Goal: Task Accomplishment & Management: Complete application form

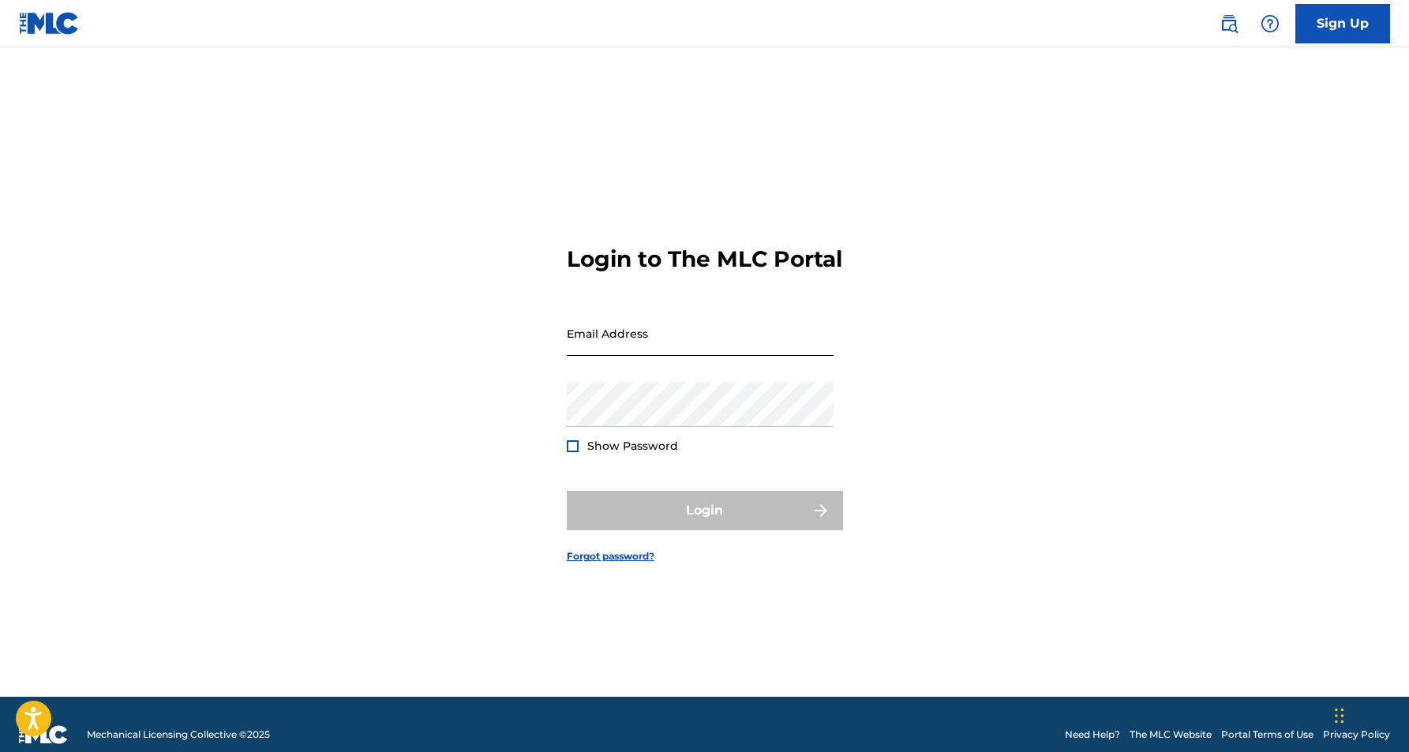
click at [667, 343] on input "Email Address" at bounding box center [700, 333] width 267 height 45
type input "[EMAIL_ADDRESS][DOMAIN_NAME]"
click at [704, 524] on button "Login" at bounding box center [705, 510] width 276 height 39
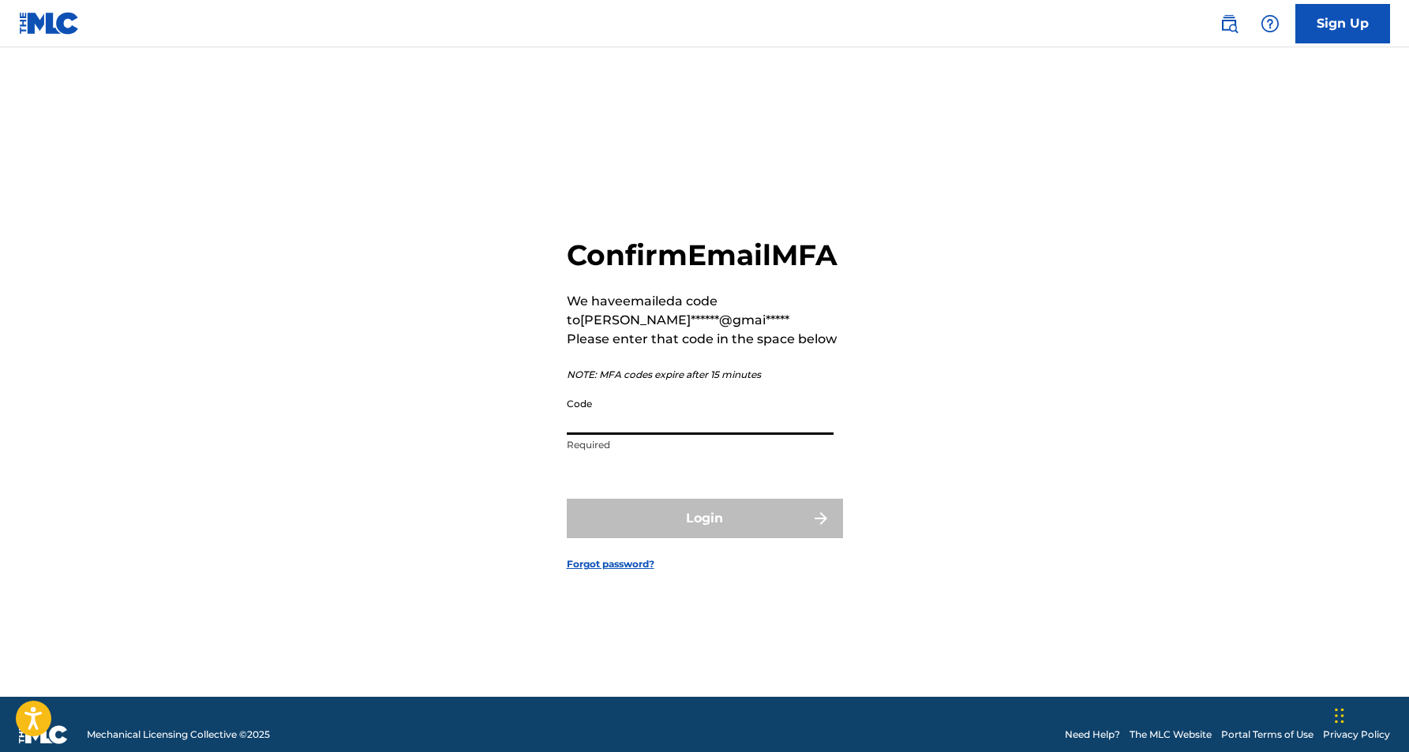
click at [660, 432] on input "Code" at bounding box center [700, 412] width 267 height 45
paste input "585397"
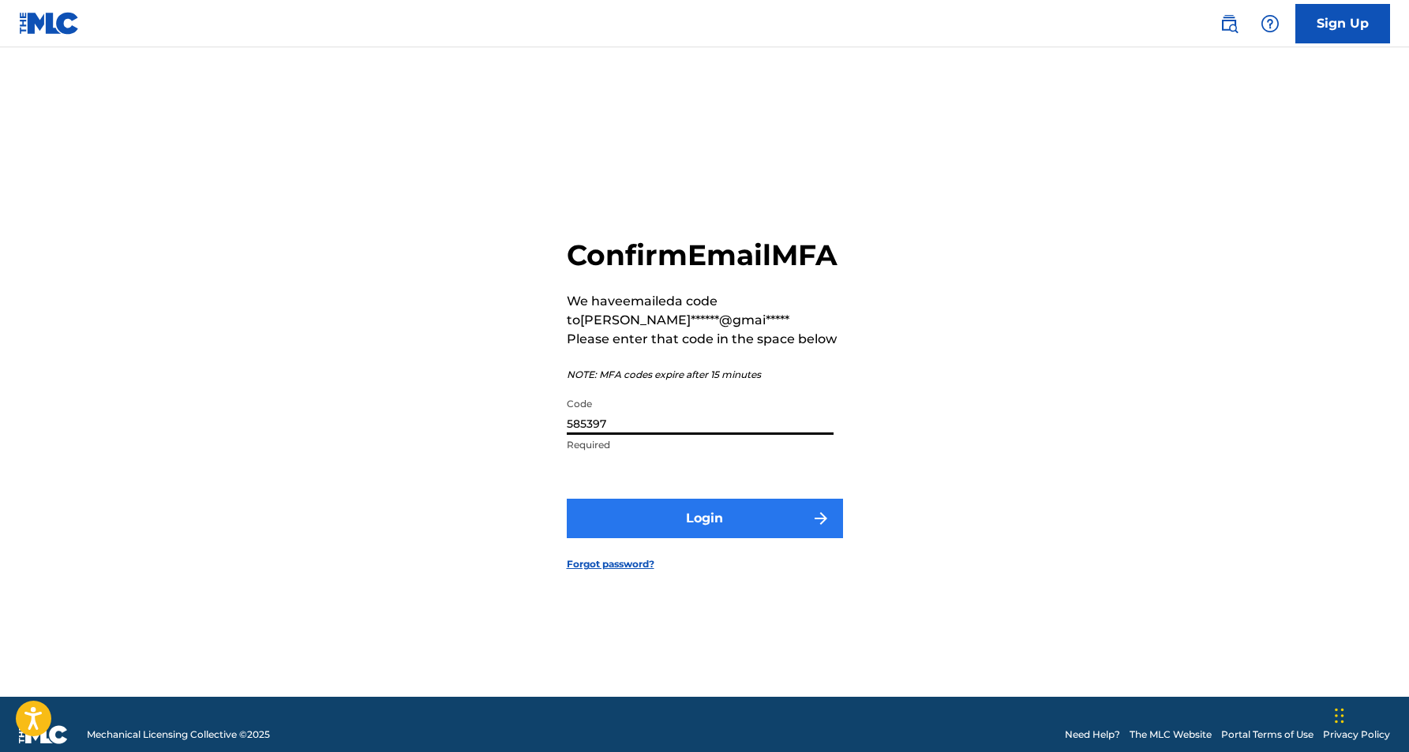
type input "585397"
click at [733, 532] on button "Login" at bounding box center [705, 518] width 276 height 39
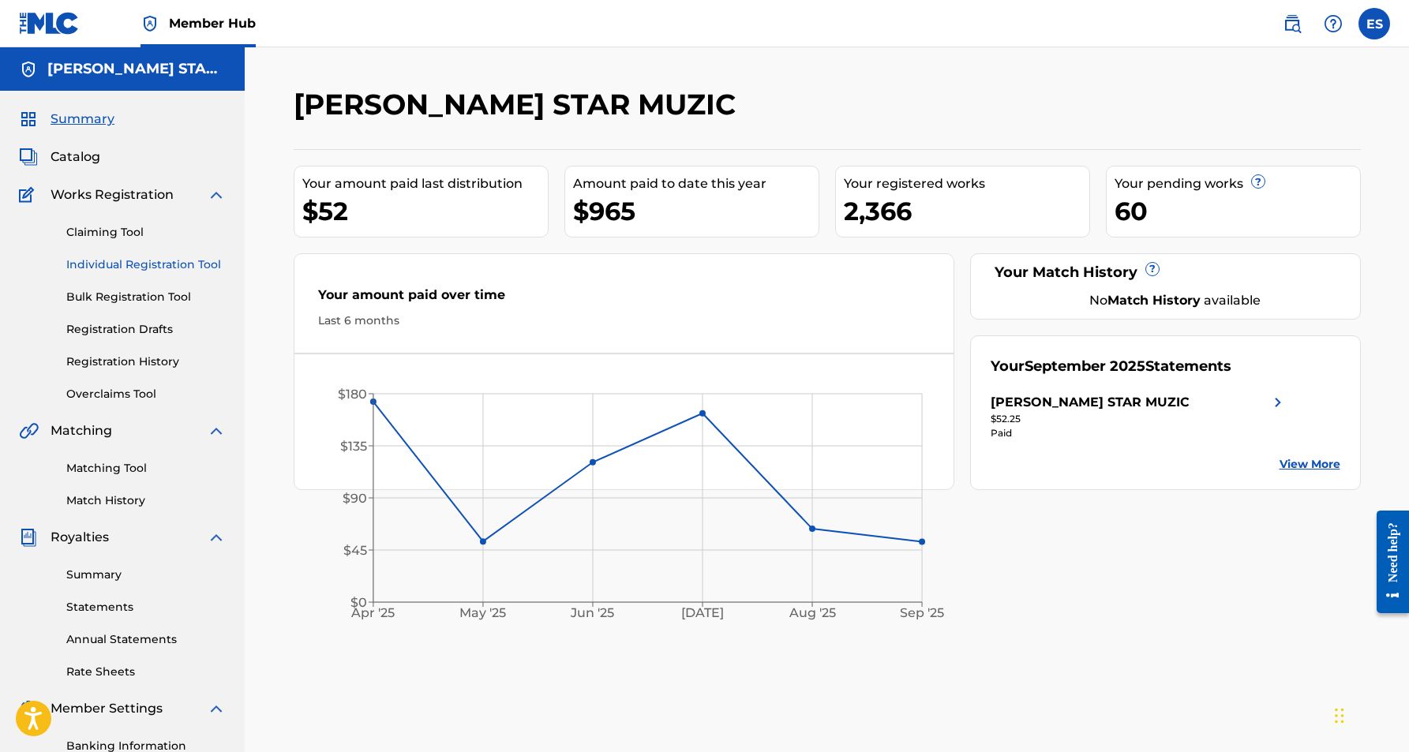
click at [130, 268] on link "Individual Registration Tool" at bounding box center [145, 265] width 159 height 17
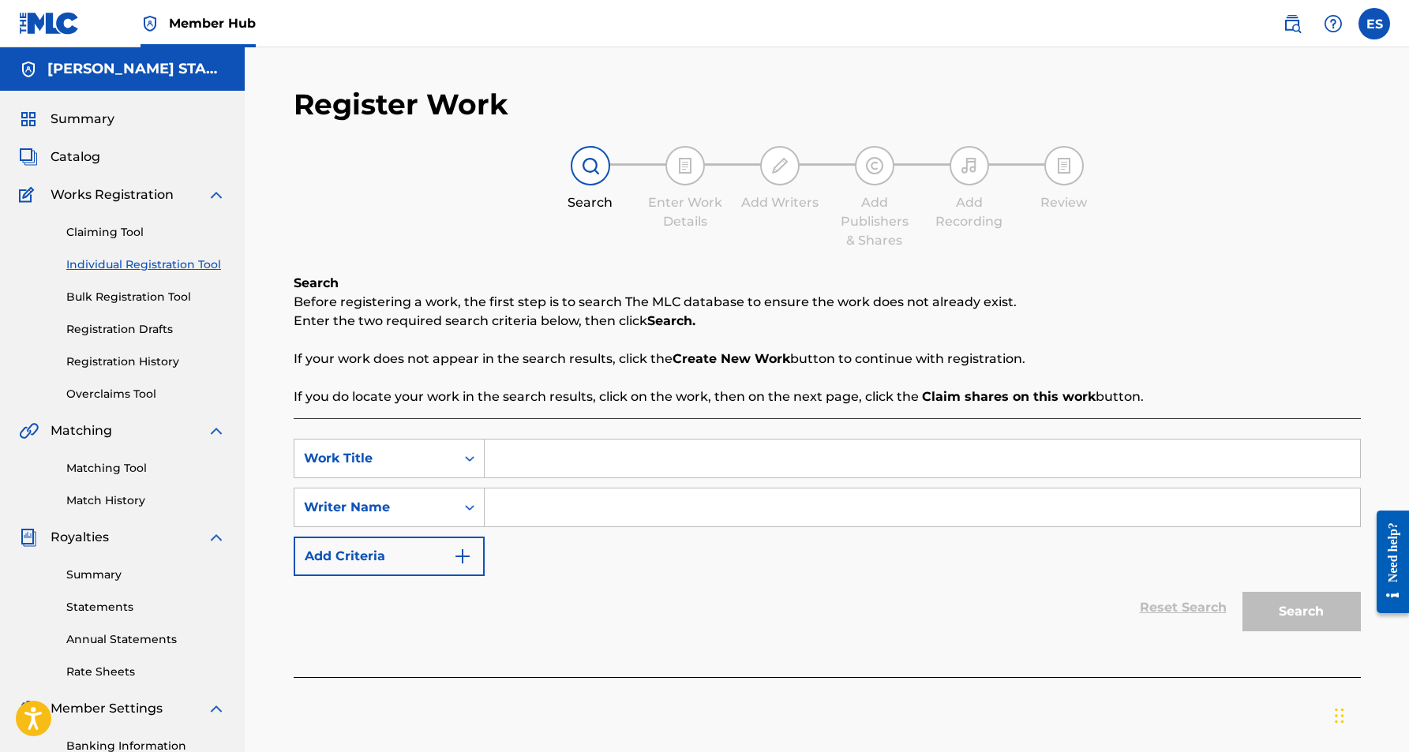
click at [602, 512] on input "Search Form" at bounding box center [923, 508] width 876 height 38
paste input "[PERSON_NAME] [PERSON_NAME]"
type input "[PERSON_NAME] [PERSON_NAME]"
click at [549, 446] on input "Search Form" at bounding box center [923, 459] width 876 height 38
paste input "U R THE 1"
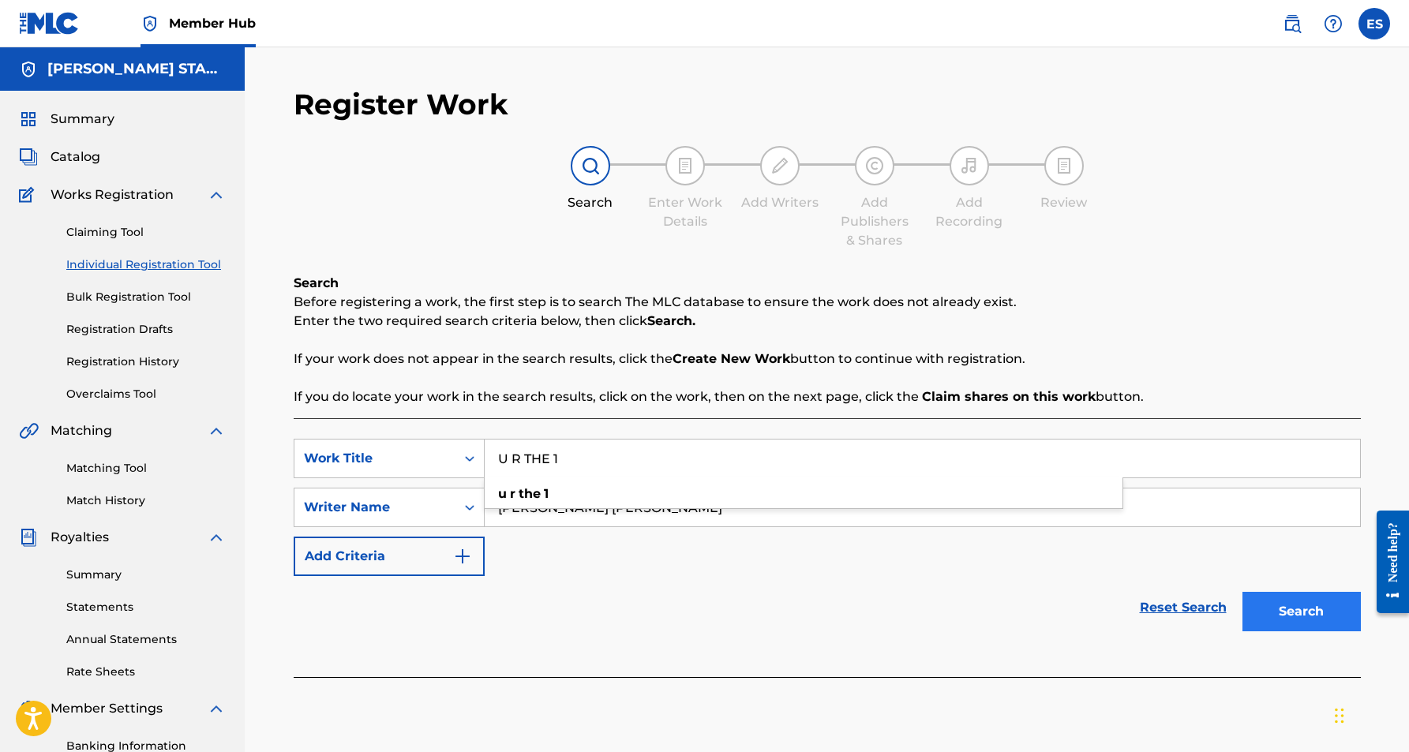
type input "U R THE 1"
click at [1255, 612] on button "Search" at bounding box center [1302, 611] width 118 height 39
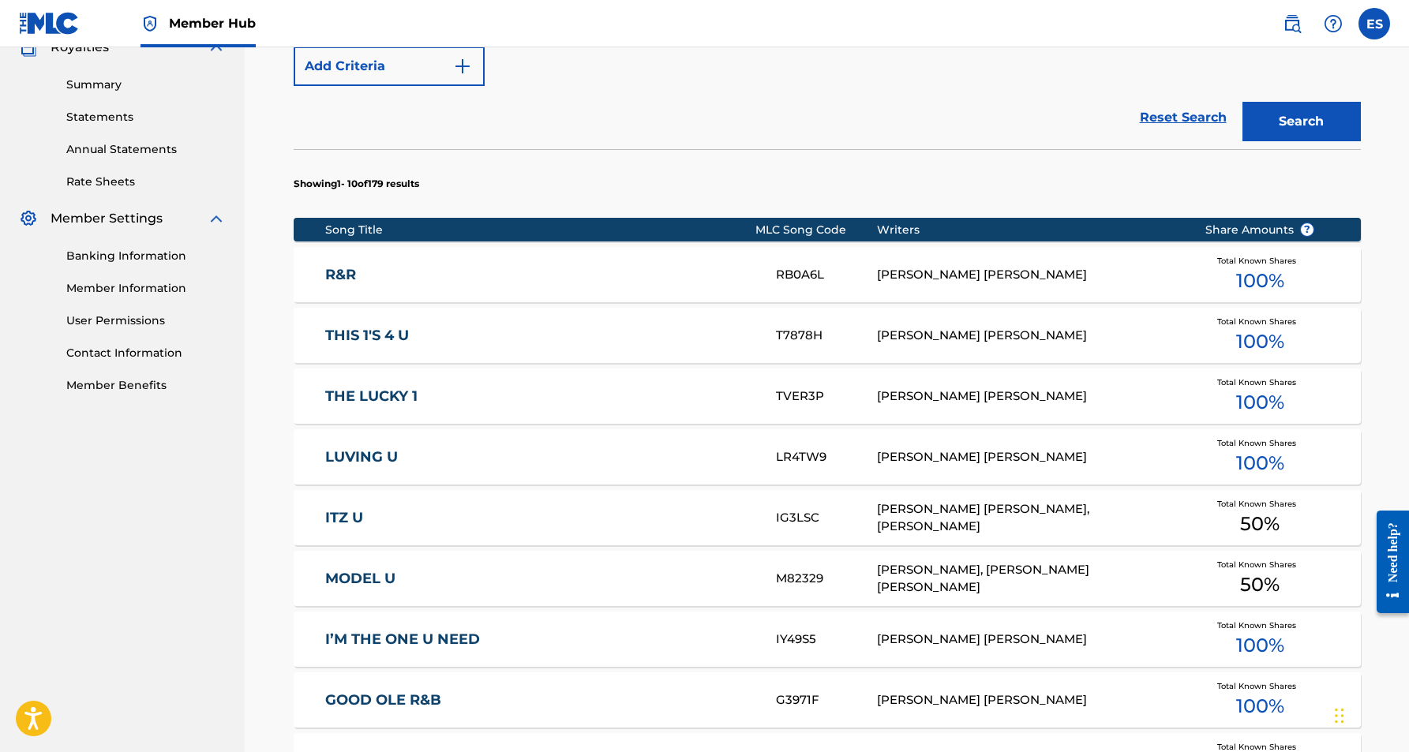
scroll to position [490, 0]
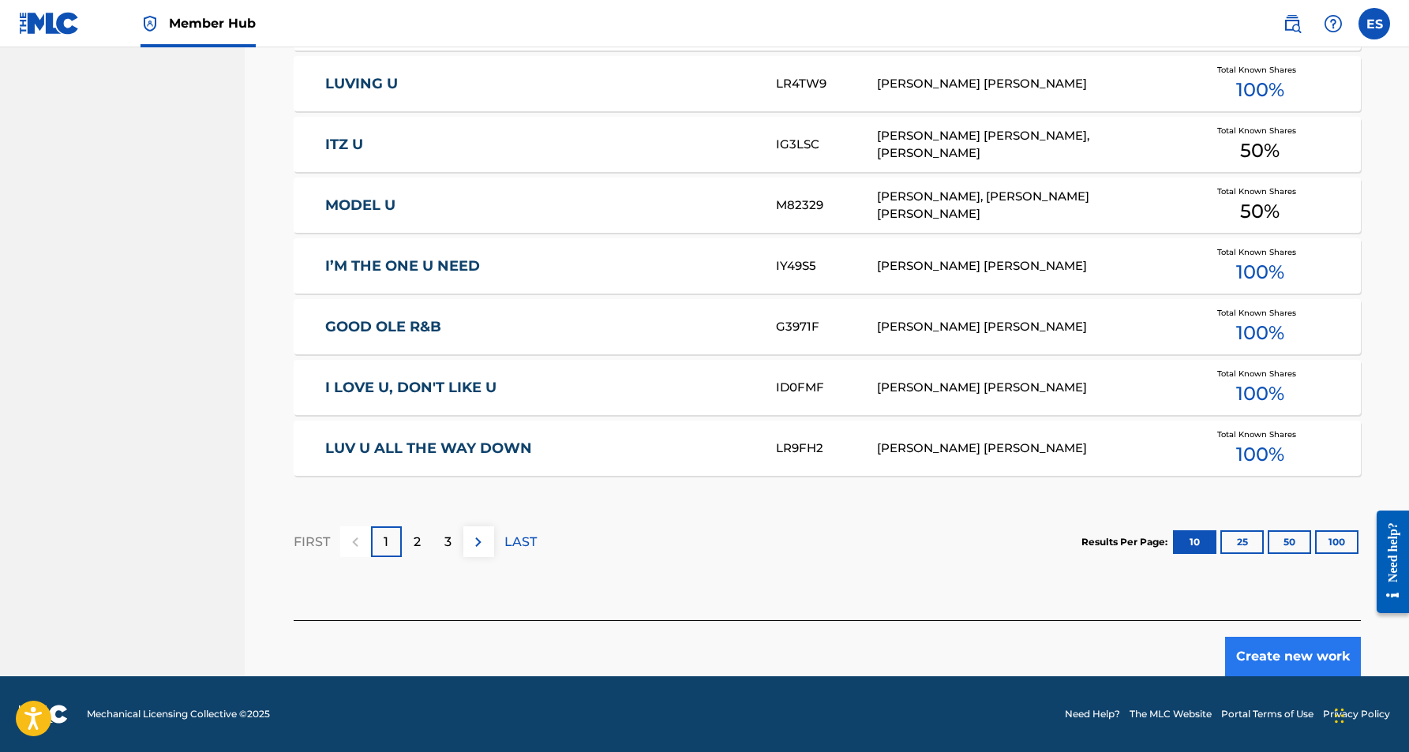
click at [1270, 650] on button "Create new work" at bounding box center [1293, 656] width 136 height 39
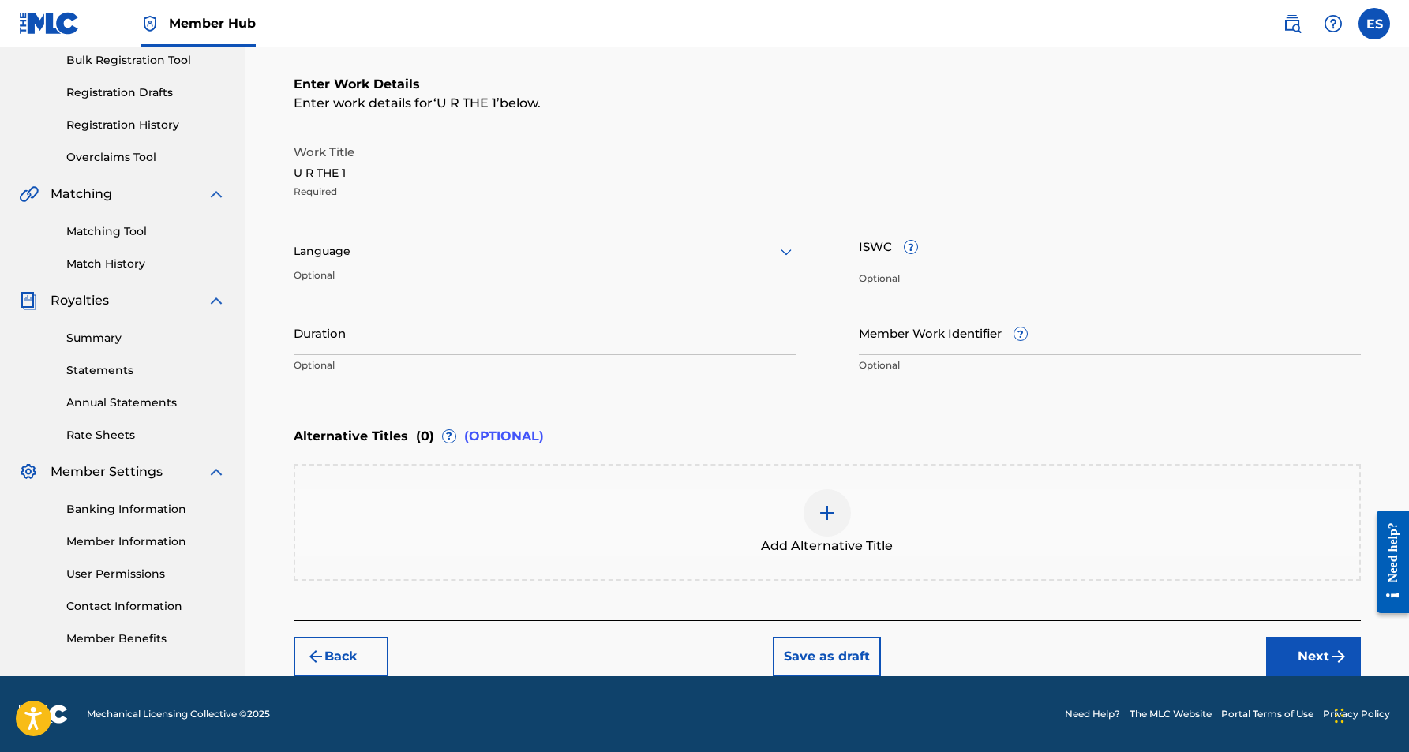
scroll to position [237, 0]
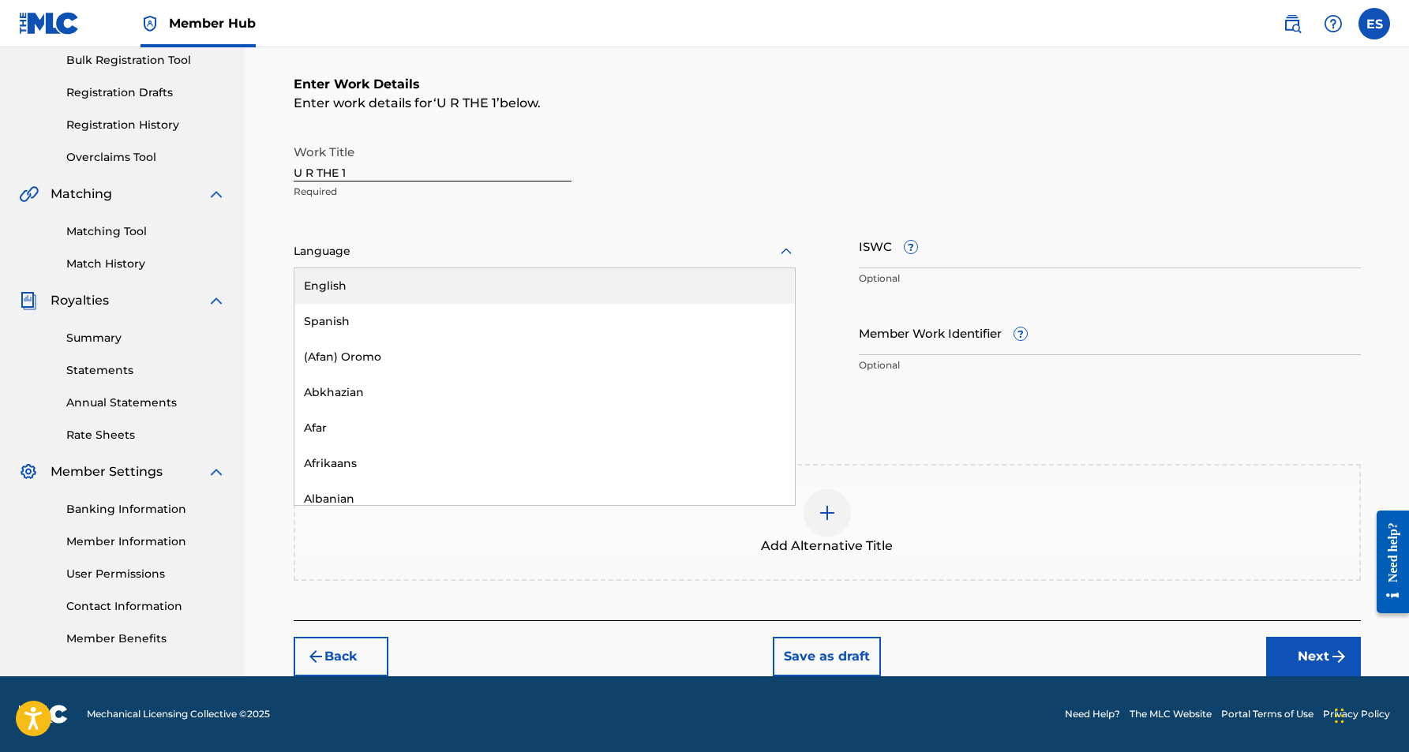
click at [785, 248] on icon at bounding box center [786, 251] width 19 height 19
click at [692, 287] on div "English" at bounding box center [544, 286] width 501 height 36
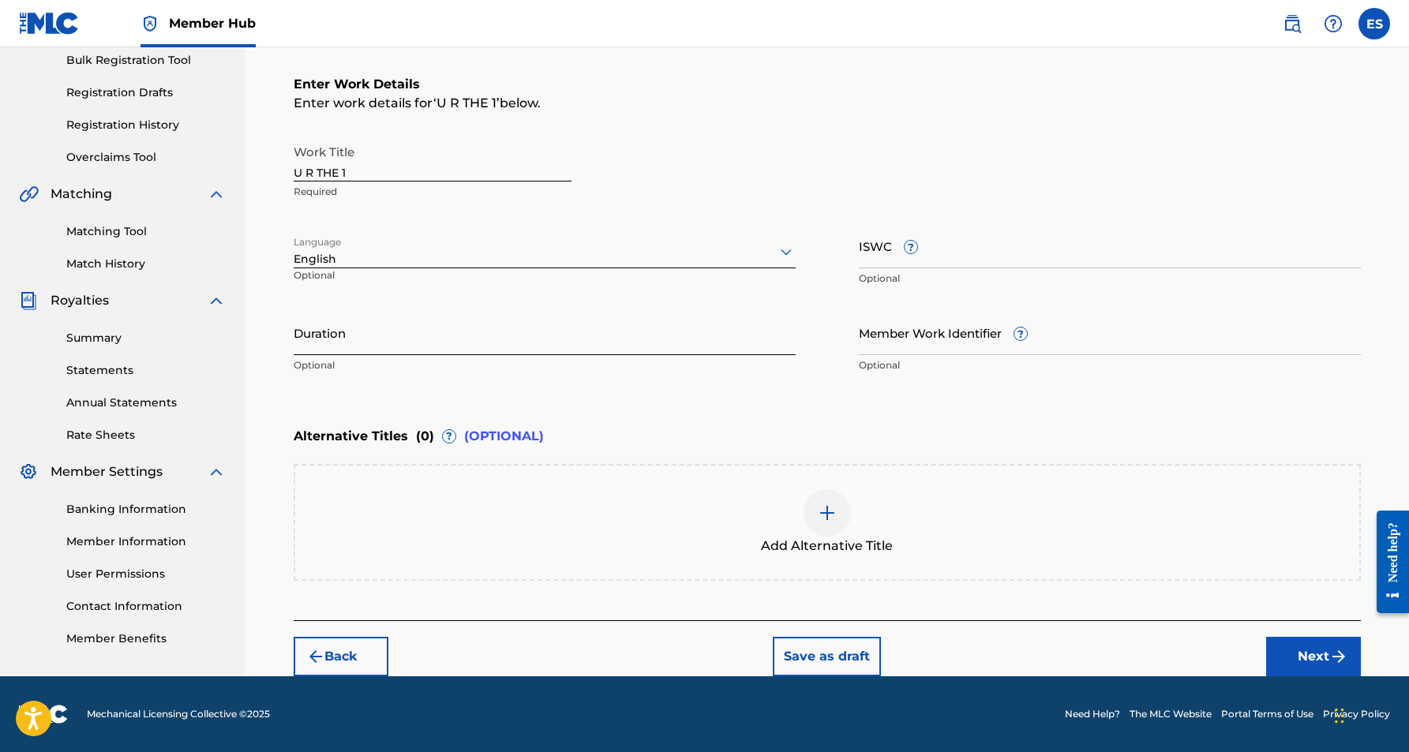
click at [561, 333] on input "Duration" at bounding box center [545, 332] width 502 height 45
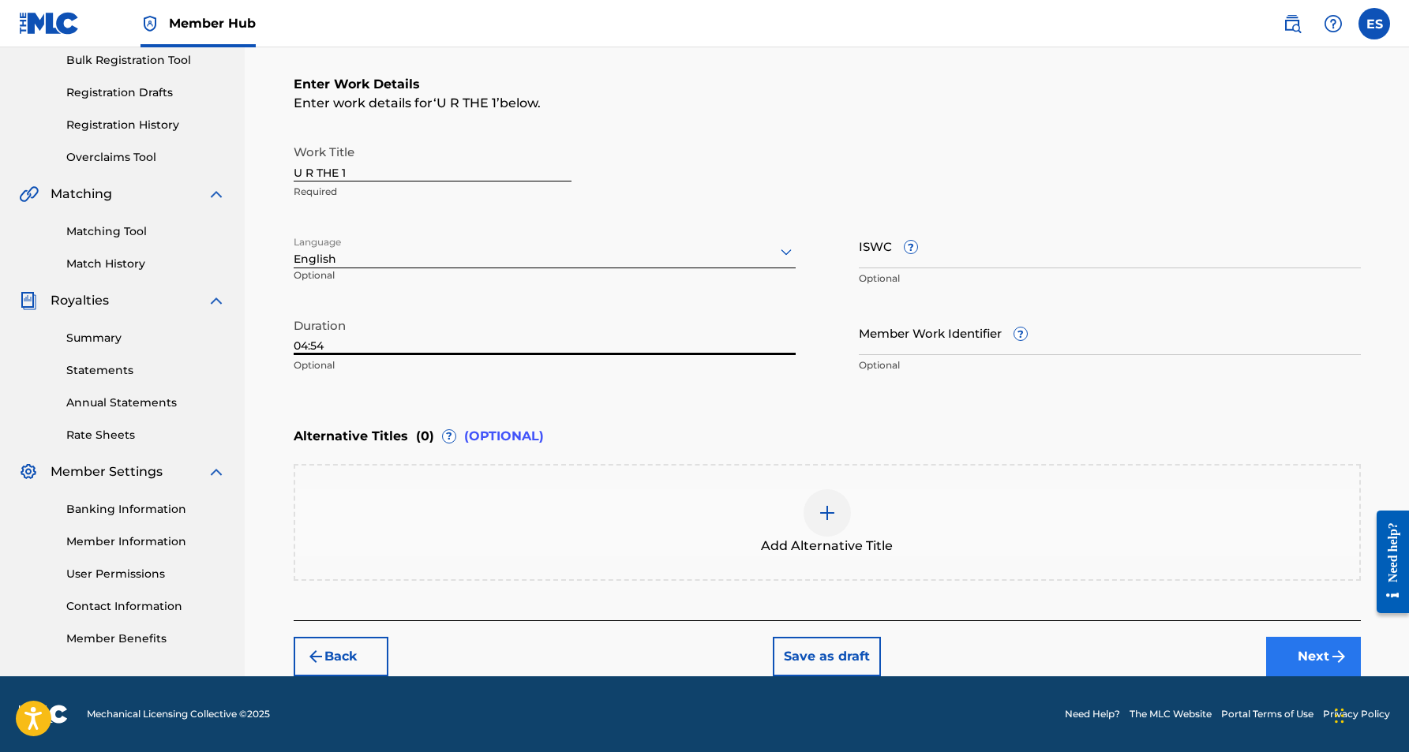
type input "04:54"
click at [1305, 647] on button "Next" at bounding box center [1313, 656] width 95 height 39
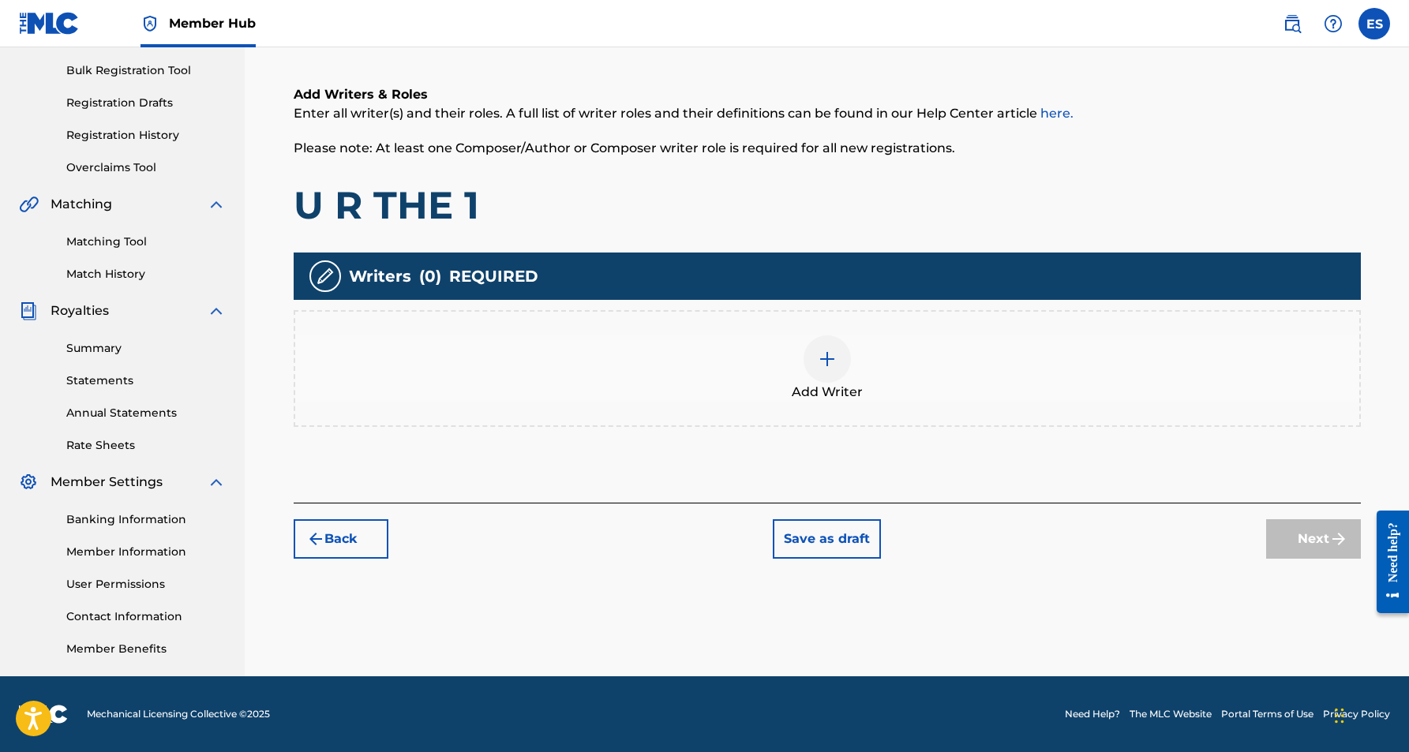
scroll to position [227, 0]
click at [833, 372] on div at bounding box center [827, 359] width 47 height 47
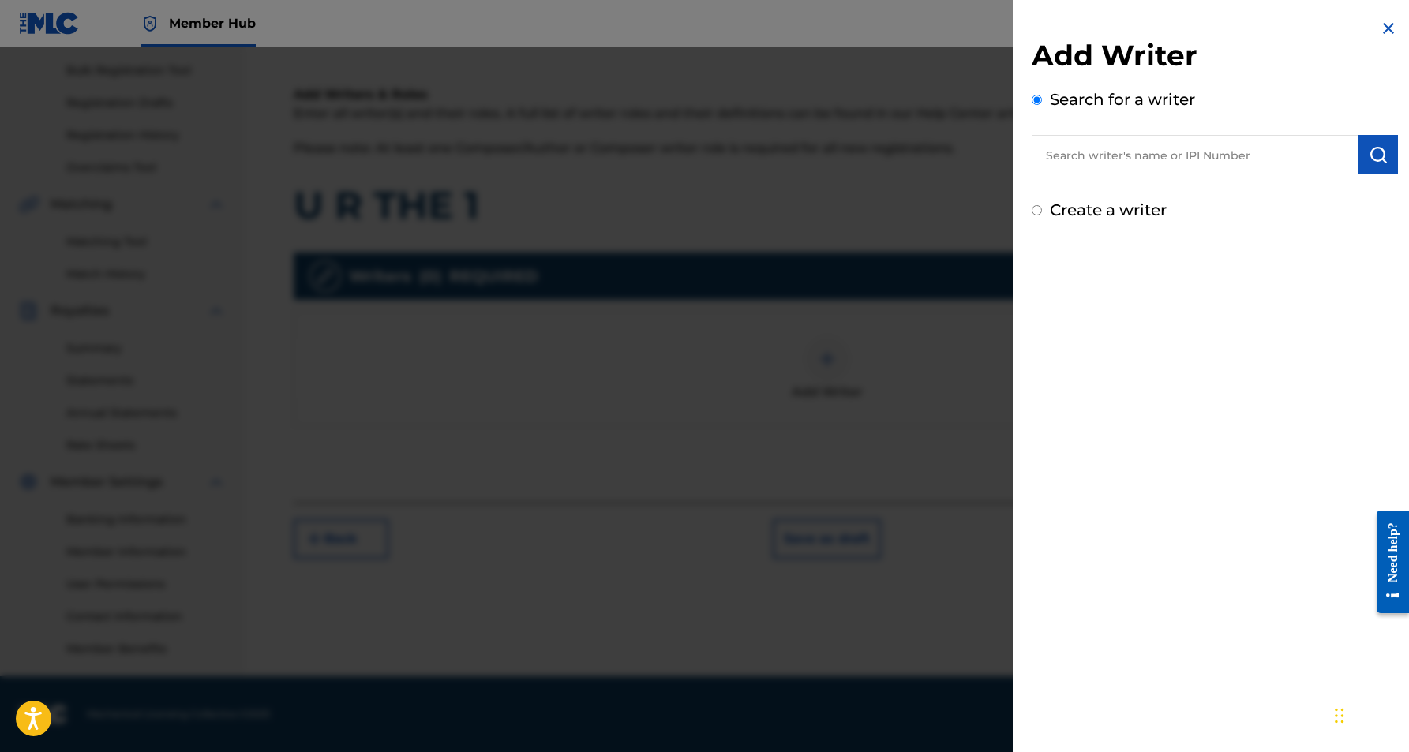
click at [1189, 163] on input "text" at bounding box center [1195, 154] width 327 height 39
paste input "[PERSON_NAME] [PERSON_NAME]"
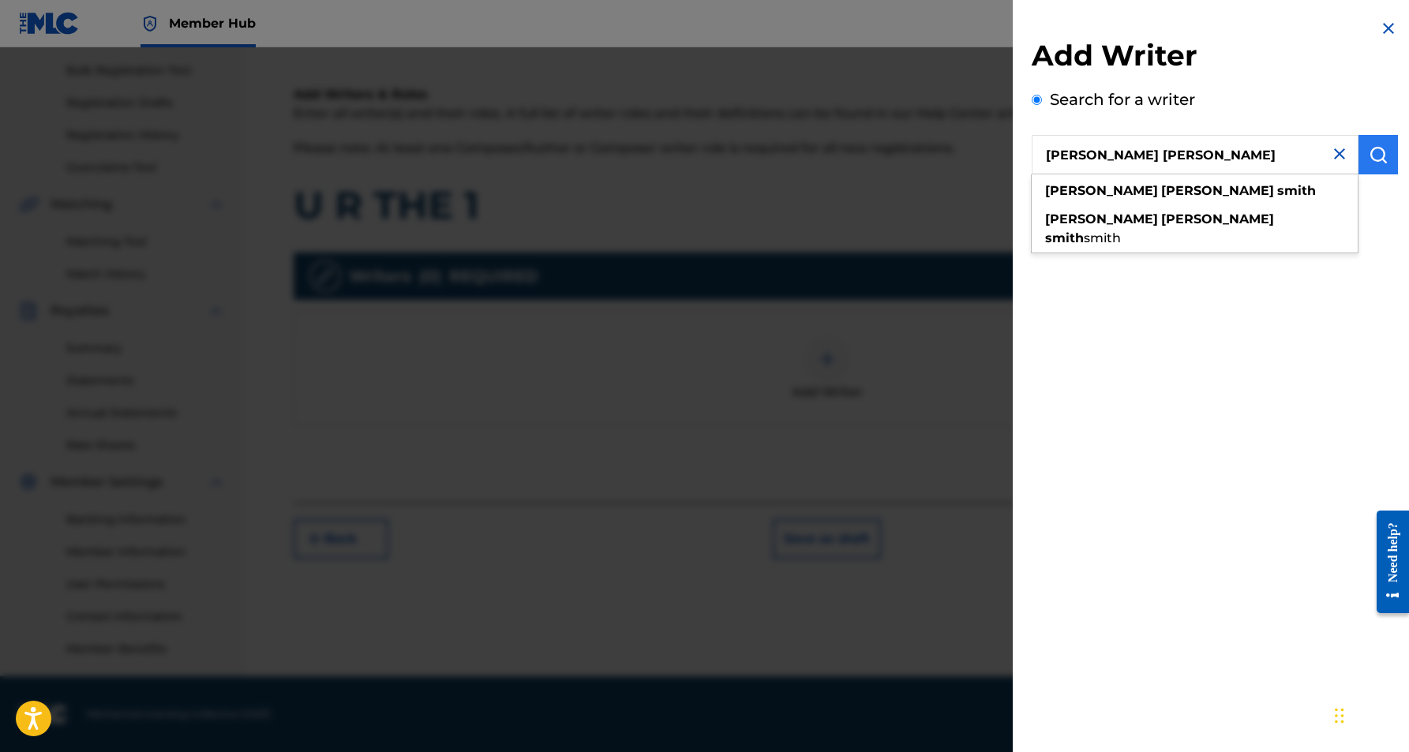
type input "[PERSON_NAME] [PERSON_NAME]"
click at [1369, 154] on img "submit" at bounding box center [1378, 154] width 19 height 19
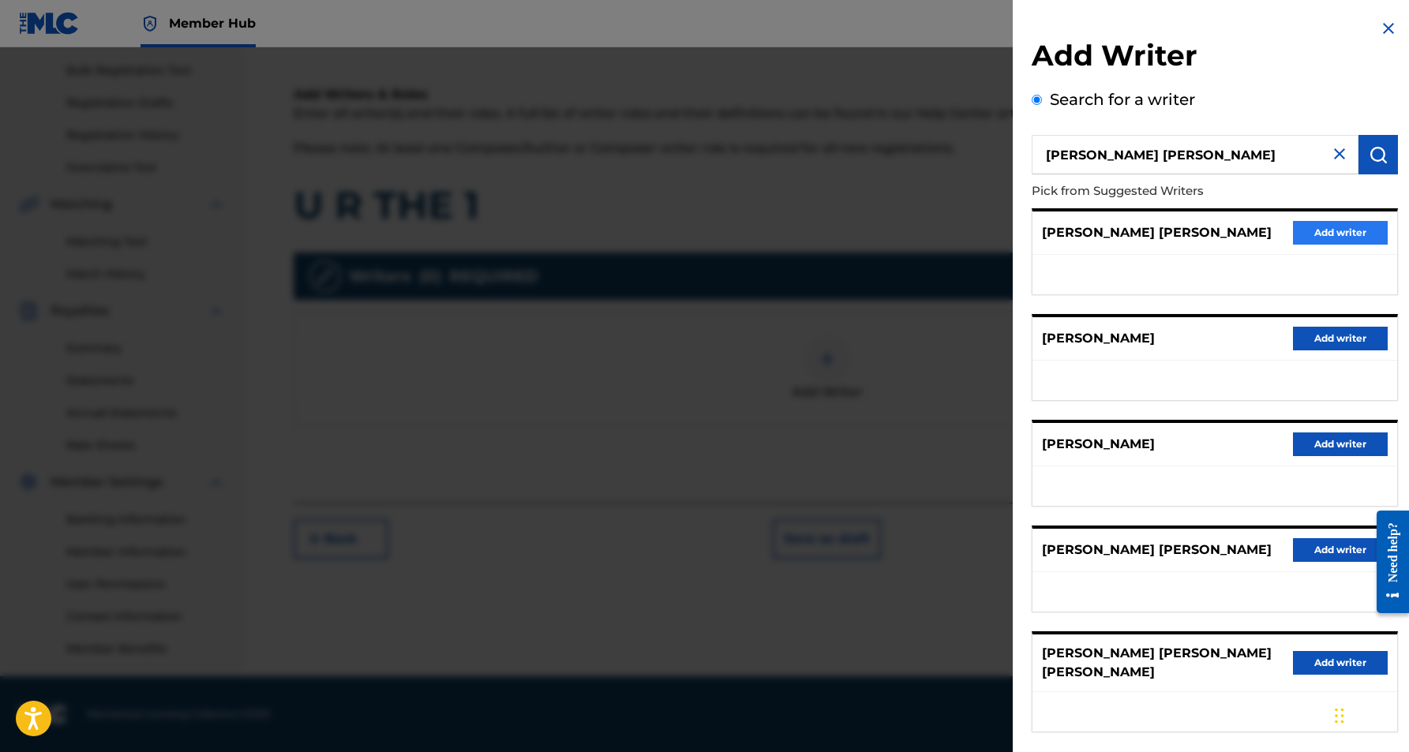
click at [1330, 230] on button "Add writer" at bounding box center [1340, 233] width 95 height 24
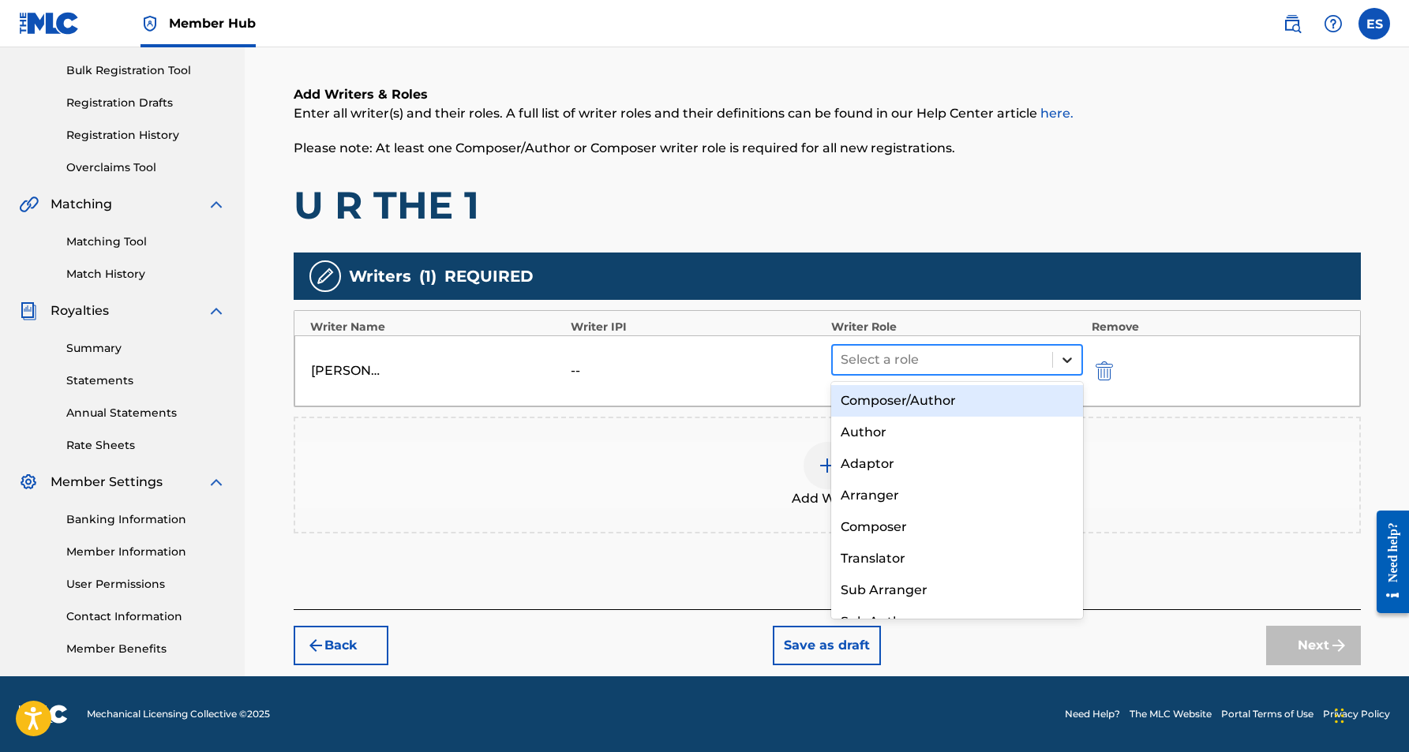
click at [1063, 354] on icon at bounding box center [1068, 360] width 16 height 16
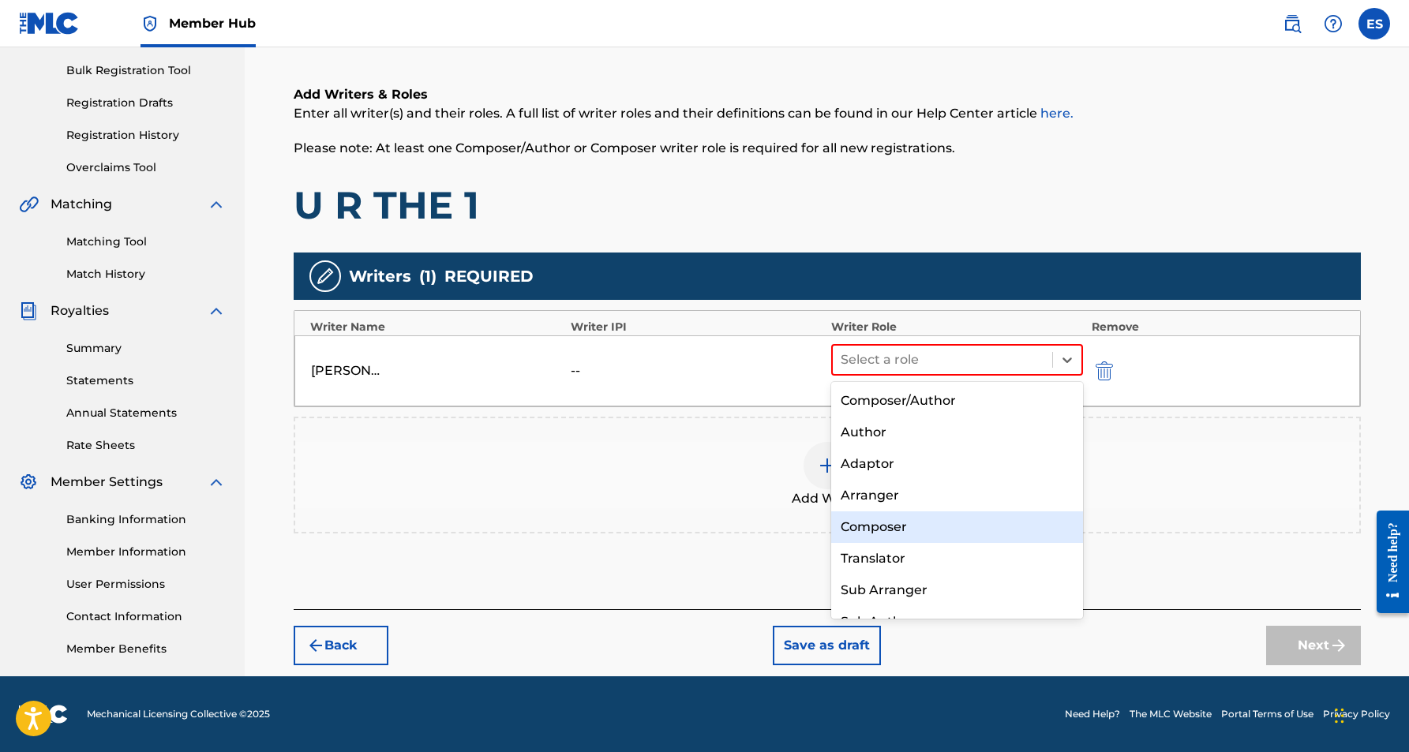
click at [964, 527] on div "Composer" at bounding box center [957, 528] width 253 height 32
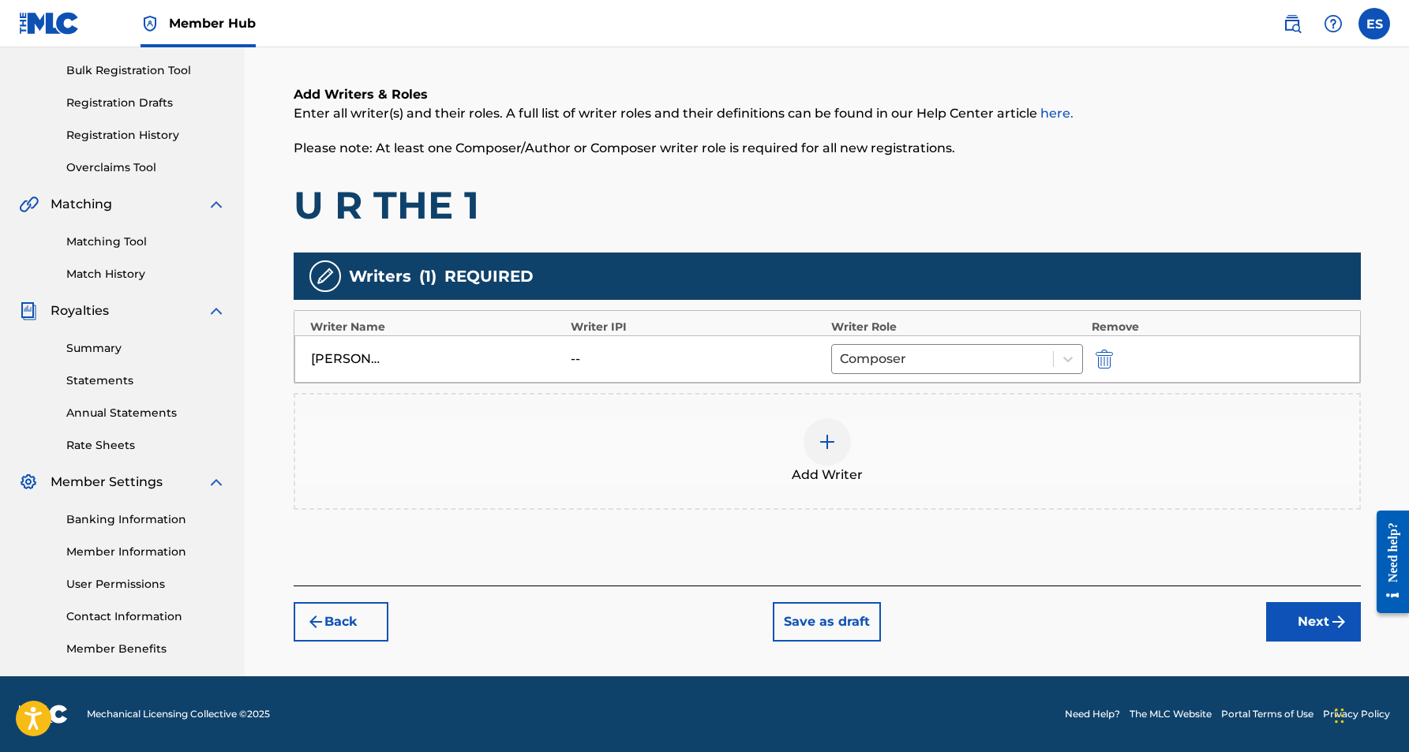
click at [831, 446] on img at bounding box center [827, 442] width 19 height 19
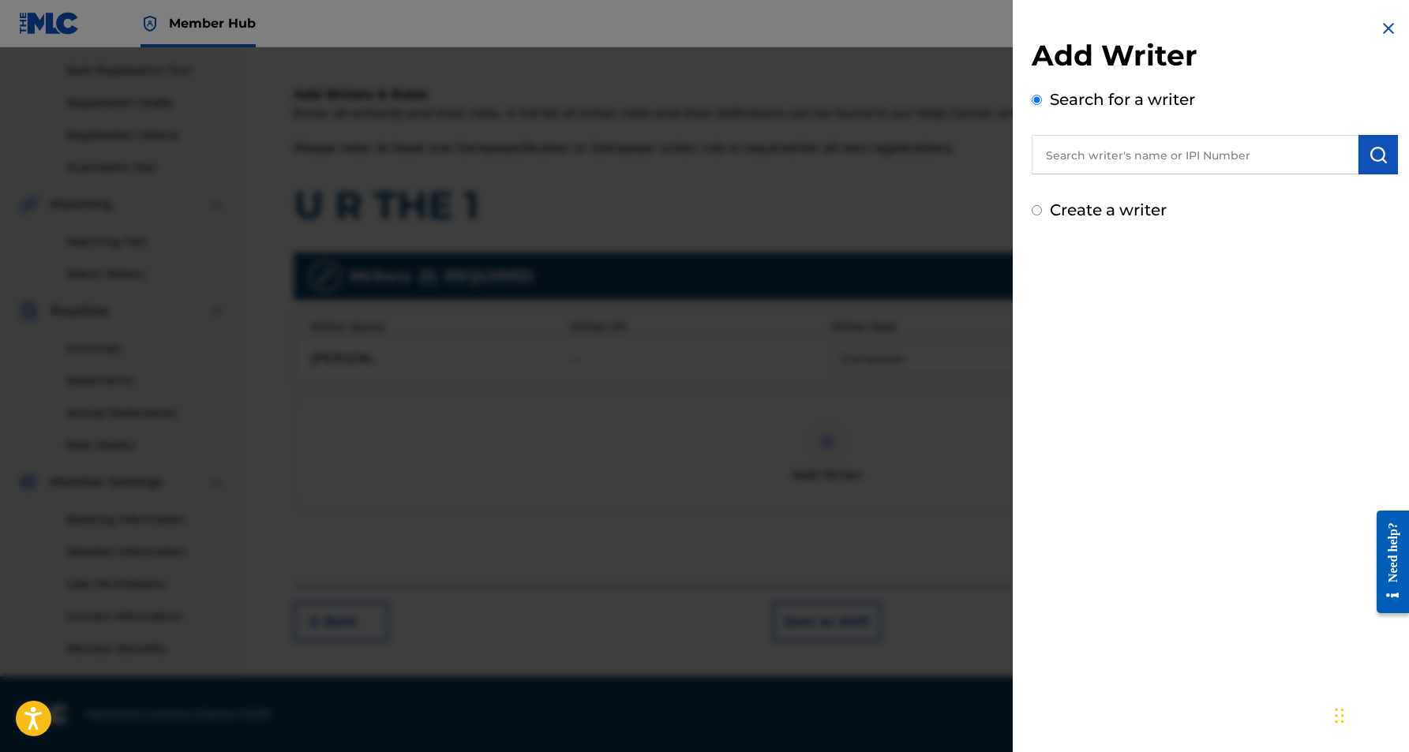
click at [1041, 209] on div "Create a writer" at bounding box center [1215, 210] width 366 height 24
click at [1037, 211] on input "Create a writer" at bounding box center [1037, 210] width 10 height 10
radio input "false"
radio input "true"
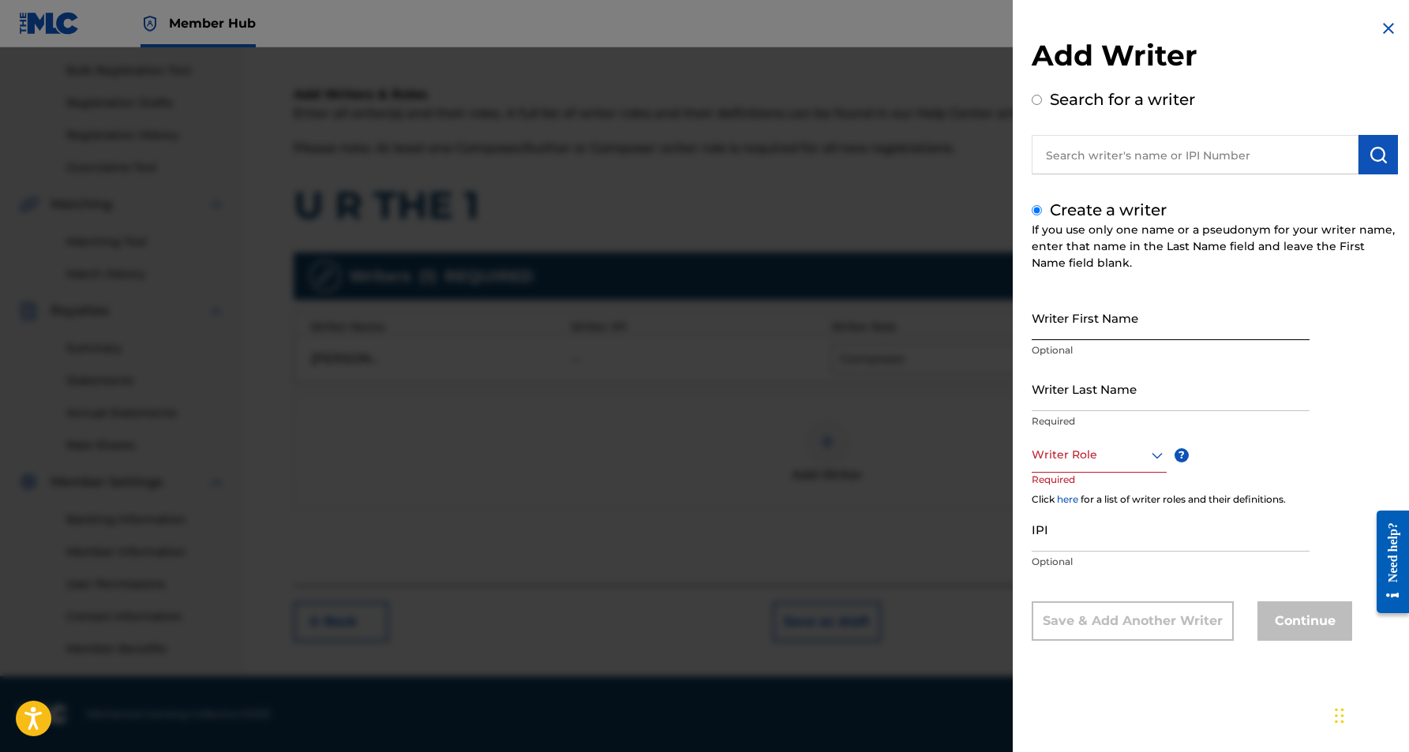
click at [1067, 319] on input "Writer First Name" at bounding box center [1171, 317] width 278 height 45
paste input "[PERSON_NAME]"
type input "[PERSON_NAME]"
click at [1075, 398] on input "Writer Last Name" at bounding box center [1171, 388] width 278 height 45
paste input "[PERSON_NAME]"
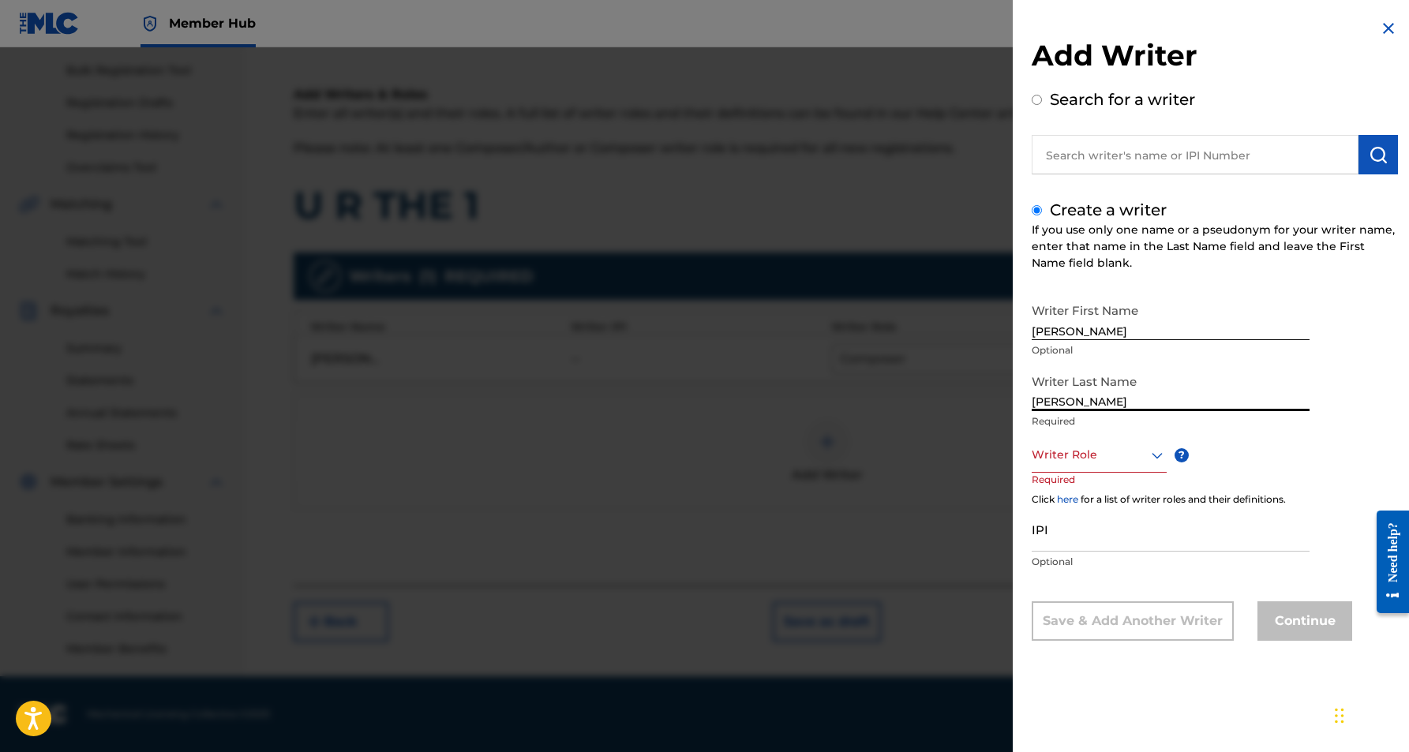
type input "[PERSON_NAME]"
click at [1099, 332] on input "[PERSON_NAME]" at bounding box center [1171, 317] width 278 height 45
type input "[PERSON_NAME]"
click at [1161, 454] on icon at bounding box center [1157, 455] width 19 height 19
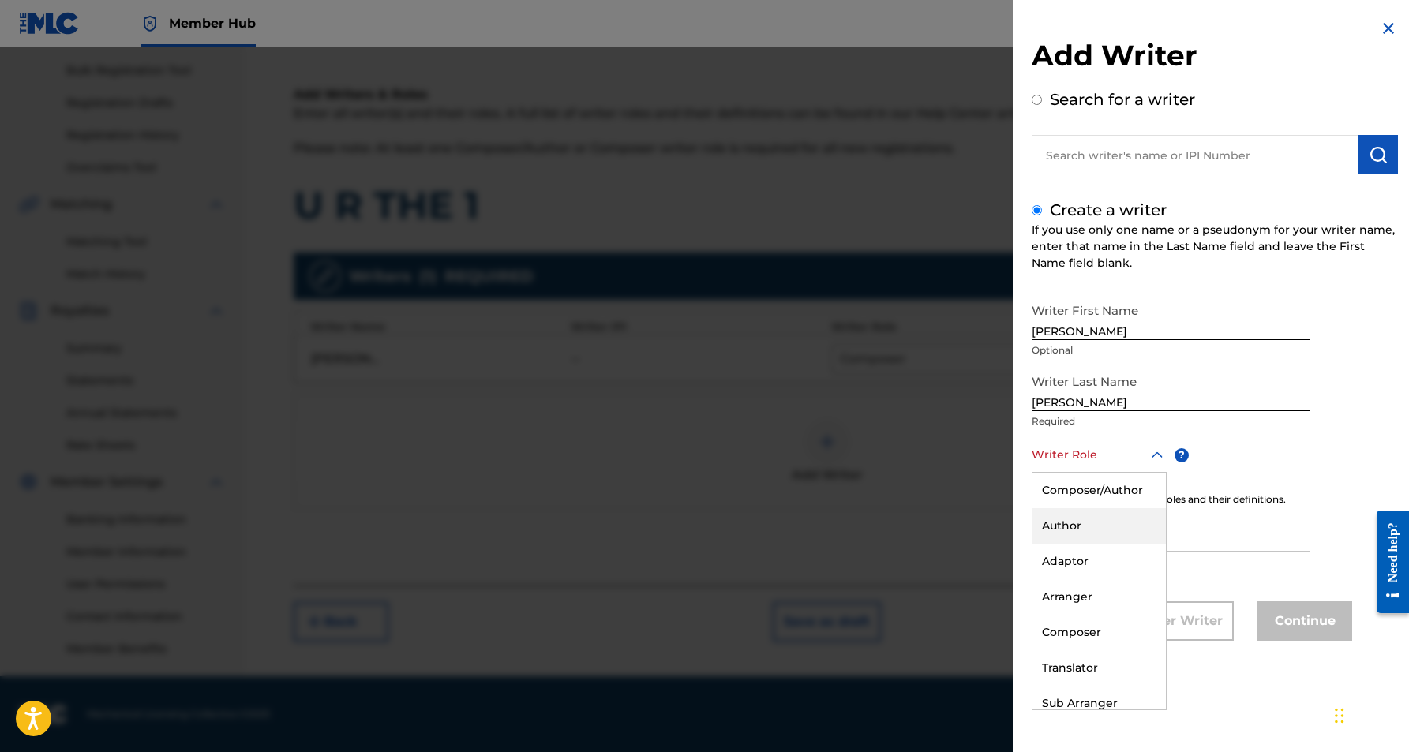
click at [1105, 524] on div "Author" at bounding box center [1099, 526] width 133 height 36
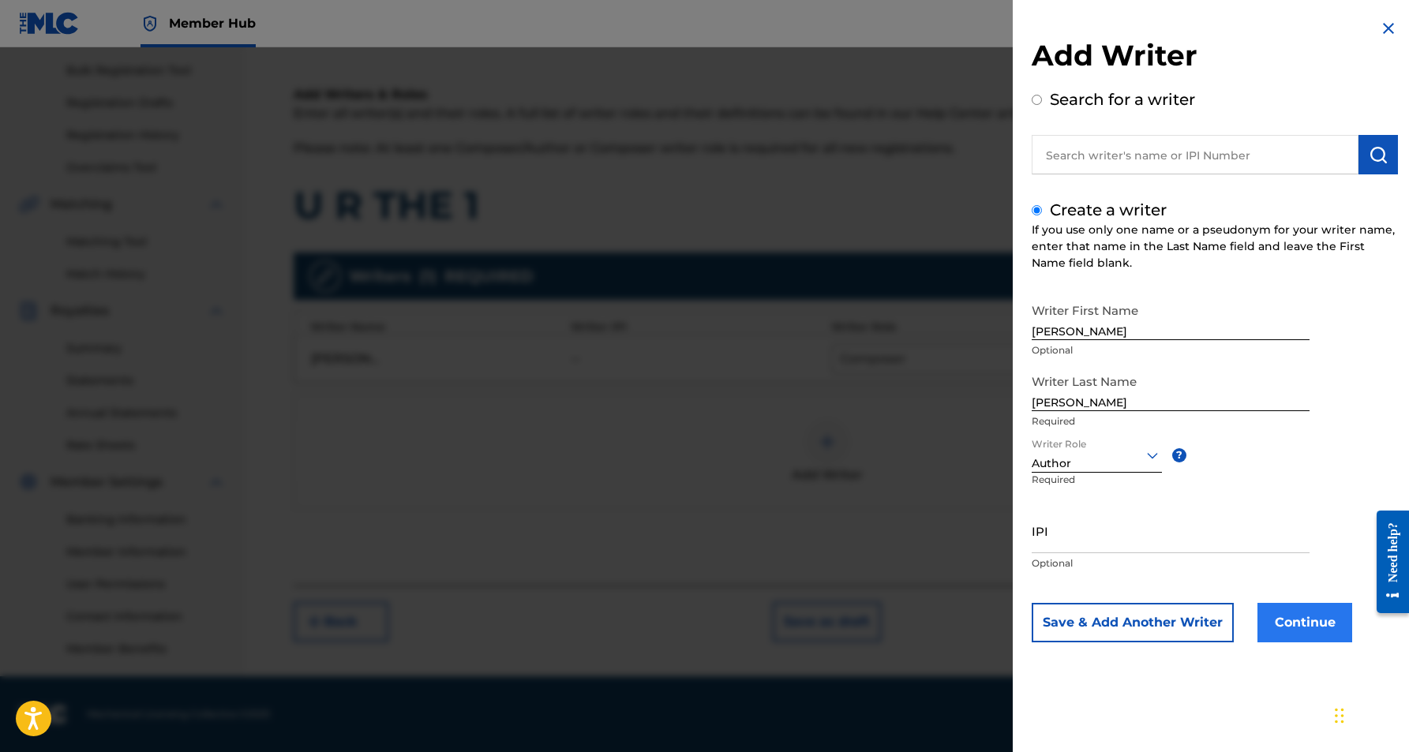
click at [1319, 629] on button "Continue" at bounding box center [1305, 622] width 95 height 39
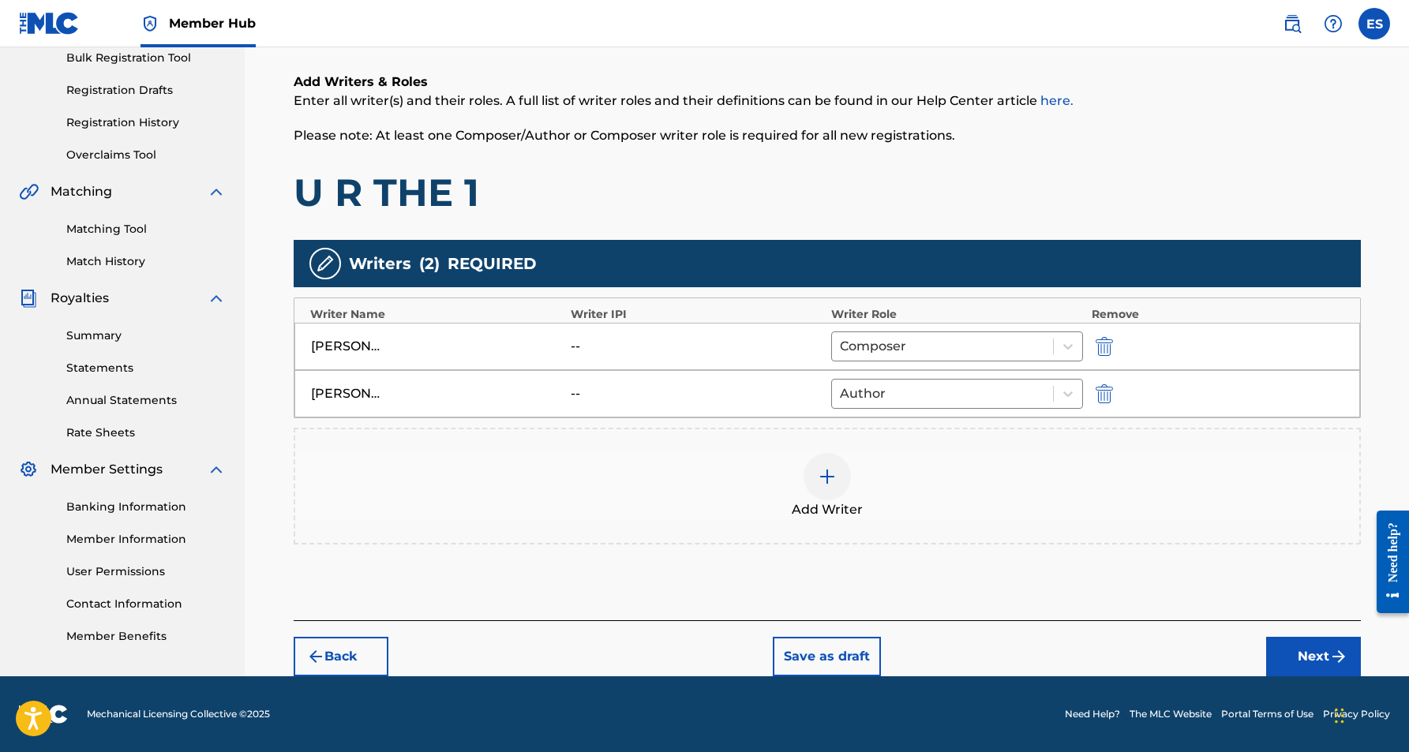
scroll to position [239, 0]
click at [1287, 651] on button "Next" at bounding box center [1313, 656] width 95 height 39
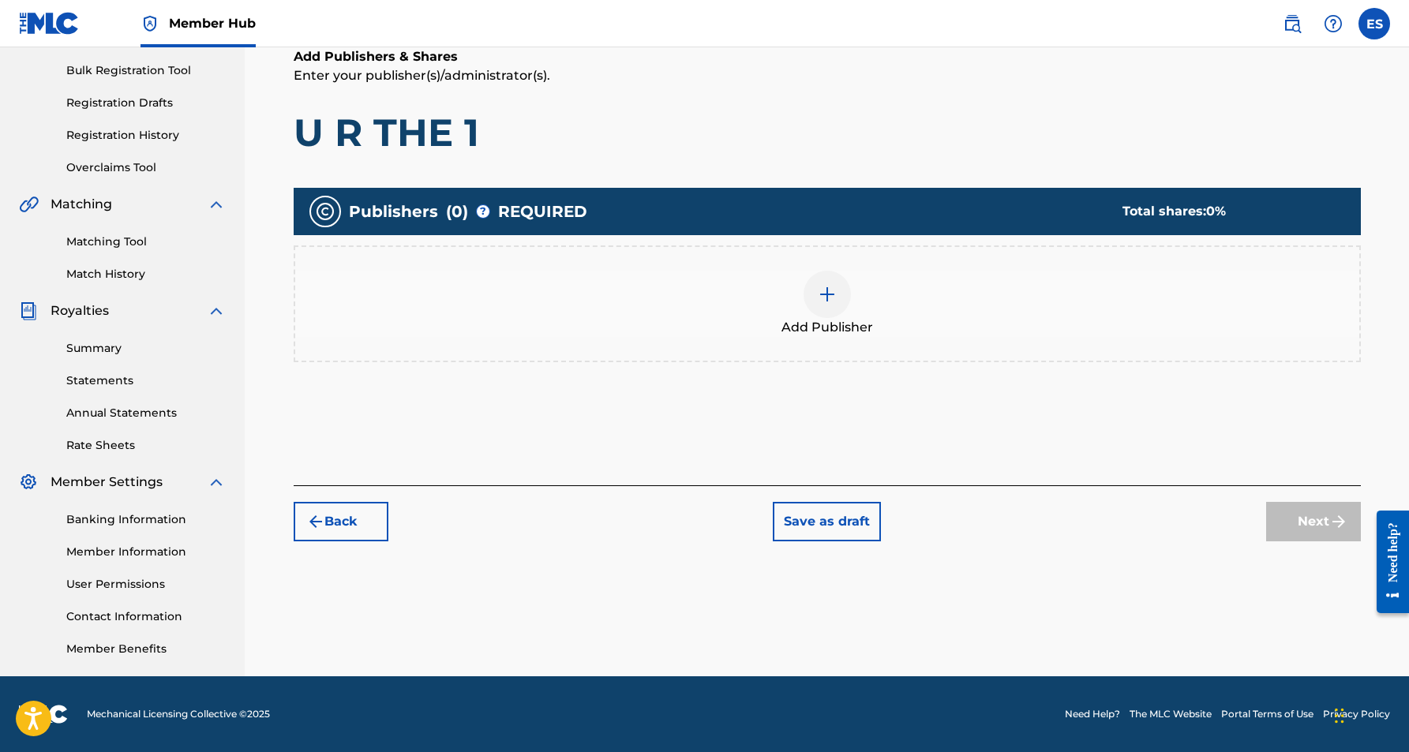
scroll to position [227, 0]
click at [825, 313] on div at bounding box center [827, 294] width 47 height 47
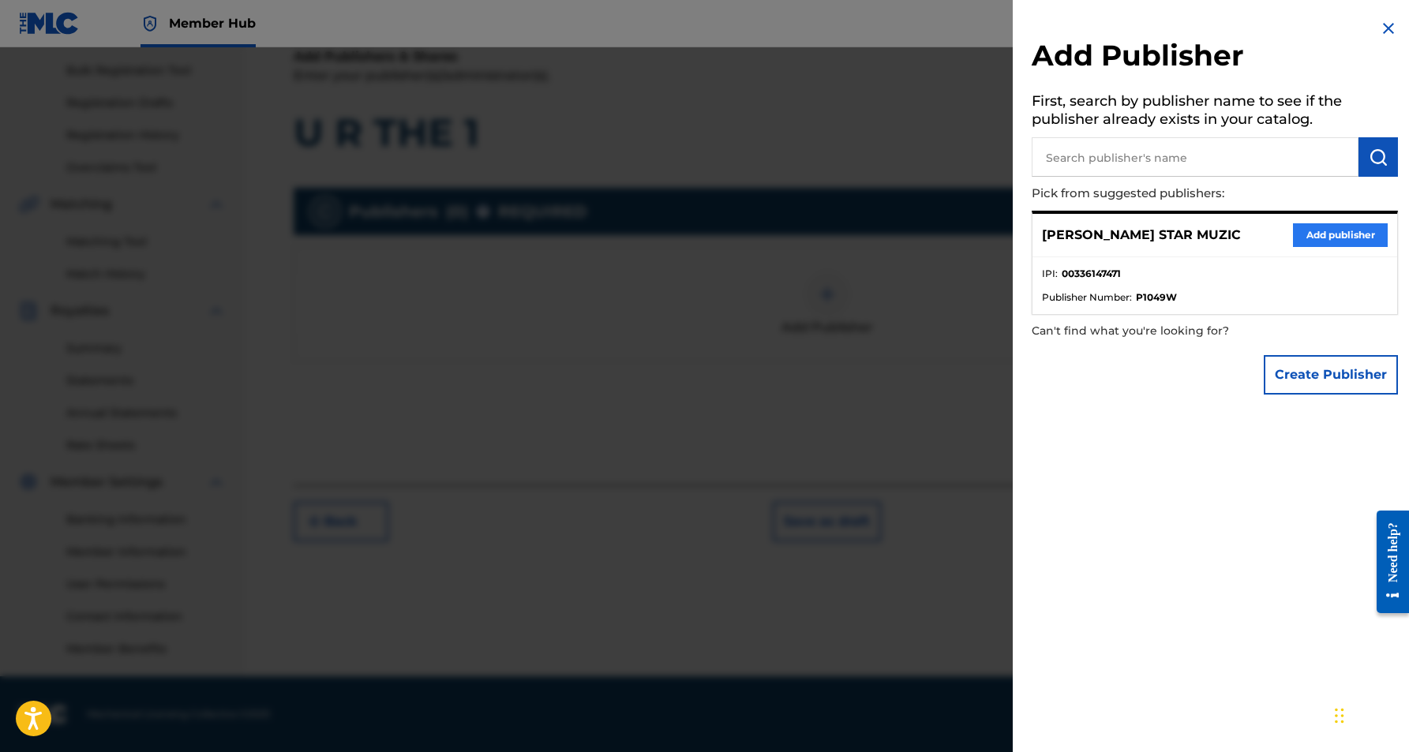
click at [1329, 231] on button "Add publisher" at bounding box center [1340, 235] width 95 height 24
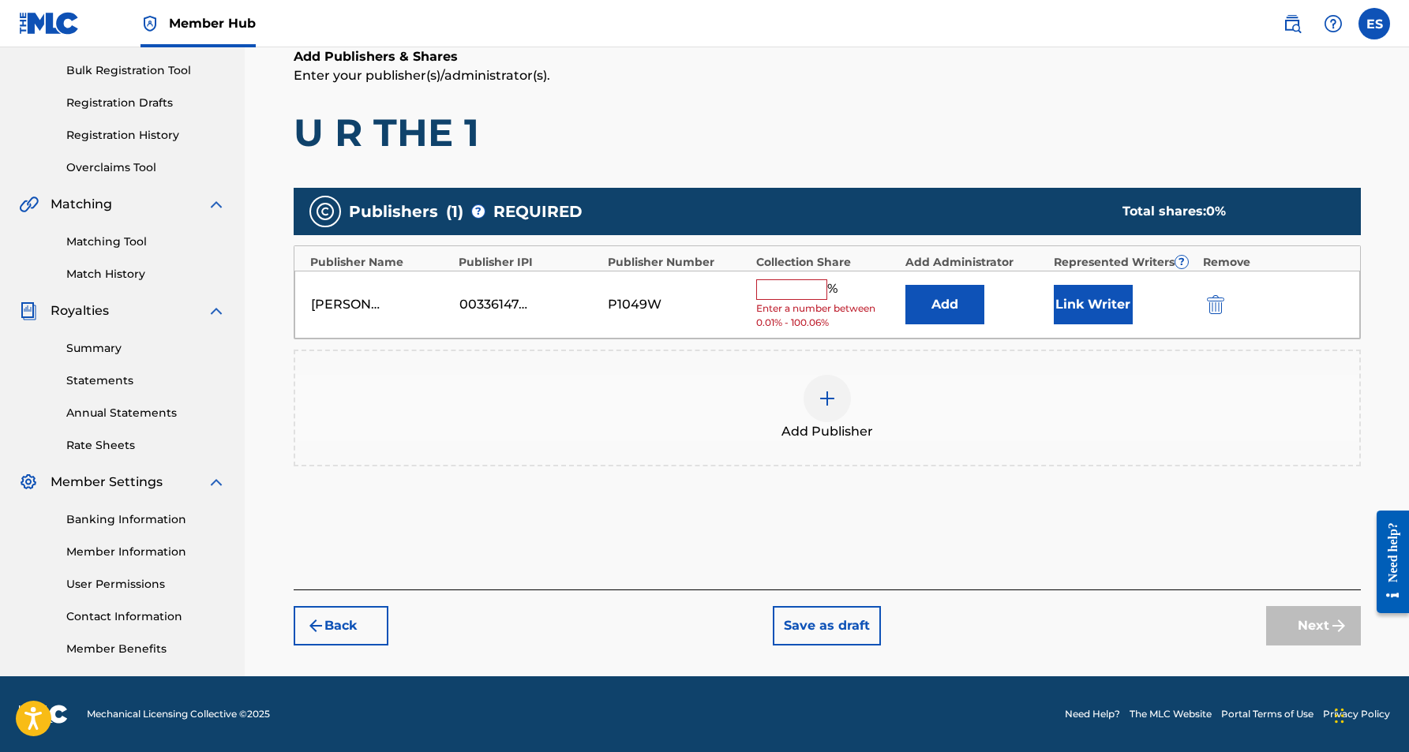
click at [793, 286] on input "text" at bounding box center [791, 289] width 71 height 21
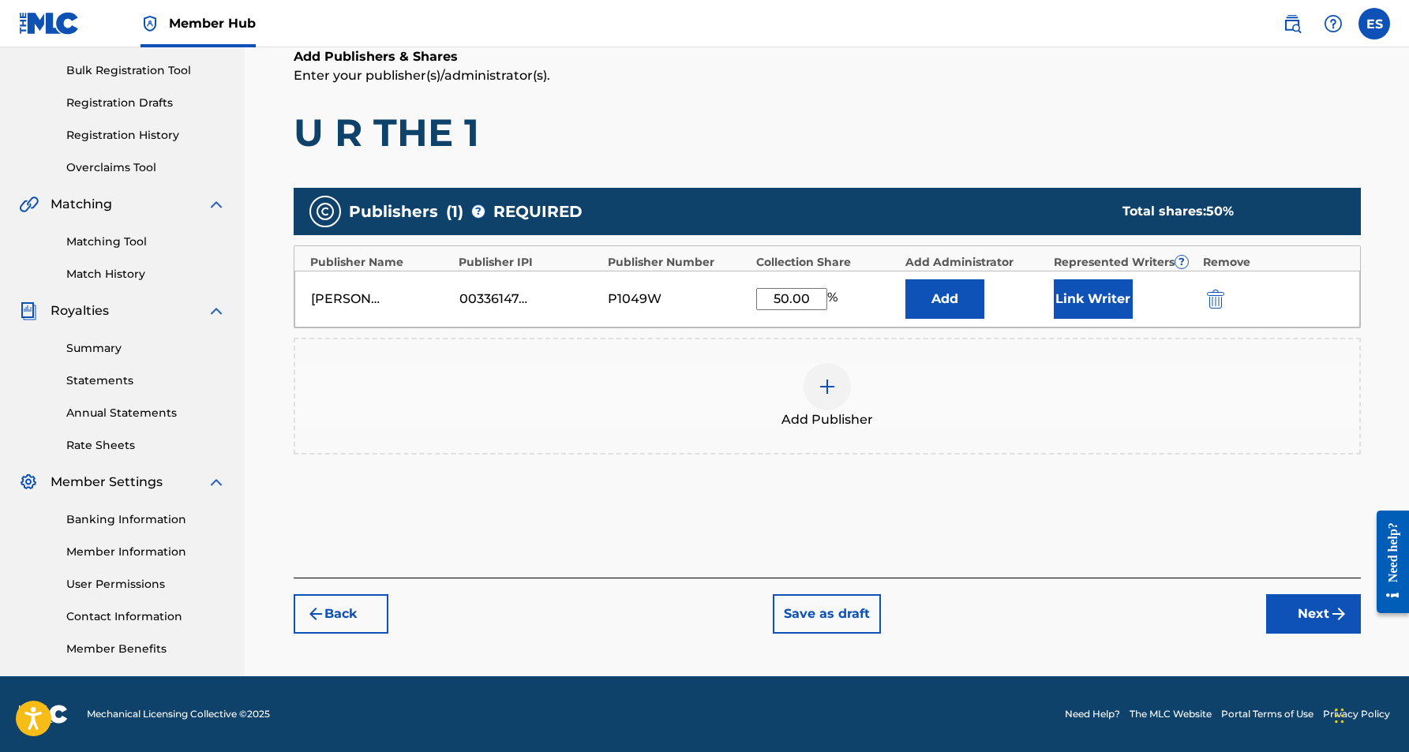
type input "50.00"
click at [1005, 148] on h1 "U R THE 1" at bounding box center [827, 132] width 1067 height 47
click at [1082, 302] on button "Link Writer" at bounding box center [1093, 298] width 79 height 39
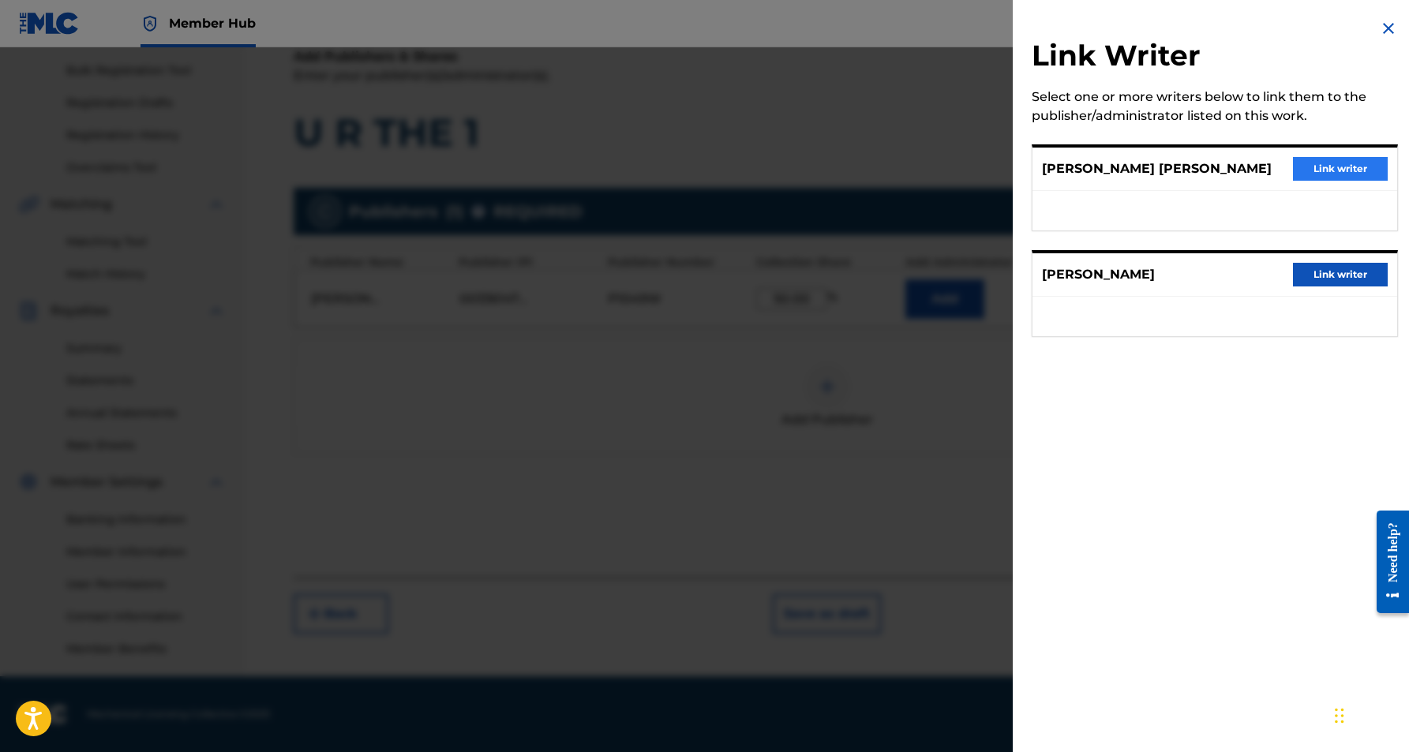
click at [1309, 173] on button "Link writer" at bounding box center [1340, 169] width 95 height 24
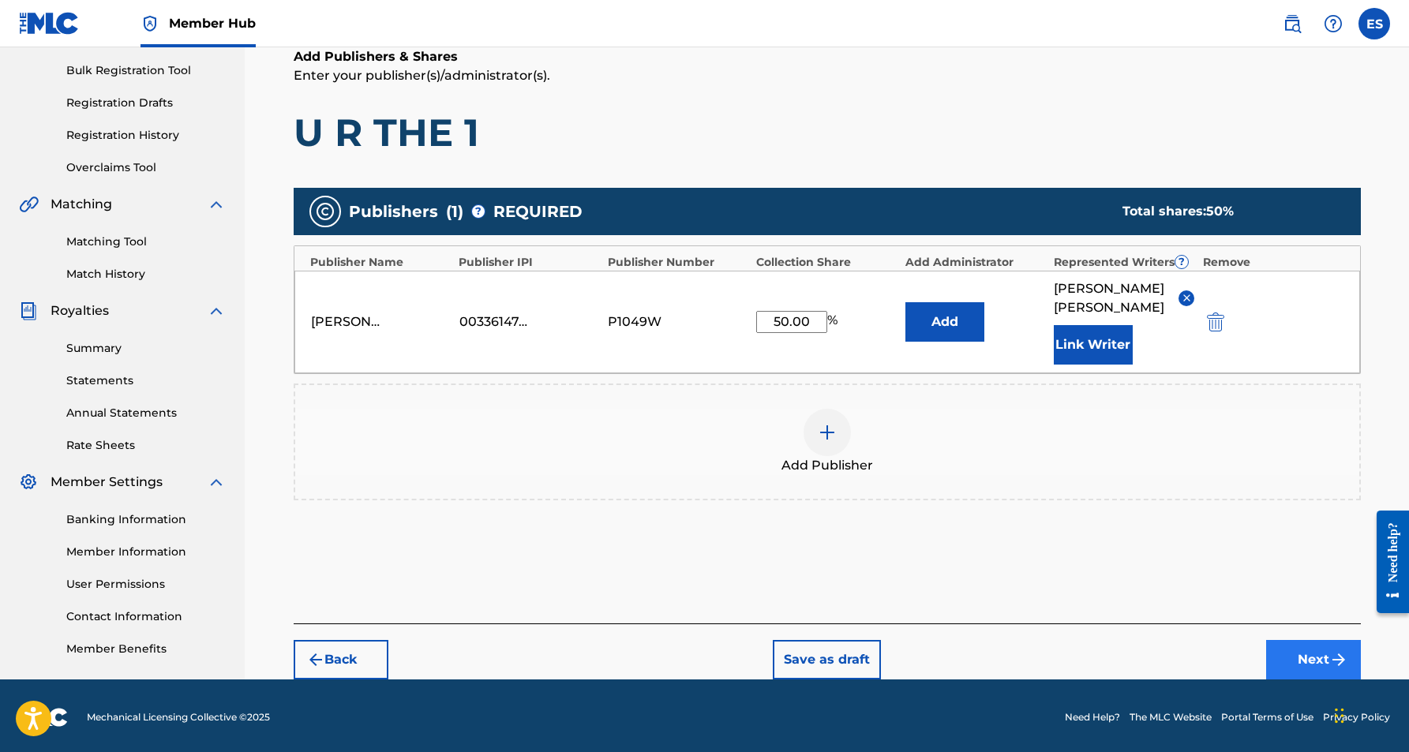
click at [1290, 652] on button "Next" at bounding box center [1313, 659] width 95 height 39
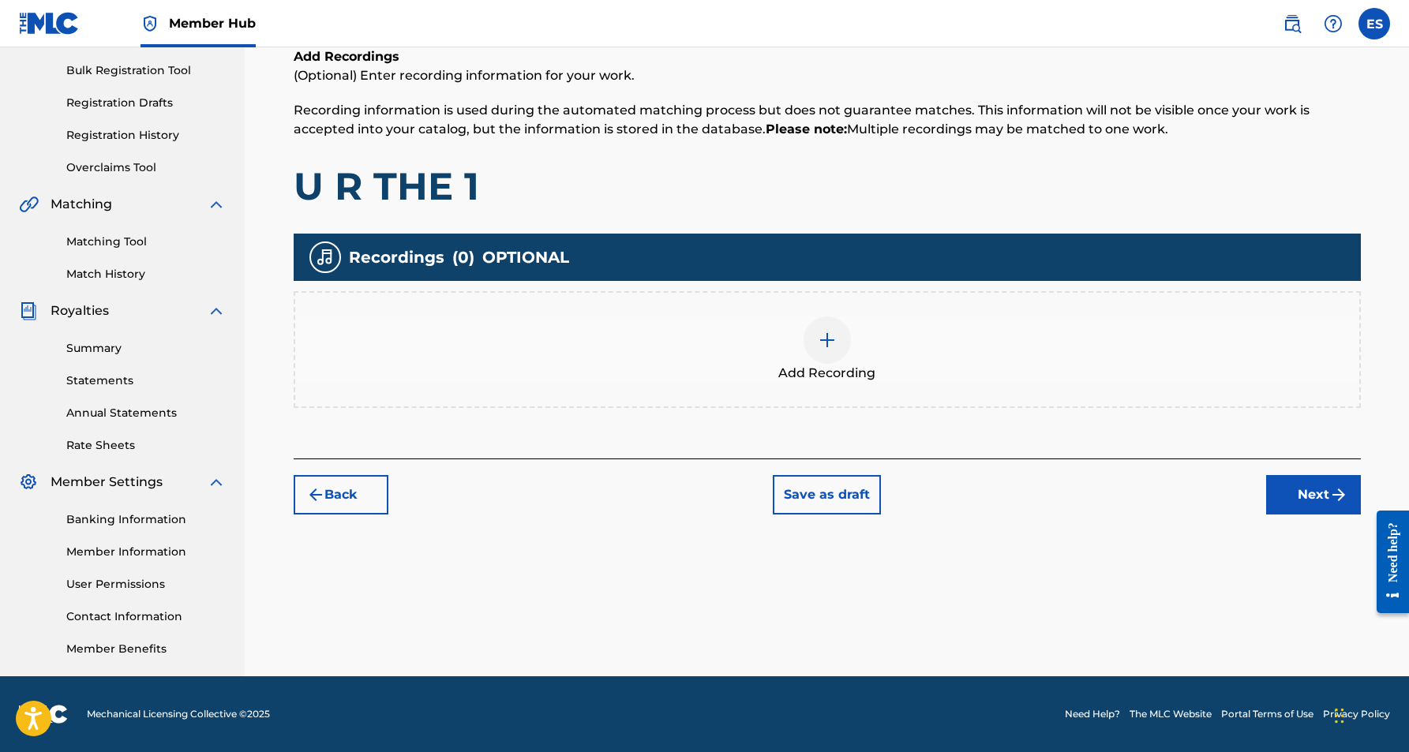
scroll to position [71, 0]
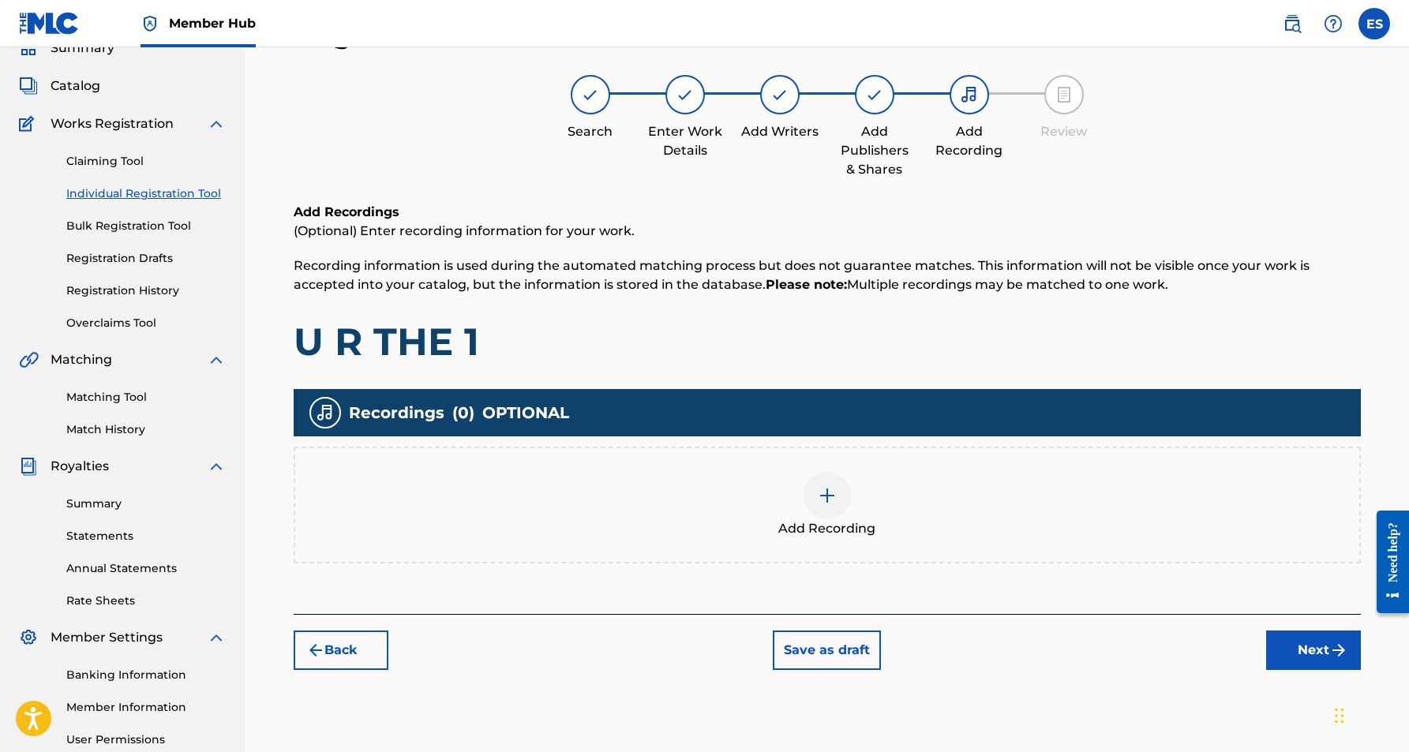
click at [833, 504] on img at bounding box center [827, 495] width 19 height 19
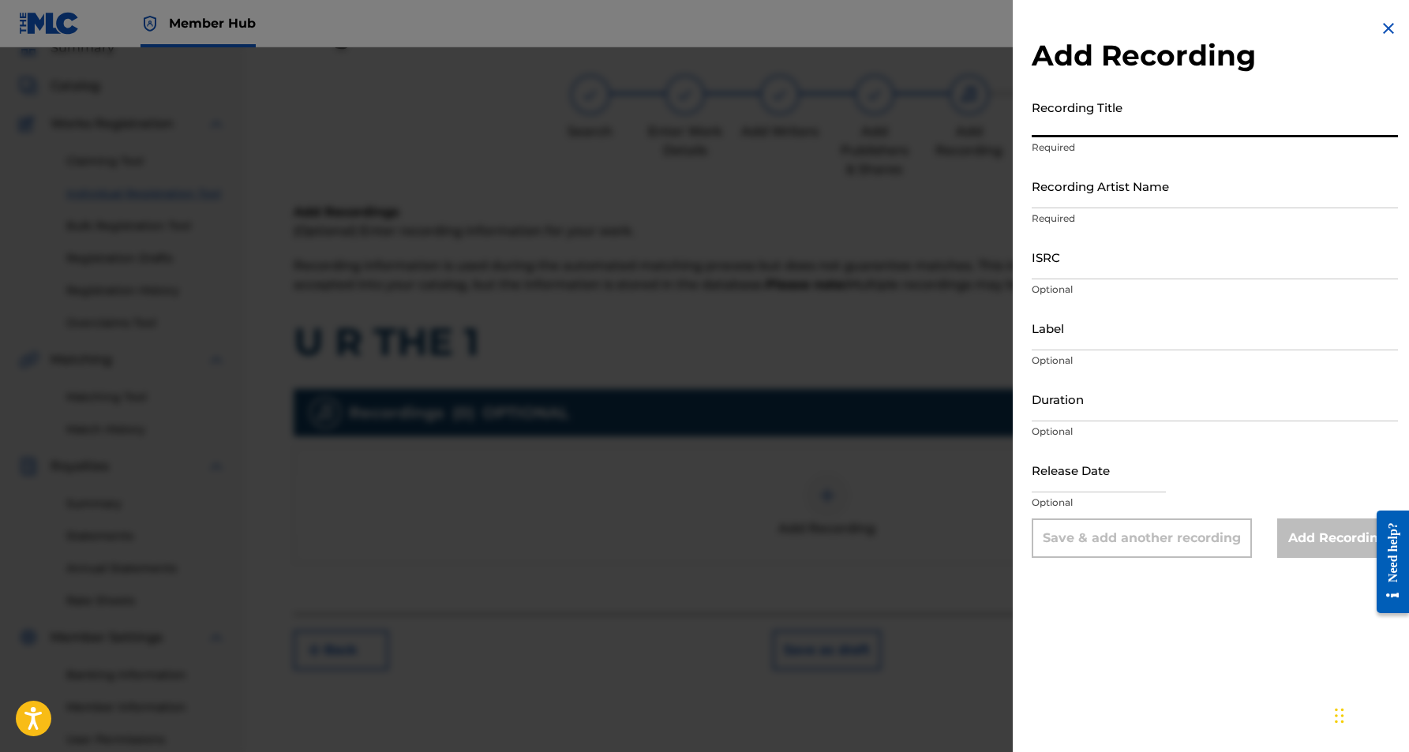
click at [1112, 128] on input "Recording Title" at bounding box center [1215, 114] width 366 height 45
paste input "U R THE 1"
type input "U R THE 1"
click at [1127, 196] on input "Recording Artist Name" at bounding box center [1215, 185] width 366 height 45
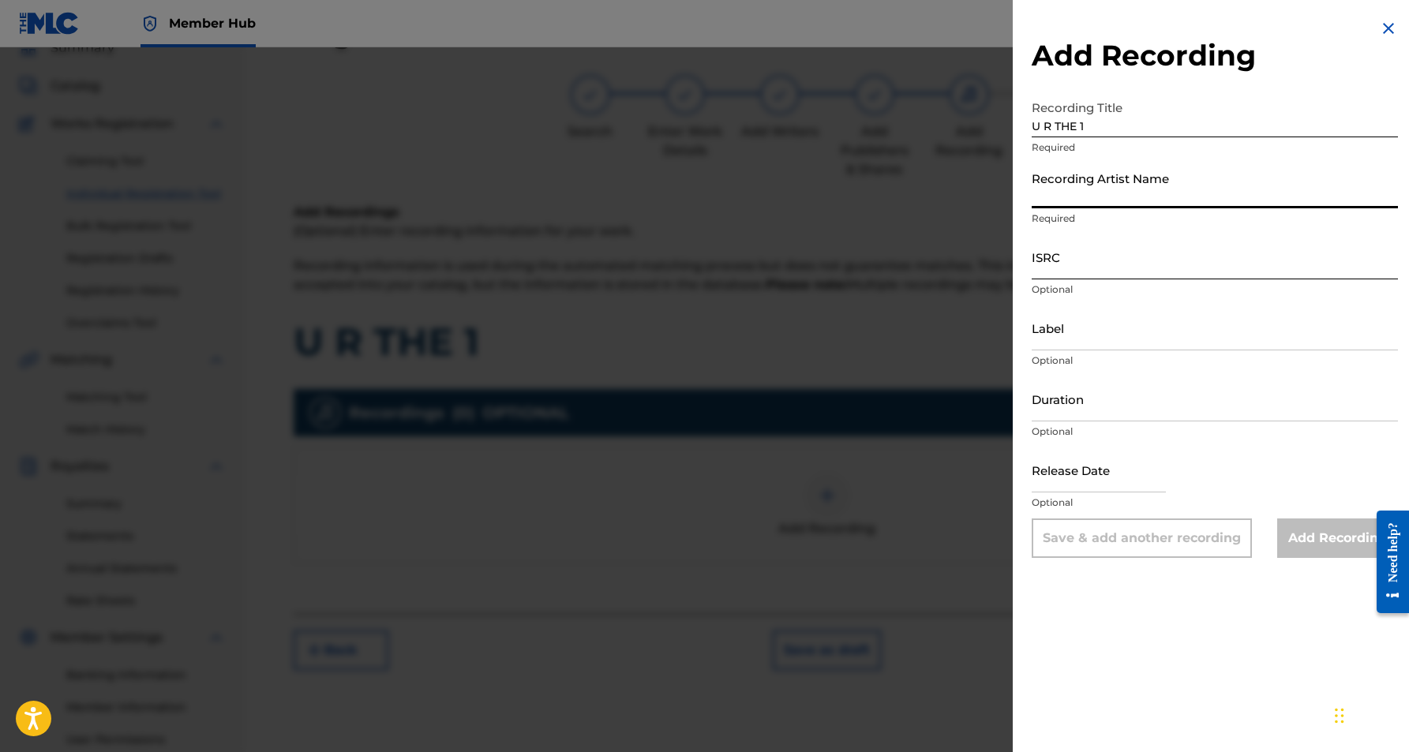
paste input "4 II C"
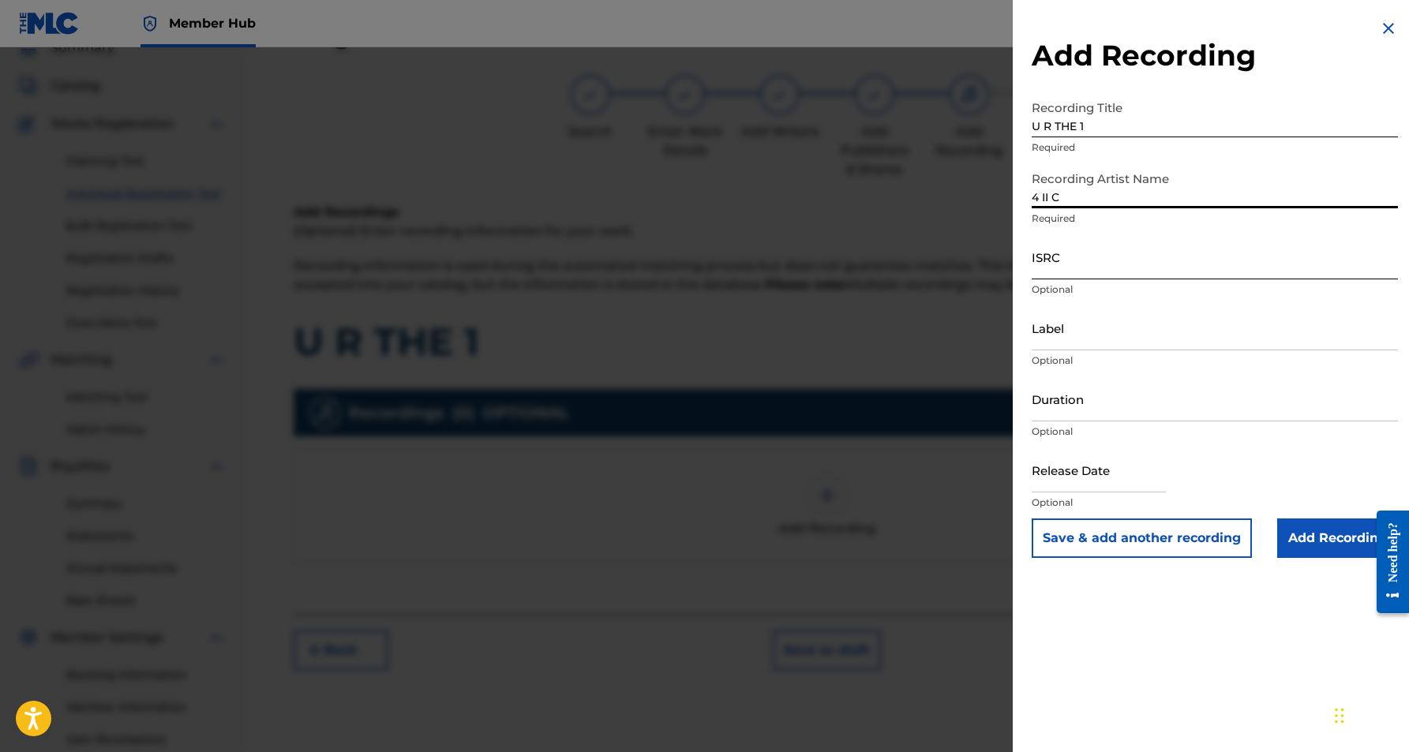
type input "4 II C"
click at [1100, 271] on input "ISRC" at bounding box center [1215, 256] width 366 height 45
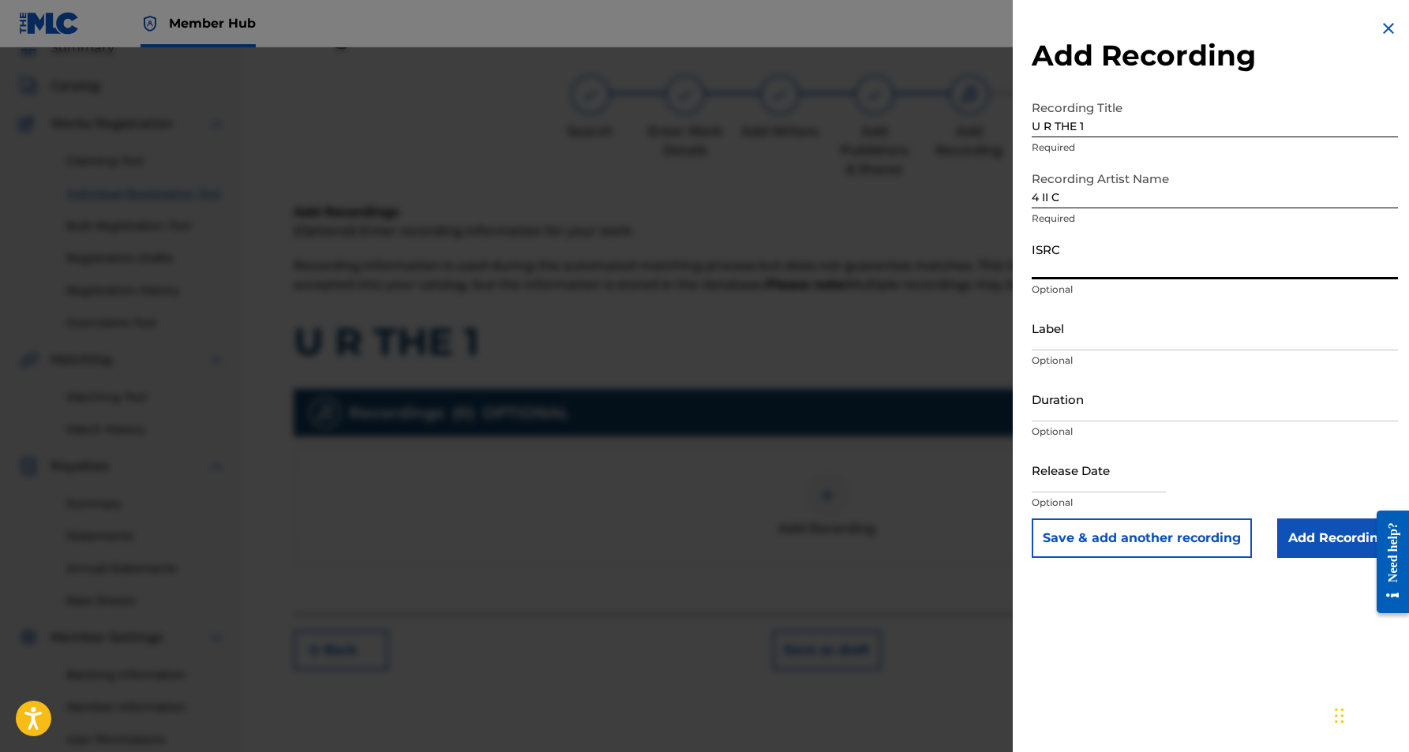
paste input "USHM21054970"
type input "USHM21054970"
click at [1121, 408] on input "Duration" at bounding box center [1215, 399] width 366 height 45
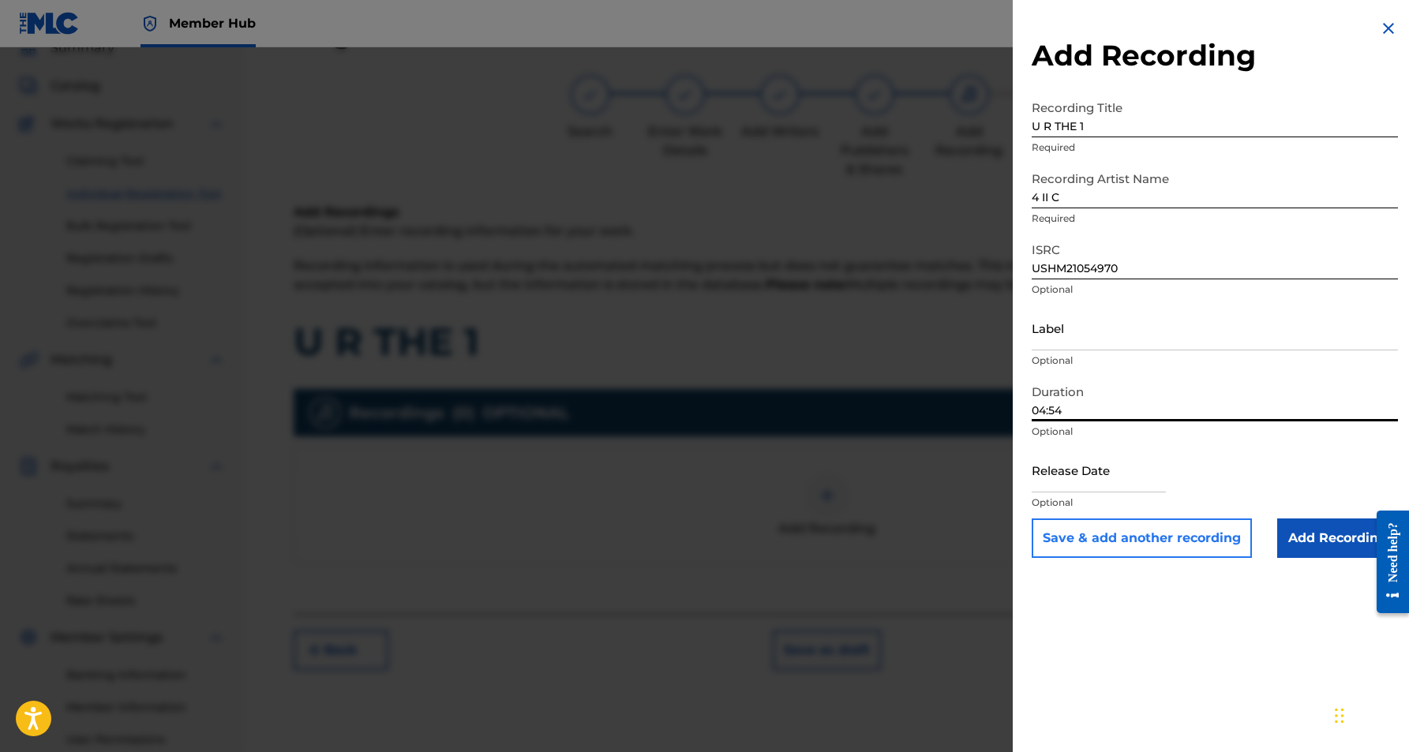
type input "04:54"
click at [1147, 545] on button "Save & add another recording" at bounding box center [1142, 538] width 220 height 39
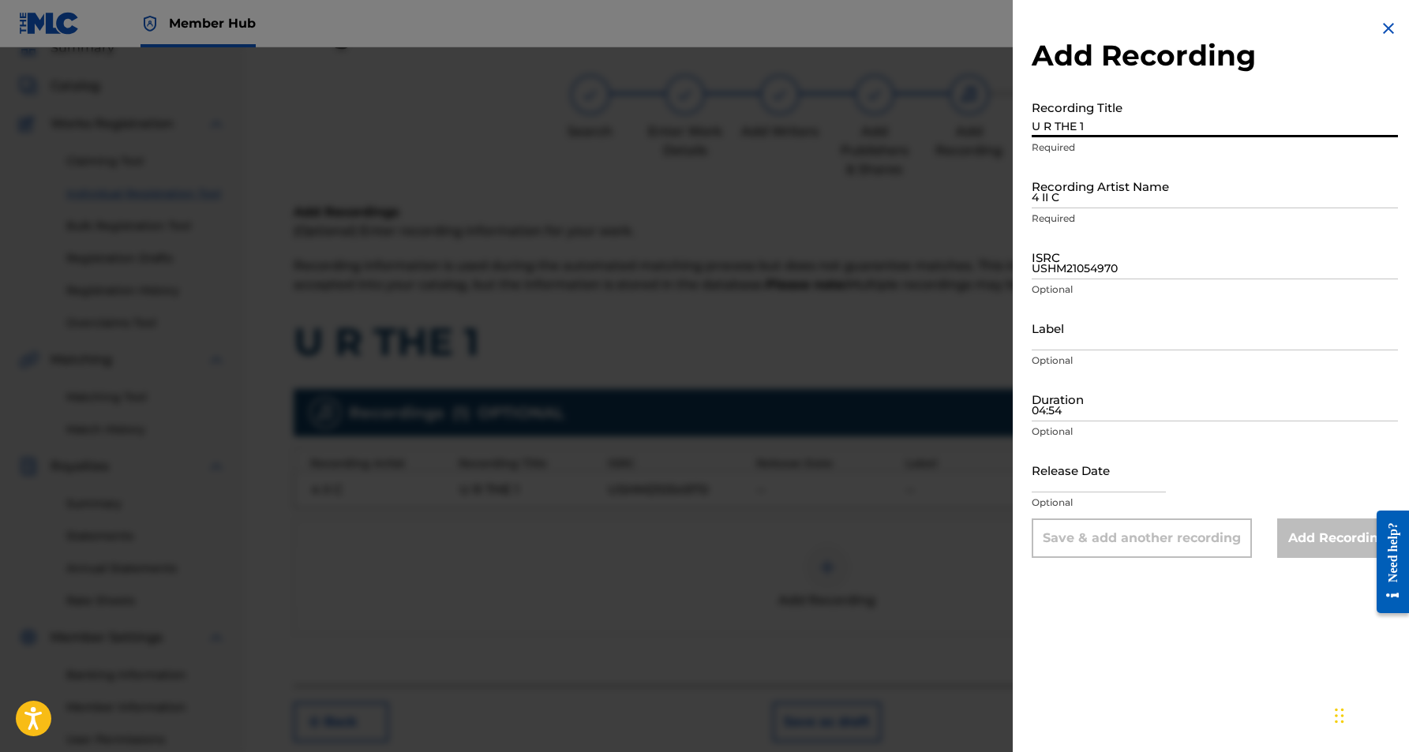
click at [1129, 130] on input "U R THE 1" at bounding box center [1215, 114] width 366 height 45
paste input "U R THE 1"
type input "U R THE 1"
click at [1169, 193] on input "4 II C" at bounding box center [1215, 185] width 366 height 45
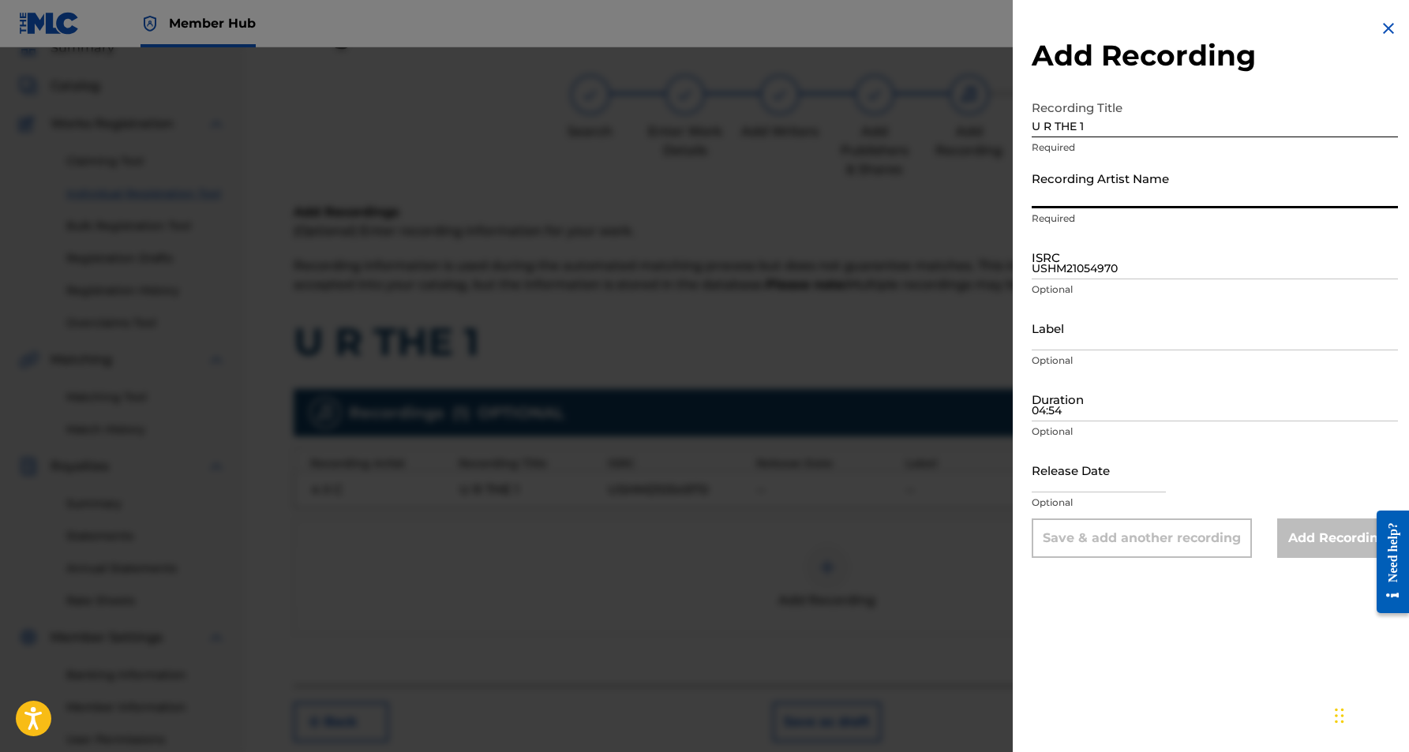
paste input "4 II C"
type input "4 II C"
click at [1141, 265] on input "USHM21054970" at bounding box center [1215, 256] width 366 height 45
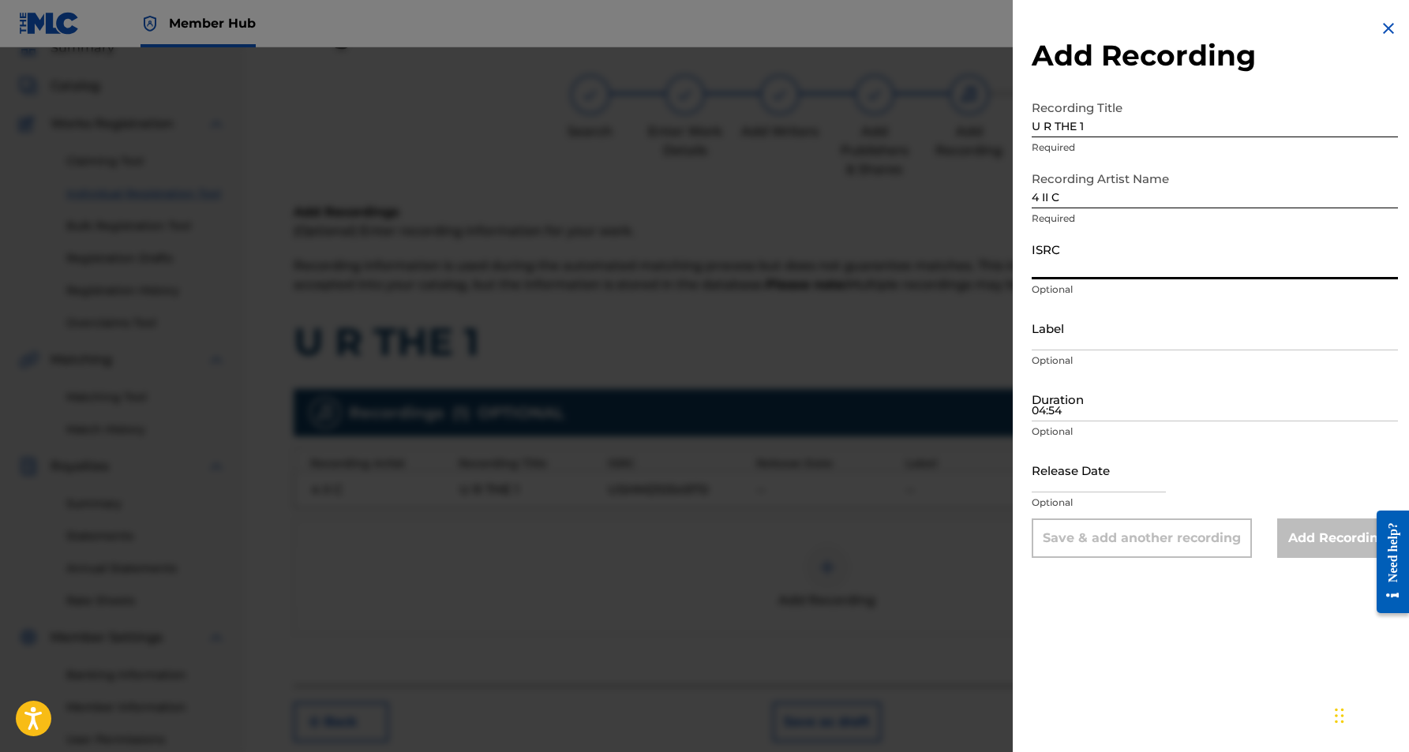
paste input "USHM21053158"
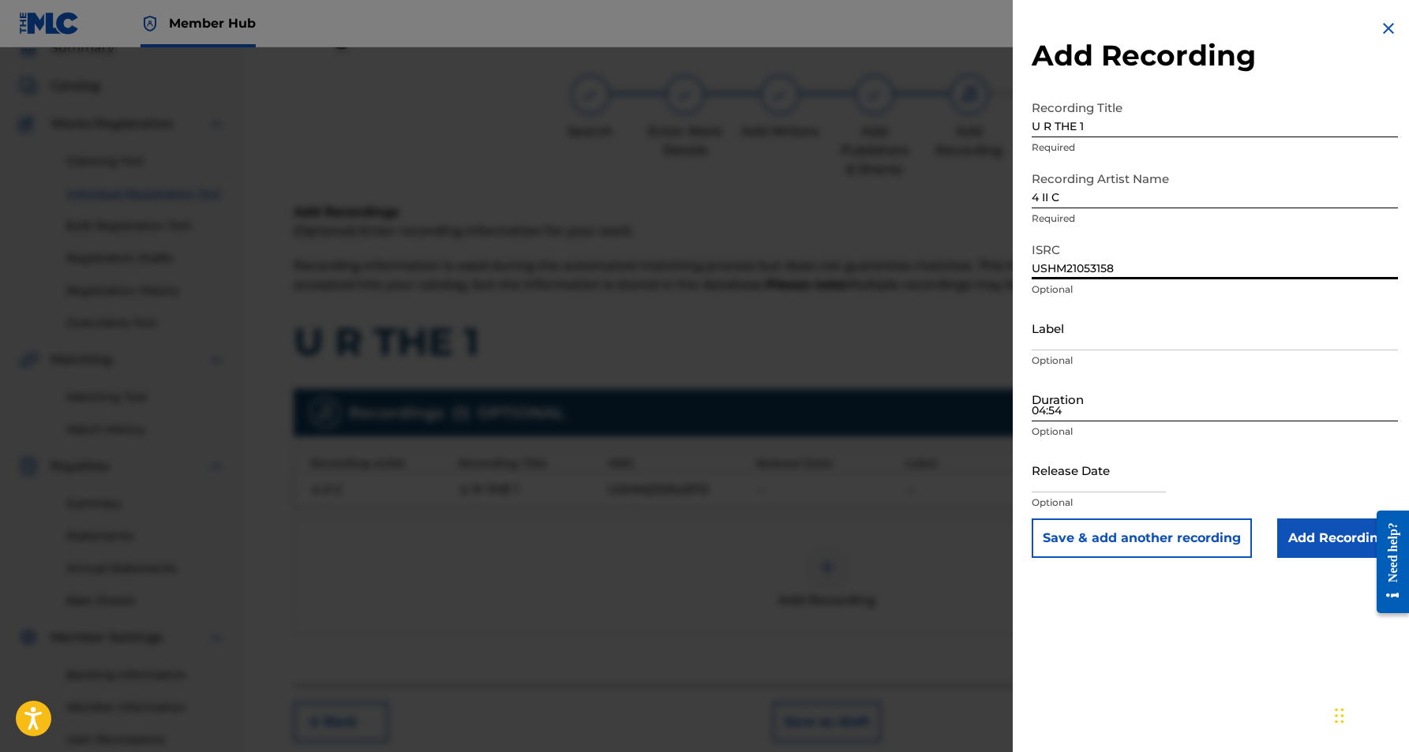
type input "USHM21053158"
click at [1132, 404] on input "04:54" at bounding box center [1215, 399] width 366 height 45
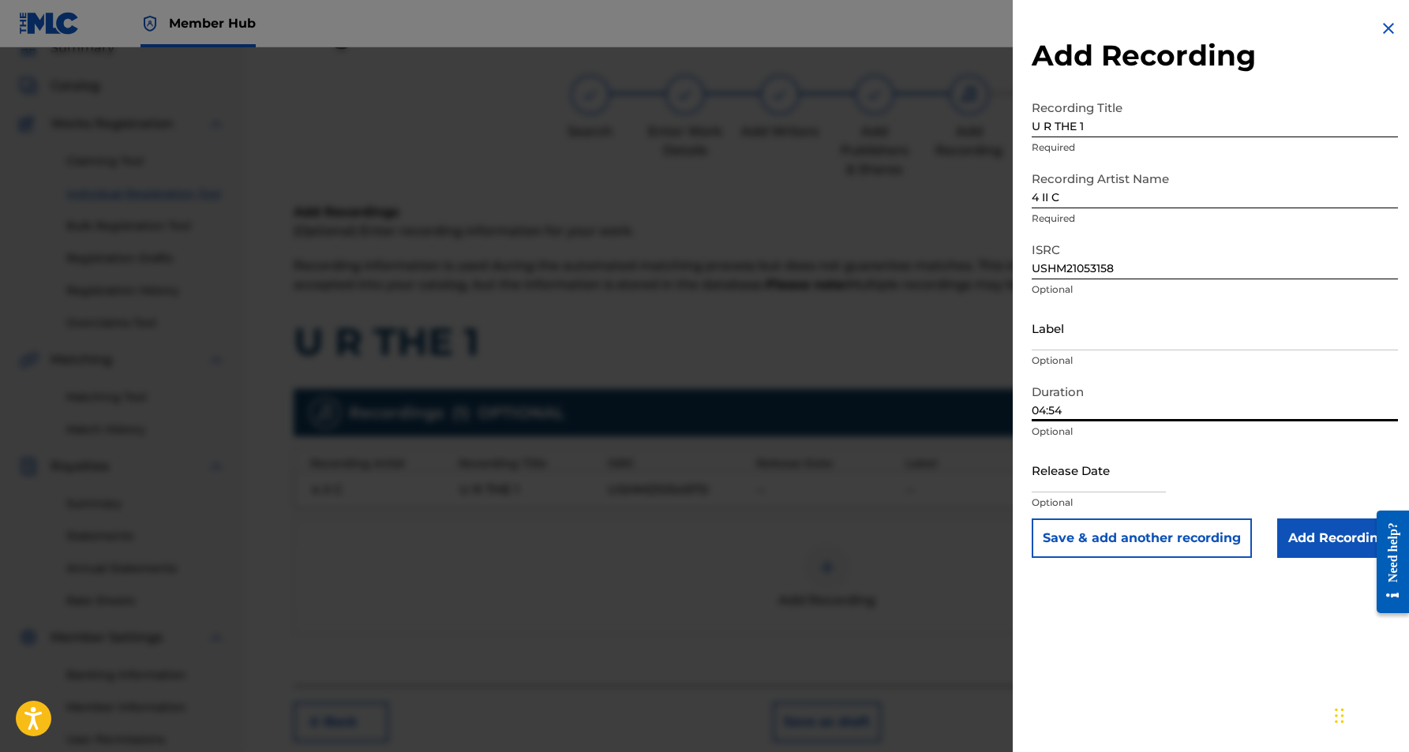
type input "04:54"
click at [1168, 609] on div "Add Recording Recording Title U R THE 1 Required Recording Artist Name 4 II C R…" at bounding box center [1215, 376] width 404 height 752
click at [1314, 537] on input "Add Recording" at bounding box center [1337, 538] width 121 height 39
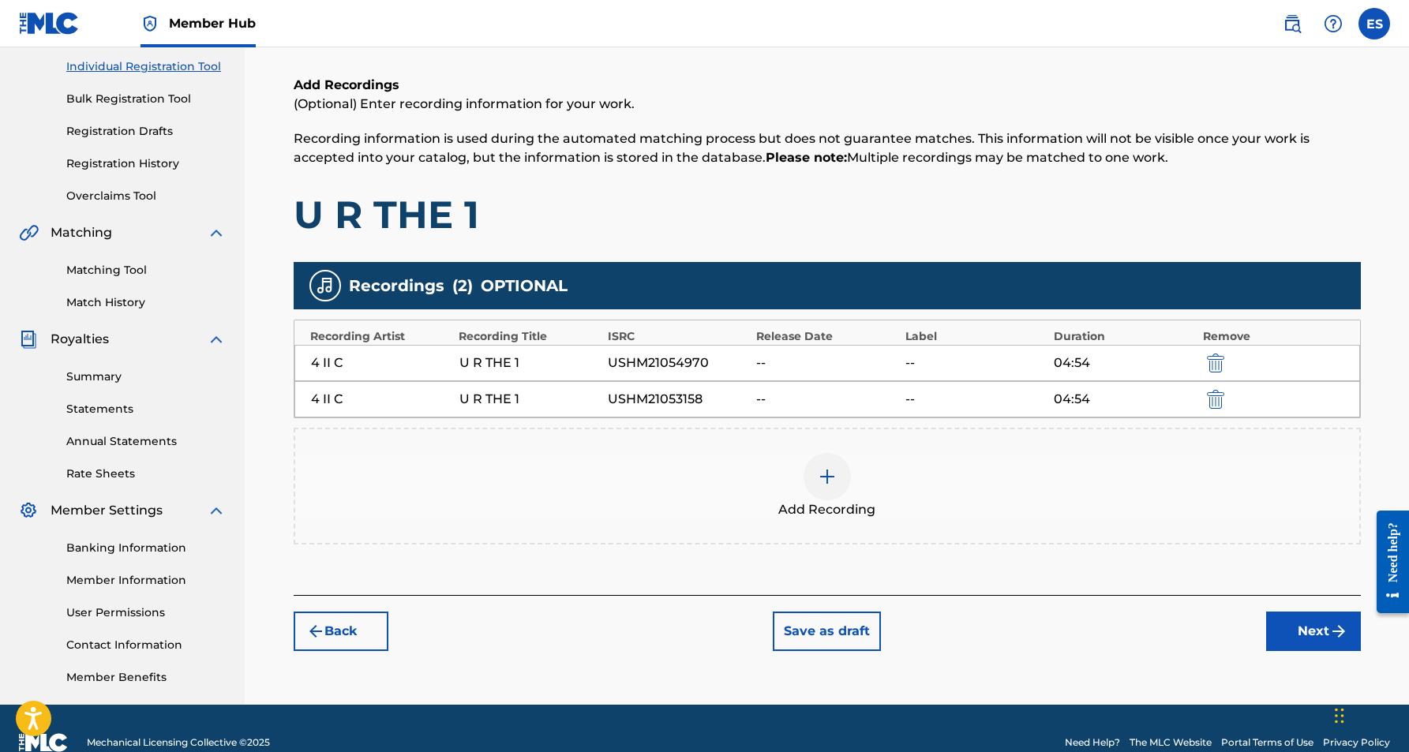
scroll to position [208, 0]
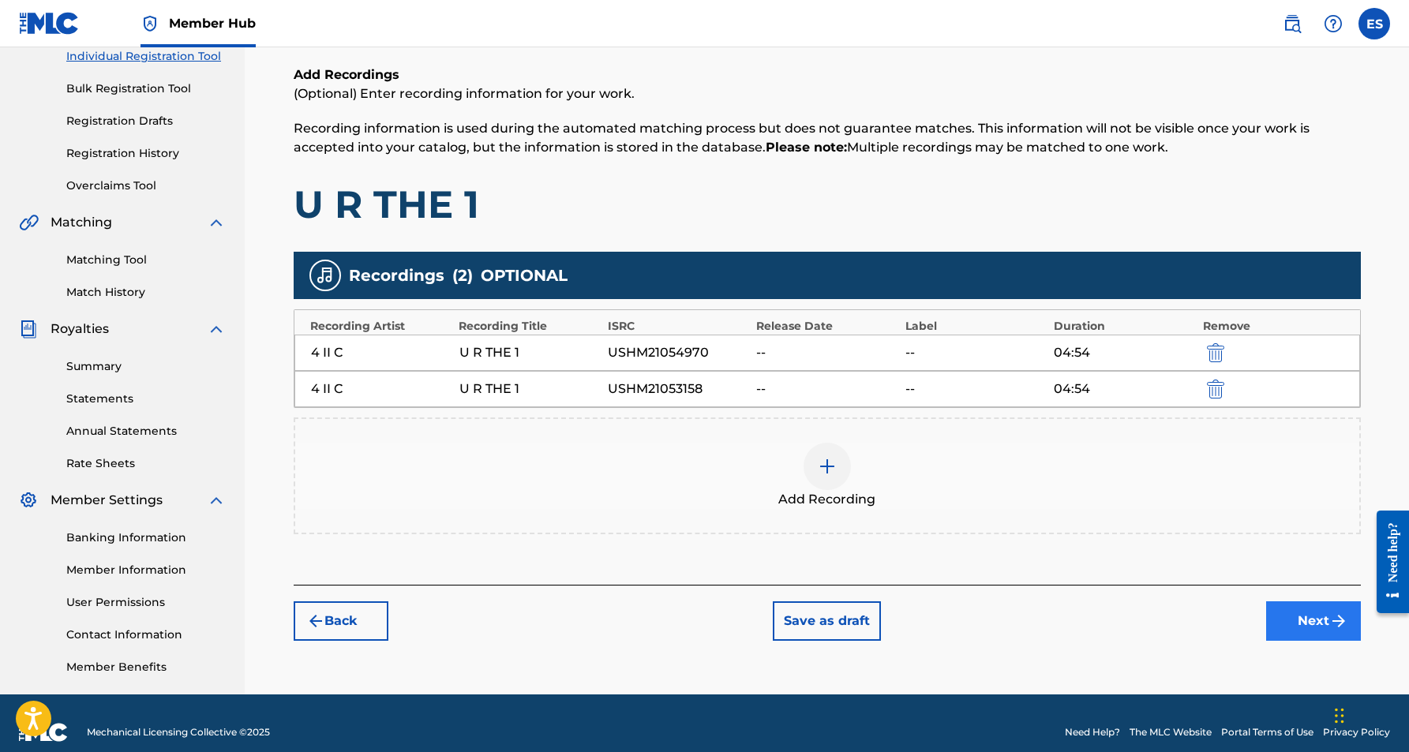
click at [1284, 619] on button "Next" at bounding box center [1313, 621] width 95 height 39
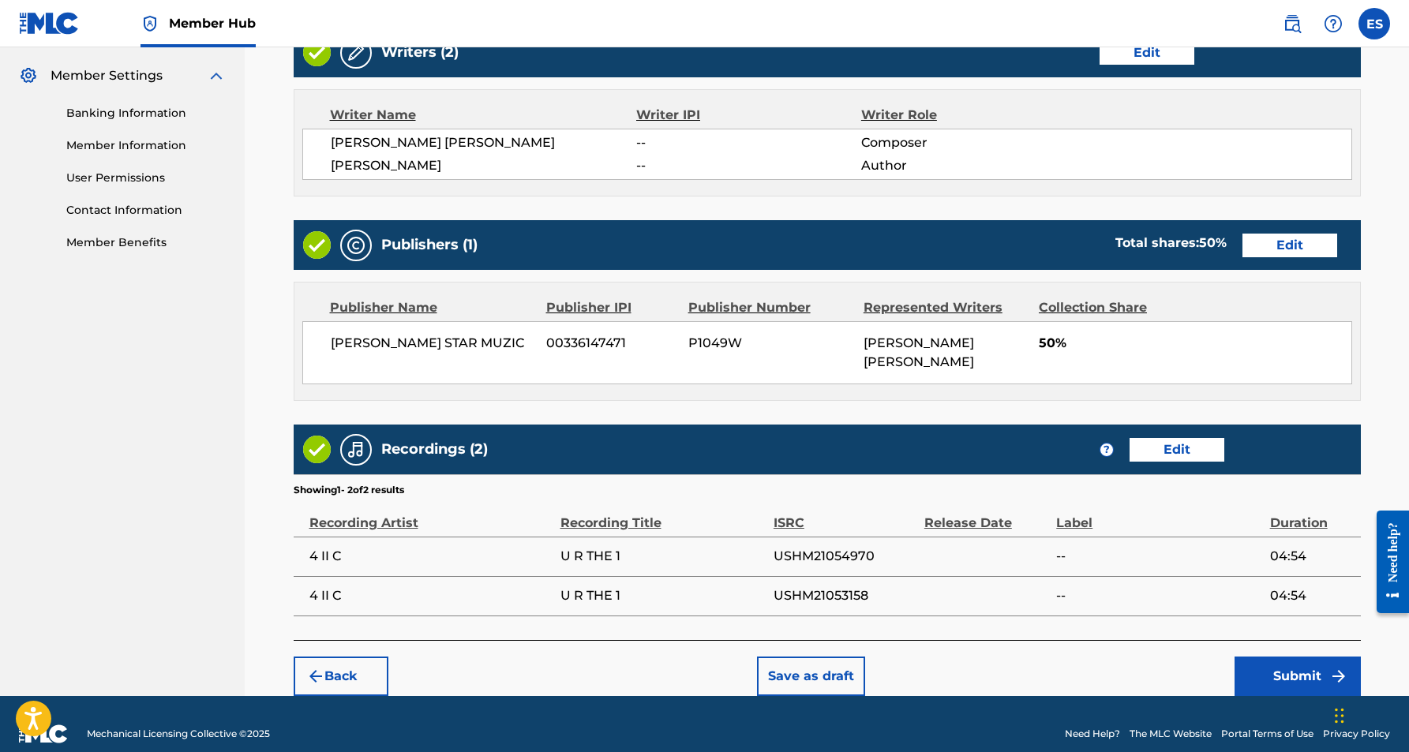
scroll to position [632, 0]
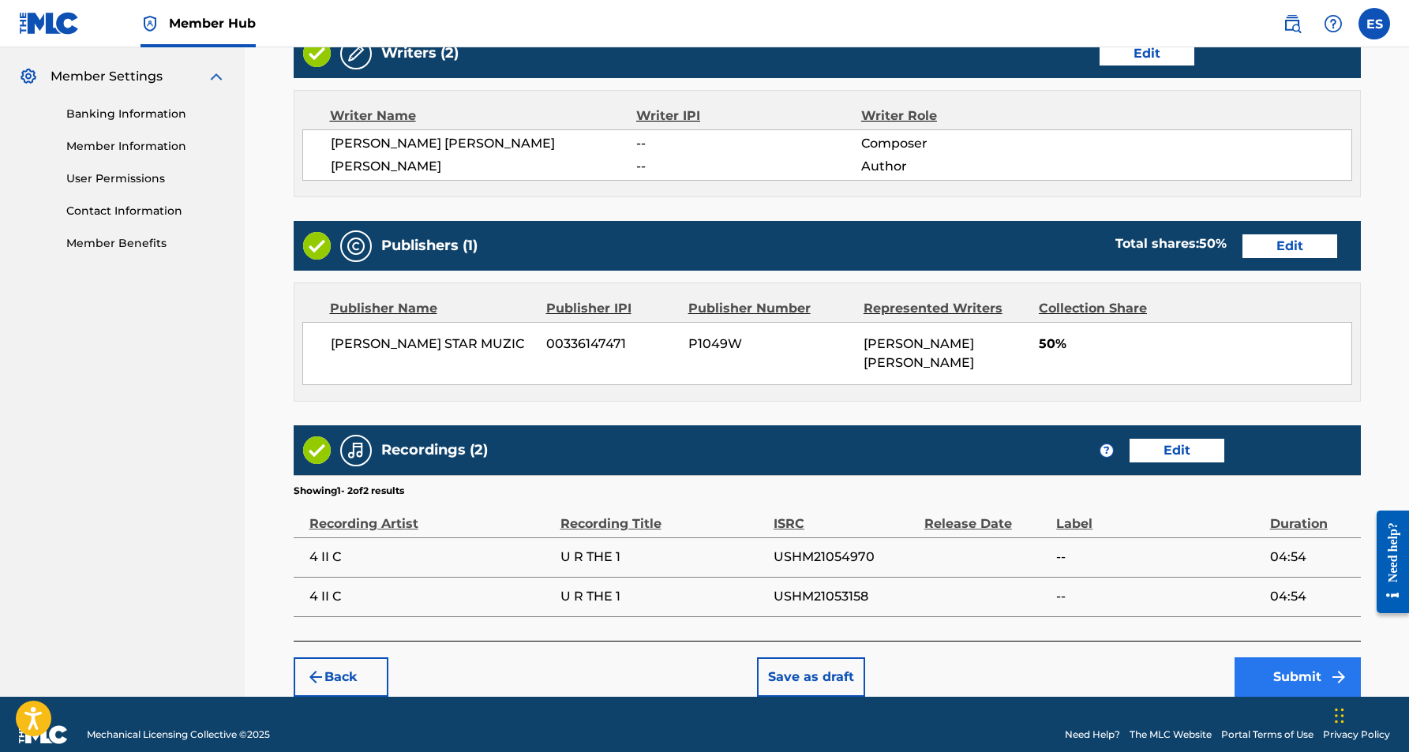
click at [1273, 658] on button "Submit" at bounding box center [1298, 677] width 126 height 39
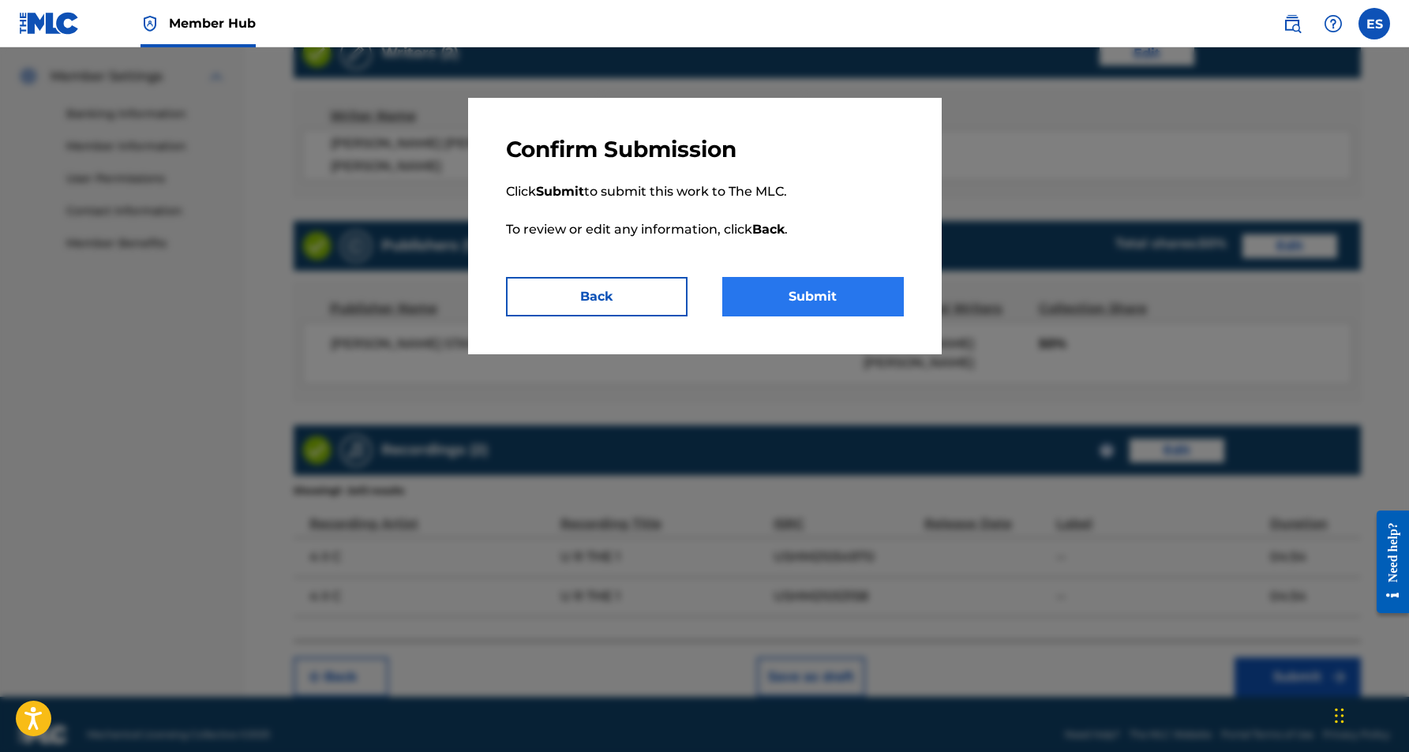
click at [815, 291] on button "Submit" at bounding box center [813, 296] width 182 height 39
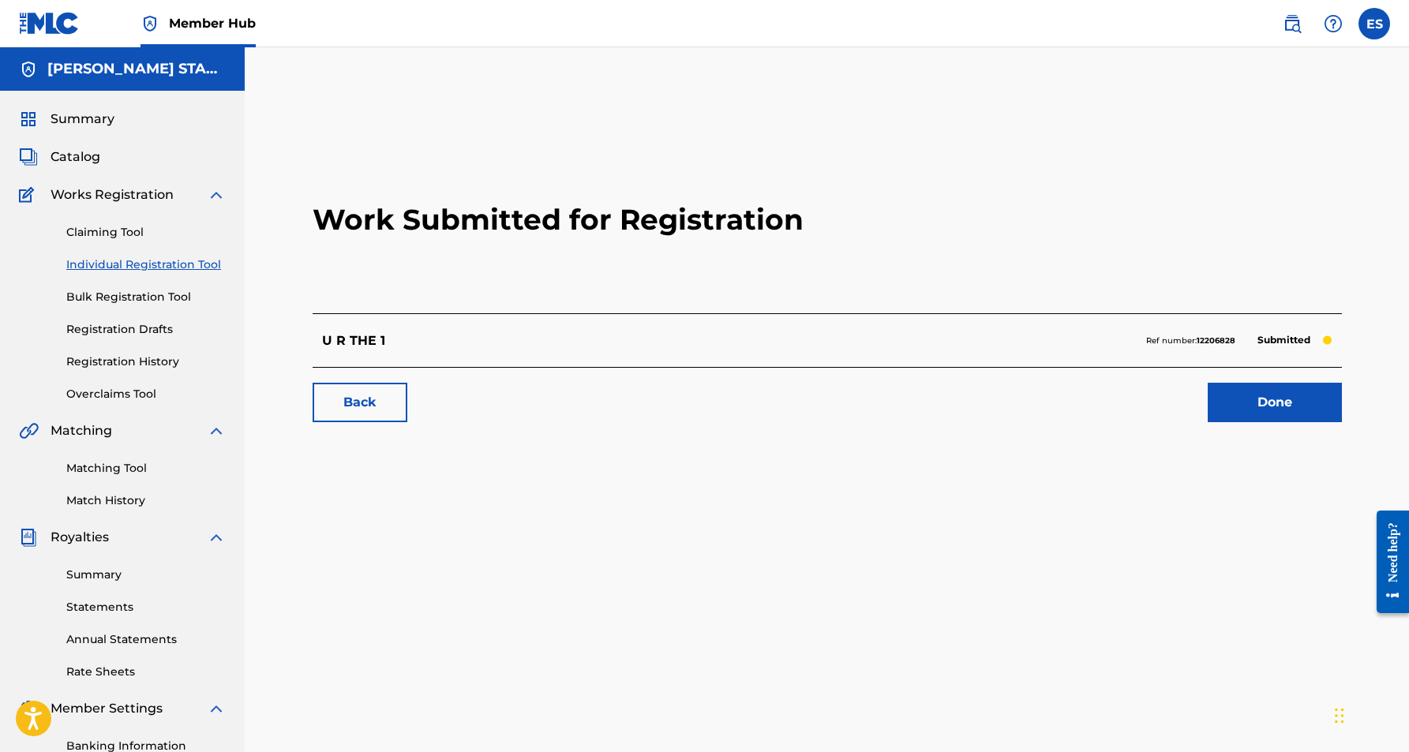
click at [129, 261] on link "Individual Registration Tool" at bounding box center [145, 265] width 159 height 17
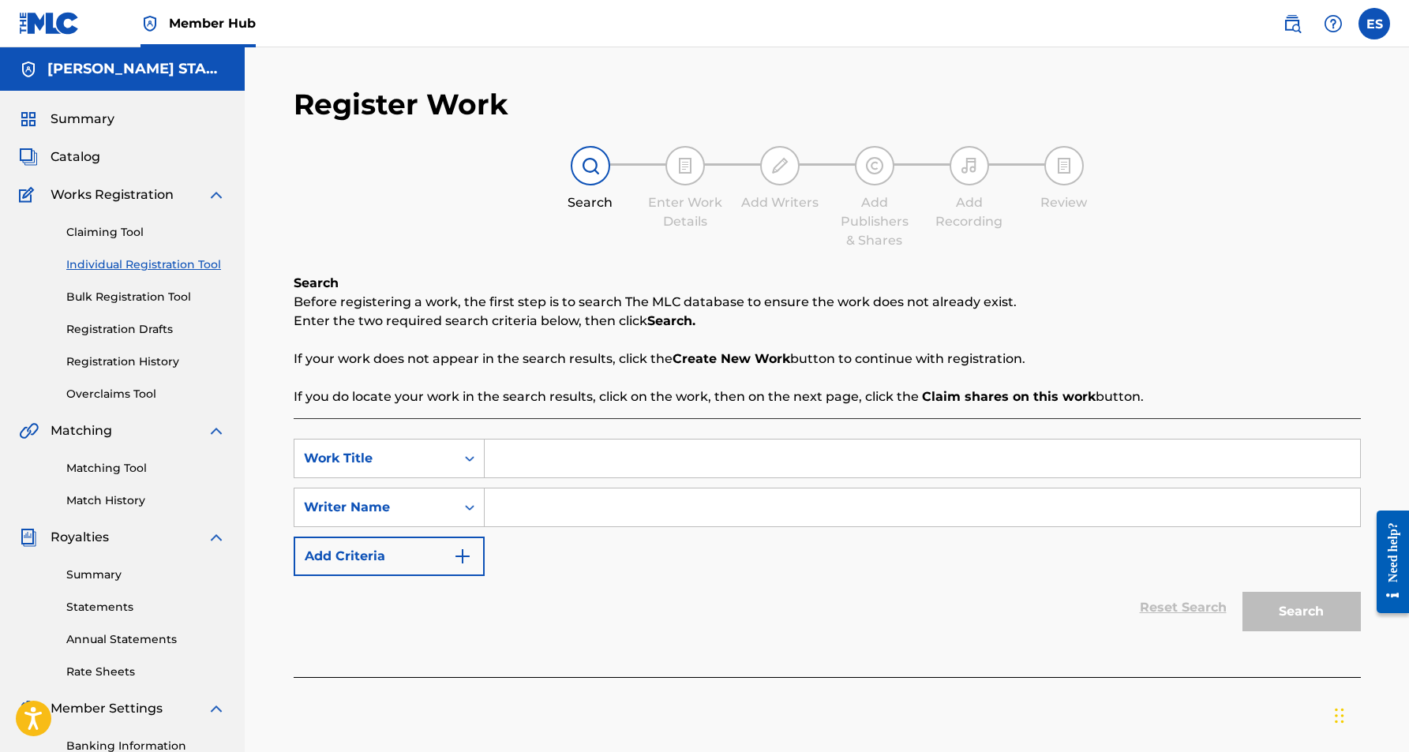
click at [522, 467] on input "Search Form" at bounding box center [923, 459] width 876 height 38
paste input "RENEGADE"
type input "RENEGADE"
click at [552, 535] on div "SearchWithCriteria397f1d8e-438f-49fc-aa35-c571f3980eda Work Title RENEGADE rene…" at bounding box center [827, 507] width 1067 height 137
click at [541, 520] on input "Search Form" at bounding box center [923, 508] width 876 height 38
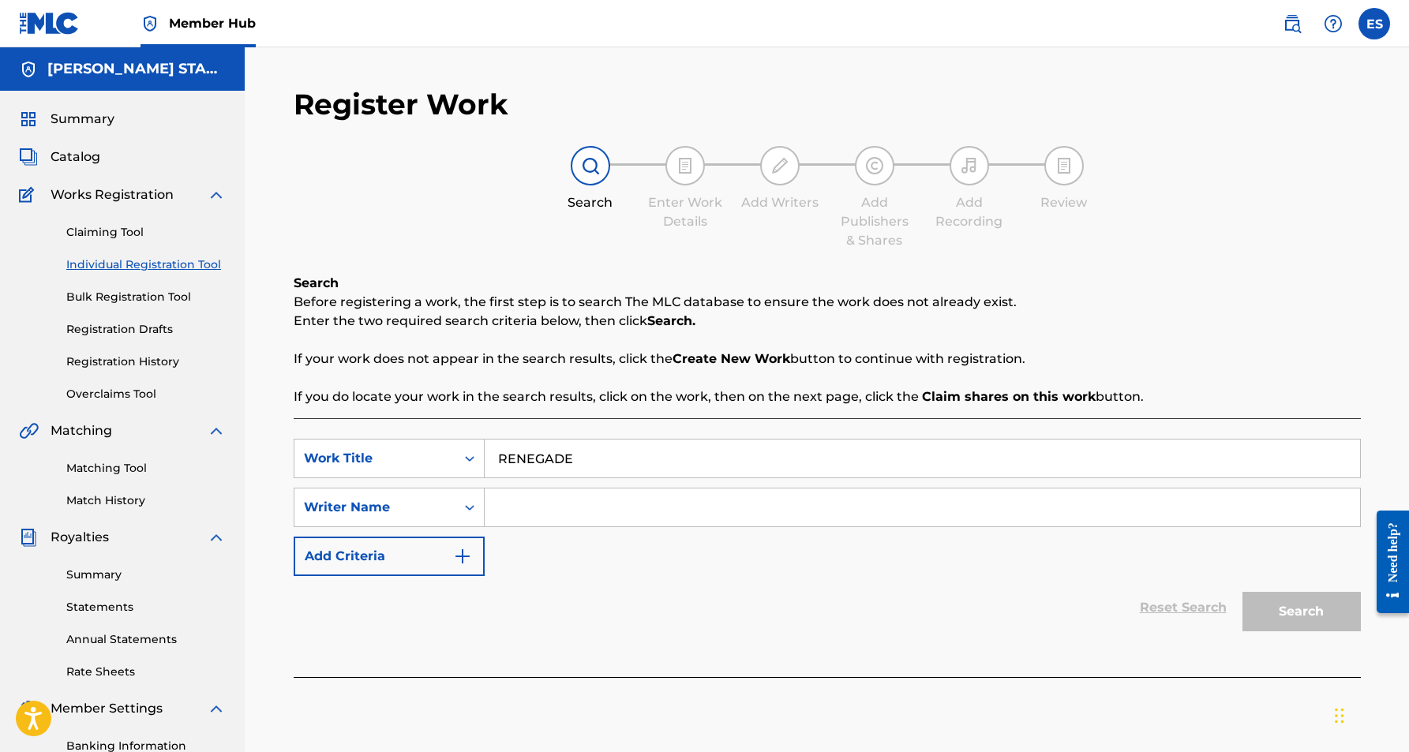
paste input "[PERSON_NAME] [PERSON_NAME]"
type input "[PERSON_NAME] [PERSON_NAME]"
click at [1291, 609] on button "Search" at bounding box center [1302, 611] width 118 height 39
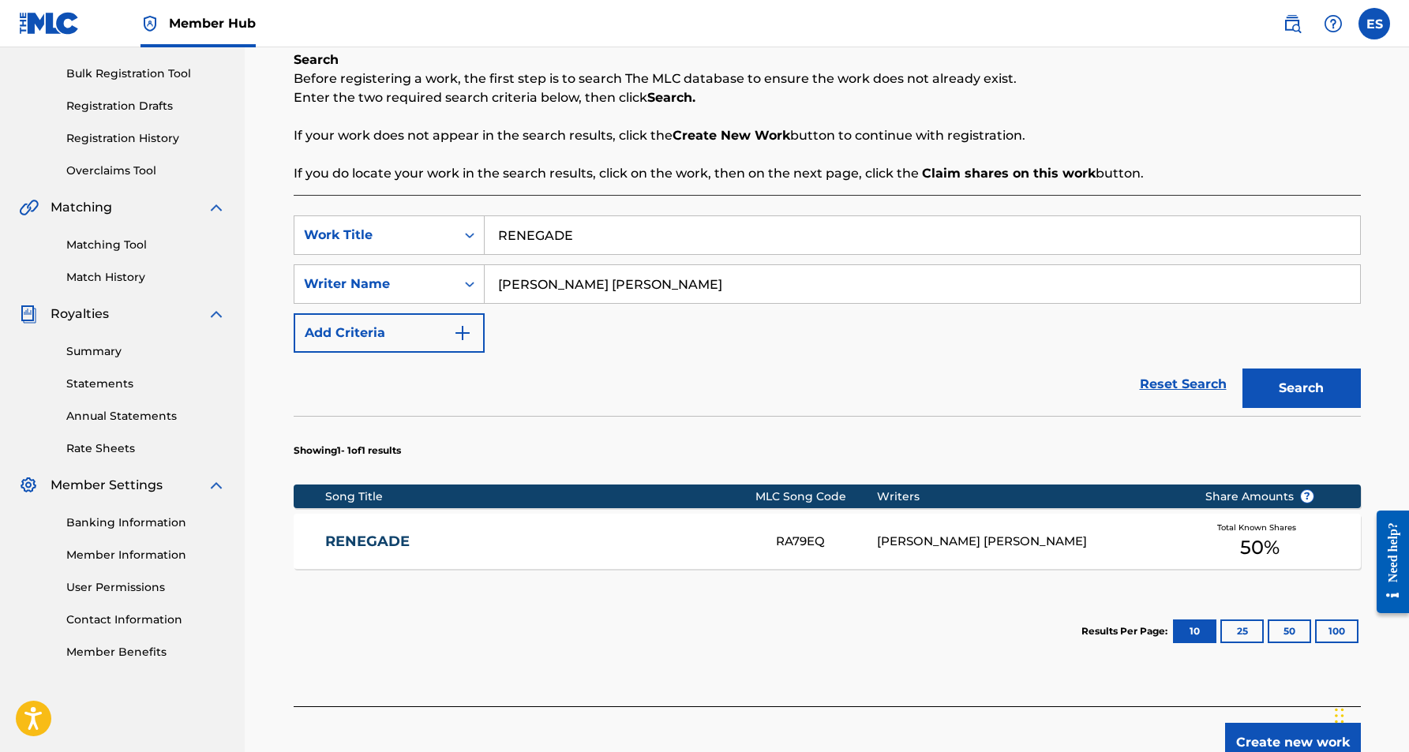
scroll to position [224, 0]
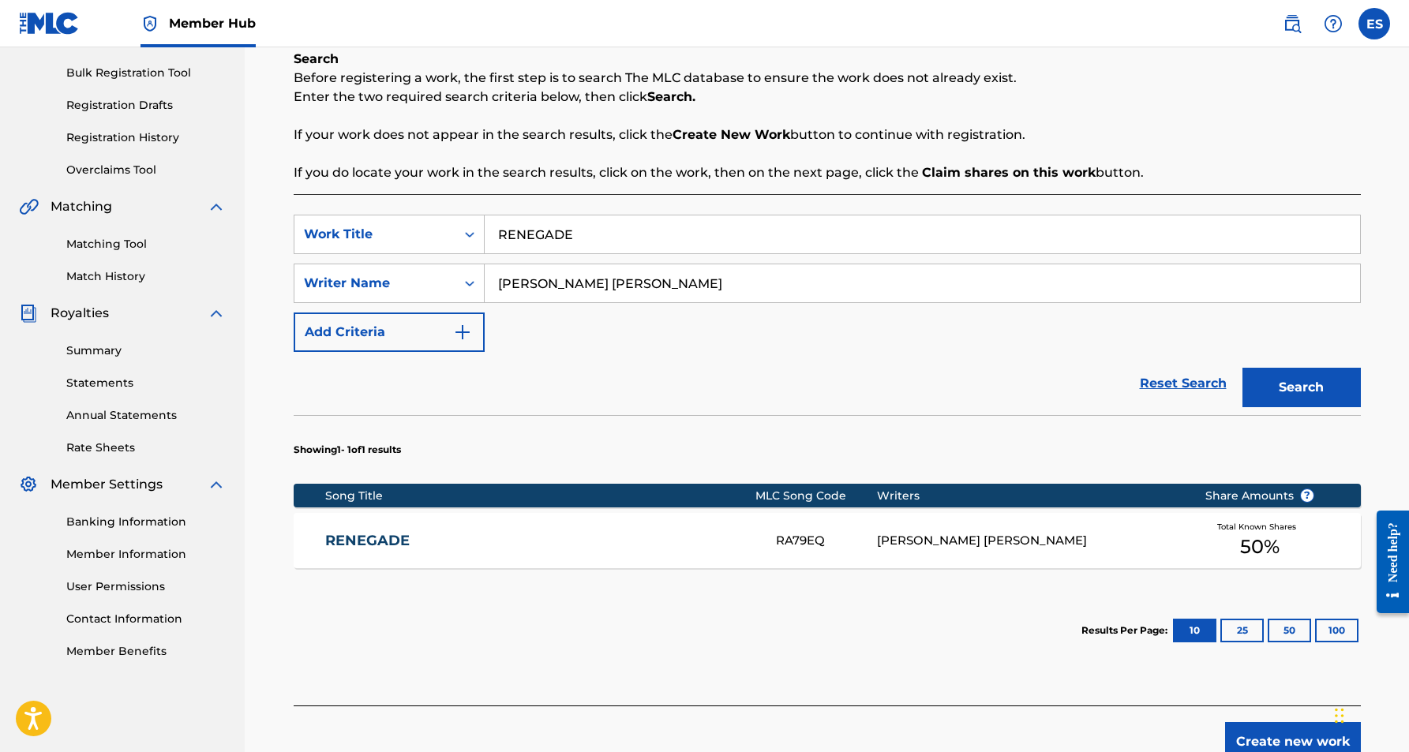
click at [970, 534] on div "[PERSON_NAME] [PERSON_NAME]" at bounding box center [1029, 541] width 304 height 18
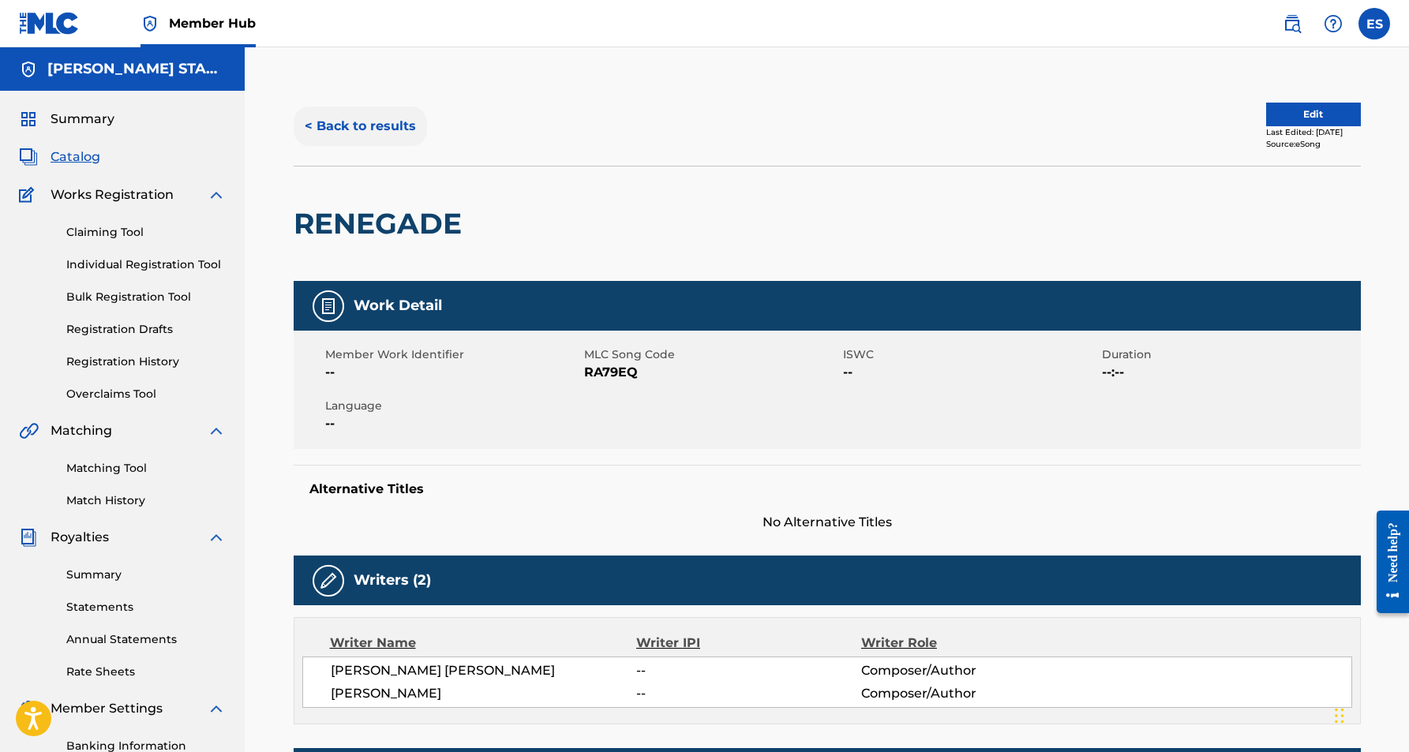
click at [365, 118] on button "< Back to results" at bounding box center [360, 126] width 133 height 39
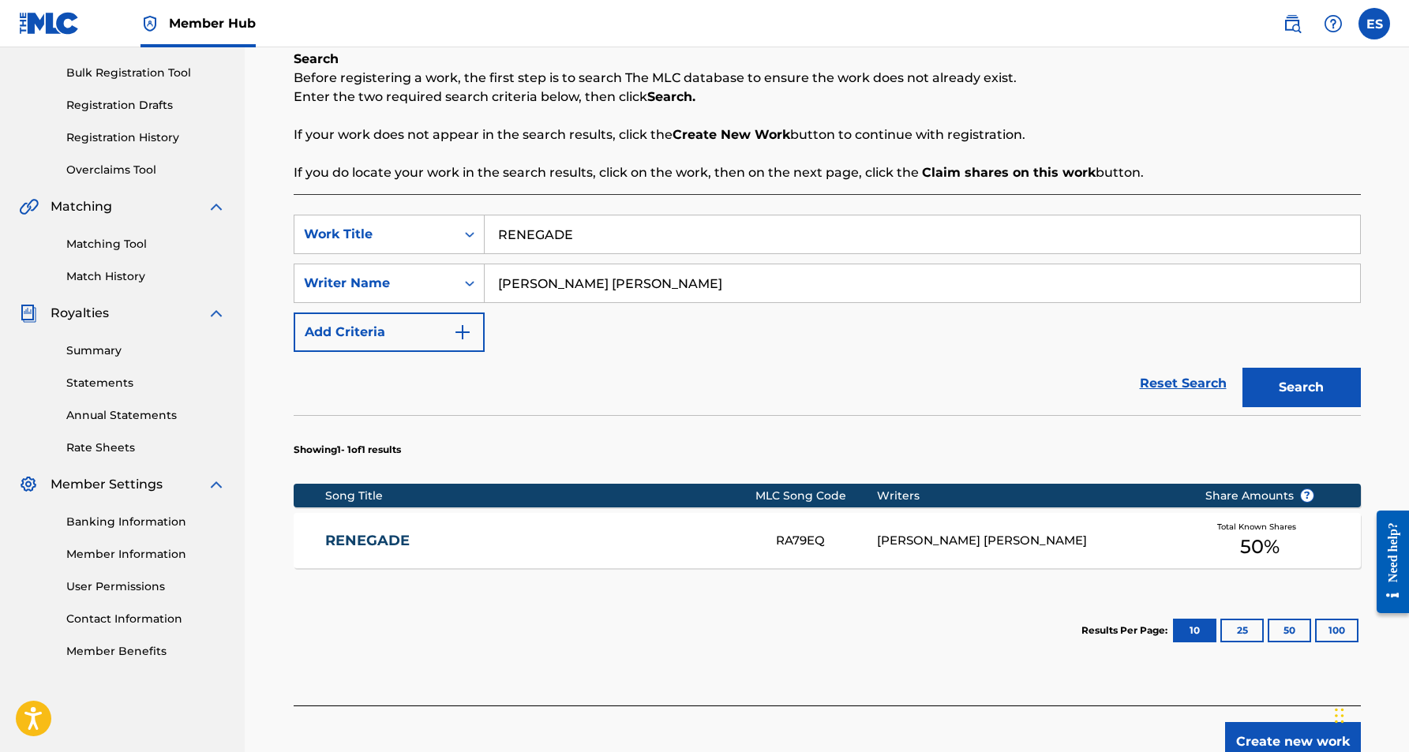
click at [608, 242] on input "RENEGADE" at bounding box center [923, 235] width 876 height 38
type input "R"
paste input "Different Point OF Views"
type input "Different Point OF Views"
click at [988, 364] on div "Reset Search Search" at bounding box center [827, 383] width 1067 height 63
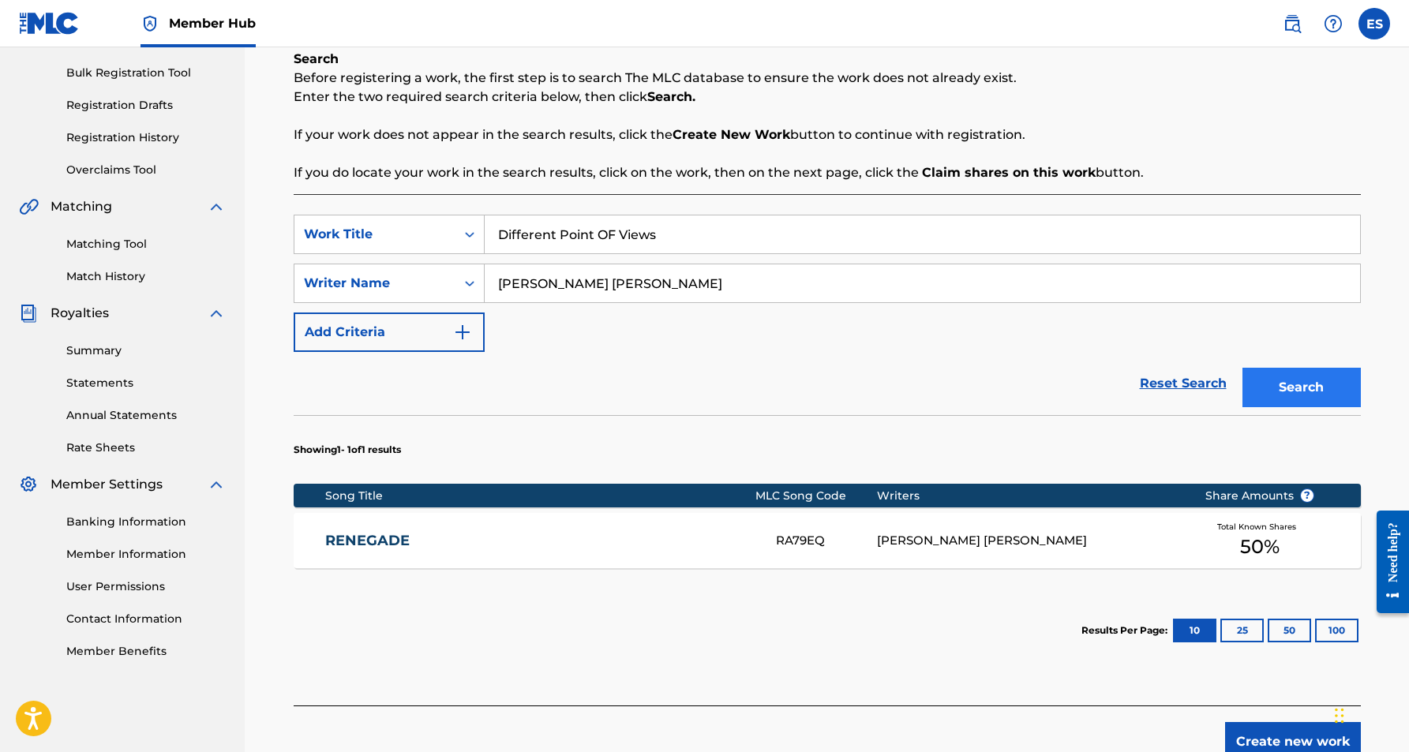
click at [1309, 378] on button "Search" at bounding box center [1302, 387] width 118 height 39
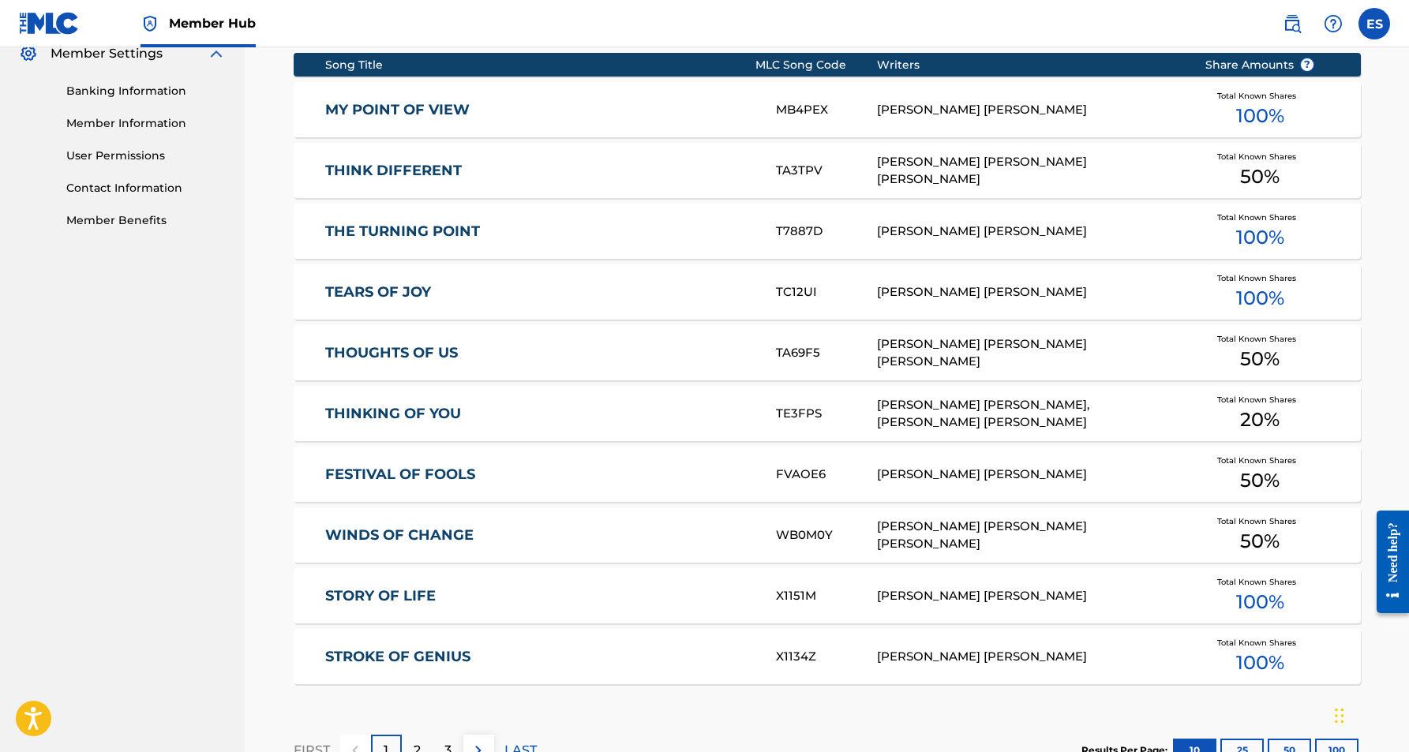
scroll to position [378, 0]
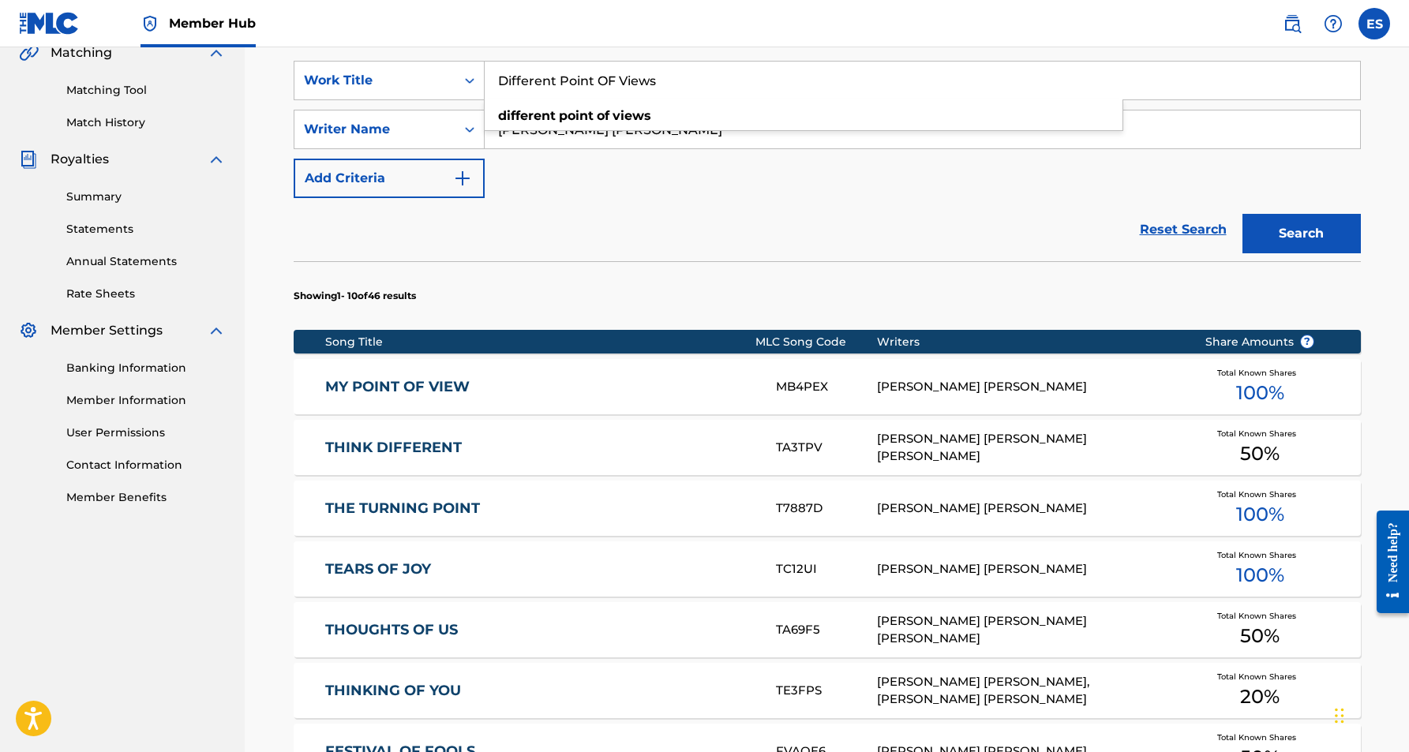
drag, startPoint x: 667, startPoint y: 86, endPoint x: 563, endPoint y: 67, distance: 105.9
click at [563, 67] on input "Different Point OF Views" at bounding box center [923, 81] width 876 height 38
click at [714, 209] on div "Reset Search Search" at bounding box center [827, 229] width 1067 height 63
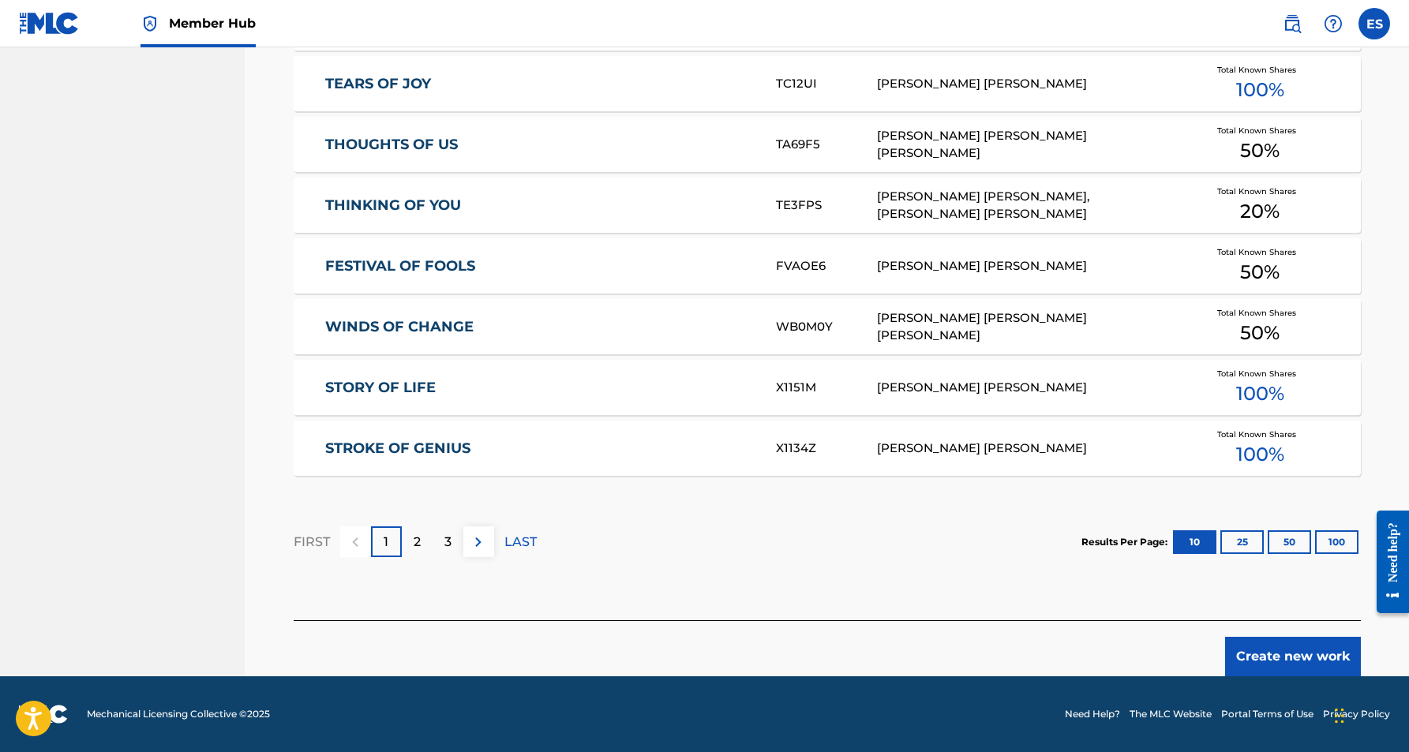
scroll to position [864, 0]
click at [1266, 659] on button "Create new work" at bounding box center [1293, 656] width 136 height 39
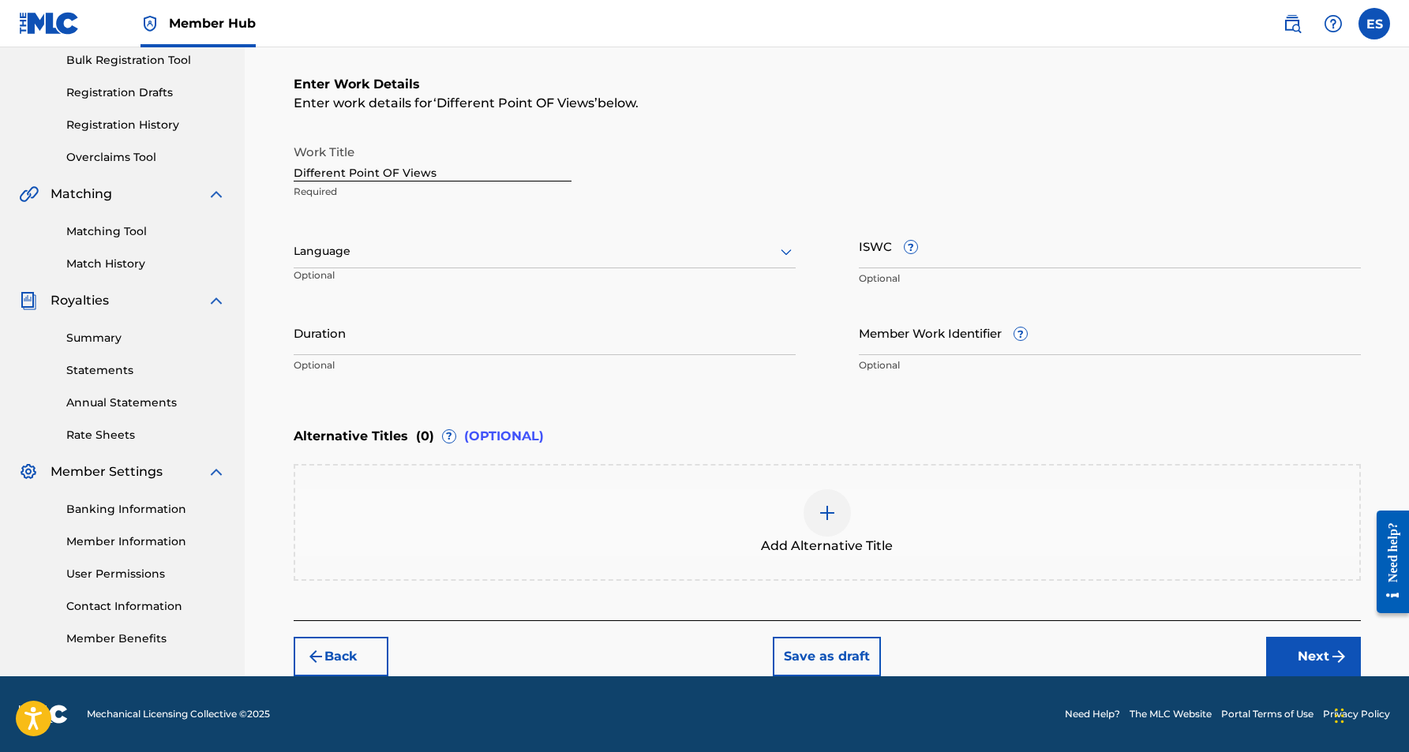
scroll to position [237, 0]
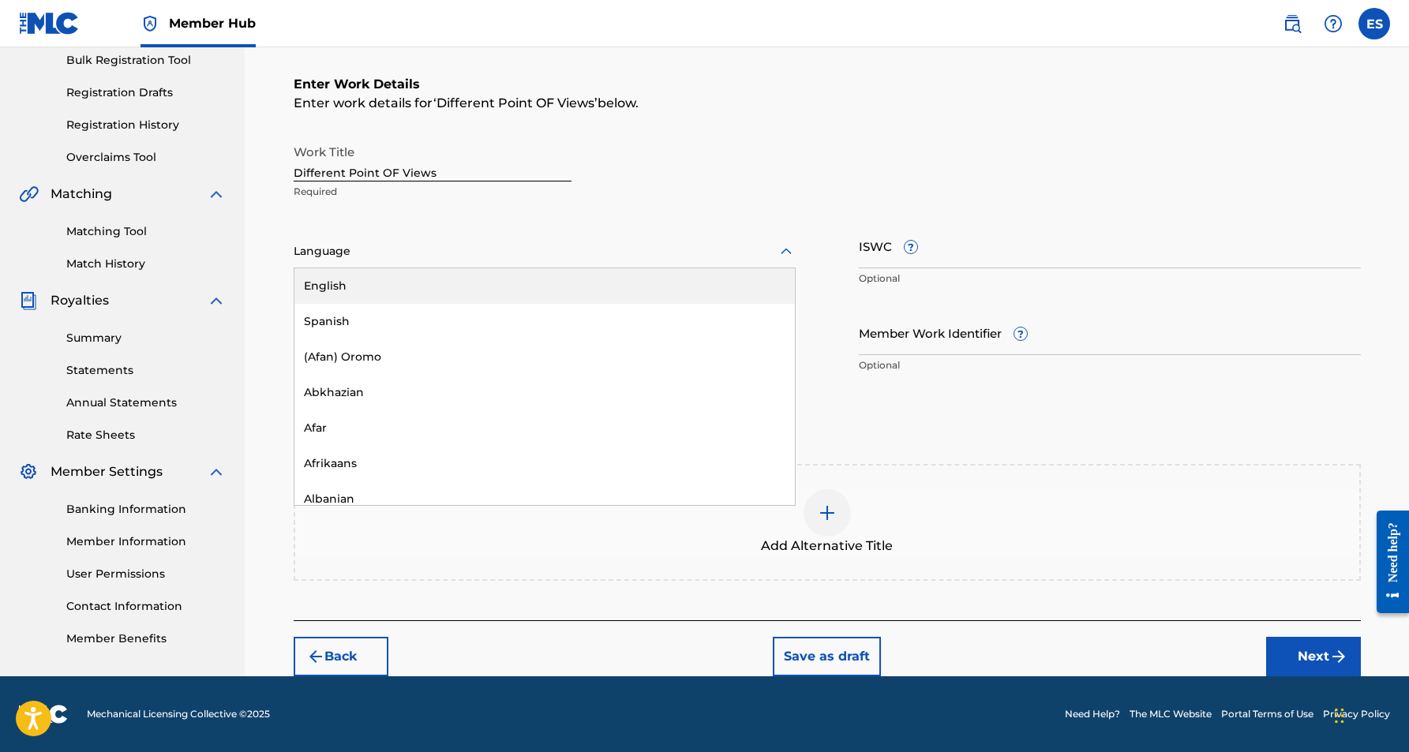
click at [782, 254] on icon at bounding box center [786, 251] width 19 height 19
click at [719, 289] on div "English" at bounding box center [544, 286] width 501 height 36
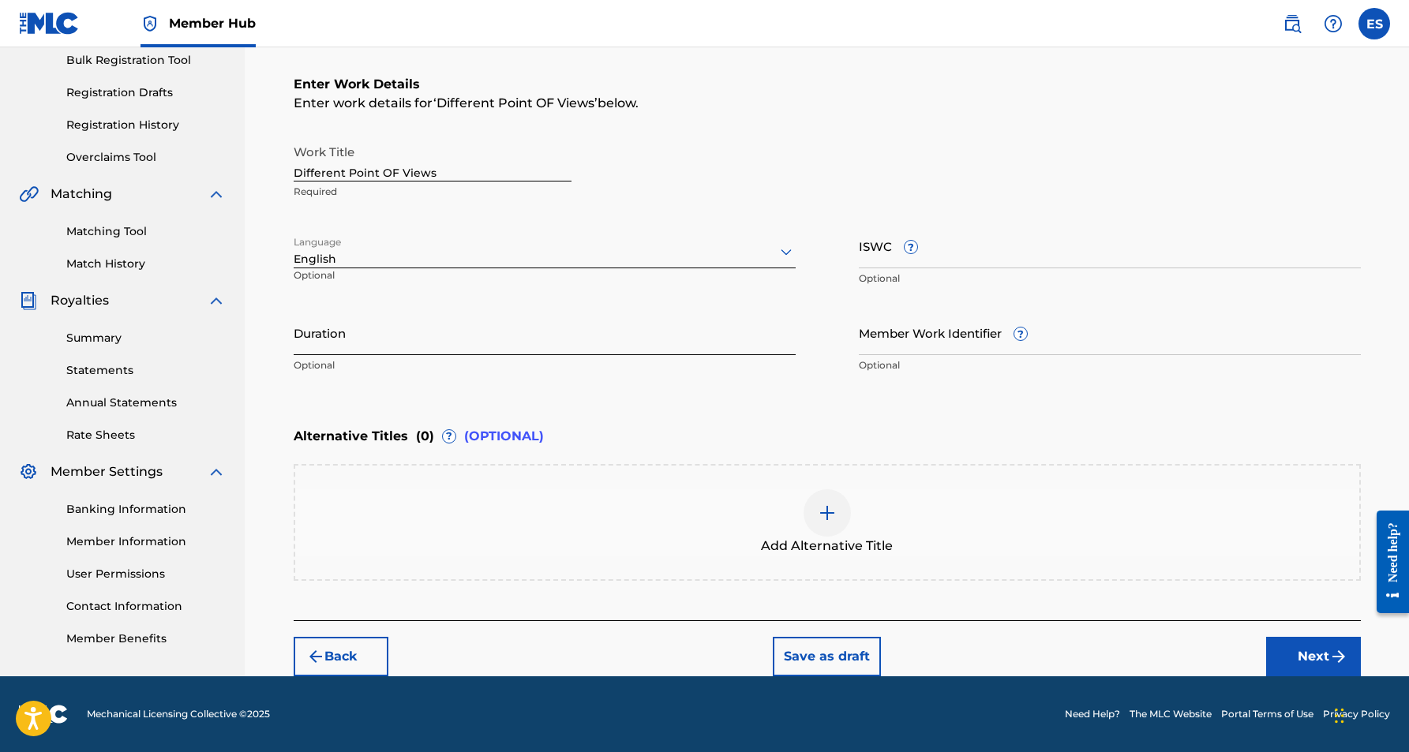
click at [484, 336] on input "Duration" at bounding box center [545, 332] width 502 height 45
type input "03:08"
click at [583, 384] on div "Enter Work Details Enter work details for ‘ Different Point OF Views ’ below. W…" at bounding box center [827, 228] width 1067 height 382
click at [1324, 661] on button "Next" at bounding box center [1313, 656] width 95 height 39
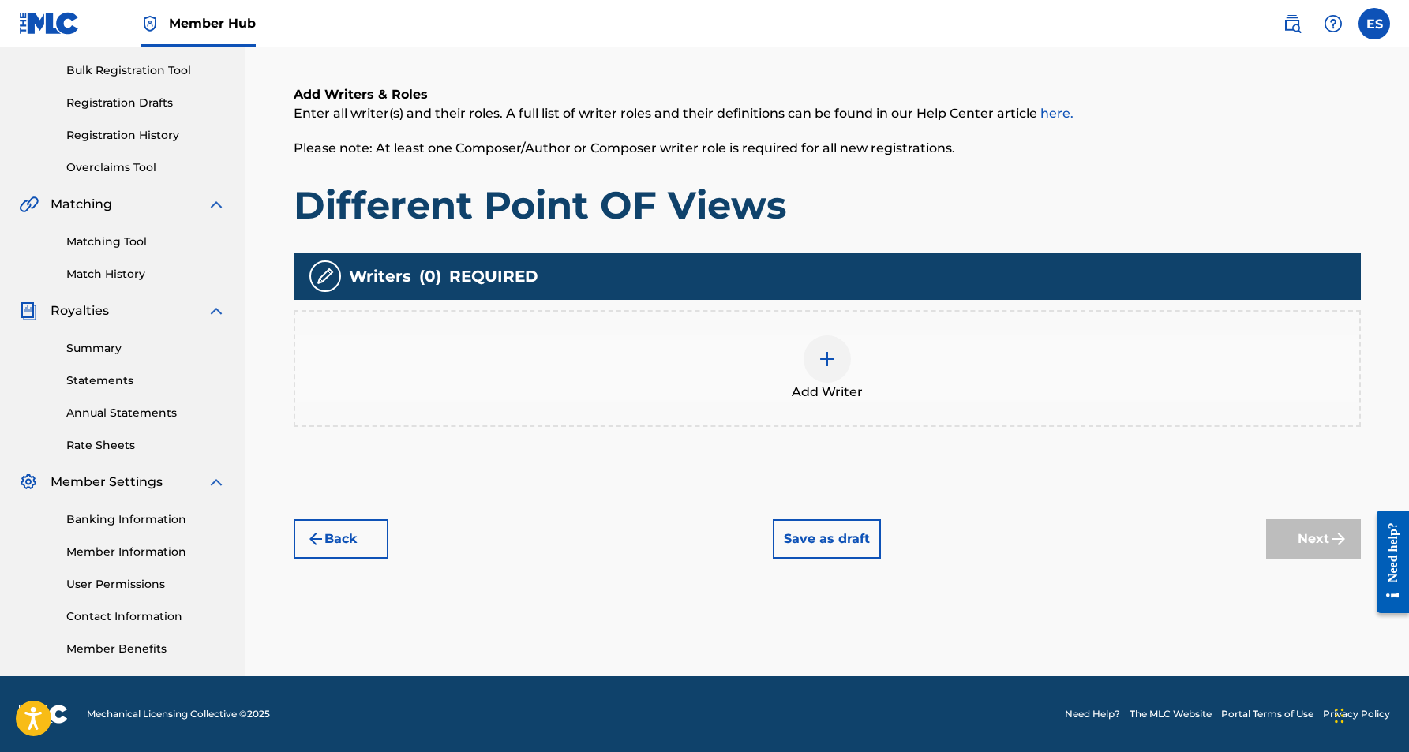
click at [831, 362] on img at bounding box center [827, 359] width 19 height 19
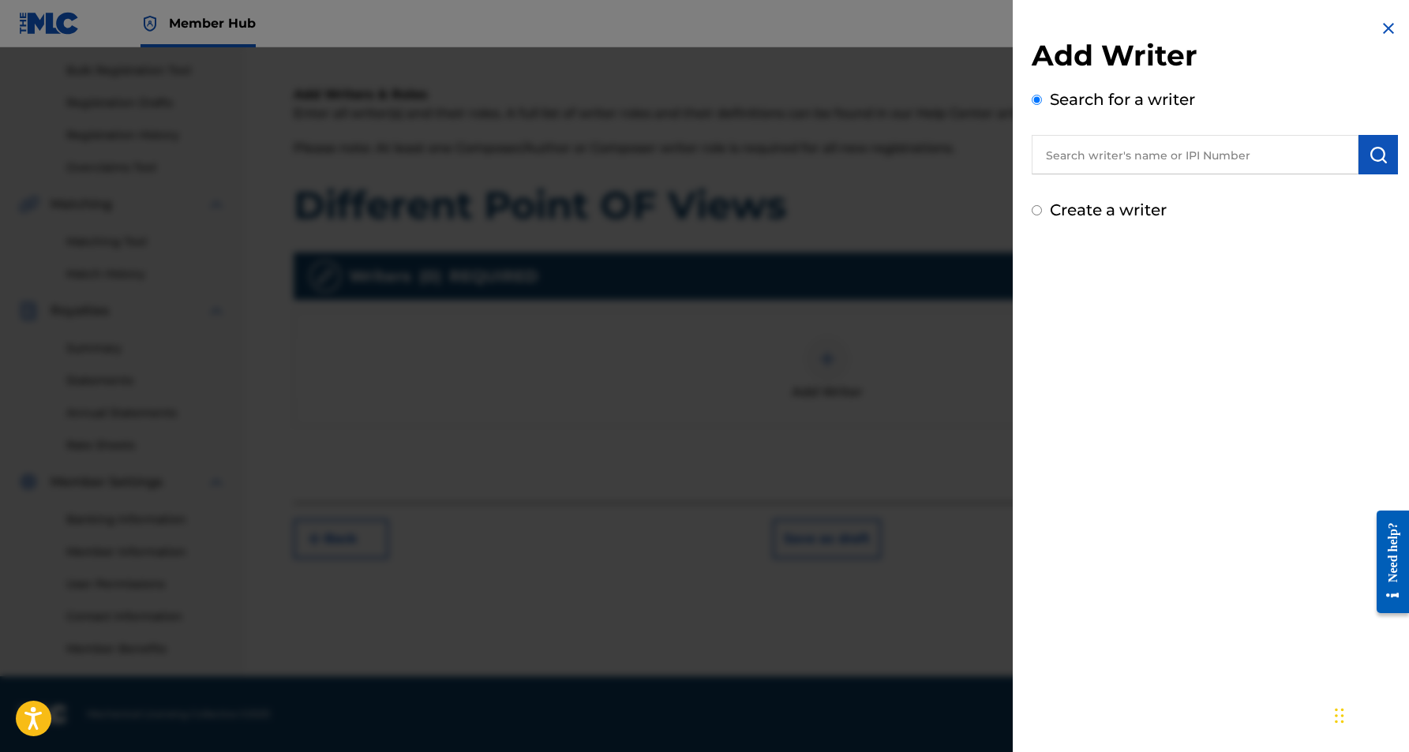
click at [1217, 167] on input "text" at bounding box center [1195, 154] width 327 height 39
paste input "[PERSON_NAME] [PERSON_NAME]"
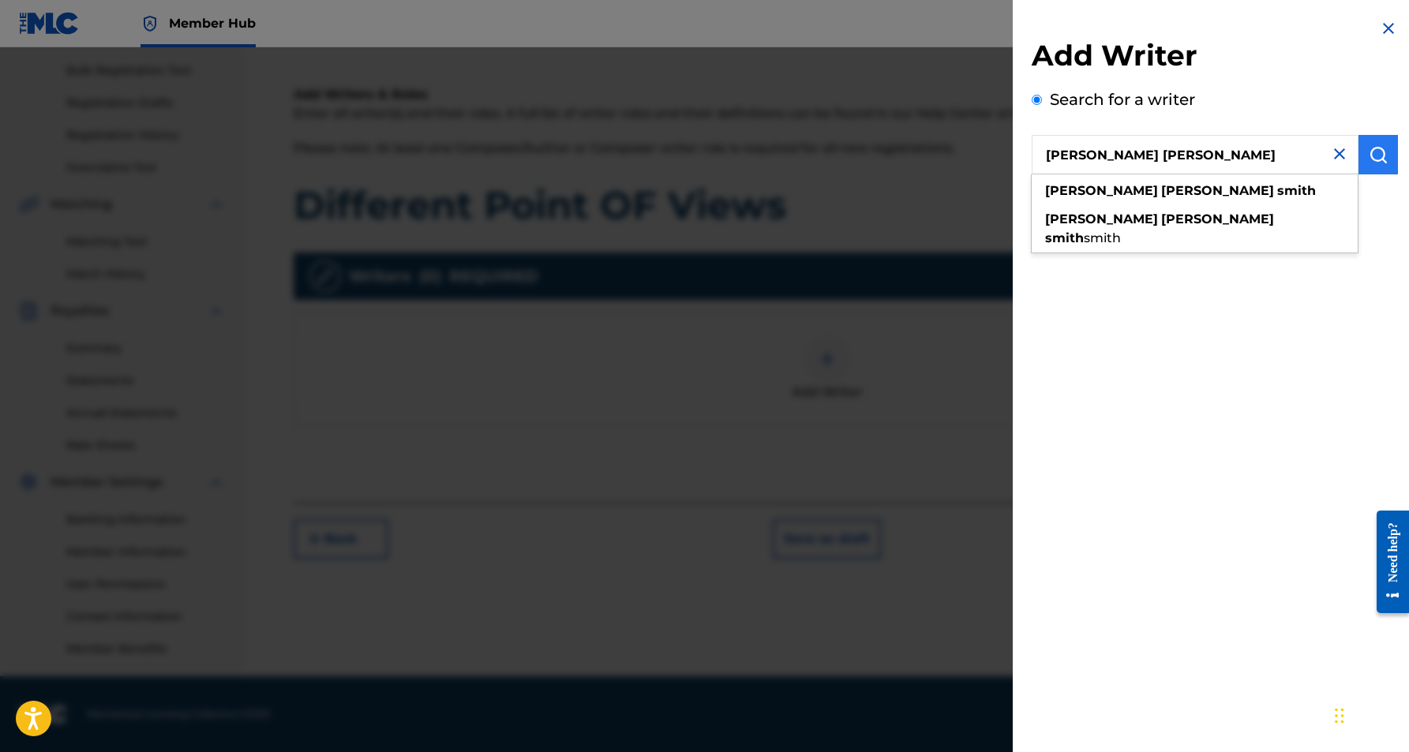
type input "[PERSON_NAME] [PERSON_NAME]"
click at [1369, 154] on img "submit" at bounding box center [1378, 154] width 19 height 19
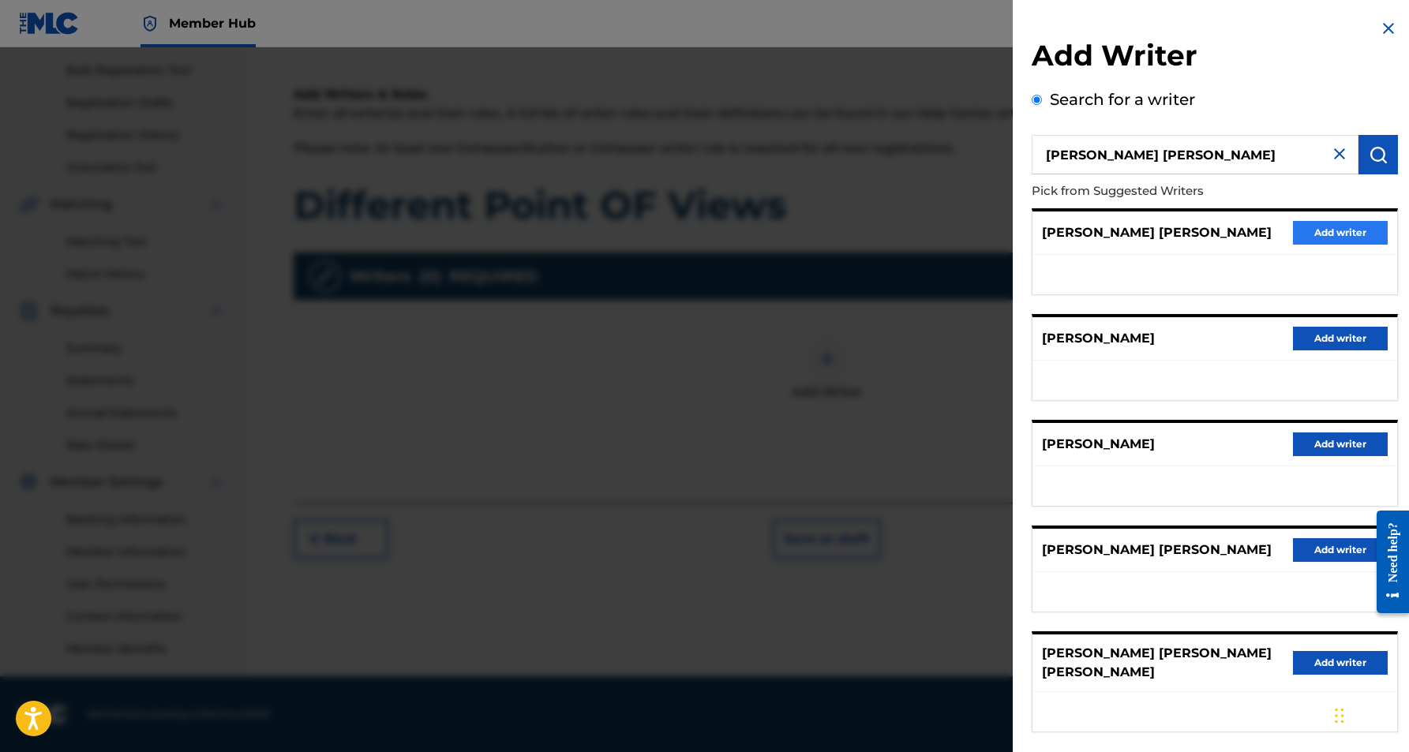
click at [1305, 229] on button "Add writer" at bounding box center [1340, 233] width 95 height 24
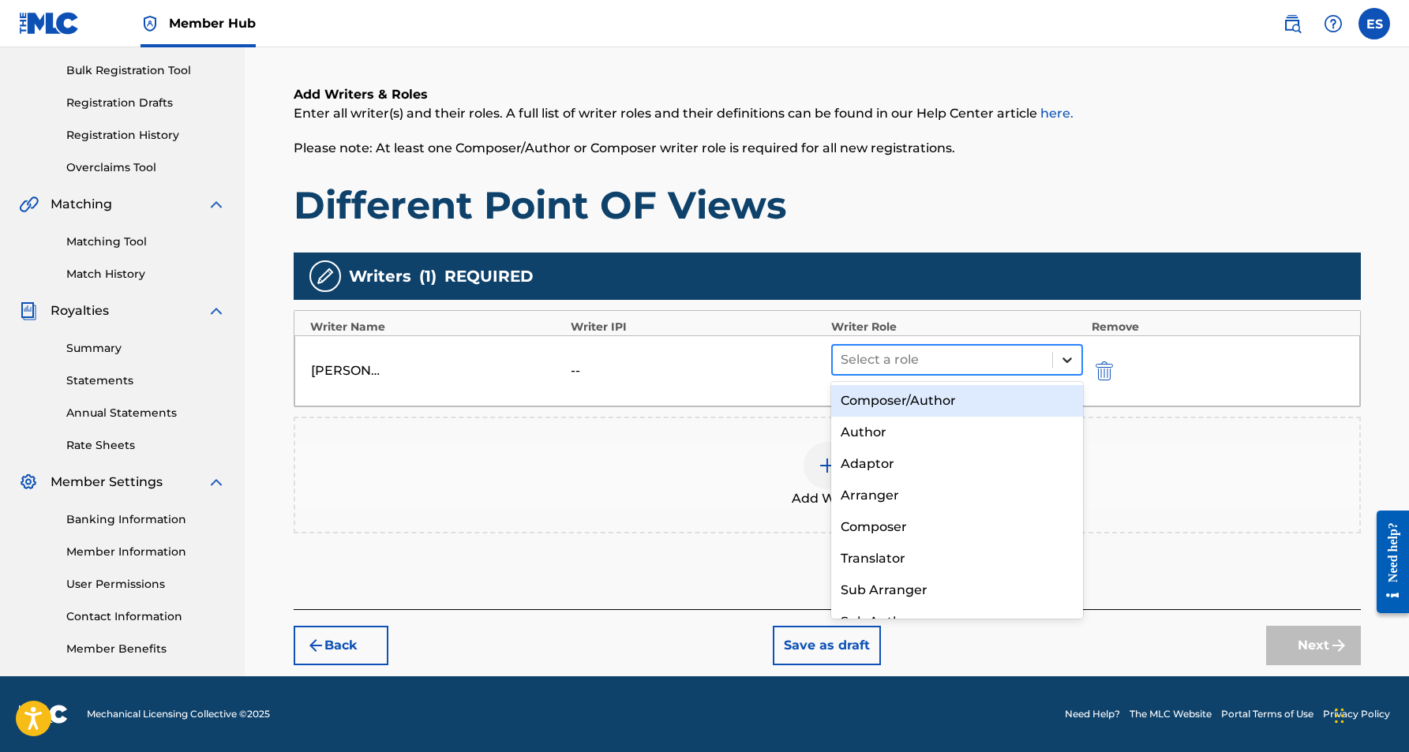
click at [1063, 355] on icon at bounding box center [1068, 360] width 16 height 16
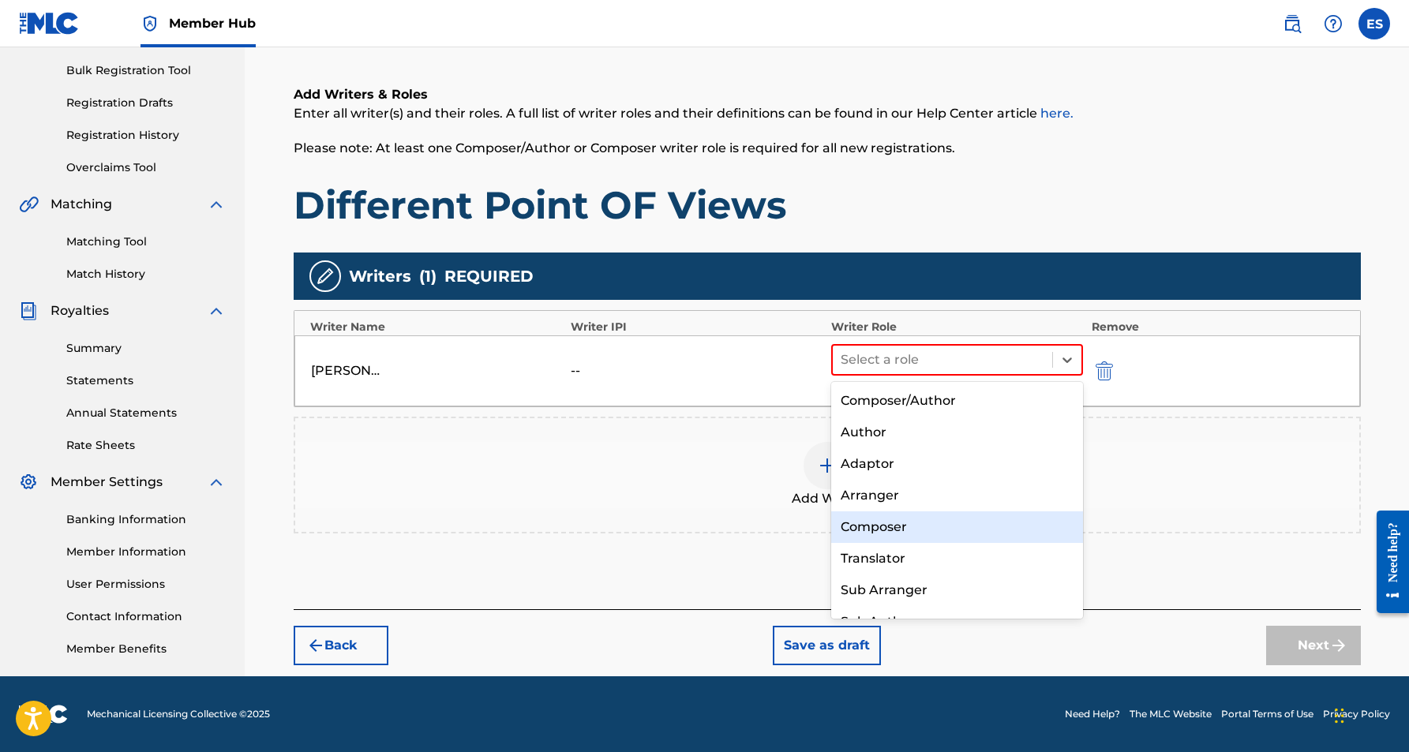
click at [943, 520] on div "Composer" at bounding box center [957, 528] width 253 height 32
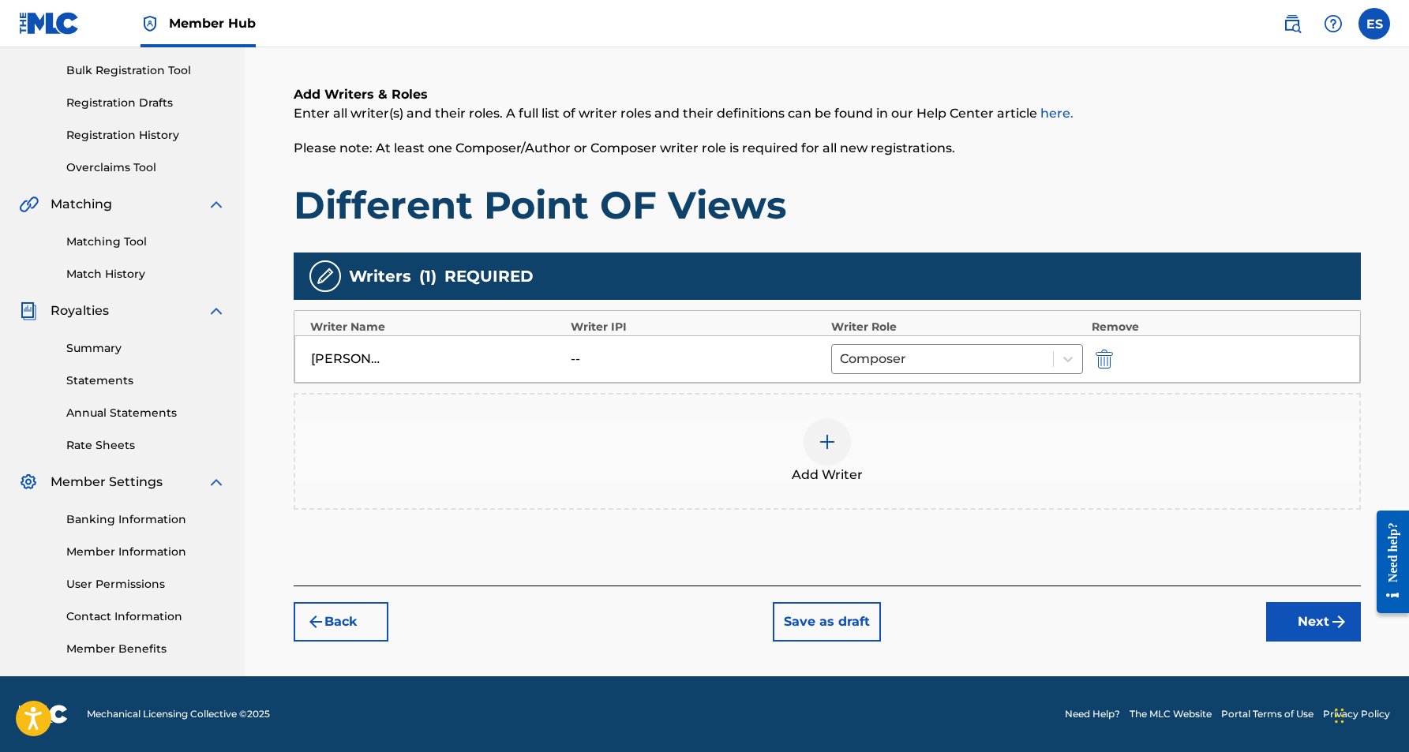
click at [837, 446] on div at bounding box center [827, 441] width 47 height 47
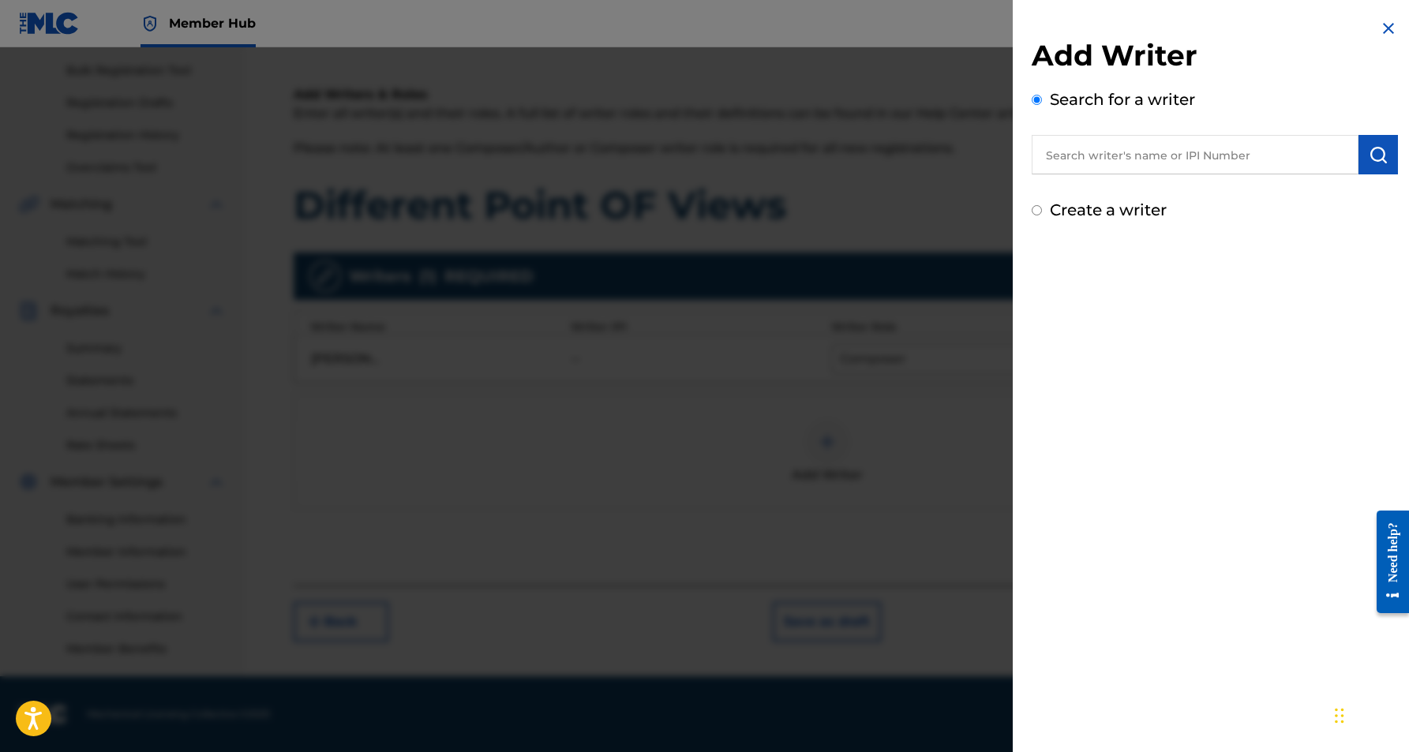
click at [1040, 216] on input "Create a writer" at bounding box center [1037, 210] width 10 height 10
radio input "false"
radio input "true"
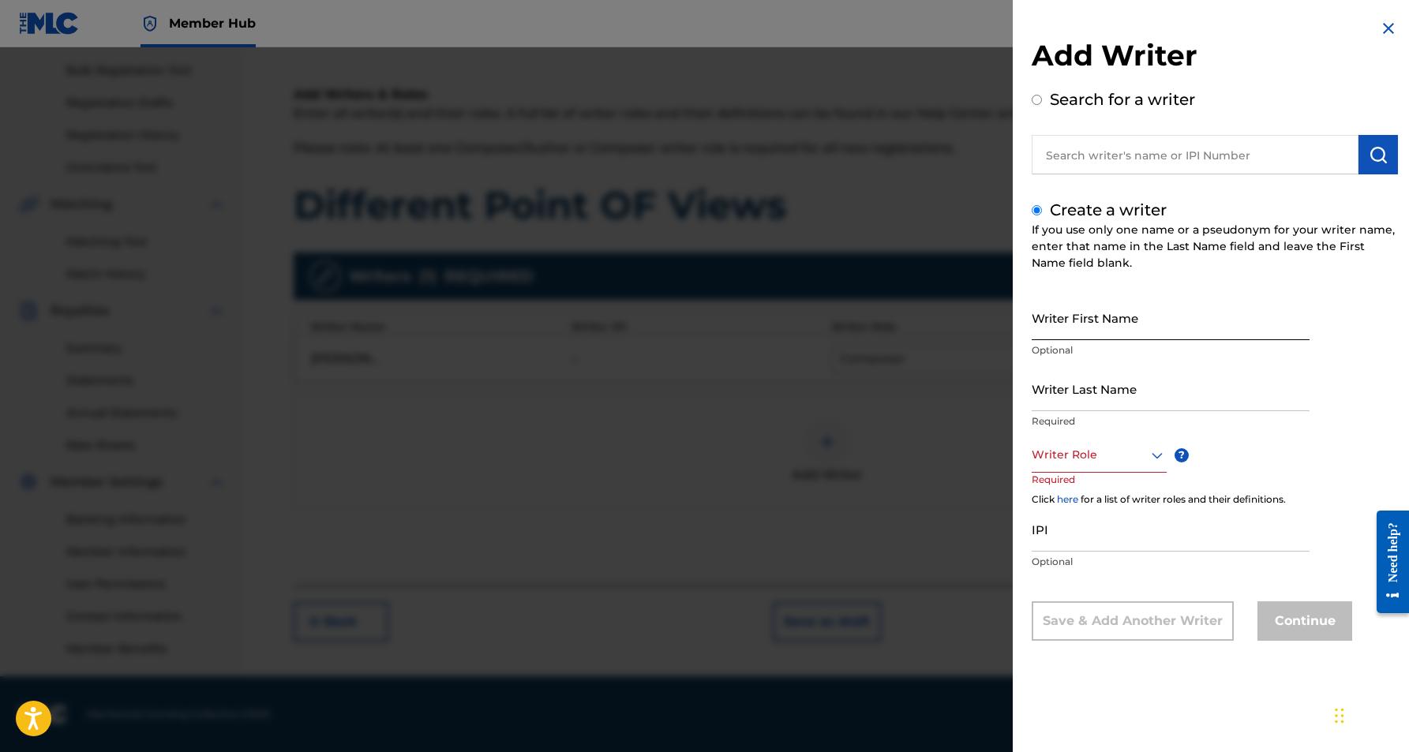
click at [1202, 306] on input "Writer First Name" at bounding box center [1171, 317] width 278 height 45
paste input "[PERSON_NAME], [PERSON_NAME]"
type input "[PERSON_NAME], [PERSON_NAME]"
click at [1173, 397] on input "Writer Last Name" at bounding box center [1171, 388] width 278 height 45
paste input "[PERSON_NAME], [PERSON_NAME]"
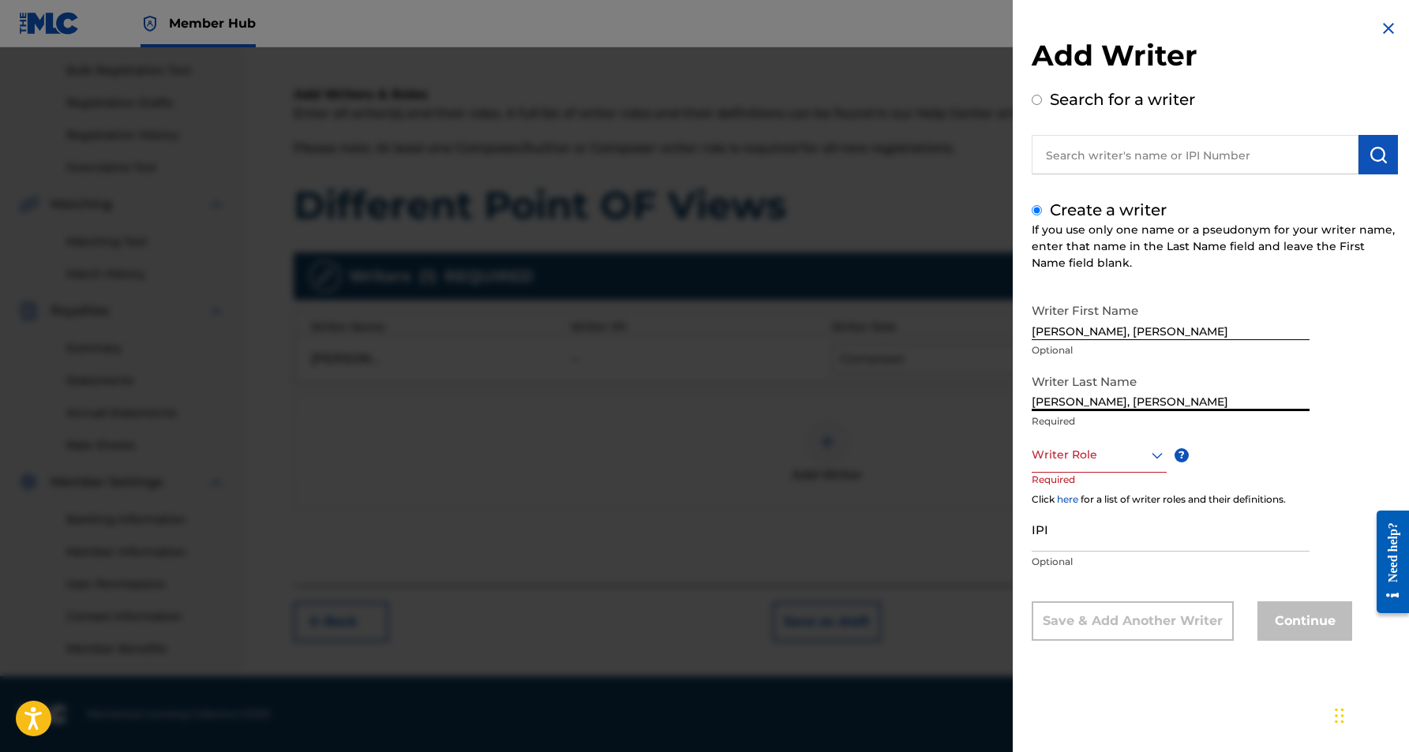
click at [1125, 405] on input "[PERSON_NAME], [PERSON_NAME]" at bounding box center [1171, 388] width 278 height 45
type input "[PERSON_NAME]"
click at [1068, 331] on input "[PERSON_NAME], [PERSON_NAME]" at bounding box center [1171, 317] width 278 height 45
click at [1135, 334] on input "[PERSON_NAME]" at bounding box center [1171, 317] width 278 height 45
type input "[PERSON_NAME]"
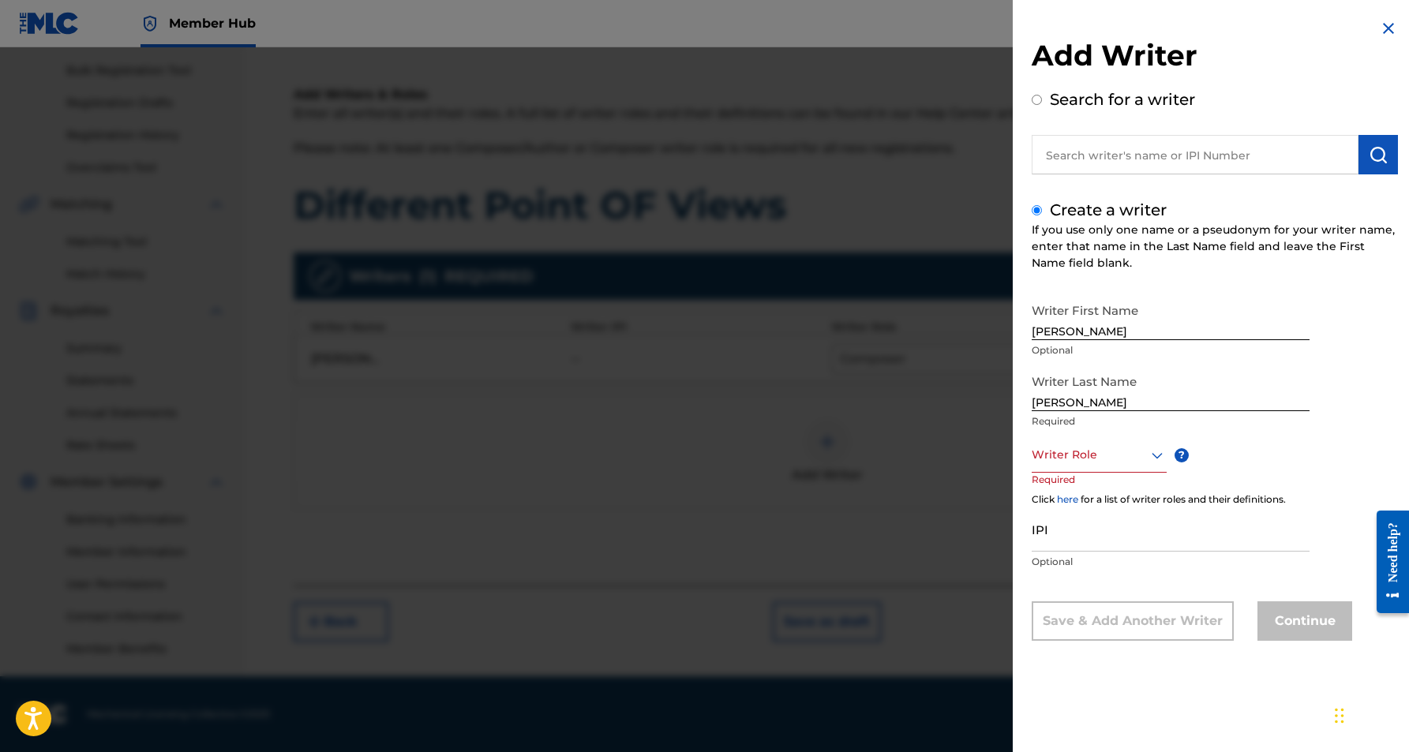
click at [1303, 443] on div "Writer First Name [PERSON_NAME] Optional Writer Last Name [PERSON_NAME] Require…" at bounding box center [1215, 468] width 366 height 346
click at [1154, 457] on icon at bounding box center [1157, 455] width 19 height 19
click at [1106, 527] on div "Author" at bounding box center [1099, 526] width 133 height 36
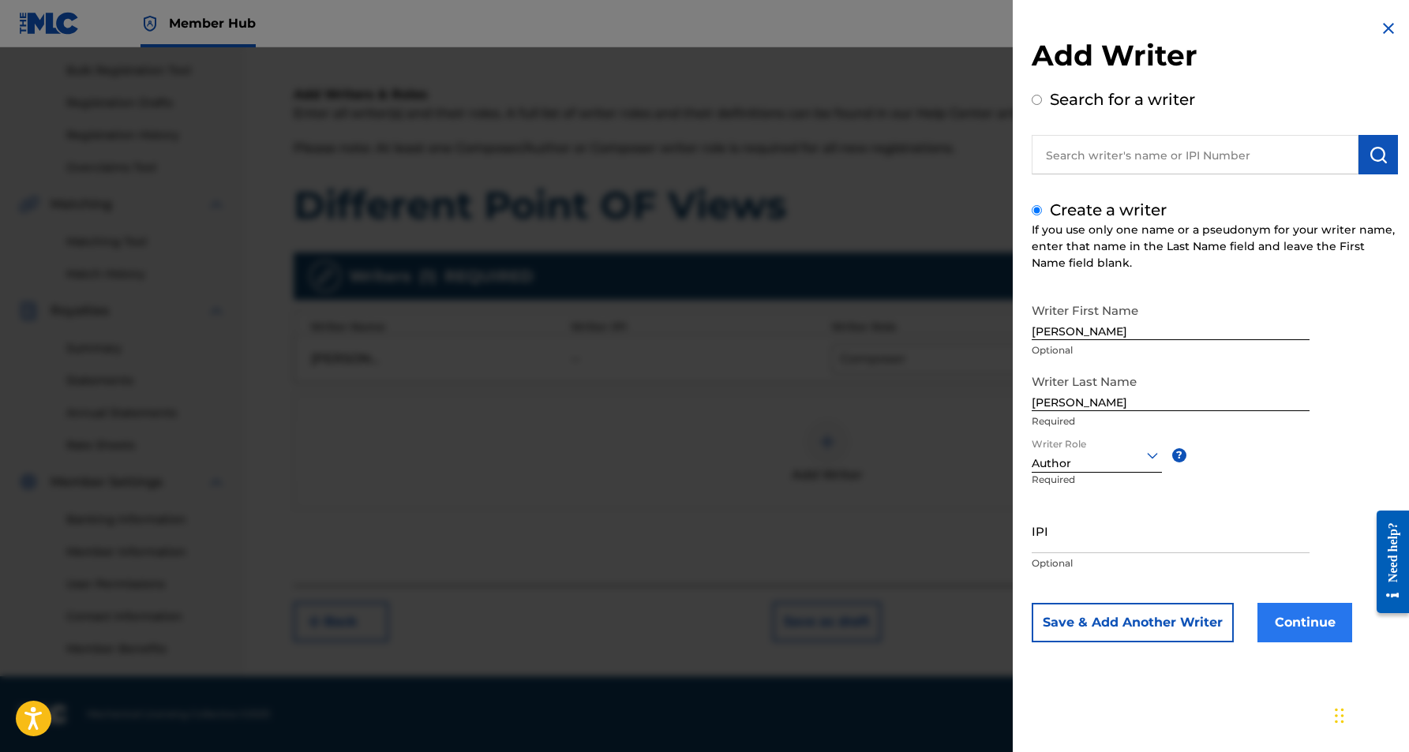
click at [1305, 631] on button "Continue" at bounding box center [1305, 622] width 95 height 39
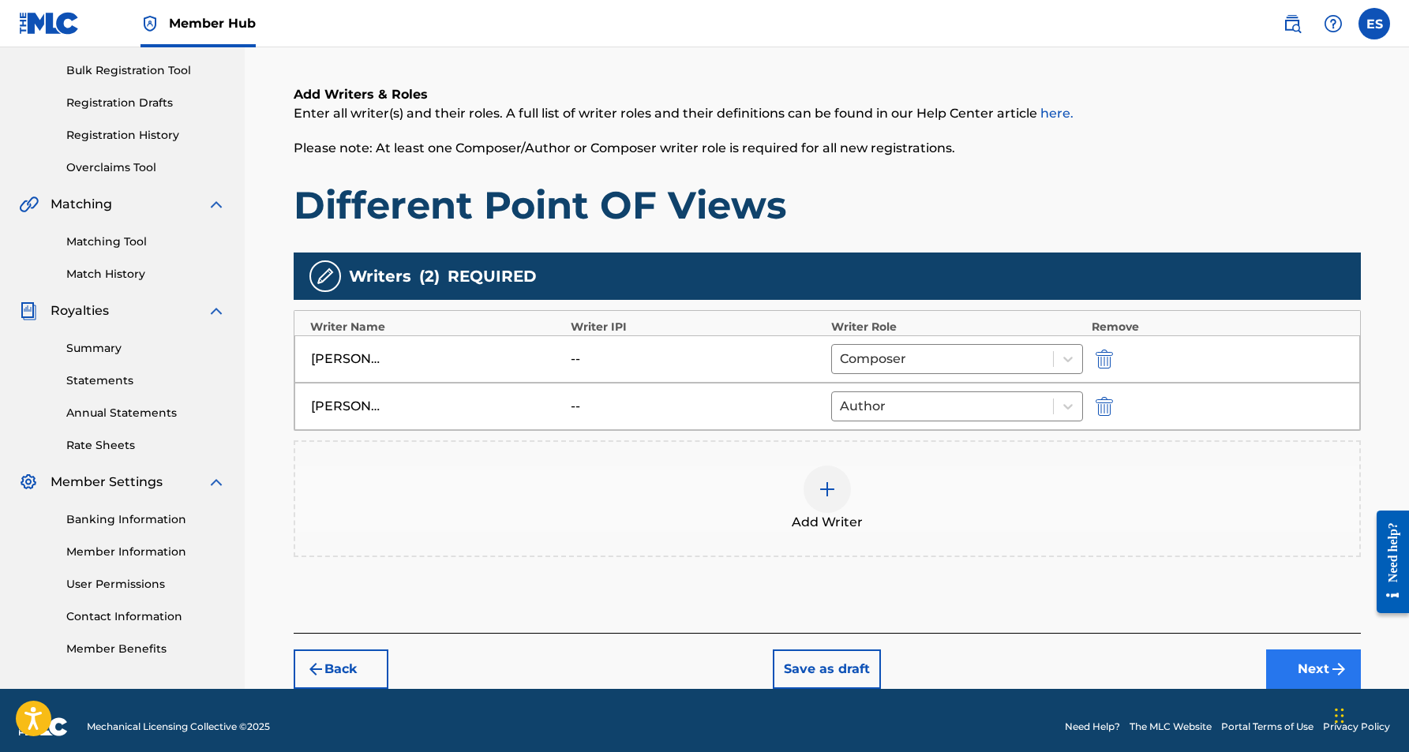
click at [1295, 661] on button "Next" at bounding box center [1313, 669] width 95 height 39
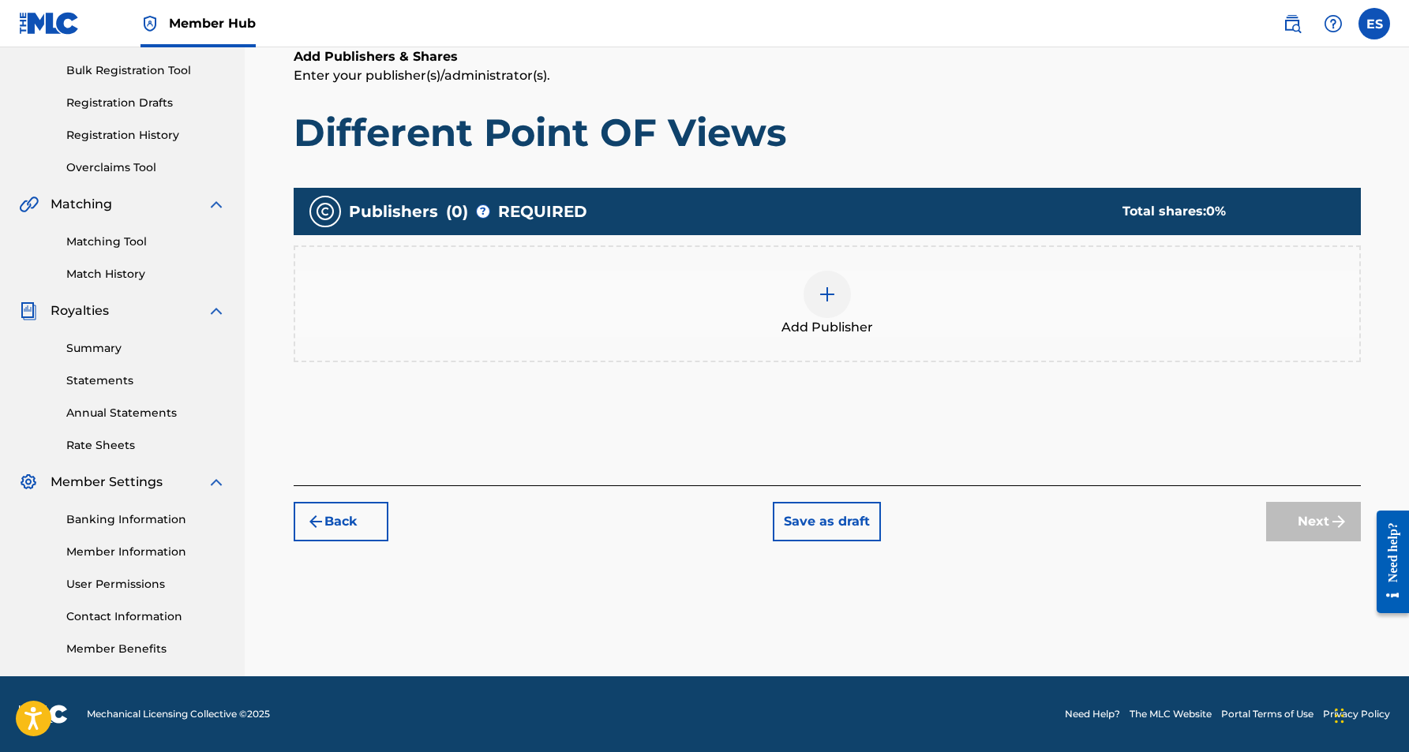
scroll to position [71, 0]
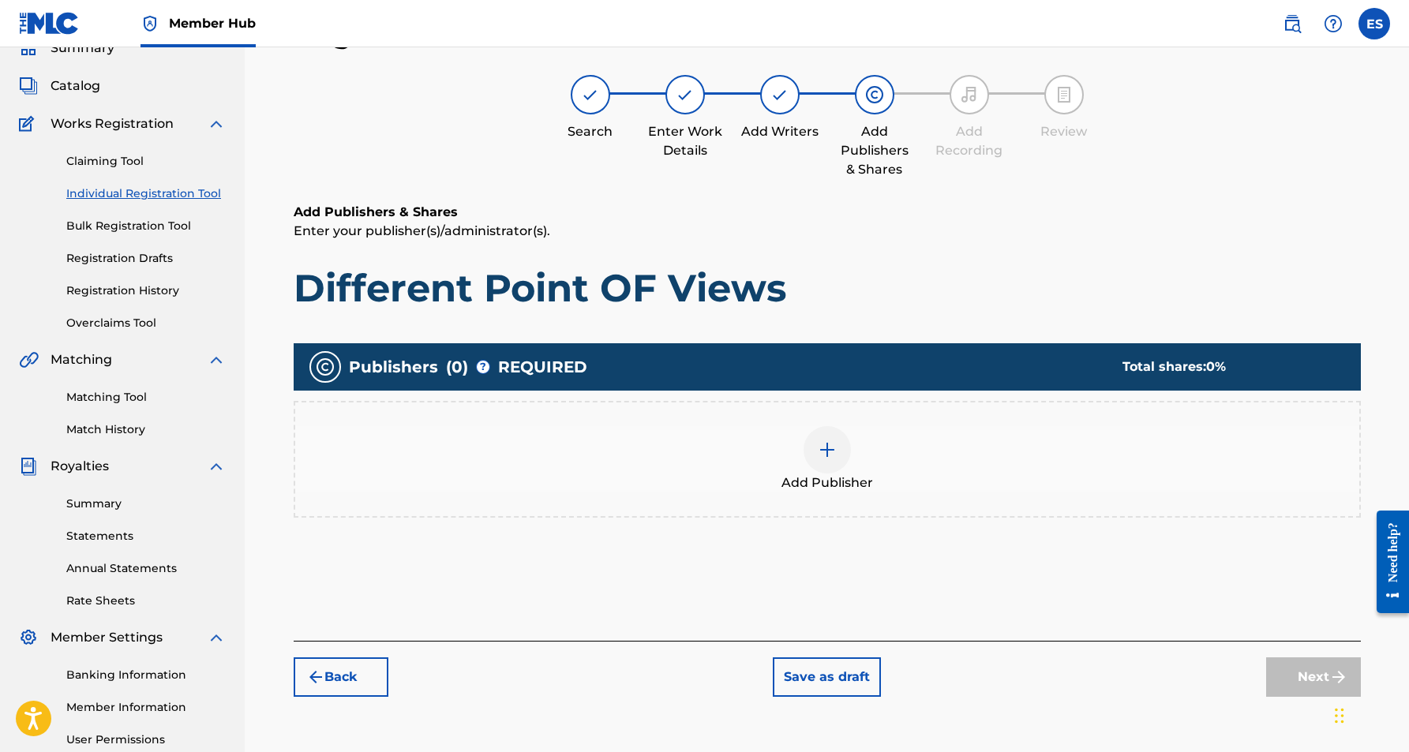
click at [824, 453] on img at bounding box center [827, 450] width 19 height 19
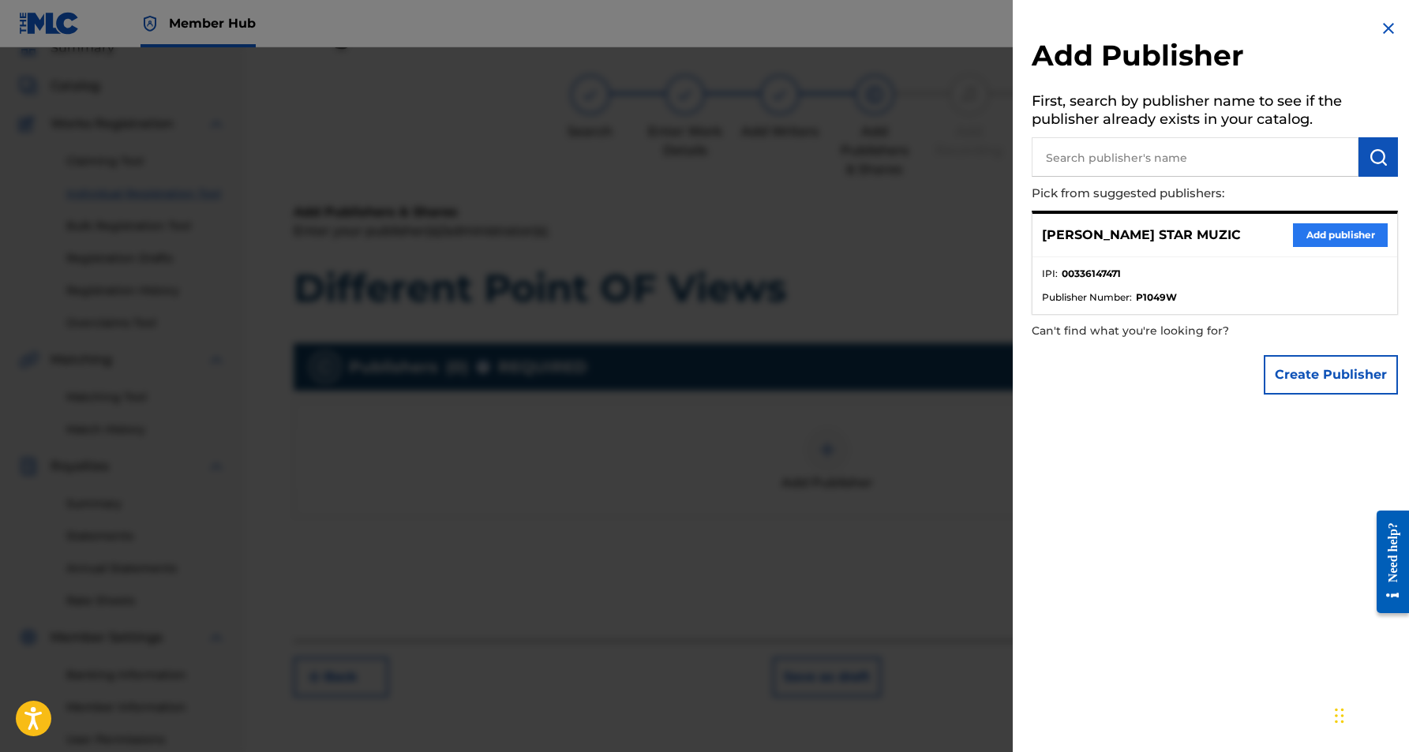
click at [1311, 226] on button "Add publisher" at bounding box center [1340, 235] width 95 height 24
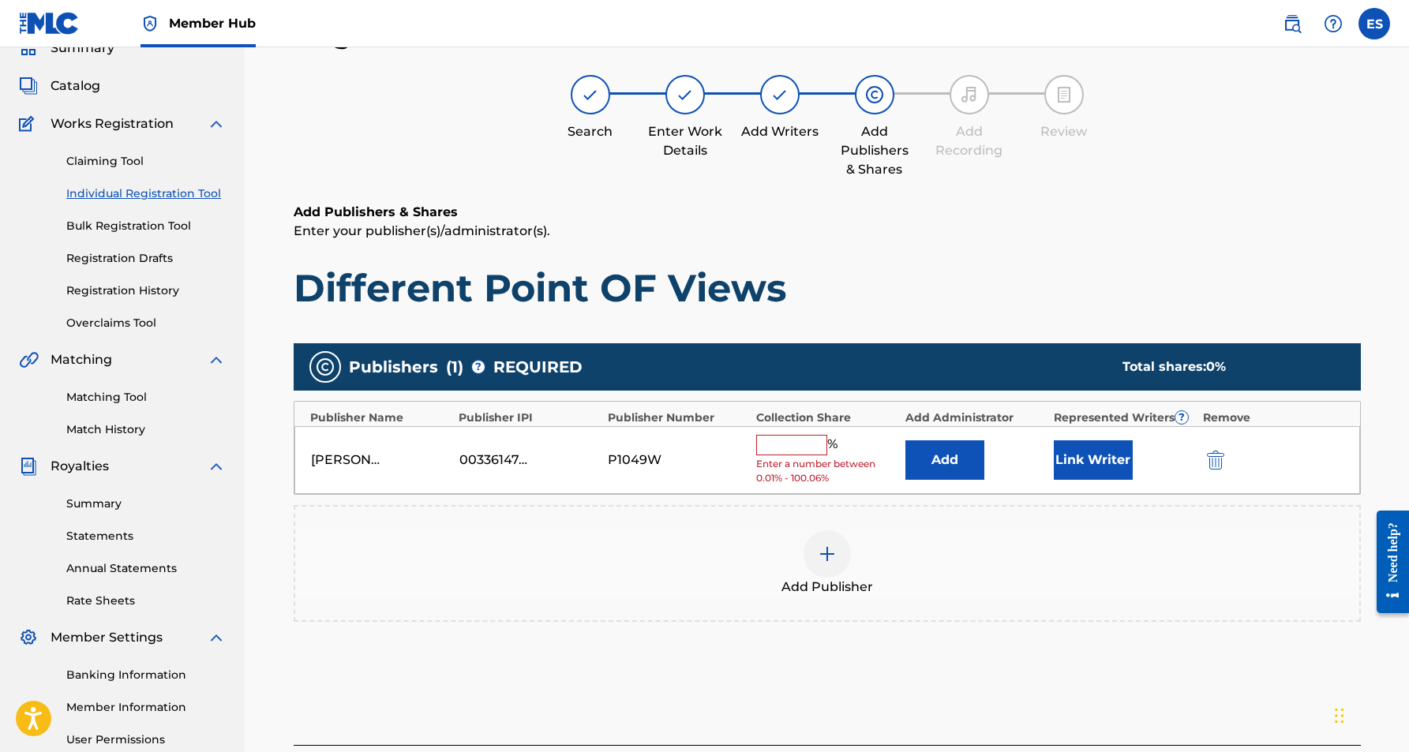
click at [800, 441] on input "text" at bounding box center [791, 445] width 71 height 21
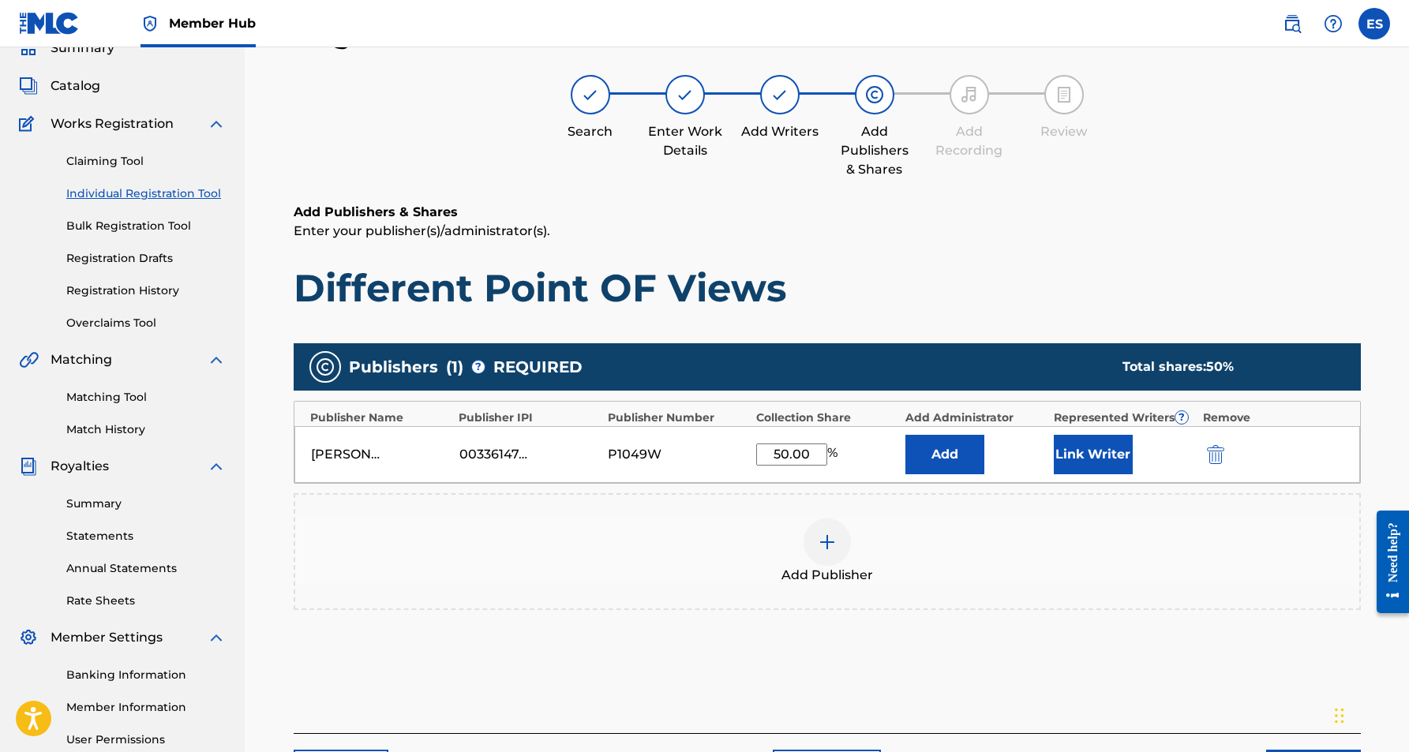
type input "50.00"
click at [1063, 281] on h1 "Different Point OF Views" at bounding box center [827, 287] width 1067 height 47
click at [1094, 445] on button "Link Writer" at bounding box center [1093, 454] width 79 height 39
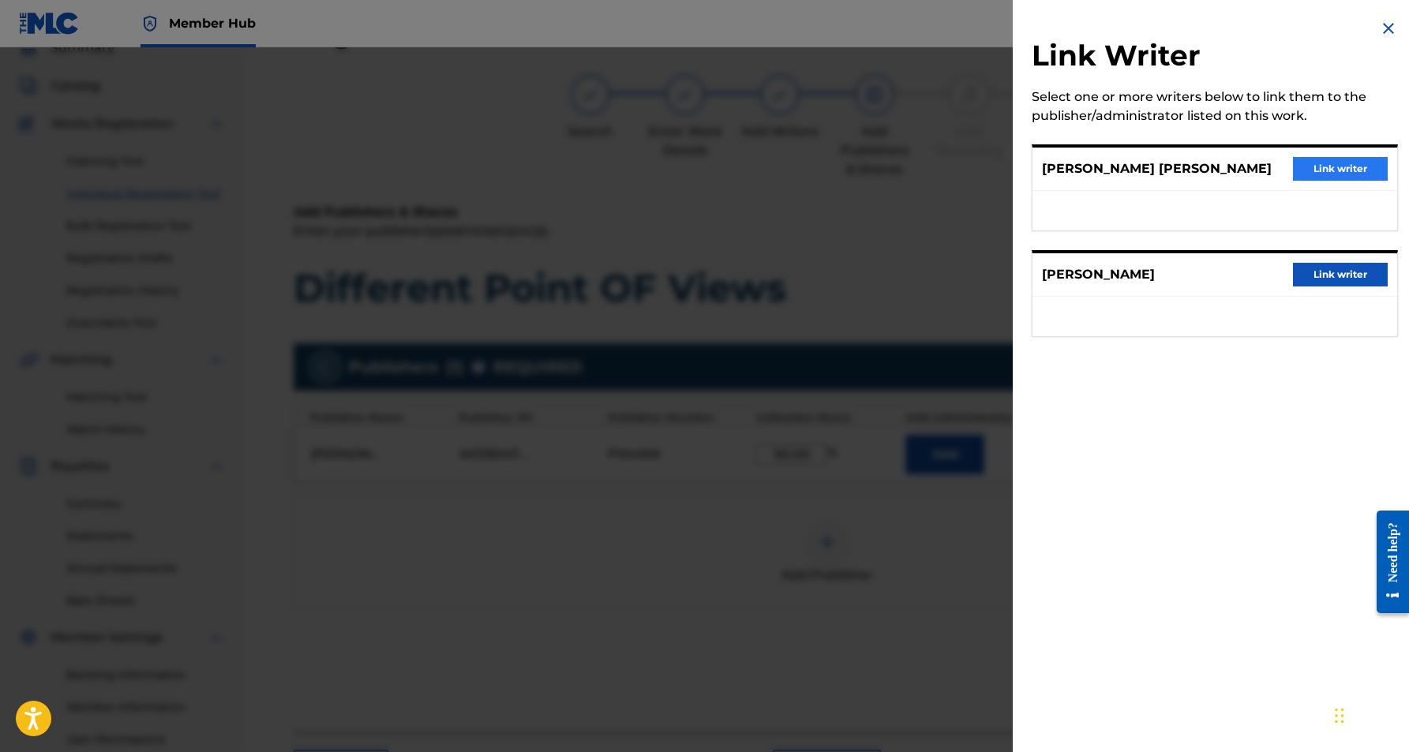
click at [1305, 171] on button "Link writer" at bounding box center [1340, 169] width 95 height 24
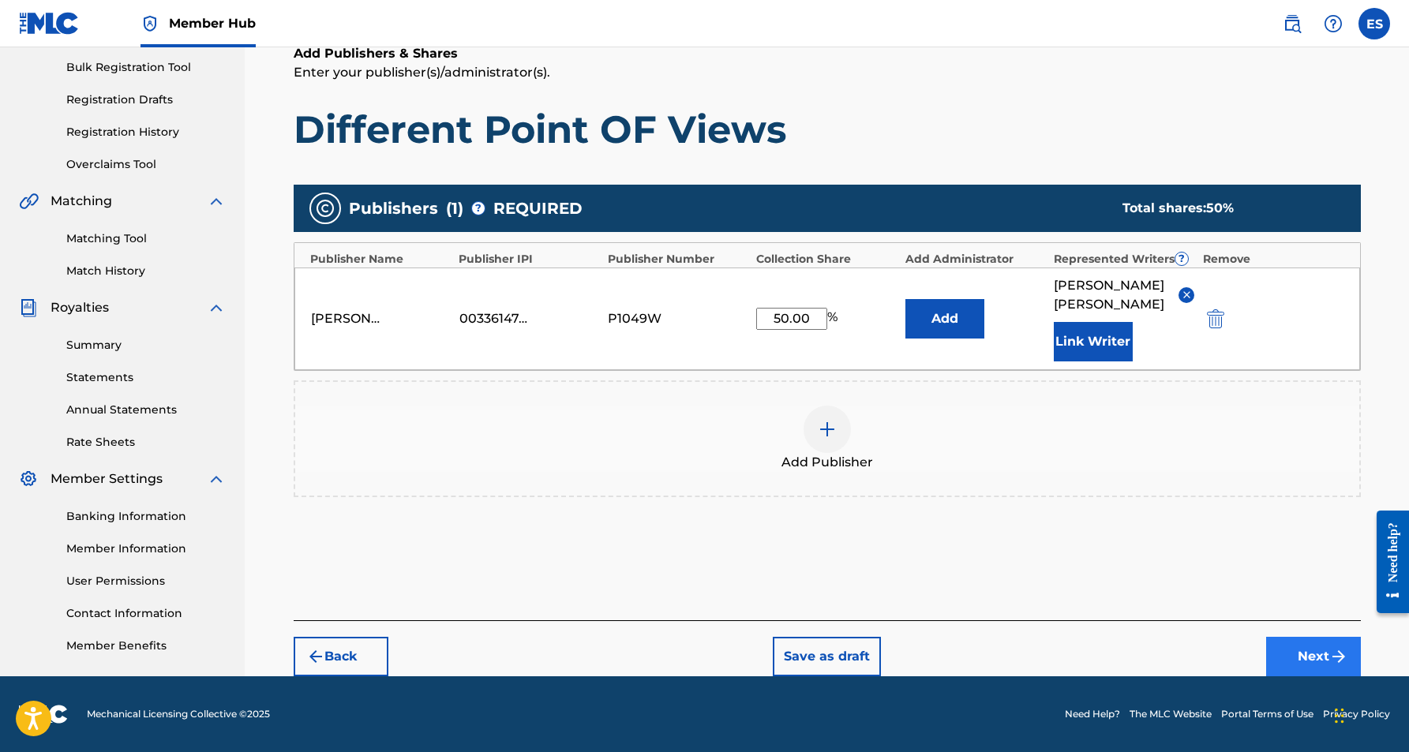
click at [1313, 646] on button "Next" at bounding box center [1313, 656] width 95 height 39
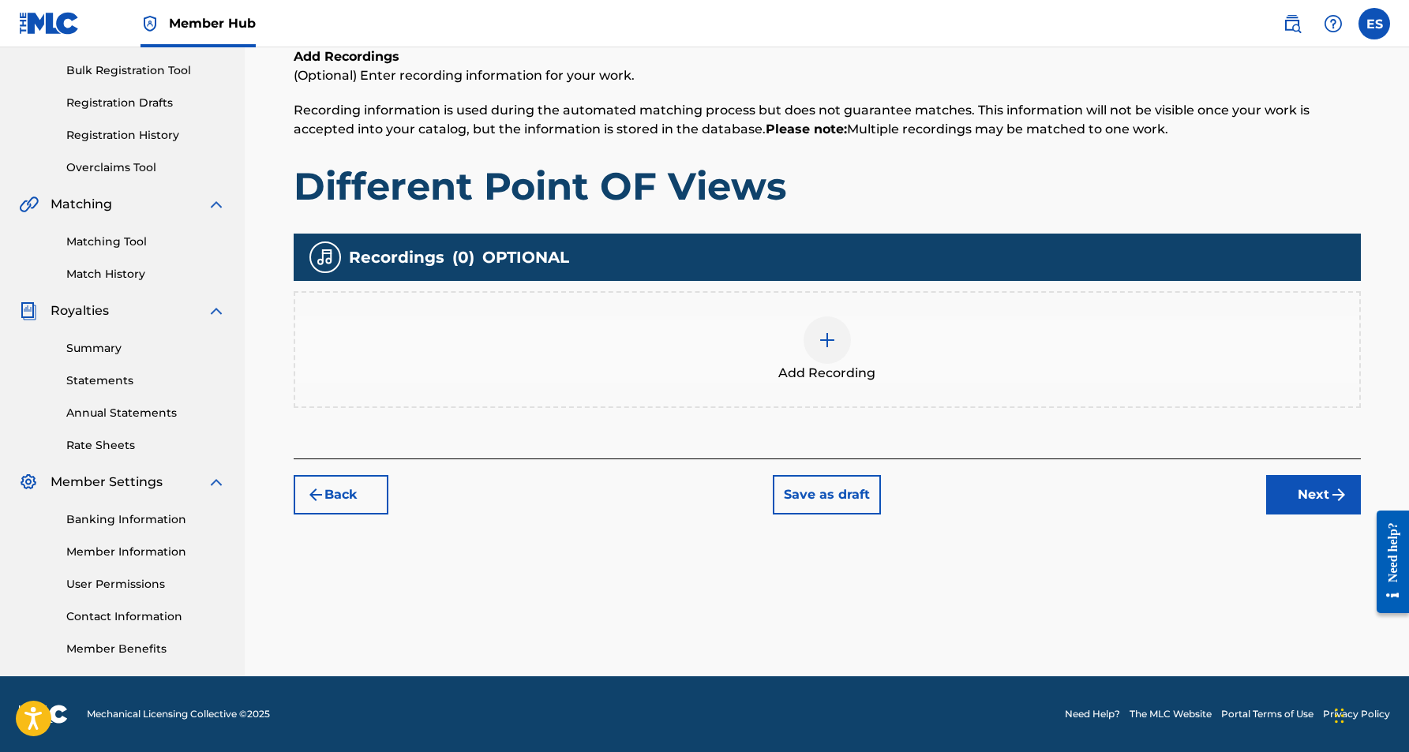
scroll to position [227, 0]
click at [834, 343] on img at bounding box center [827, 340] width 19 height 19
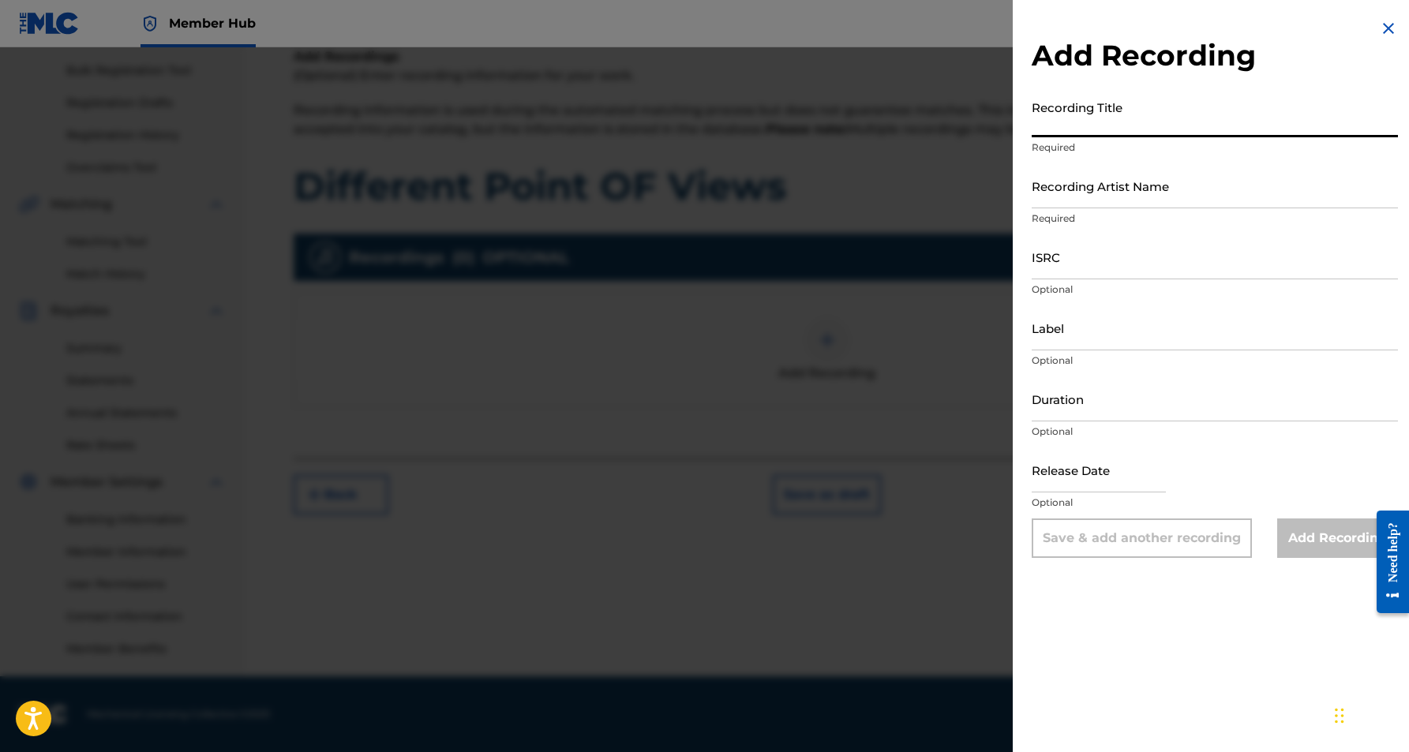
click at [1097, 106] on input "Recording Title" at bounding box center [1215, 114] width 366 height 45
paste input "DIFFERENT POINT OF VIEWS"
type input "DIFFERENT POINT OF VIEWS"
click at [1155, 189] on input "Recording Artist Name" at bounding box center [1215, 185] width 366 height 45
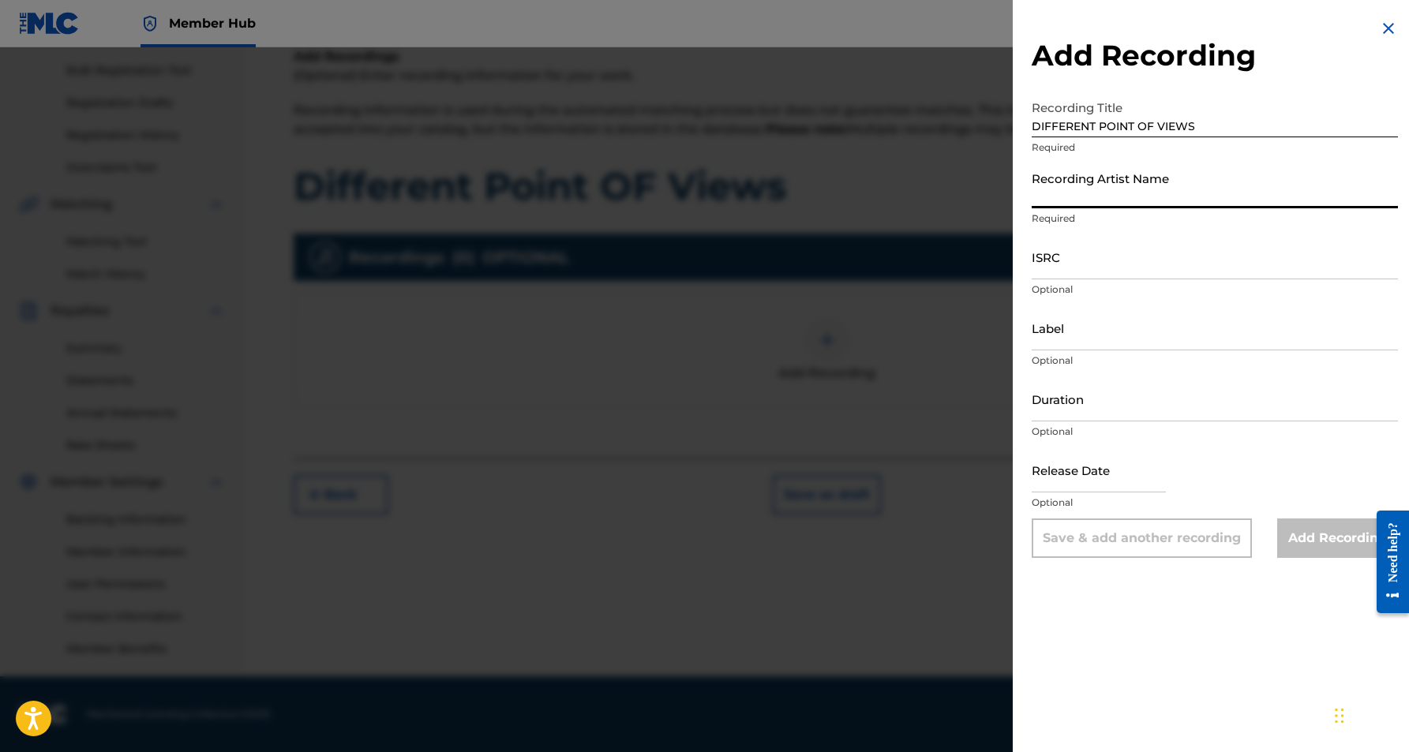
paste input "RENEGADE"
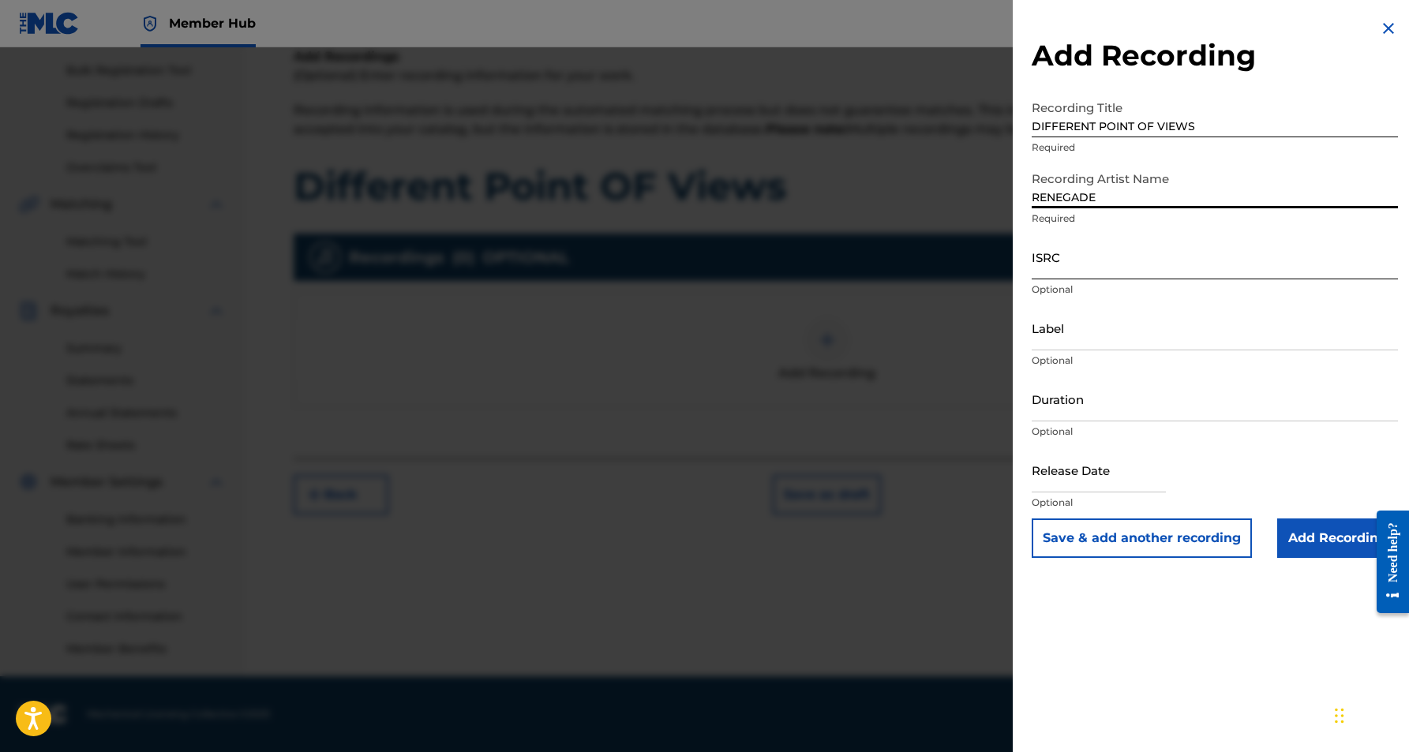
type input "RENEGADE"
click at [1093, 276] on input "ISRC" at bounding box center [1215, 256] width 366 height 45
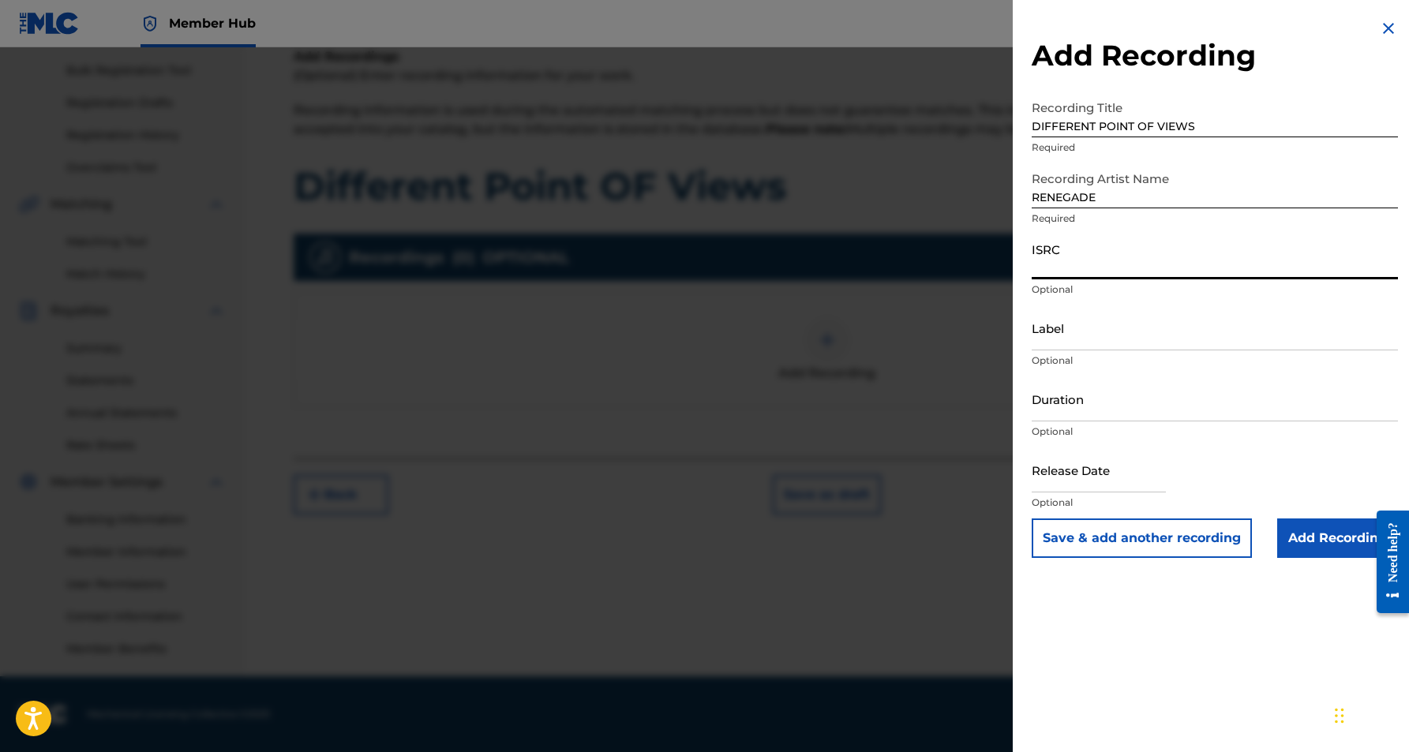
paste input "USHM90402877"
type input "USHM90402877"
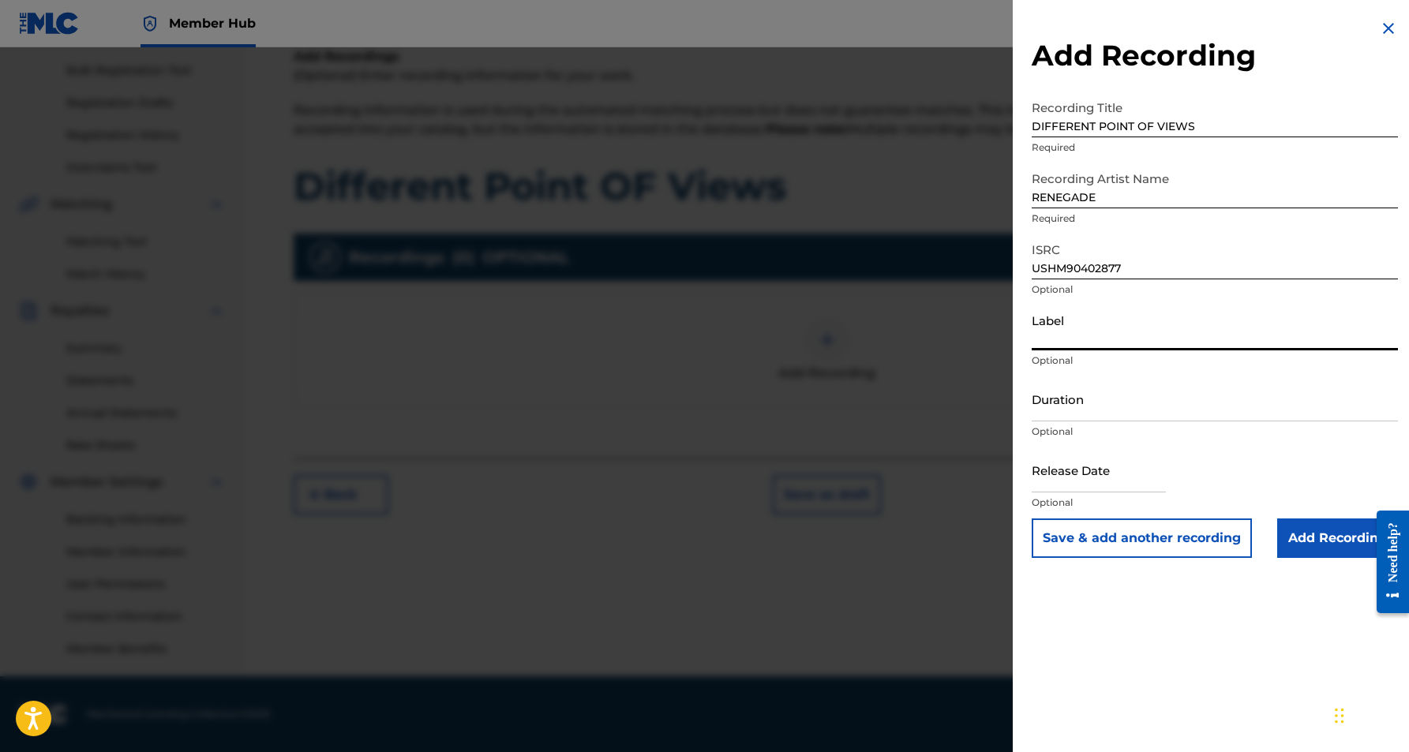
click at [1081, 314] on input "Label" at bounding box center [1215, 328] width 366 height 45
paste input "Griff Records"
type input "Griff Records"
click at [1097, 407] on input "Duration" at bounding box center [1215, 399] width 366 height 45
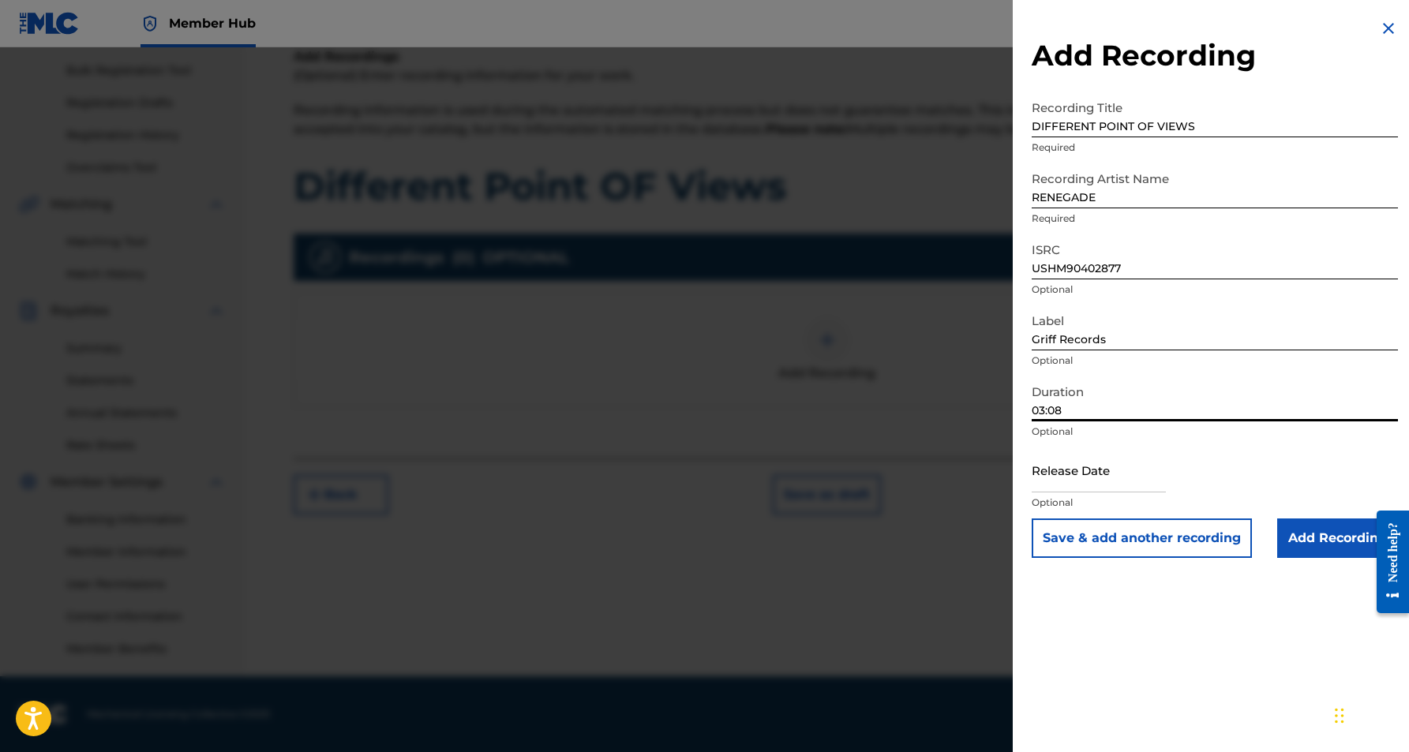
type input "03:08"
click at [1120, 595] on div "Add Recording Recording Title DIFFERENT POINT OF VIEWS Required Recording Artis…" at bounding box center [1215, 376] width 404 height 752
click at [1337, 542] on input "Add Recording" at bounding box center [1337, 538] width 121 height 39
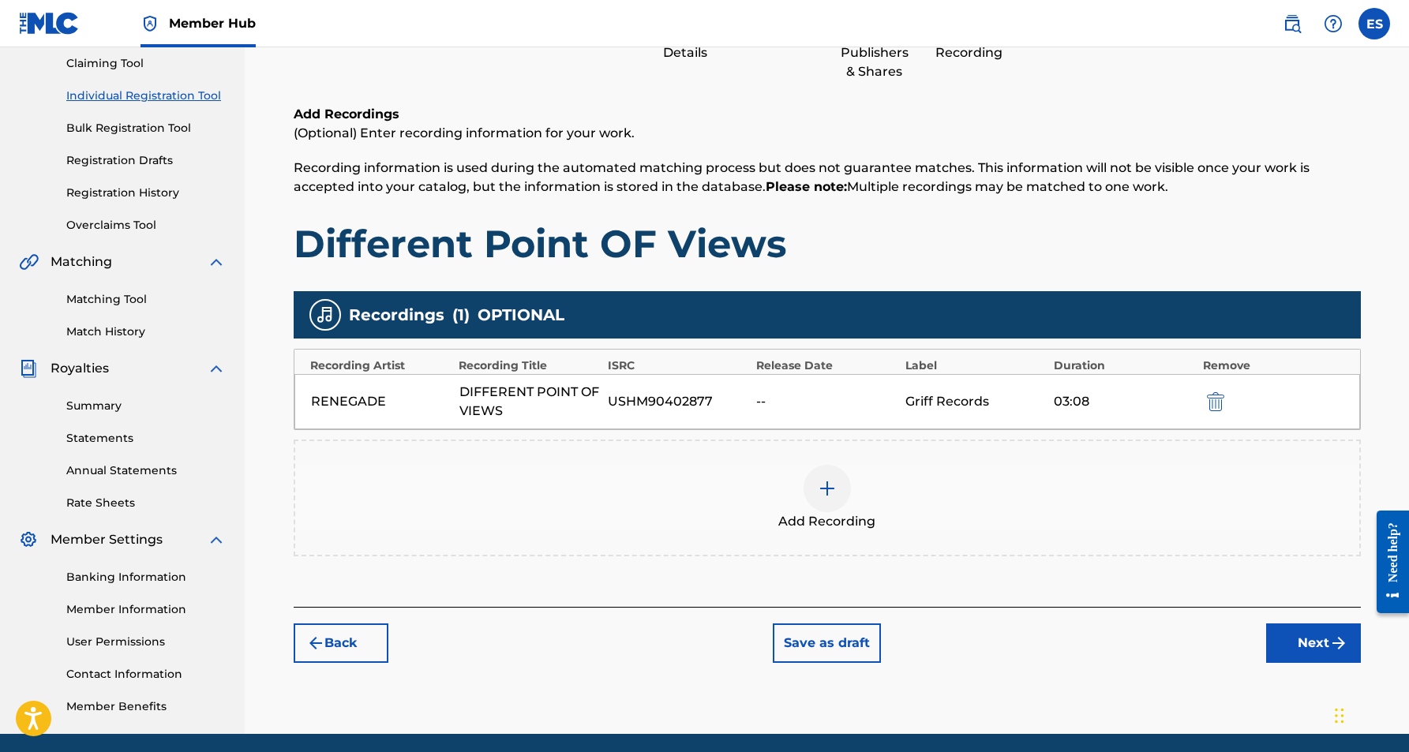
scroll to position [157, 0]
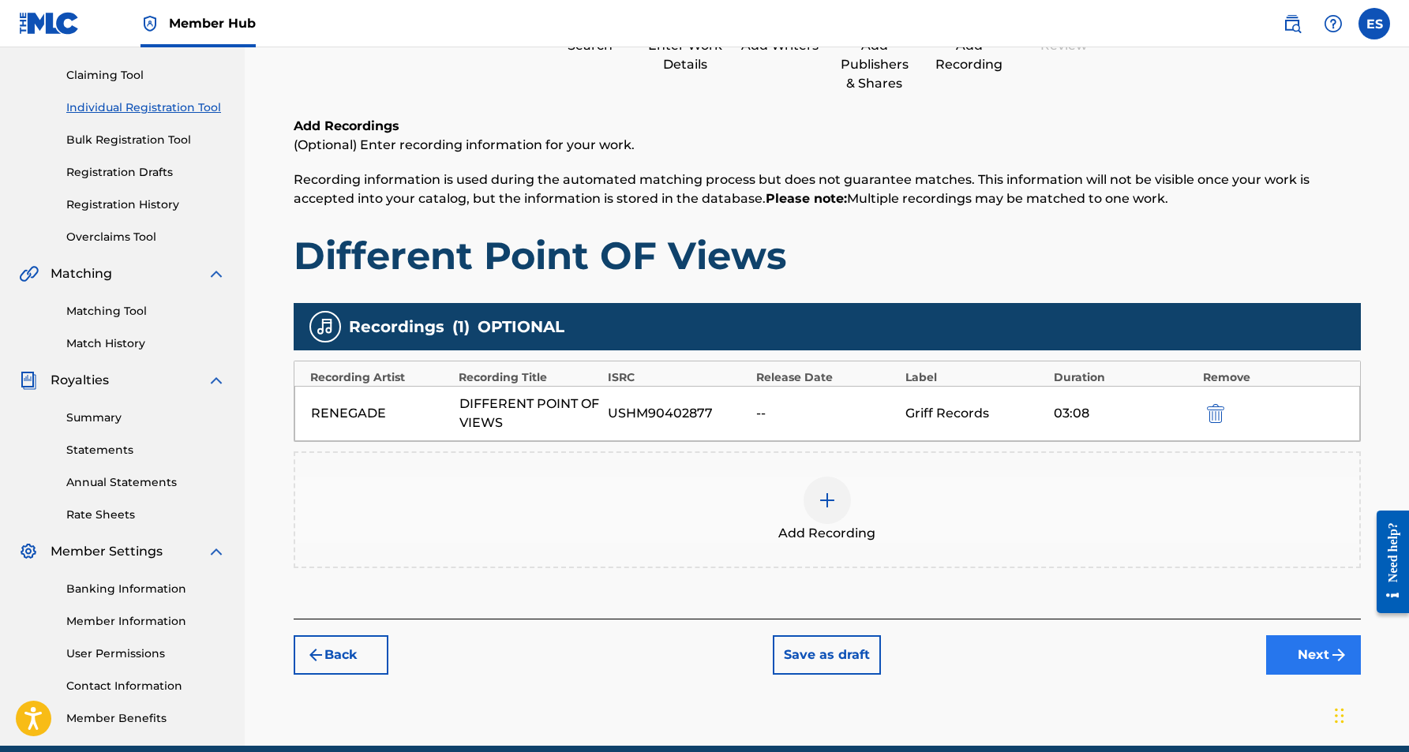
click at [1300, 649] on button "Next" at bounding box center [1313, 655] width 95 height 39
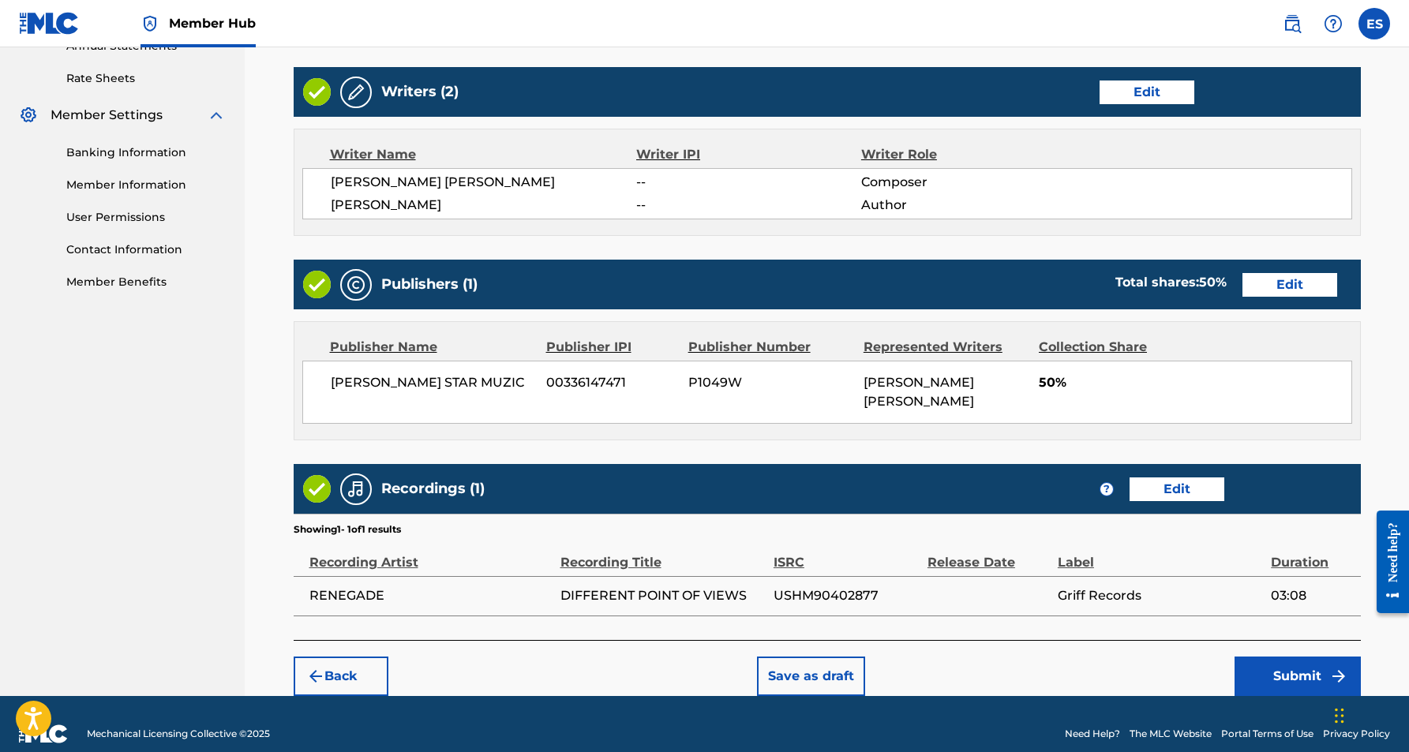
scroll to position [593, 0]
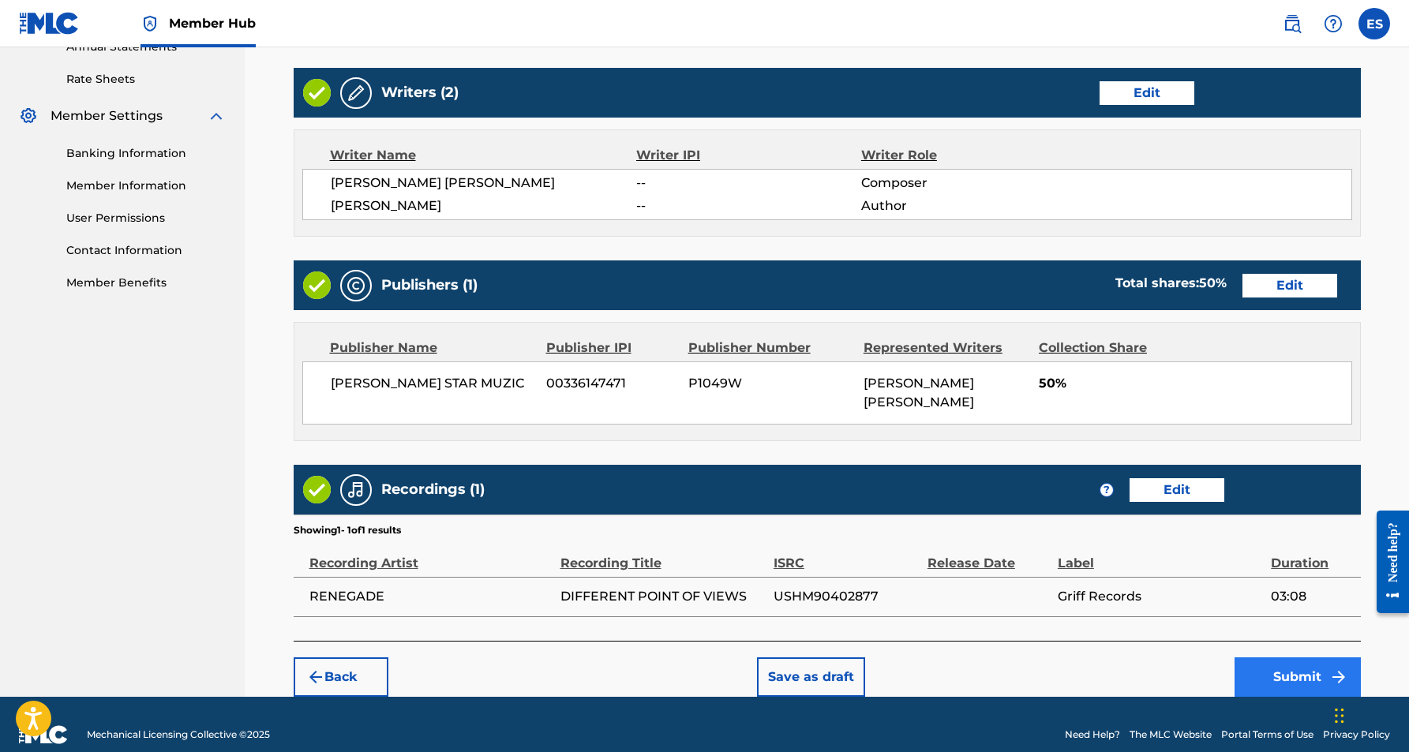
click at [1274, 658] on button "Submit" at bounding box center [1298, 677] width 126 height 39
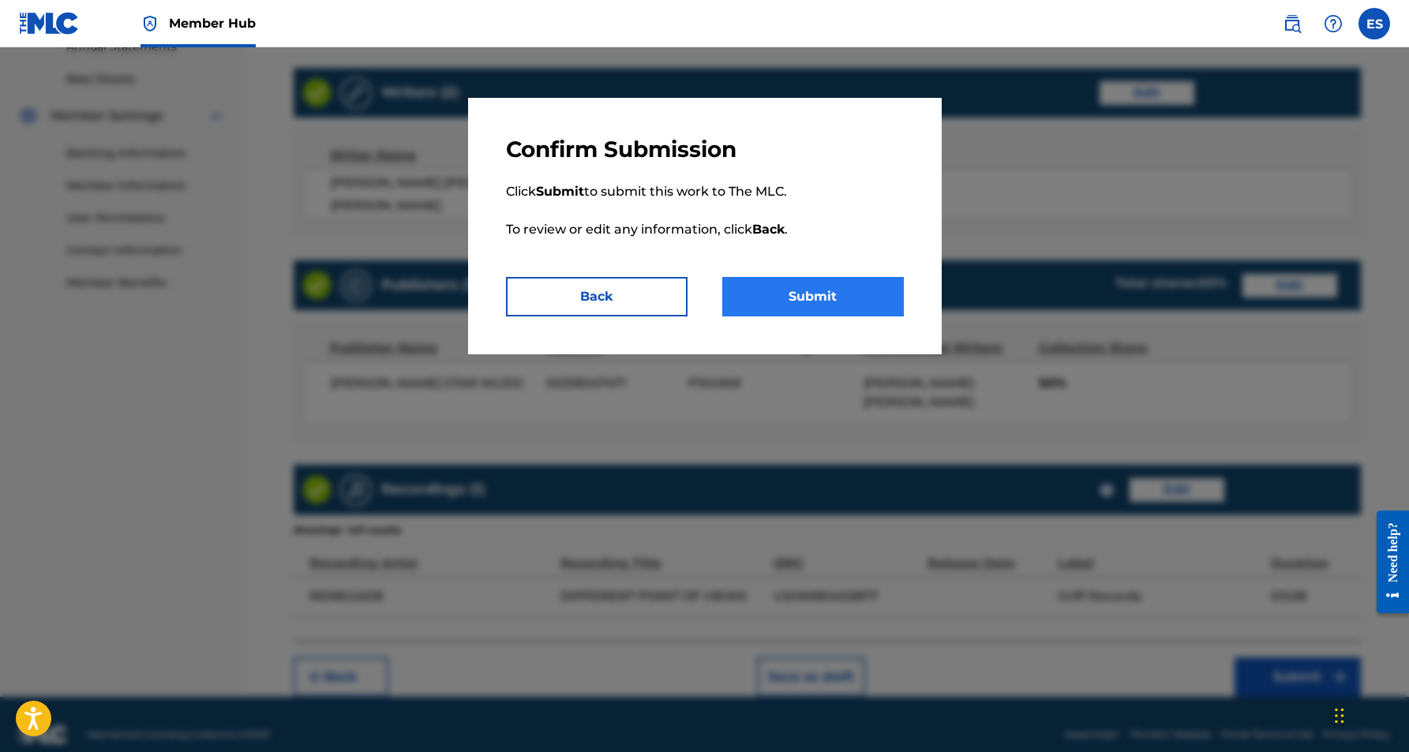
click at [767, 300] on button "Submit" at bounding box center [813, 296] width 182 height 39
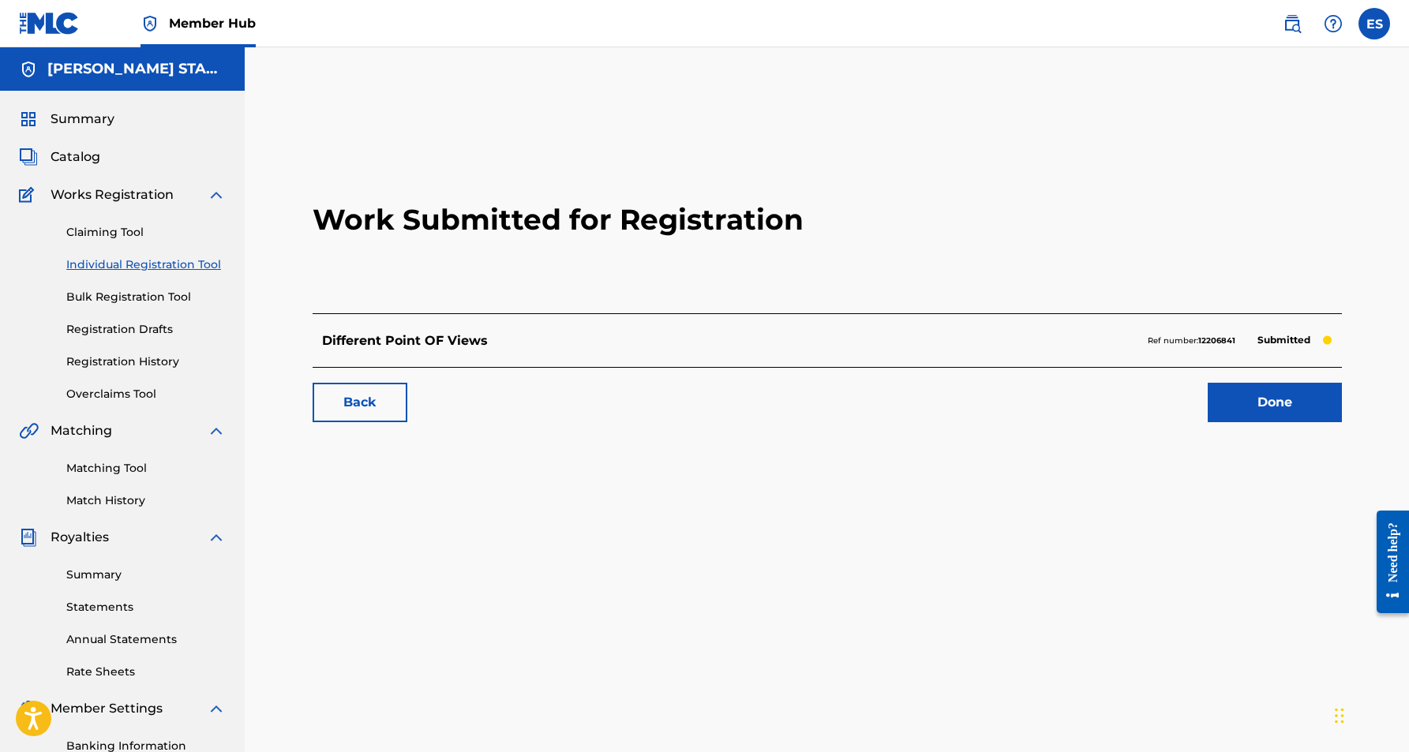
click at [175, 265] on link "Individual Registration Tool" at bounding box center [145, 265] width 159 height 17
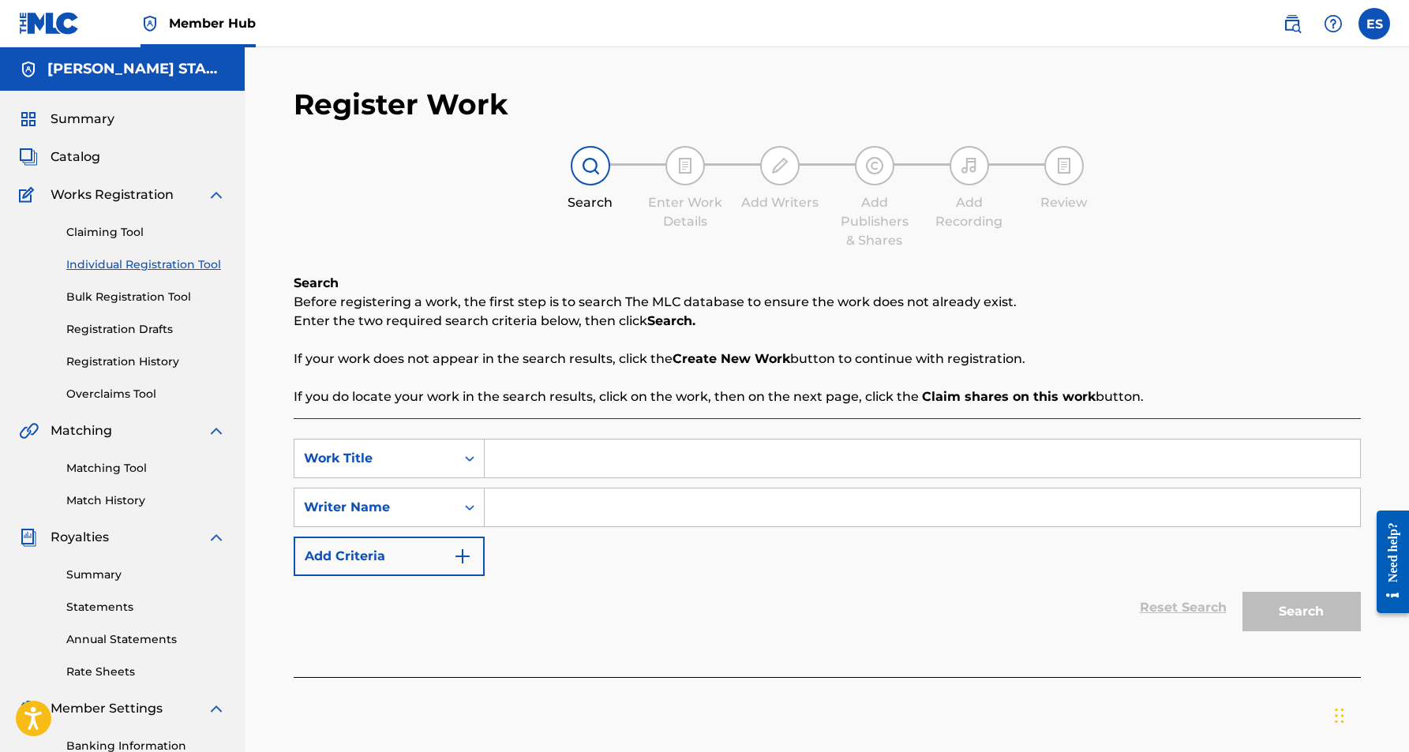
click at [513, 461] on input "Search Form" at bounding box center [923, 459] width 876 height 38
paste input "BEAUMONTS [PERSON_NAME]"
type input "BEAUMONTS [PERSON_NAME]"
click at [550, 531] on div "SearchWithCriteria397f1d8e-438f-49fc-aa35-c571f3980eda Work Title BEAUMONTS [PE…" at bounding box center [827, 507] width 1067 height 137
click at [539, 513] on input "Search Form" at bounding box center [923, 508] width 876 height 38
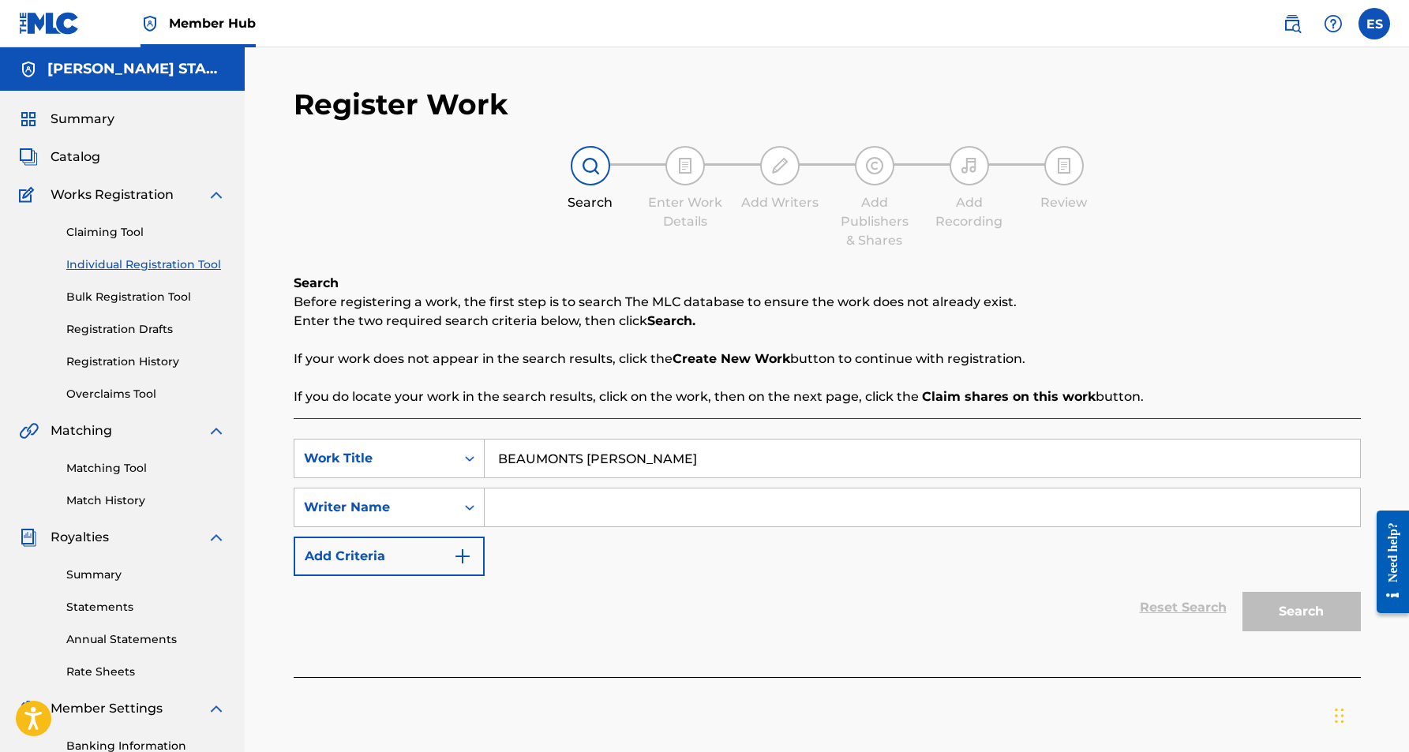
paste input "[PERSON_NAME] [PERSON_NAME]"
type input "[PERSON_NAME] [PERSON_NAME]"
click at [1291, 617] on button "Search" at bounding box center [1302, 611] width 118 height 39
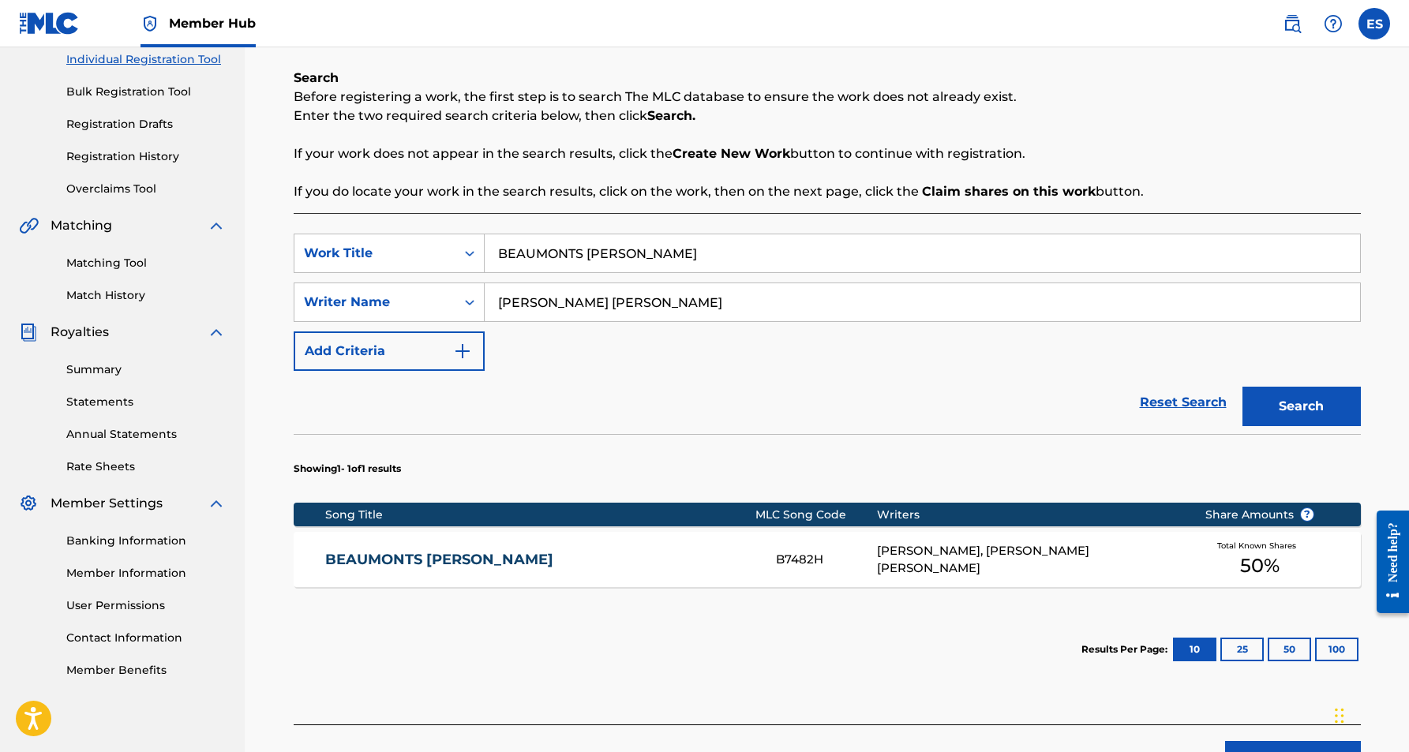
scroll to position [232, 0]
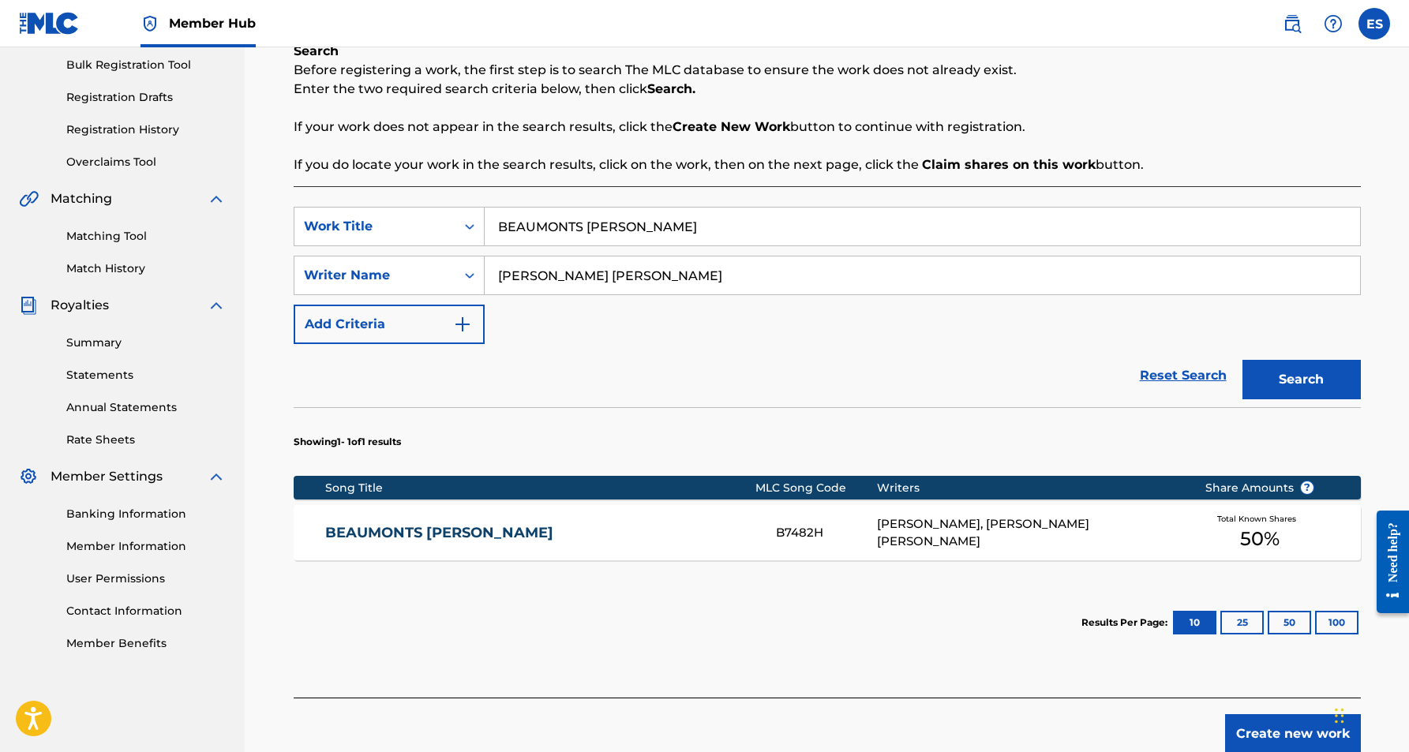
click at [1004, 532] on div "[PERSON_NAME], [PERSON_NAME] [PERSON_NAME]" at bounding box center [1029, 534] width 304 height 36
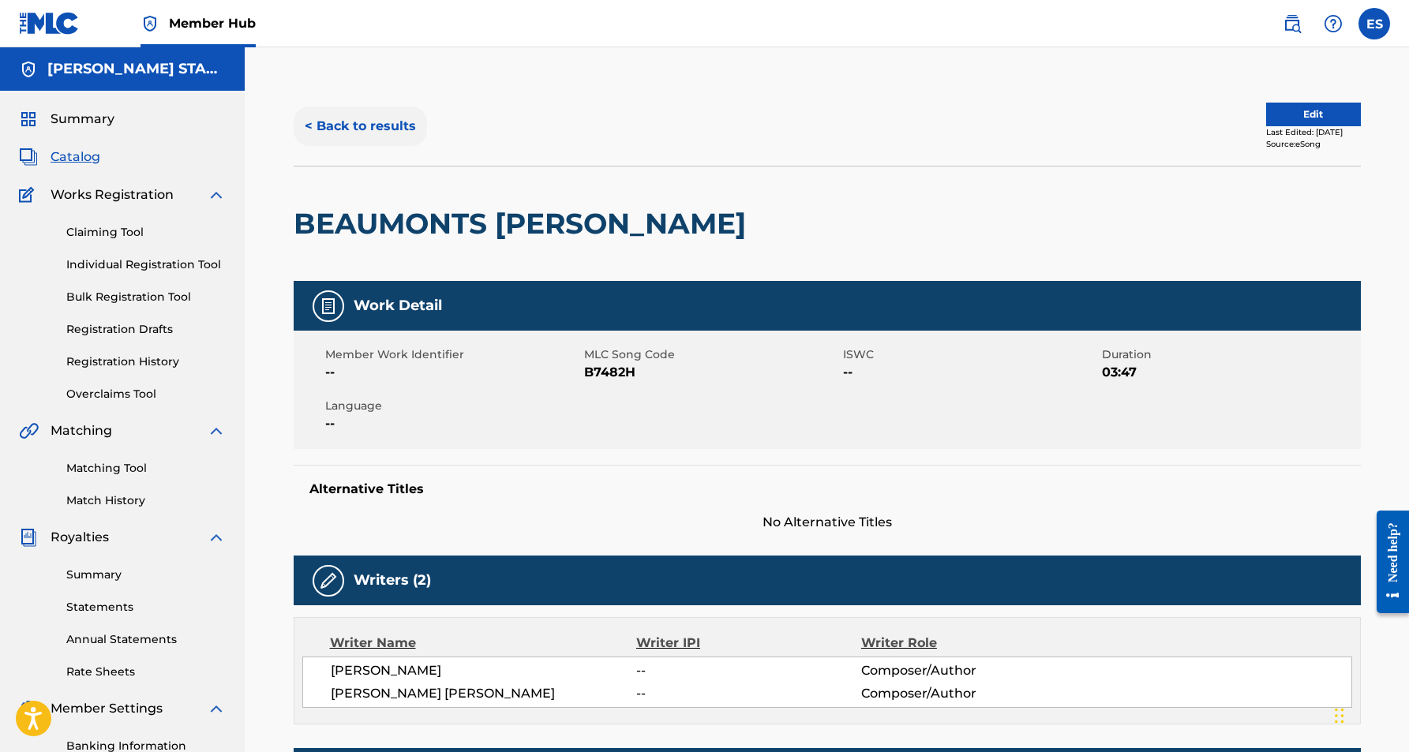
click at [386, 129] on button "< Back to results" at bounding box center [360, 126] width 133 height 39
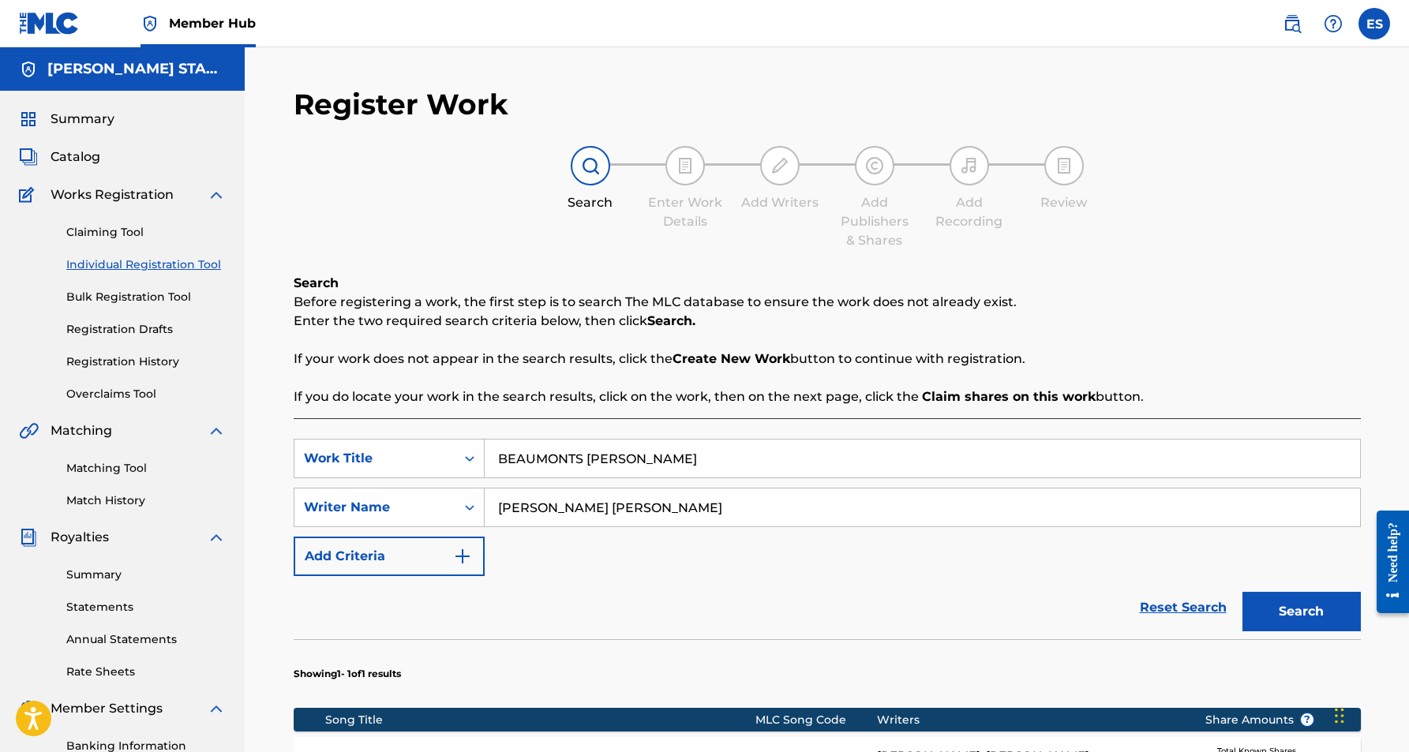
scroll to position [227, 0]
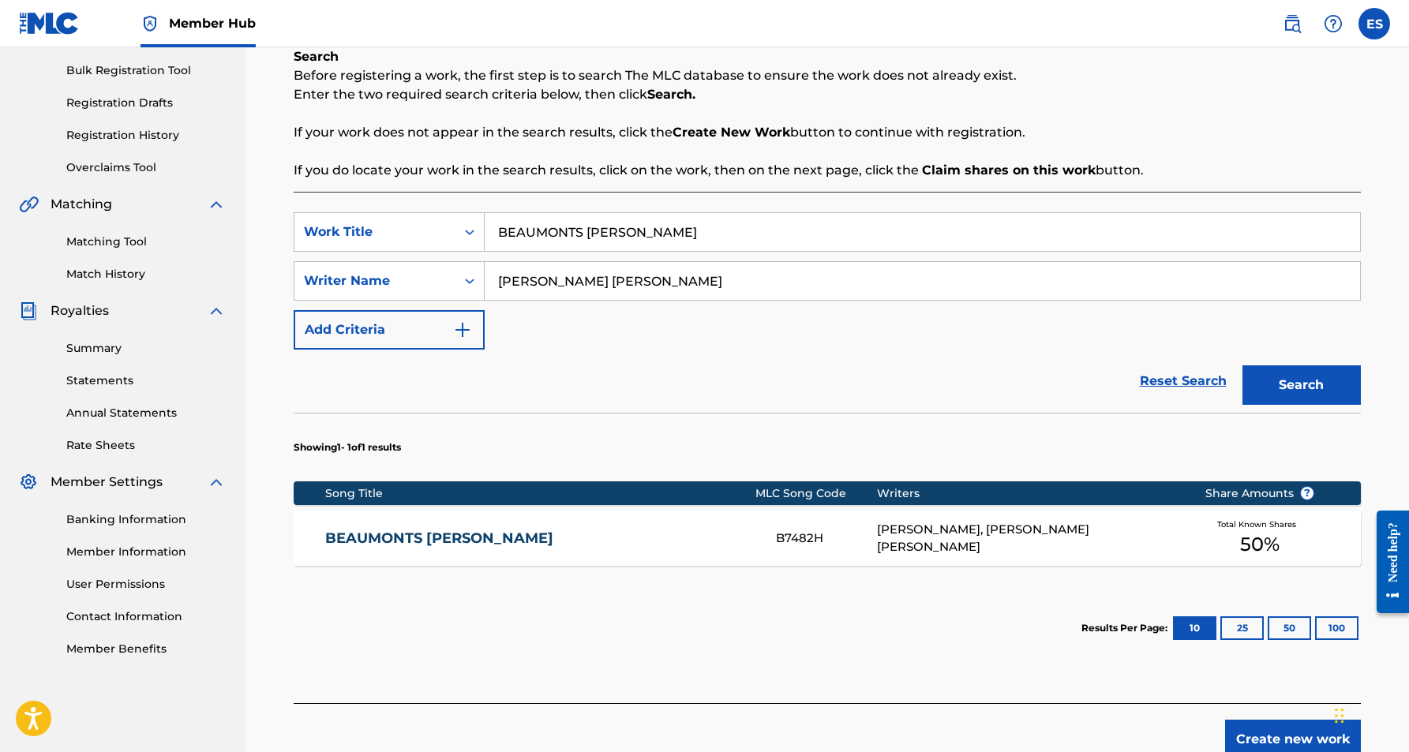
click at [683, 232] on input "BEAUMONTS [PERSON_NAME]" at bounding box center [923, 232] width 876 height 38
type input "B"
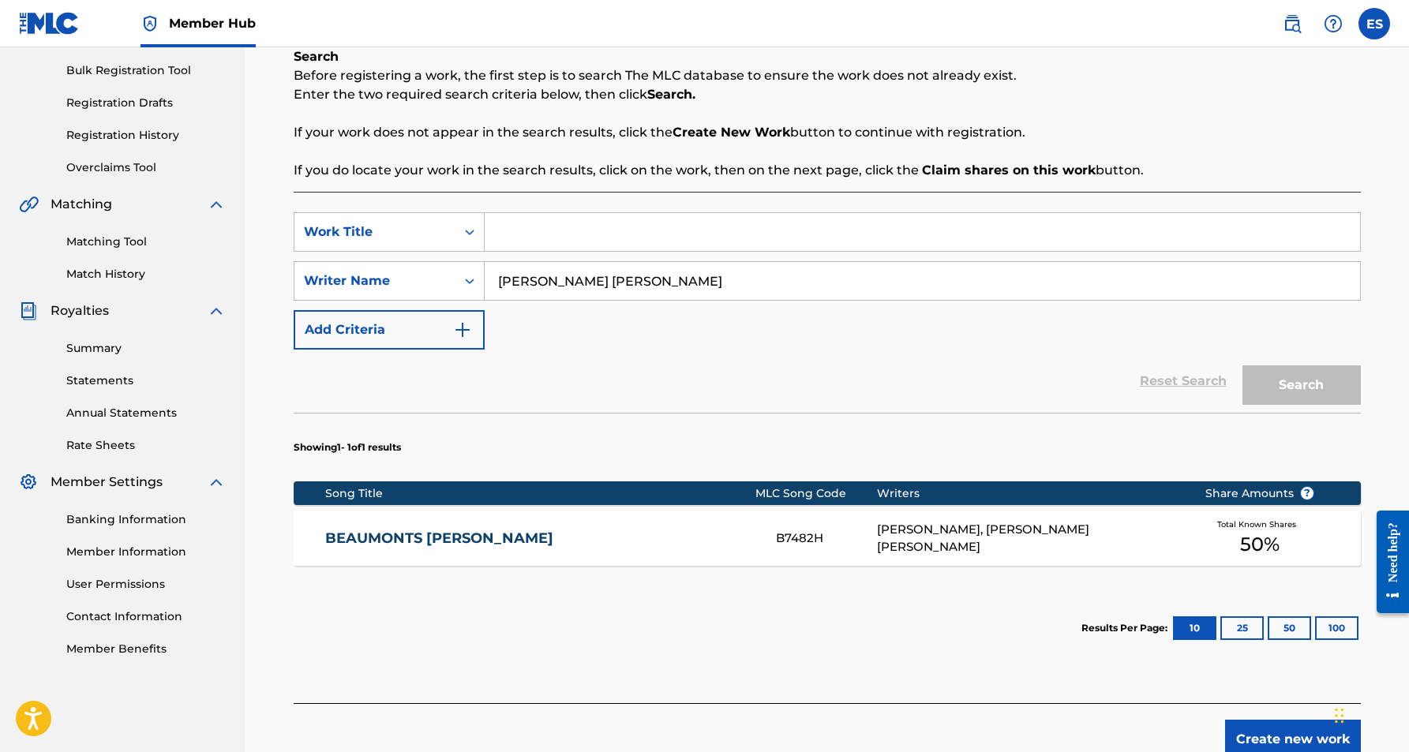
paste input "City And The Country Boy"
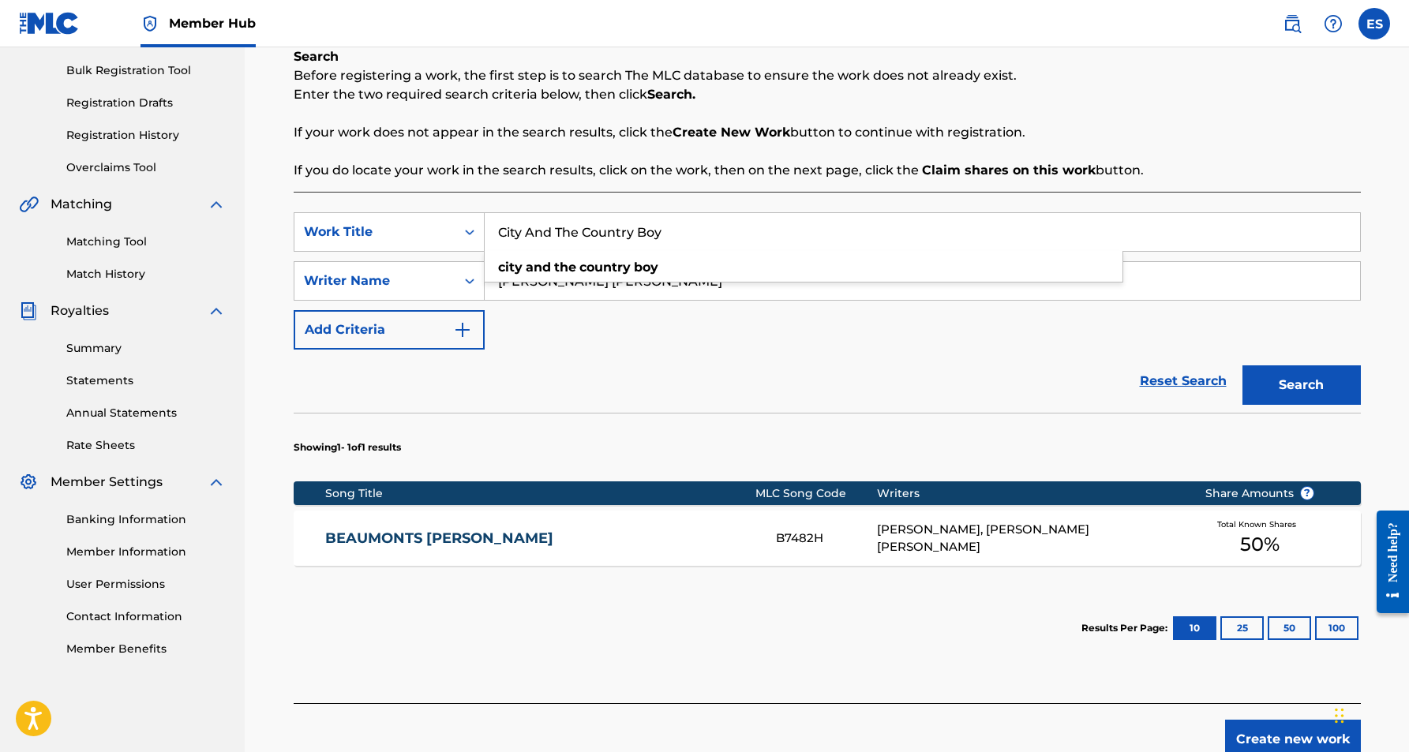
type input "City And The Country Boy"
click at [939, 339] on div "SearchWithCriteria397f1d8e-438f-49fc-aa35-c571f3980eda Work Title City And The …" at bounding box center [827, 280] width 1067 height 137
click at [1296, 380] on button "Search" at bounding box center [1302, 385] width 118 height 39
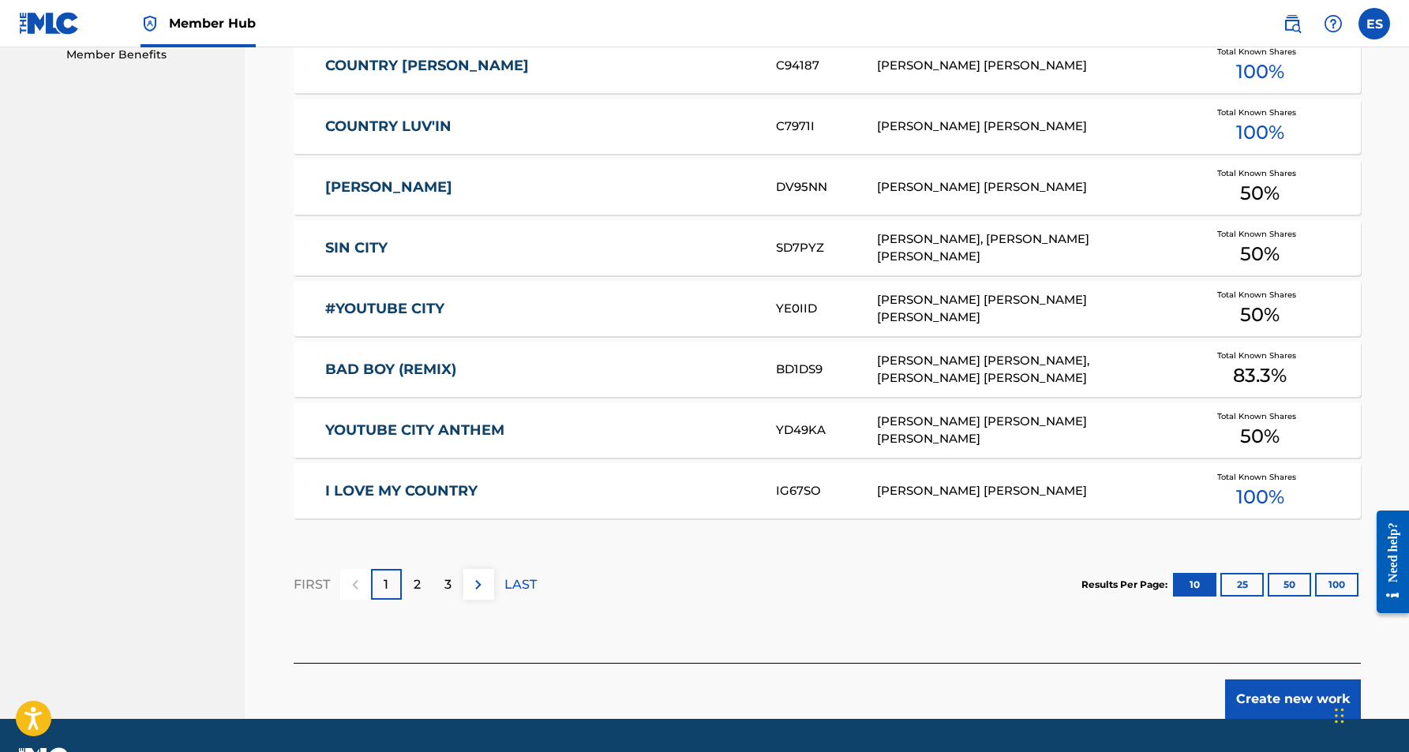
scroll to position [824, 0]
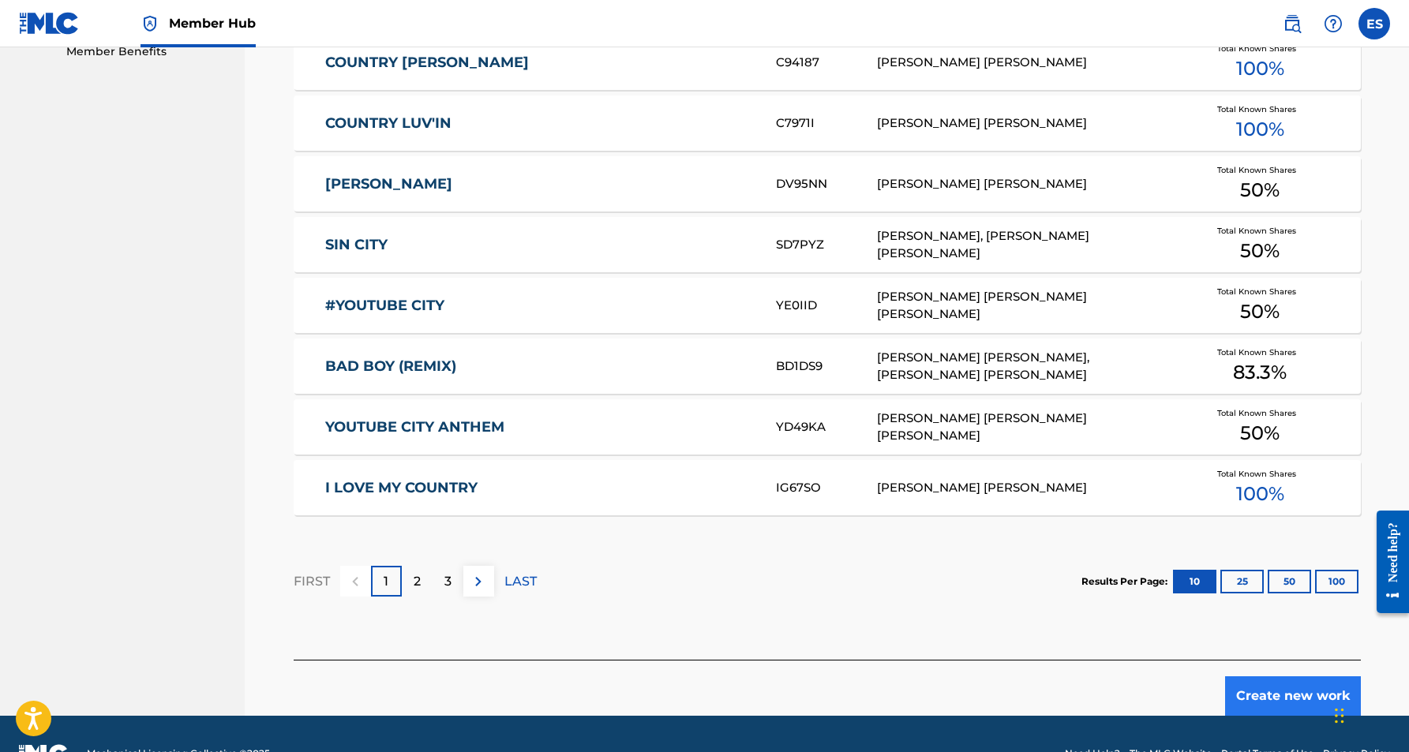
click at [1280, 694] on button "Create new work" at bounding box center [1293, 696] width 136 height 39
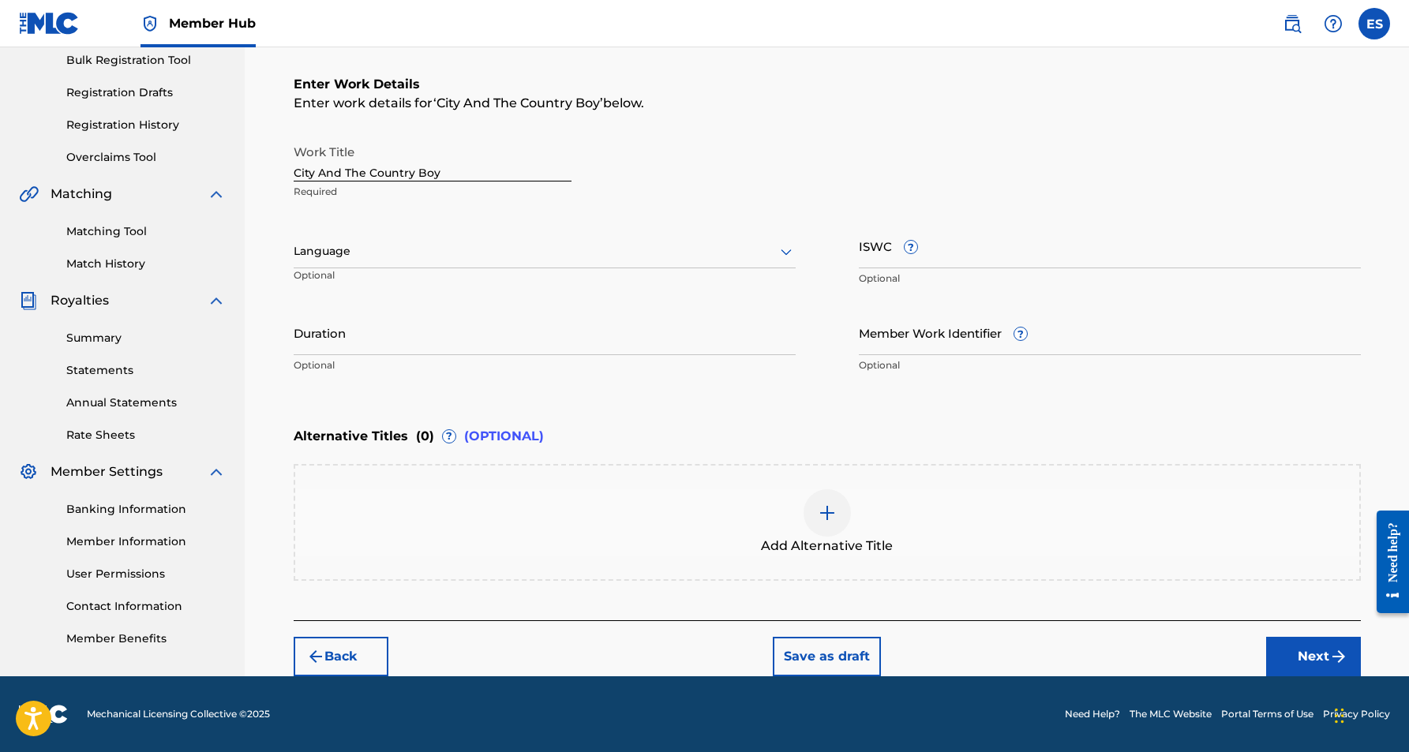
click at [784, 247] on icon at bounding box center [786, 251] width 19 height 19
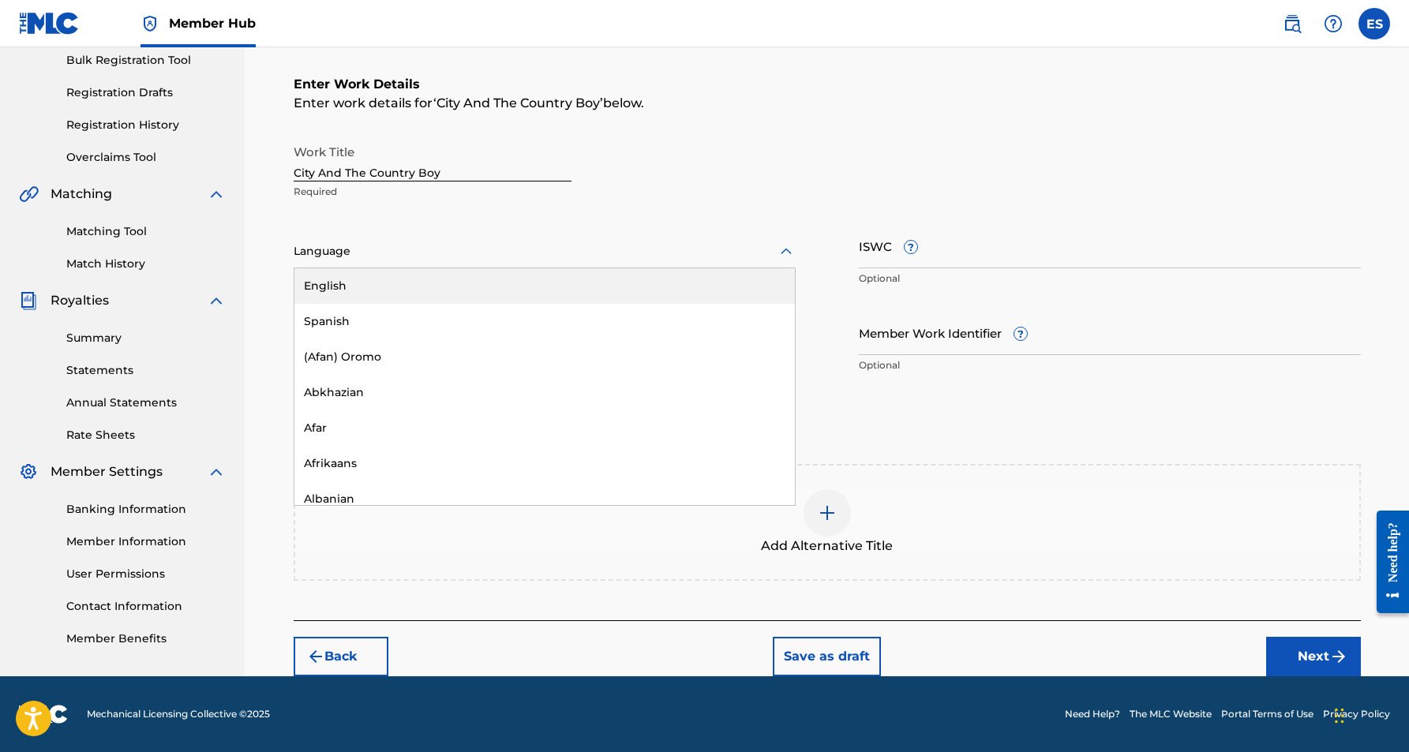
click at [751, 280] on div "English" at bounding box center [544, 286] width 501 height 36
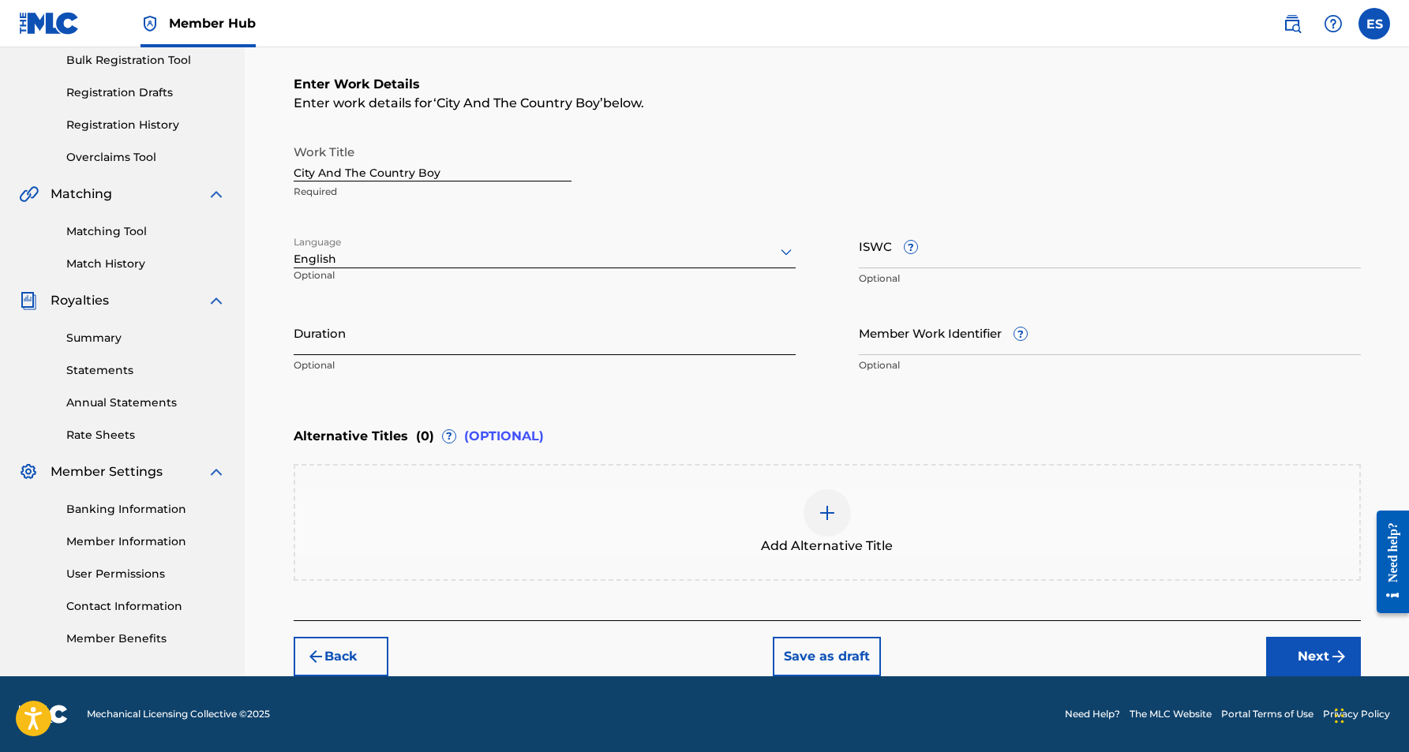
click at [488, 350] on input "Duration" at bounding box center [545, 332] width 502 height 45
paste input "04:01"
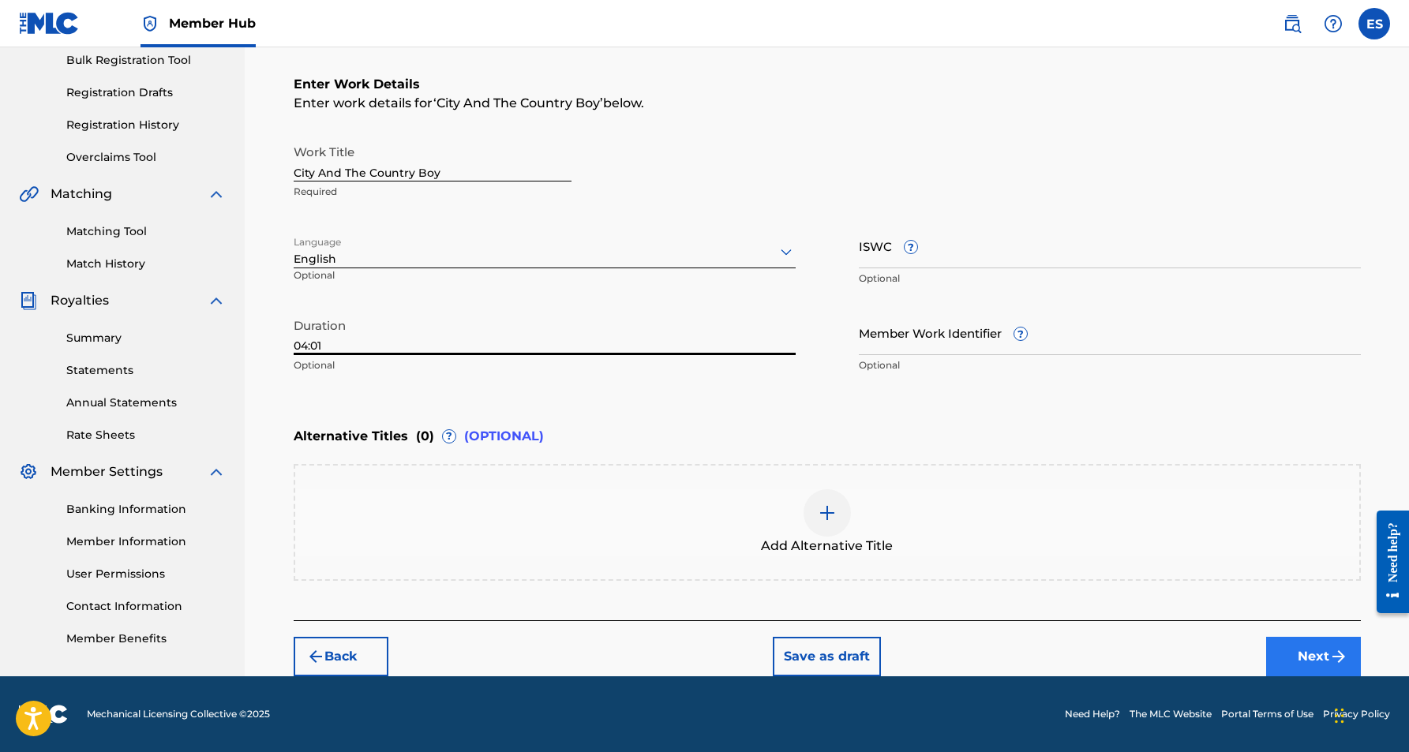
type input "04:01"
click at [1289, 643] on button "Next" at bounding box center [1313, 656] width 95 height 39
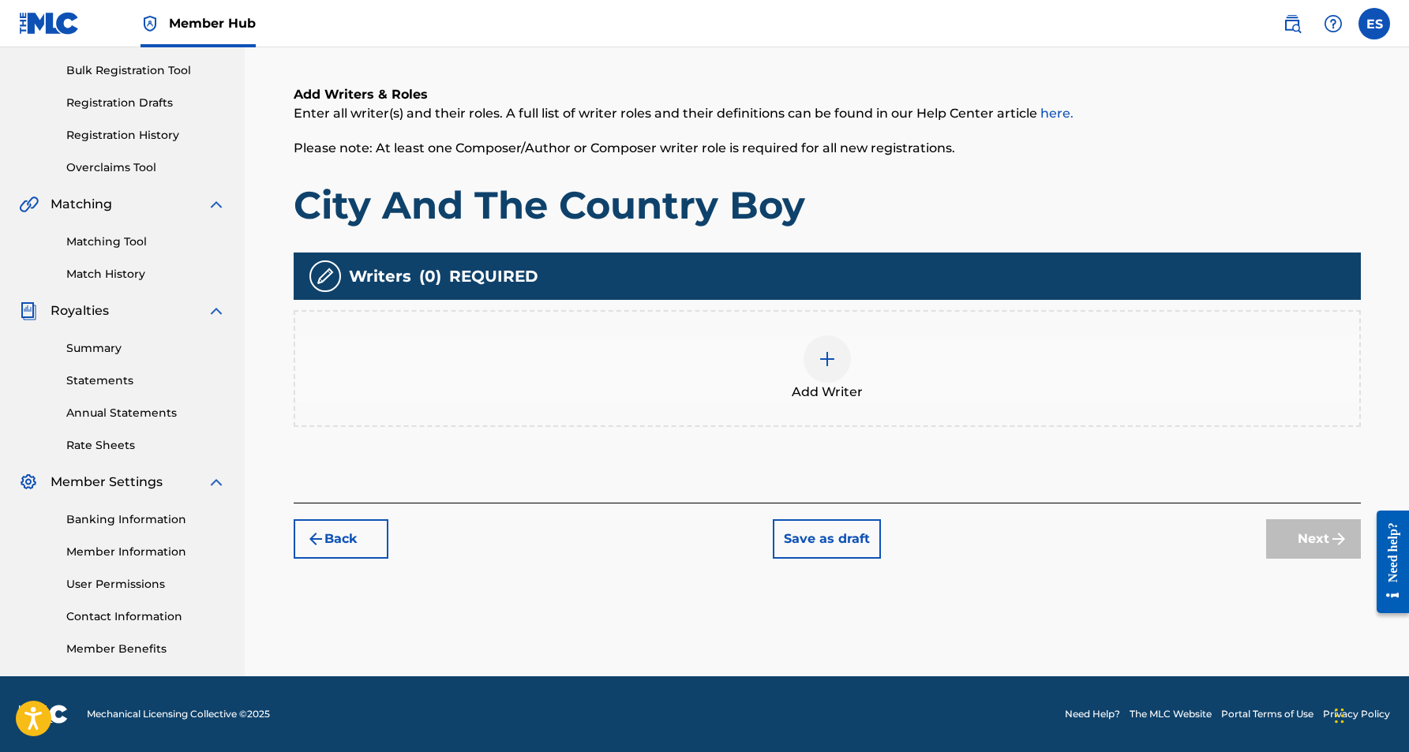
scroll to position [227, 0]
click at [831, 366] on img at bounding box center [827, 359] width 19 height 19
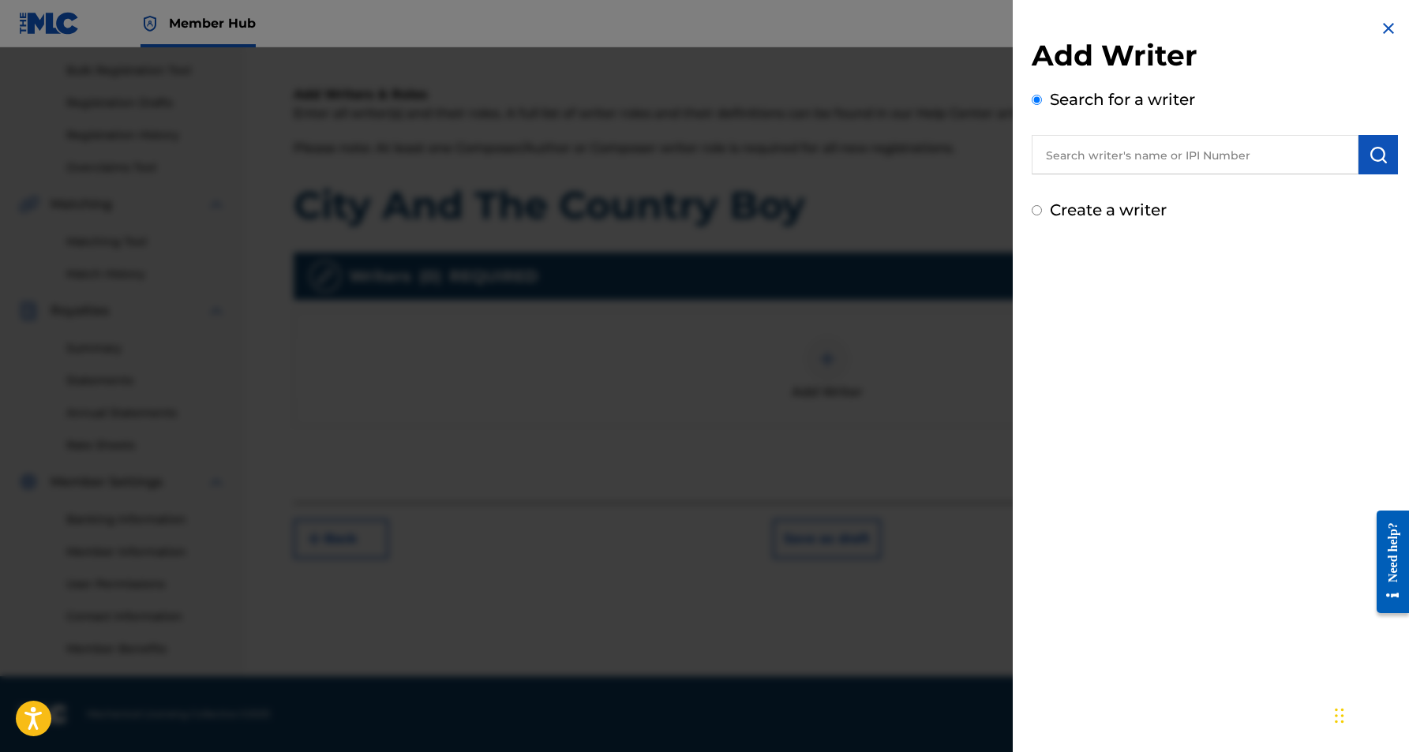
click at [1123, 159] on input "text" at bounding box center [1195, 154] width 327 height 39
paste input "[PERSON_NAME] [PERSON_NAME]"
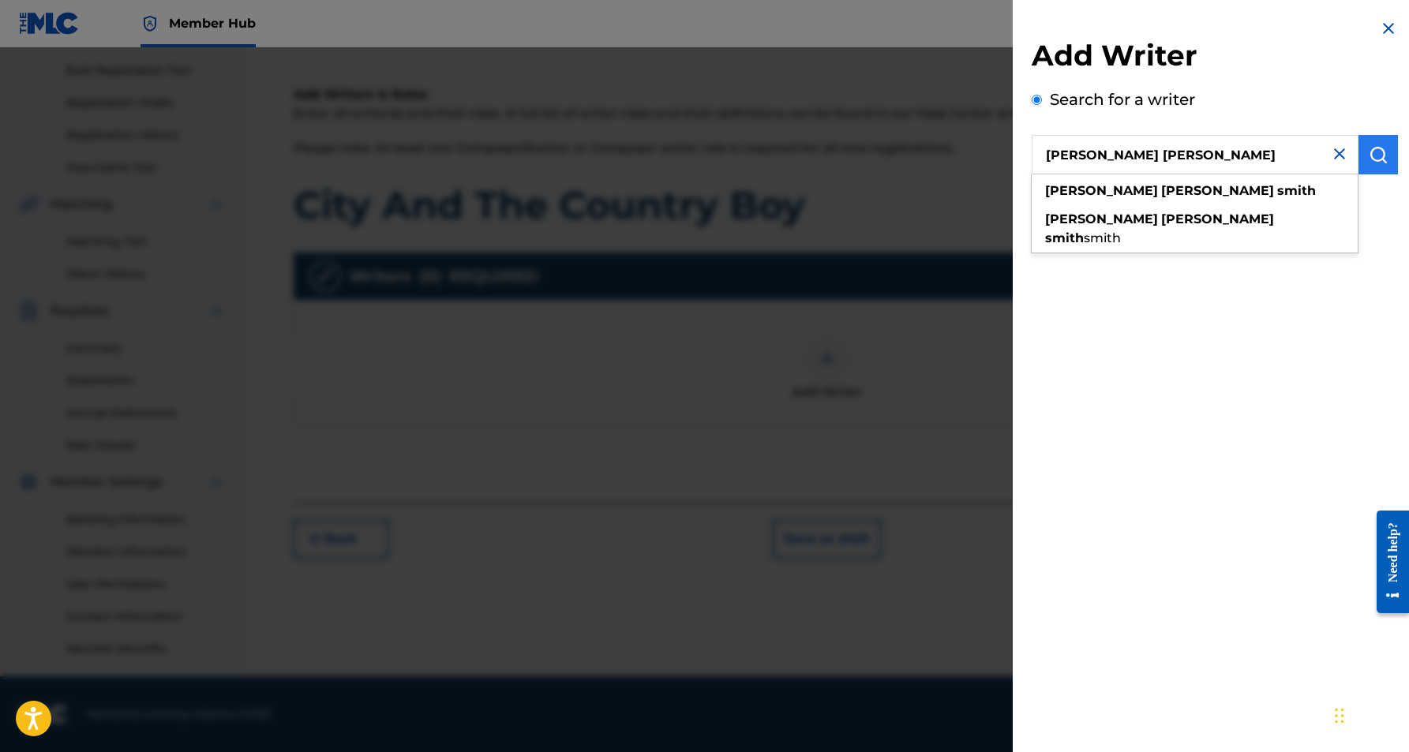
type input "[PERSON_NAME] [PERSON_NAME]"
click at [1371, 153] on img "submit" at bounding box center [1378, 154] width 19 height 19
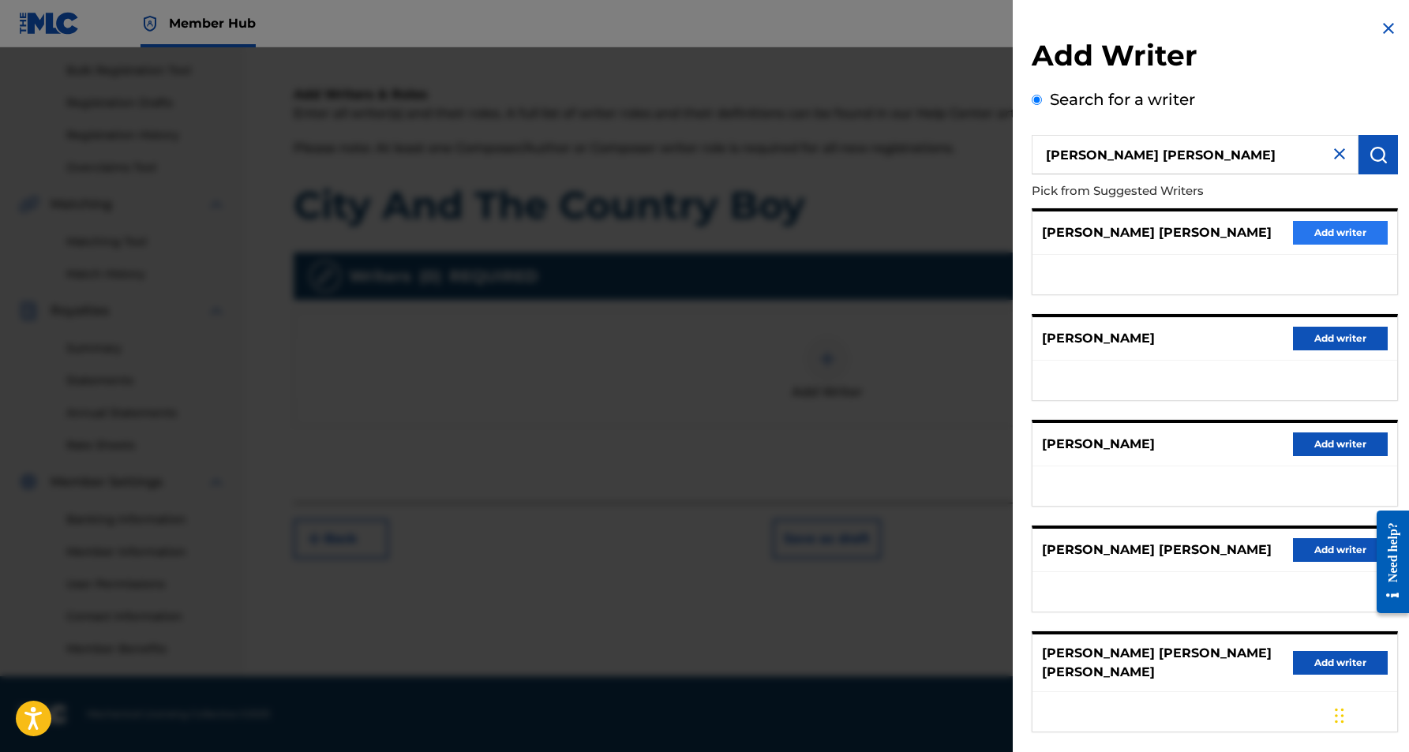
click at [1306, 228] on button "Add writer" at bounding box center [1340, 233] width 95 height 24
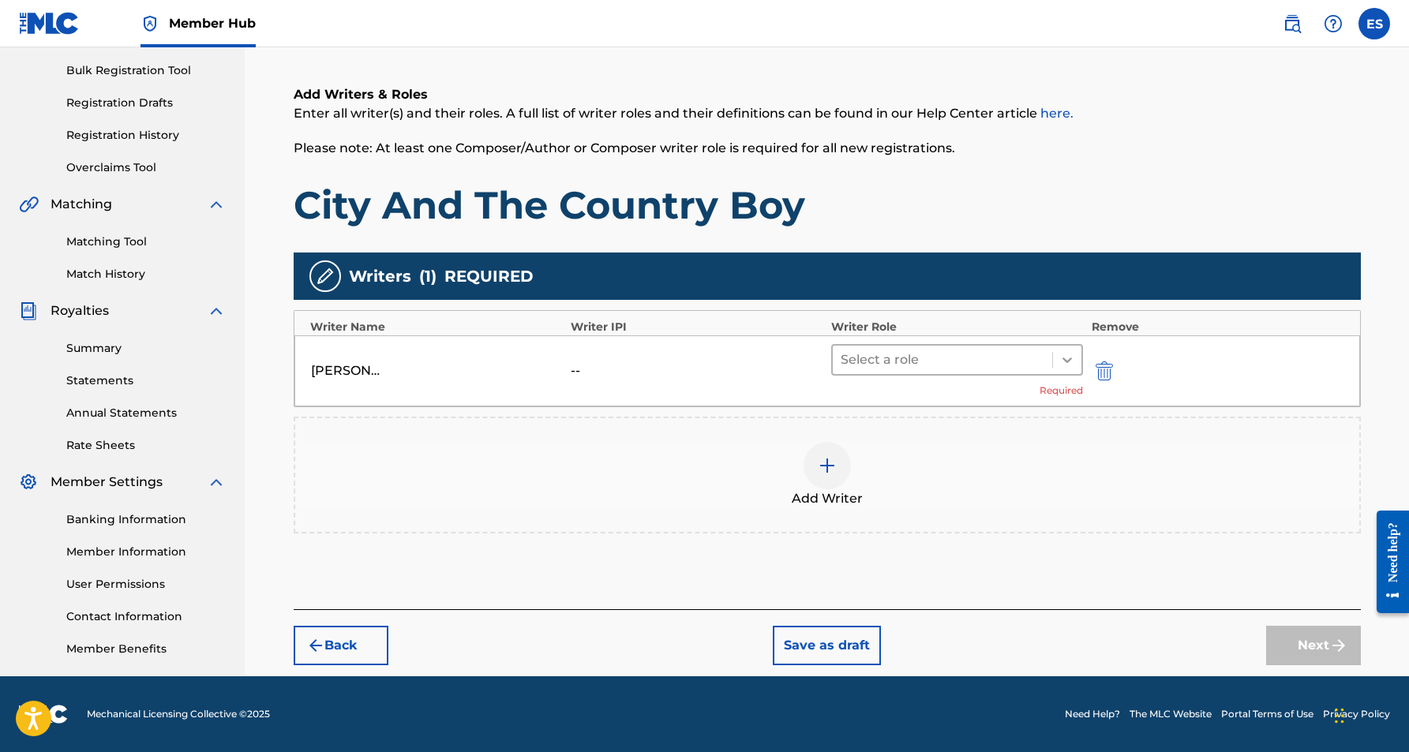
click at [1062, 357] on icon at bounding box center [1068, 360] width 16 height 16
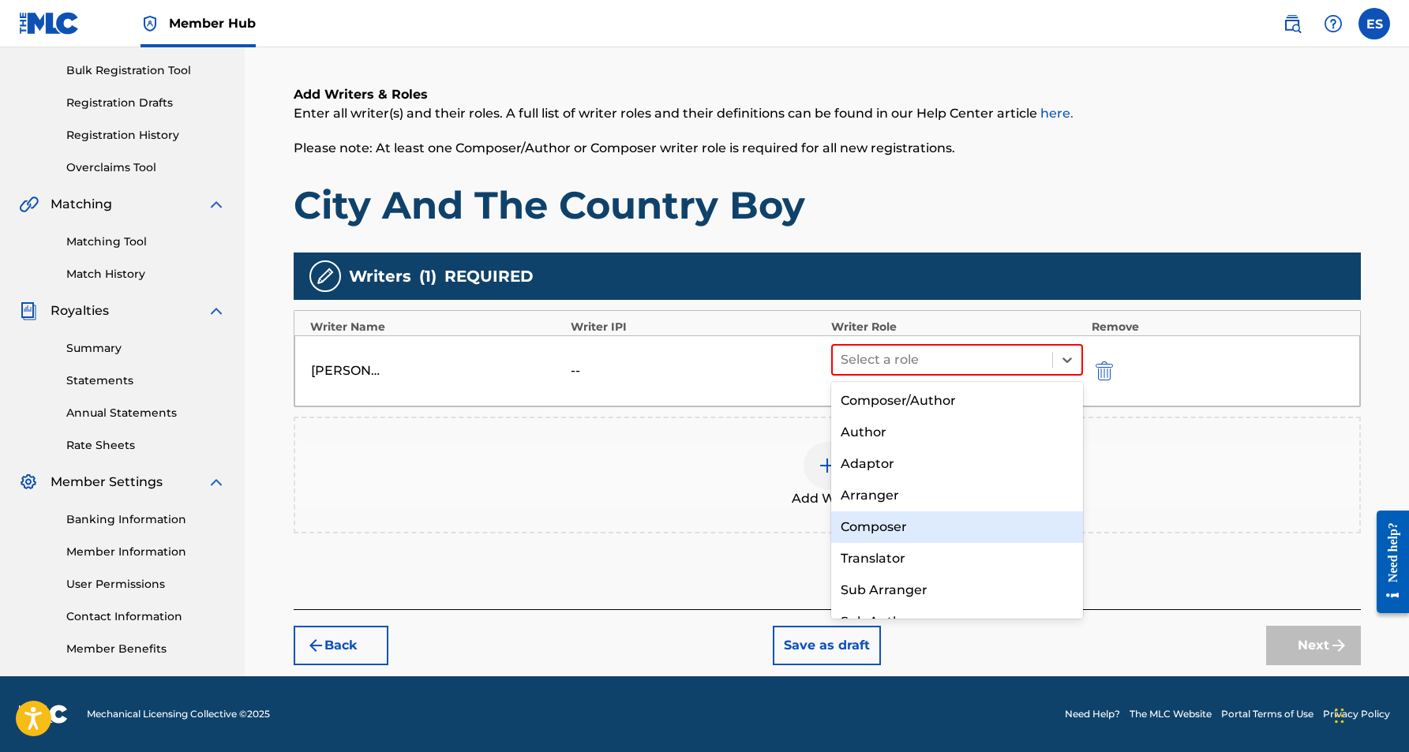
click at [935, 518] on div "Composer" at bounding box center [957, 528] width 253 height 32
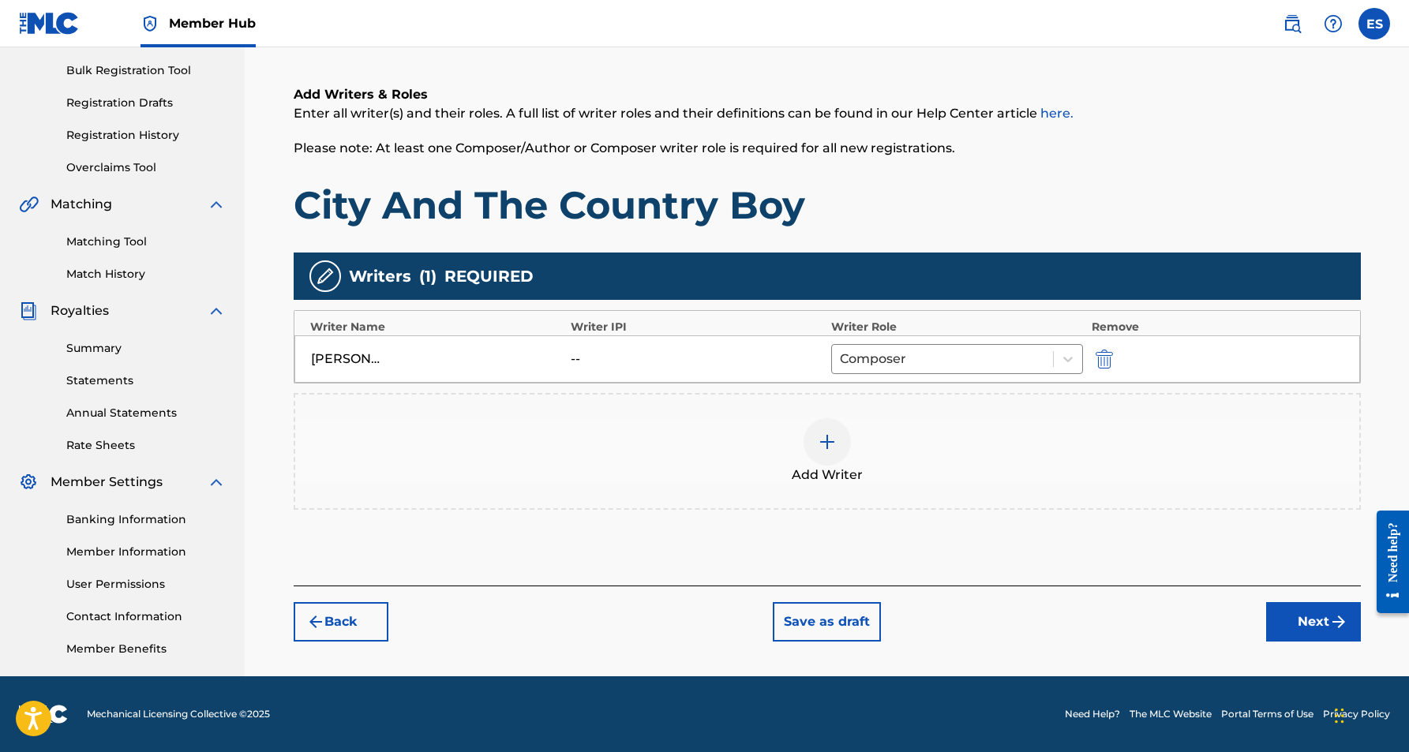
click at [831, 444] on img at bounding box center [827, 442] width 19 height 19
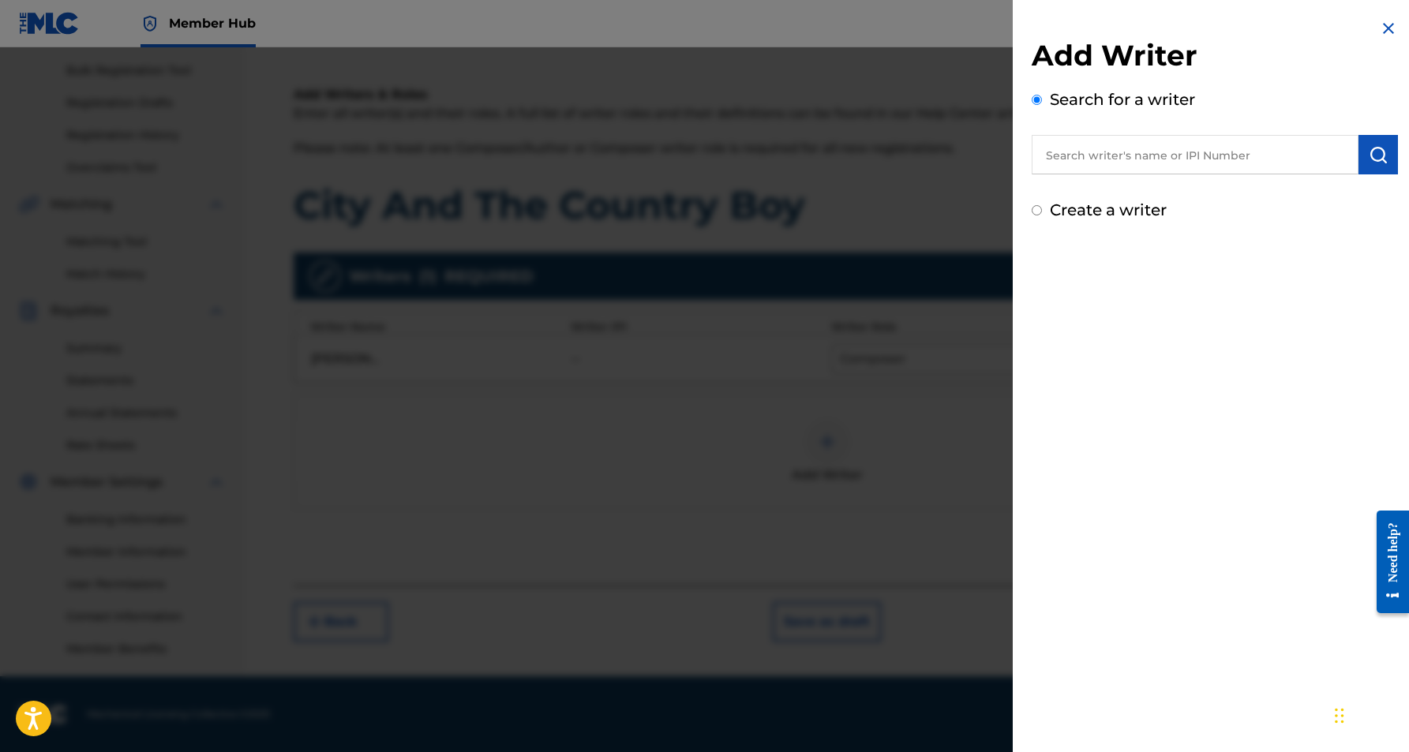
click at [1039, 214] on input "Create a writer" at bounding box center [1037, 210] width 10 height 10
radio input "false"
radio input "true"
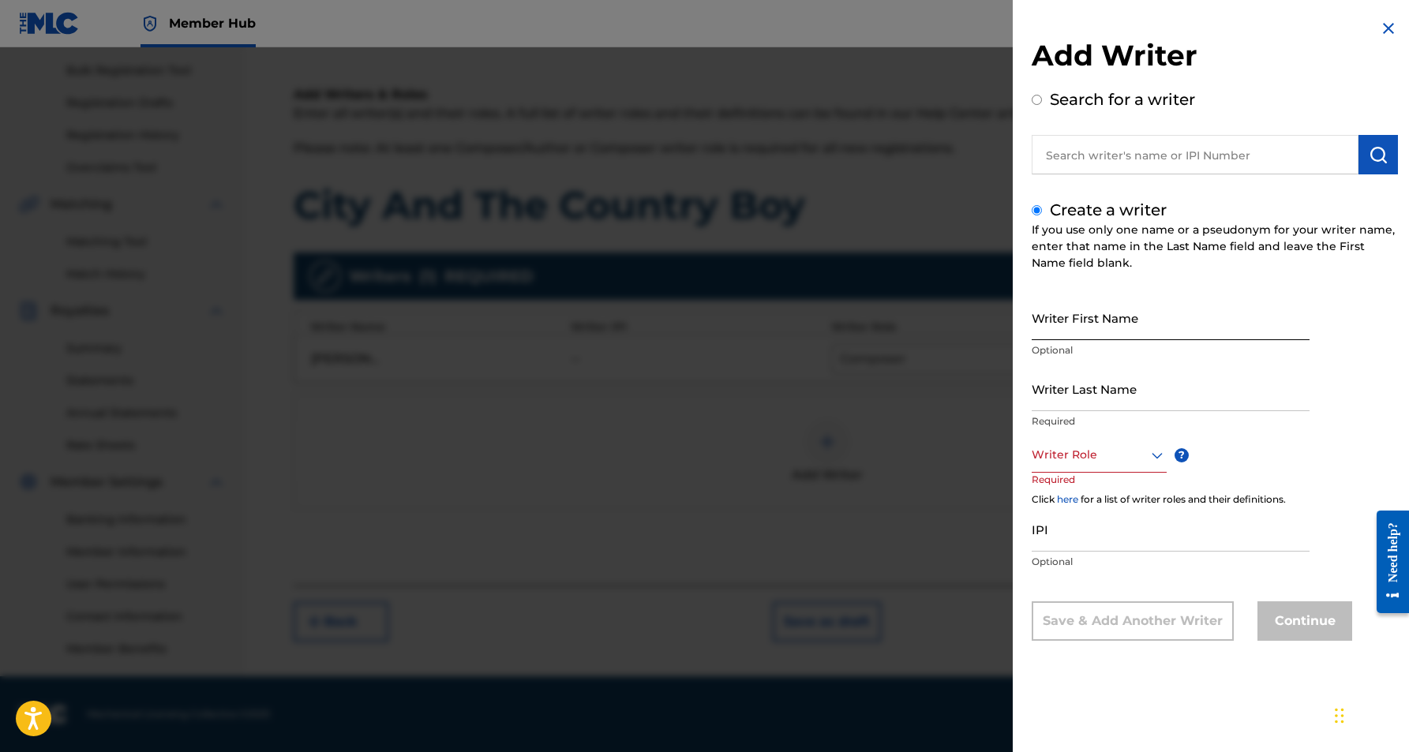
click at [1141, 309] on input "Writer First Name" at bounding box center [1171, 317] width 278 height 45
paste input "[PERSON_NAME]"
type input "[PERSON_NAME]"
click at [1125, 399] on input "Writer Last Name" at bounding box center [1171, 388] width 278 height 45
paste input "[PERSON_NAME]"
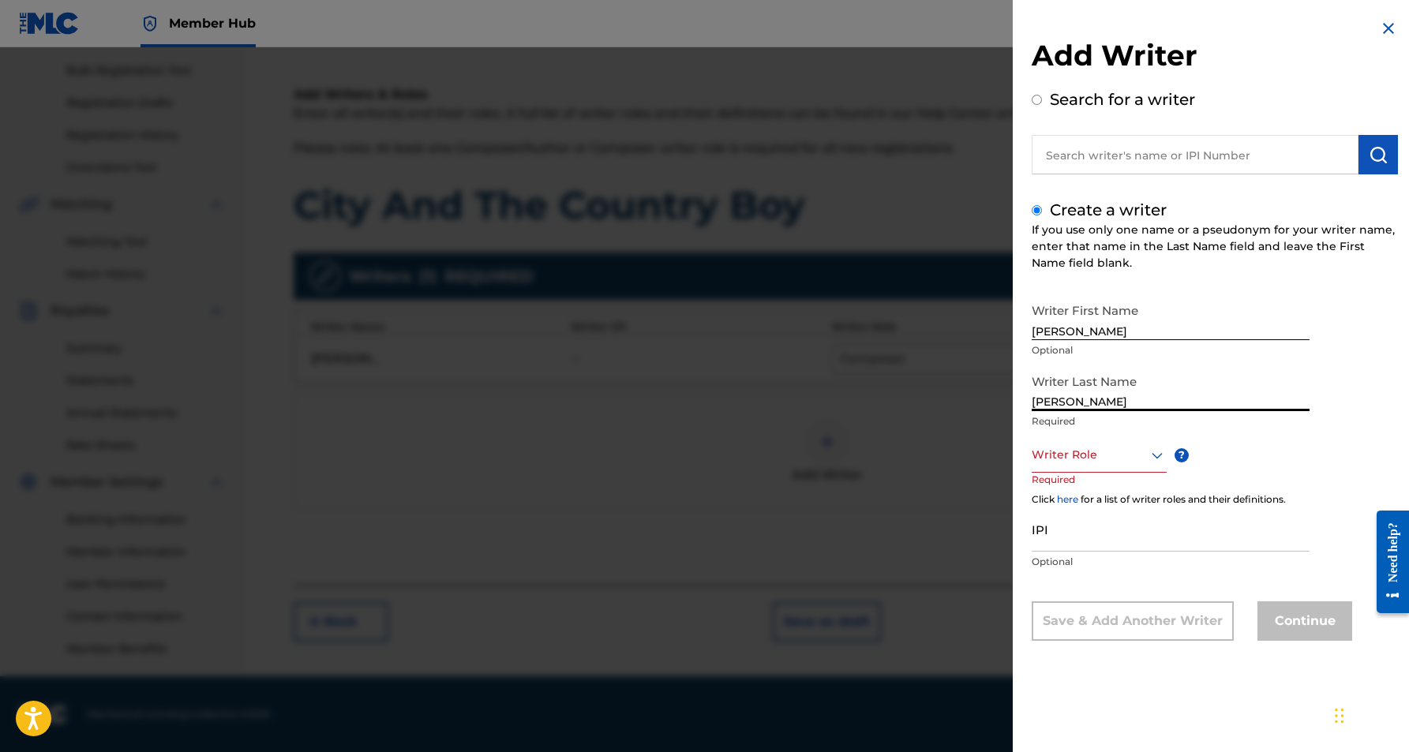
type input "[PERSON_NAME]"
click at [1119, 334] on input "[PERSON_NAME]" at bounding box center [1171, 317] width 278 height 45
type input "[PERSON_NAME]"
click at [1157, 457] on icon at bounding box center [1157, 455] width 19 height 19
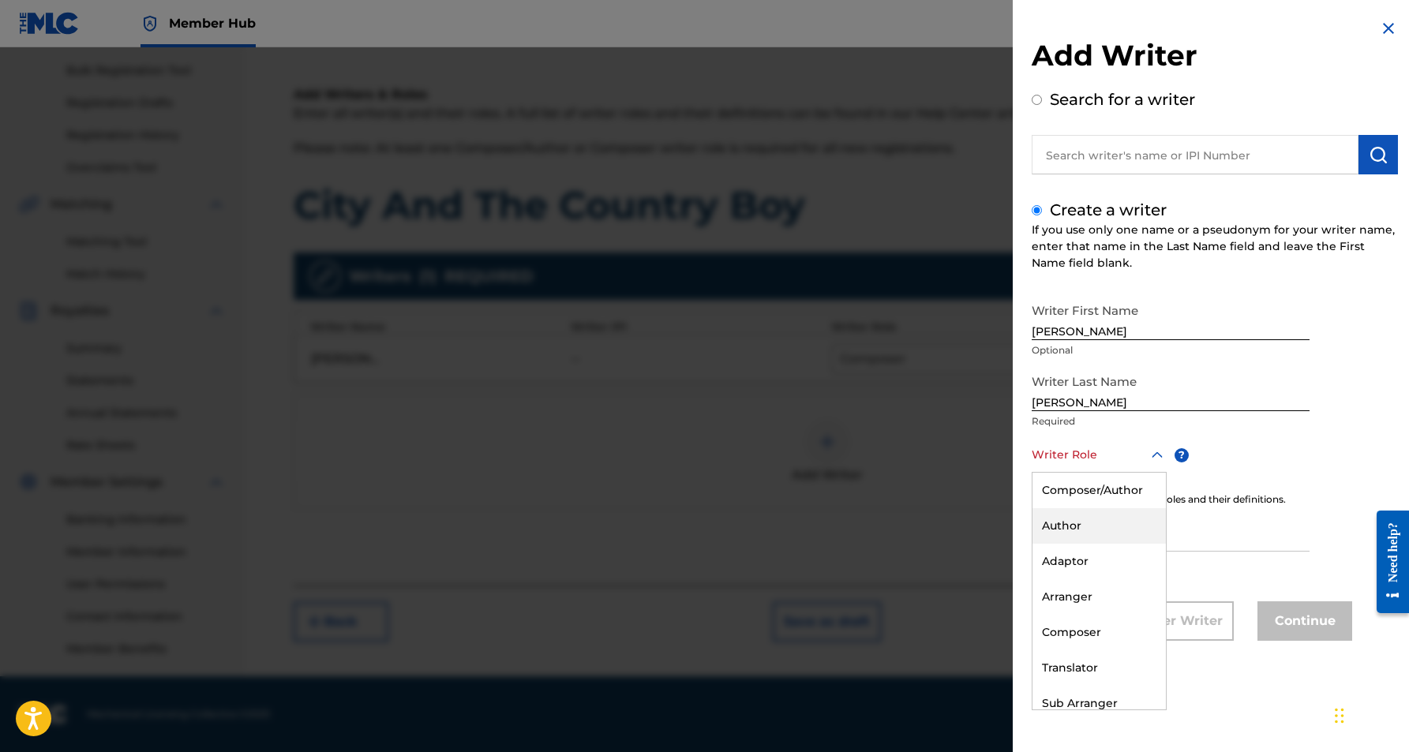
click at [1116, 531] on div "Author" at bounding box center [1099, 526] width 133 height 36
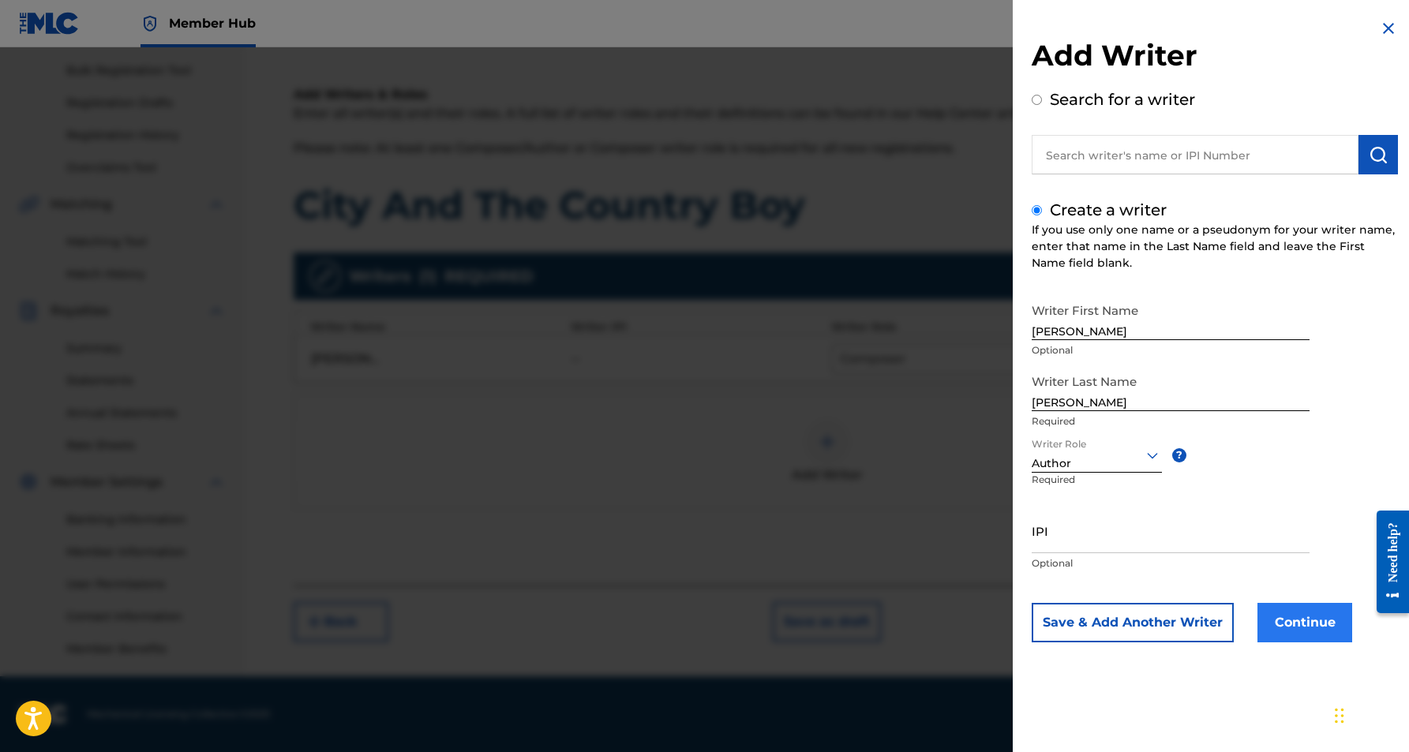
click at [1298, 622] on button "Continue" at bounding box center [1305, 622] width 95 height 39
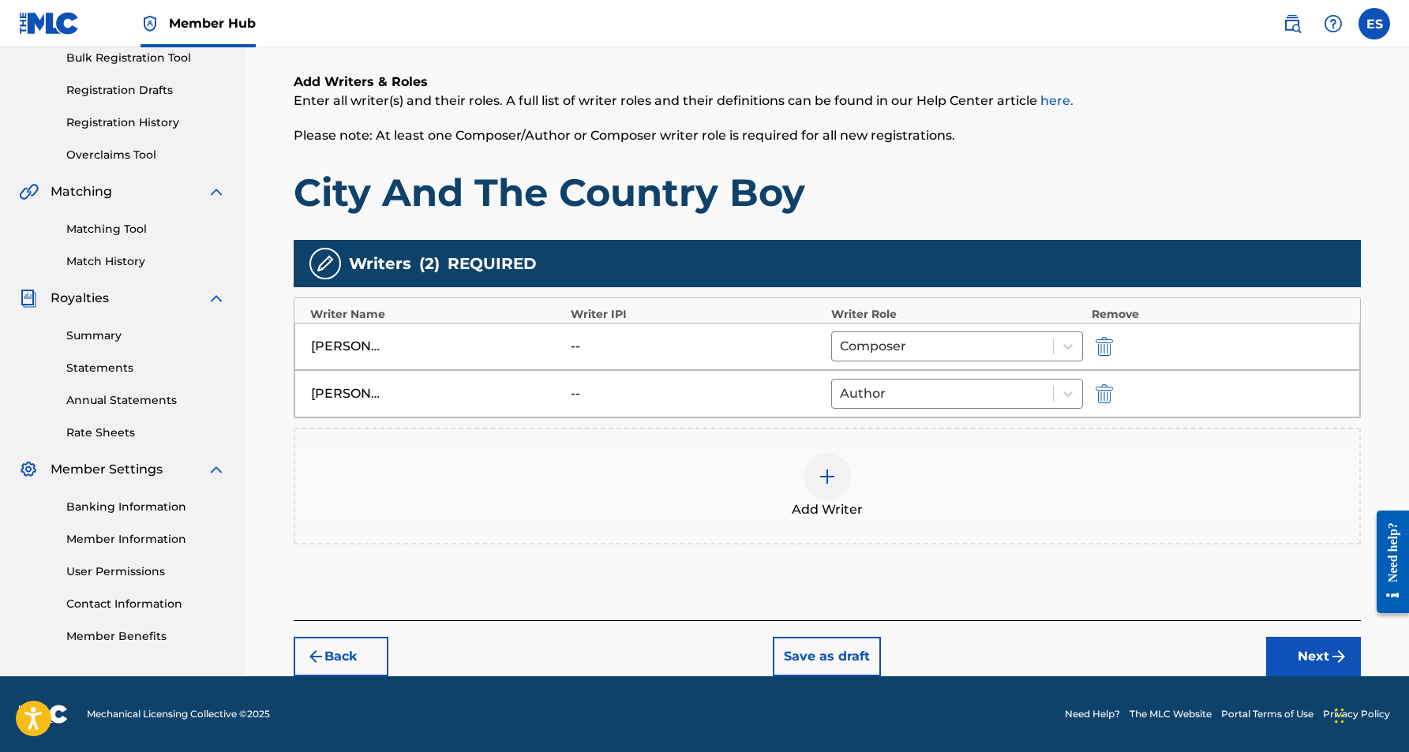
scroll to position [239, 0]
click at [1307, 657] on button "Next" at bounding box center [1313, 656] width 95 height 39
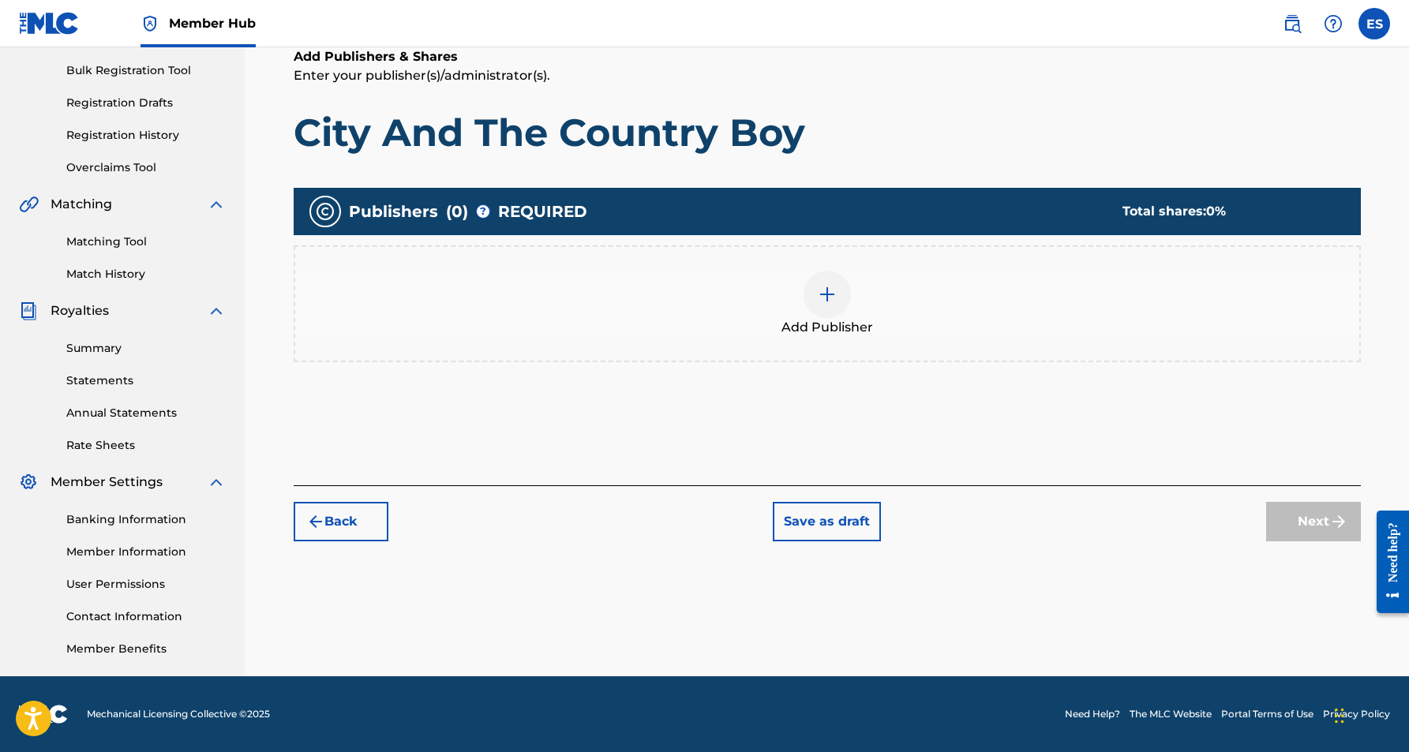
scroll to position [227, 0]
click at [820, 306] on div at bounding box center [827, 294] width 47 height 47
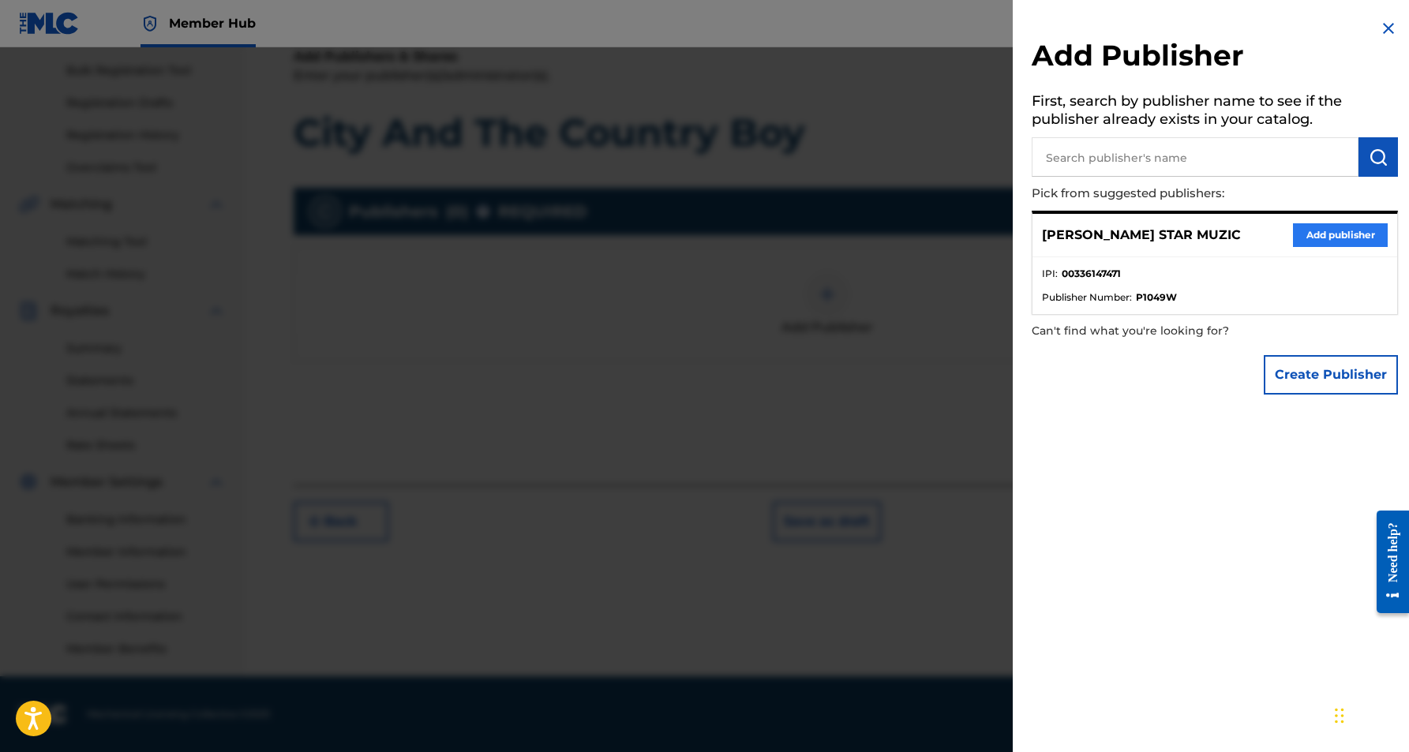
click at [1349, 234] on button "Add publisher" at bounding box center [1340, 235] width 95 height 24
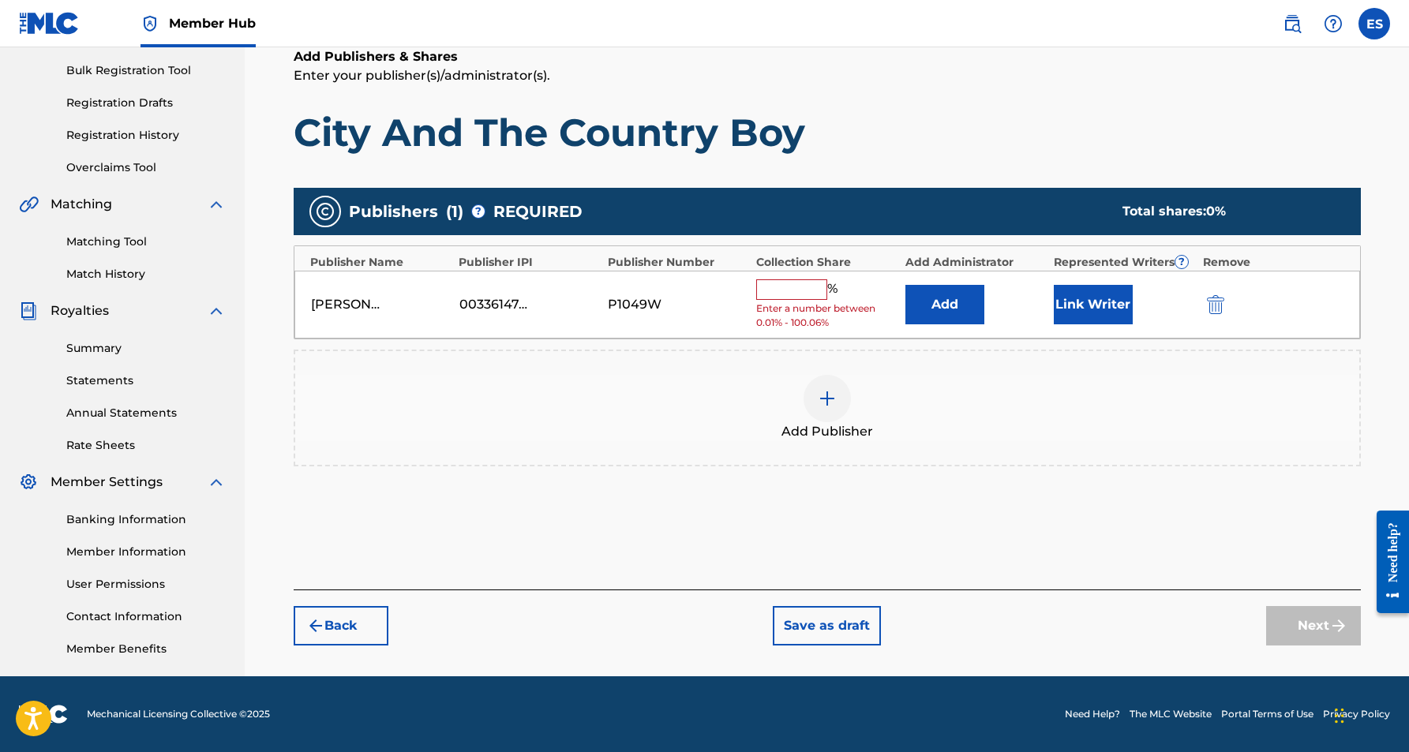
click at [790, 296] on div "%" at bounding box center [798, 289] width 85 height 21
click at [790, 291] on input "text" at bounding box center [791, 289] width 71 height 21
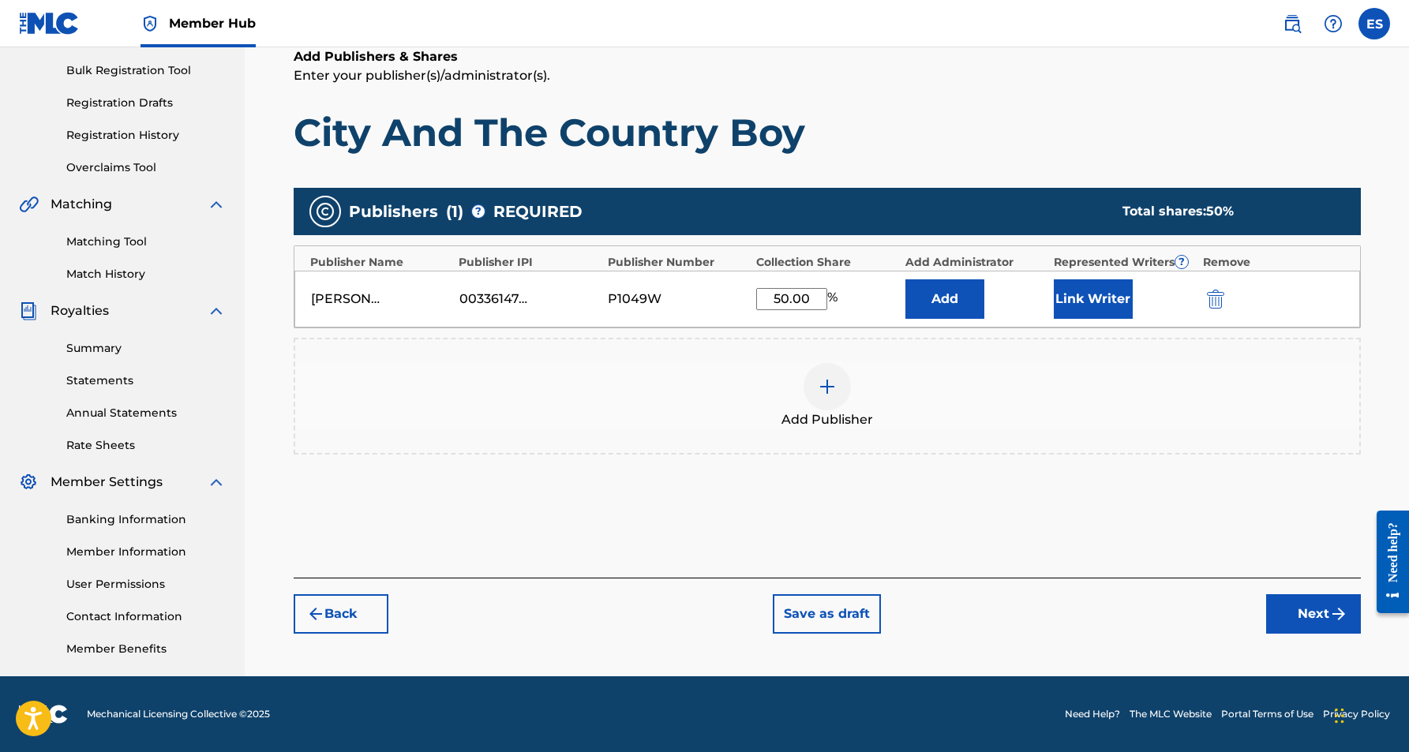
type input "50.00"
click at [944, 100] on div "Add Publishers & Shares Enter your publisher(s)/administrator(s). City And The …" at bounding box center [827, 101] width 1067 height 109
click at [1080, 286] on button "Link Writer" at bounding box center [1093, 298] width 79 height 39
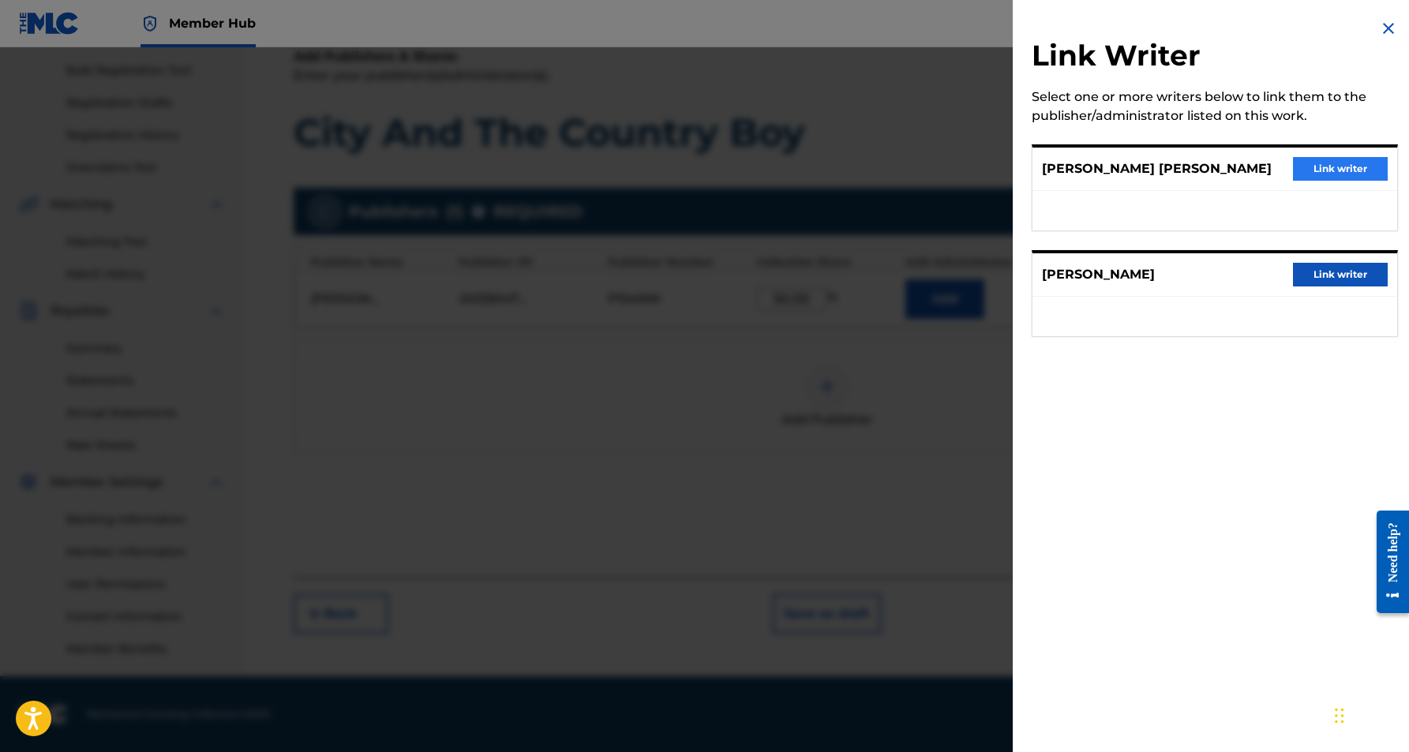
click at [1318, 170] on button "Link writer" at bounding box center [1340, 169] width 95 height 24
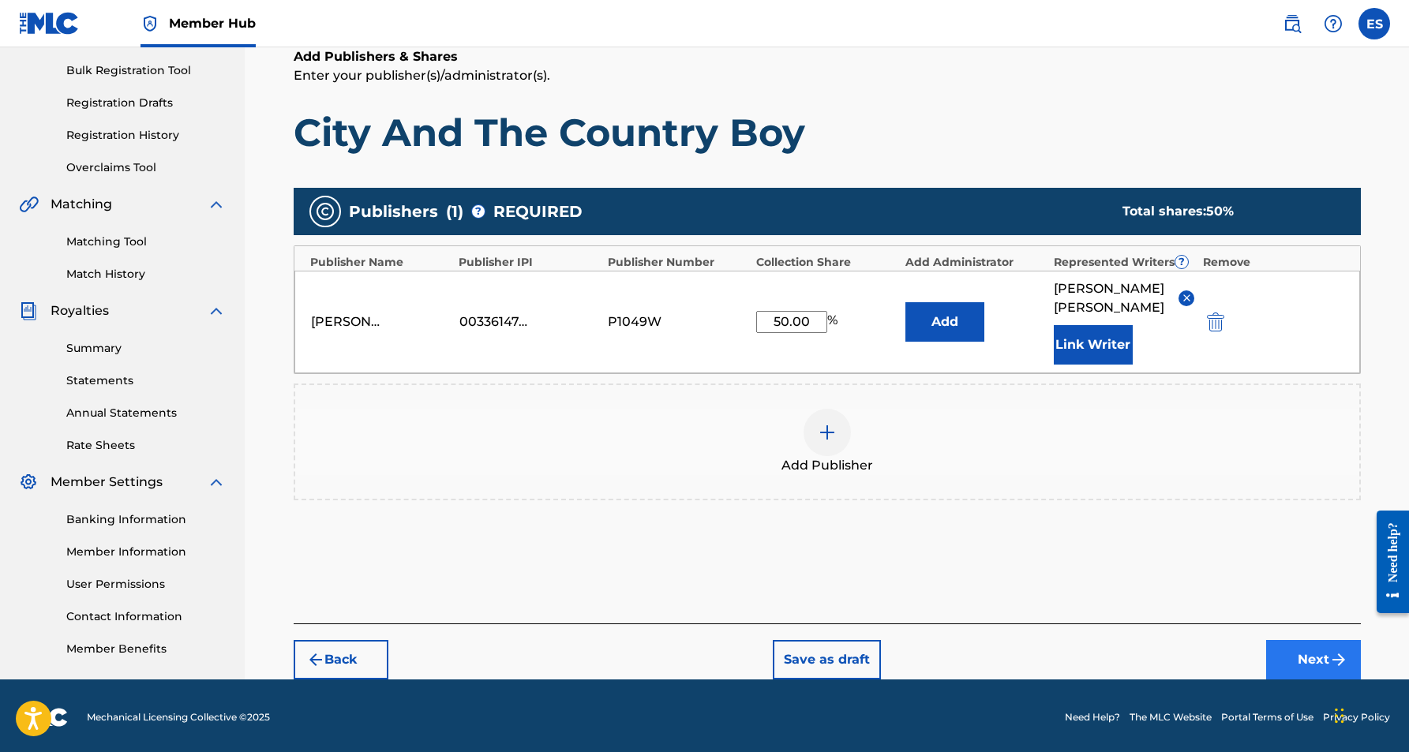
click at [1321, 660] on button "Next" at bounding box center [1313, 659] width 95 height 39
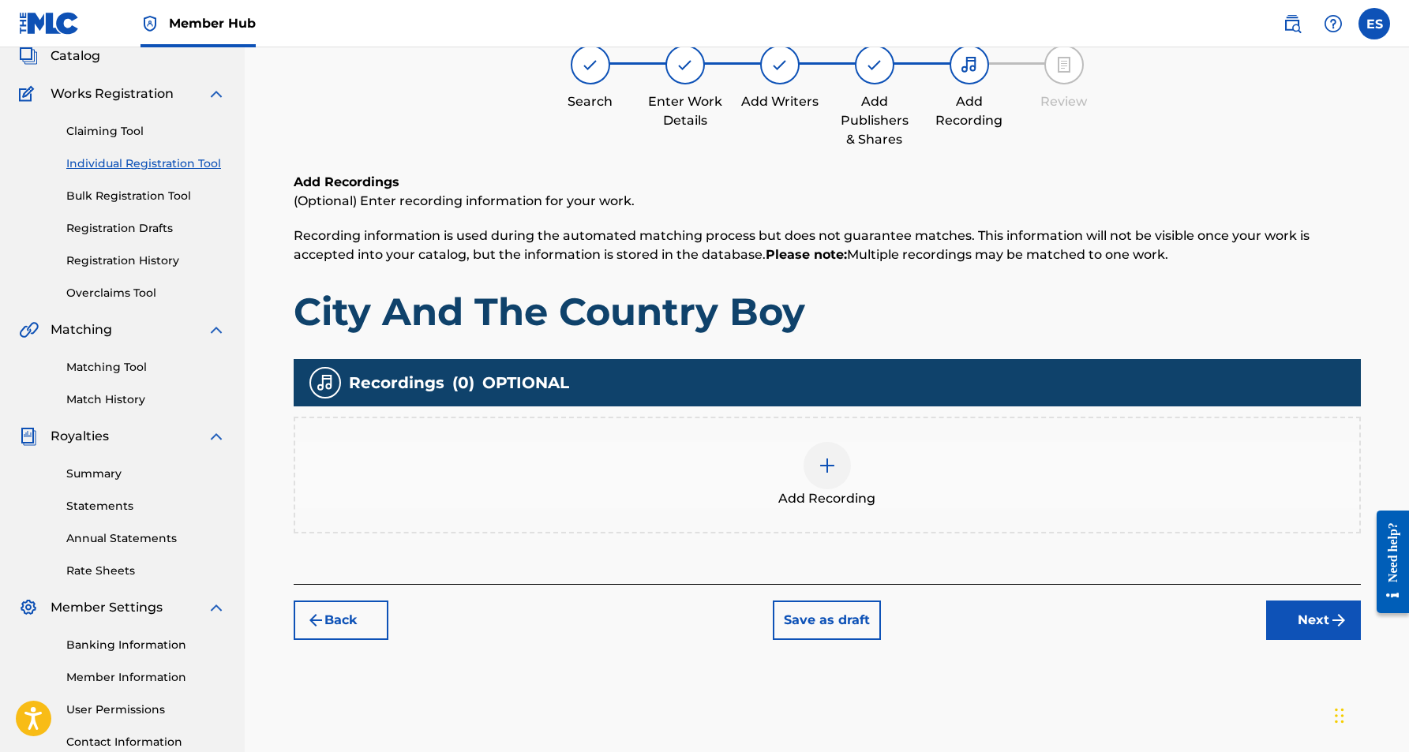
scroll to position [71, 0]
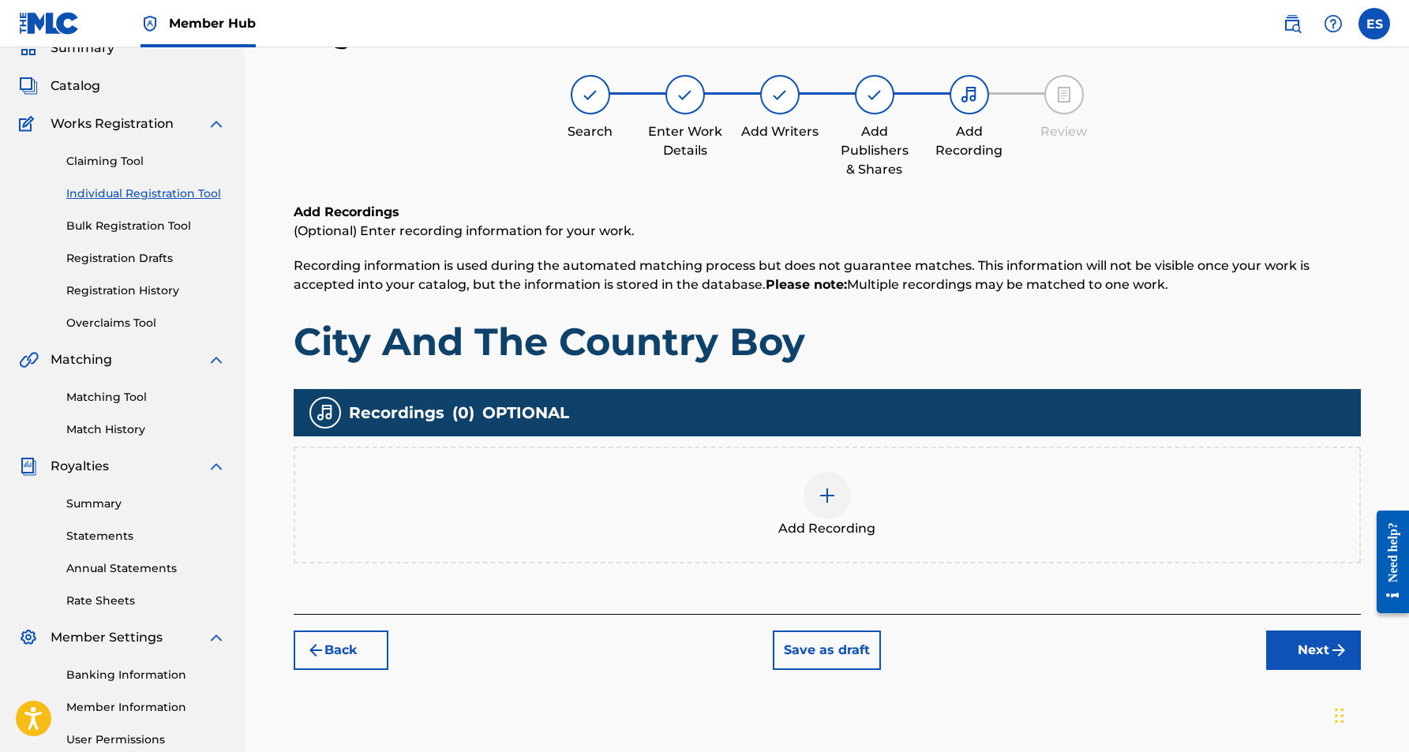
click at [829, 506] on div at bounding box center [827, 495] width 47 height 47
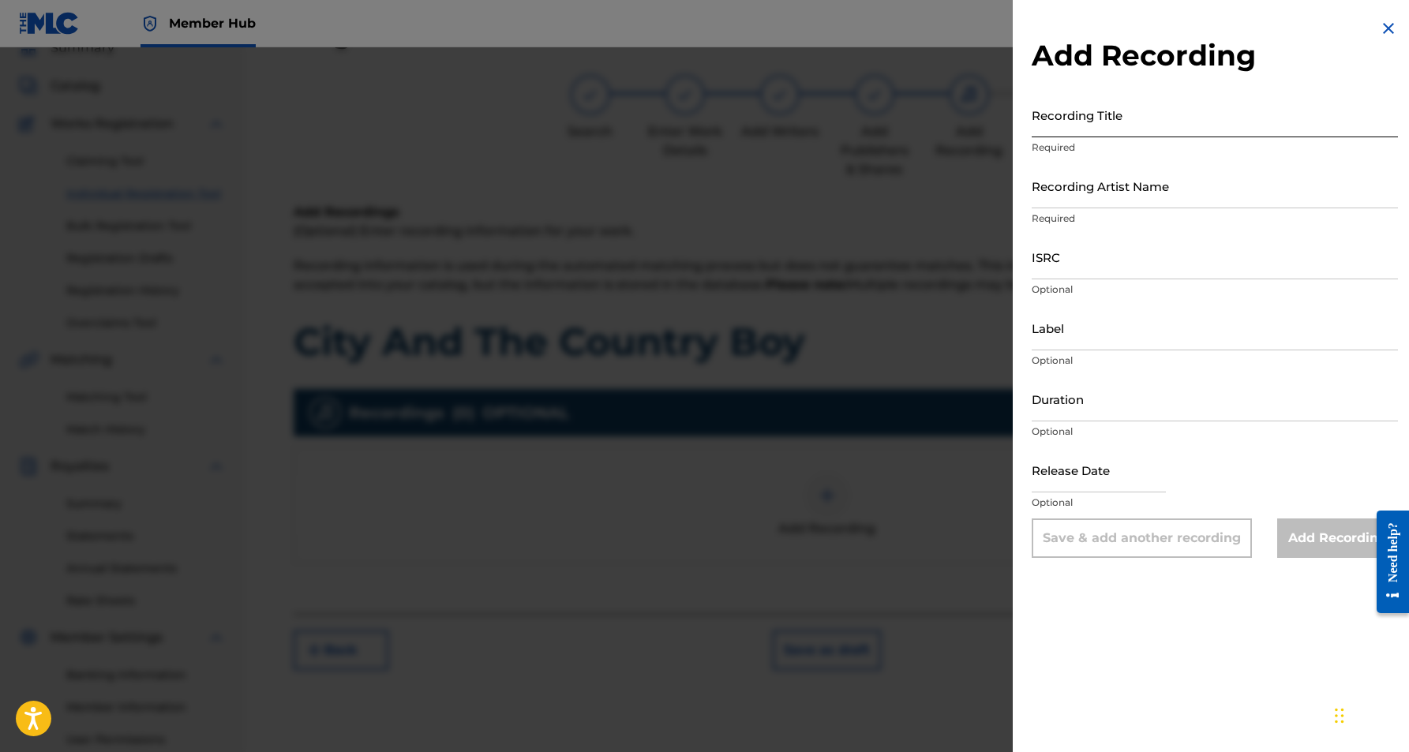
click at [1112, 126] on input "Recording Title" at bounding box center [1215, 114] width 366 height 45
paste input "CITY AND THE COUNTRY BOY"
type input "CITY AND THE COUNTRY BOY"
click at [1134, 171] on input "Recording Artist Name" at bounding box center [1215, 185] width 366 height 45
paste input "RENEGADE FEATURING [PERSON_NAME]"
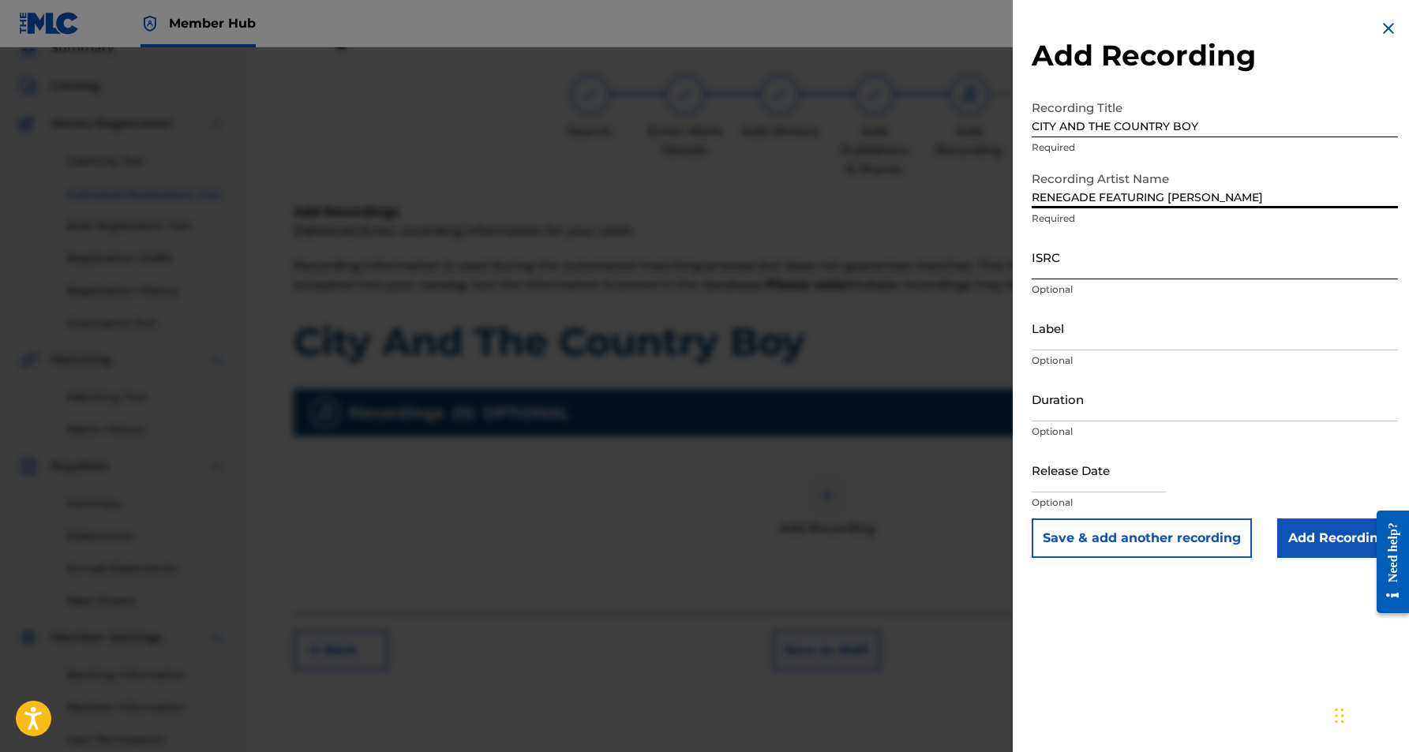
type input "RENEGADE FEATURING [PERSON_NAME]"
click at [1143, 268] on input "ISRC" at bounding box center [1215, 256] width 366 height 45
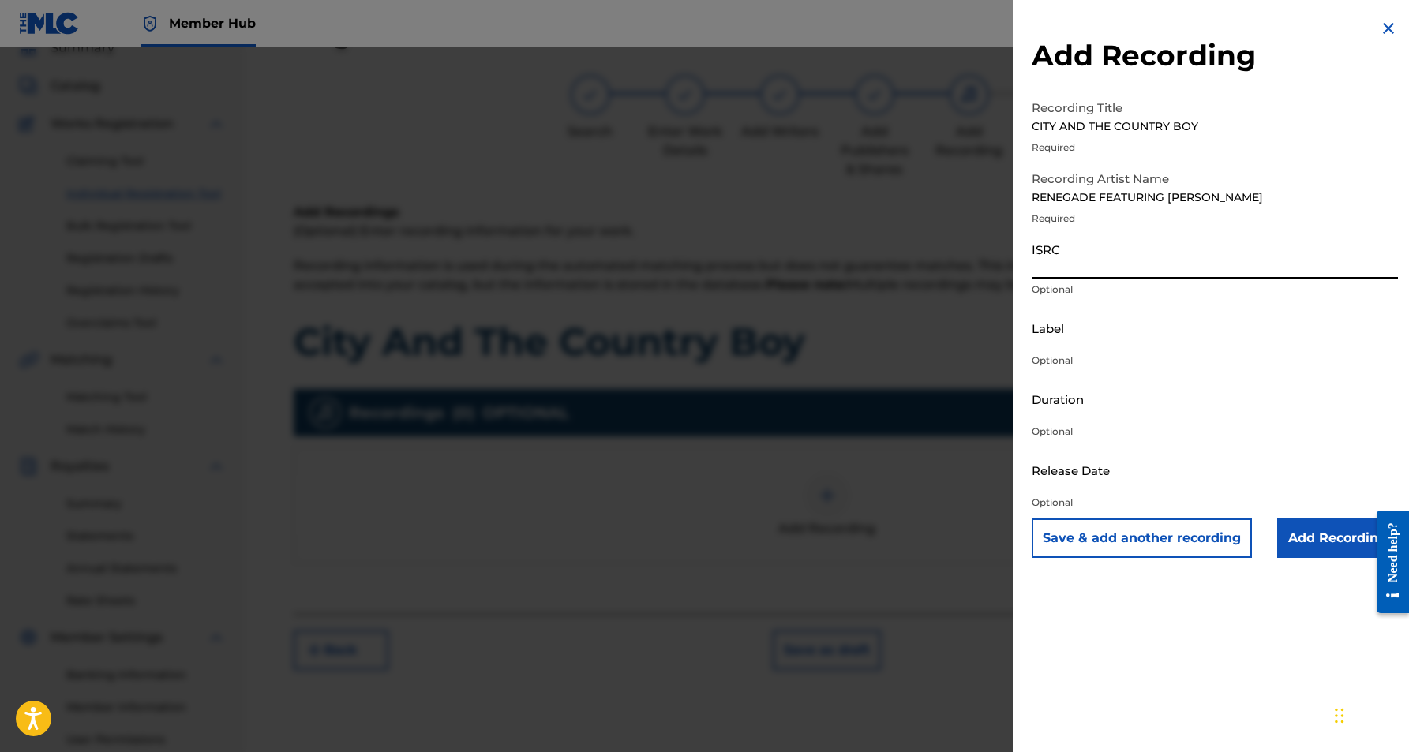
paste input "USHM90402872"
type input "USHM90402872"
click at [1142, 333] on input "Label" at bounding box center [1215, 328] width 366 height 45
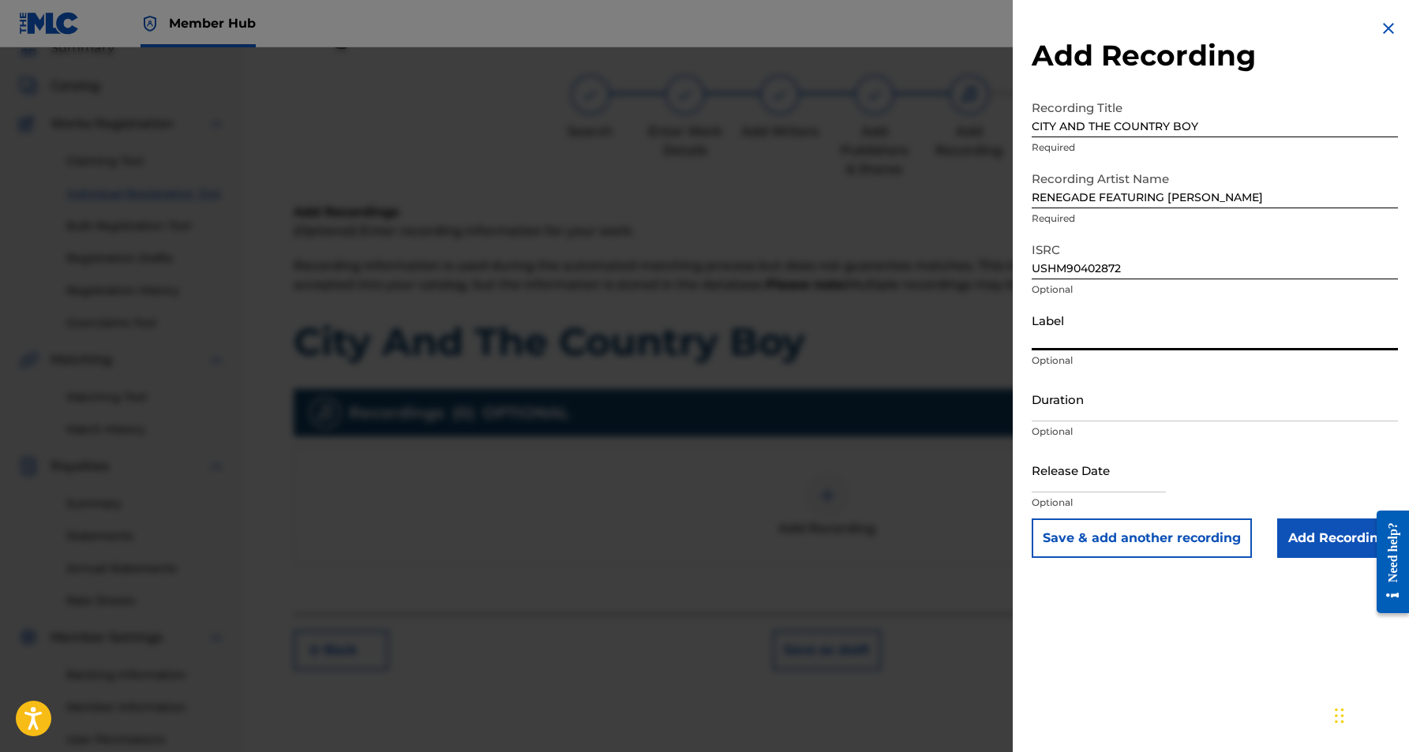
paste input "Griff Records"
type input "Griff Records"
click at [1101, 400] on input "Duration" at bounding box center [1215, 399] width 366 height 45
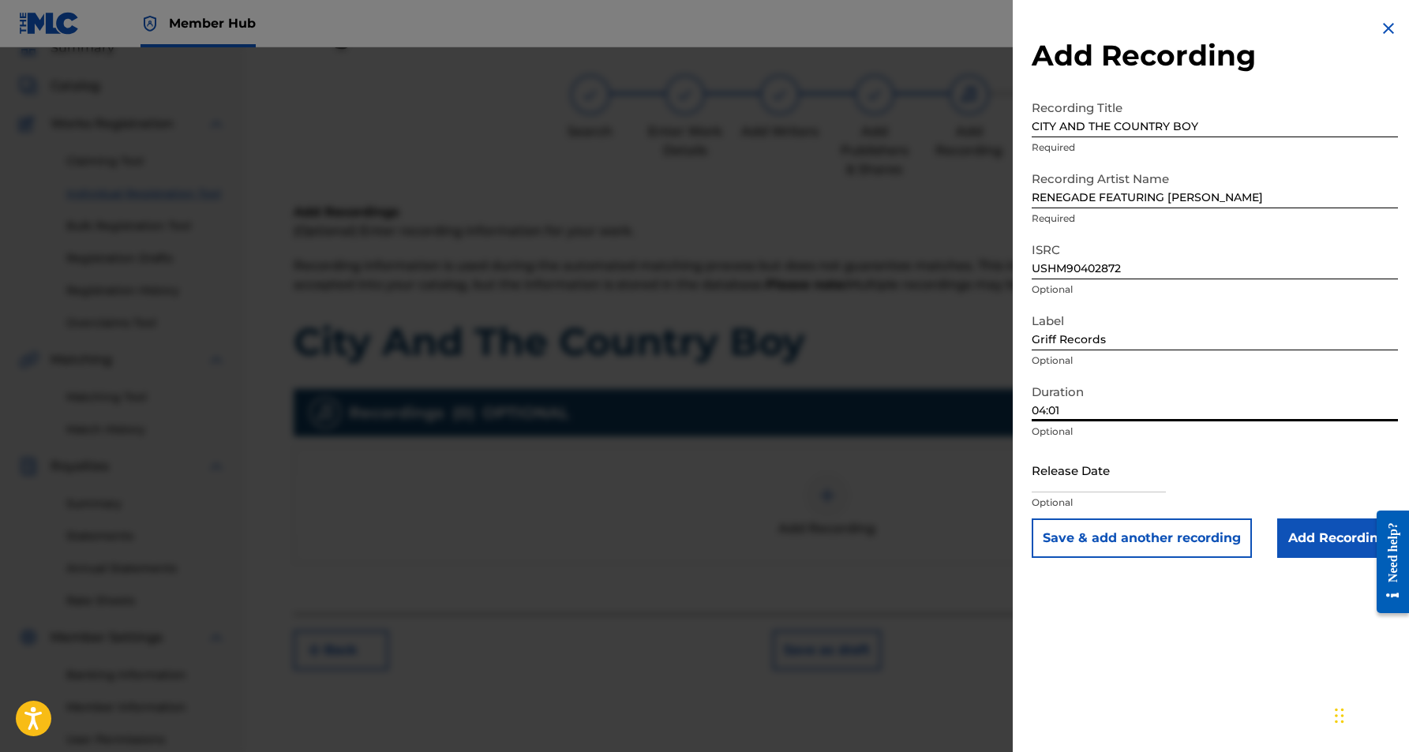
type input "04:01"
click at [1150, 607] on div "Add Recording Recording Title CITY AND THE COUNTRY BOY Required Recording Artis…" at bounding box center [1215, 376] width 404 height 752
click at [1321, 541] on input "Add Recording" at bounding box center [1337, 538] width 121 height 39
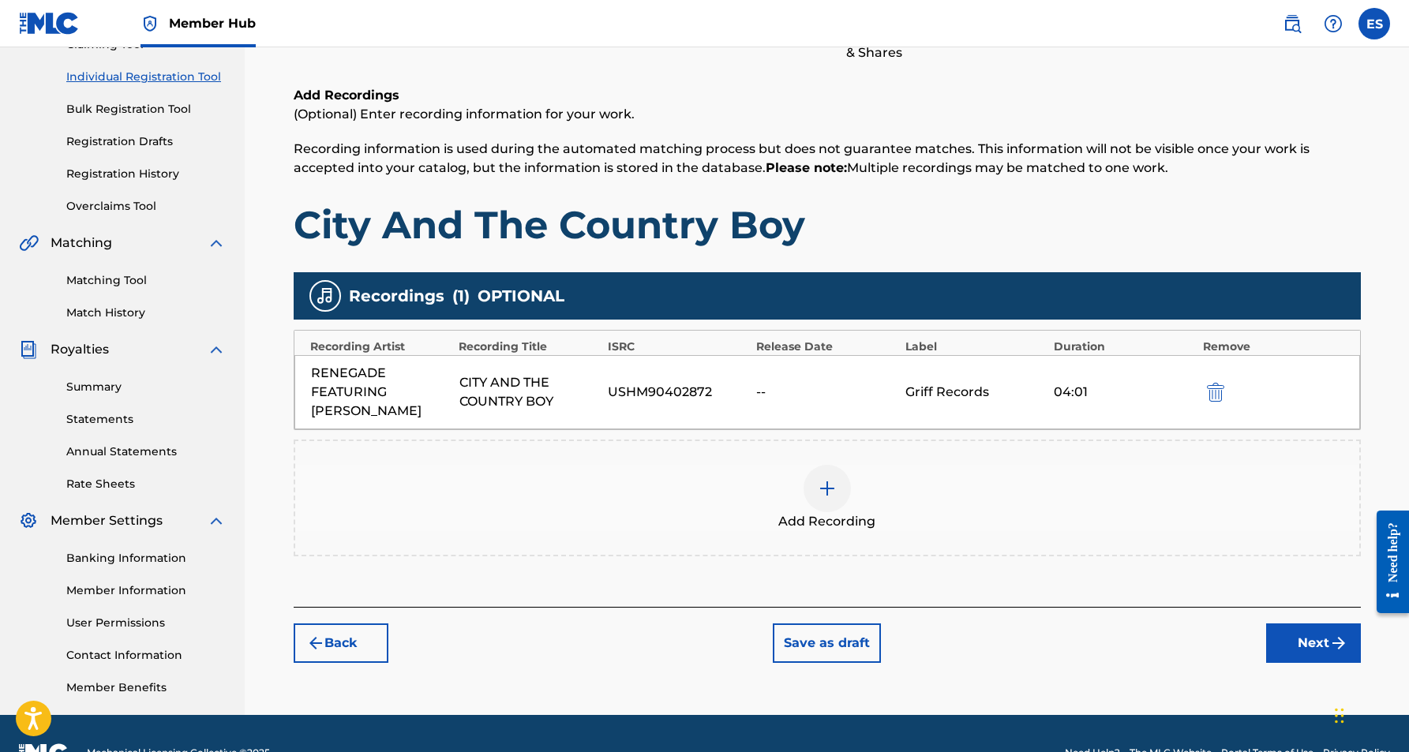
scroll to position [227, 0]
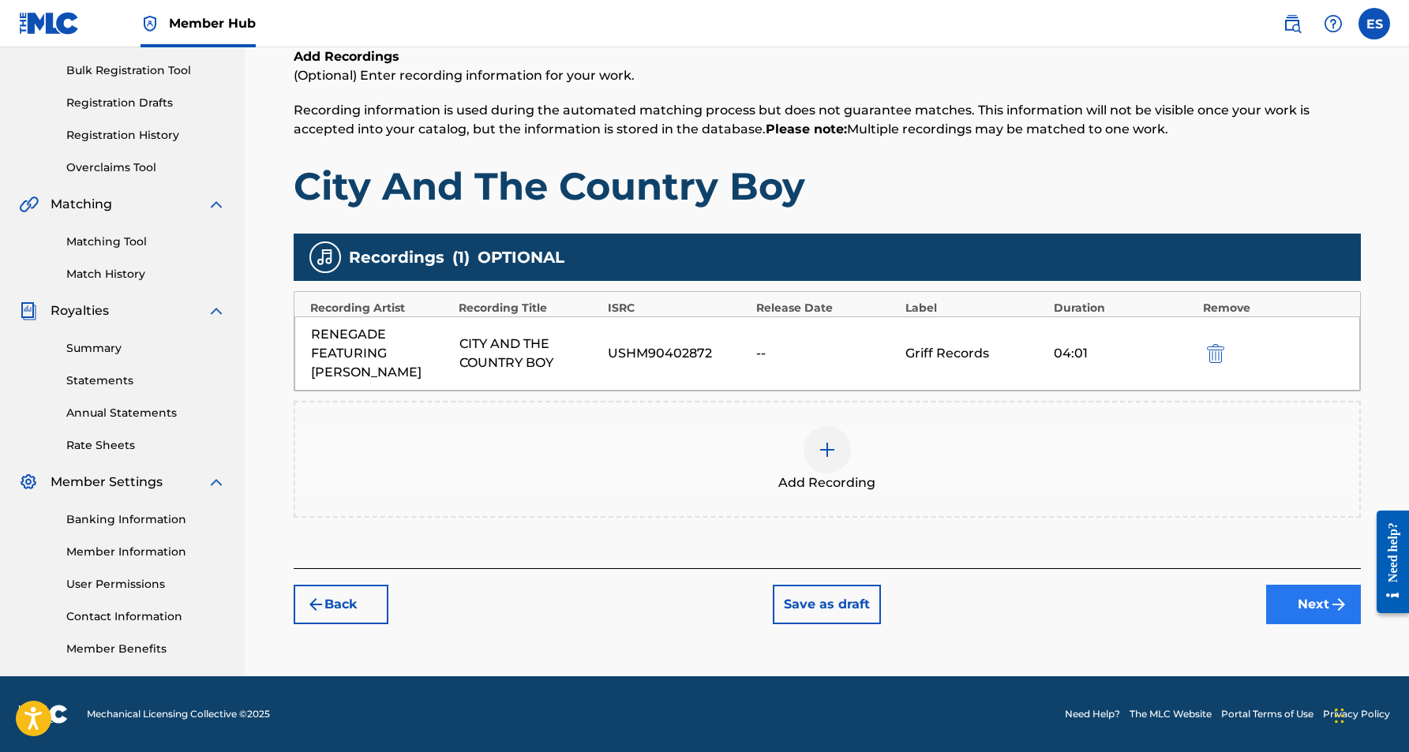
click at [1308, 601] on button "Next" at bounding box center [1313, 604] width 95 height 39
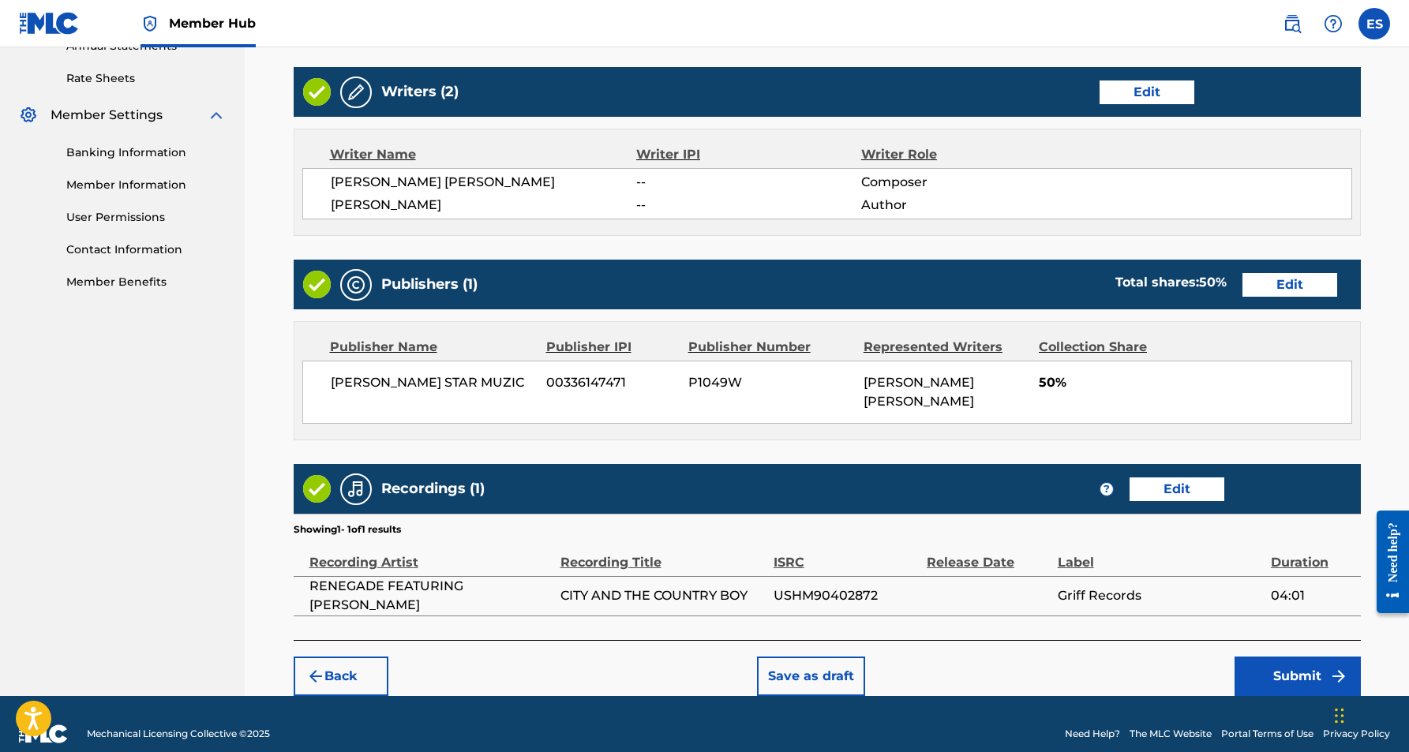
scroll to position [593, 0]
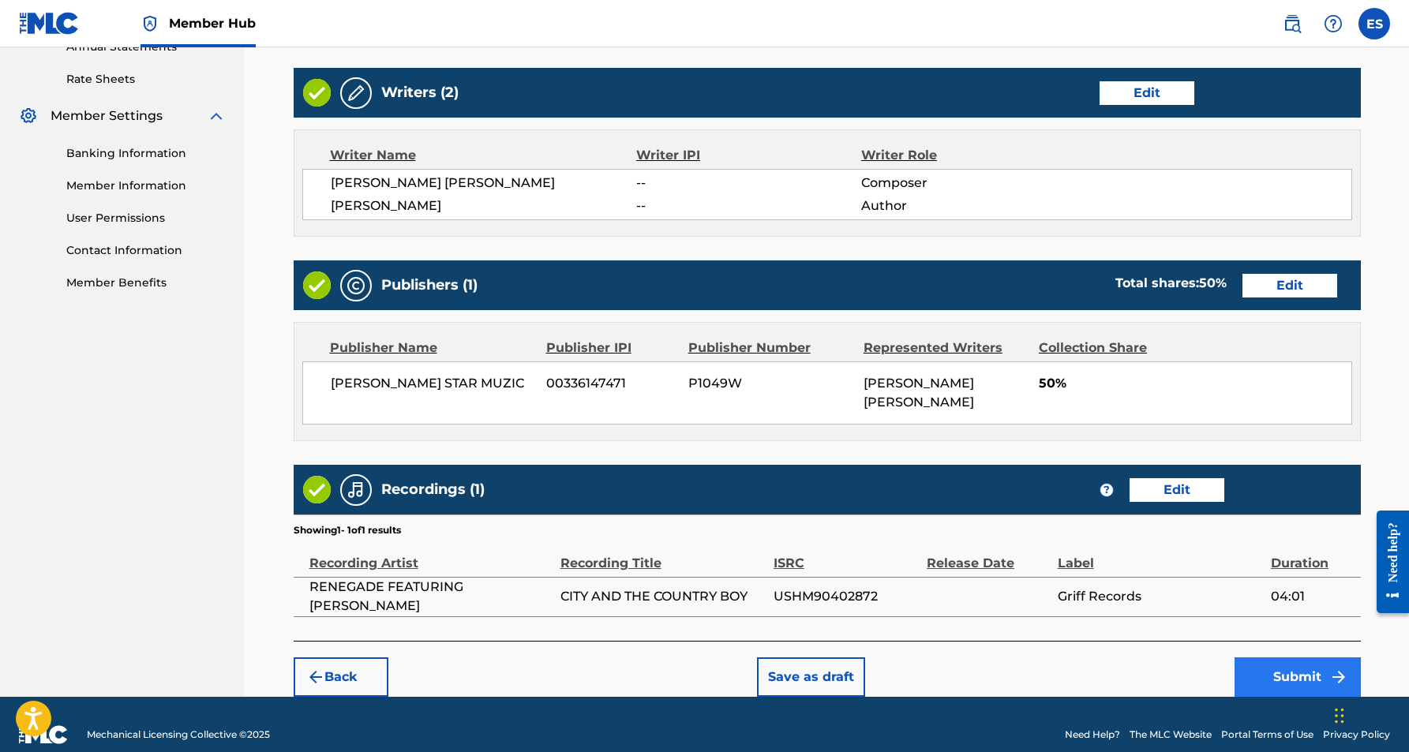
click at [1272, 658] on button "Submit" at bounding box center [1298, 677] width 126 height 39
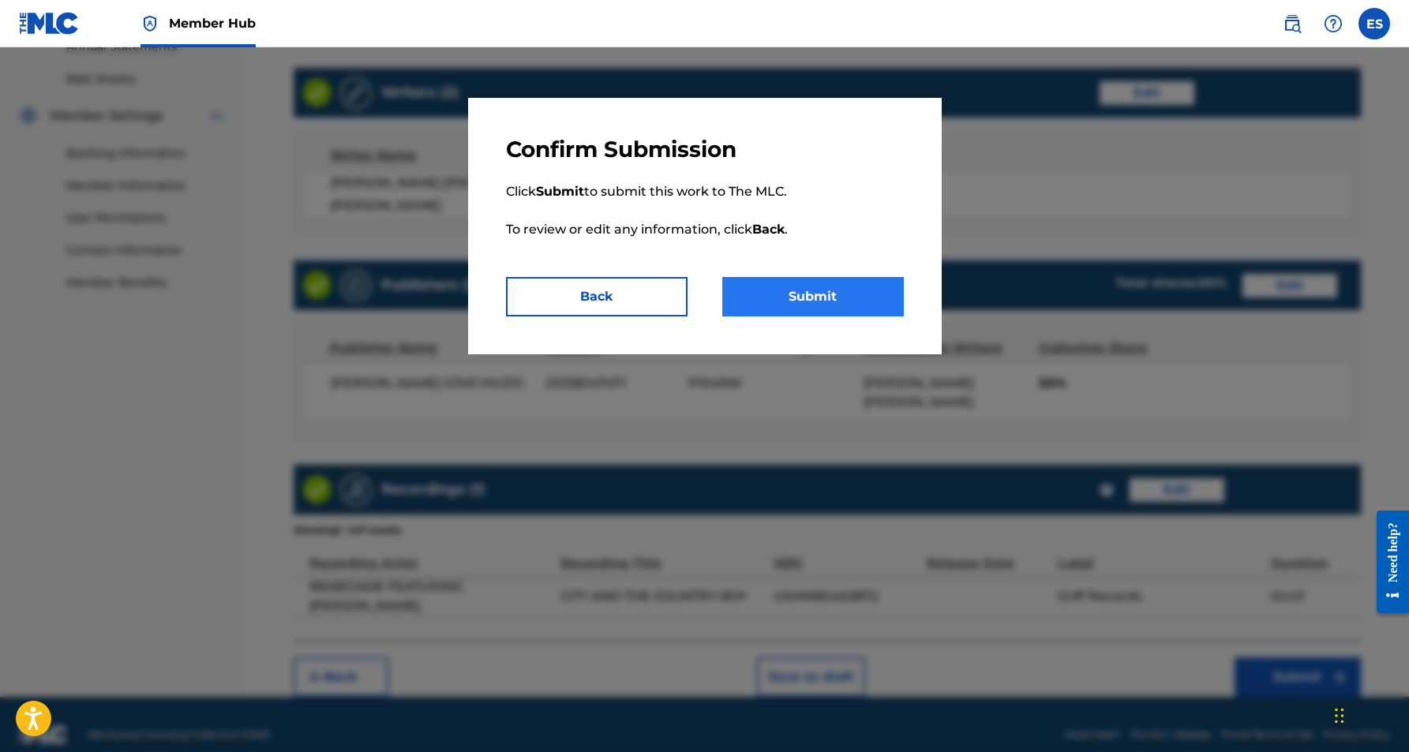
click at [827, 298] on button "Submit" at bounding box center [813, 296] width 182 height 39
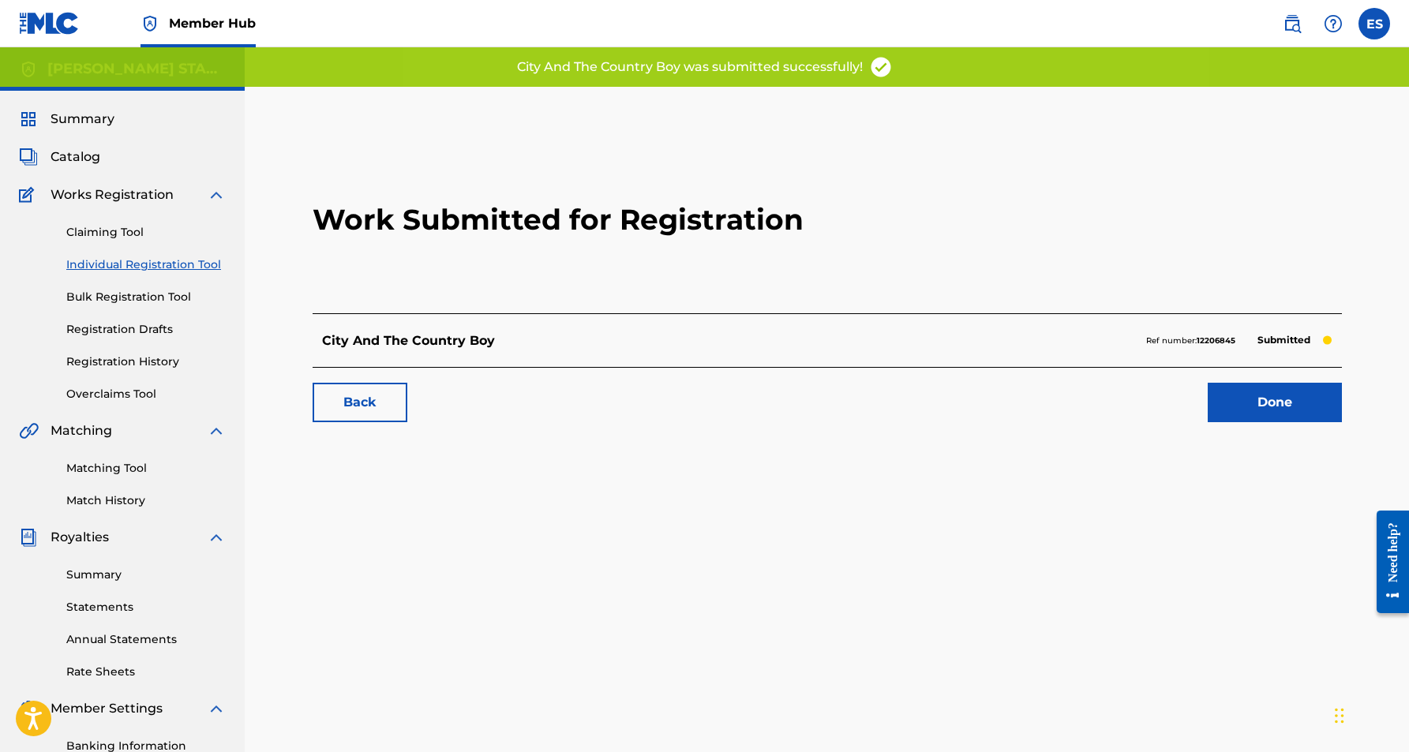
click at [189, 274] on div "Claiming Tool Individual Registration Tool Bulk Registration Tool Registration …" at bounding box center [122, 303] width 207 height 198
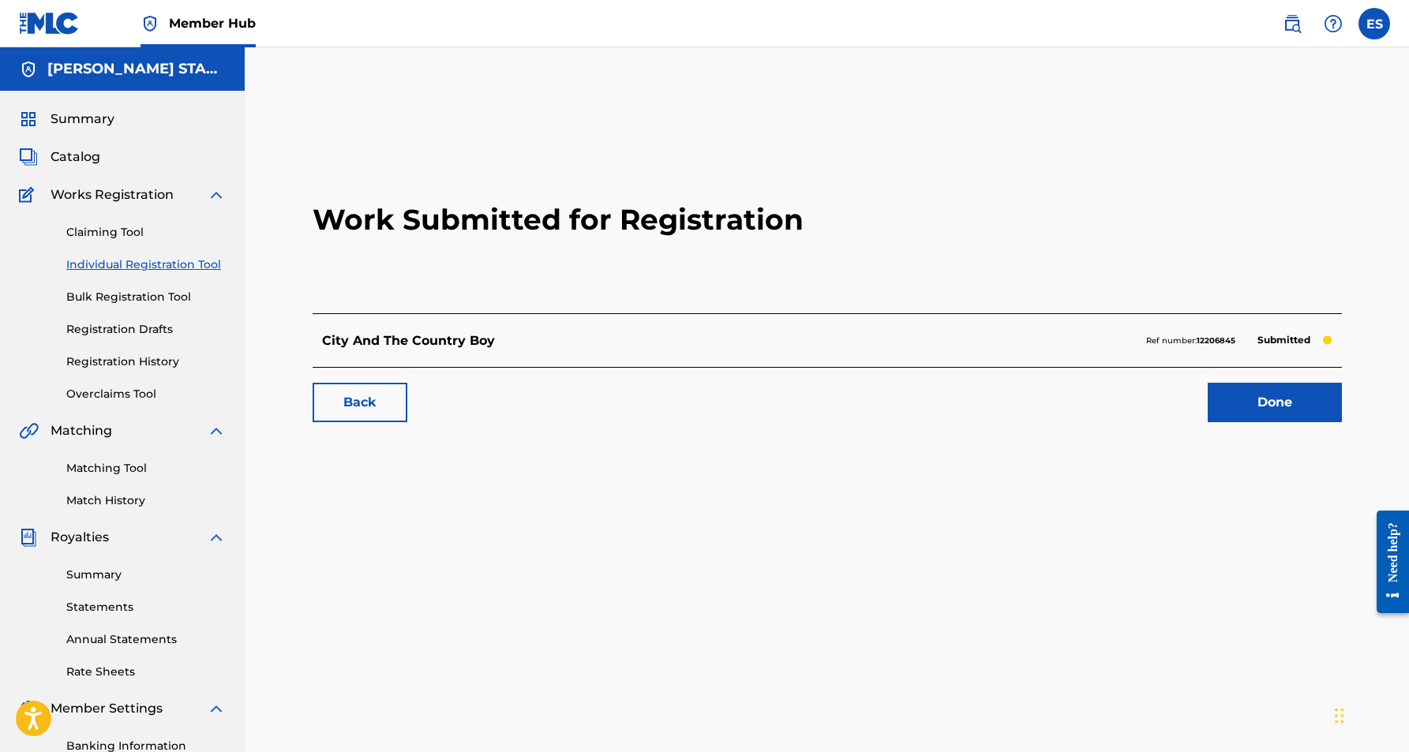
click at [163, 264] on link "Individual Registration Tool" at bounding box center [145, 265] width 159 height 17
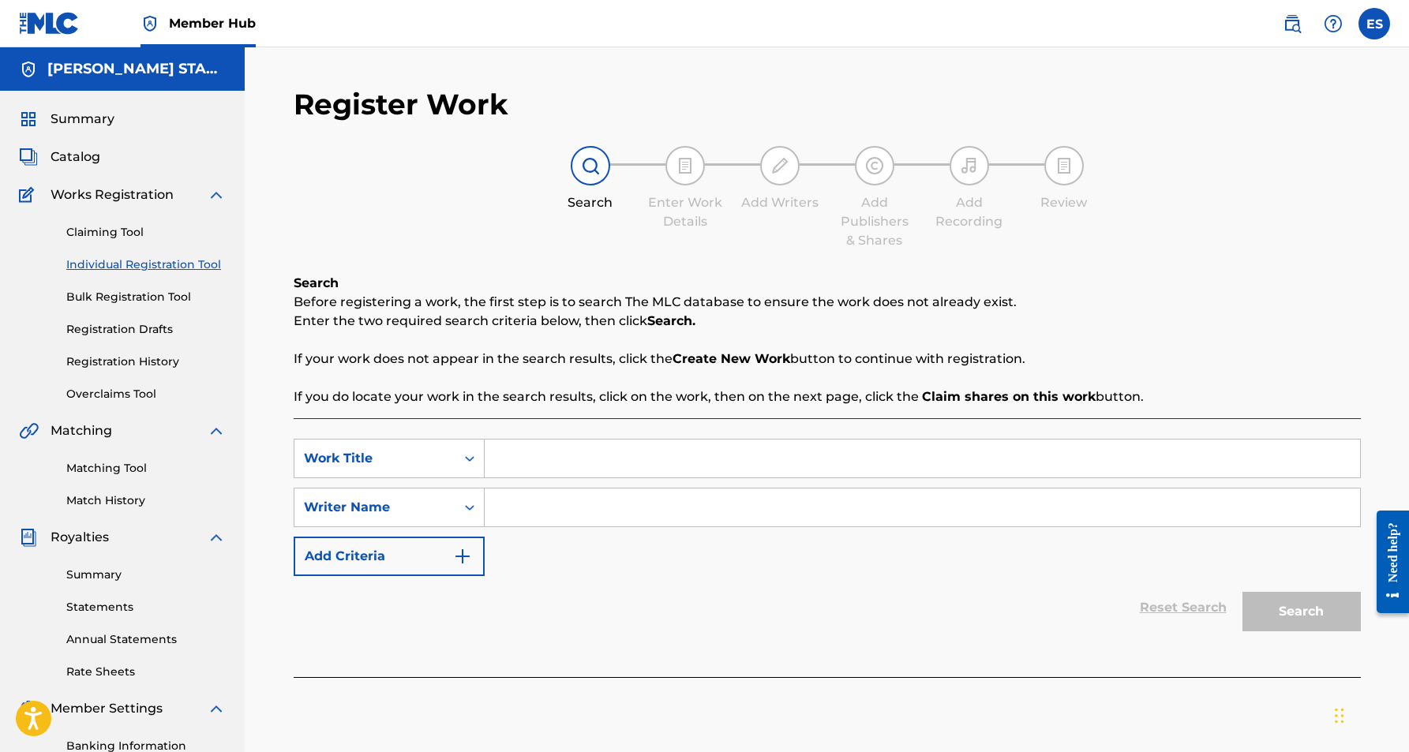
click at [516, 520] on input "Search Form" at bounding box center [923, 508] width 876 height 38
paste input "[PERSON_NAME] [PERSON_NAME]"
type input "[PERSON_NAME] [PERSON_NAME]"
click at [531, 472] on input "Search Form" at bounding box center [923, 459] width 876 height 38
paste input "Bootleggin Shine"
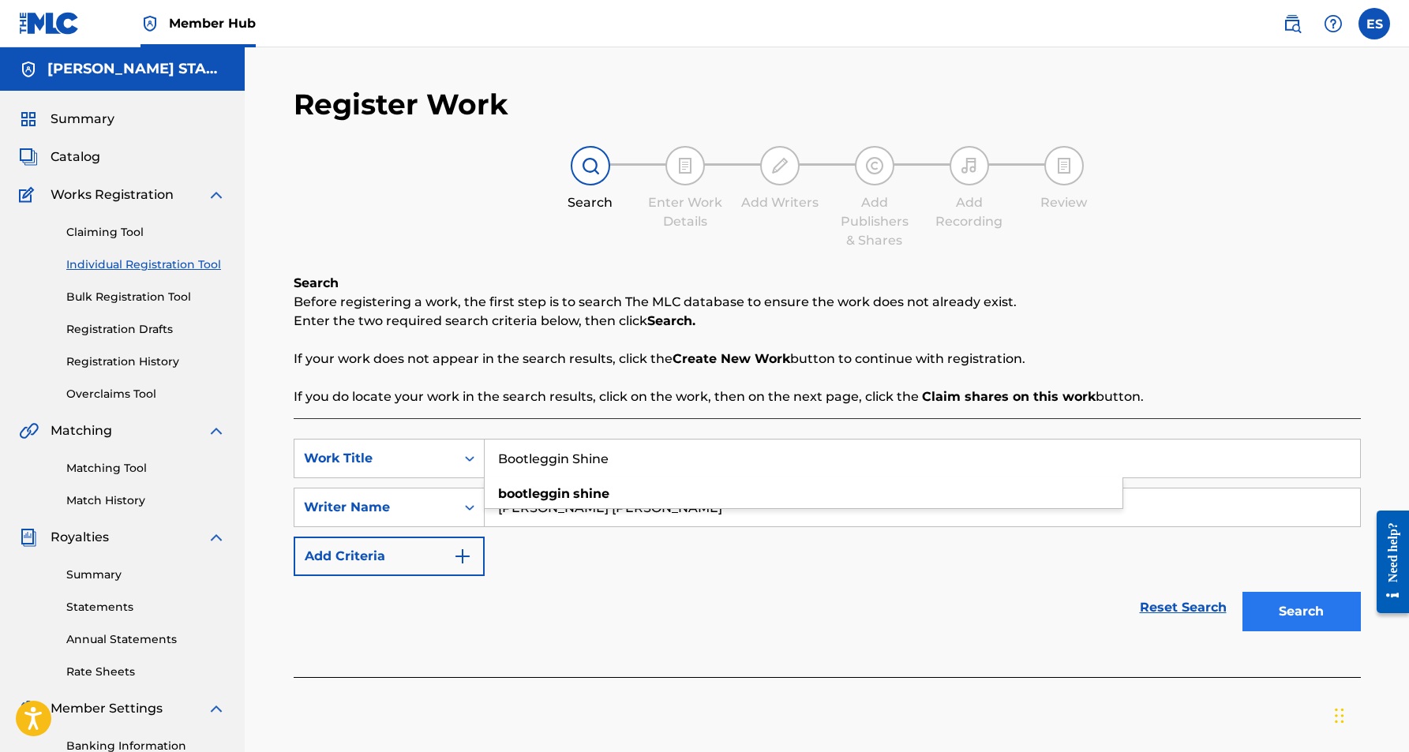
type input "Bootleggin Shine"
click at [1256, 605] on button "Search" at bounding box center [1302, 611] width 118 height 39
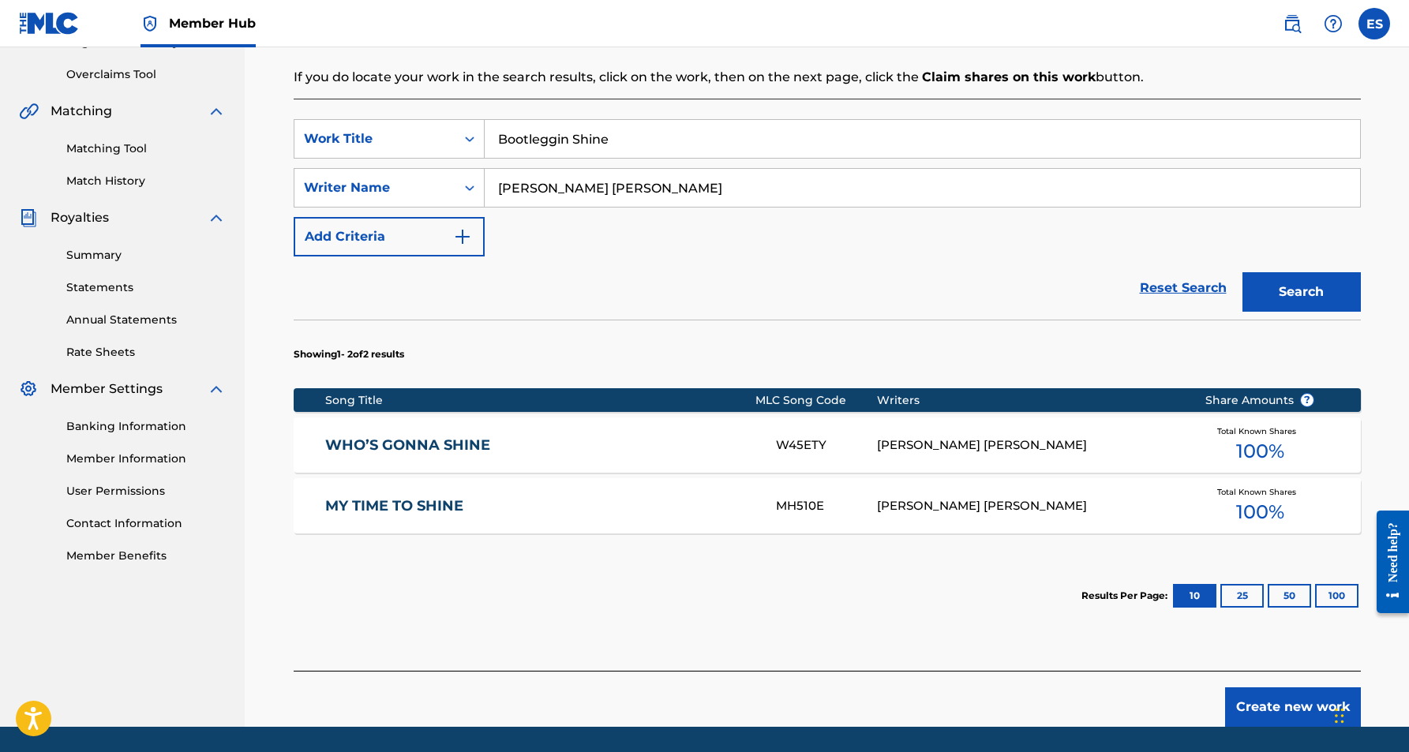
scroll to position [321, 0]
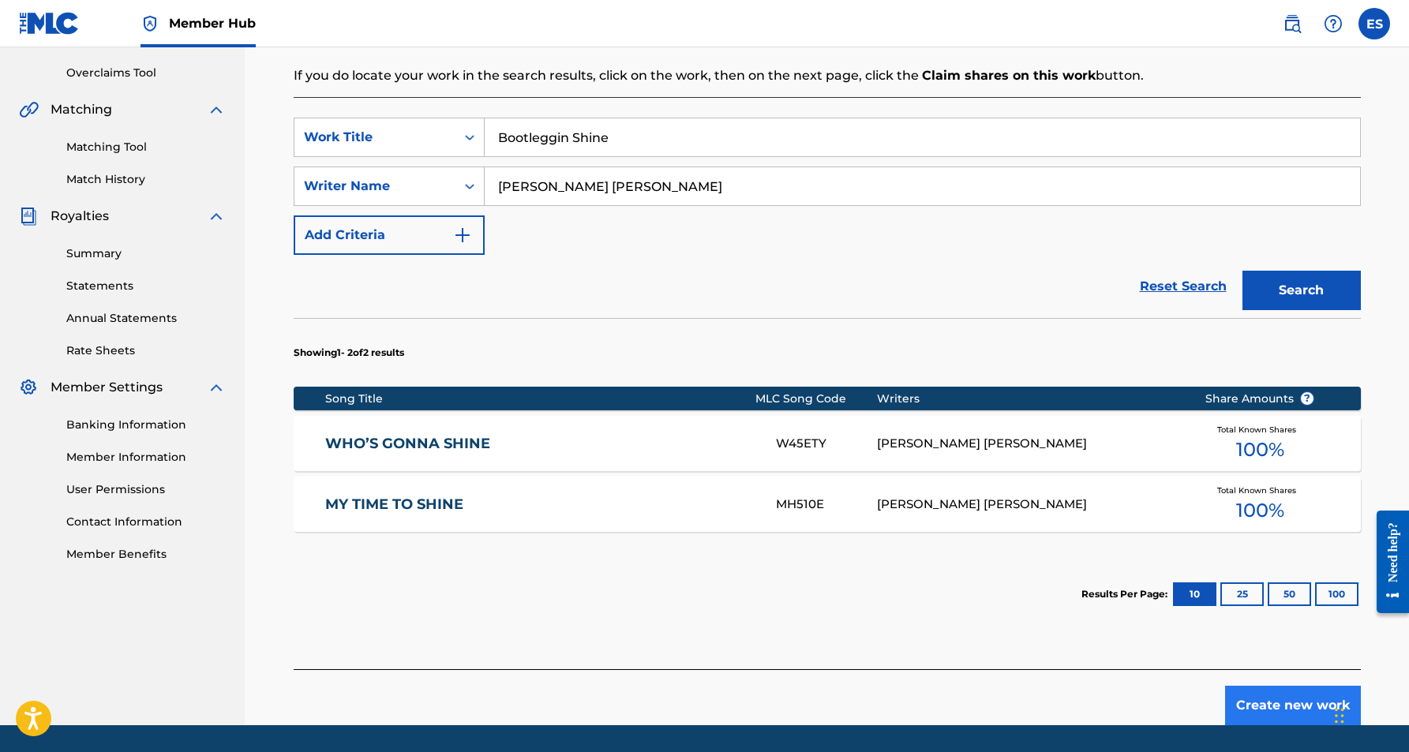
click at [1262, 696] on button "Create new work" at bounding box center [1293, 705] width 136 height 39
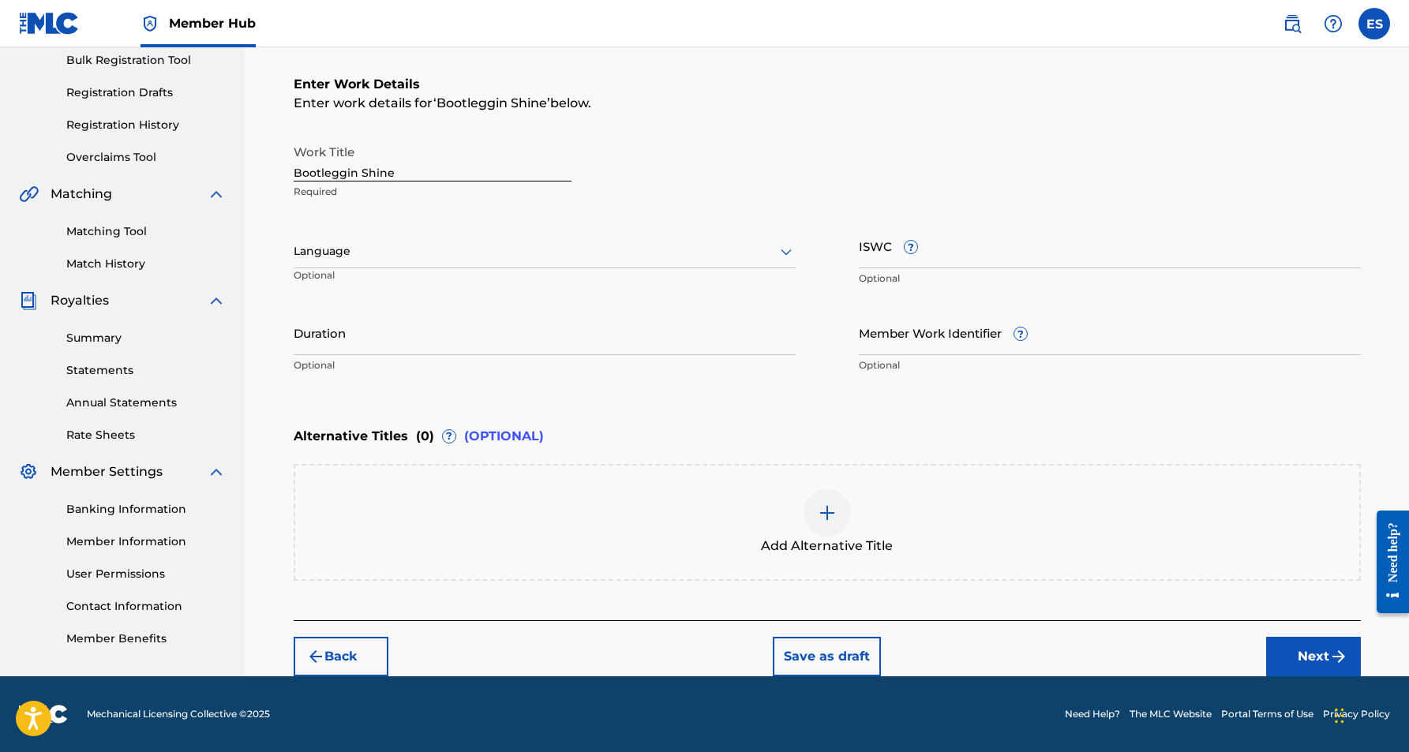
scroll to position [237, 0]
click at [783, 248] on icon at bounding box center [786, 251] width 19 height 19
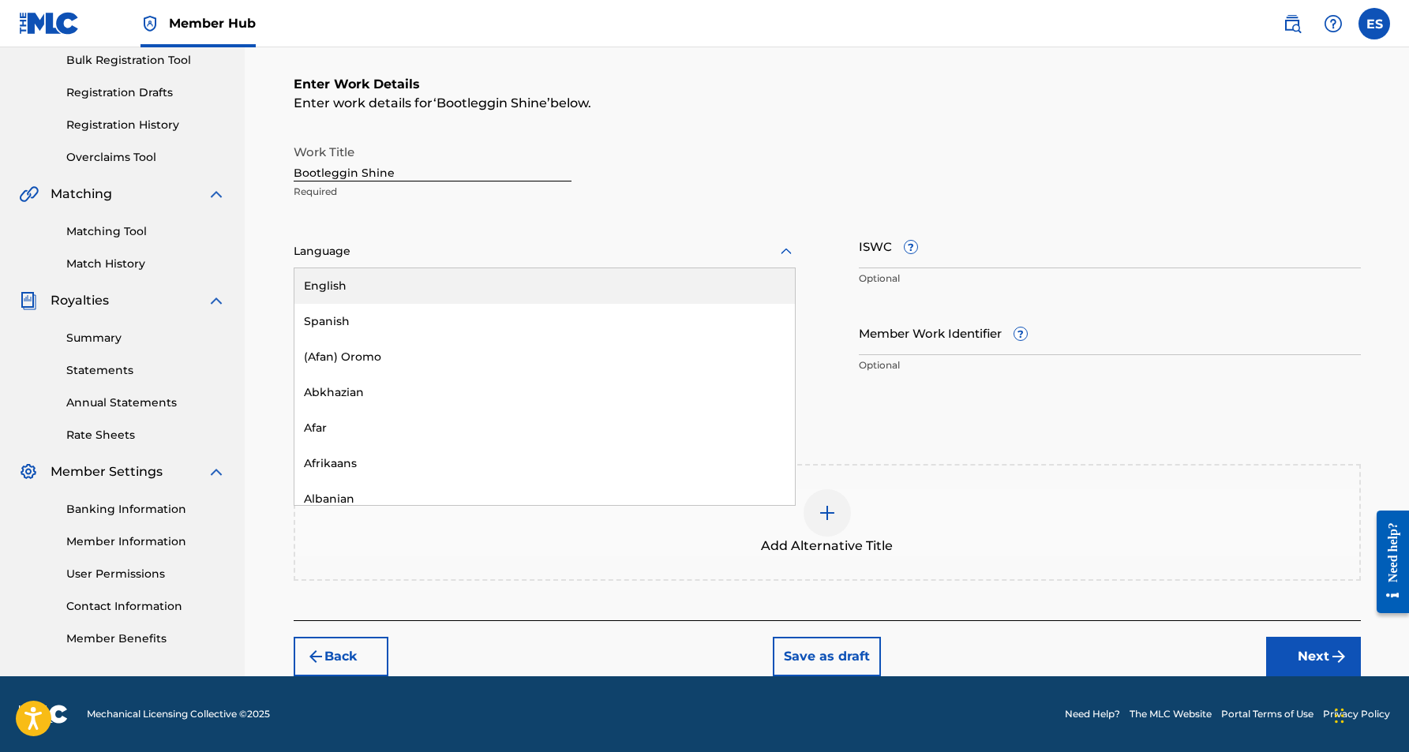
click at [708, 294] on div "English" at bounding box center [544, 286] width 501 height 36
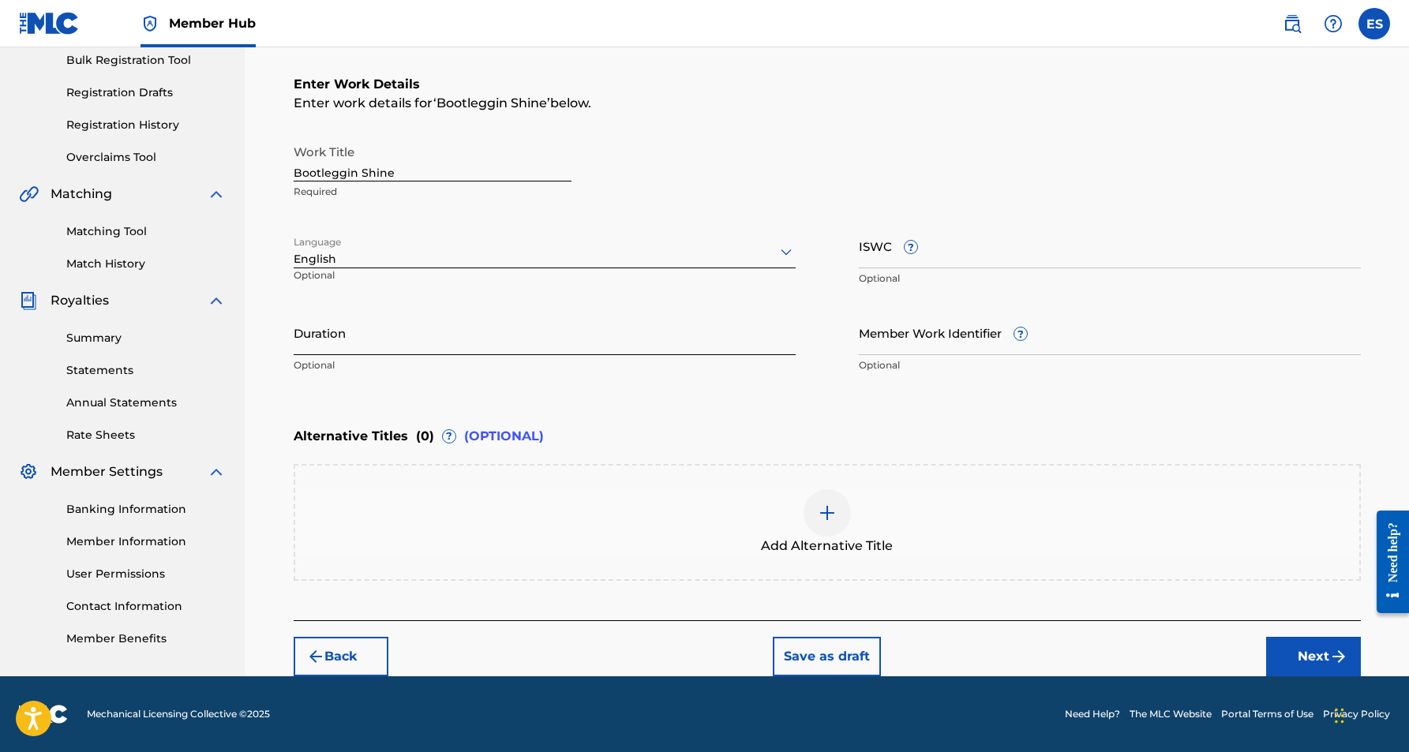
click at [477, 350] on input "Duration" at bounding box center [545, 332] width 502 height 45
paste input "04:17"
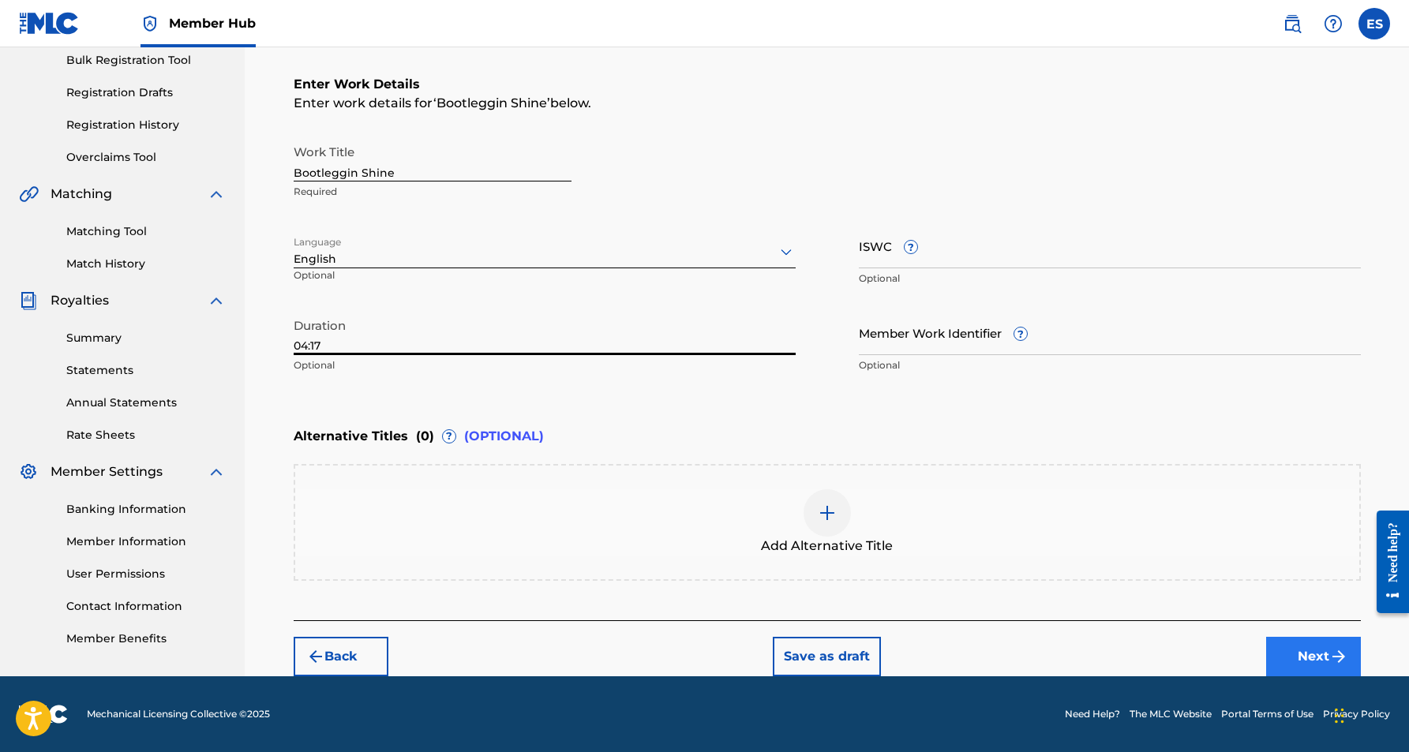
type input "04:17"
click at [1300, 646] on button "Next" at bounding box center [1313, 656] width 95 height 39
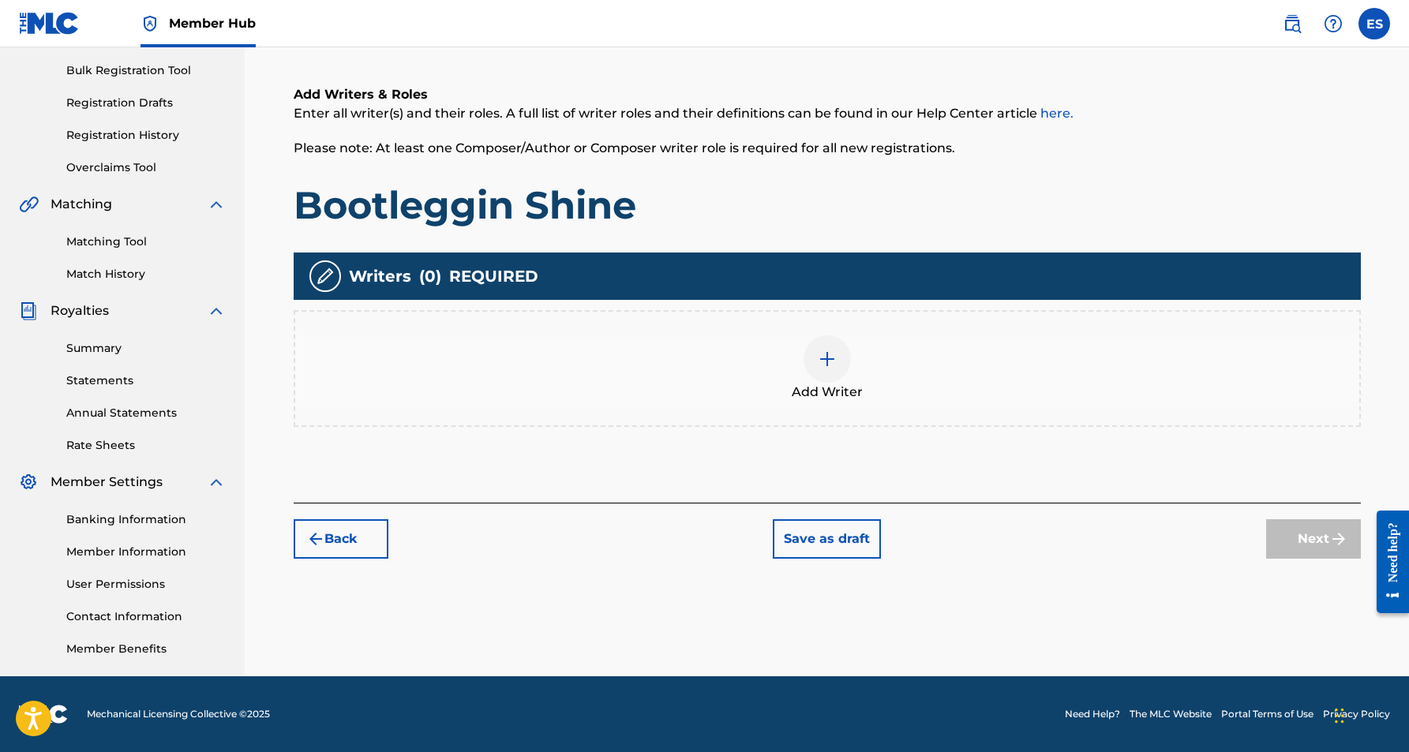
click at [828, 363] on img at bounding box center [827, 359] width 19 height 19
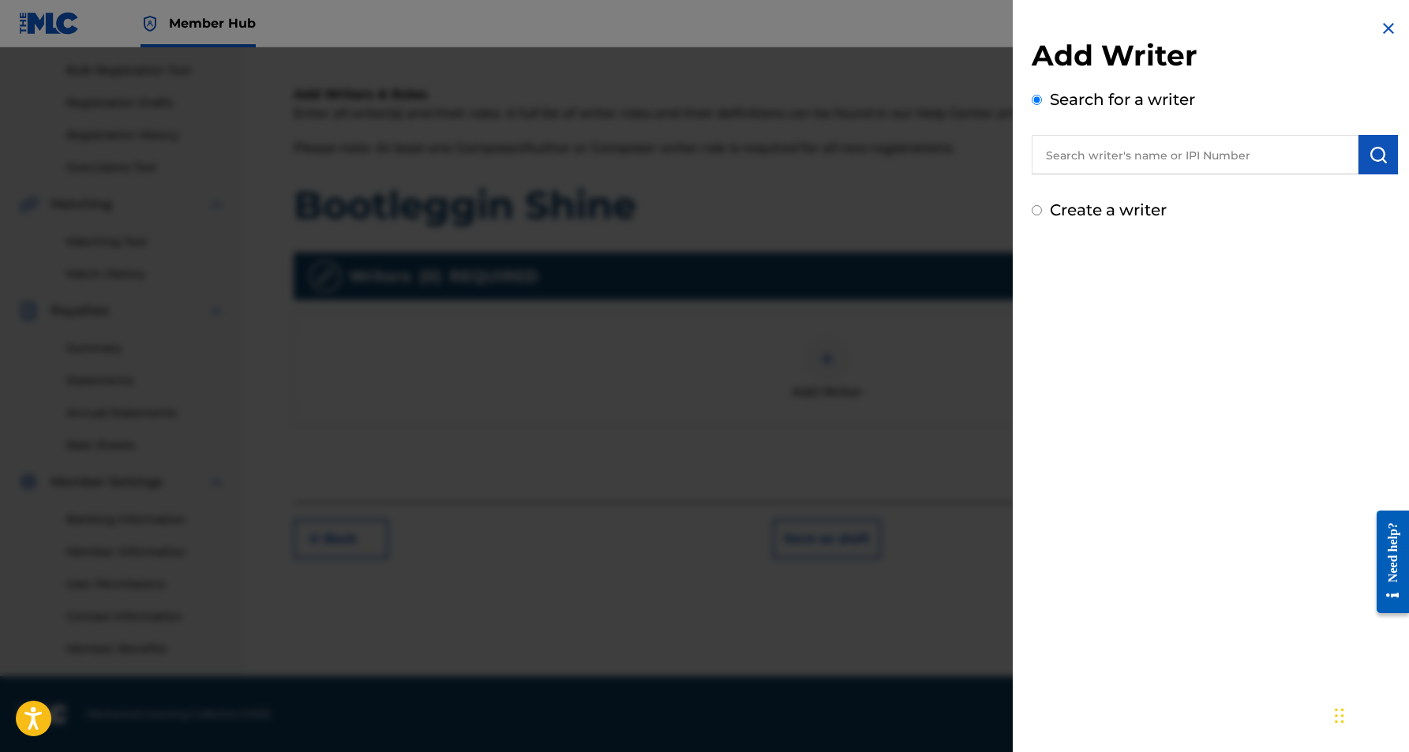
click at [1104, 167] on input "text" at bounding box center [1195, 154] width 327 height 39
paste input "[PERSON_NAME] [PERSON_NAME]"
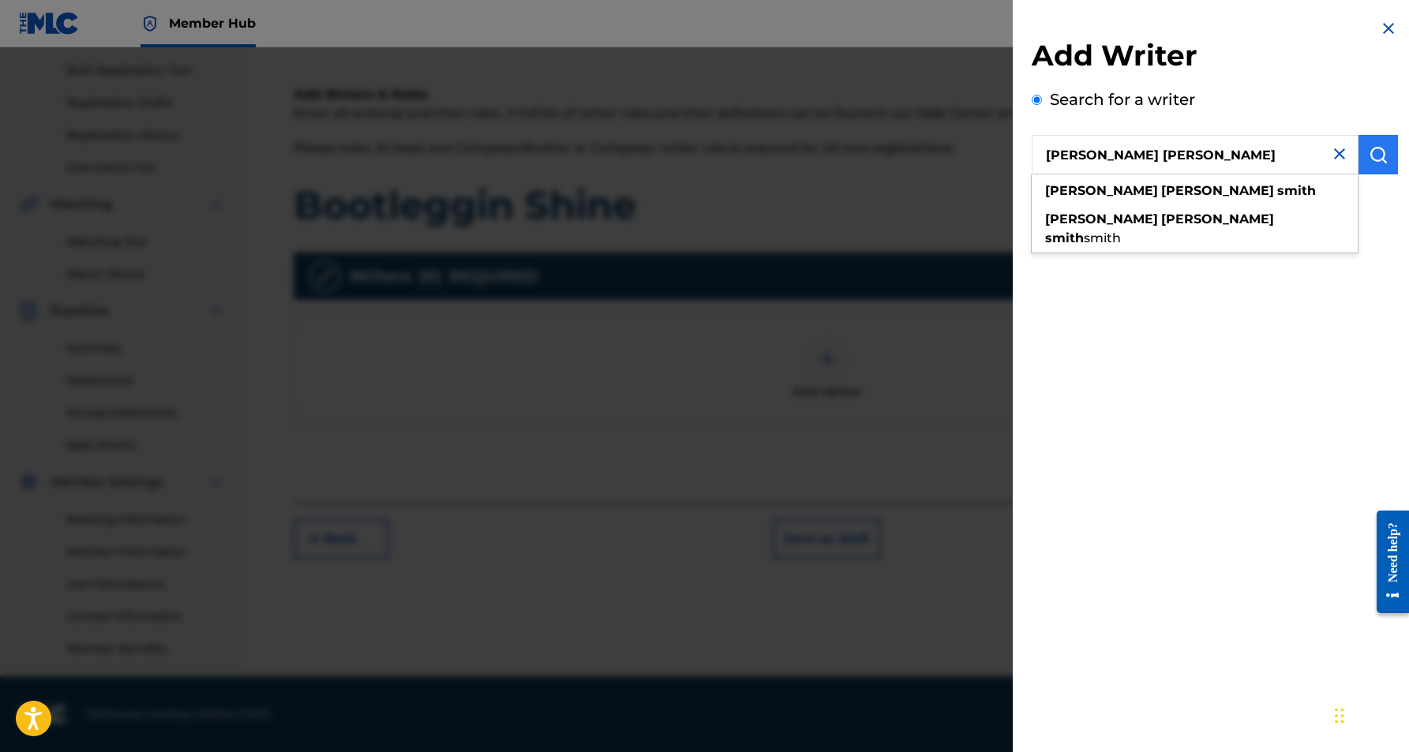
type input "[PERSON_NAME] [PERSON_NAME]"
click at [1376, 152] on img "submit" at bounding box center [1378, 154] width 19 height 19
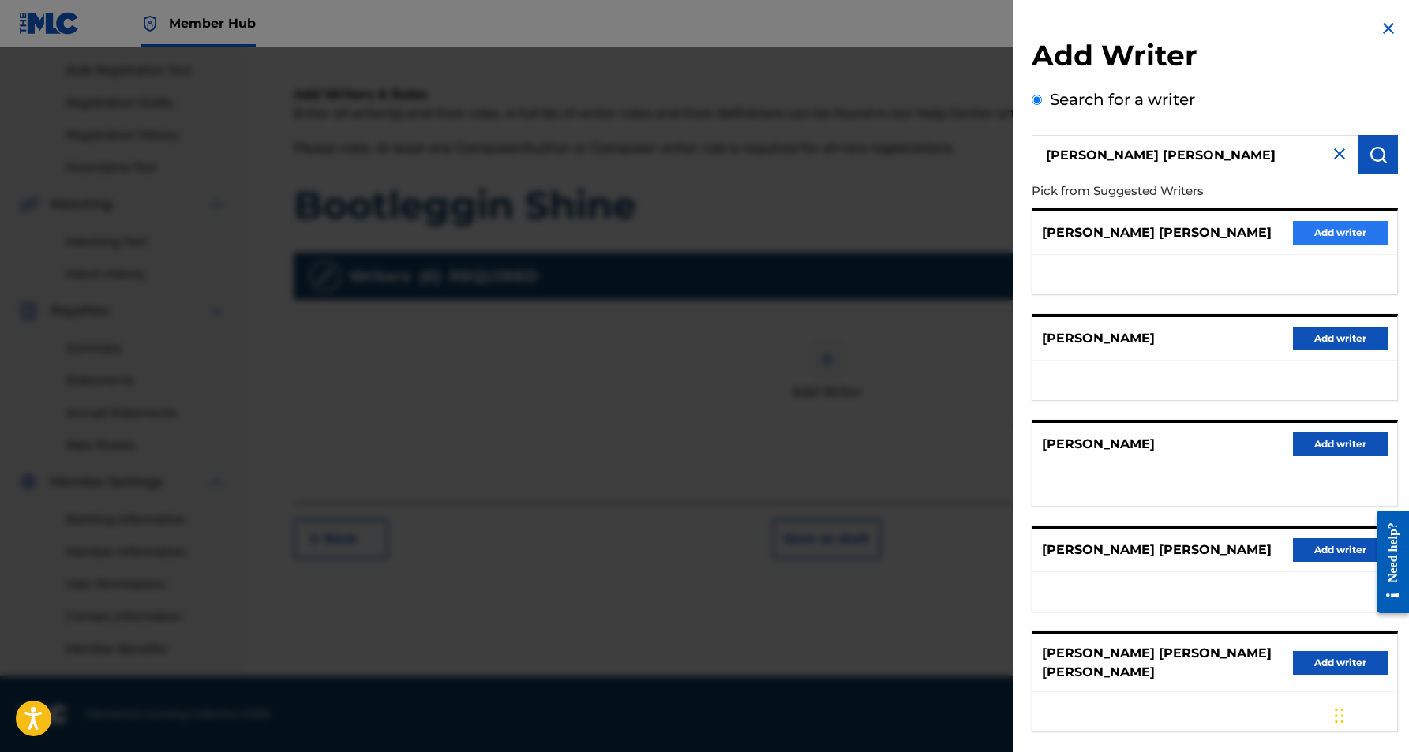
click at [1345, 228] on button "Add writer" at bounding box center [1340, 233] width 95 height 24
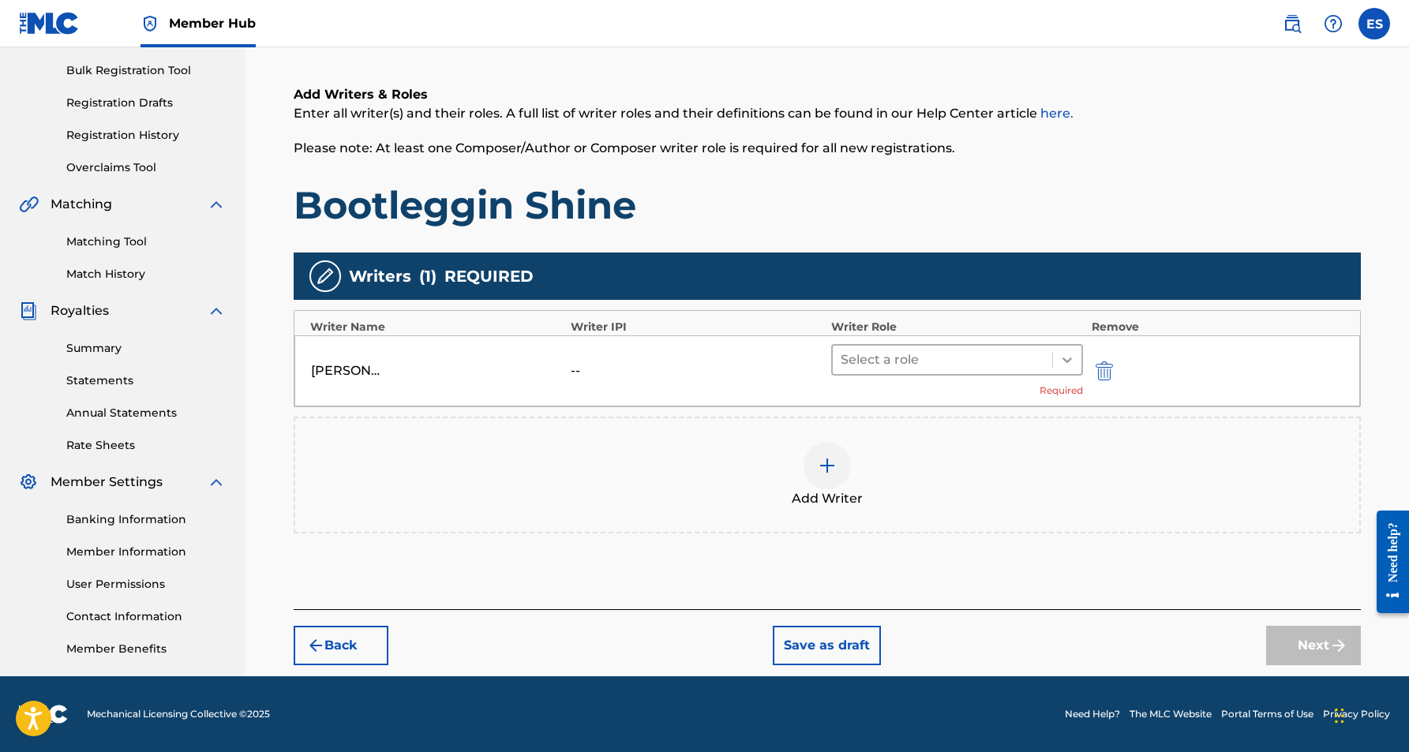
click at [1063, 366] on icon at bounding box center [1068, 360] width 16 height 16
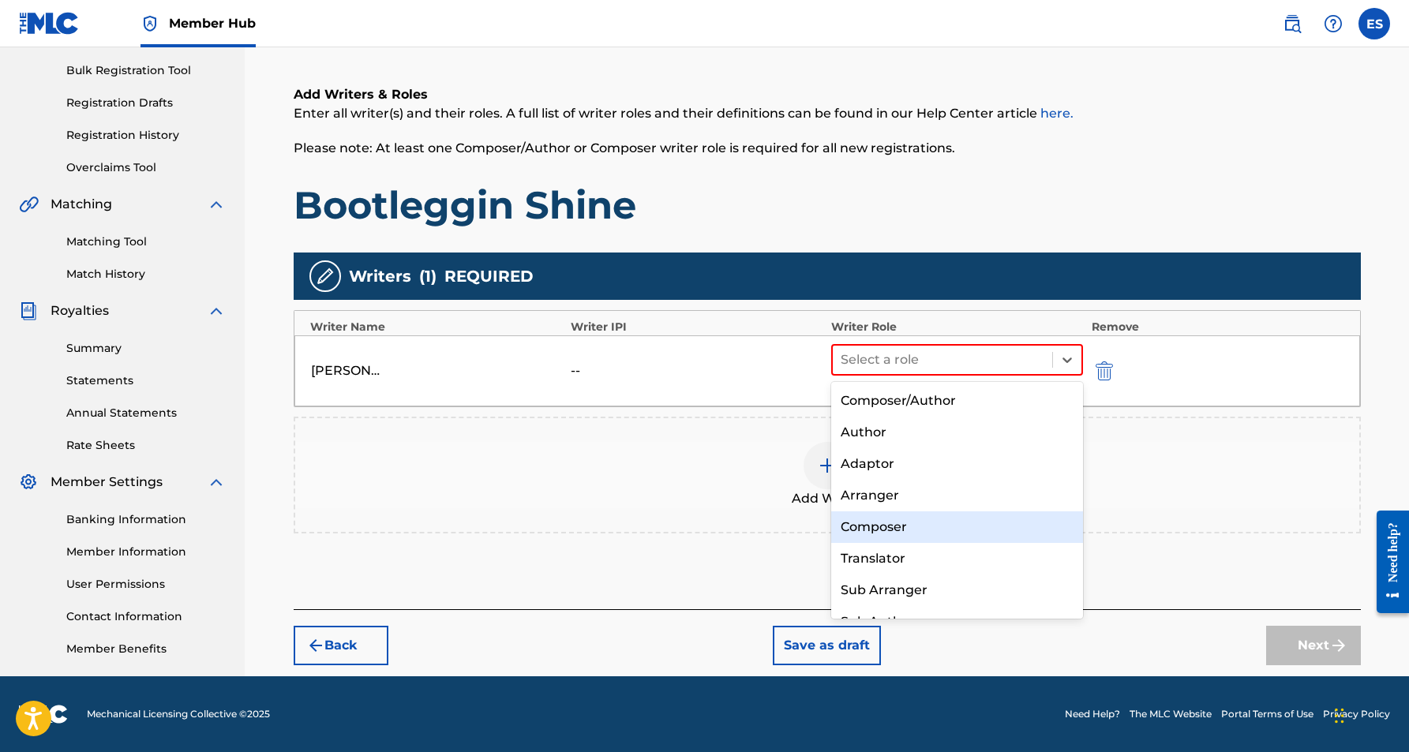
click at [929, 533] on div "Composer" at bounding box center [957, 528] width 253 height 32
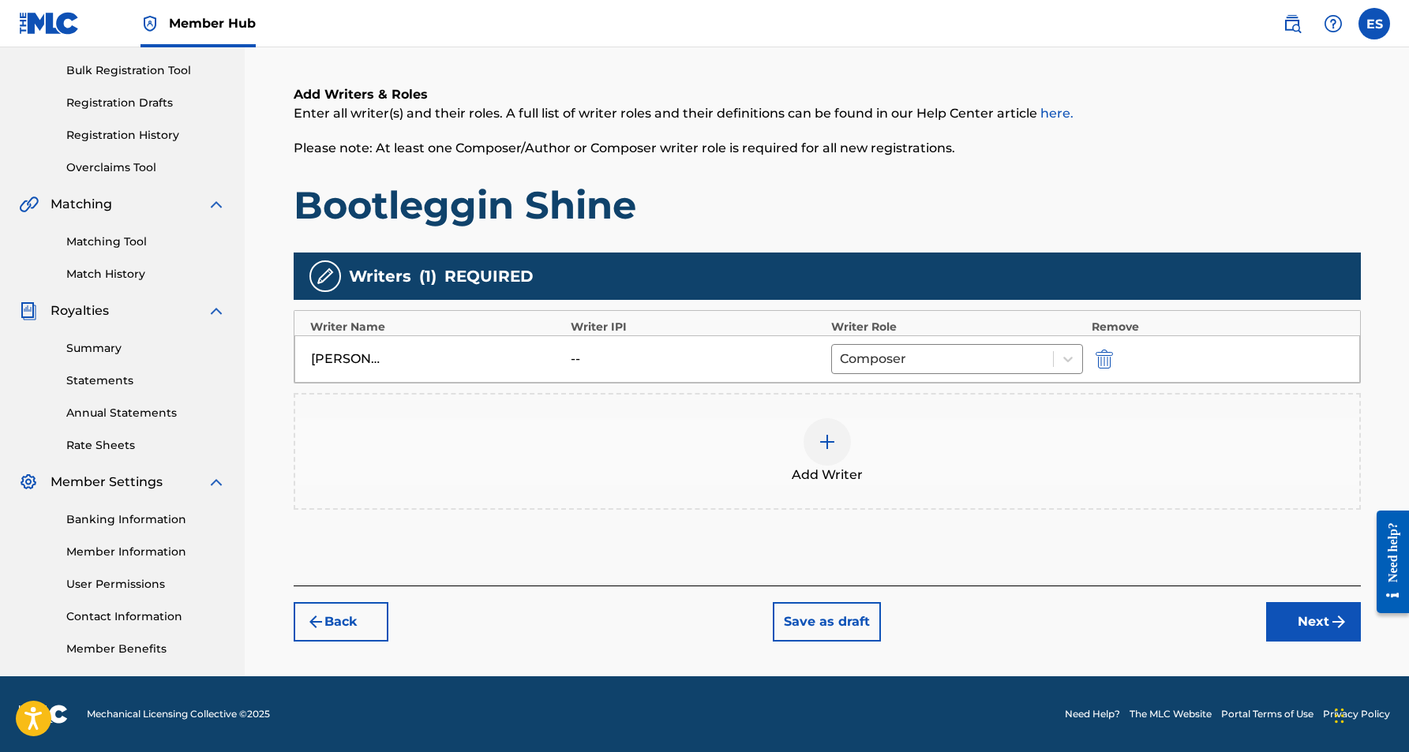
click at [834, 443] on img at bounding box center [827, 442] width 19 height 19
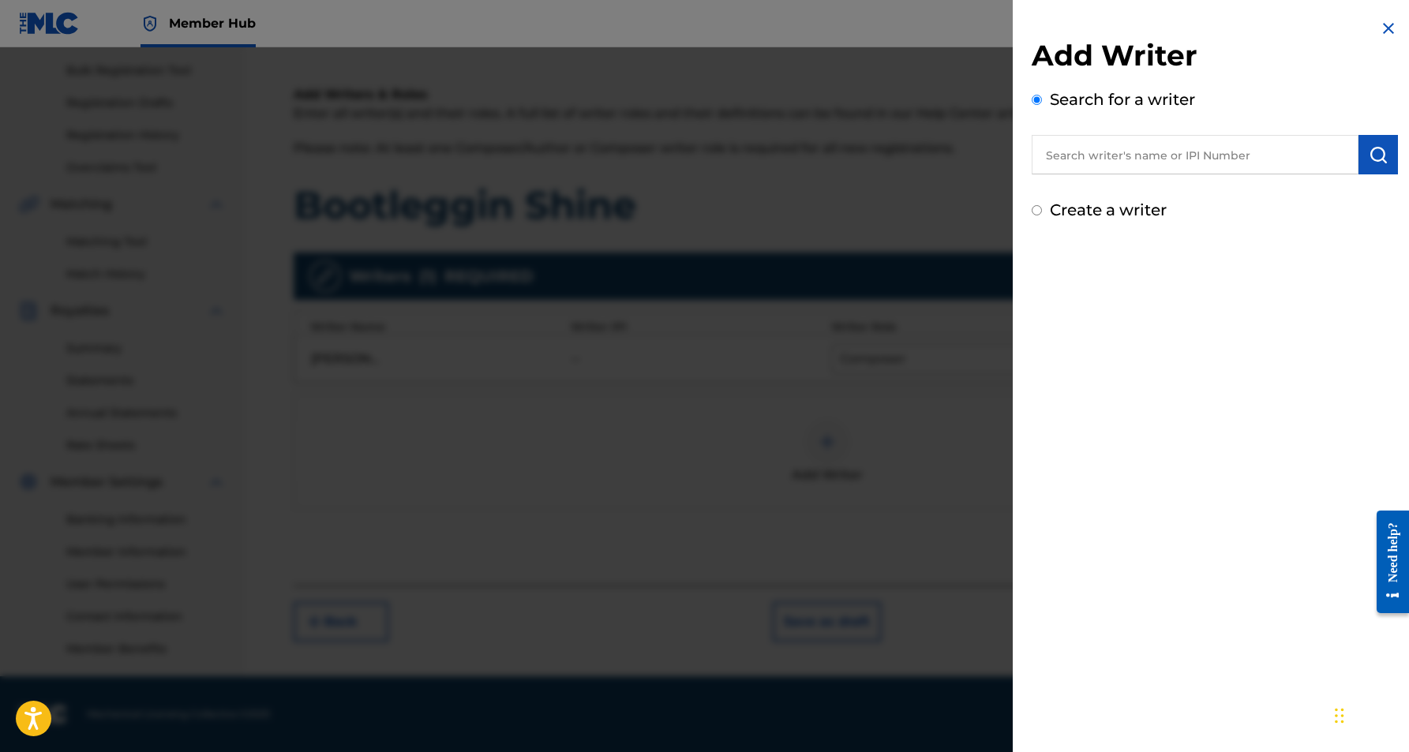
click at [1041, 211] on input "Create a writer" at bounding box center [1037, 210] width 10 height 10
radio input "false"
radio input "true"
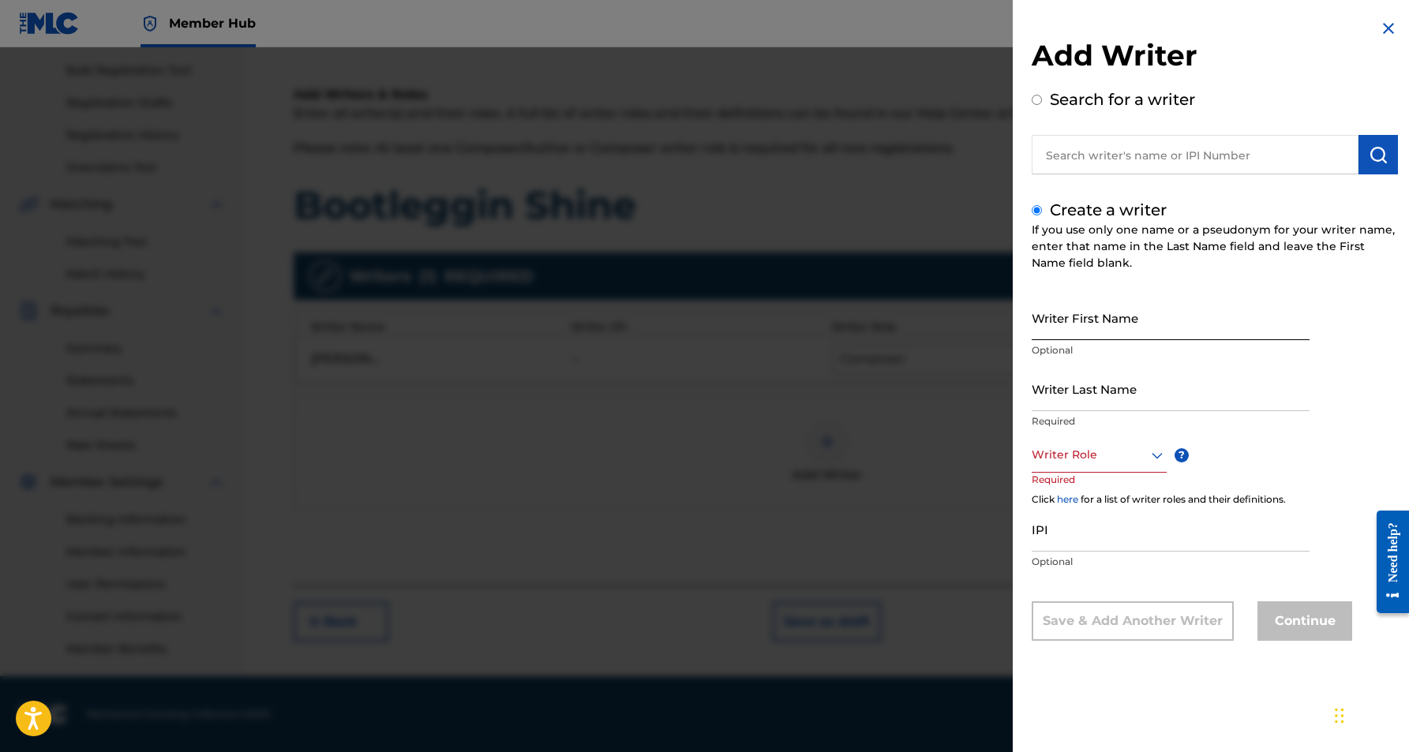
click at [1088, 317] on input "Writer First Name" at bounding box center [1171, 317] width 278 height 45
paste input "[PERSON_NAME], [PERSON_NAME]"
type input "[PERSON_NAME], [PERSON_NAME]"
click at [1126, 397] on input "Writer Last Name" at bounding box center [1171, 388] width 278 height 45
paste input "[PERSON_NAME], [PERSON_NAME]"
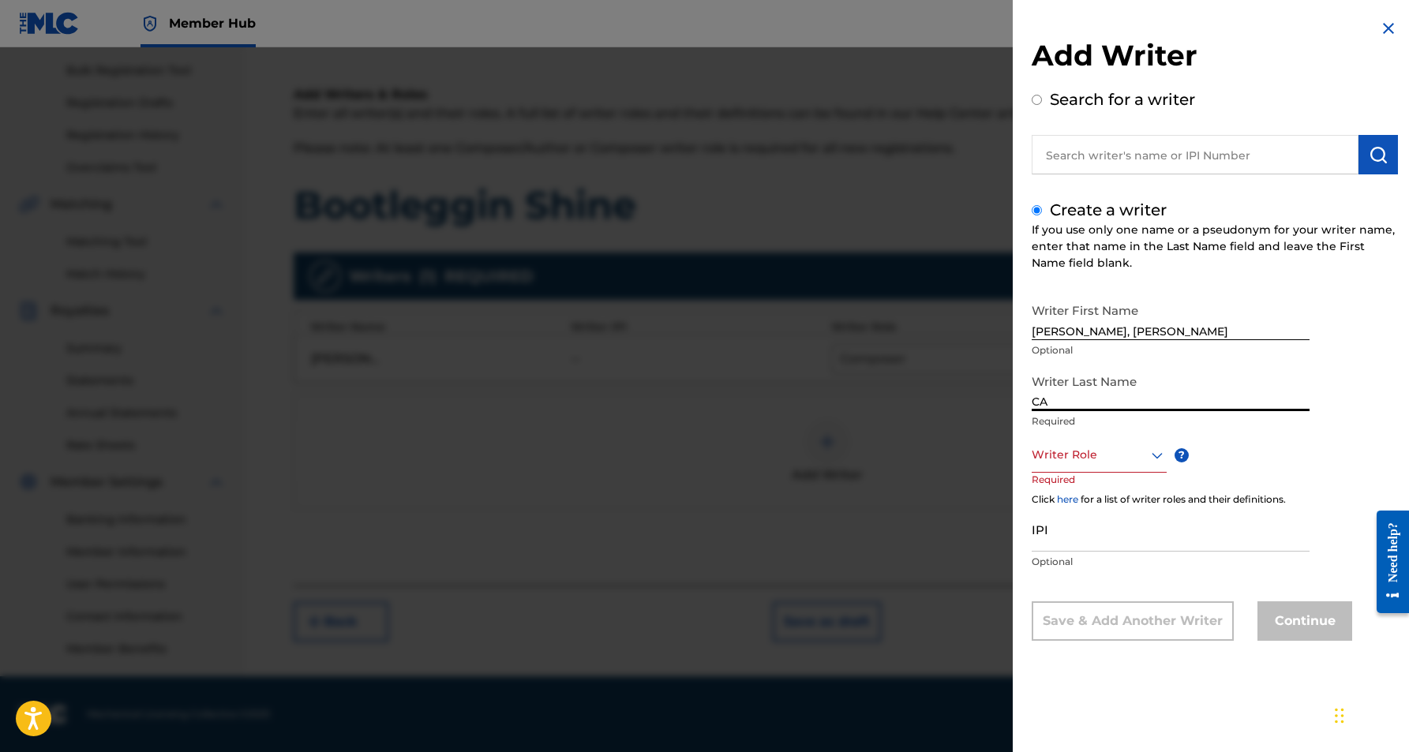
type input "C"
paste input "[PERSON_NAME], [PERSON_NAME]"
click at [1125, 404] on input "[PERSON_NAME], [PERSON_NAME]" at bounding box center [1171, 388] width 278 height 45
type input "[PERSON_NAME]"
click at [1071, 332] on input "[PERSON_NAME], [PERSON_NAME]" at bounding box center [1171, 317] width 278 height 45
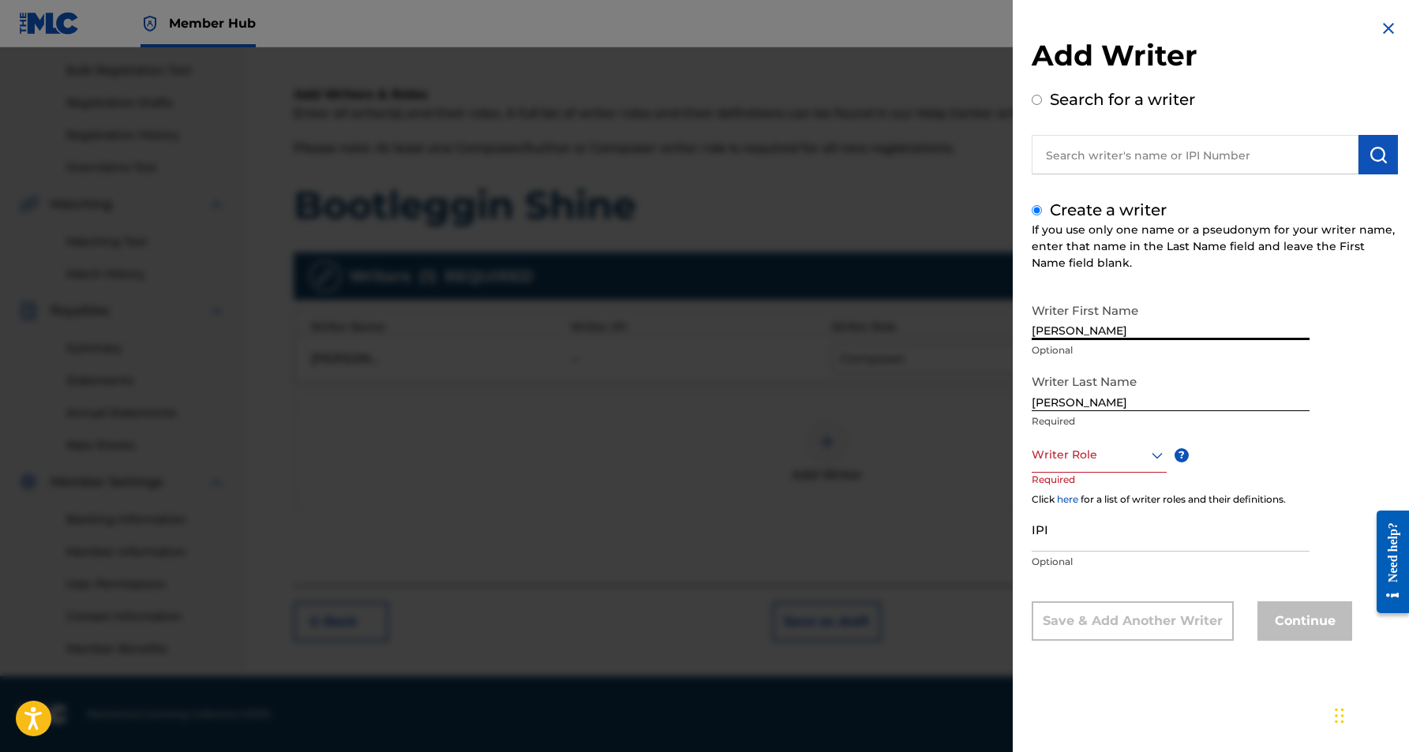
click at [1134, 332] on input "[PERSON_NAME]" at bounding box center [1171, 317] width 278 height 45
type input "[PERSON_NAME]"
click at [1155, 457] on icon at bounding box center [1157, 455] width 19 height 19
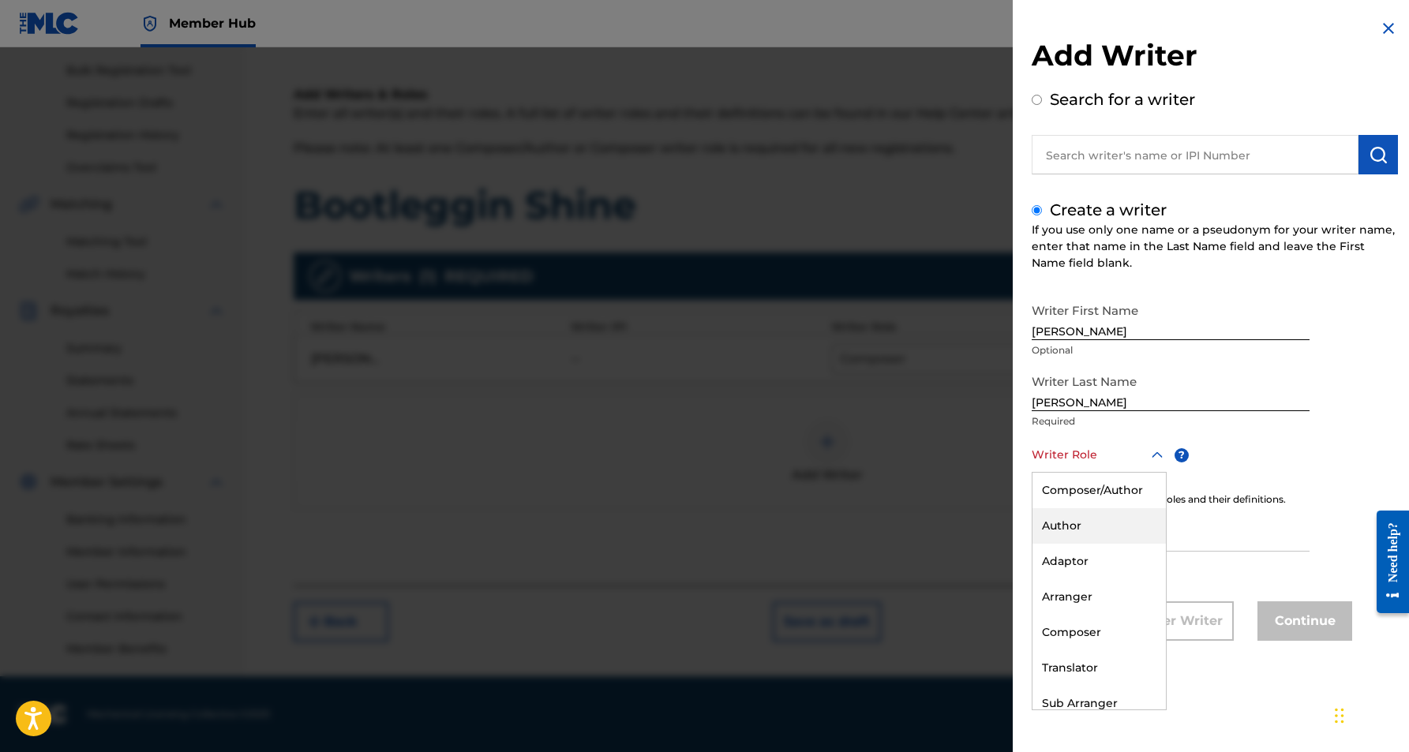
click at [1090, 533] on div "Author" at bounding box center [1099, 526] width 133 height 36
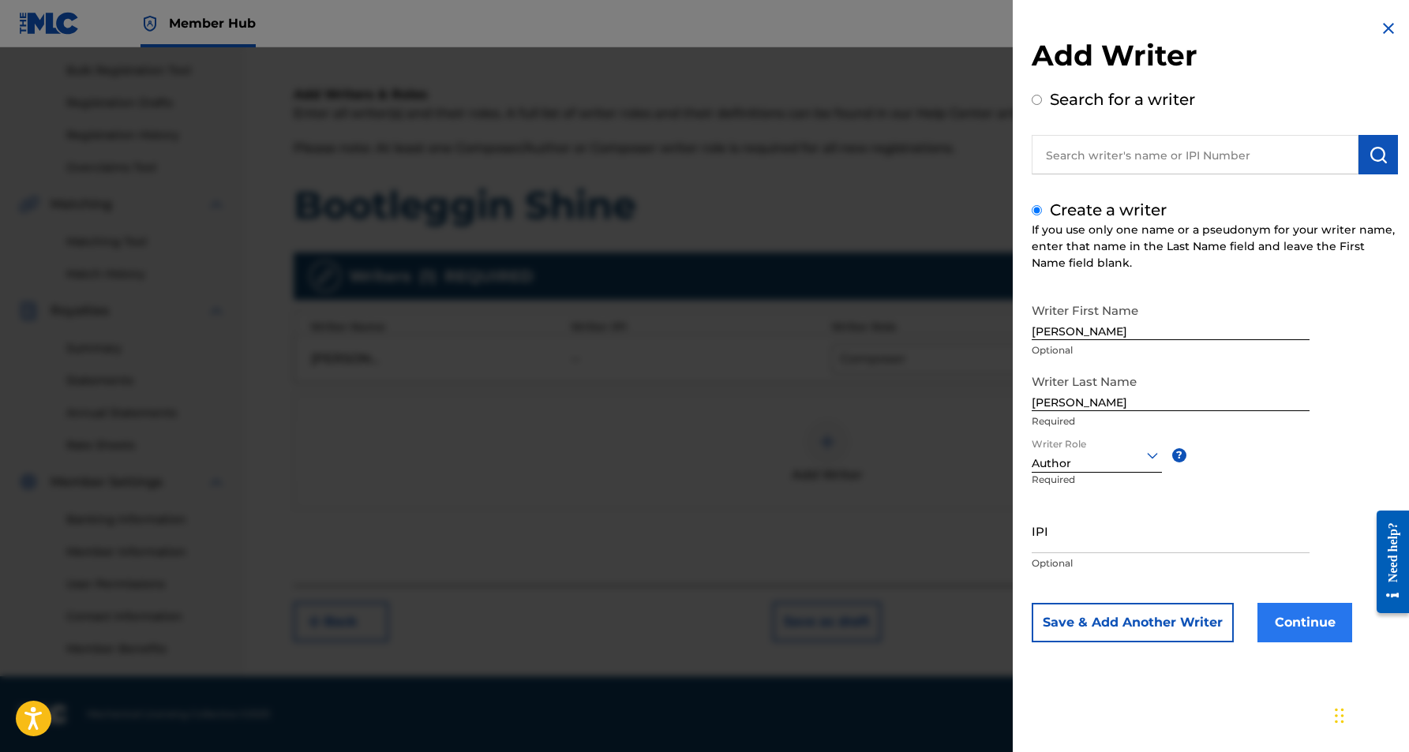
click at [1307, 628] on button "Continue" at bounding box center [1305, 622] width 95 height 39
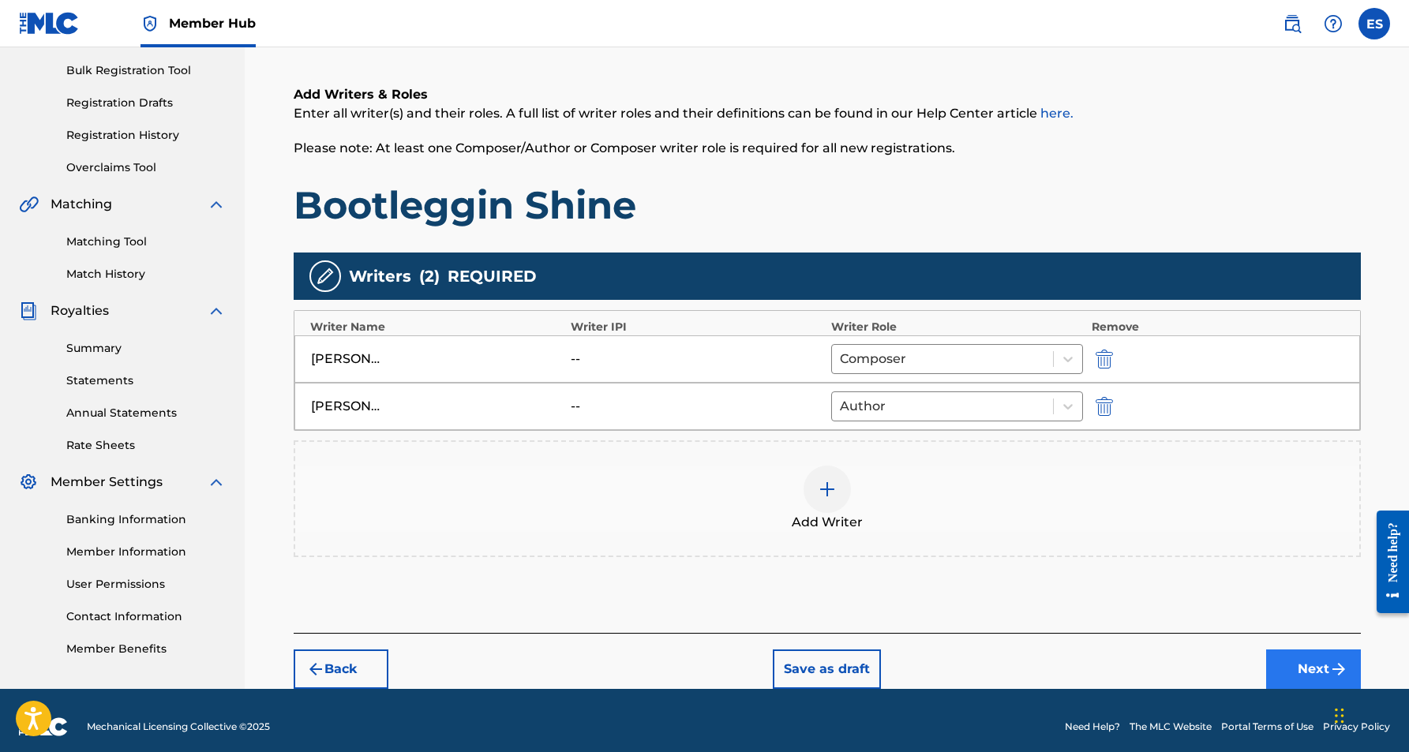
click at [1305, 673] on button "Next" at bounding box center [1313, 669] width 95 height 39
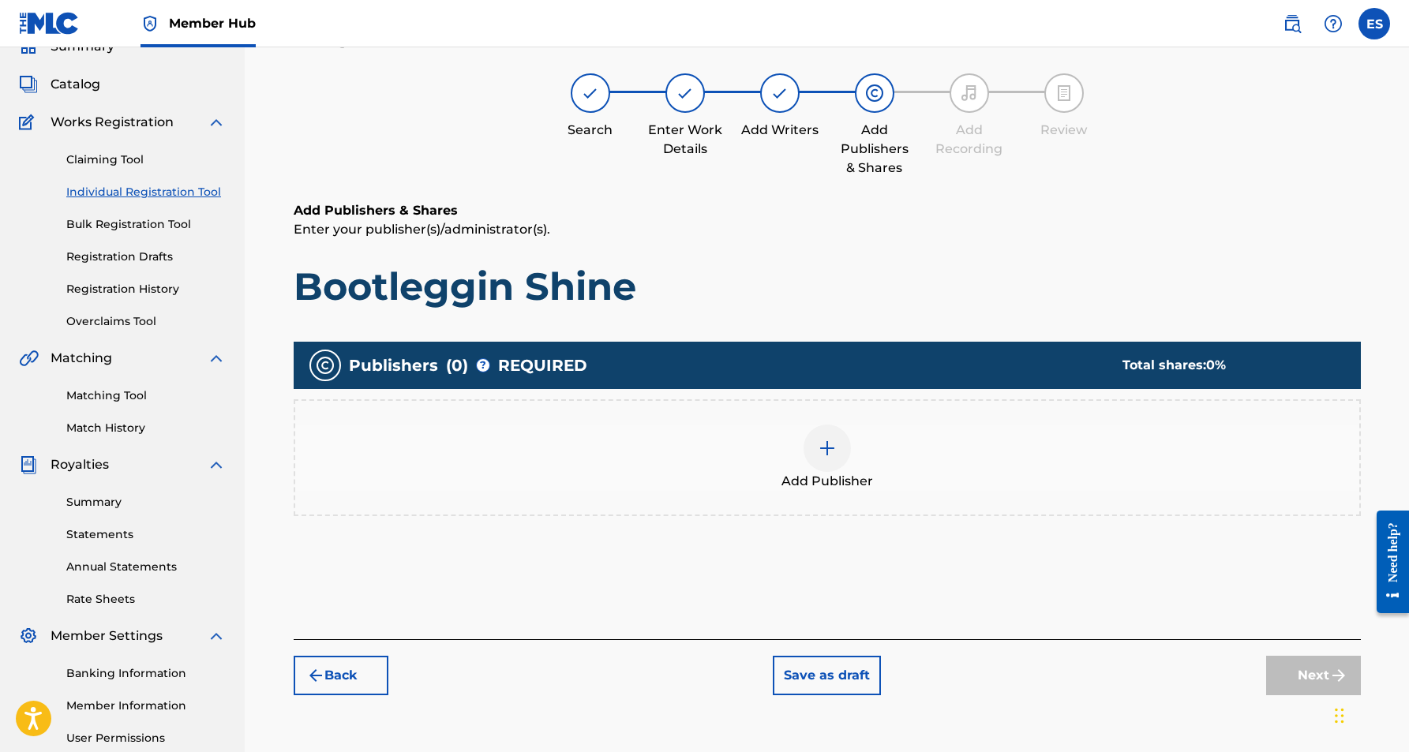
scroll to position [71, 0]
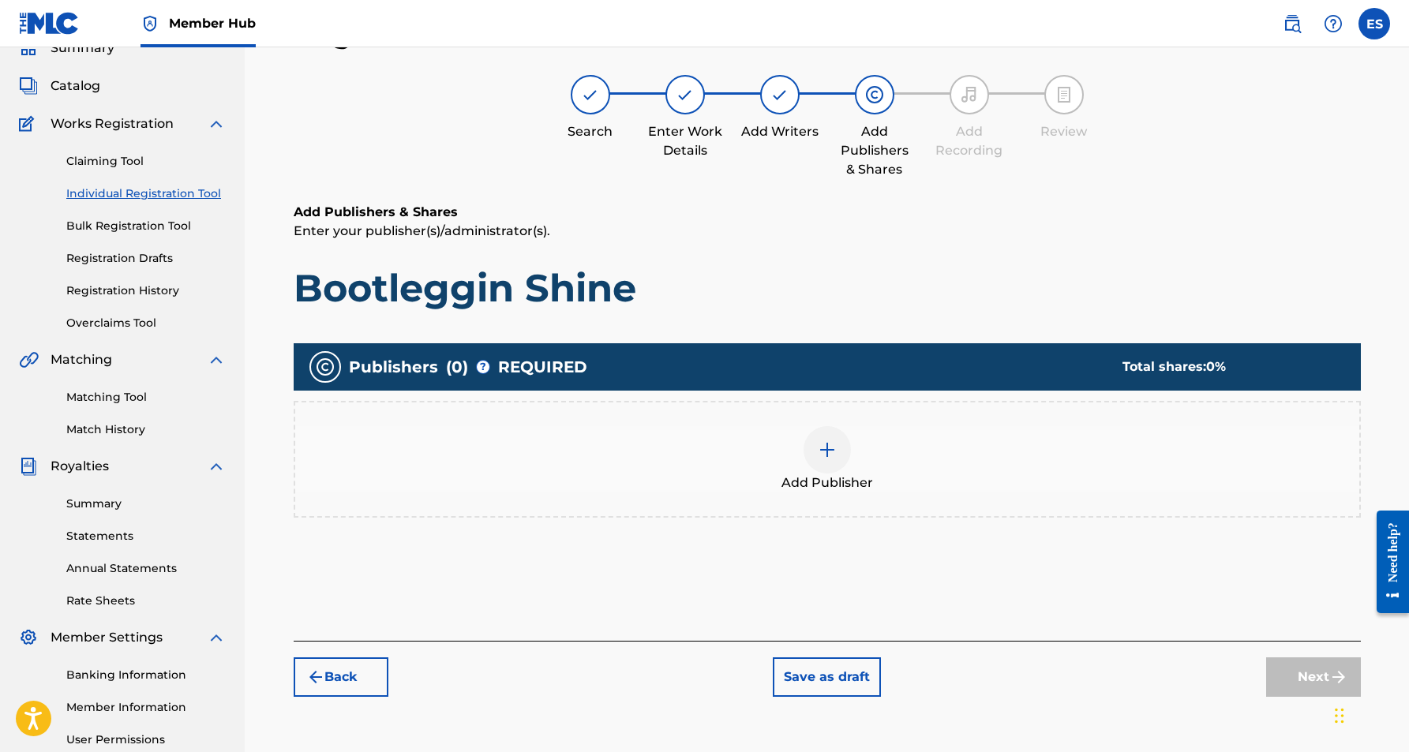
click at [831, 442] on img at bounding box center [827, 450] width 19 height 19
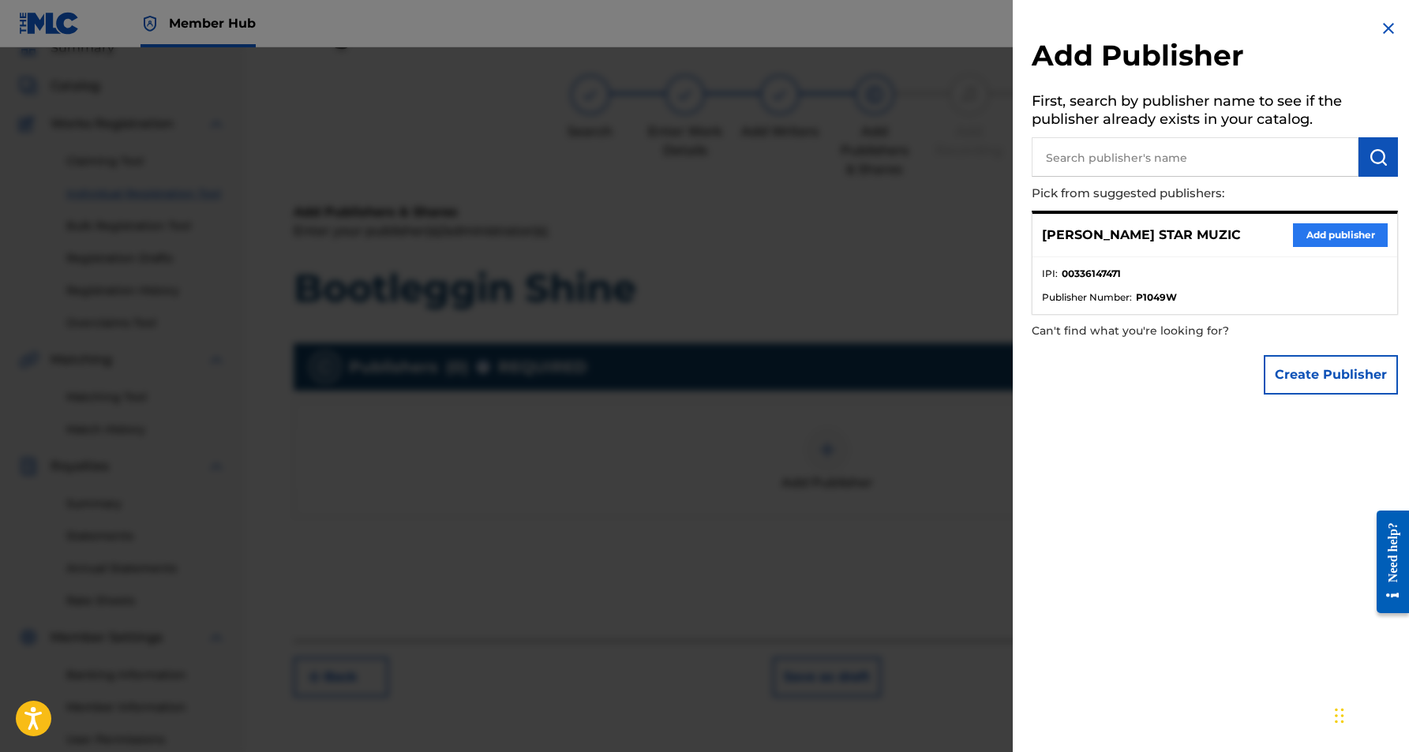
click at [1315, 234] on button "Add publisher" at bounding box center [1340, 235] width 95 height 24
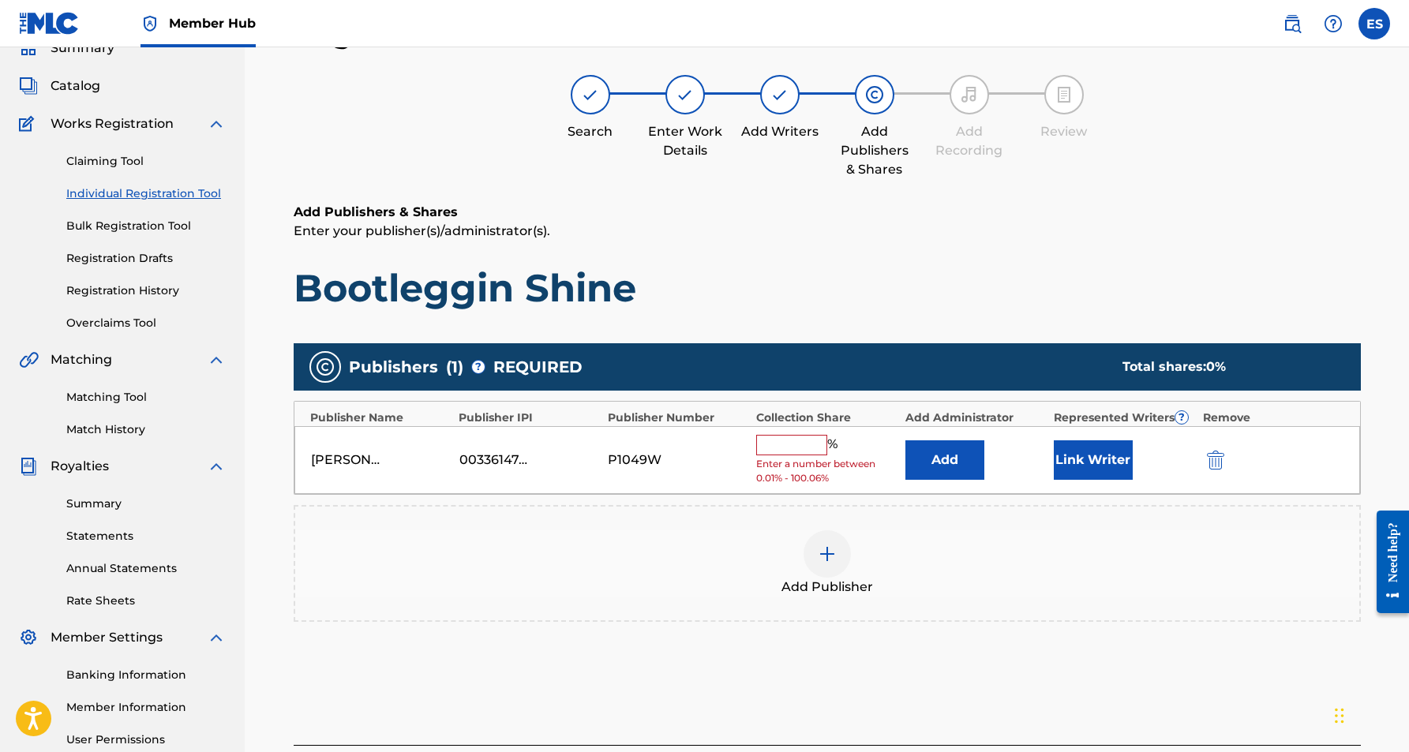
click at [802, 441] on input "text" at bounding box center [791, 445] width 71 height 21
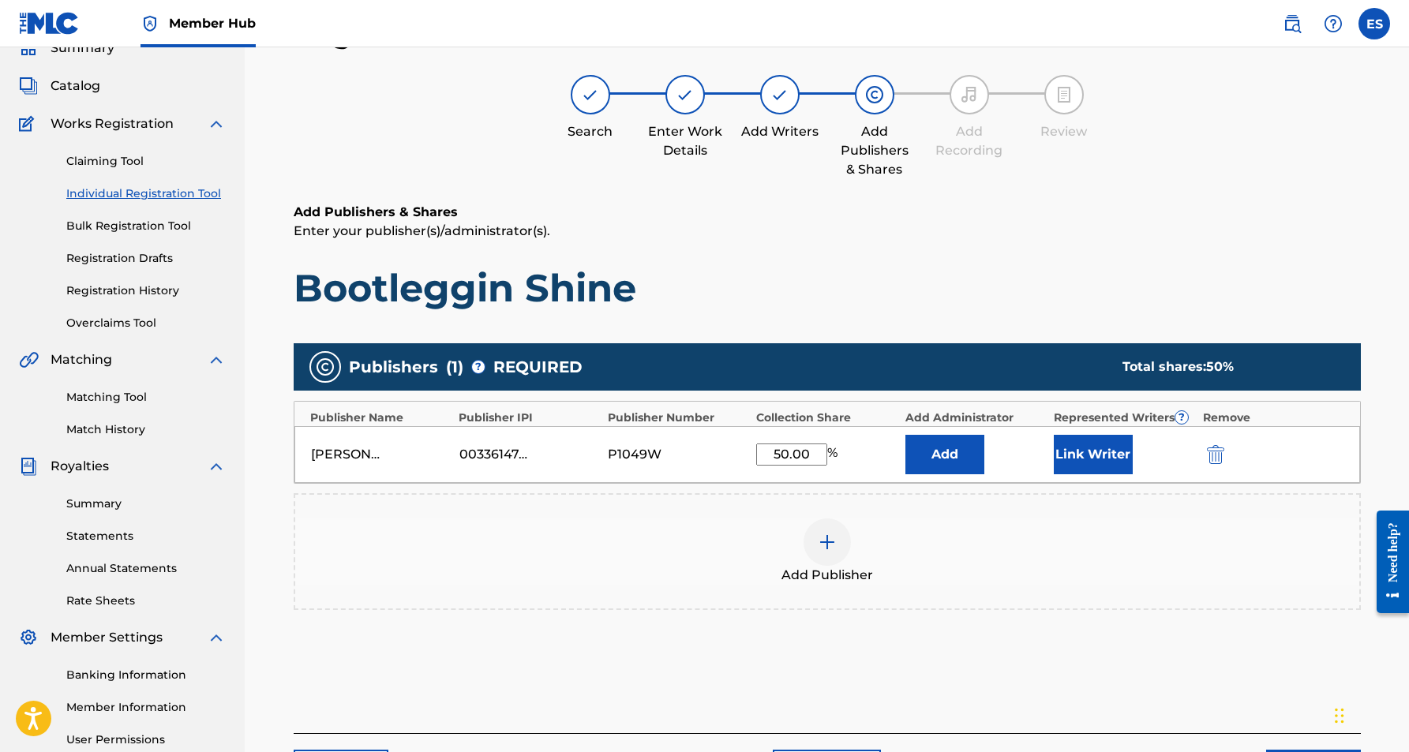
type input "50.00"
click at [886, 292] on h1 "Bootleggin Shine" at bounding box center [827, 287] width 1067 height 47
click at [1091, 448] on button "Link Writer" at bounding box center [1093, 454] width 79 height 39
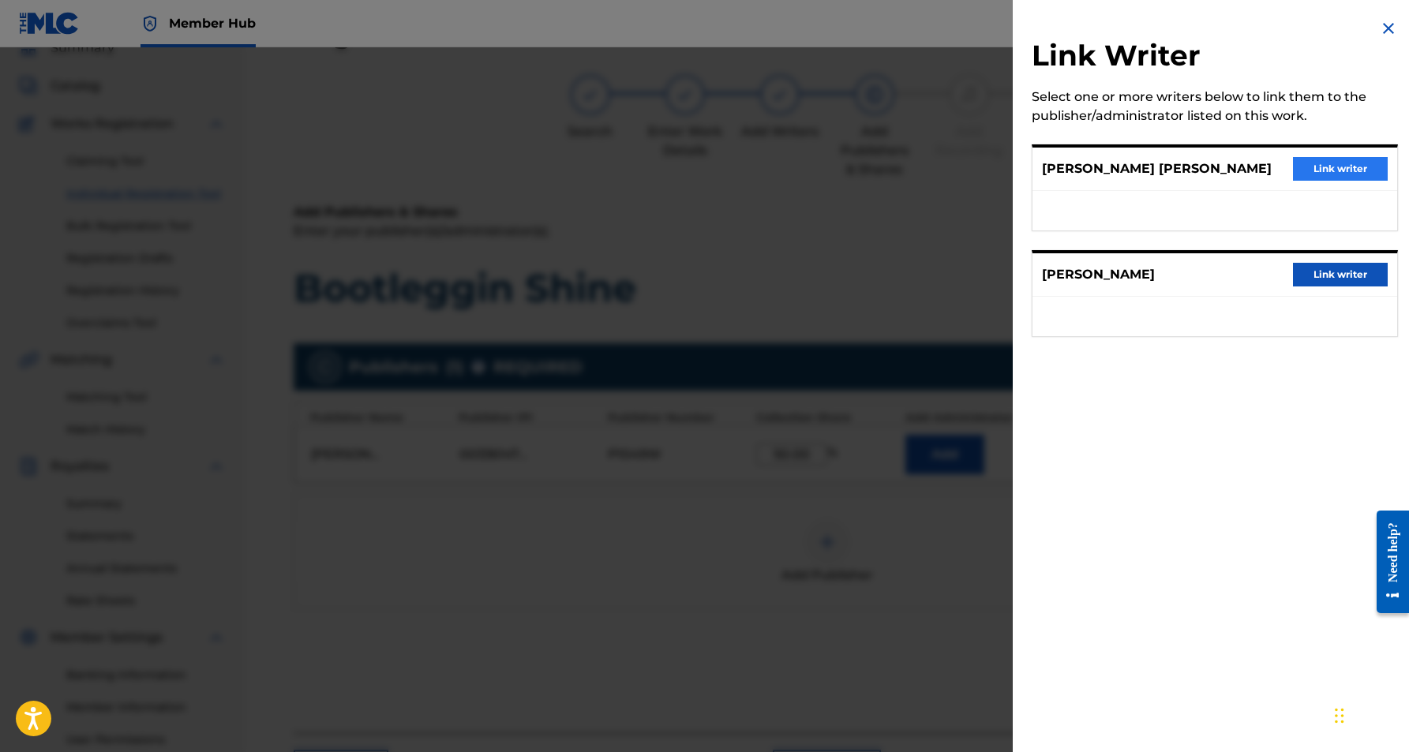
click at [1317, 174] on button "Link writer" at bounding box center [1340, 169] width 95 height 24
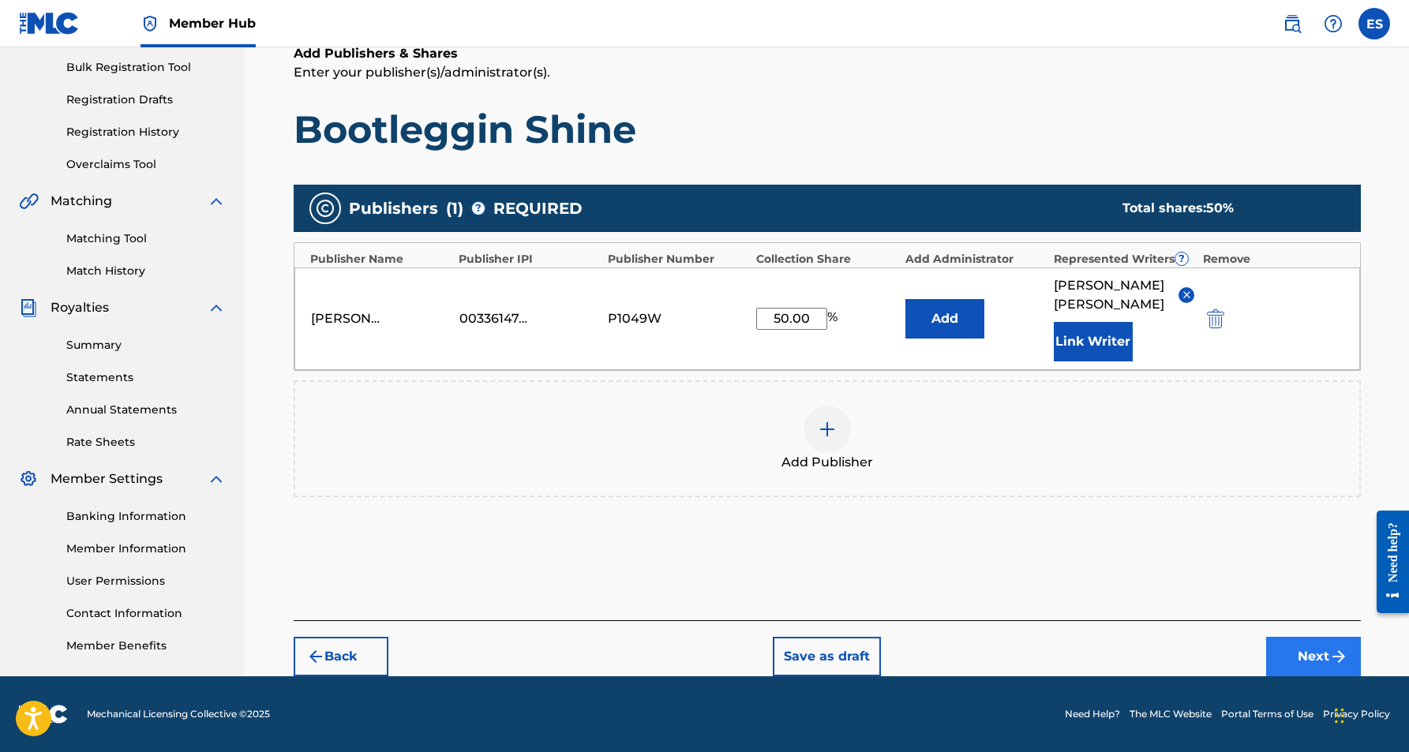
scroll to position [230, 0]
click at [1291, 643] on button "Next" at bounding box center [1313, 656] width 95 height 39
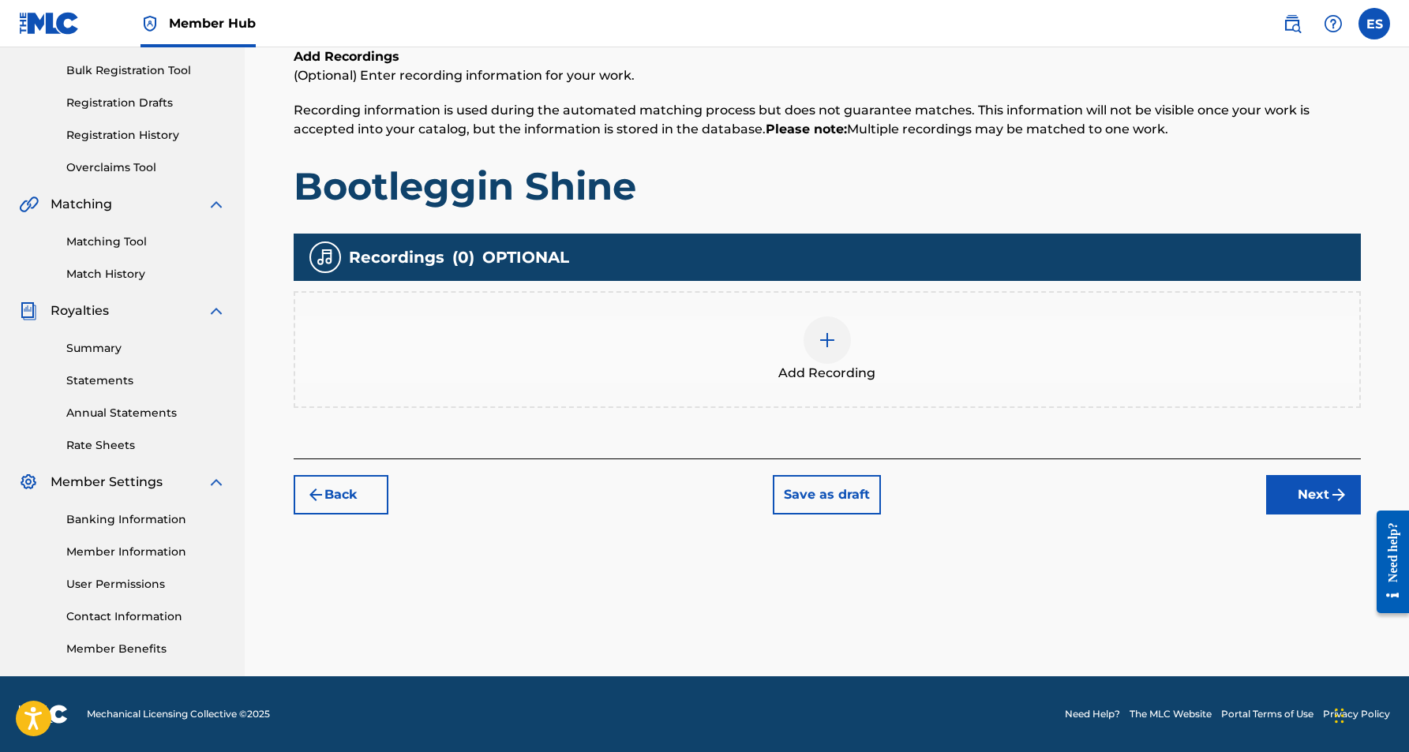
click at [826, 336] on img at bounding box center [827, 340] width 19 height 19
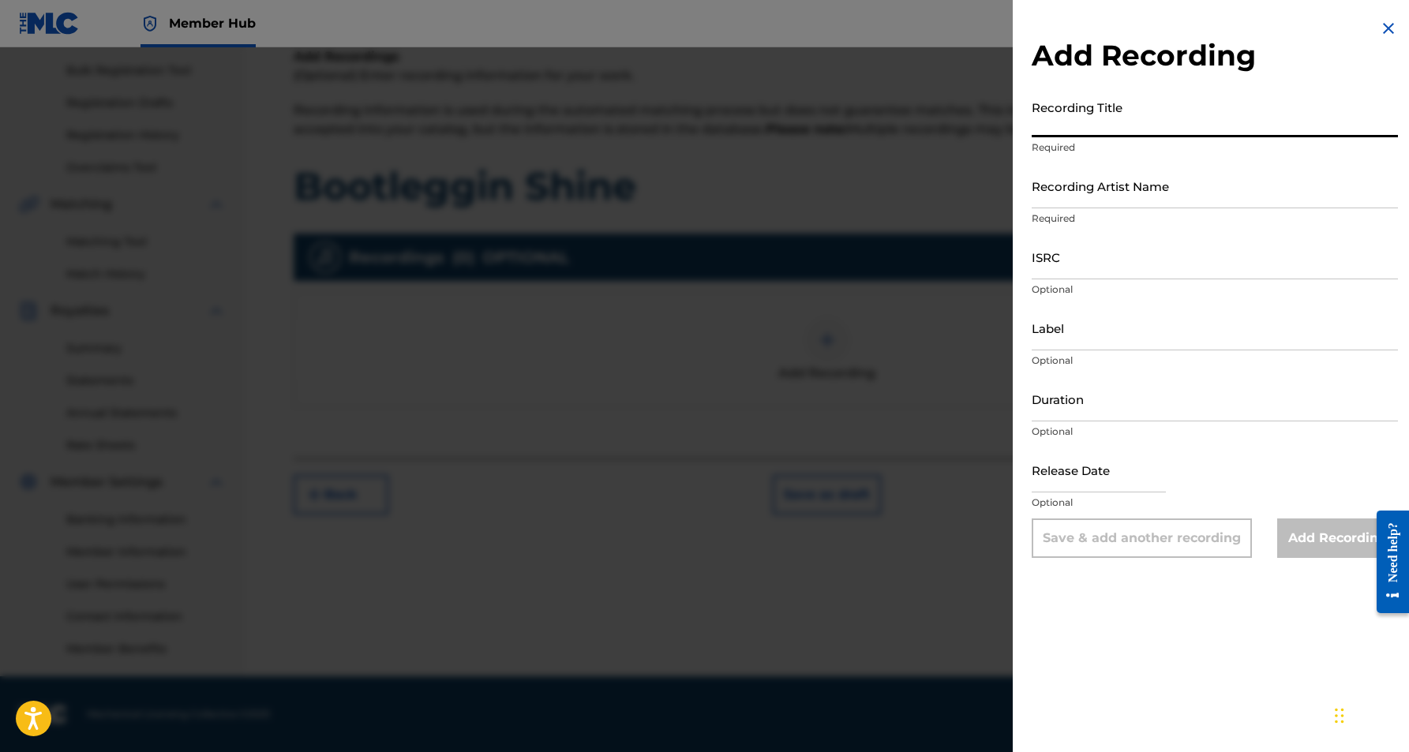
click at [1097, 121] on input "Recording Title" at bounding box center [1215, 114] width 366 height 45
paste input "BOOTLEGGIN SHINE"
type input "BOOTLEGGIN SHINE"
click at [1192, 193] on input "Recording Artist Name" at bounding box center [1215, 185] width 366 height 45
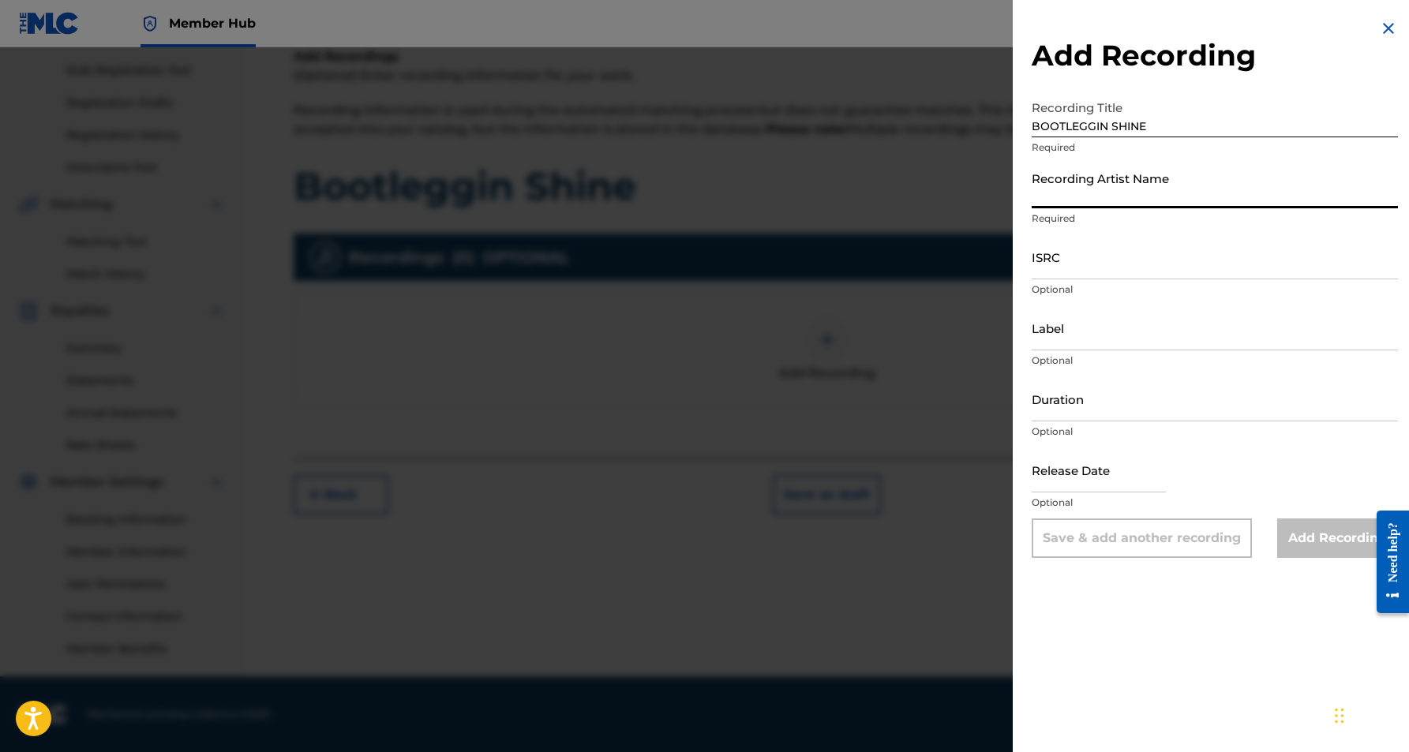
paste input "RENEGADE"
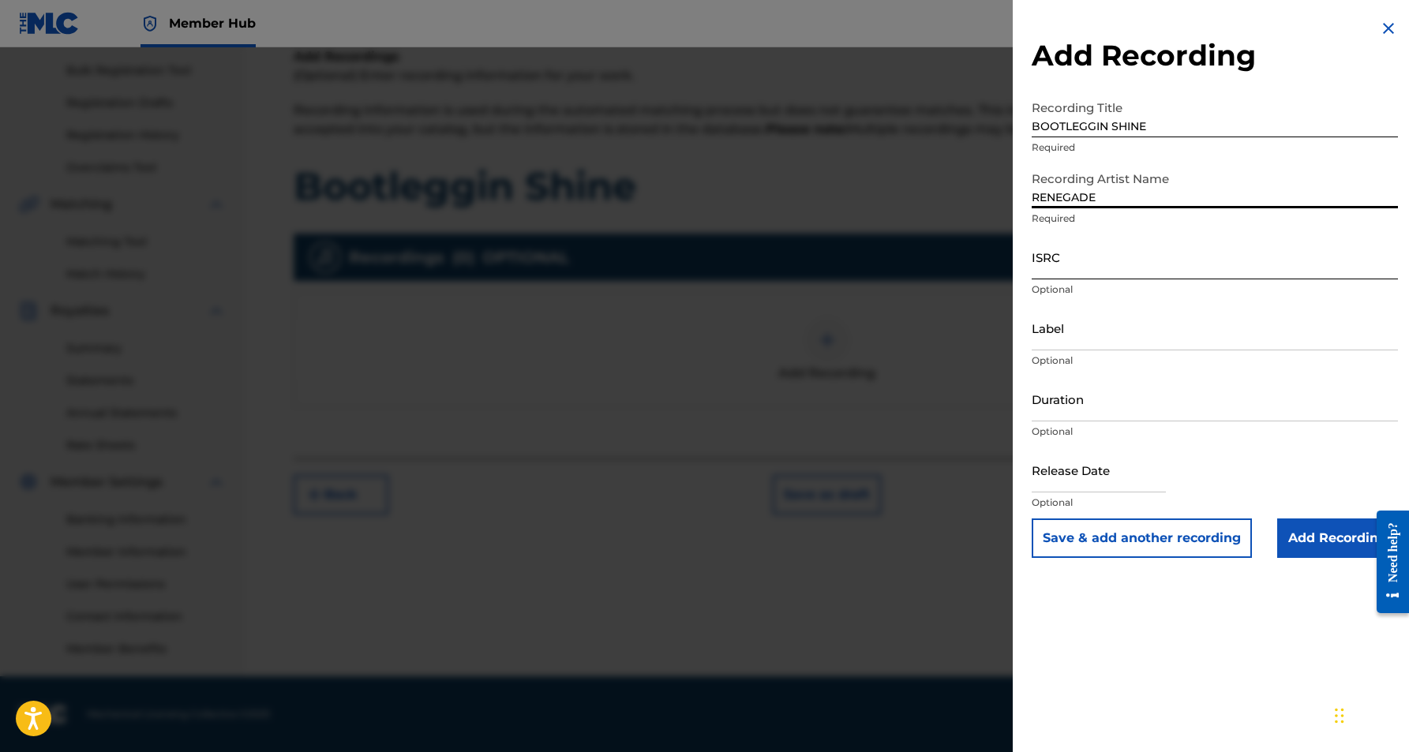
type input "RENEGADE"
click at [1077, 243] on input "ISRC" at bounding box center [1215, 256] width 366 height 45
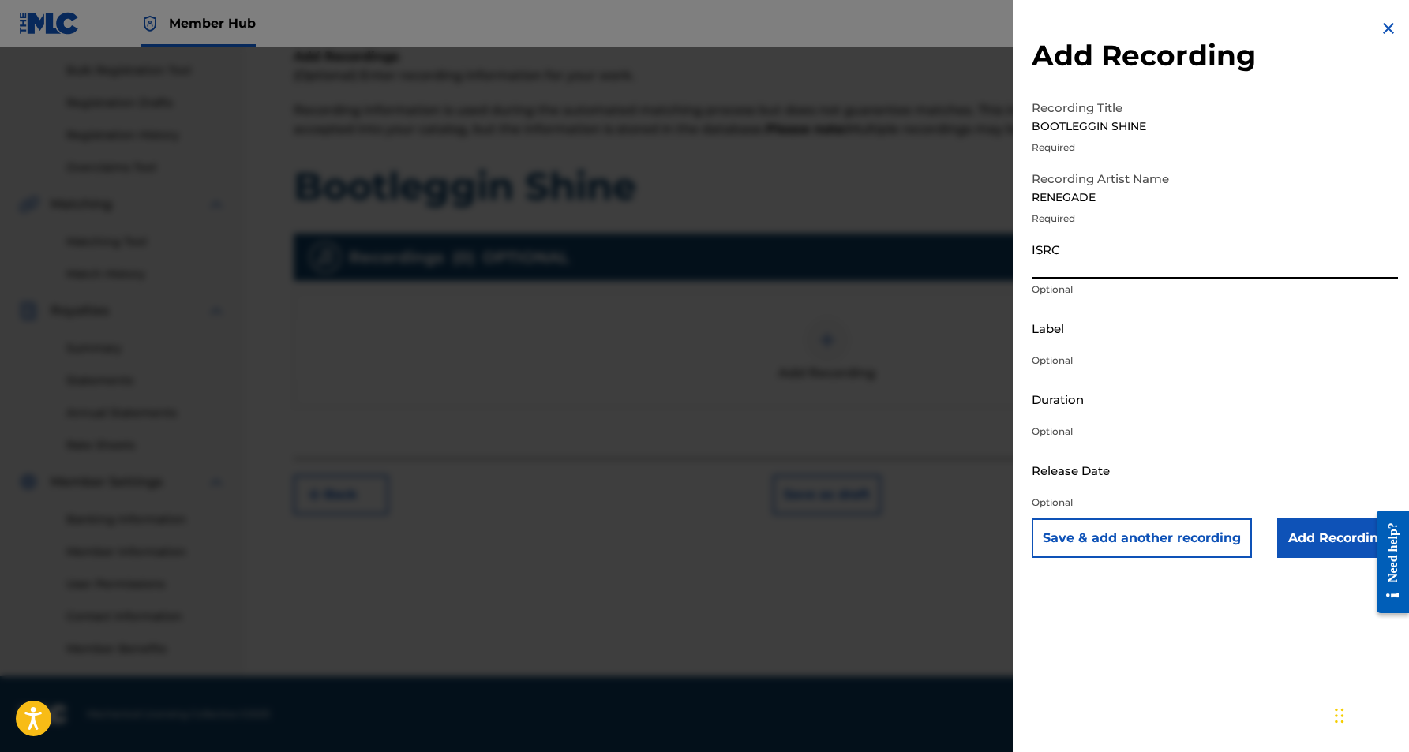
paste input "USHM90402867"
type input "USHM90402867"
click at [1109, 323] on input "Label" at bounding box center [1215, 328] width 366 height 45
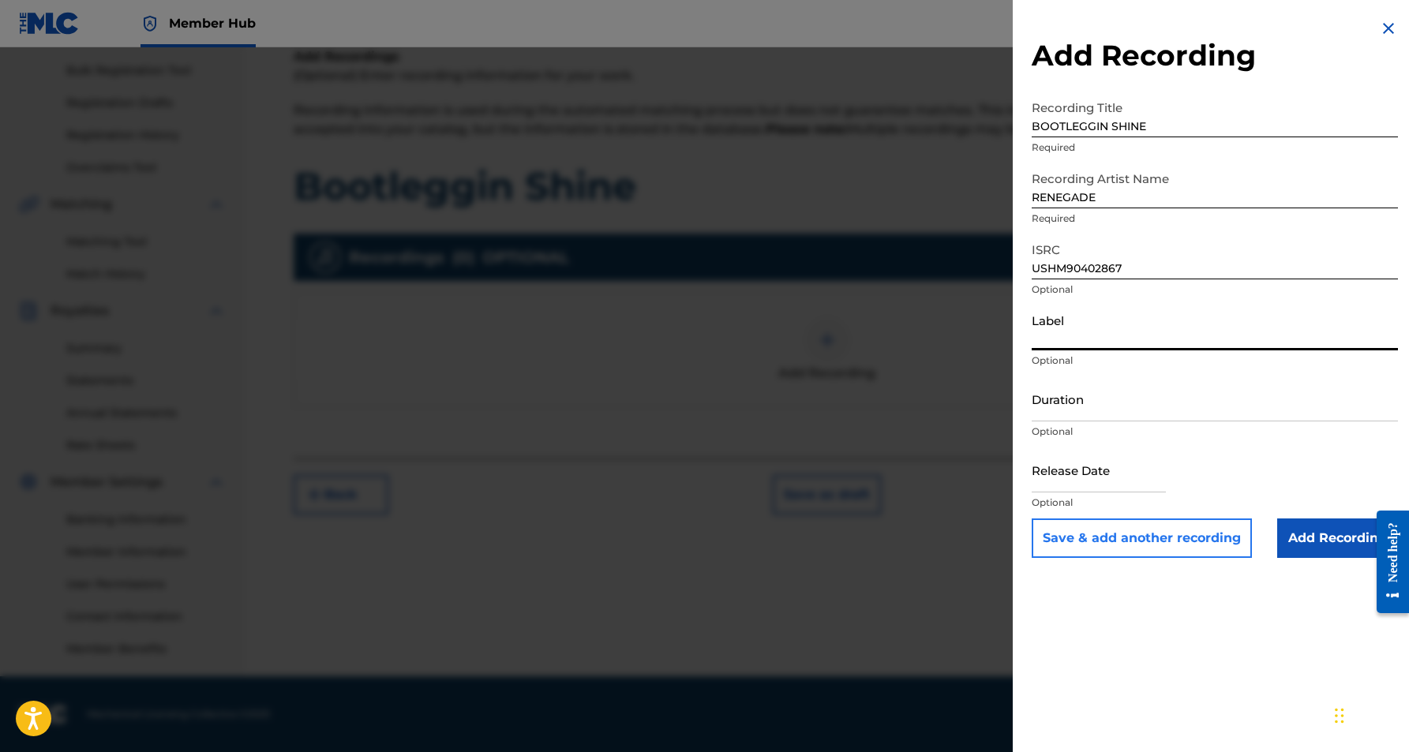
paste input "Griff Records"
type input "Griff Records"
click at [1120, 404] on input "Duration" at bounding box center [1215, 399] width 366 height 45
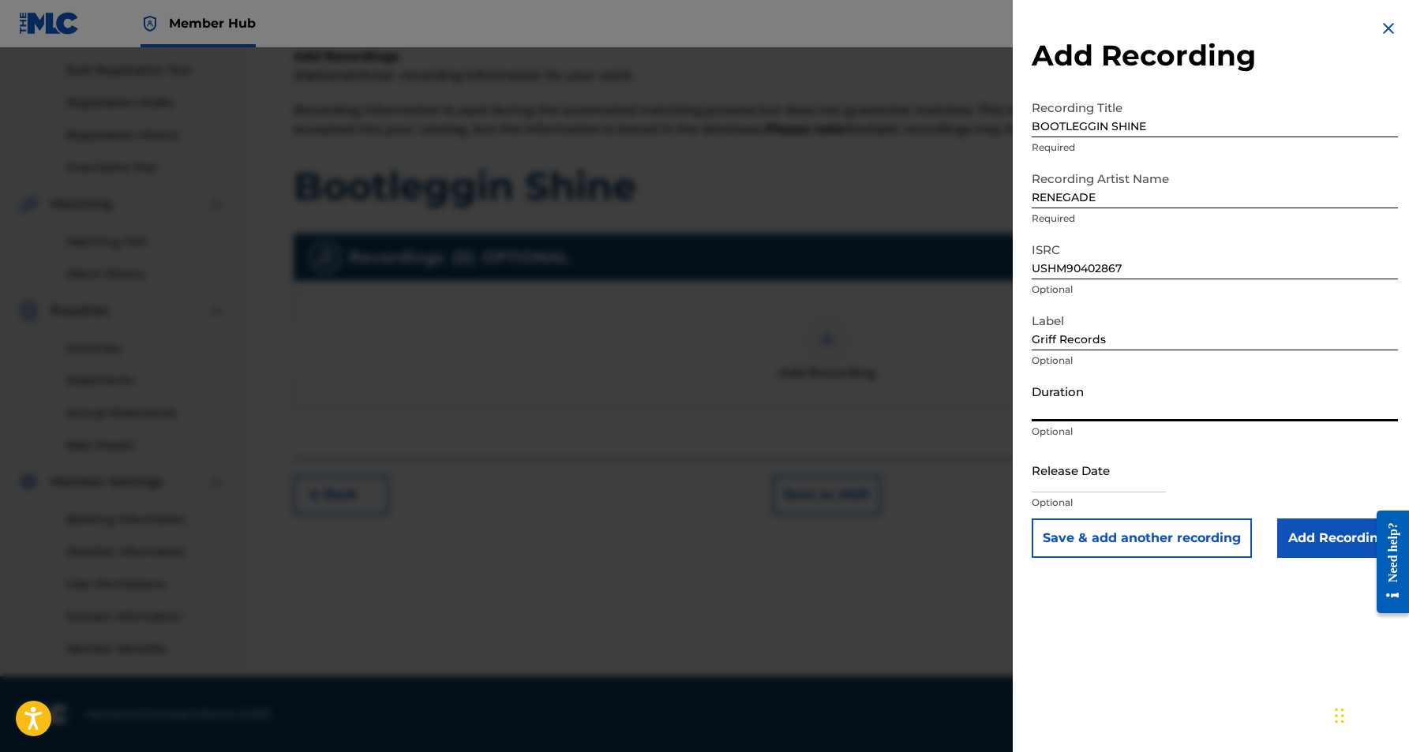
paste input "04:17"
type input "04:17"
click at [1165, 546] on button "Save & add another recording" at bounding box center [1142, 538] width 220 height 39
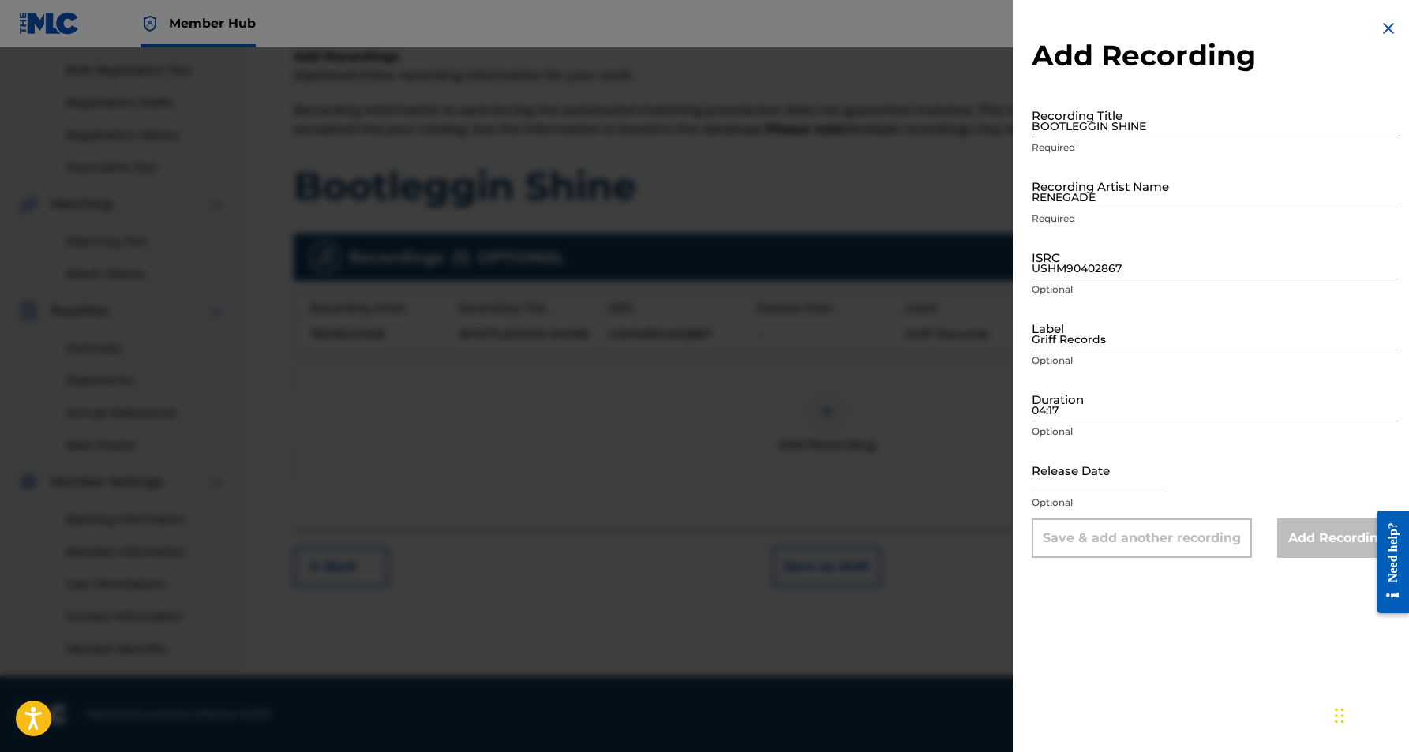
click at [1067, 106] on input "BOOTLEGGIN SHINE" at bounding box center [1215, 114] width 366 height 45
paste input "BOOTLEGGIN SHINE"
type input "BOOTLEGGIN SHINE"
click at [1120, 197] on input "RENEGADE" at bounding box center [1215, 185] width 366 height 45
paste input "RENEGADE"
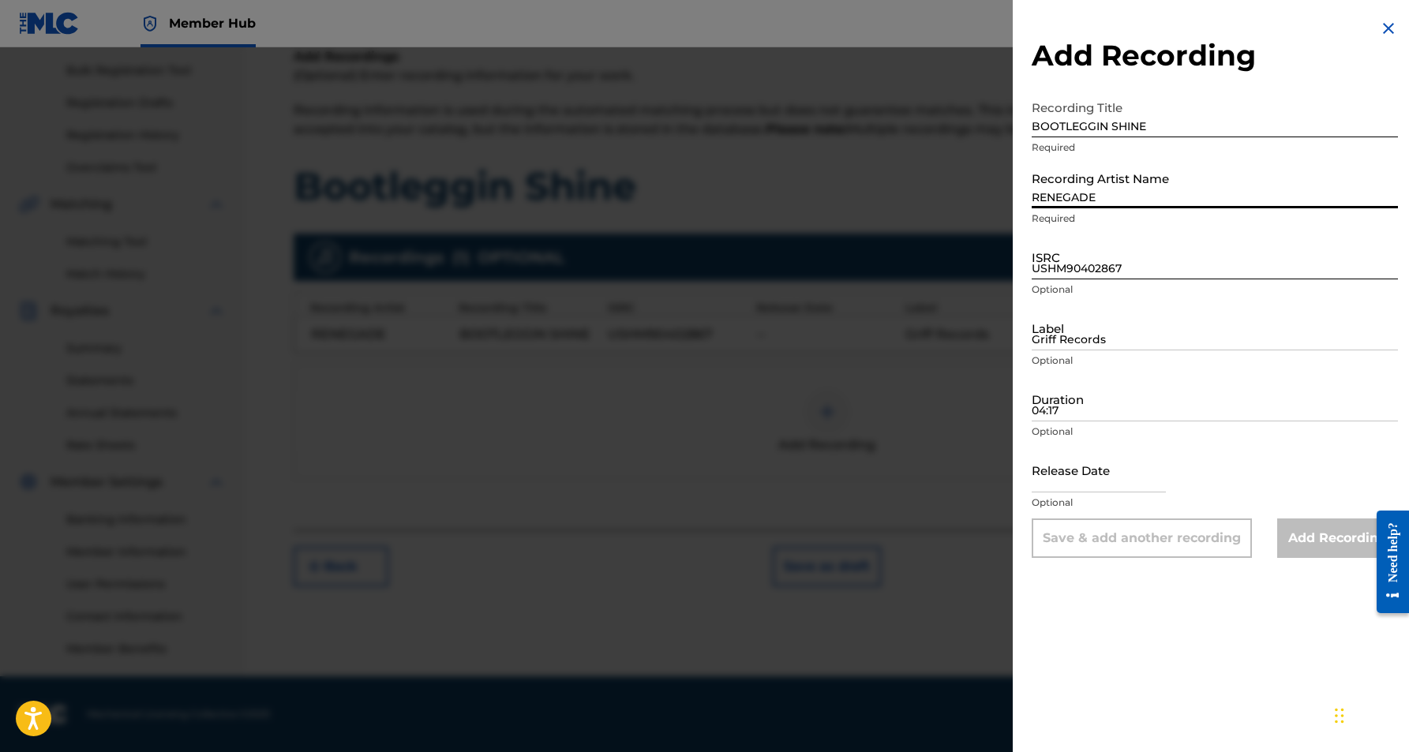
type input "RENEGADE"
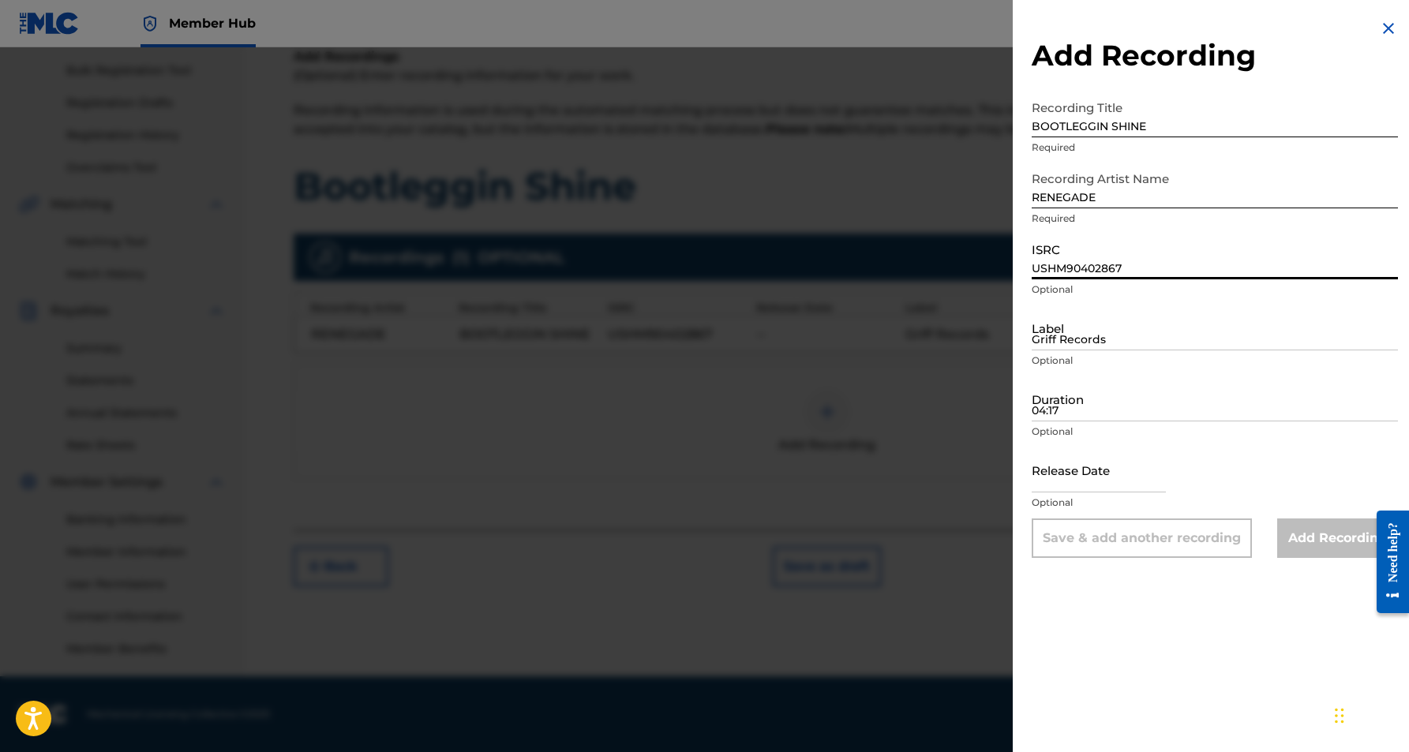
click at [1165, 257] on input "USHM90402867" at bounding box center [1215, 256] width 366 height 45
paste input "USHM90402879"
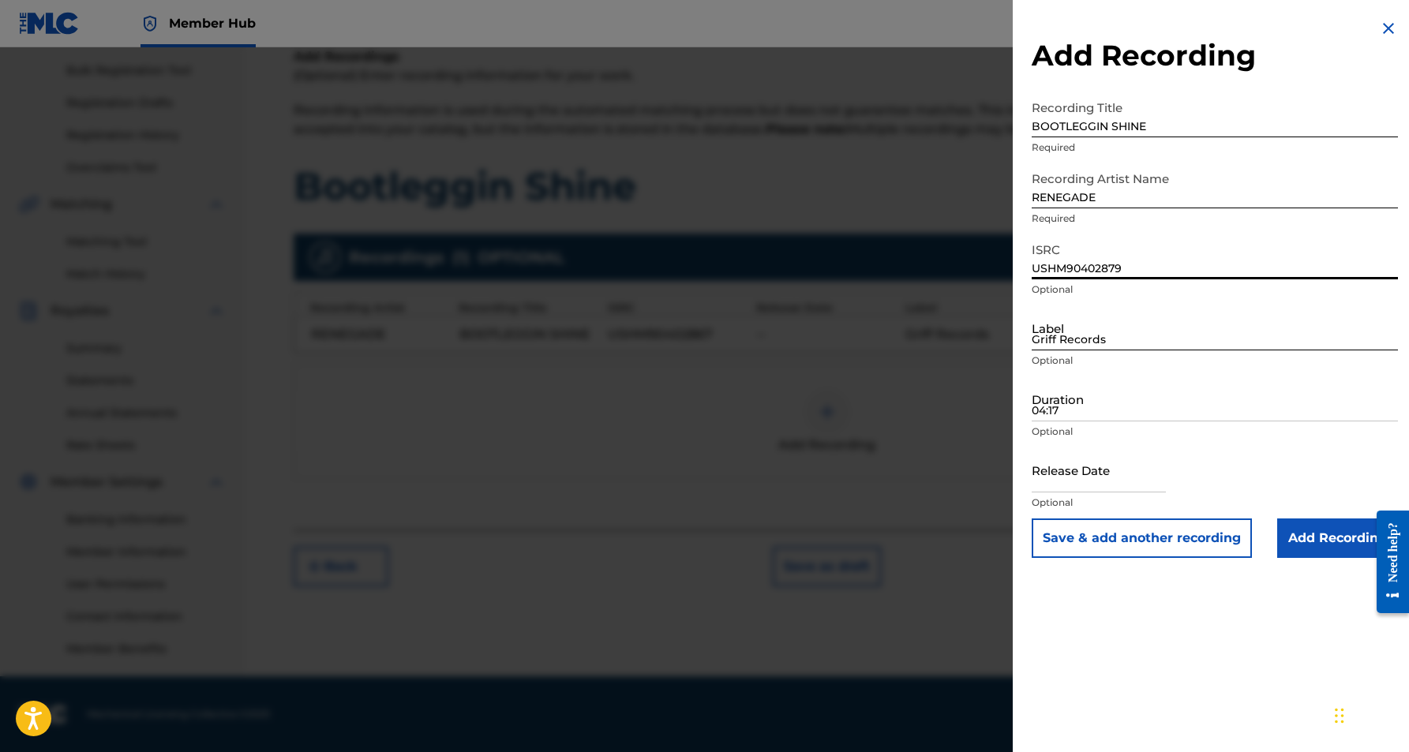
type input "USHM90402879"
click at [1146, 321] on input "Griff Records" at bounding box center [1215, 328] width 366 height 45
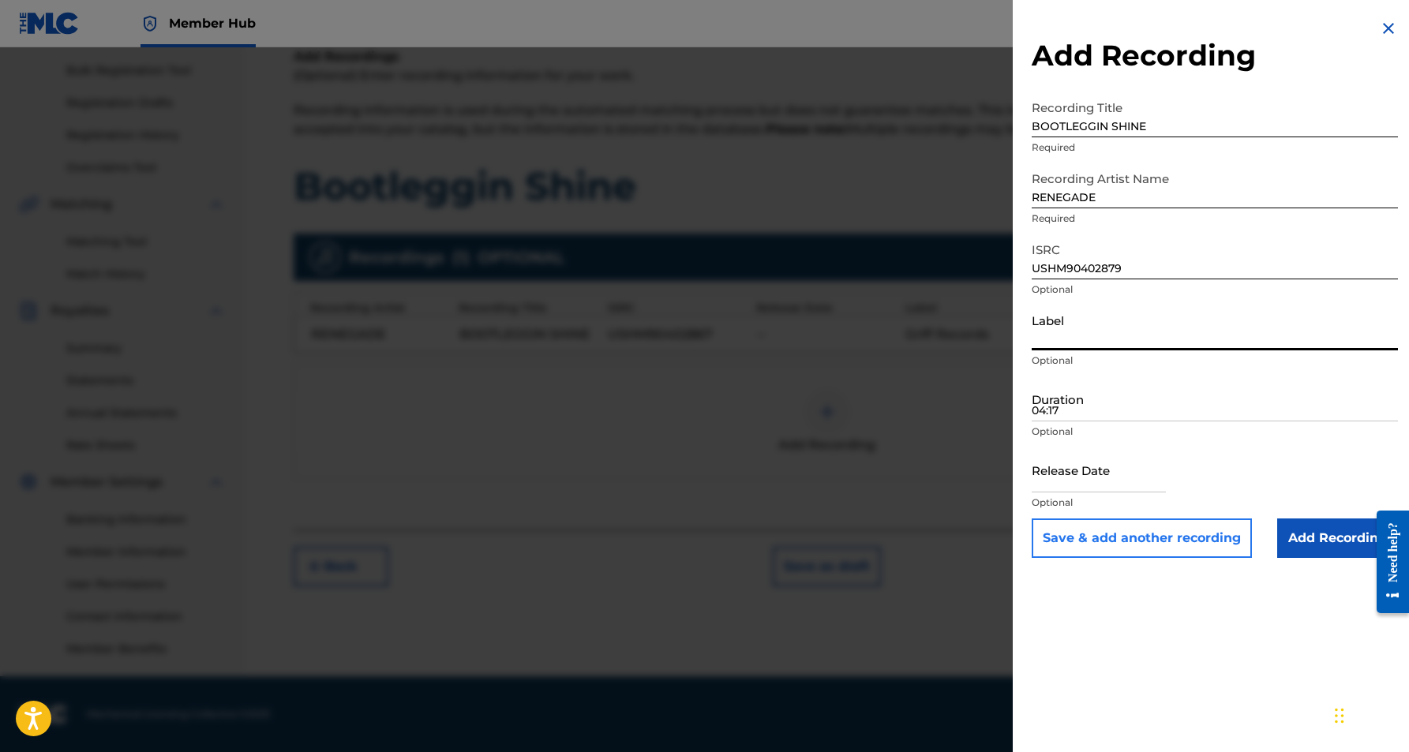
paste input "Griff Records"
type input "Griff Records"
click at [1097, 415] on input "04:17" at bounding box center [1215, 399] width 366 height 45
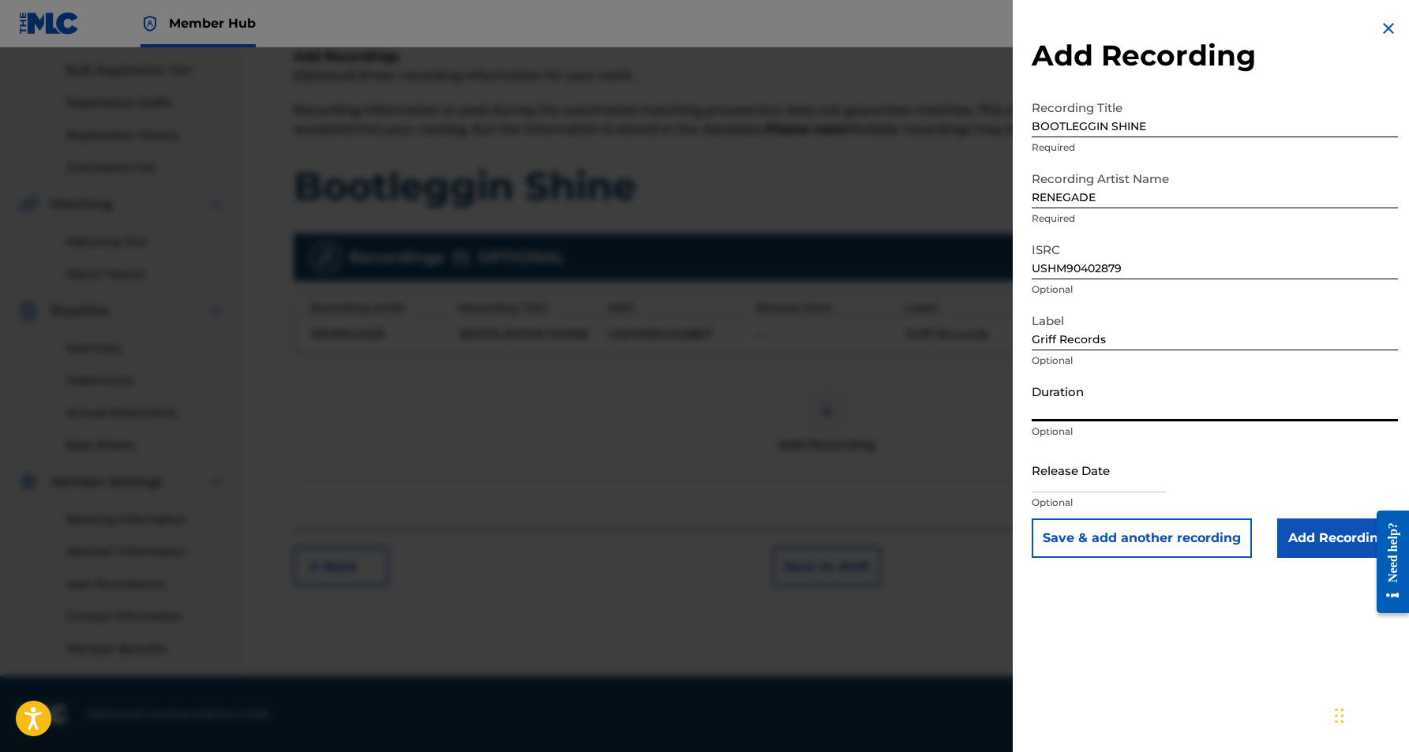
paste input "04:17"
type input "04:17"
click at [1261, 602] on div "Add Recording Recording Title BOOTLEGGIN SHINE Required Recording Artist Name R…" at bounding box center [1215, 376] width 404 height 752
click at [1307, 532] on input "Add Recording" at bounding box center [1337, 538] width 121 height 39
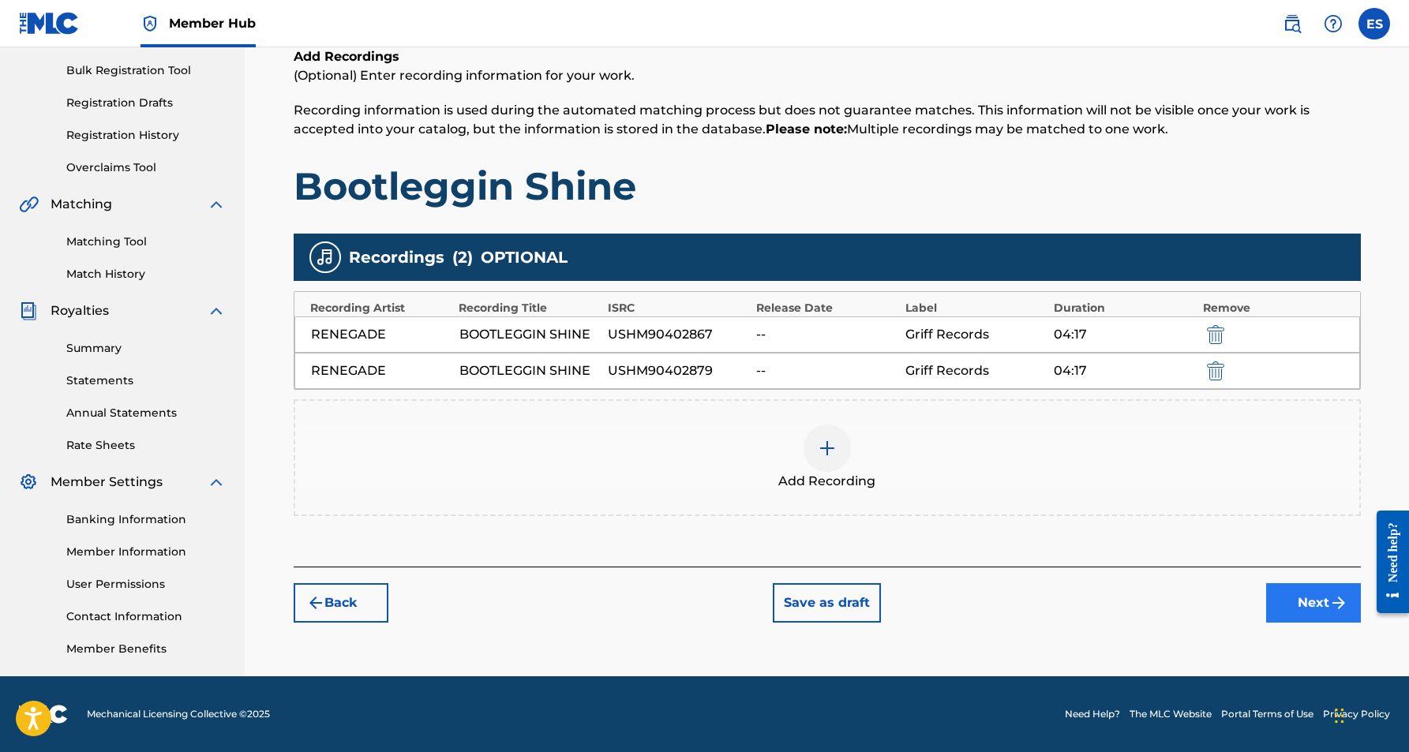
click at [1297, 603] on button "Next" at bounding box center [1313, 602] width 95 height 39
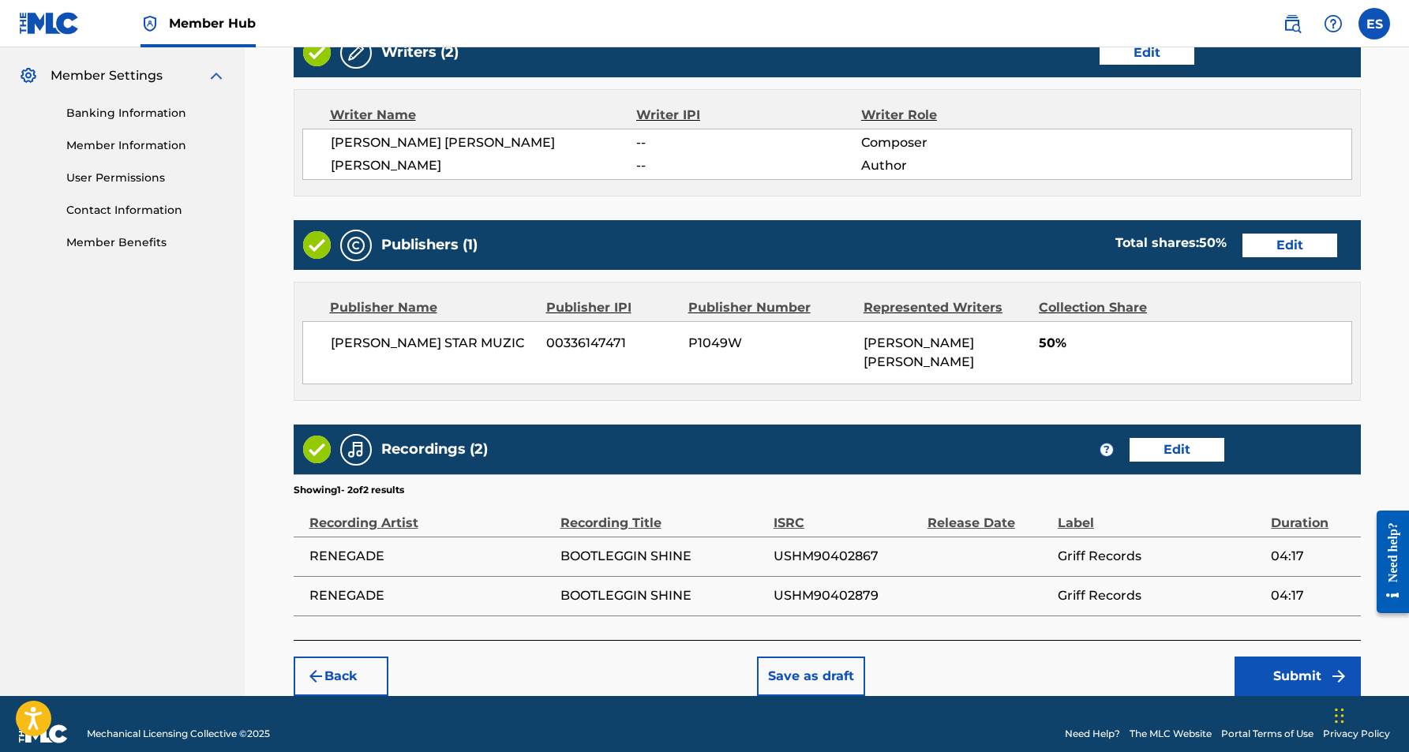
scroll to position [632, 0]
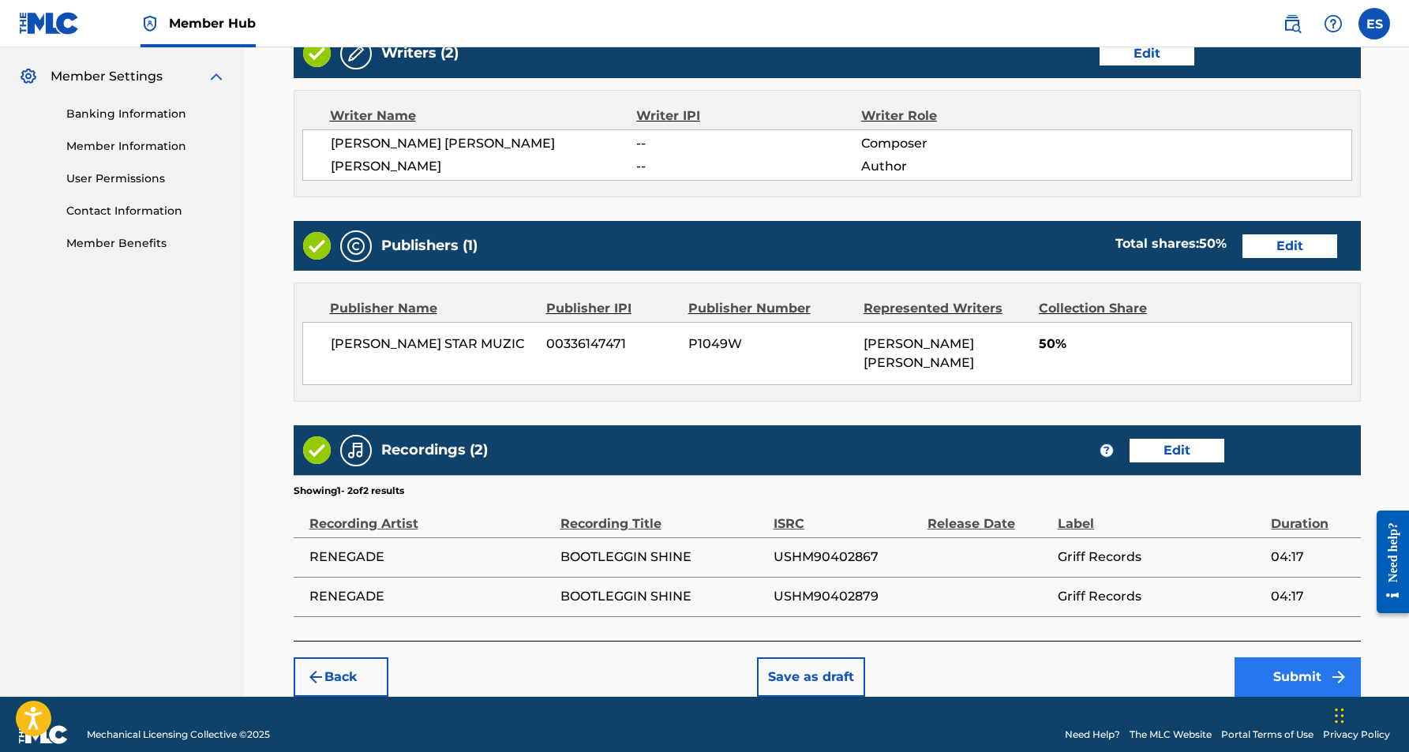
click at [1301, 658] on button "Submit" at bounding box center [1298, 677] width 126 height 39
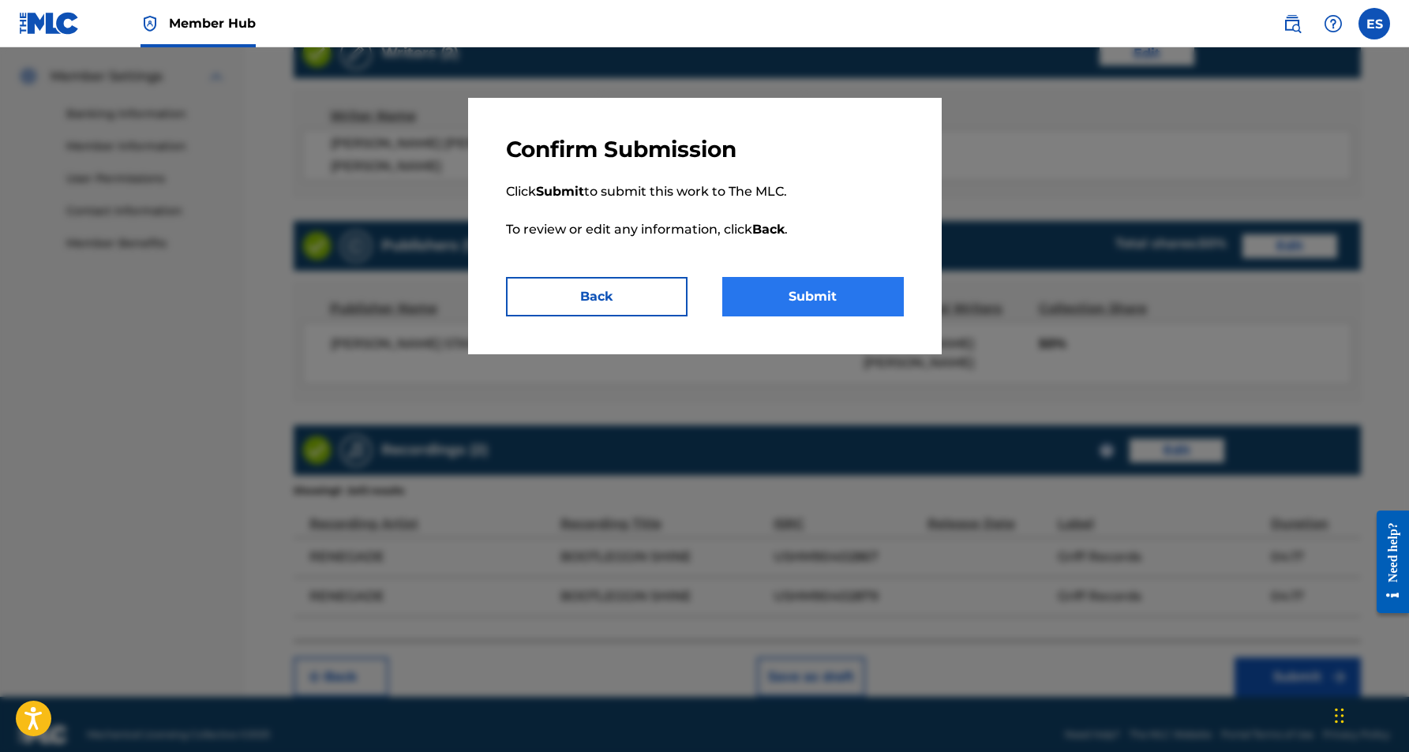
click at [837, 291] on button "Submit" at bounding box center [813, 296] width 182 height 39
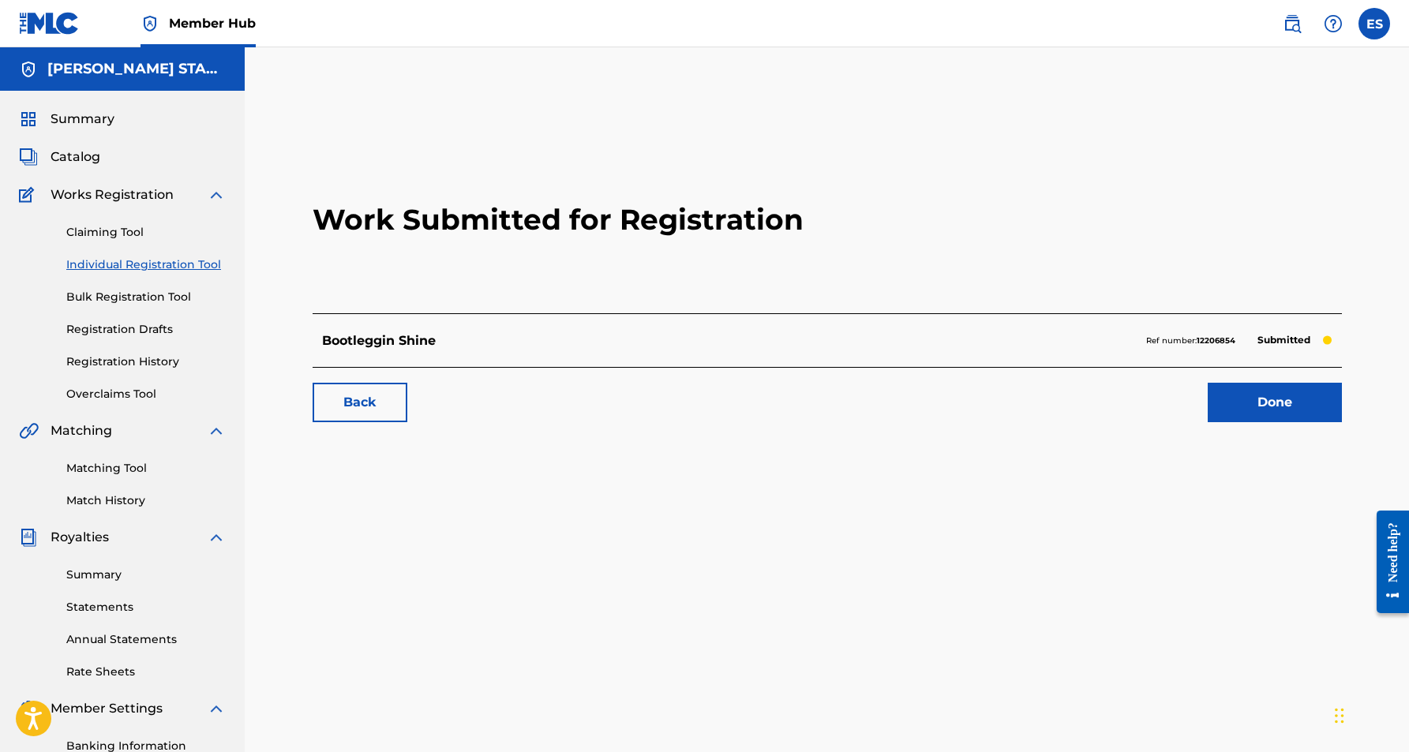
click at [163, 264] on link "Individual Registration Tool" at bounding box center [145, 265] width 159 height 17
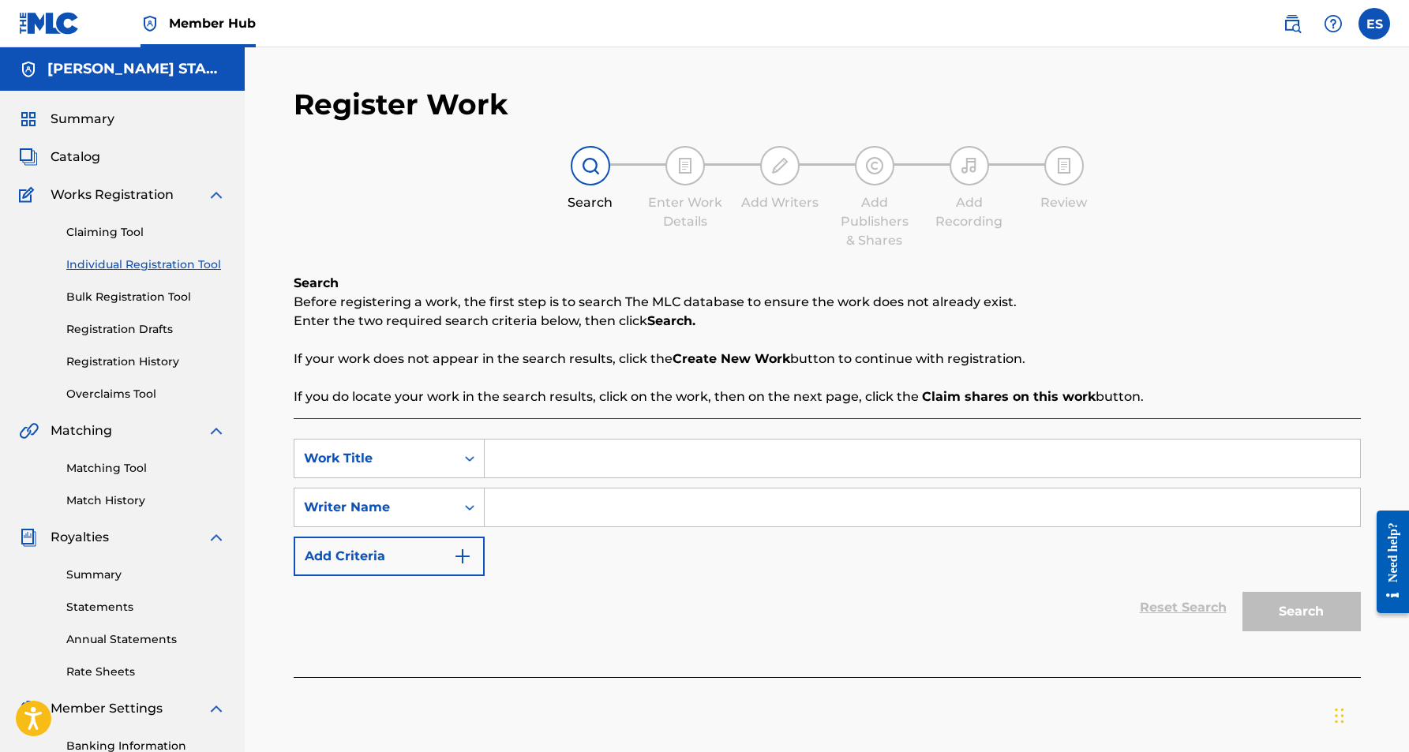
click at [518, 467] on input "Search Form" at bounding box center [923, 459] width 876 height 38
paste input "RECORDED TIMES"
type input "RECORDED TIMES"
click at [538, 546] on div "SearchWithCriteria397f1d8e-438f-49fc-aa35-c571f3980eda Work Title RECORDED TIME…" at bounding box center [827, 507] width 1067 height 137
click at [552, 512] on input "Search Form" at bounding box center [923, 508] width 876 height 38
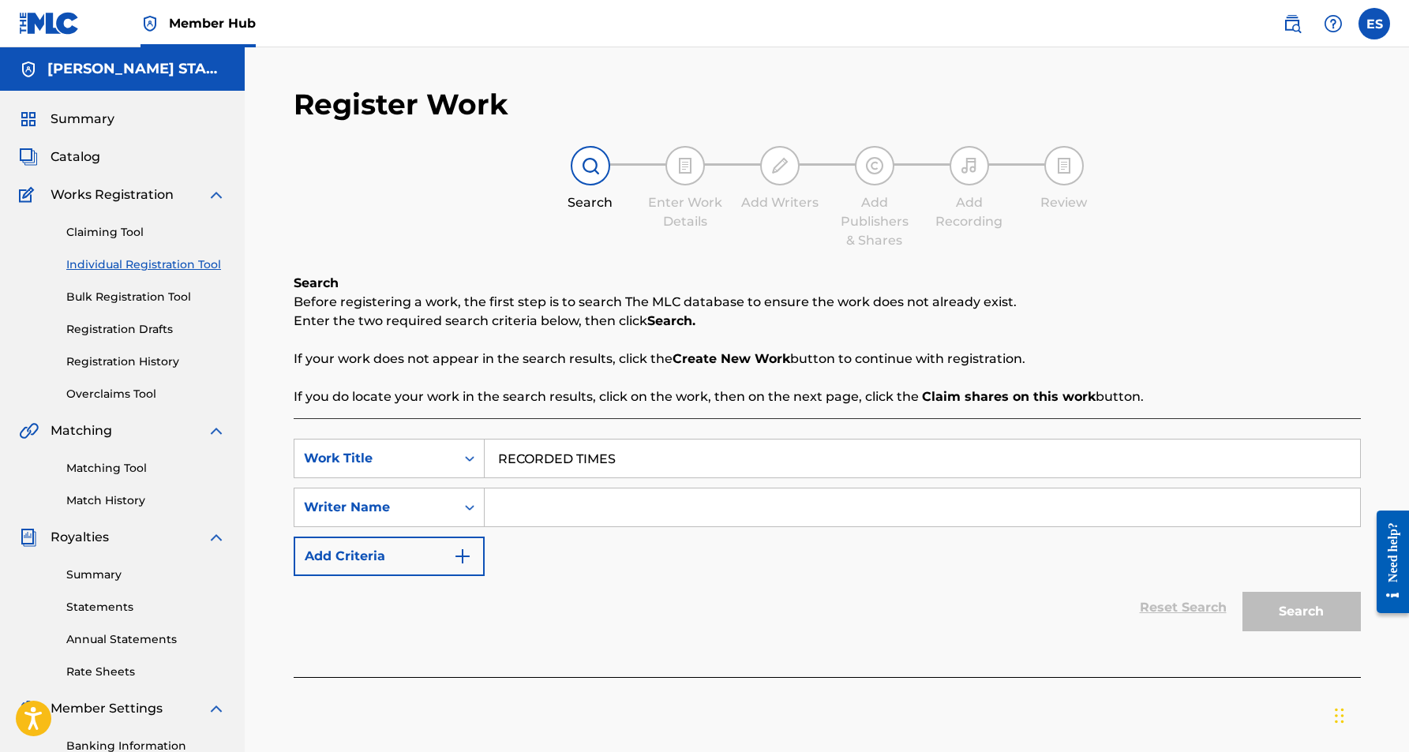
paste input "[PERSON_NAME] [PERSON_NAME]"
type input "[PERSON_NAME] [PERSON_NAME]"
click at [1262, 601] on button "Search" at bounding box center [1302, 611] width 118 height 39
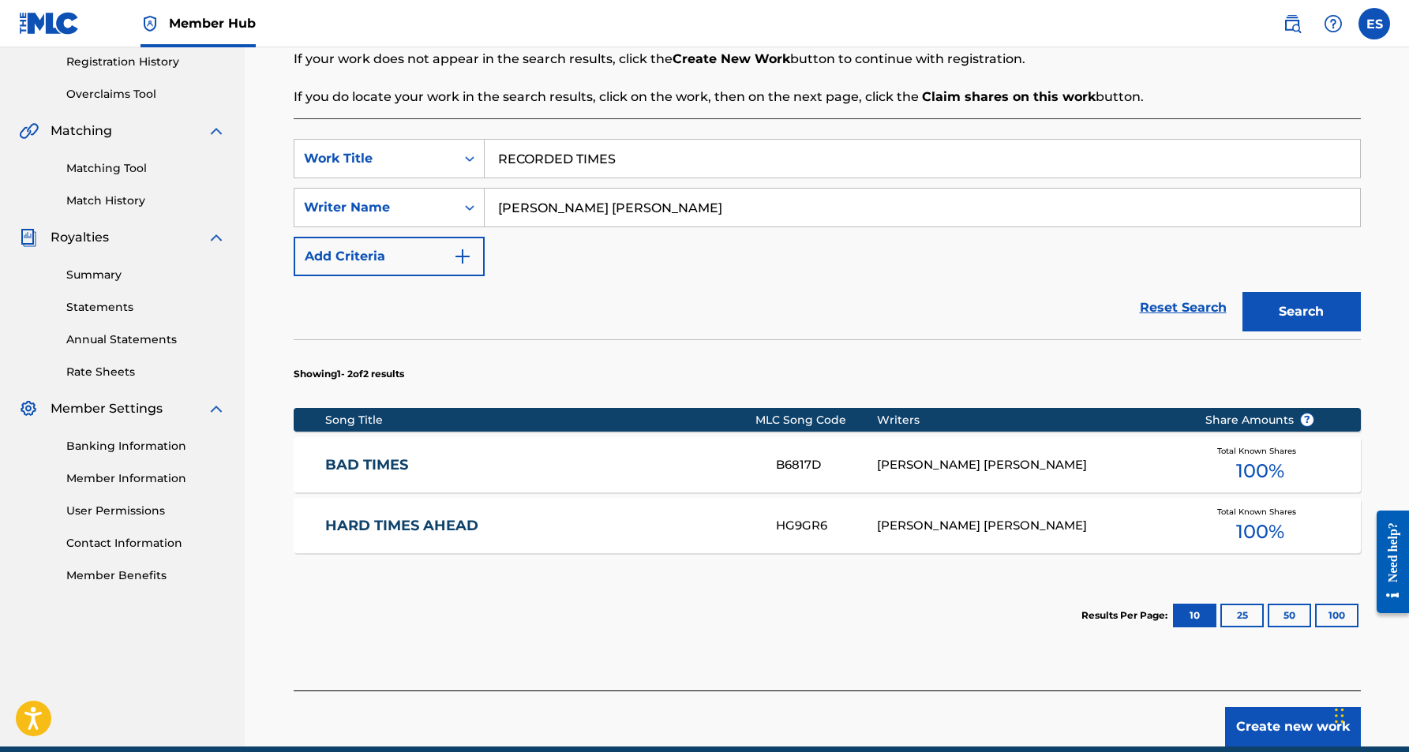
scroll to position [306, 0]
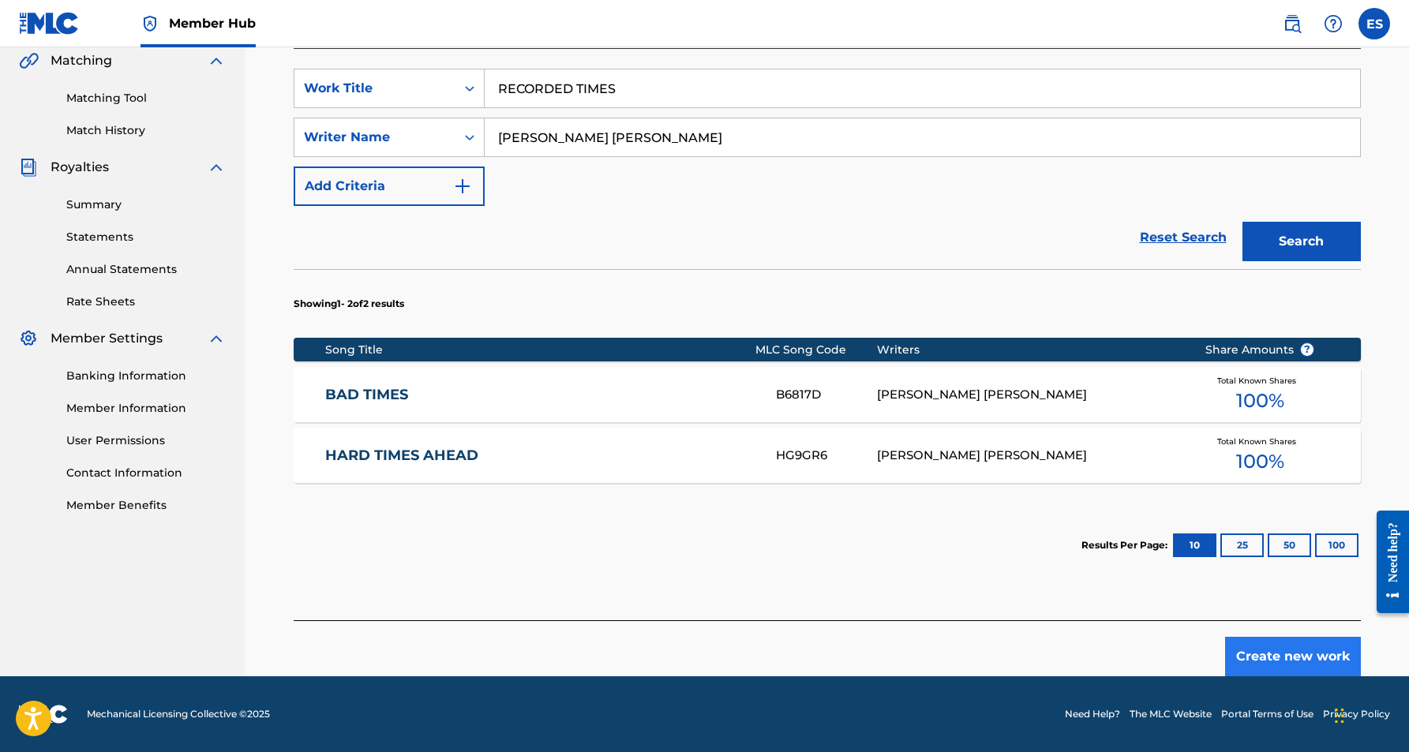
click at [1278, 659] on button "Create new work" at bounding box center [1293, 656] width 136 height 39
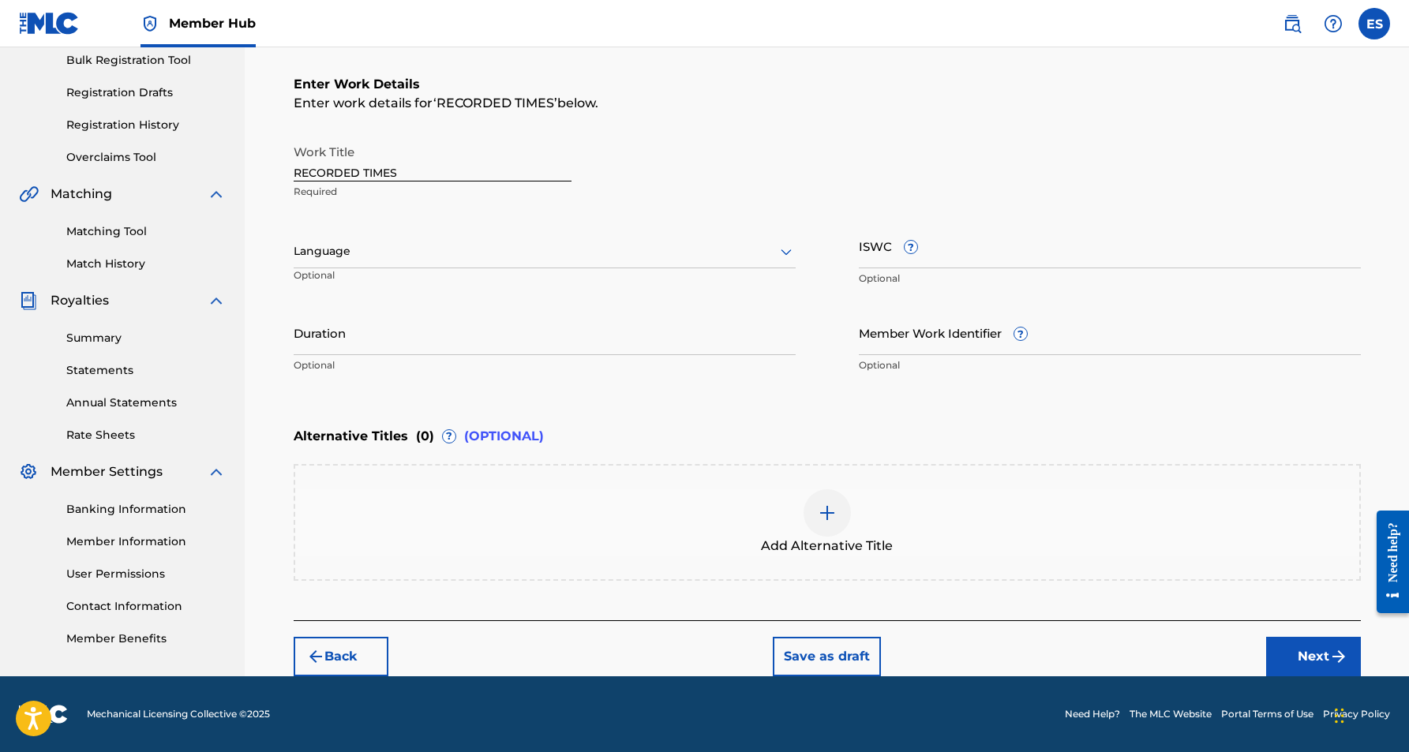
scroll to position [237, 0]
click at [784, 253] on icon at bounding box center [786, 252] width 11 height 6
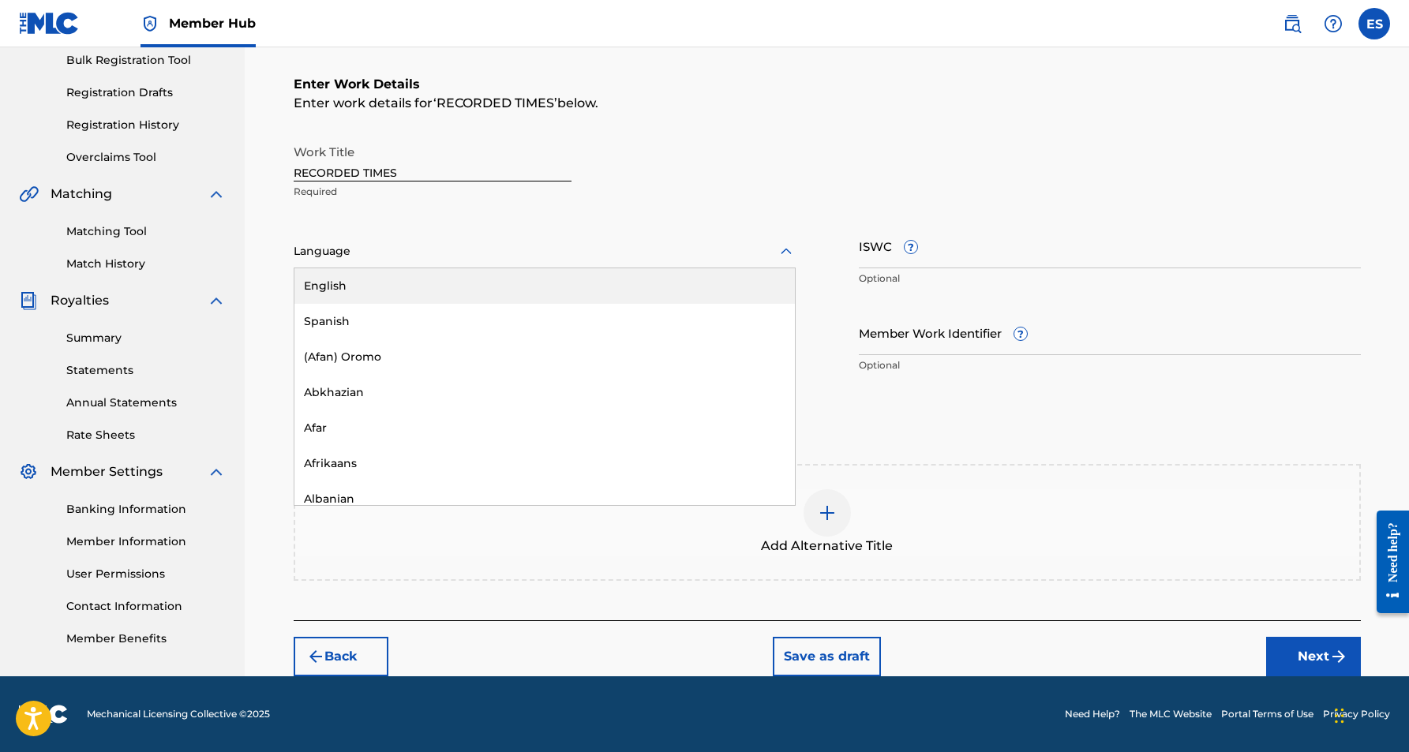
click at [745, 286] on div "English" at bounding box center [544, 286] width 501 height 36
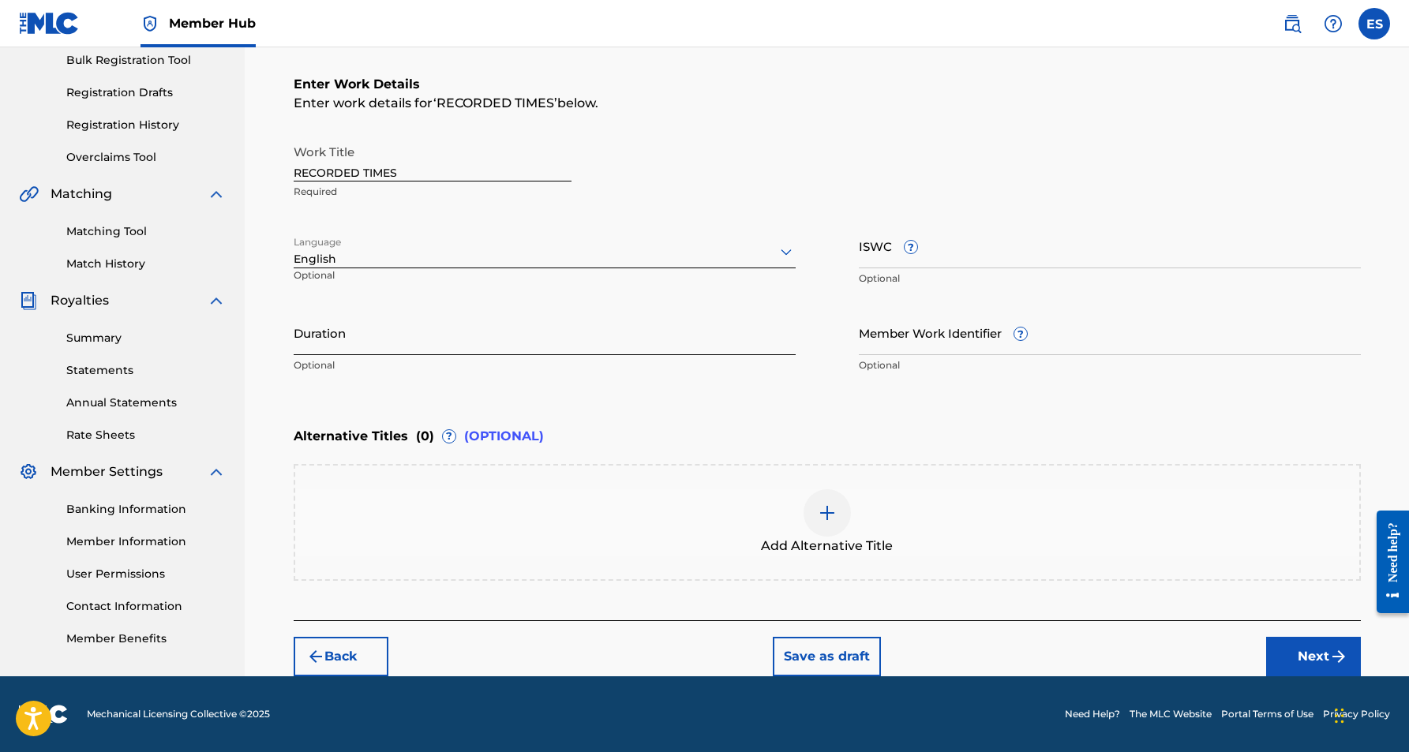
click at [493, 336] on input "Duration" at bounding box center [545, 332] width 502 height 45
paste input "04:09"
type input "04:09"
drag, startPoint x: 405, startPoint y: 173, endPoint x: 293, endPoint y: 171, distance: 112.1
click at [294, 171] on input "RECORDED TIMES" at bounding box center [433, 159] width 278 height 45
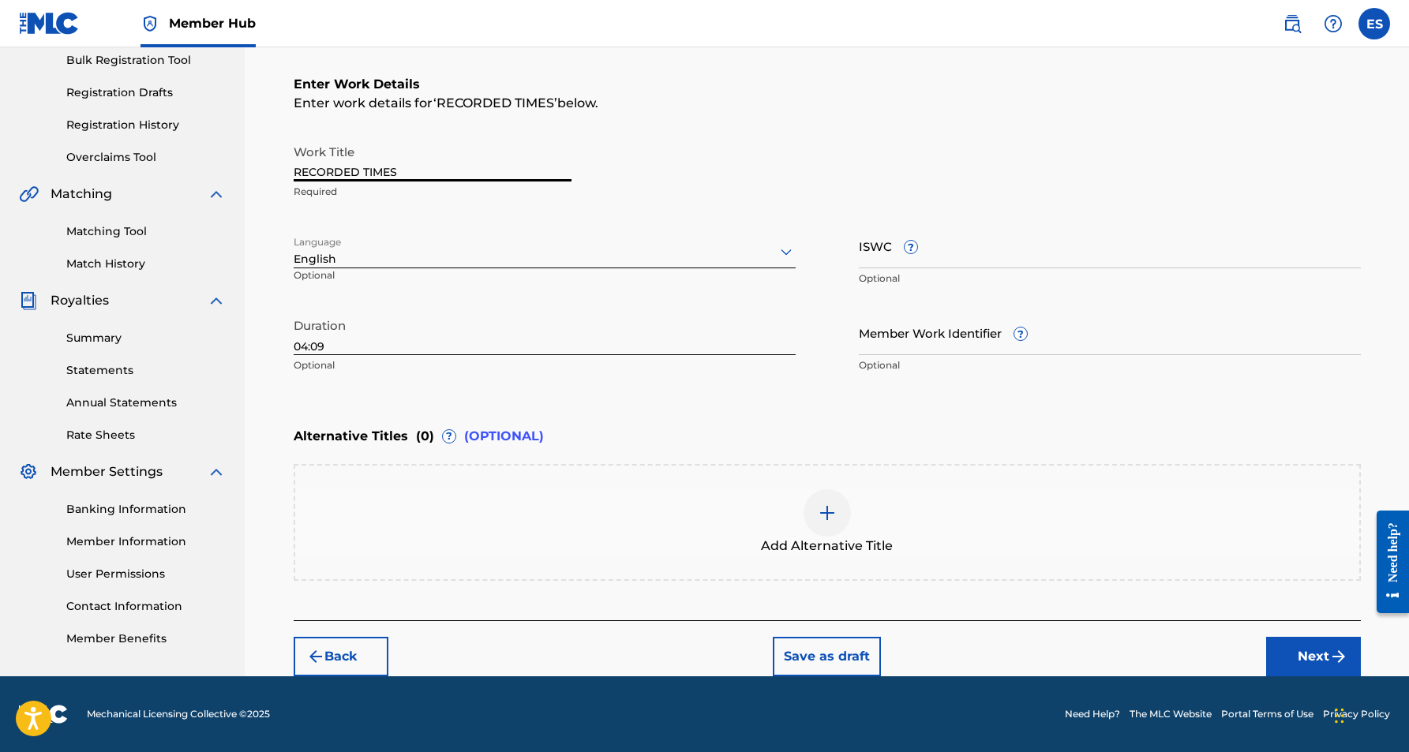
click at [748, 217] on div "Work Title RECORDED TIMES Required Language English Optional ISWC ? Optional Du…" at bounding box center [827, 259] width 1067 height 245
click at [1292, 645] on button "Next" at bounding box center [1313, 656] width 95 height 39
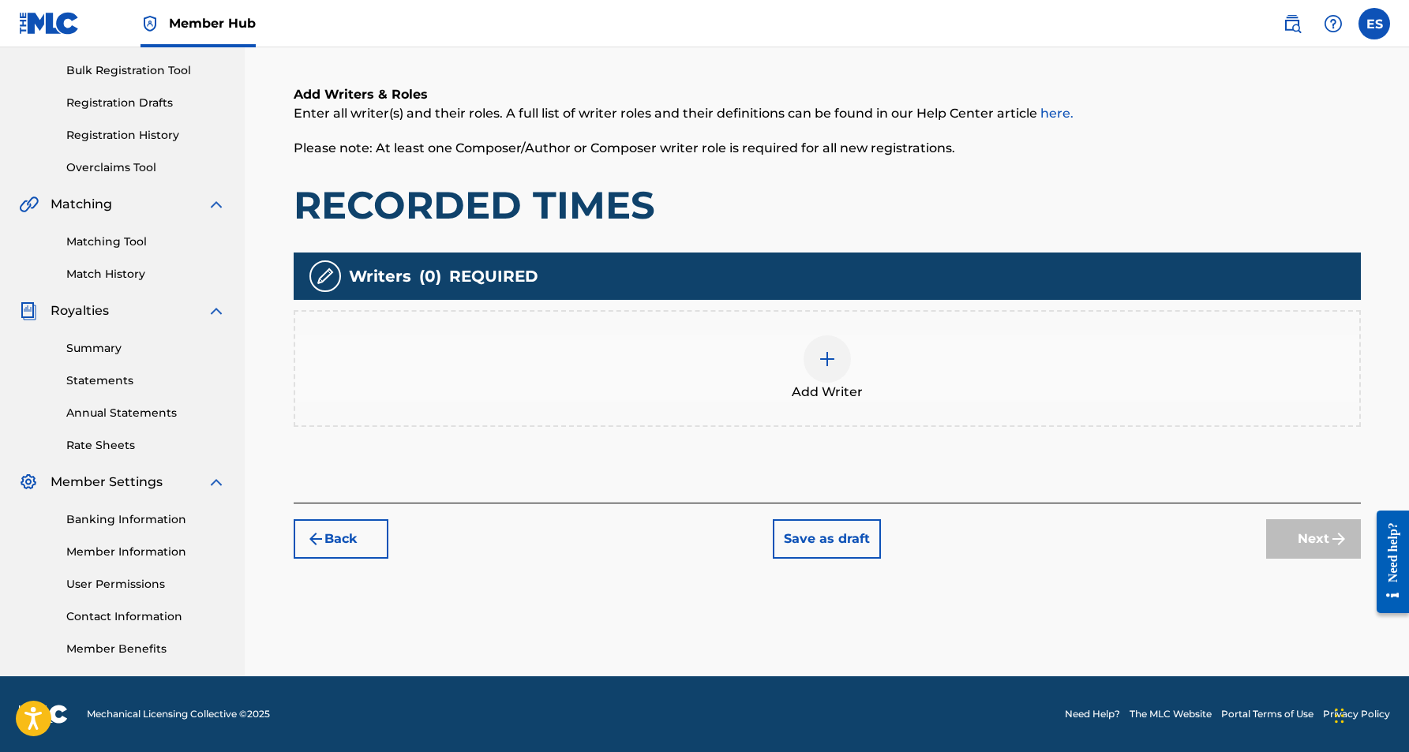
click at [834, 368] on img at bounding box center [827, 359] width 19 height 19
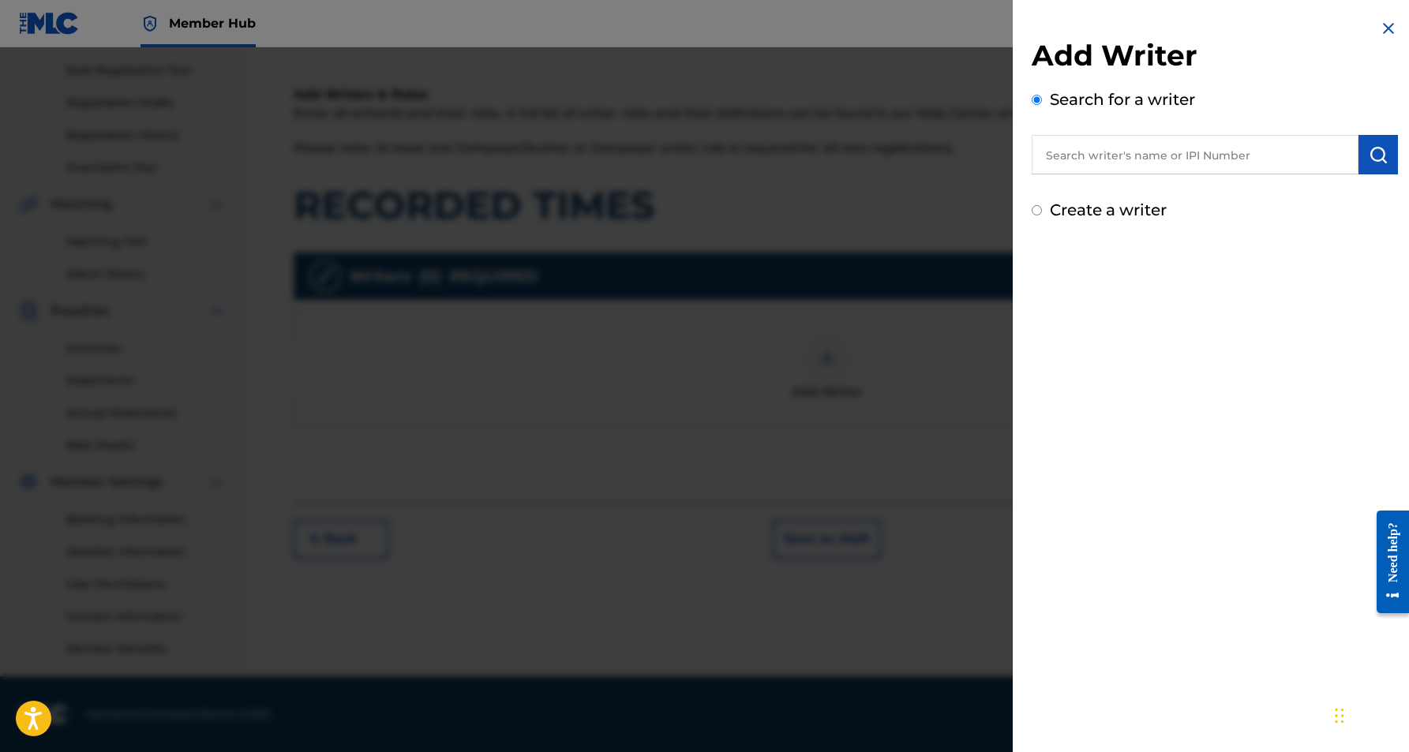
click at [1146, 161] on input "text" at bounding box center [1195, 154] width 327 height 39
paste input "[PERSON_NAME] [PERSON_NAME]"
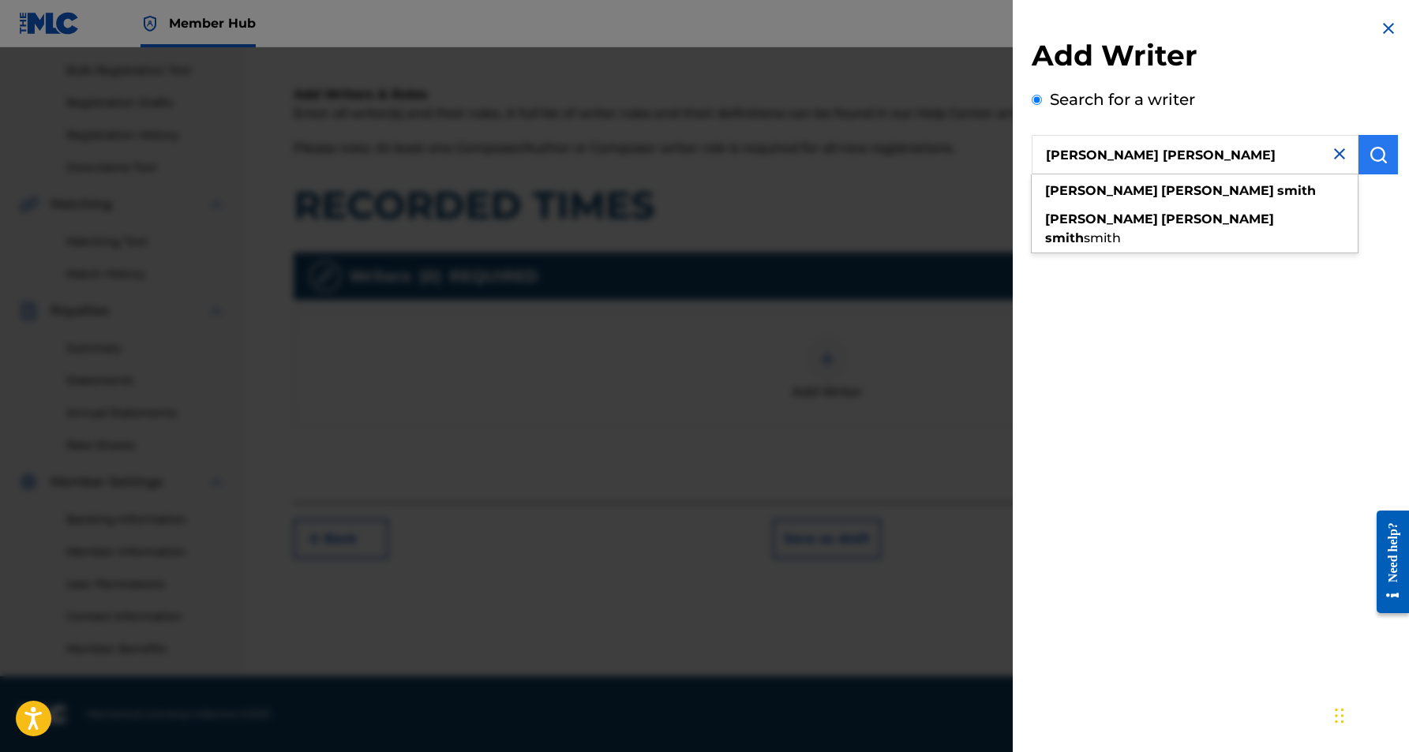
type input "[PERSON_NAME] [PERSON_NAME]"
click at [1373, 151] on img "submit" at bounding box center [1378, 154] width 19 height 19
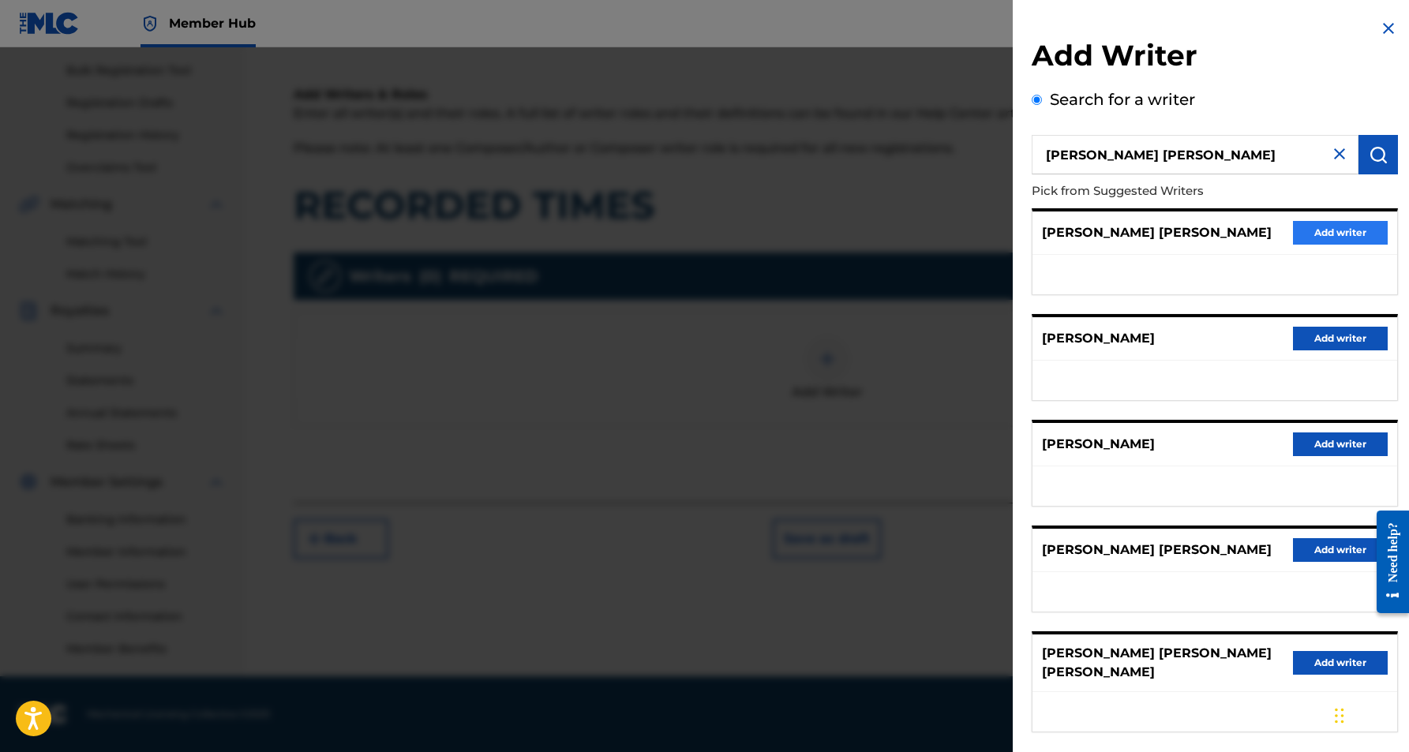
click at [1334, 234] on button "Add writer" at bounding box center [1340, 233] width 95 height 24
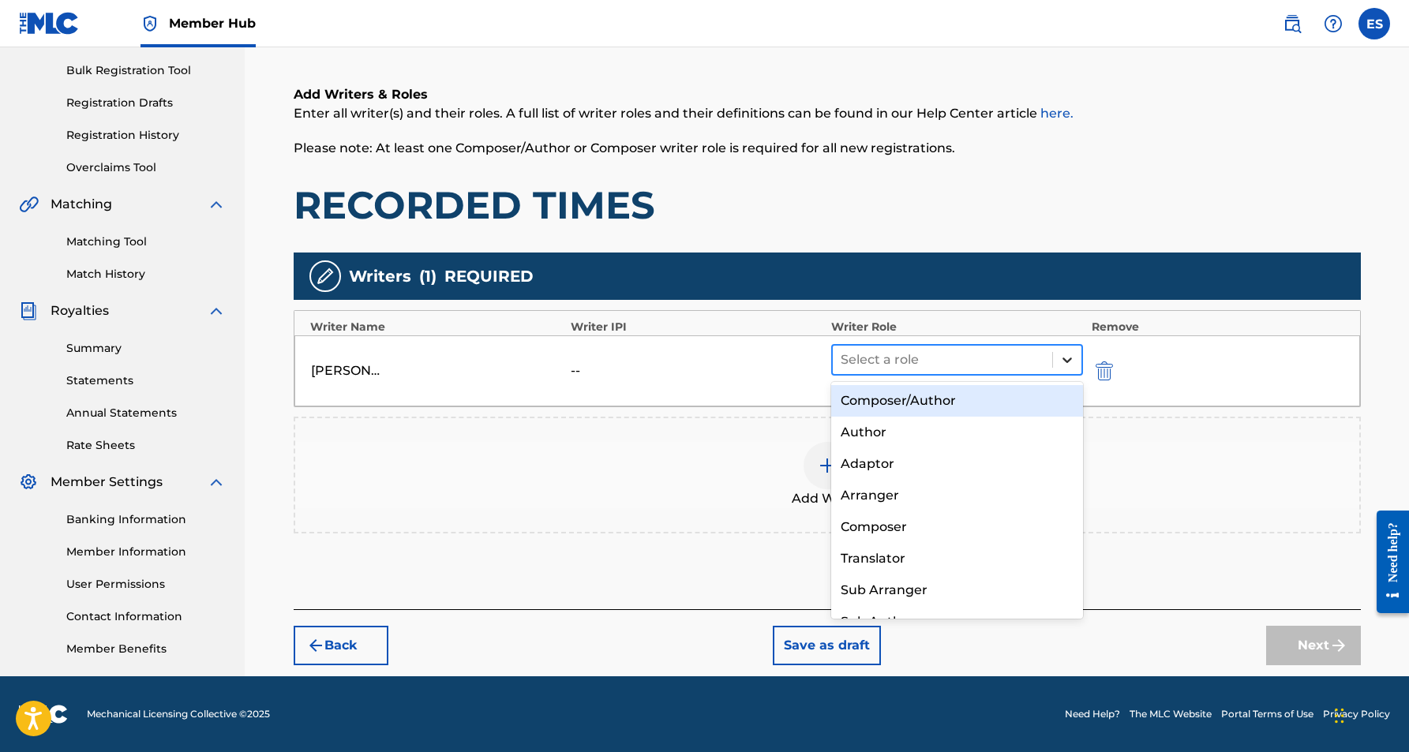
click at [1062, 358] on icon at bounding box center [1068, 360] width 16 height 16
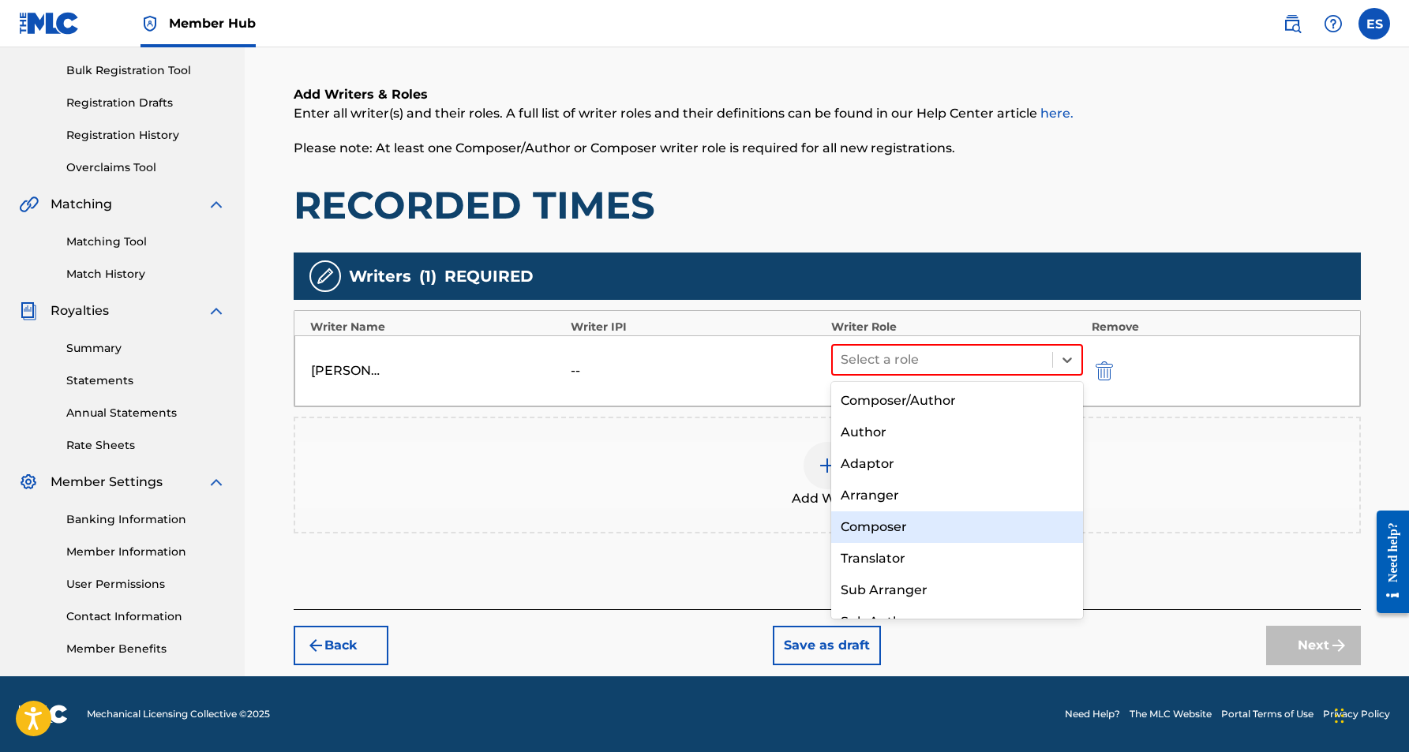
click at [927, 527] on div "Composer" at bounding box center [957, 528] width 253 height 32
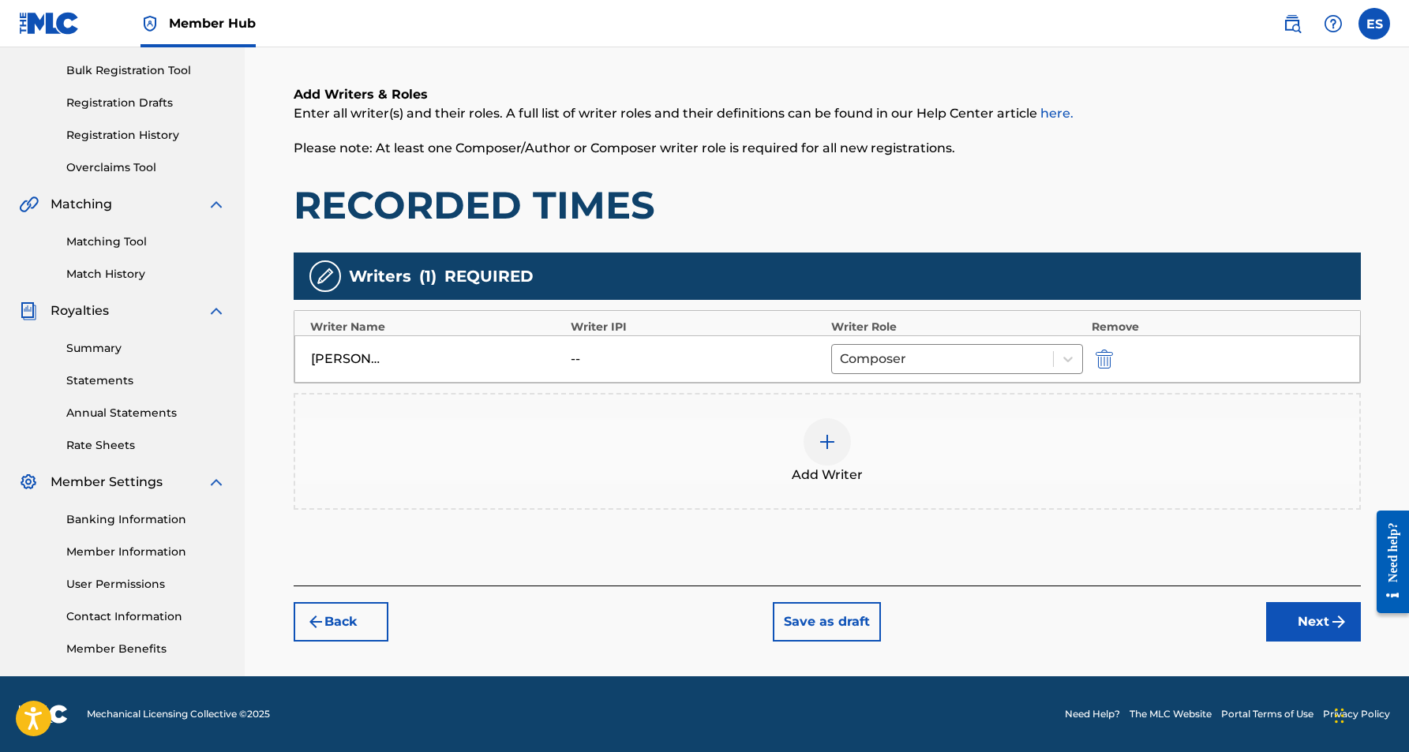
click at [822, 445] on img at bounding box center [827, 442] width 19 height 19
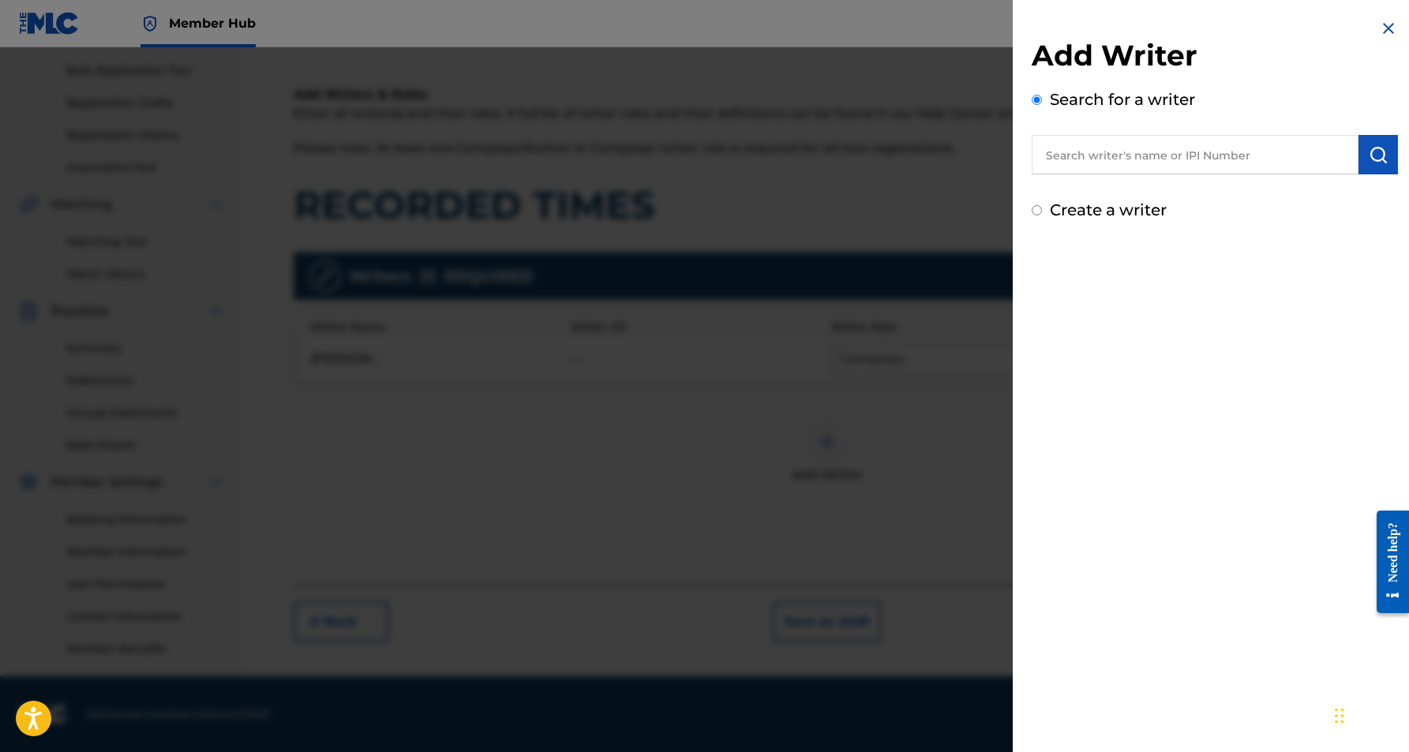
click at [1036, 215] on input "Create a writer" at bounding box center [1037, 210] width 10 height 10
radio input "false"
radio input "true"
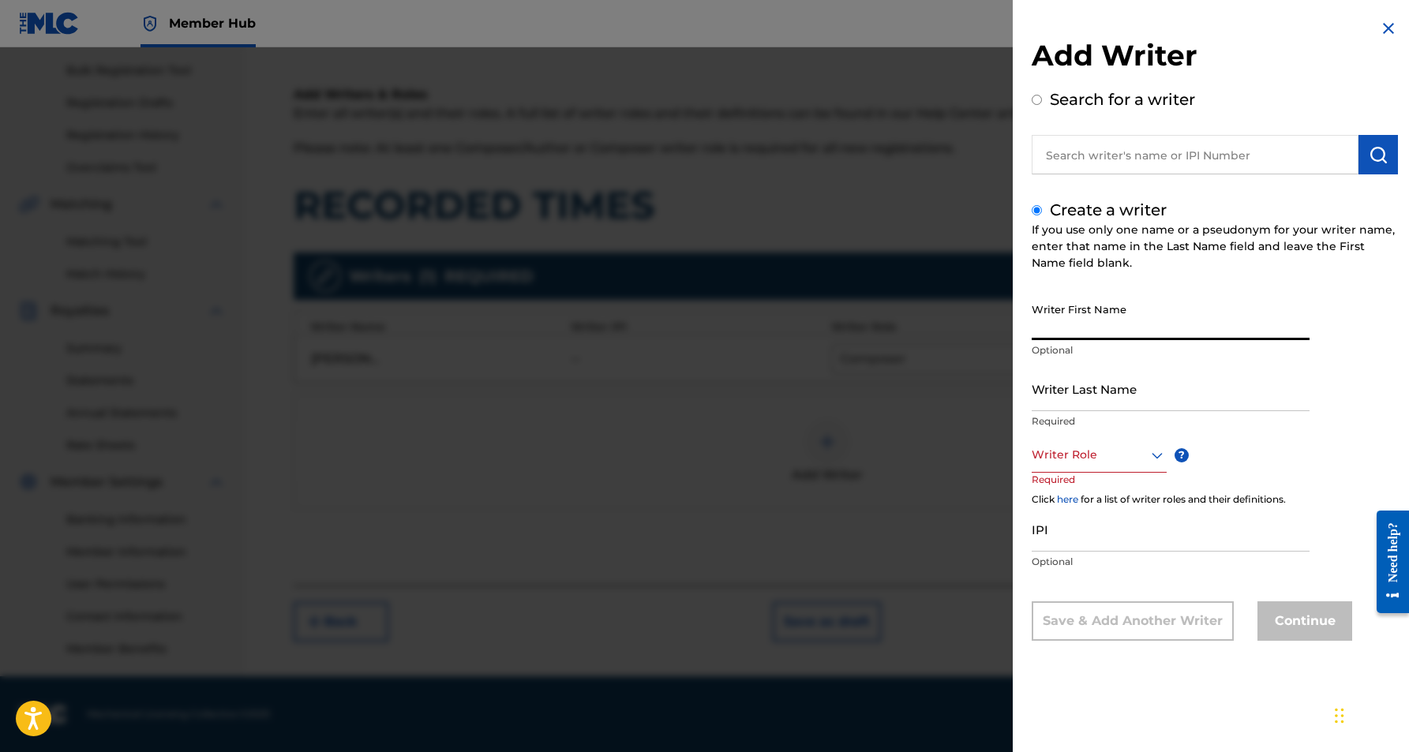
click at [1169, 320] on input "Writer First Name" at bounding box center [1171, 317] width 278 height 45
paste input "[PERSON_NAME]"
type input "[PERSON_NAME]"
click at [1165, 389] on input "Writer Last Name" at bounding box center [1171, 388] width 278 height 45
paste input "[PERSON_NAME]"
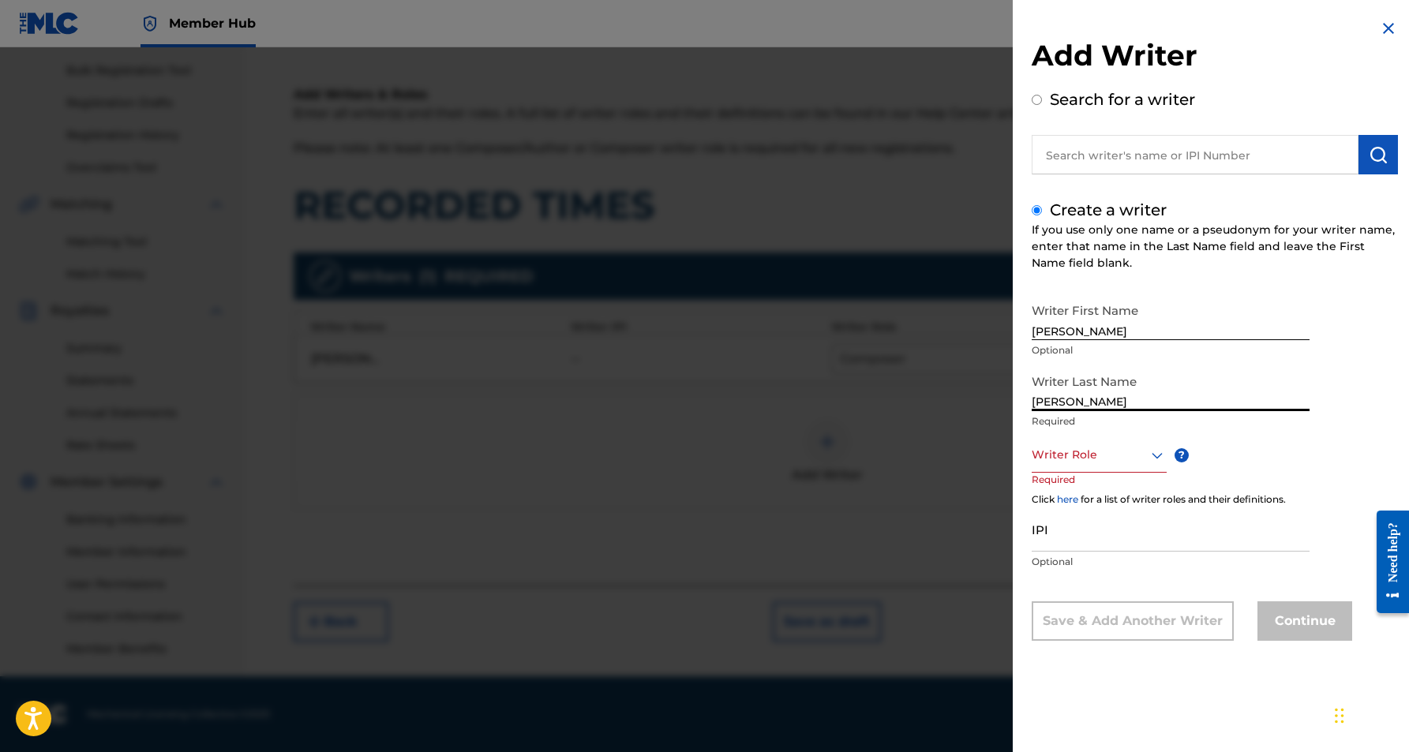
type input "[PERSON_NAME]"
click at [1118, 330] on input "[PERSON_NAME]" at bounding box center [1171, 317] width 278 height 45
click at [1246, 309] on input "[PERSON_NAME]" at bounding box center [1171, 317] width 278 height 45
type input "[PERSON_NAME]"
click at [1155, 456] on icon at bounding box center [1157, 455] width 11 height 6
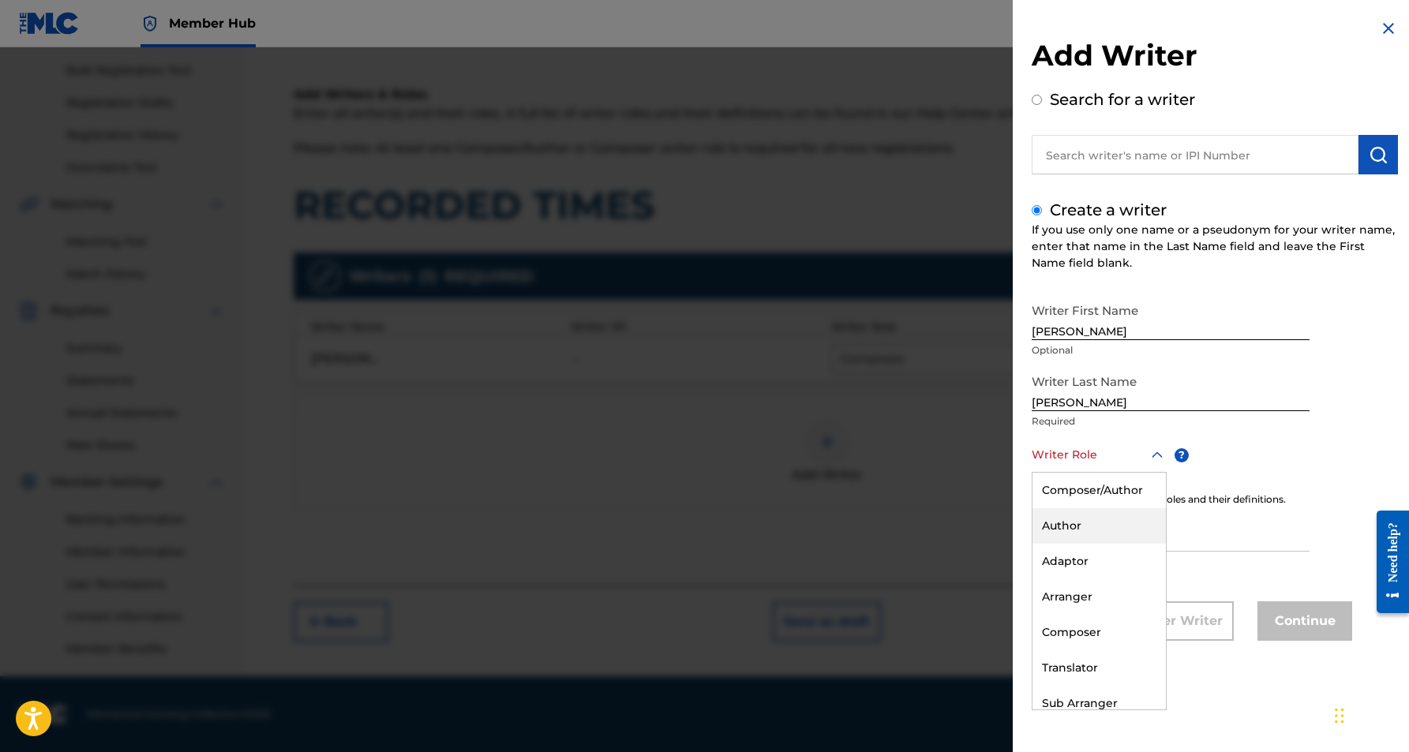
click at [1101, 527] on div "Author" at bounding box center [1099, 526] width 133 height 36
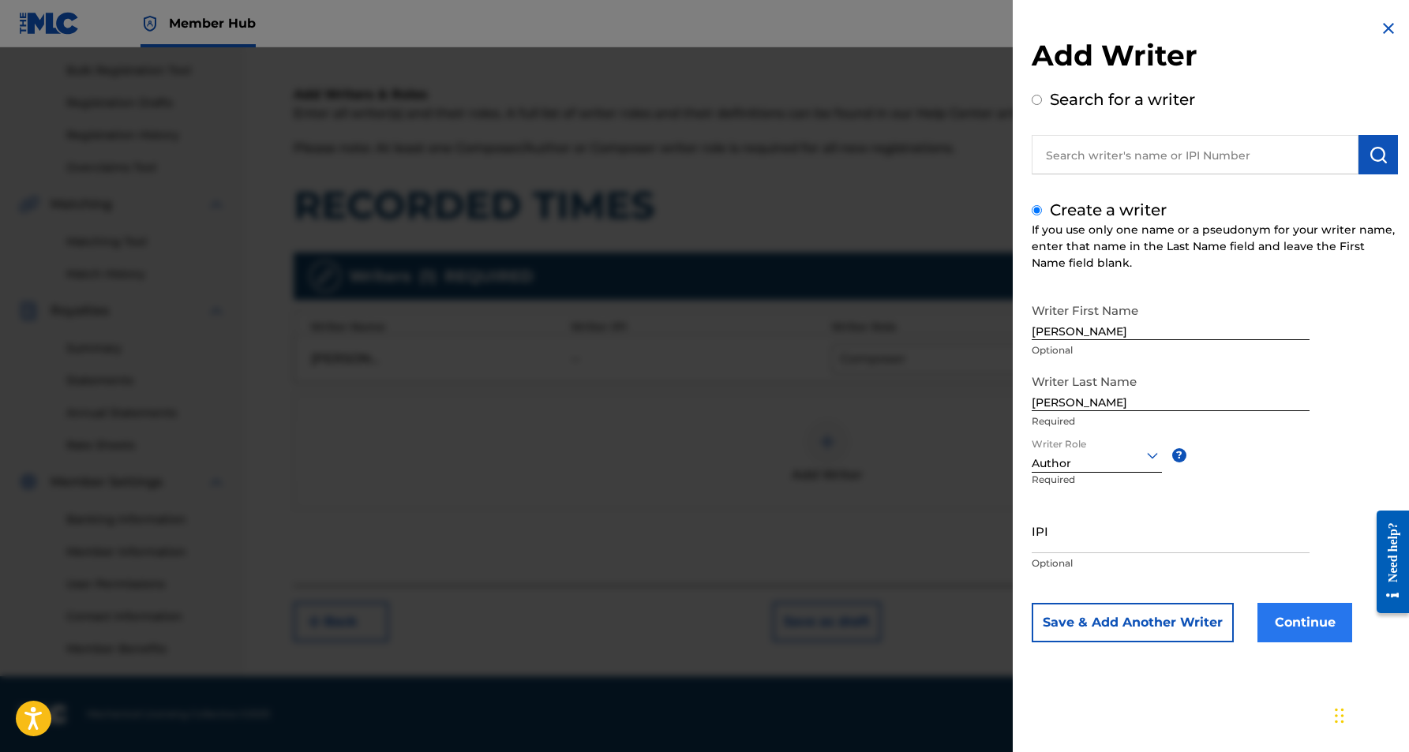
click at [1304, 628] on button "Continue" at bounding box center [1305, 622] width 95 height 39
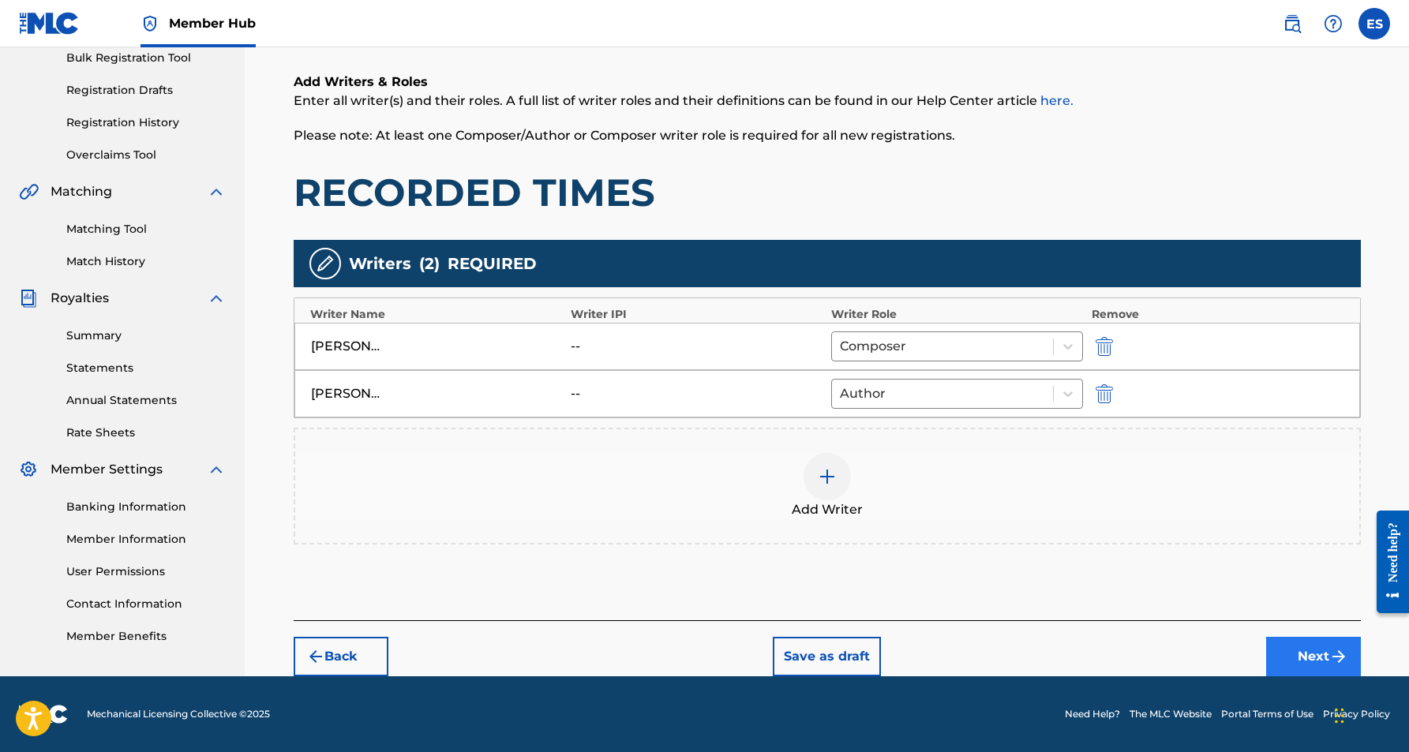
click at [1296, 649] on button "Next" at bounding box center [1313, 656] width 95 height 39
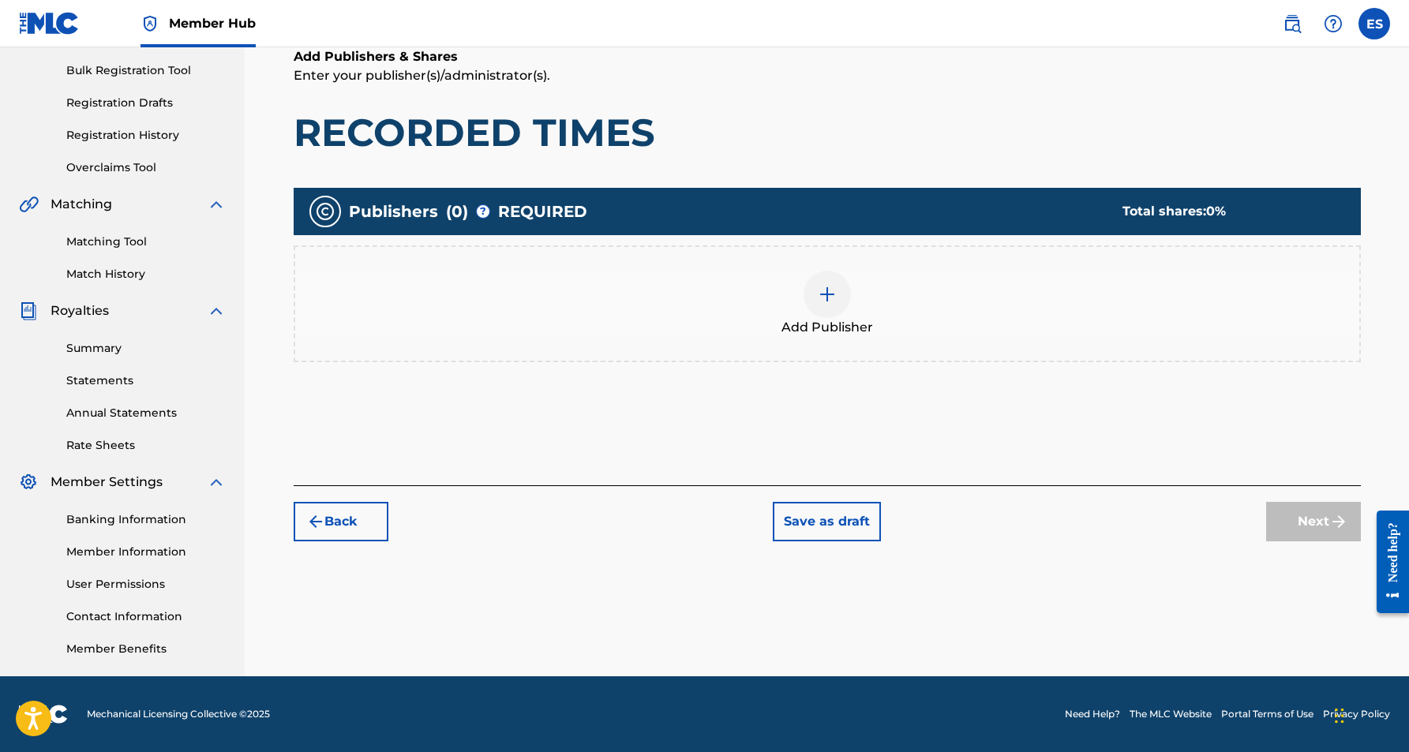
click at [821, 292] on img at bounding box center [827, 294] width 19 height 19
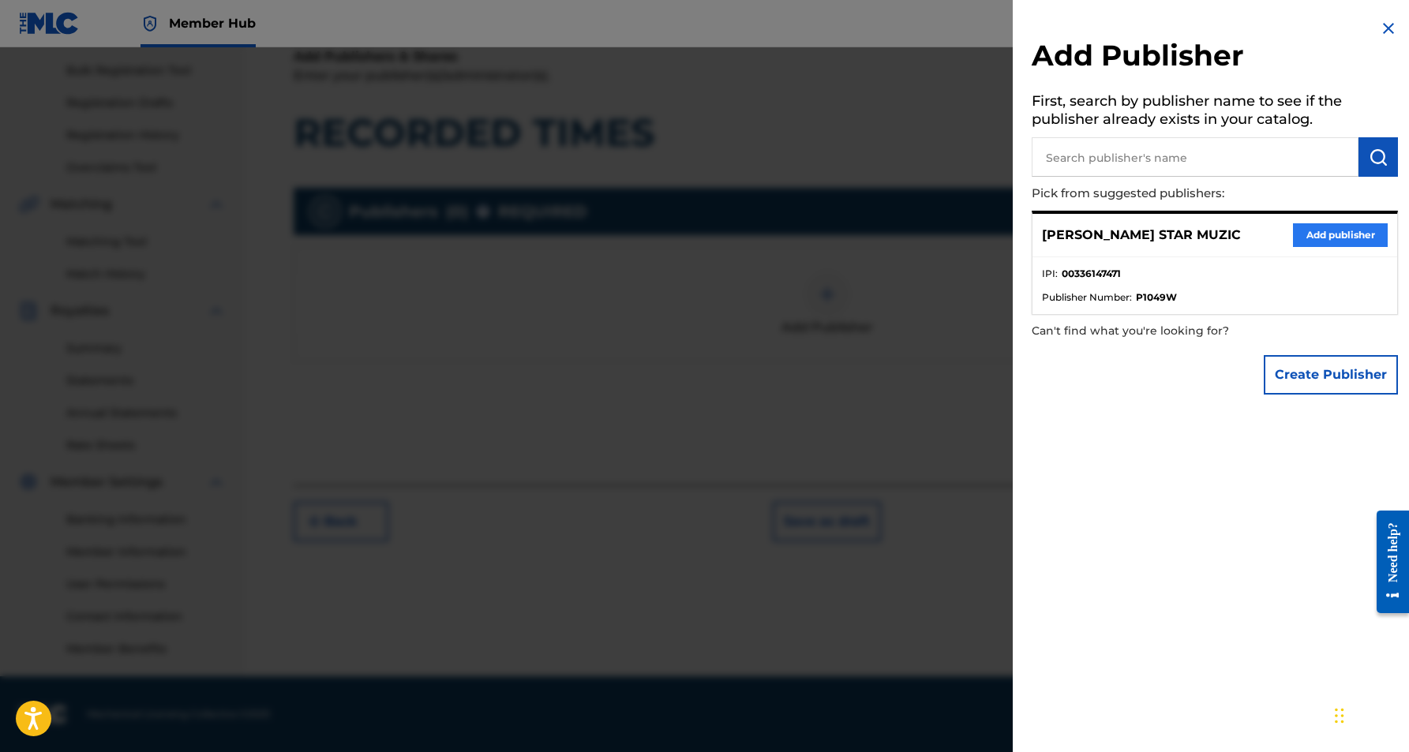
click at [1322, 227] on button "Add publisher" at bounding box center [1340, 235] width 95 height 24
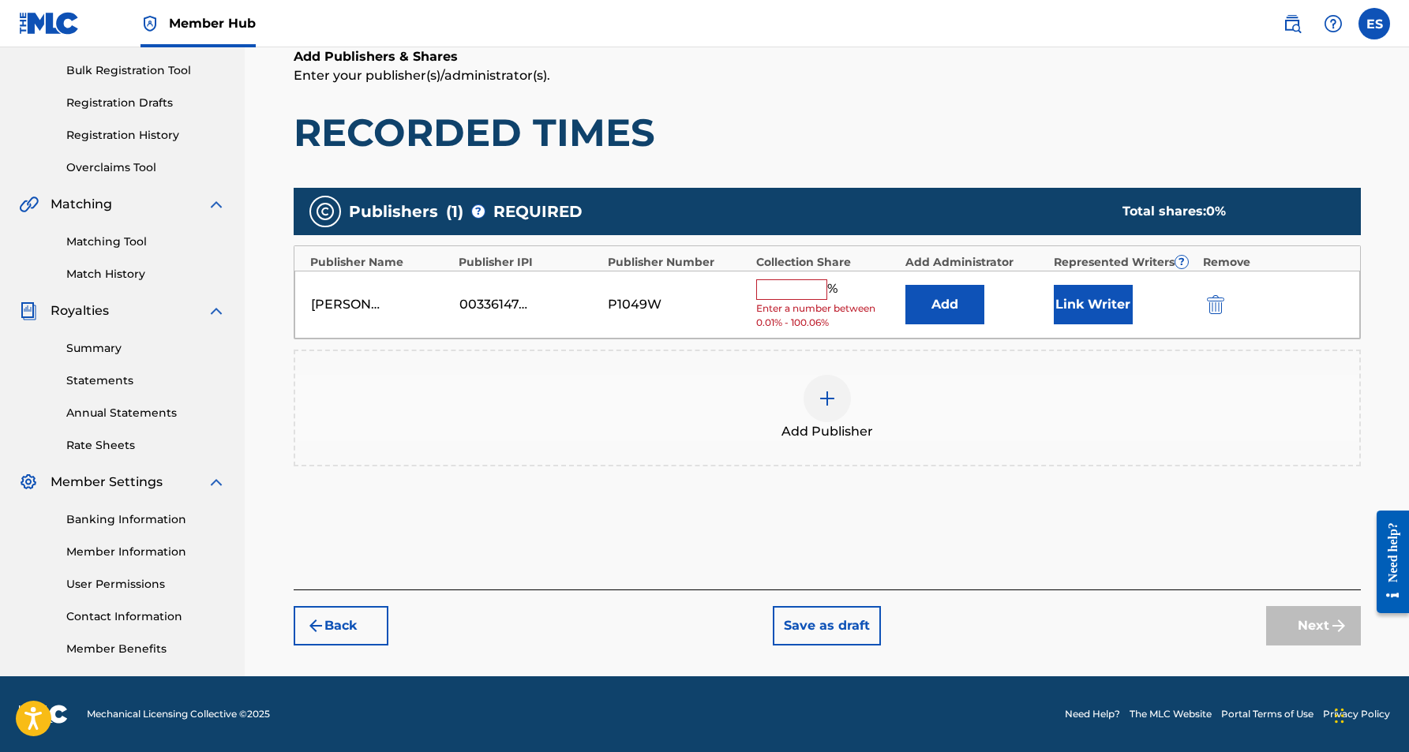
click at [802, 286] on input "text" at bounding box center [791, 289] width 71 height 21
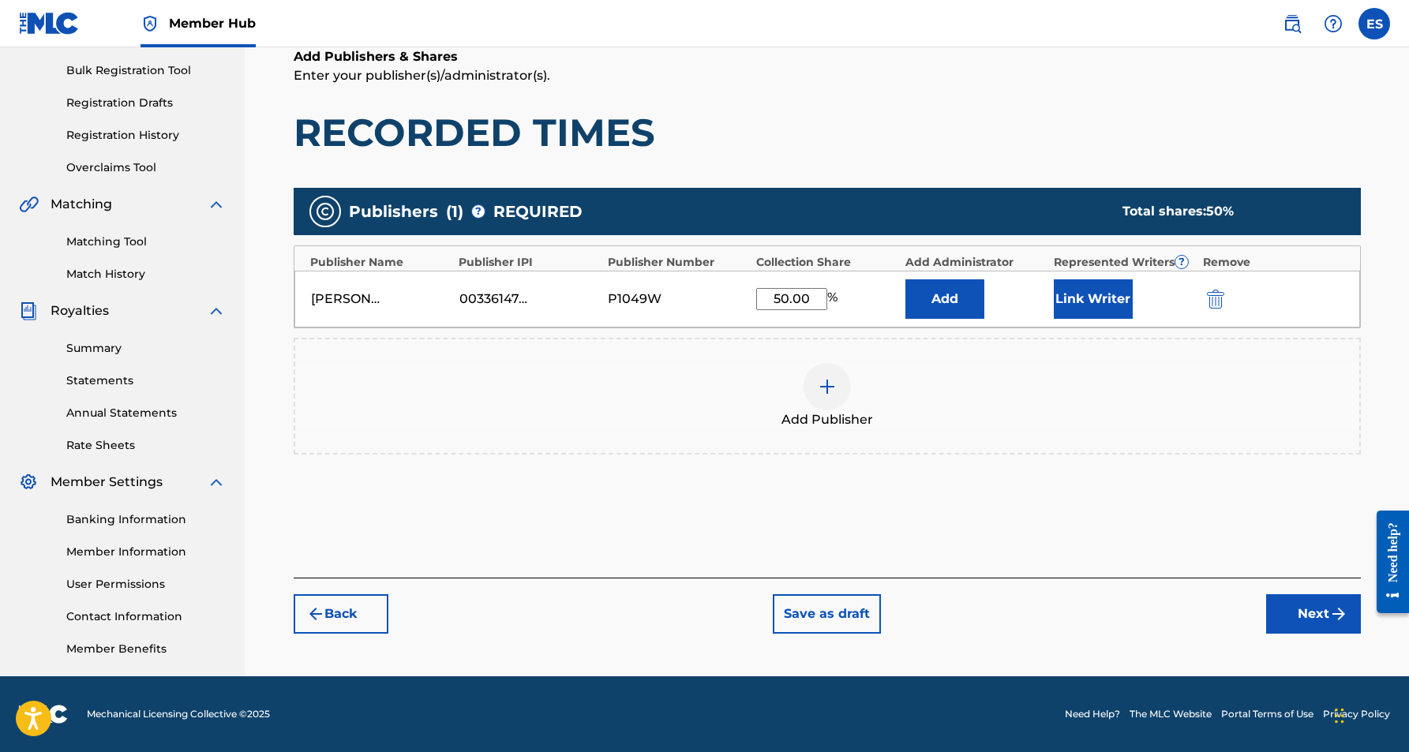
type input "50.00"
click at [904, 143] on h1 "RECORDED TIMES" at bounding box center [827, 132] width 1067 height 47
click at [1095, 291] on button "Link Writer" at bounding box center [1093, 298] width 79 height 39
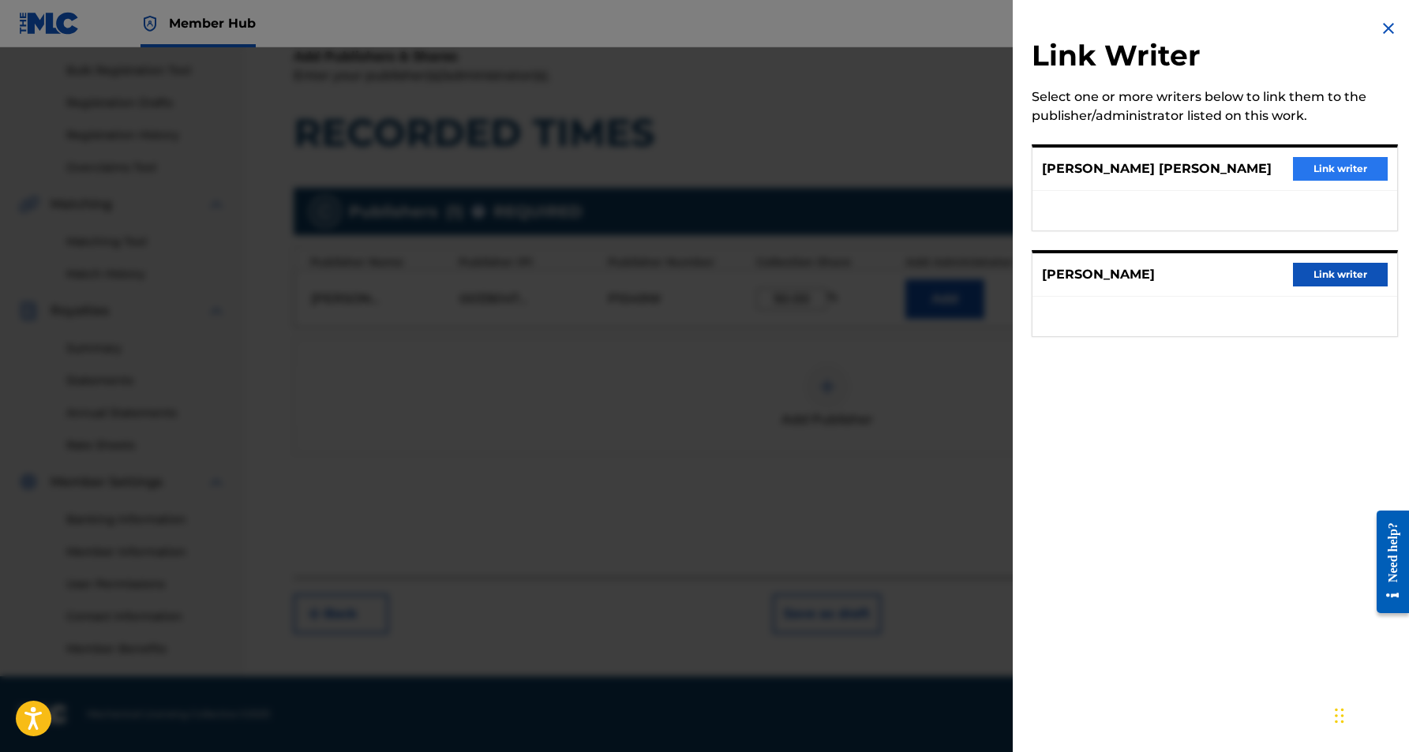
click at [1334, 163] on button "Link writer" at bounding box center [1340, 169] width 95 height 24
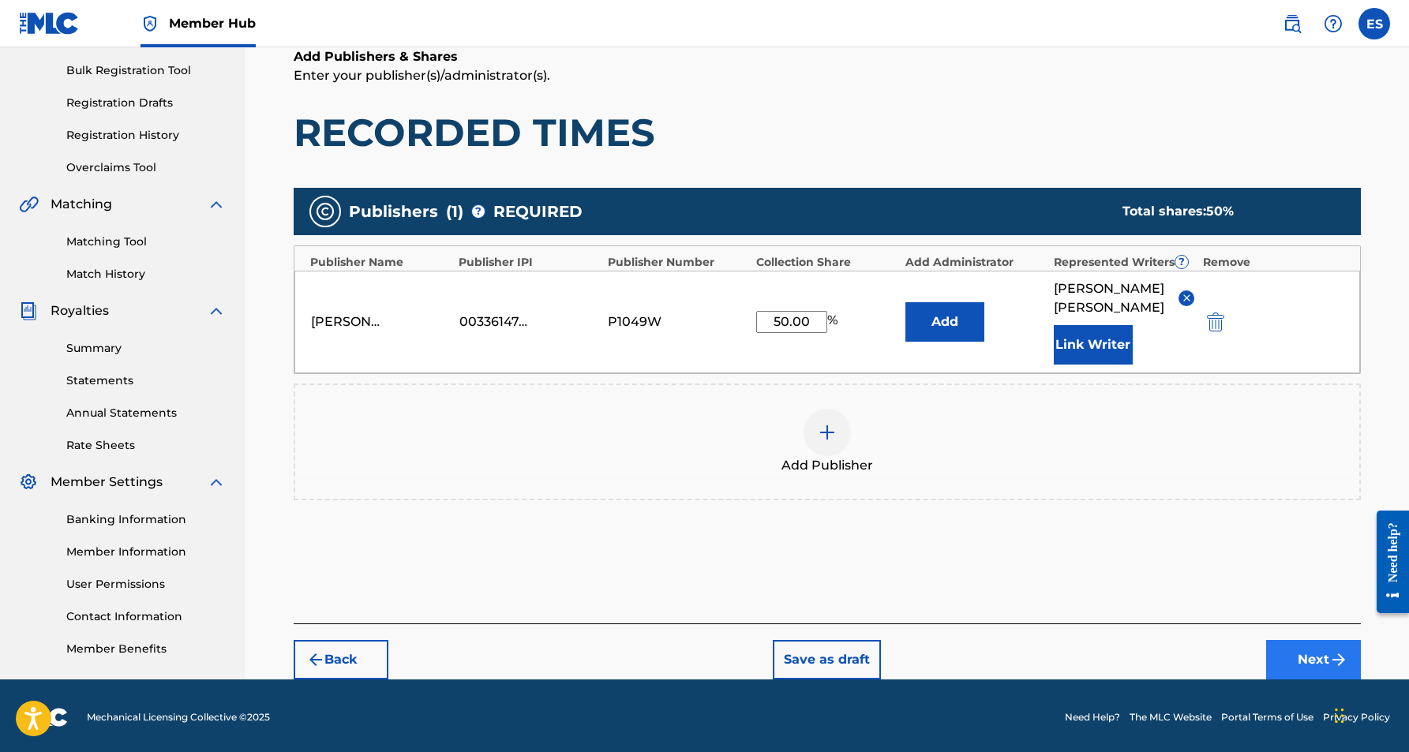
click at [1319, 656] on button "Next" at bounding box center [1313, 659] width 95 height 39
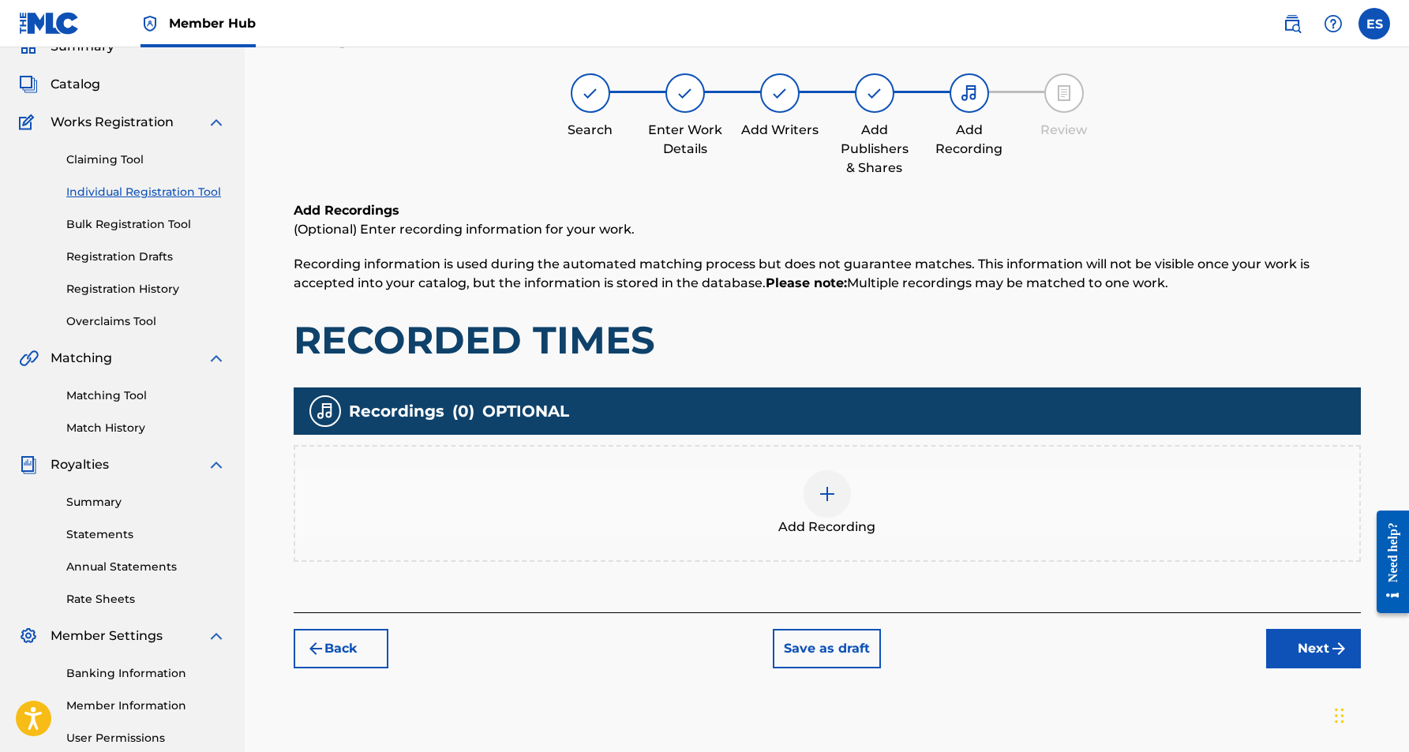
scroll to position [71, 0]
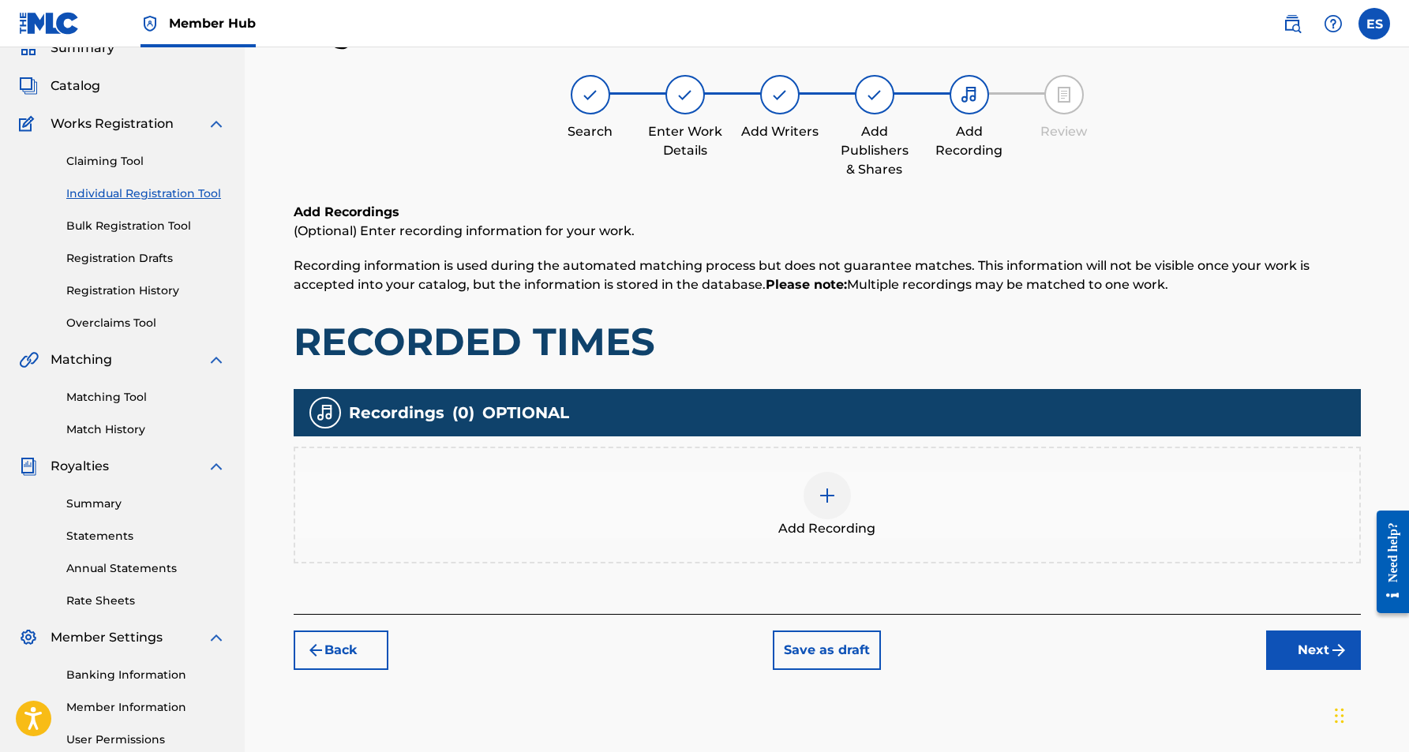
click at [831, 497] on img at bounding box center [827, 495] width 19 height 19
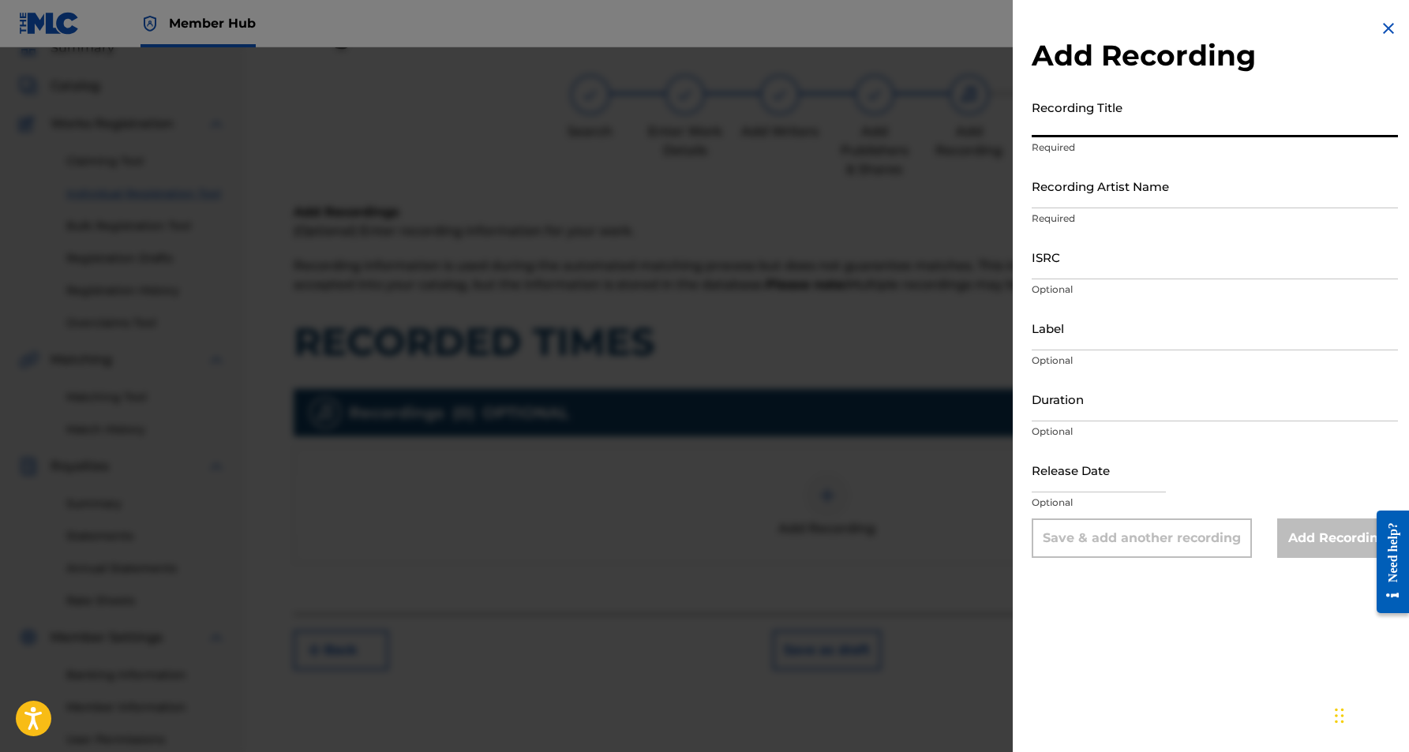
click at [1096, 106] on input "Recording Title" at bounding box center [1215, 114] width 366 height 45
paste input "RECORDED TIMES"
type input "RECORDED TIMES"
click at [1144, 171] on input "Recording Artist Name" at bounding box center [1215, 185] width 366 height 45
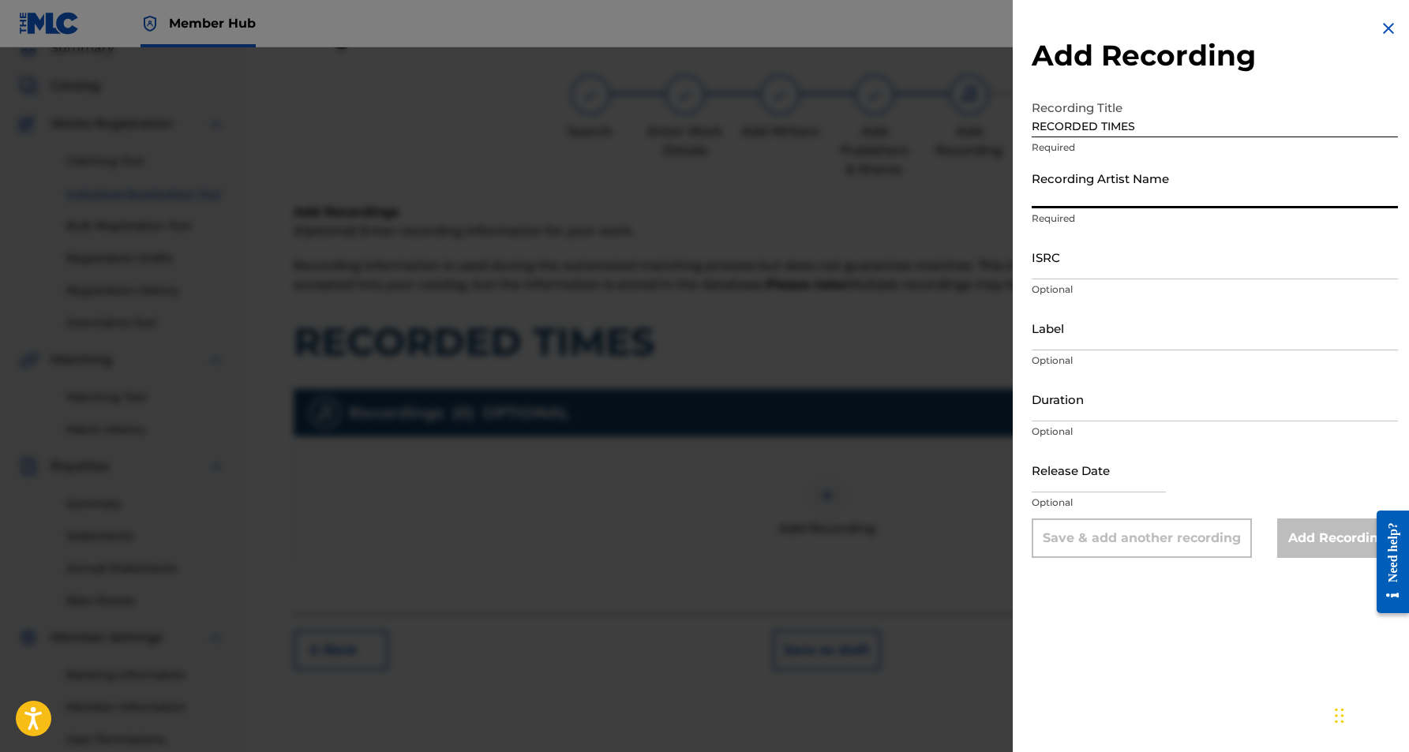
paste input "RENEGADE"
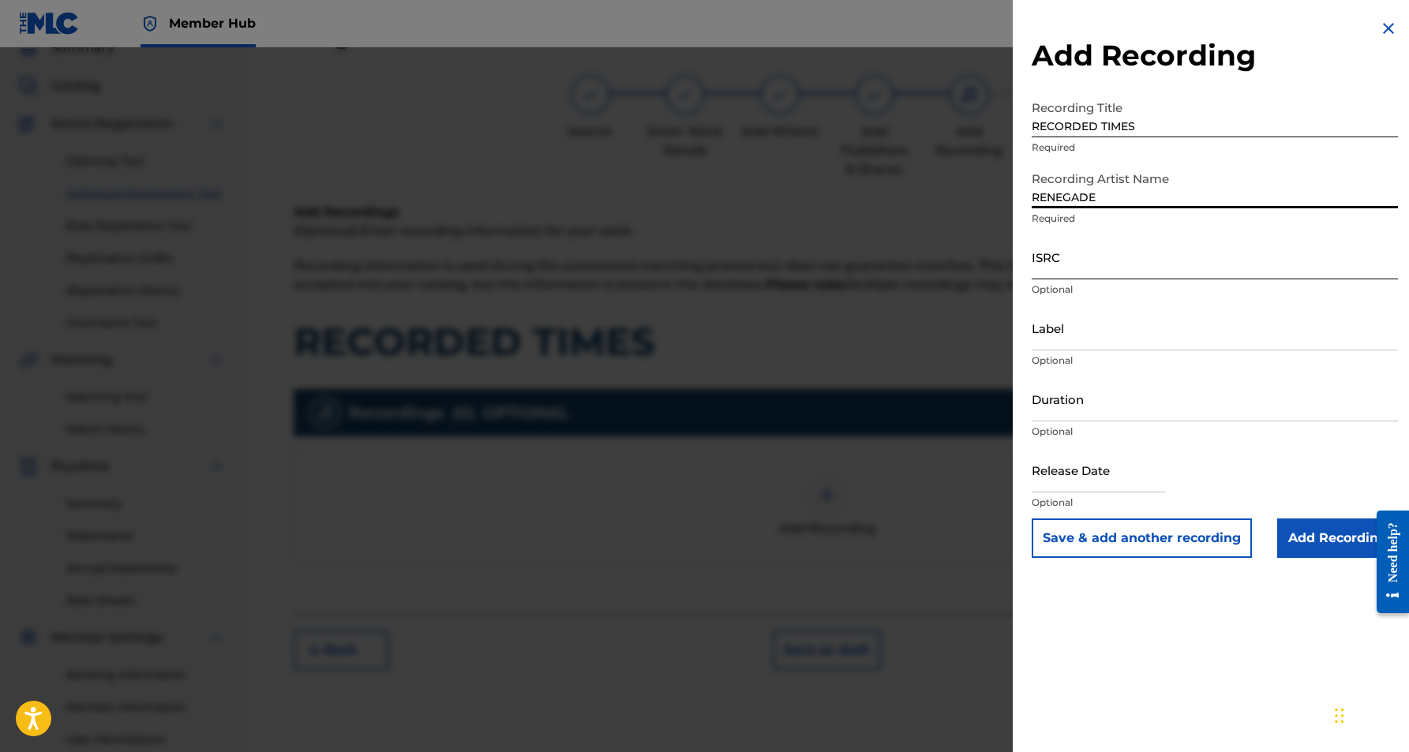
type input "RENEGADE"
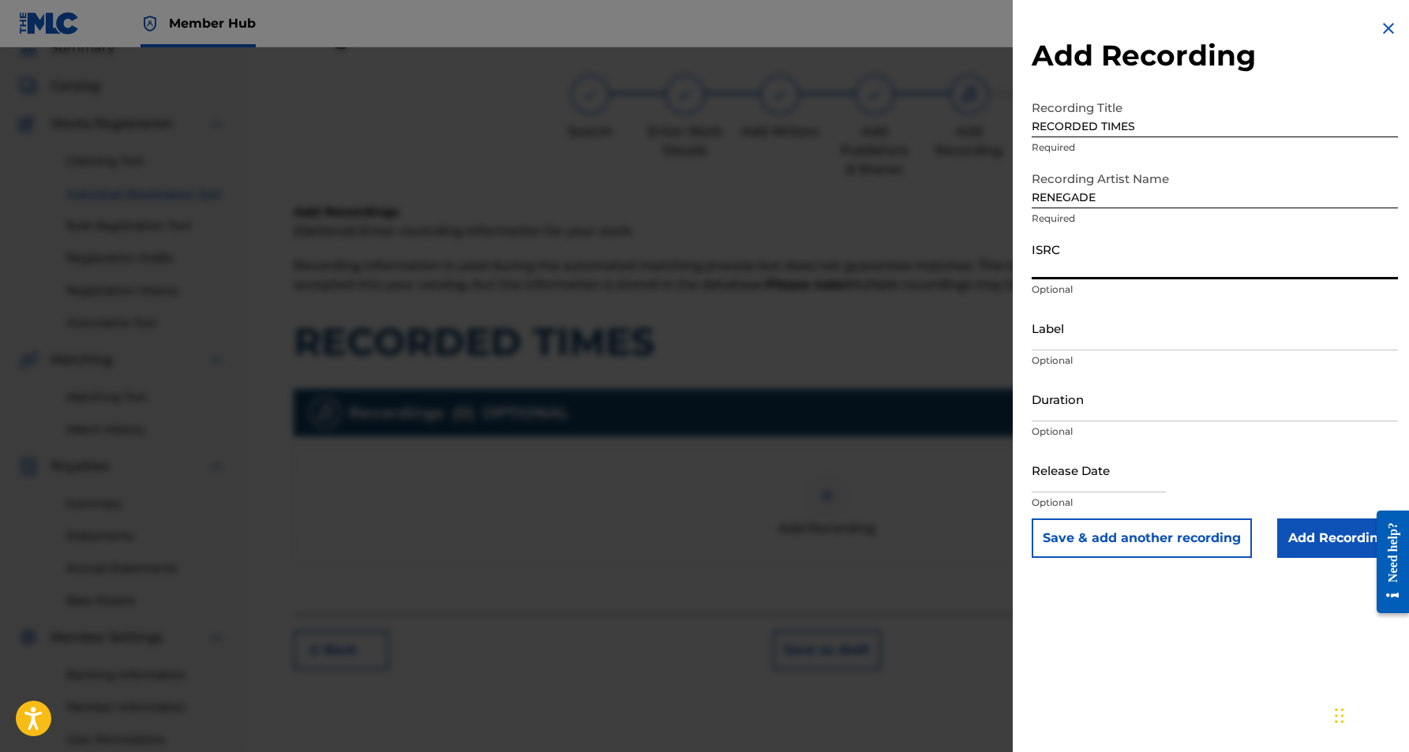
click at [1107, 258] on input "ISRC" at bounding box center [1215, 256] width 366 height 45
paste input "USHM90402868"
type input "USHM90402868"
click at [1127, 314] on input "Label" at bounding box center [1215, 328] width 366 height 45
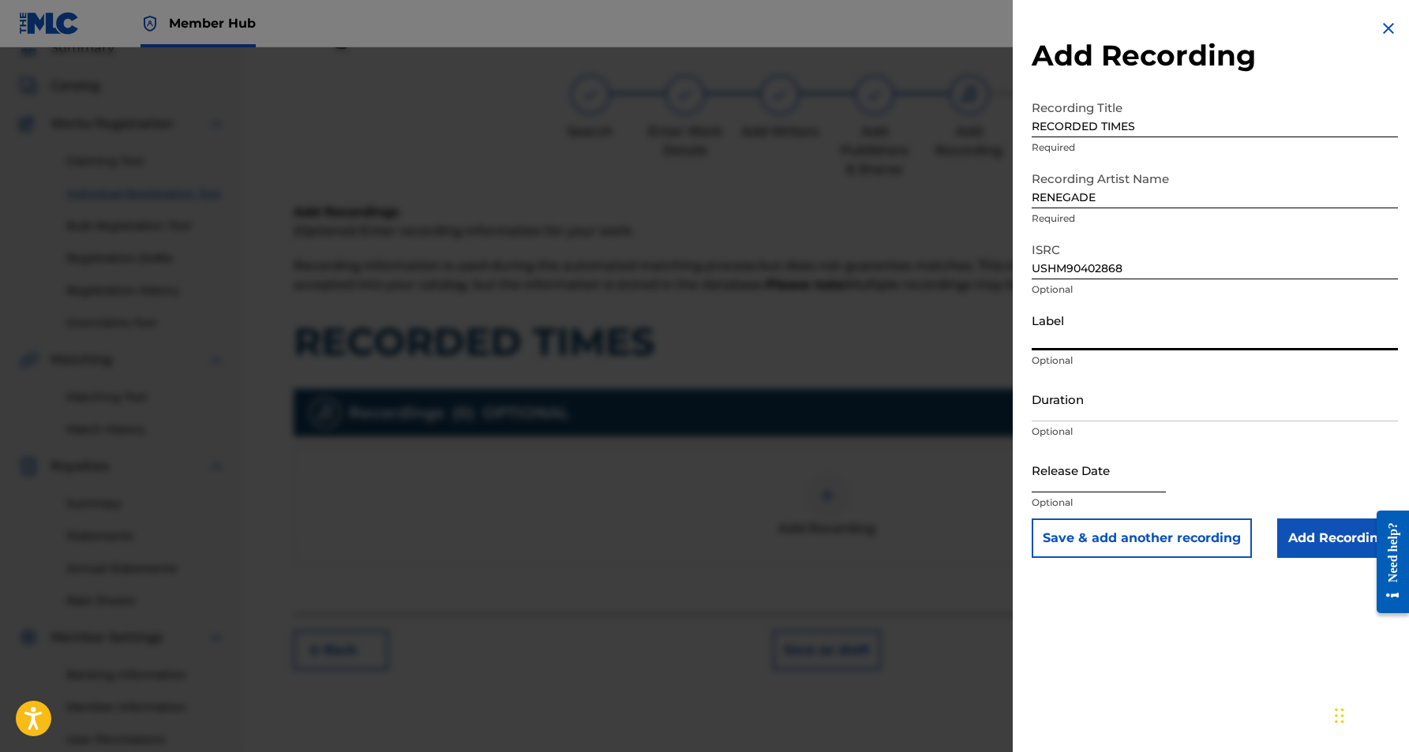
paste input "Griff Records"
type input "Griff Records"
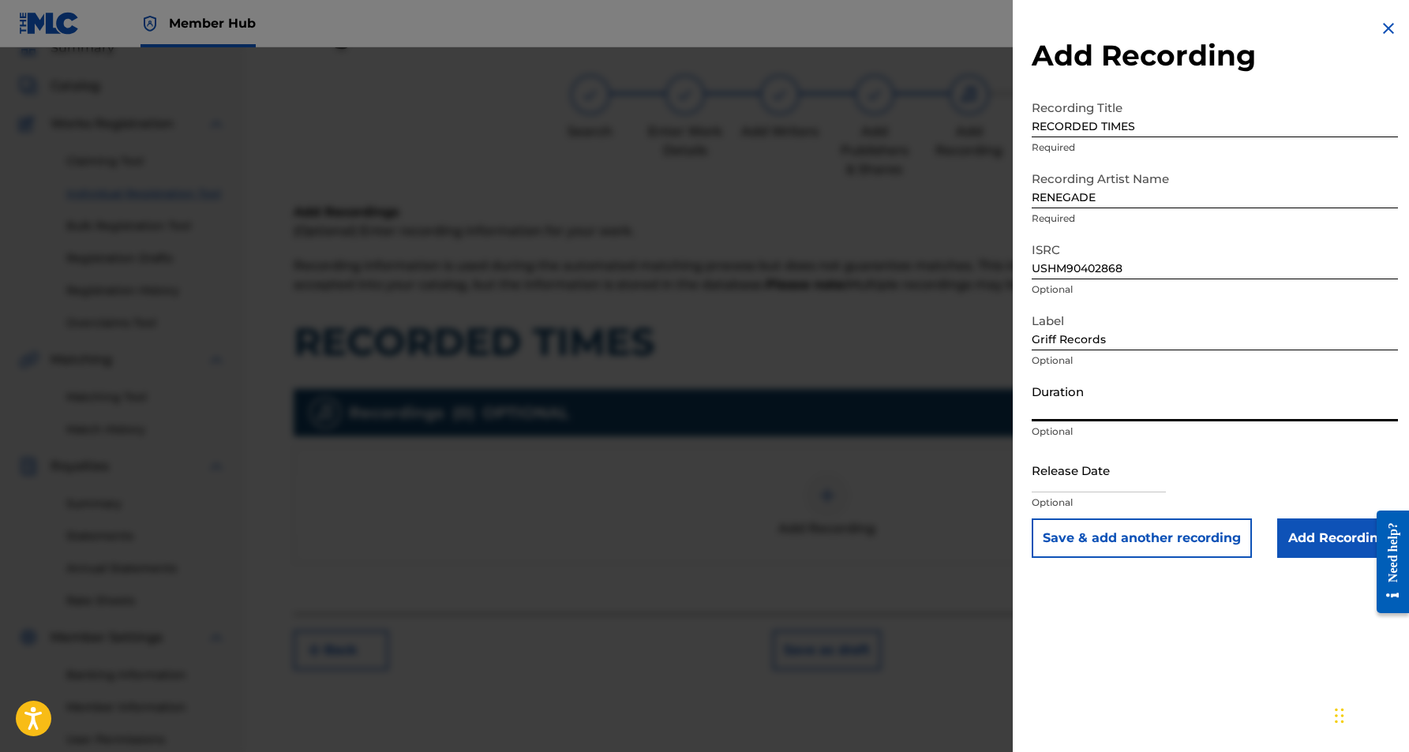
click at [1121, 407] on input "Duration" at bounding box center [1215, 399] width 366 height 45
paste input "04:09"
type input "04:09"
click at [1262, 670] on div "Add Recording Recording Title RECORDED TIMES Required Recording Artist Name REN…" at bounding box center [1215, 376] width 404 height 752
click at [1312, 545] on input "Add Recording" at bounding box center [1337, 538] width 121 height 39
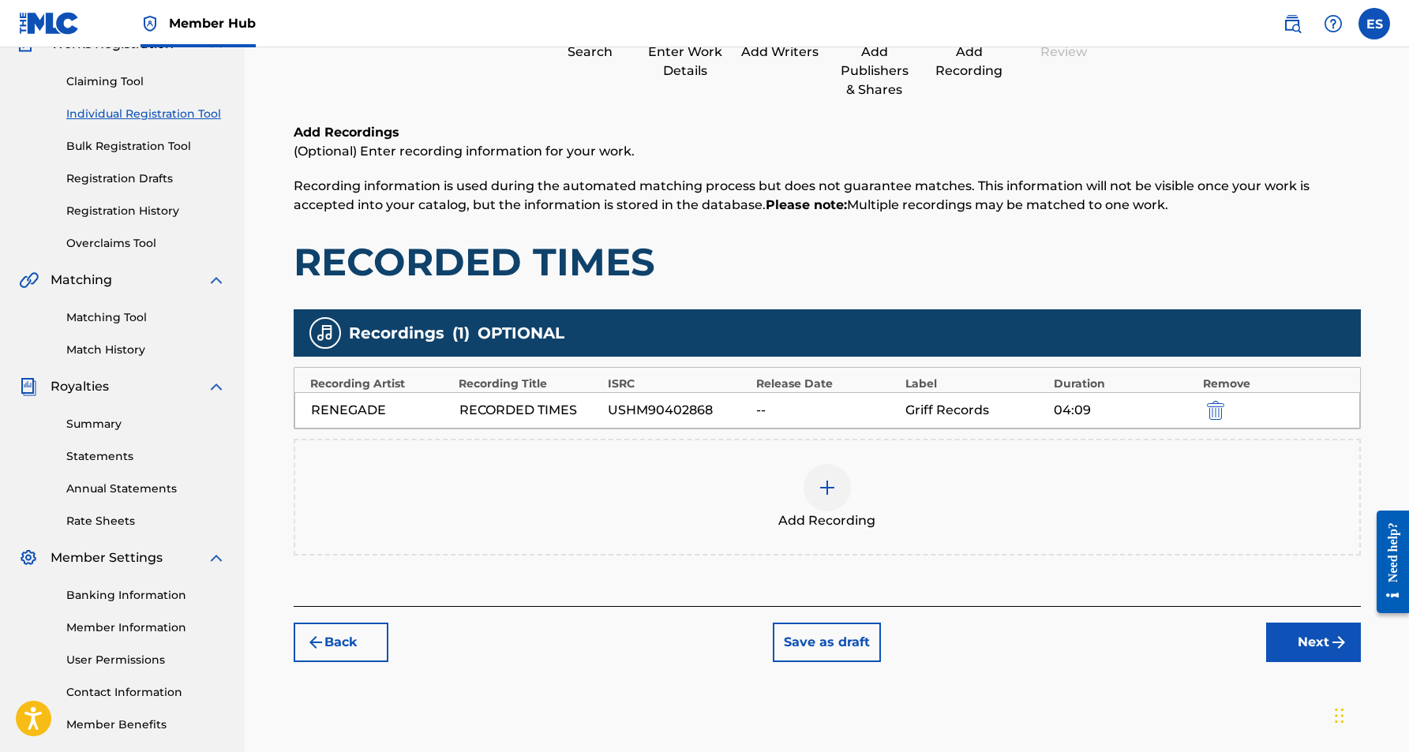
scroll to position [160, 0]
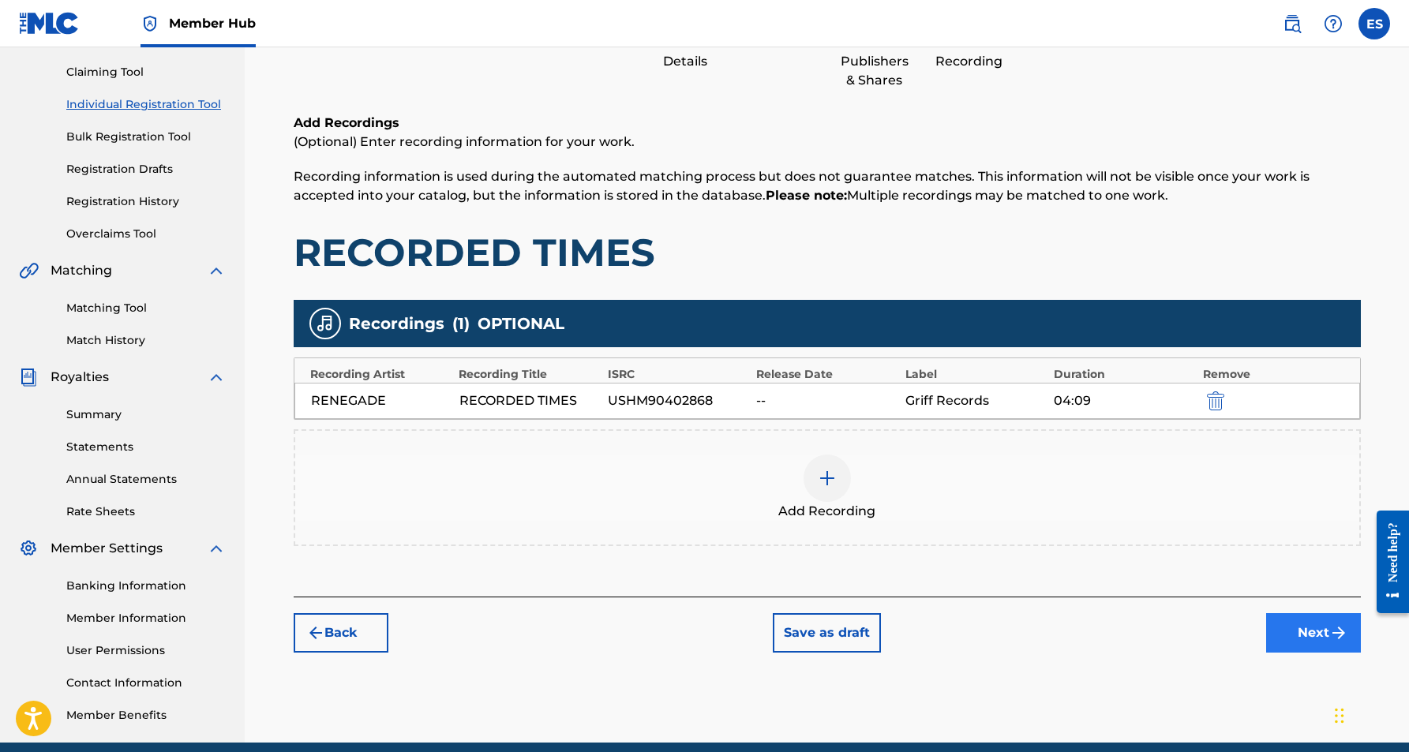
click at [1296, 643] on button "Next" at bounding box center [1313, 632] width 95 height 39
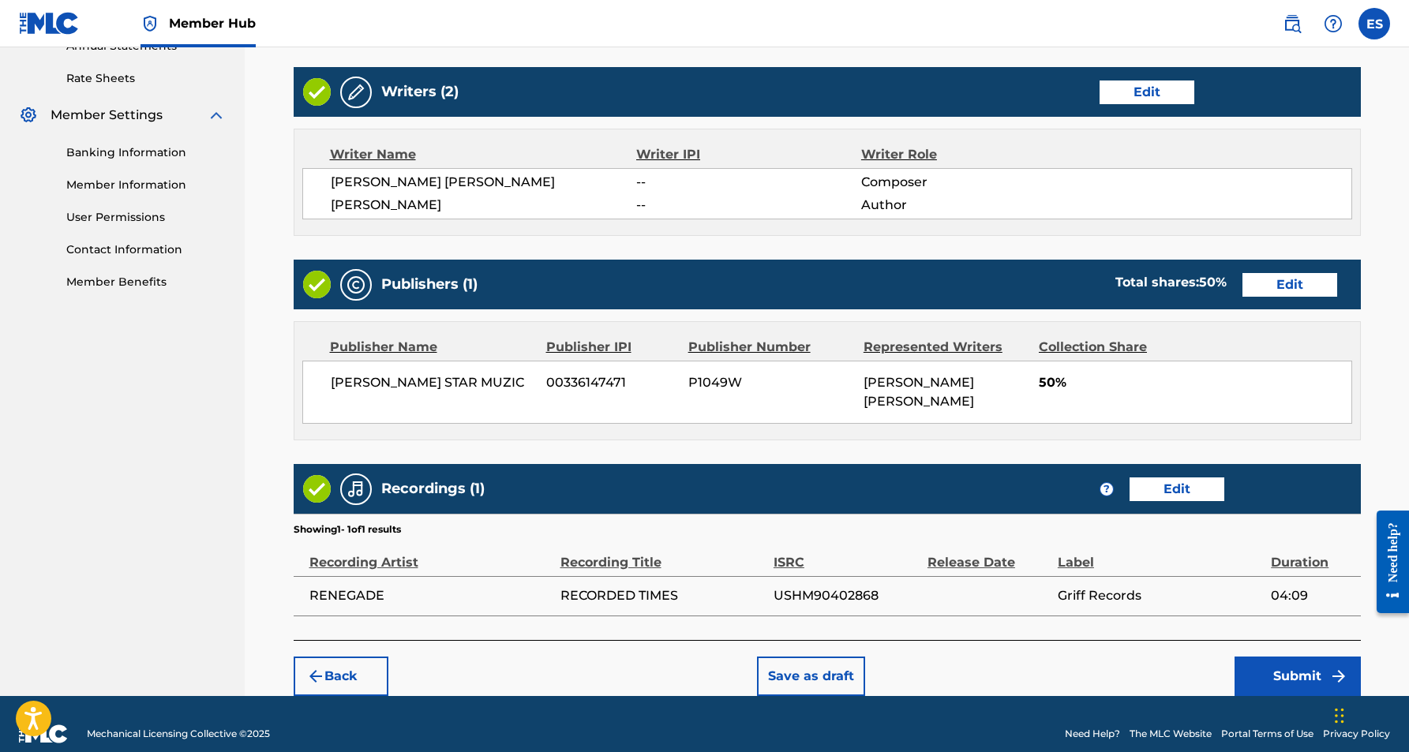
scroll to position [593, 0]
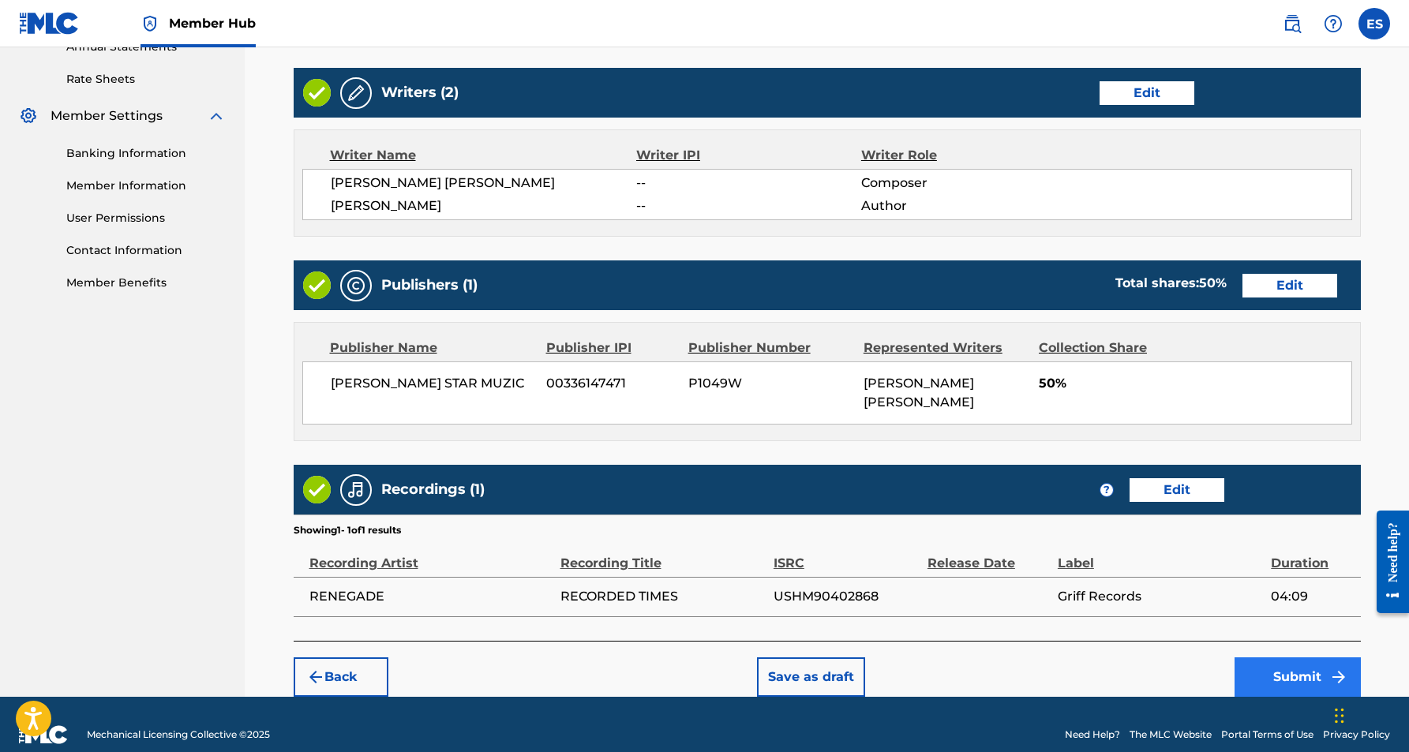
click at [1258, 658] on button "Submit" at bounding box center [1298, 677] width 126 height 39
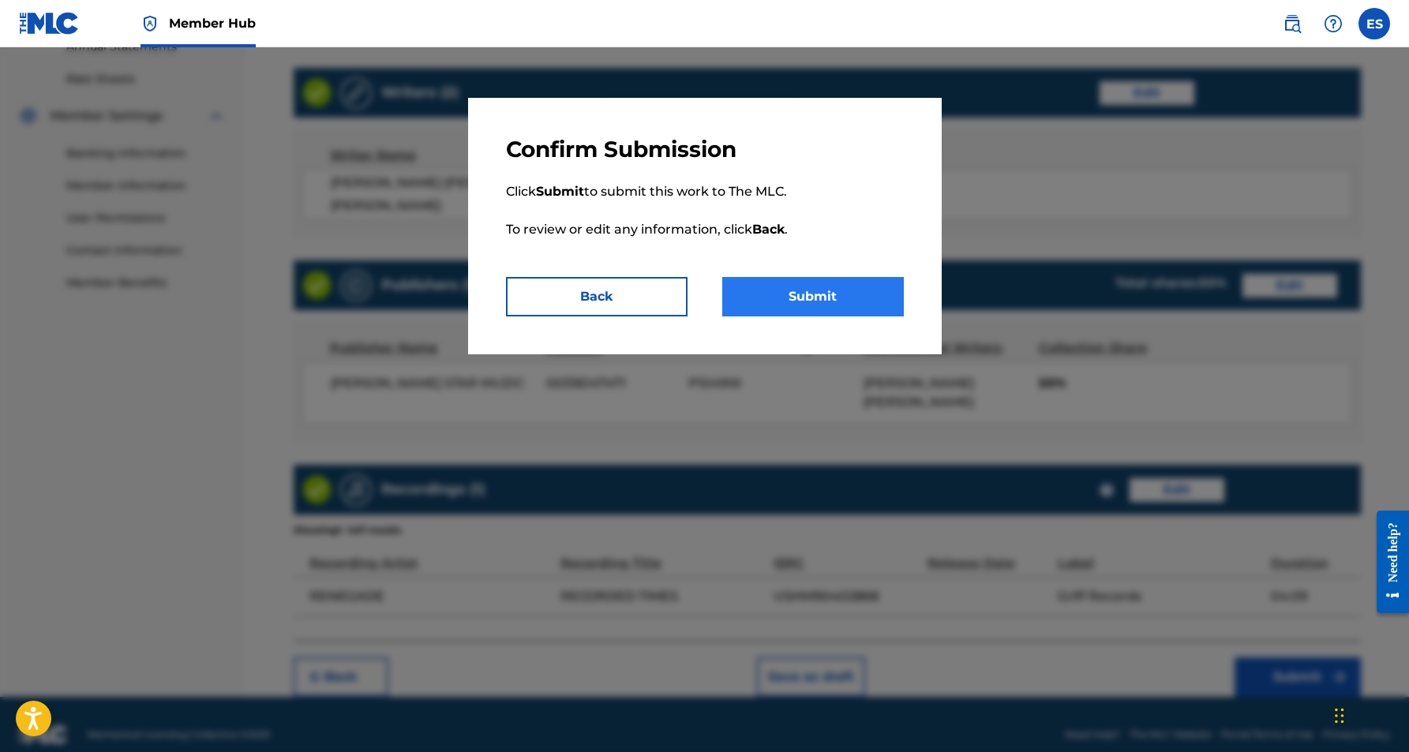
click at [844, 294] on button "Submit" at bounding box center [813, 296] width 182 height 39
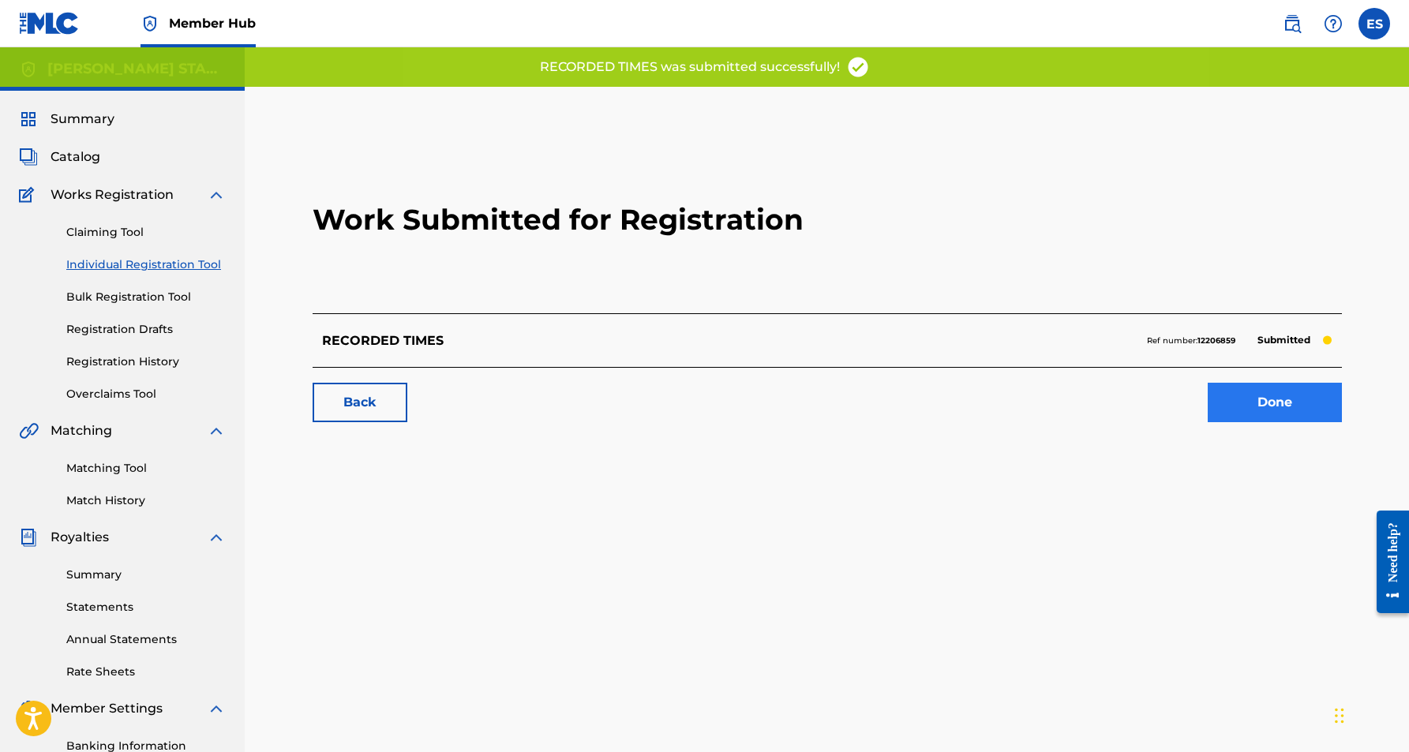
click at [1273, 399] on link "Done" at bounding box center [1275, 402] width 134 height 39
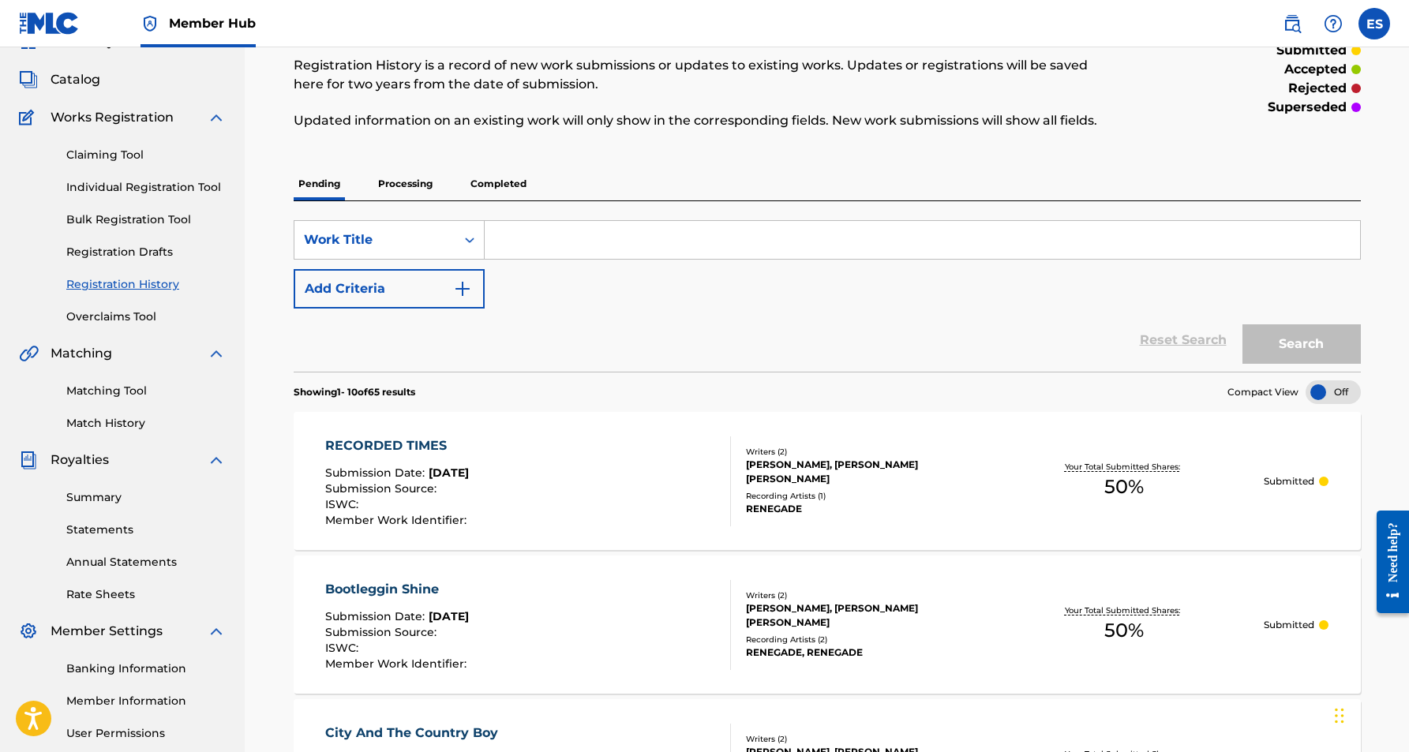
scroll to position [75, 0]
click at [488, 184] on p "Completed" at bounding box center [499, 186] width 66 height 33
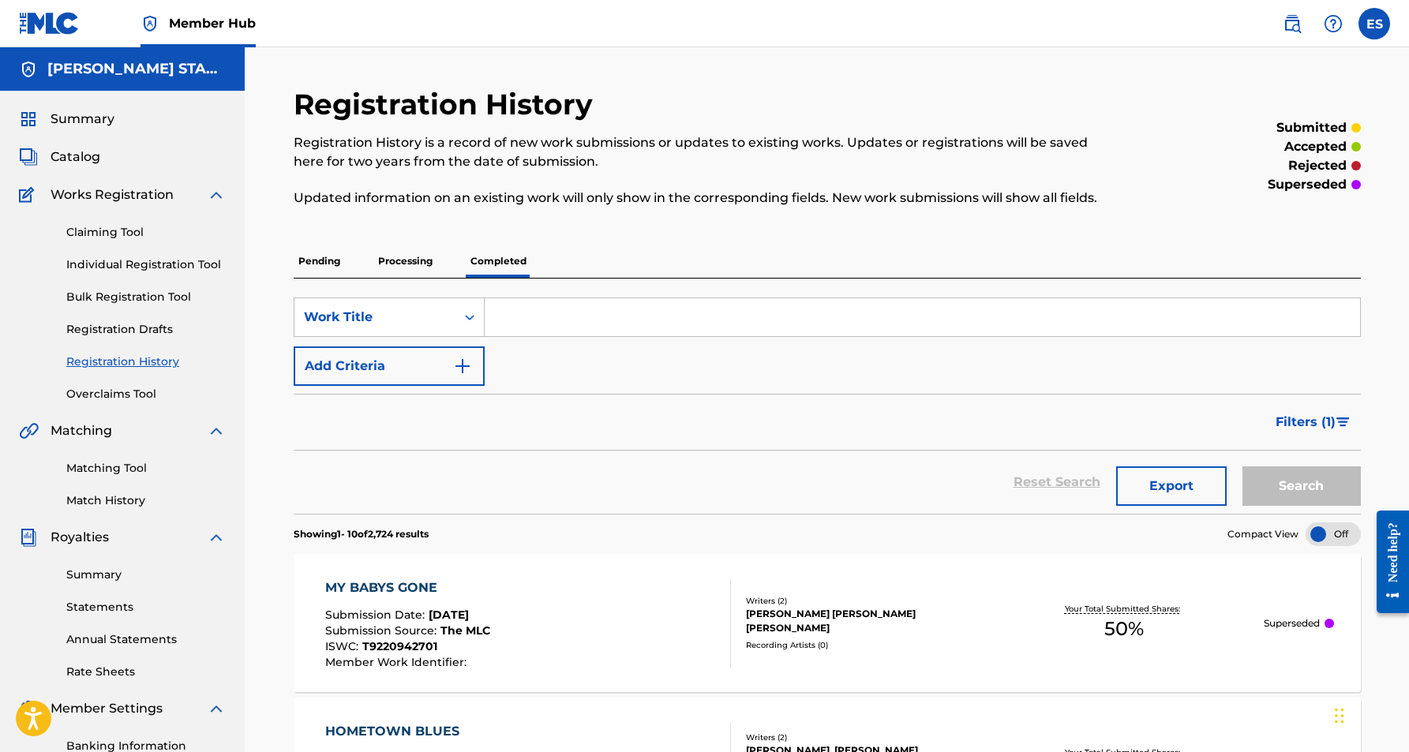
click at [324, 261] on p "Pending" at bounding box center [319, 261] width 51 height 33
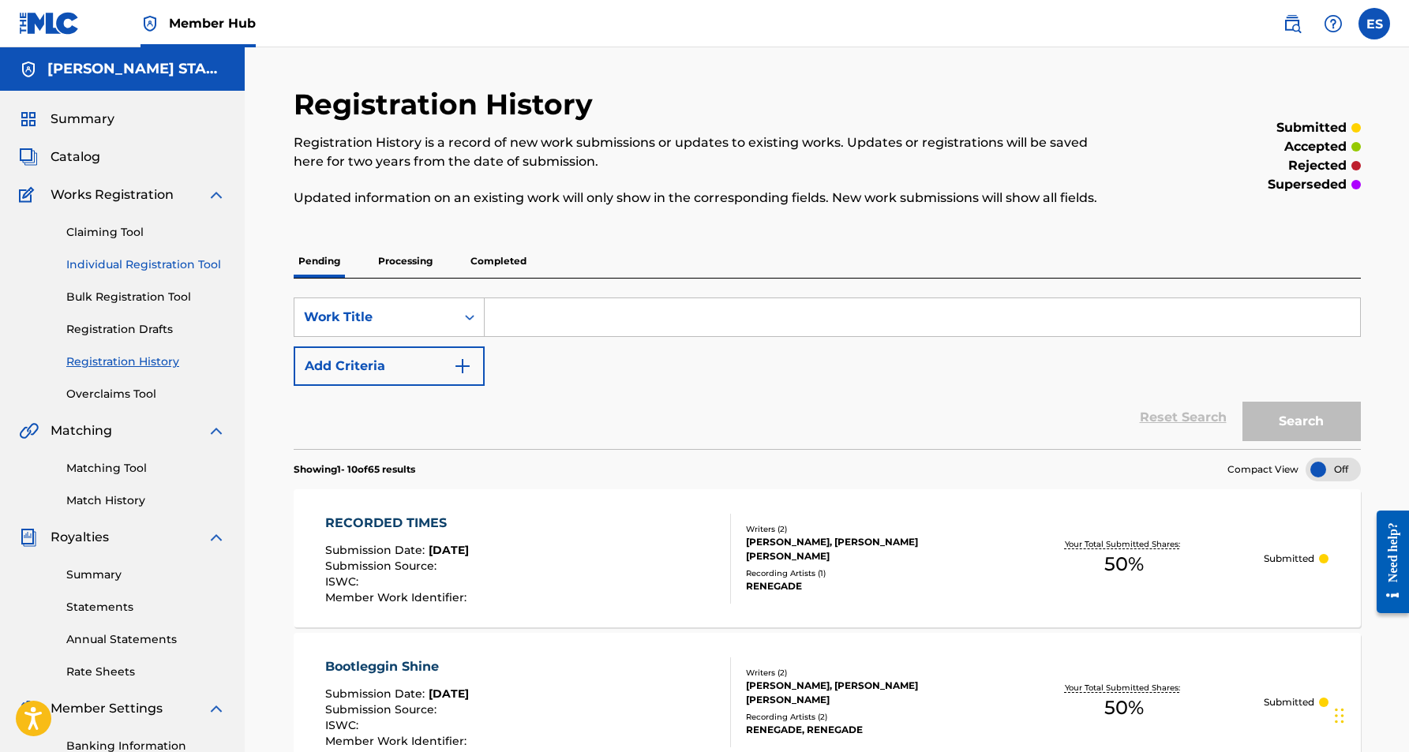
click at [168, 260] on link "Individual Registration Tool" at bounding box center [145, 265] width 159 height 17
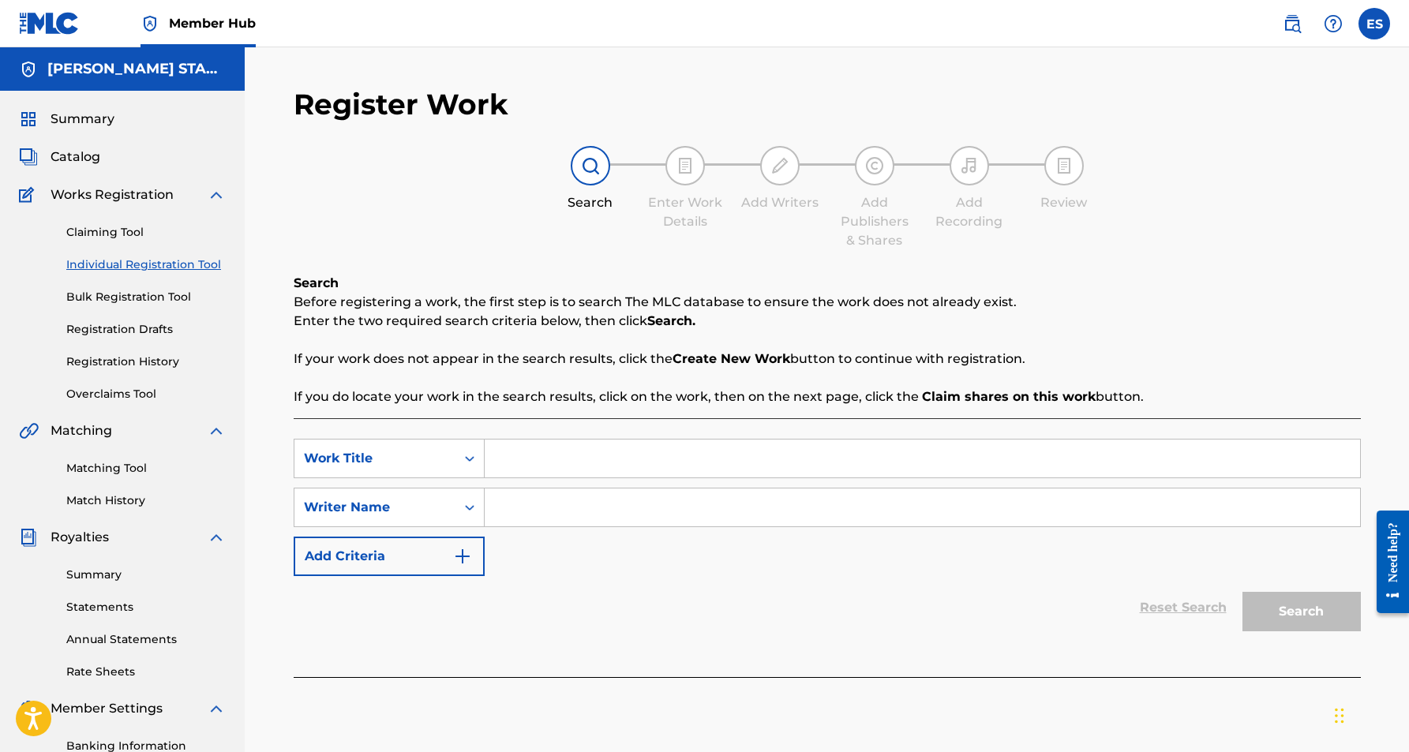
click at [538, 513] on input "Search Form" at bounding box center [923, 508] width 876 height 38
paste input "[PERSON_NAME] [PERSON_NAME]"
type input "[PERSON_NAME] [PERSON_NAME]"
click at [612, 569] on div "SearchWithCriteria397f1d8e-438f-49fc-aa35-c571f3980eda Work Title SearchWithCri…" at bounding box center [827, 507] width 1067 height 137
click at [566, 470] on input "Search Form" at bounding box center [923, 459] width 876 height 38
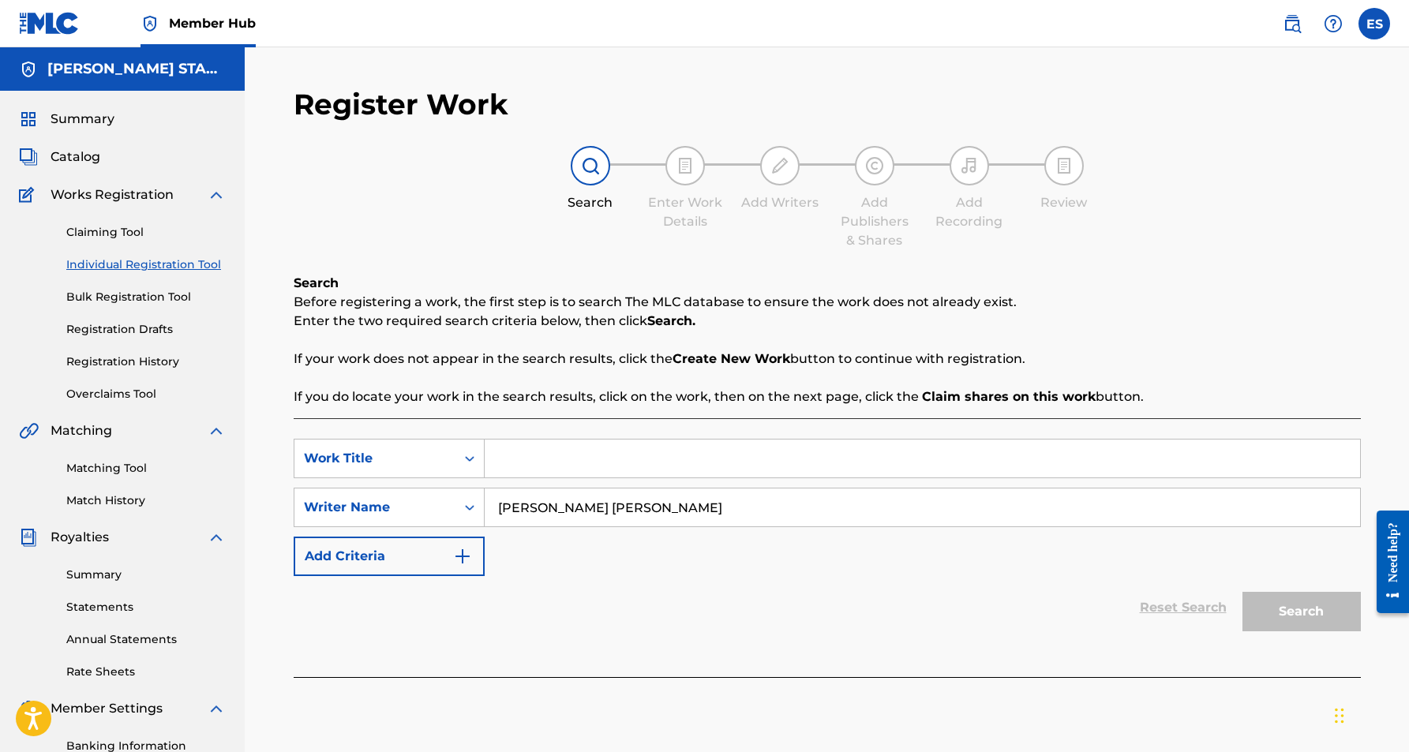
paste input "Little Podna"
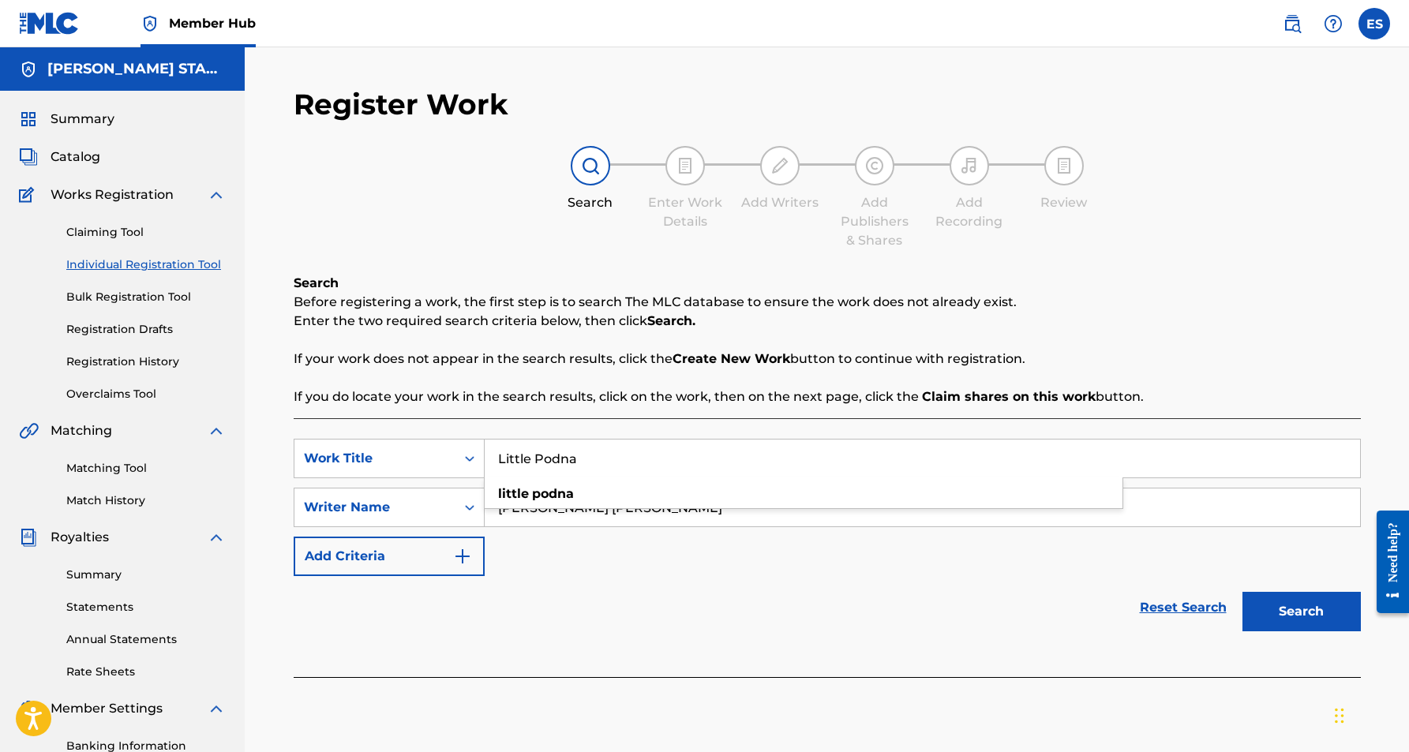
type input "Little Podna"
click at [836, 565] on div "SearchWithCriteria397f1d8e-438f-49fc-aa35-c571f3980eda Work Title Little Podna …" at bounding box center [827, 507] width 1067 height 137
click at [1306, 608] on button "Search" at bounding box center [1302, 611] width 118 height 39
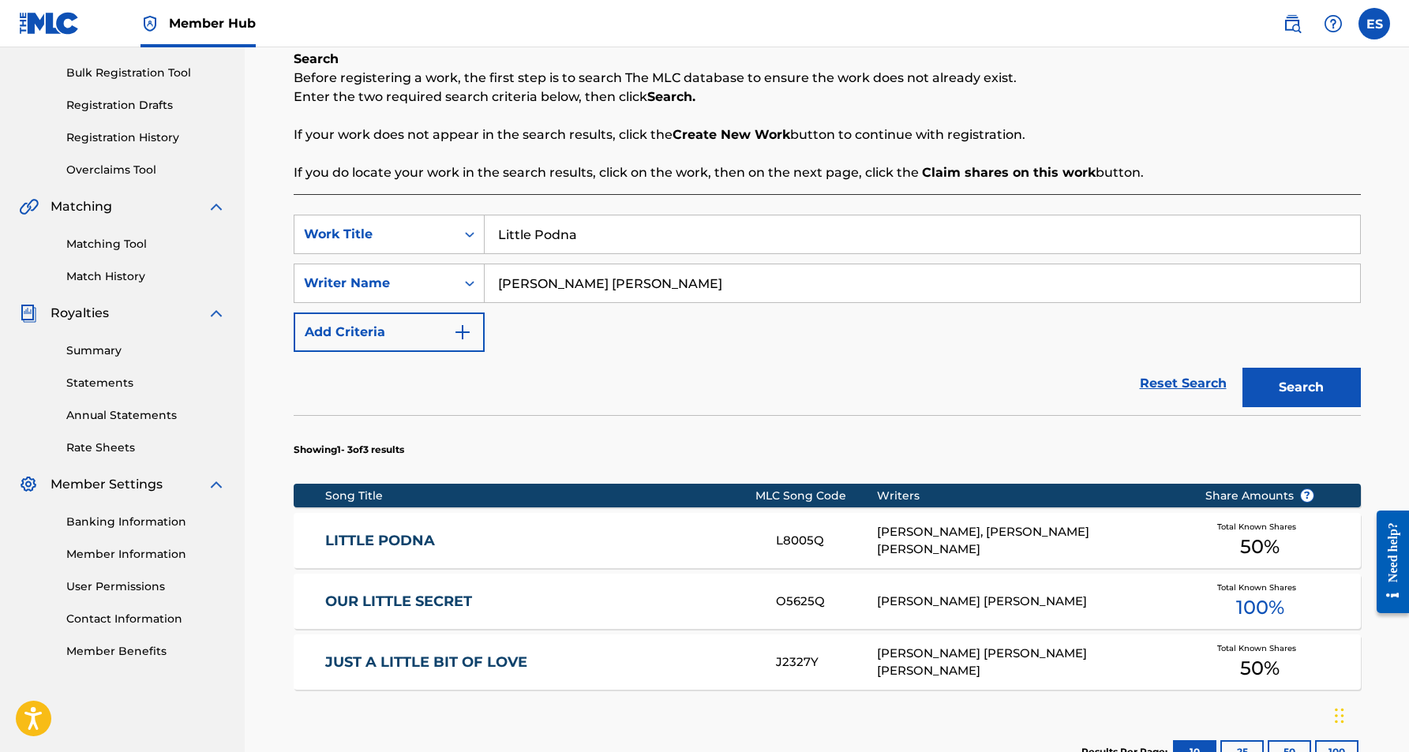
scroll to position [227, 0]
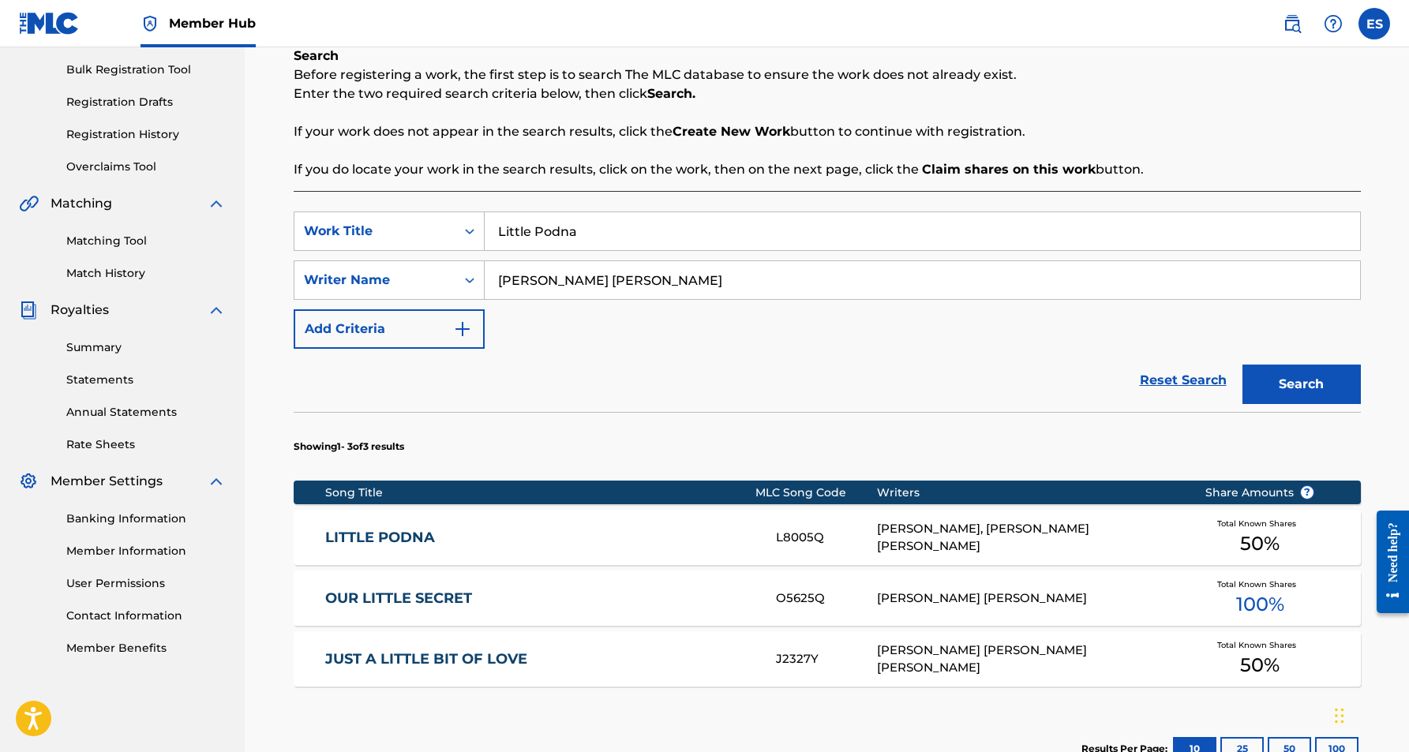
click at [974, 536] on div "[PERSON_NAME], [PERSON_NAME] [PERSON_NAME]" at bounding box center [1029, 538] width 304 height 36
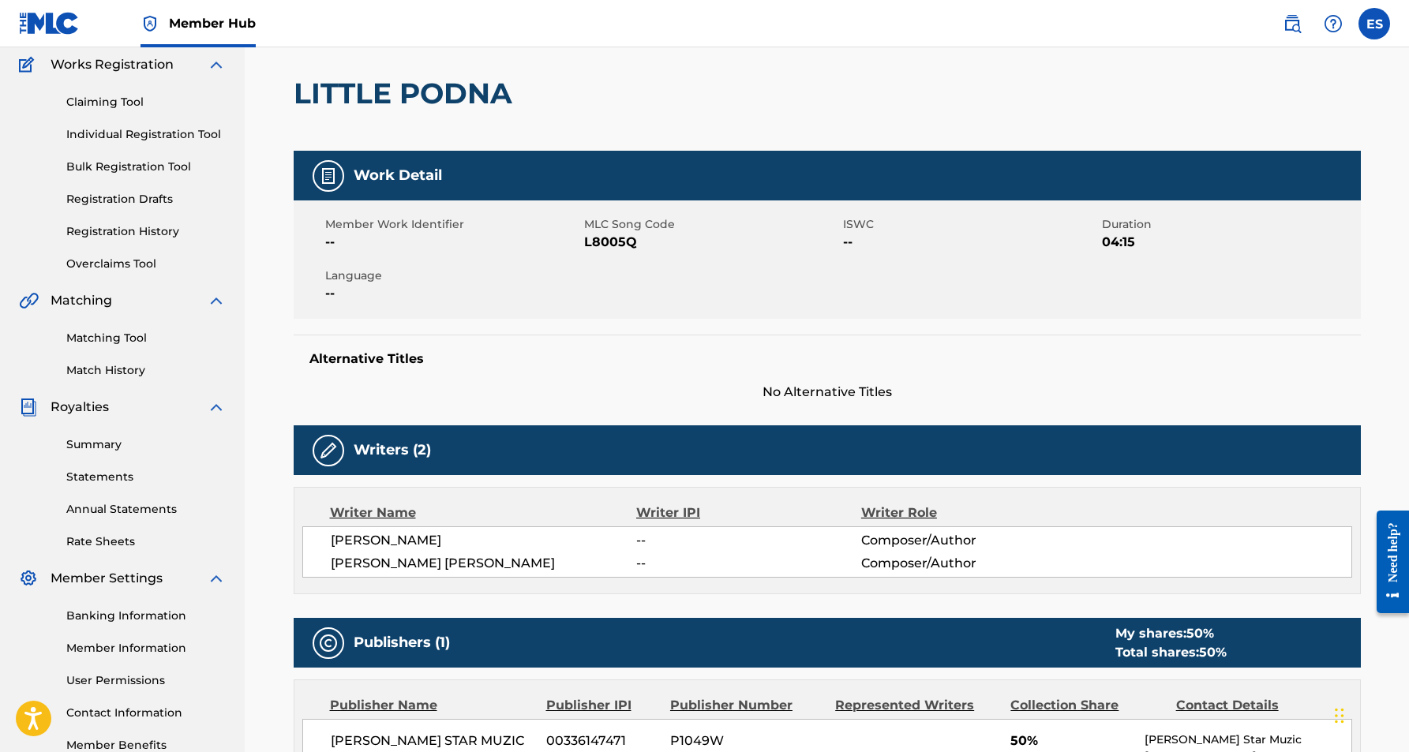
scroll to position [61, 0]
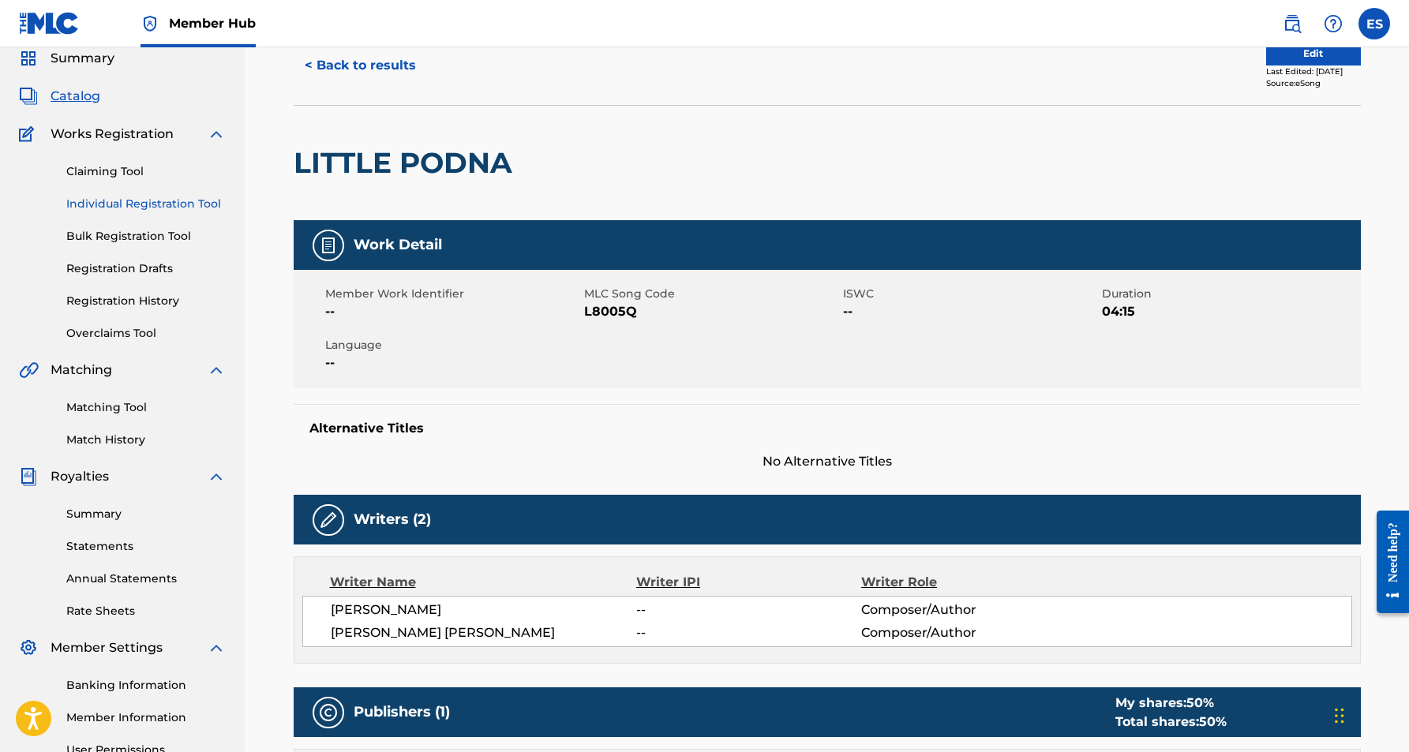
click at [122, 205] on link "Individual Registration Tool" at bounding box center [145, 204] width 159 height 17
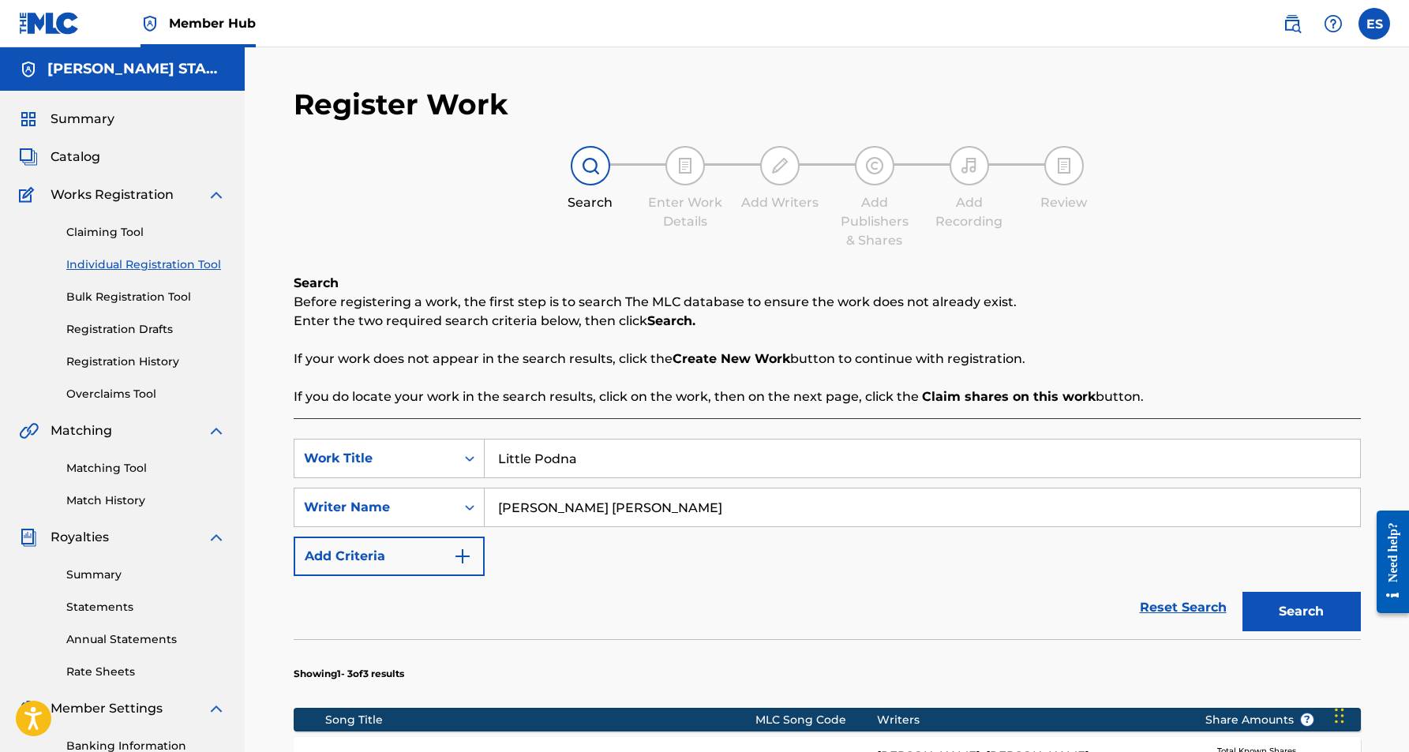
click at [589, 461] on input "Little Podna" at bounding box center [923, 459] width 876 height 38
type input "L"
paste input "Grew Up A Baller"
type input "Grew Up A Baller"
click at [1256, 602] on button "Search" at bounding box center [1302, 611] width 118 height 39
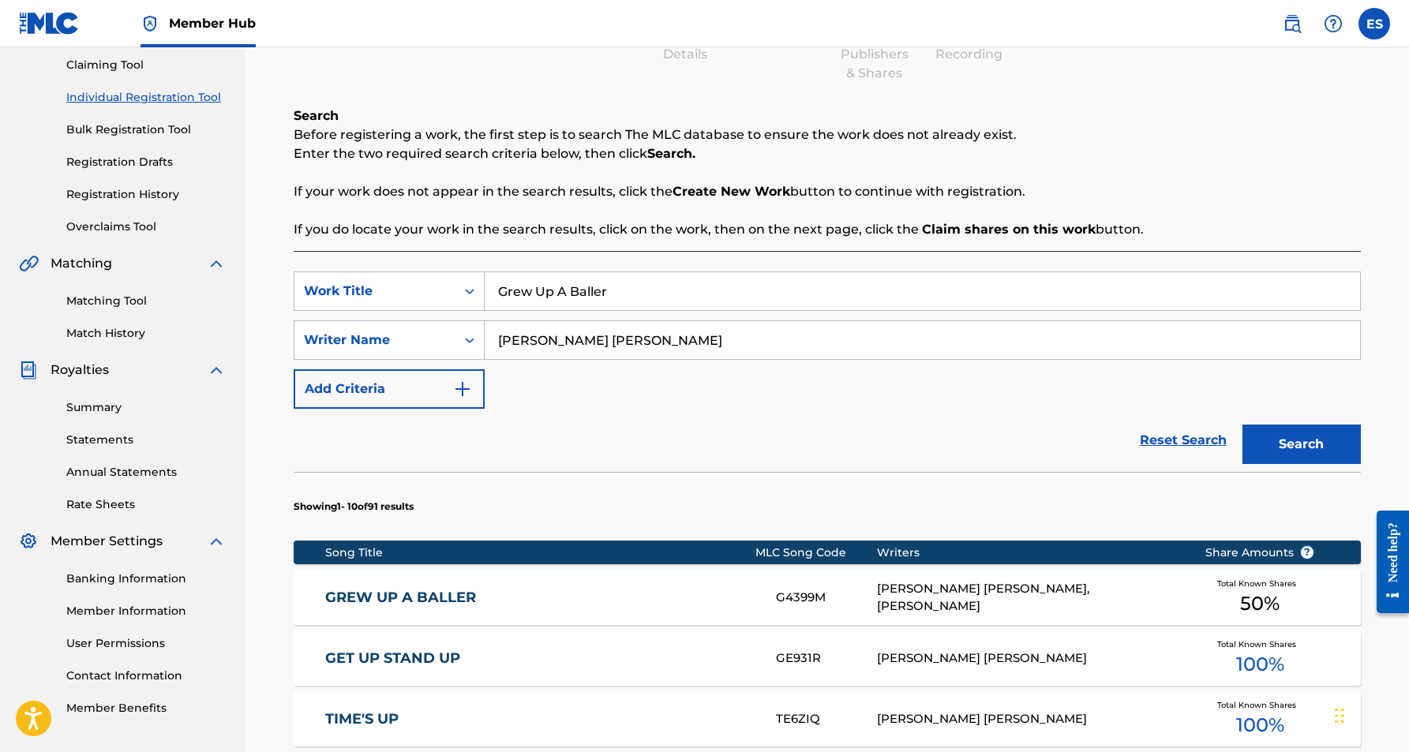
scroll to position [184, 0]
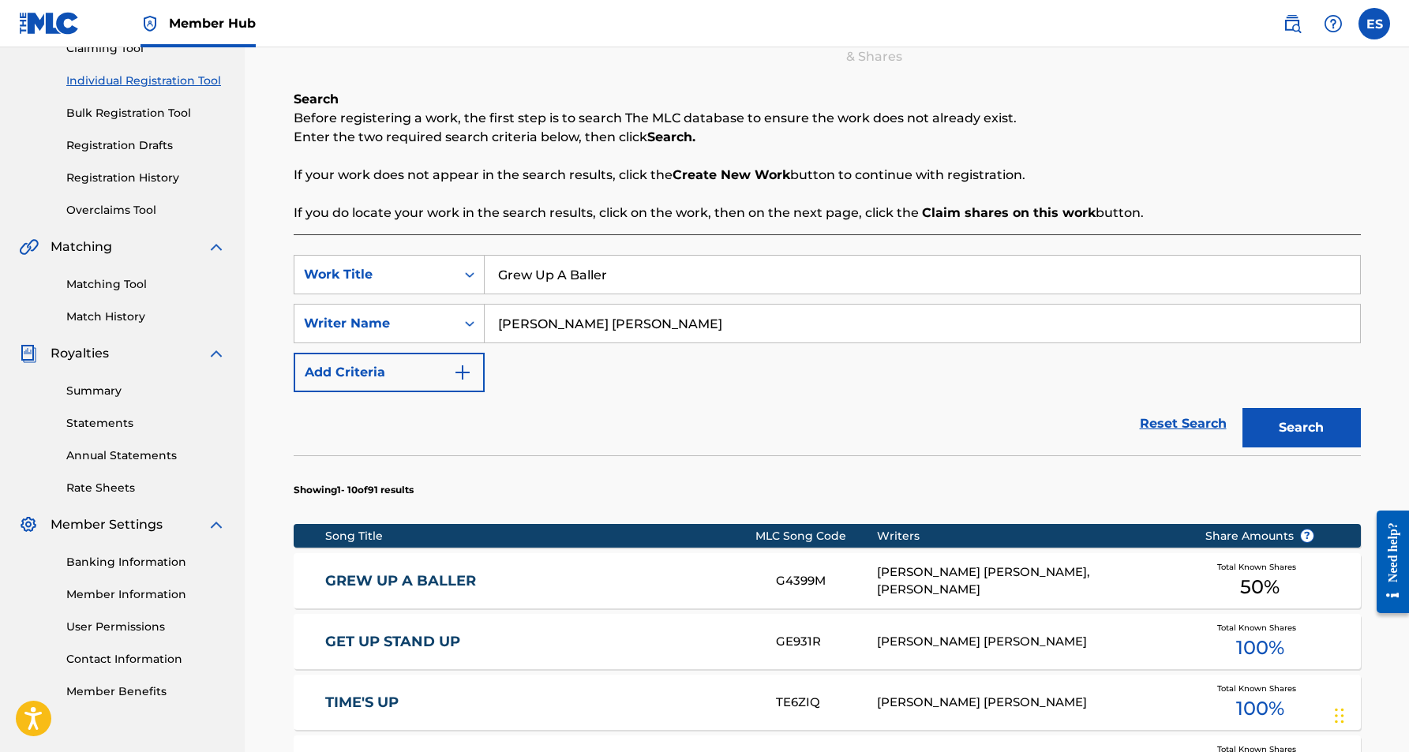
click at [955, 585] on div "[PERSON_NAME] [PERSON_NAME], [PERSON_NAME]" at bounding box center [1029, 582] width 304 height 36
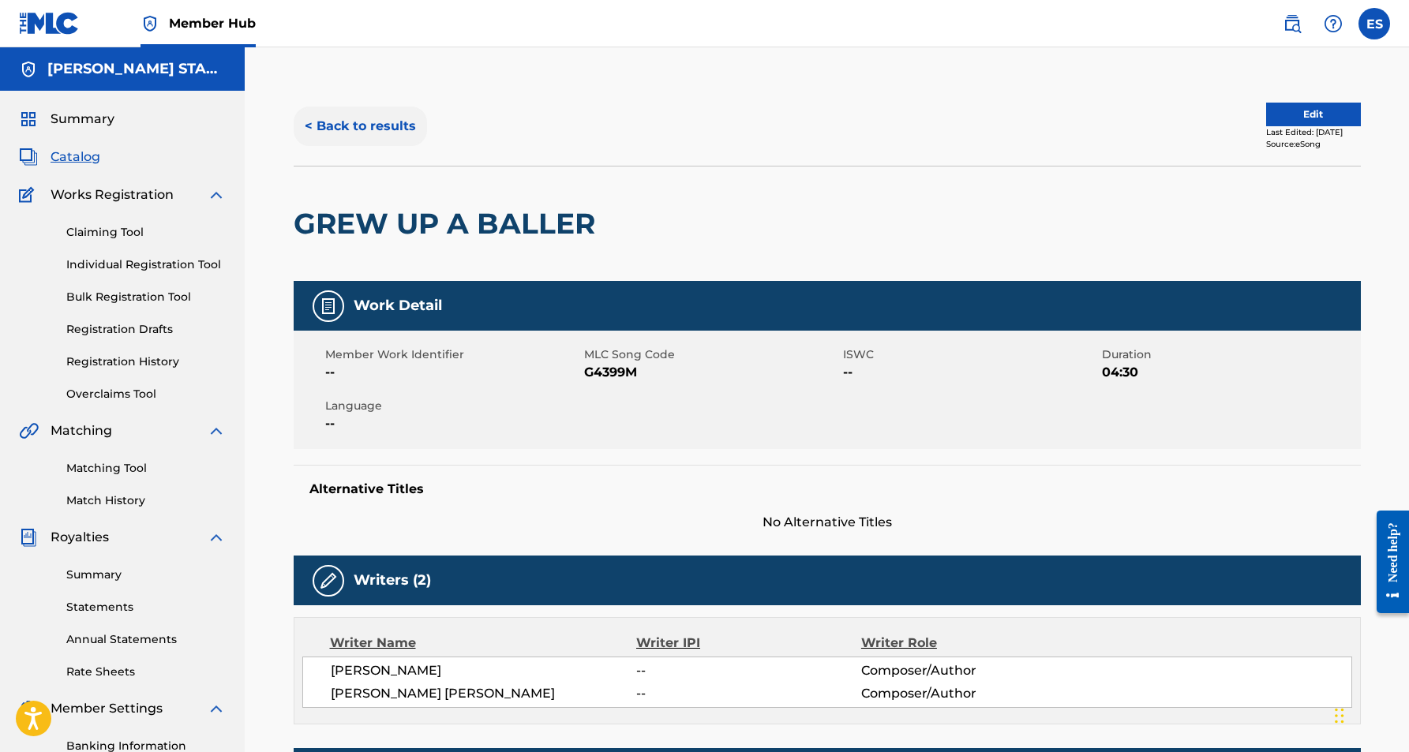
click at [382, 126] on button "< Back to results" at bounding box center [360, 126] width 133 height 39
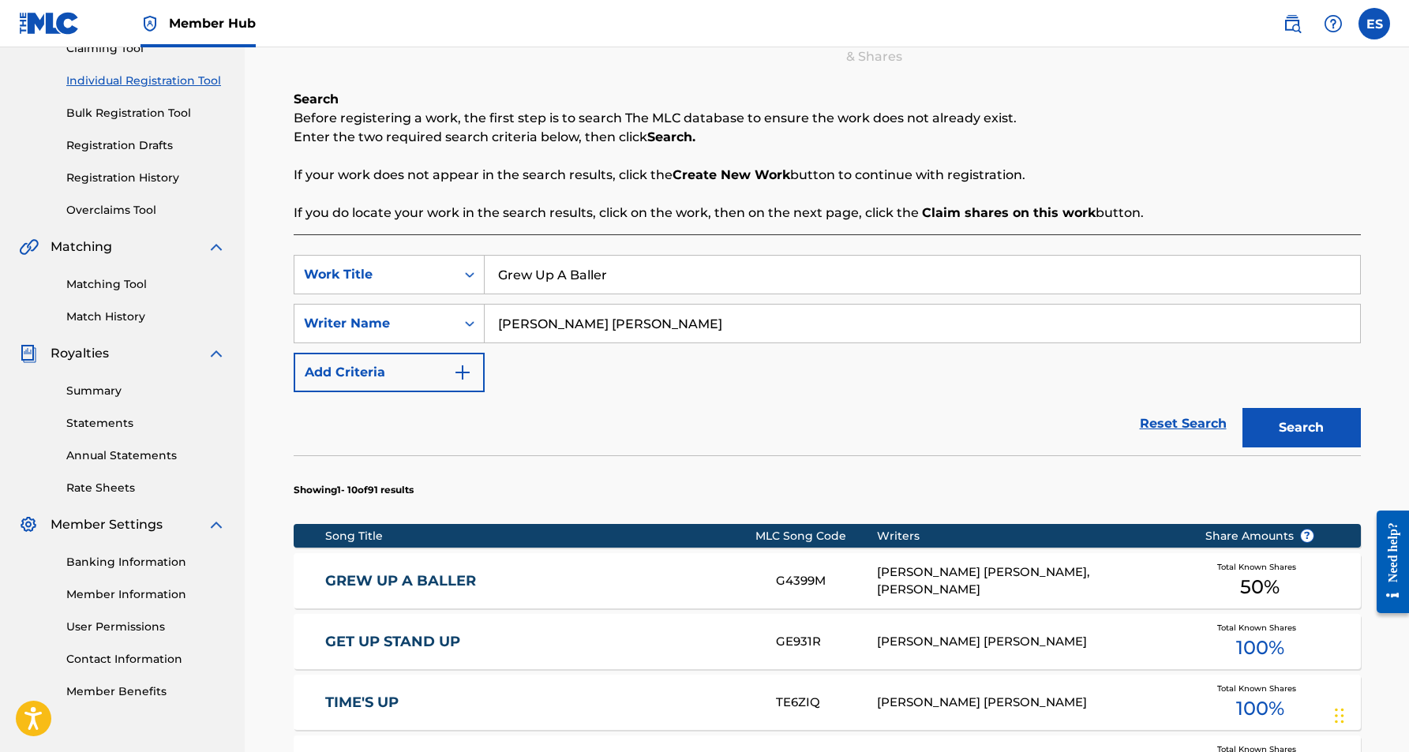
click at [607, 278] on input "Grew Up A Baller" at bounding box center [923, 275] width 876 height 38
type input "G"
paste input "Cherokee Dancin"
type input "Cherokee Dancin"
click at [1274, 425] on button "Search" at bounding box center [1302, 427] width 118 height 39
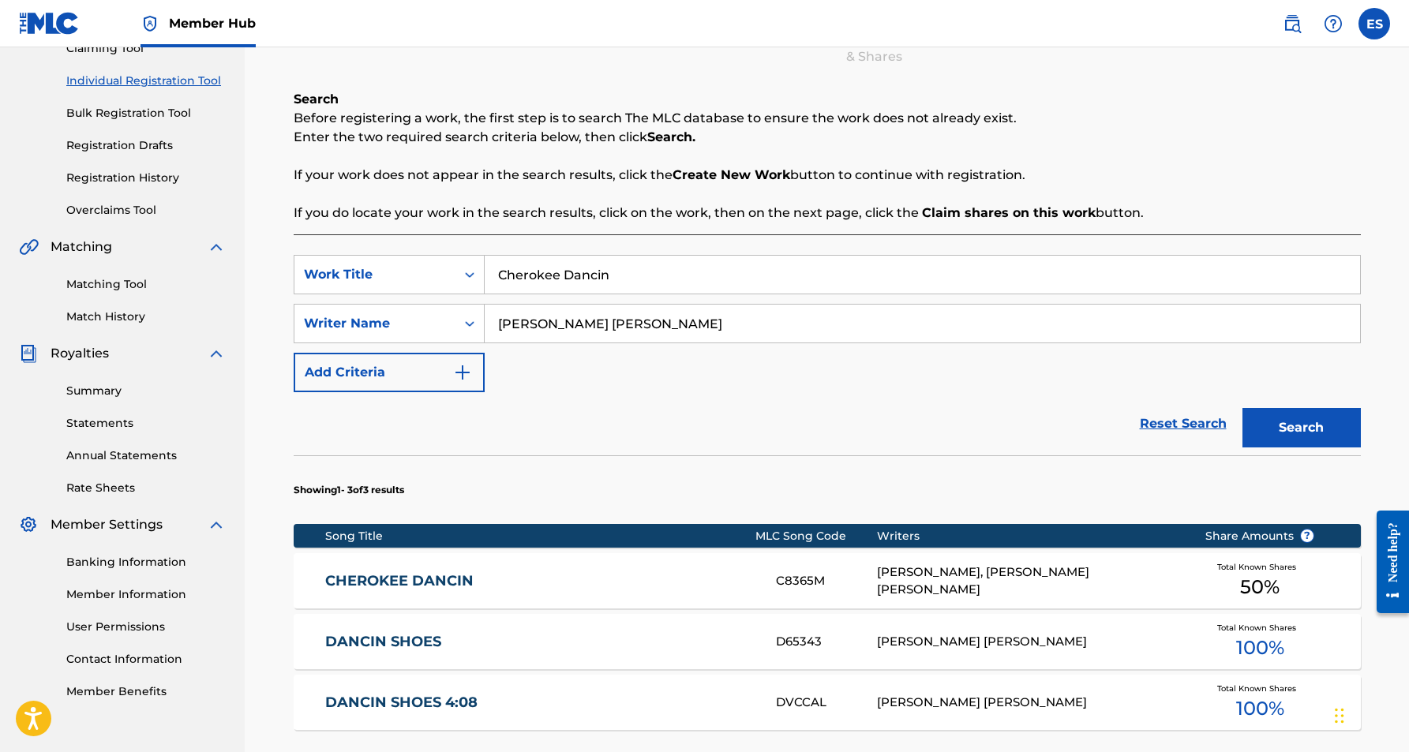
click at [943, 572] on div "CHEROKEE DANCIN C8365M [PERSON_NAME], [PERSON_NAME] [PERSON_NAME] Total Known S…" at bounding box center [827, 580] width 1067 height 55
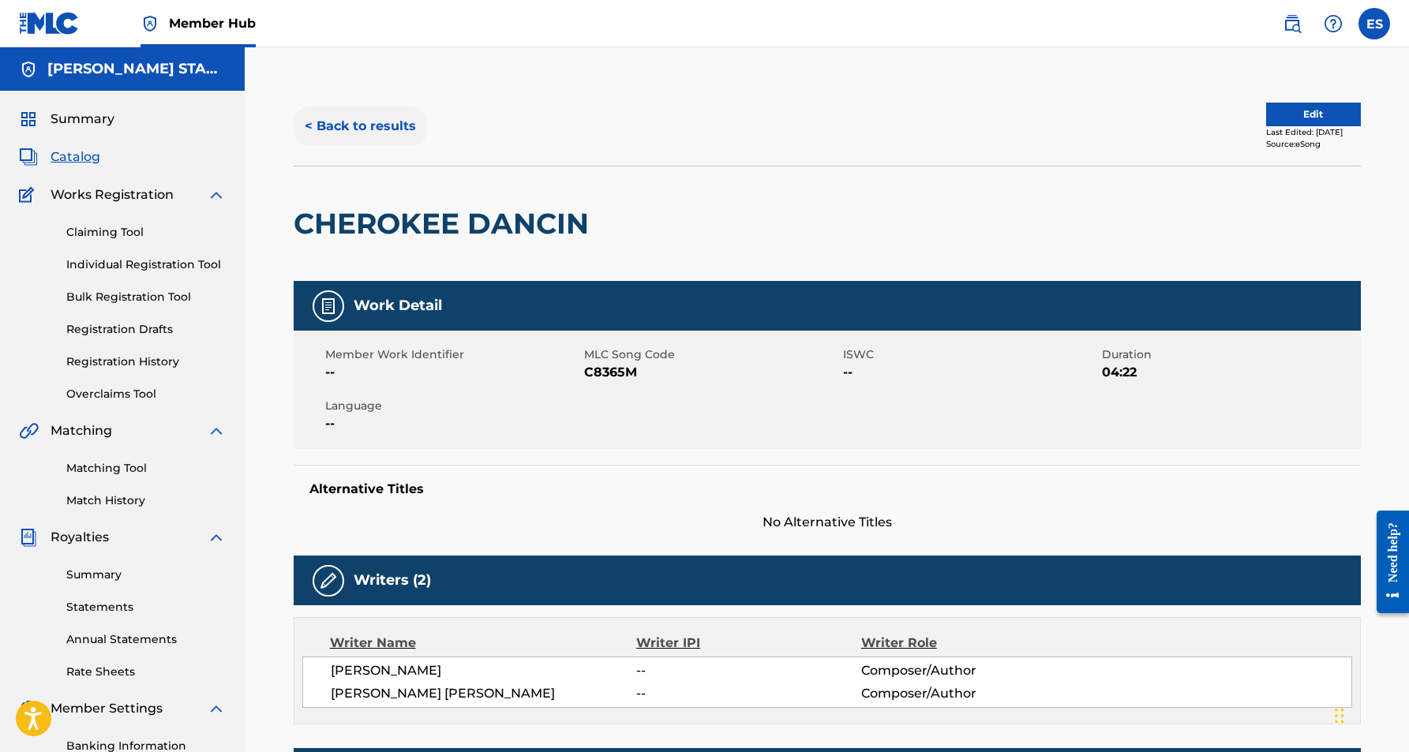
click at [392, 126] on button "< Back to results" at bounding box center [360, 126] width 133 height 39
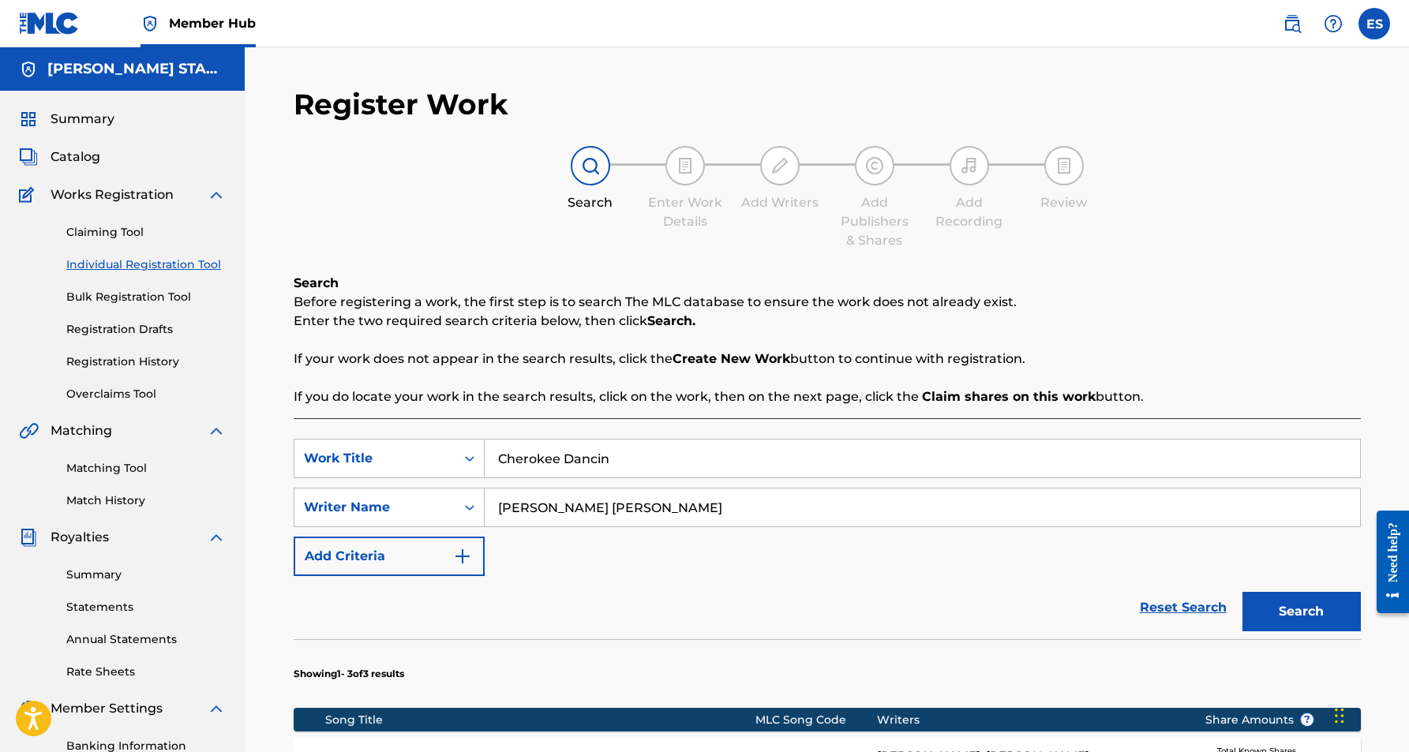
scroll to position [184, 0]
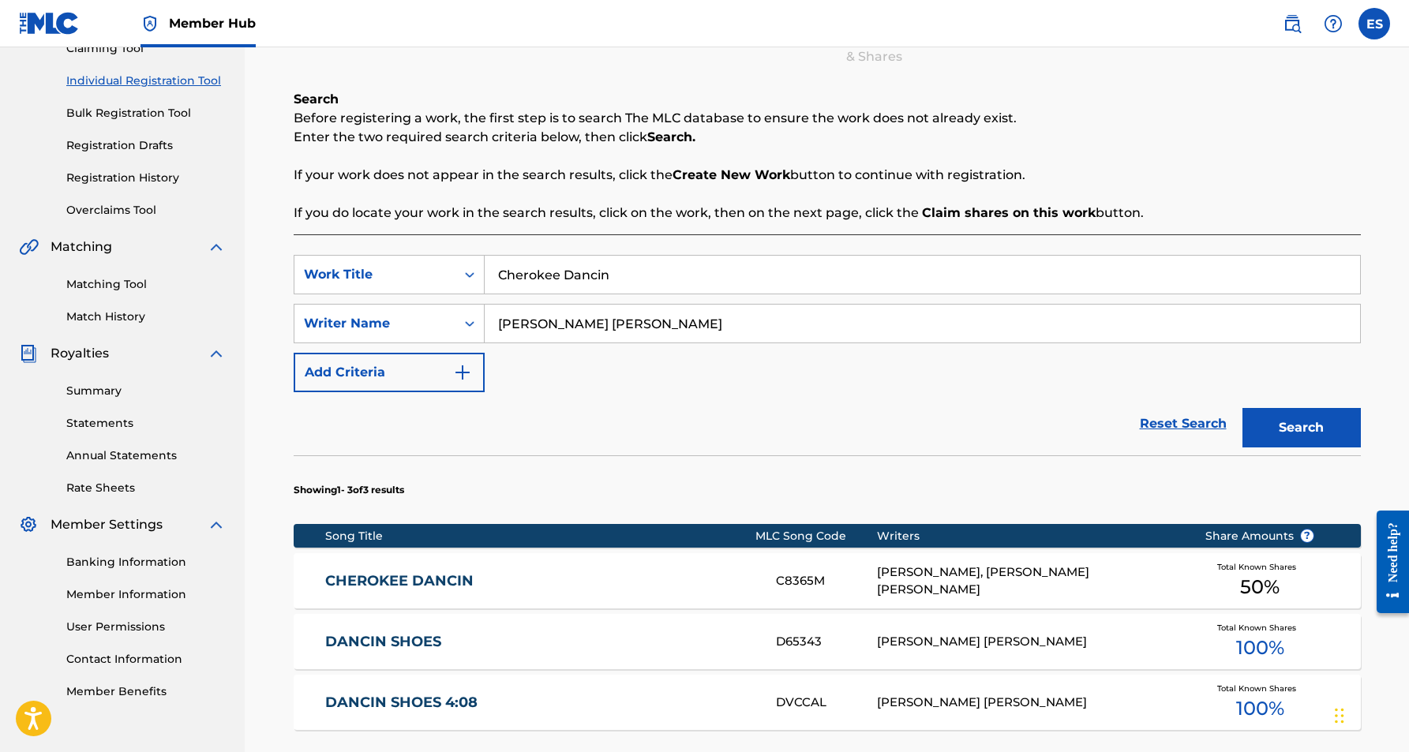
click at [621, 273] on input "Cherokee Dancin" at bounding box center [923, 275] width 876 height 38
type input "C"
click at [681, 373] on div "SearchWithCriteria397f1d8e-438f-49fc-aa35-c571f3980eda Work Title SearchWithCri…" at bounding box center [827, 323] width 1067 height 137
click at [553, 274] on input "Search Form" at bounding box center [923, 275] width 876 height 38
type input "For Your Love"
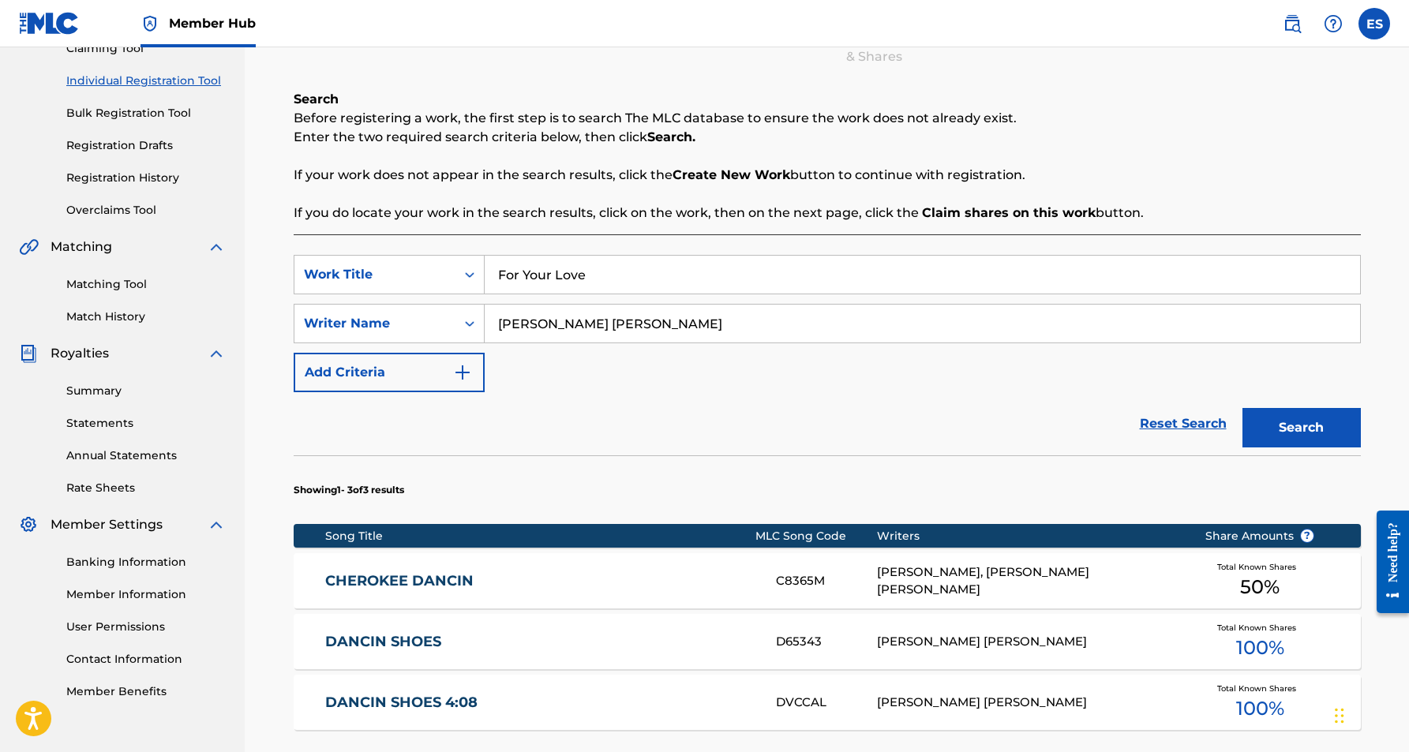
click at [993, 388] on div "SearchWithCriteria397f1d8e-438f-49fc-aa35-c571f3980eda Work Title For Your Love…" at bounding box center [827, 323] width 1067 height 137
click at [1311, 431] on button "Search" at bounding box center [1302, 427] width 118 height 39
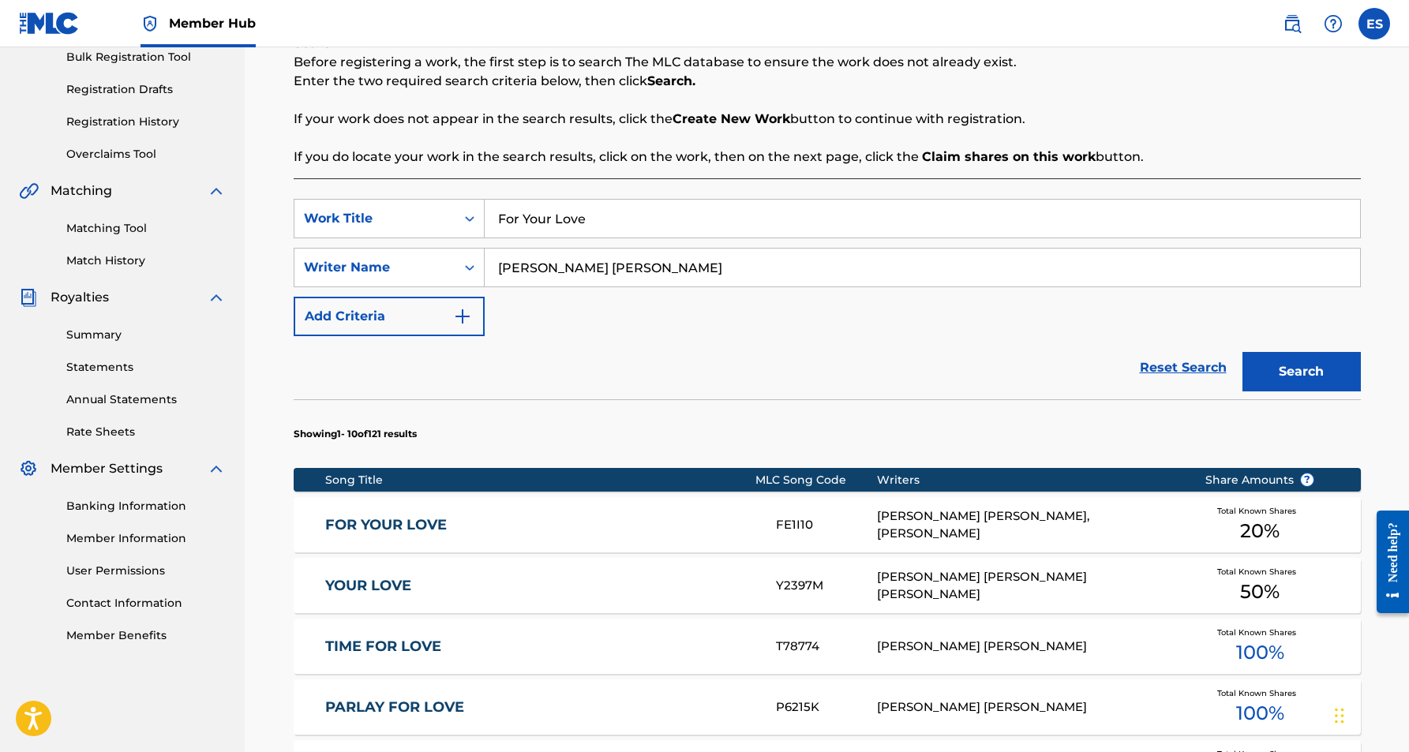
scroll to position [260, 0]
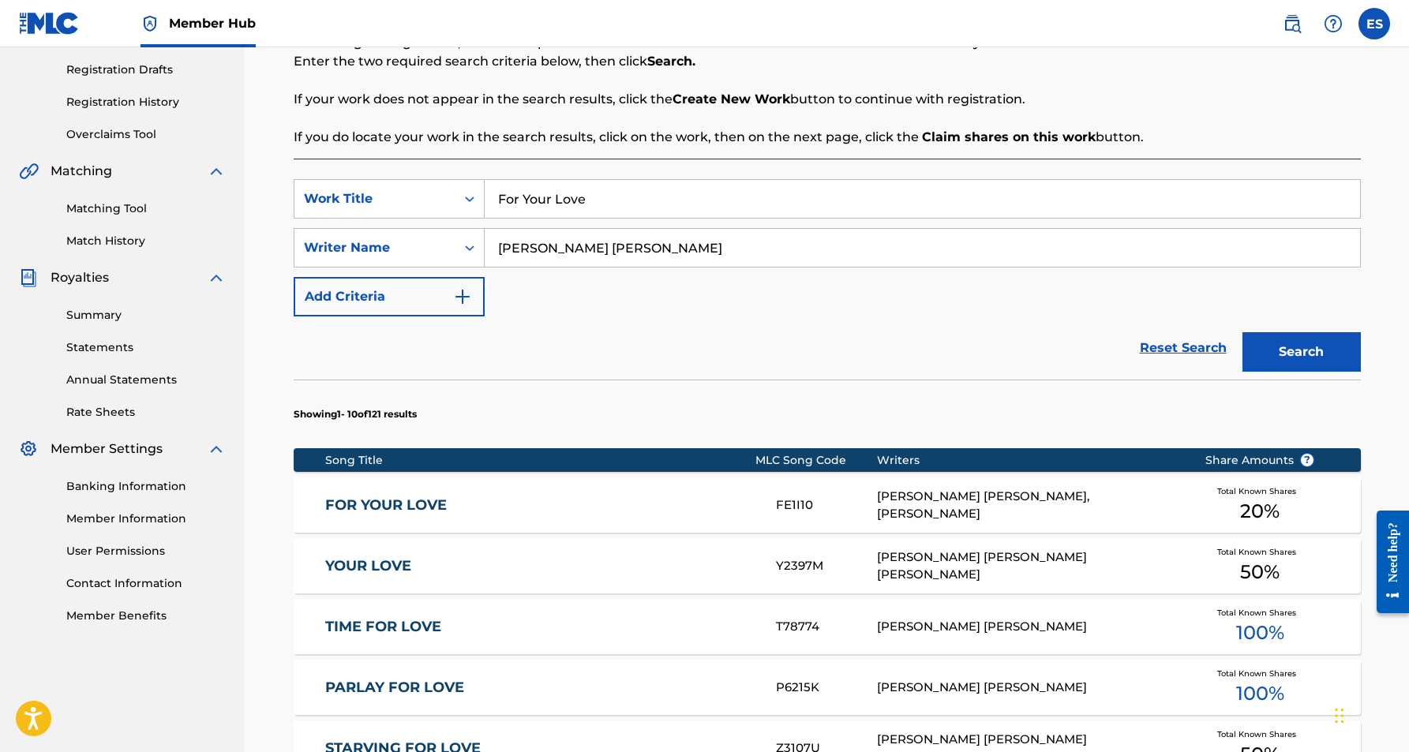
click at [938, 507] on div "[PERSON_NAME] [PERSON_NAME], [PERSON_NAME]" at bounding box center [1029, 506] width 304 height 36
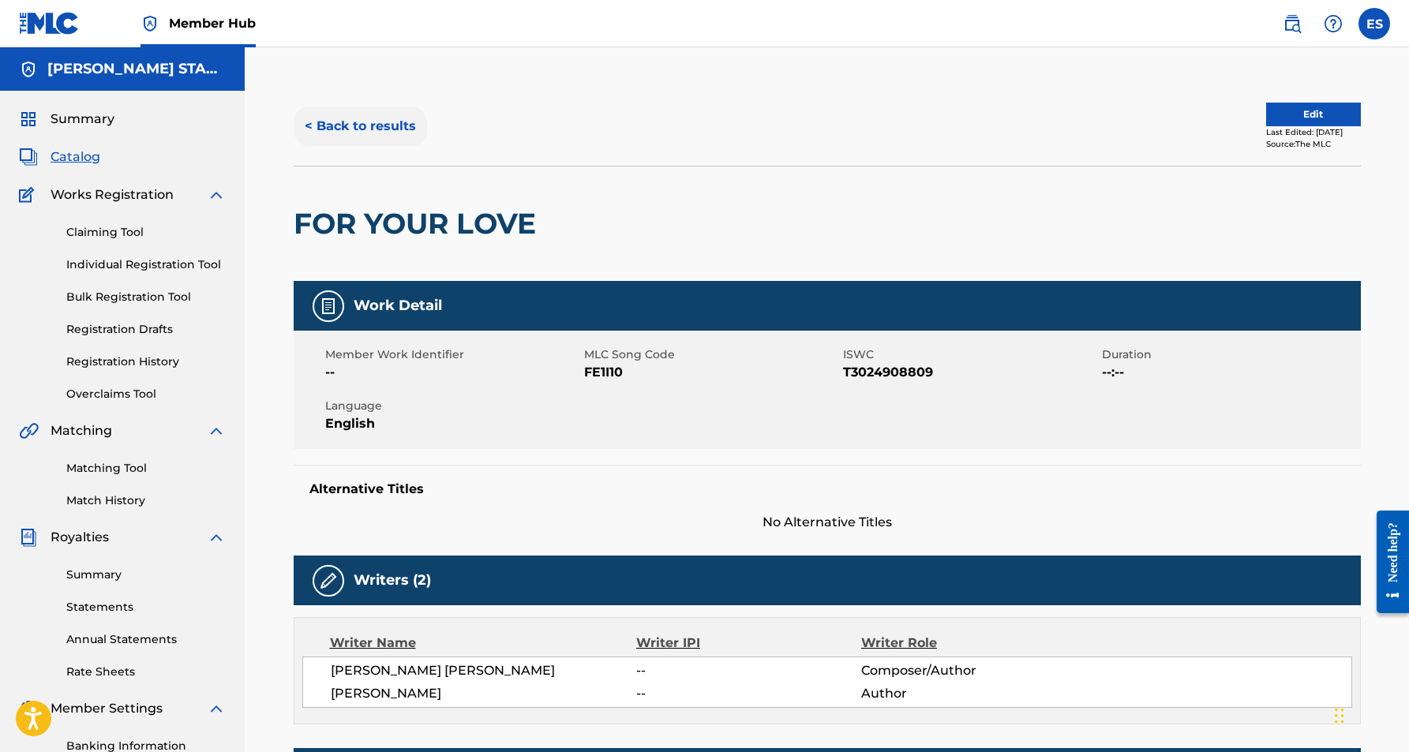
click at [361, 126] on button "< Back to results" at bounding box center [360, 126] width 133 height 39
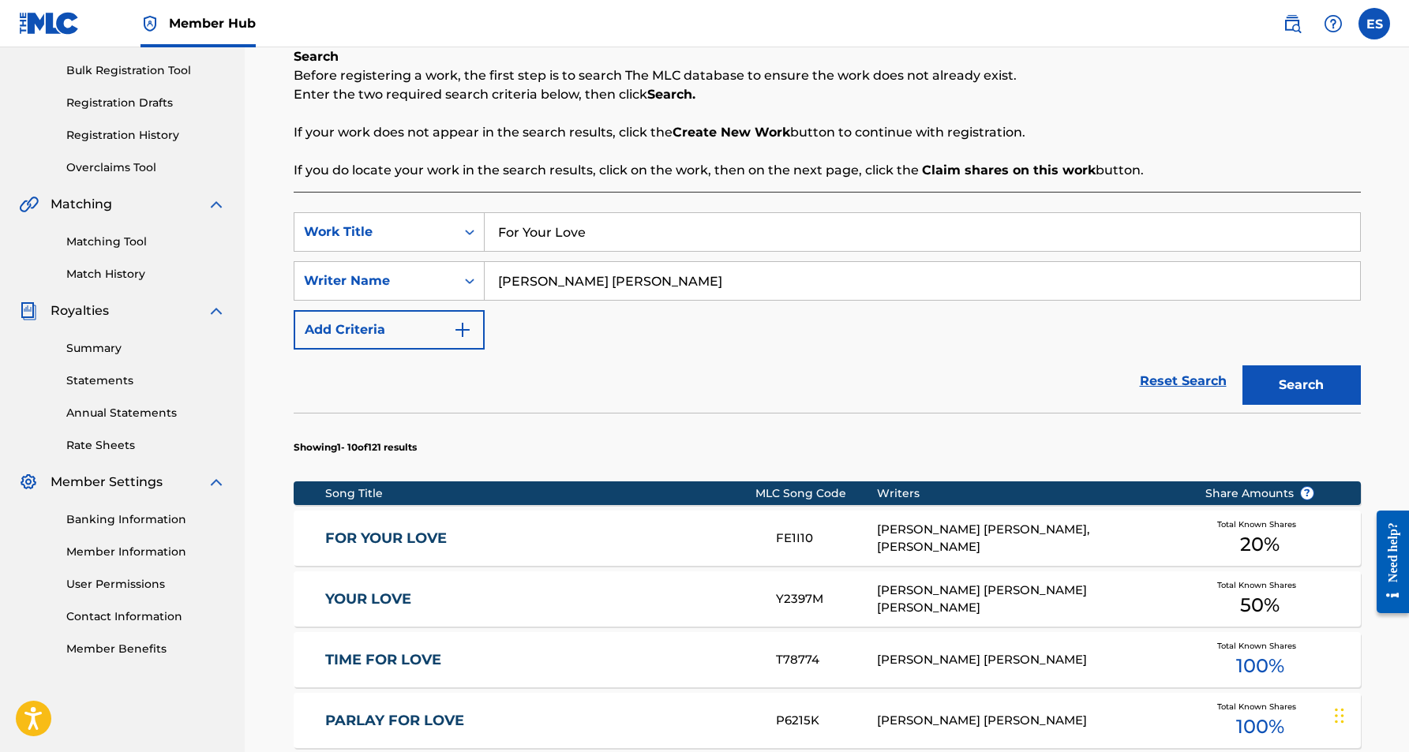
click at [607, 236] on input "For Your Love" at bounding box center [923, 232] width 876 height 38
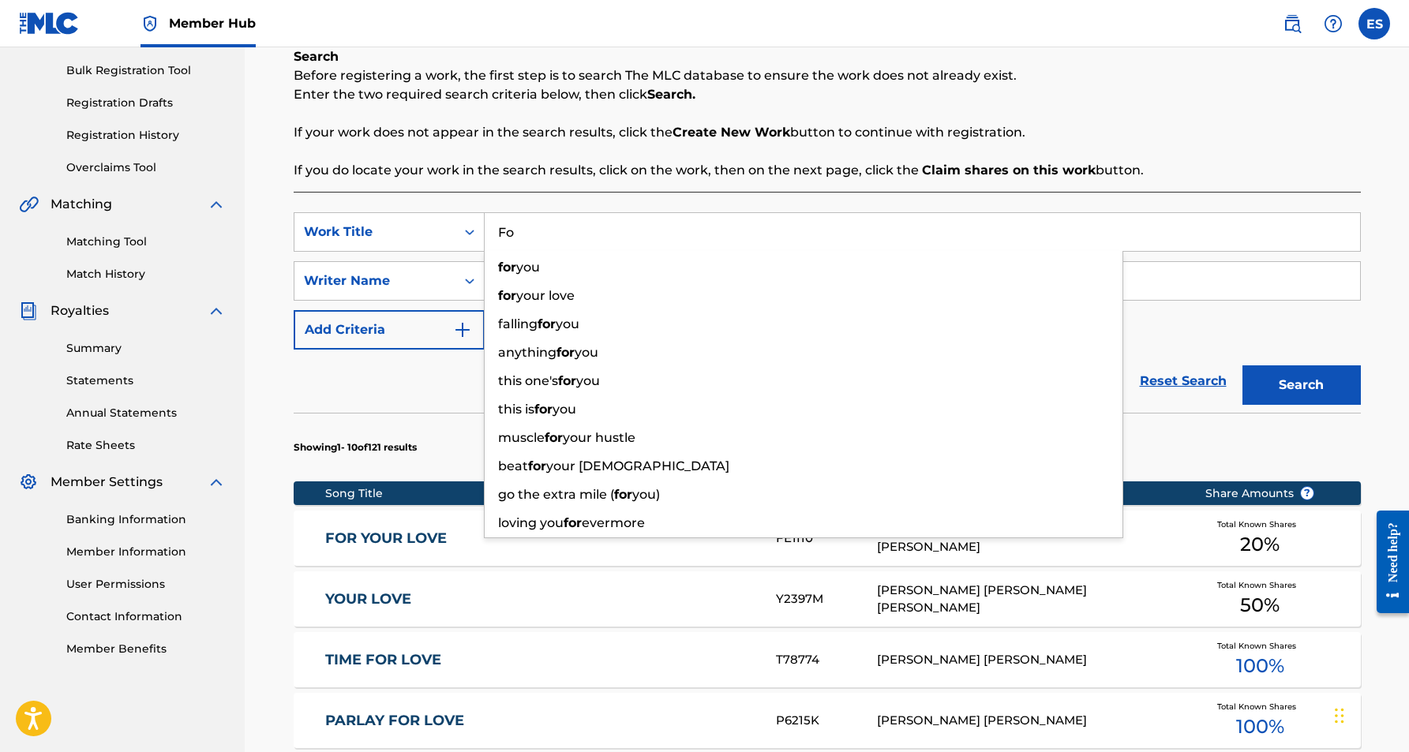
type input "F"
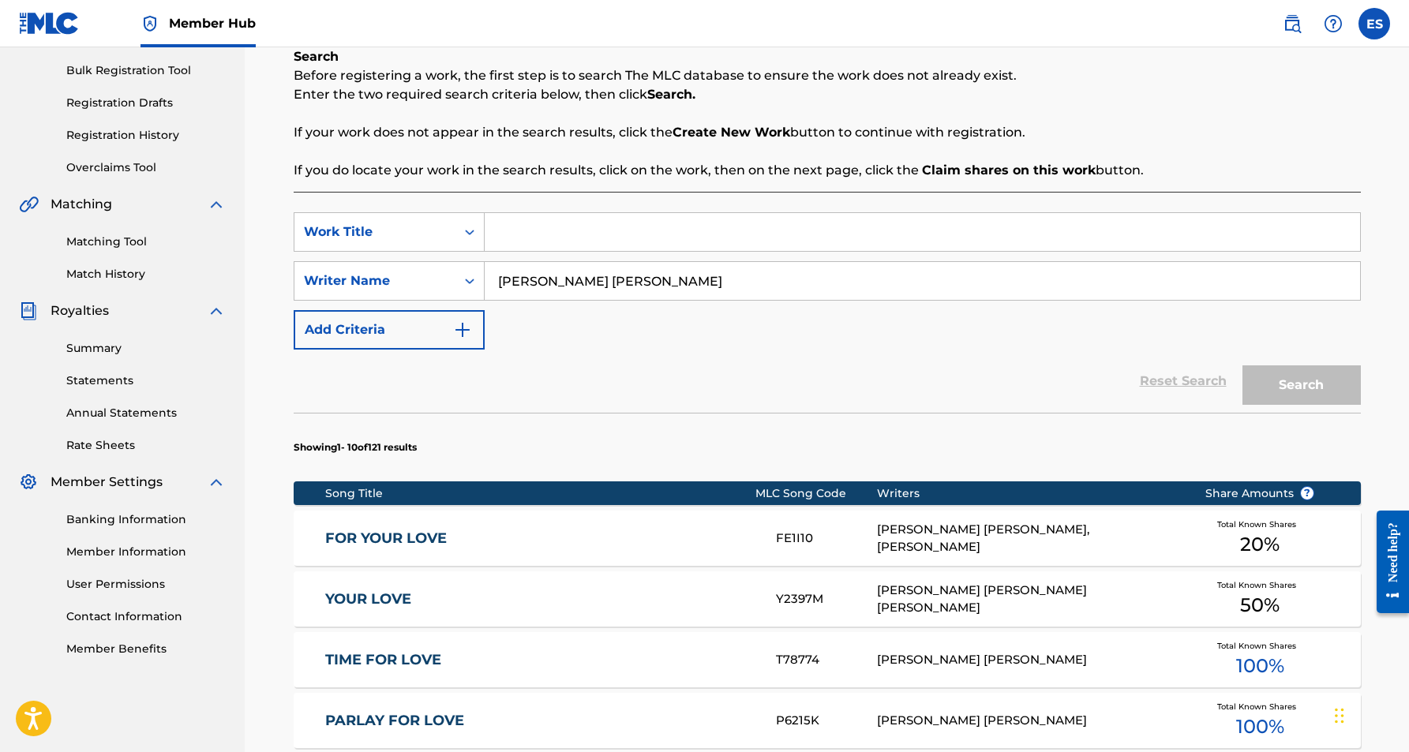
paste input "WHEN [PERSON_NAME] COME'S MARCHING HOME"
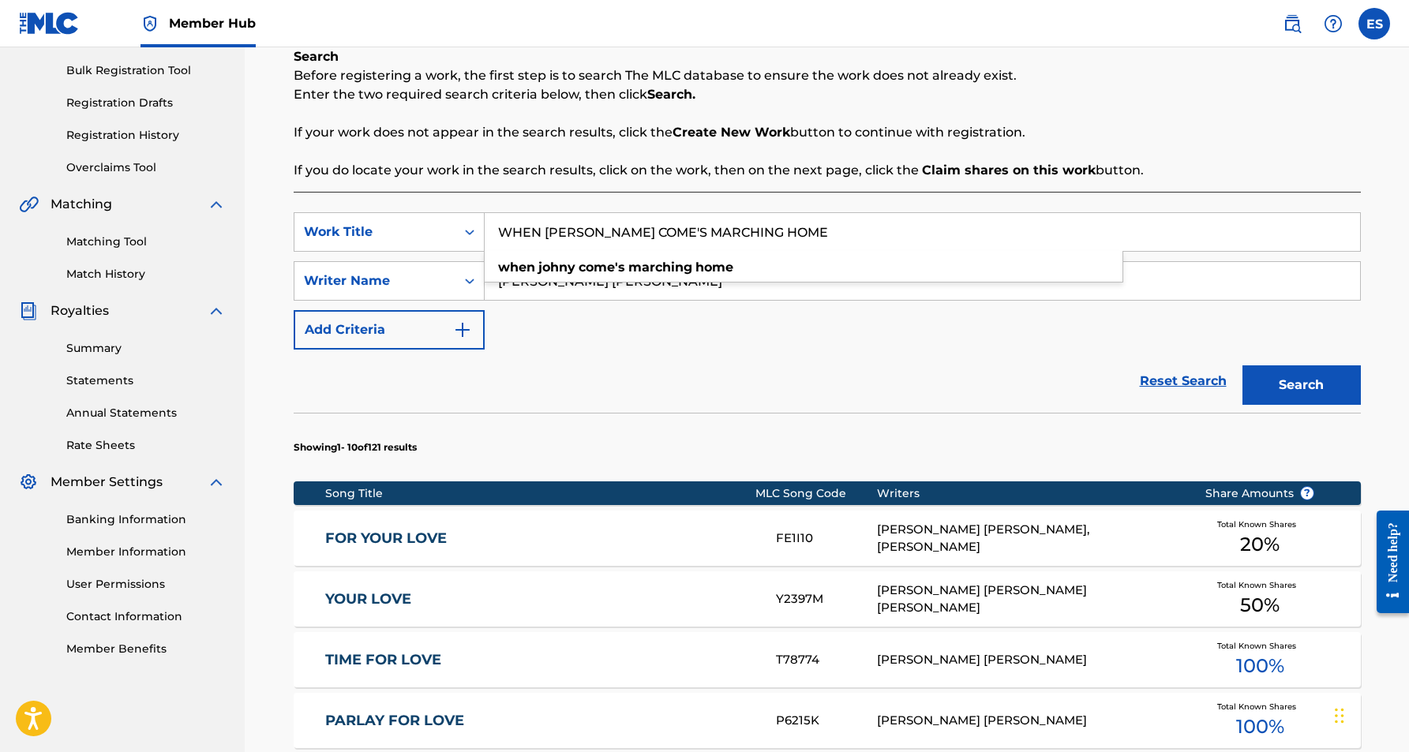
type input "WHEN [PERSON_NAME] COME'S MARCHING HOME"
click at [744, 326] on div "SearchWithCriteria397f1d8e-438f-49fc-aa35-c571f3980eda Work Title WHEN [PERSON_…" at bounding box center [827, 280] width 1067 height 137
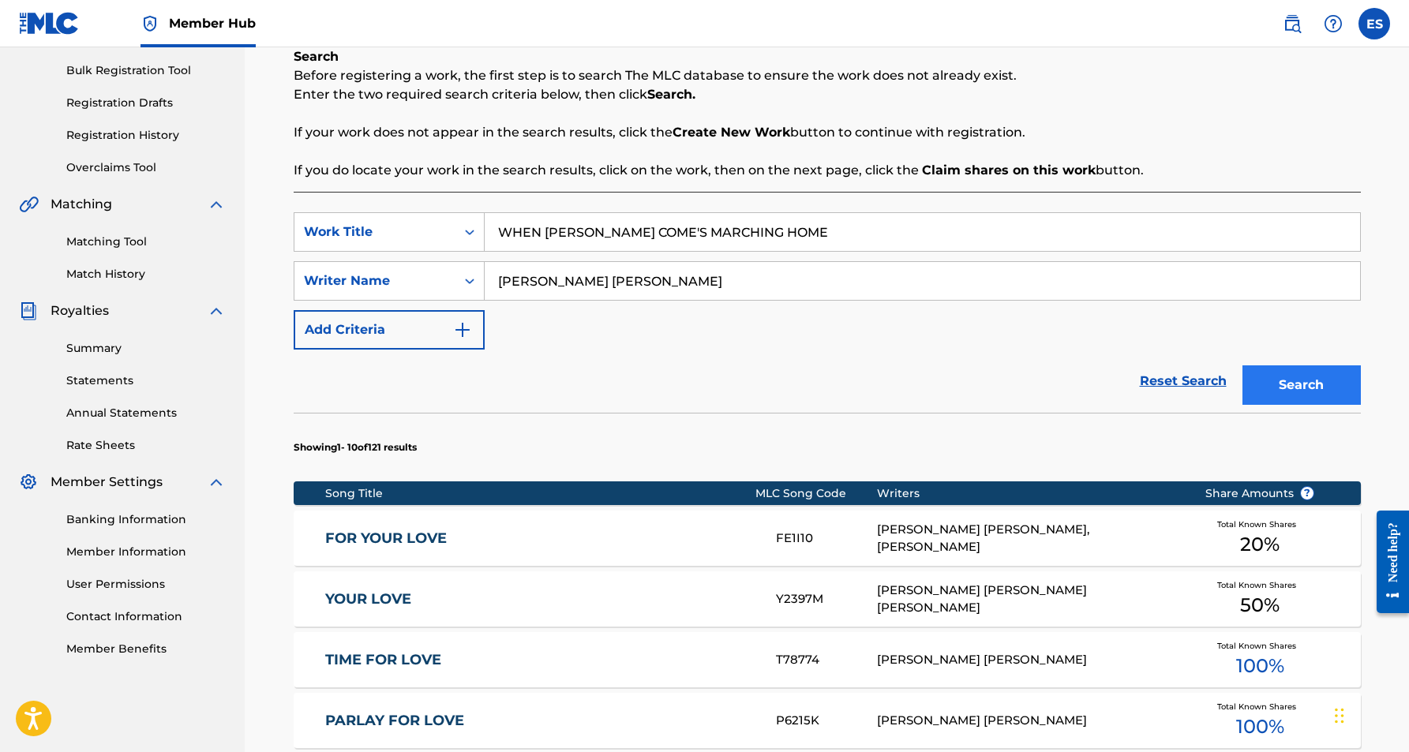
click at [1271, 381] on button "Search" at bounding box center [1302, 385] width 118 height 39
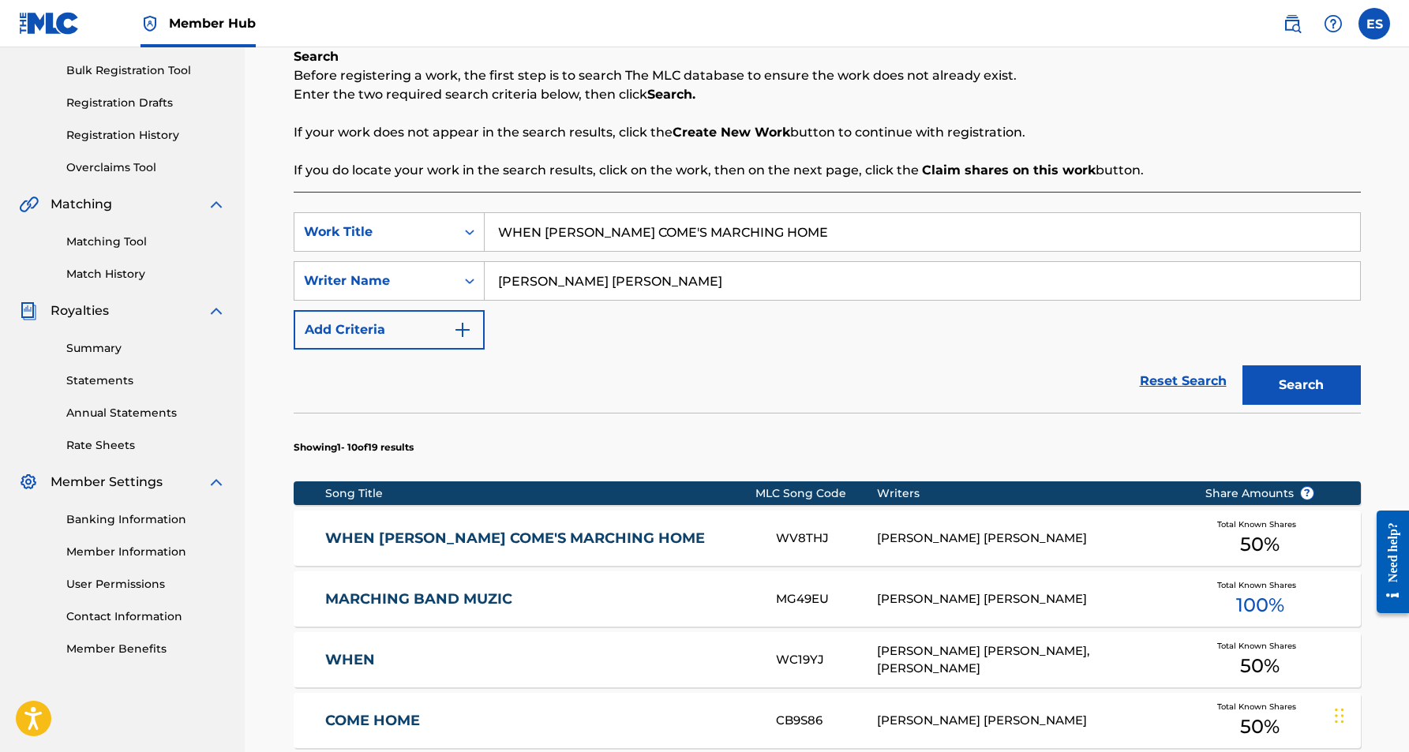
scroll to position [252, 0]
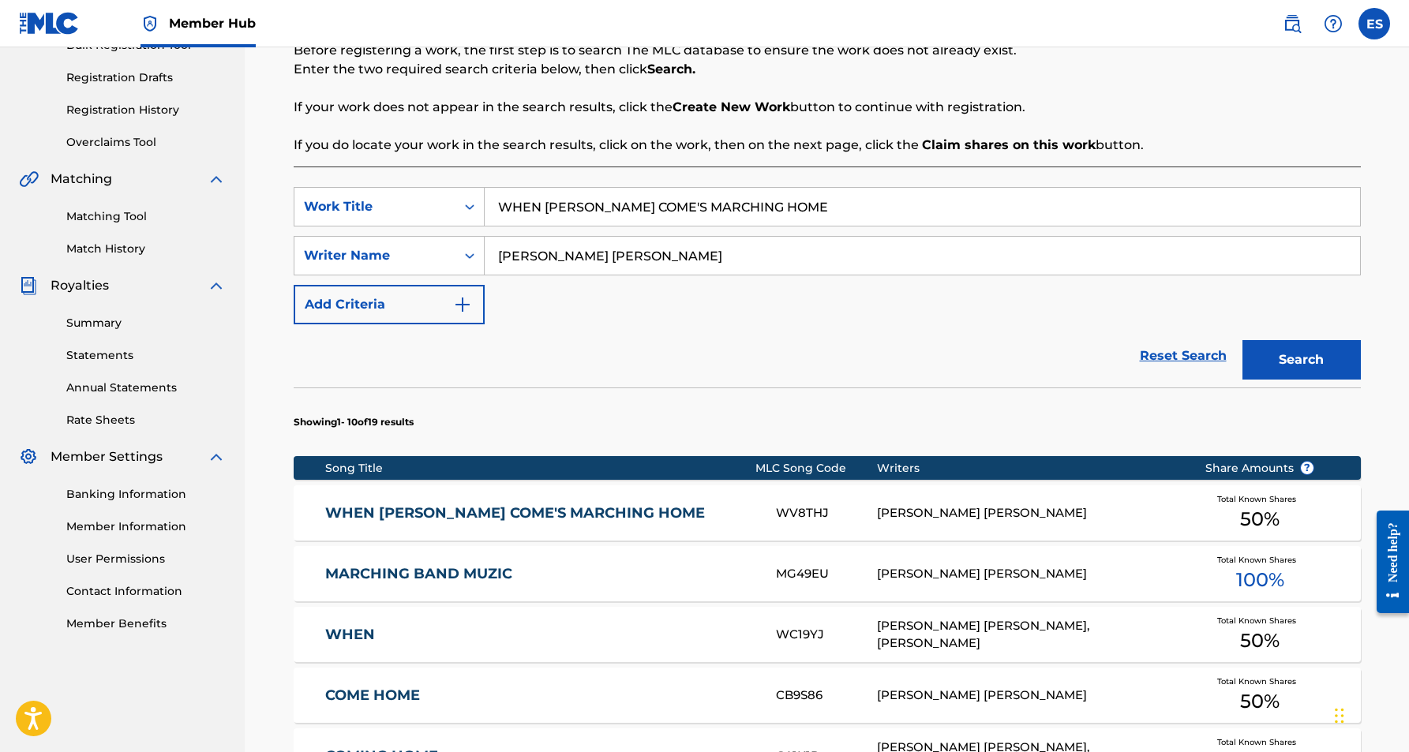
click at [713, 524] on div "WHEN [PERSON_NAME] COME'S MARCHING HOME WV8THJ [PERSON_NAME] [PERSON_NAME] Tota…" at bounding box center [827, 513] width 1067 height 55
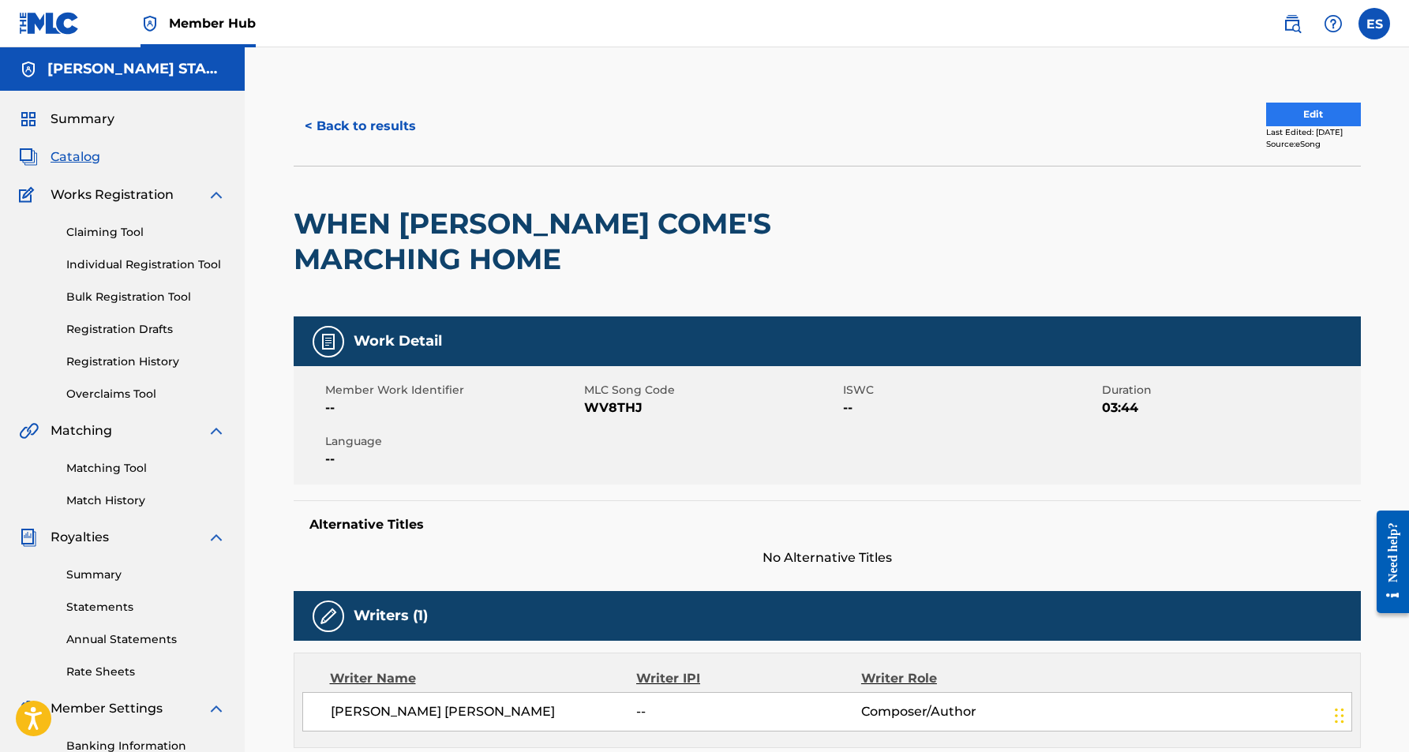
click at [1289, 109] on button "Edit" at bounding box center [1313, 115] width 95 height 24
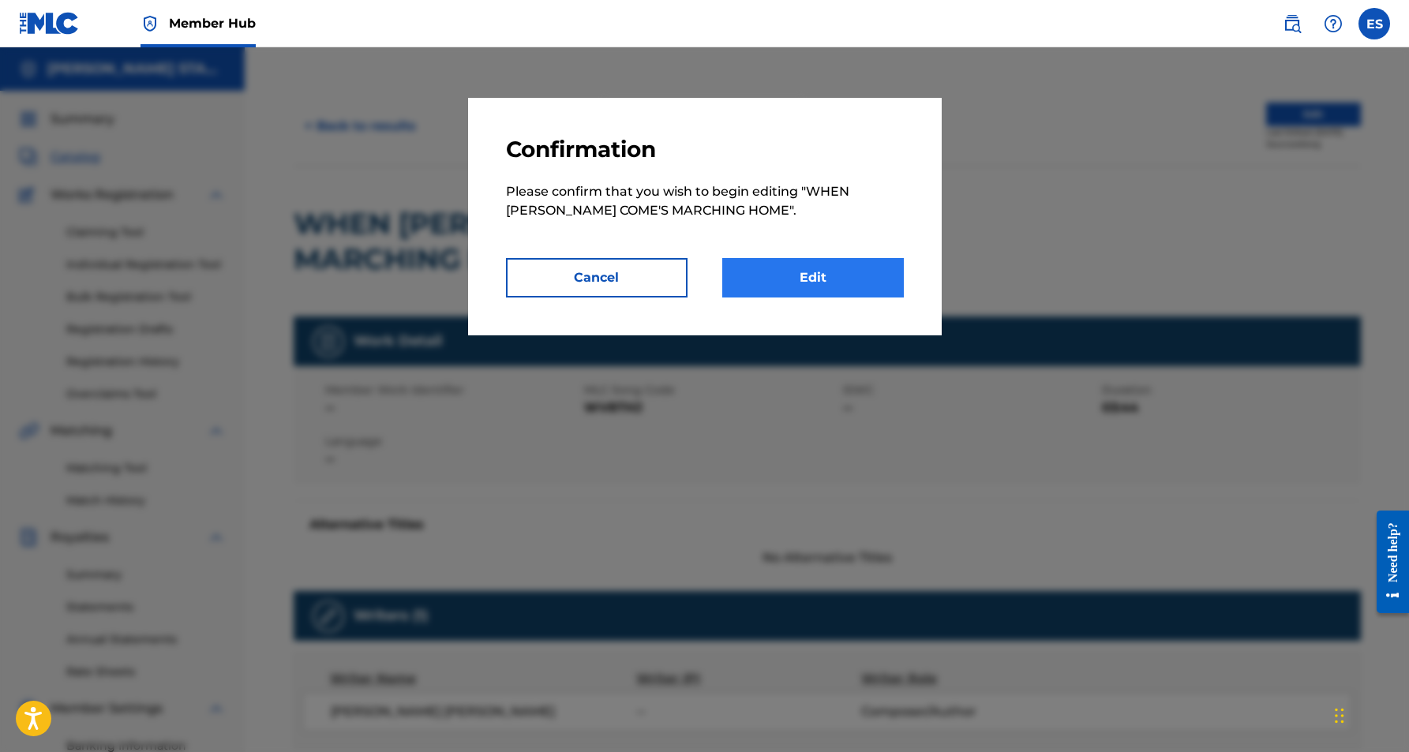
click at [850, 274] on link "Edit" at bounding box center [813, 277] width 182 height 39
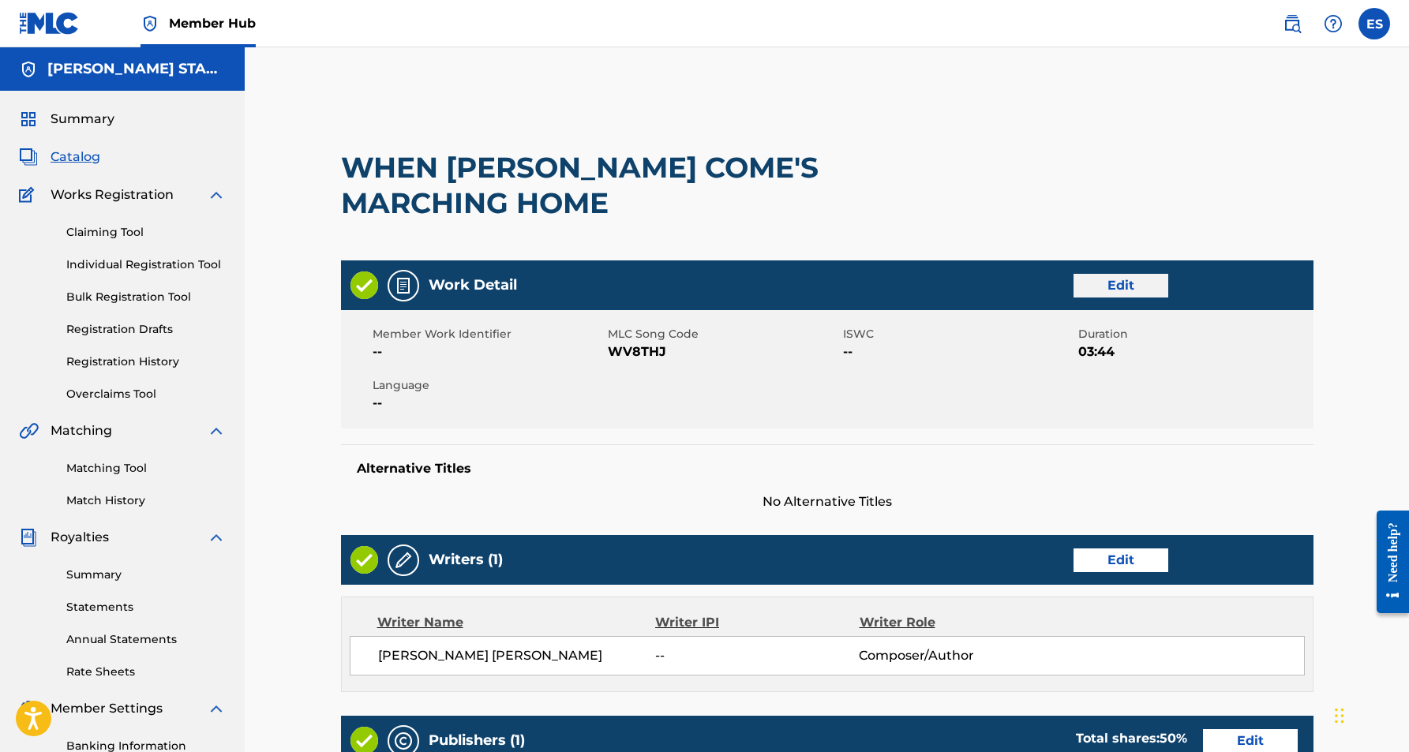
click at [1110, 281] on link "Edit" at bounding box center [1121, 286] width 95 height 24
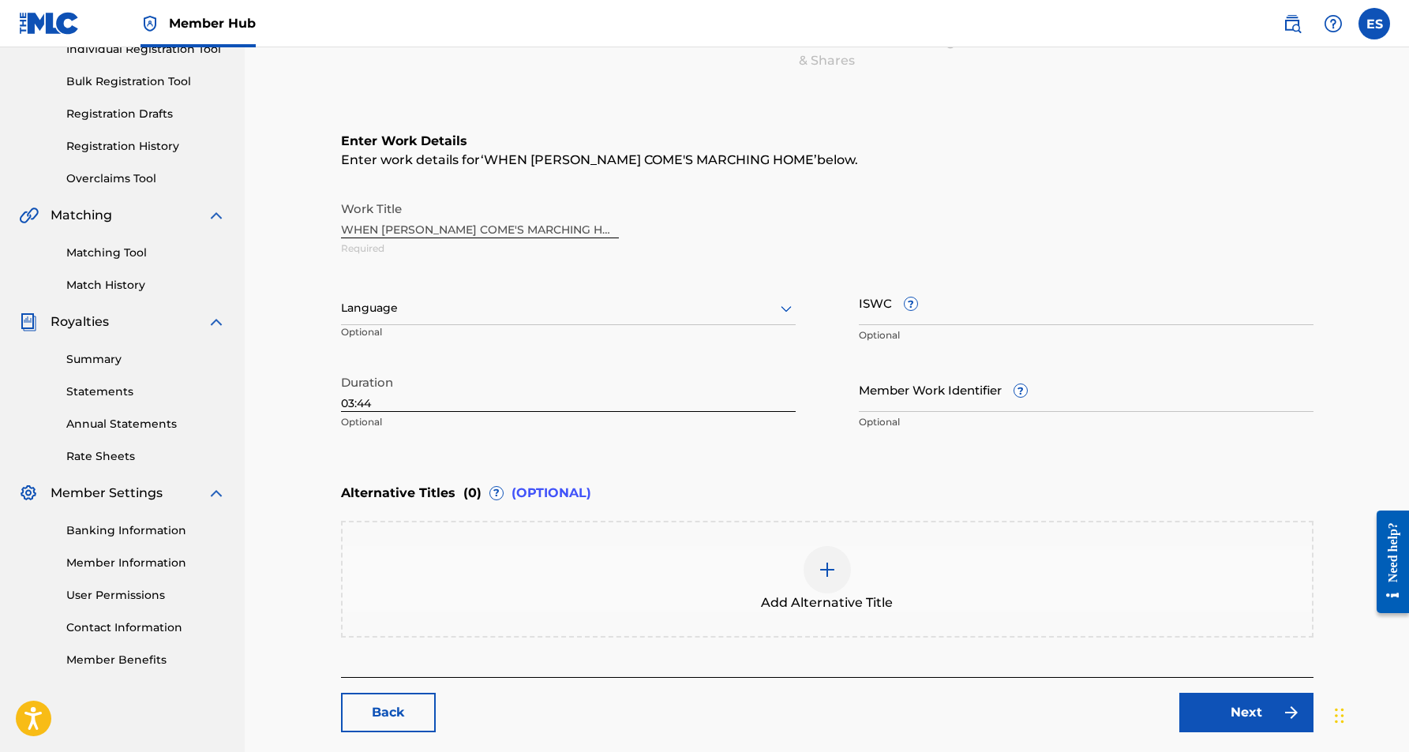
scroll to position [218, 0]
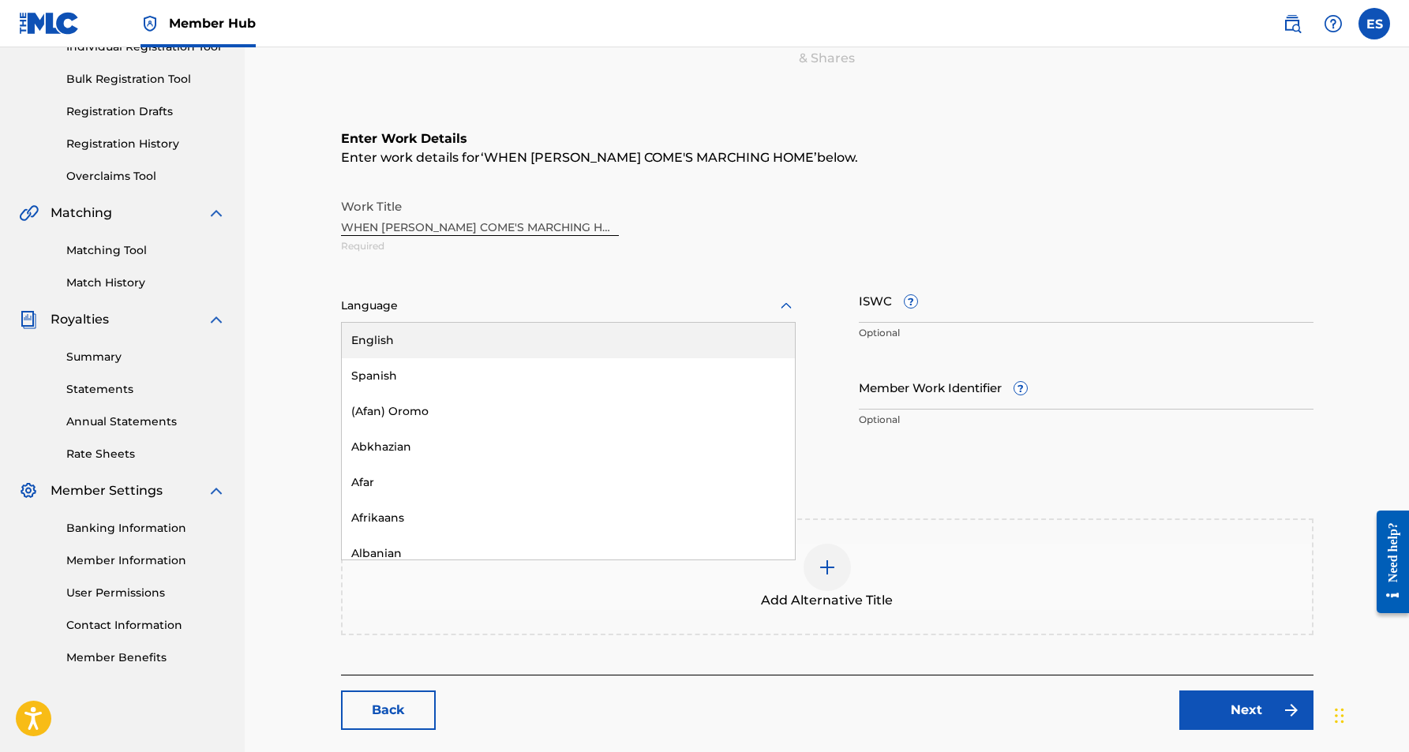
click at [782, 307] on icon at bounding box center [786, 305] width 11 height 6
click at [728, 337] on div "English" at bounding box center [568, 341] width 453 height 36
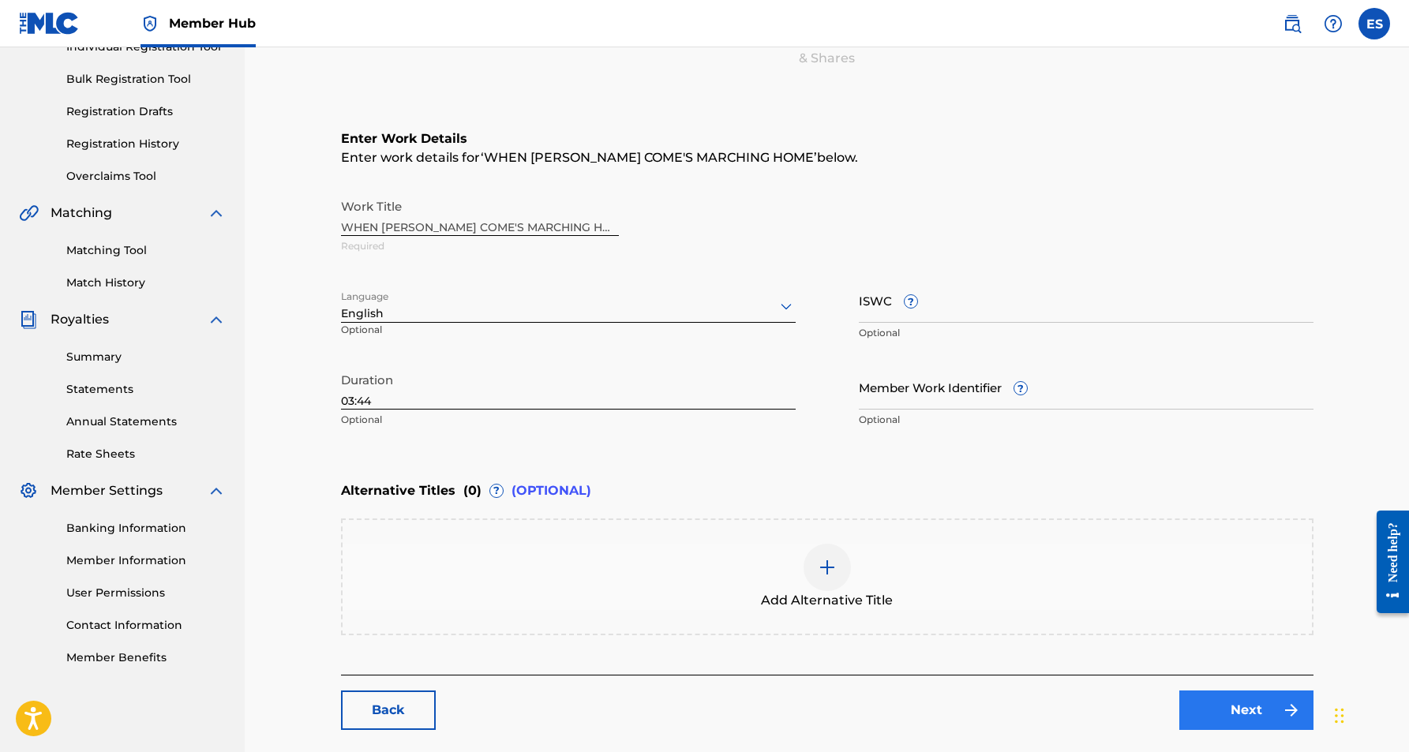
click at [1255, 704] on link "Next" at bounding box center [1247, 710] width 134 height 39
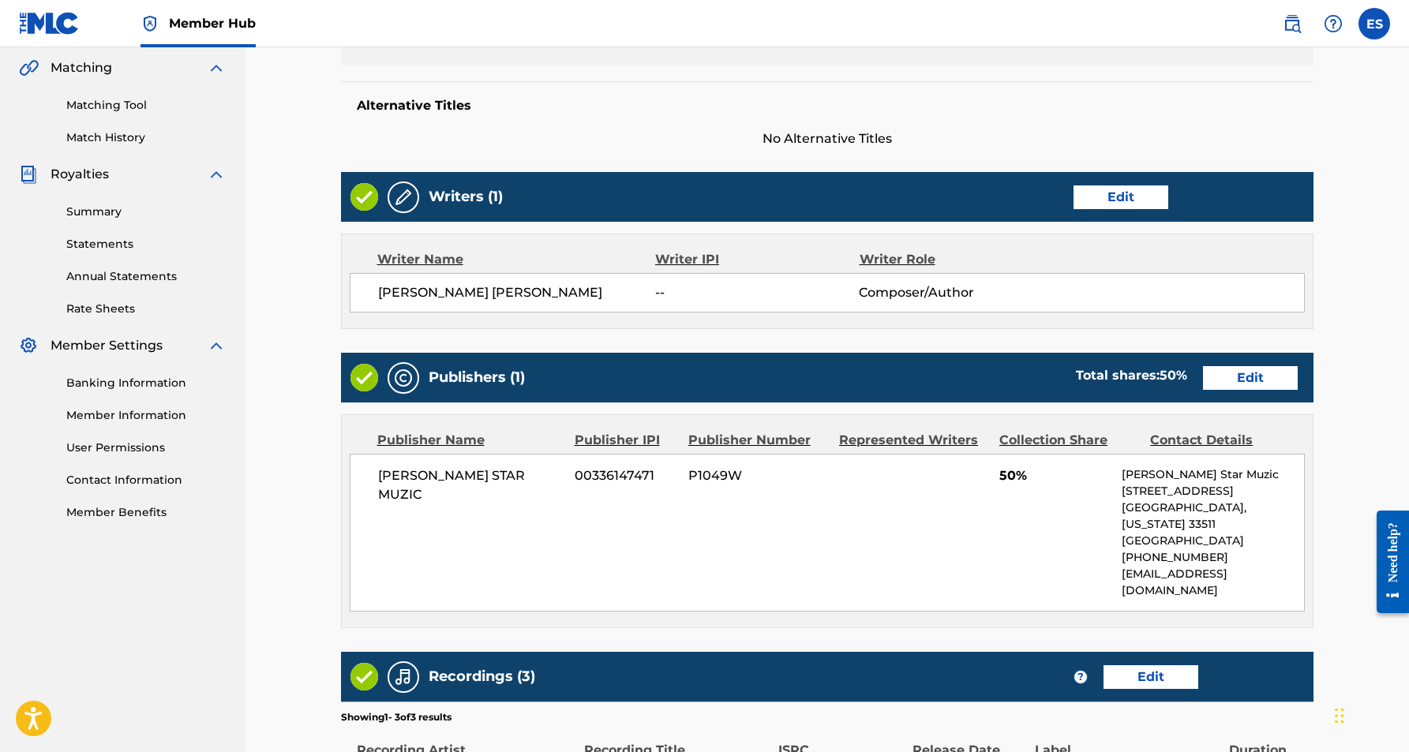
scroll to position [378, 0]
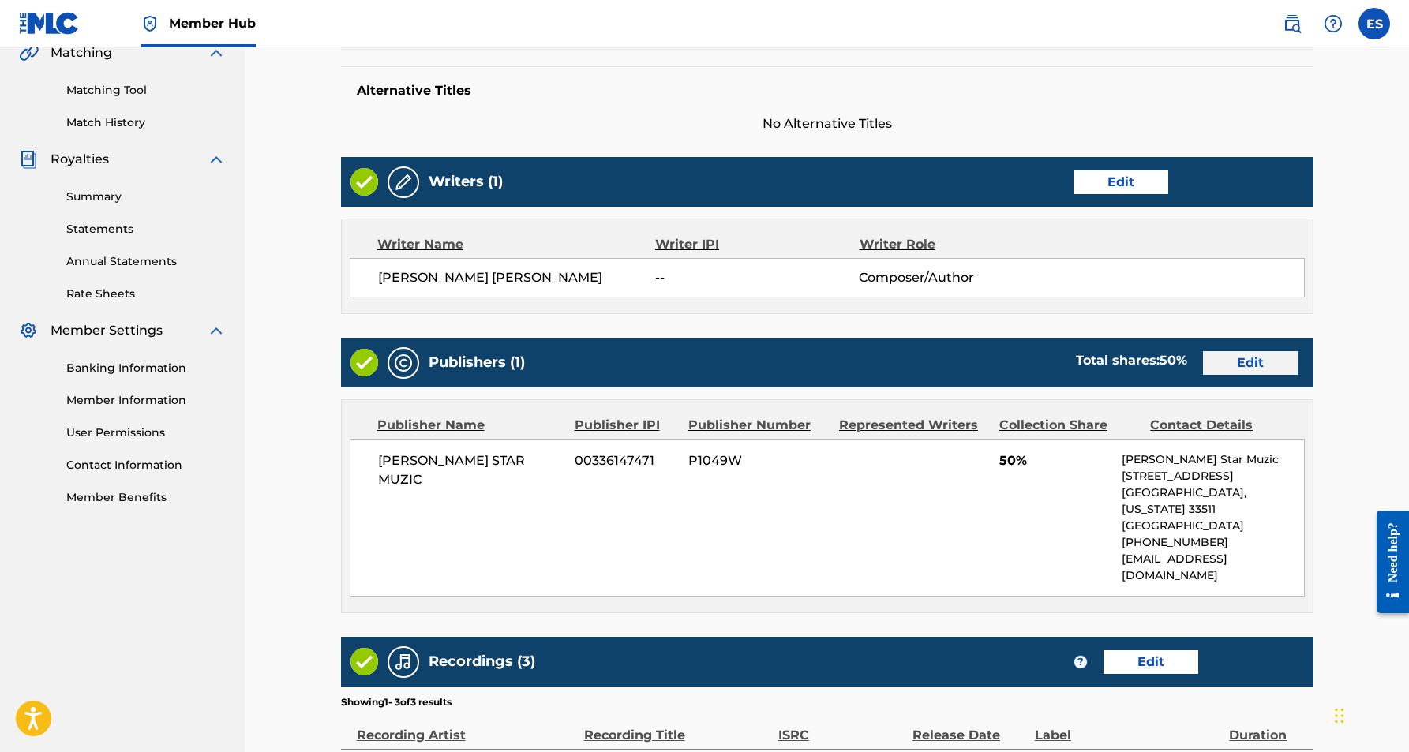
click at [1234, 371] on link "Edit" at bounding box center [1250, 363] width 95 height 24
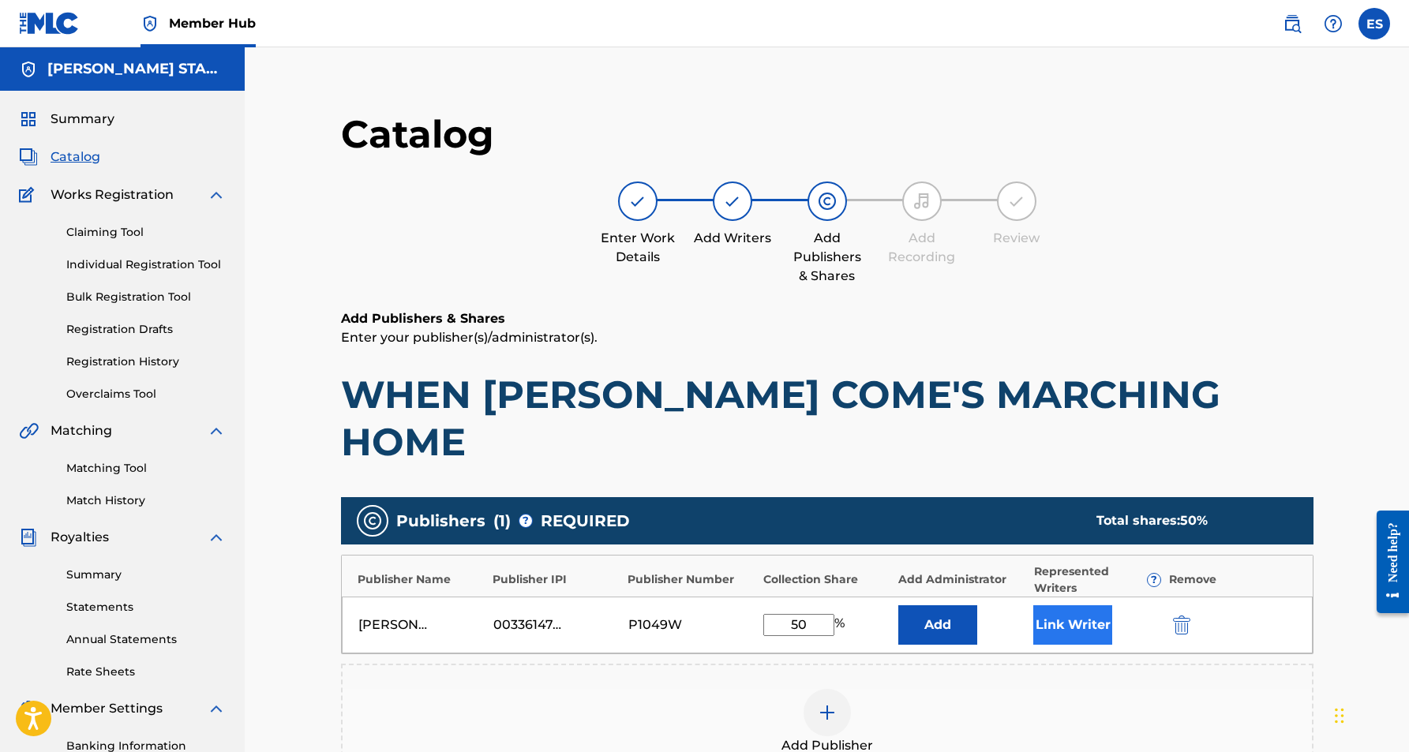
click at [1067, 606] on button "Link Writer" at bounding box center [1072, 625] width 79 height 39
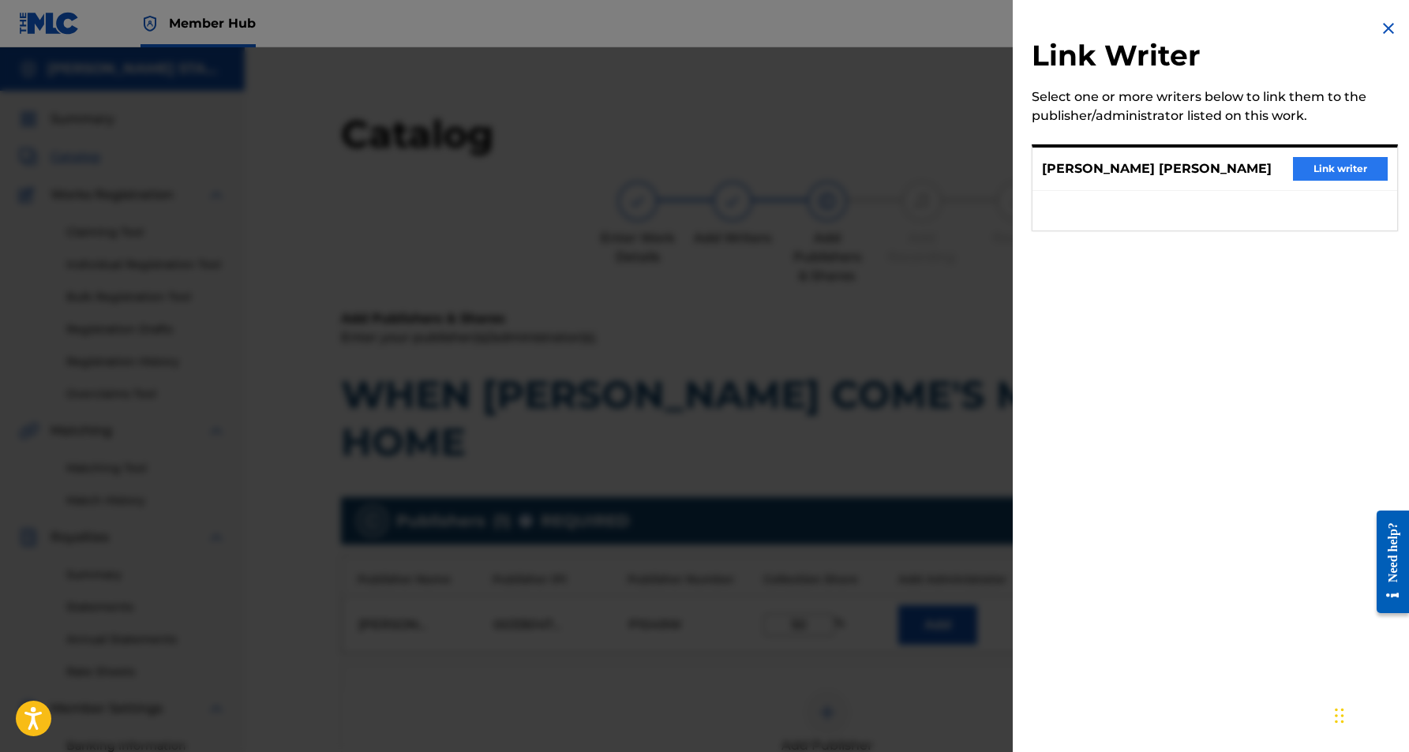
click at [1307, 171] on button "Link writer" at bounding box center [1340, 169] width 95 height 24
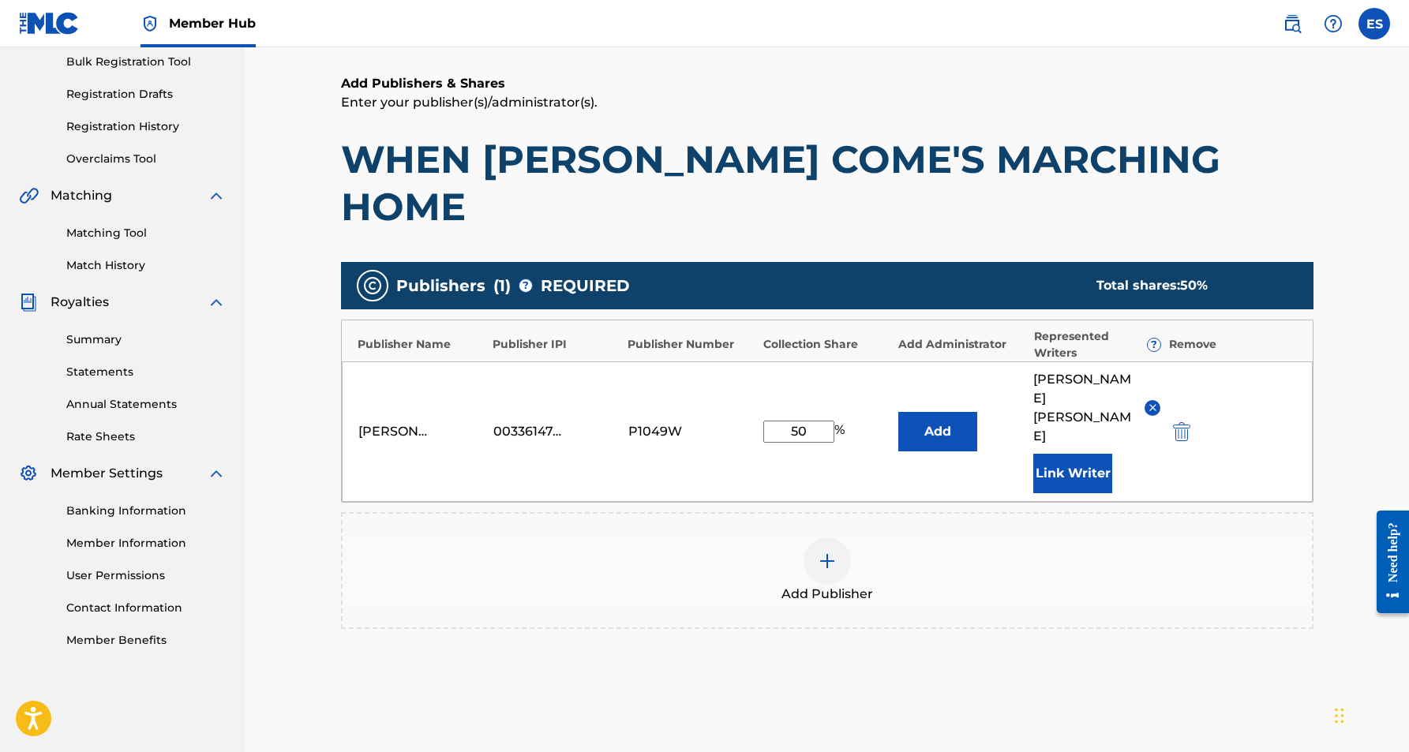
scroll to position [265, 0]
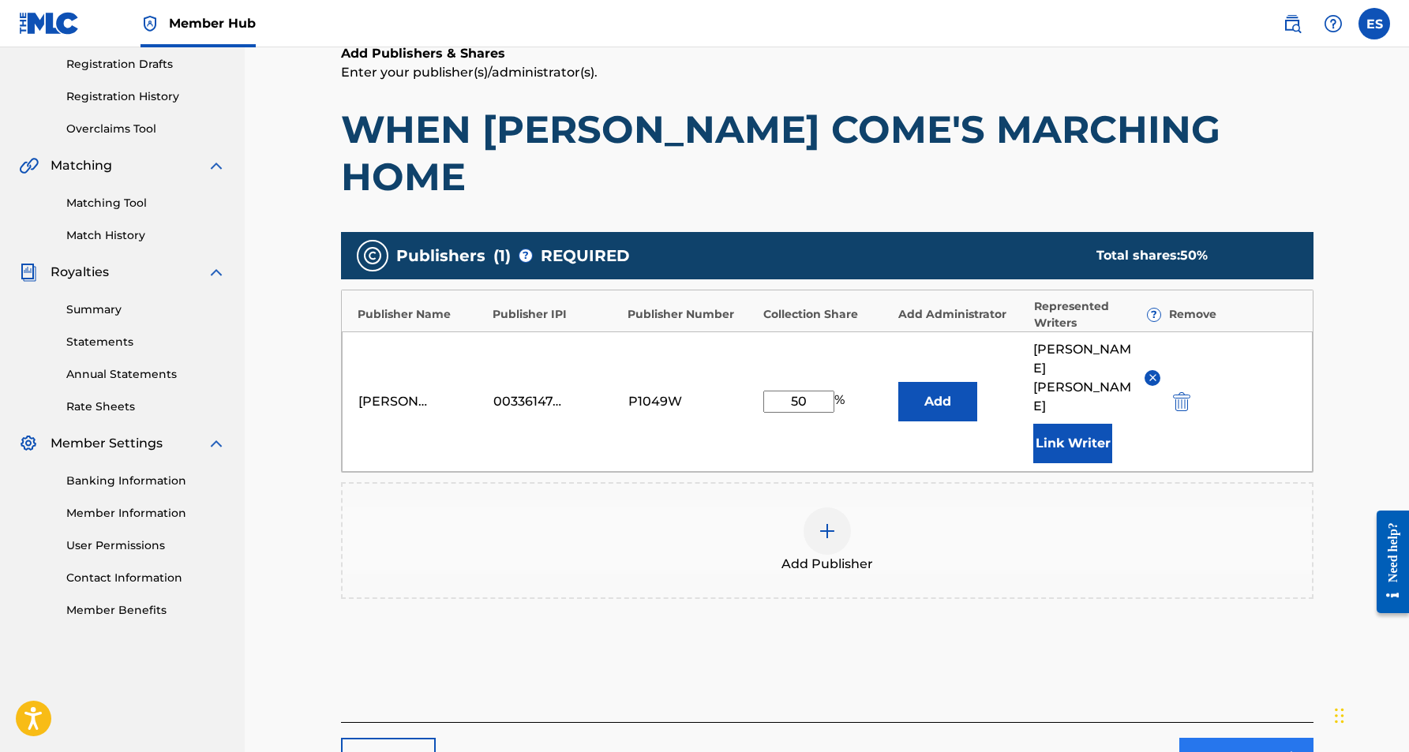
click at [1232, 738] on link "Next" at bounding box center [1247, 757] width 134 height 39
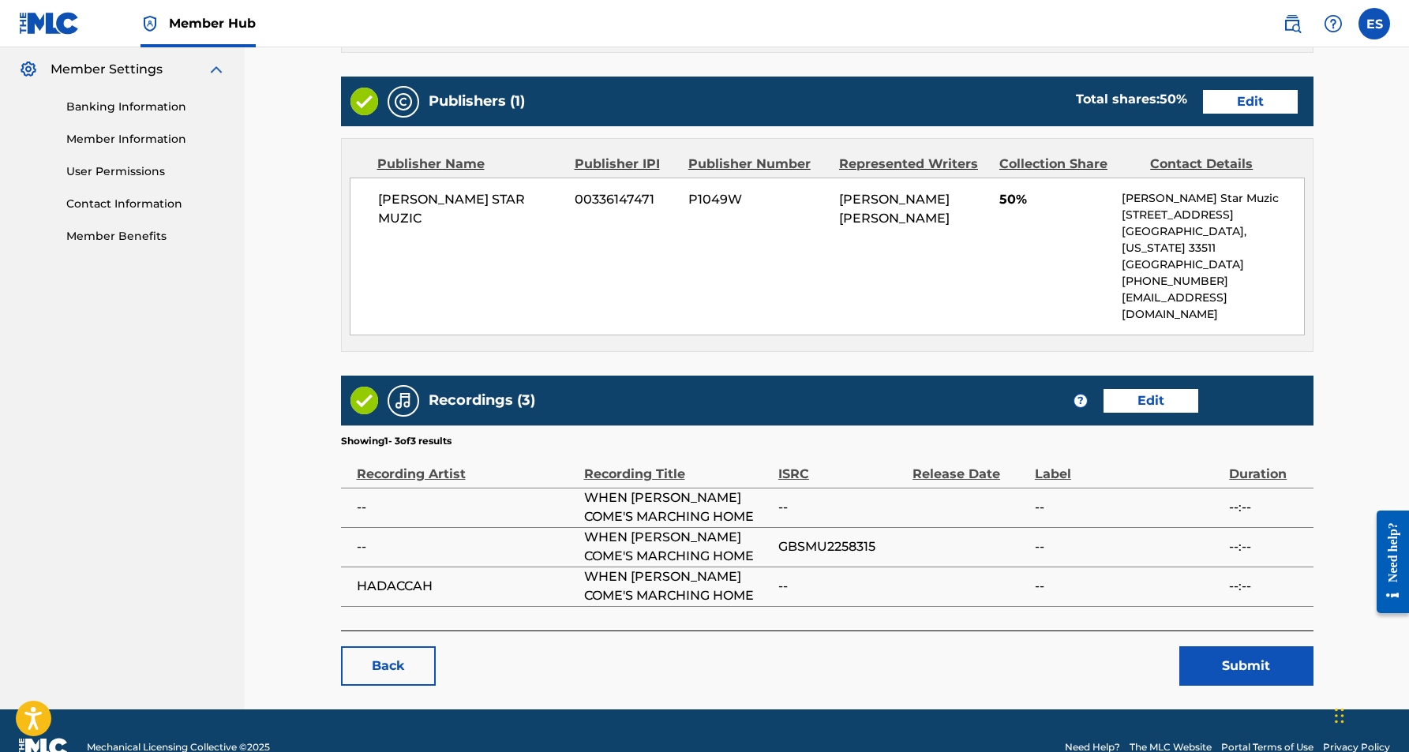
scroll to position [639, 0]
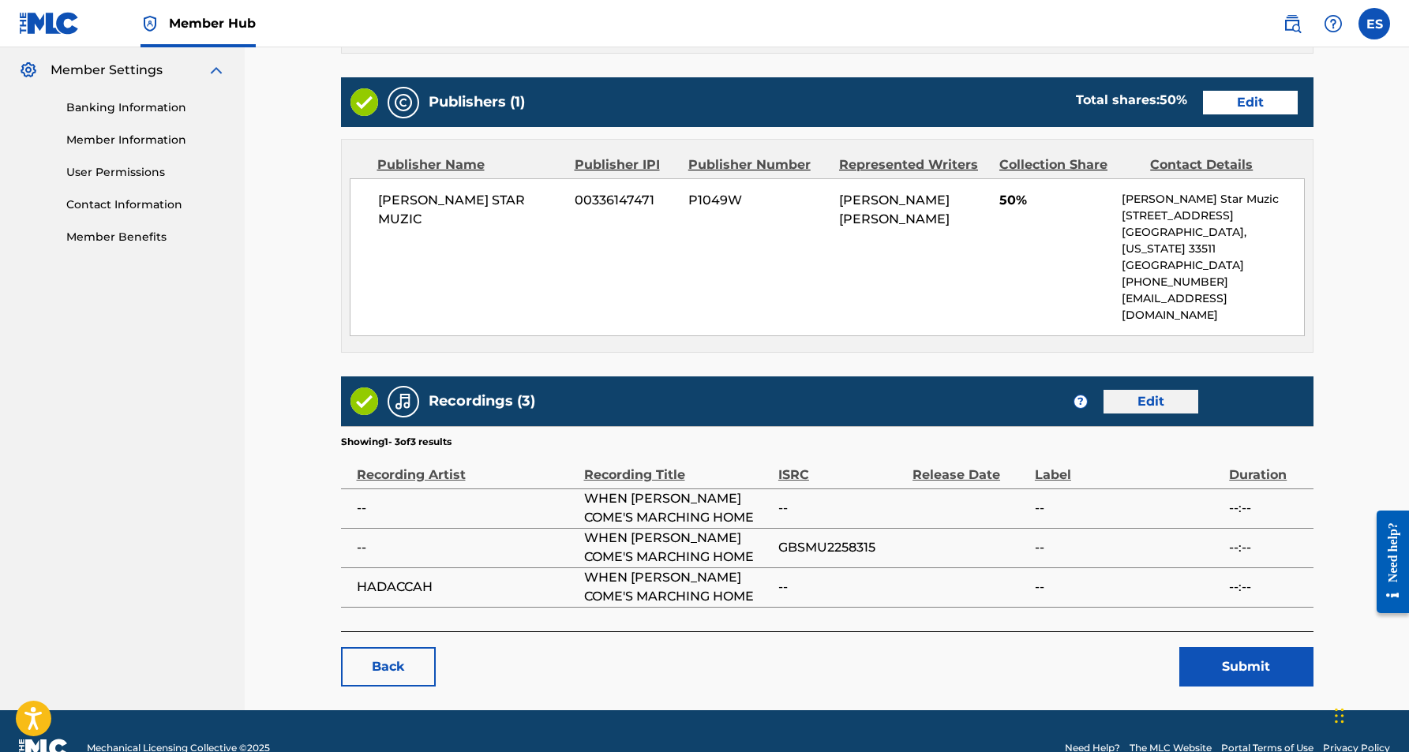
click at [1146, 390] on link "Edit" at bounding box center [1151, 402] width 95 height 24
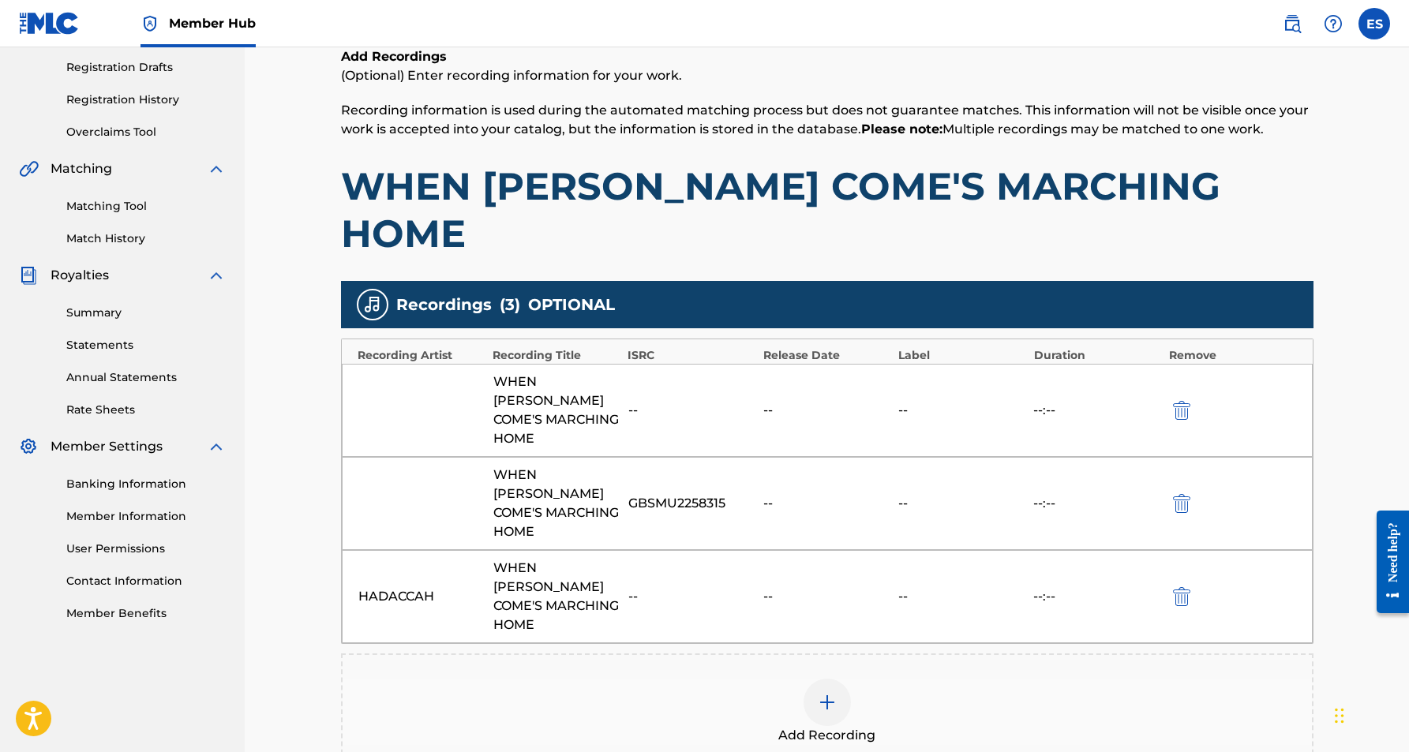
scroll to position [273, 0]
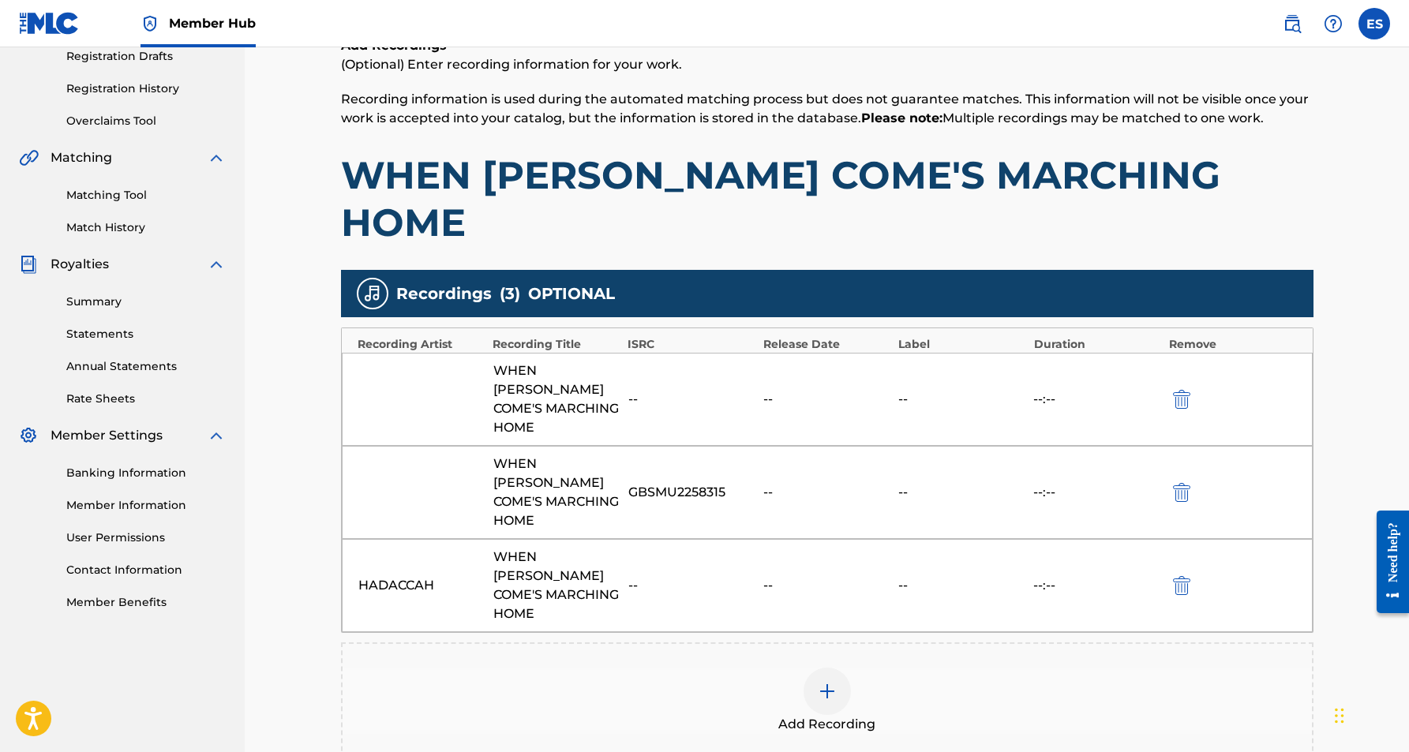
click at [831, 682] on img at bounding box center [827, 691] width 19 height 19
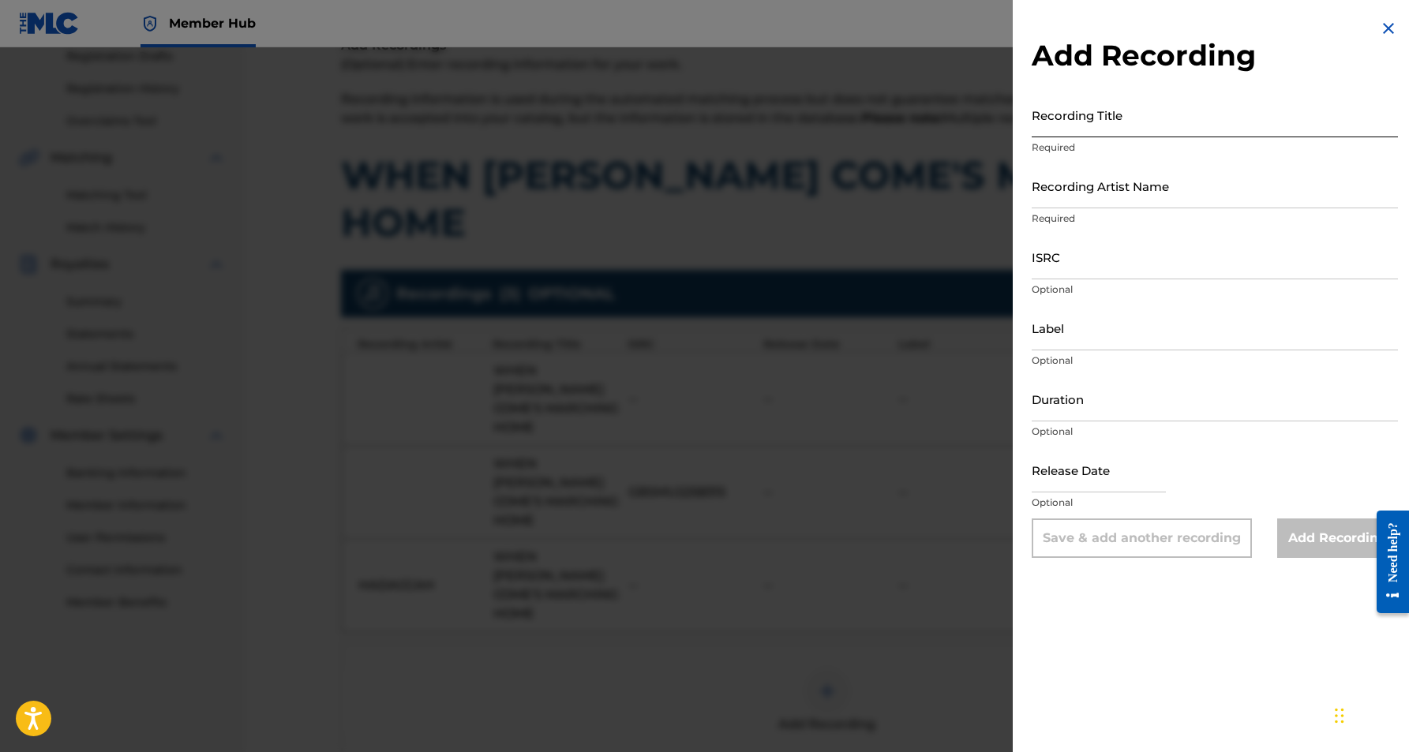
click at [1079, 113] on input "Recording Title" at bounding box center [1215, 114] width 366 height 45
paste input "WHEN [PERSON_NAME] COME'S MARCHING HOME"
type input "WHEN [PERSON_NAME] COME'S MARCHING HOME"
click at [1165, 202] on input "Recording Artist Name" at bounding box center [1215, 185] width 366 height 45
paste input "HADACCAH"
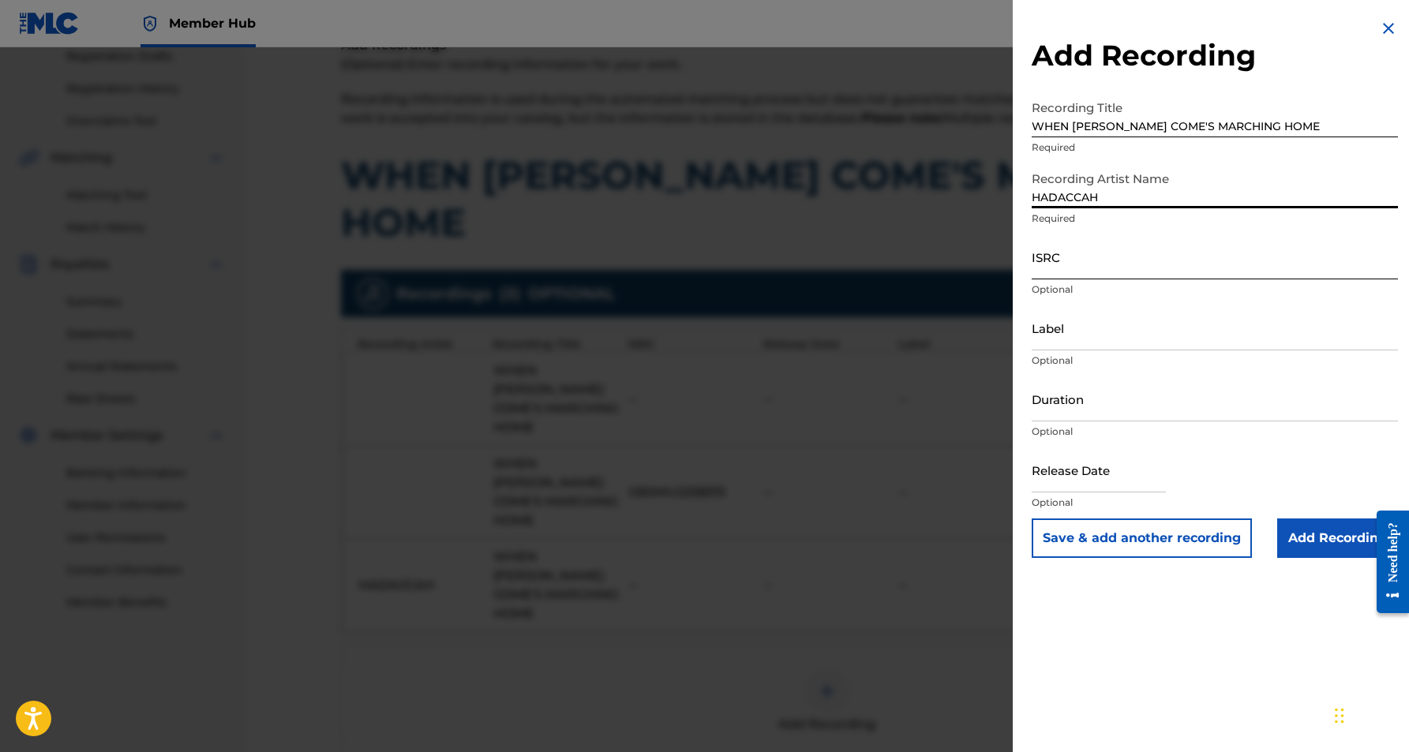
type input "HADACCAH"
click at [1130, 265] on input "ISRC" at bounding box center [1215, 256] width 366 height 45
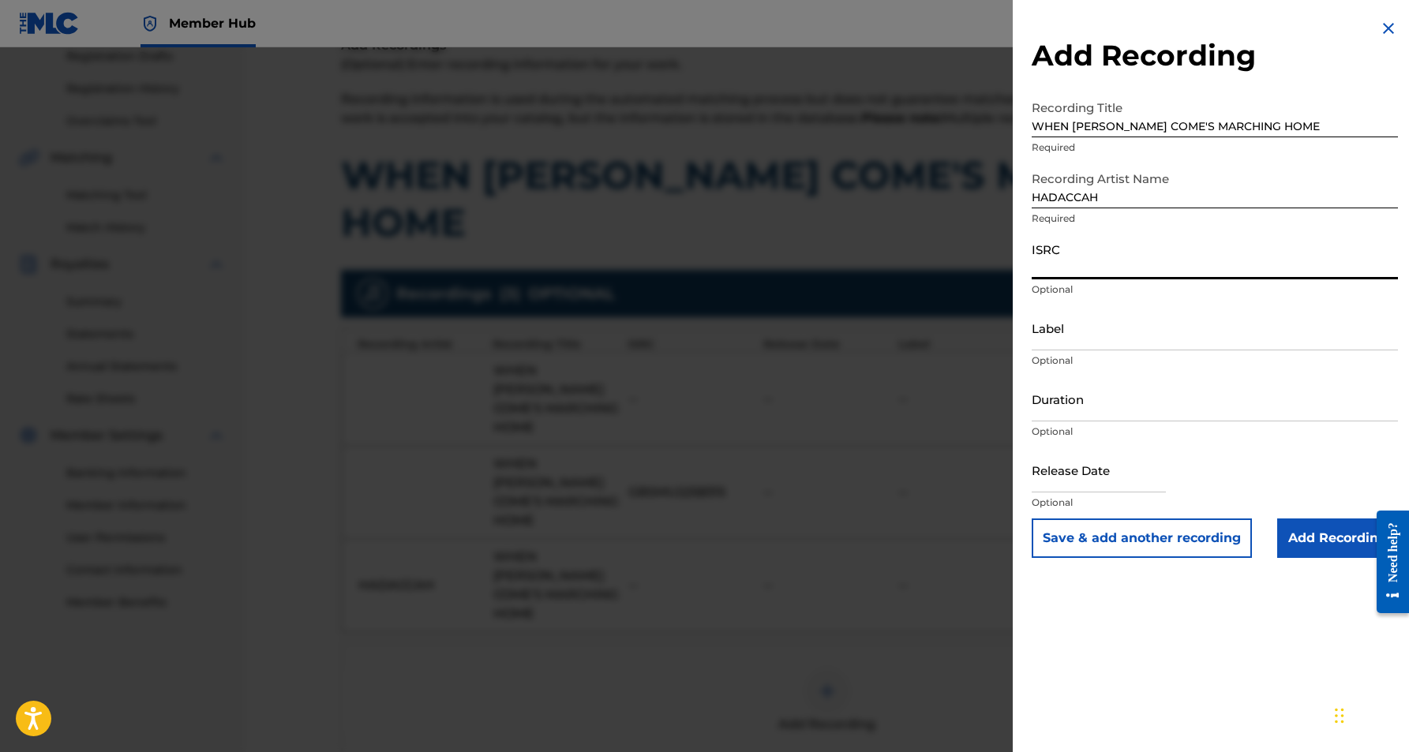
paste input "USHM21154317"
type input "USHM21154317"
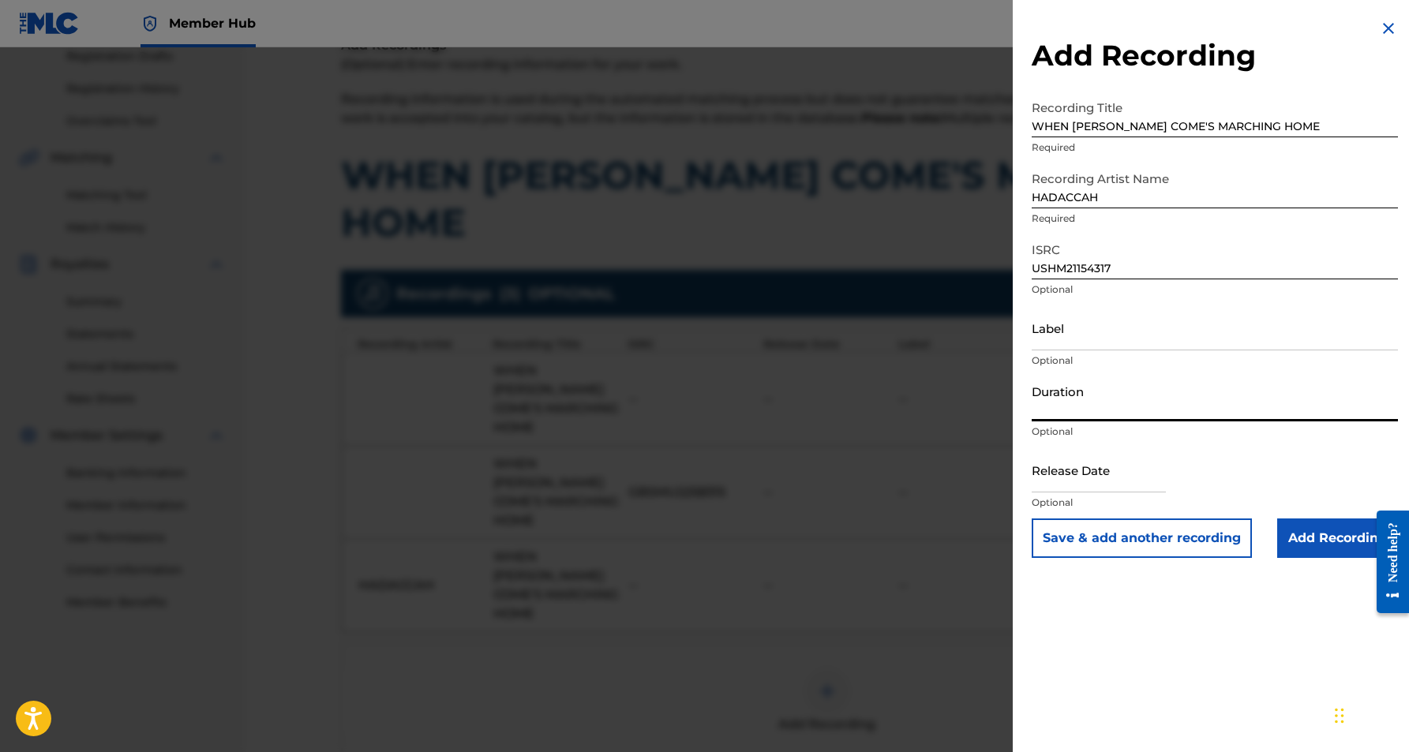
click at [1080, 387] on input "Duration" at bounding box center [1215, 399] width 366 height 45
paste input "03:44"
type input "03:44"
click at [1226, 661] on div "Add Recording Recording Title WHEN [PERSON_NAME] COME'S MARCHING HOME Required …" at bounding box center [1215, 376] width 404 height 752
click at [1311, 539] on input "Add Recording" at bounding box center [1337, 538] width 121 height 39
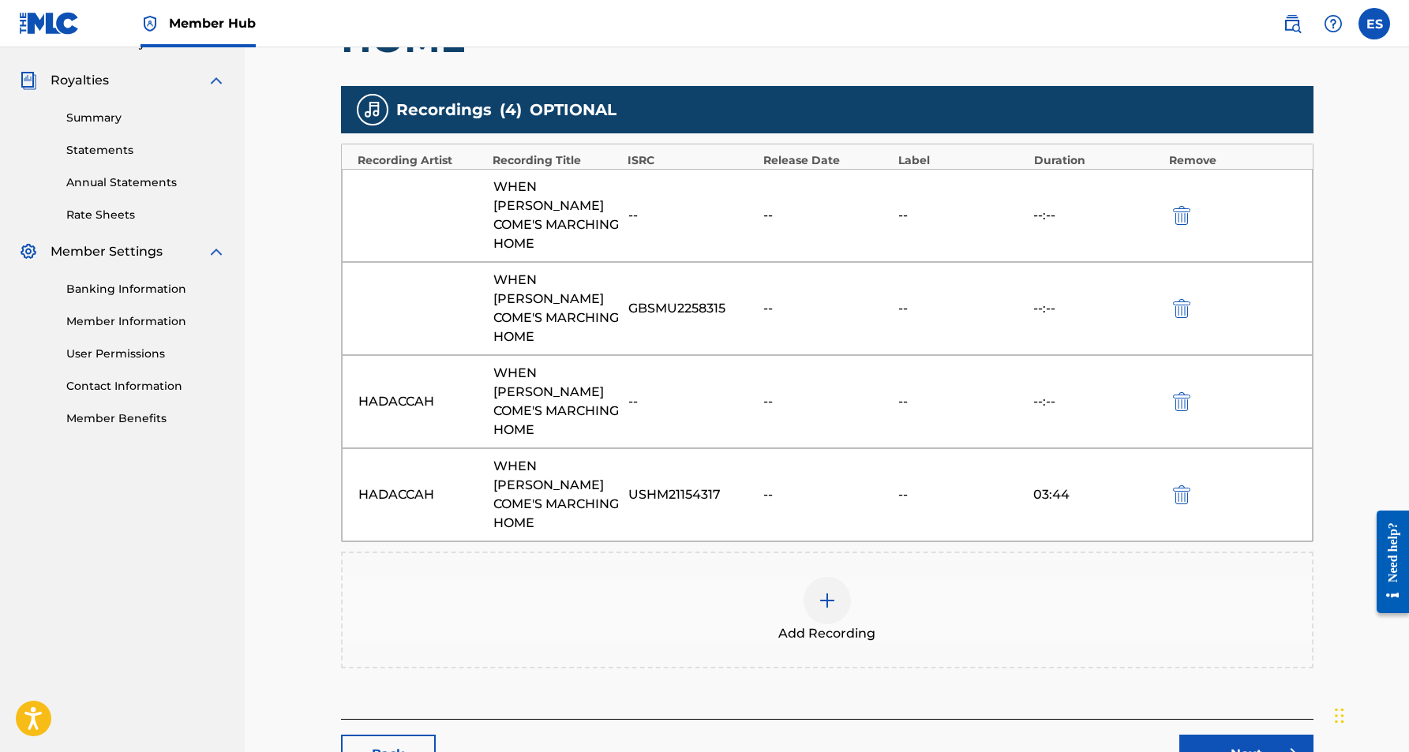
scroll to position [456, 0]
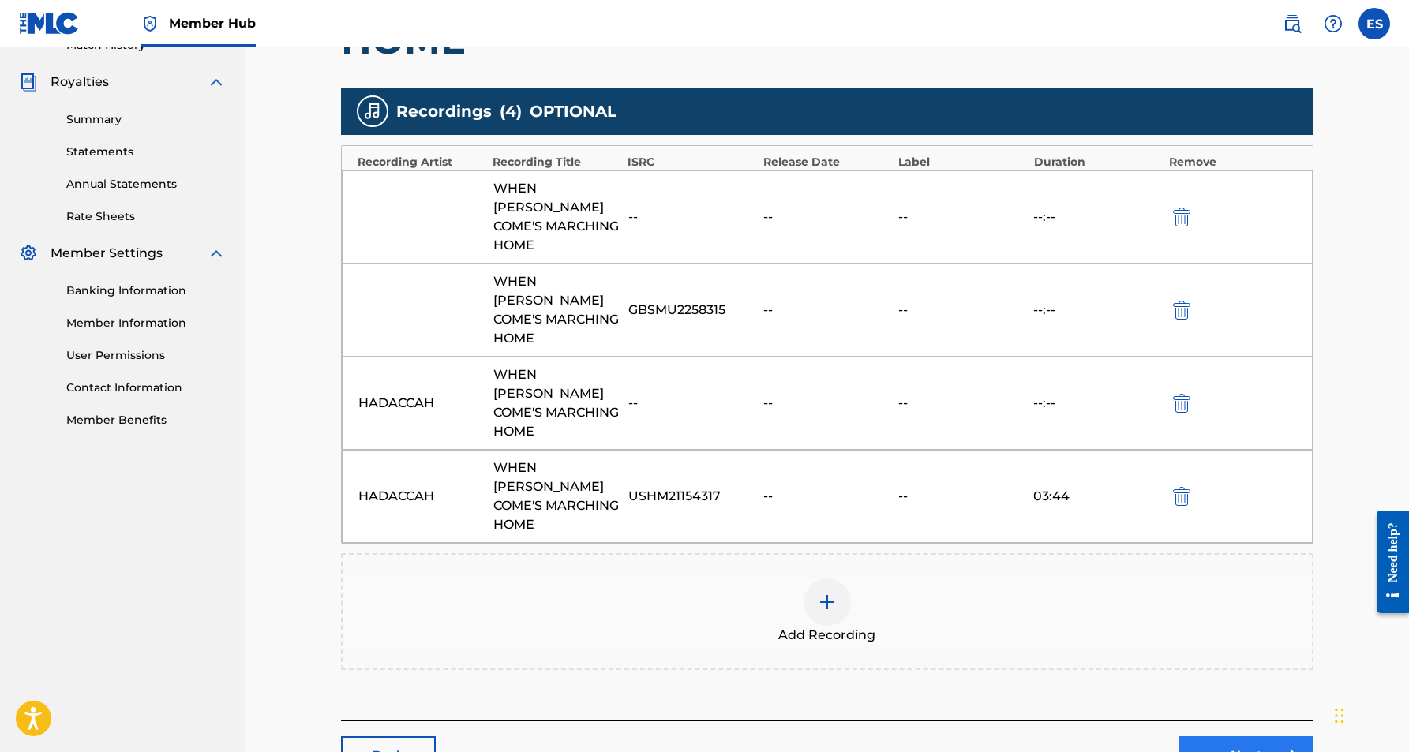
click at [1239, 737] on link "Next" at bounding box center [1247, 756] width 134 height 39
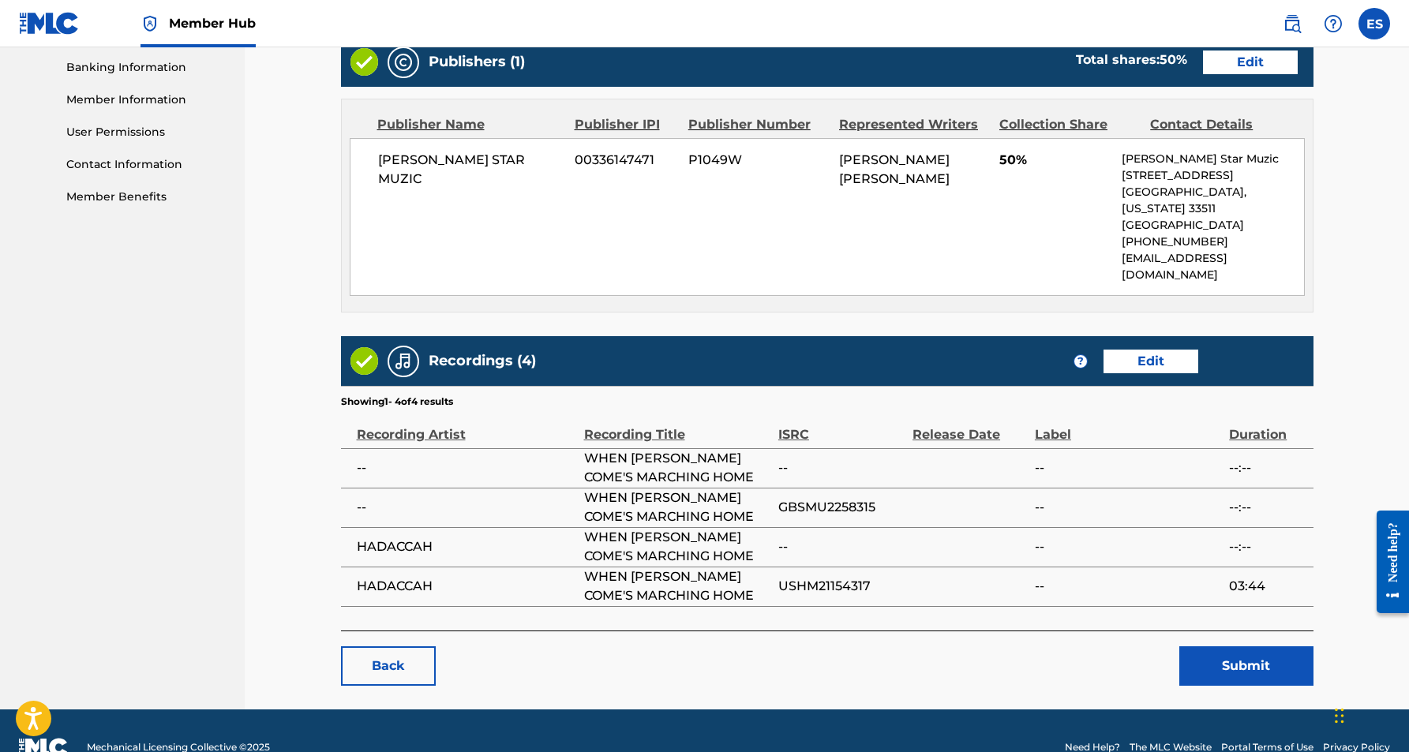
scroll to position [678, 0]
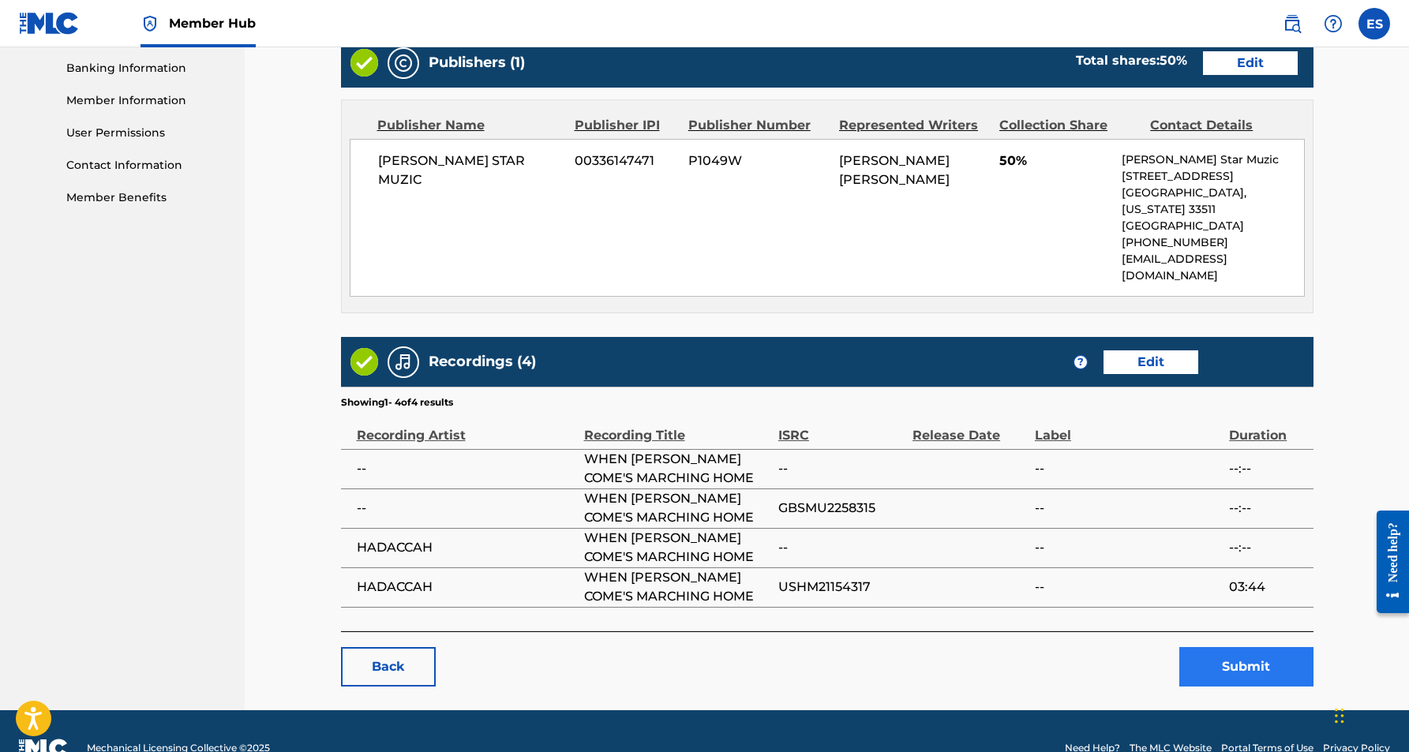
click at [1222, 647] on button "Submit" at bounding box center [1247, 666] width 134 height 39
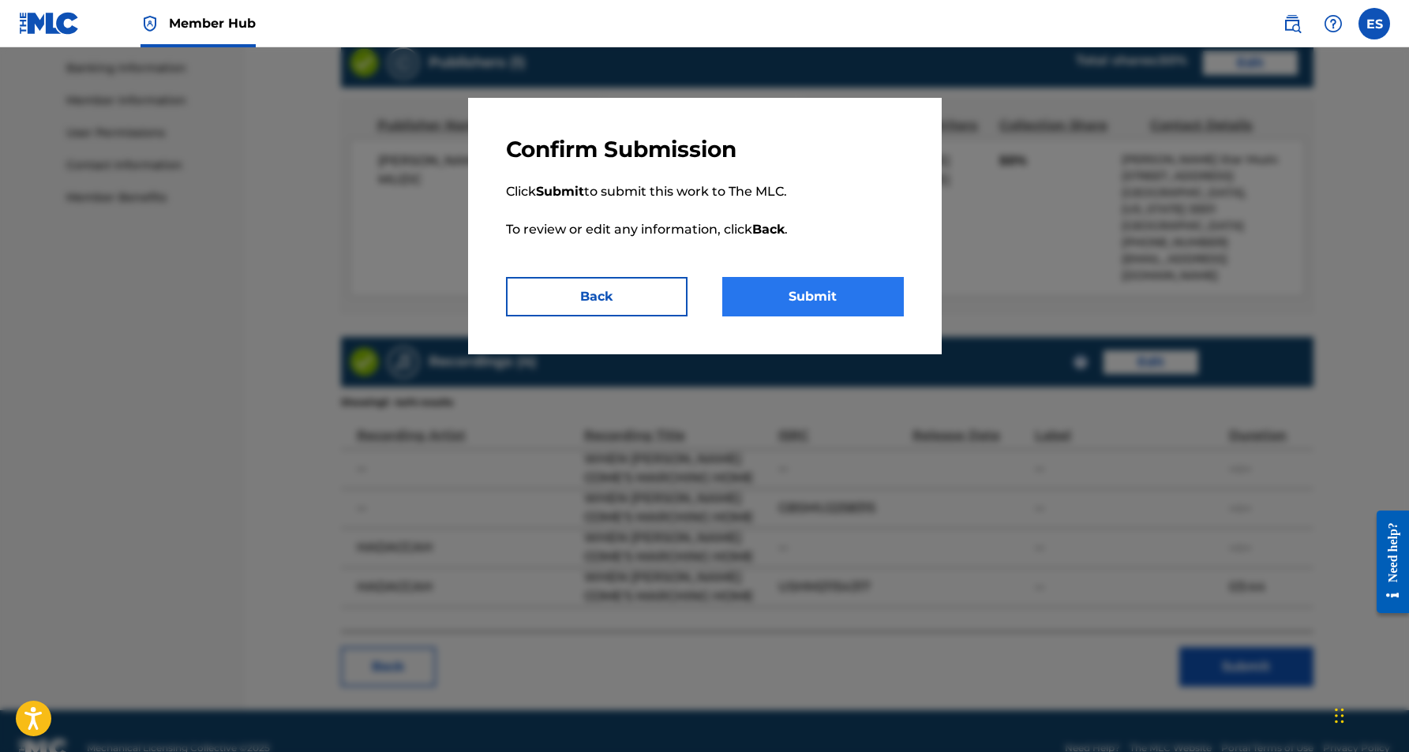
click at [817, 291] on button "Submit" at bounding box center [813, 296] width 182 height 39
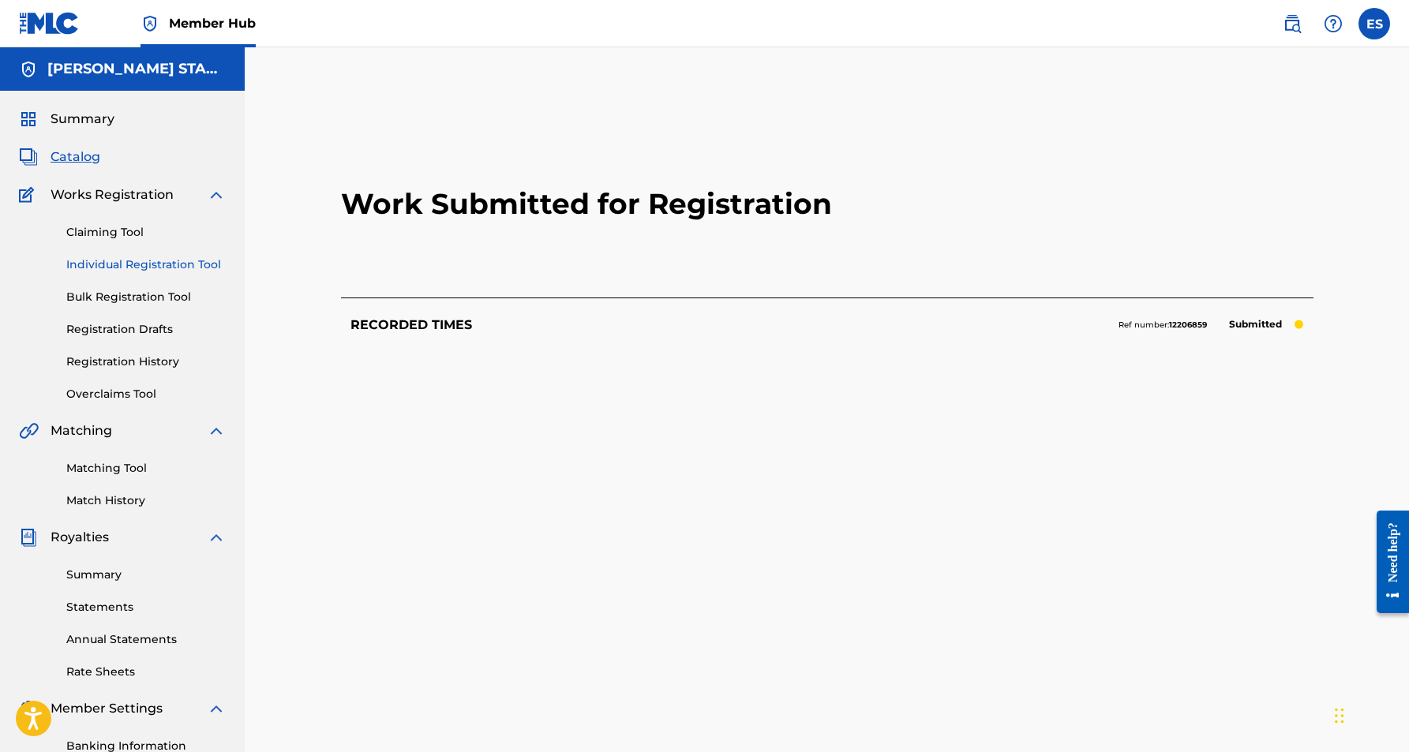
click at [145, 262] on link "Individual Registration Tool" at bounding box center [145, 265] width 159 height 17
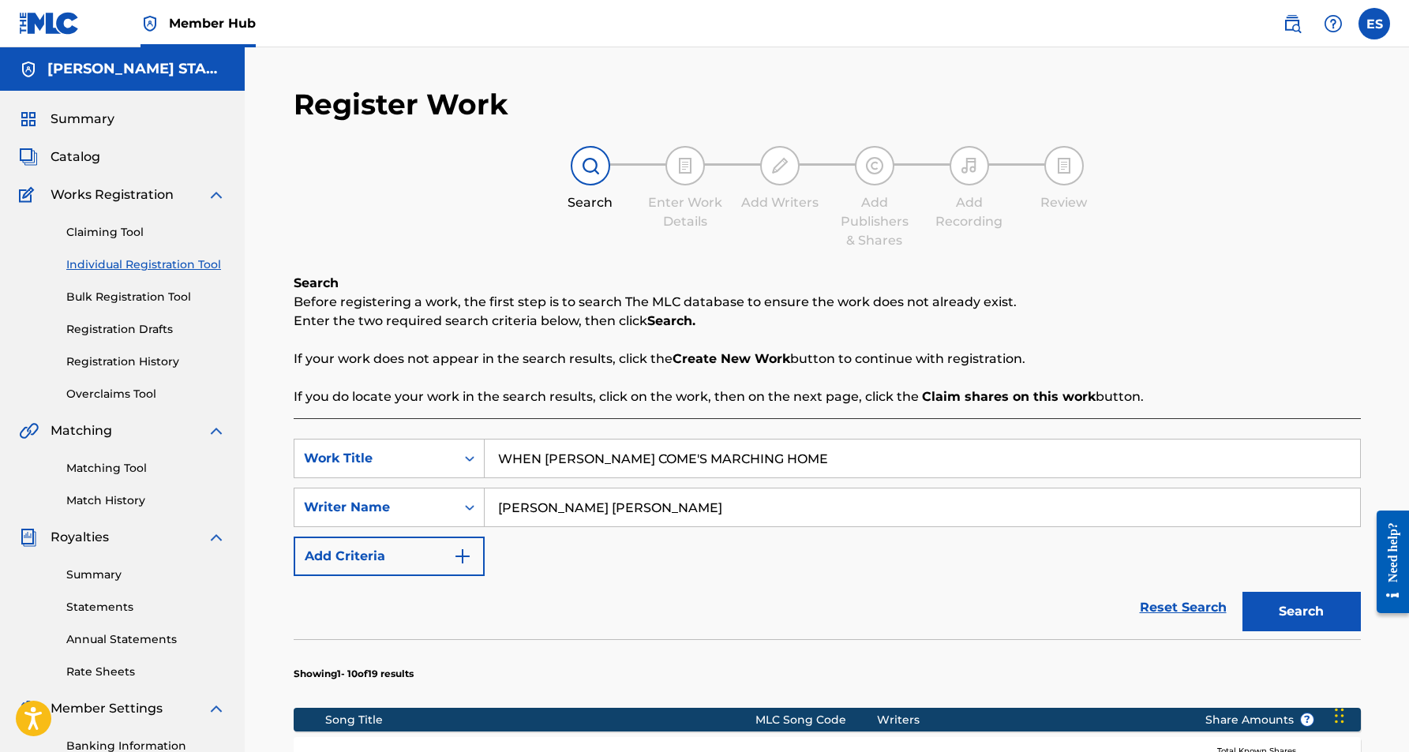
click at [774, 452] on input "WHEN [PERSON_NAME] COME'S MARCHING HOME" at bounding box center [923, 459] width 876 height 38
type input "W"
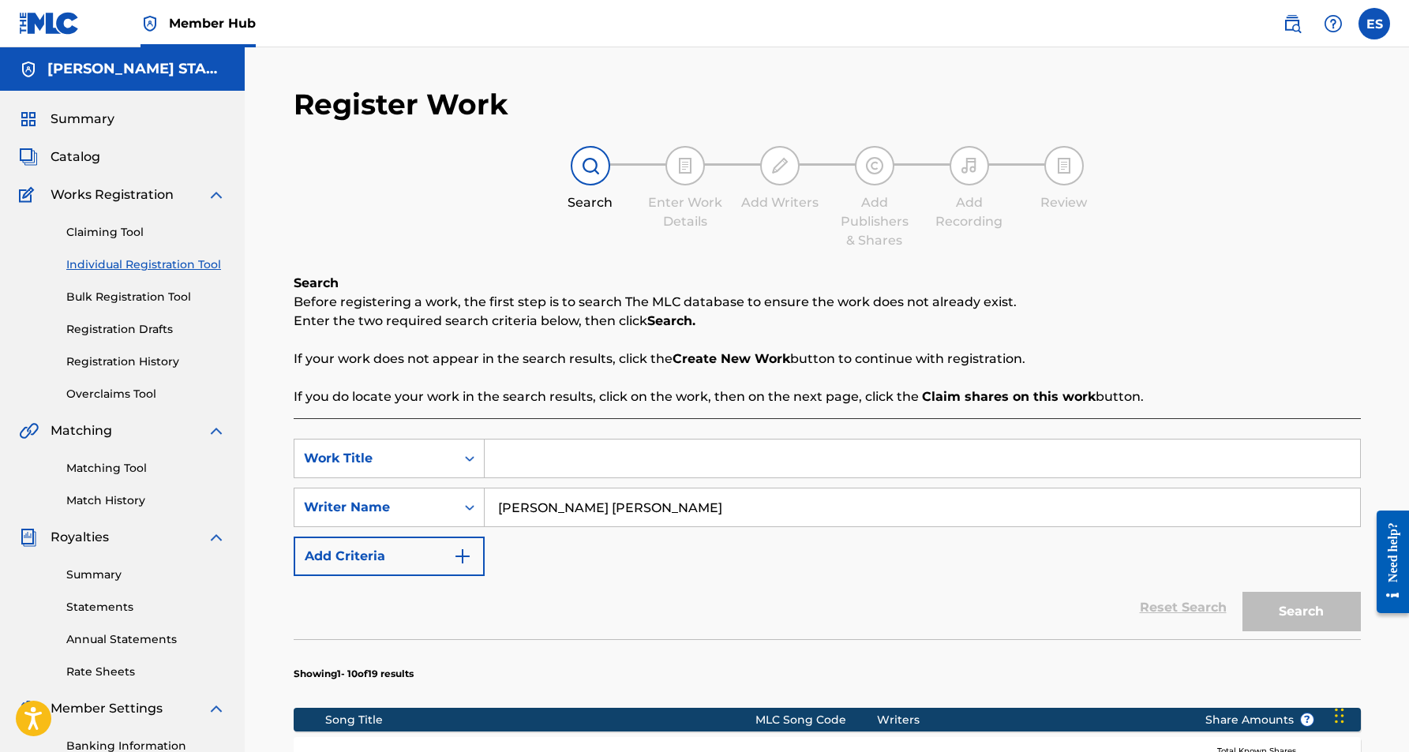
paste input "STAR SPANGELD BANNER"
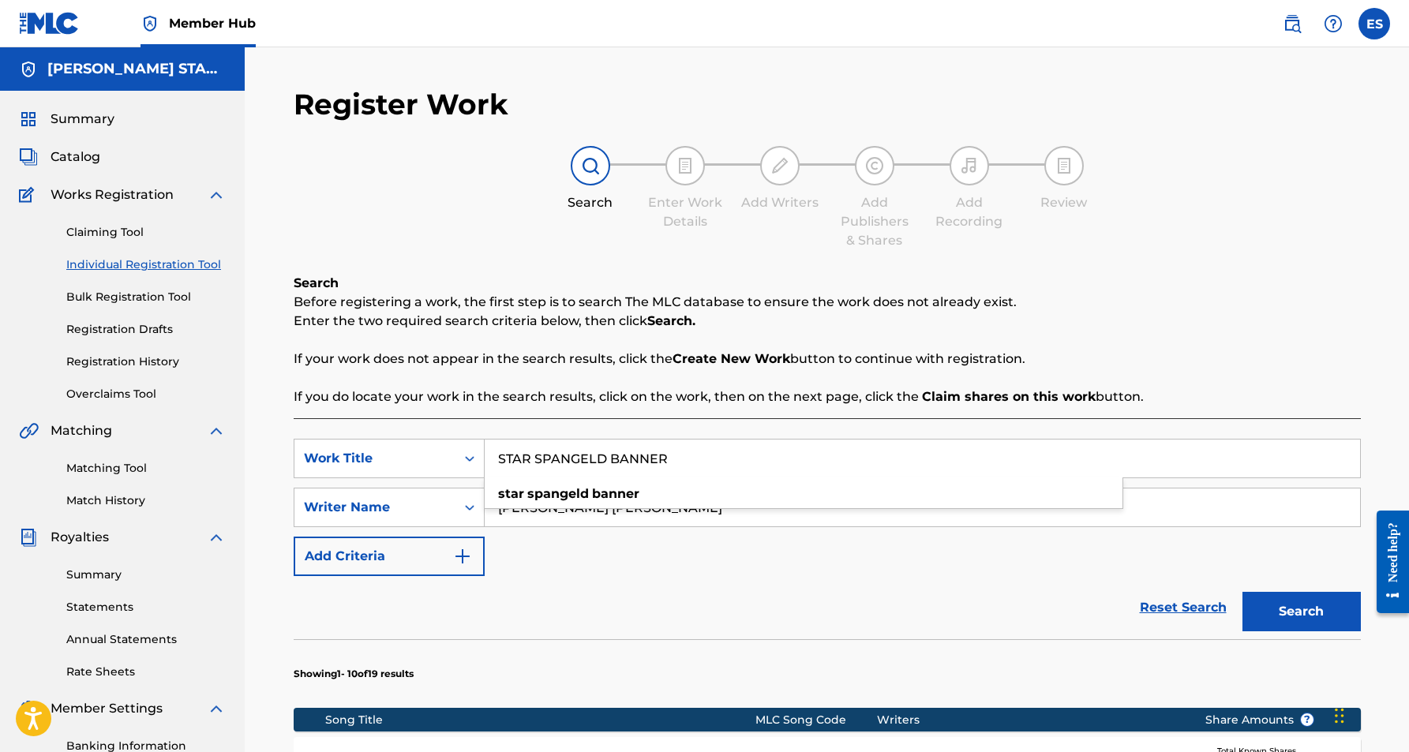
type input "STAR SPANGELD BANNER"
click at [1071, 586] on div "Reset Search Search" at bounding box center [827, 607] width 1067 height 63
click at [1312, 606] on button "Search" at bounding box center [1302, 611] width 118 height 39
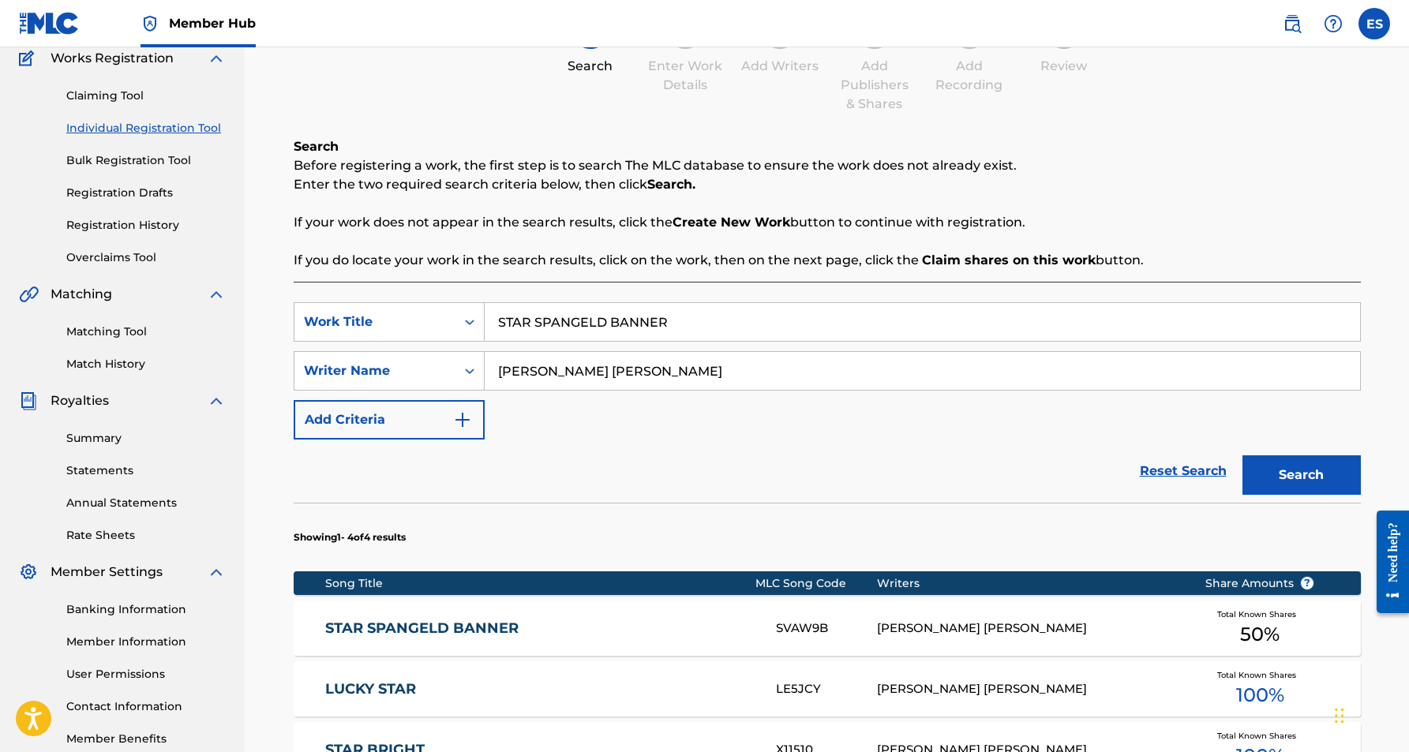
scroll to position [137, 0]
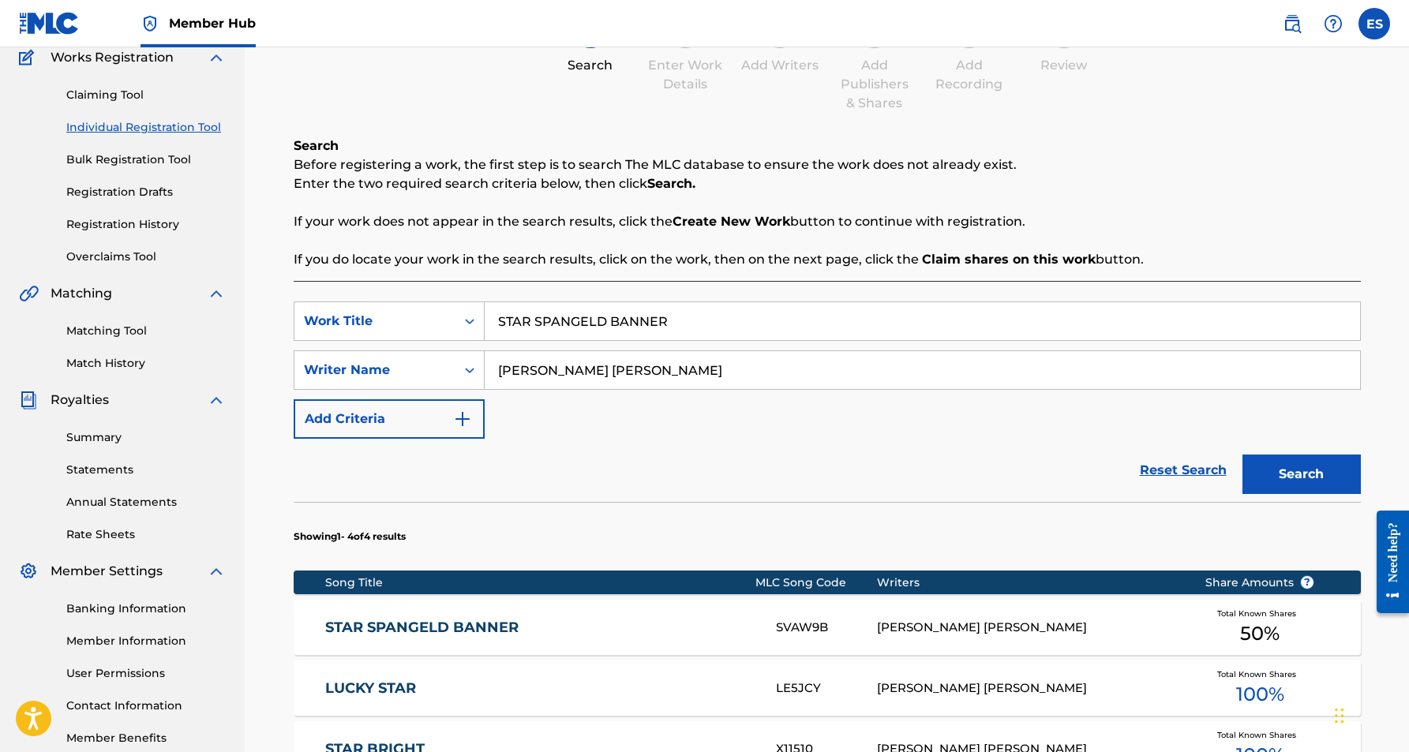
click at [962, 634] on div "[PERSON_NAME] [PERSON_NAME]" at bounding box center [1029, 628] width 304 height 18
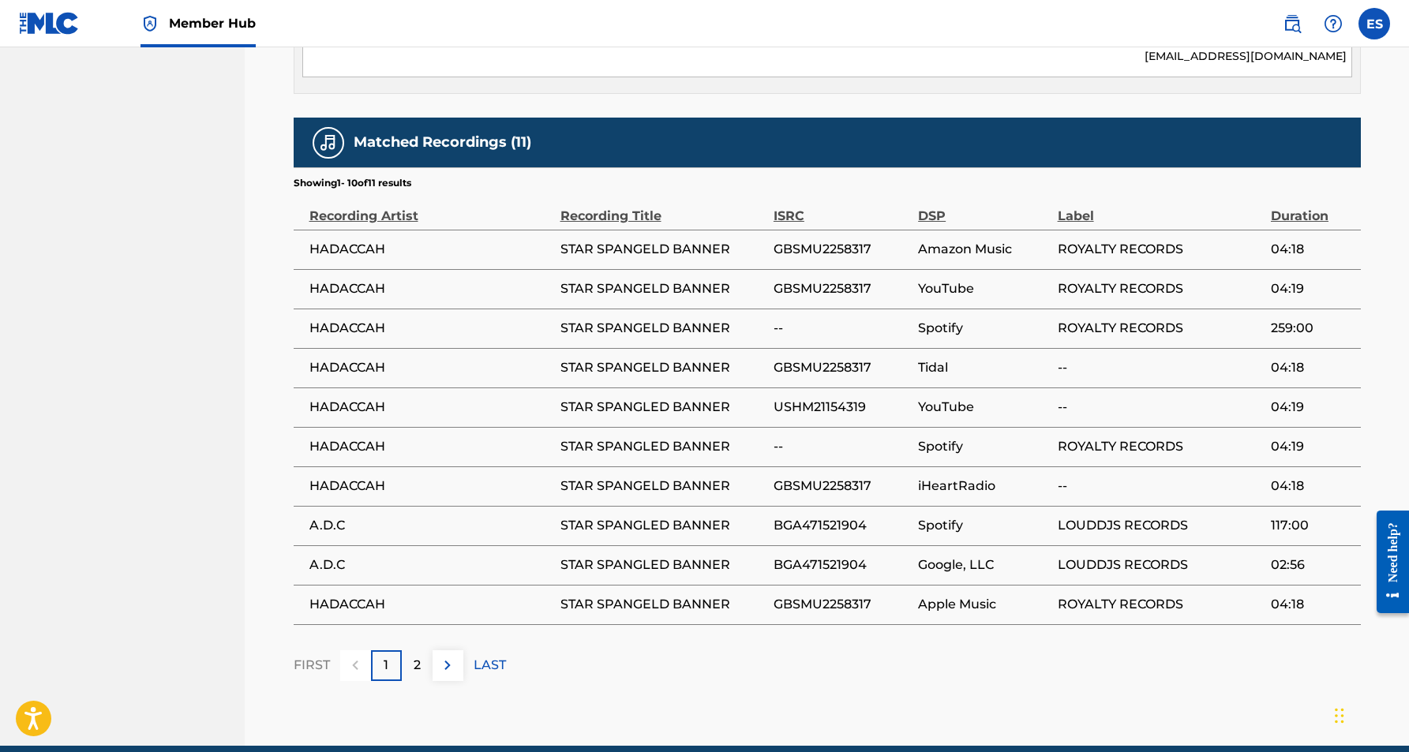
scroll to position [895, 0]
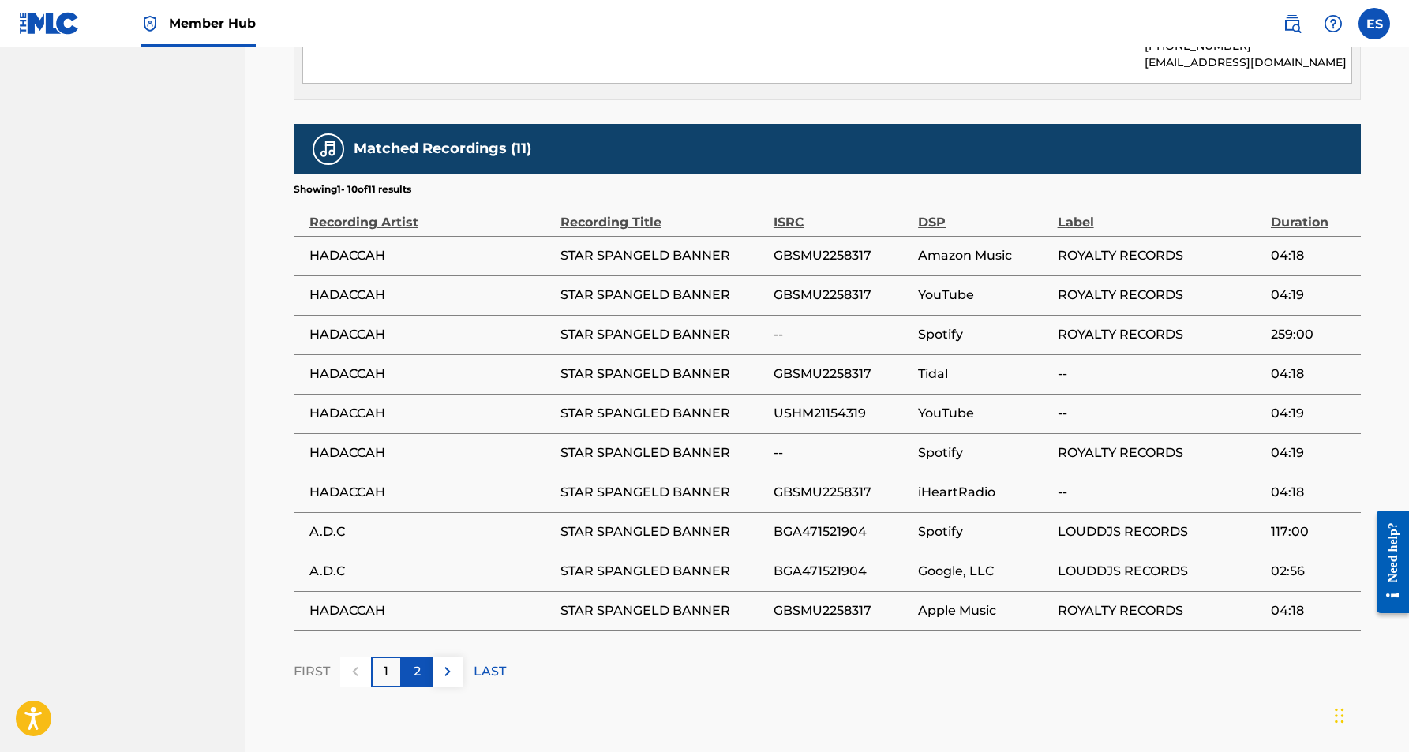
click at [416, 662] on p "2" at bounding box center [417, 671] width 7 height 19
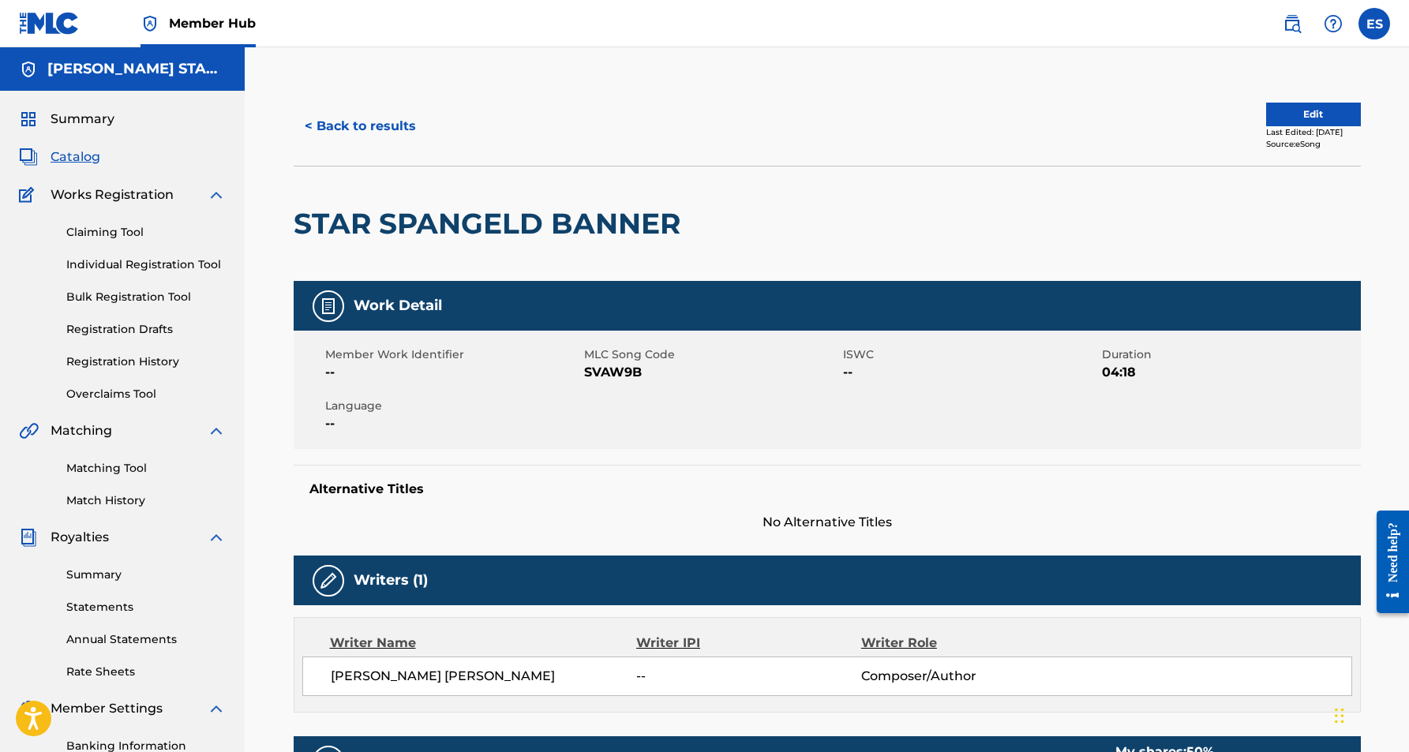
scroll to position [0, 0]
click at [358, 124] on button "< Back to results" at bounding box center [360, 126] width 133 height 39
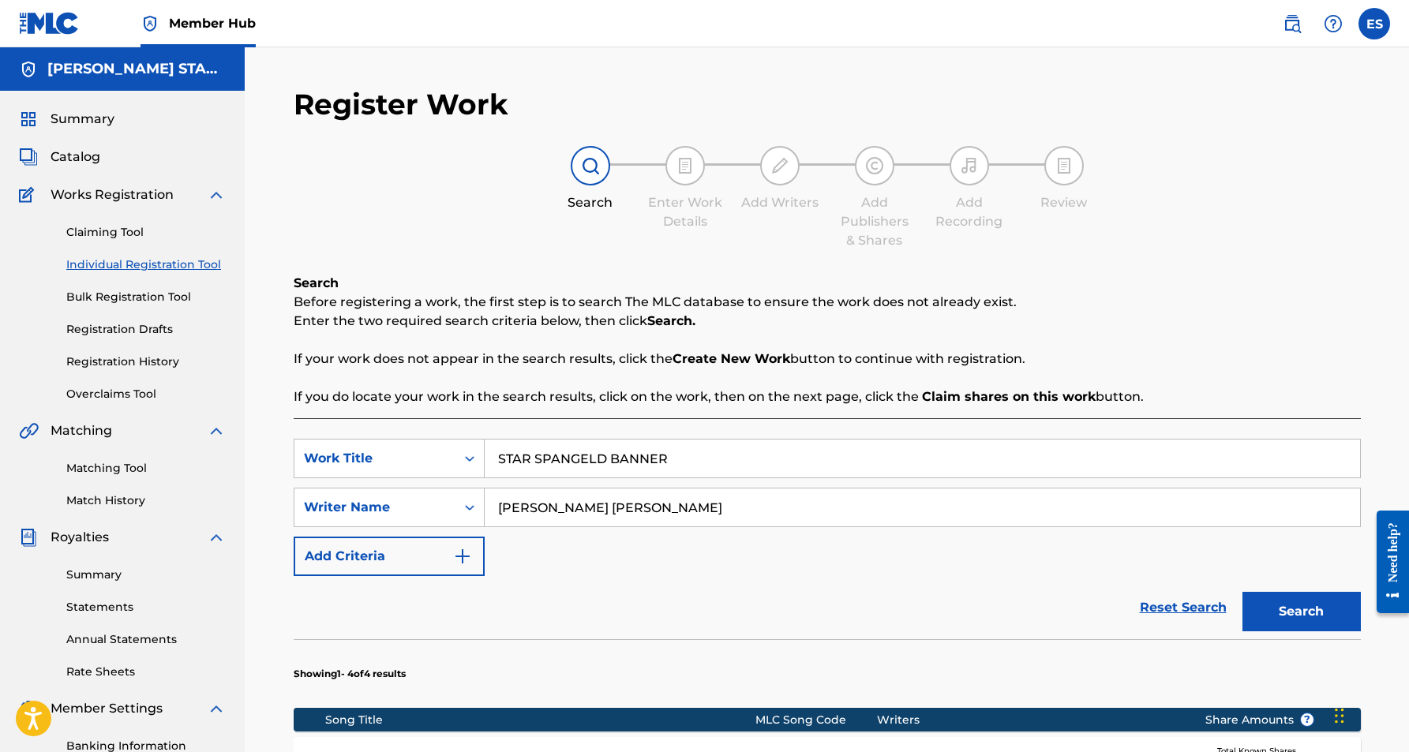
scroll to position [137, 0]
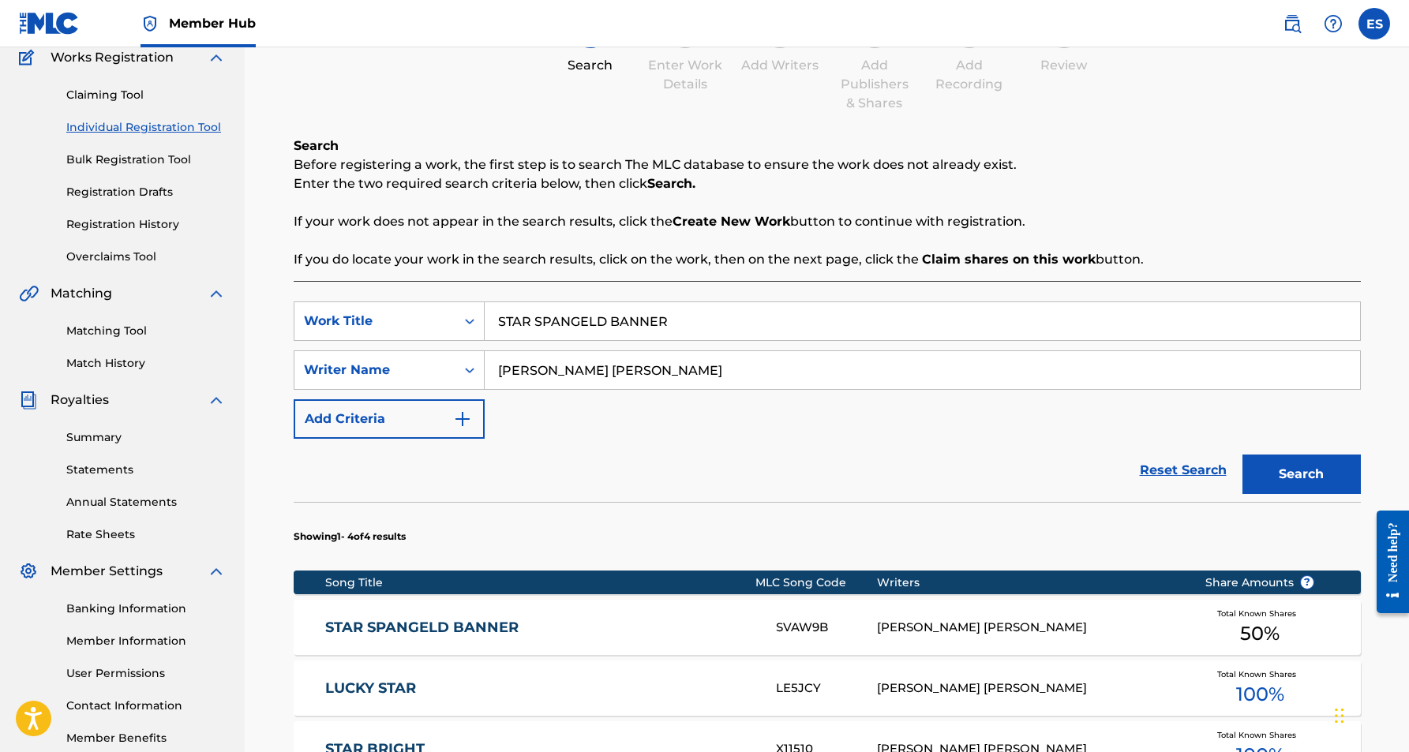
click at [673, 321] on input "STAR SPANGELD BANNER" at bounding box center [923, 321] width 876 height 38
type input "S"
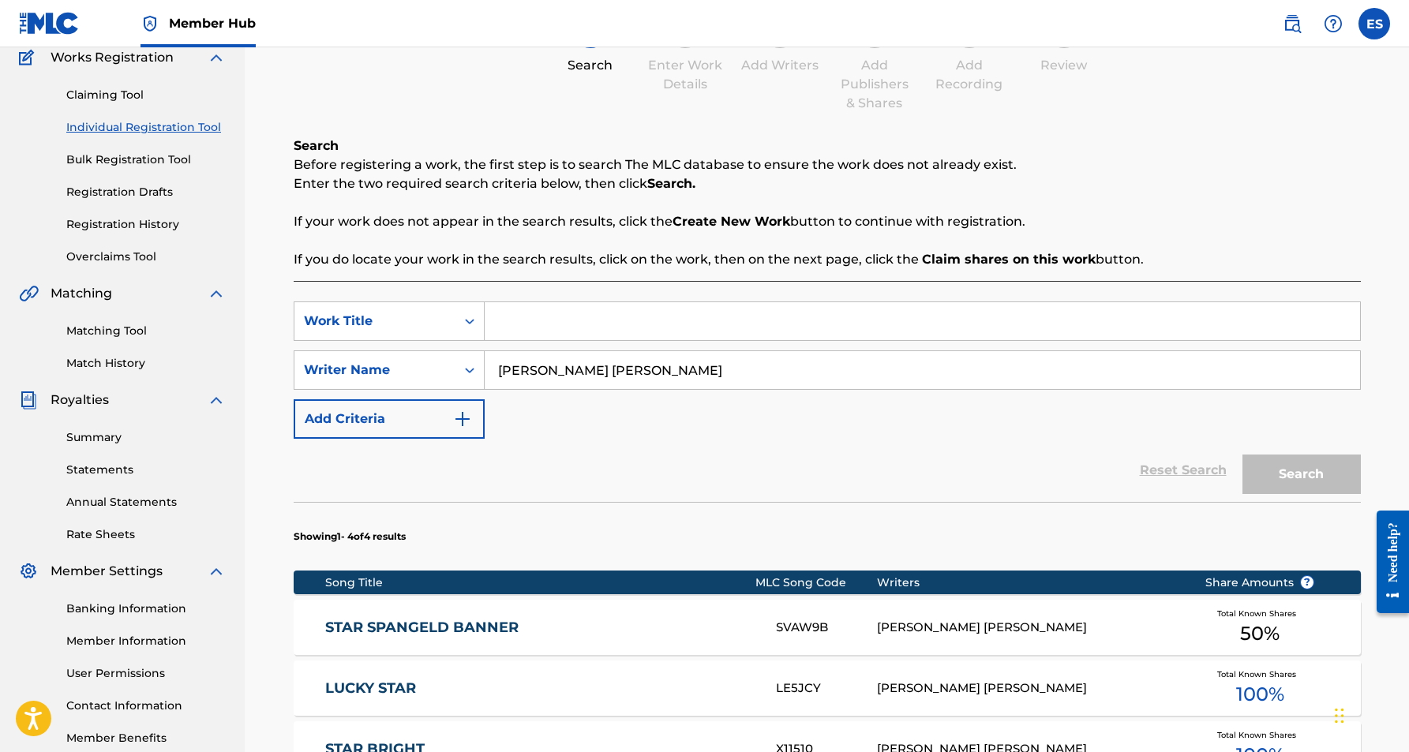
paste input "UNDERCOVER SISTA"
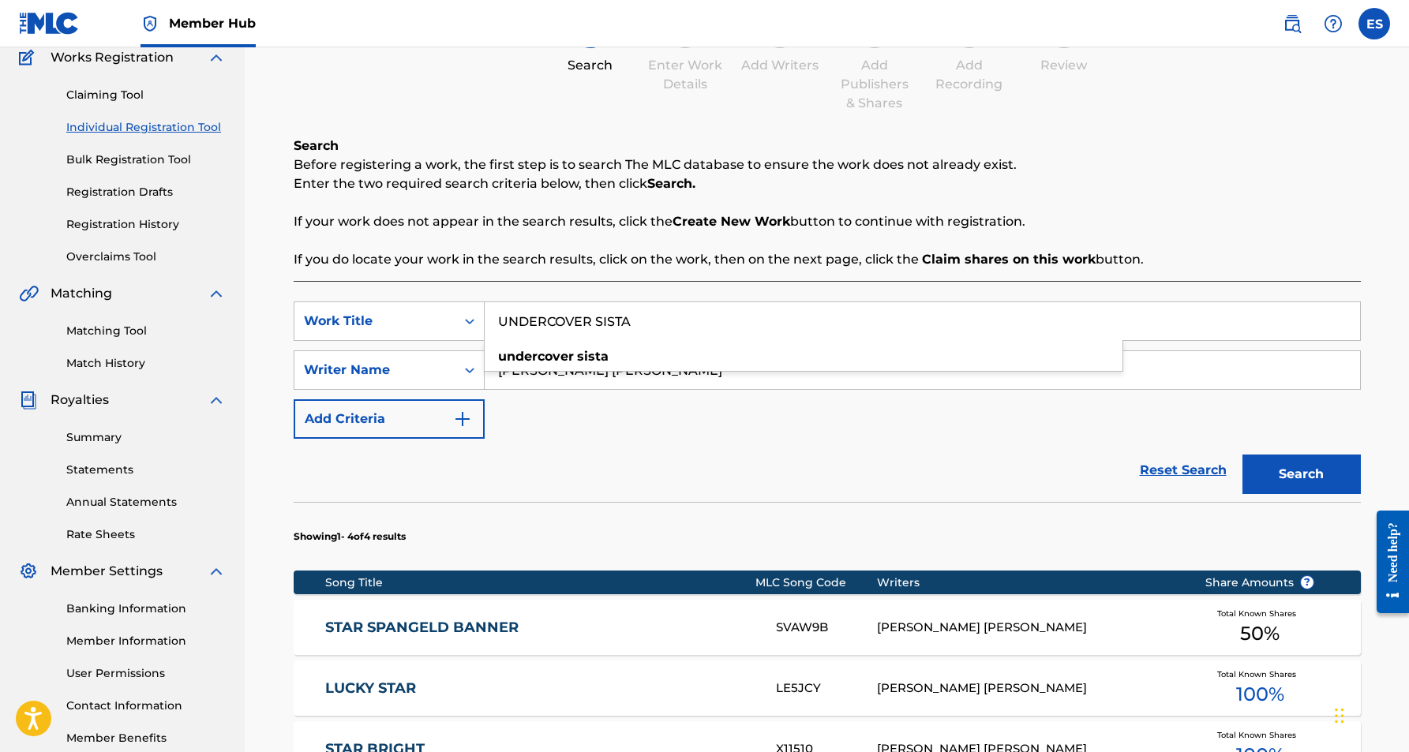
type input "UNDERCOVER SISTA"
click at [798, 407] on div "SearchWithCriteria397f1d8e-438f-49fc-aa35-c571f3980eda Work Title UNDERCOVER SI…" at bounding box center [827, 370] width 1067 height 137
click at [1264, 470] on button "Search" at bounding box center [1302, 474] width 118 height 39
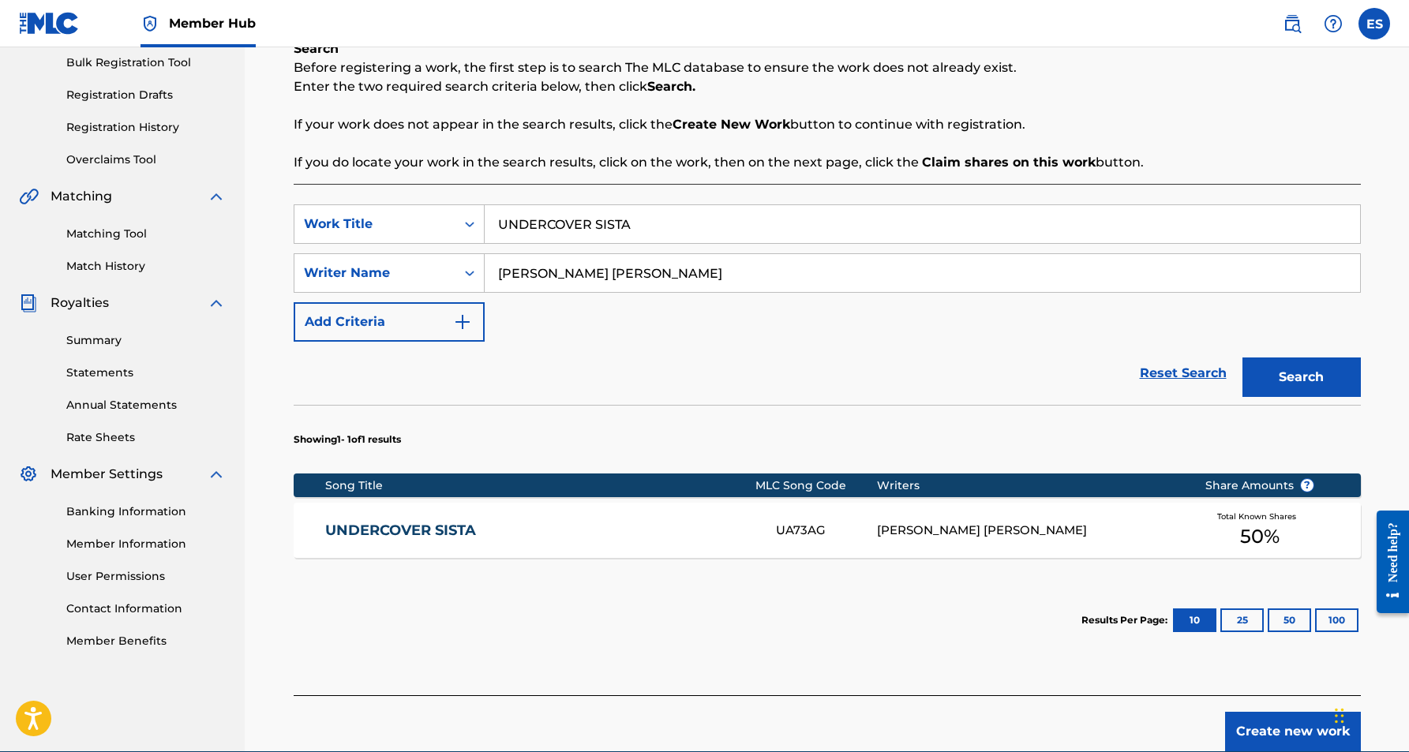
scroll to position [238, 0]
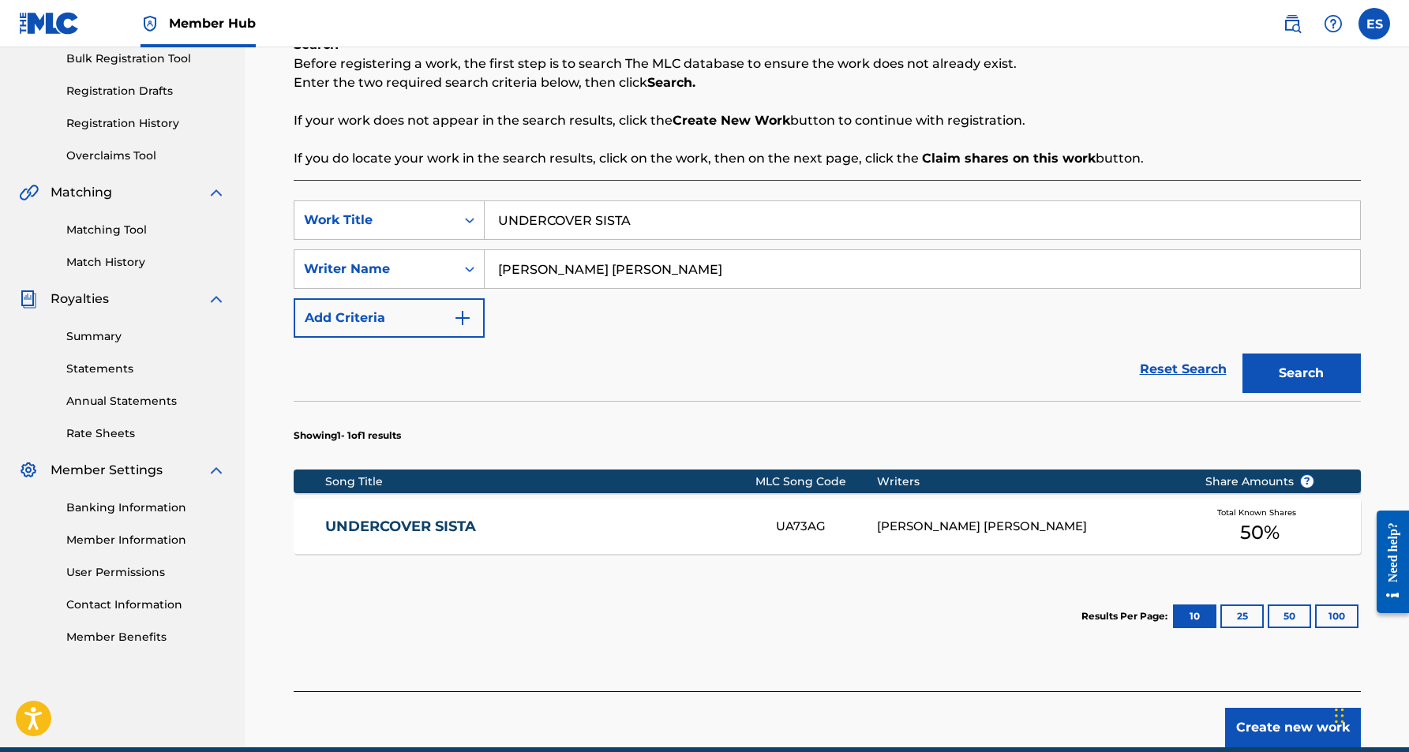
click at [917, 524] on div "[PERSON_NAME] [PERSON_NAME]" at bounding box center [1029, 527] width 304 height 18
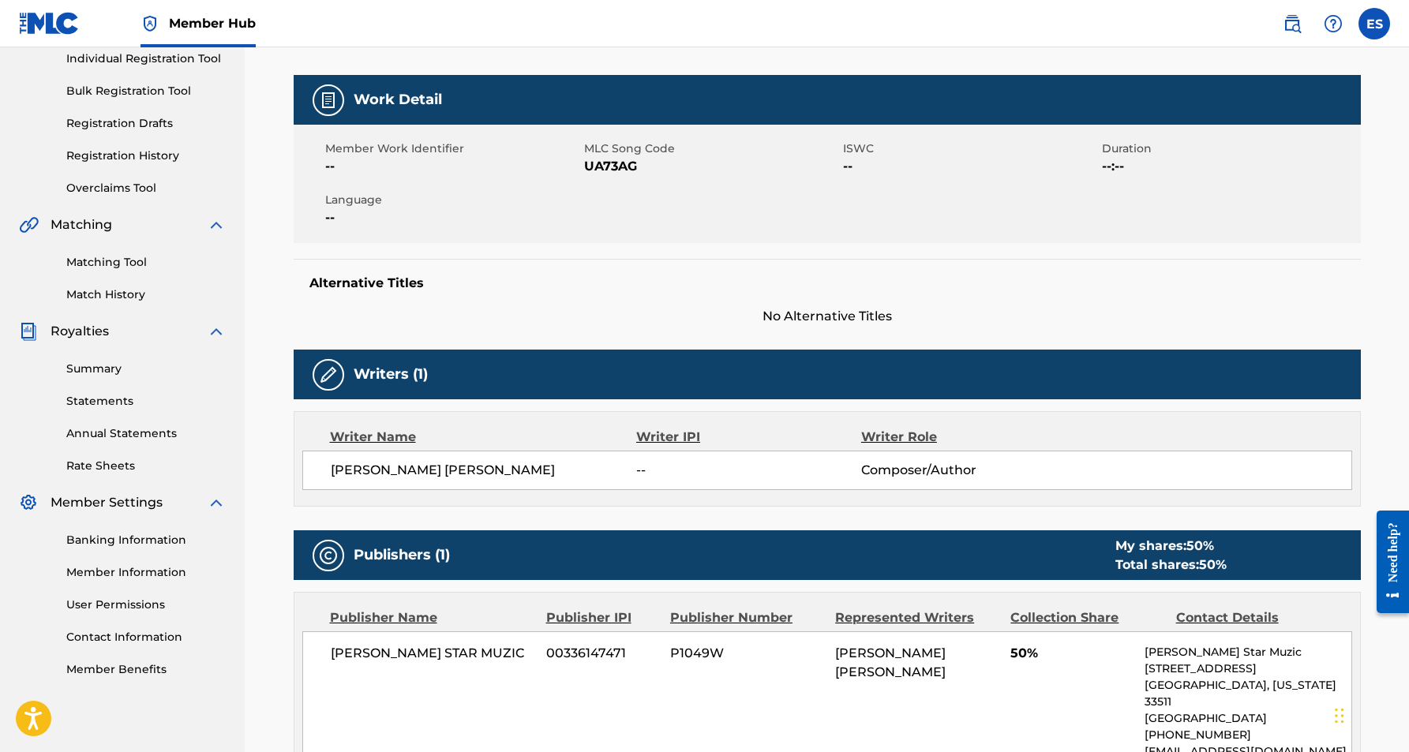
scroll to position [63, 0]
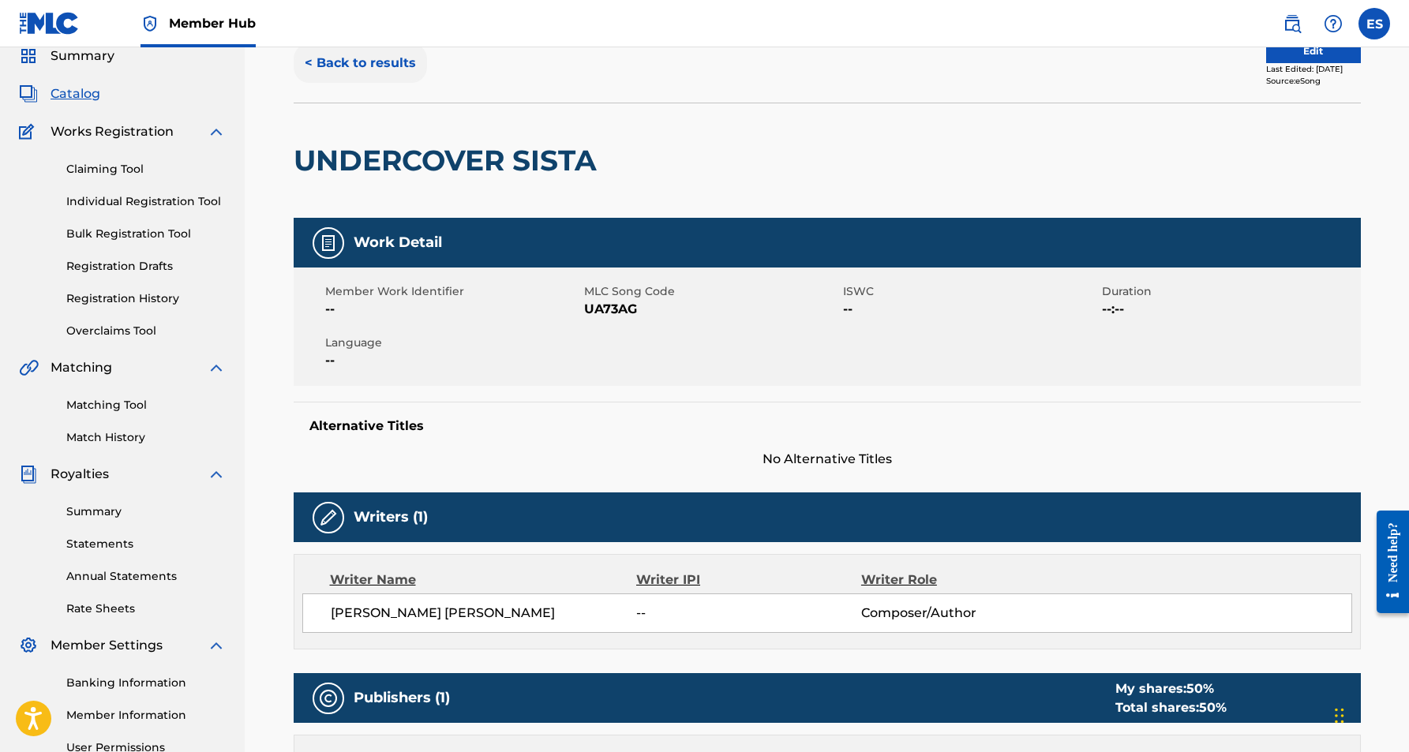
click at [373, 67] on button "< Back to results" at bounding box center [360, 62] width 133 height 39
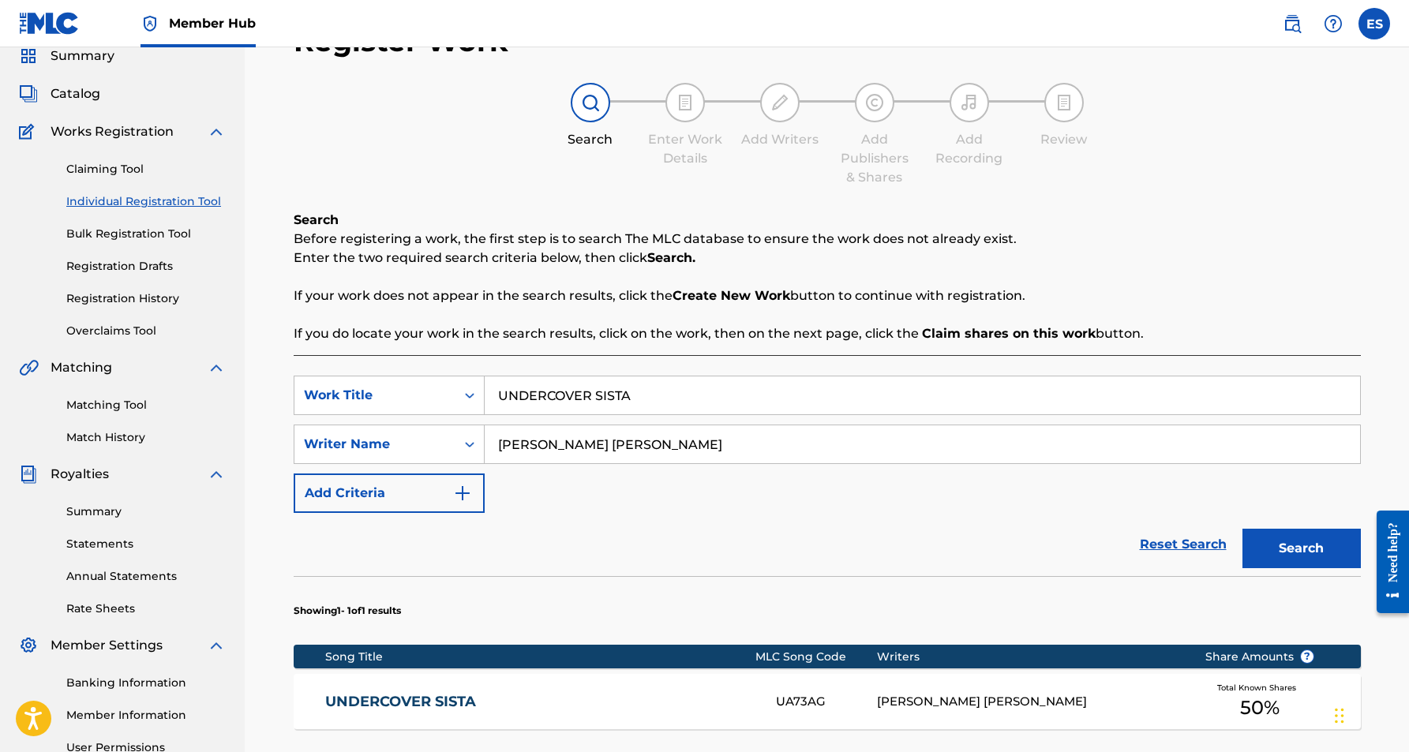
scroll to position [227, 0]
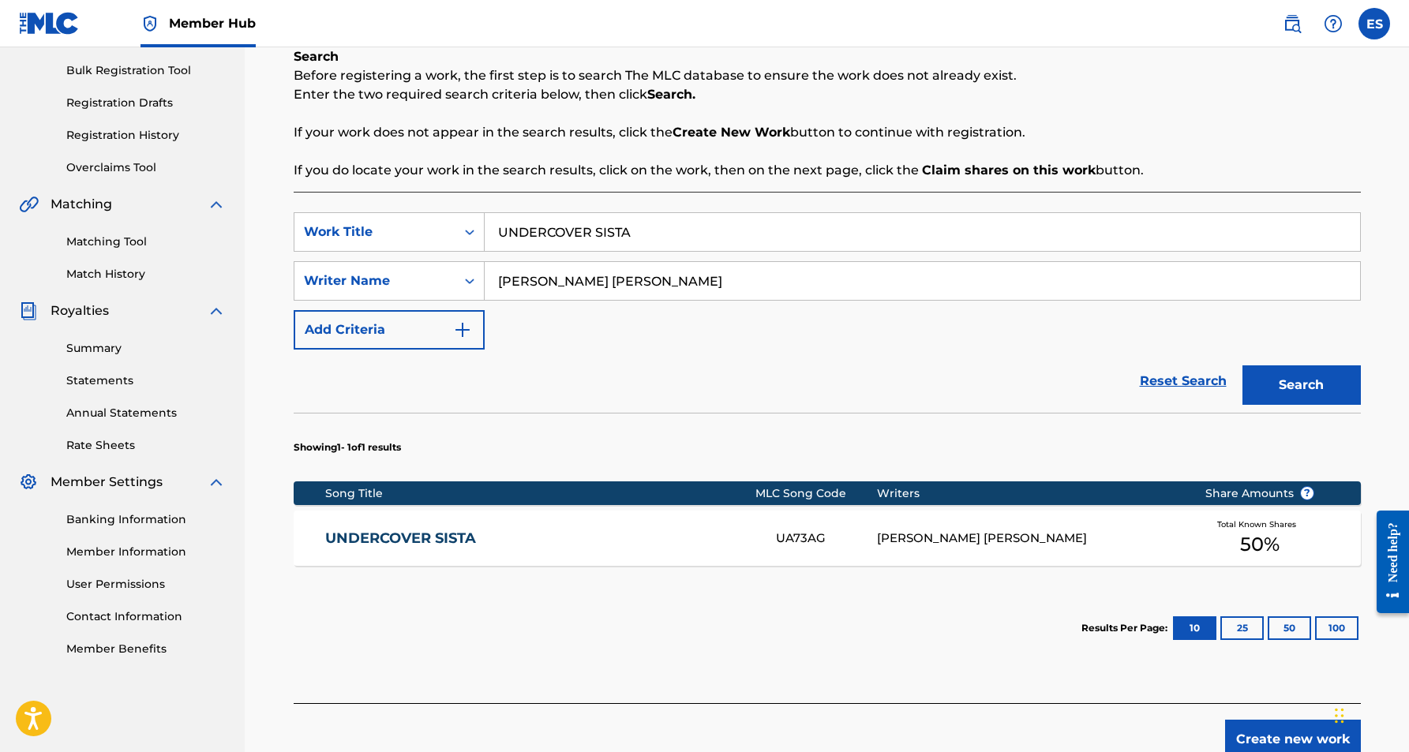
click at [636, 228] on input "UNDERCOVER SISTA" at bounding box center [923, 232] width 876 height 38
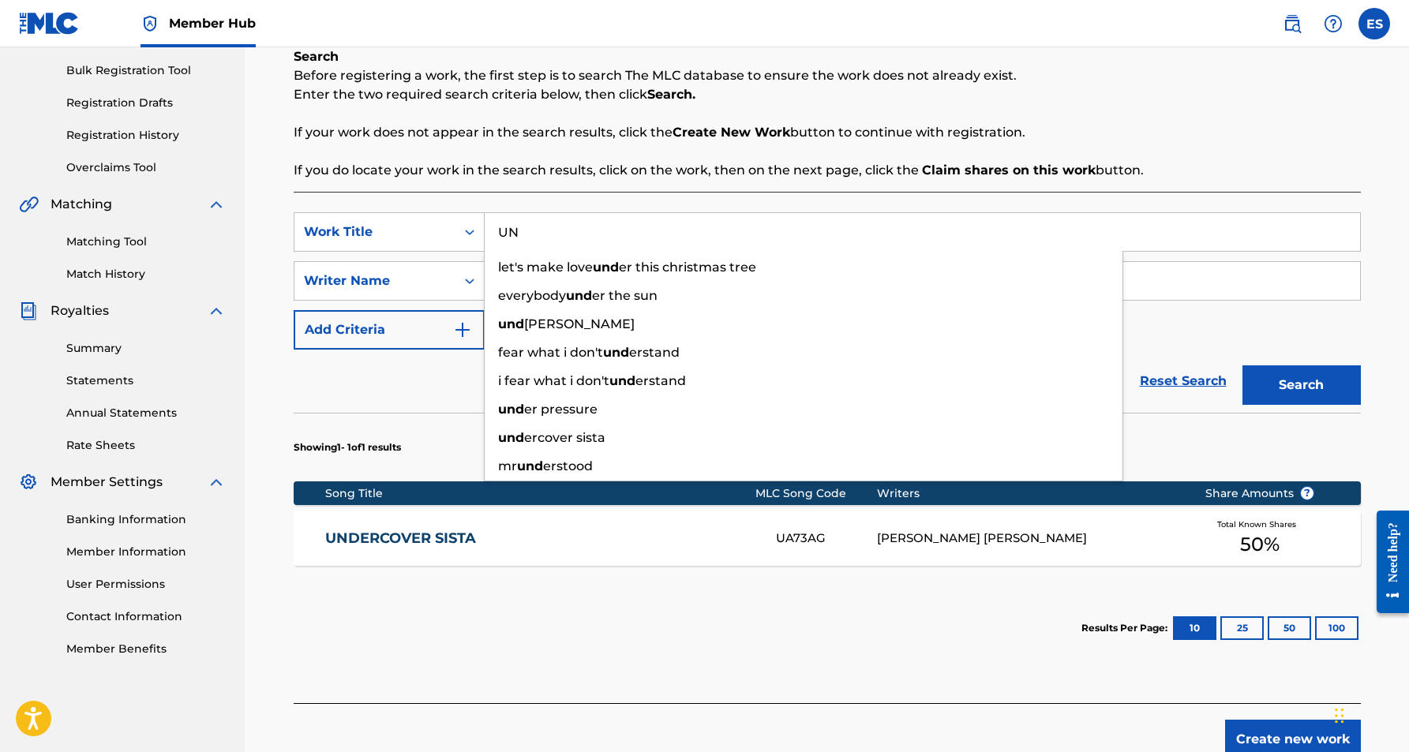
type input "U"
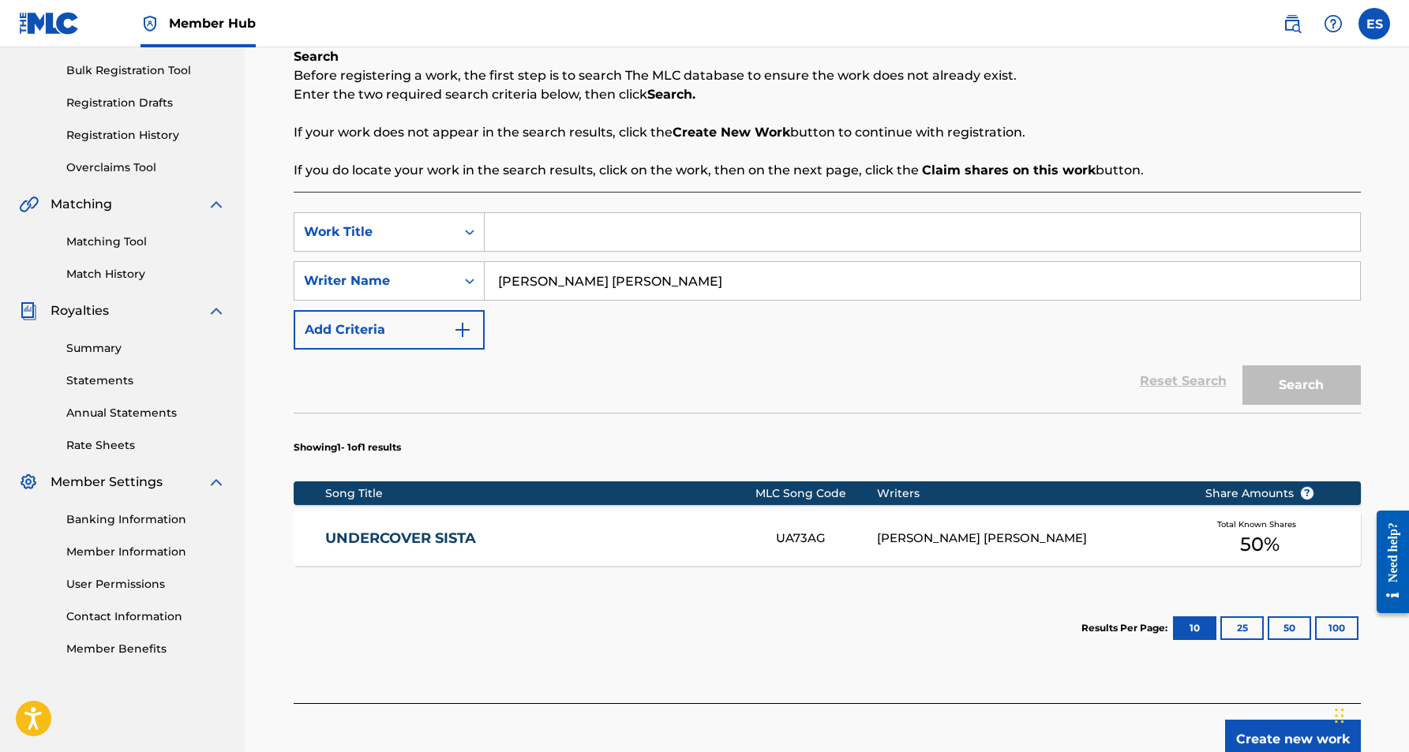
paste input "OH HOW I HATE TO GET UP IN THE MORNING"
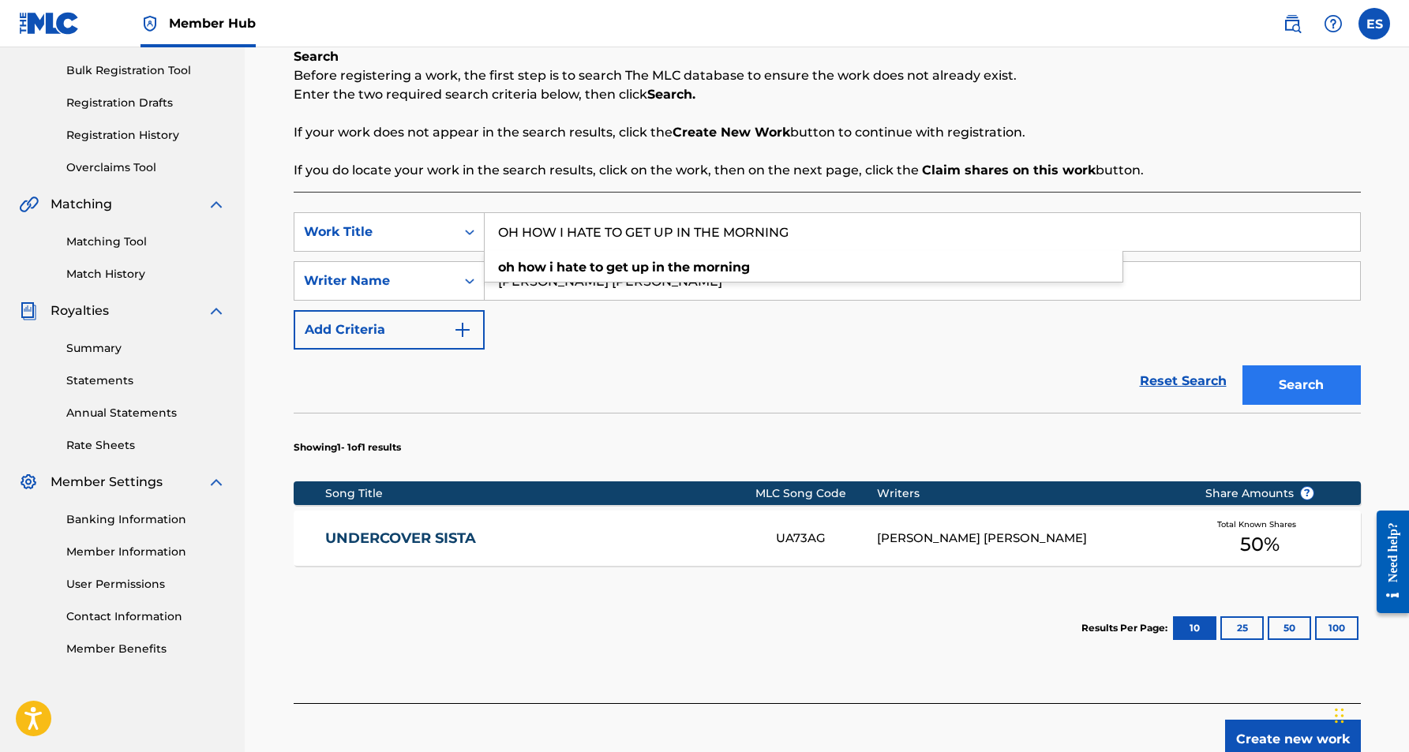
type input "OH HOW I HATE TO GET UP IN THE MORNING"
click at [1253, 372] on button "Search" at bounding box center [1302, 385] width 118 height 39
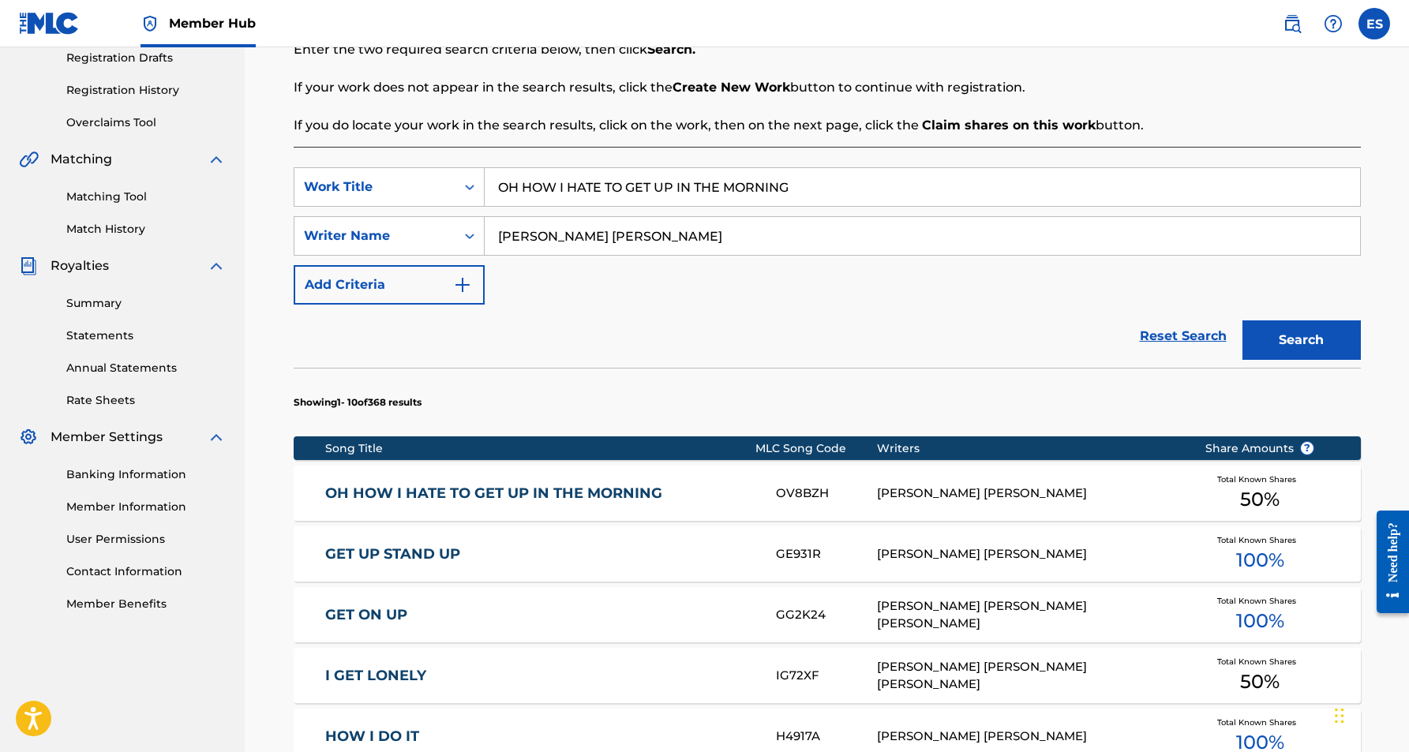
scroll to position [287, 0]
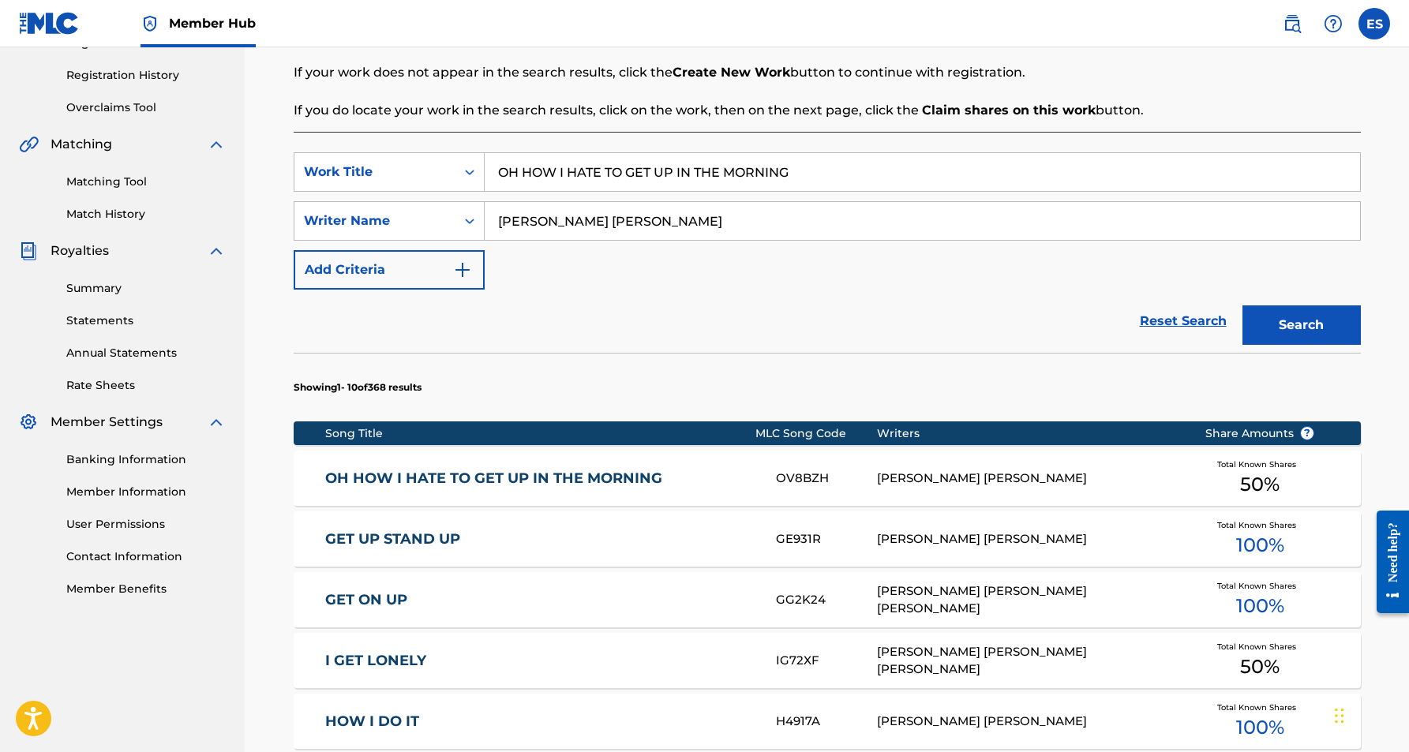
click at [702, 483] on link "OH HOW I HATE TO GET UP IN THE MORNING" at bounding box center [540, 479] width 430 height 18
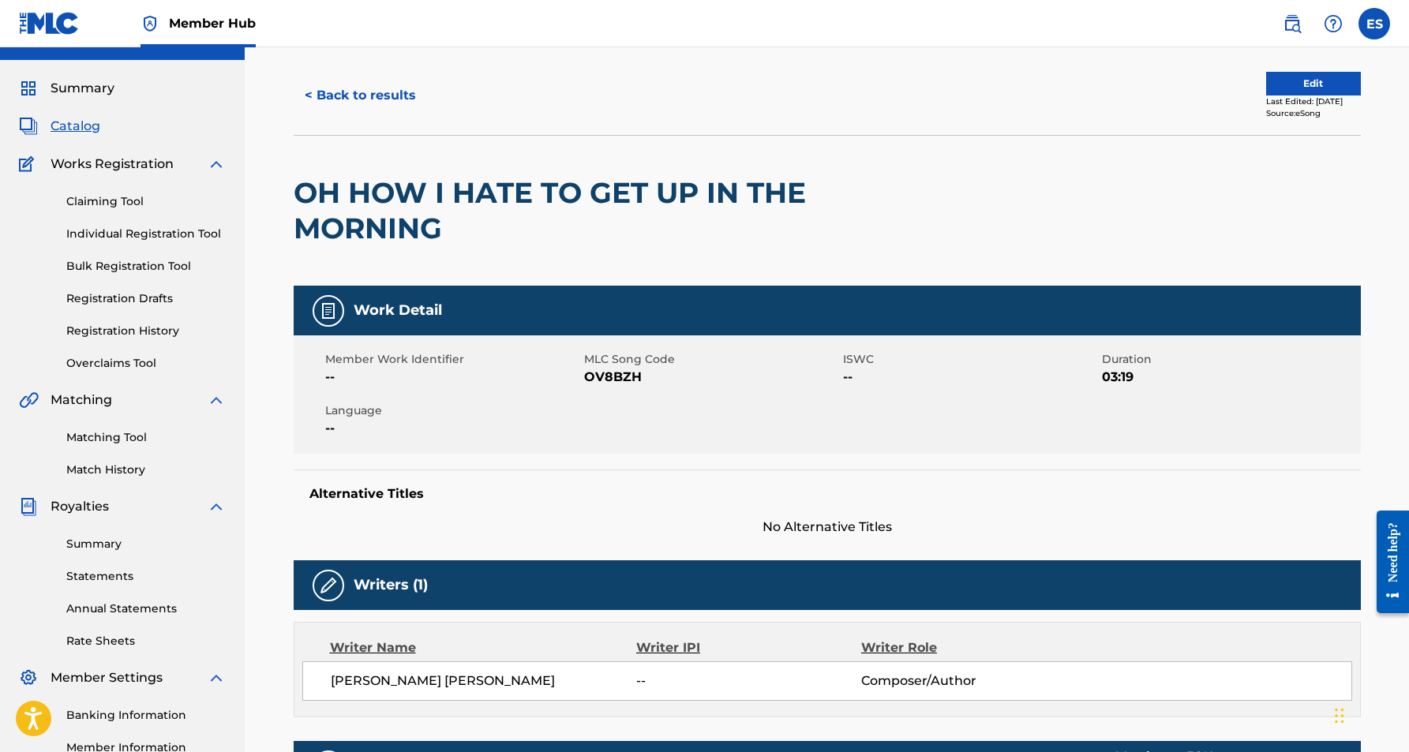
scroll to position [29, 0]
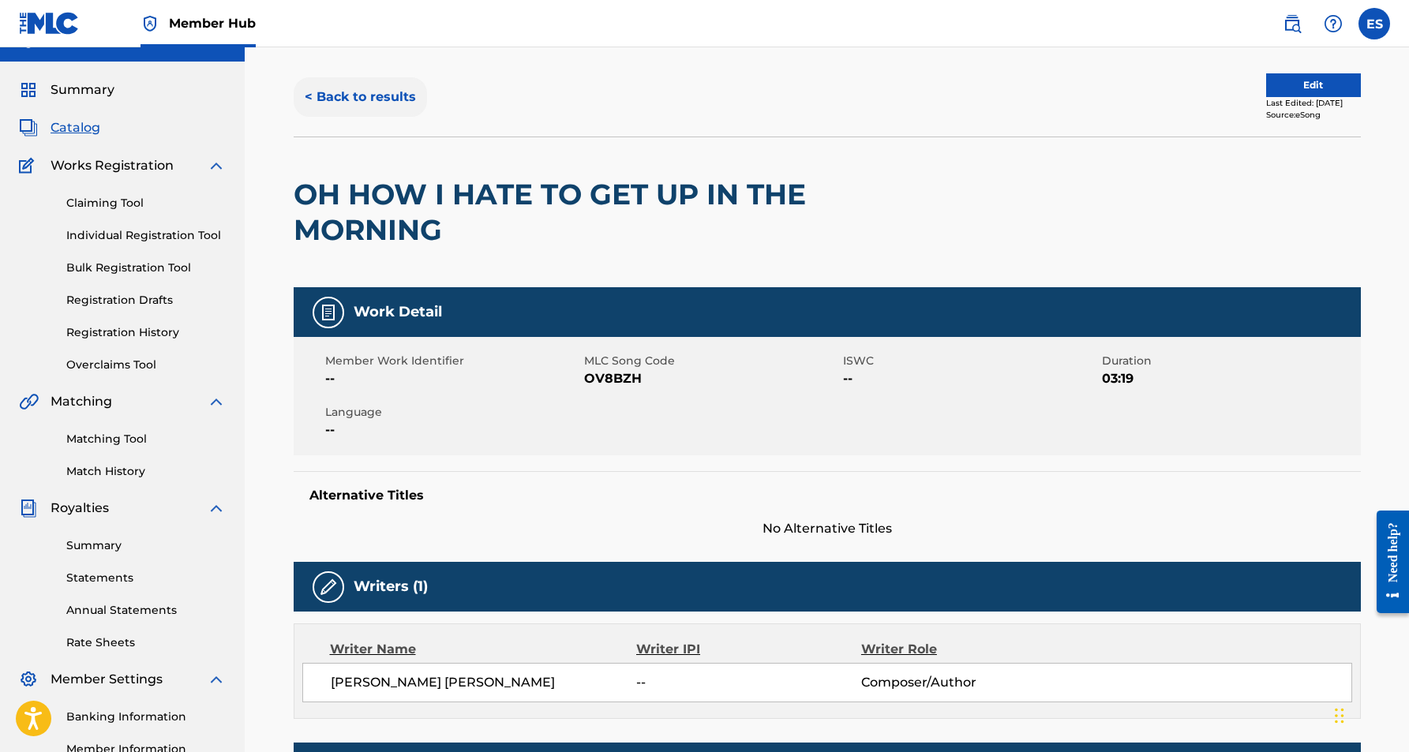
click at [374, 95] on button "< Back to results" at bounding box center [360, 96] width 133 height 39
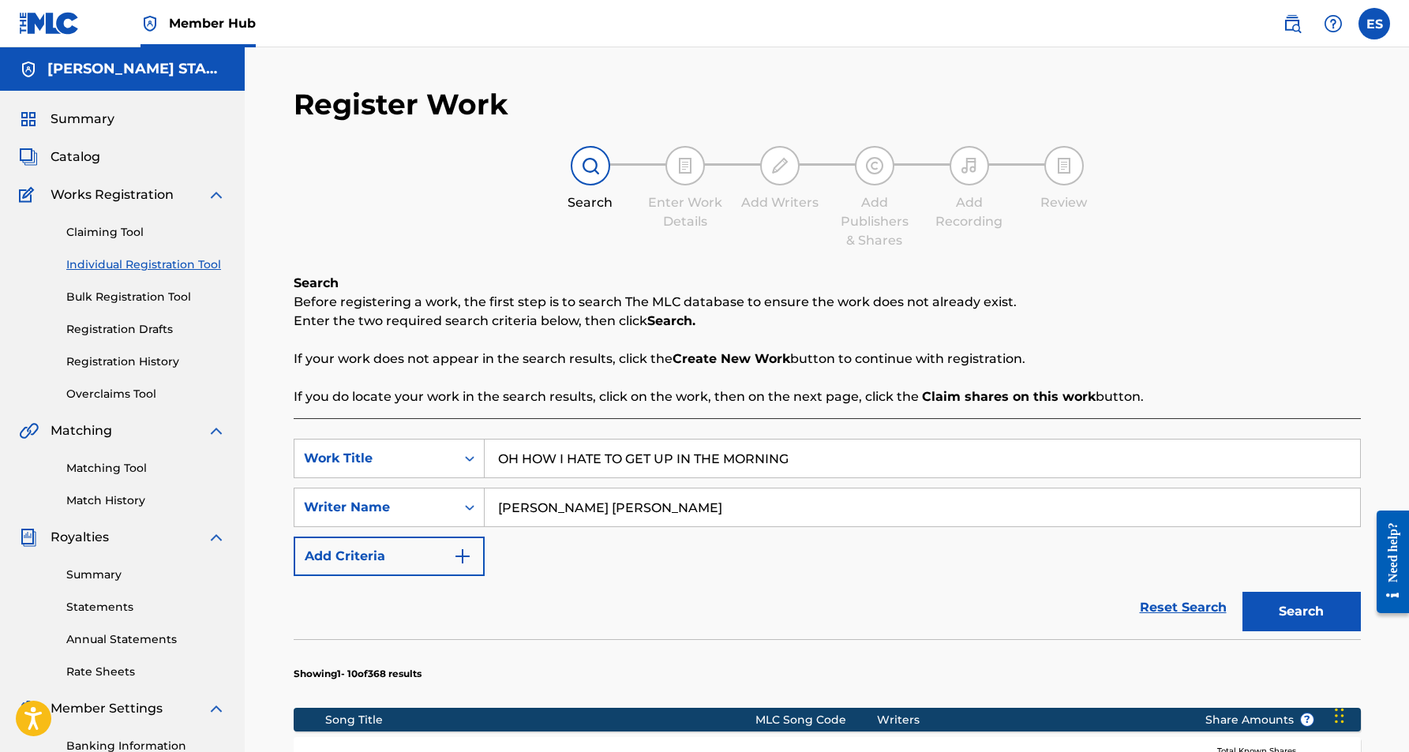
click at [798, 460] on input "OH HOW I HATE TO GET UP IN THE MORNING" at bounding box center [923, 459] width 876 height 38
type input "O"
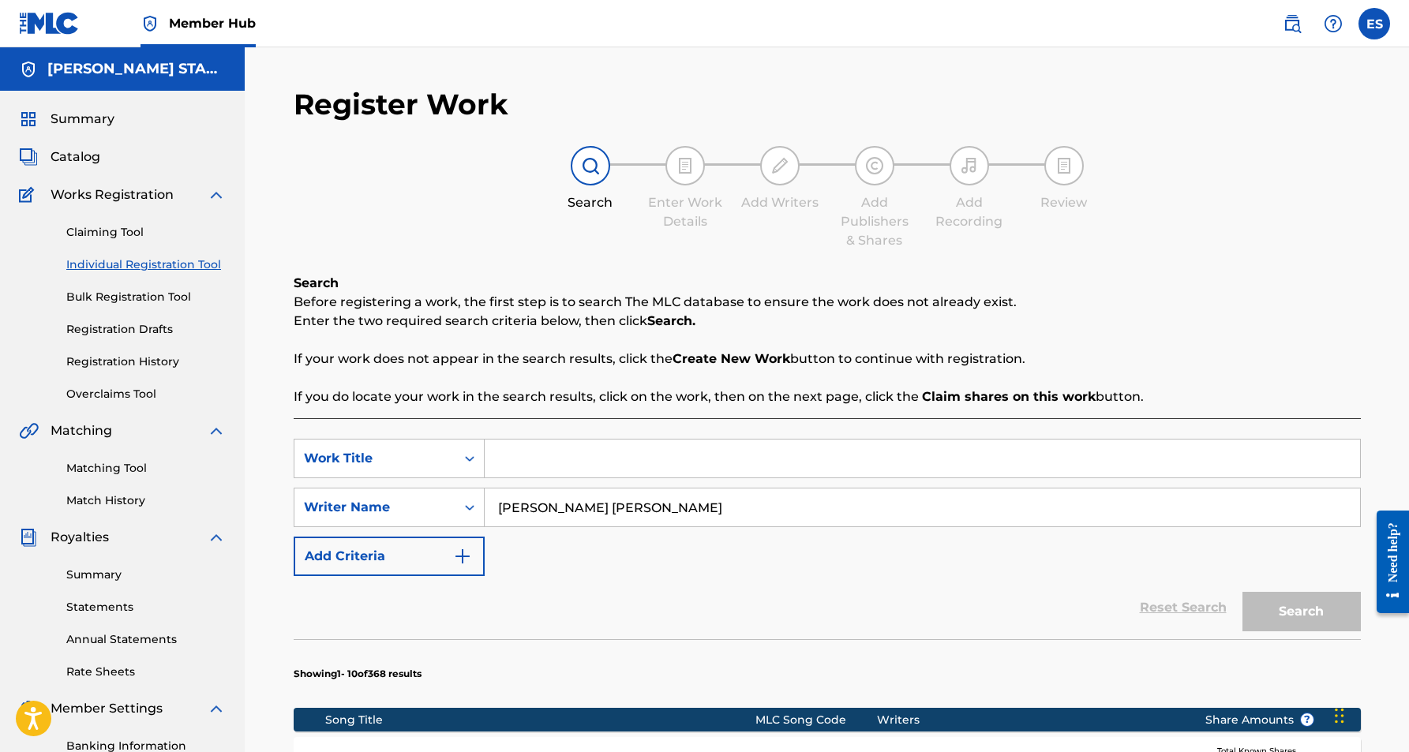
paste input "MAKE A DIFFERENCE"
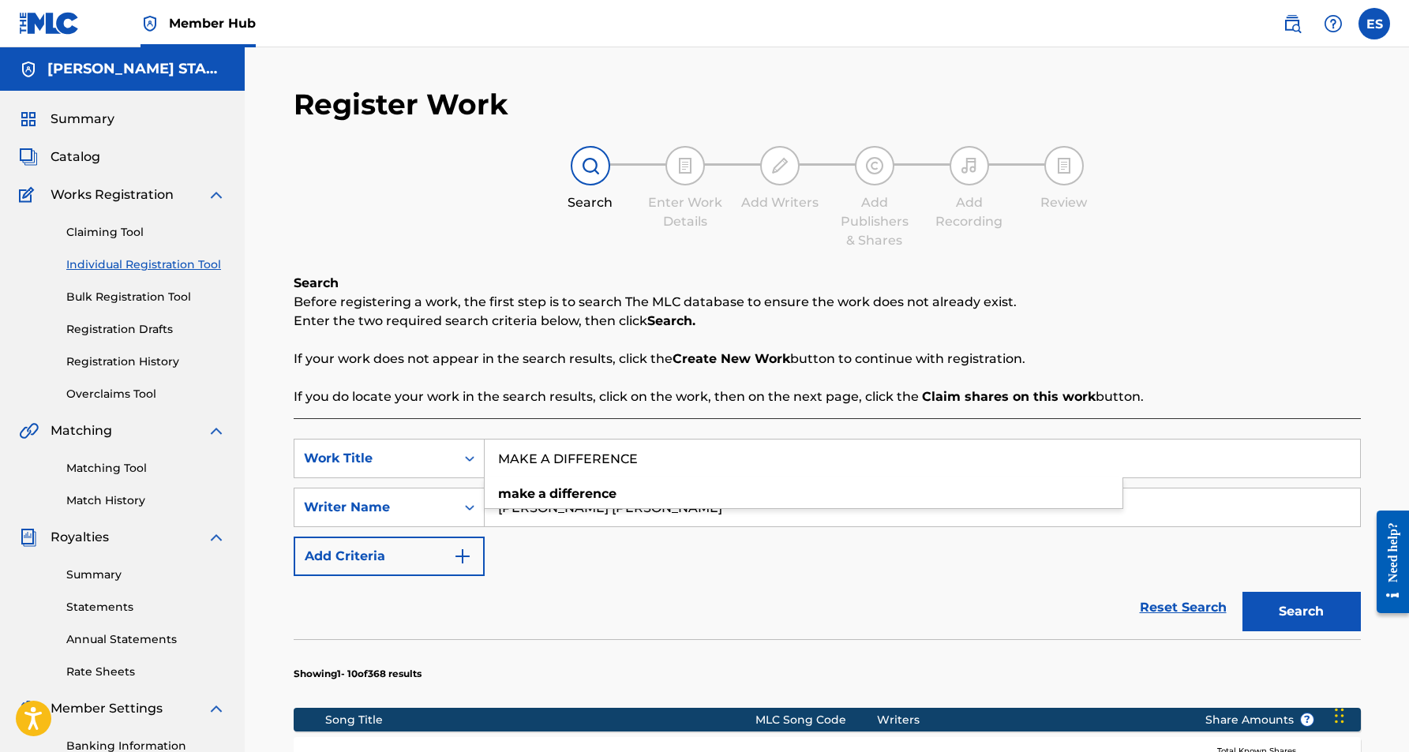
type input "MAKE A DIFFERENCE"
click at [861, 534] on div "SearchWithCriteria397f1d8e-438f-49fc-aa35-c571f3980eda Work Title MAKE A DIFFER…" at bounding box center [827, 507] width 1067 height 137
click at [1287, 614] on button "Search" at bounding box center [1302, 611] width 118 height 39
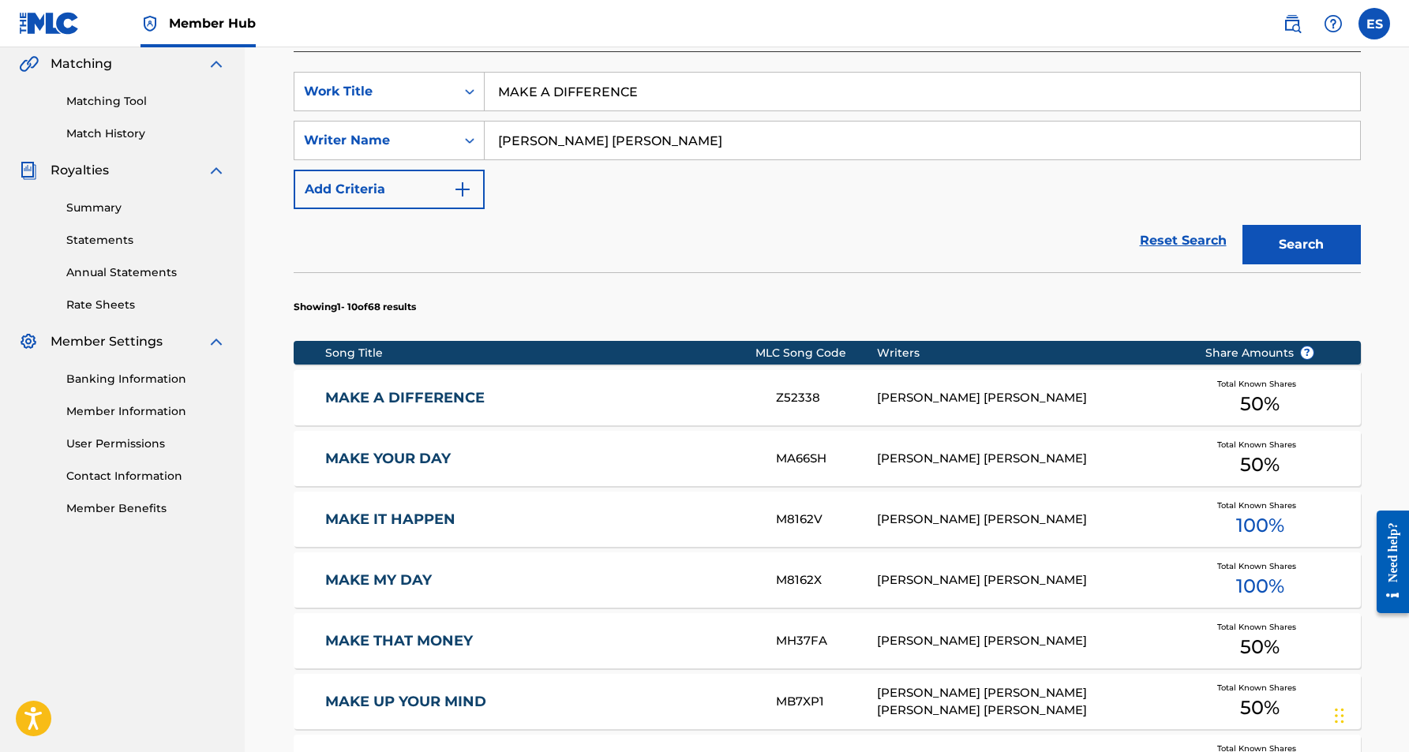
scroll to position [387, 0]
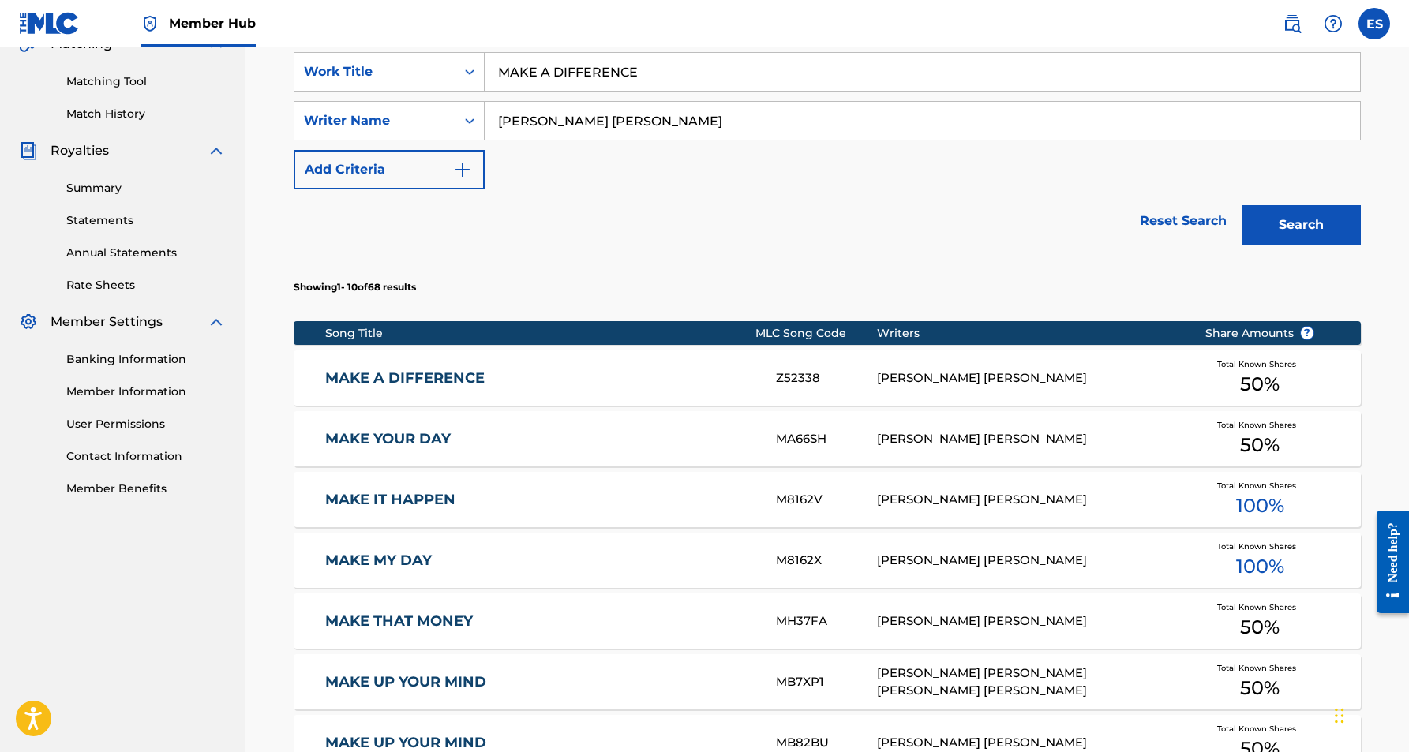
click at [928, 377] on div "[PERSON_NAME] [PERSON_NAME]" at bounding box center [1029, 378] width 304 height 18
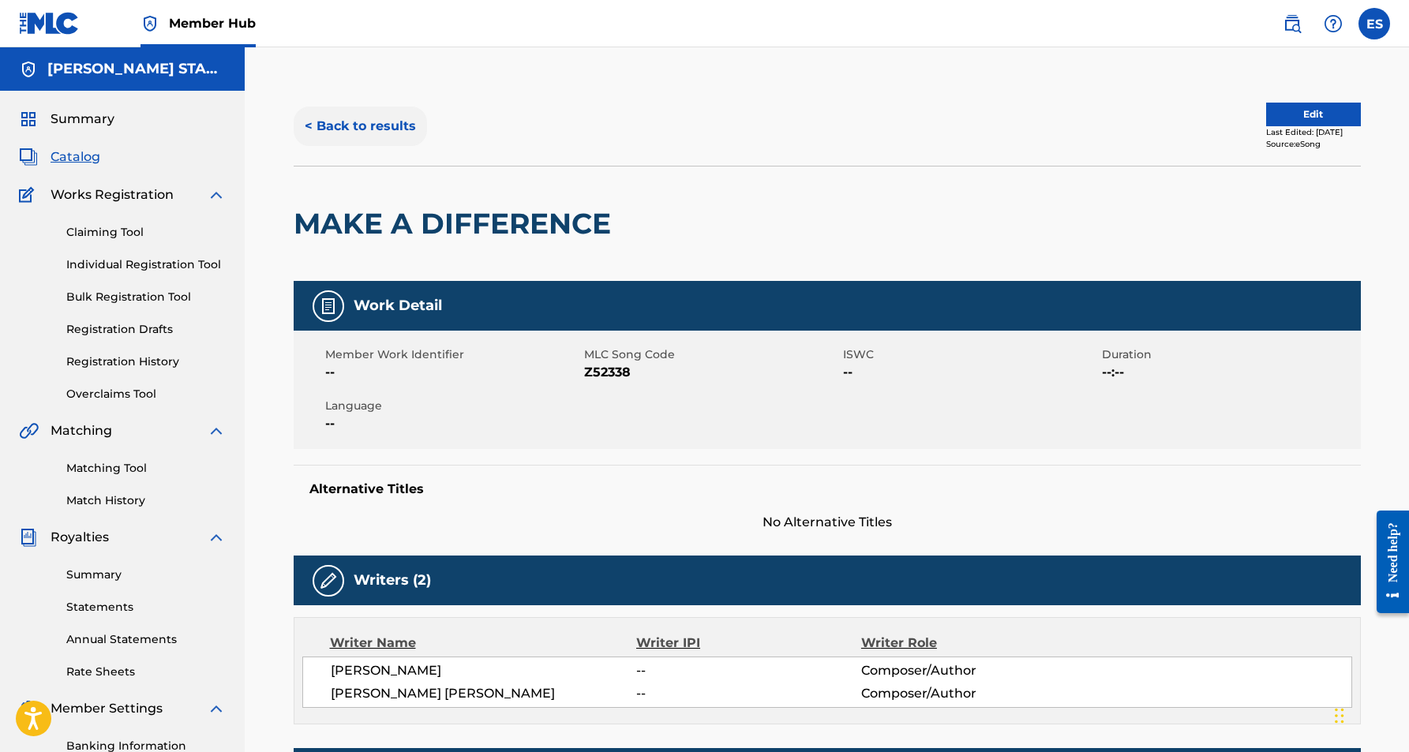
click at [340, 122] on button "< Back to results" at bounding box center [360, 126] width 133 height 39
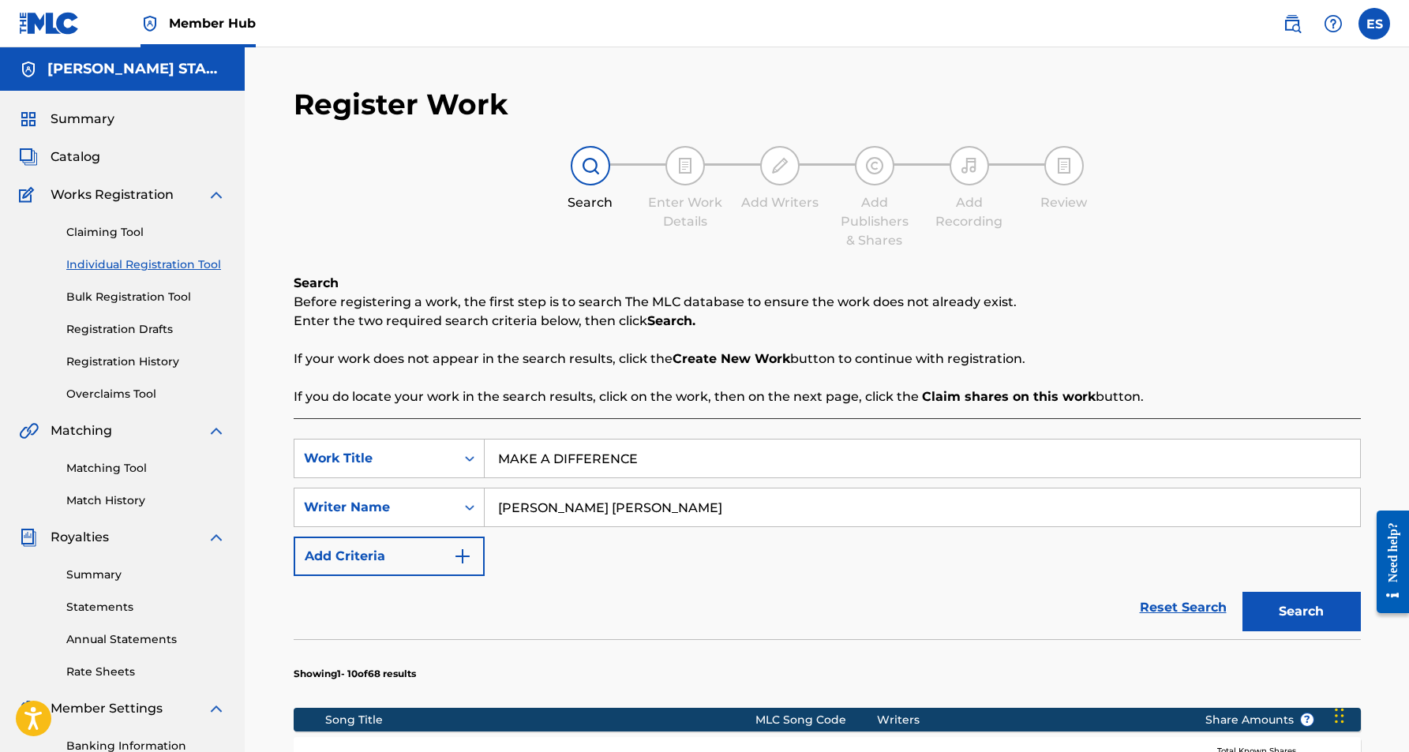
scroll to position [227, 0]
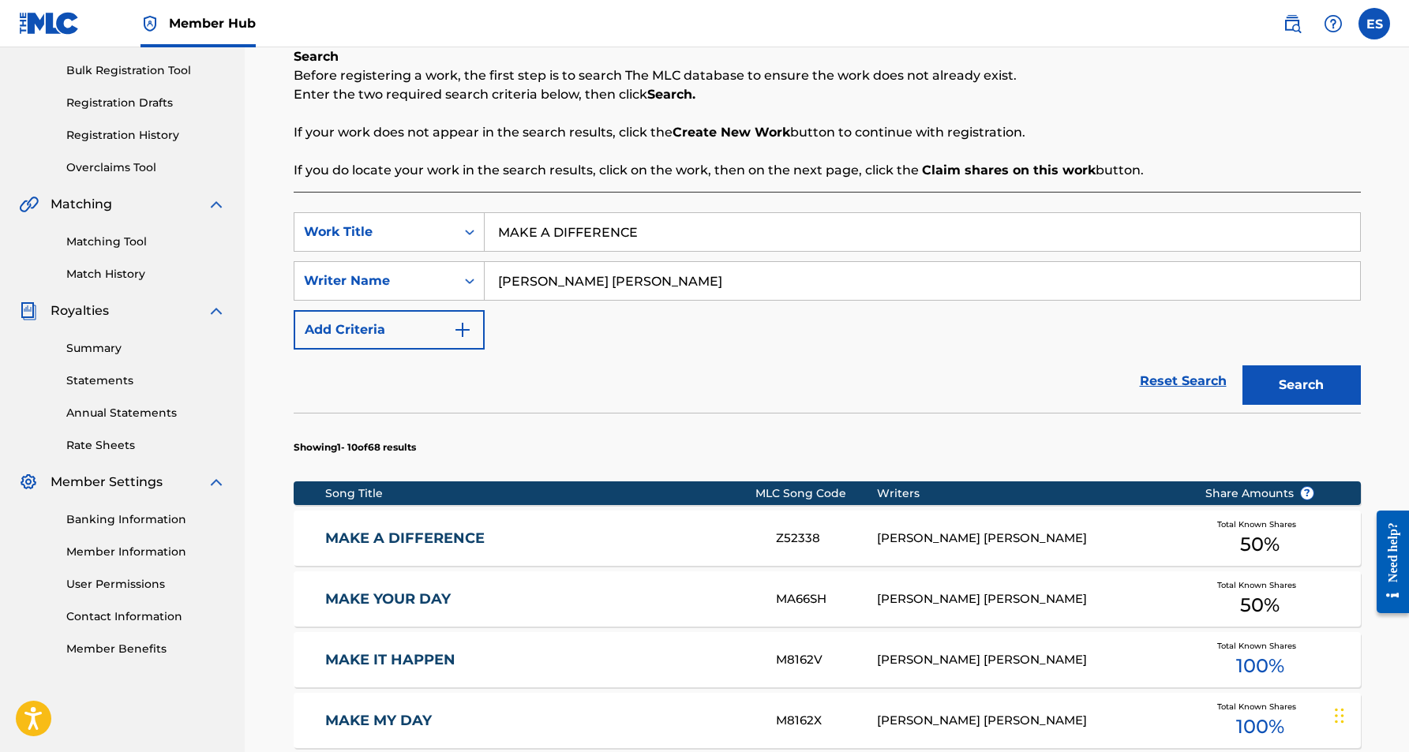
click at [663, 235] on input "MAKE A DIFFERENCE" at bounding box center [923, 232] width 876 height 38
type input "M"
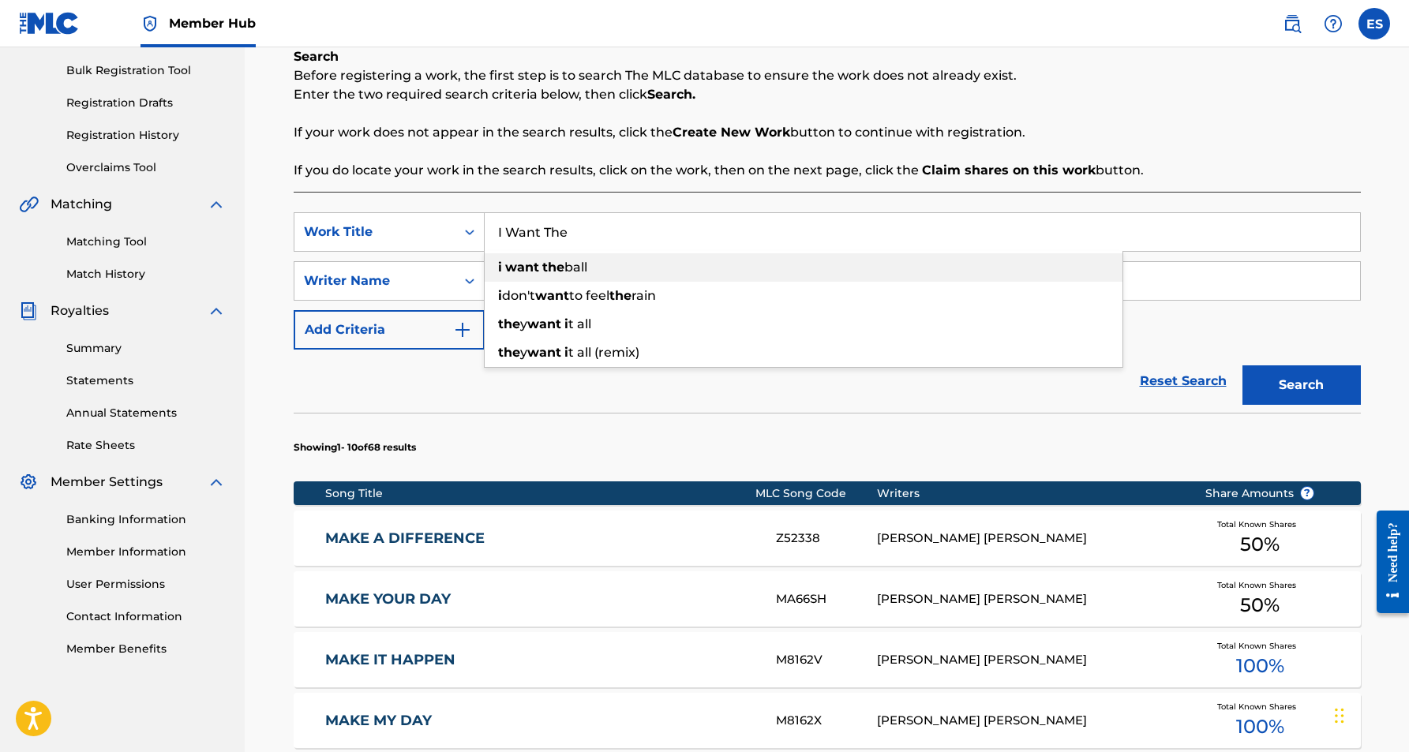
click at [667, 273] on div "i want the ball" at bounding box center [804, 267] width 638 height 28
type input "i want the ball"
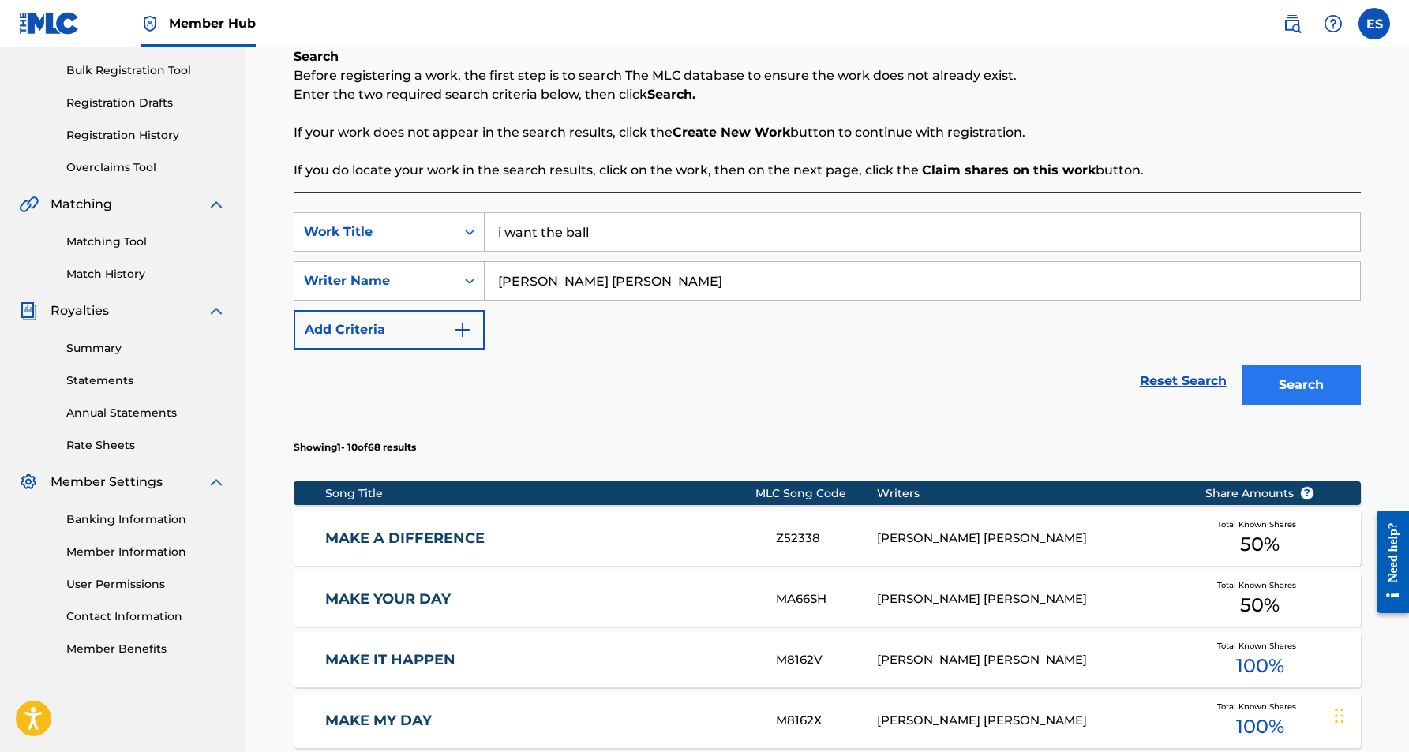
click at [1263, 380] on button "Search" at bounding box center [1302, 385] width 118 height 39
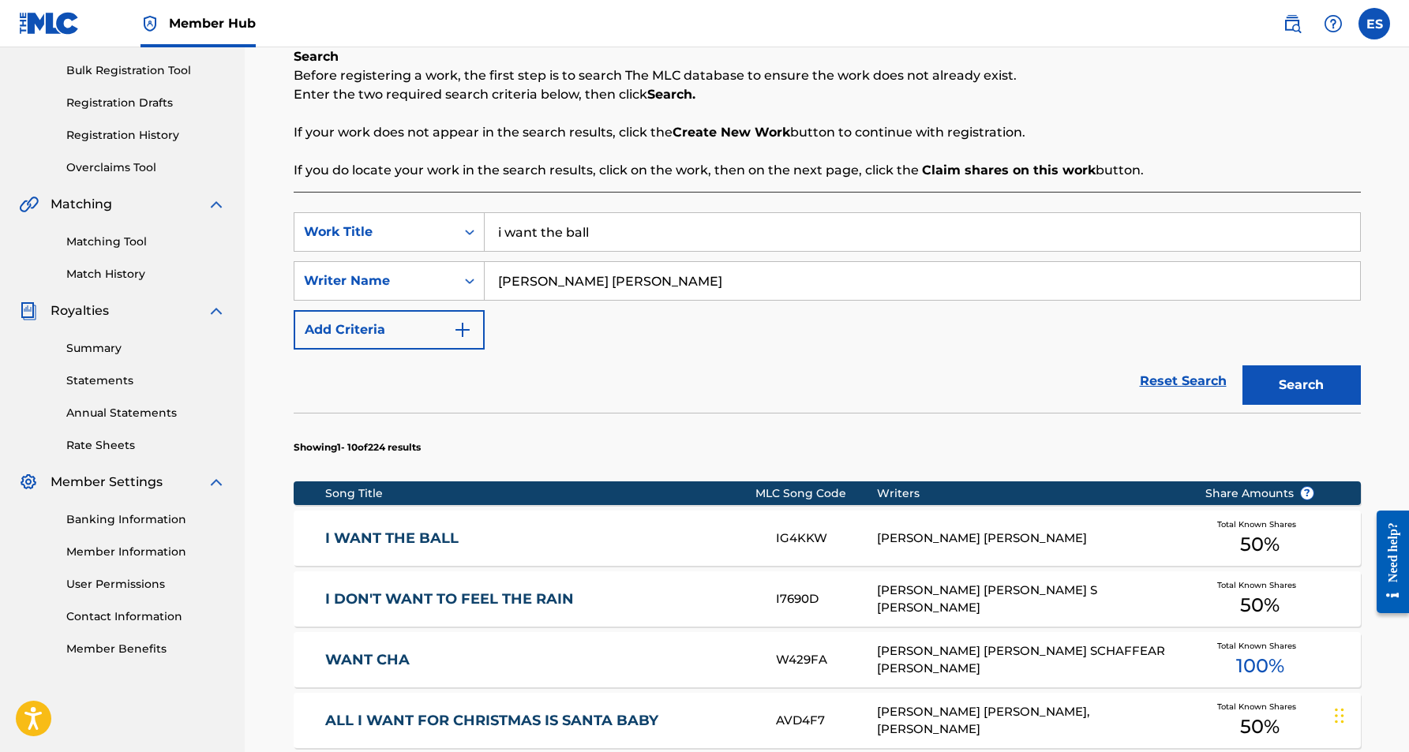
click at [915, 529] on div "I WANT THE BALL IG4KKW [PERSON_NAME] [PERSON_NAME] Total Known Shares 50 %" at bounding box center [827, 538] width 1067 height 55
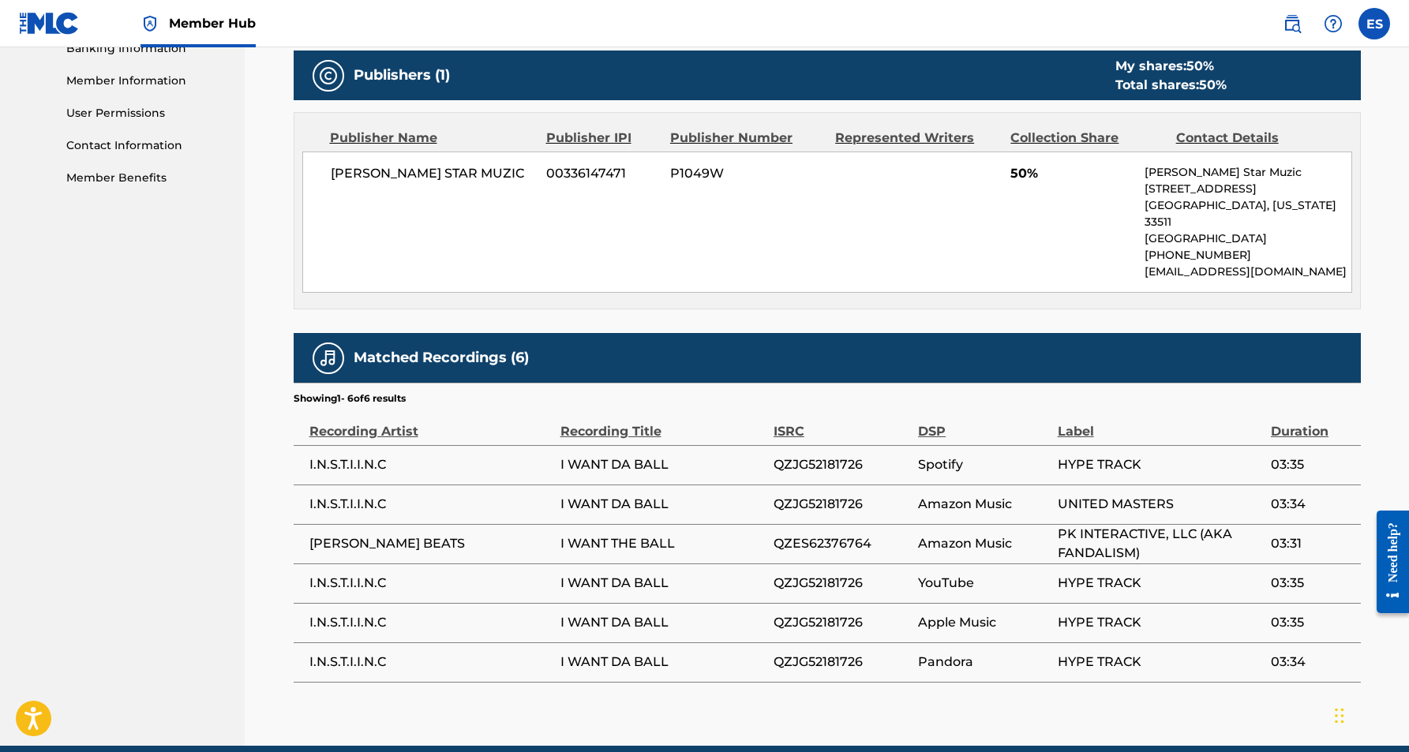
scroll to position [699, 0]
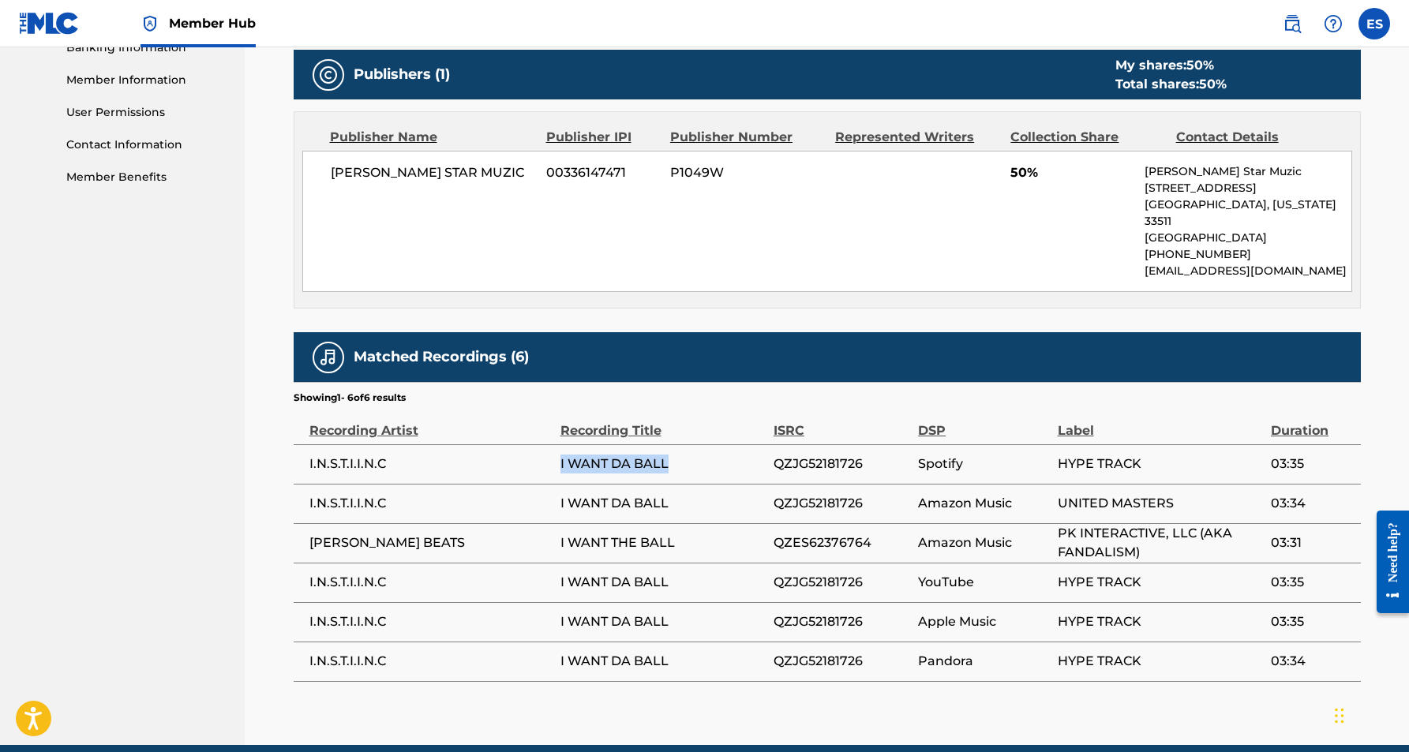
drag, startPoint x: 674, startPoint y: 444, endPoint x: 557, endPoint y: 446, distance: 116.9
click at [557, 446] on tr "I.N.S.T.I.I.N.C I WANT DA BALL QZJG52181726 Spotify HYPE TRACK 03:35" at bounding box center [827, 464] width 1067 height 39
click at [688, 455] on span "I WANT DA BALL" at bounding box center [663, 464] width 205 height 19
drag, startPoint x: 671, startPoint y: 448, endPoint x: 561, endPoint y: 450, distance: 109.8
click at [561, 455] on span "I WANT DA BALL" at bounding box center [663, 464] width 205 height 19
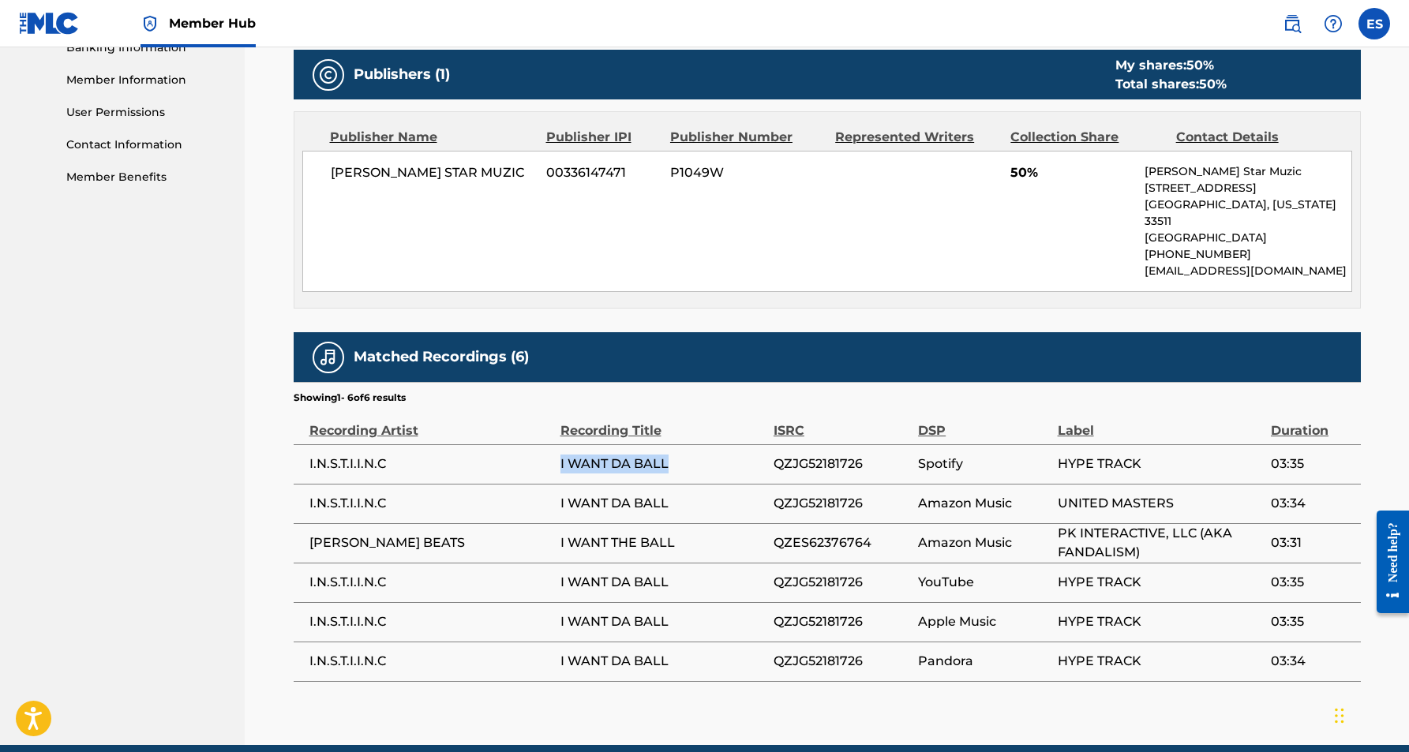
copy span "I WANT DA BALL"
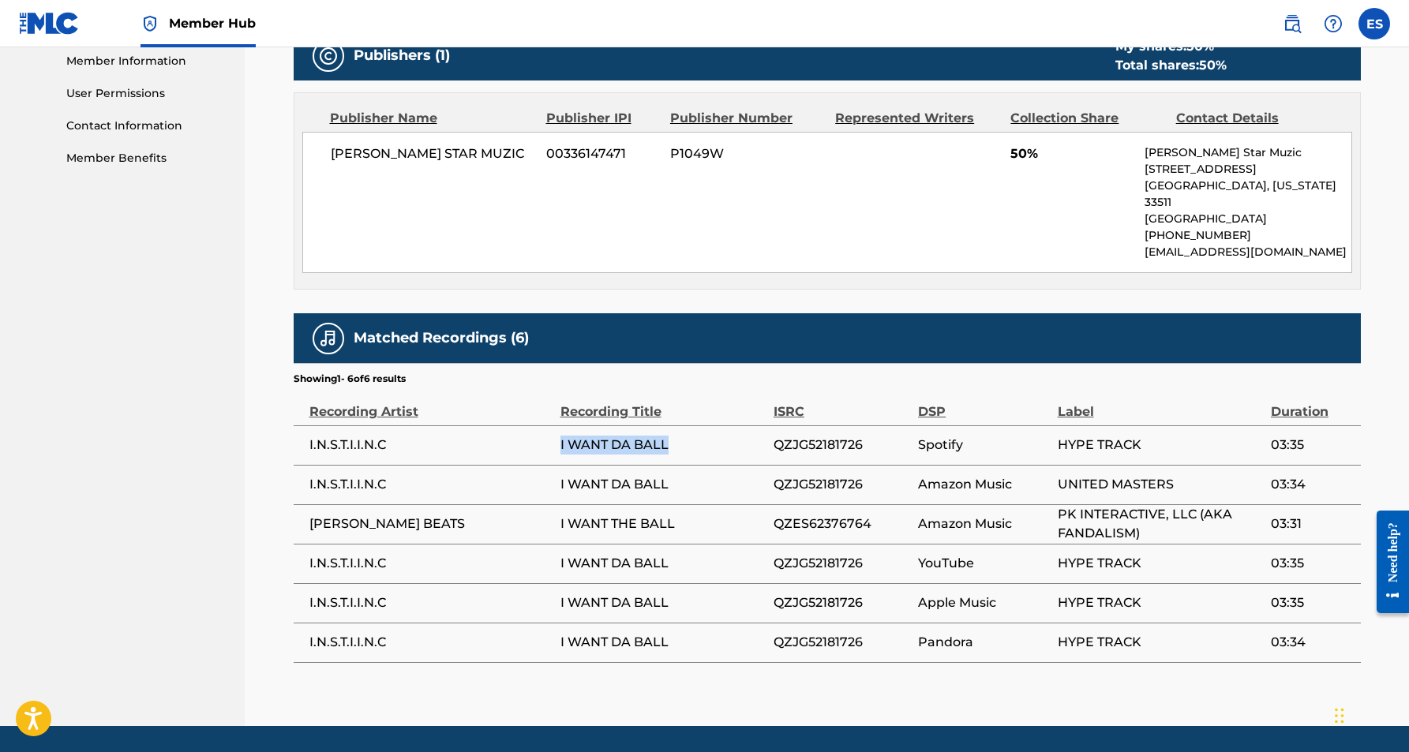
scroll to position [727, 0]
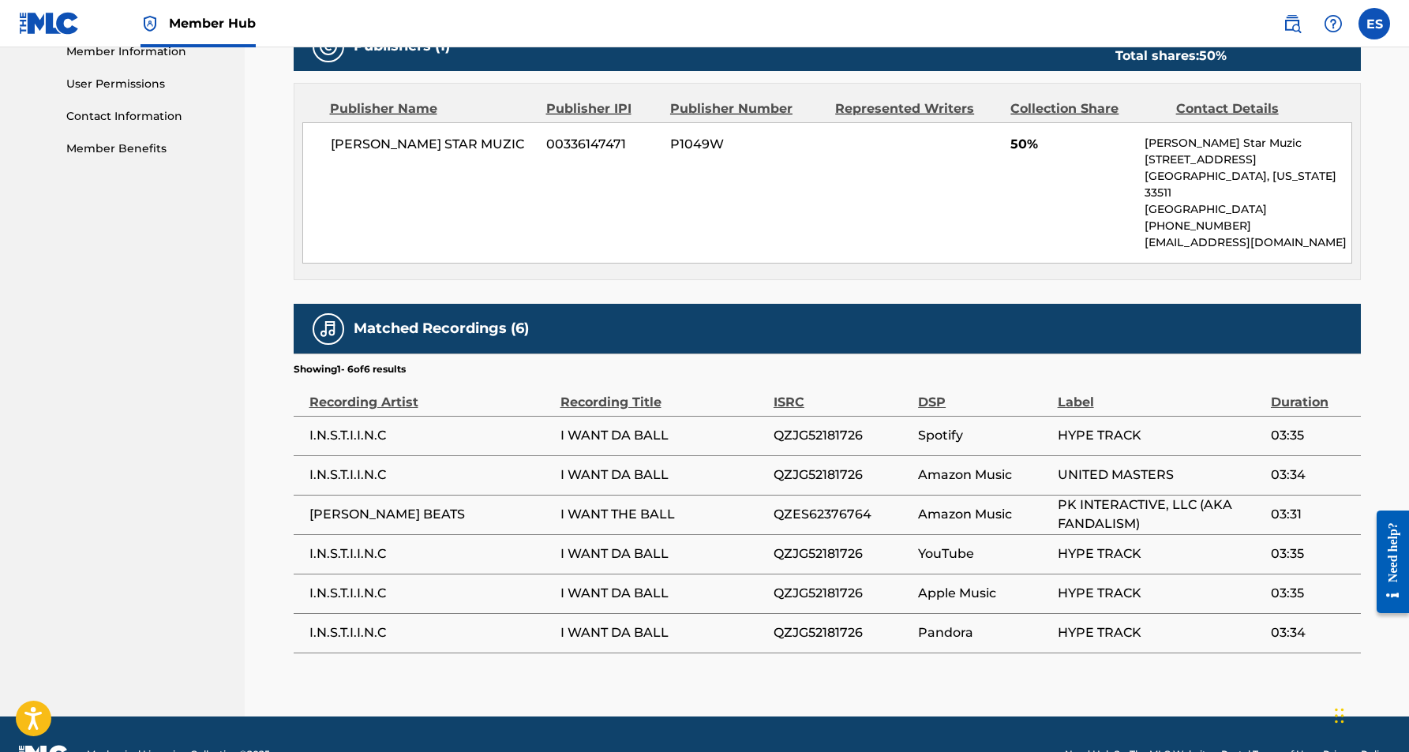
click at [708, 661] on div "< Back to results Edit Last Edited: [DATE] Source: eSong I WANT THE BALL Work D…" at bounding box center [827, 38] width 1067 height 1357
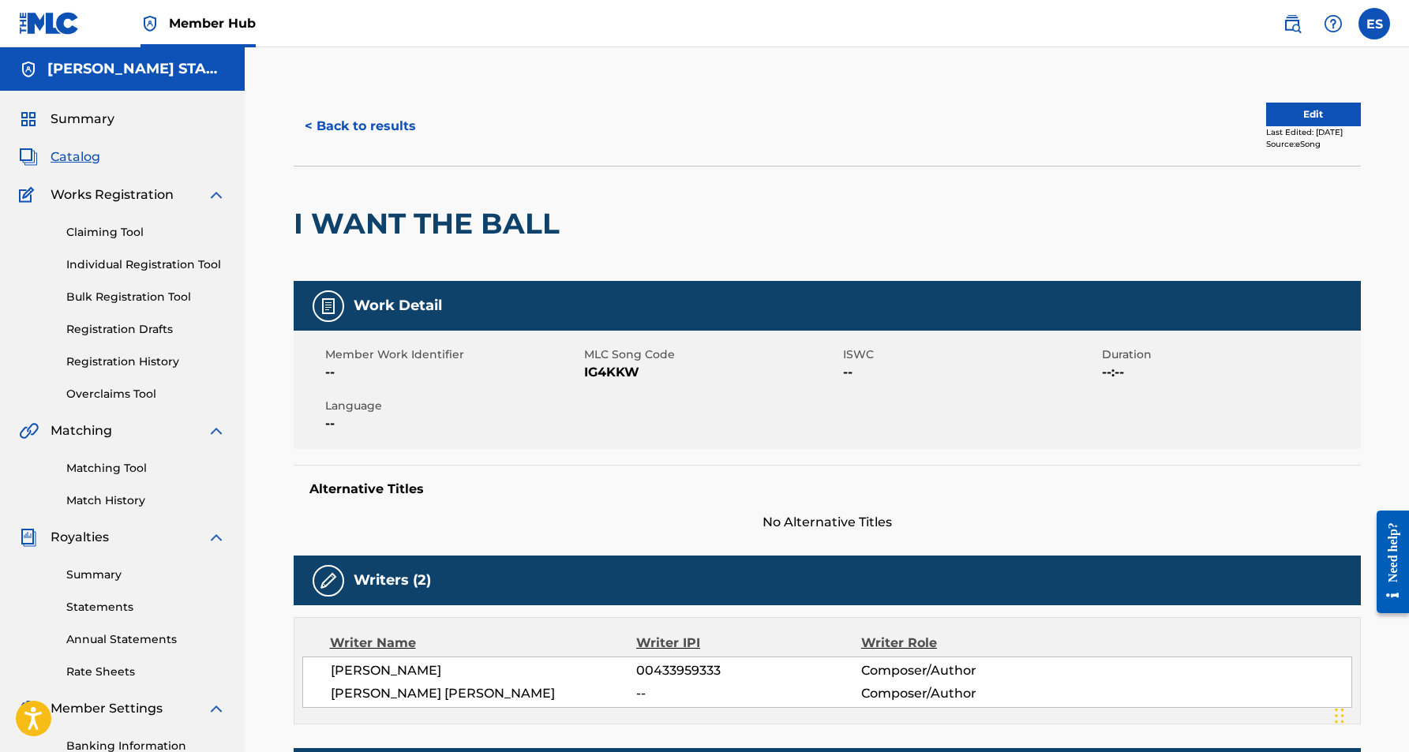
scroll to position [0, 0]
click at [373, 126] on button "< Back to results" at bounding box center [360, 126] width 133 height 39
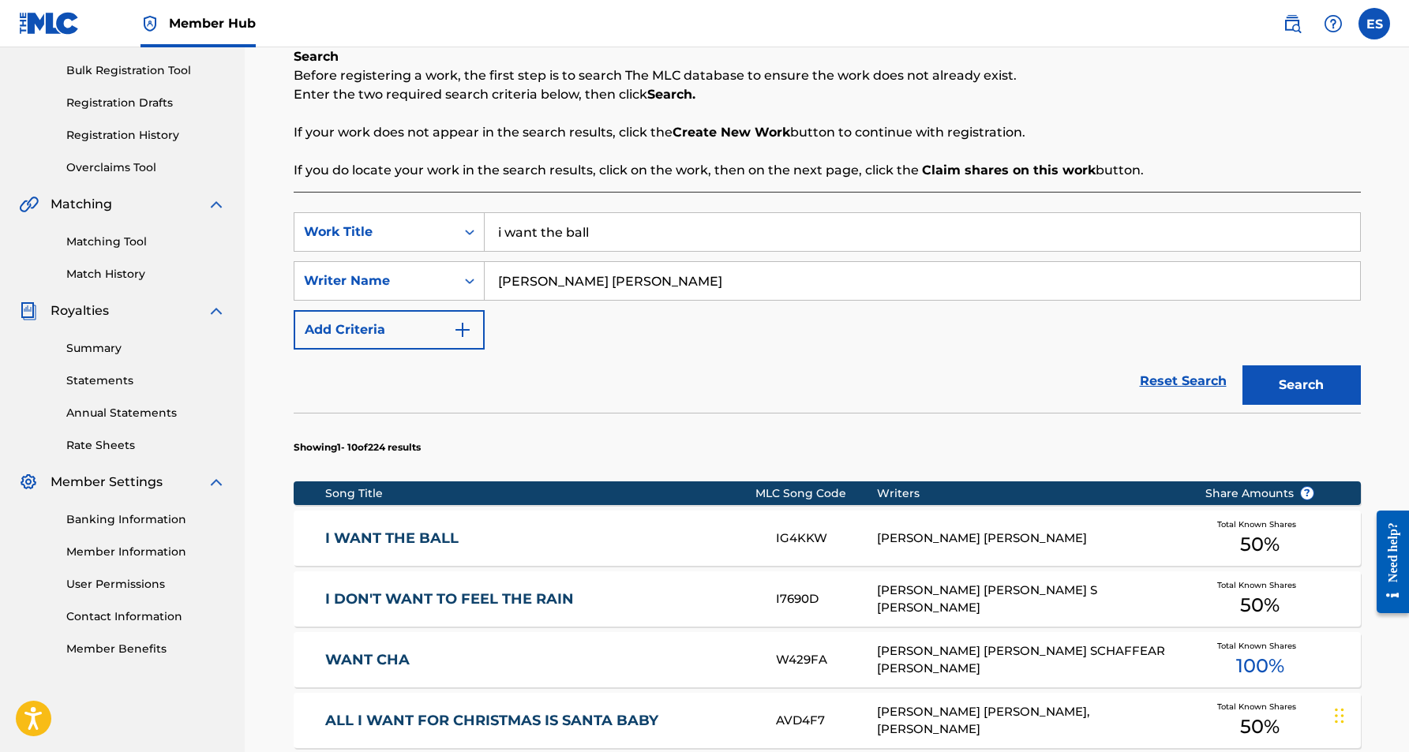
click at [594, 233] on input "i want the ball" at bounding box center [923, 232] width 876 height 38
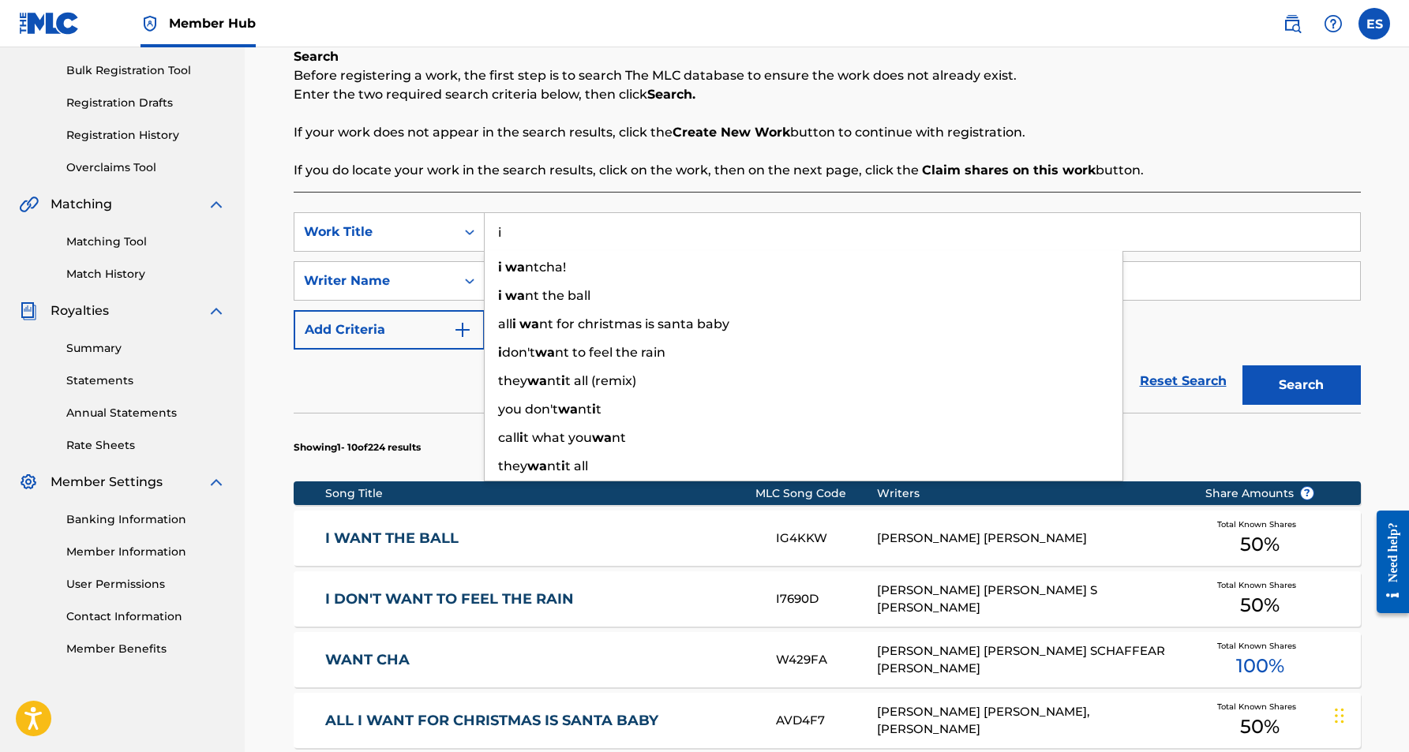
type input "i"
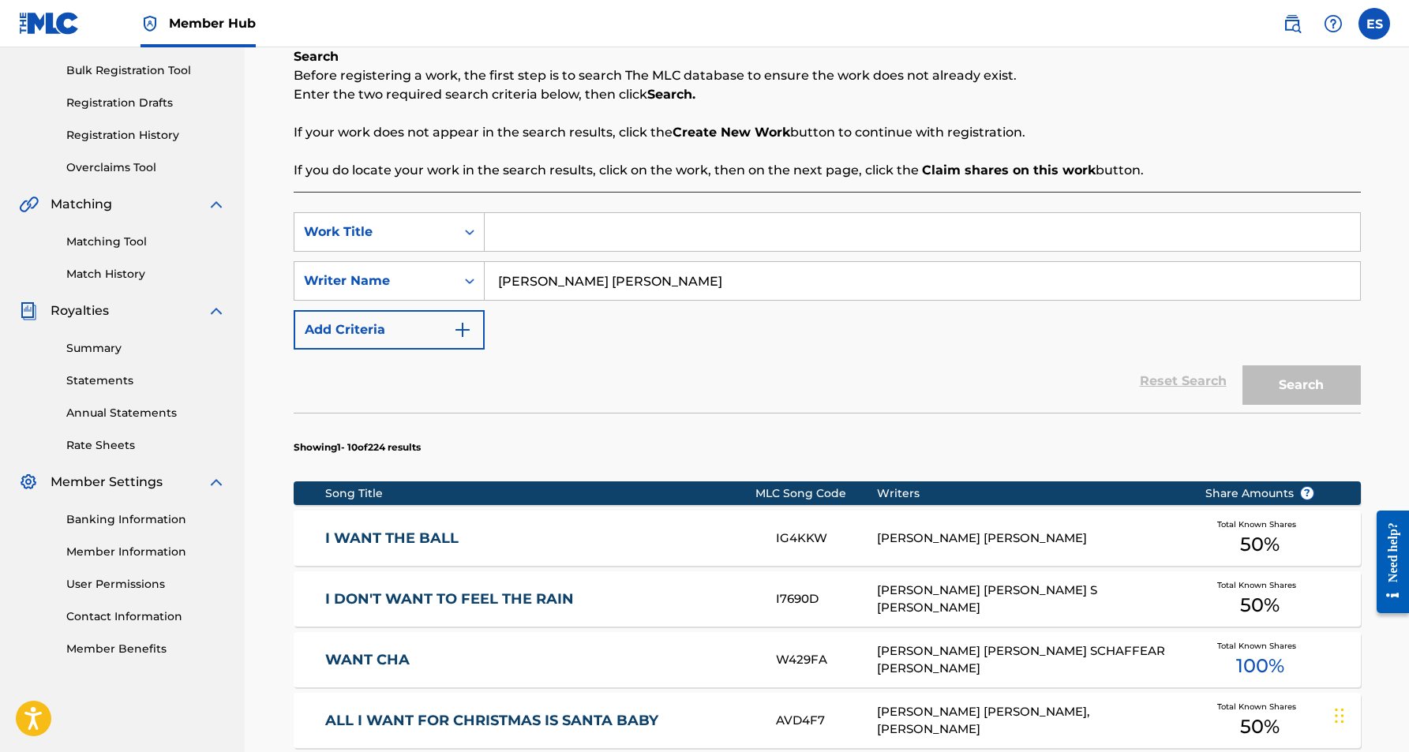
paste input "YES MAYBE NO"
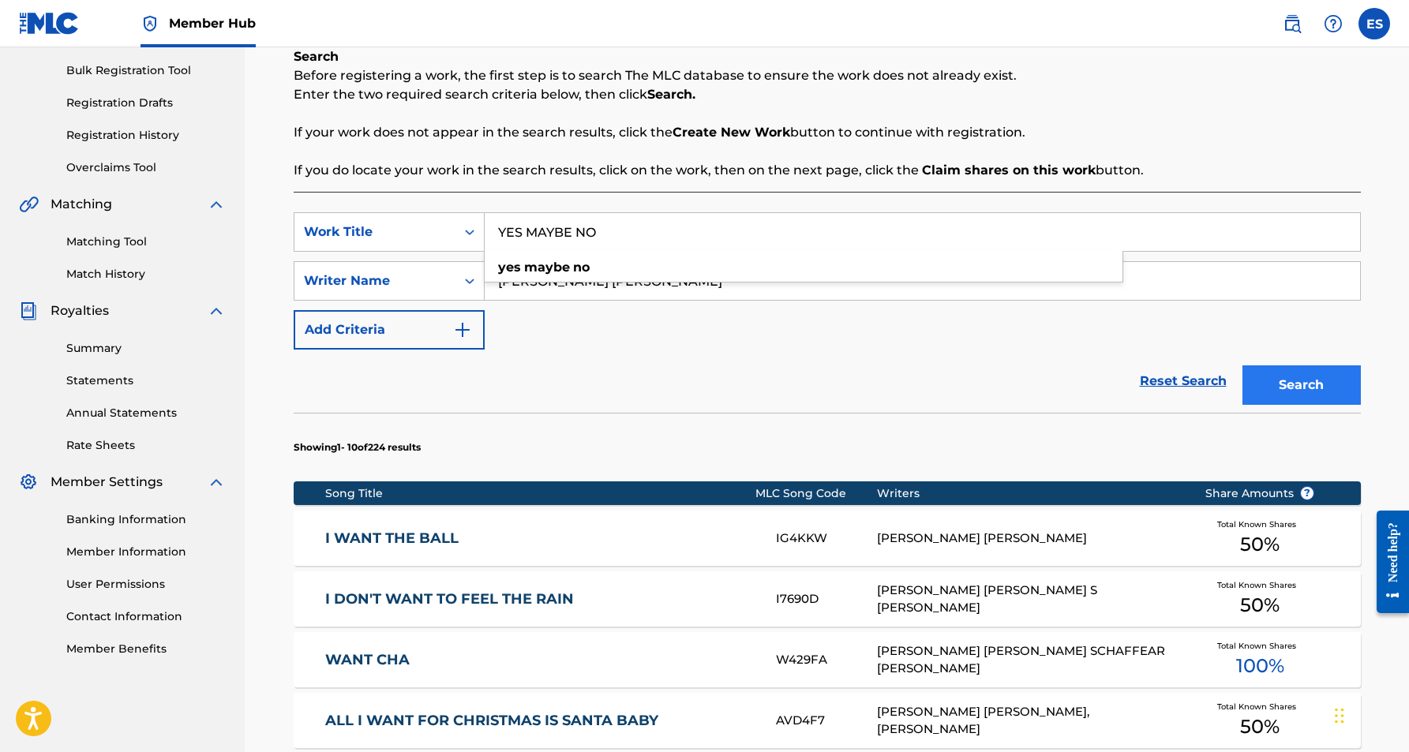
type input "YES MAYBE NO"
click at [1289, 388] on button "Search" at bounding box center [1302, 385] width 118 height 39
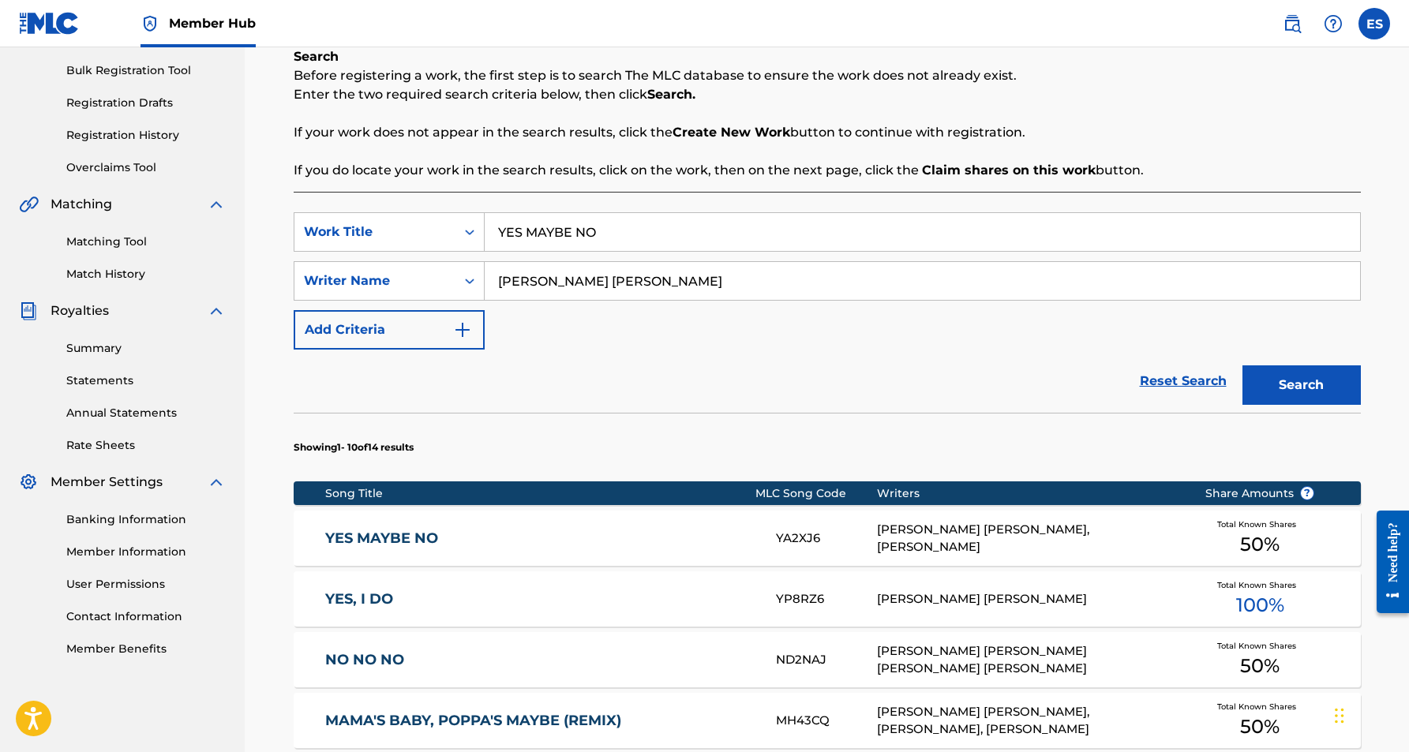
scroll to position [250, 0]
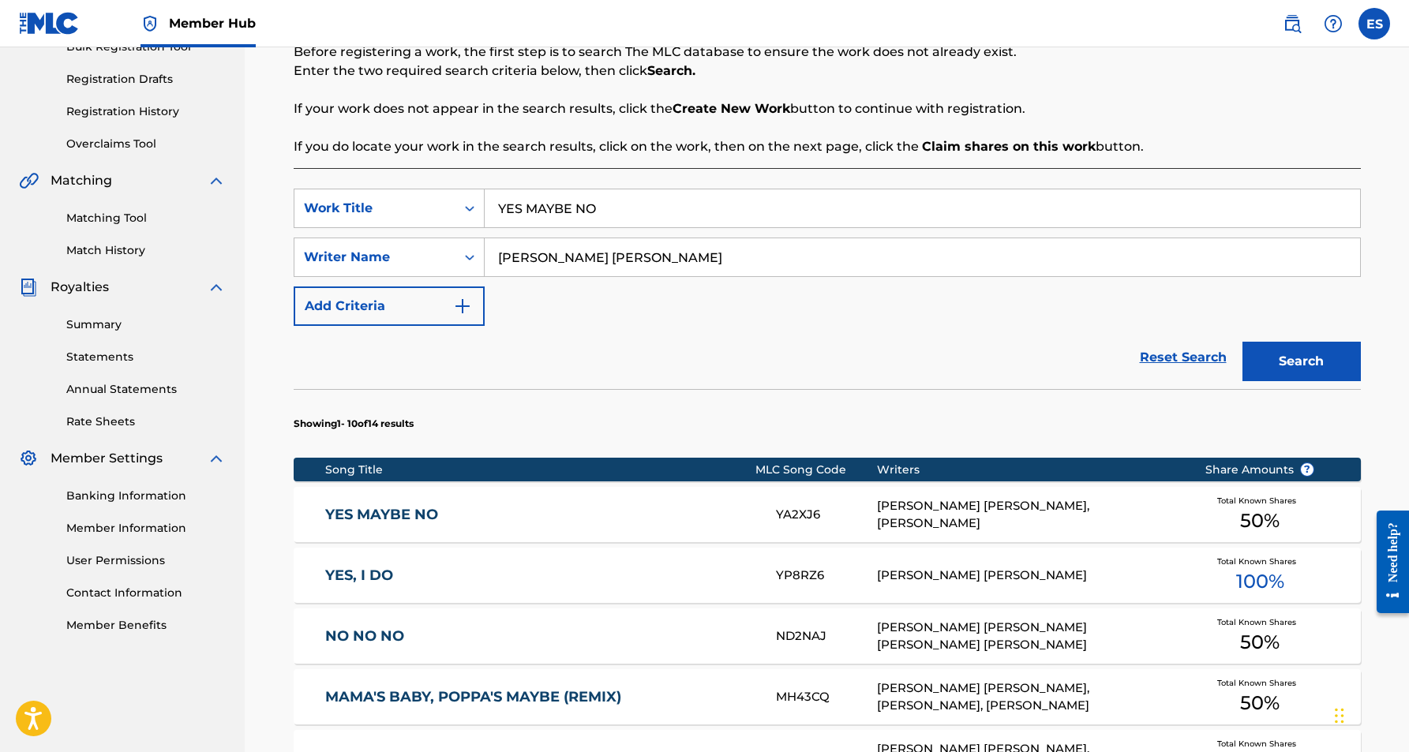
click at [937, 509] on div "[PERSON_NAME] [PERSON_NAME], [PERSON_NAME]" at bounding box center [1029, 515] width 304 height 36
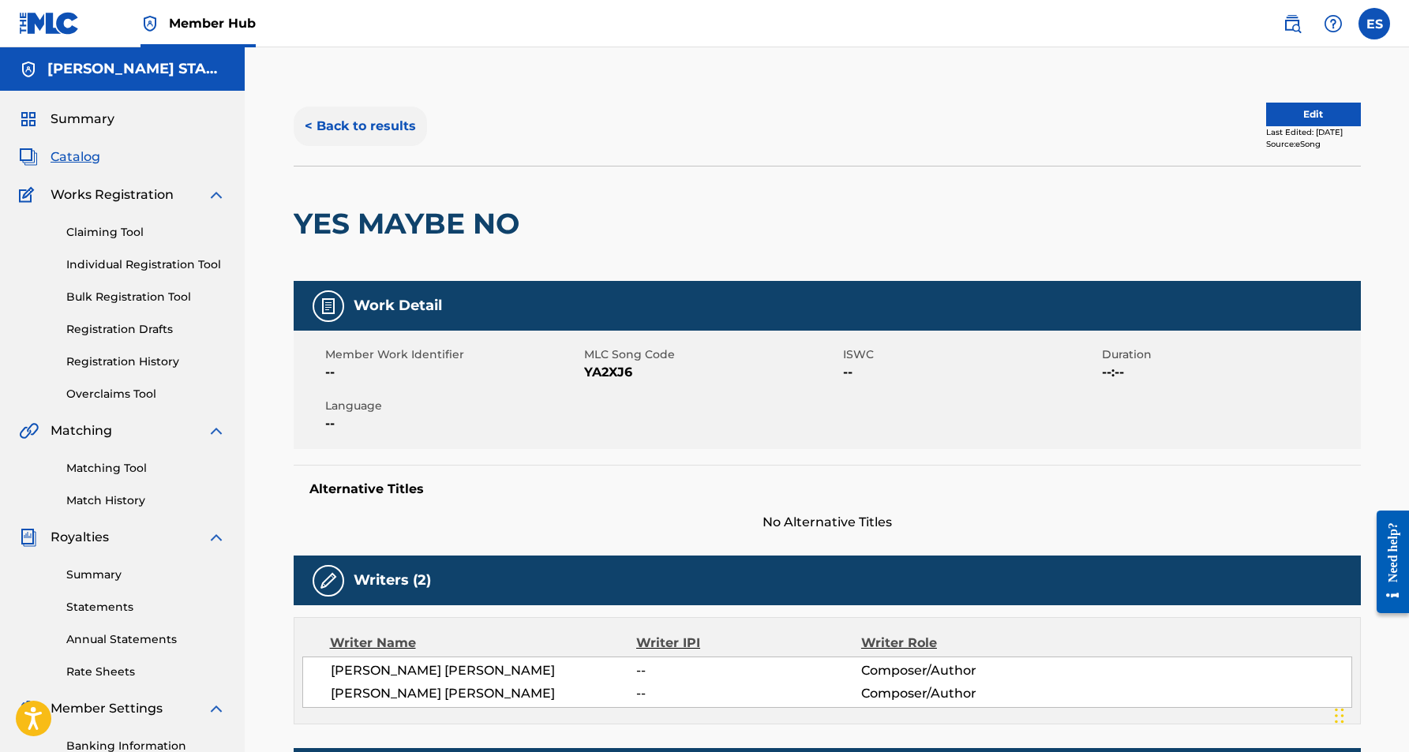
click at [381, 122] on button "< Back to results" at bounding box center [360, 126] width 133 height 39
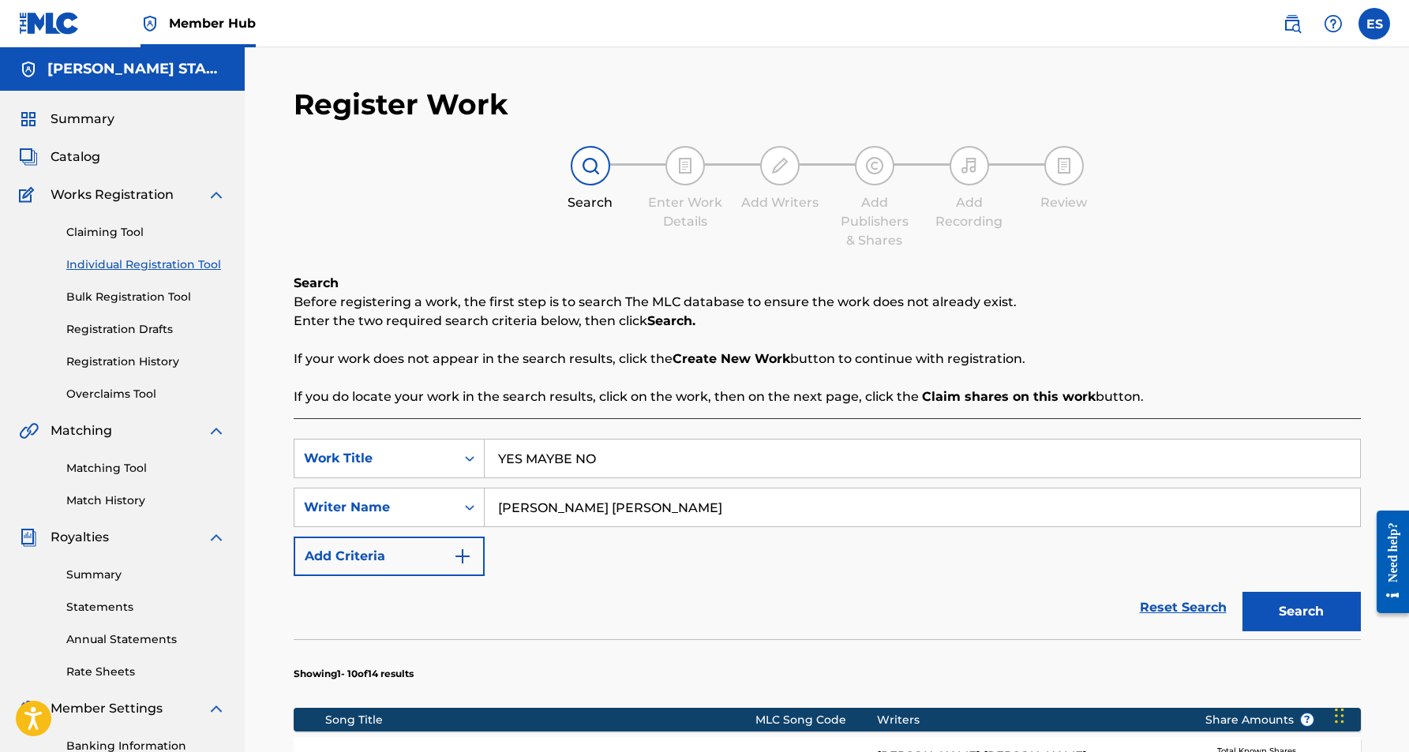
scroll to position [227, 0]
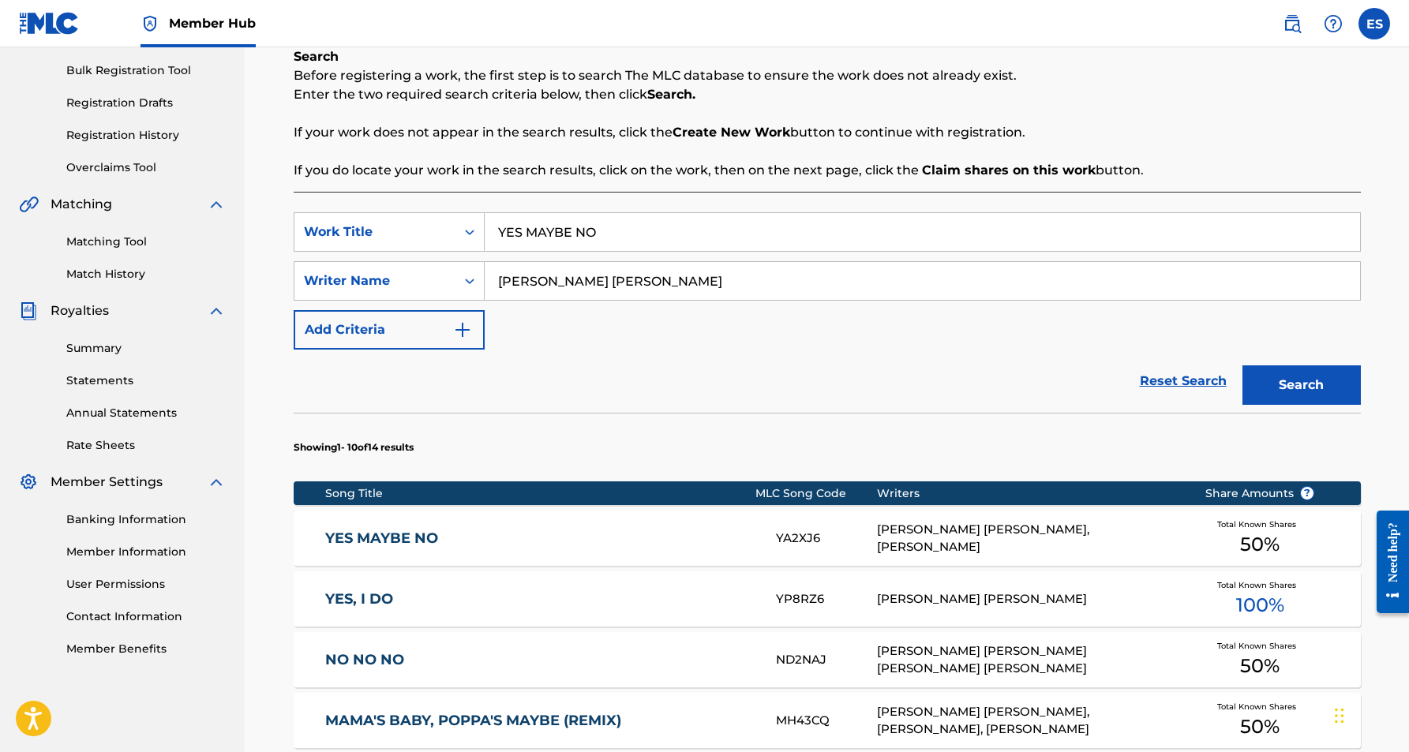
click at [637, 231] on input "YES MAYBE NO" at bounding box center [923, 232] width 876 height 38
type input "Y"
paste input "FESTIVAL OF FOOLS"
type input "FESTIVAL OF FOOLS"
click at [794, 323] on div "SearchWithCriteria397f1d8e-438f-49fc-aa35-c571f3980eda Work Title FESTIVAL OF F…" at bounding box center [827, 280] width 1067 height 137
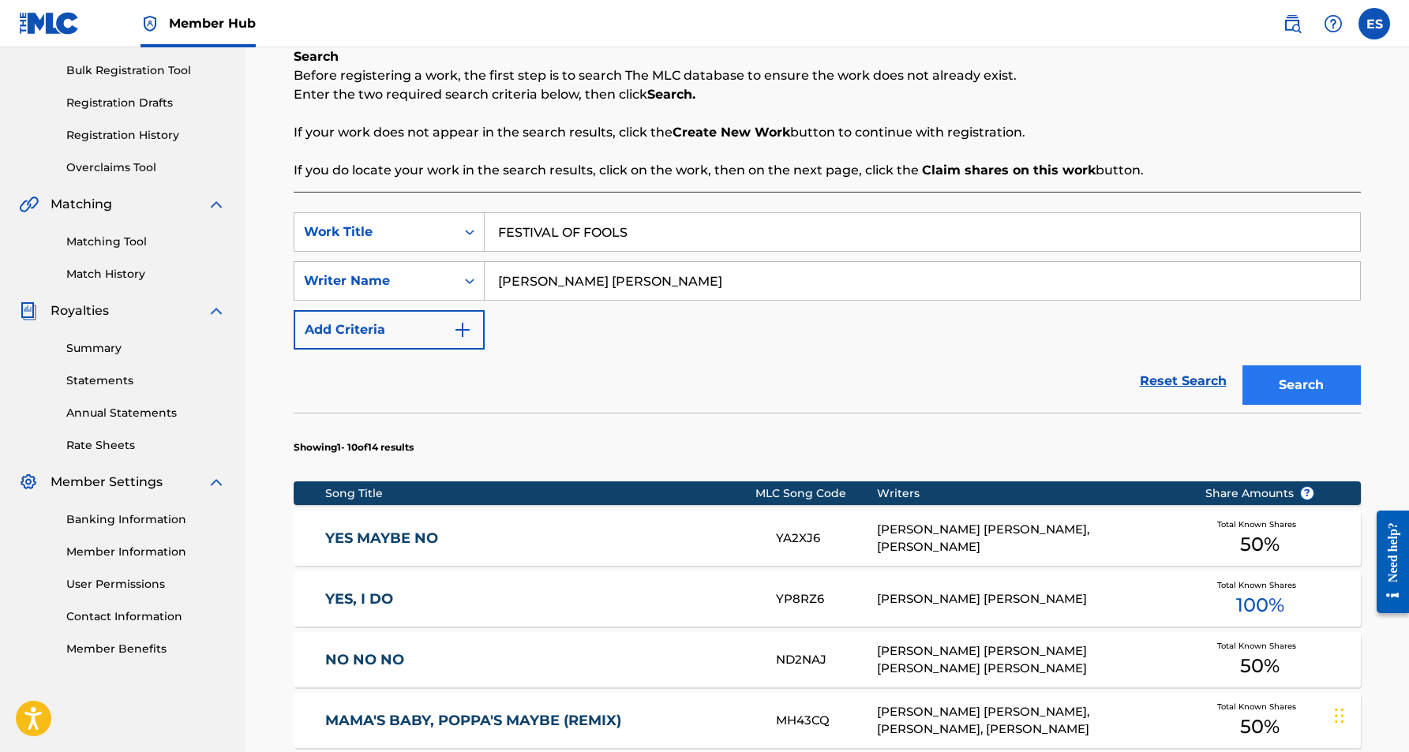
click at [1280, 384] on button "Search" at bounding box center [1302, 385] width 118 height 39
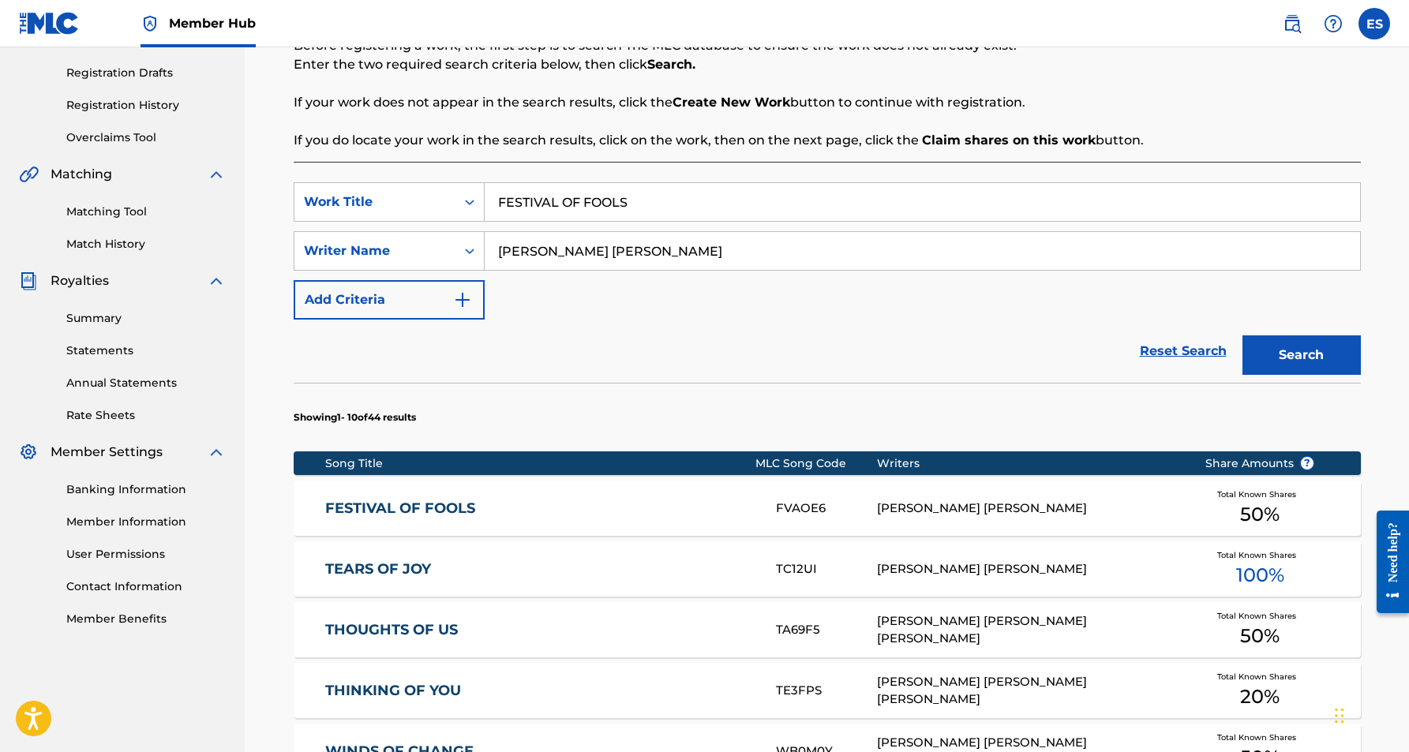
scroll to position [279, 0]
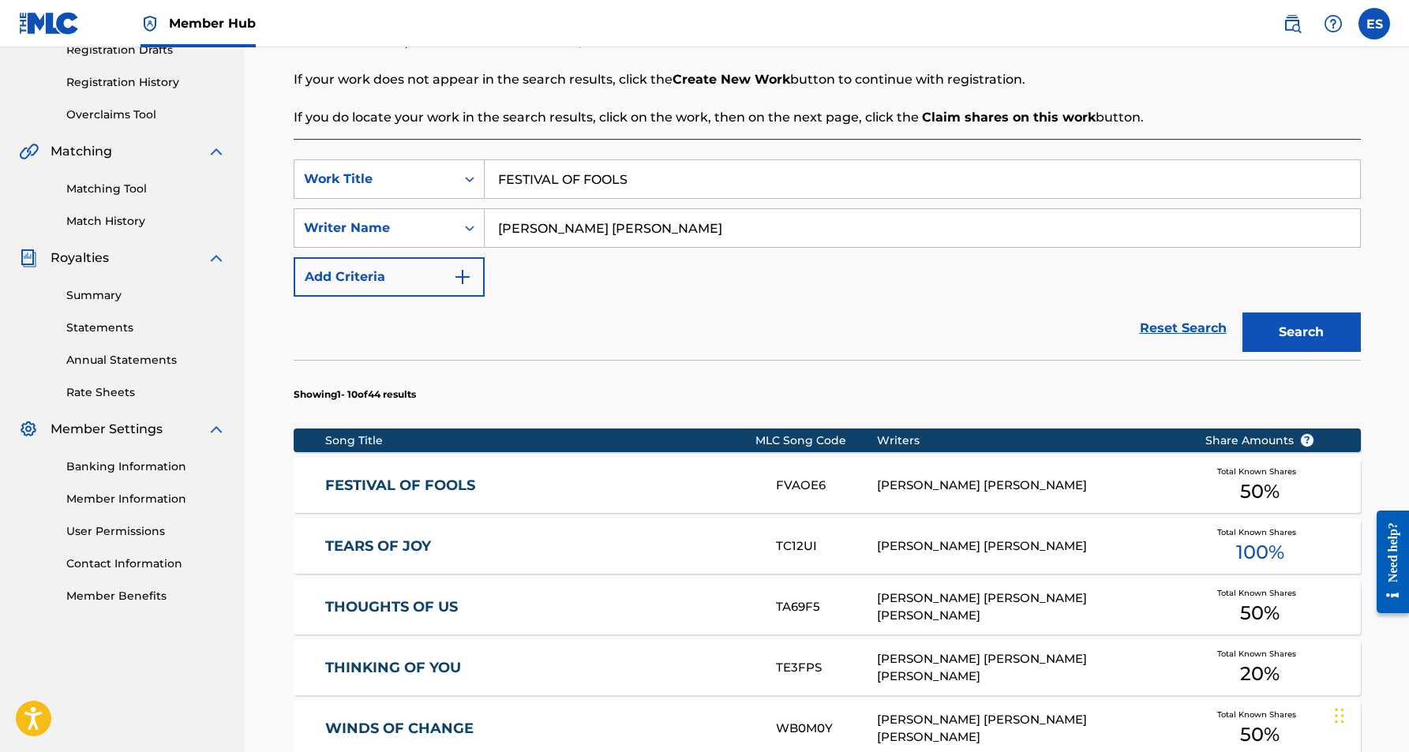
click at [946, 483] on div "[PERSON_NAME] [PERSON_NAME]" at bounding box center [1029, 486] width 304 height 18
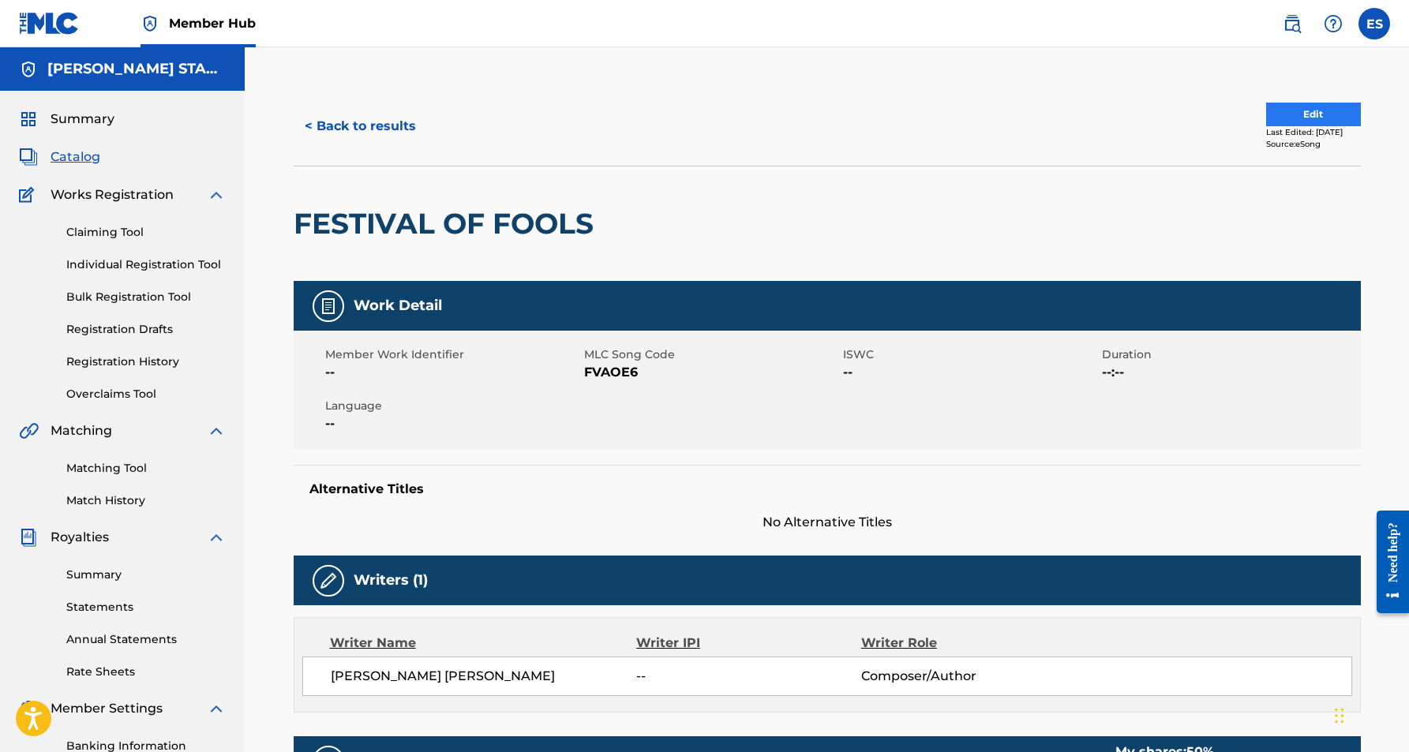
click at [1296, 112] on button "Edit" at bounding box center [1313, 115] width 95 height 24
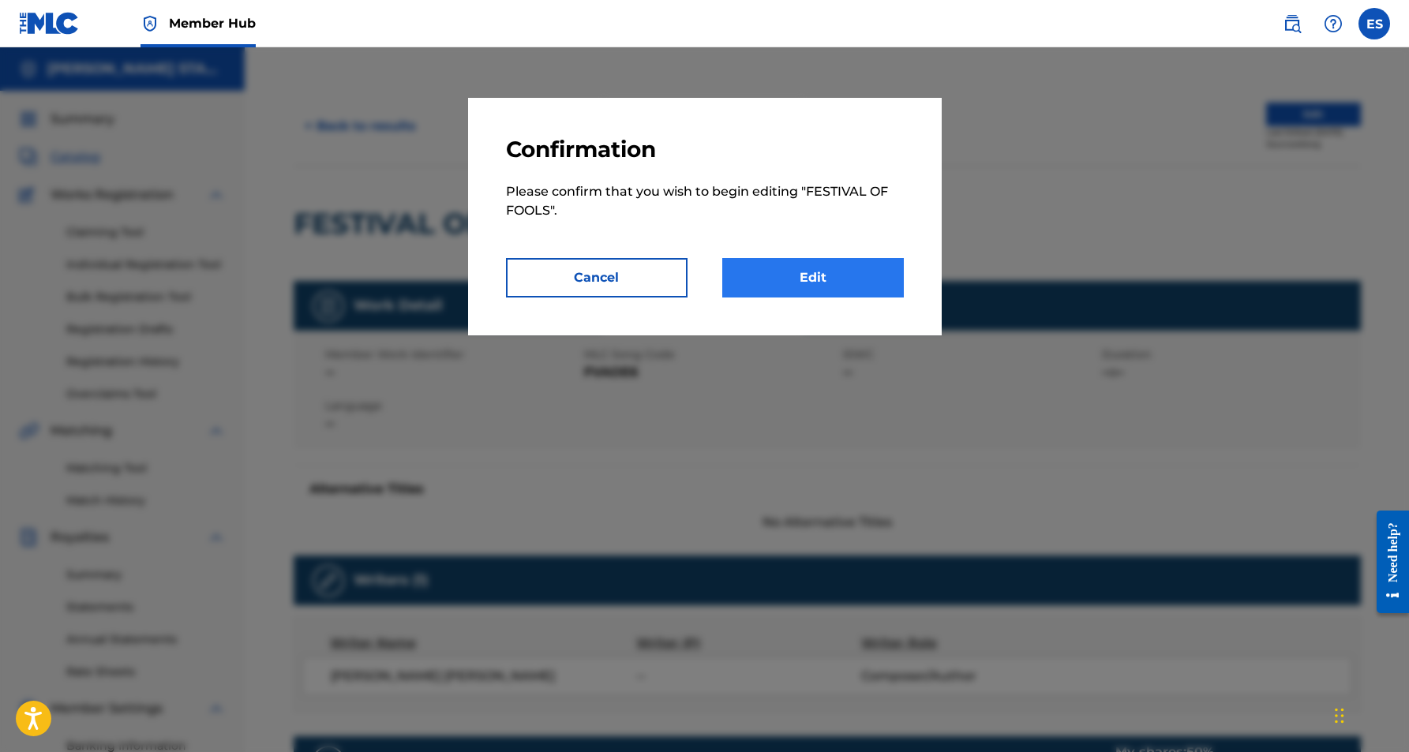
click at [796, 285] on link "Edit" at bounding box center [813, 277] width 182 height 39
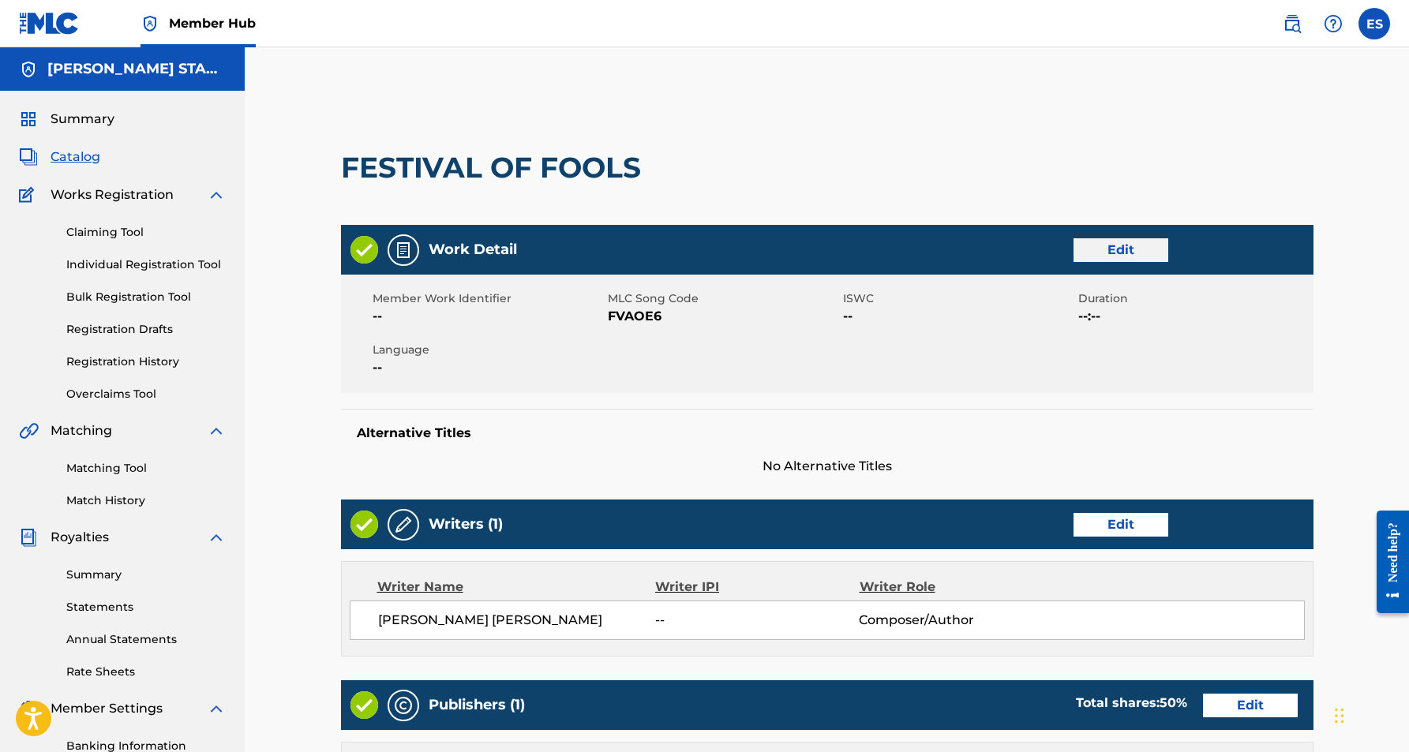
click at [1125, 242] on link "Edit" at bounding box center [1121, 250] width 95 height 24
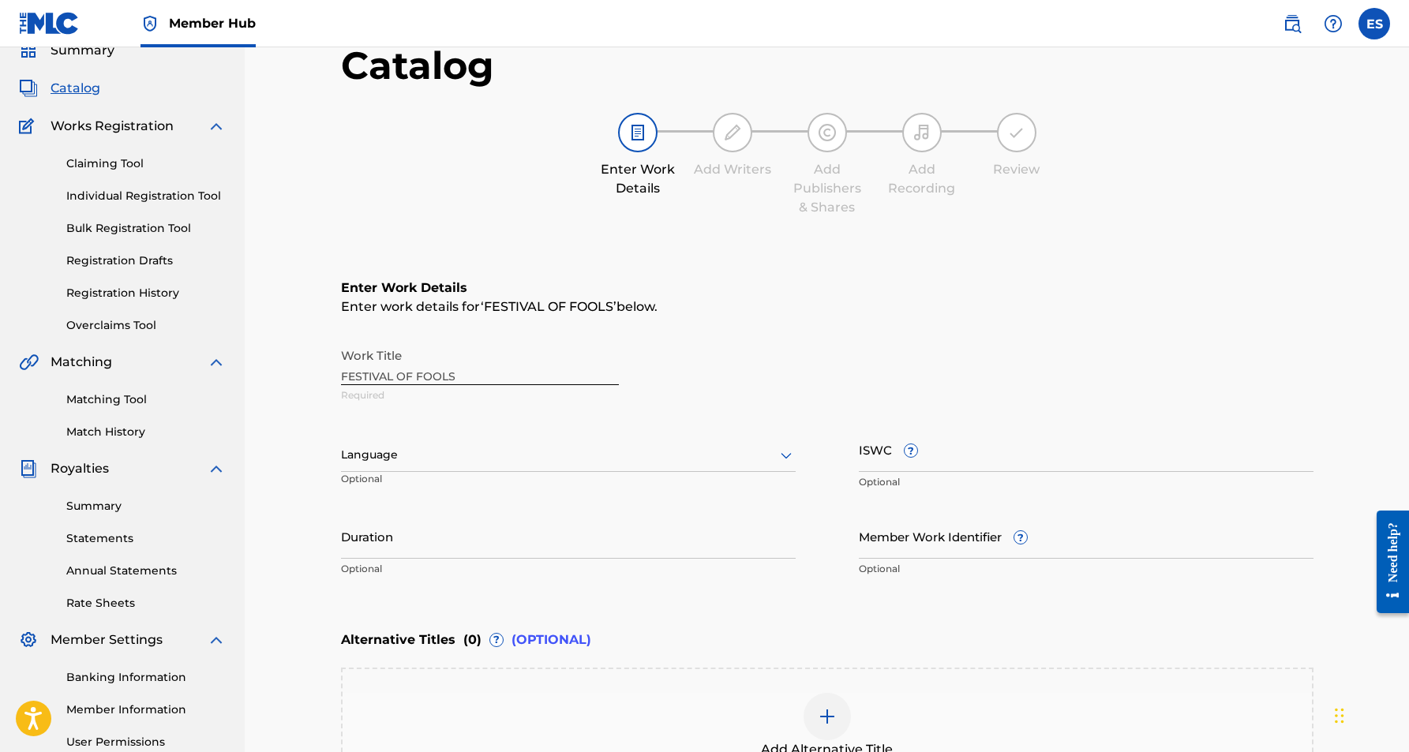
scroll to position [88, 0]
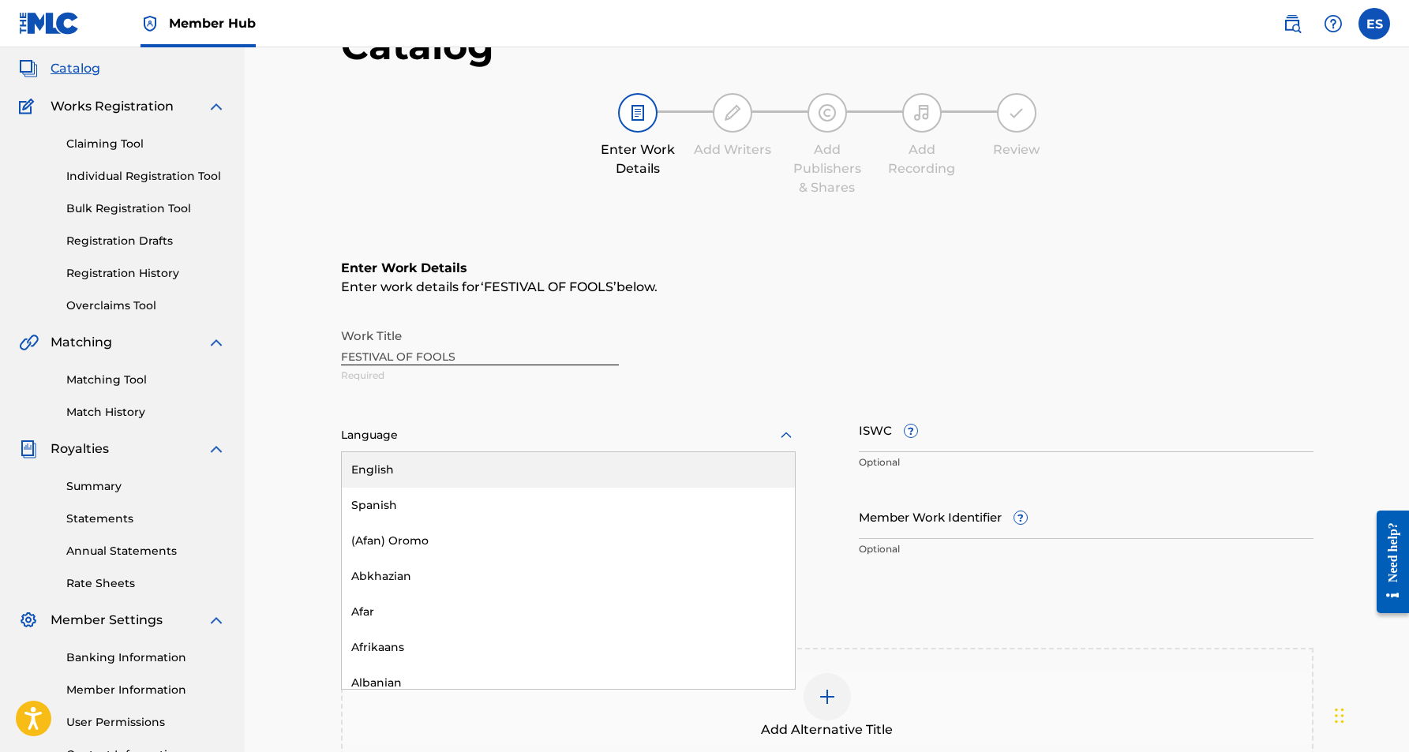
click at [782, 437] on icon at bounding box center [786, 435] width 19 height 19
click at [697, 485] on div "English" at bounding box center [568, 470] width 453 height 36
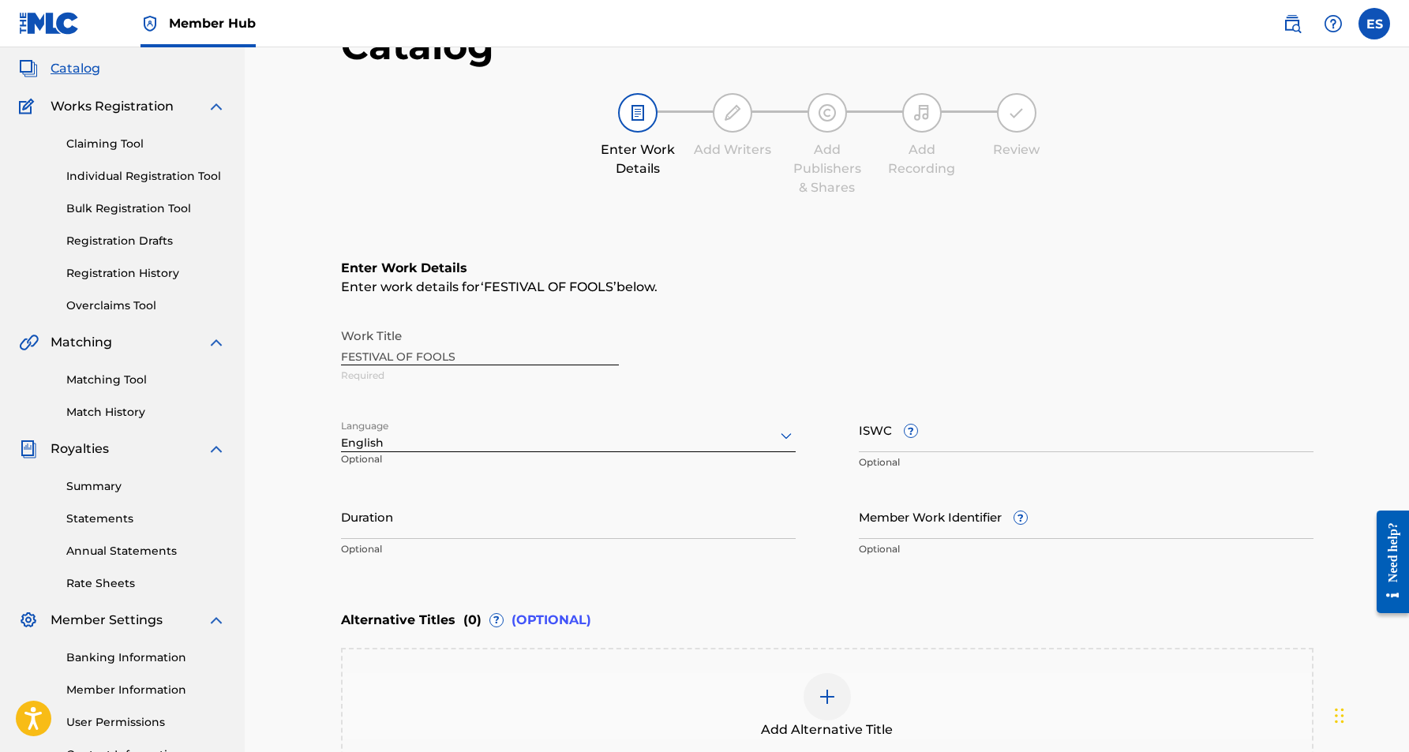
scroll to position [103, 0]
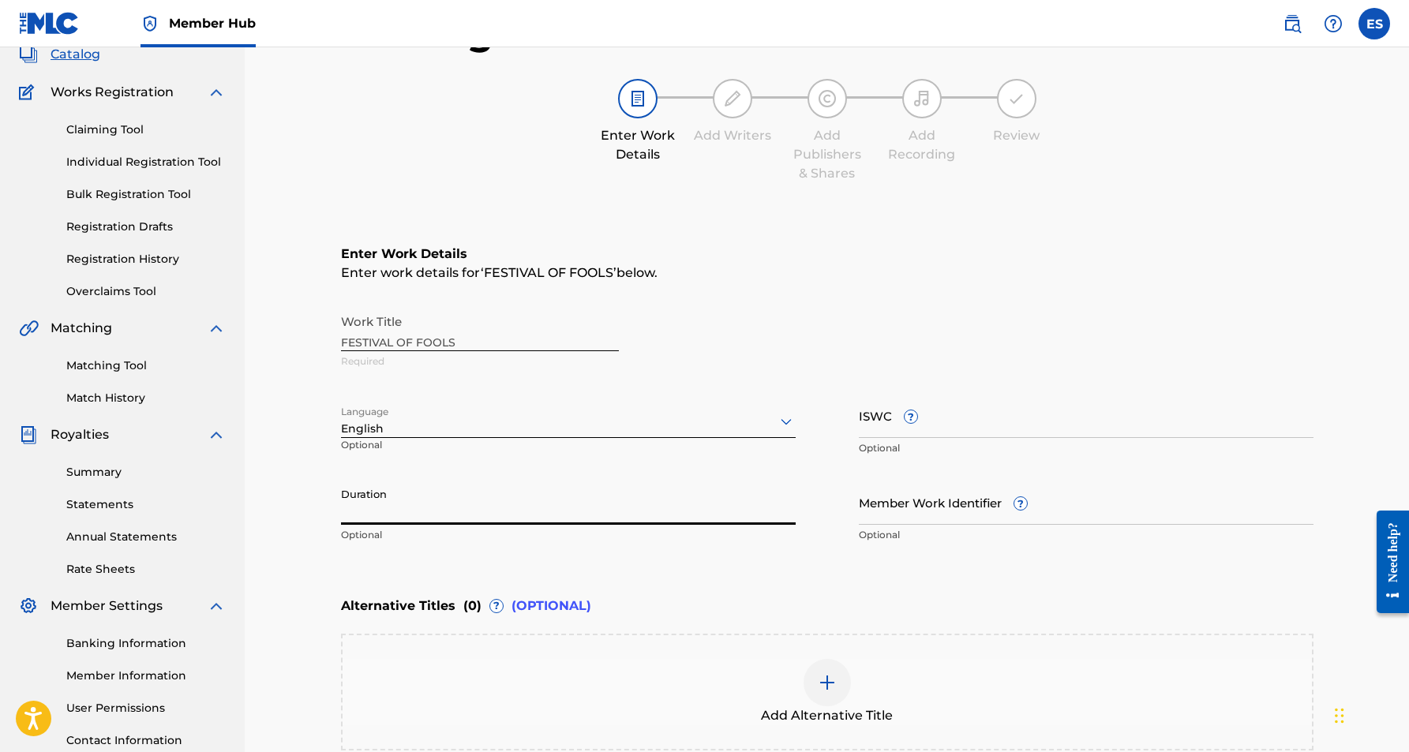
click at [433, 497] on input "Duration" at bounding box center [568, 502] width 455 height 45
paste input "04:13"
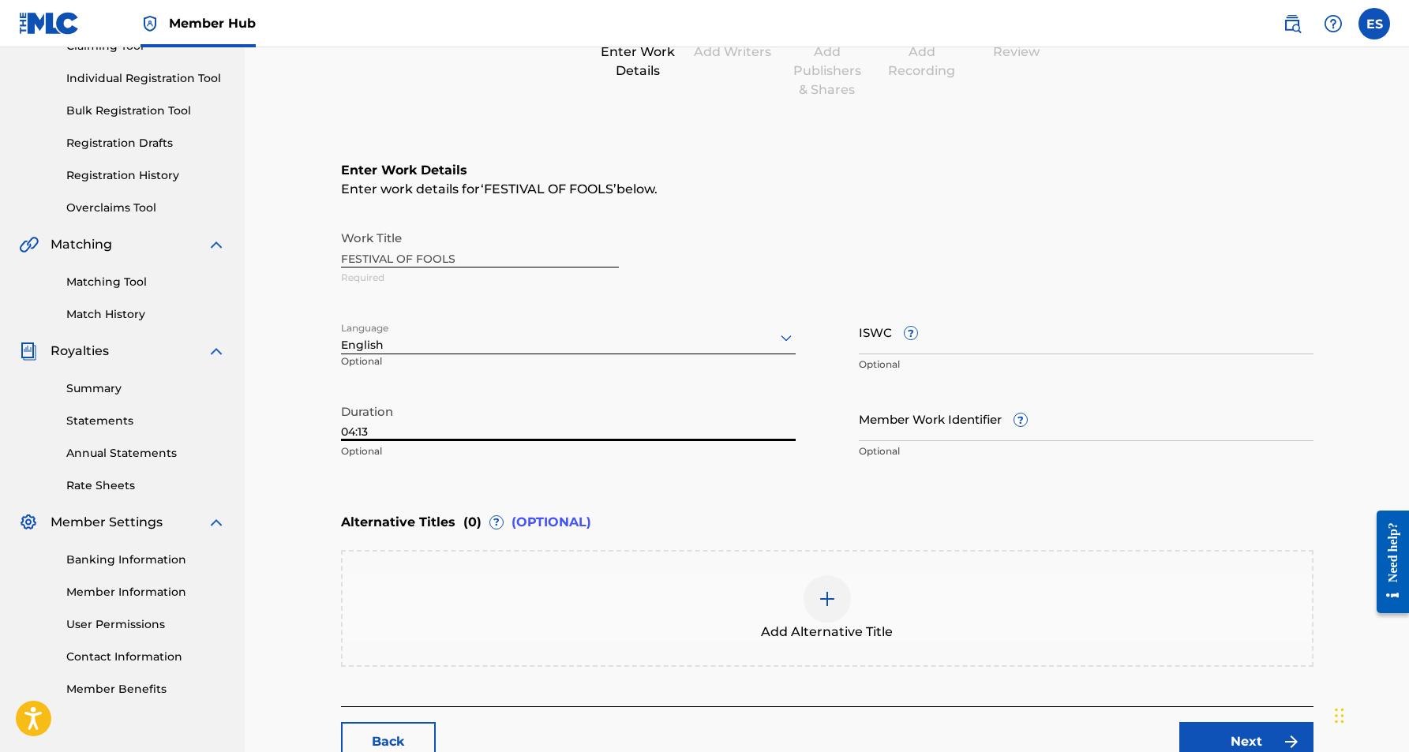
scroll to position [231, 0]
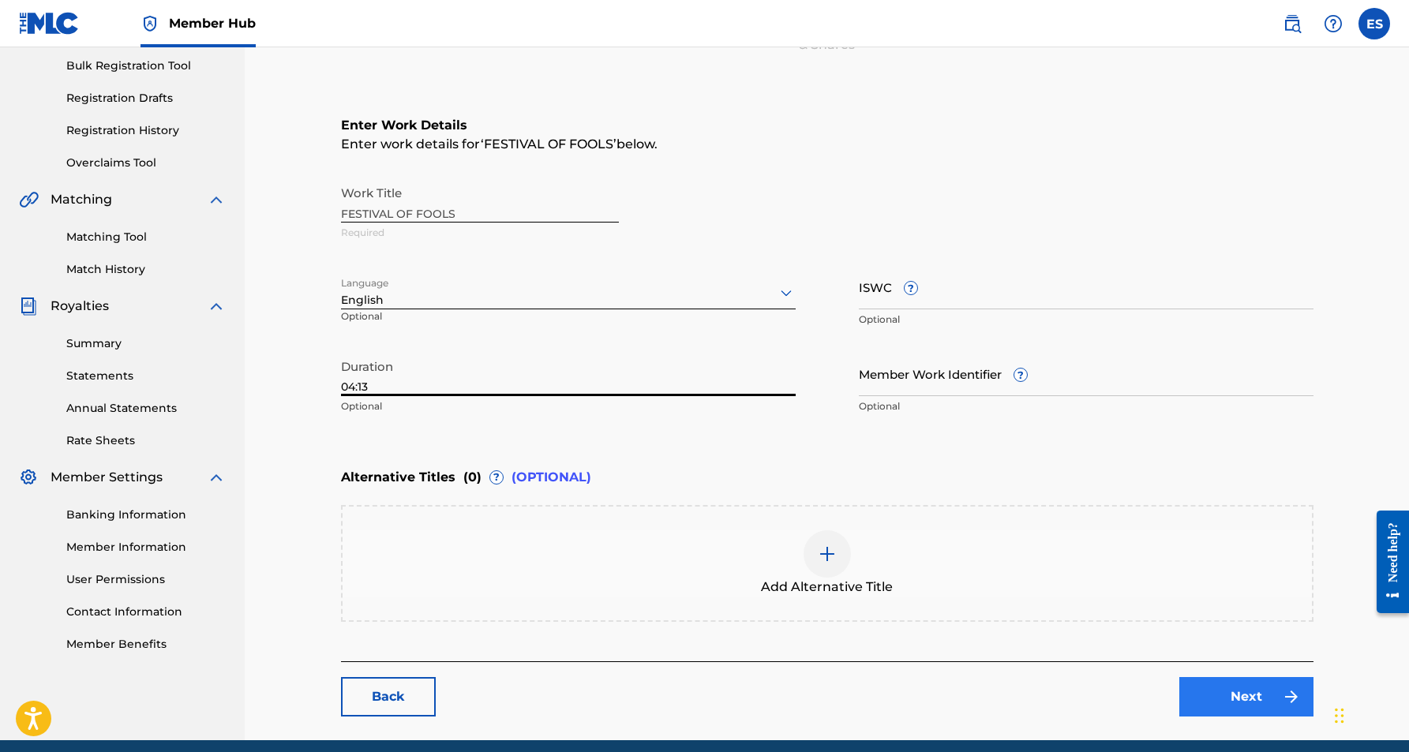
type input "04:13"
click at [1240, 702] on link "Next" at bounding box center [1247, 696] width 134 height 39
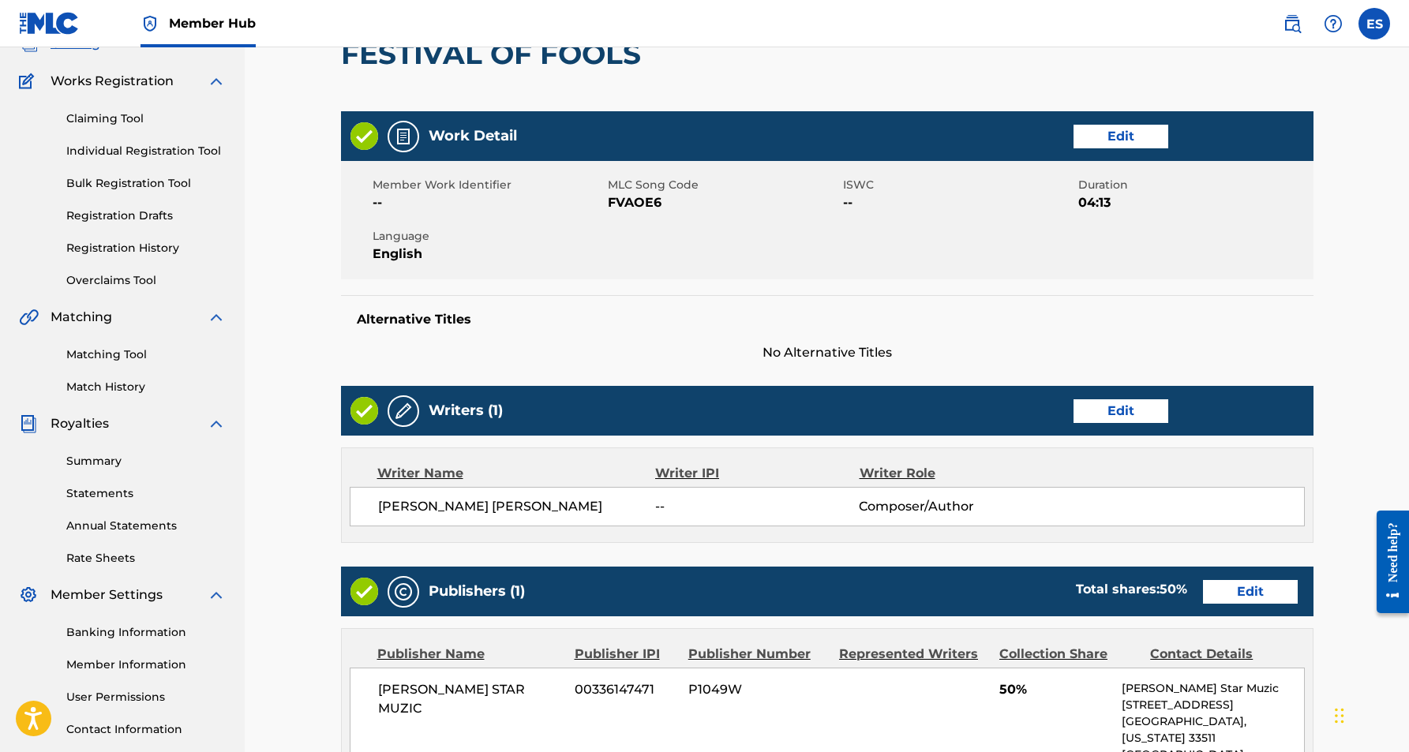
scroll to position [121, 0]
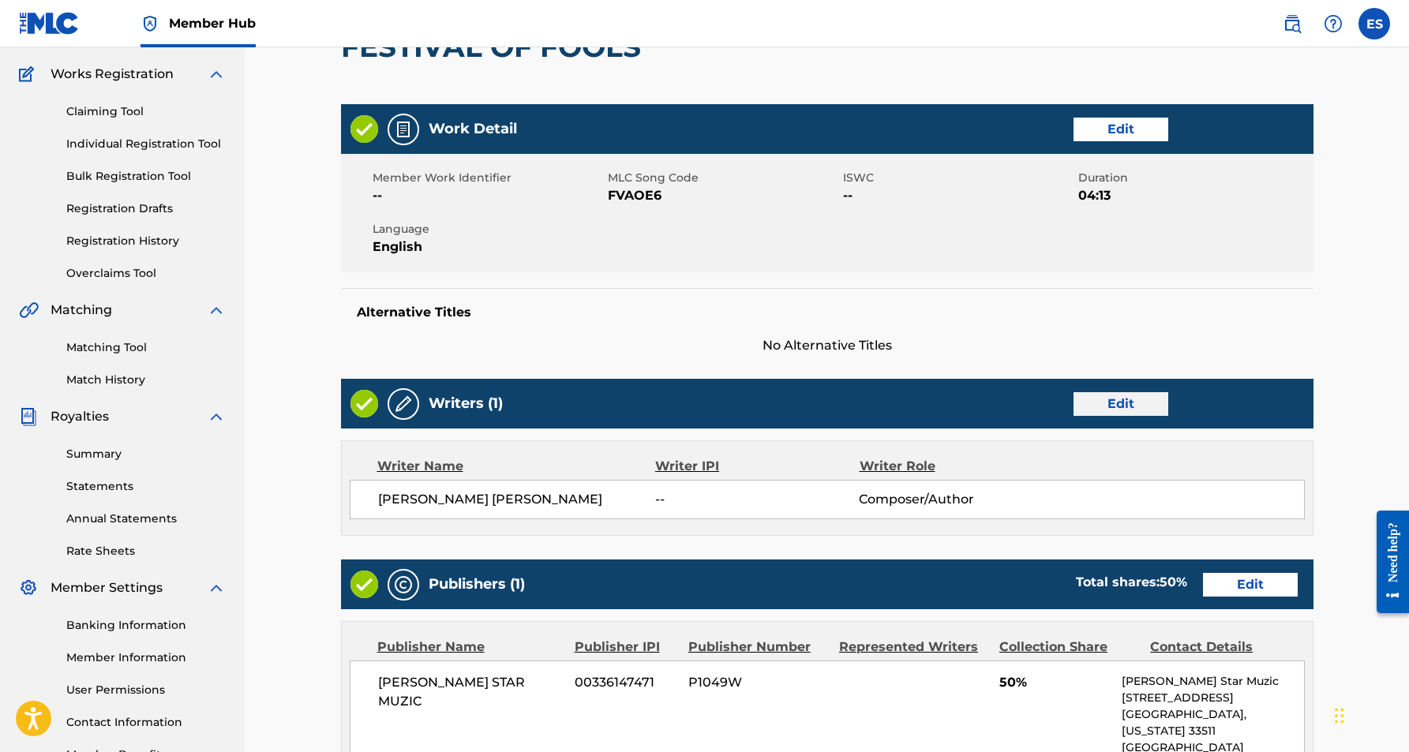
click at [1120, 402] on link "Edit" at bounding box center [1121, 404] width 95 height 24
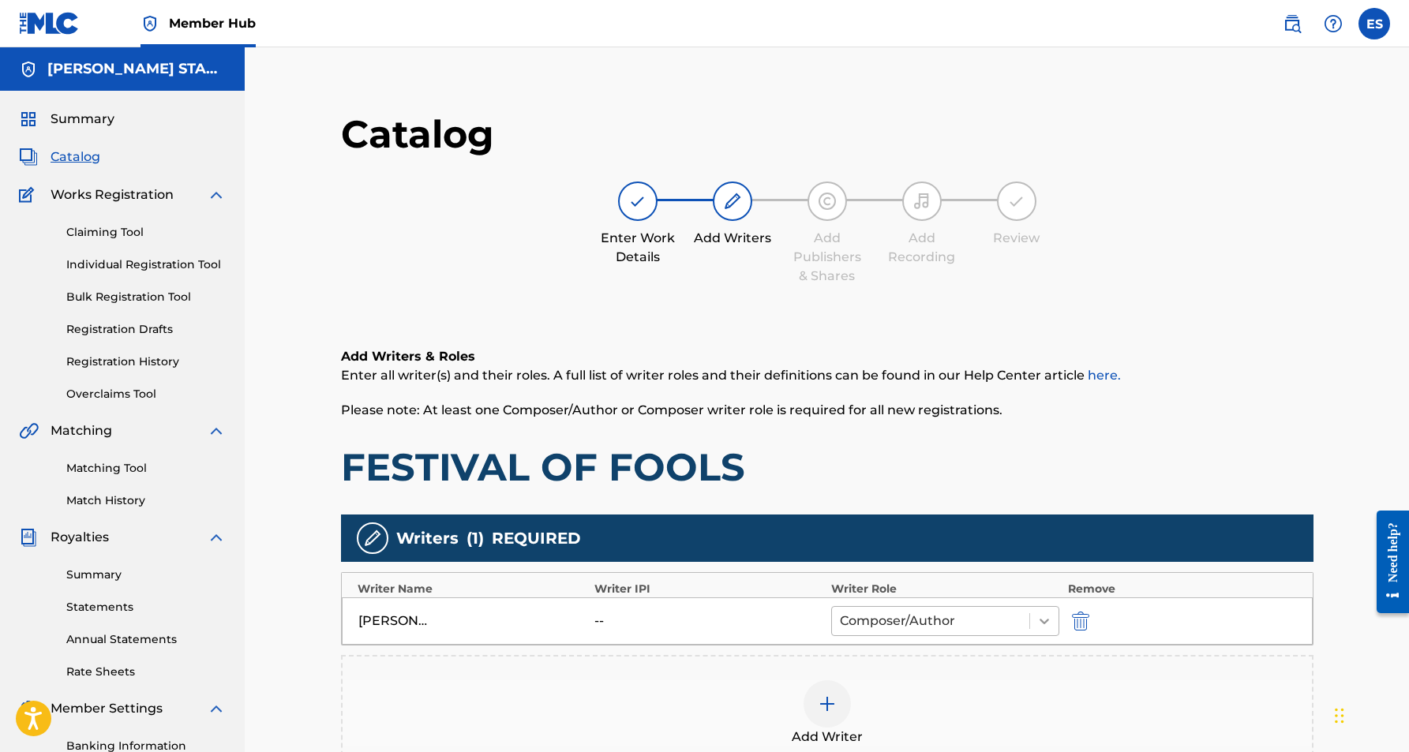
click at [1038, 619] on icon at bounding box center [1045, 621] width 16 height 16
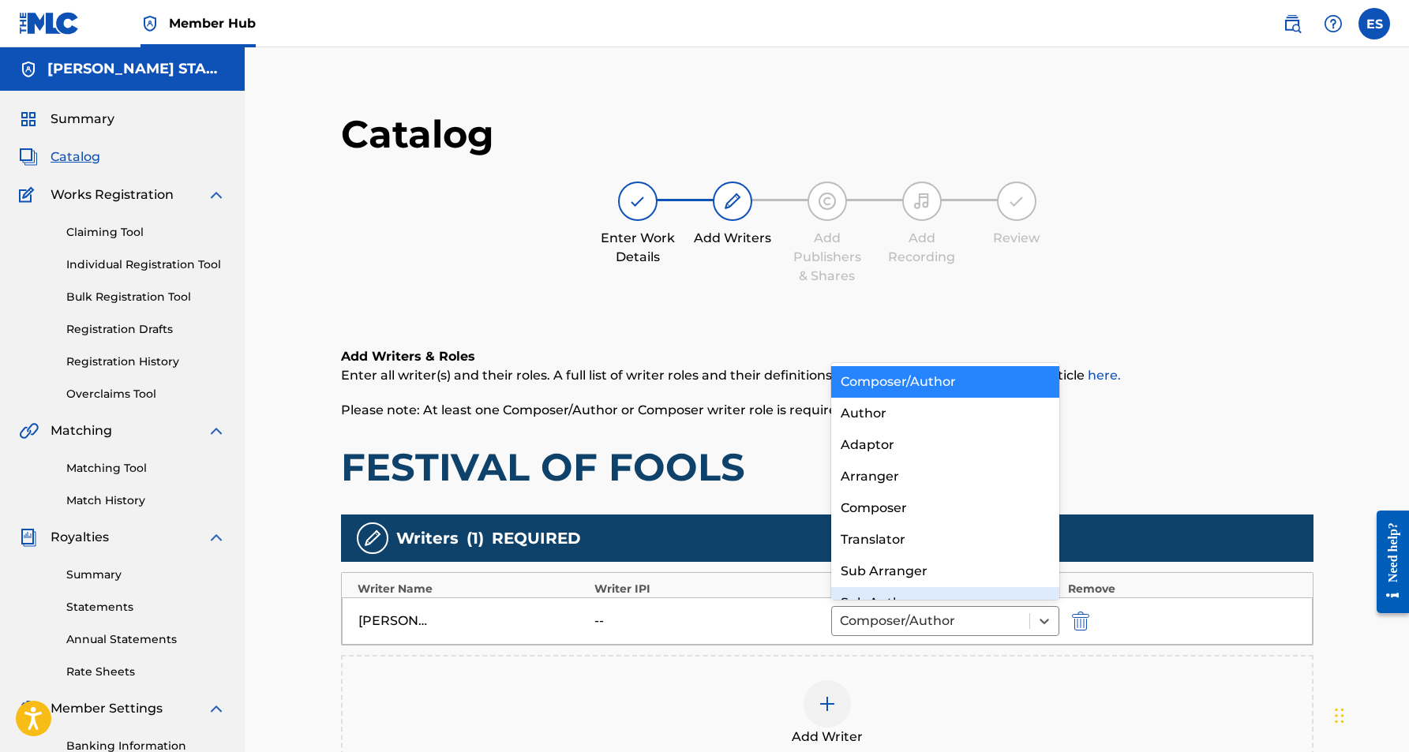
scroll to position [22, 0]
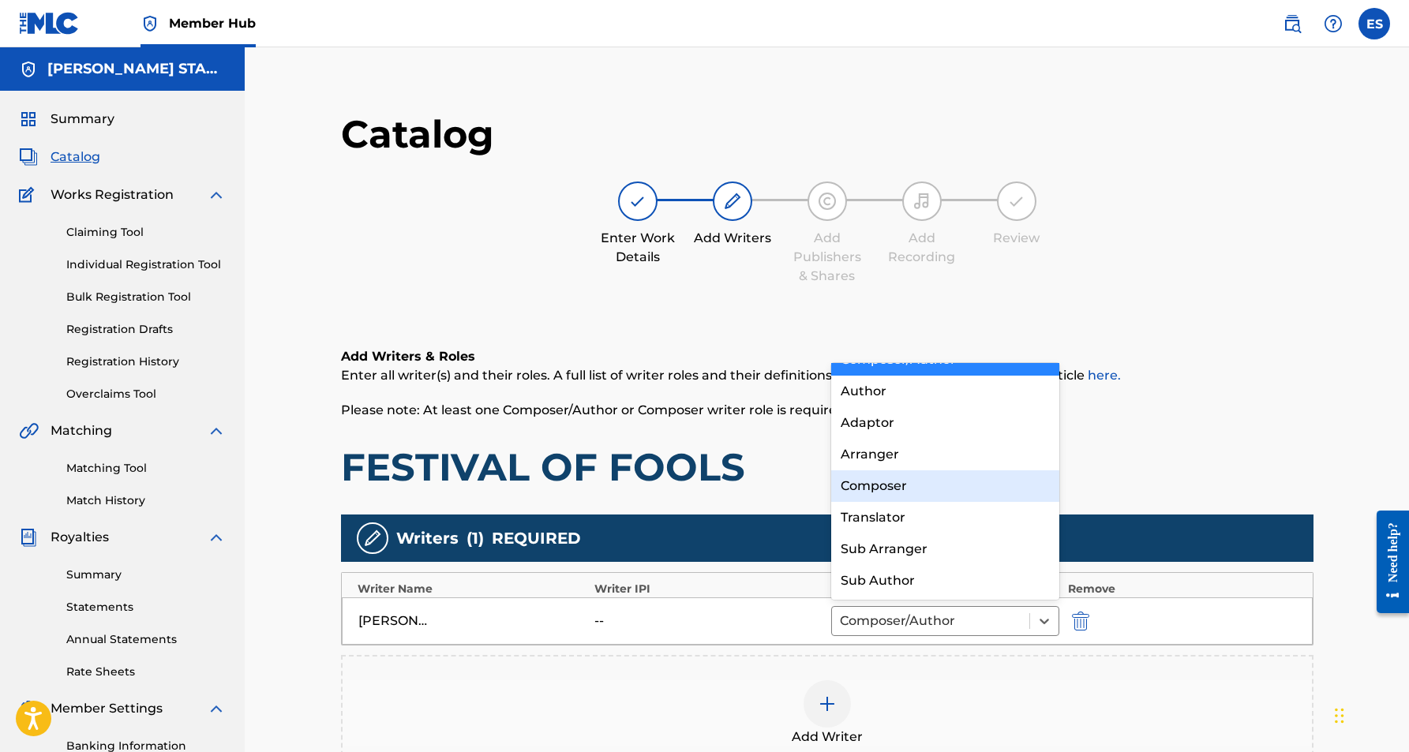
click at [931, 491] on div "Composer" at bounding box center [945, 487] width 229 height 32
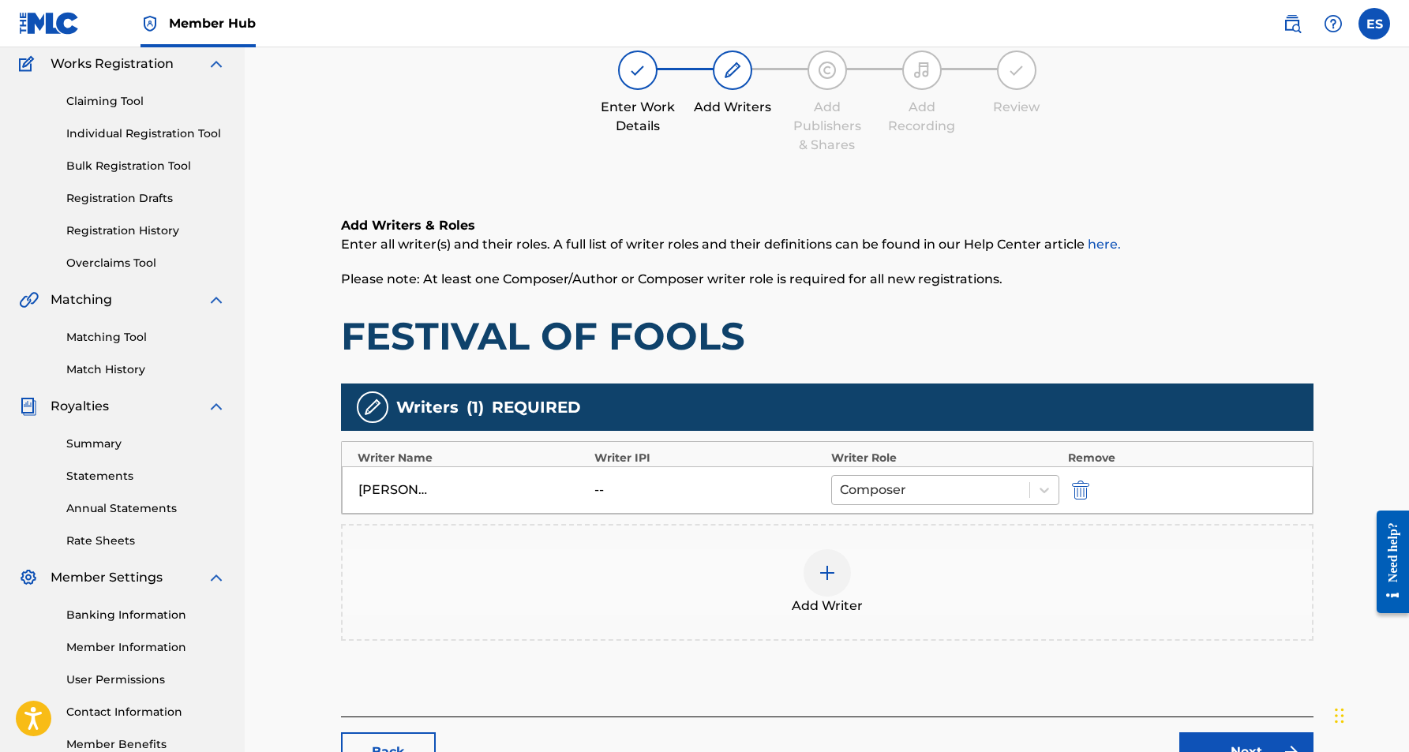
scroll to position [154, 0]
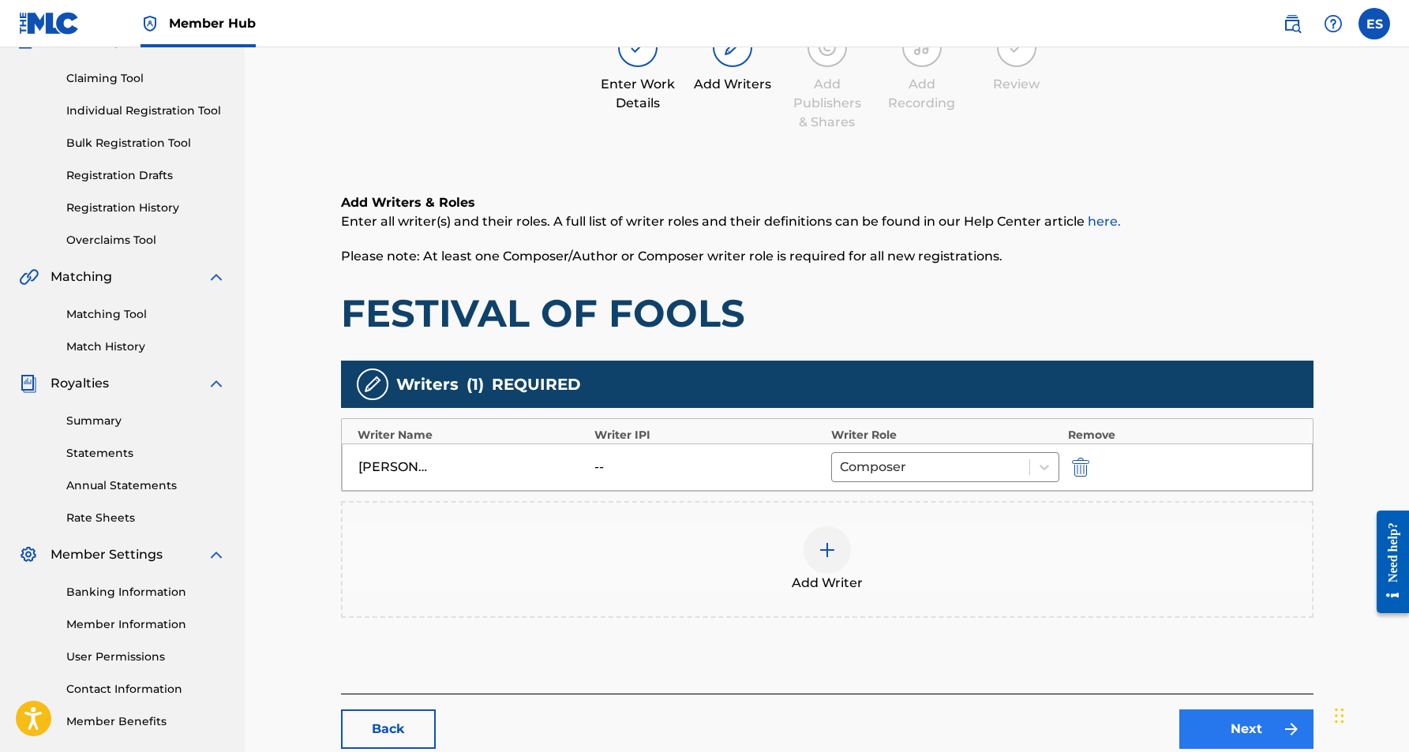
click at [1222, 721] on link "Next" at bounding box center [1247, 729] width 134 height 39
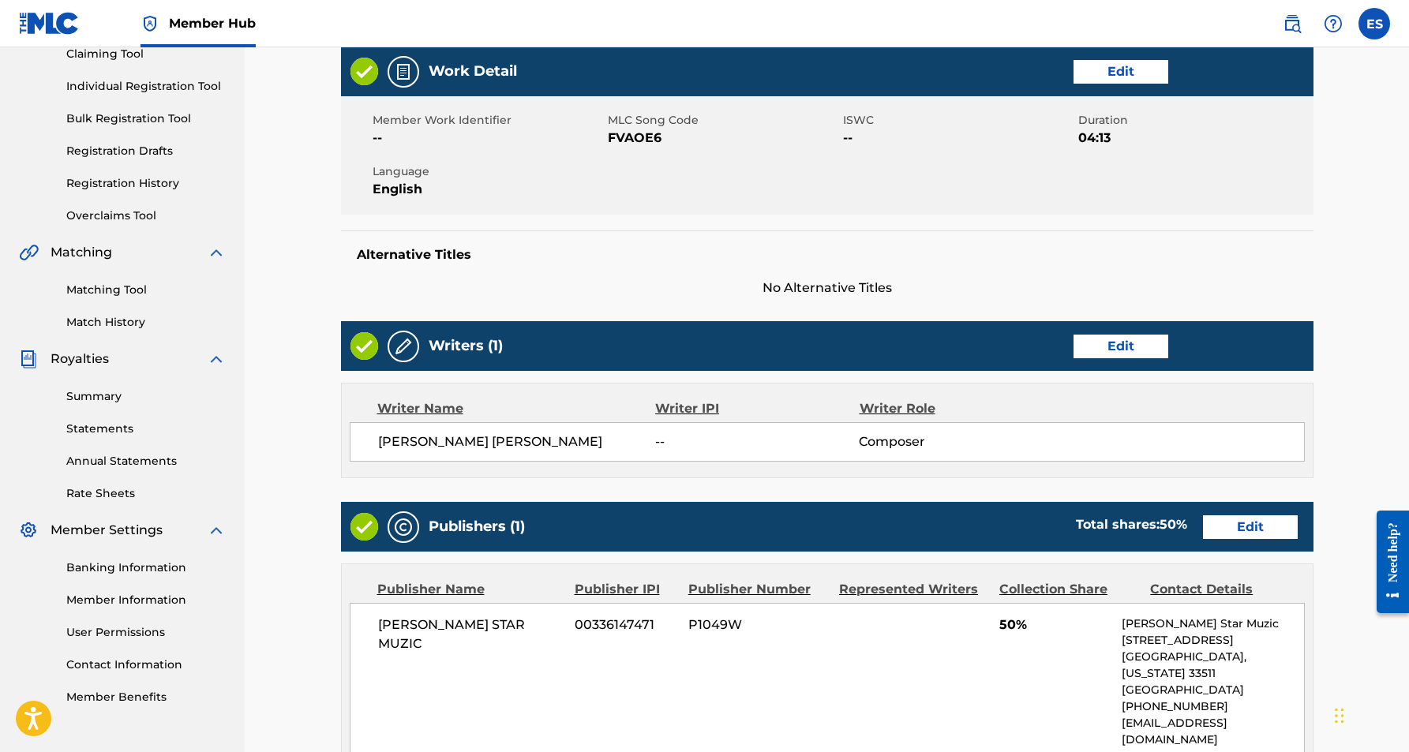
scroll to position [208, 0]
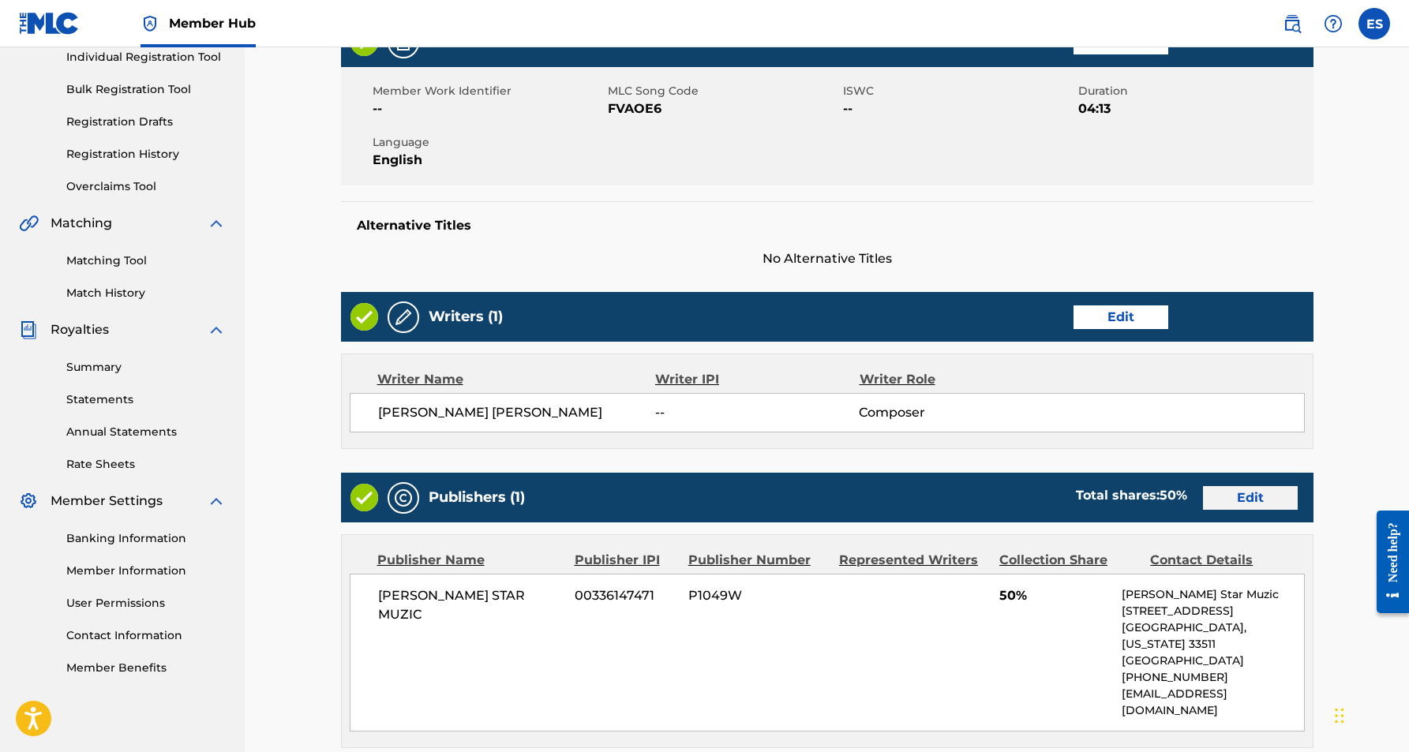
click at [1242, 507] on link "Edit" at bounding box center [1250, 498] width 95 height 24
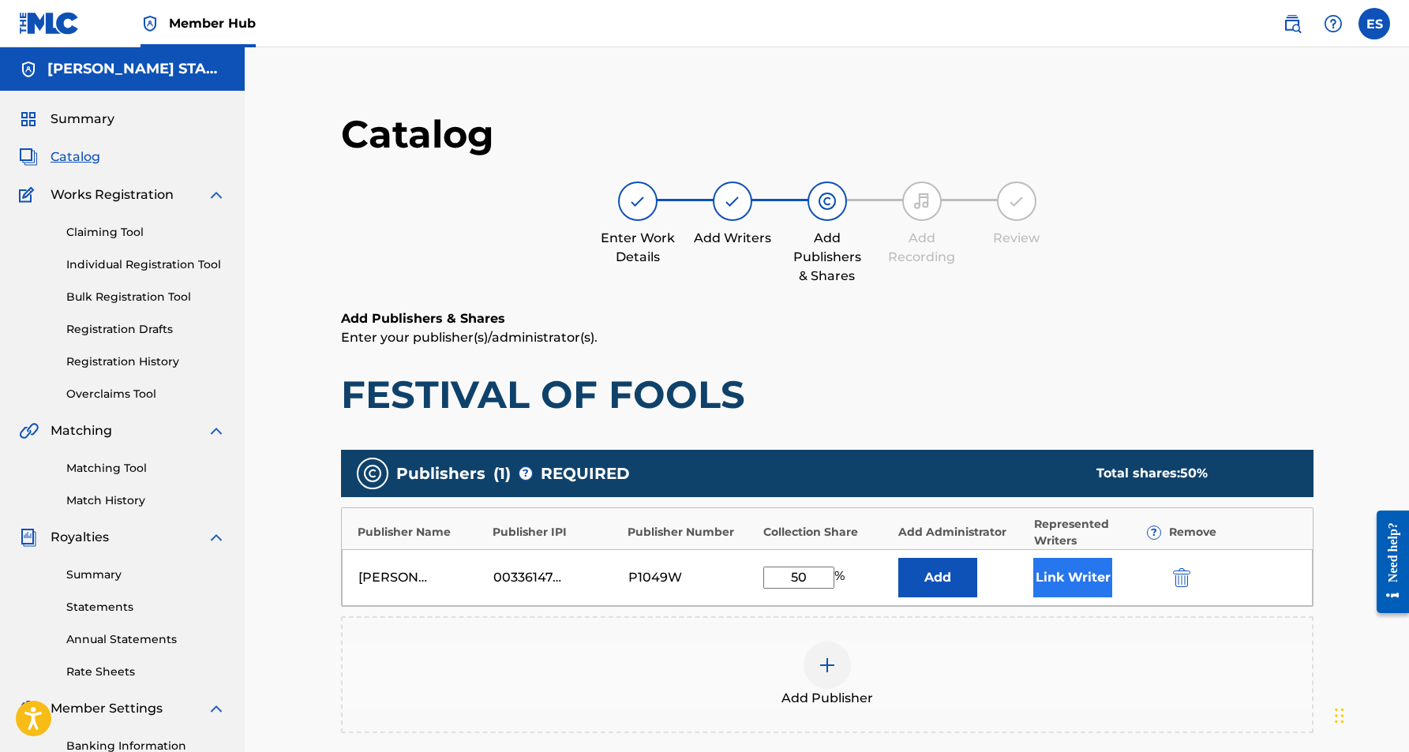
click at [1082, 579] on button "Link Writer" at bounding box center [1072, 577] width 79 height 39
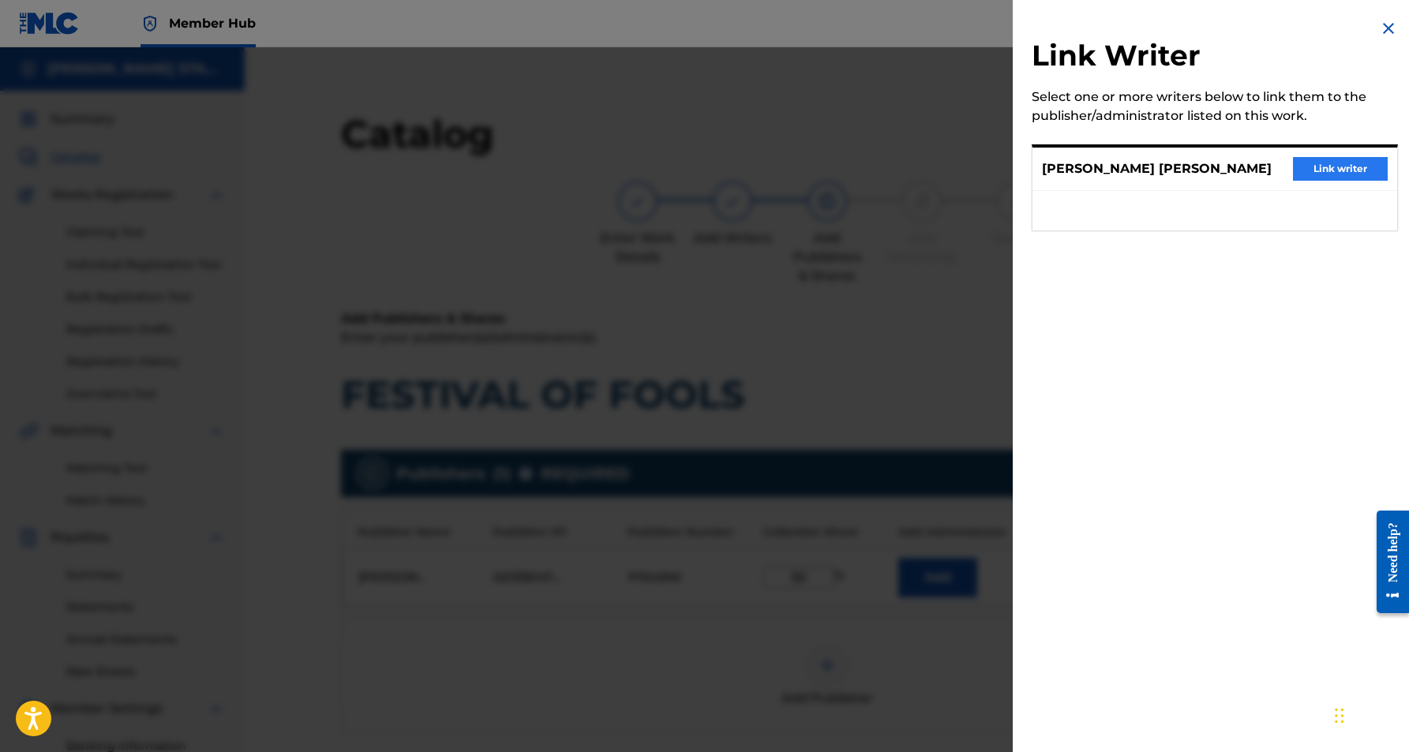
click at [1326, 173] on button "Link writer" at bounding box center [1340, 169] width 95 height 24
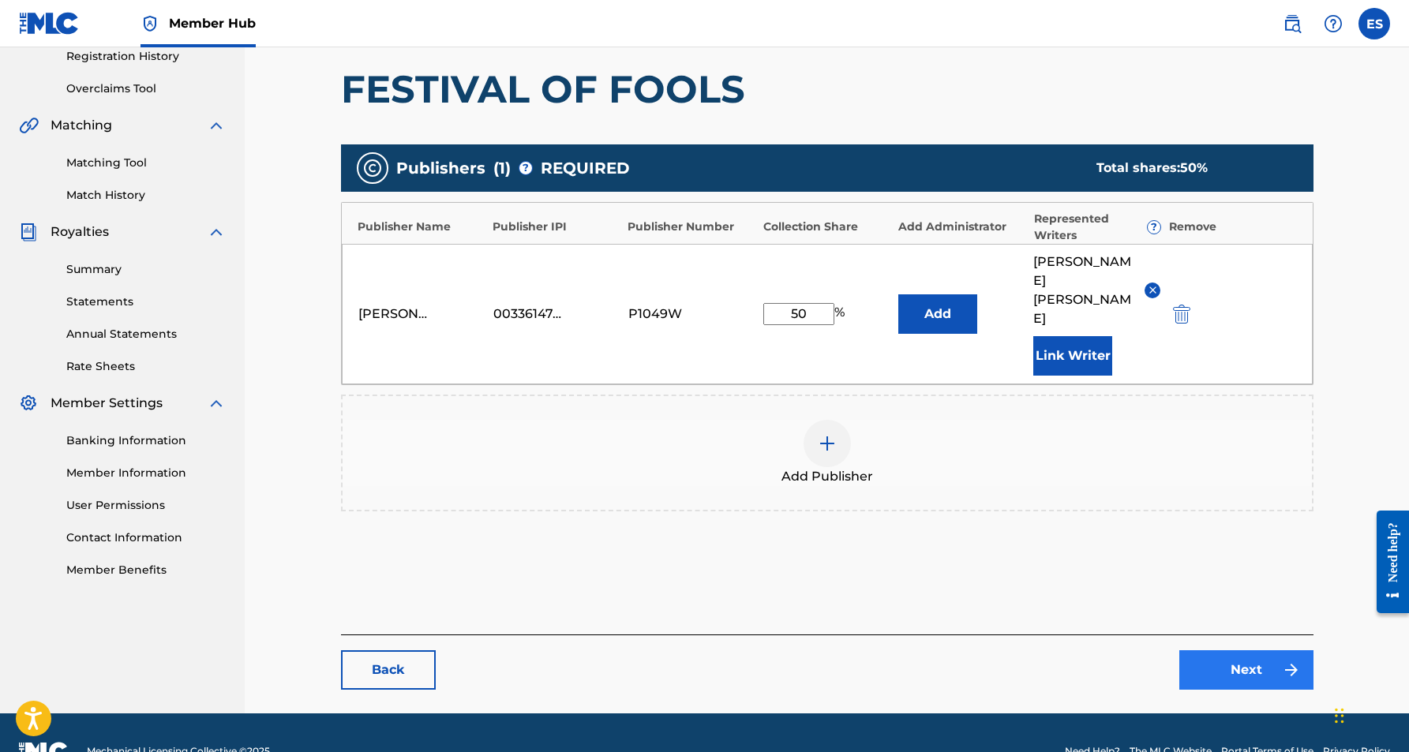
scroll to position [305, 0]
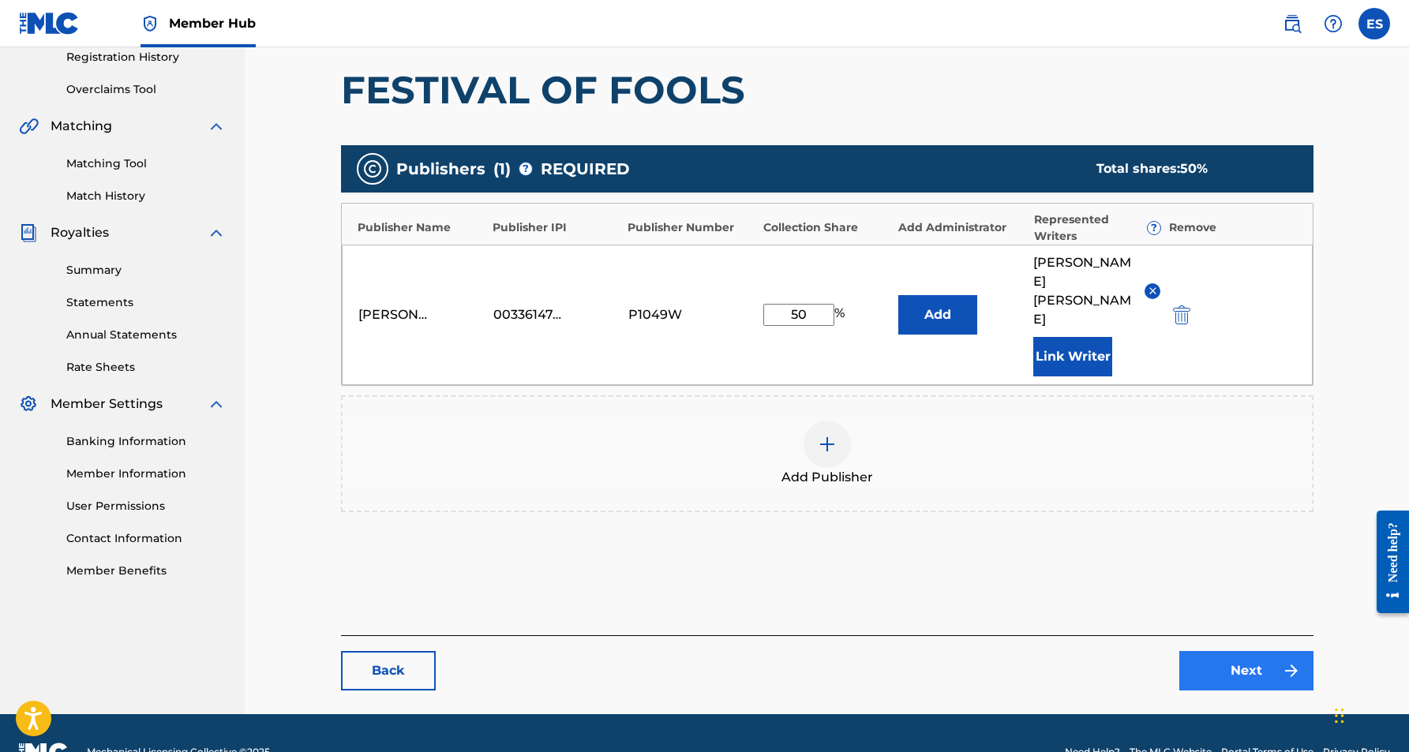
click at [1238, 651] on link "Next" at bounding box center [1247, 670] width 134 height 39
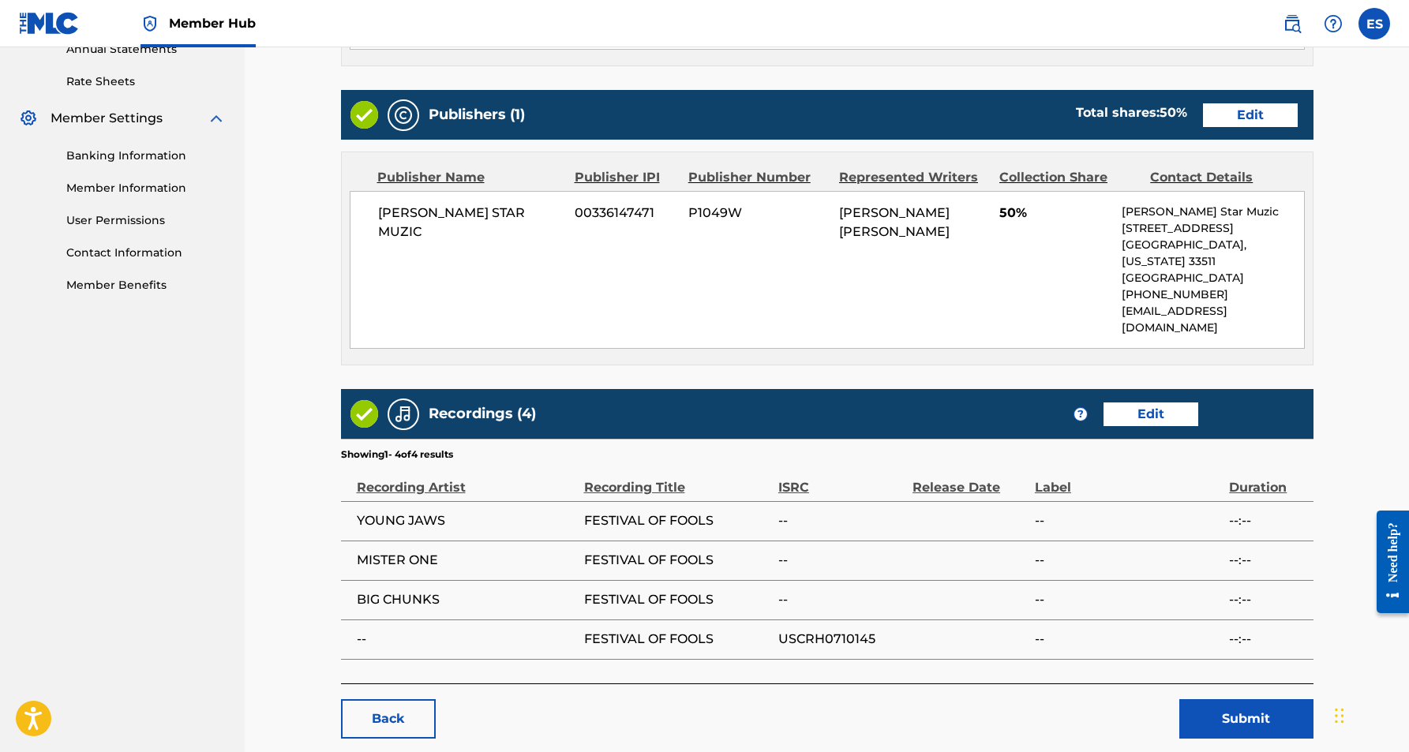
scroll to position [597, 0]
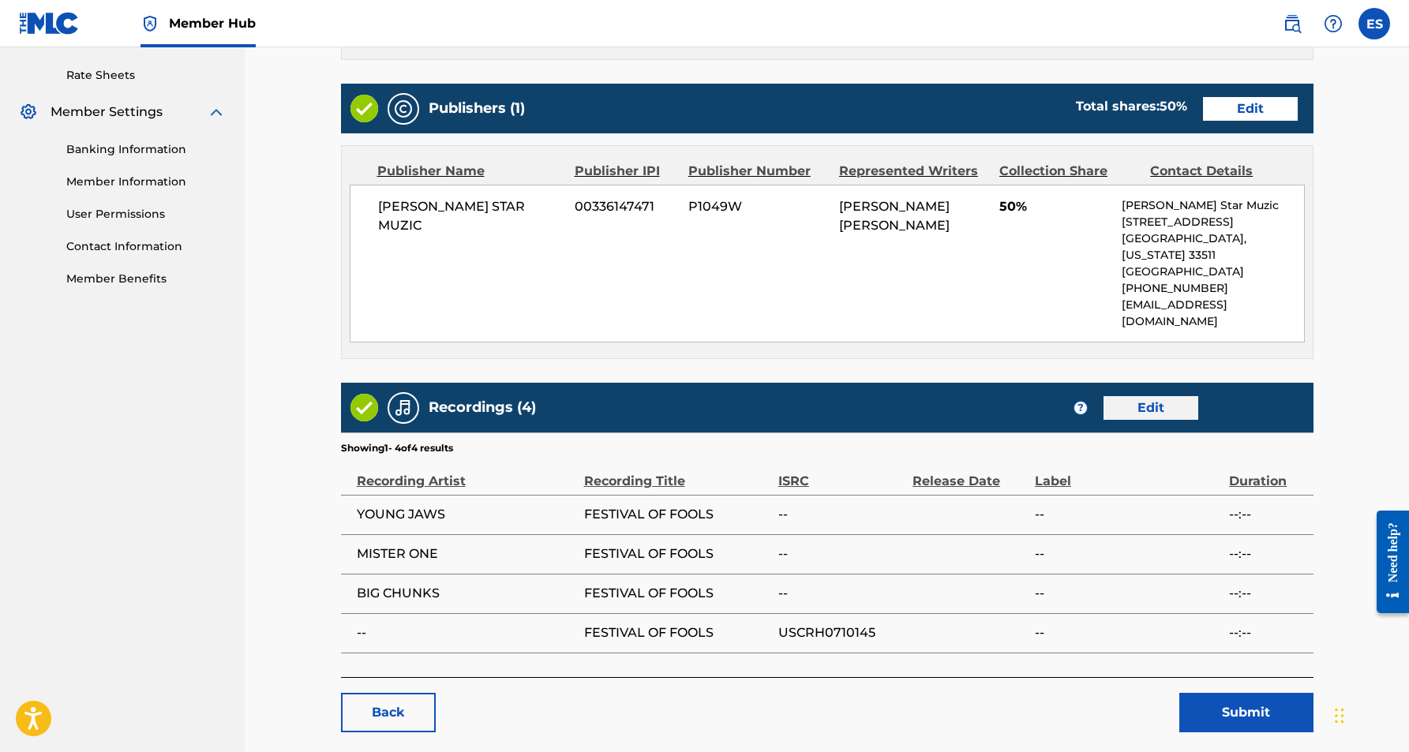
click at [1142, 396] on link "Edit" at bounding box center [1151, 408] width 95 height 24
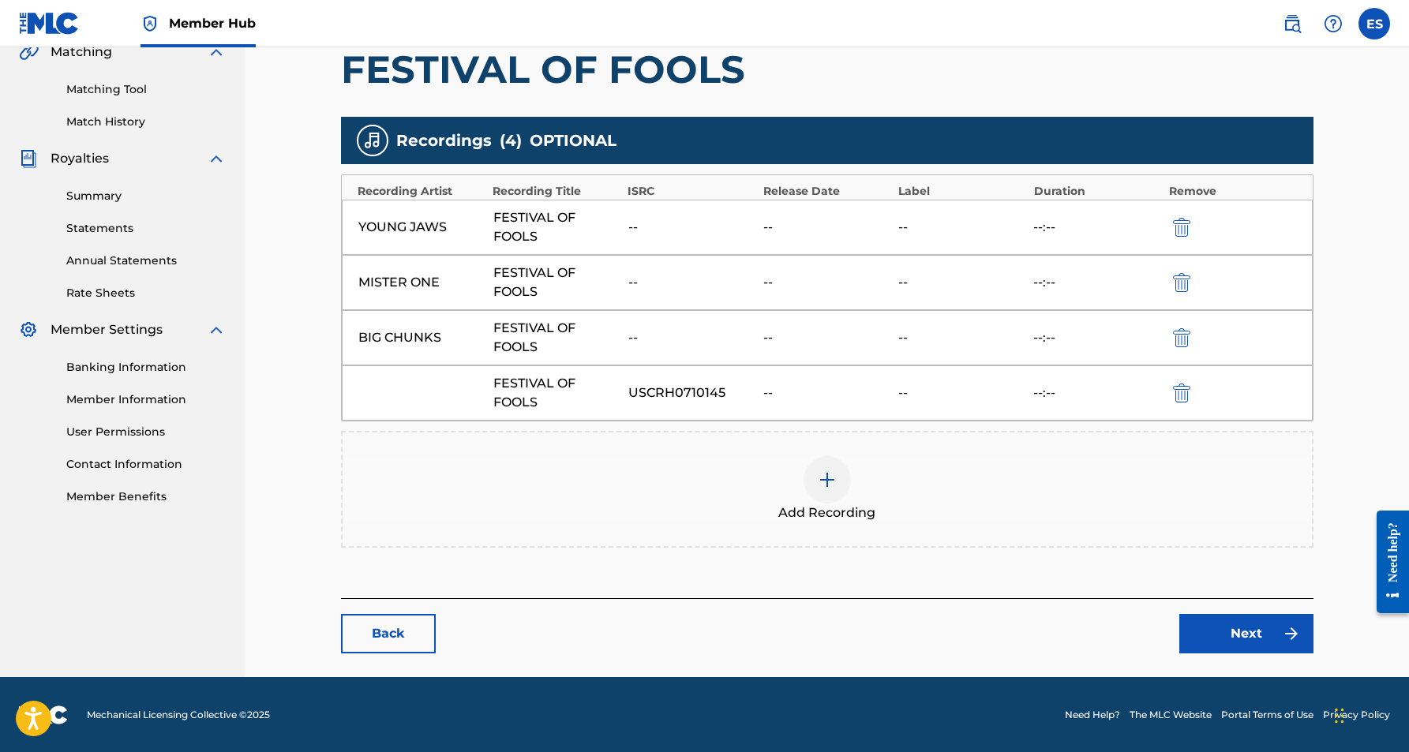
scroll to position [380, 0]
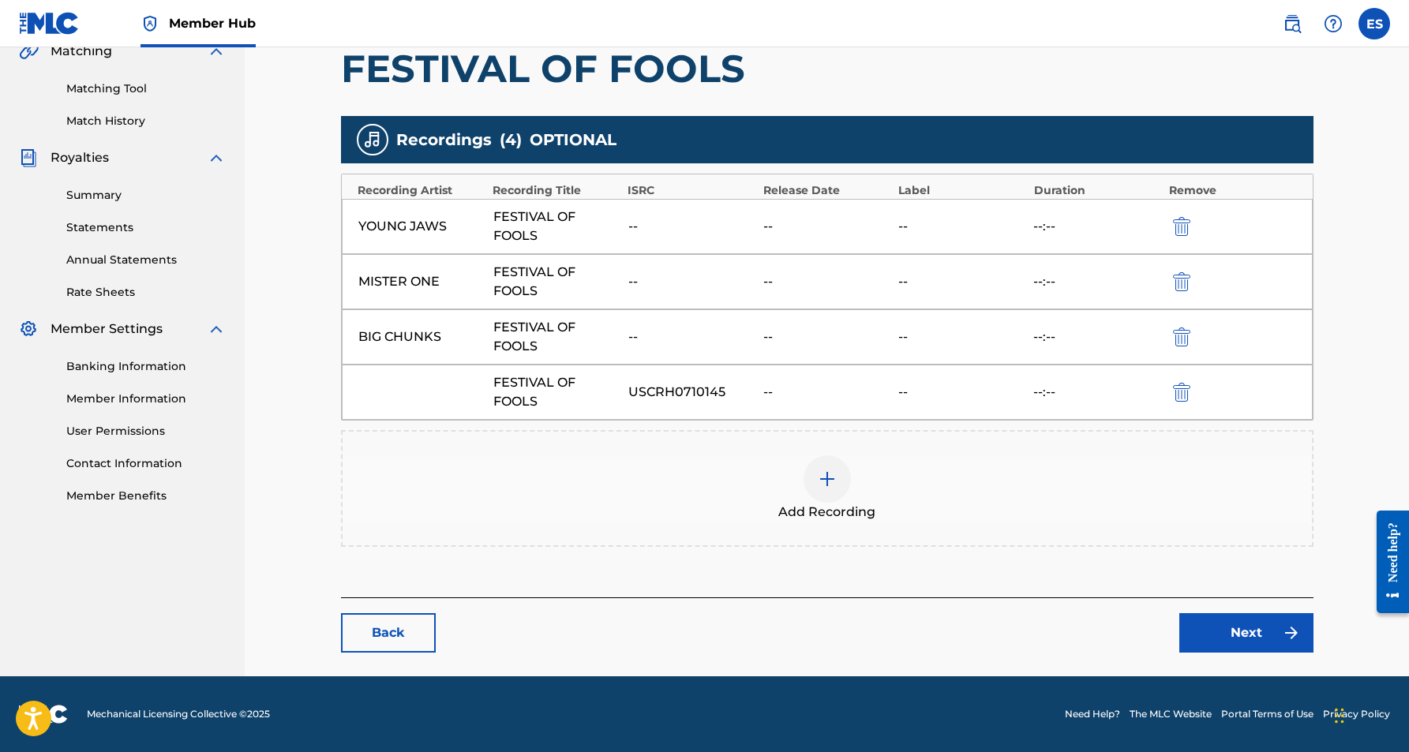
click at [825, 477] on img at bounding box center [827, 479] width 19 height 19
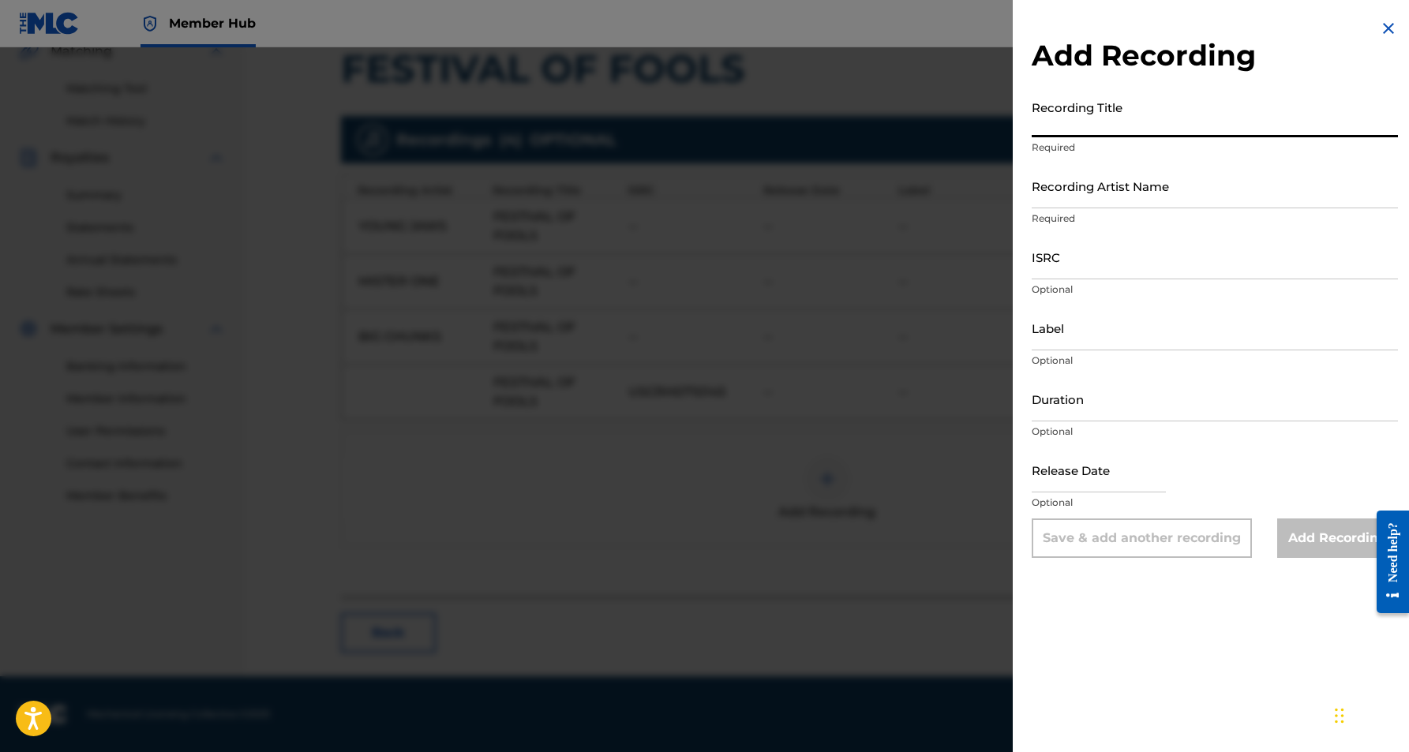
click at [1098, 105] on input "Recording Title" at bounding box center [1215, 114] width 366 height 45
paste input "FESTIVAL OF FOOLS"
type input "FESTIVAL OF FOOLS"
click at [1182, 188] on input "Recording Artist Name" at bounding box center [1215, 185] width 366 height 45
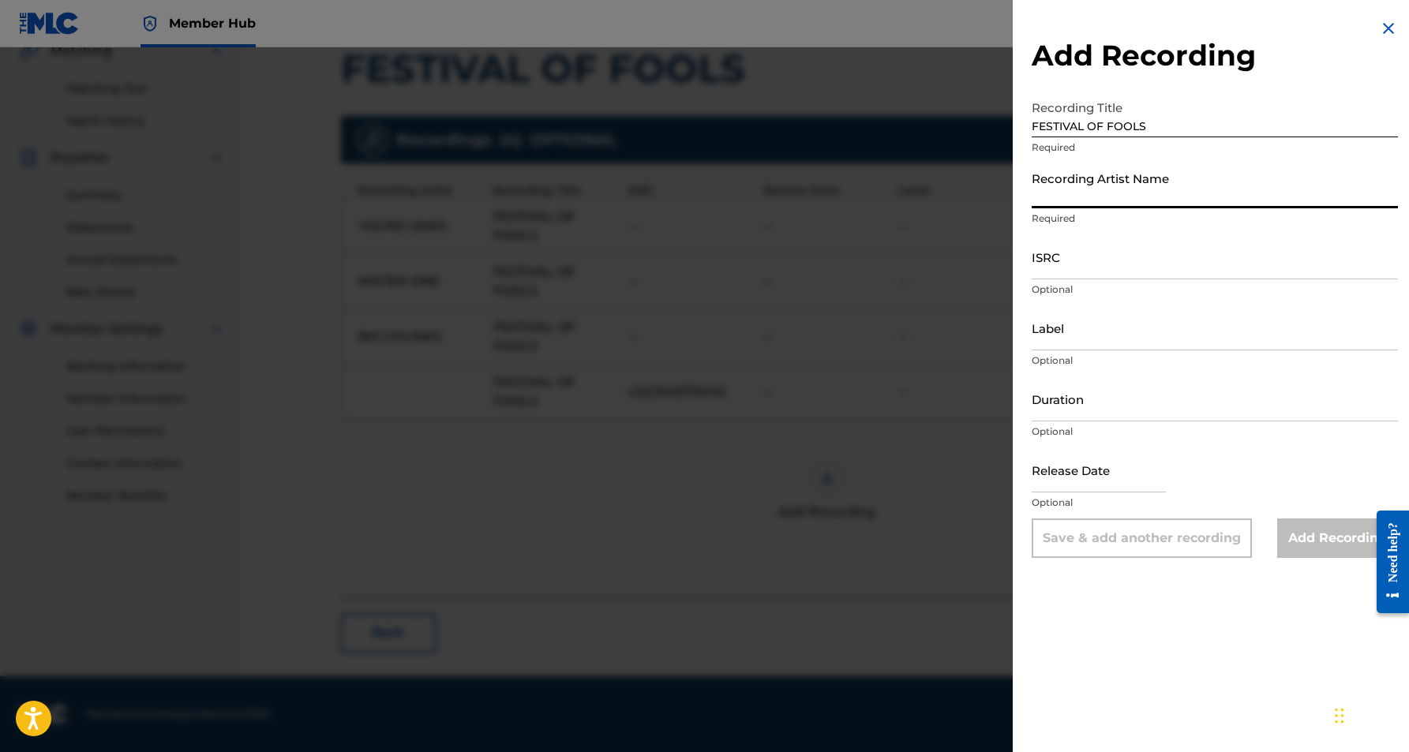
paste input "MISTER ONE"
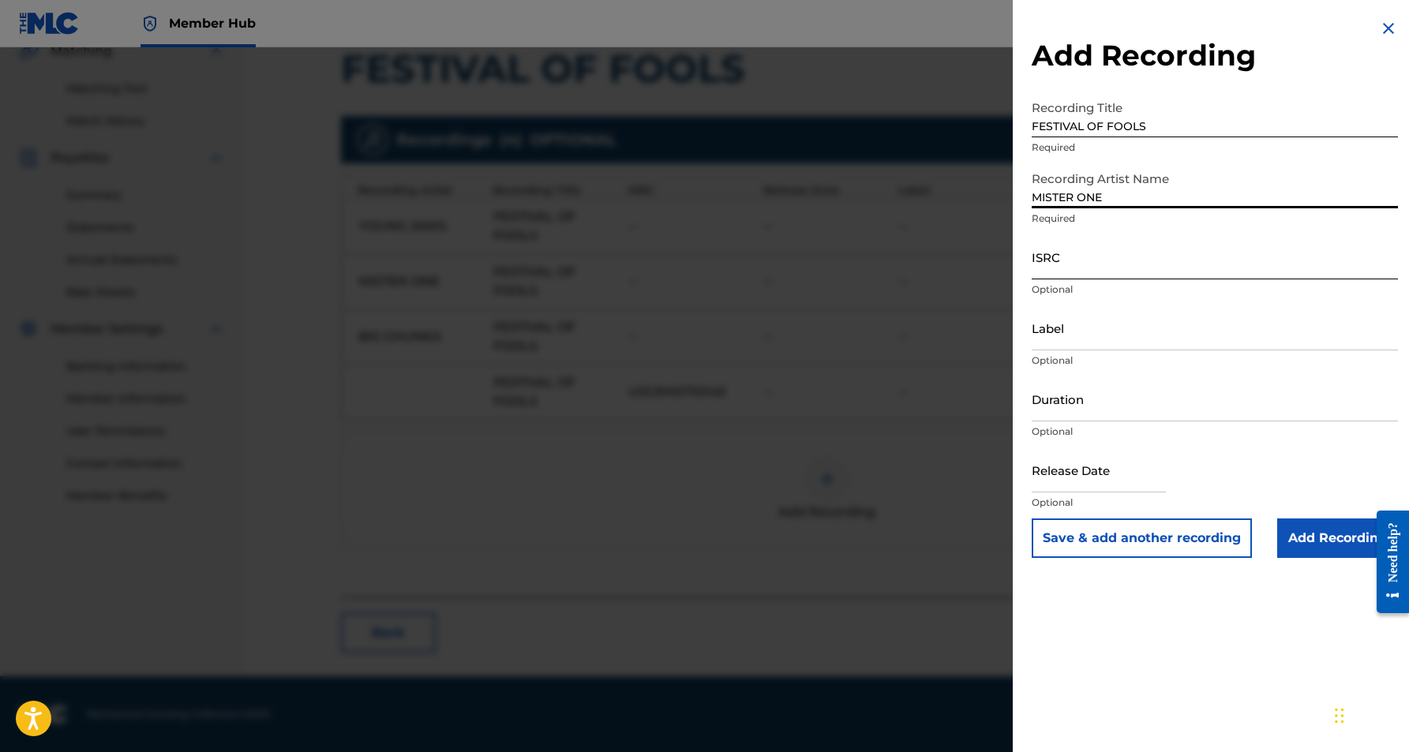
type input "MISTER ONE"
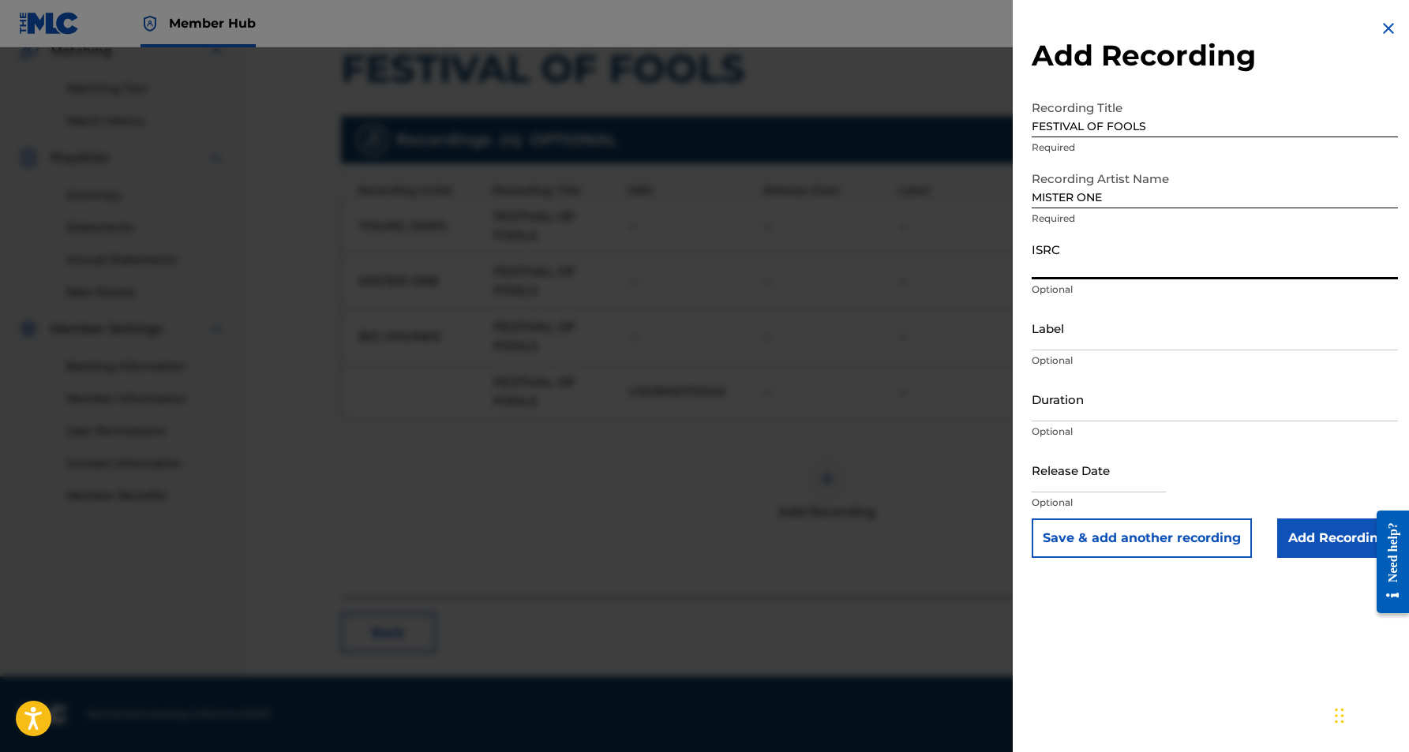
click at [1105, 253] on input "ISRC" at bounding box center [1215, 256] width 366 height 45
paste input "USCRH0710145"
type input "USCRH0710145"
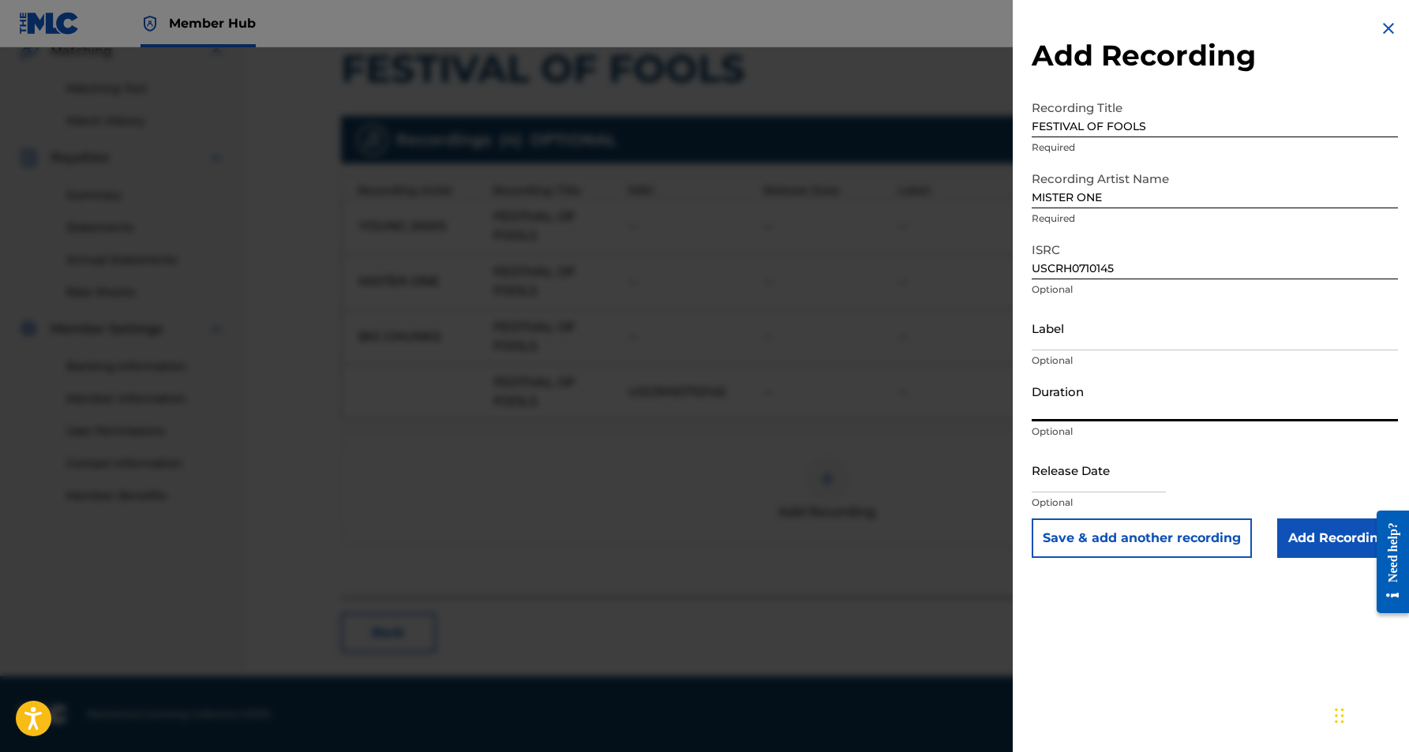
click at [1146, 391] on input "Duration" at bounding box center [1215, 399] width 366 height 45
paste input "04:13"
type input "04:13"
click at [1304, 538] on input "Add Recording" at bounding box center [1337, 538] width 121 height 39
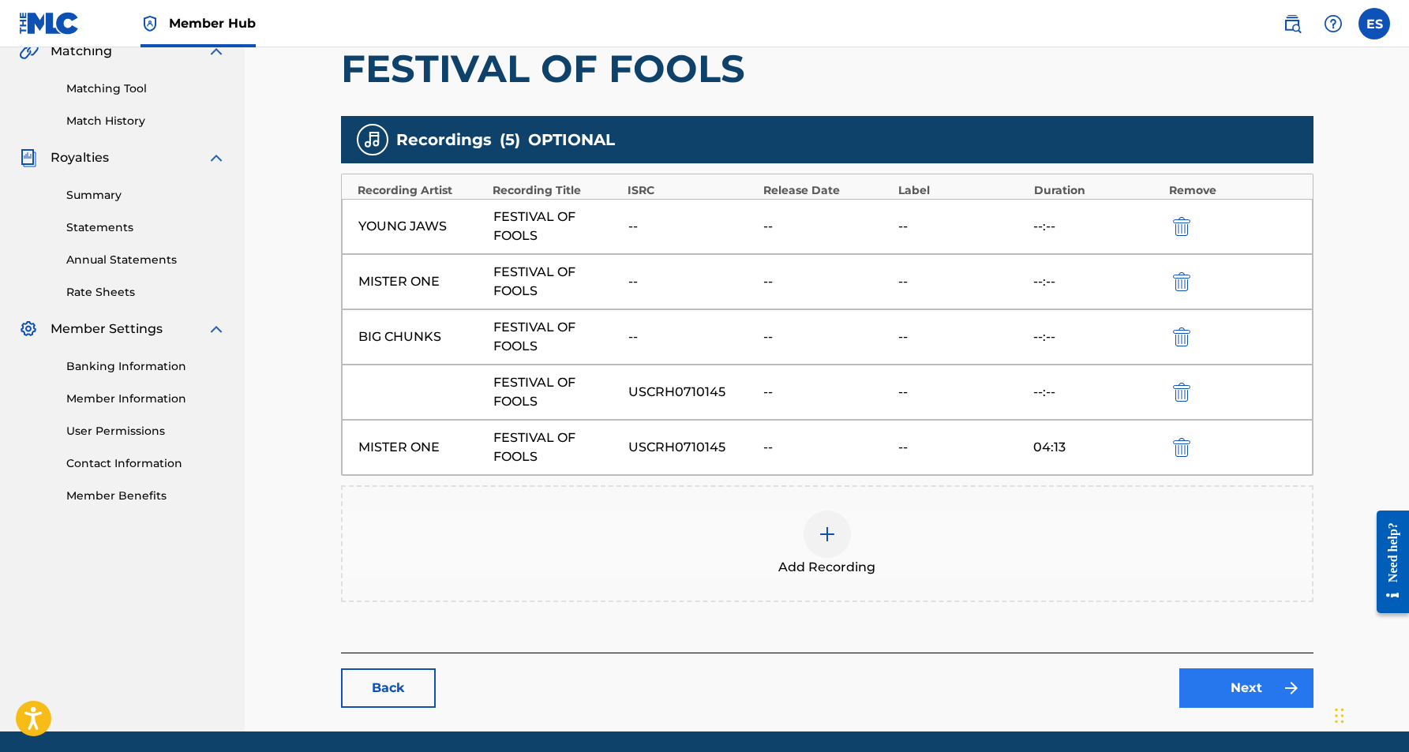
click at [1246, 683] on link "Next" at bounding box center [1247, 688] width 134 height 39
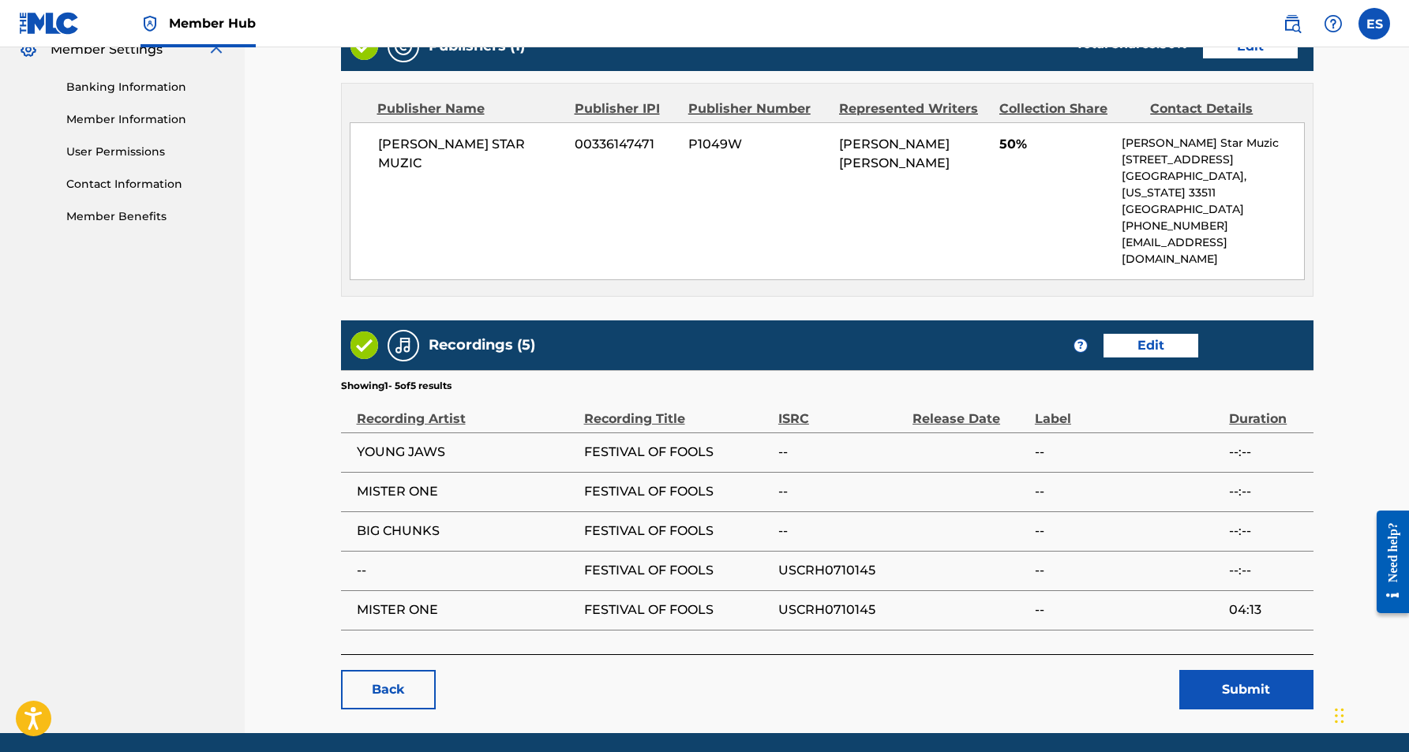
scroll to position [660, 0]
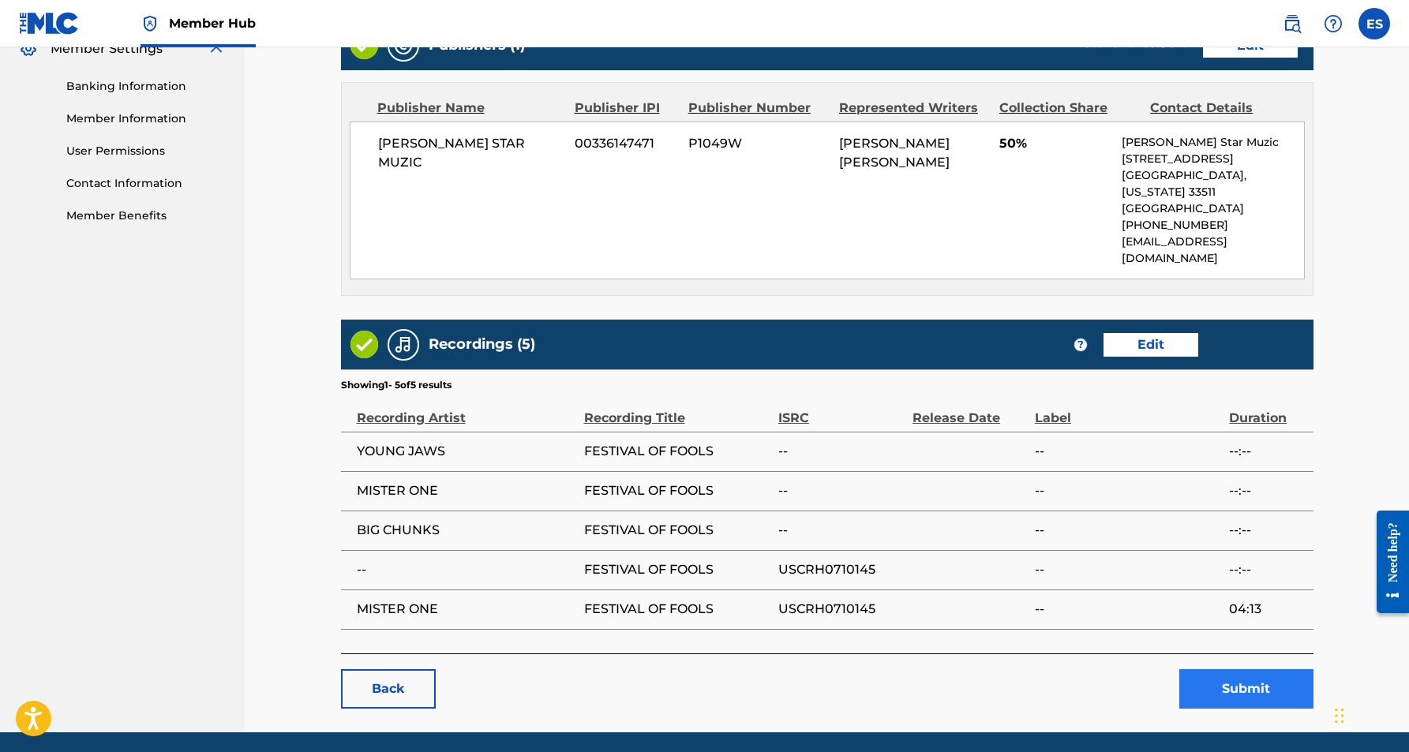
click at [1242, 670] on button "Submit" at bounding box center [1247, 689] width 134 height 39
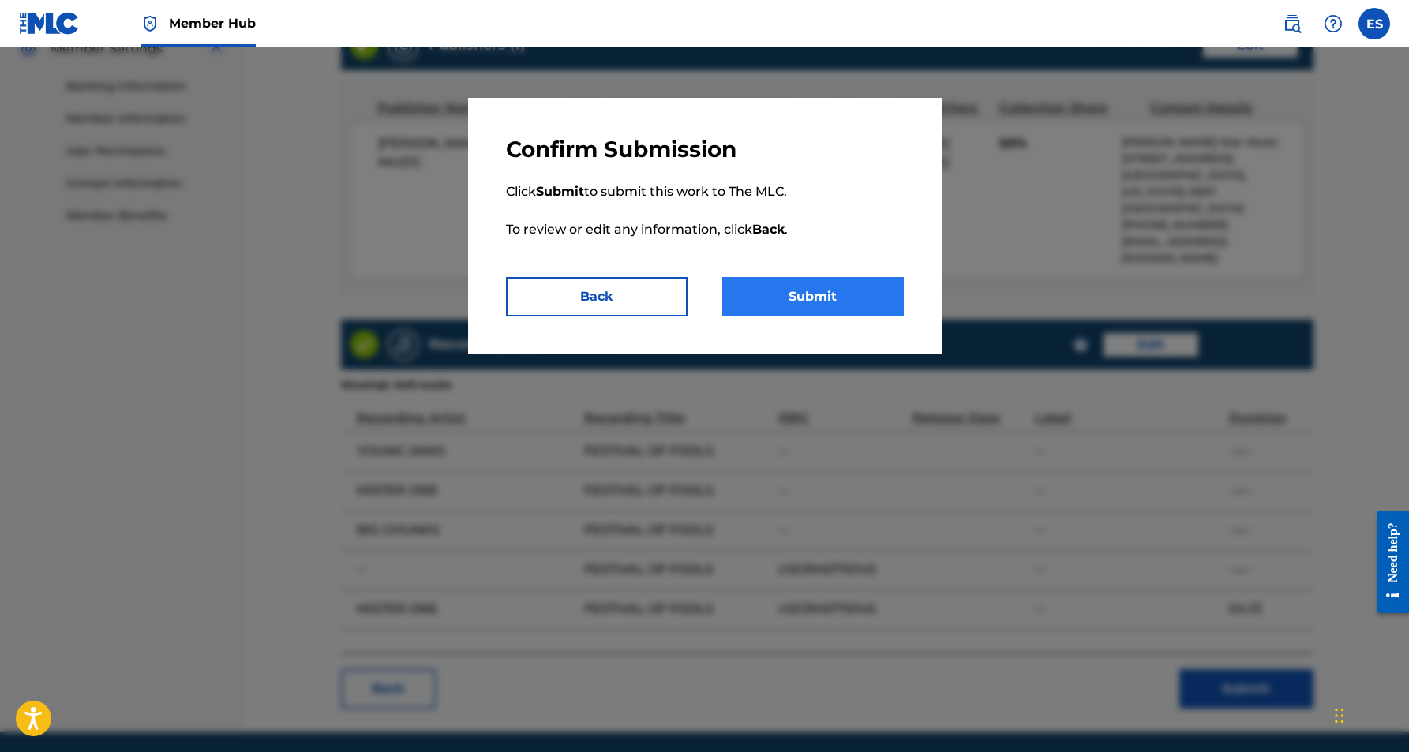
click at [837, 292] on button "Submit" at bounding box center [813, 296] width 182 height 39
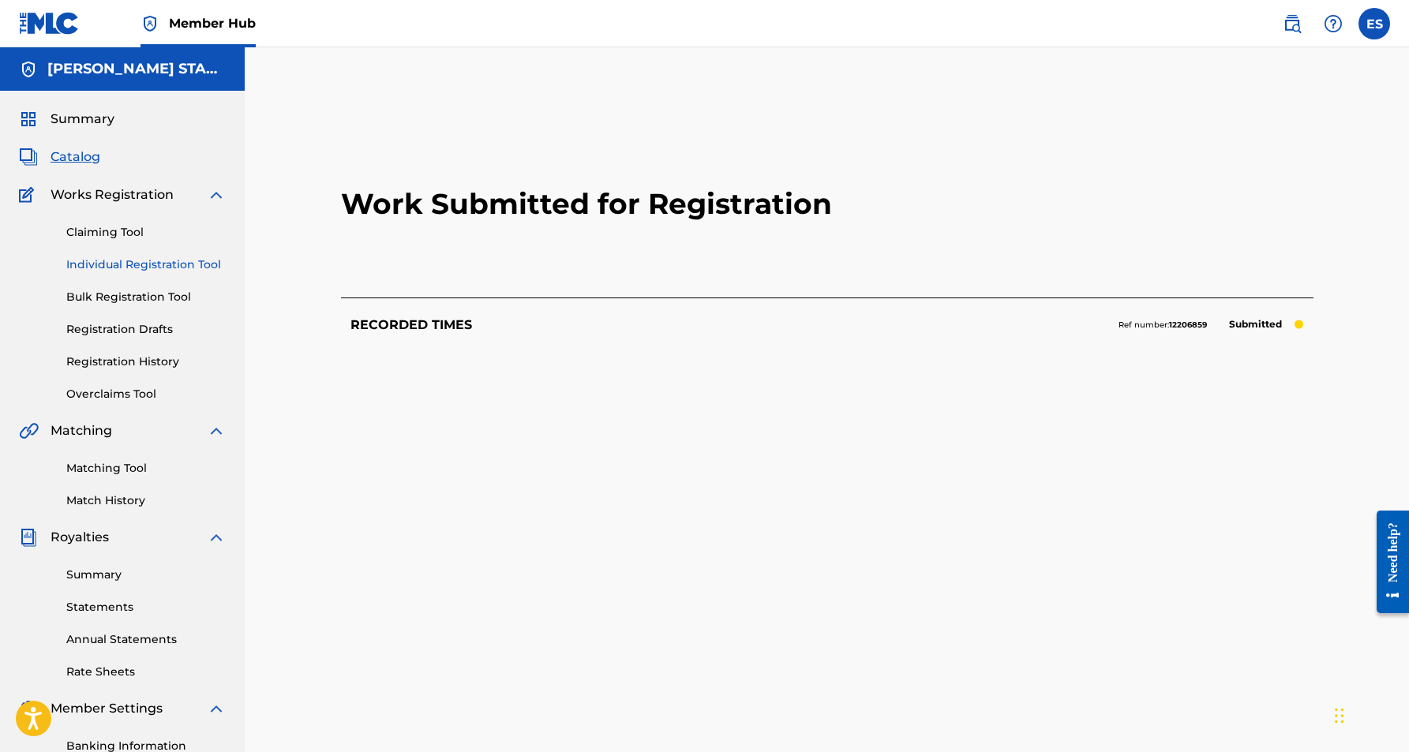
click at [152, 262] on link "Individual Registration Tool" at bounding box center [145, 265] width 159 height 17
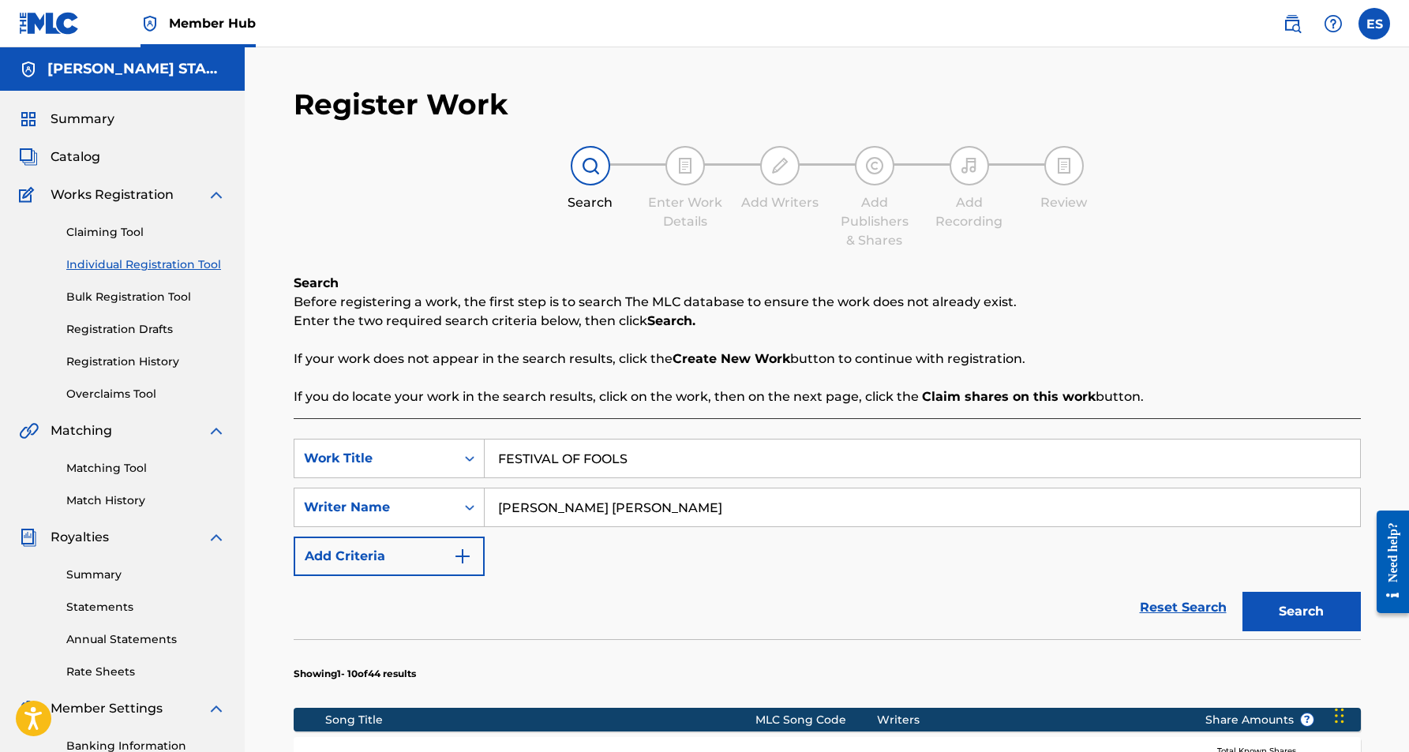
click at [639, 452] on input "FESTIVAL OF FOOLS" at bounding box center [923, 459] width 876 height 38
type input "F"
paste input "SENSATIONAL"
type input "SENSATIONAL"
click at [755, 540] on div "SearchWithCriteria397f1d8e-438f-49fc-aa35-c571f3980eda Work Title SENSATIONAL S…" at bounding box center [827, 507] width 1067 height 137
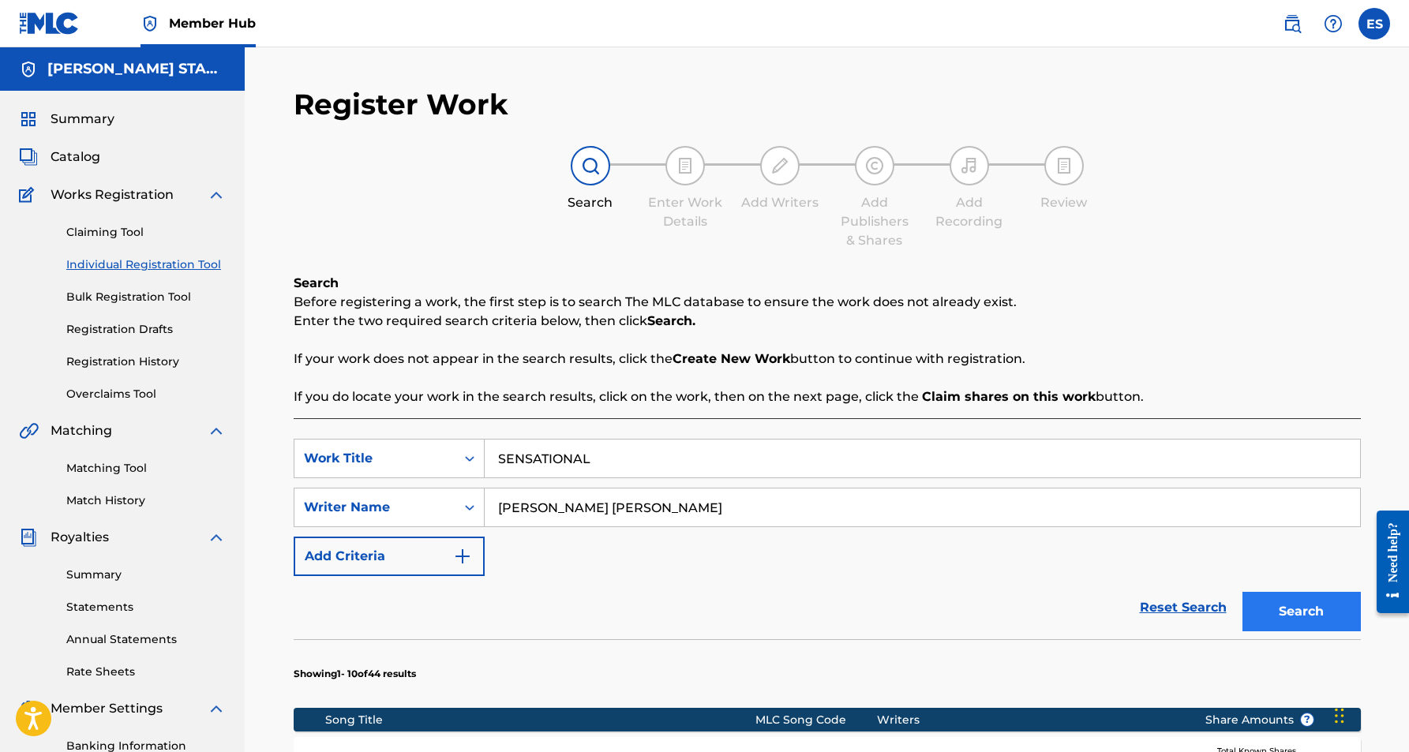
click at [1289, 603] on button "Search" at bounding box center [1302, 611] width 118 height 39
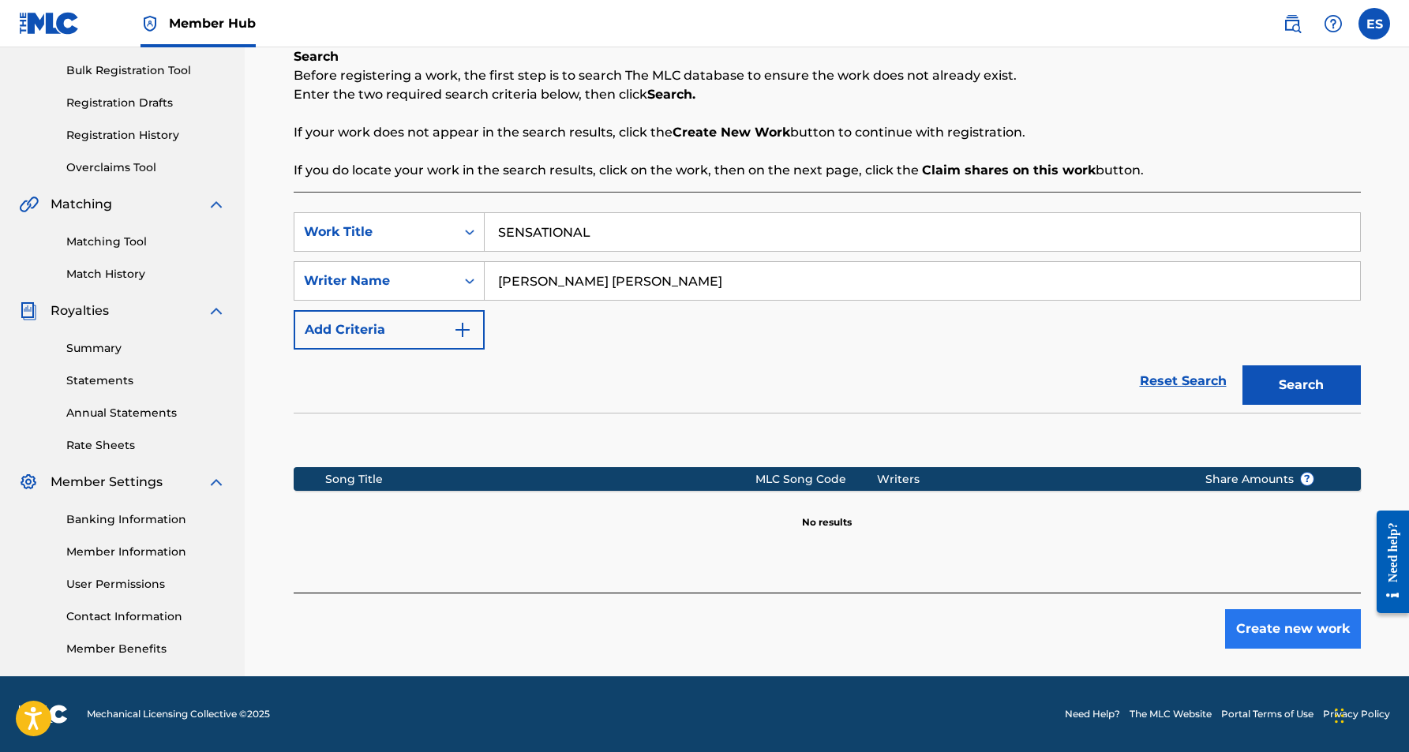
scroll to position [227, 0]
click at [1281, 627] on button "Create new work" at bounding box center [1293, 629] width 136 height 39
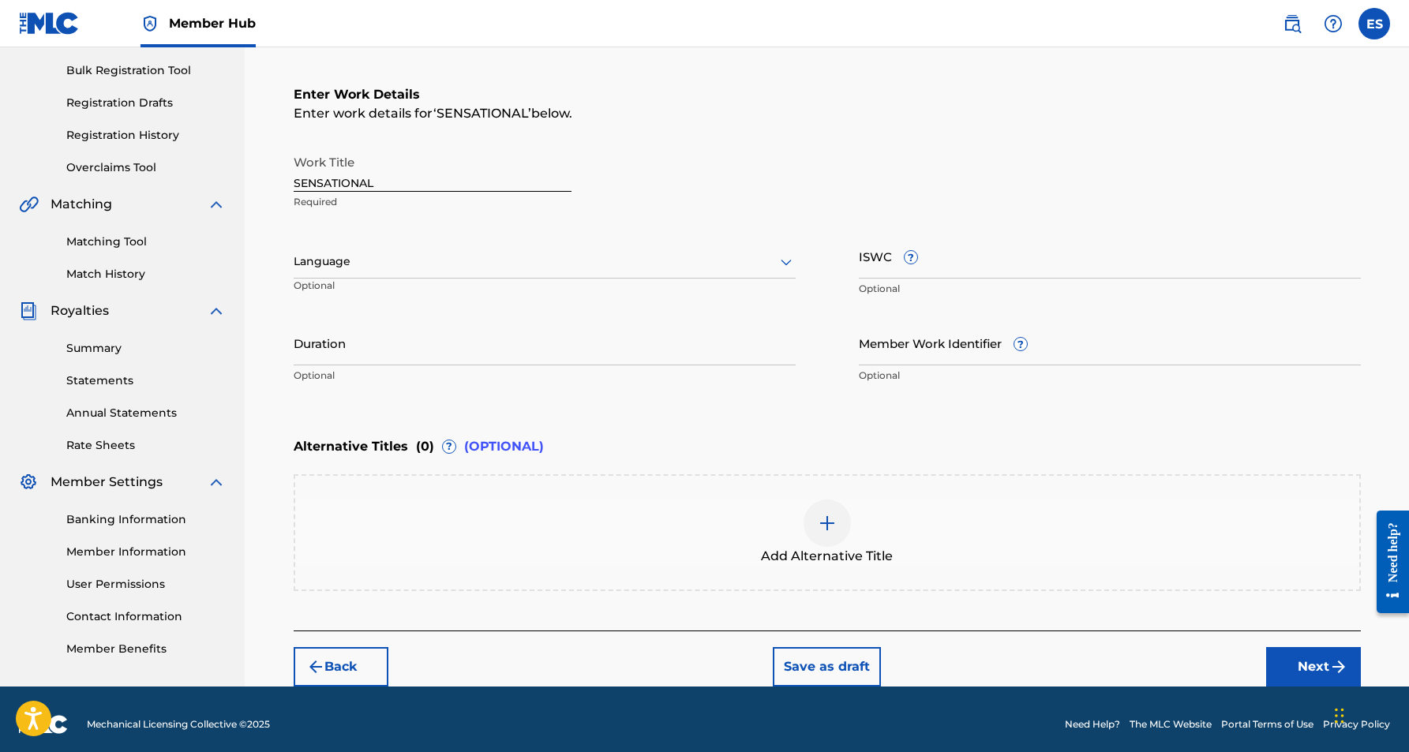
click at [782, 259] on icon at bounding box center [786, 262] width 19 height 19
click at [717, 311] on div "English" at bounding box center [544, 297] width 501 height 36
click at [401, 328] on input "Duration" at bounding box center [545, 343] width 502 height 45
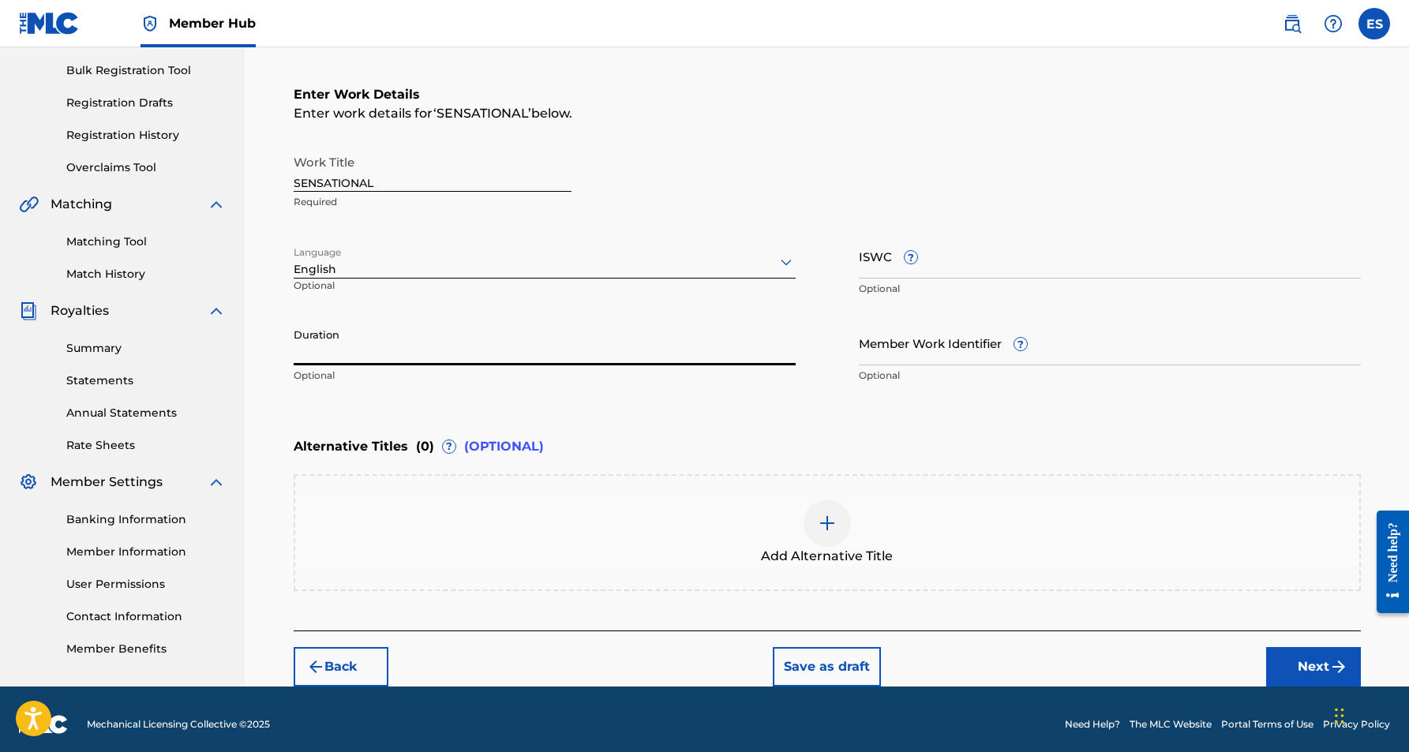
paste input "04:13"
type input "04:13"
click at [1310, 662] on button "Next" at bounding box center [1313, 666] width 95 height 39
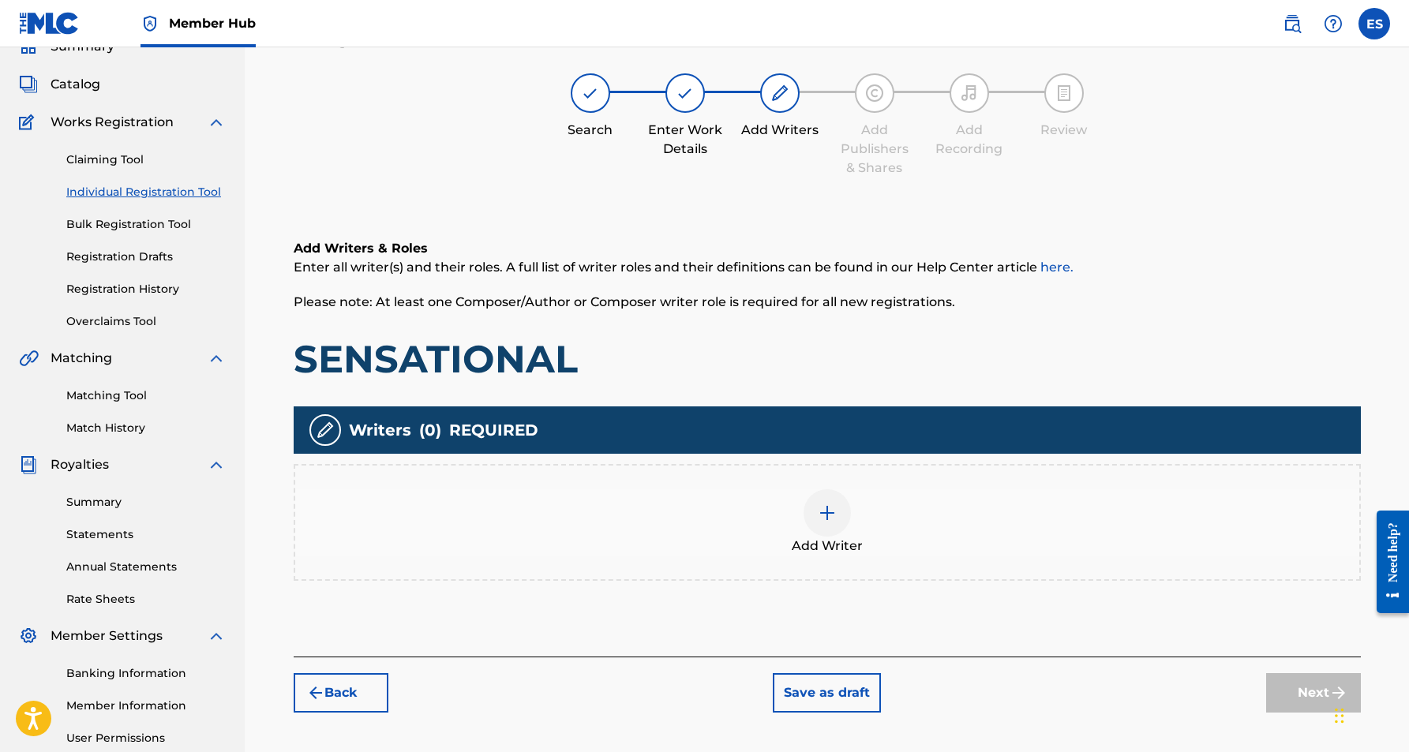
scroll to position [71, 0]
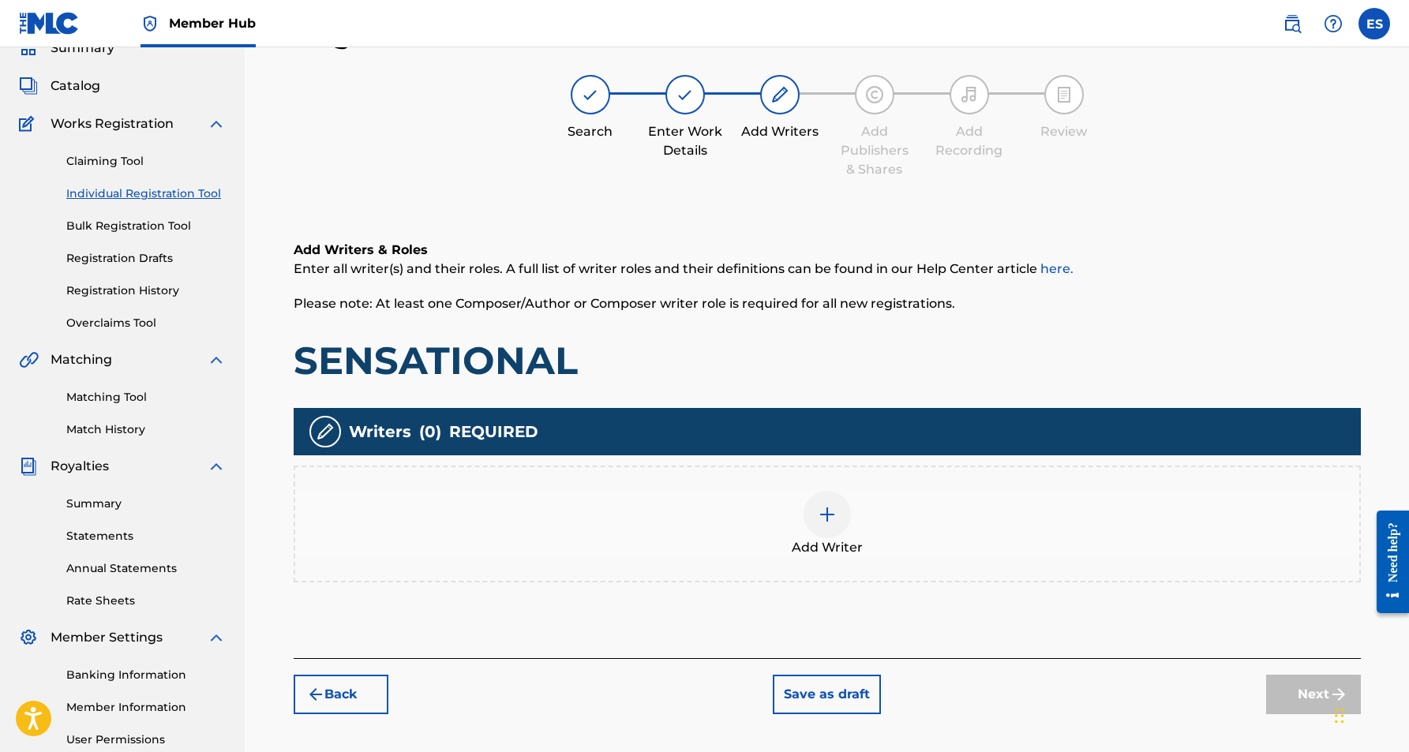
click at [823, 521] on img at bounding box center [827, 514] width 19 height 19
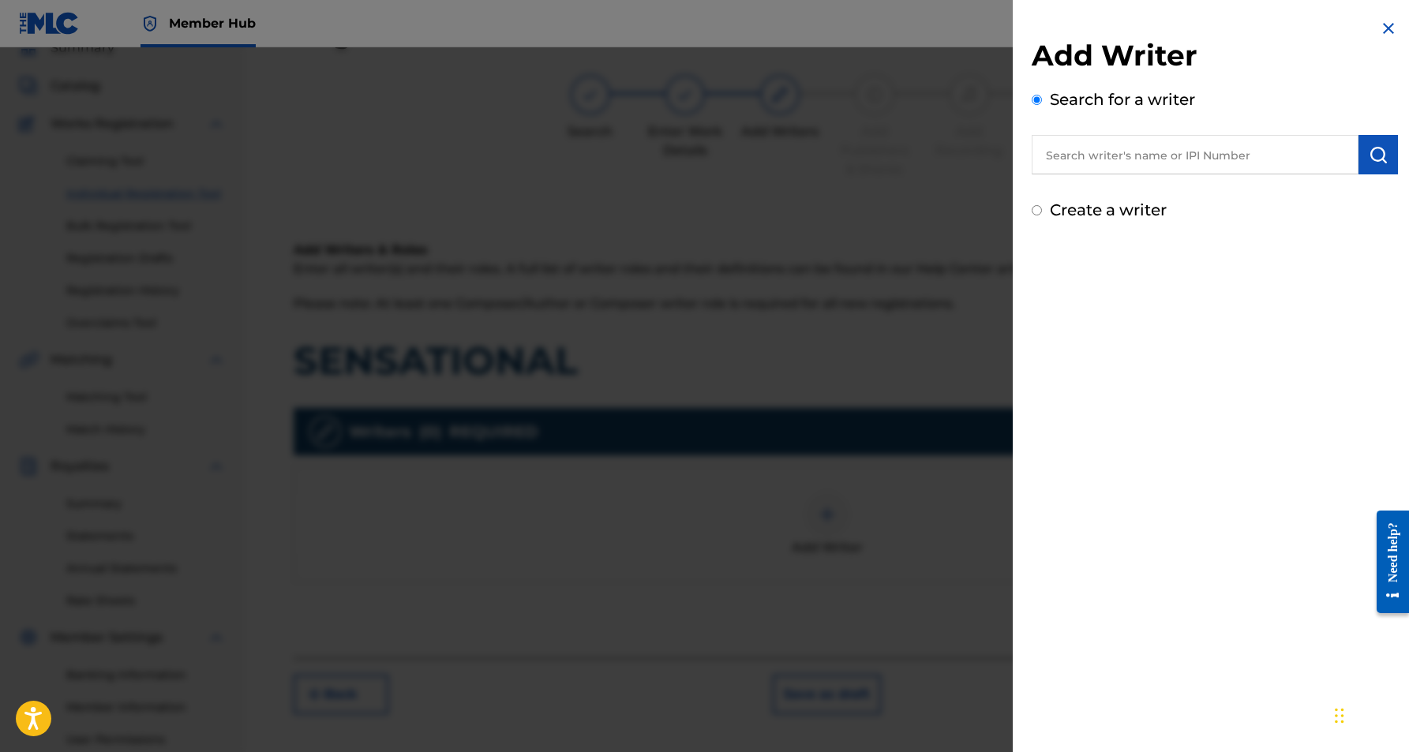
click at [1143, 152] on input "text" at bounding box center [1195, 154] width 327 height 39
paste input "[PERSON_NAME] [PERSON_NAME]"
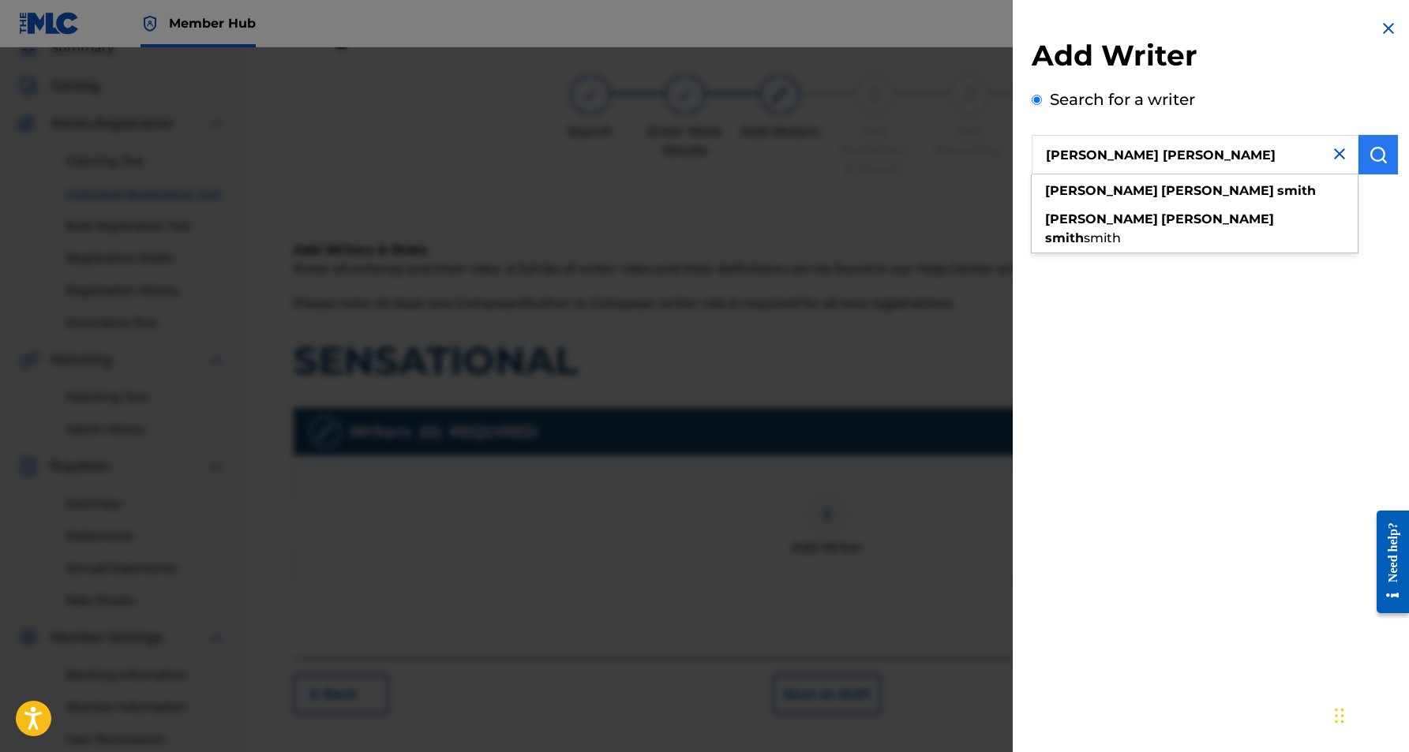
type input "[PERSON_NAME] [PERSON_NAME]"
click at [1380, 155] on img "submit" at bounding box center [1378, 154] width 19 height 19
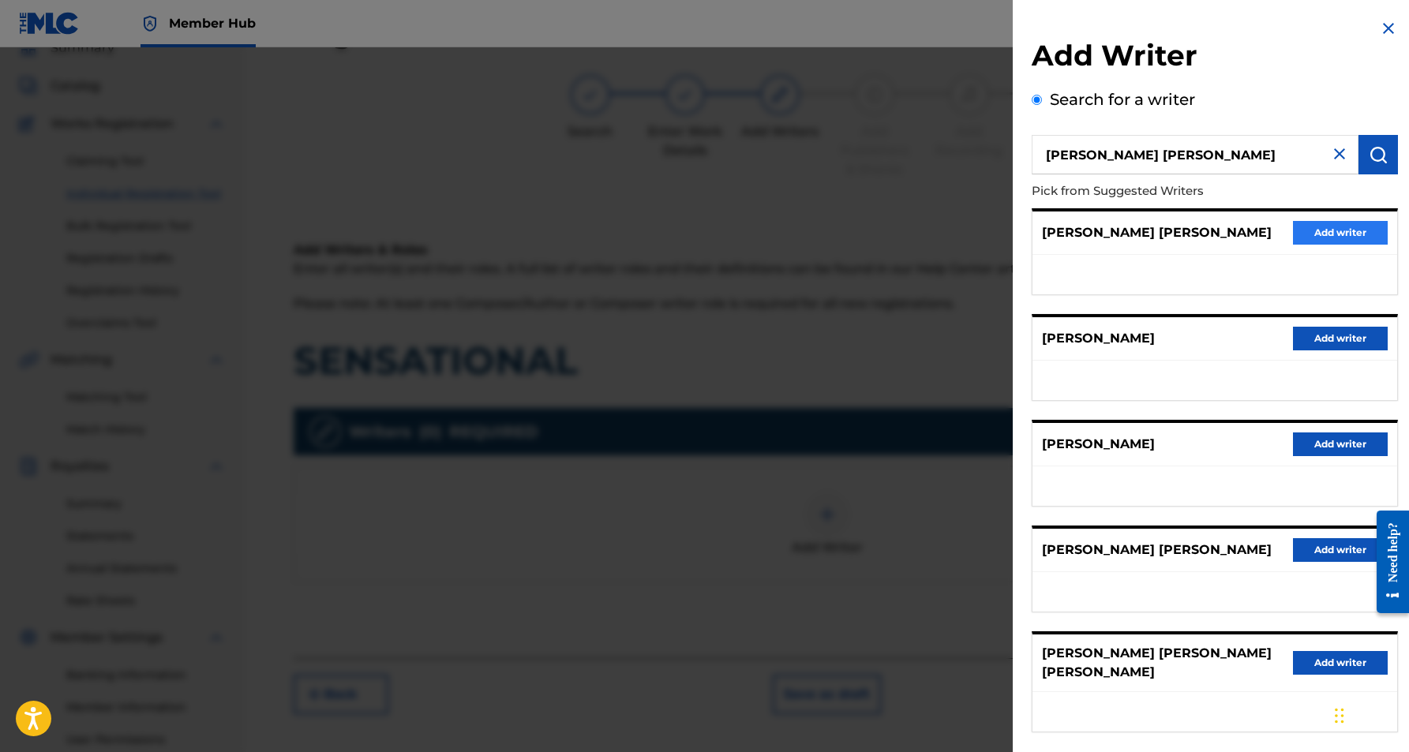
click at [1318, 232] on button "Add writer" at bounding box center [1340, 233] width 95 height 24
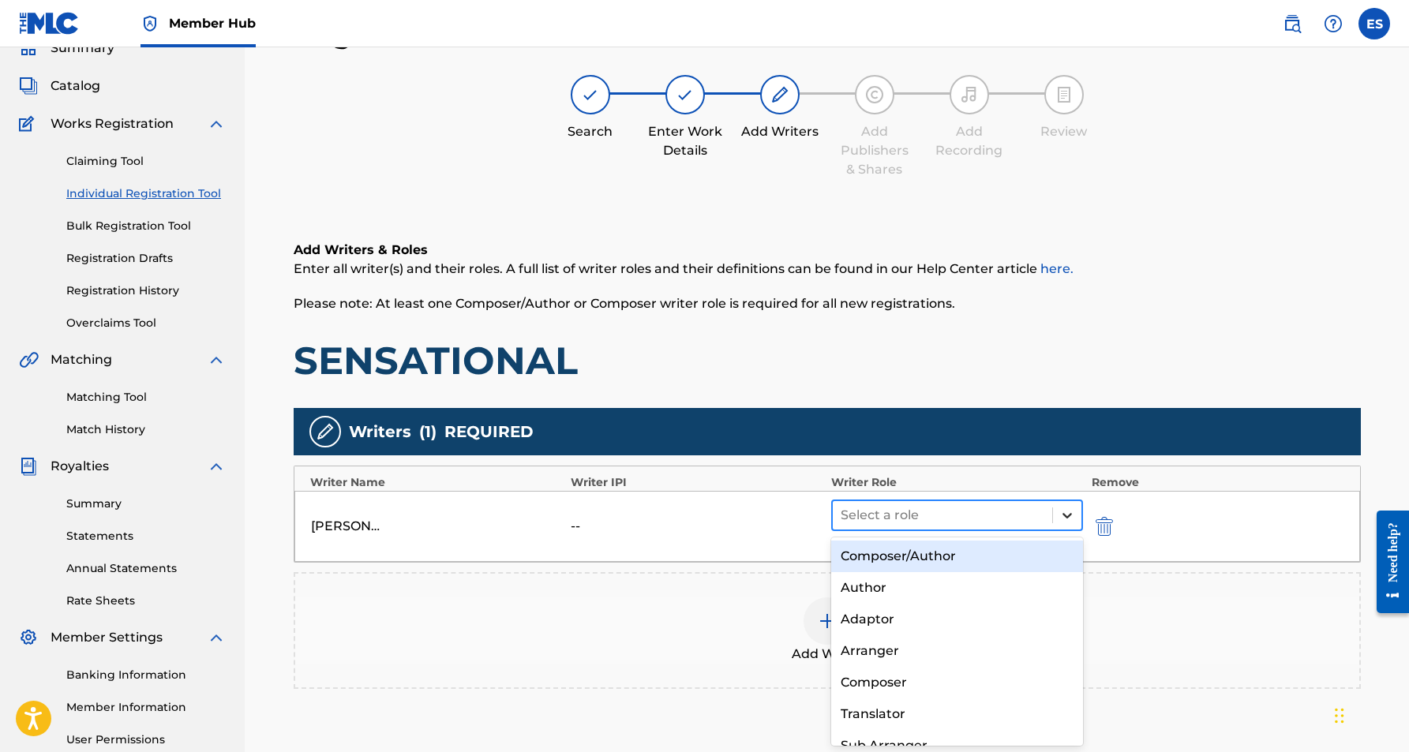
click at [1067, 510] on icon at bounding box center [1068, 516] width 16 height 16
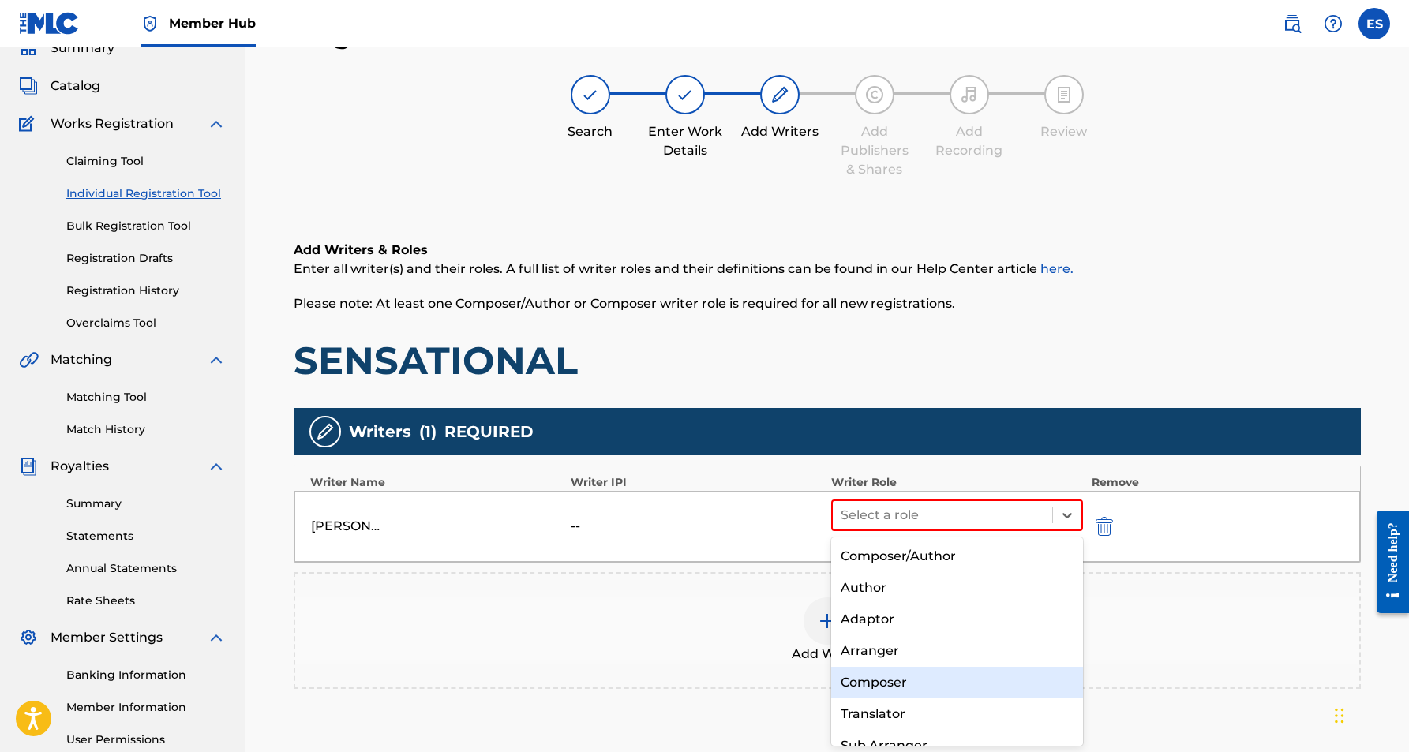
click at [959, 674] on div "Composer" at bounding box center [957, 683] width 253 height 32
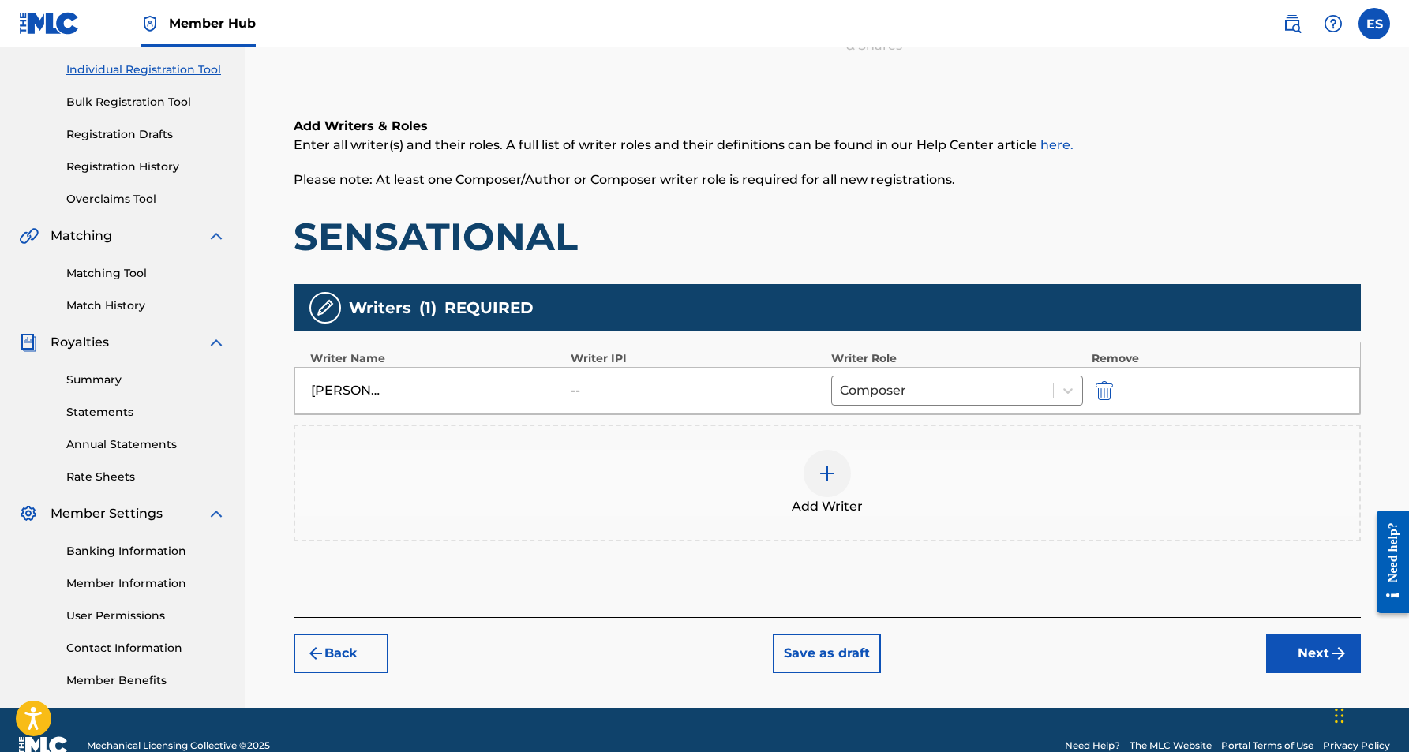
scroll to position [211, 0]
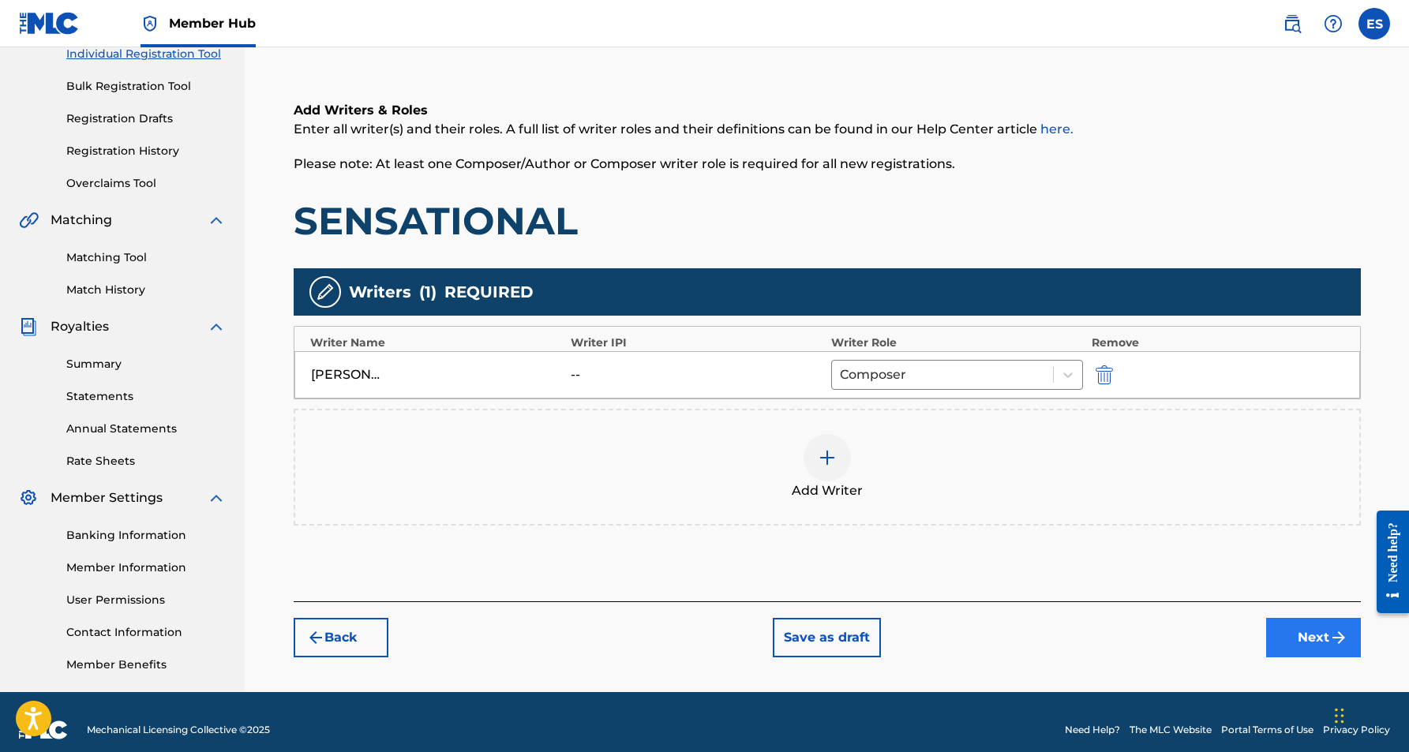
click at [1304, 639] on button "Next" at bounding box center [1313, 637] width 95 height 39
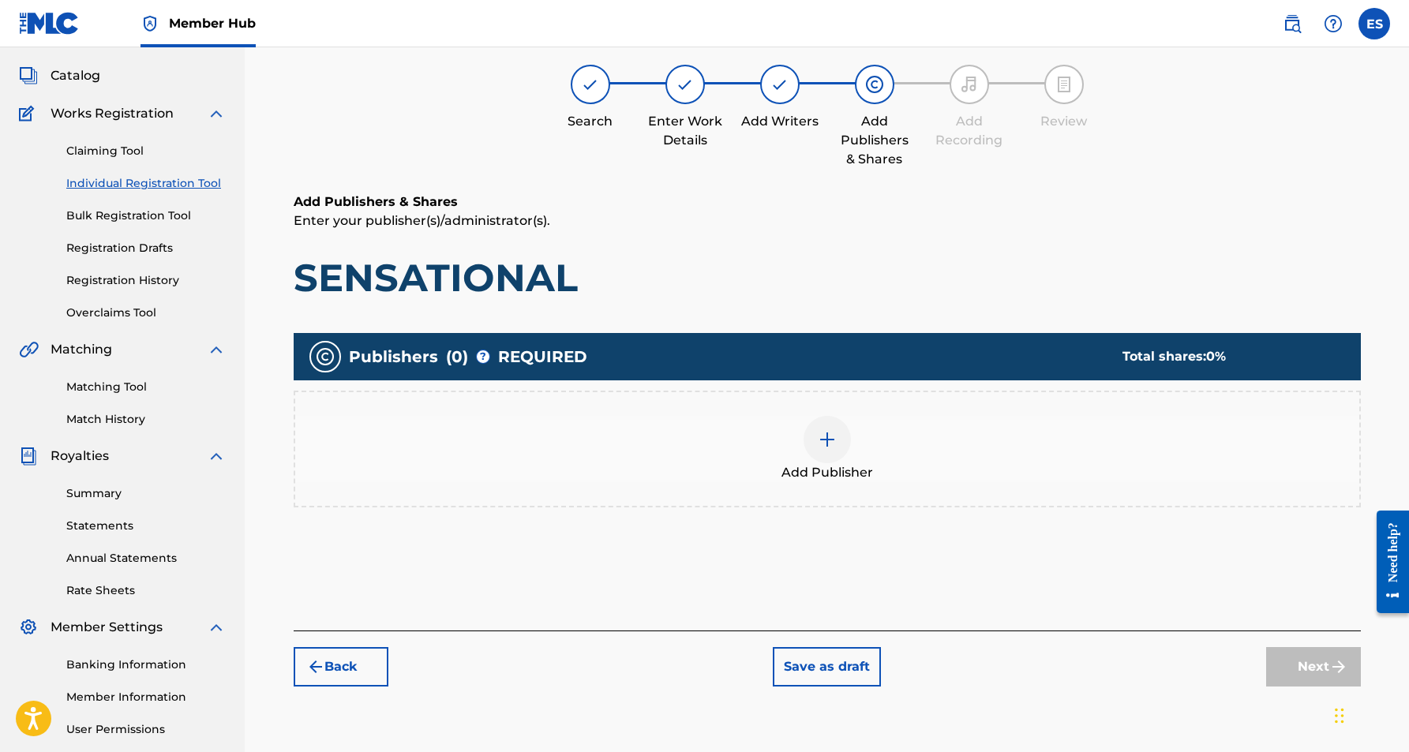
scroll to position [71, 0]
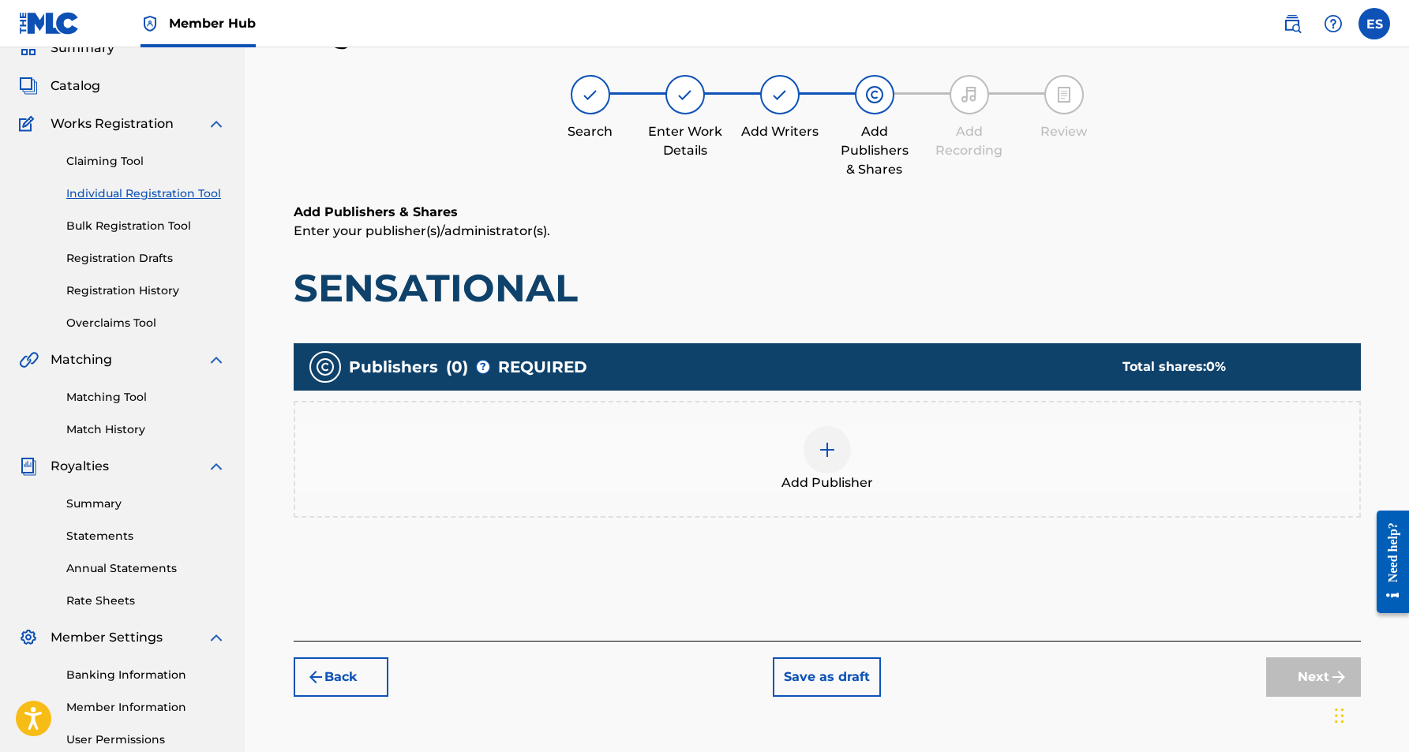
click at [831, 454] on img at bounding box center [827, 450] width 19 height 19
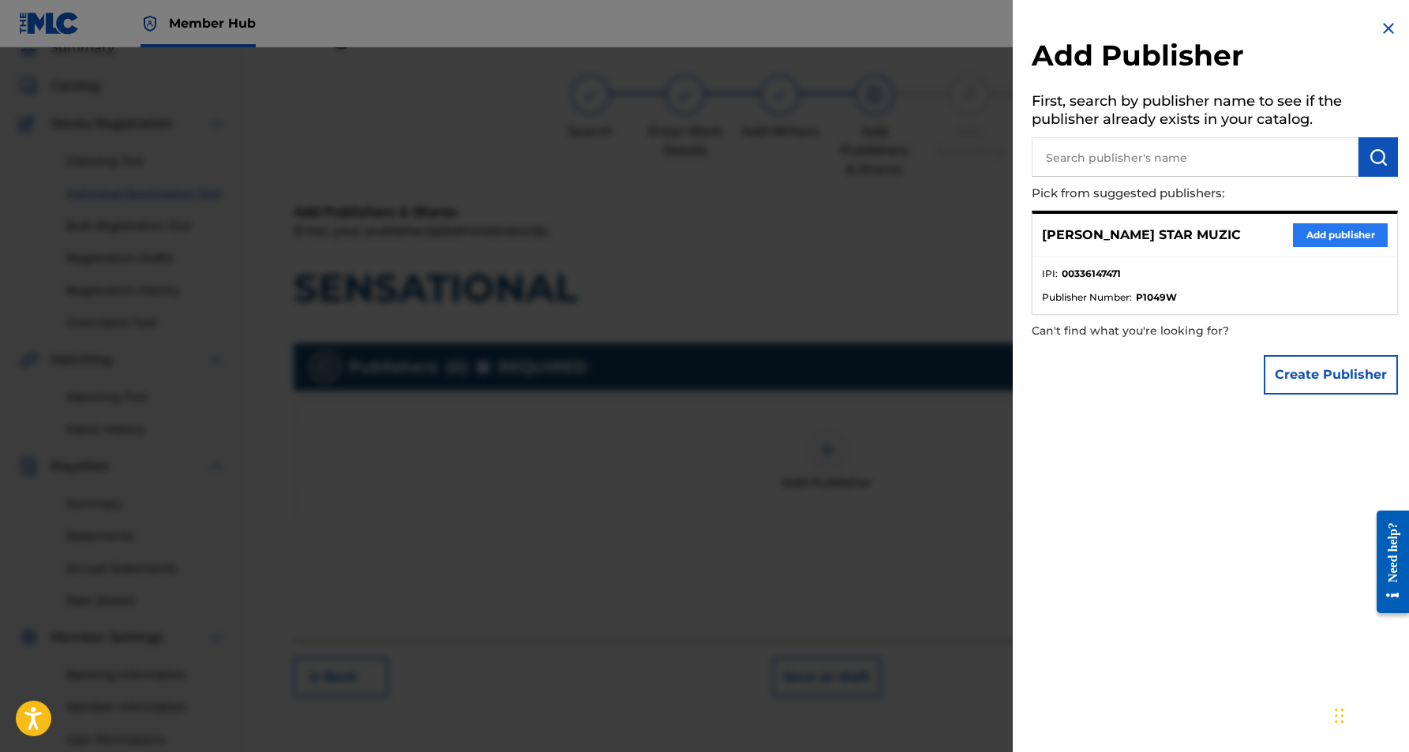
click at [1303, 231] on button "Add publisher" at bounding box center [1340, 235] width 95 height 24
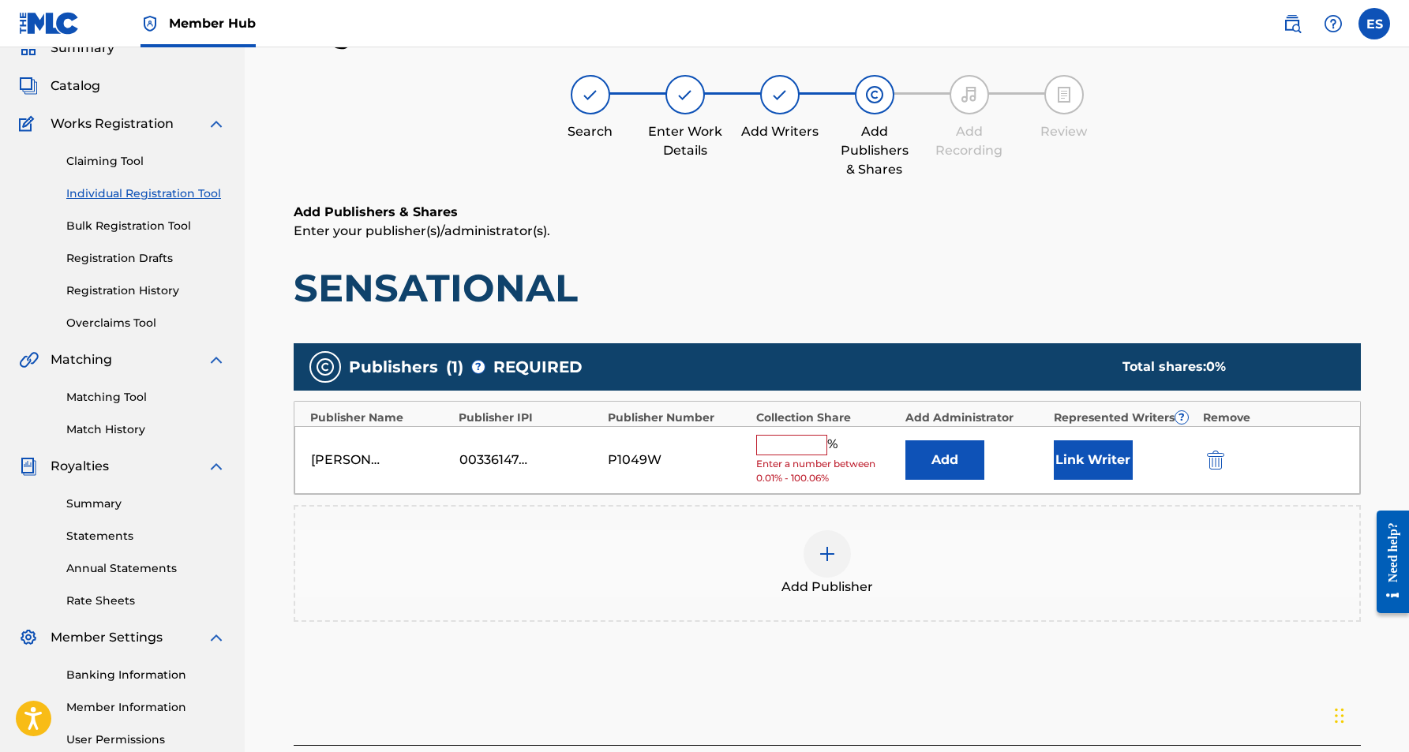
click at [805, 447] on input "text" at bounding box center [791, 445] width 71 height 21
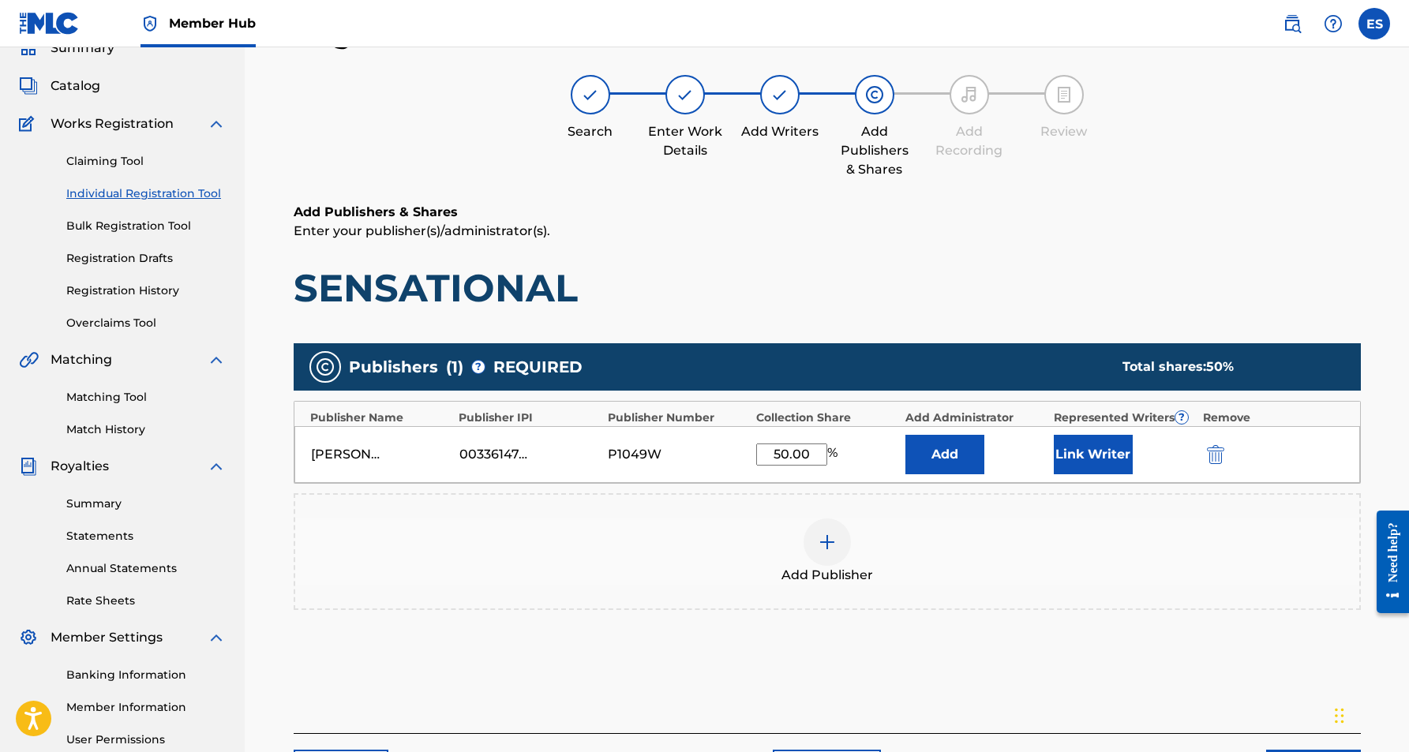
type input "50.00"
click at [1018, 317] on div "Add Publishers & Shares Enter your publisher(s)/administrator(s). SENSATIONAL P…" at bounding box center [827, 468] width 1067 height 531
click at [1082, 462] on button "Link Writer" at bounding box center [1093, 454] width 79 height 39
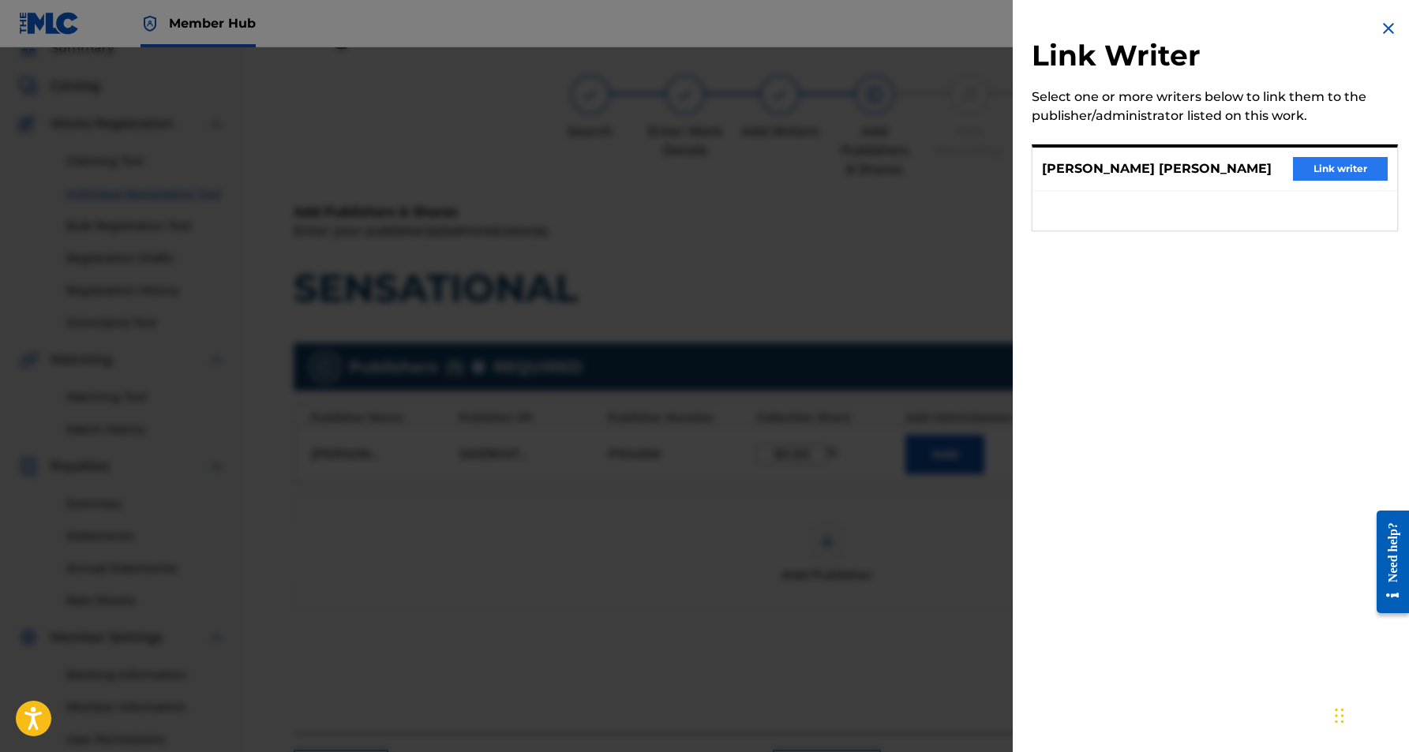
click at [1337, 170] on button "Link writer" at bounding box center [1340, 169] width 95 height 24
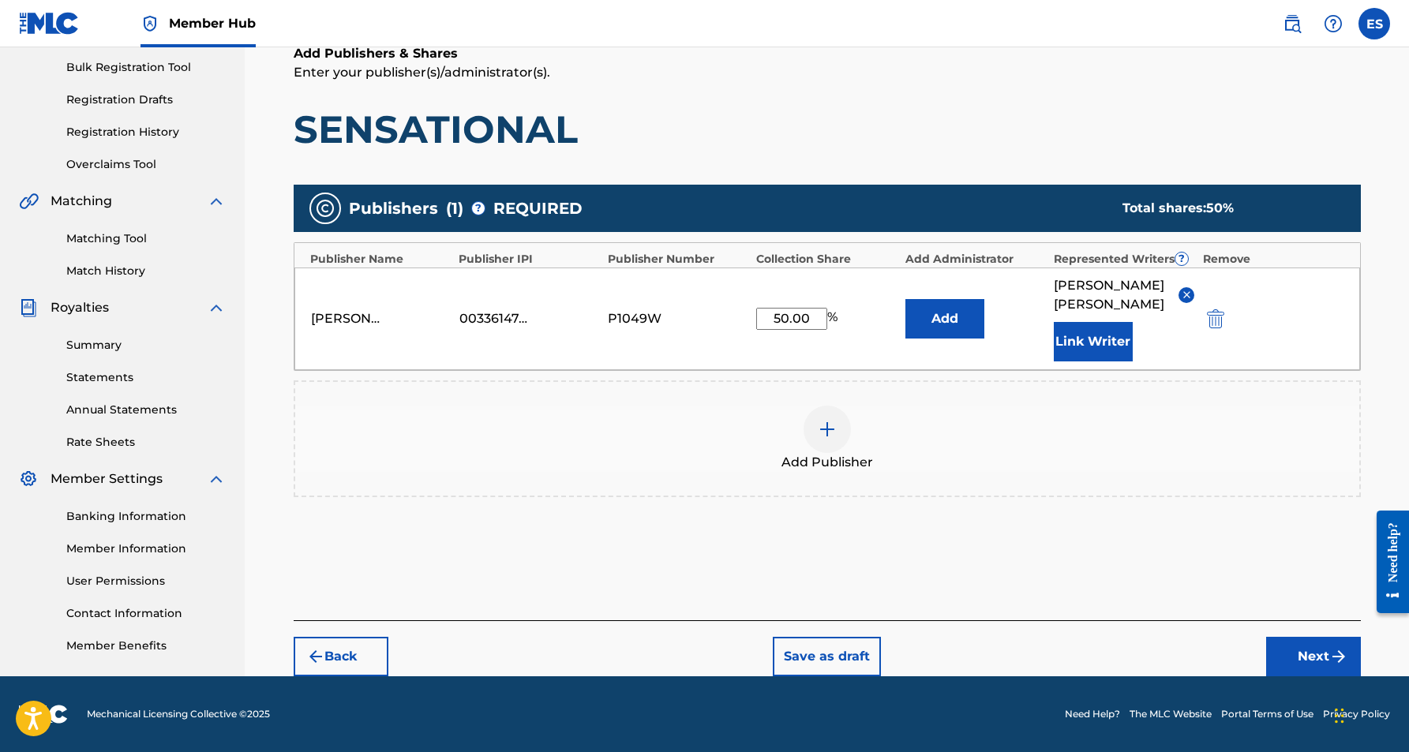
scroll to position [230, 0]
click at [1291, 653] on button "Next" at bounding box center [1313, 656] width 95 height 39
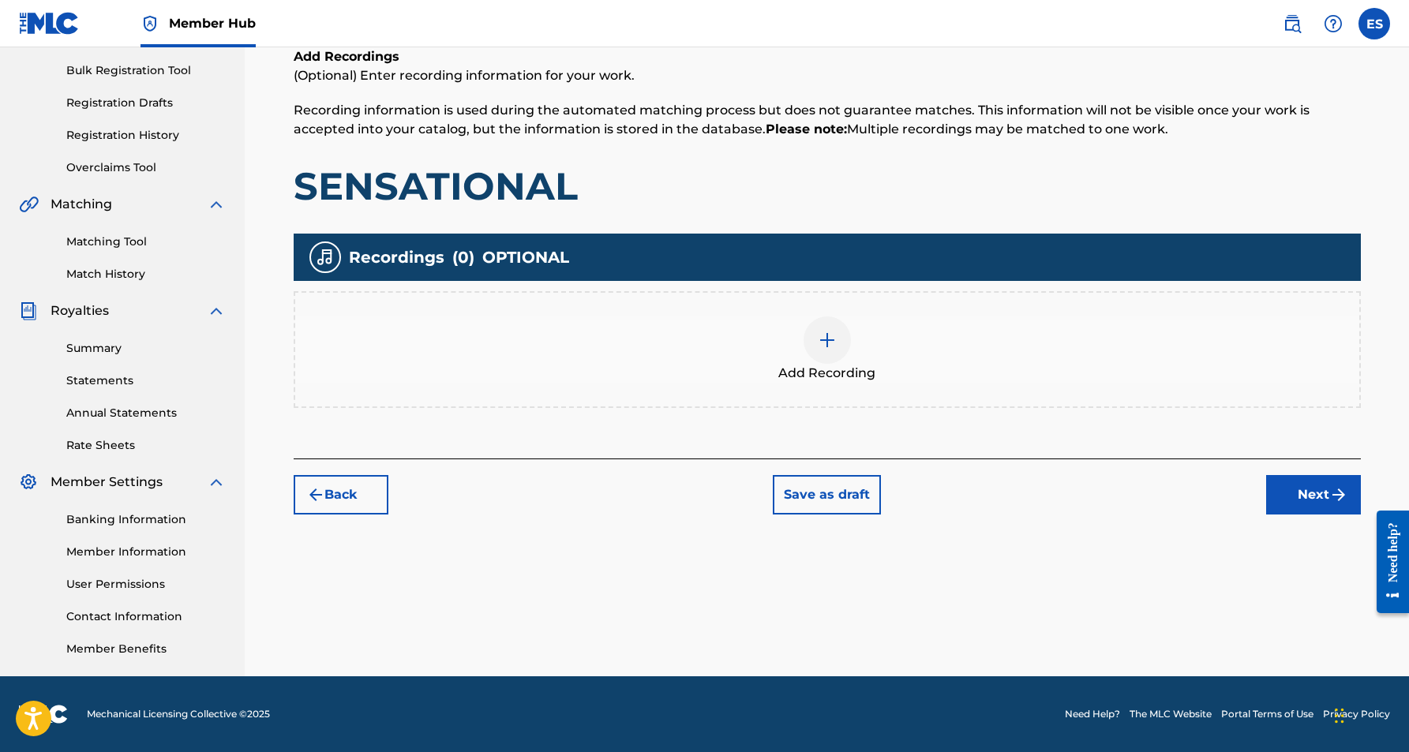
scroll to position [227, 0]
click at [819, 347] on img at bounding box center [827, 340] width 19 height 19
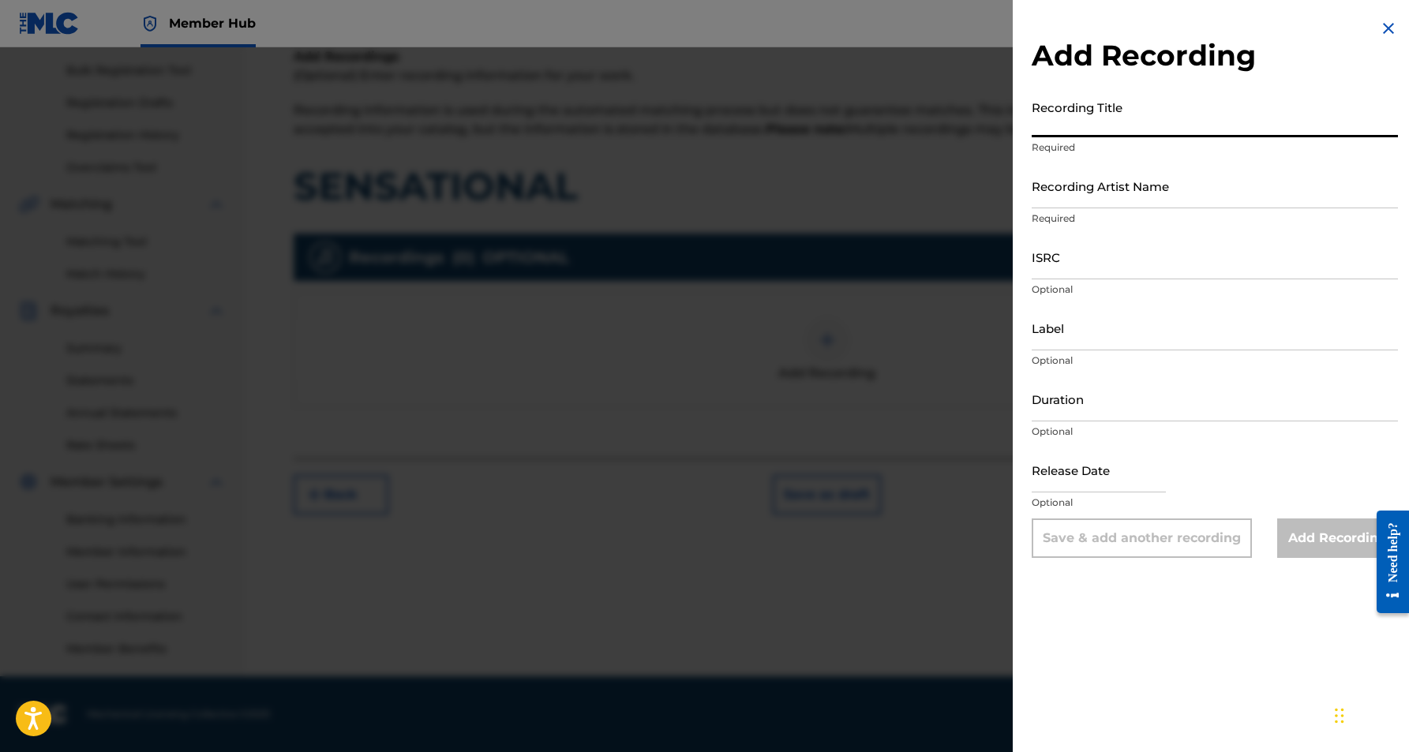
click at [1093, 111] on input "Recording Title" at bounding box center [1215, 114] width 366 height 45
paste input "SENSATIONAL"
type input "SENSATIONAL"
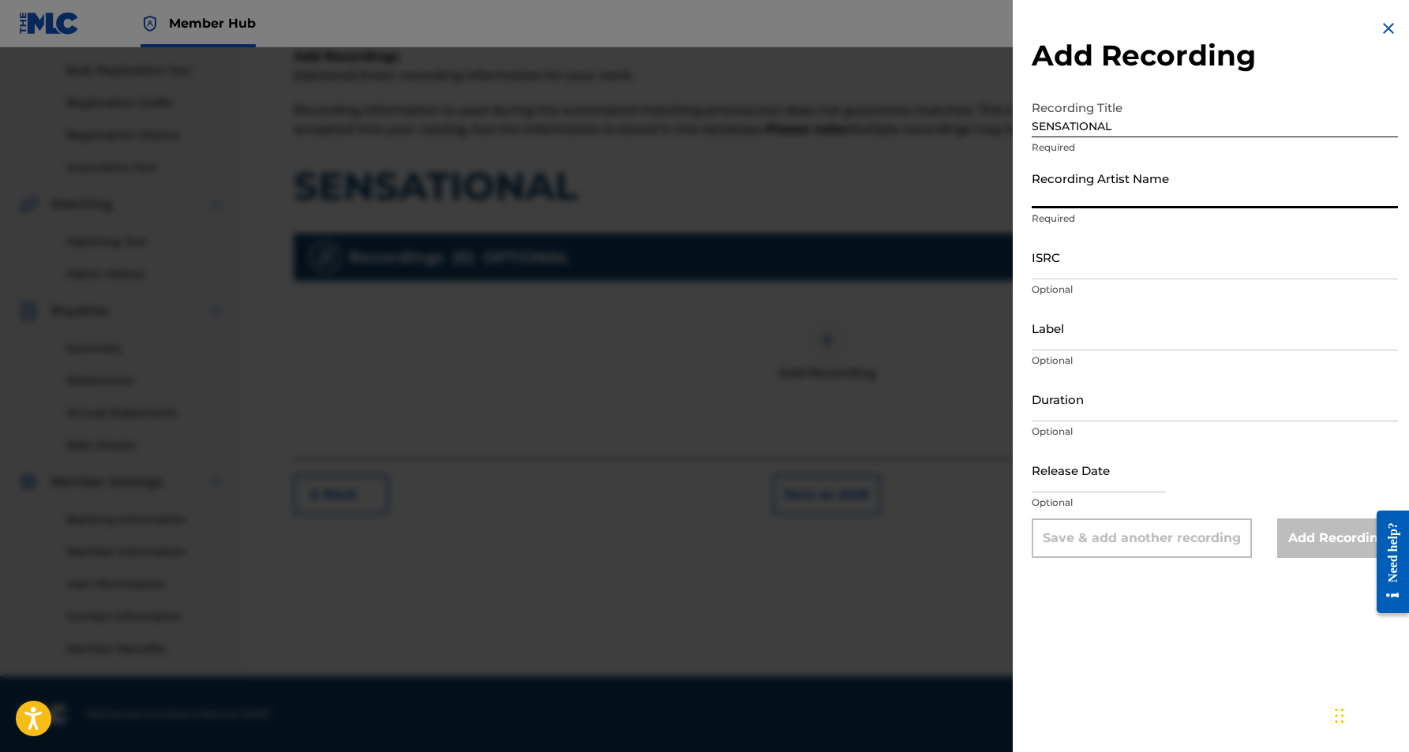
click at [1157, 178] on input "Recording Artist Name" at bounding box center [1215, 185] width 366 height 45
paste input "[PERSON_NAME]"
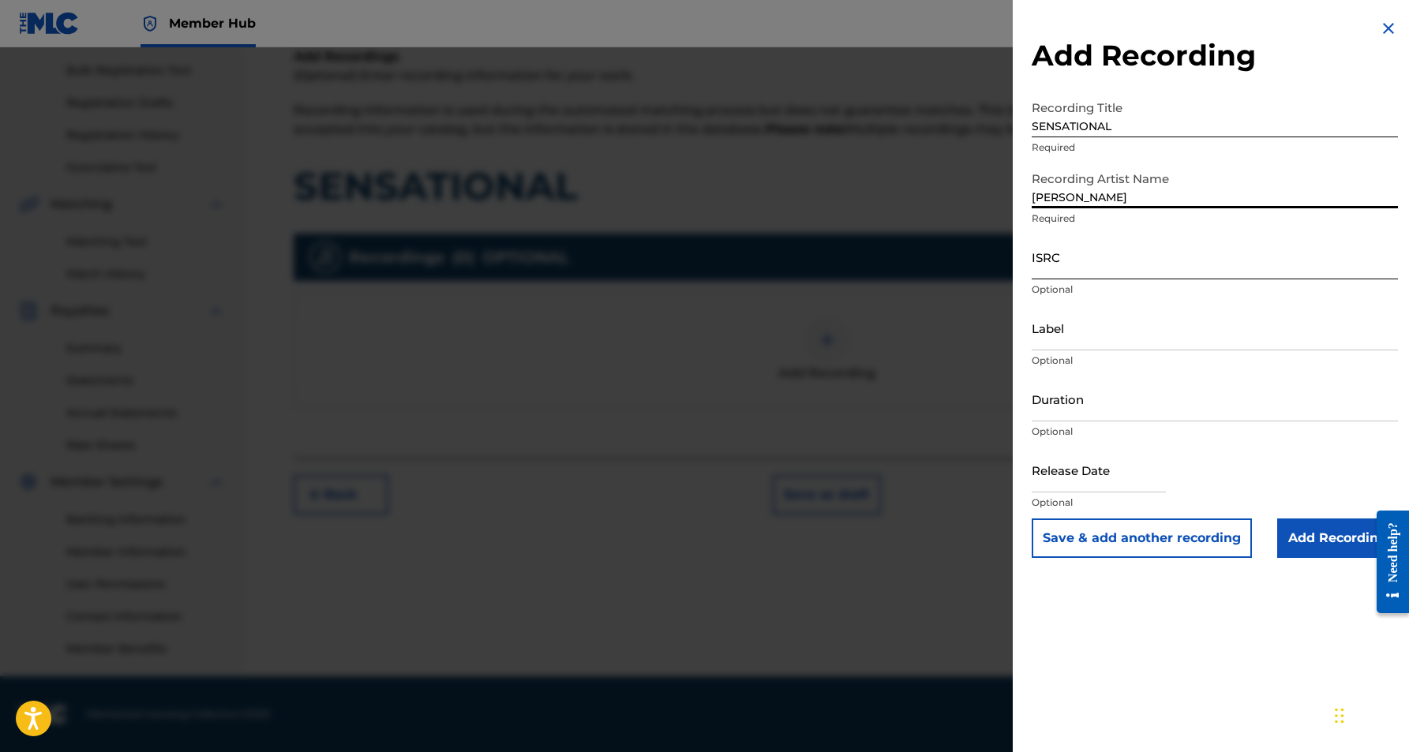
type input "[PERSON_NAME]"
click at [1082, 266] on input "ISRC" at bounding box center [1215, 256] width 366 height 45
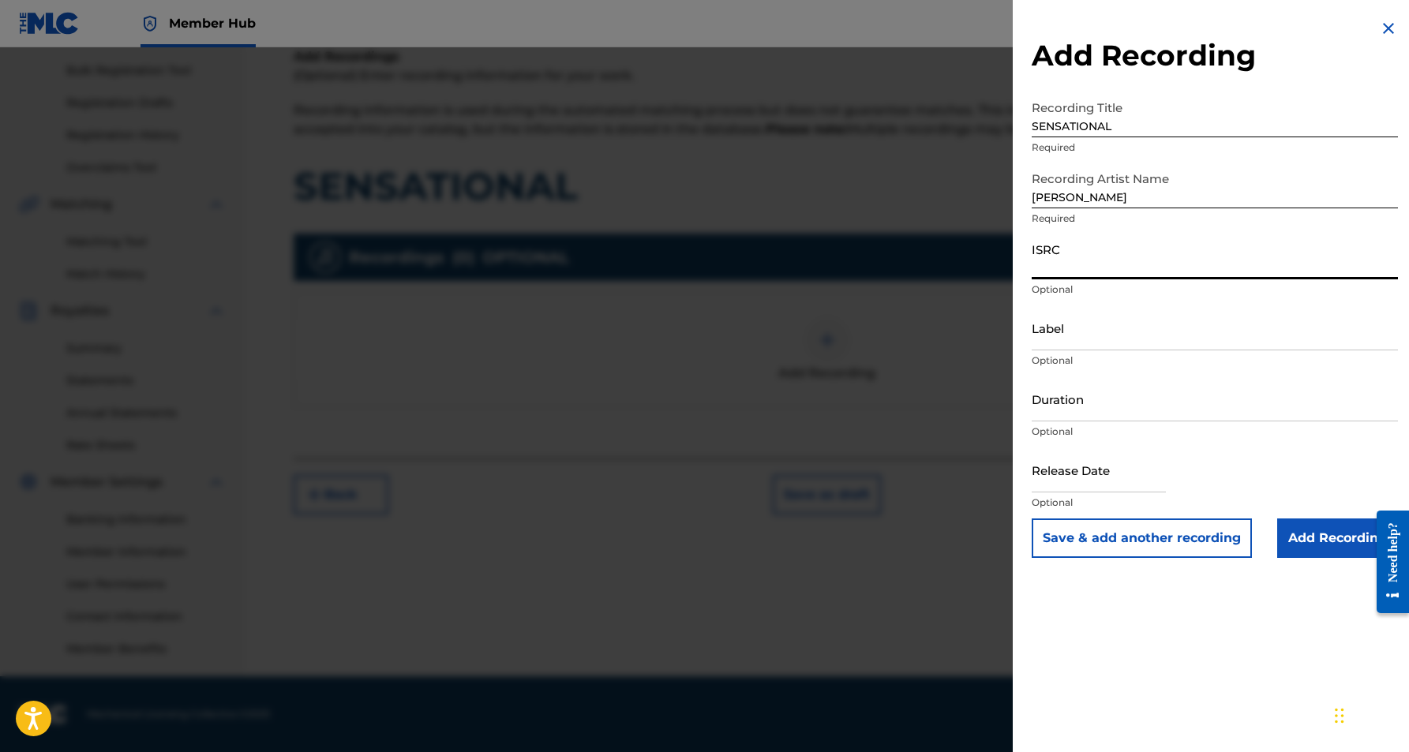
paste input "USHM80991576"
type input "USHM80991576"
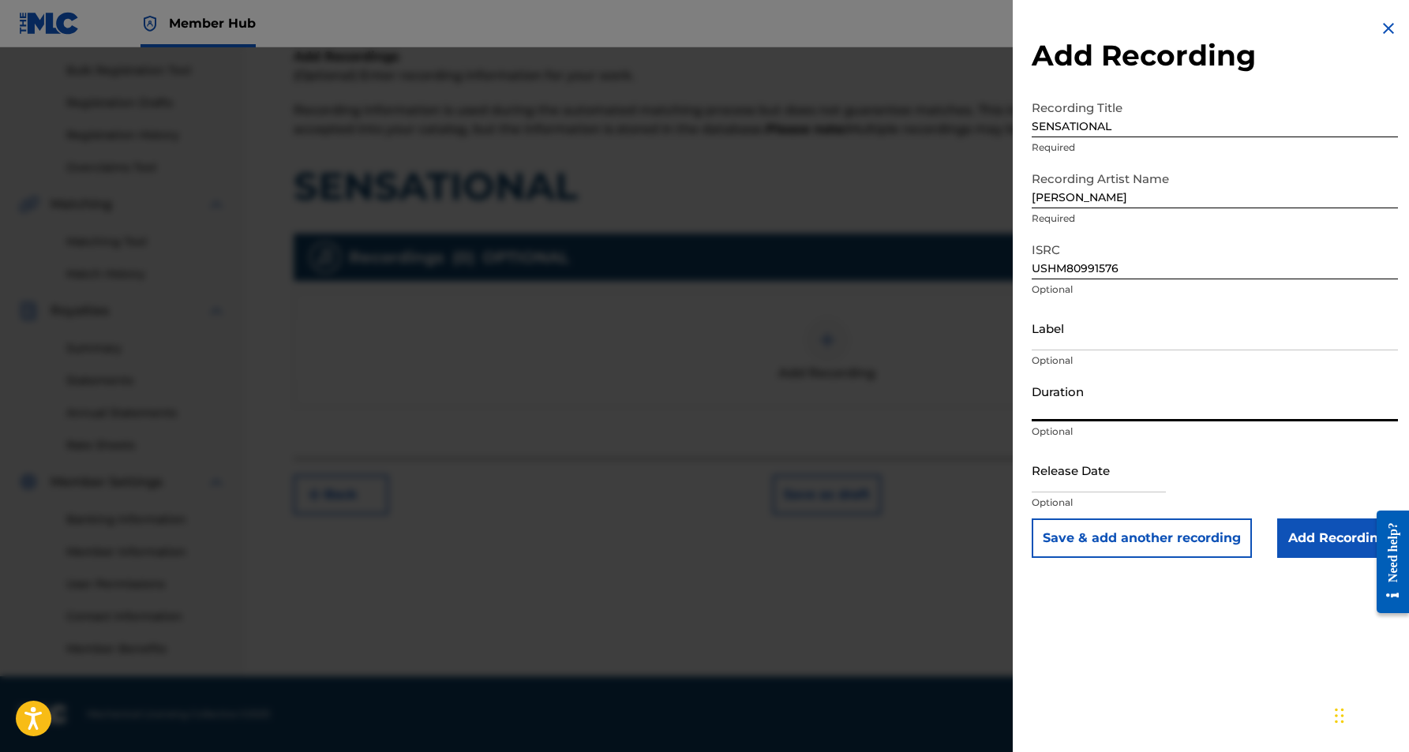
click at [1070, 407] on input "Duration" at bounding box center [1215, 399] width 366 height 45
paste input "04:13"
type input "04:13"
click at [1199, 670] on div "Add Recording Recording Title SENSATIONAL Required Recording Artist Name [PERSO…" at bounding box center [1215, 376] width 404 height 752
click at [1308, 549] on input "Add Recording" at bounding box center [1337, 538] width 121 height 39
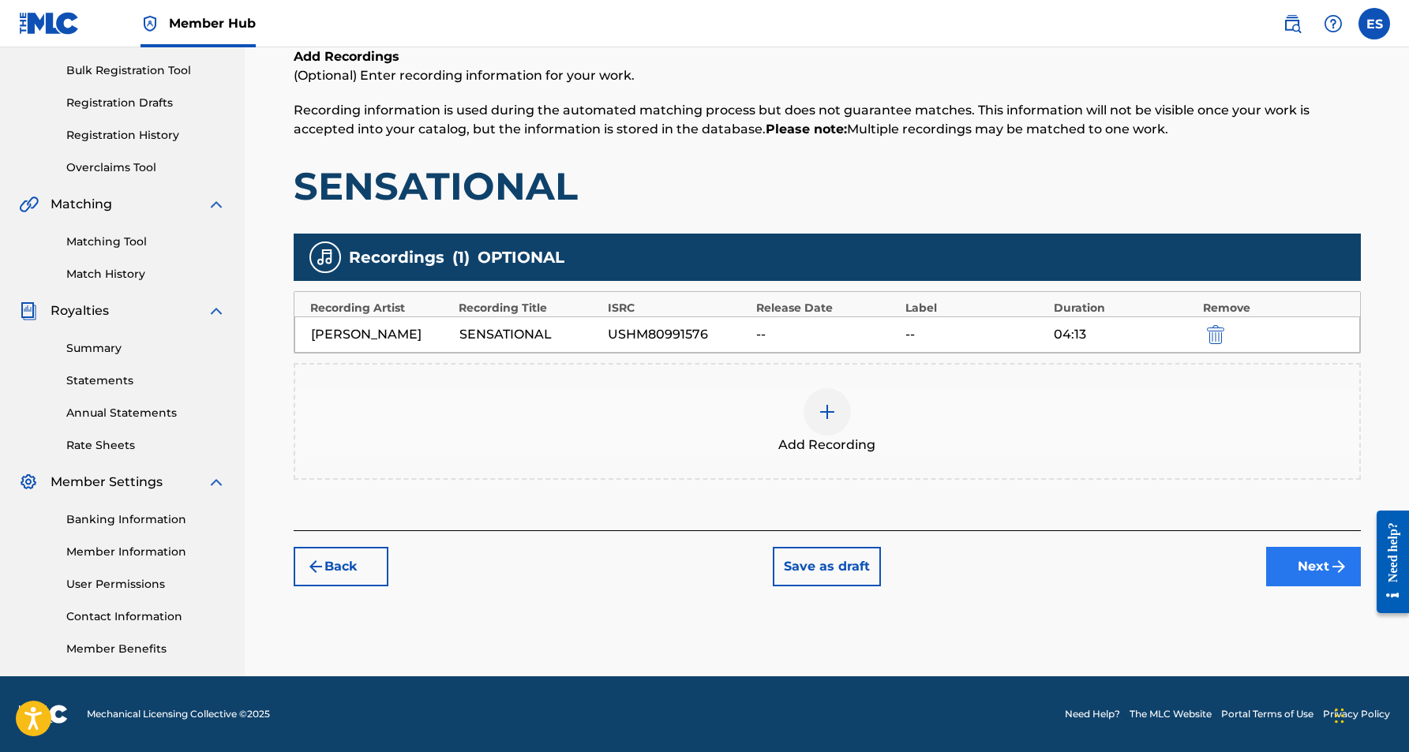
click at [1296, 561] on button "Next" at bounding box center [1313, 566] width 95 height 39
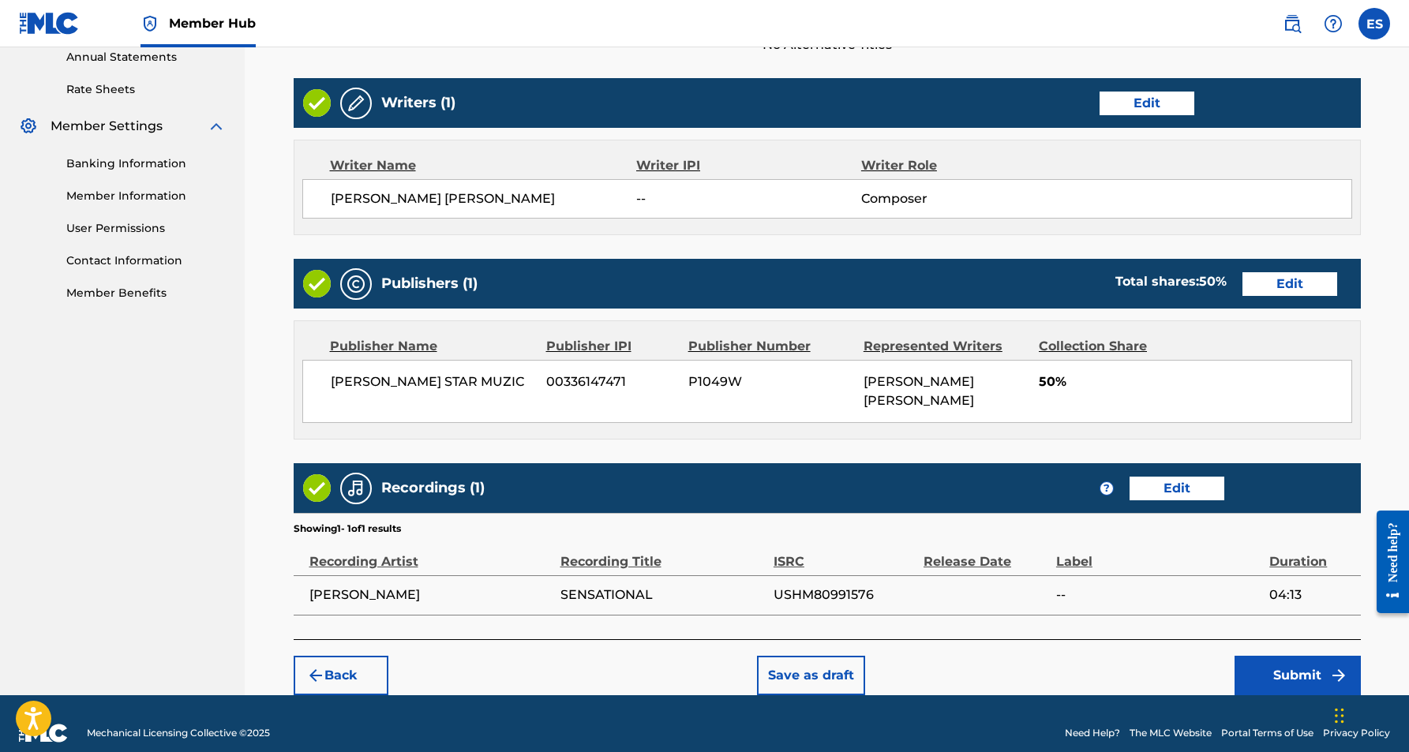
scroll to position [582, 0]
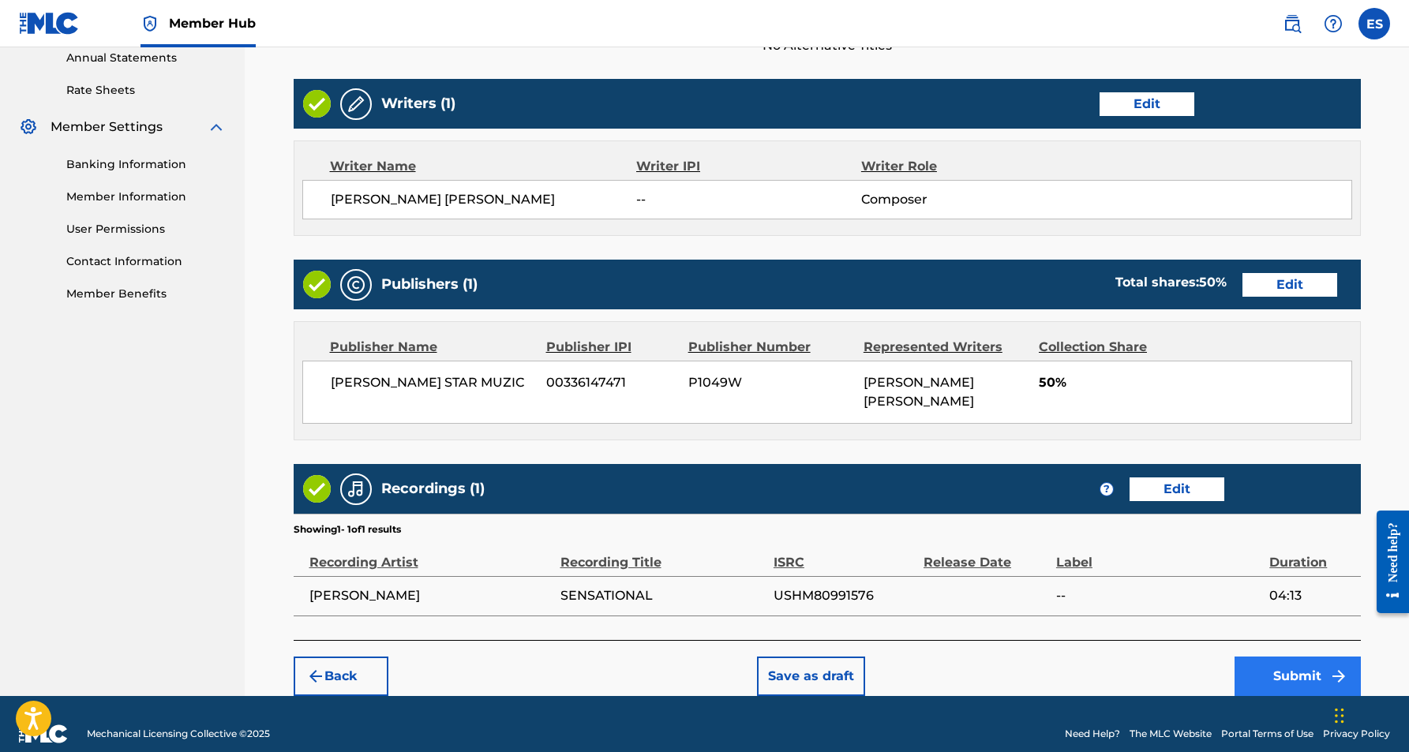
click at [1293, 657] on button "Submit" at bounding box center [1298, 676] width 126 height 39
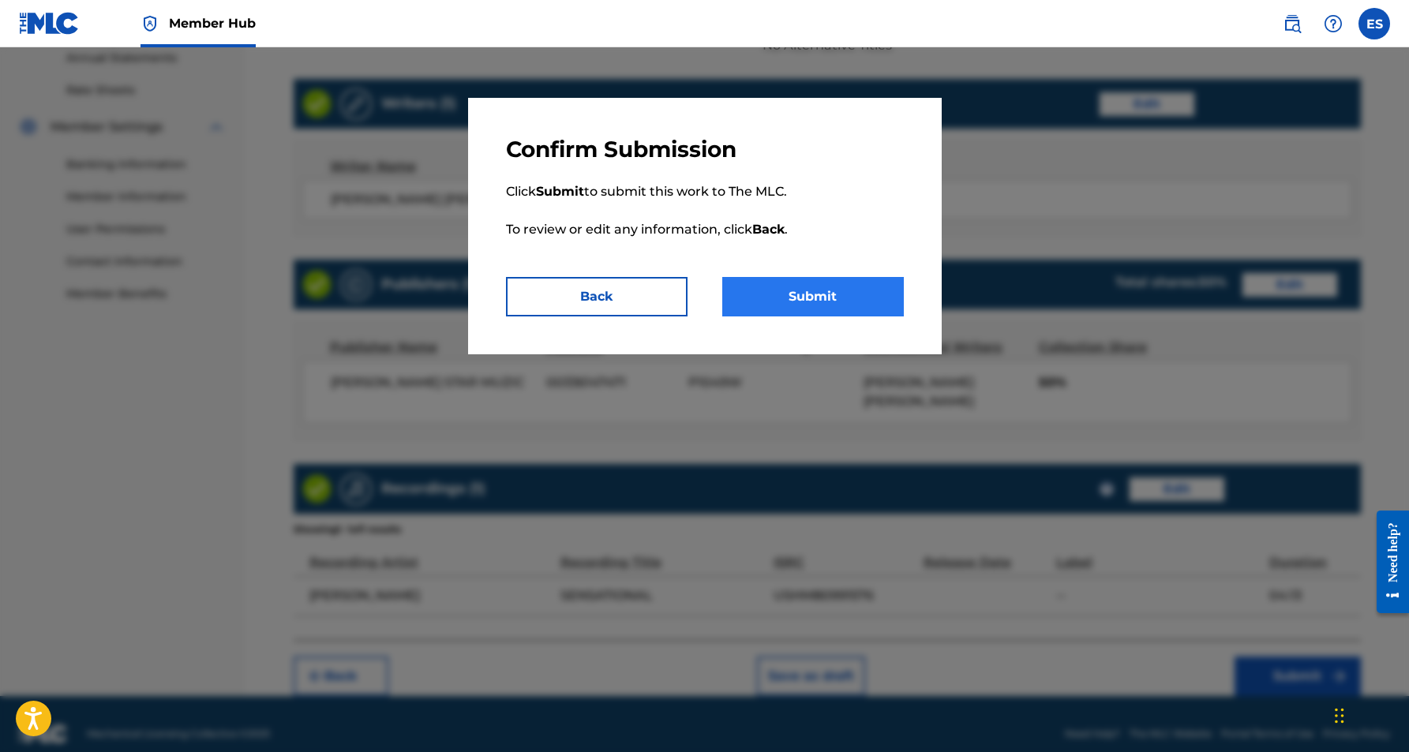
click at [853, 297] on button "Submit" at bounding box center [813, 296] width 182 height 39
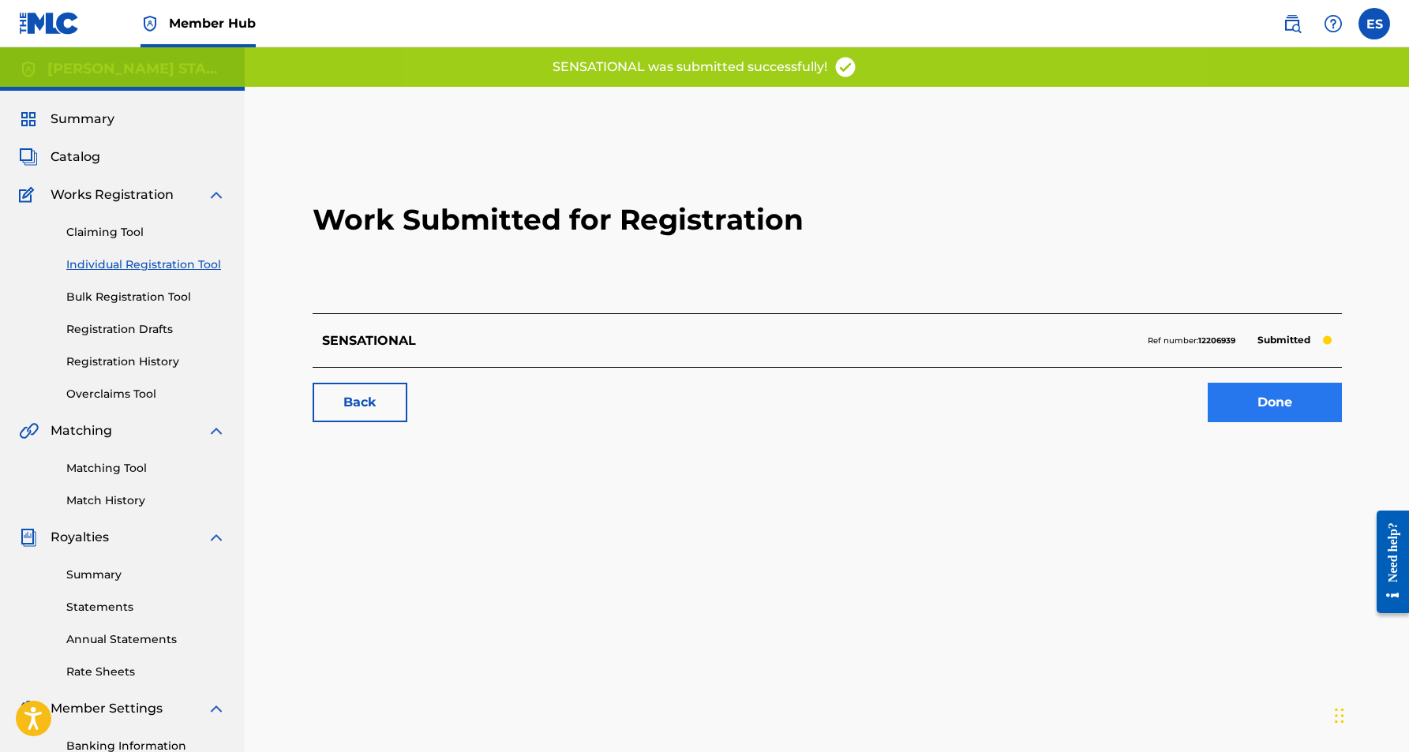
click at [1291, 398] on link "Done" at bounding box center [1275, 402] width 134 height 39
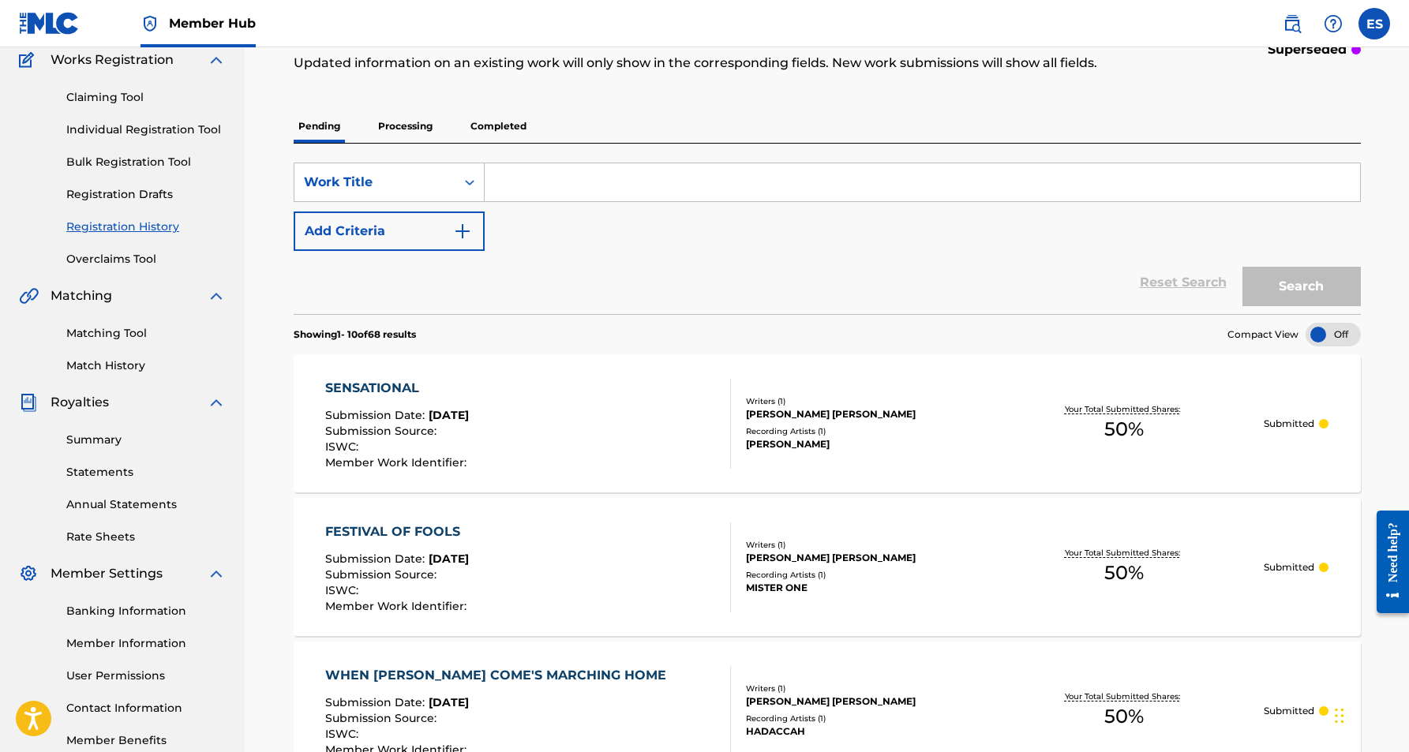
scroll to position [117, 0]
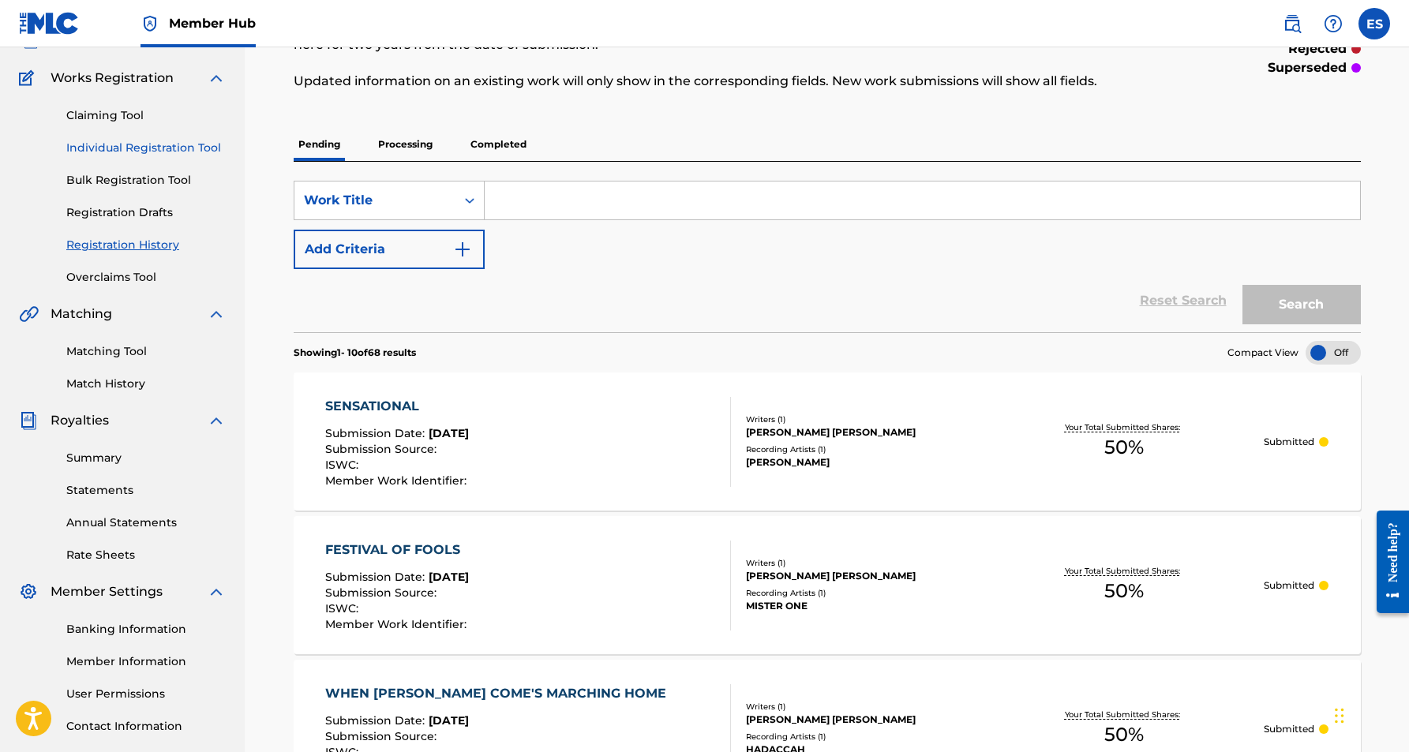
click at [107, 147] on link "Individual Registration Tool" at bounding box center [145, 148] width 159 height 17
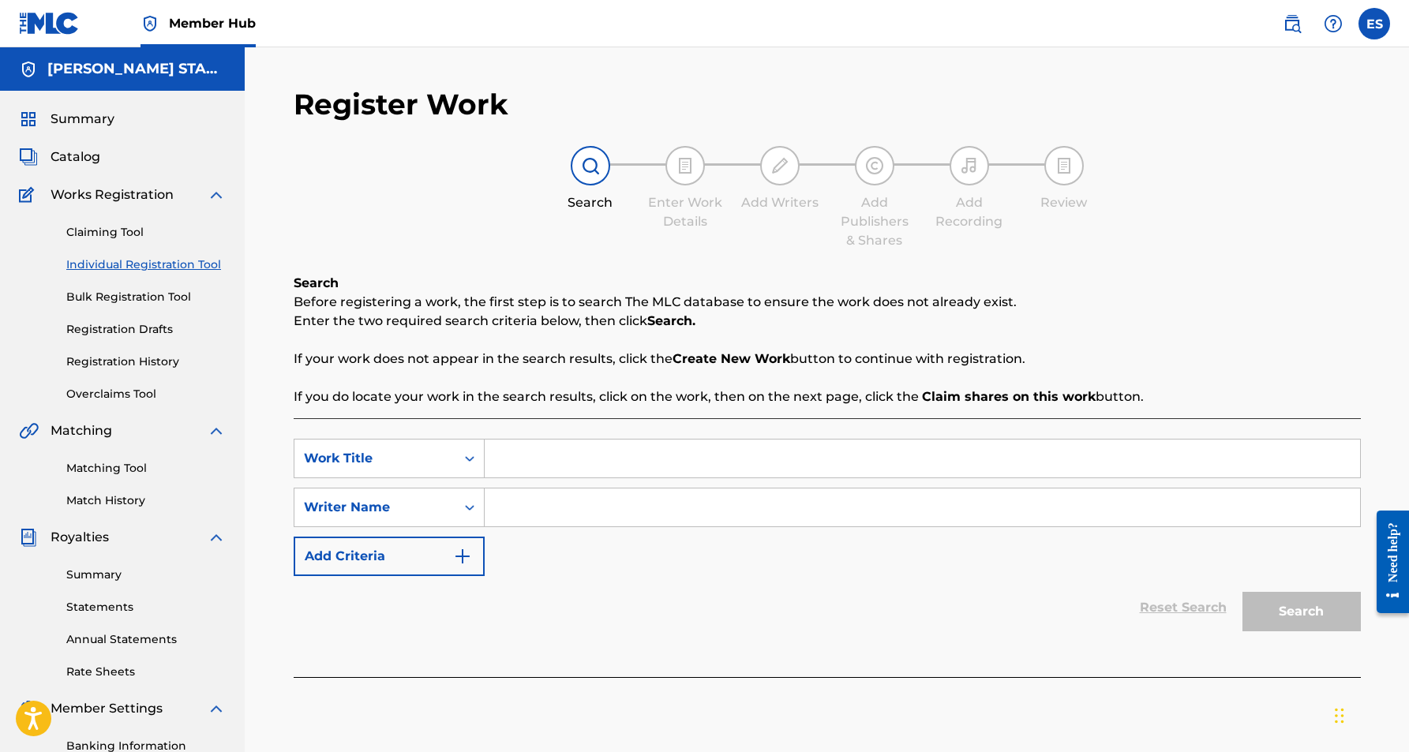
click at [522, 457] on input "Search Form" at bounding box center [923, 459] width 876 height 38
paste input "YOU DON'T WANT IT"
type input "YOU DON'T WANT IT"
click at [622, 537] on div "SearchWithCriteria397f1d8e-438f-49fc-aa35-c571f3980eda Work Title YOU DON'T WAN…" at bounding box center [827, 507] width 1067 height 137
click at [550, 501] on input "Search Form" at bounding box center [923, 508] width 876 height 38
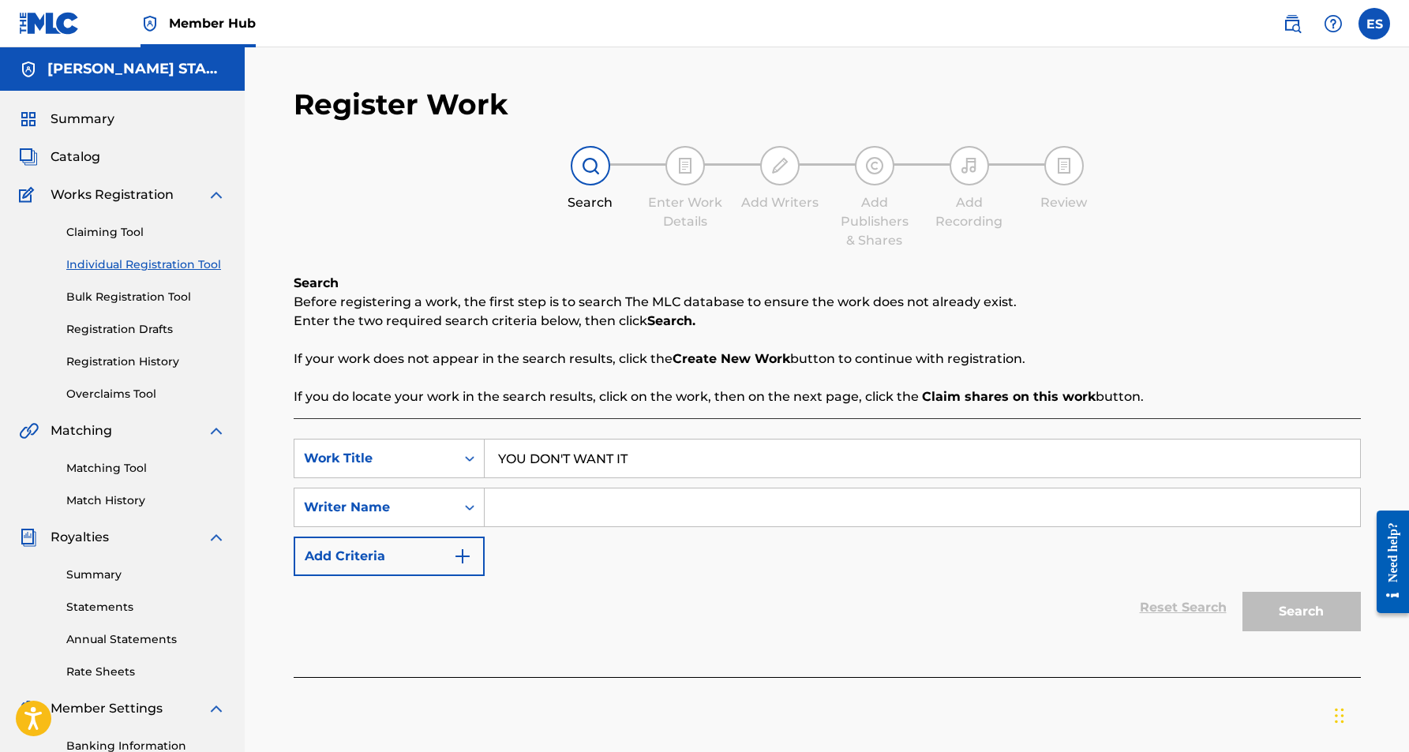
paste input "[PERSON_NAME] [PERSON_NAME]"
type input "[PERSON_NAME] [PERSON_NAME]"
click at [1259, 608] on button "Search" at bounding box center [1302, 611] width 118 height 39
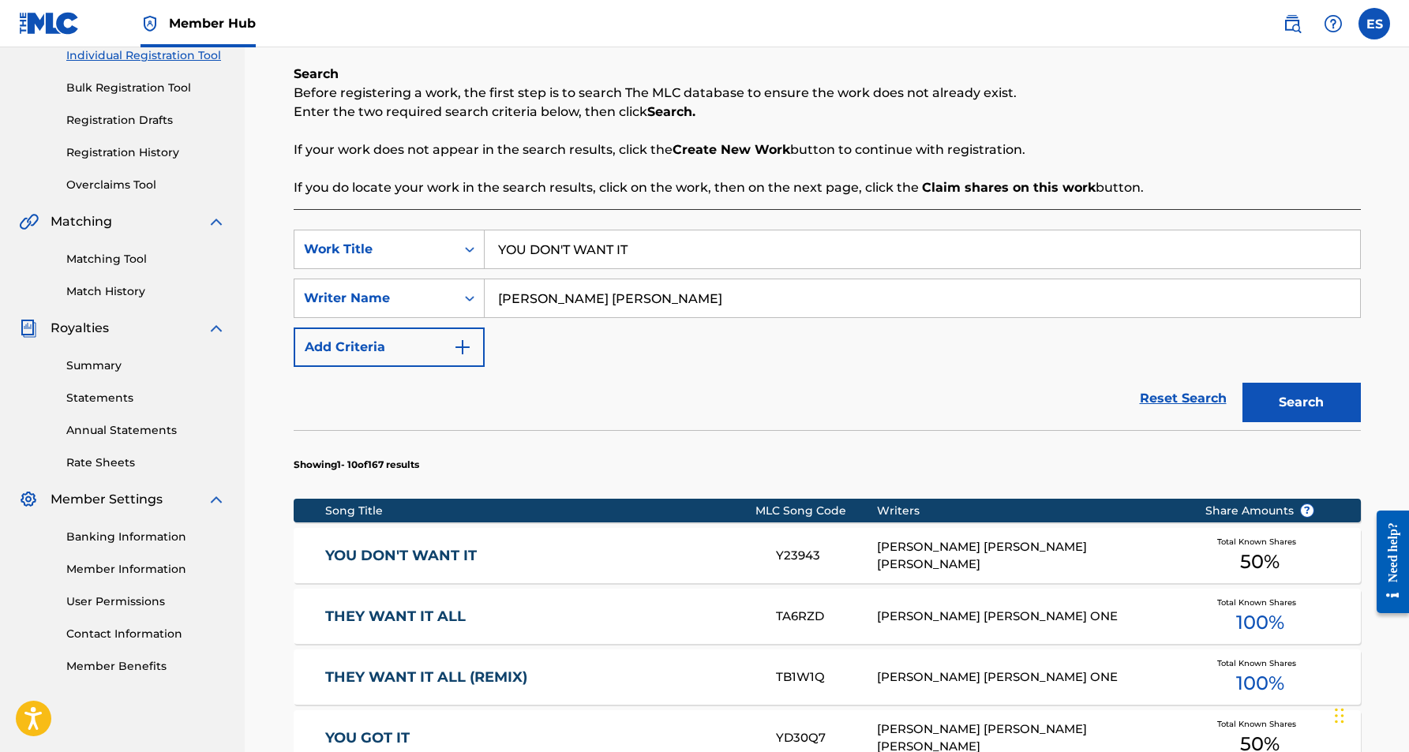
scroll to position [212, 0]
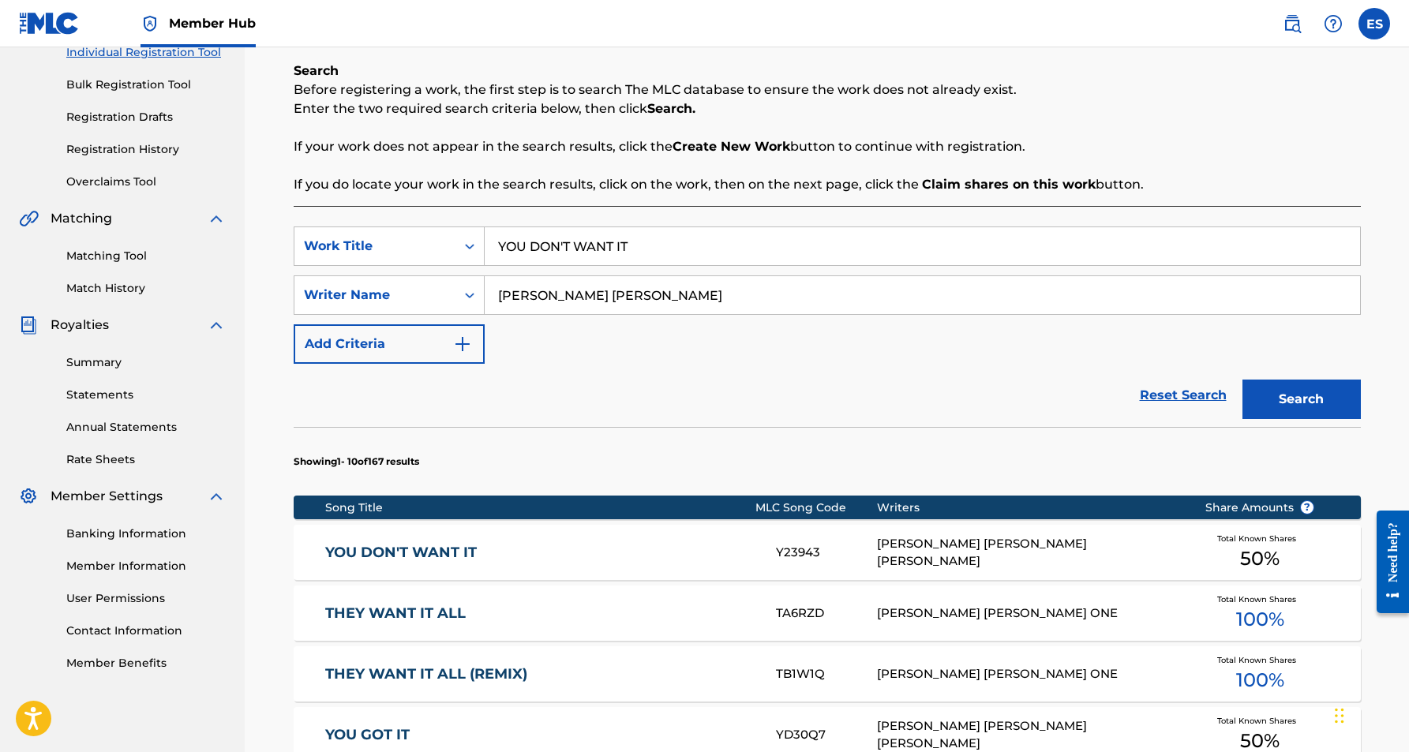
click at [902, 542] on div "YOU DON'T WANT IT Y23943 [PERSON_NAME] [PERSON_NAME] [PERSON_NAME] Total Known …" at bounding box center [827, 552] width 1067 height 55
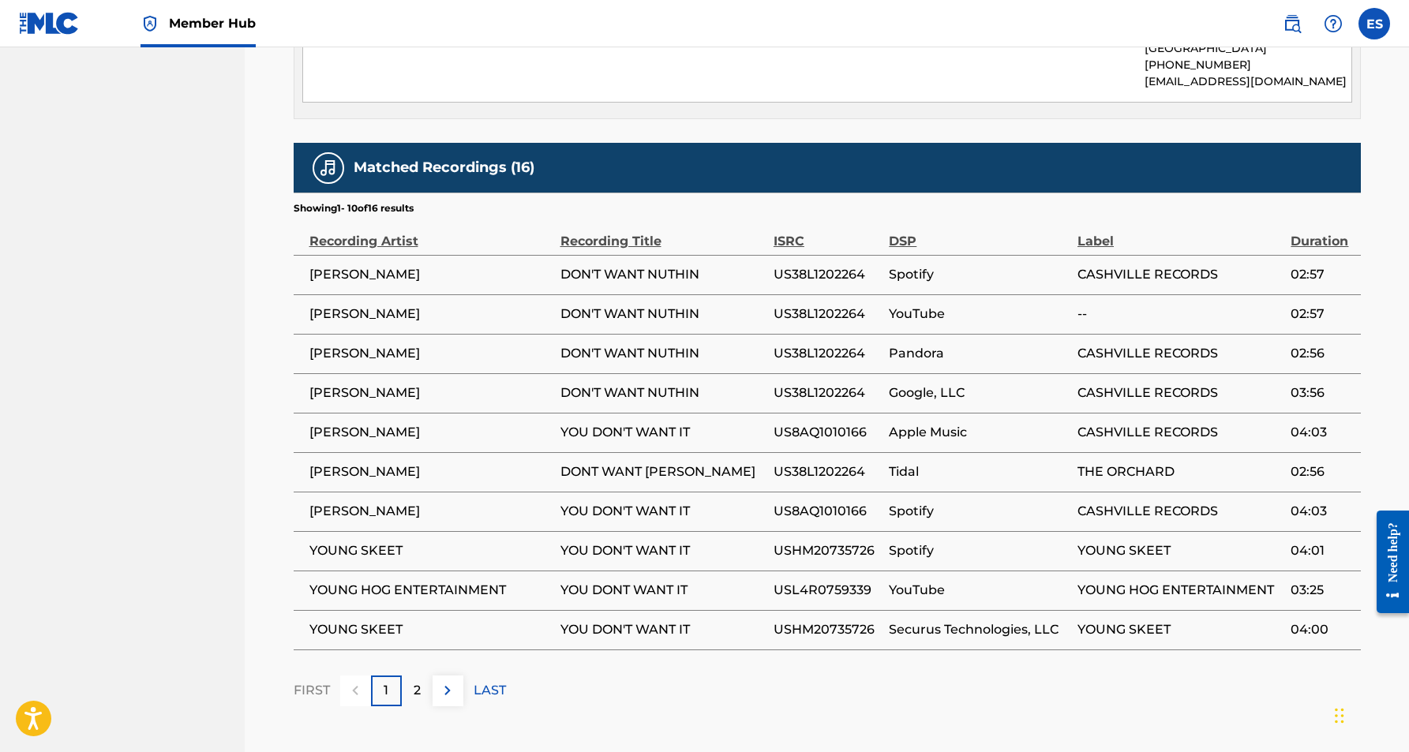
scroll to position [893, 0]
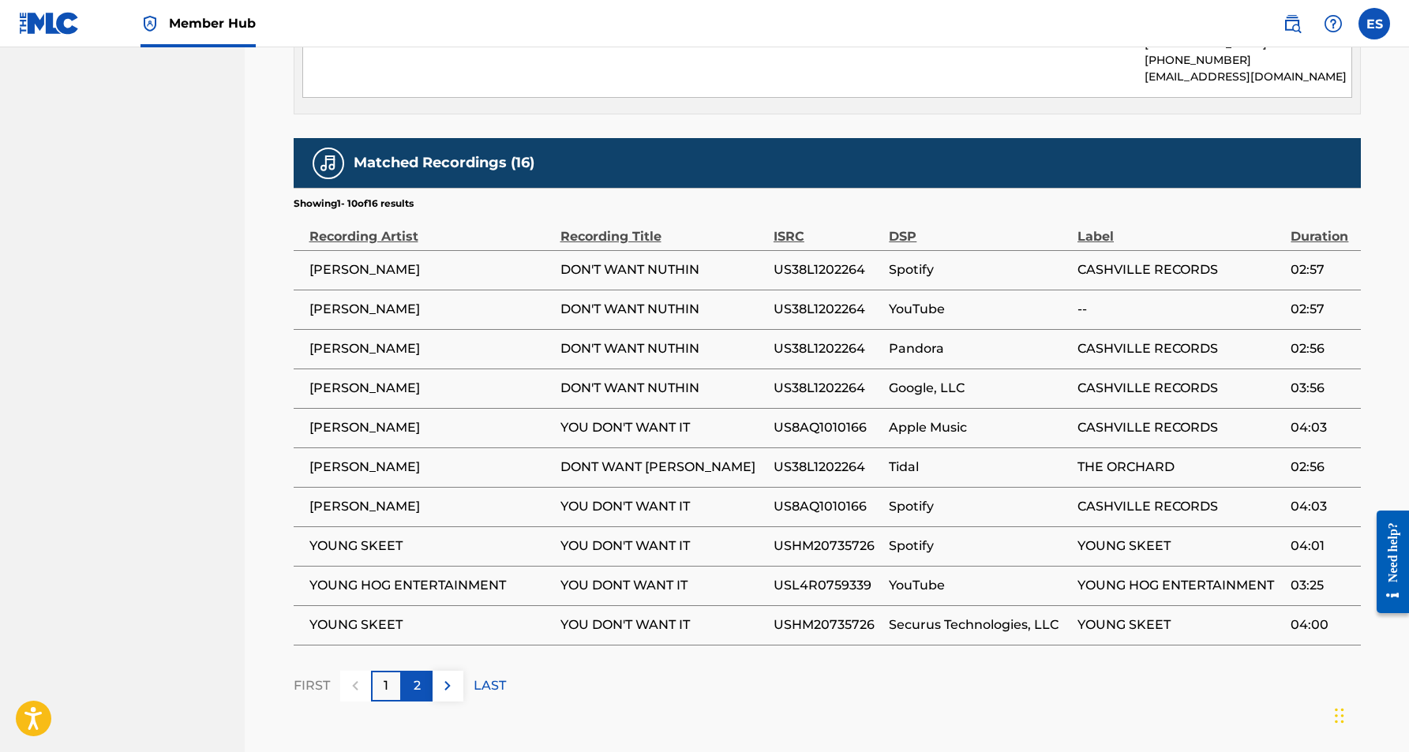
click at [422, 671] on div "2" at bounding box center [417, 686] width 31 height 31
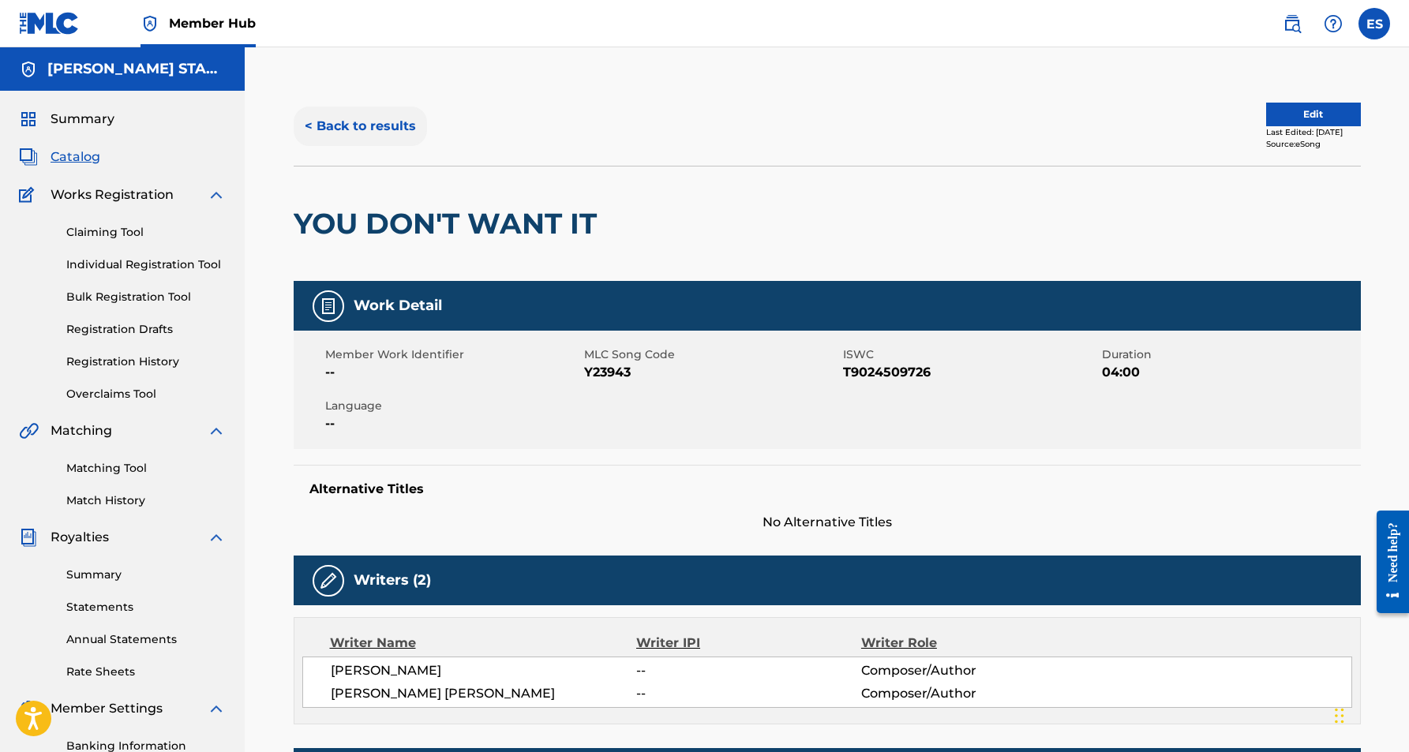
scroll to position [0, 0]
click at [357, 130] on button "< Back to results" at bounding box center [360, 126] width 133 height 39
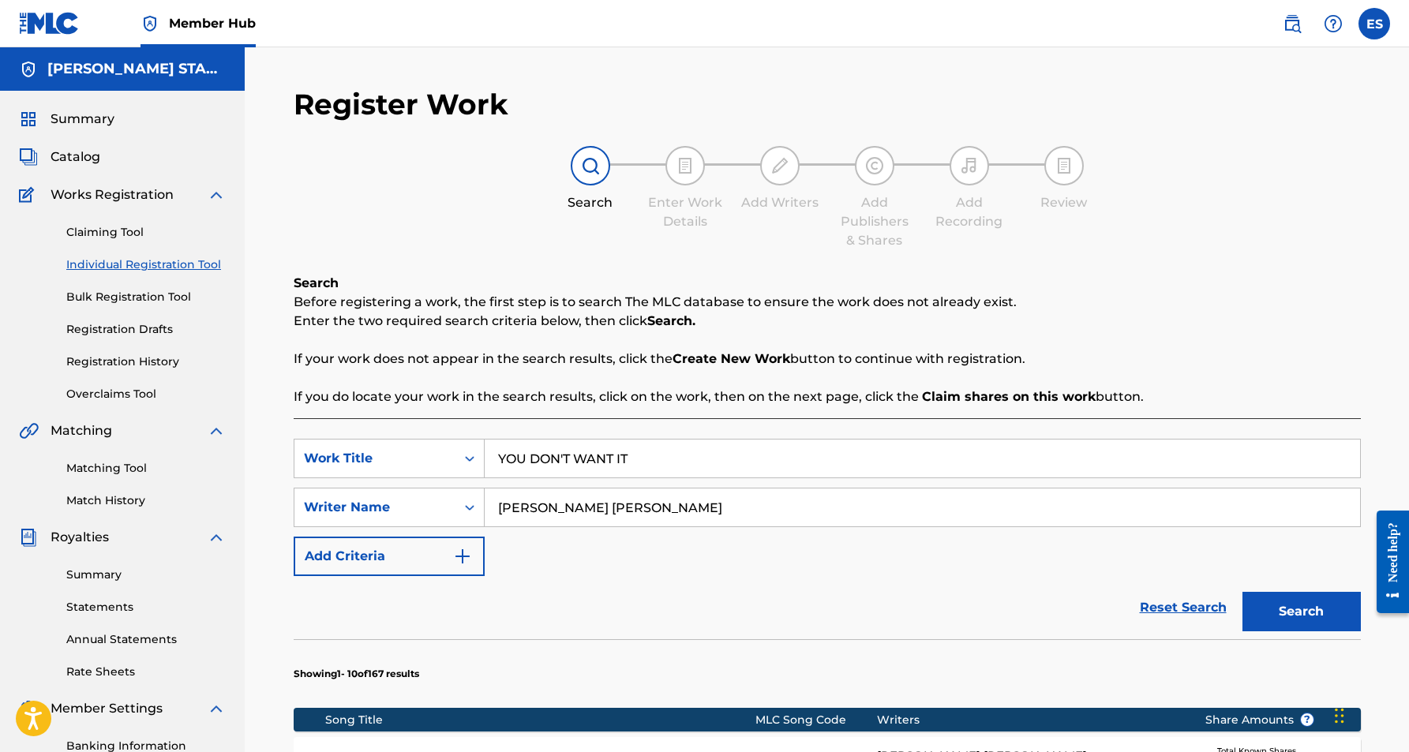
scroll to position [212, 0]
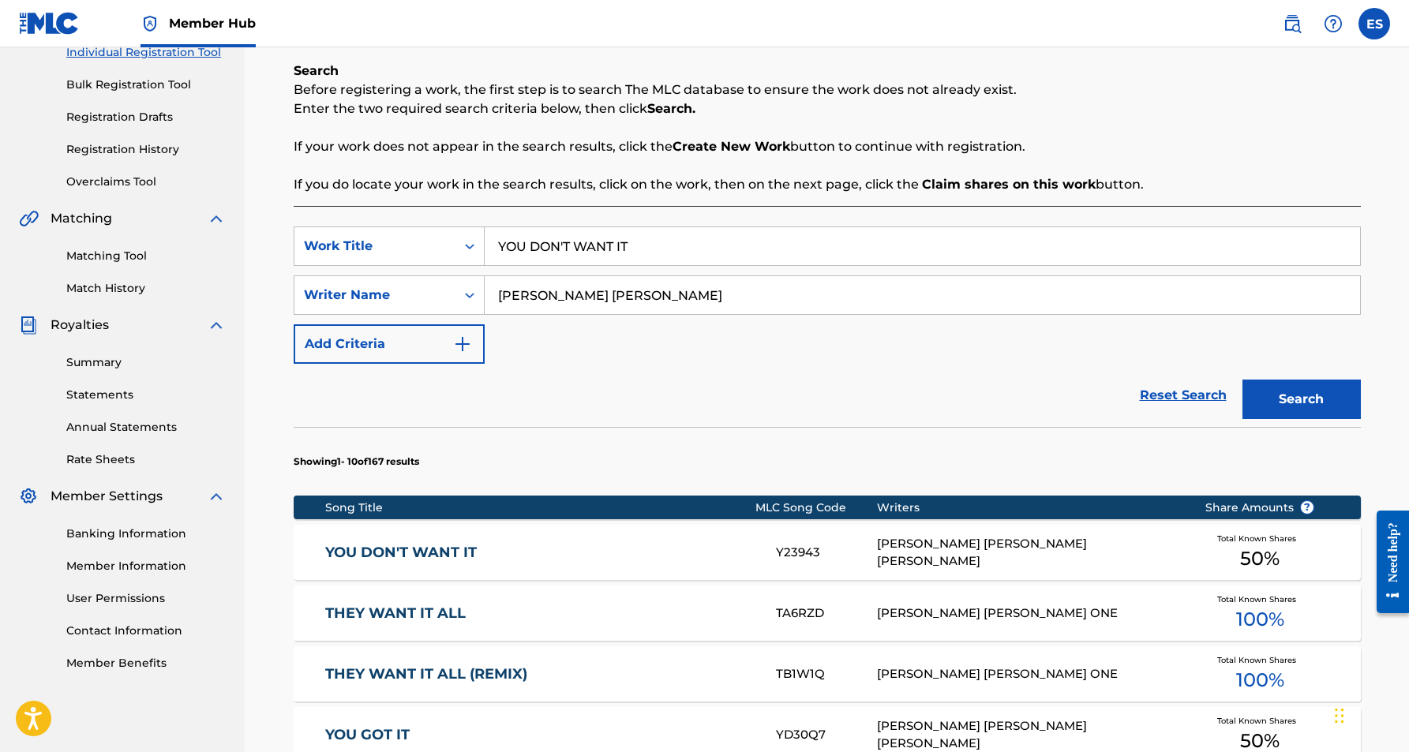
click at [640, 246] on input "YOU DON'T WANT IT" at bounding box center [923, 246] width 876 height 38
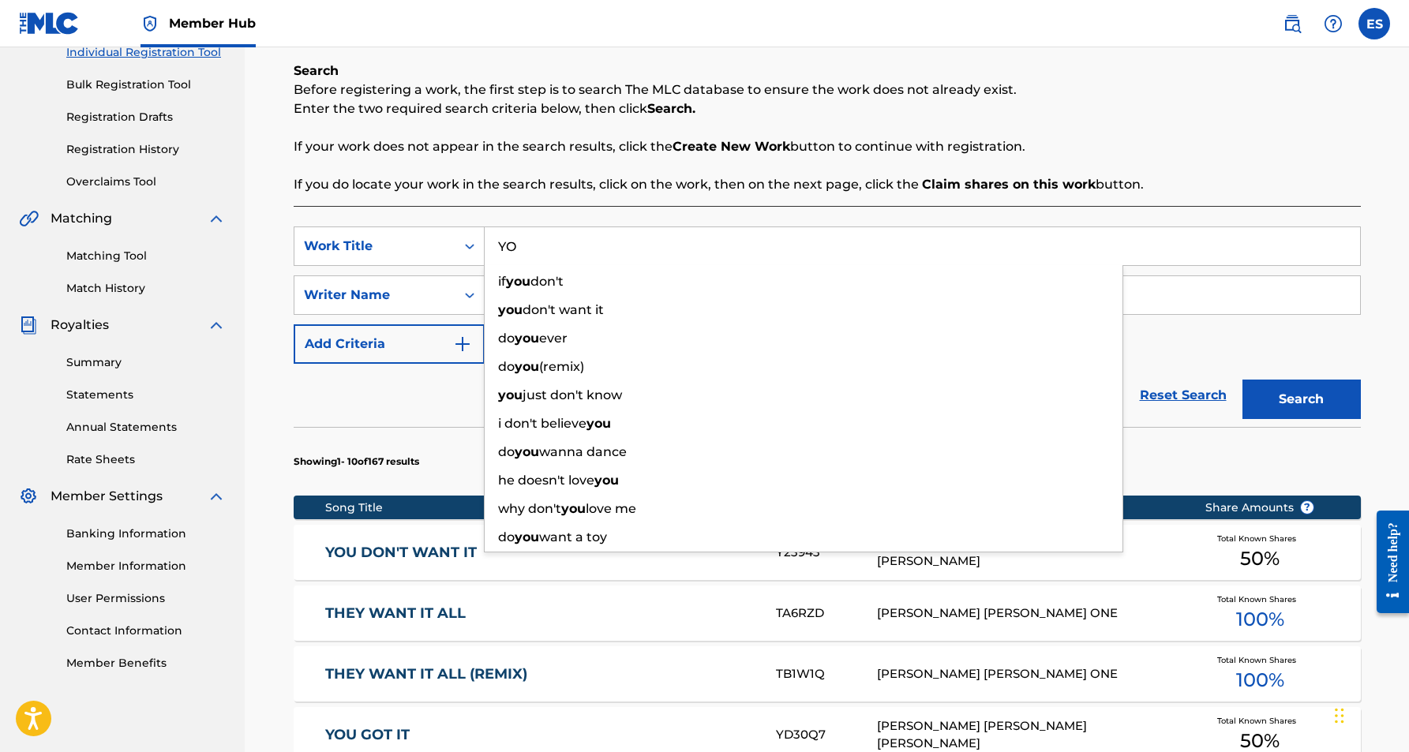
type input "Y"
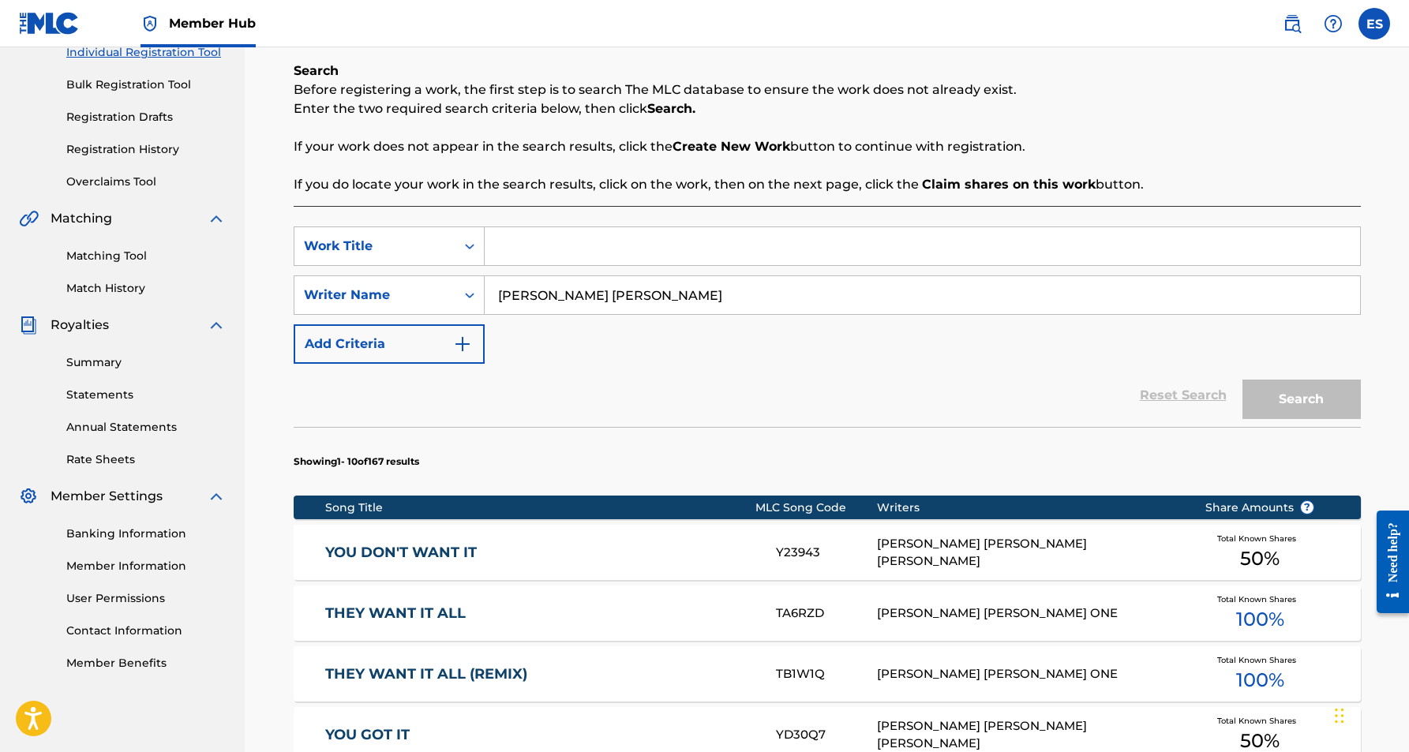
paste input "SHORTY'S HOT"
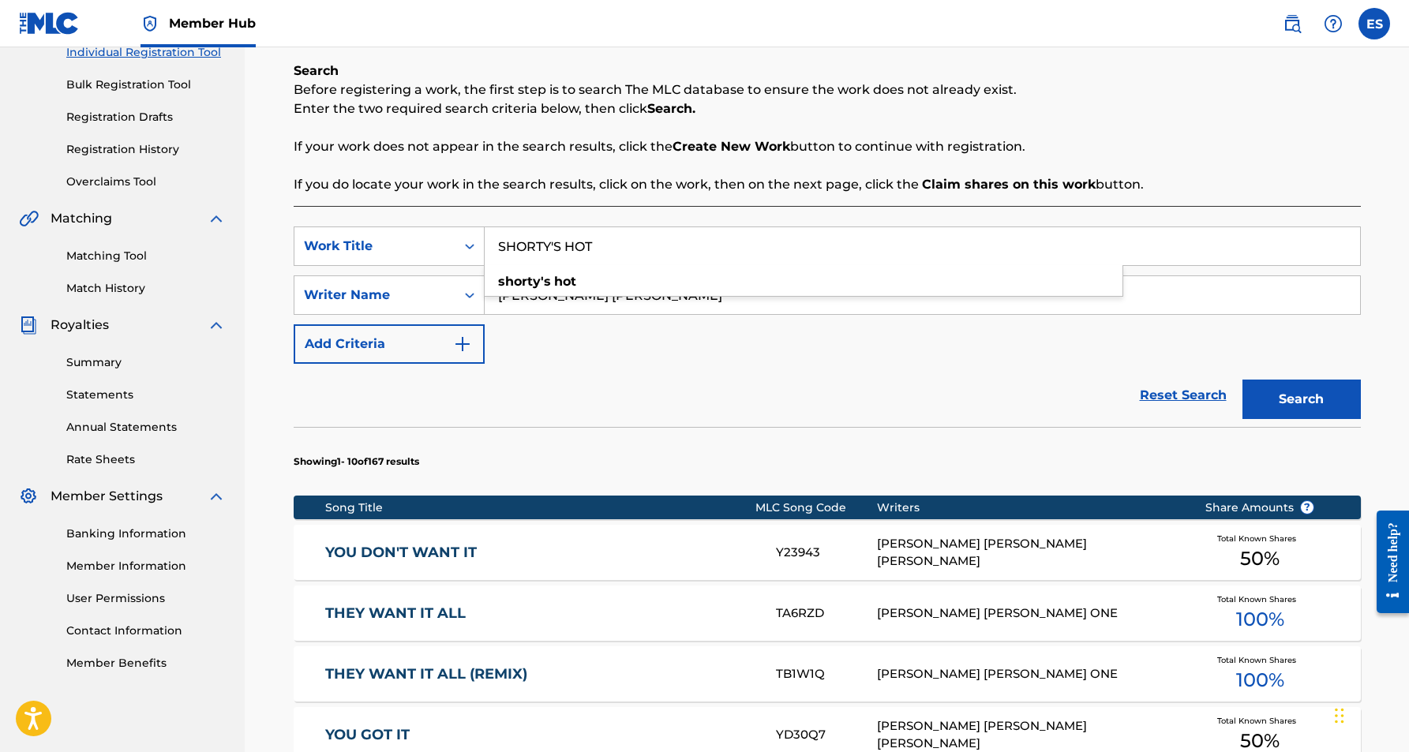
type input "SHORTY'S HOT"
click at [912, 397] on div "Reset Search Search" at bounding box center [827, 395] width 1067 height 63
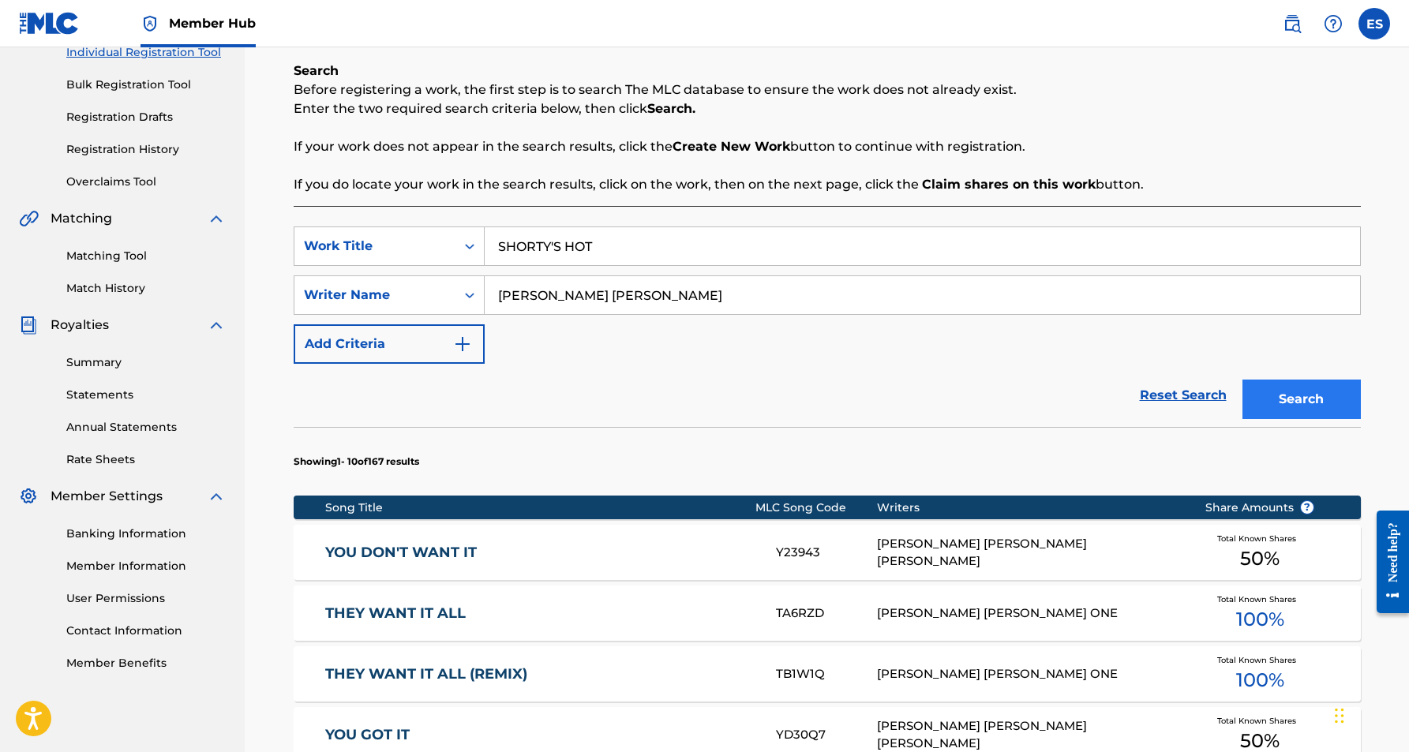
click at [1292, 401] on button "Search" at bounding box center [1302, 399] width 118 height 39
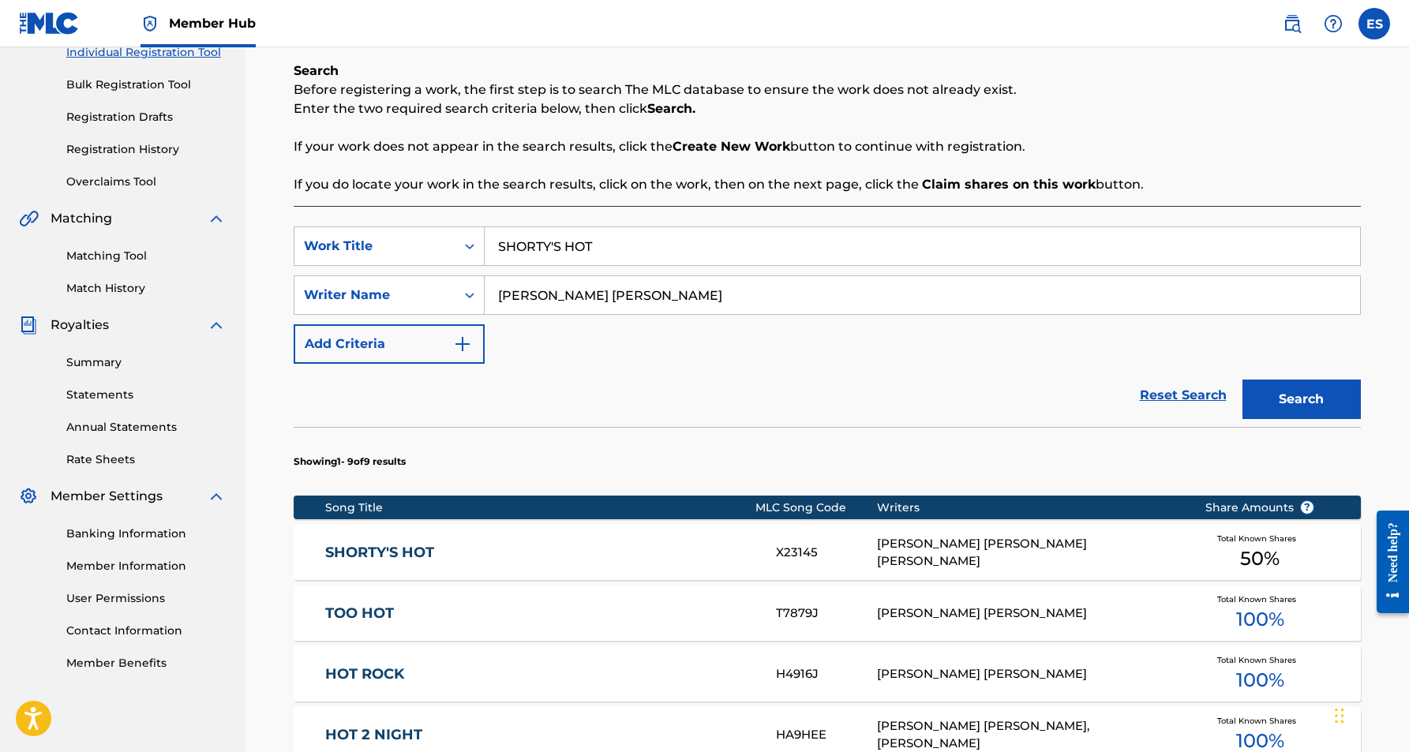
click at [883, 550] on div "[PERSON_NAME] [PERSON_NAME] [PERSON_NAME]" at bounding box center [1029, 553] width 304 height 36
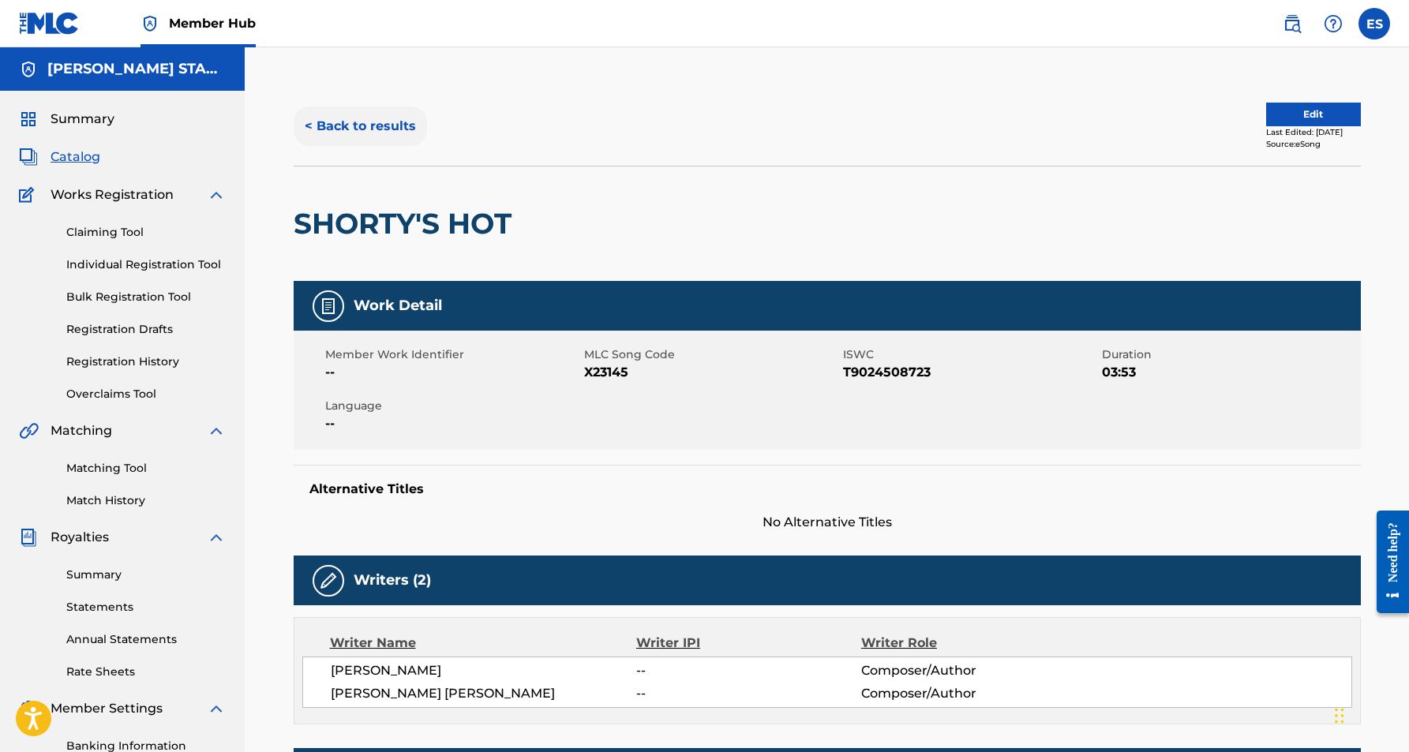
click at [377, 129] on button "< Back to results" at bounding box center [360, 126] width 133 height 39
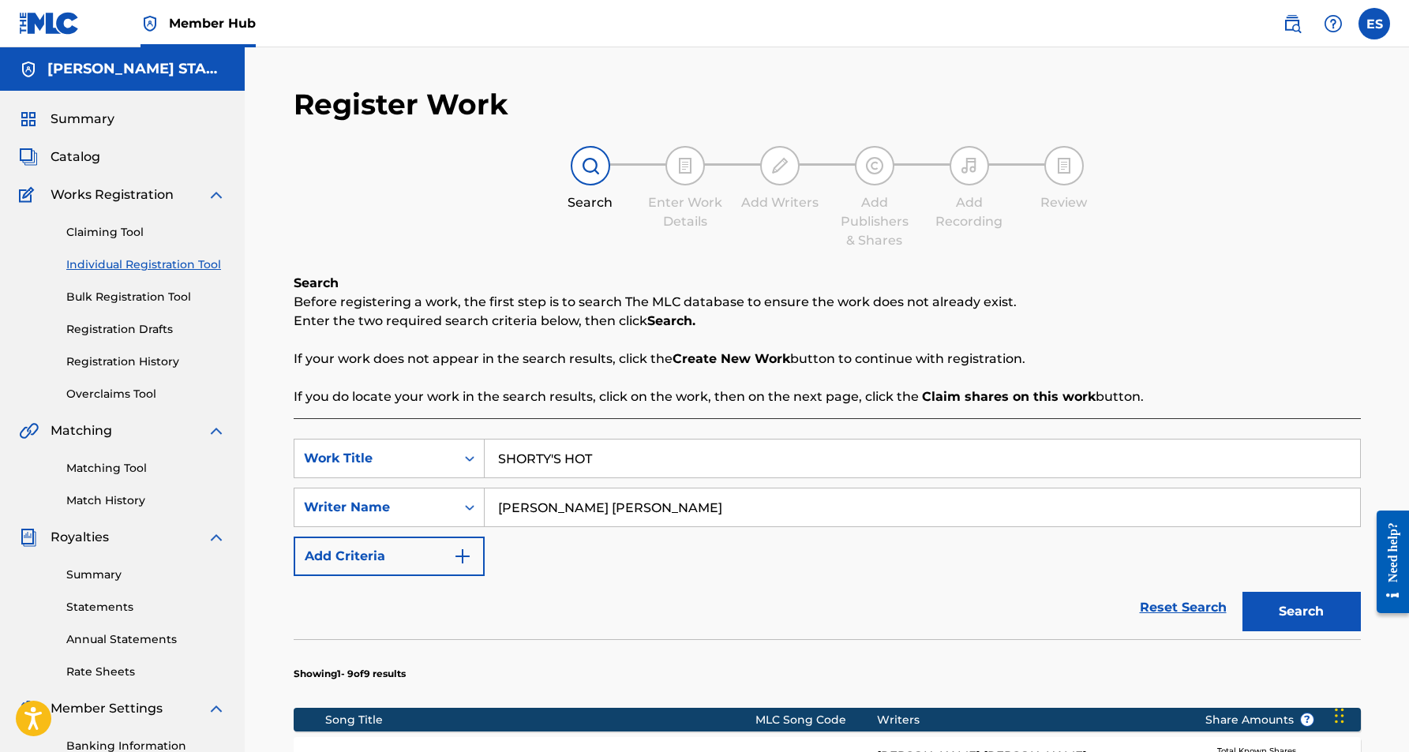
scroll to position [212, 0]
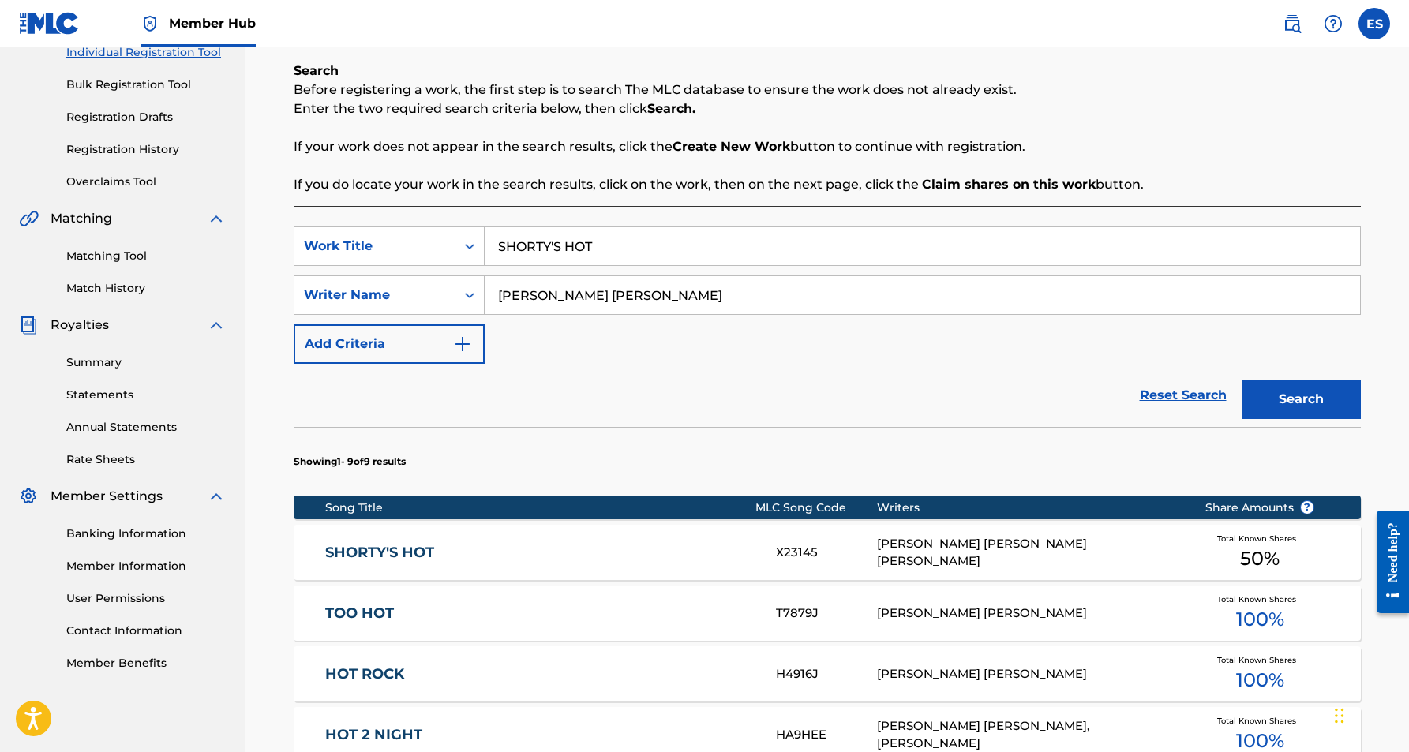
click at [628, 245] on input "SHORTY'S HOT" at bounding box center [923, 246] width 876 height 38
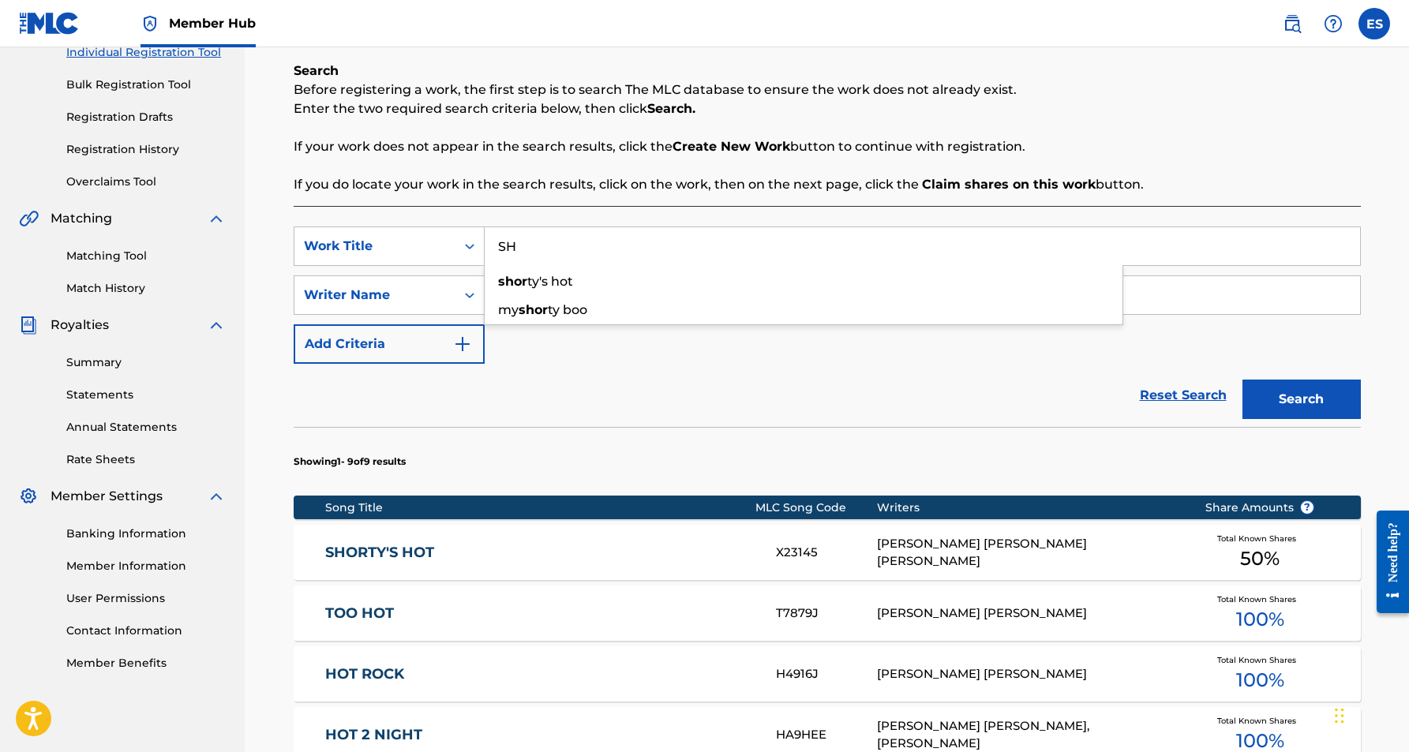
type input "S"
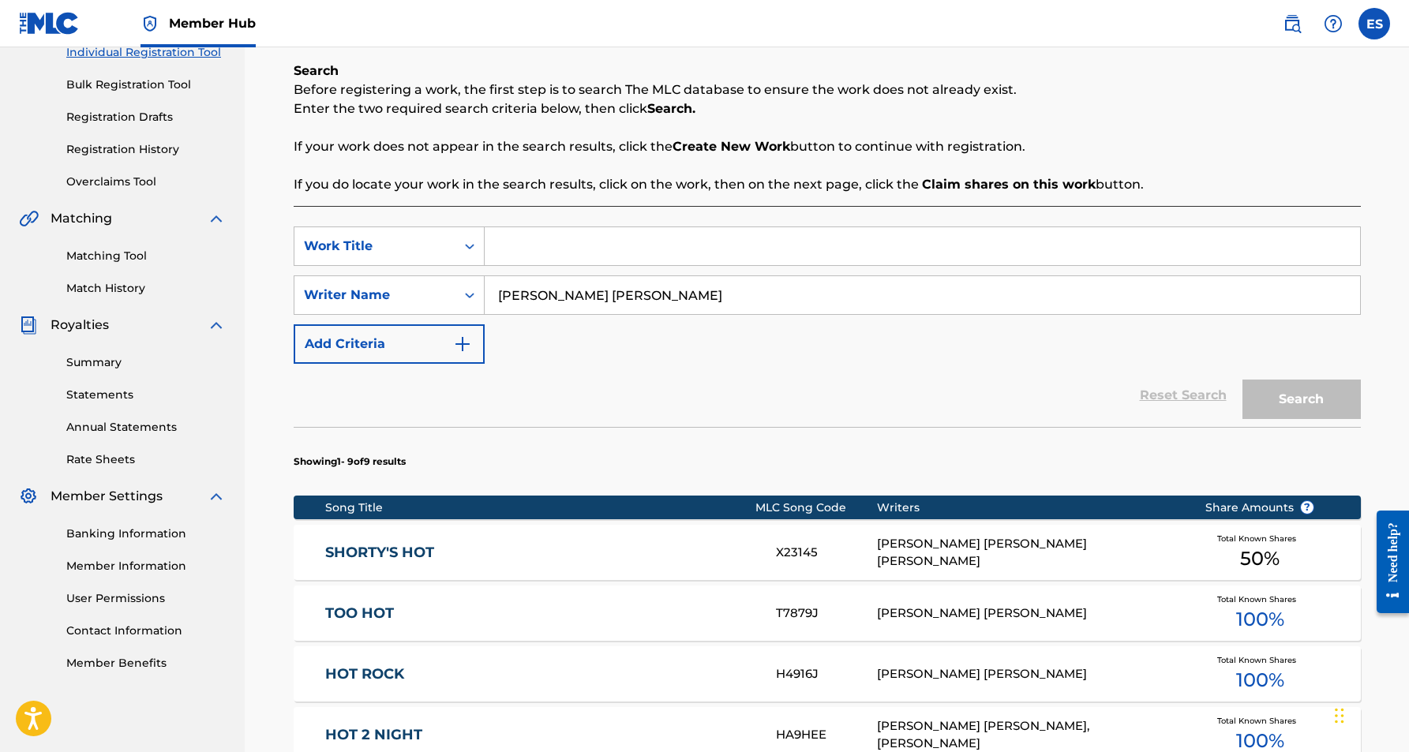
paste input "LIKE ME"
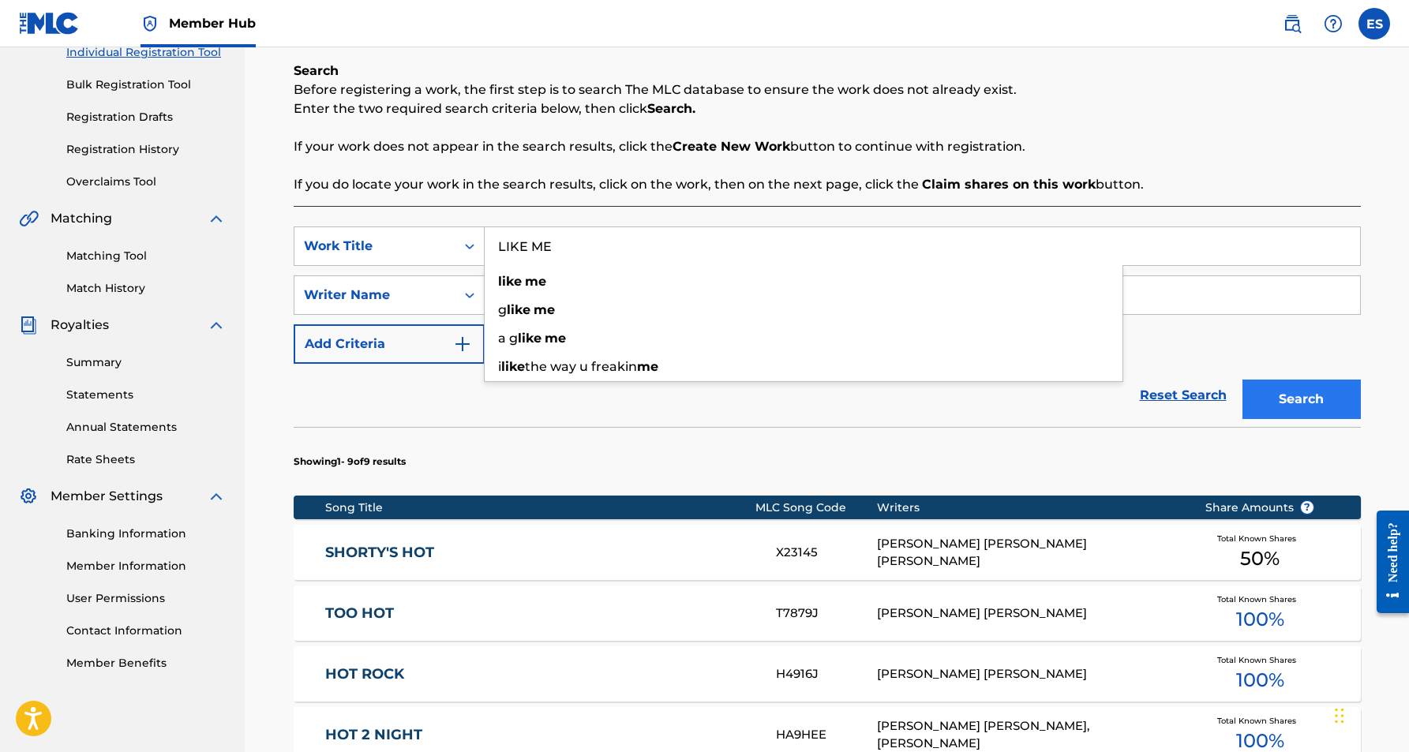
type input "LIKE ME"
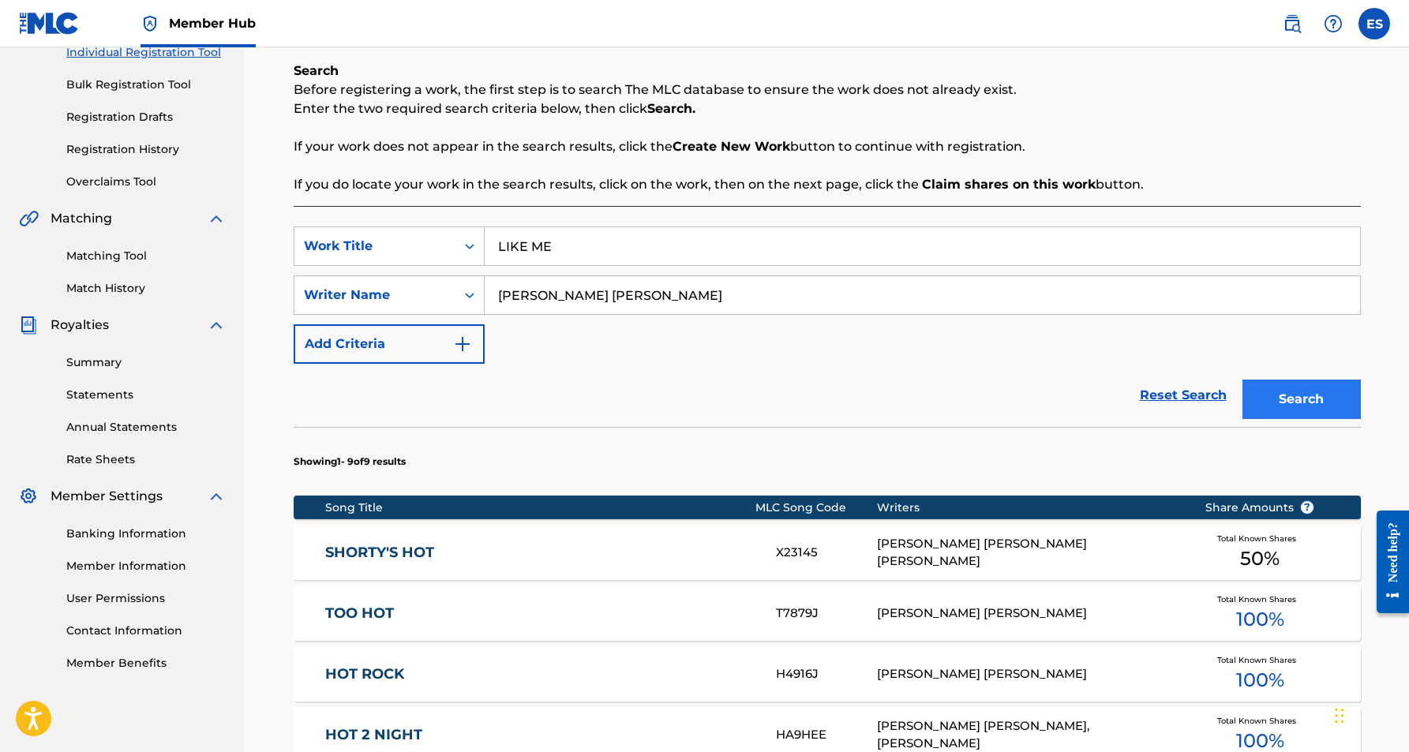
click at [1273, 397] on button "Search" at bounding box center [1302, 399] width 118 height 39
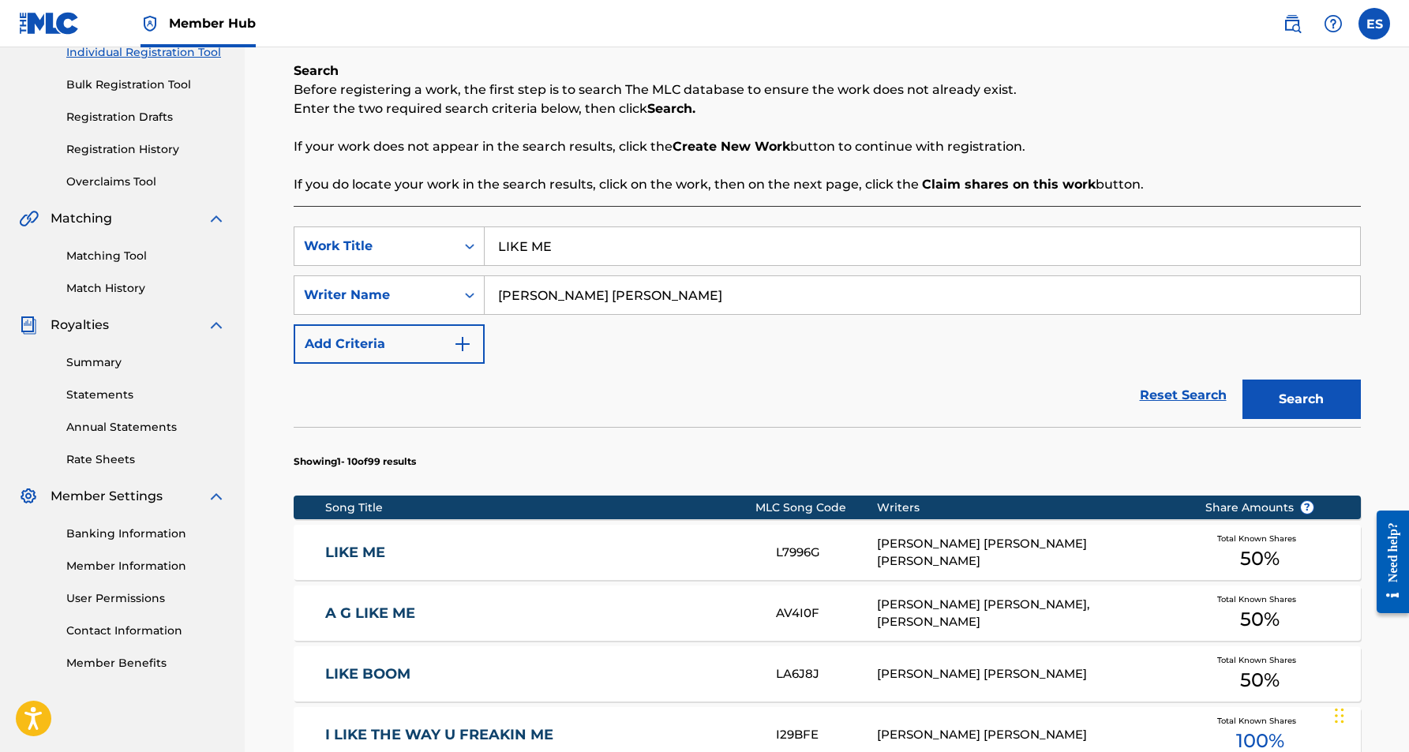
click at [894, 554] on div "[PERSON_NAME] [PERSON_NAME] [PERSON_NAME]" at bounding box center [1029, 553] width 304 height 36
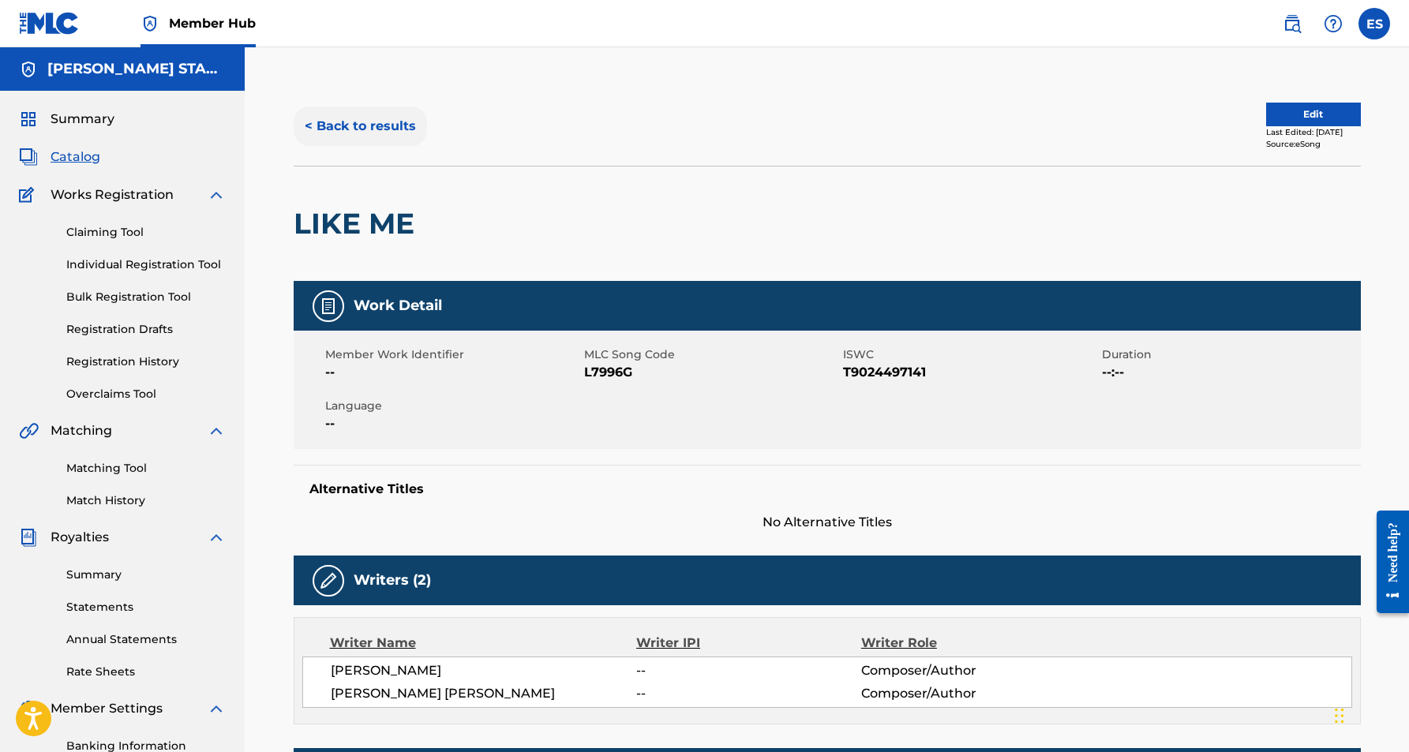
click at [370, 128] on button "< Back to results" at bounding box center [360, 126] width 133 height 39
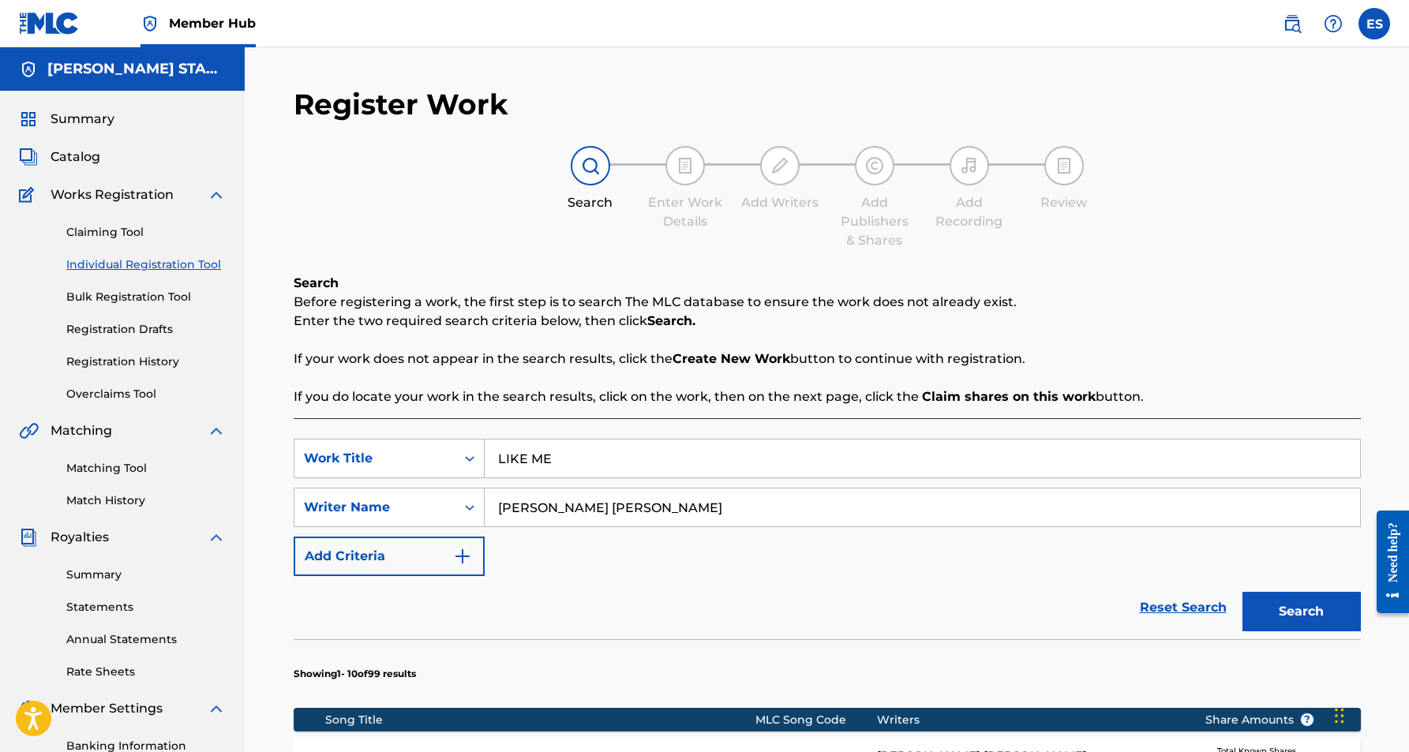
scroll to position [212, 0]
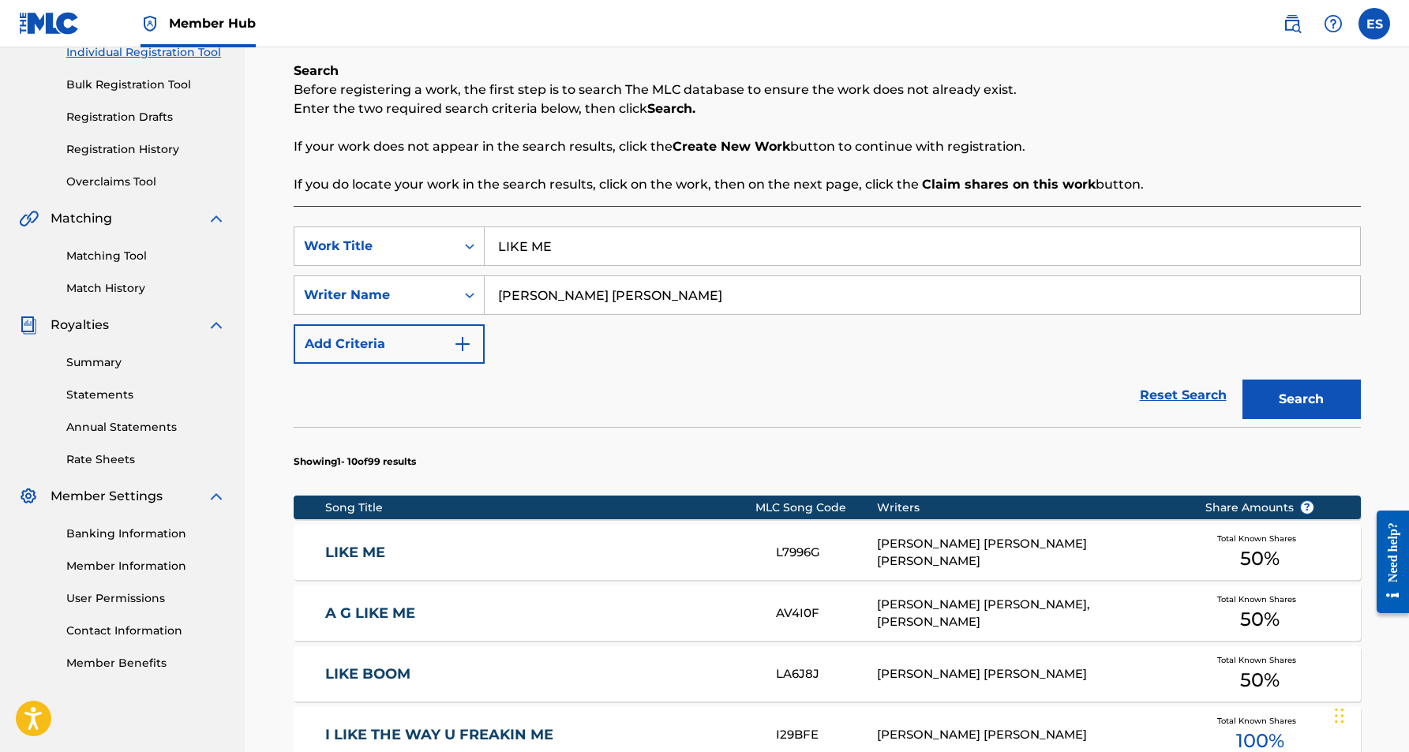
click at [558, 246] on input "LIKE ME" at bounding box center [923, 246] width 876 height 38
type input "L"
paste input "BOUNCE WIT ME"
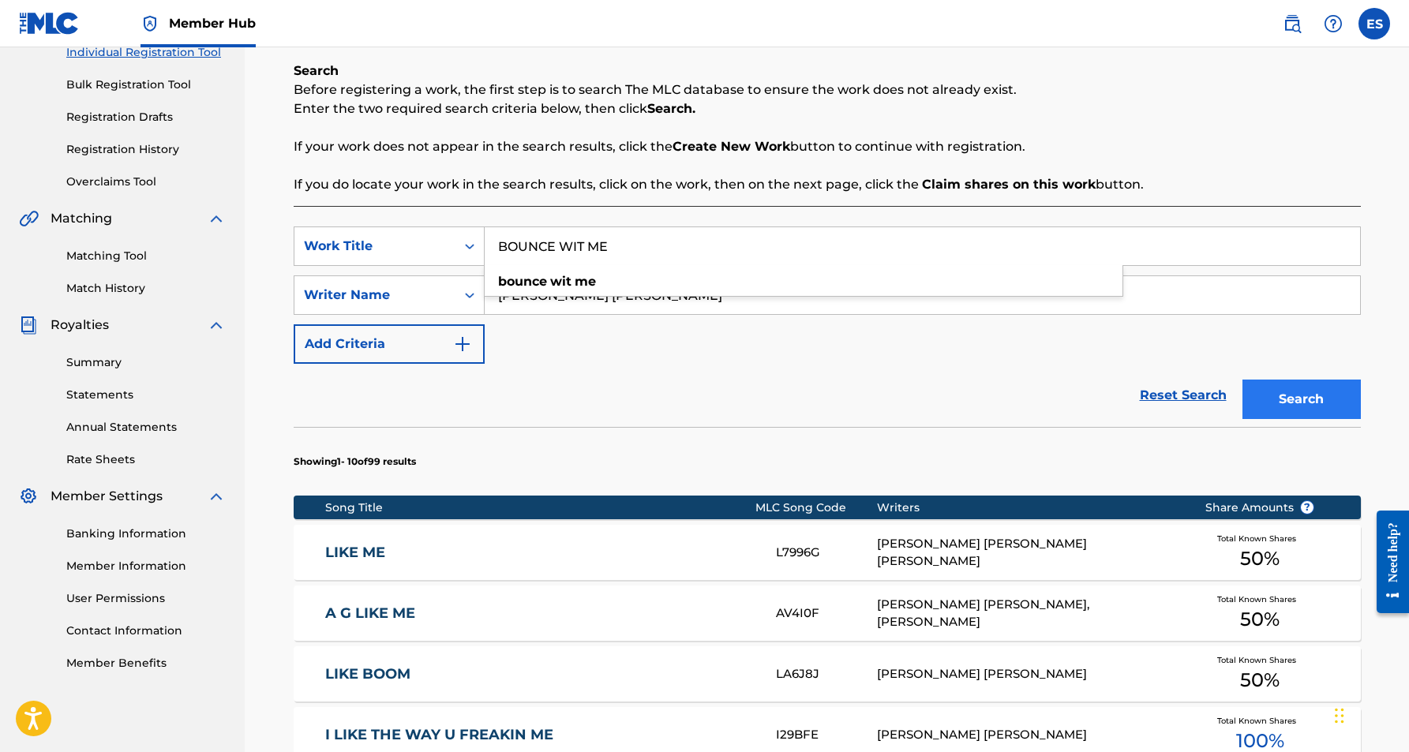
type input "BOUNCE WIT ME"
click at [1256, 393] on button "Search" at bounding box center [1302, 399] width 118 height 39
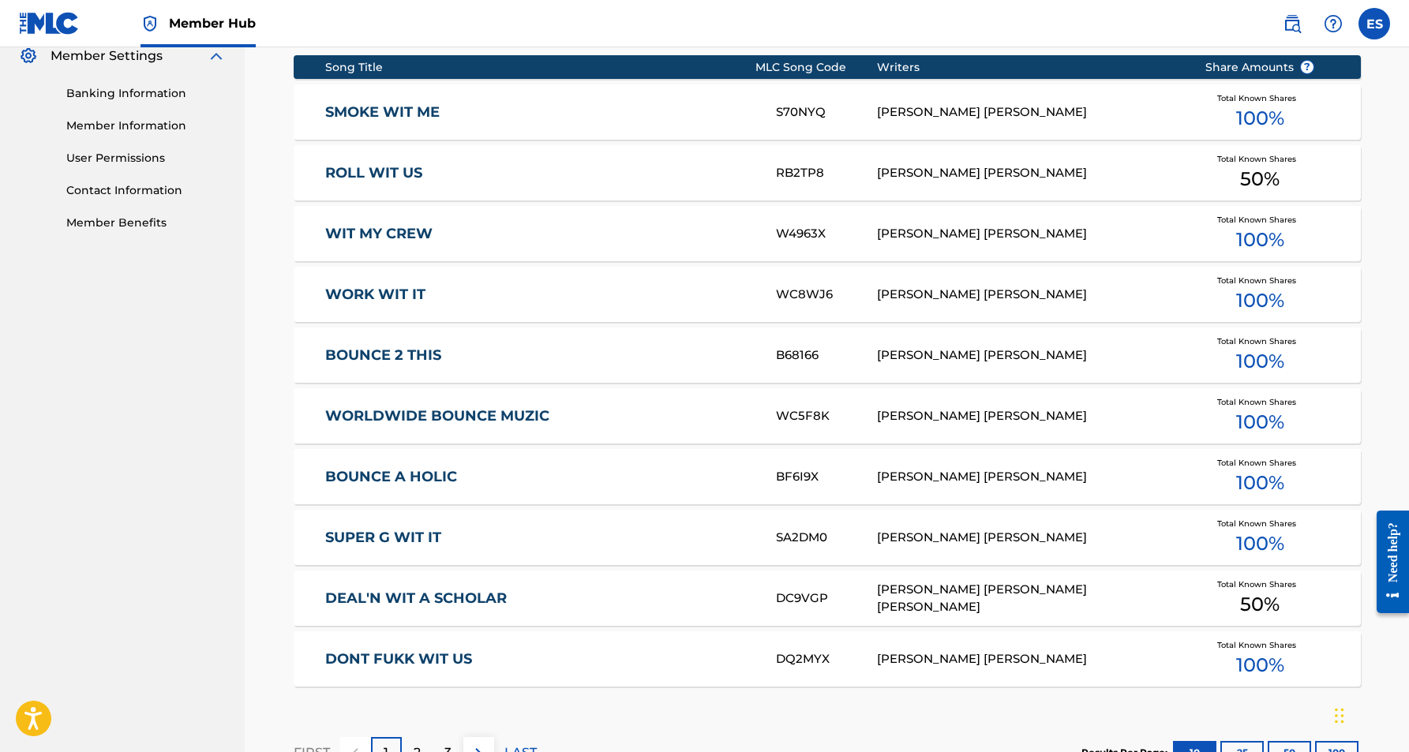
scroll to position [654, 0]
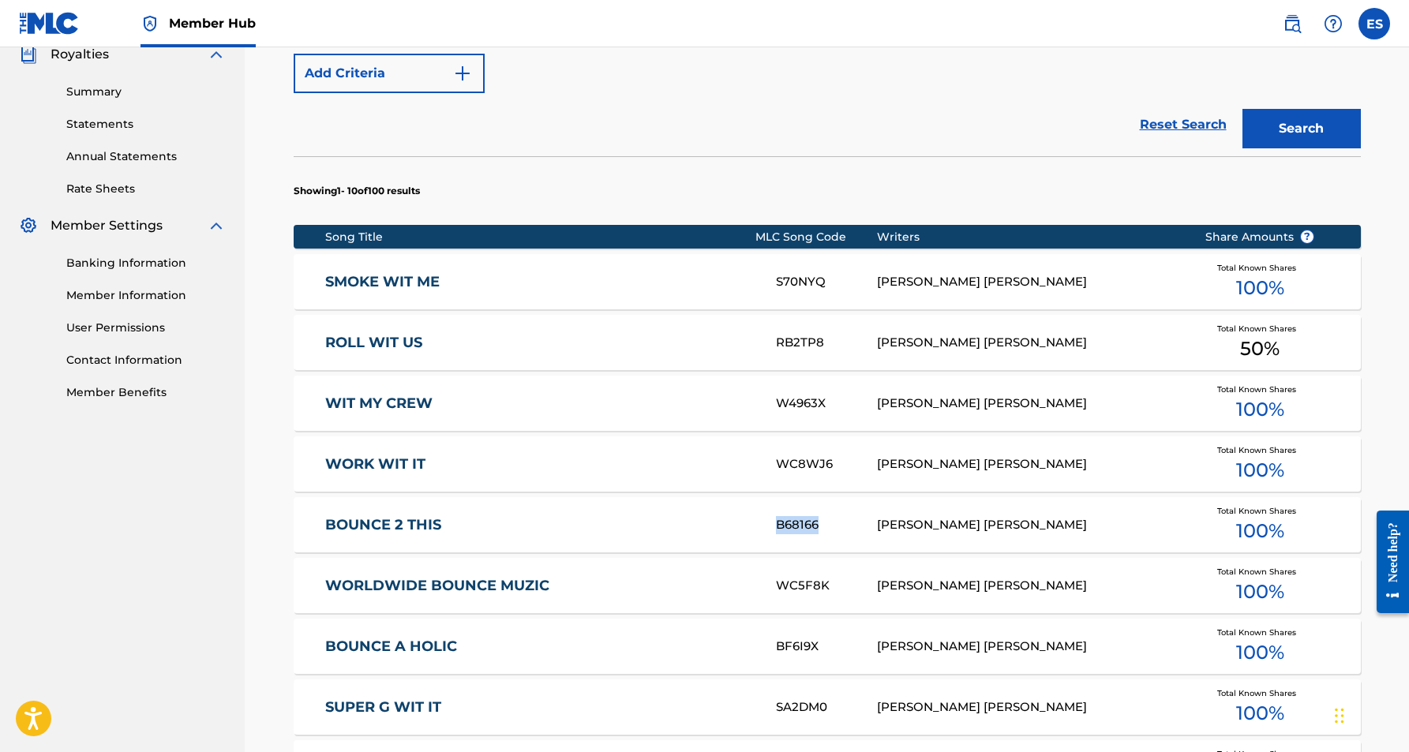
click at [867, 512] on div "BOUNCE 2 THIS B68166 [PERSON_NAME] [PERSON_NAME] Total Known Shares 100 %" at bounding box center [827, 524] width 1067 height 55
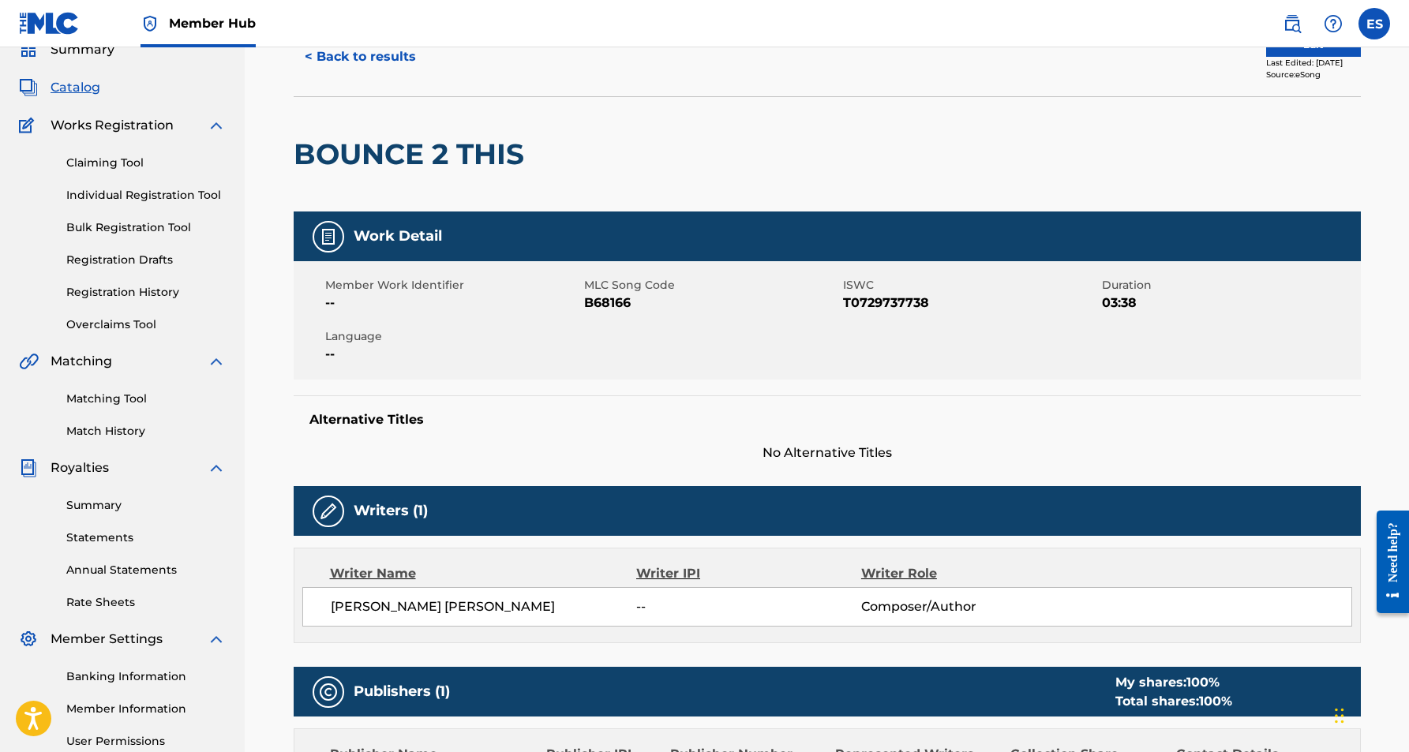
scroll to position [76, 0]
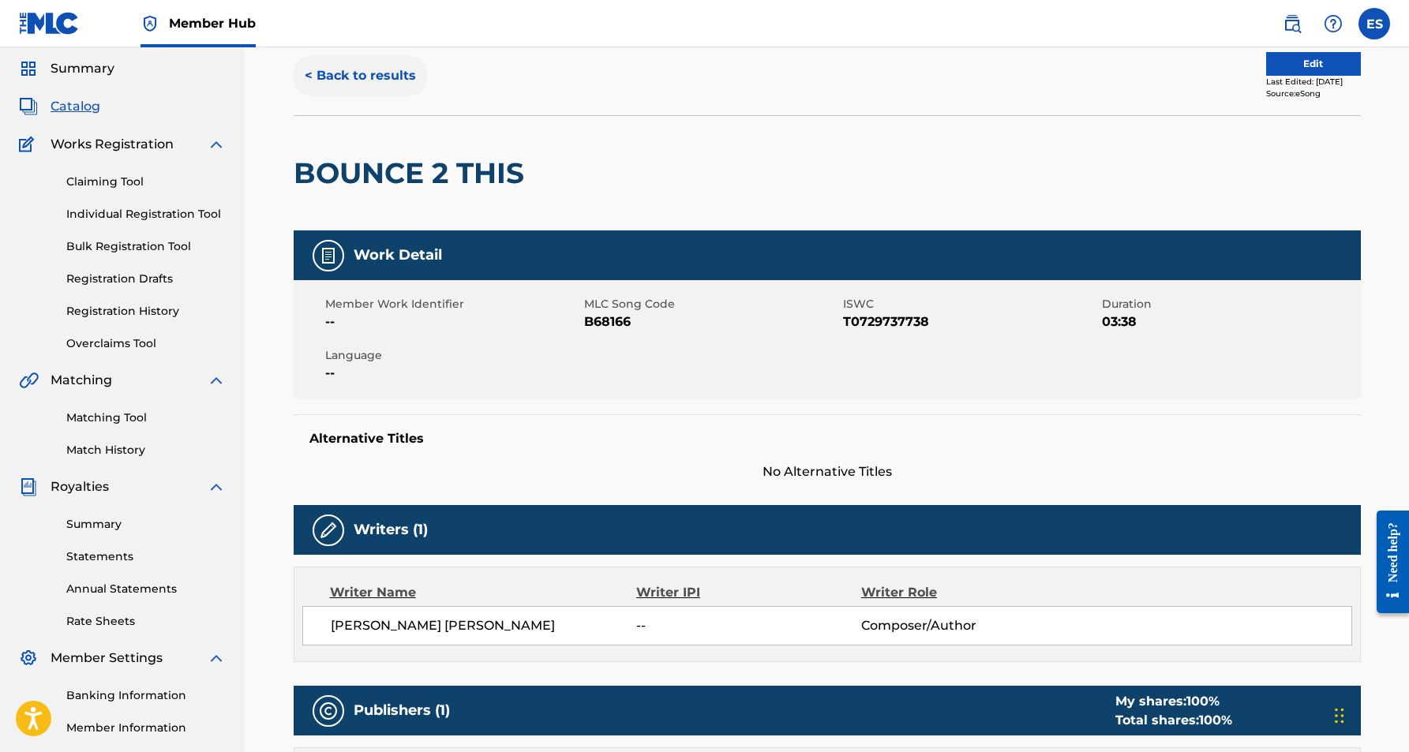
click at [384, 73] on button "< Back to results" at bounding box center [360, 75] width 133 height 39
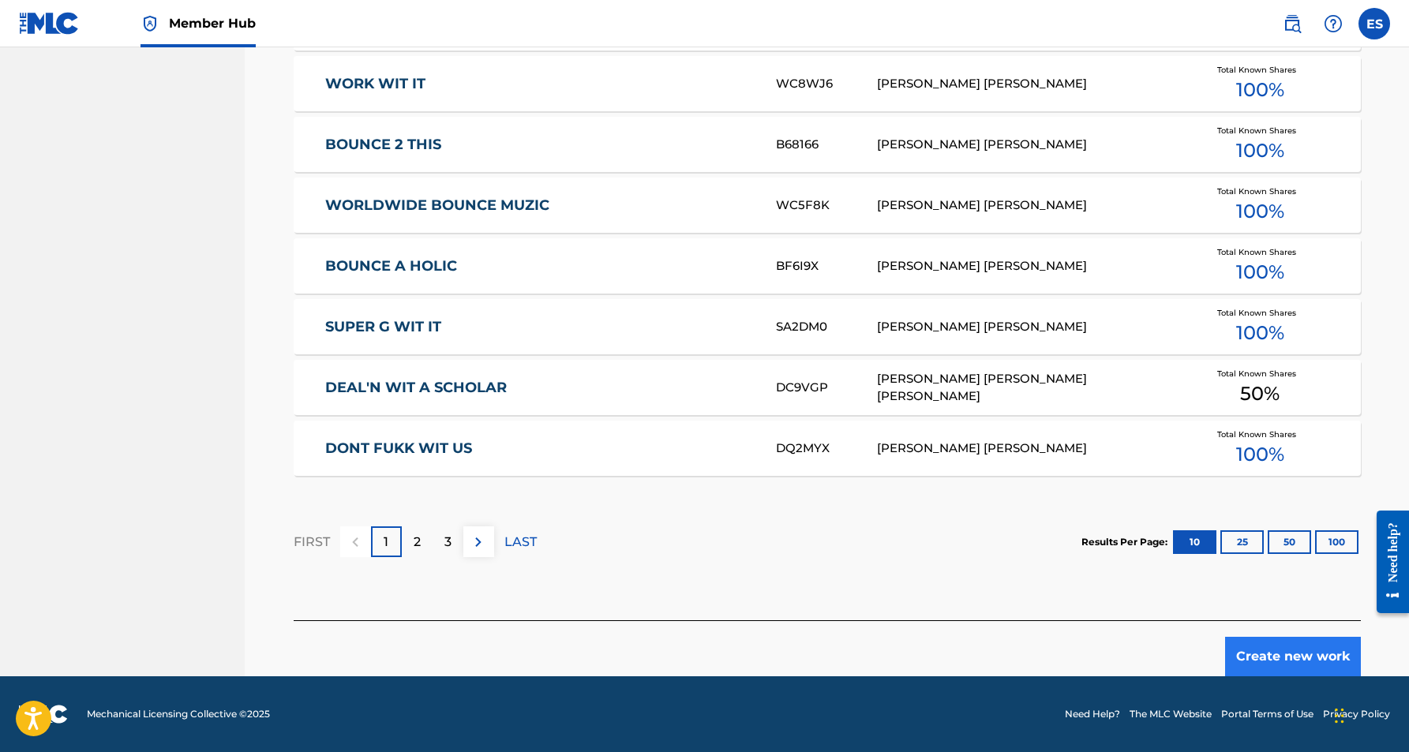
click at [1262, 651] on button "Create new work" at bounding box center [1293, 656] width 136 height 39
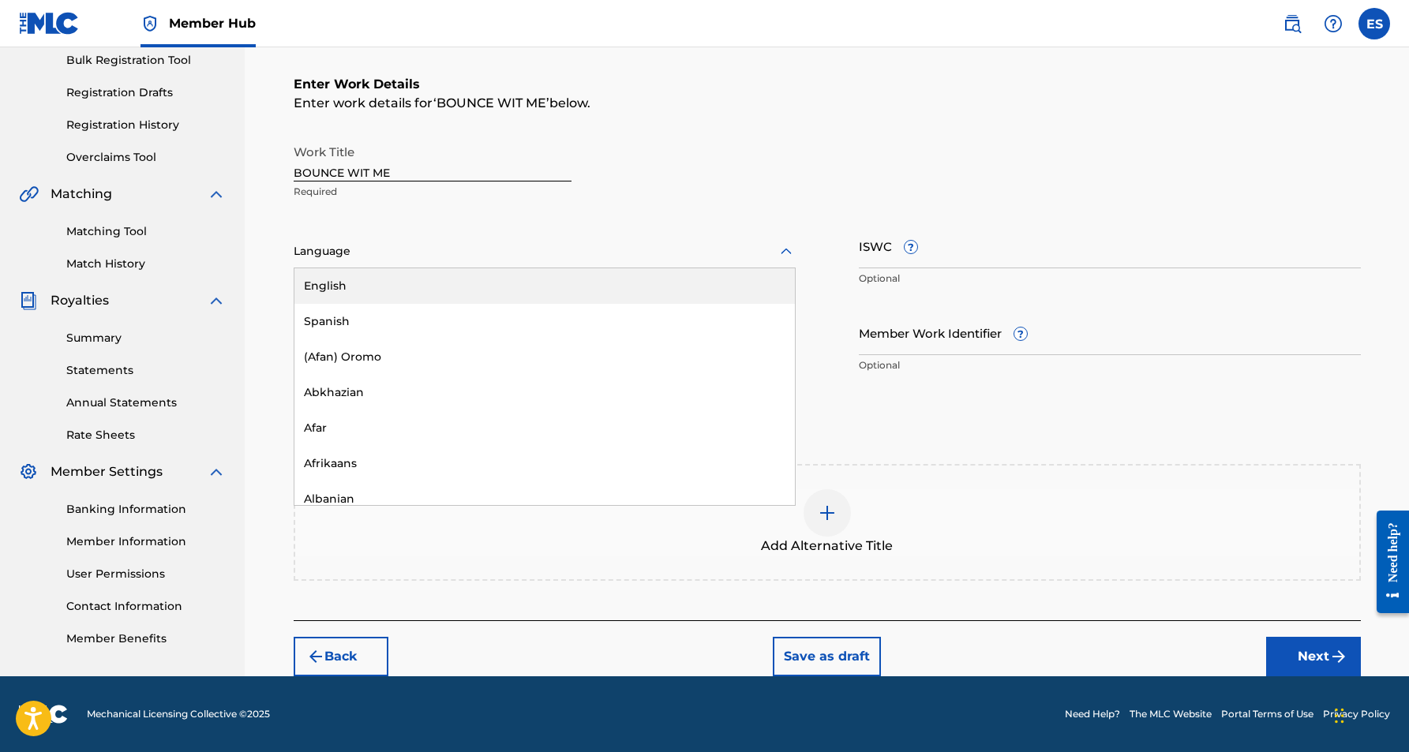
click at [790, 250] on icon at bounding box center [786, 251] width 19 height 19
click at [675, 291] on div "English" at bounding box center [544, 286] width 501 height 36
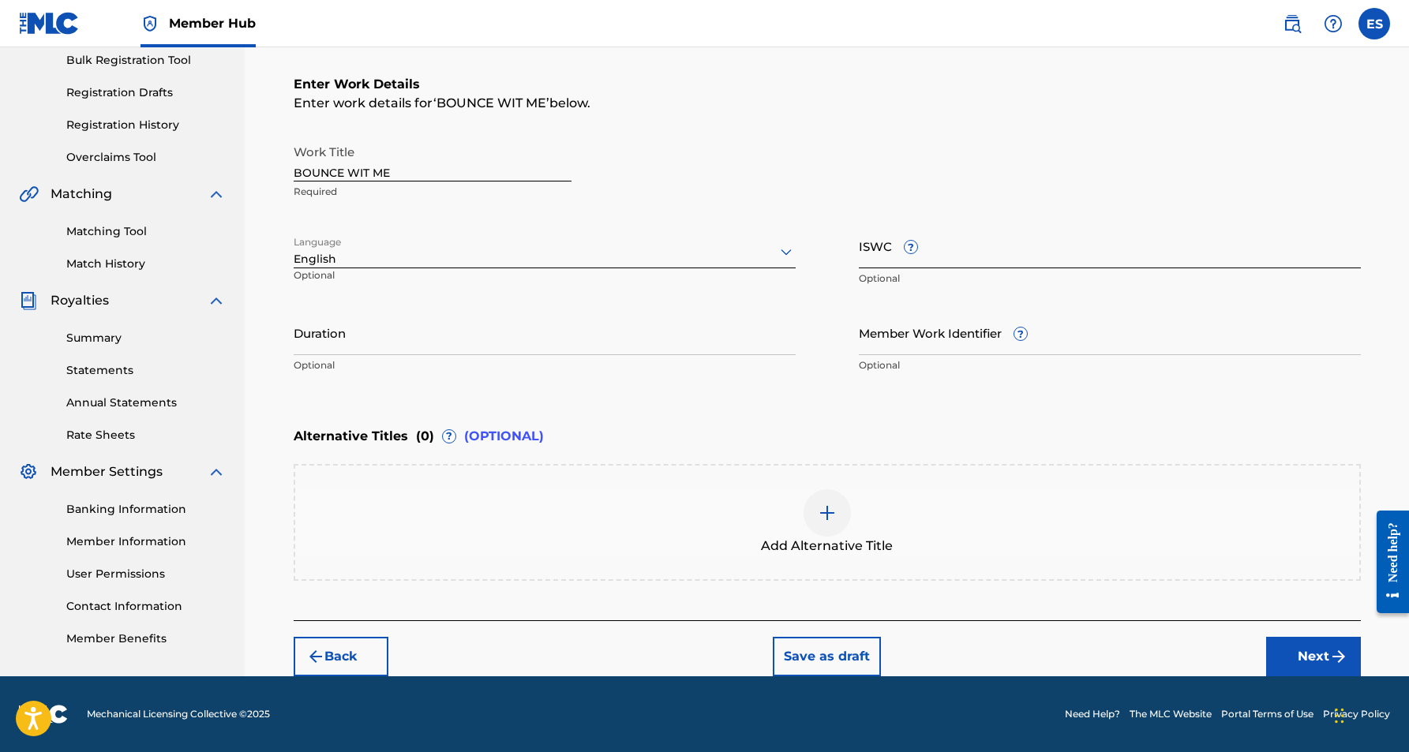
click at [899, 241] on input "ISWC ?" at bounding box center [1110, 245] width 502 height 45
paste input "T9024517484"
type input "T9024517484"
click at [720, 311] on input "Duration" at bounding box center [545, 332] width 502 height 45
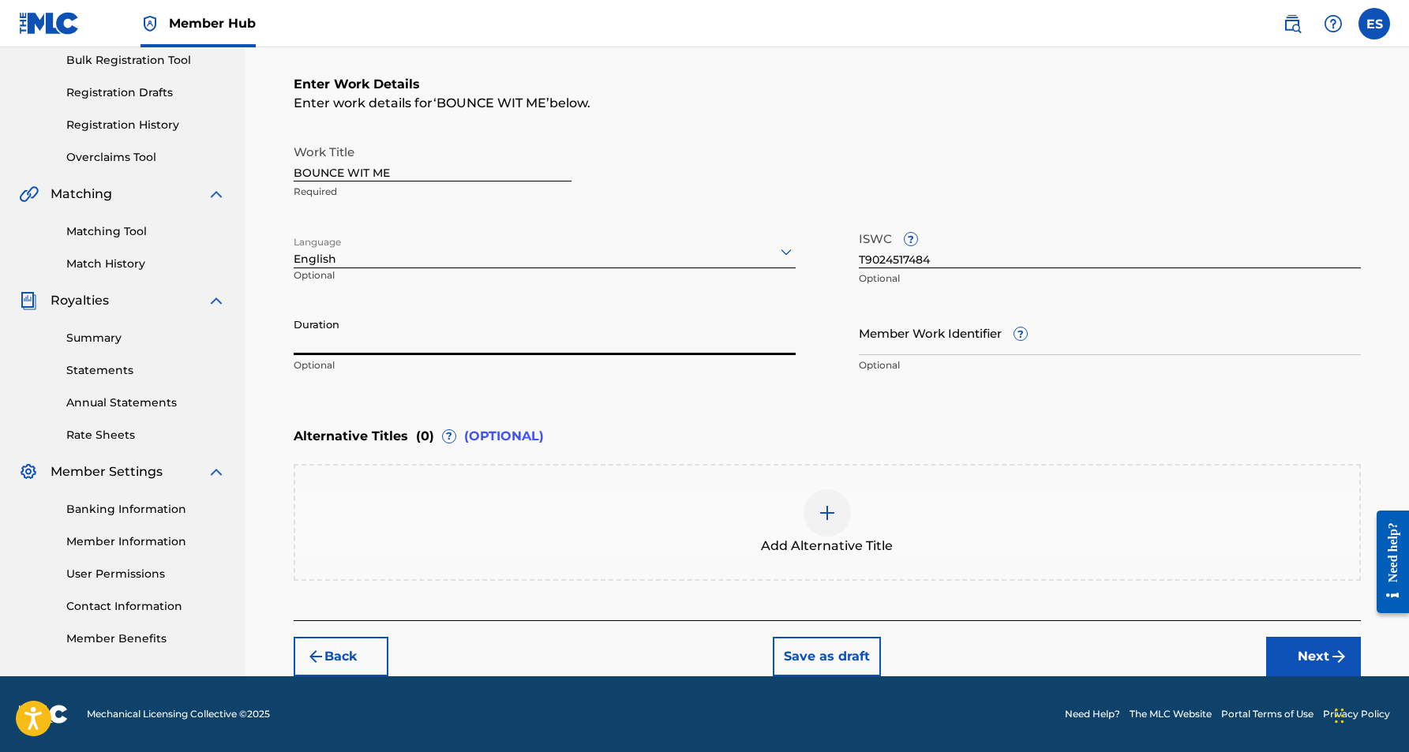
paste input "04:23"
type input "04:23"
click at [273, 412] on div "Register Work Search Enter Work Details Add Writers Add Publishers & Shares Add…" at bounding box center [827, 244] width 1165 height 866
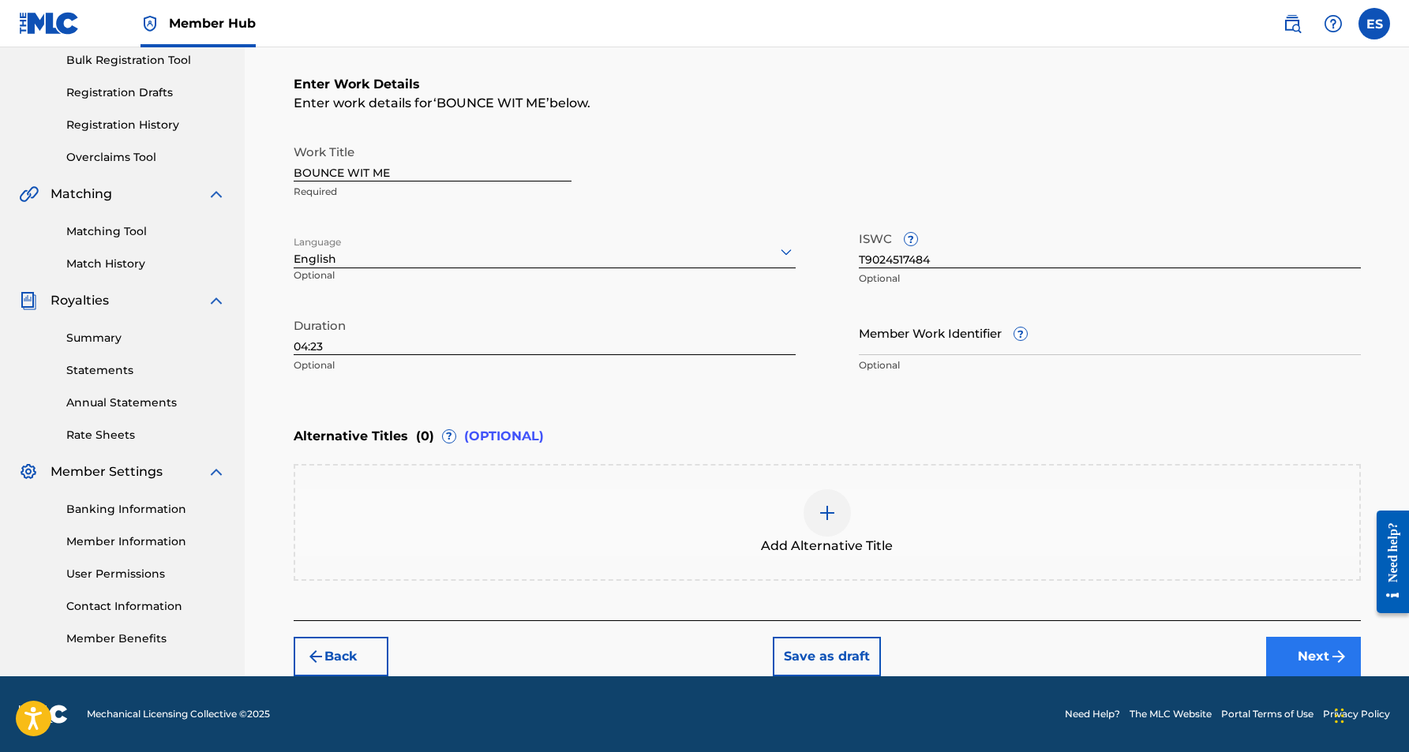
click at [1296, 655] on button "Next" at bounding box center [1313, 656] width 95 height 39
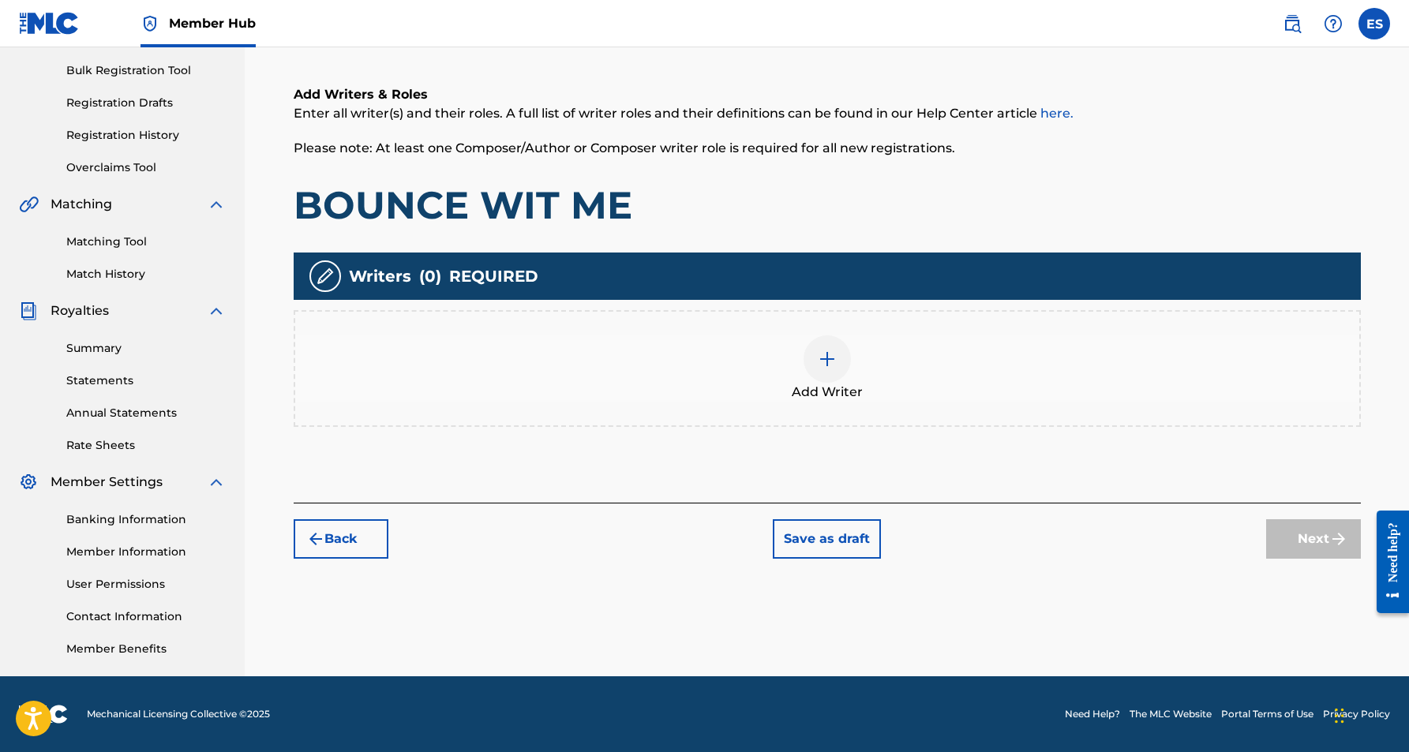
click at [831, 371] on div at bounding box center [827, 359] width 47 height 47
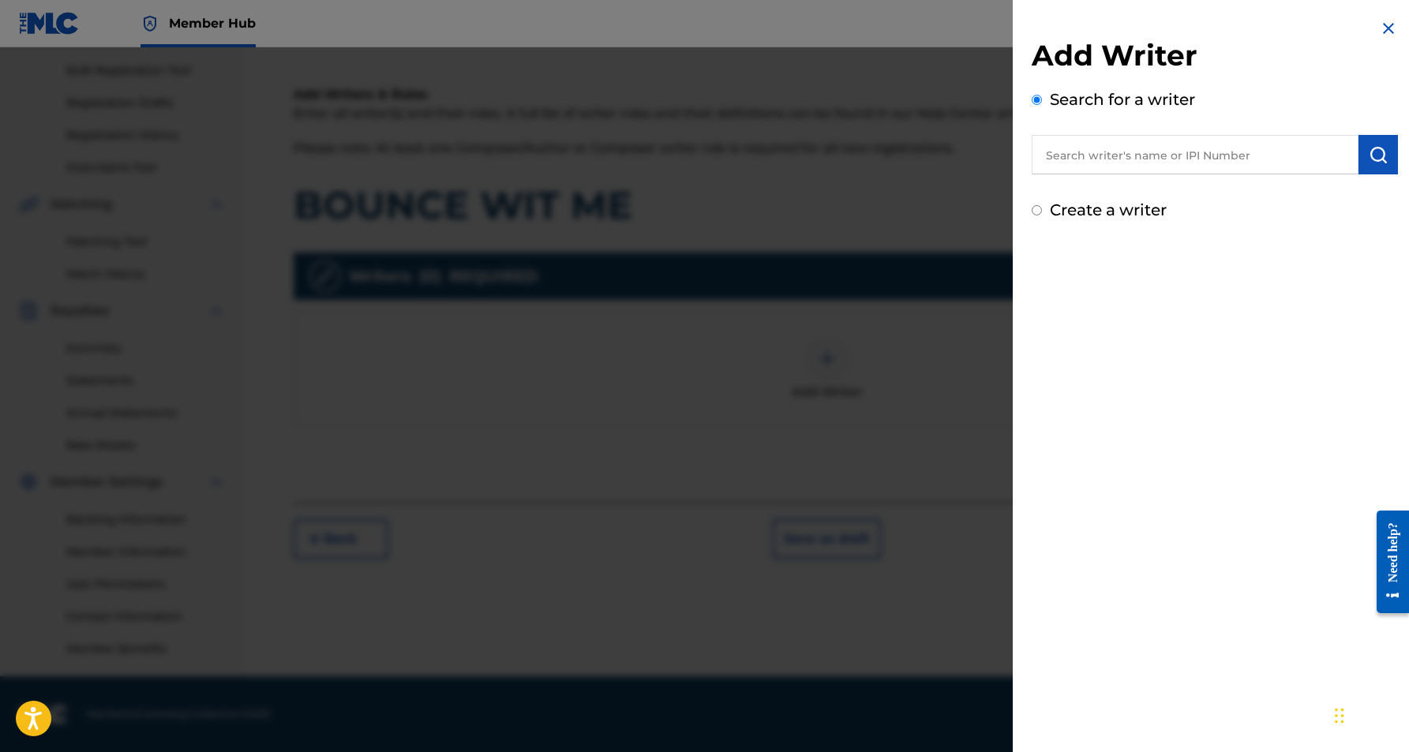
click at [1216, 163] on input "text" at bounding box center [1195, 154] width 327 height 39
paste input "[PERSON_NAME] [PERSON_NAME]"
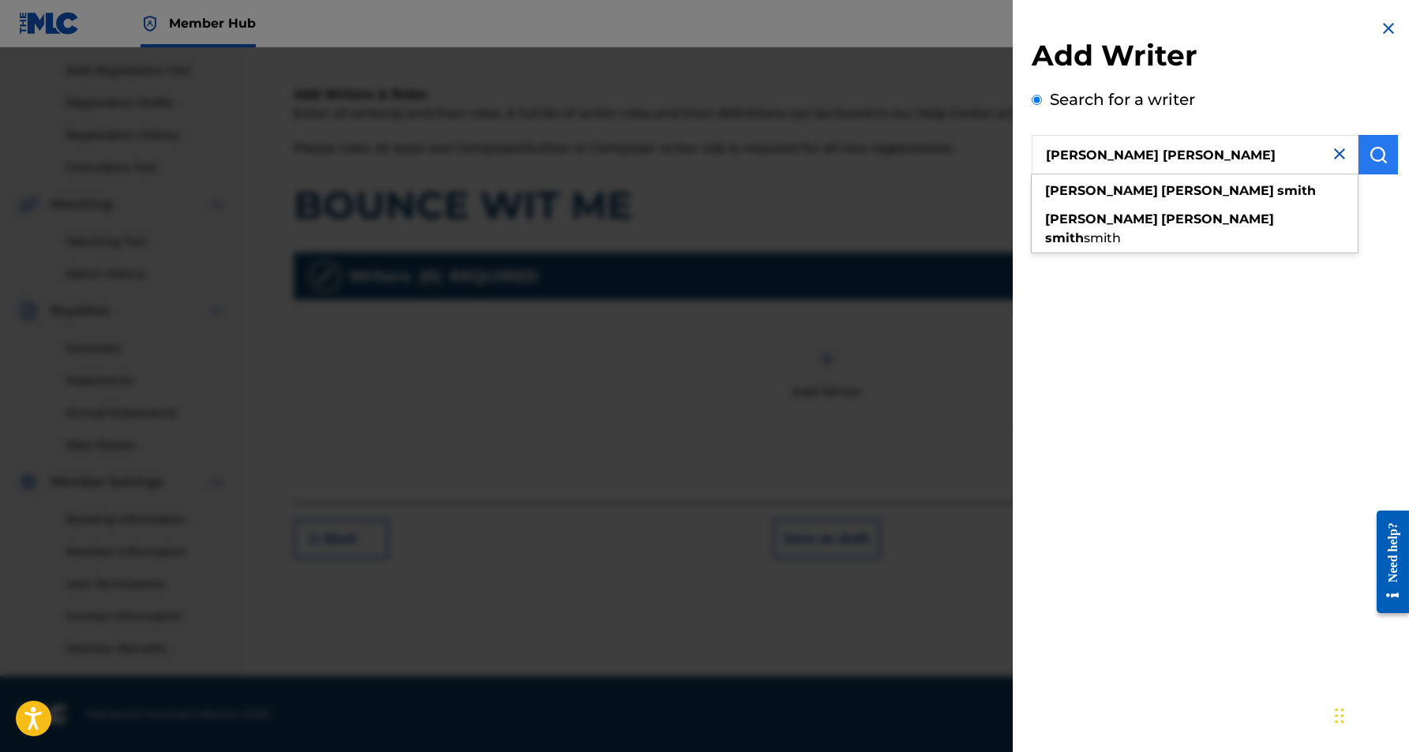
type input "[PERSON_NAME] [PERSON_NAME]"
click at [1378, 158] on img "submit" at bounding box center [1378, 154] width 19 height 19
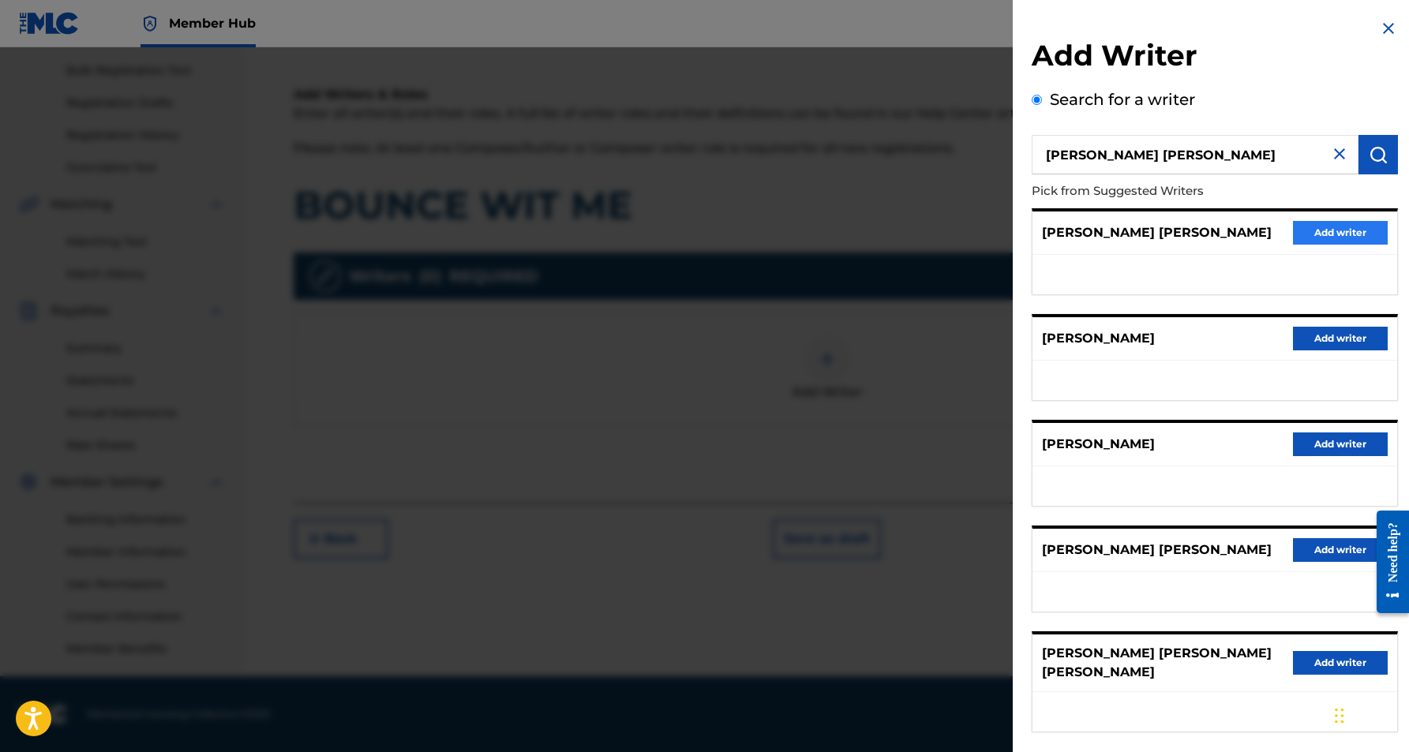
click at [1310, 234] on button "Add writer" at bounding box center [1340, 233] width 95 height 24
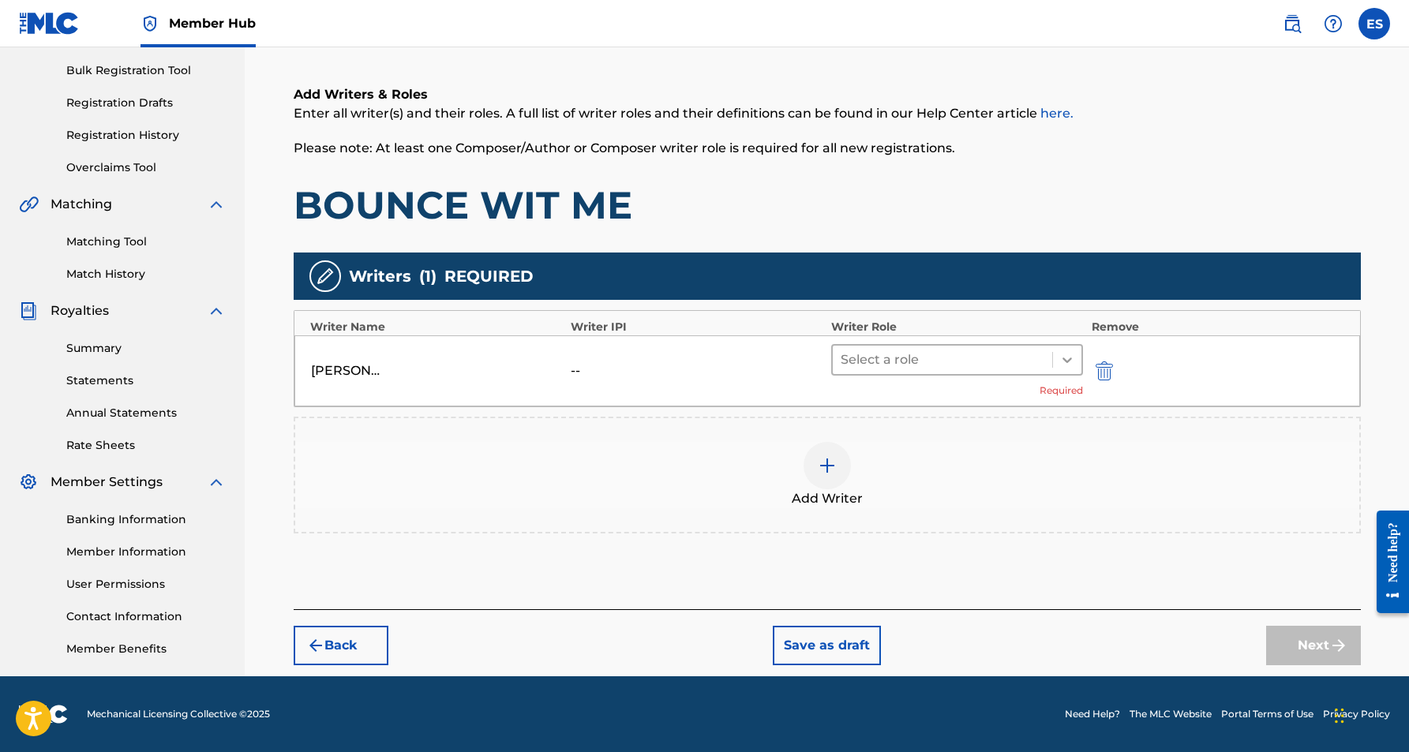
click at [1075, 358] on icon at bounding box center [1068, 360] width 16 height 16
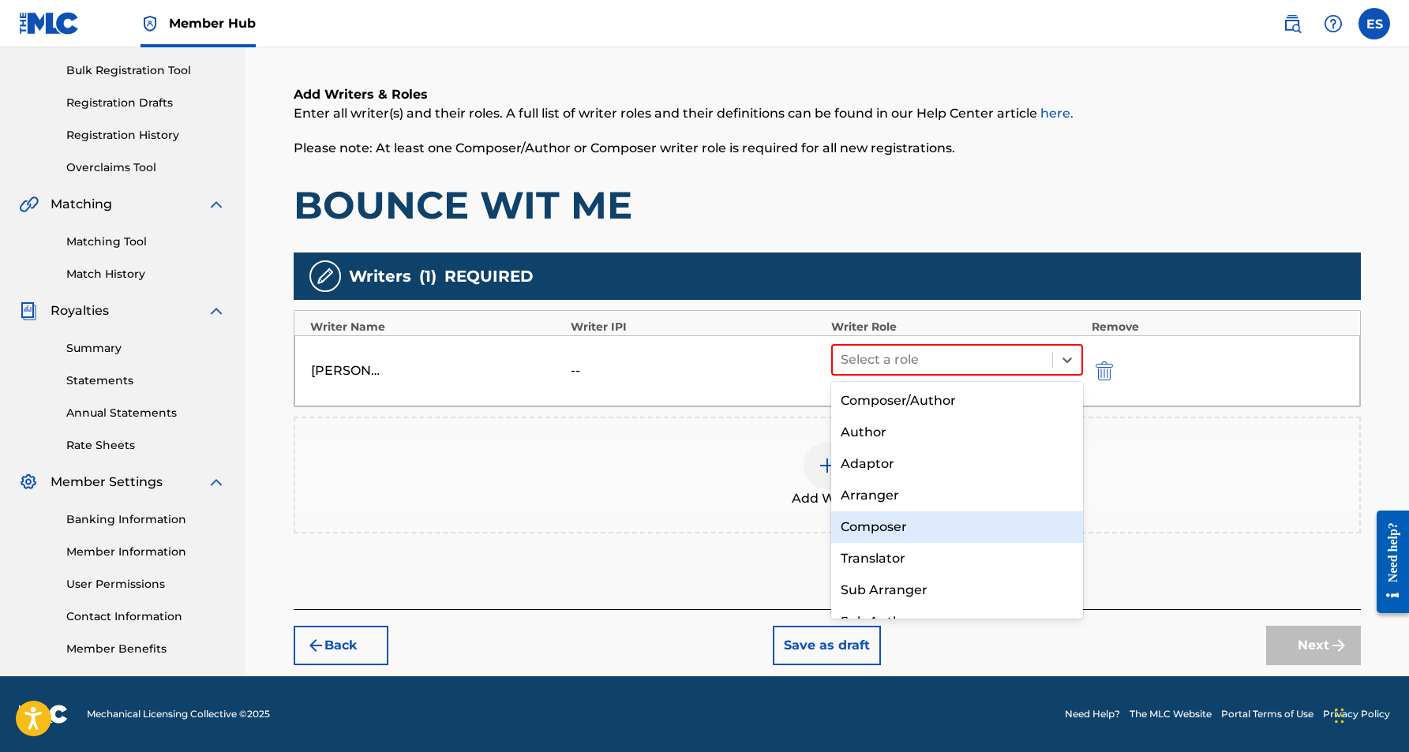
click at [947, 516] on div "Composer" at bounding box center [957, 528] width 253 height 32
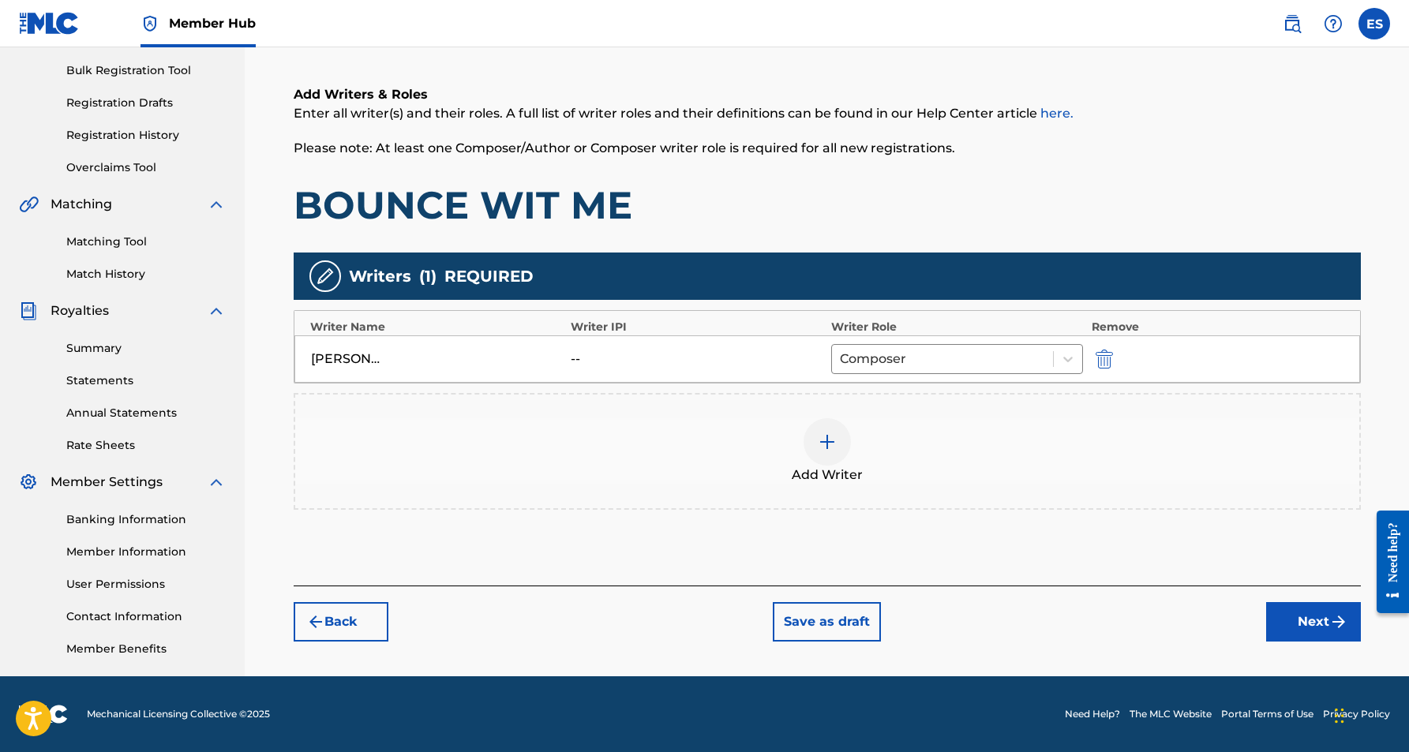
click at [820, 448] on img at bounding box center [827, 442] width 19 height 19
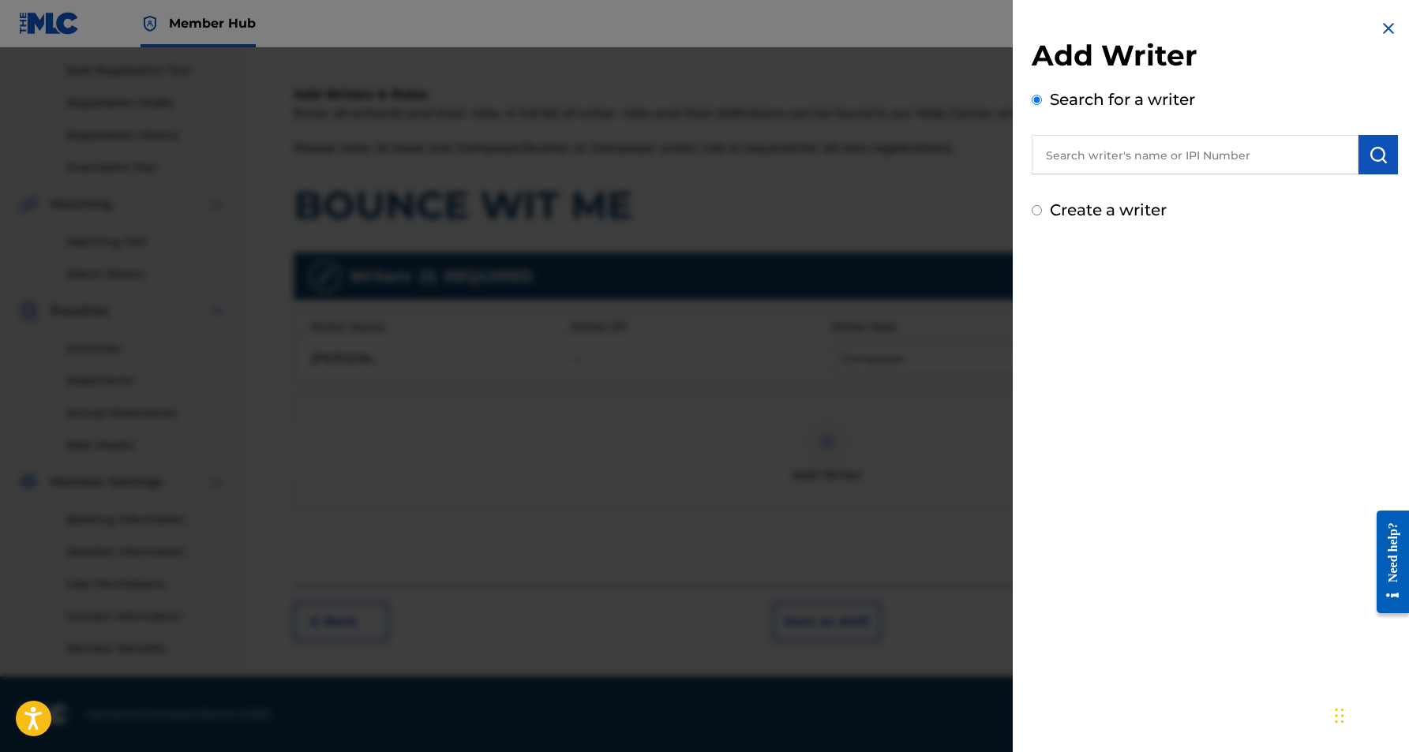
click at [1034, 209] on input "Create a writer" at bounding box center [1037, 210] width 10 height 10
radio input "false"
radio input "true"
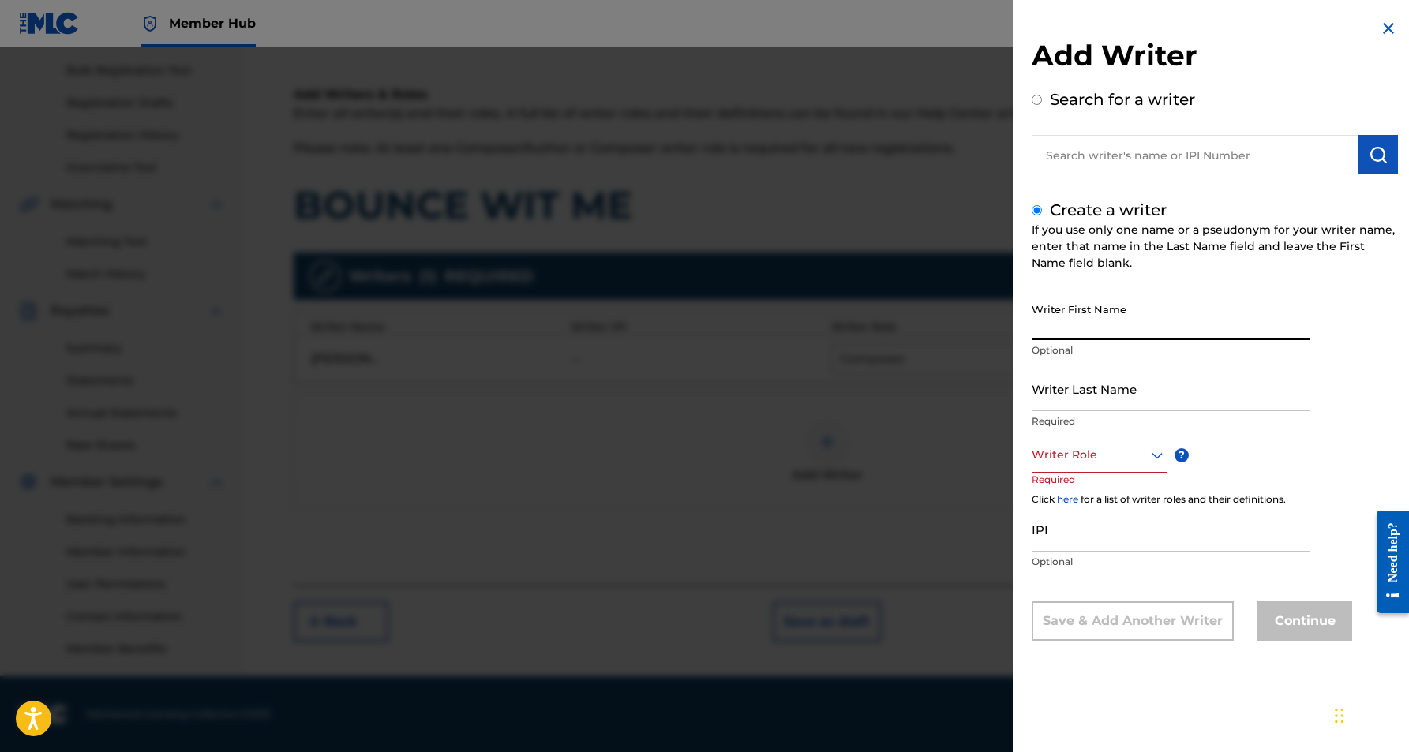
click at [1097, 307] on input "Writer First Name" at bounding box center [1171, 317] width 278 height 45
paste input "[PERSON_NAME]"
type input "[PERSON_NAME]"
click at [1123, 392] on input "Writer Last Name" at bounding box center [1171, 388] width 278 height 45
paste input "[PERSON_NAME]"
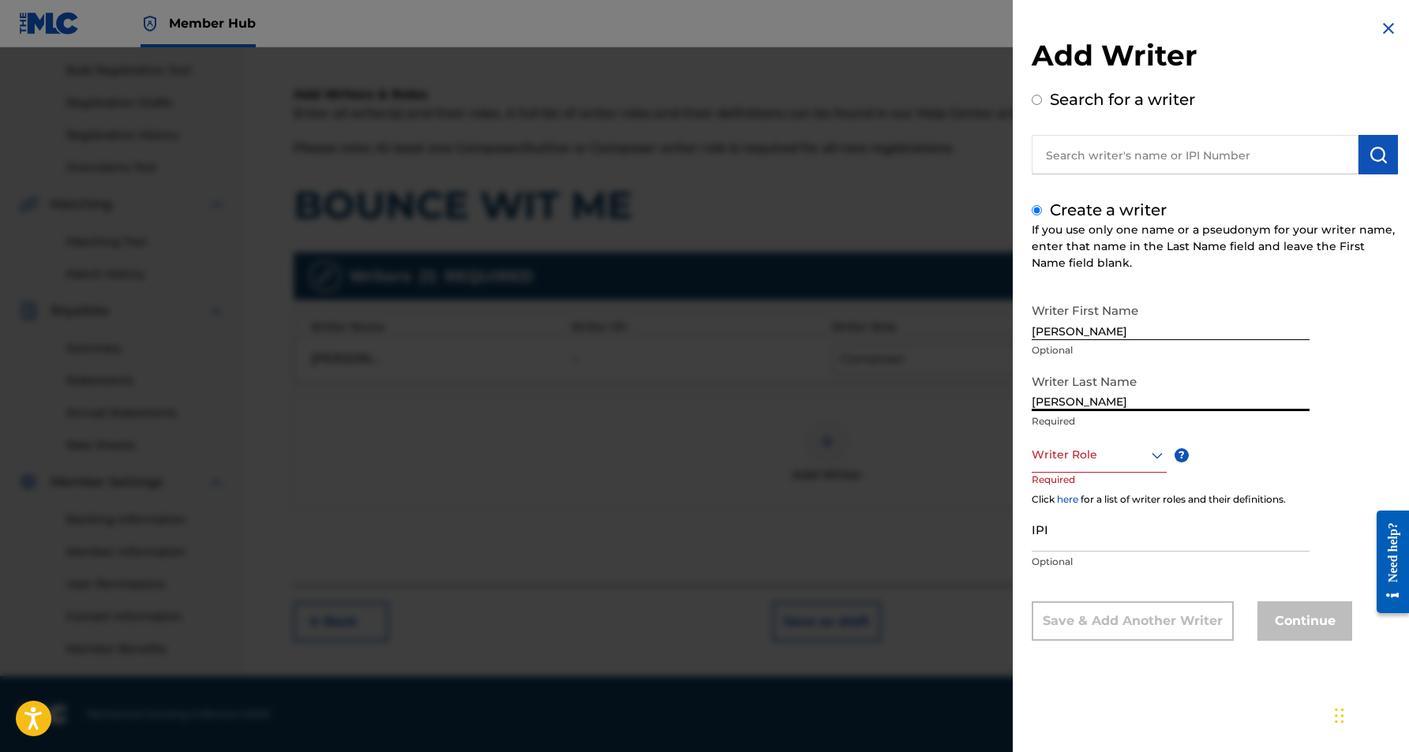
type input "[PERSON_NAME]"
click at [1086, 332] on input "[PERSON_NAME]" at bounding box center [1171, 317] width 278 height 45
click at [1090, 332] on input "[PERSON_NAME]" at bounding box center [1171, 317] width 278 height 45
click at [1108, 328] on input "[PERSON_NAME]" at bounding box center [1171, 317] width 278 height 45
type input "[PERSON_NAME]"
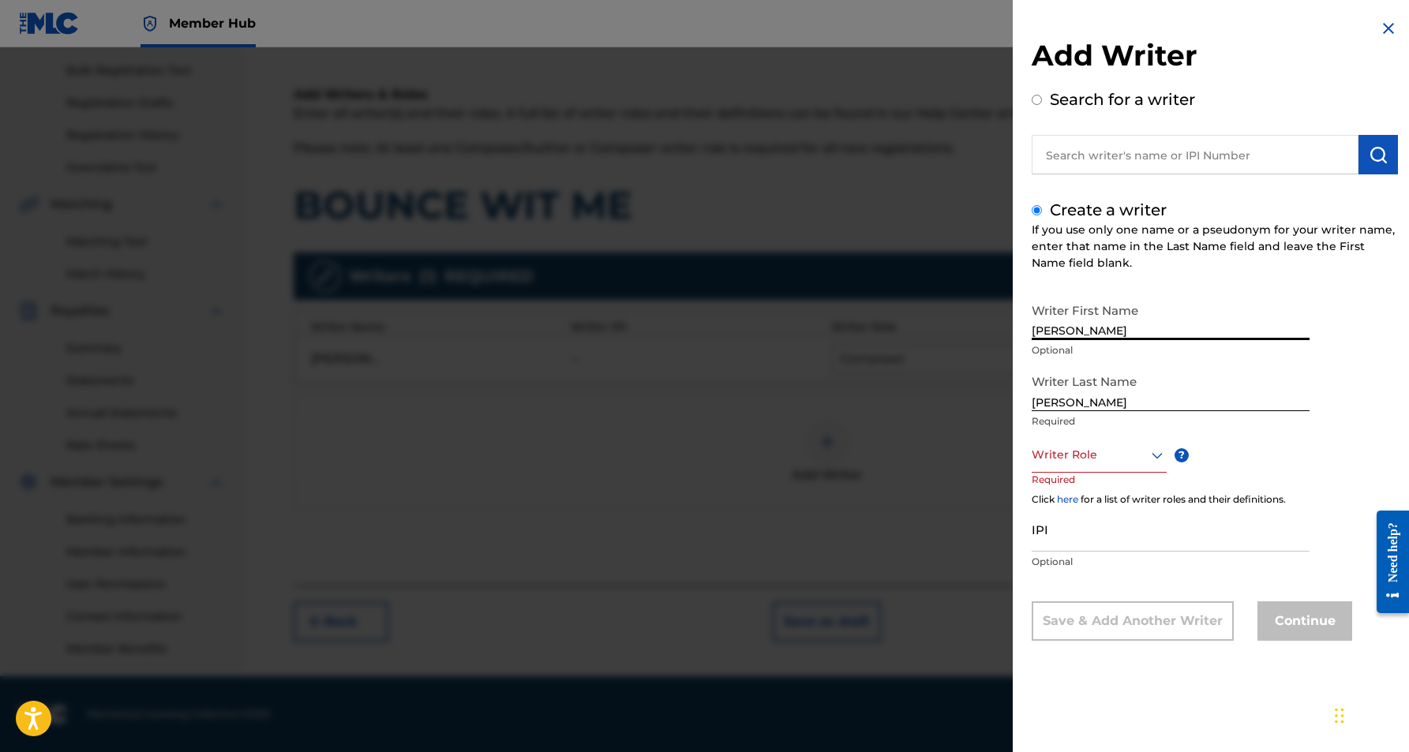
click at [1255, 296] on input "[PERSON_NAME]" at bounding box center [1171, 317] width 278 height 45
click at [1152, 455] on icon at bounding box center [1157, 455] width 19 height 19
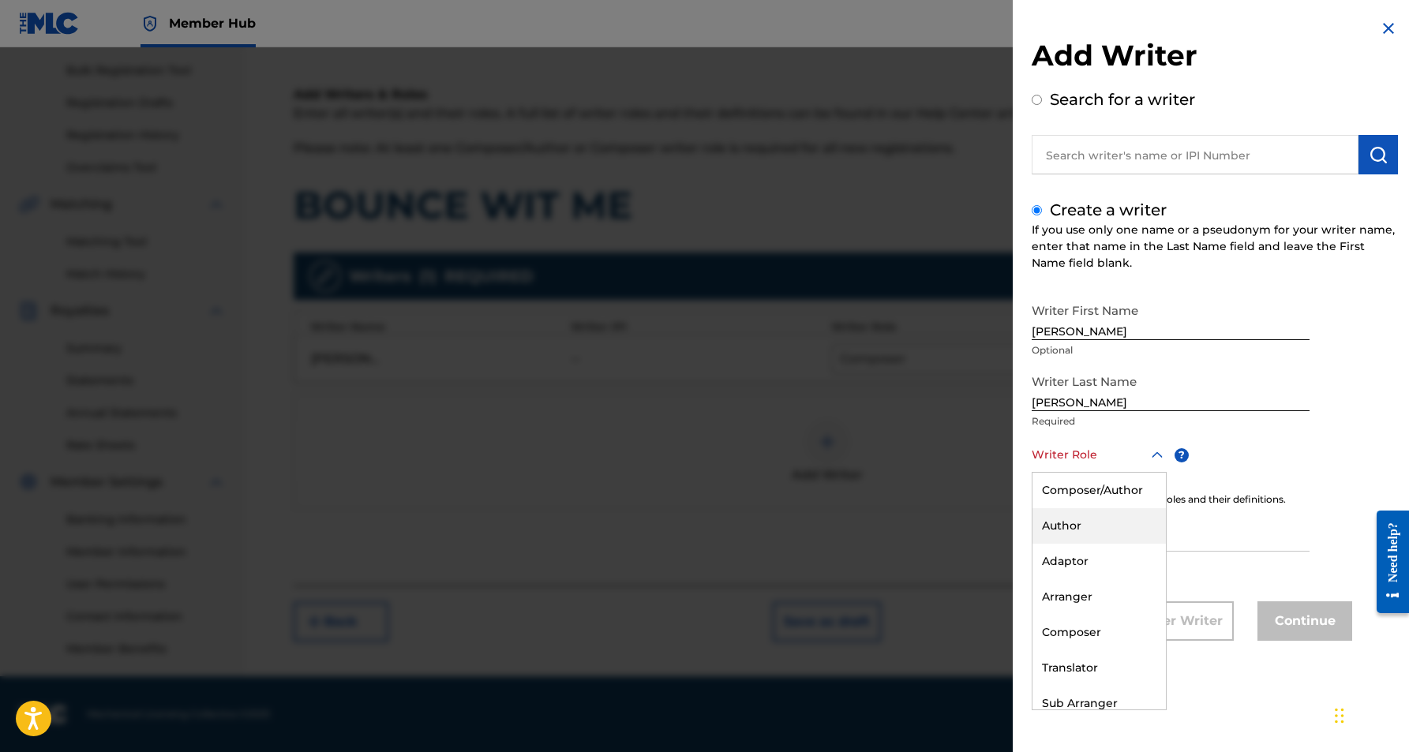
click at [1102, 525] on div "Author" at bounding box center [1099, 526] width 133 height 36
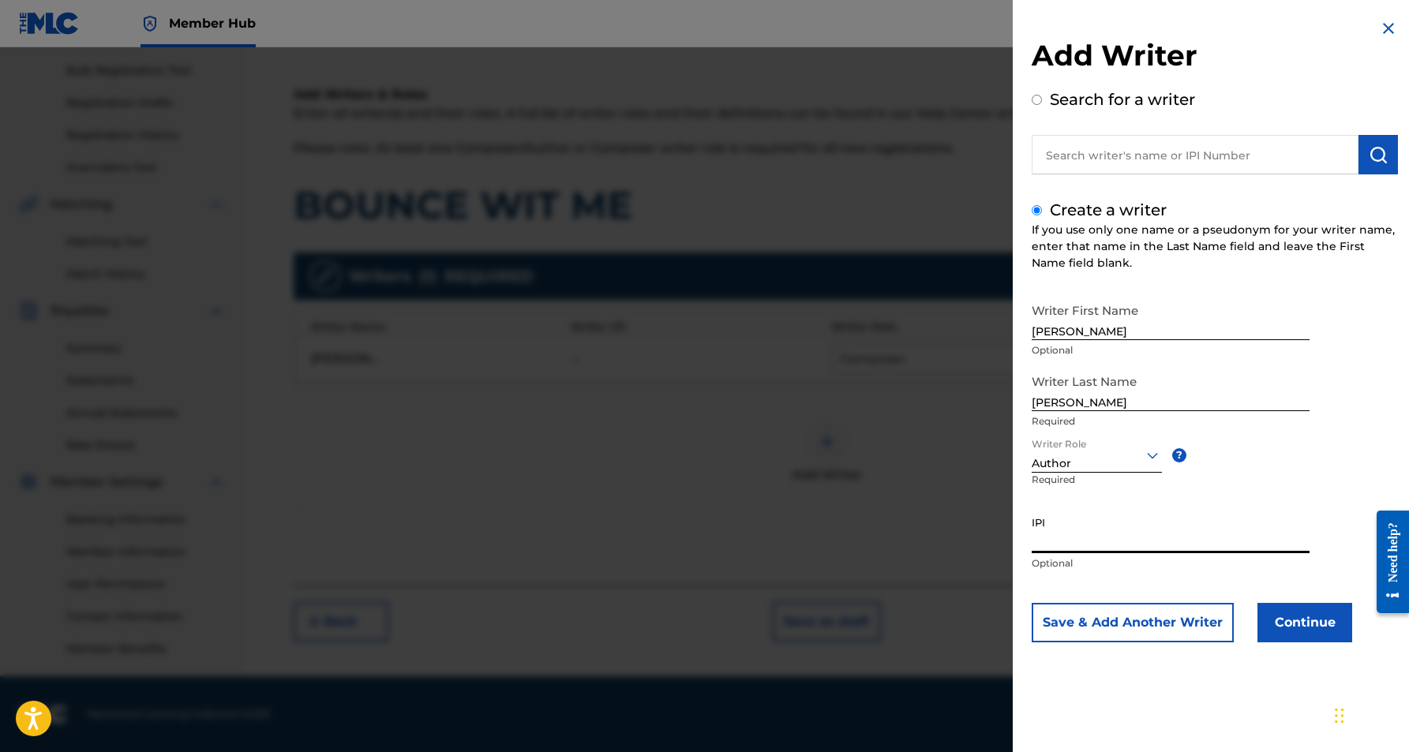
click at [1090, 539] on input "IPI" at bounding box center [1171, 530] width 278 height 45
paste input "179368420"
type input "179368420"
click at [1298, 422] on p "Required" at bounding box center [1171, 421] width 278 height 14
click at [1292, 622] on button "Continue" at bounding box center [1305, 622] width 95 height 39
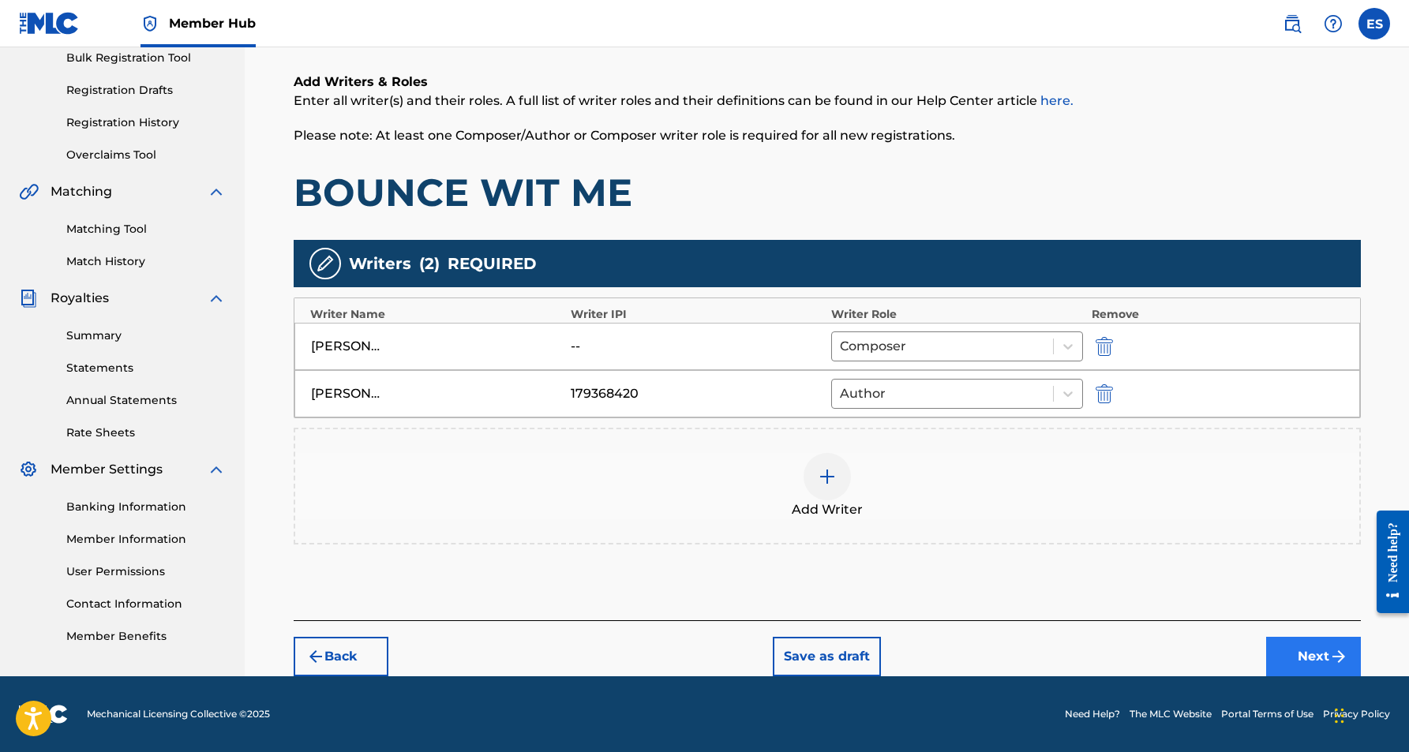
click at [1308, 647] on button "Next" at bounding box center [1313, 656] width 95 height 39
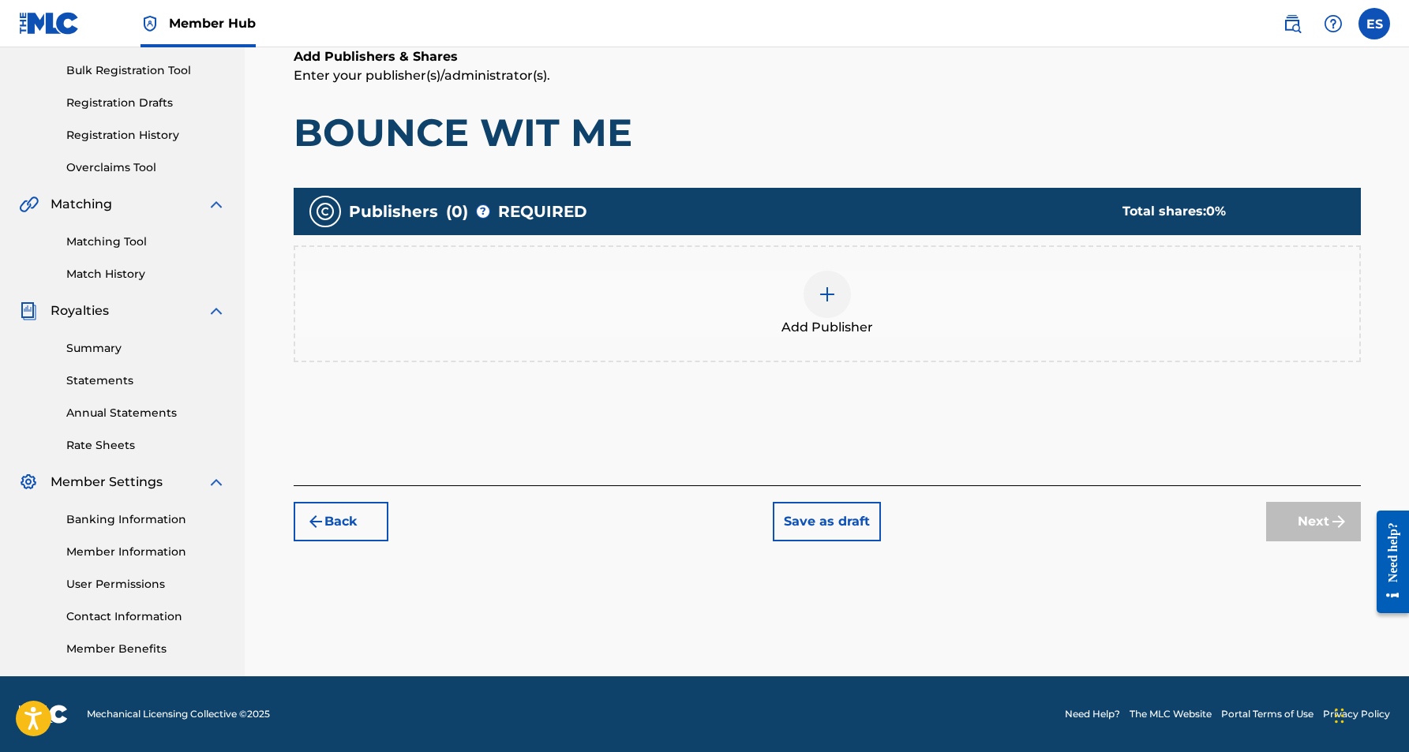
click at [832, 298] on img at bounding box center [827, 294] width 19 height 19
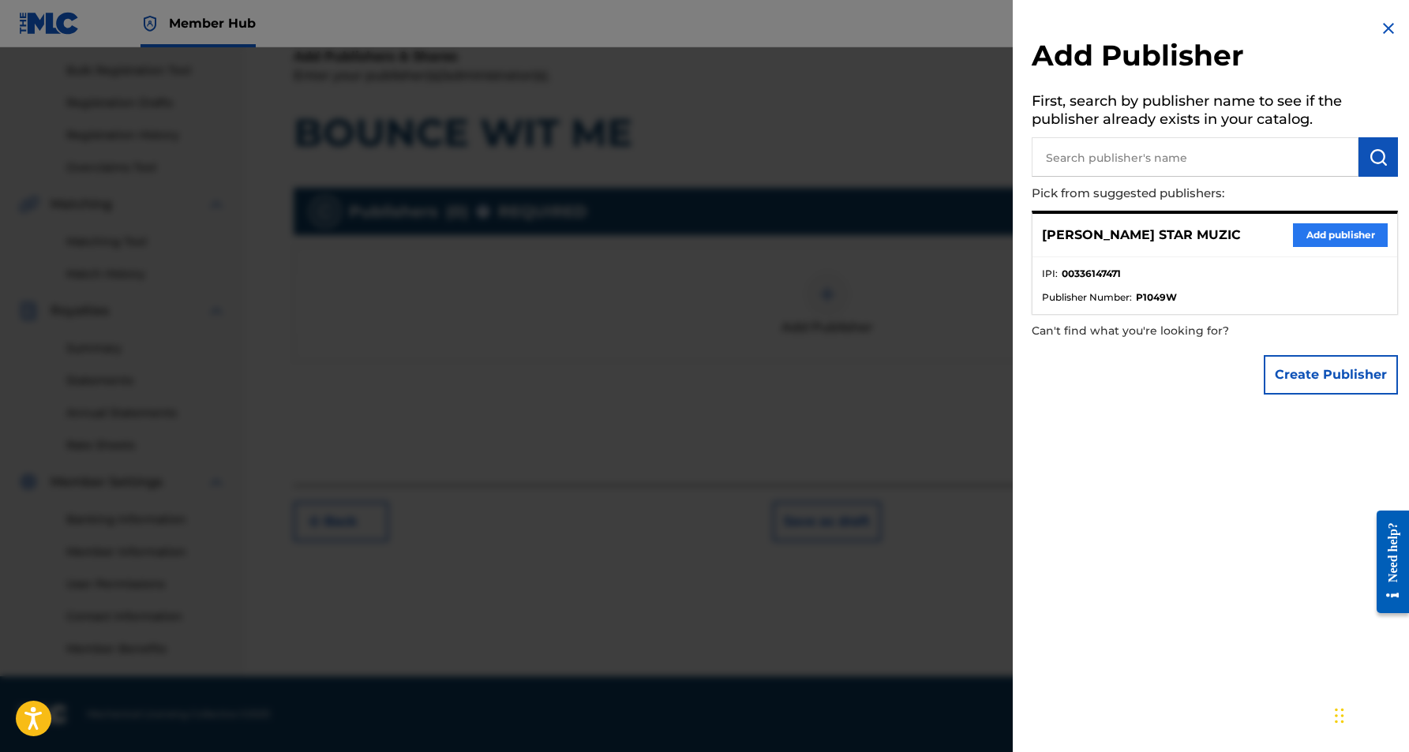
click at [1314, 232] on button "Add publisher" at bounding box center [1340, 235] width 95 height 24
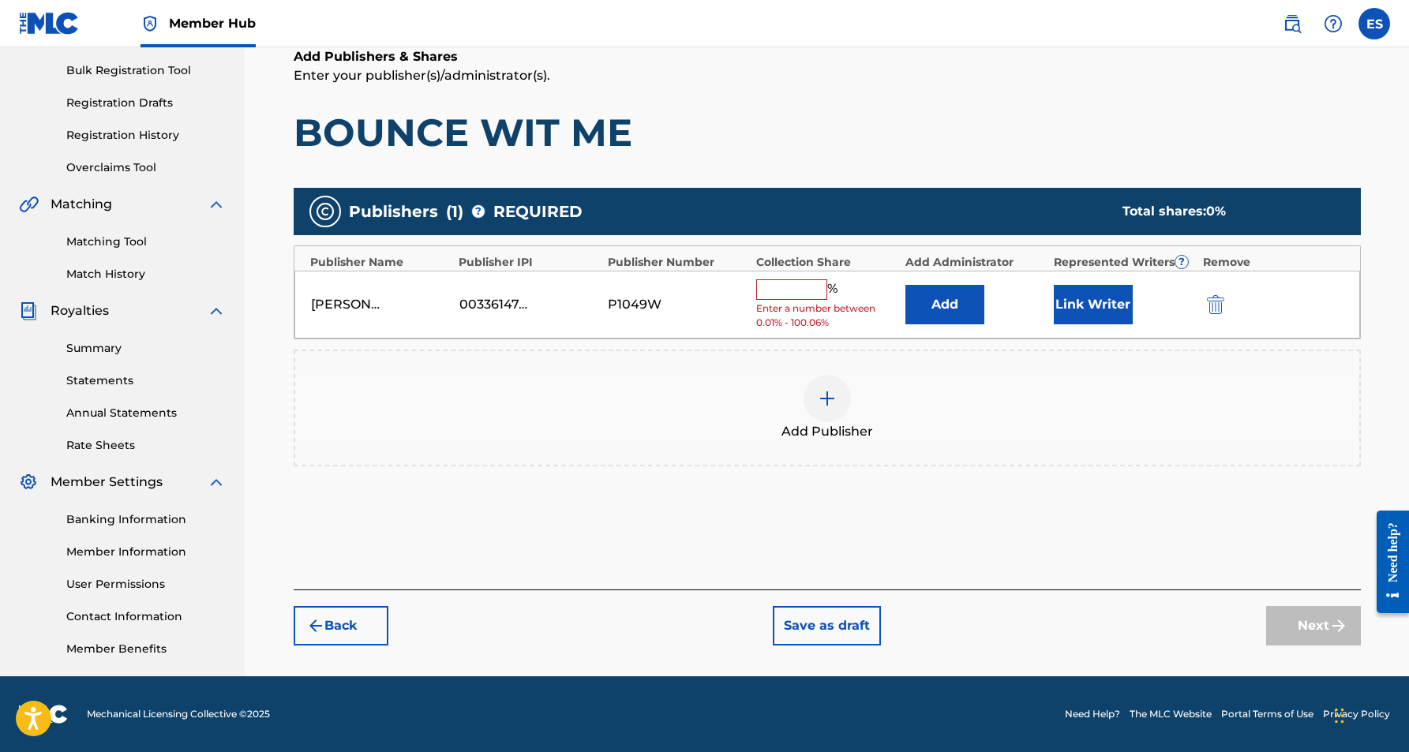
click at [804, 287] on input "text" at bounding box center [791, 289] width 71 height 21
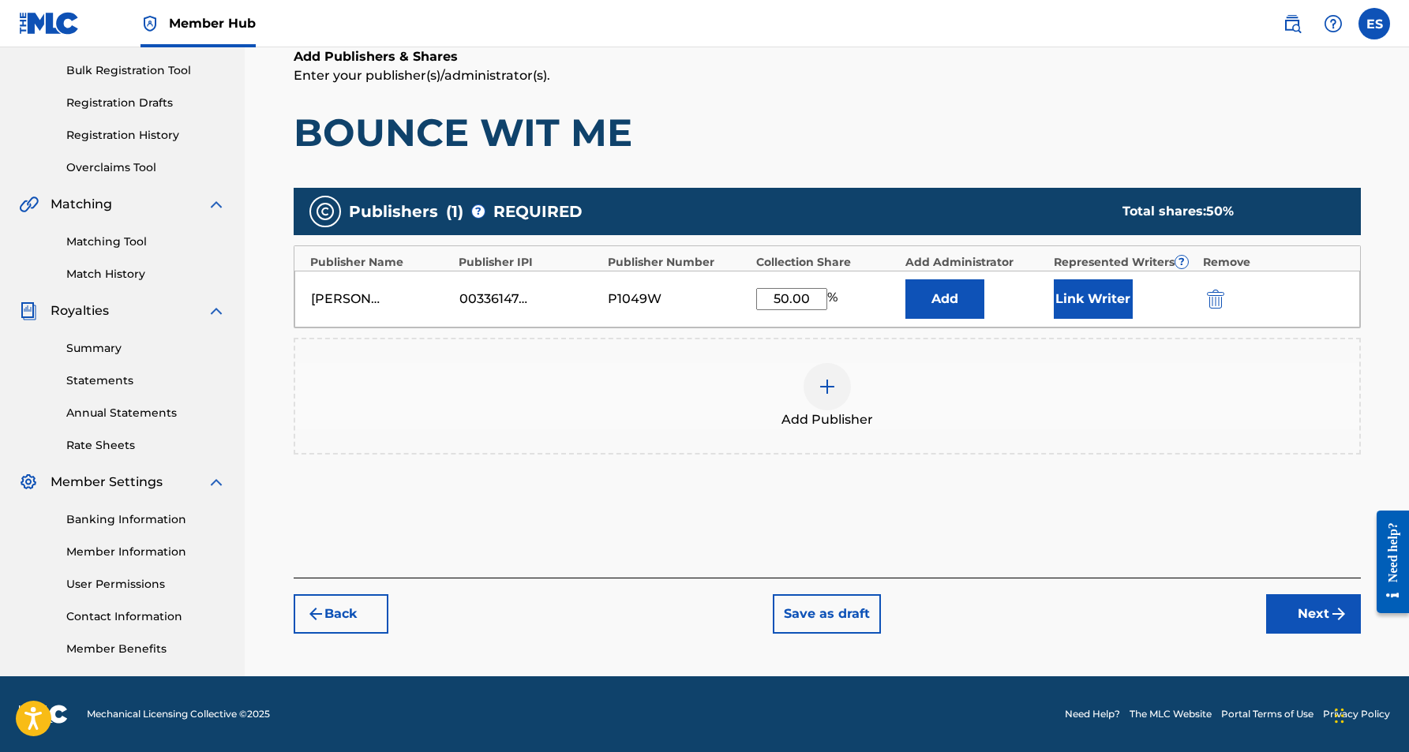
type input "50.00"
click at [869, 137] on h1 "BOUNCE WIT ME" at bounding box center [827, 132] width 1067 height 47
click at [1070, 295] on button "Link Writer" at bounding box center [1093, 298] width 79 height 39
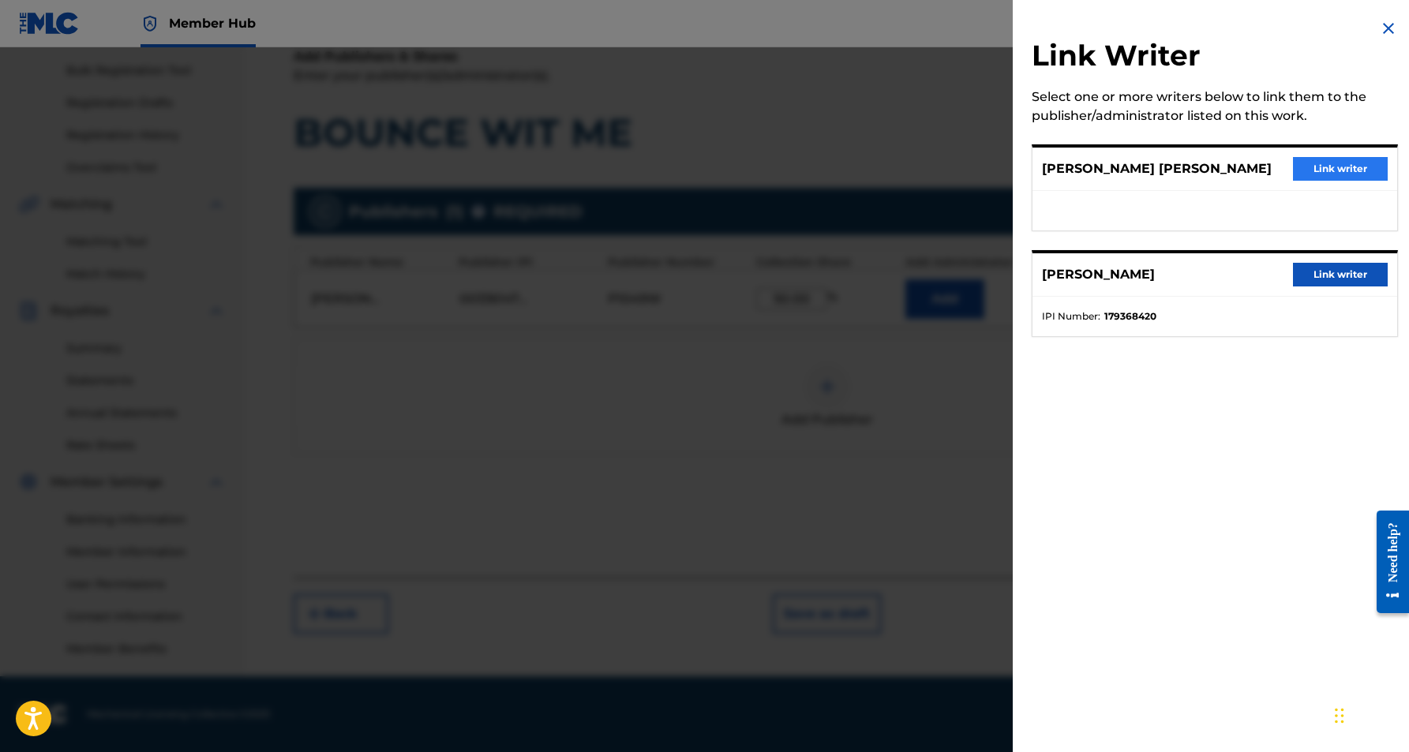
click at [1303, 167] on button "Link writer" at bounding box center [1340, 169] width 95 height 24
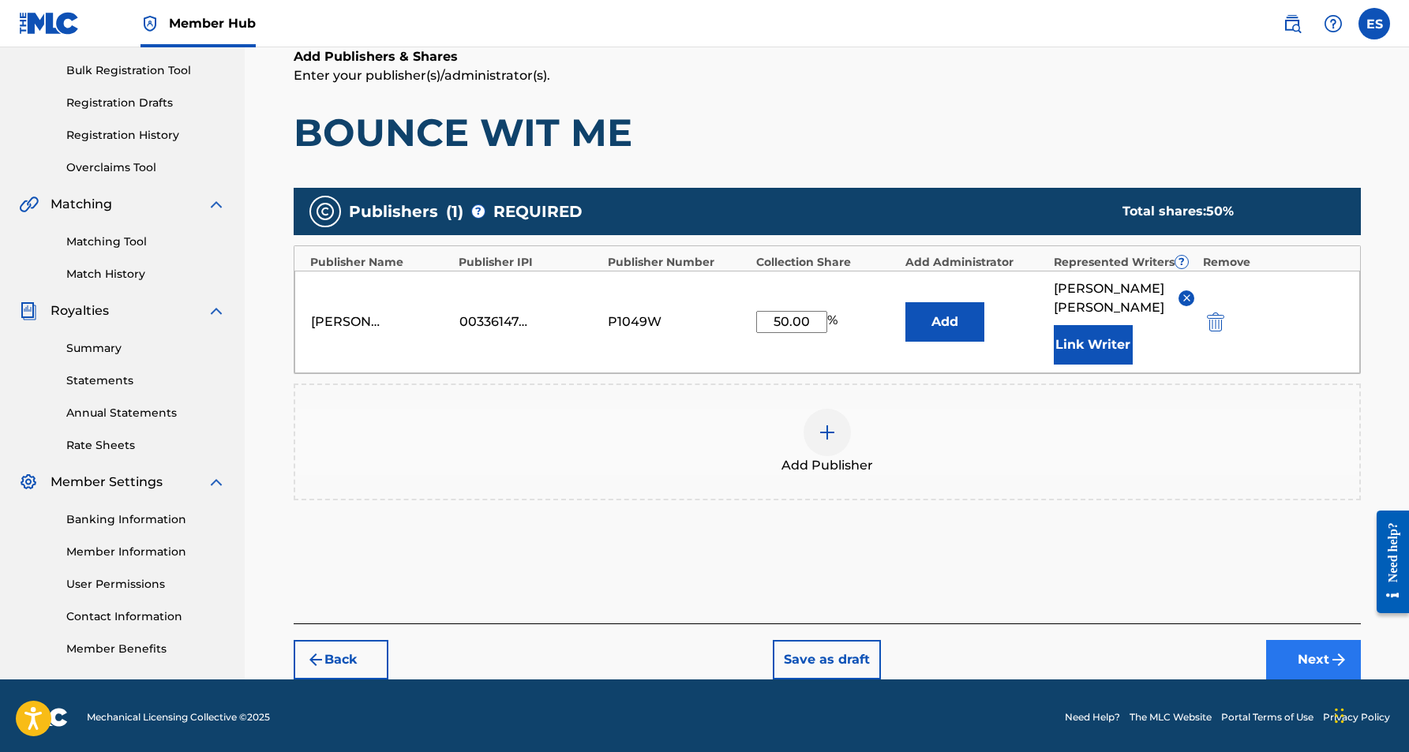
click at [1283, 649] on button "Next" at bounding box center [1313, 659] width 95 height 39
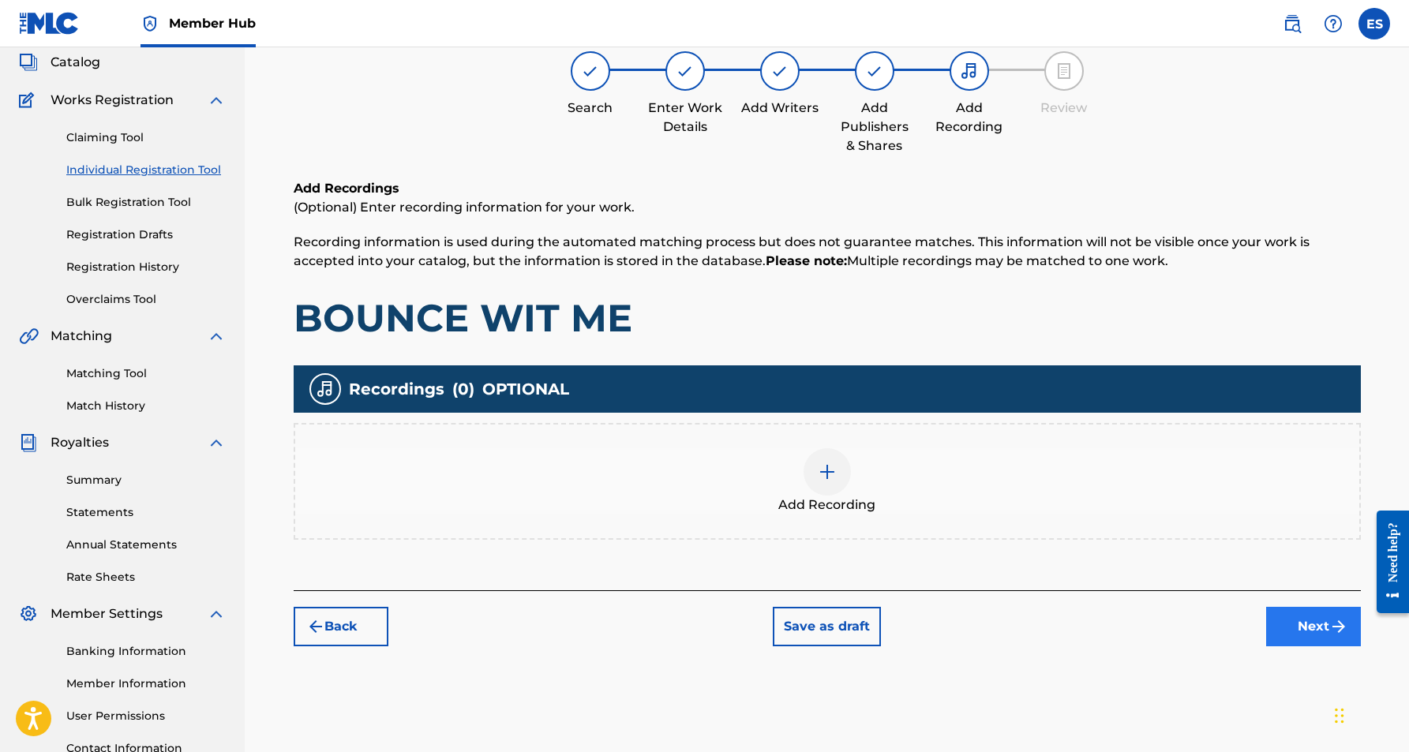
scroll to position [71, 0]
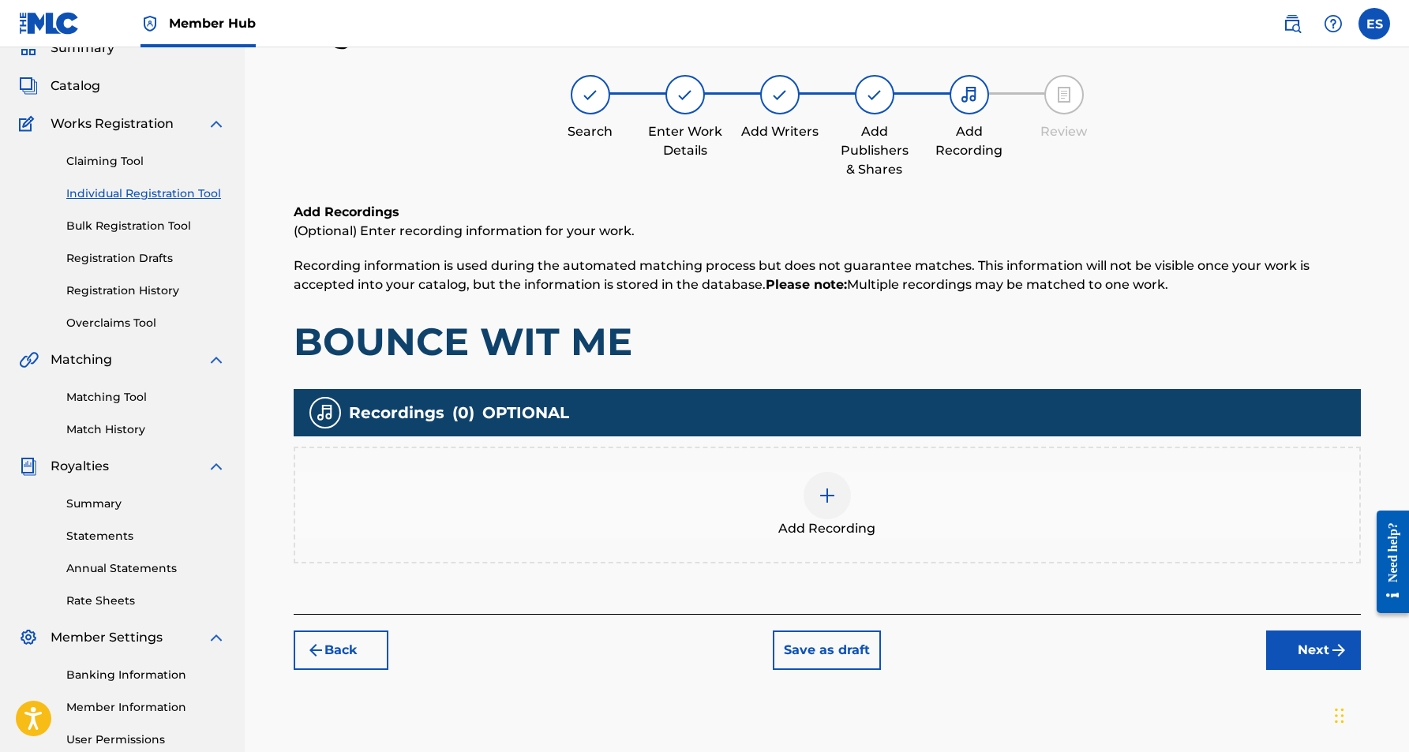
click at [835, 505] on div at bounding box center [827, 495] width 47 height 47
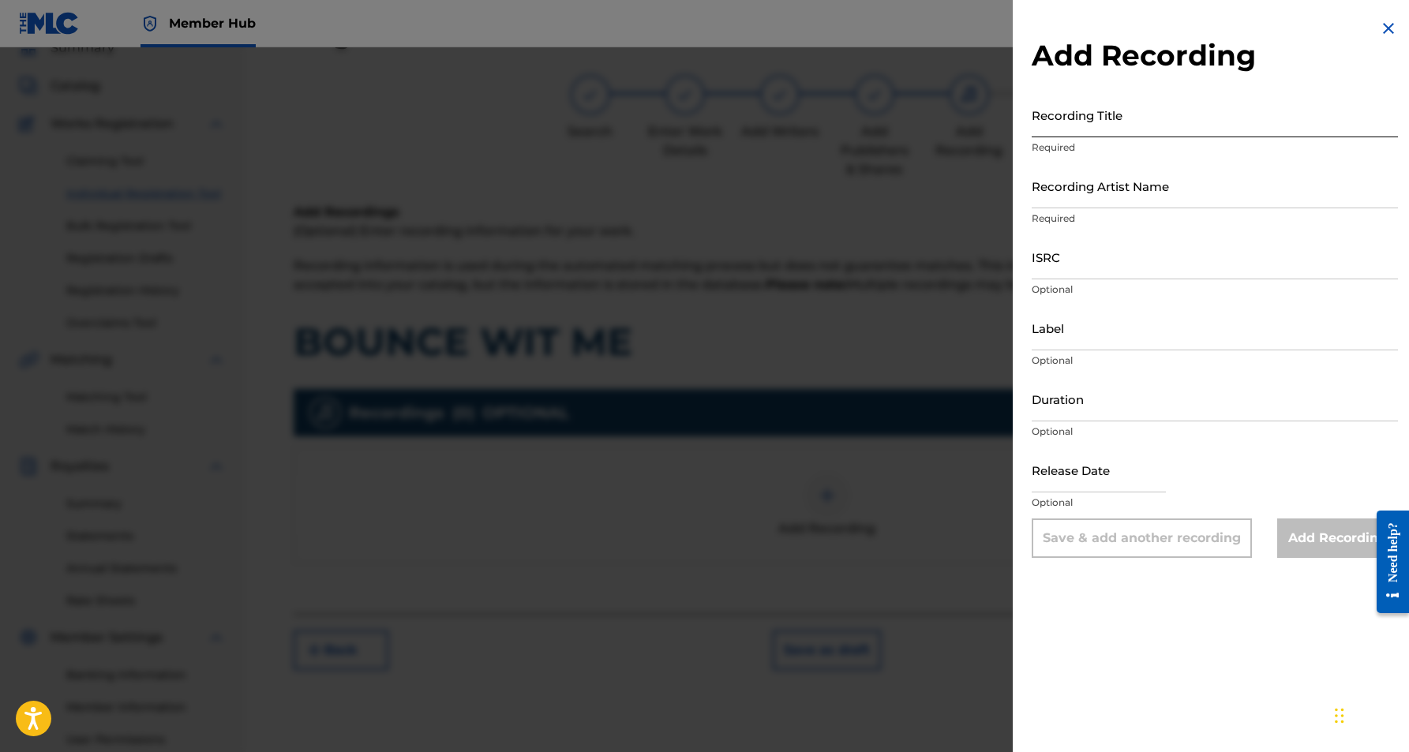
click at [1123, 118] on input "Recording Title" at bounding box center [1215, 114] width 366 height 45
paste input "BOUNCE WIT ME"
type input "BOUNCE WIT ME"
click at [1153, 187] on input "Recording Artist Name" at bounding box center [1215, 185] width 366 height 45
paste
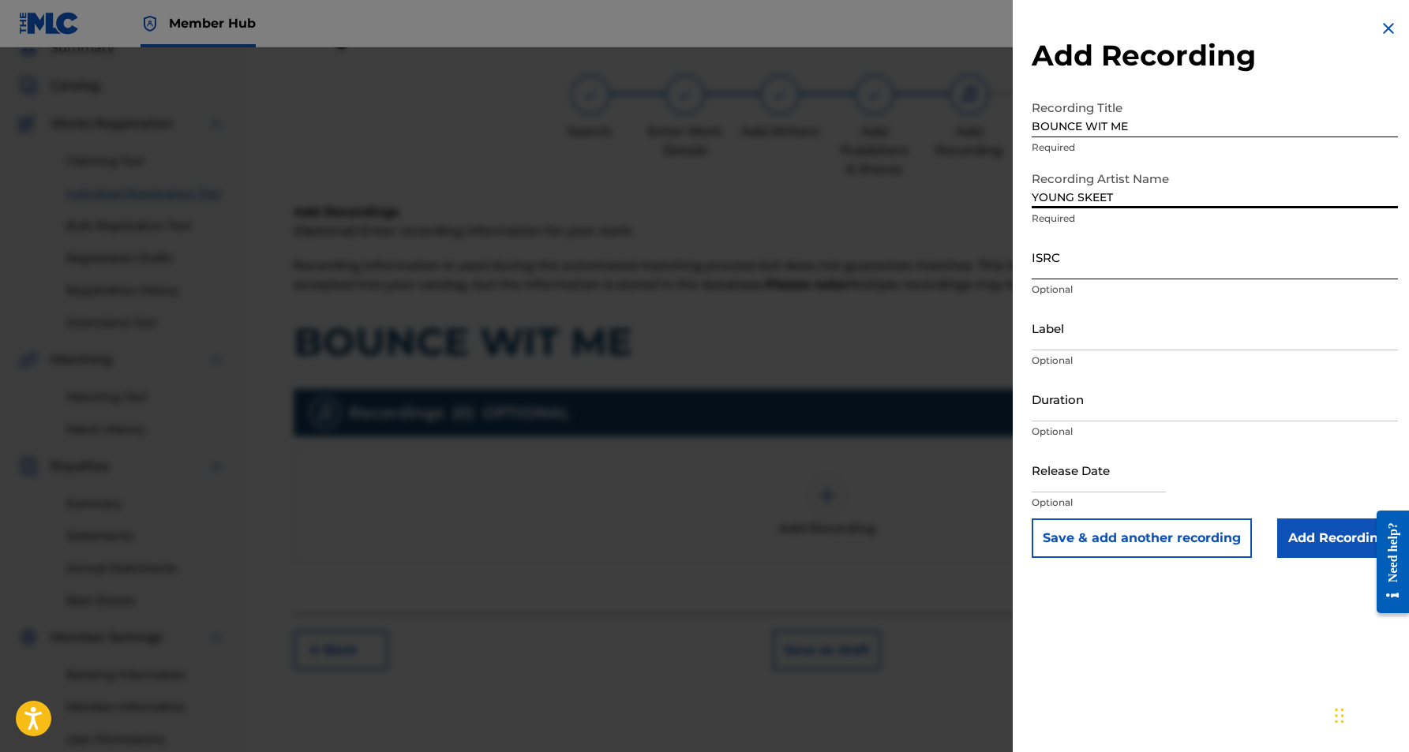
type input "YOUNG SKEET"
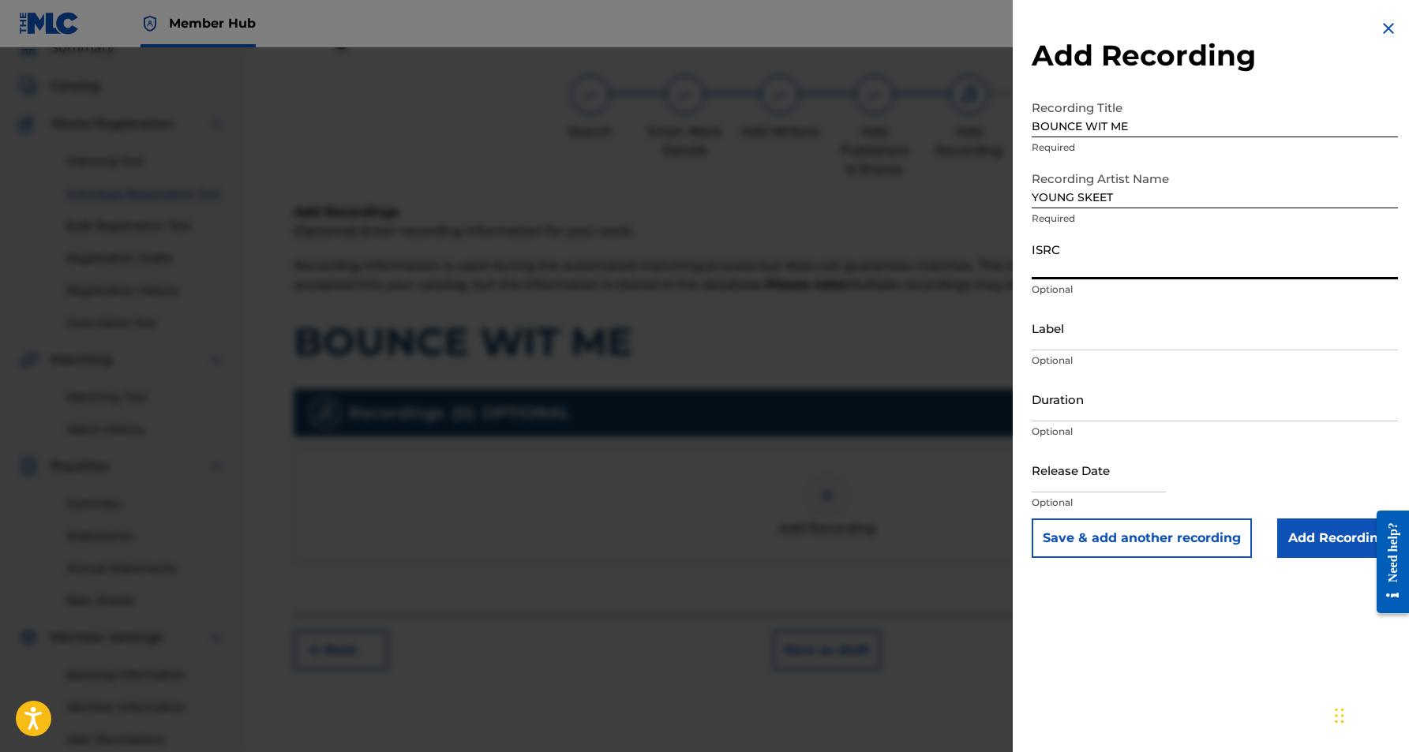
click at [1107, 265] on input "ISRC" at bounding box center [1215, 256] width 366 height 45
type input "USHM20735722"
click at [1172, 392] on input "Duration" at bounding box center [1215, 399] width 366 height 45
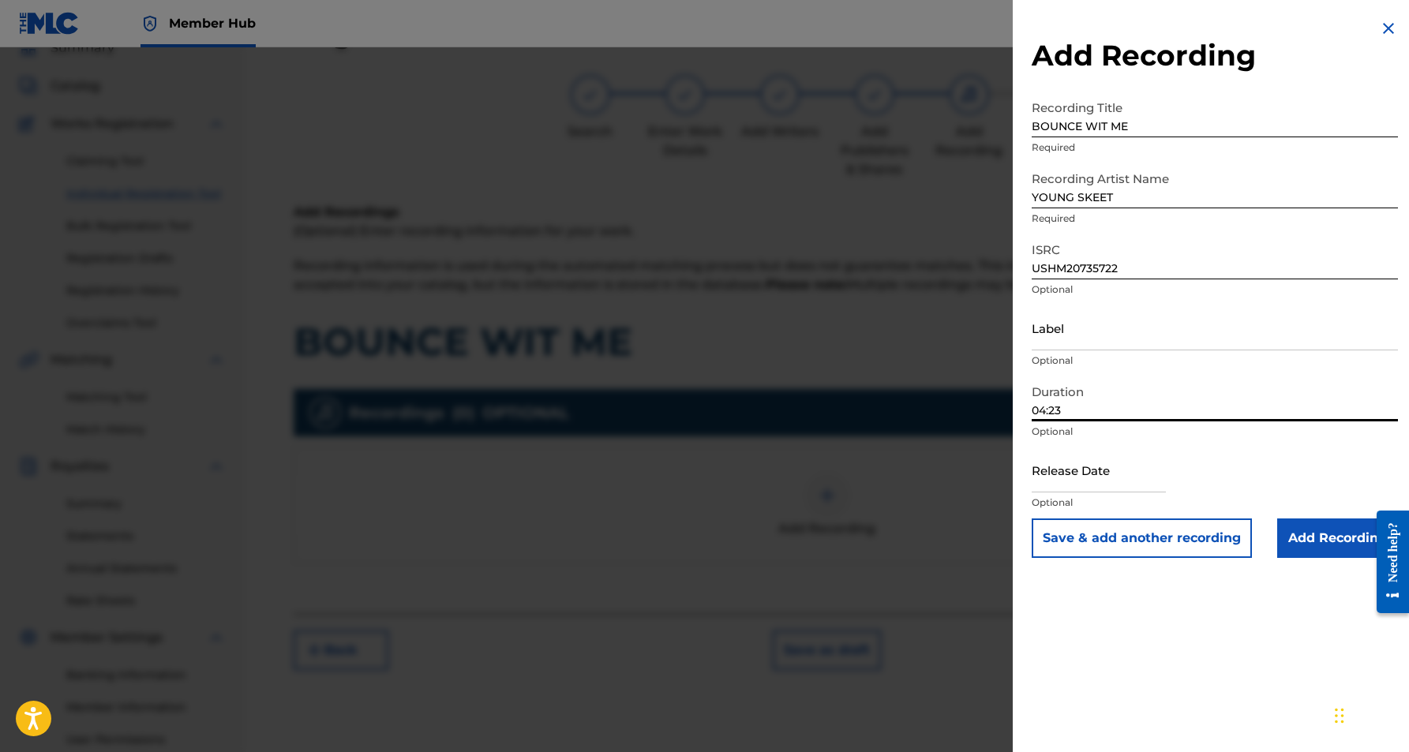
type input "04:23"
click at [1252, 677] on div "Add Recording Recording Title BOUNCE WIT ME Required Recording Artist Name YOUN…" at bounding box center [1215, 376] width 404 height 752
click at [1330, 535] on input "Add Recording" at bounding box center [1337, 538] width 121 height 39
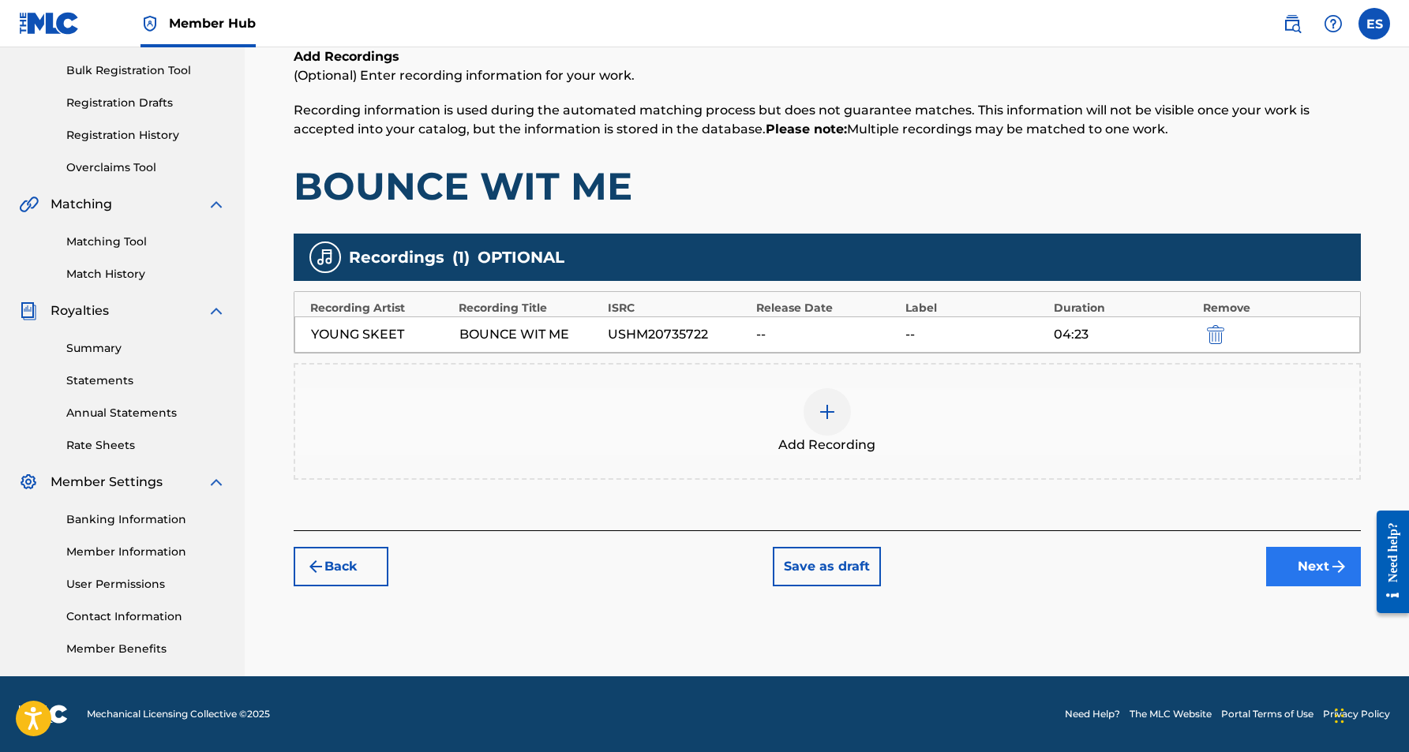
click at [1292, 563] on button "Next" at bounding box center [1313, 566] width 95 height 39
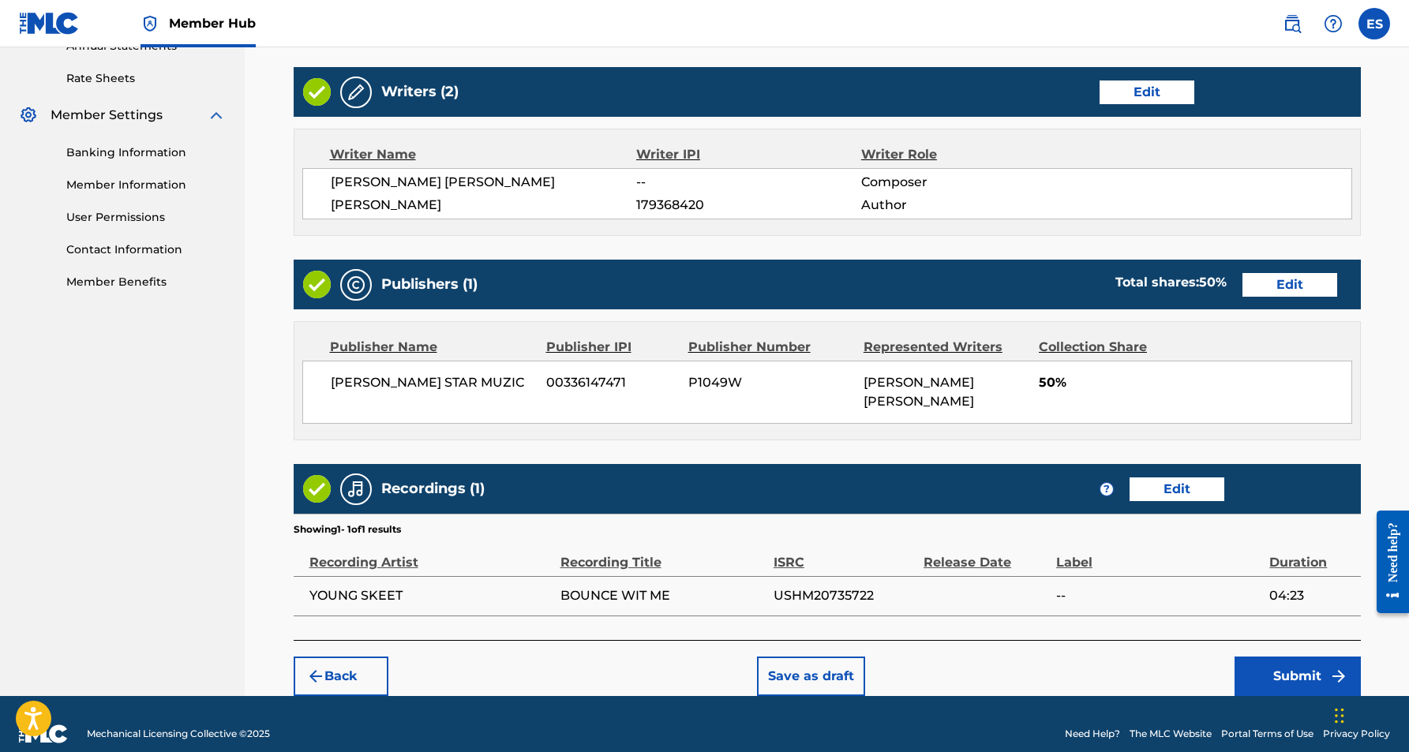
scroll to position [593, 0]
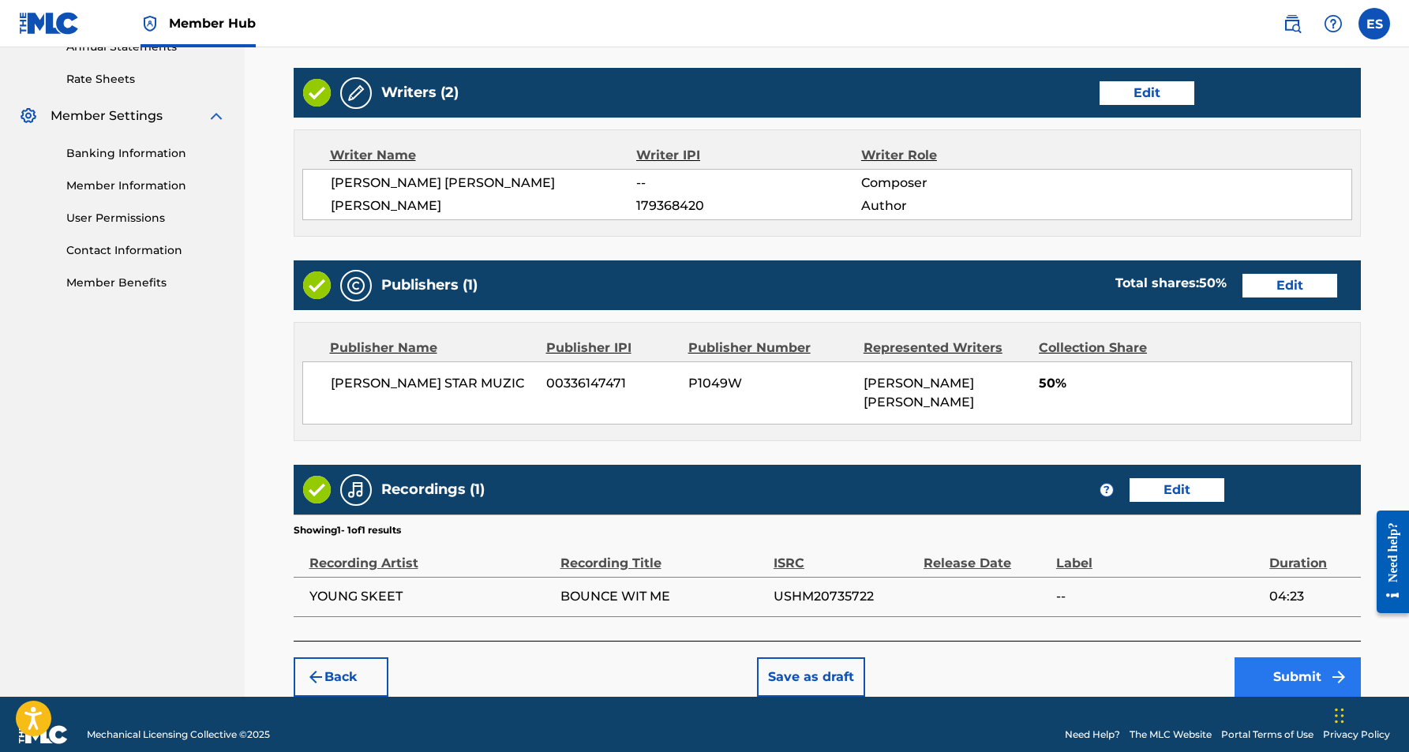
click at [1285, 658] on button "Submit" at bounding box center [1298, 677] width 126 height 39
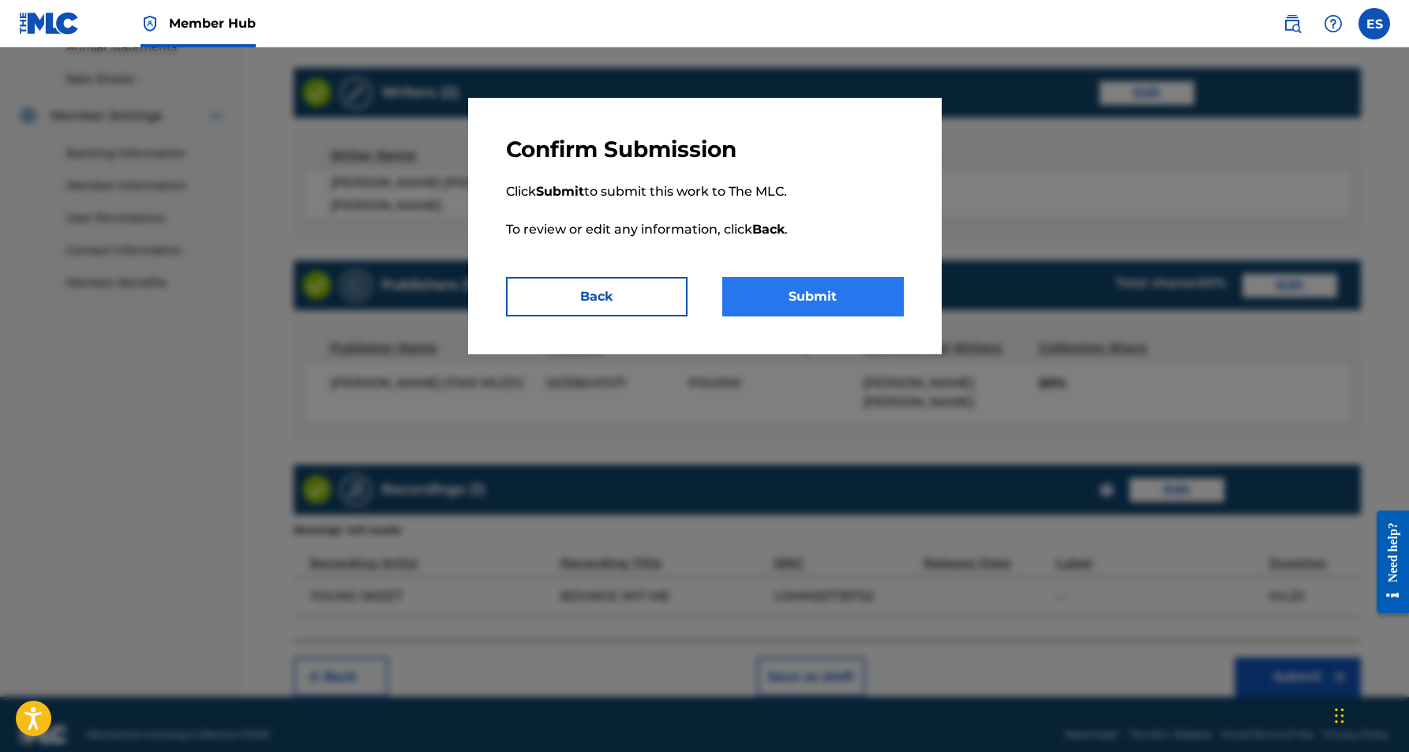
click at [856, 302] on button "Submit" at bounding box center [813, 296] width 182 height 39
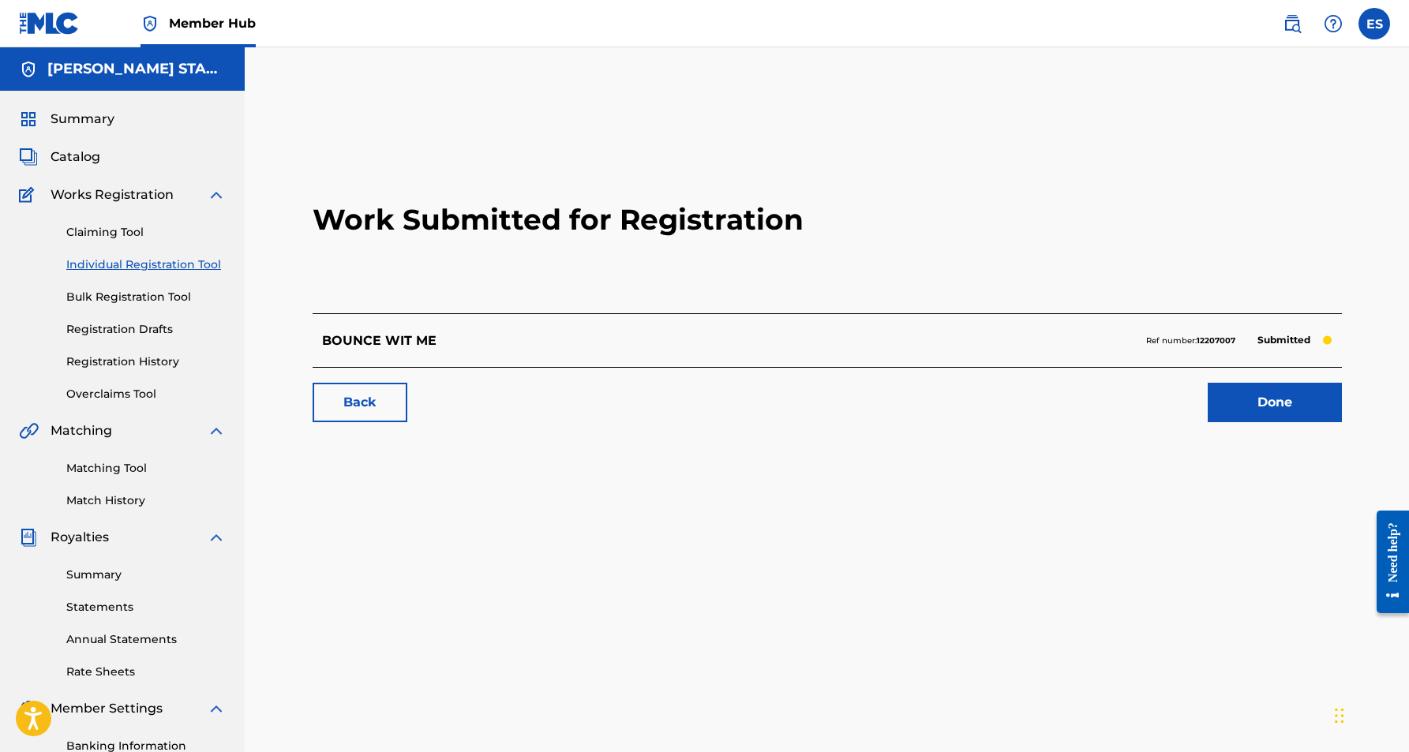
click at [201, 266] on link "Individual Registration Tool" at bounding box center [145, 265] width 159 height 17
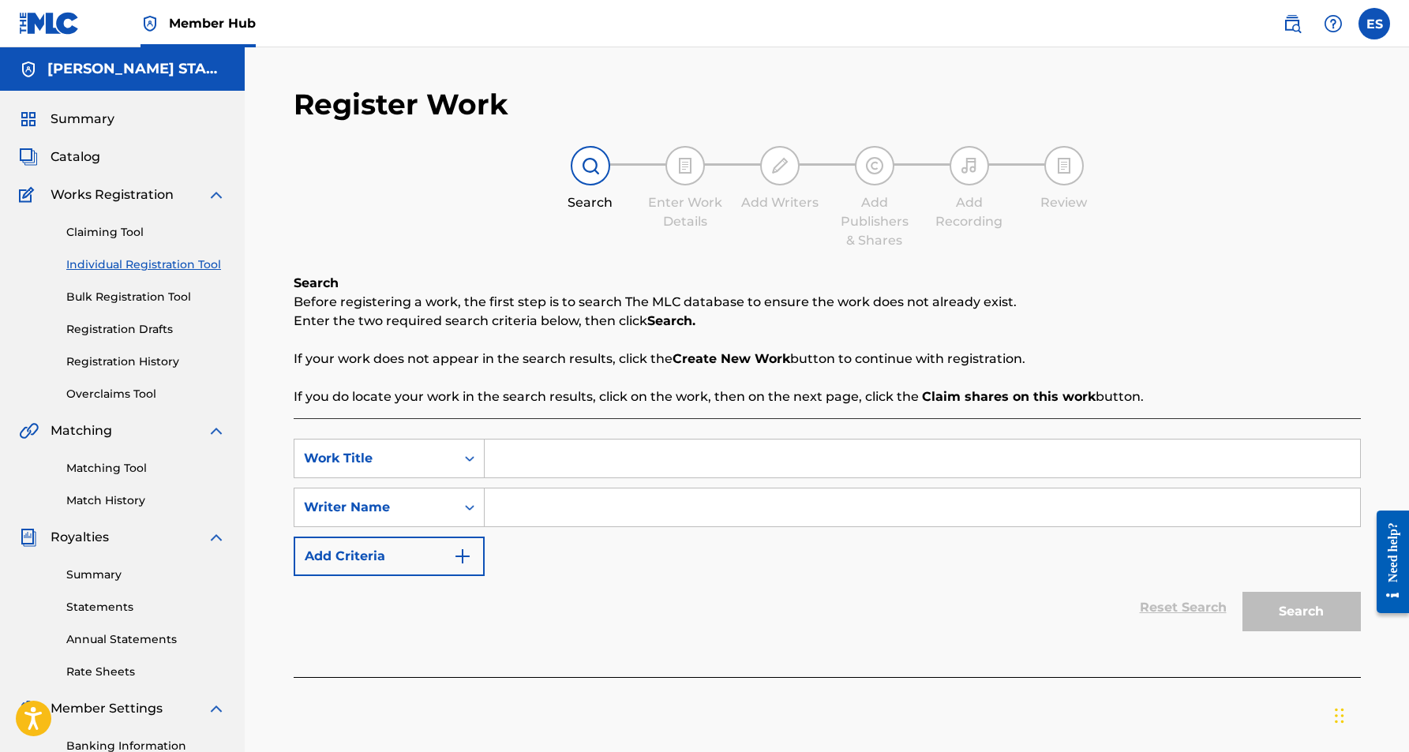
click at [523, 470] on input "Search Form" at bounding box center [923, 459] width 876 height 38
type input "Beat Goes Low (Chopped & Screwed)"
click at [516, 515] on input "Search Form" at bounding box center [923, 508] width 876 height 38
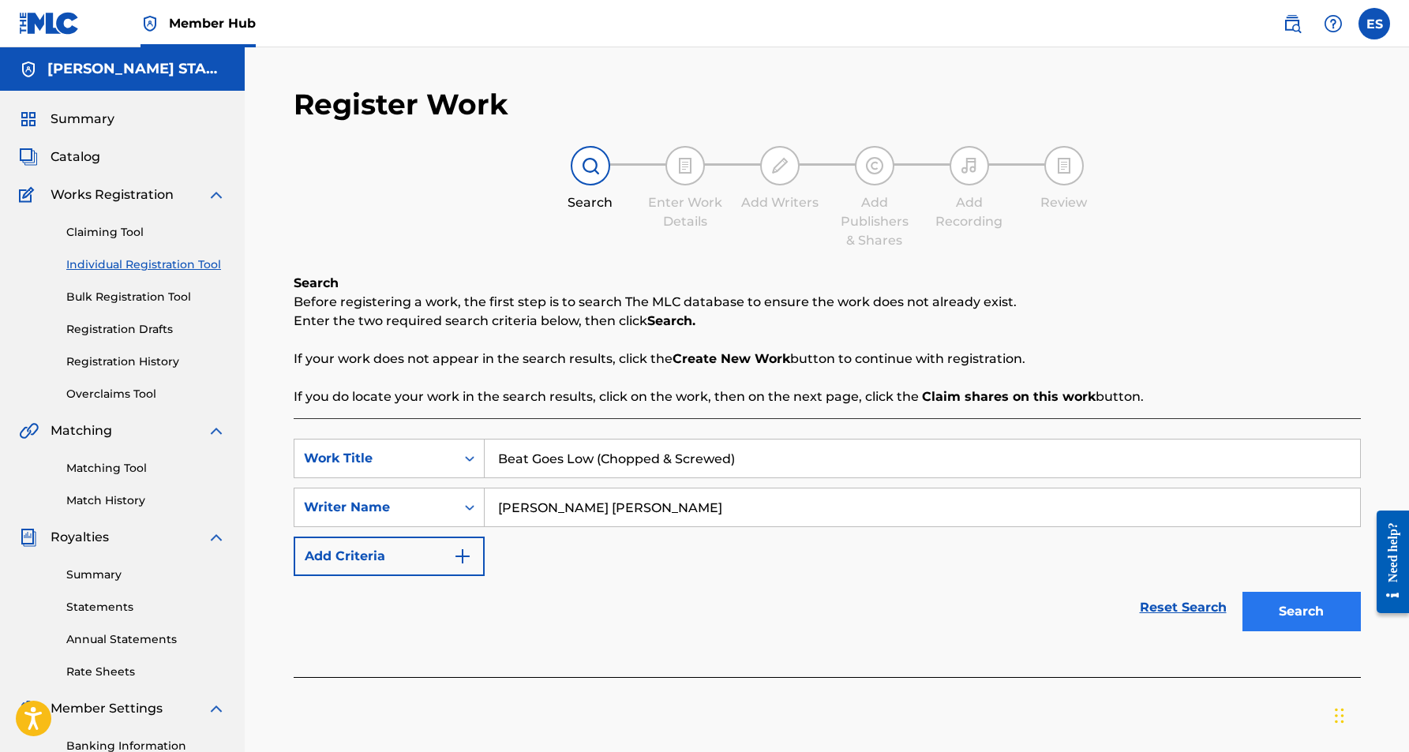
type input "[PERSON_NAME] [PERSON_NAME]"
click at [1316, 604] on button "Search" at bounding box center [1302, 611] width 118 height 39
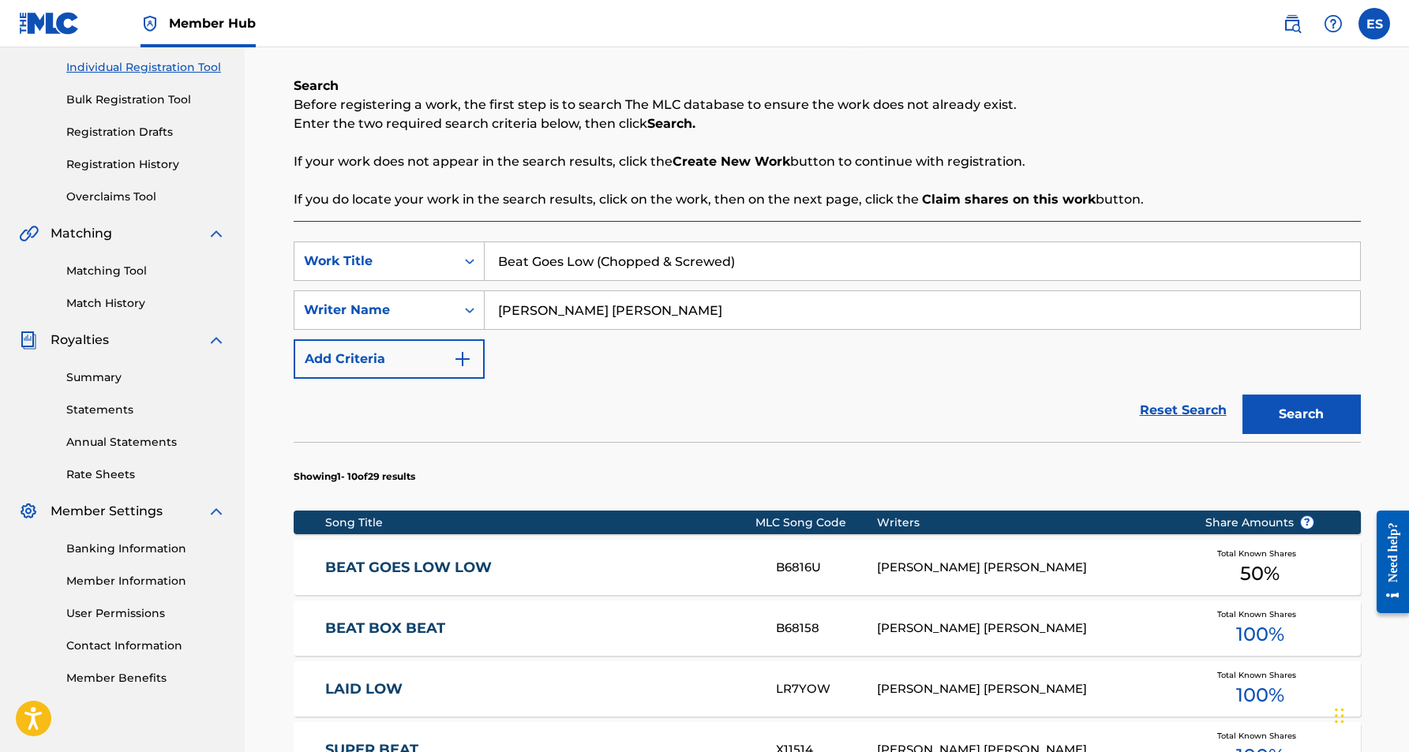
scroll to position [181, 0]
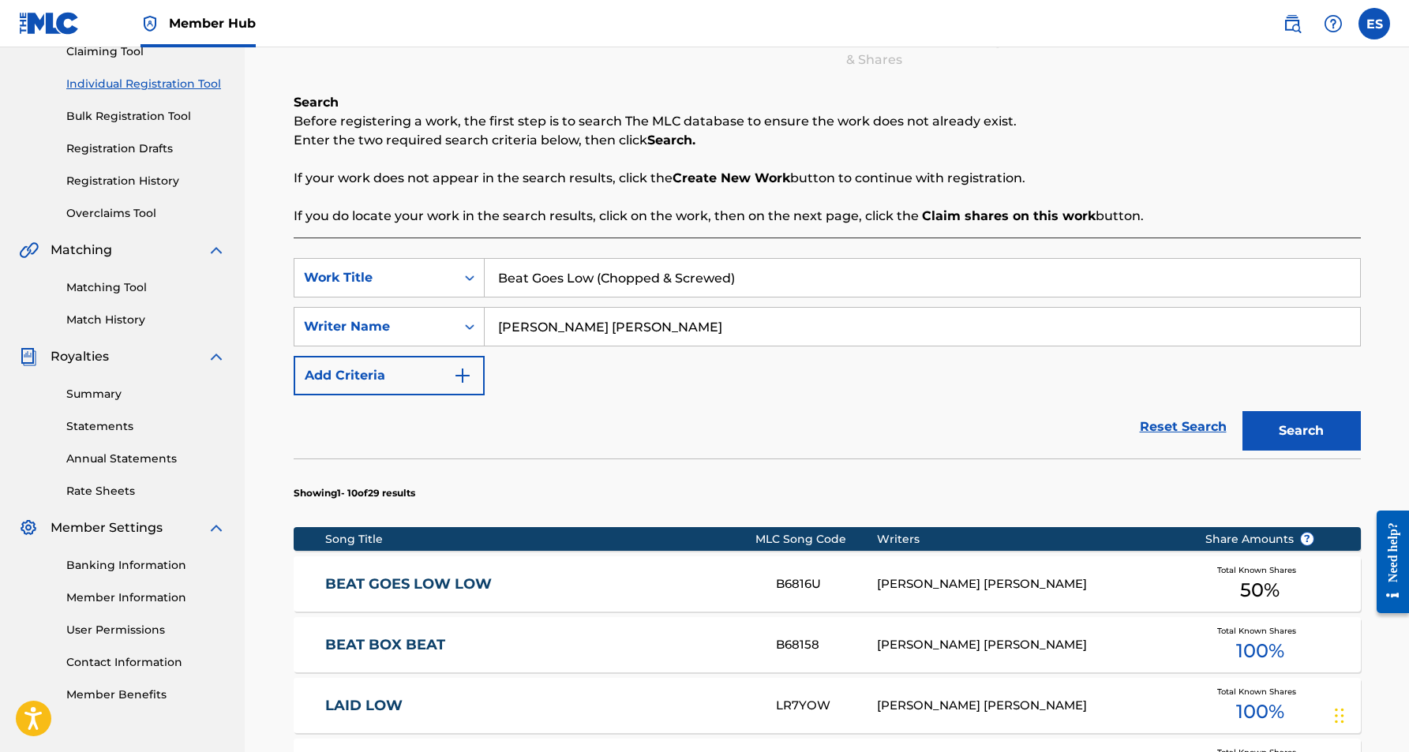
drag, startPoint x: 744, startPoint y: 278, endPoint x: 500, endPoint y: 277, distance: 244.0
click at [500, 277] on input "Beat Goes Low (Chopped & Screwed)" at bounding box center [923, 278] width 876 height 38
click at [1278, 432] on button "Search" at bounding box center [1302, 430] width 118 height 39
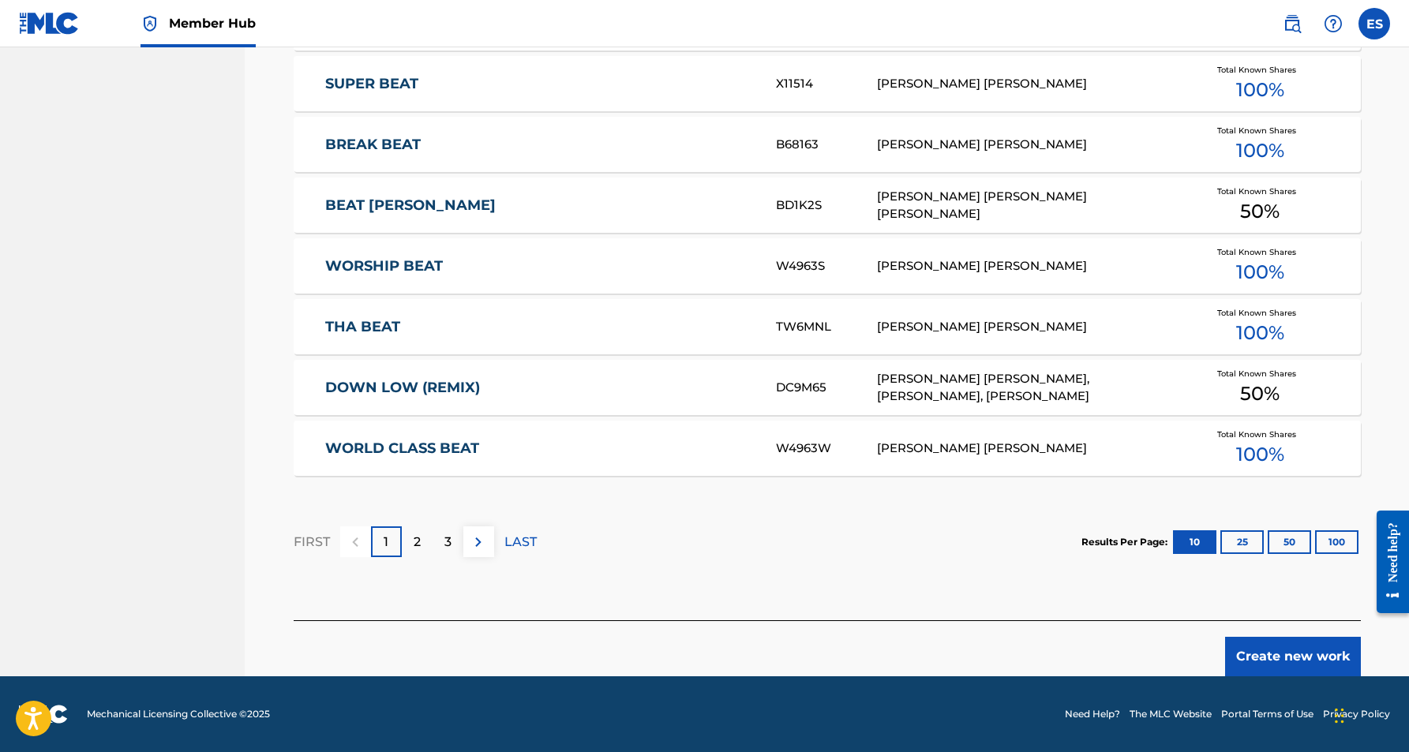
scroll to position [864, 0]
click at [1273, 653] on button "Create new work" at bounding box center [1293, 656] width 136 height 39
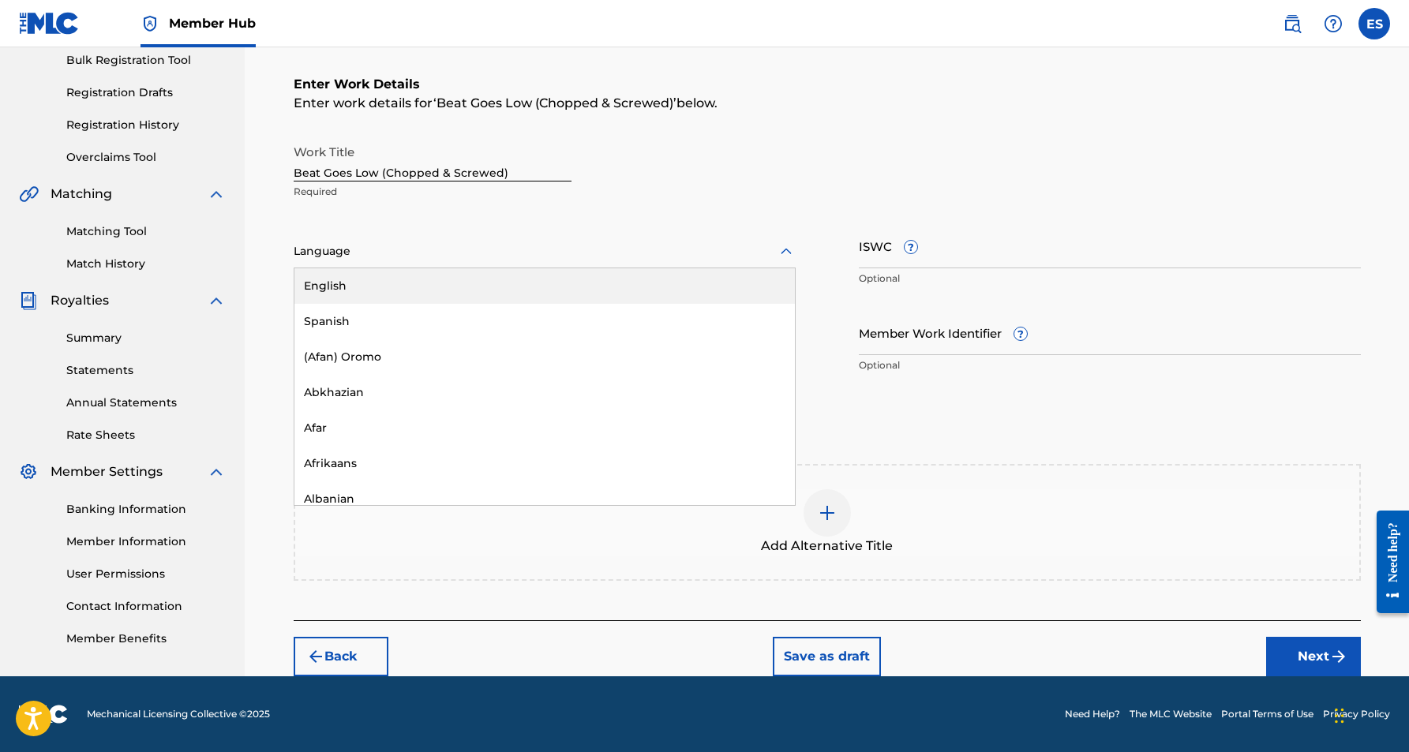
click at [788, 256] on icon at bounding box center [786, 251] width 19 height 19
click at [724, 292] on div "English" at bounding box center [544, 286] width 501 height 36
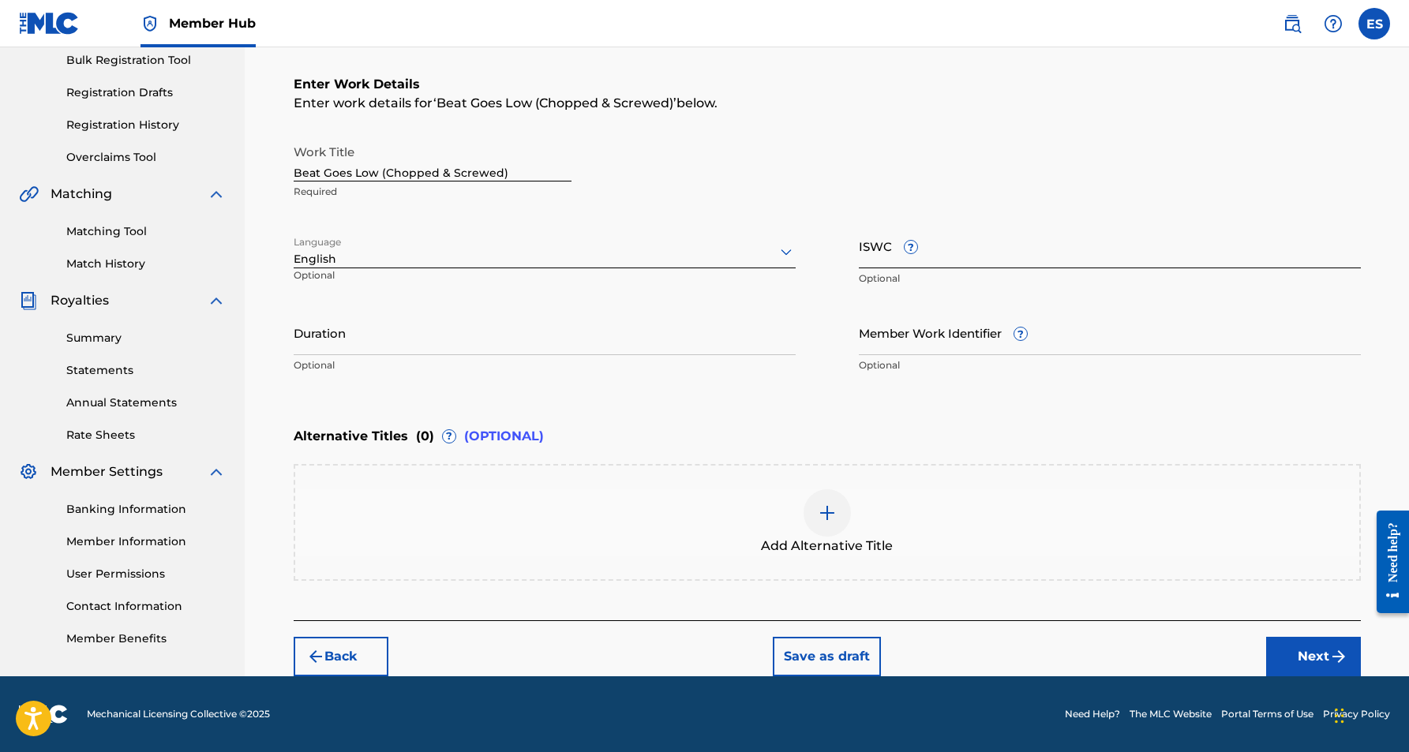
click at [932, 255] on input "ISWC ?" at bounding box center [1110, 245] width 502 height 45
type input "T9110268898"
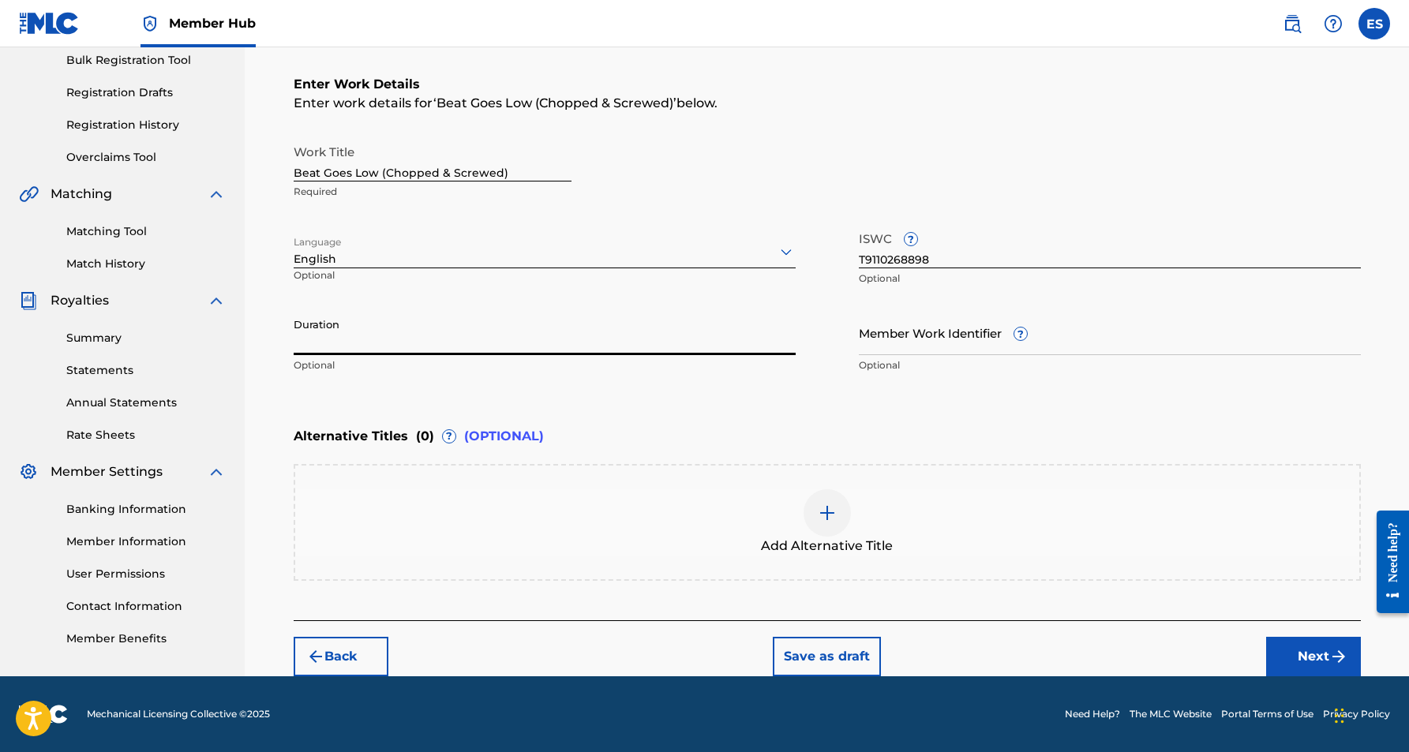
click at [610, 333] on input "Duration" at bounding box center [545, 332] width 502 height 45
type input "03:47"
click at [591, 400] on div "Enter Work Details Enter work details for ‘ Beat Goes Low (Chopped & Screwed) ’…" at bounding box center [827, 228] width 1067 height 382
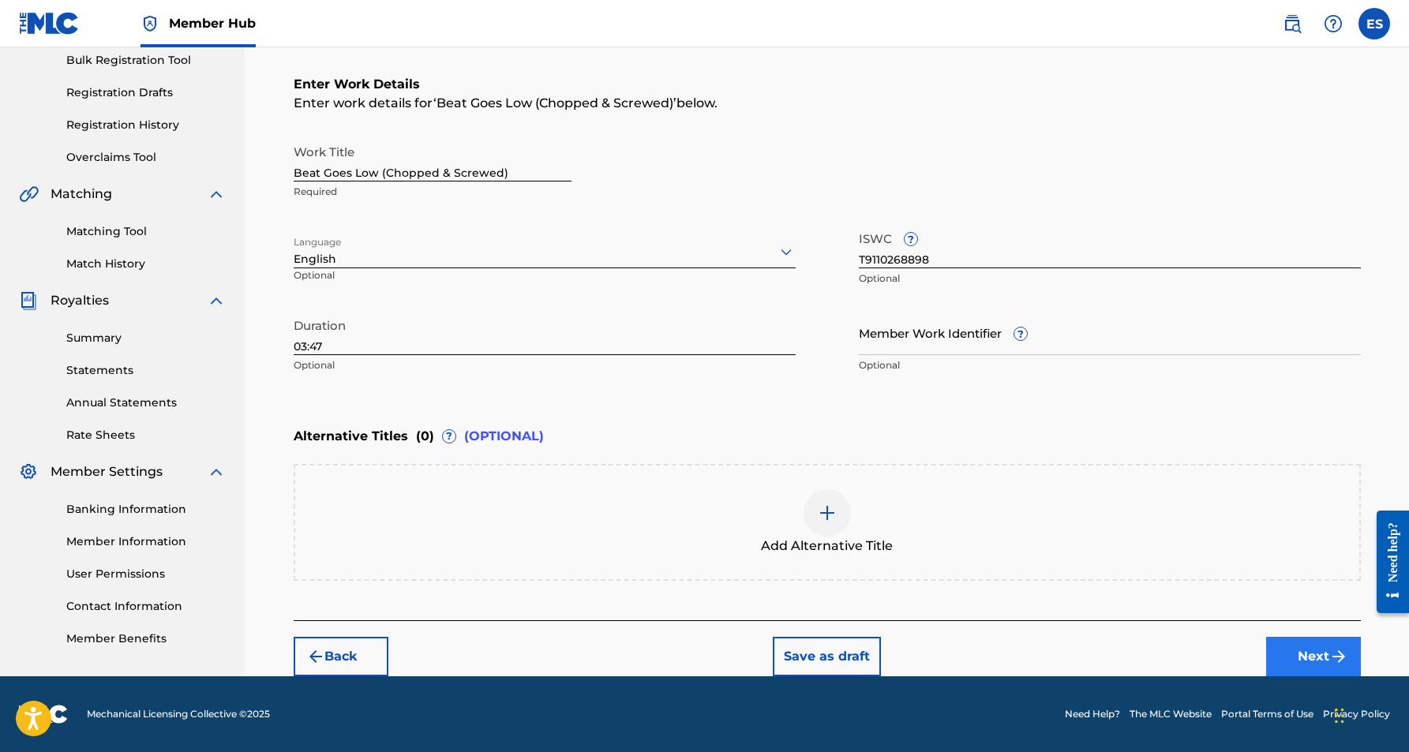
click at [1285, 651] on button "Next" at bounding box center [1313, 656] width 95 height 39
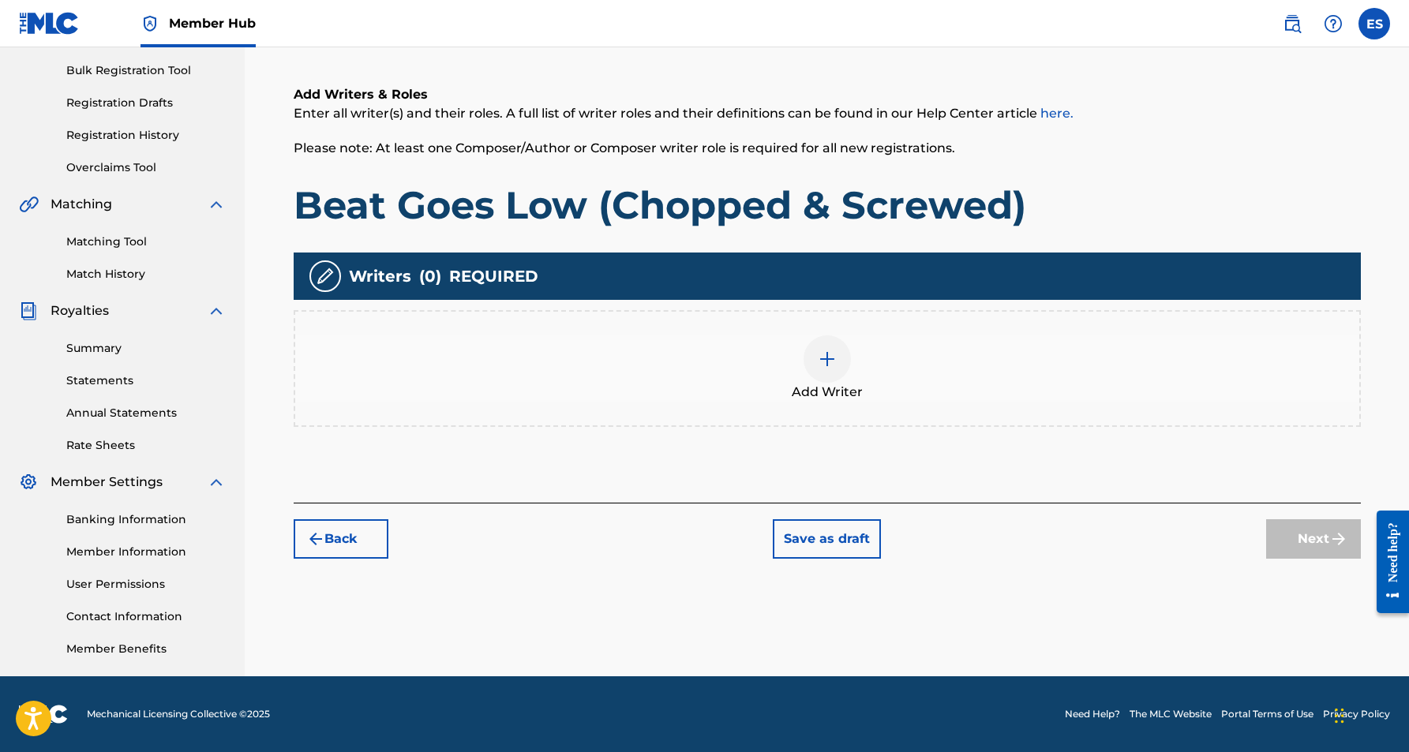
click at [822, 366] on img at bounding box center [827, 359] width 19 height 19
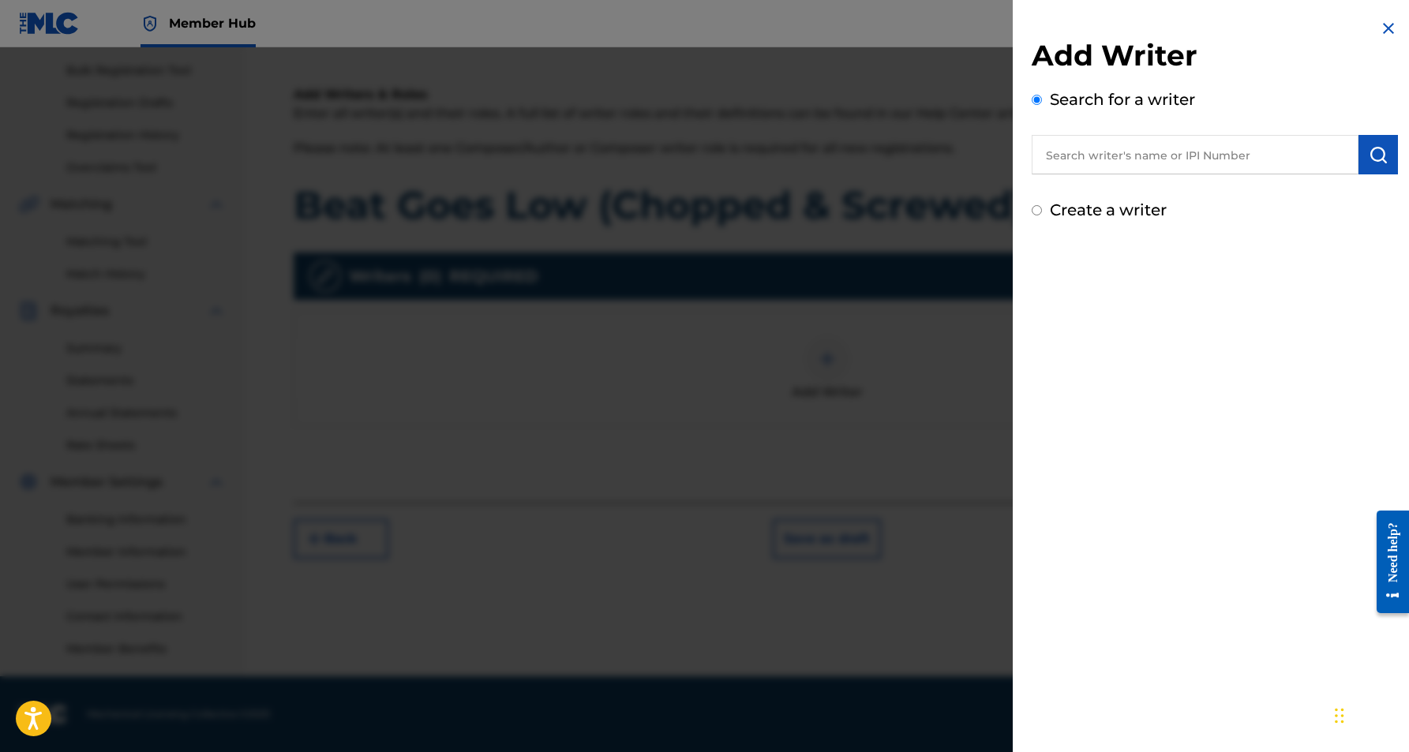
click at [1151, 152] on input "text" at bounding box center [1195, 154] width 327 height 39
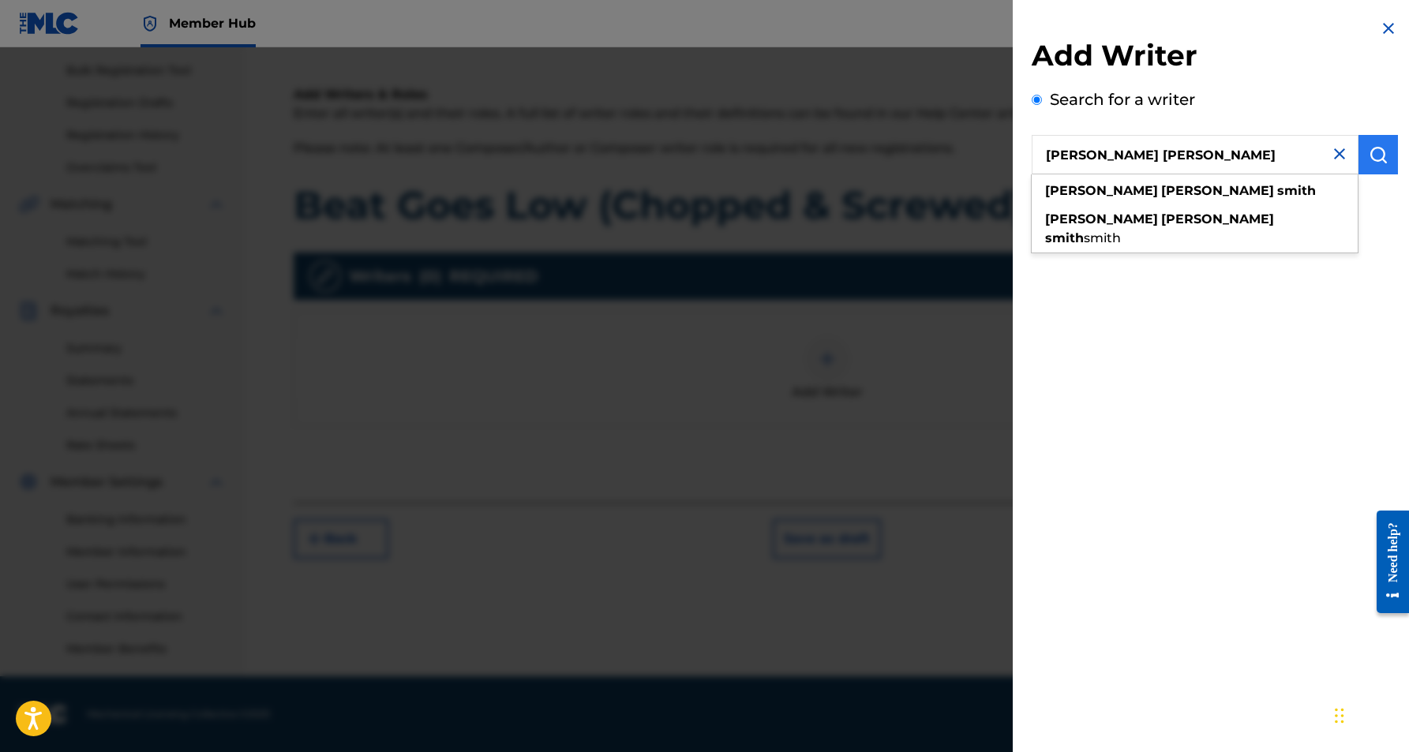
type input "[PERSON_NAME] [PERSON_NAME]"
click at [1373, 164] on button "submit" at bounding box center [1378, 154] width 39 height 39
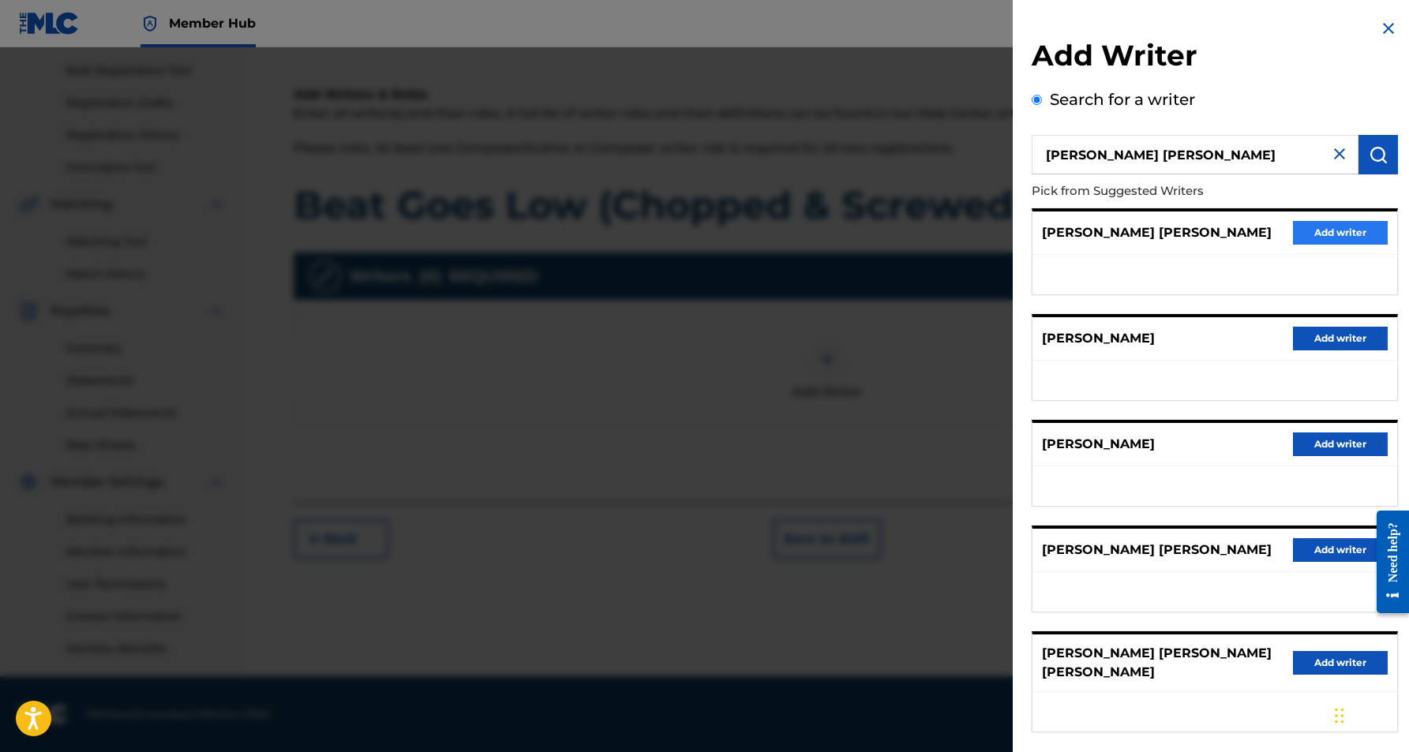
click at [1359, 232] on button "Add writer" at bounding box center [1340, 233] width 95 height 24
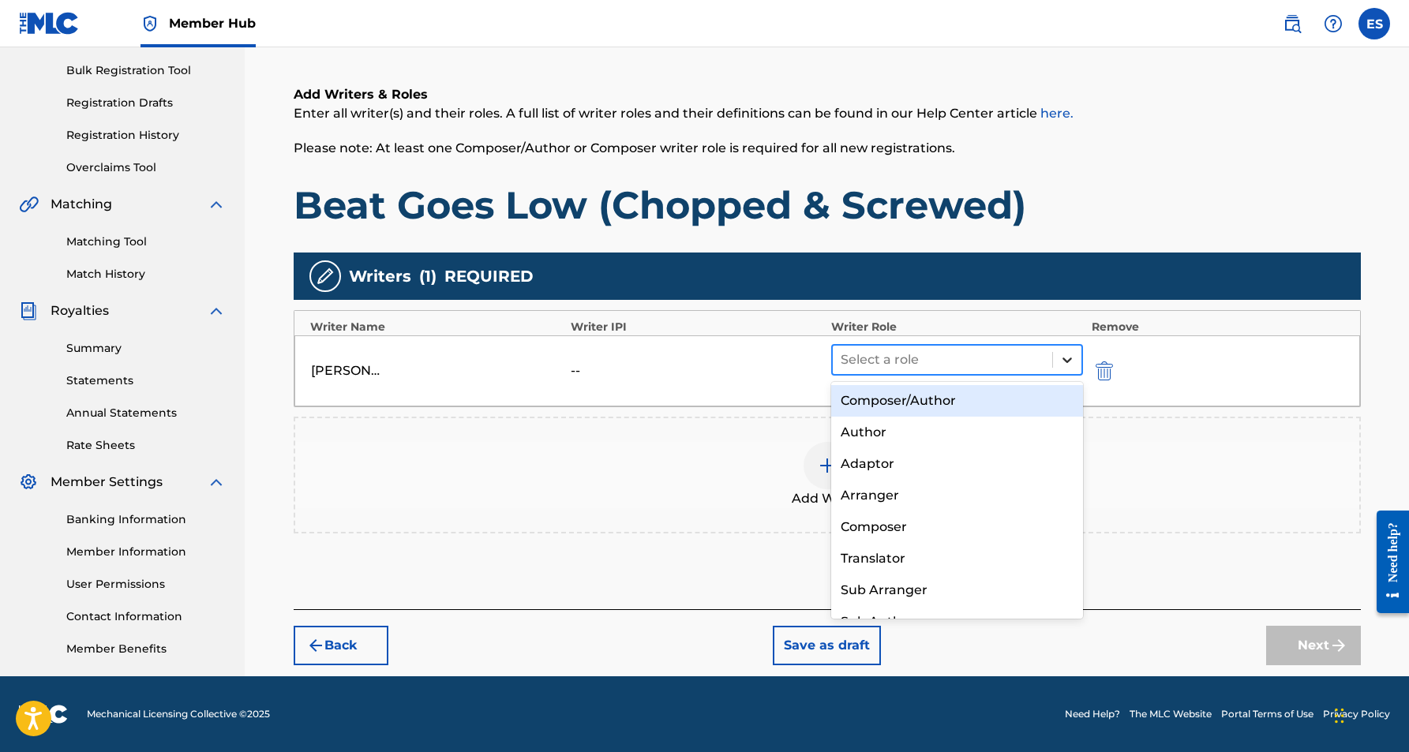
click at [1063, 356] on icon at bounding box center [1068, 360] width 16 height 16
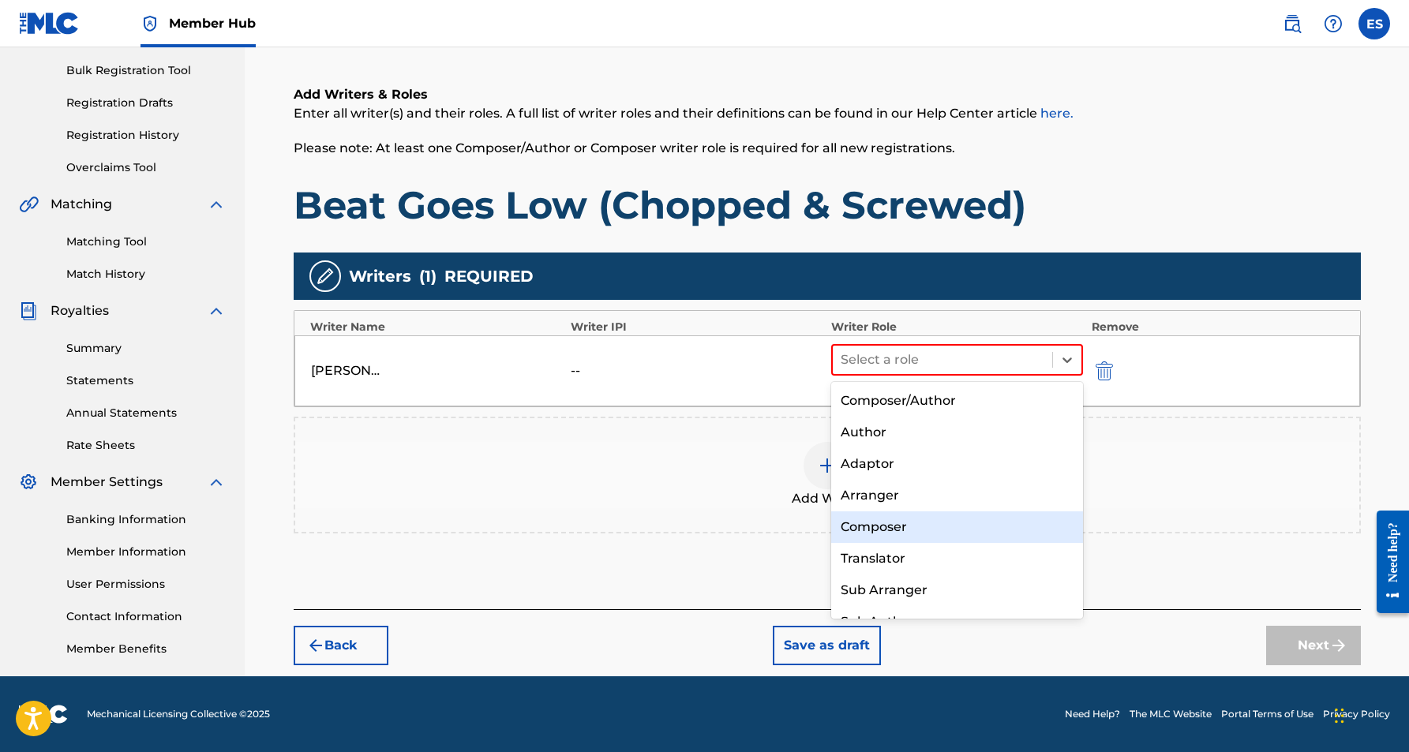
click at [916, 520] on div "Composer" at bounding box center [957, 528] width 253 height 32
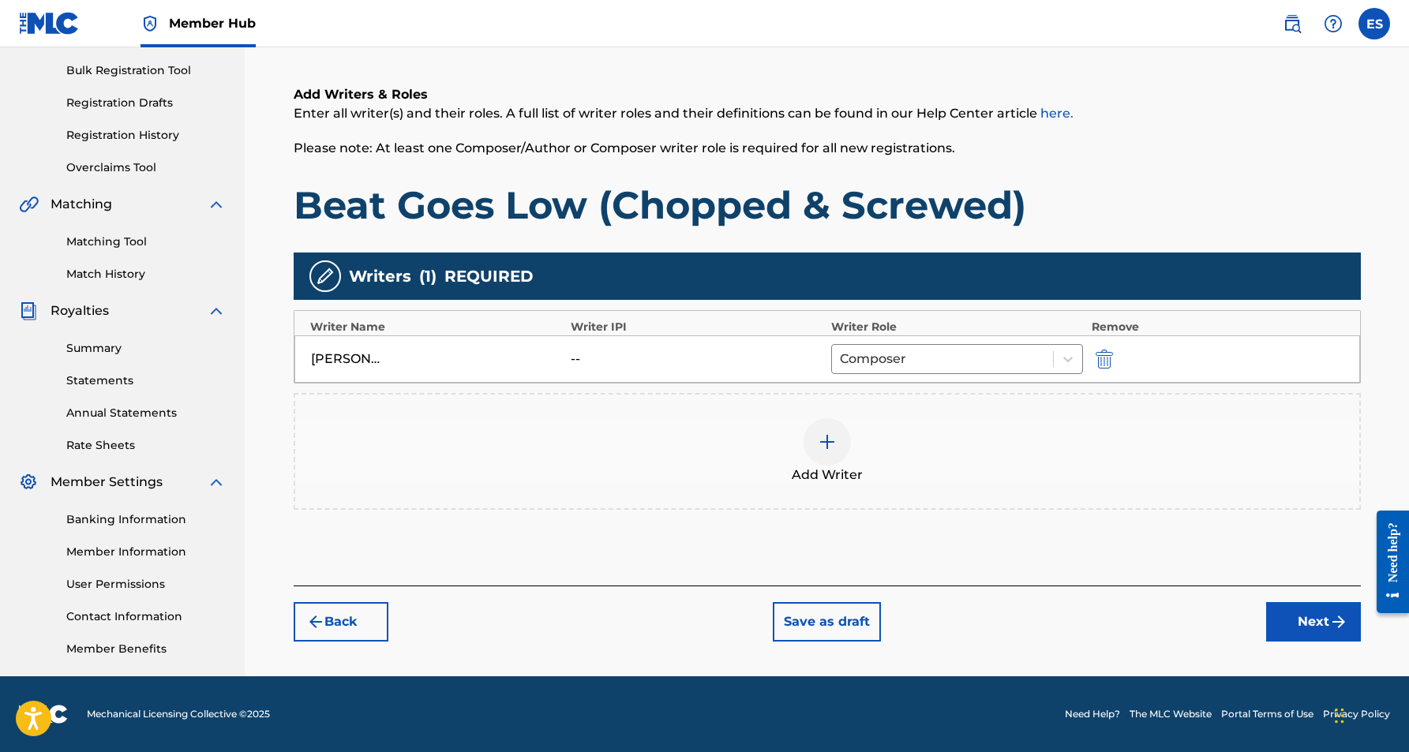
click at [834, 450] on img at bounding box center [827, 442] width 19 height 19
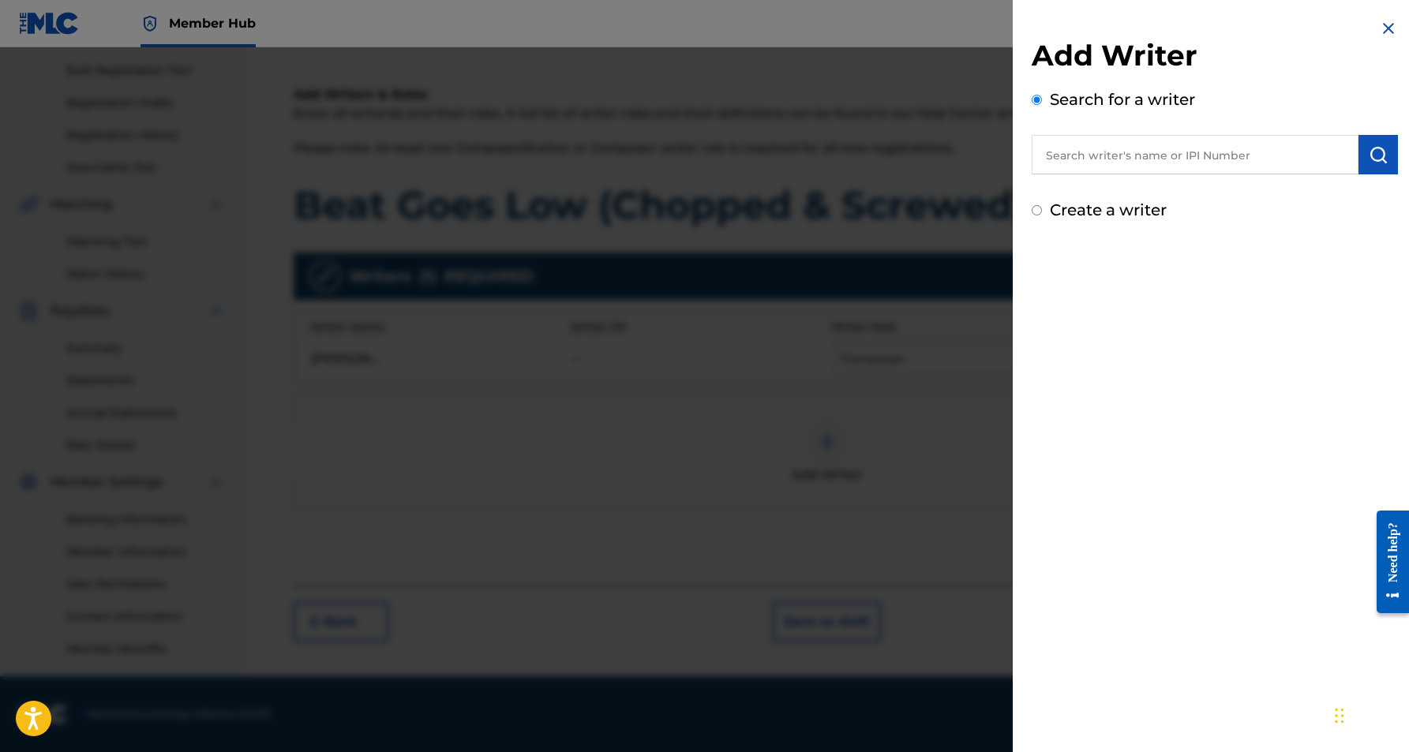
click at [1035, 212] on input "Create a writer" at bounding box center [1037, 210] width 10 height 10
radio input "false"
radio input "true"
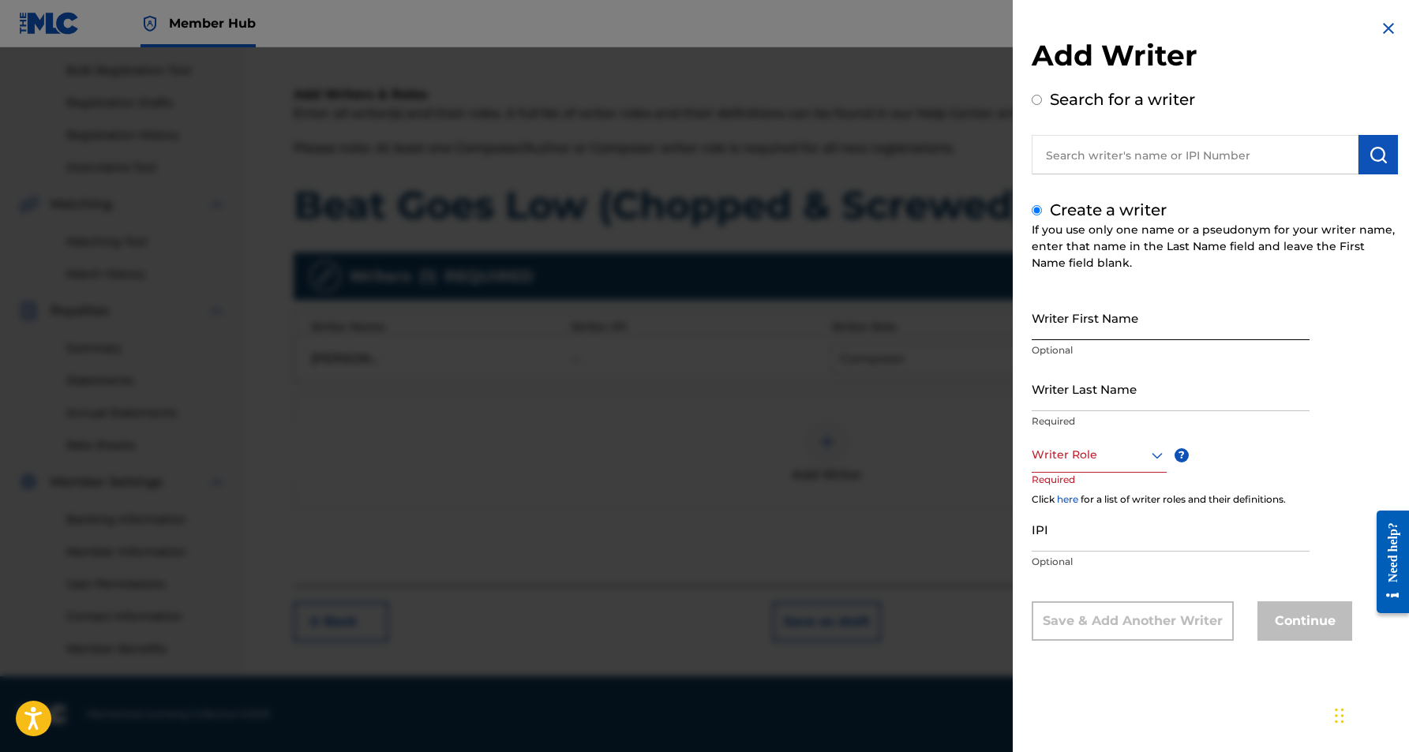
click at [1070, 308] on input "Writer First Name" at bounding box center [1171, 317] width 278 height 45
type input "[PERSON_NAME]"
click at [1087, 383] on input "Writer Last Name" at bounding box center [1171, 388] width 278 height 45
type input "[PERSON_NAME]"
click at [1088, 334] on input "[PERSON_NAME]" at bounding box center [1171, 317] width 278 height 45
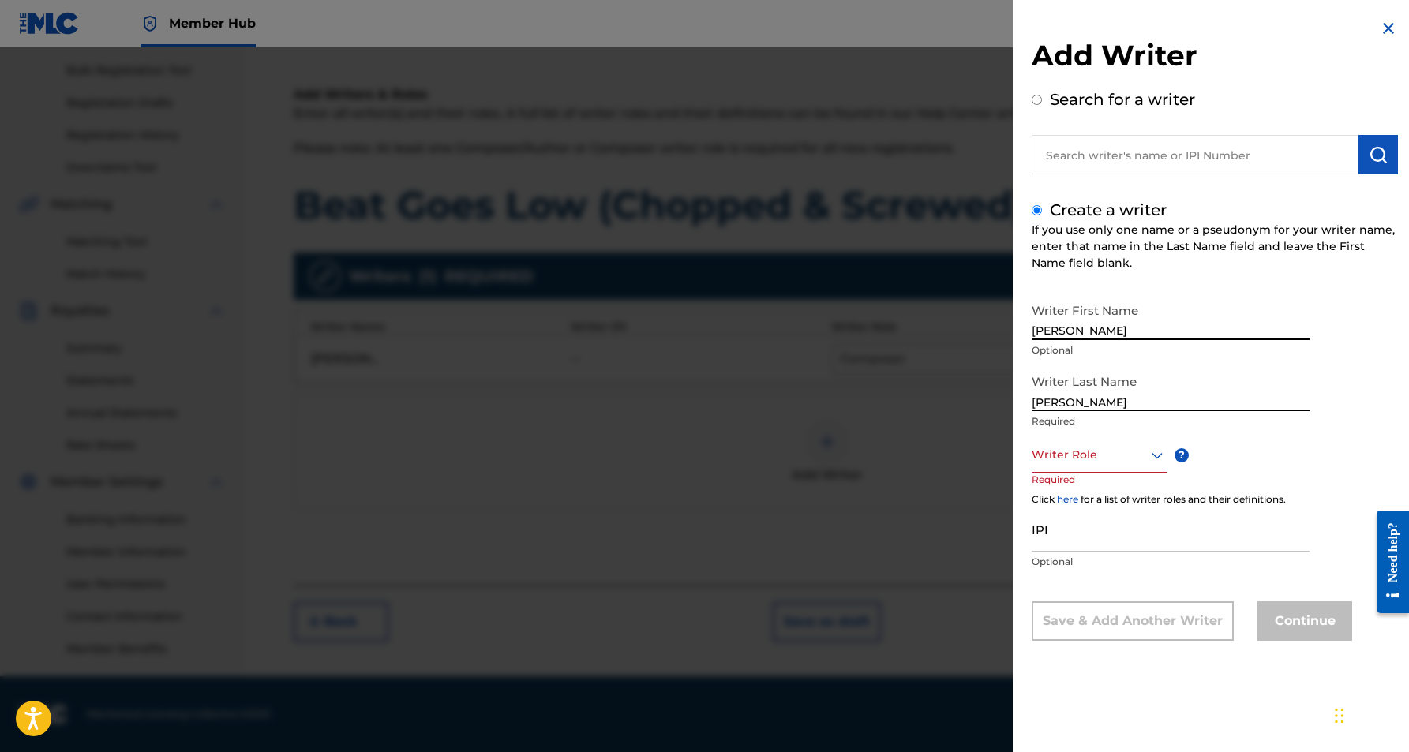
click at [1106, 334] on input "[PERSON_NAME]" at bounding box center [1171, 317] width 278 height 45
type input "[PERSON_NAME]"
click at [1151, 456] on icon at bounding box center [1157, 455] width 19 height 19
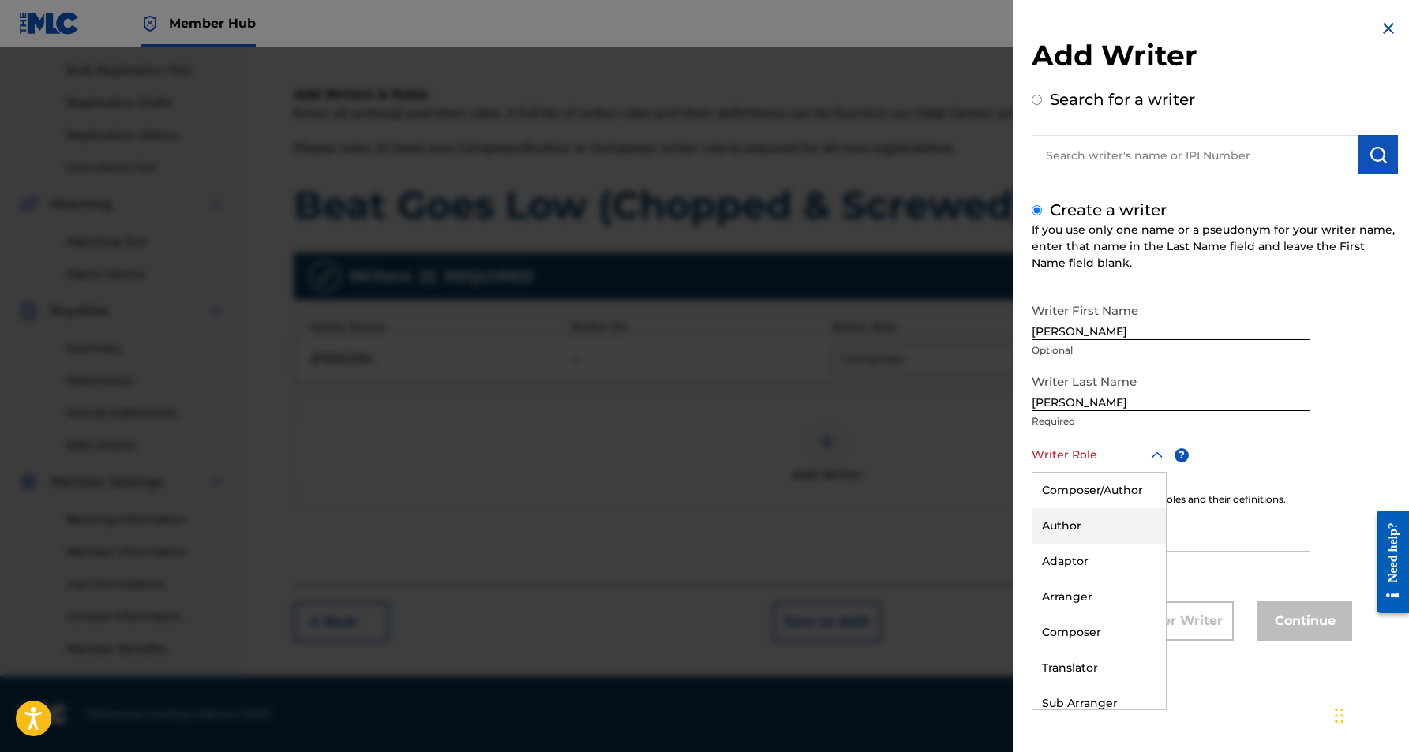
click at [1106, 520] on div "Author" at bounding box center [1099, 526] width 133 height 36
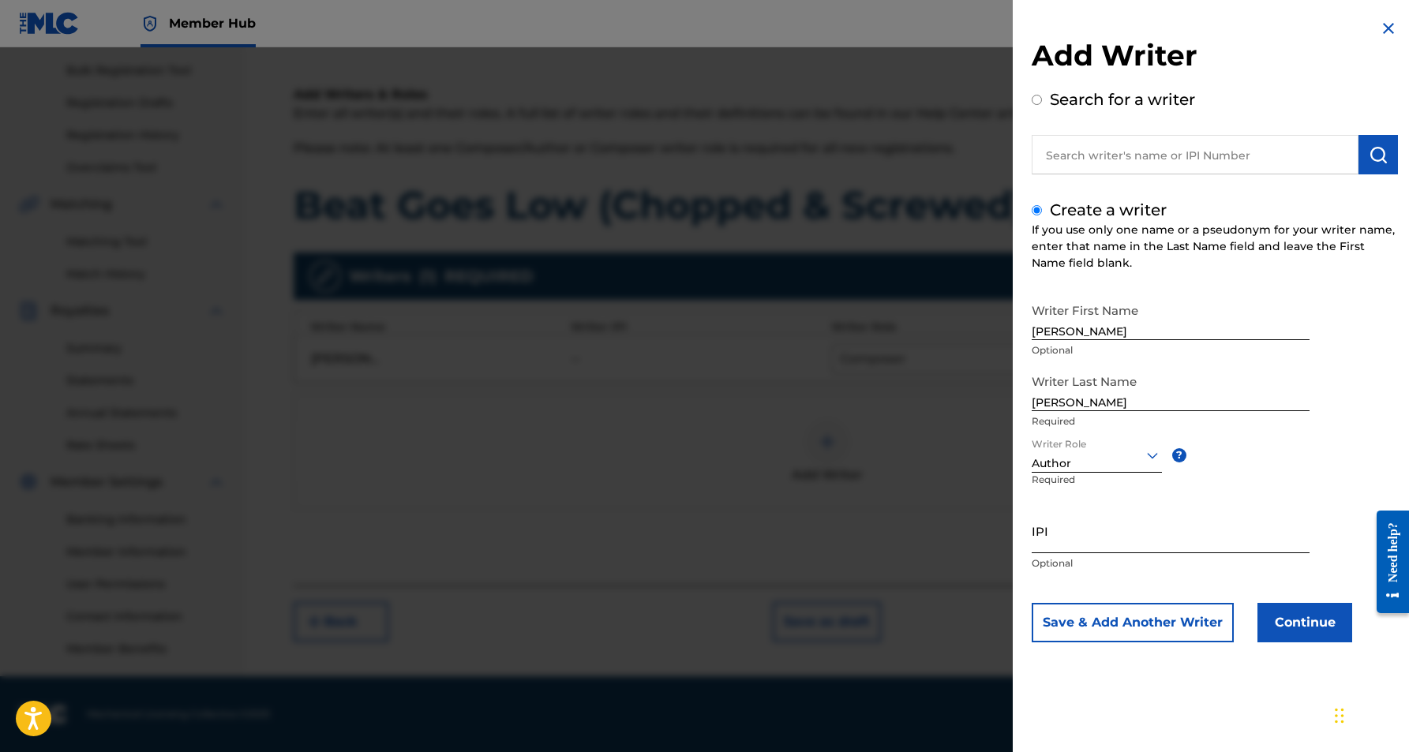
click at [1067, 544] on input "IPI" at bounding box center [1171, 530] width 278 height 45
type input "179368420"
click at [1284, 620] on button "Continue" at bounding box center [1305, 622] width 95 height 39
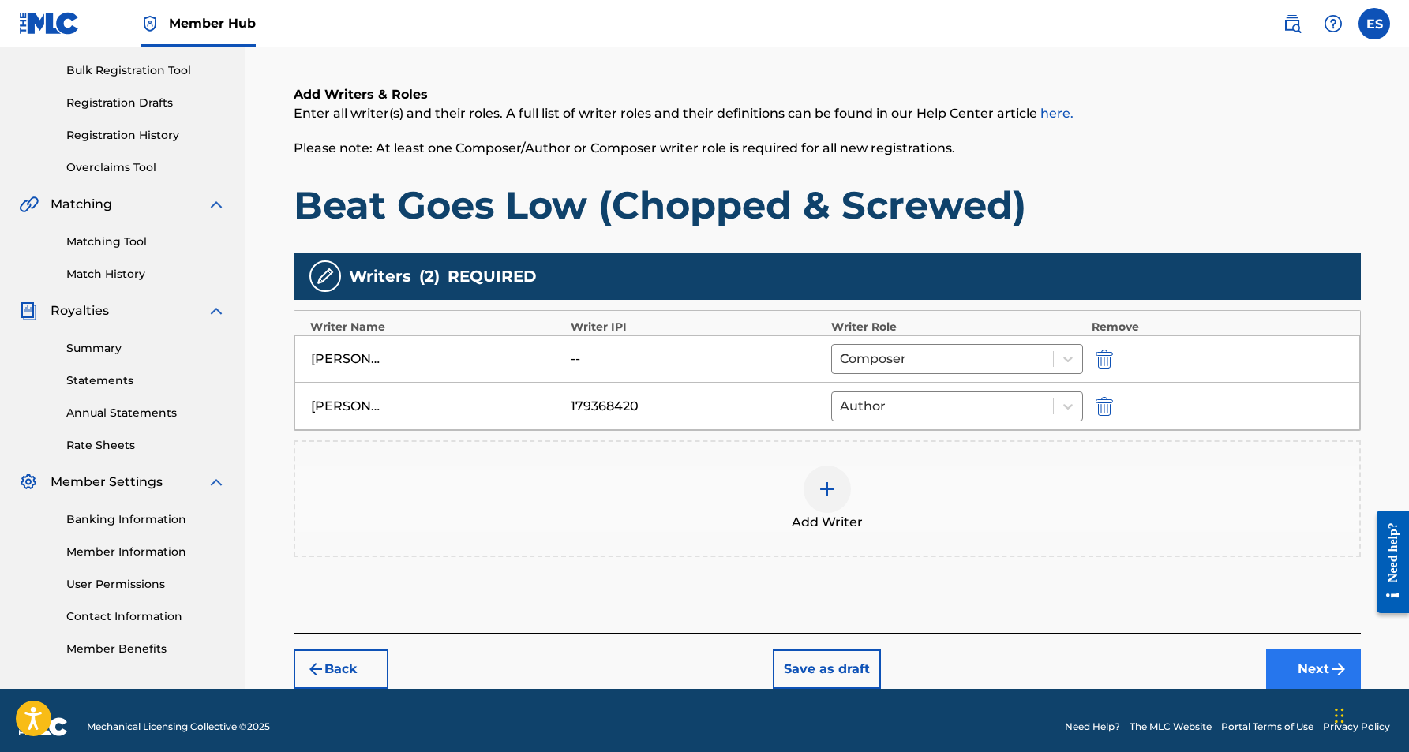
click at [1302, 663] on button "Next" at bounding box center [1313, 669] width 95 height 39
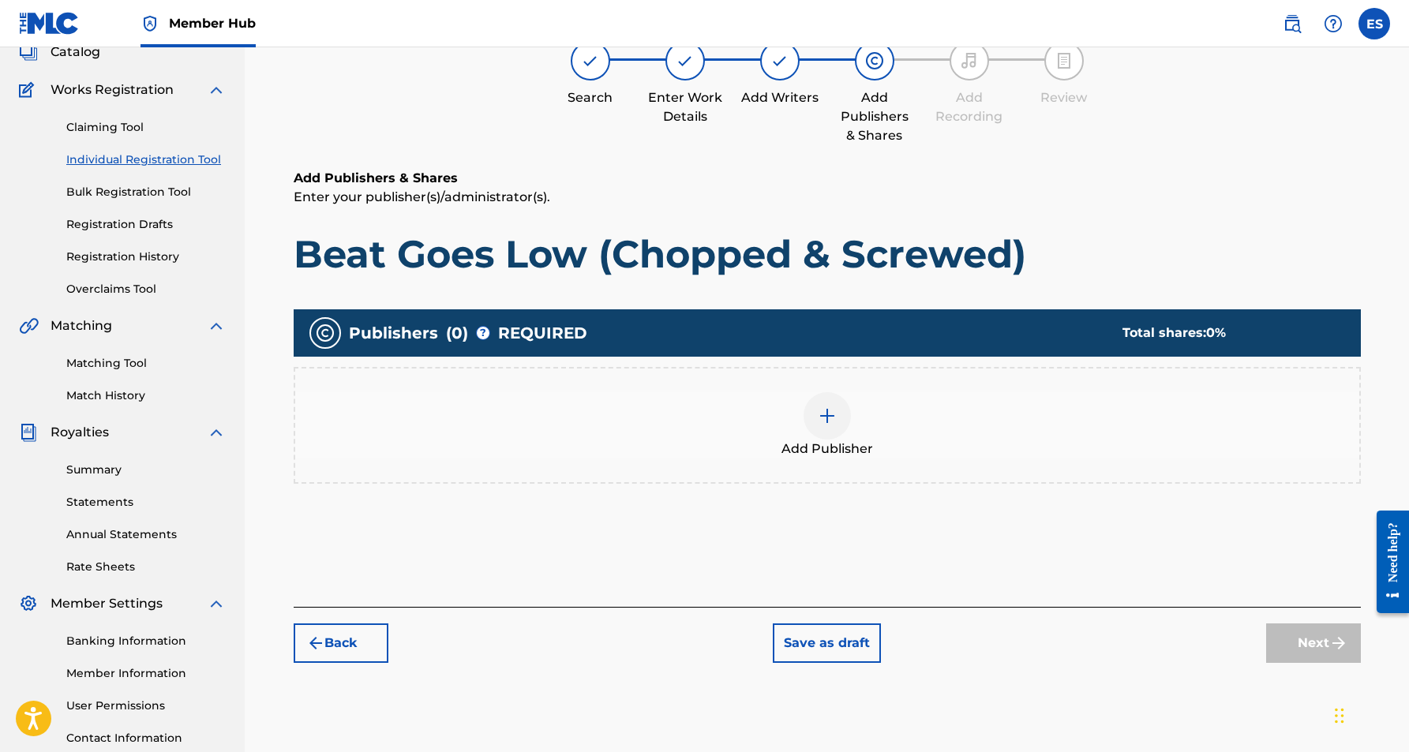
scroll to position [71, 0]
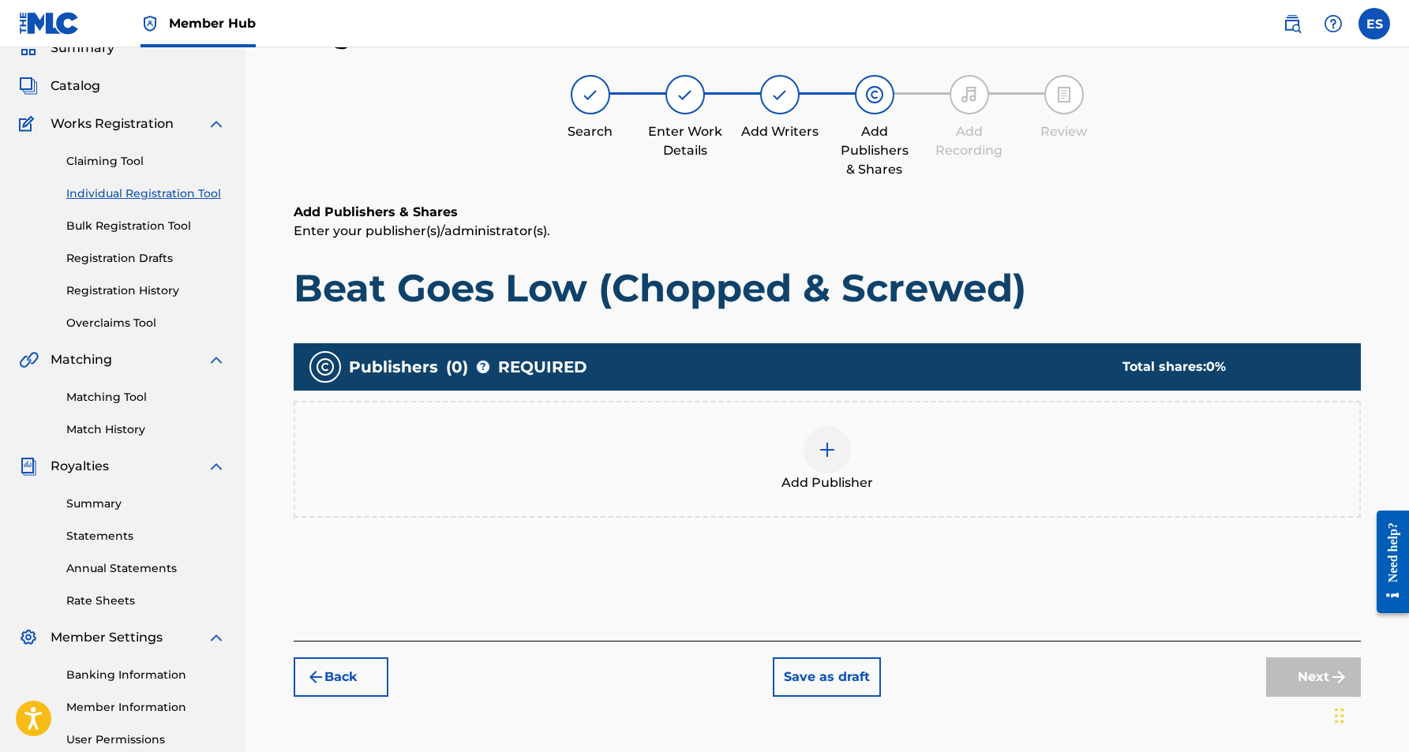
click at [828, 456] on img at bounding box center [827, 450] width 19 height 19
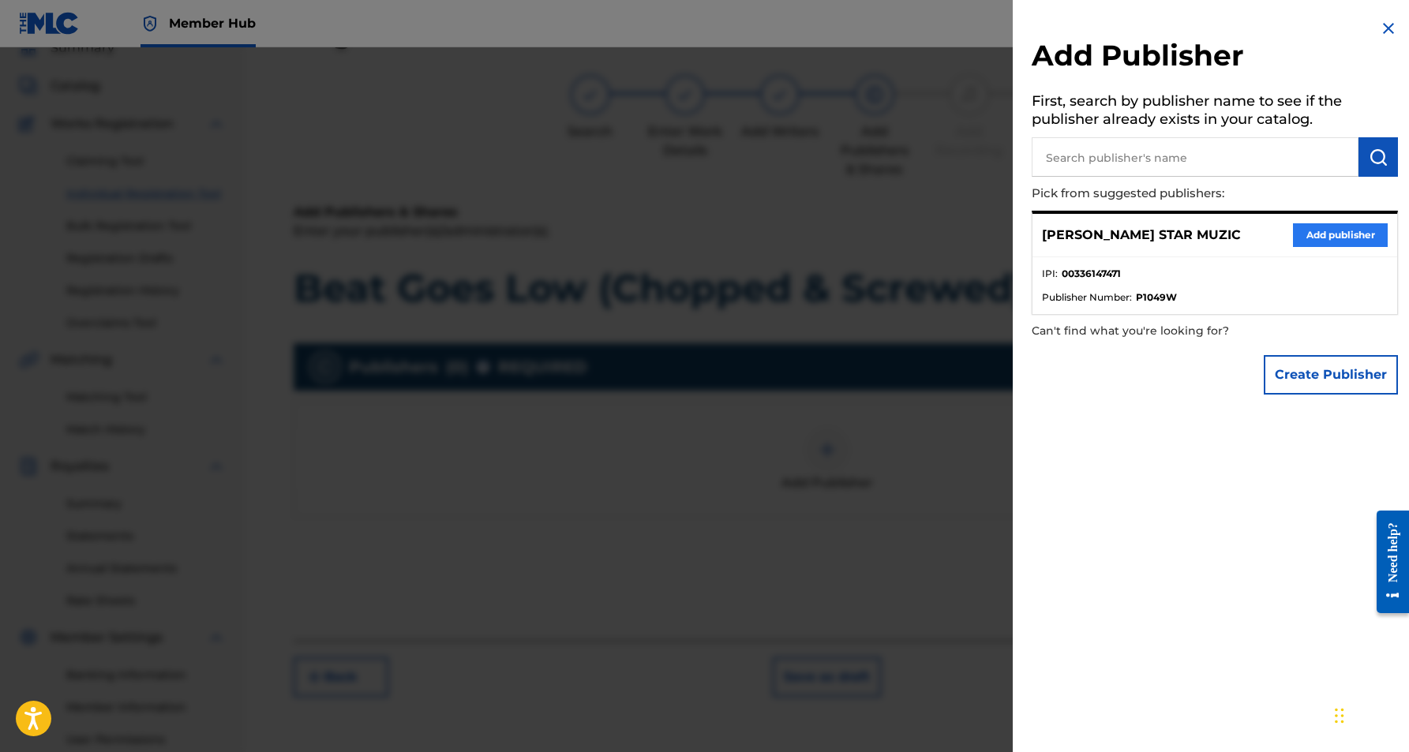
click at [1330, 238] on button "Add publisher" at bounding box center [1340, 235] width 95 height 24
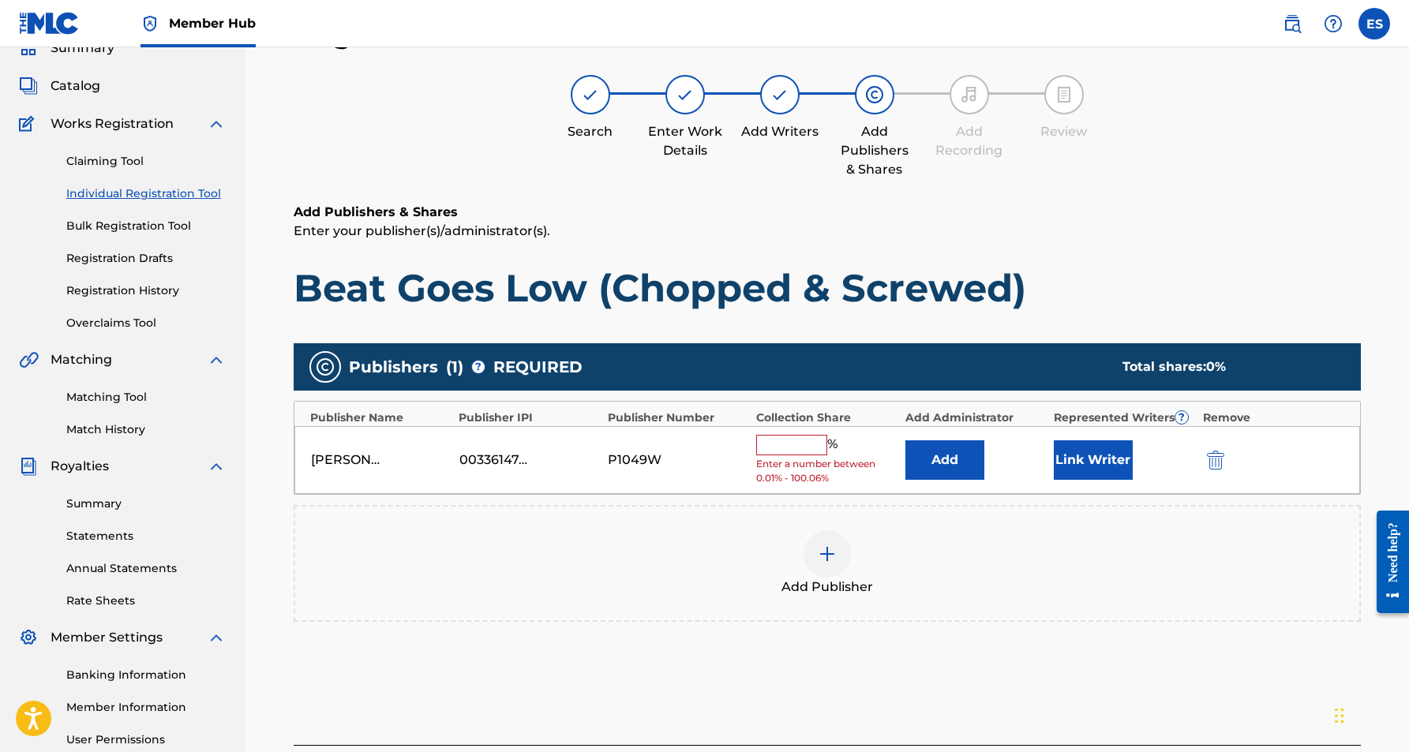
click at [797, 452] on div "%" at bounding box center [798, 445] width 85 height 21
click at [792, 440] on input "text" at bounding box center [791, 445] width 71 height 21
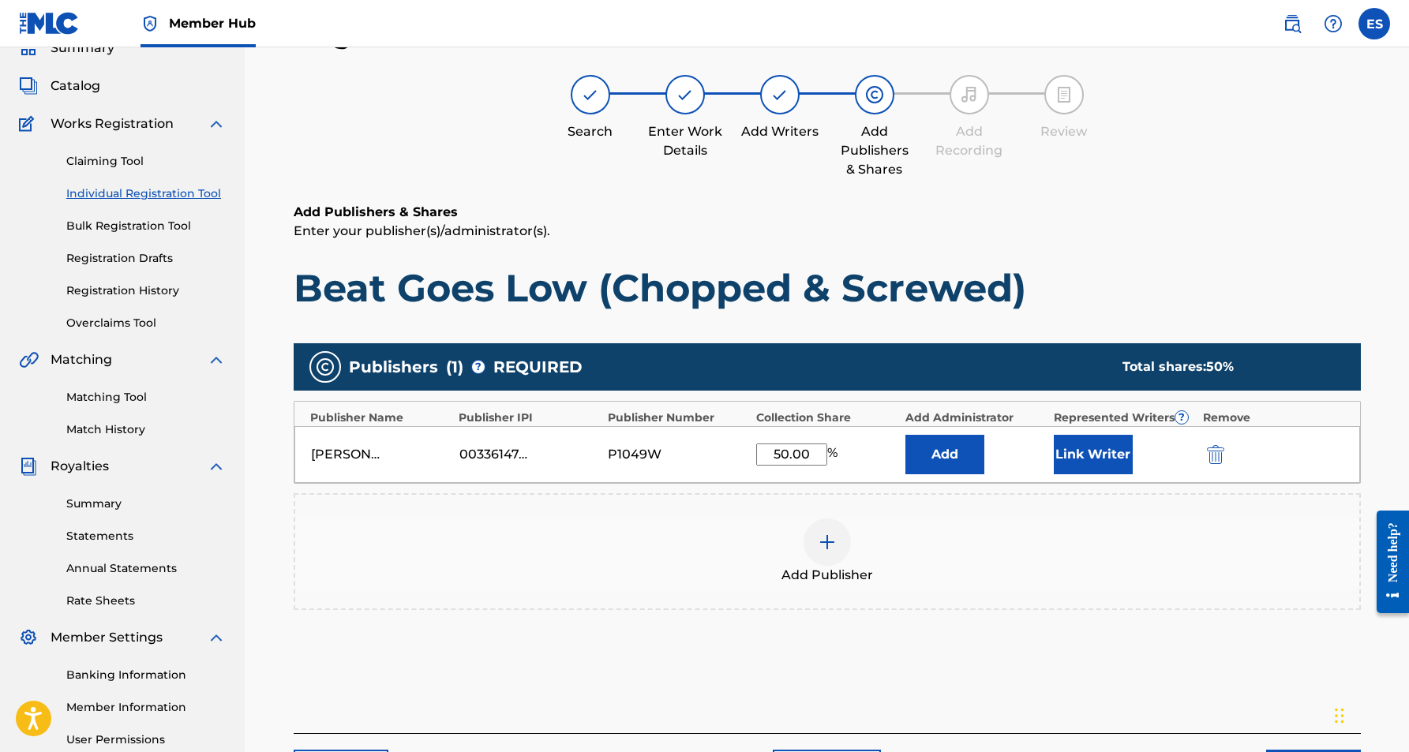
type input "50.00"
click at [1030, 309] on h1 "Beat Goes Low (Chopped & Screwed)" at bounding box center [827, 287] width 1067 height 47
click at [1075, 455] on button "Link Writer" at bounding box center [1093, 454] width 79 height 39
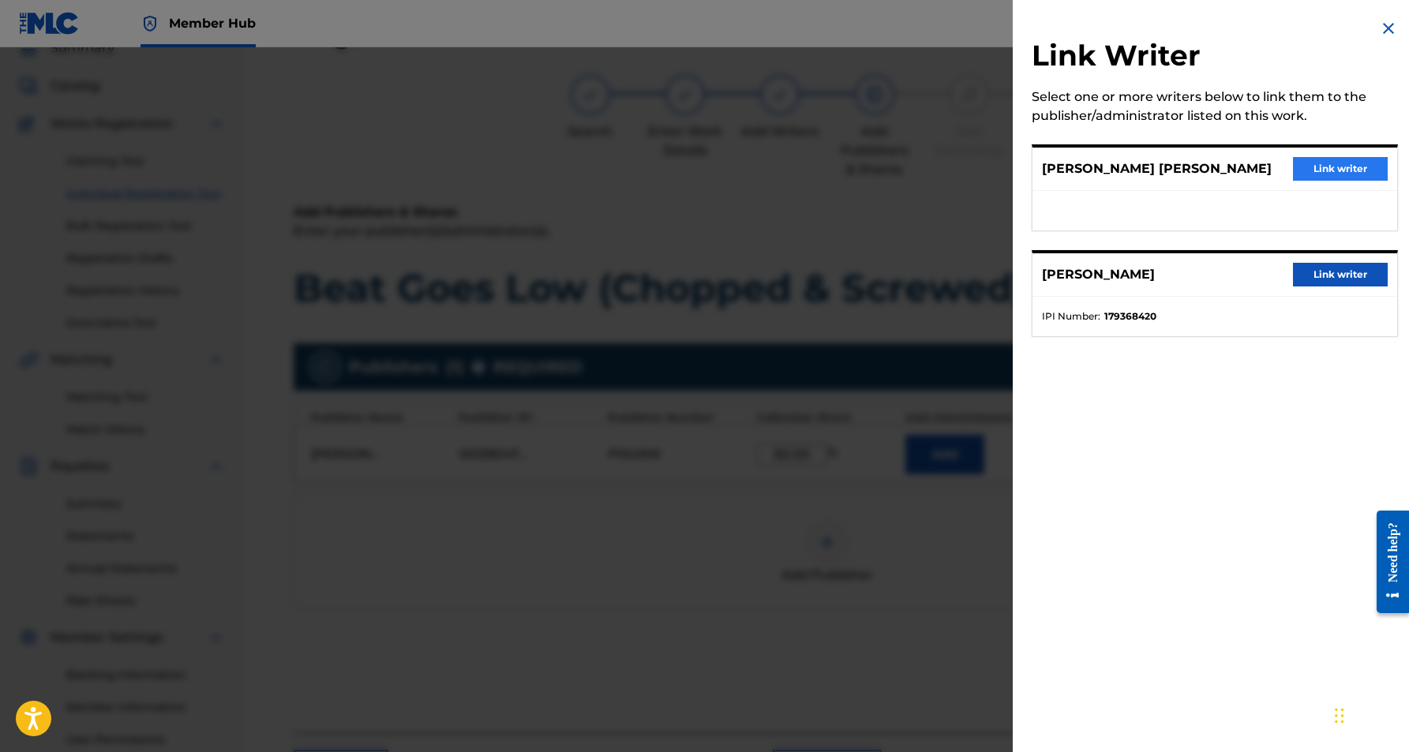
click at [1321, 172] on button "Link writer" at bounding box center [1340, 169] width 95 height 24
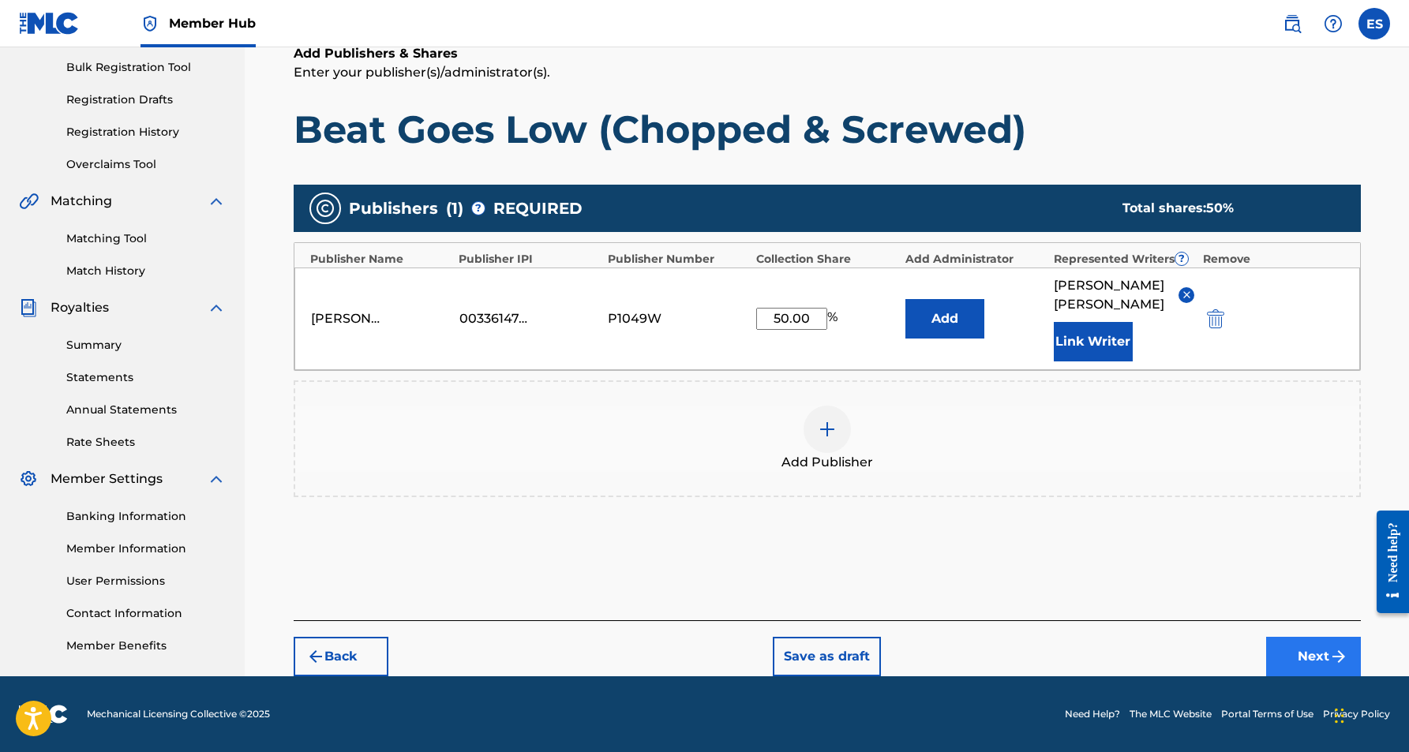
click at [1303, 654] on button "Next" at bounding box center [1313, 656] width 95 height 39
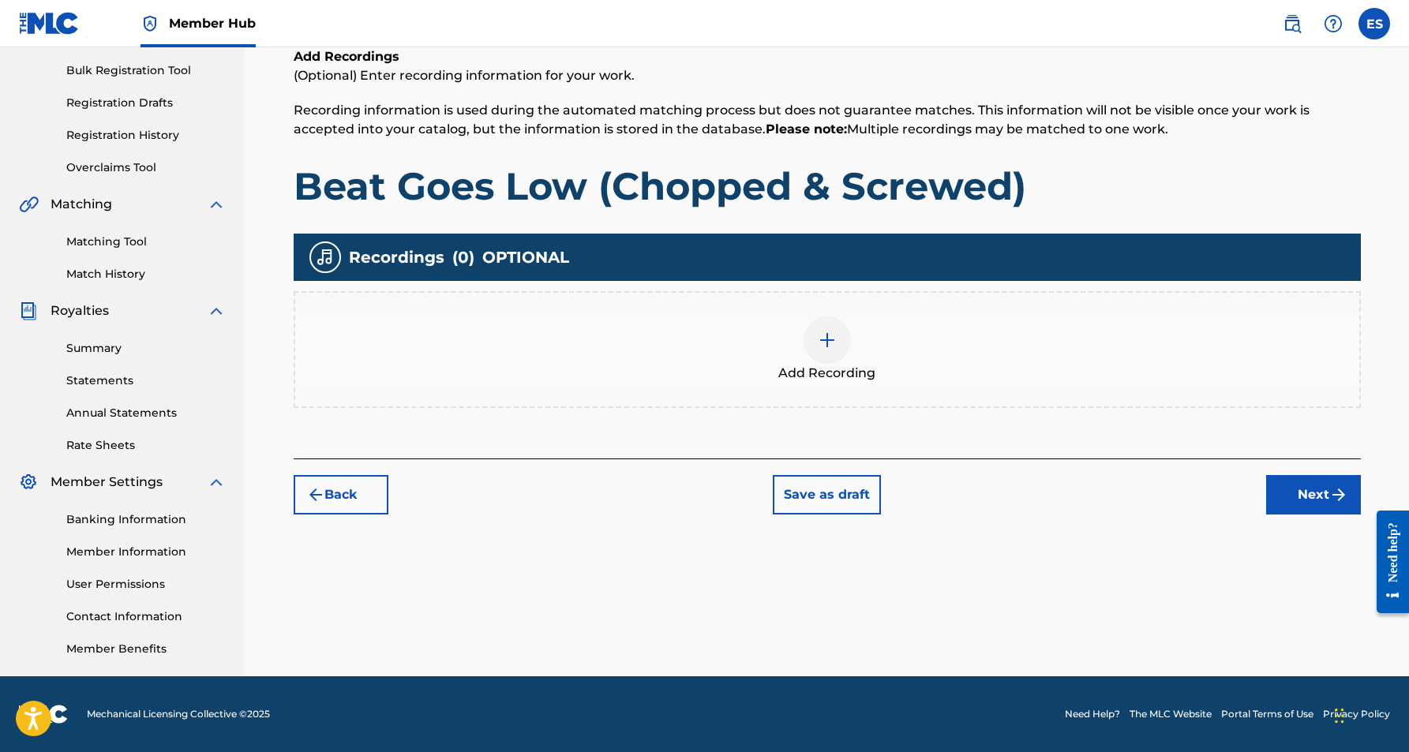
scroll to position [227, 0]
click at [833, 347] on img at bounding box center [827, 340] width 19 height 19
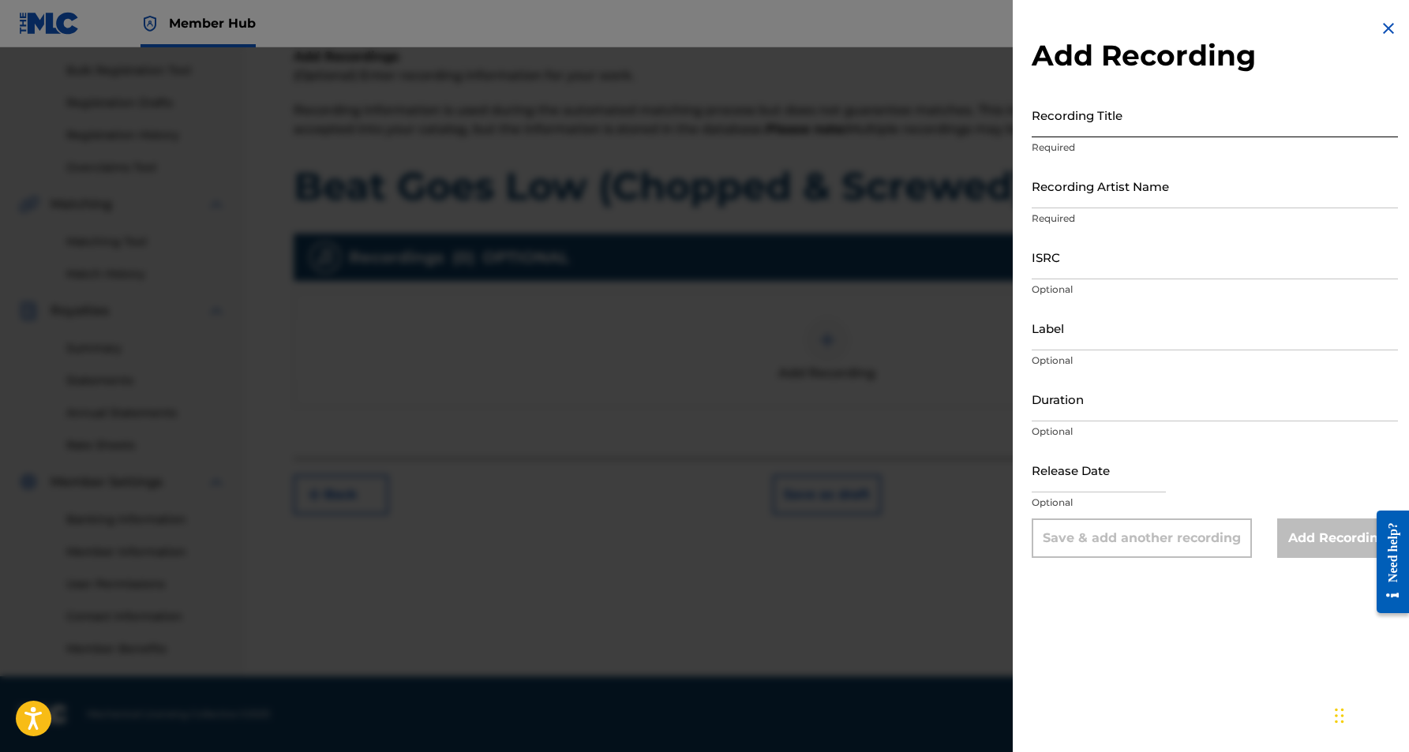
click at [1053, 111] on input "Recording Title" at bounding box center [1215, 114] width 366 height 45
type input "BEAT GOES LOW ([PERSON_NAME] & SCREWED)"
click at [1126, 174] on input "Recording Artist Name" at bounding box center [1215, 185] width 366 height 45
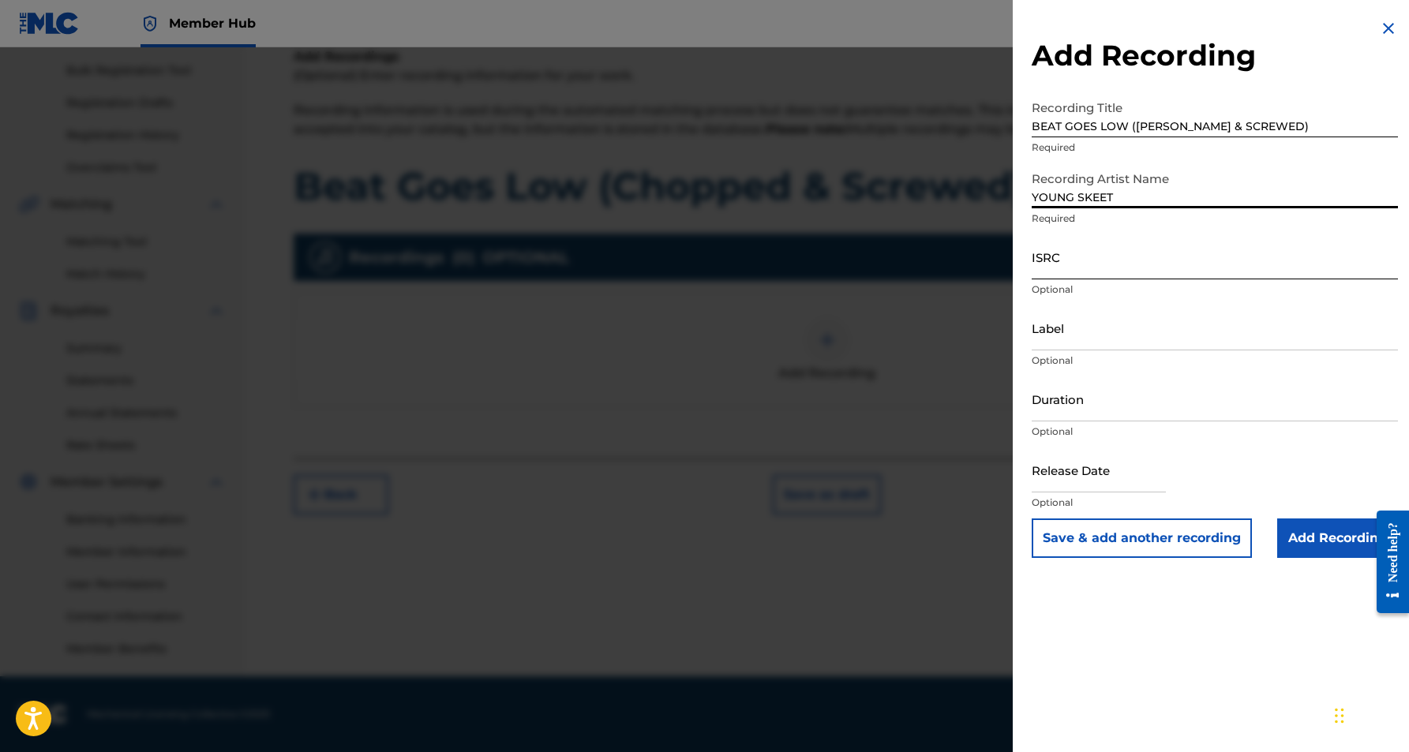
type input "YOUNG SKEET"
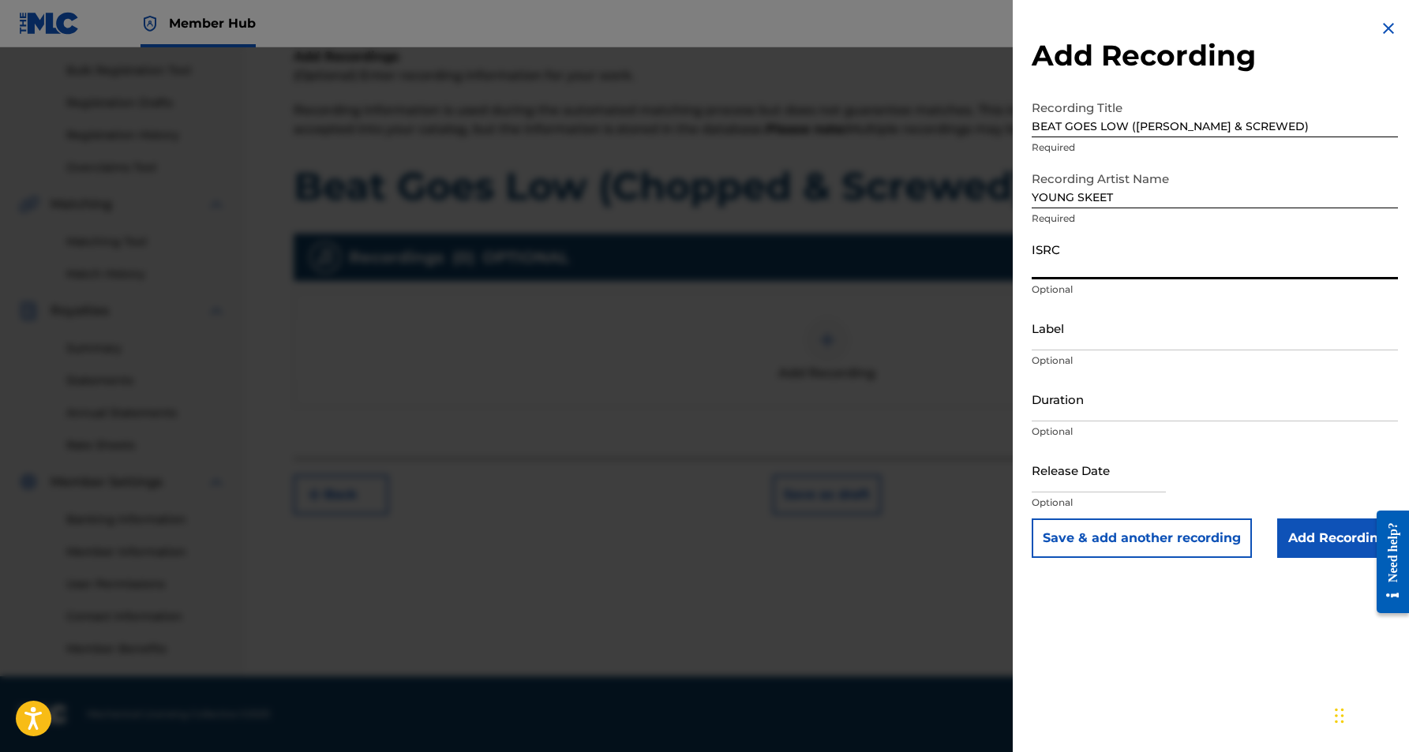
click at [1080, 245] on input "ISRC" at bounding box center [1215, 256] width 366 height 45
type input "USHM20735728"
click at [1131, 389] on input "Duration" at bounding box center [1215, 399] width 366 height 45
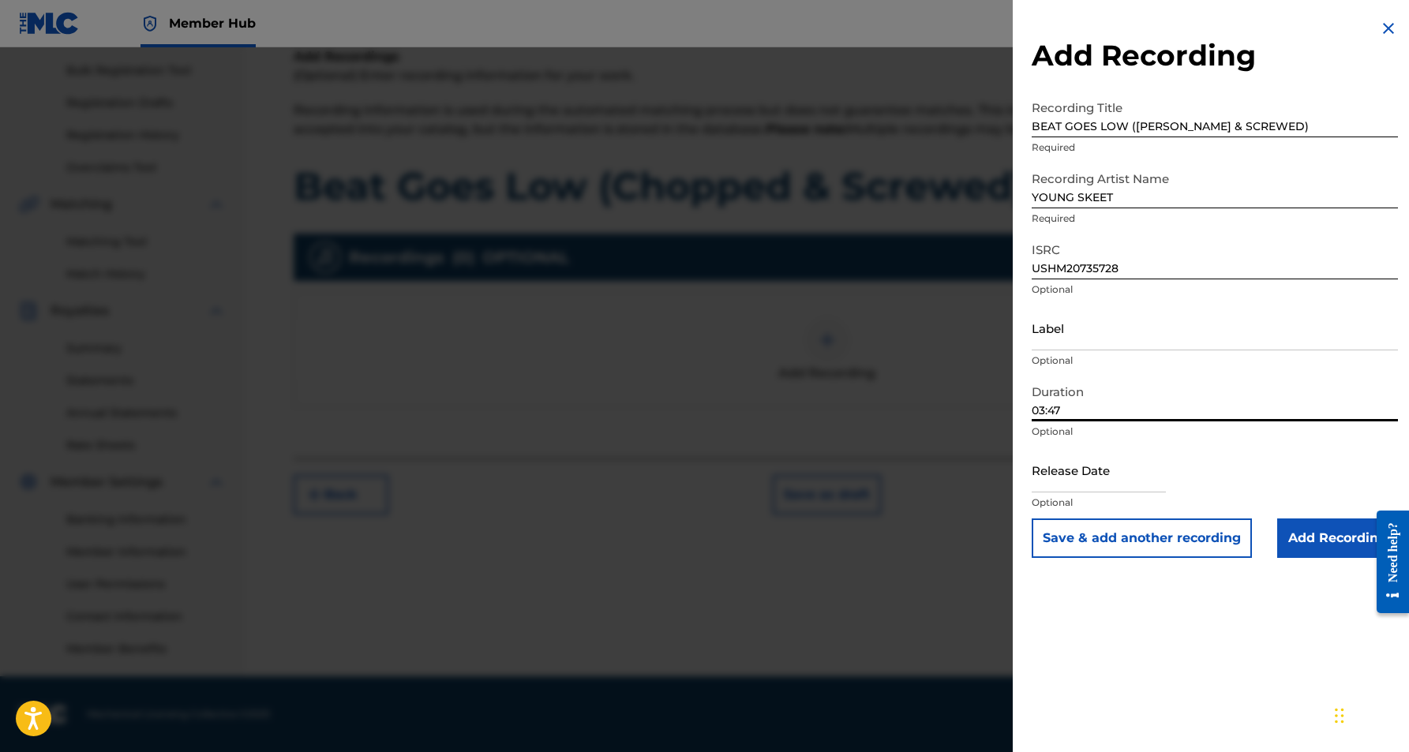
type input "03:47"
click at [1119, 661] on div "Add Recording Recording Title BEAT GOES LOW ([PERSON_NAME] & SCREWED) Required …" at bounding box center [1215, 376] width 404 height 752
click at [1348, 527] on input "Add Recording" at bounding box center [1337, 538] width 121 height 39
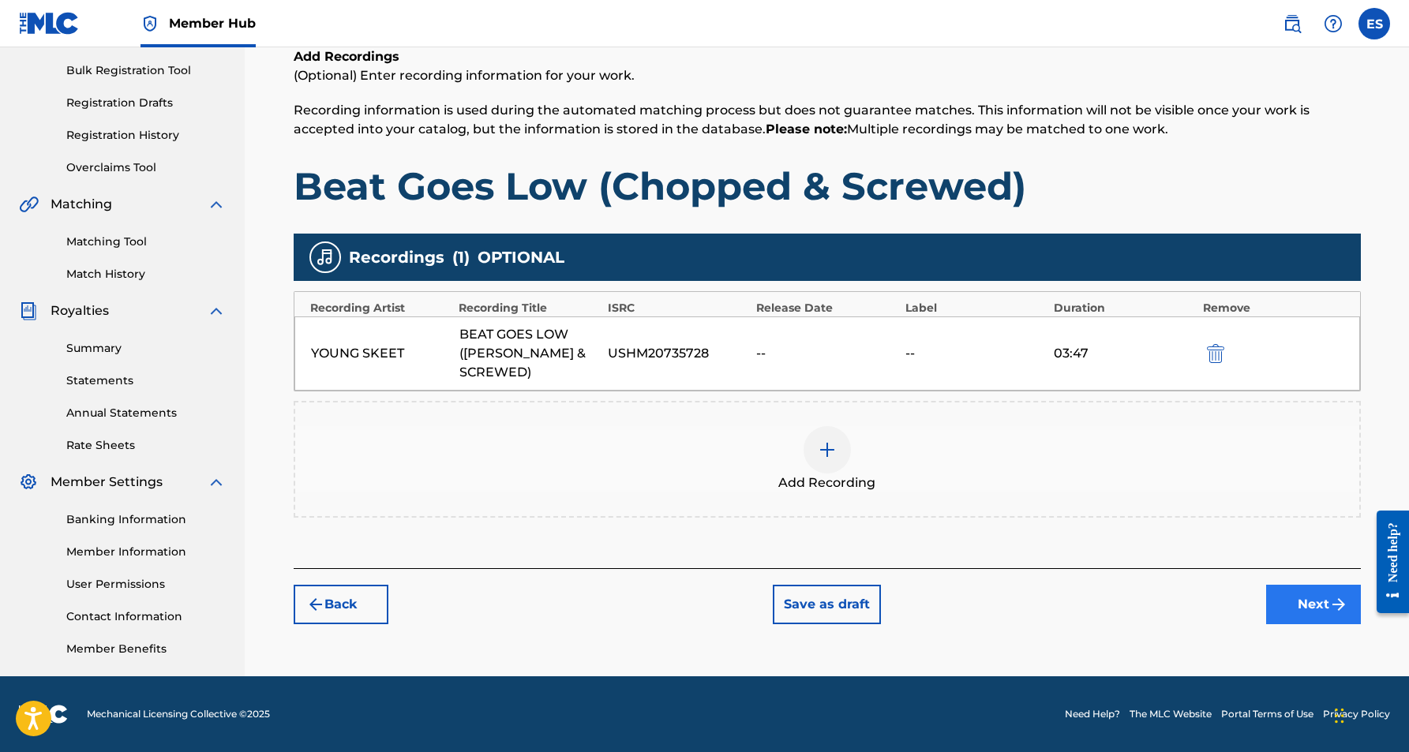
click at [1313, 593] on button "Next" at bounding box center [1313, 604] width 95 height 39
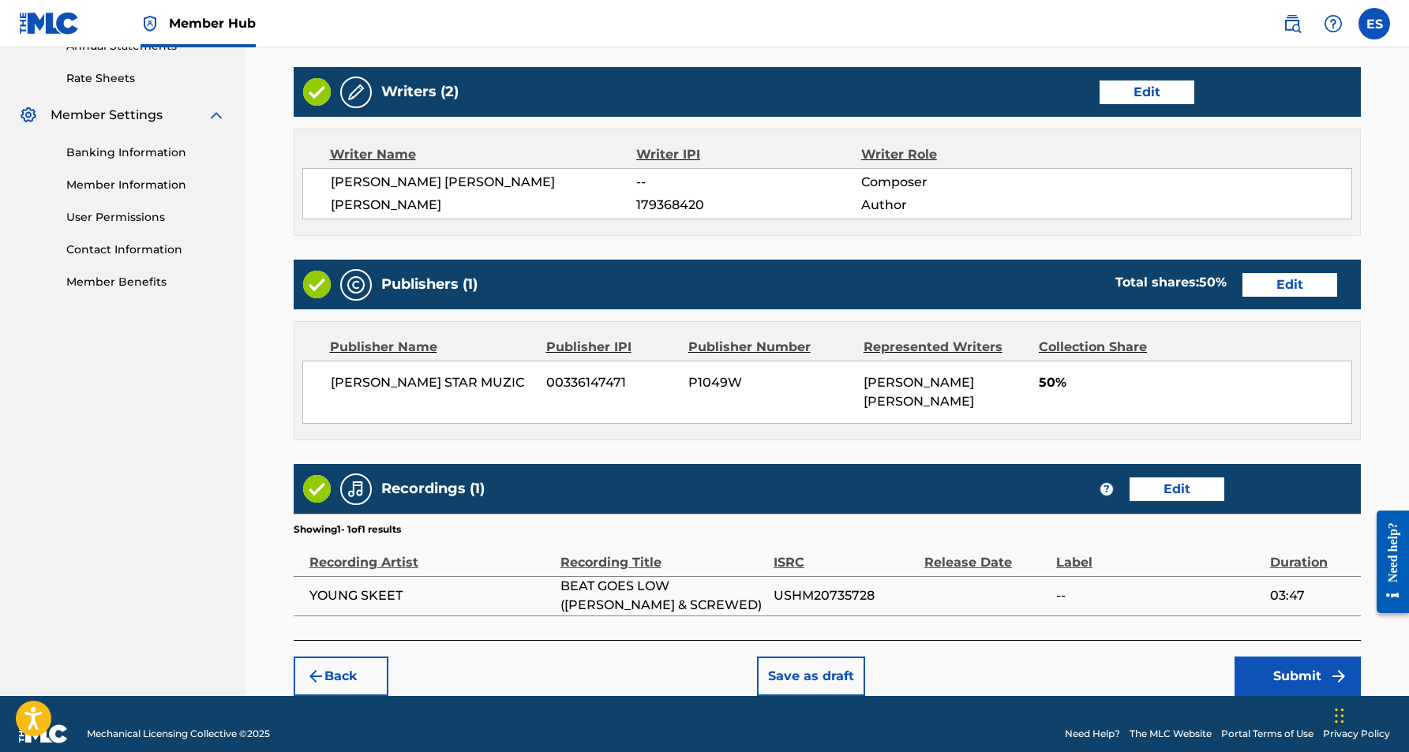
scroll to position [593, 0]
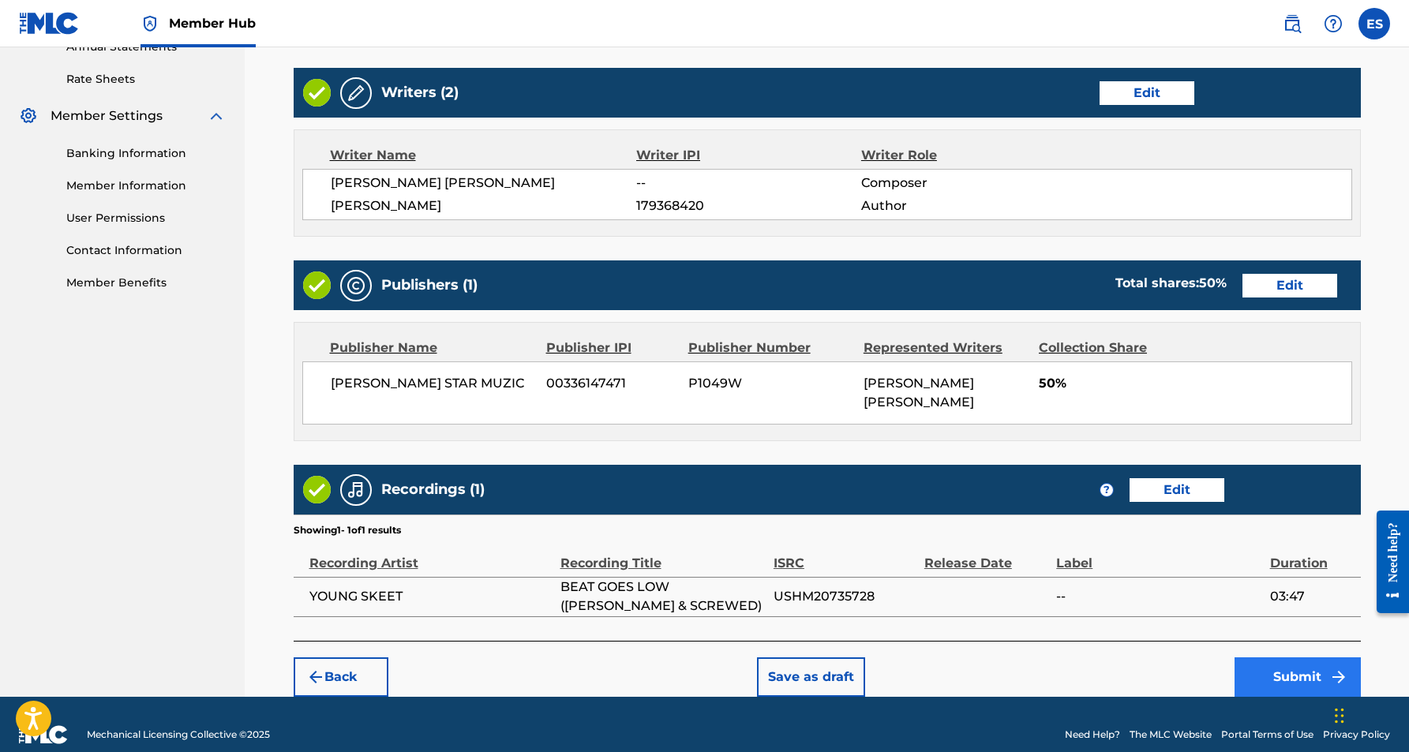
click at [1300, 660] on button "Submit" at bounding box center [1298, 677] width 126 height 39
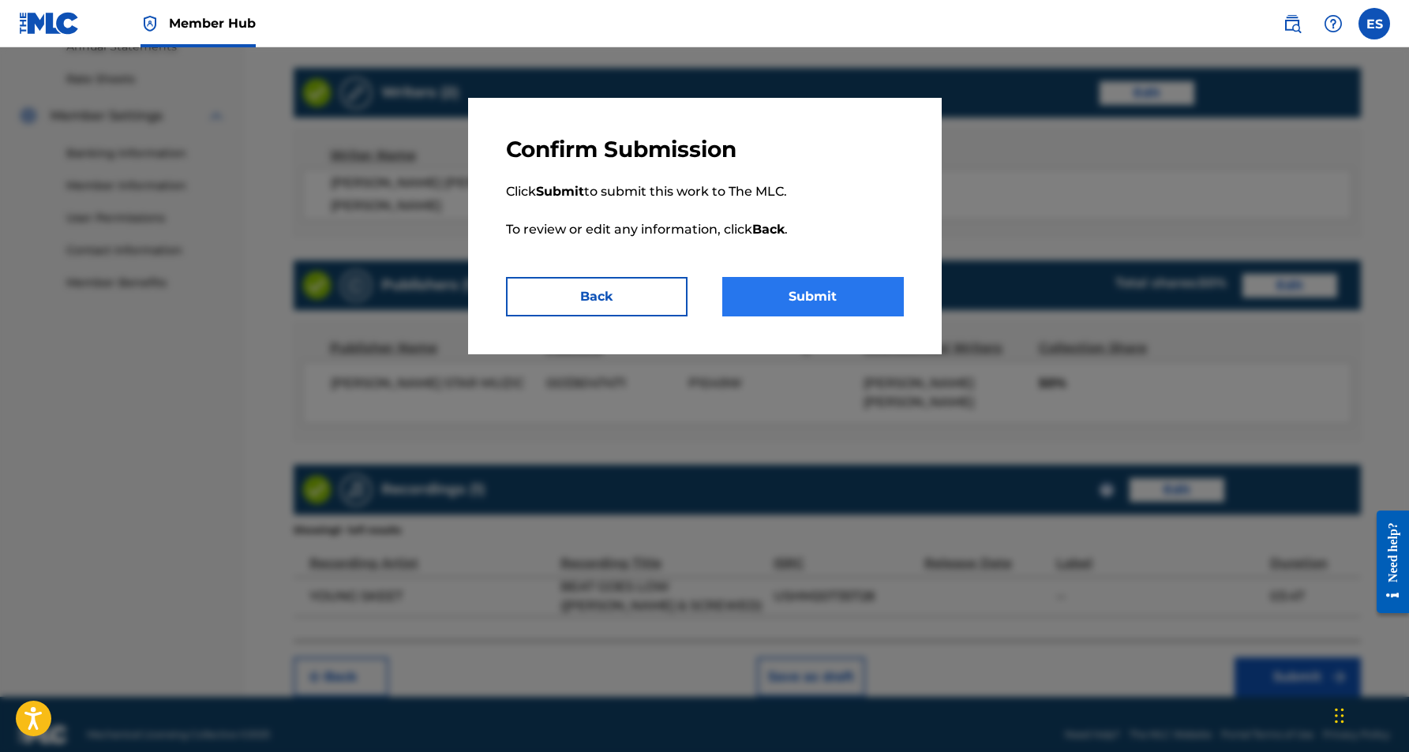
click at [837, 299] on button "Submit" at bounding box center [813, 296] width 182 height 39
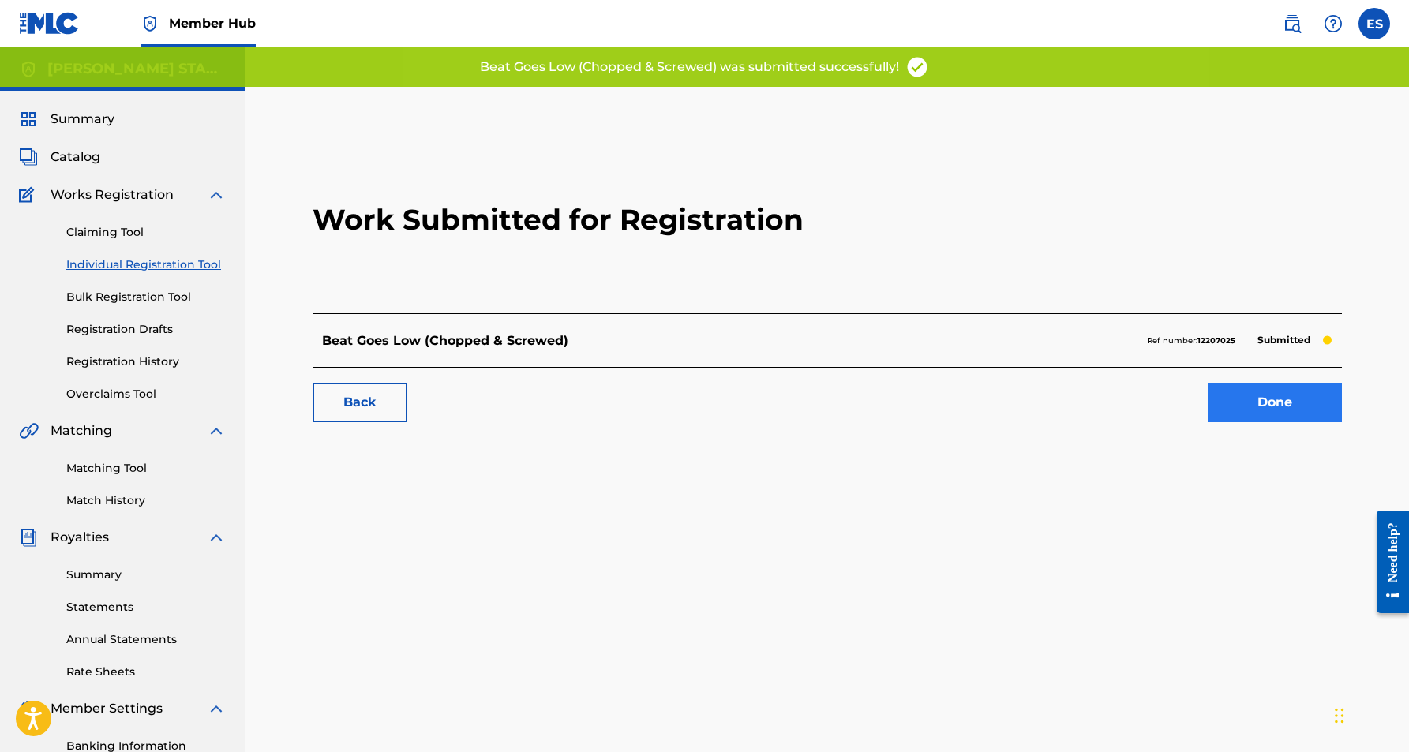
click at [1289, 410] on link "Done" at bounding box center [1275, 402] width 134 height 39
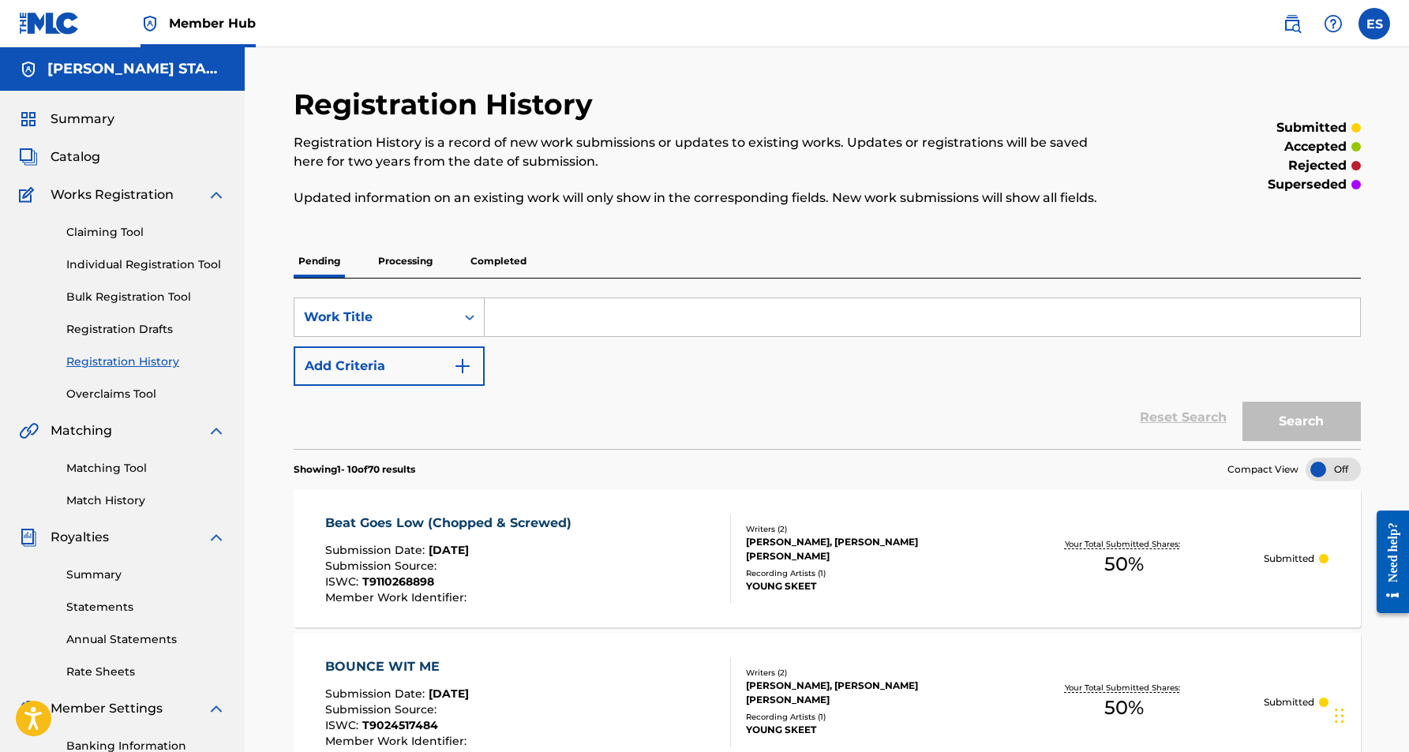
click at [486, 253] on p "Completed" at bounding box center [499, 261] width 66 height 33
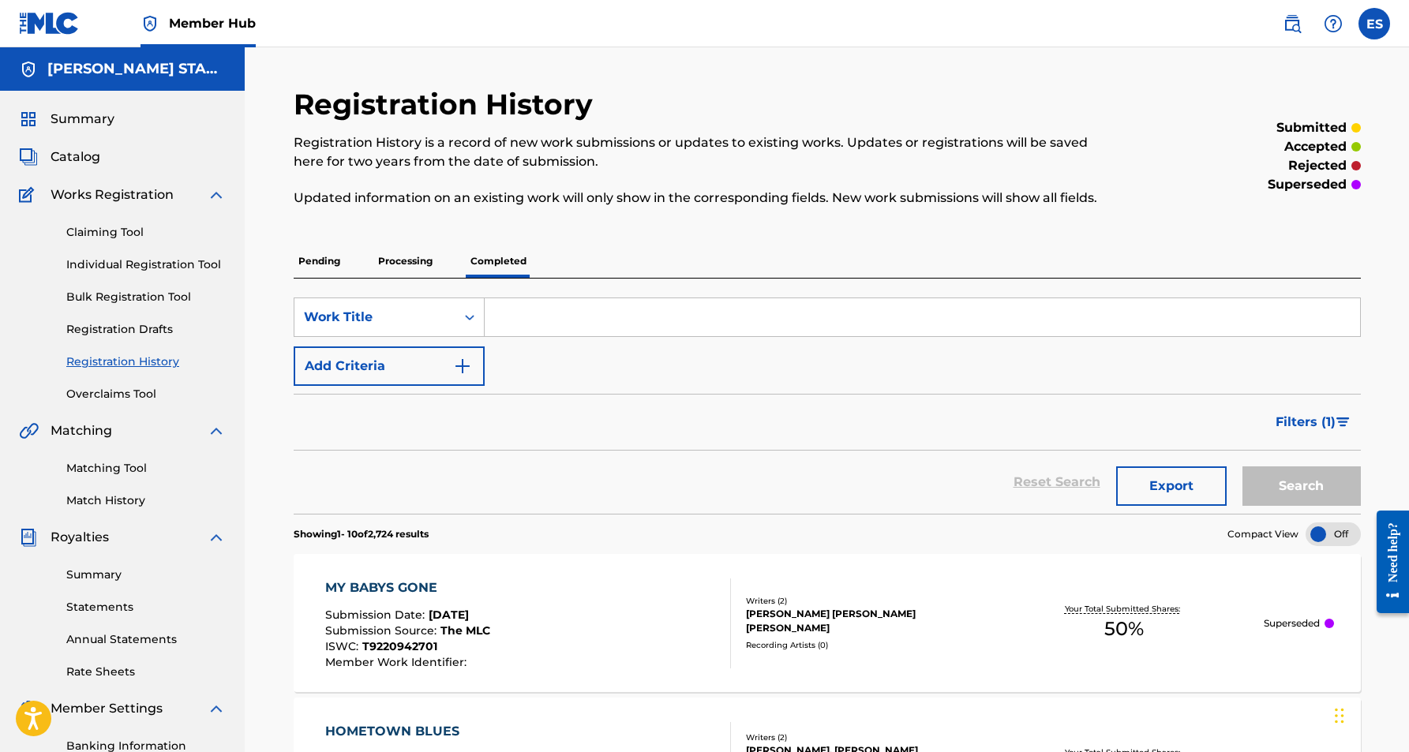
click at [401, 257] on p "Processing" at bounding box center [405, 261] width 64 height 33
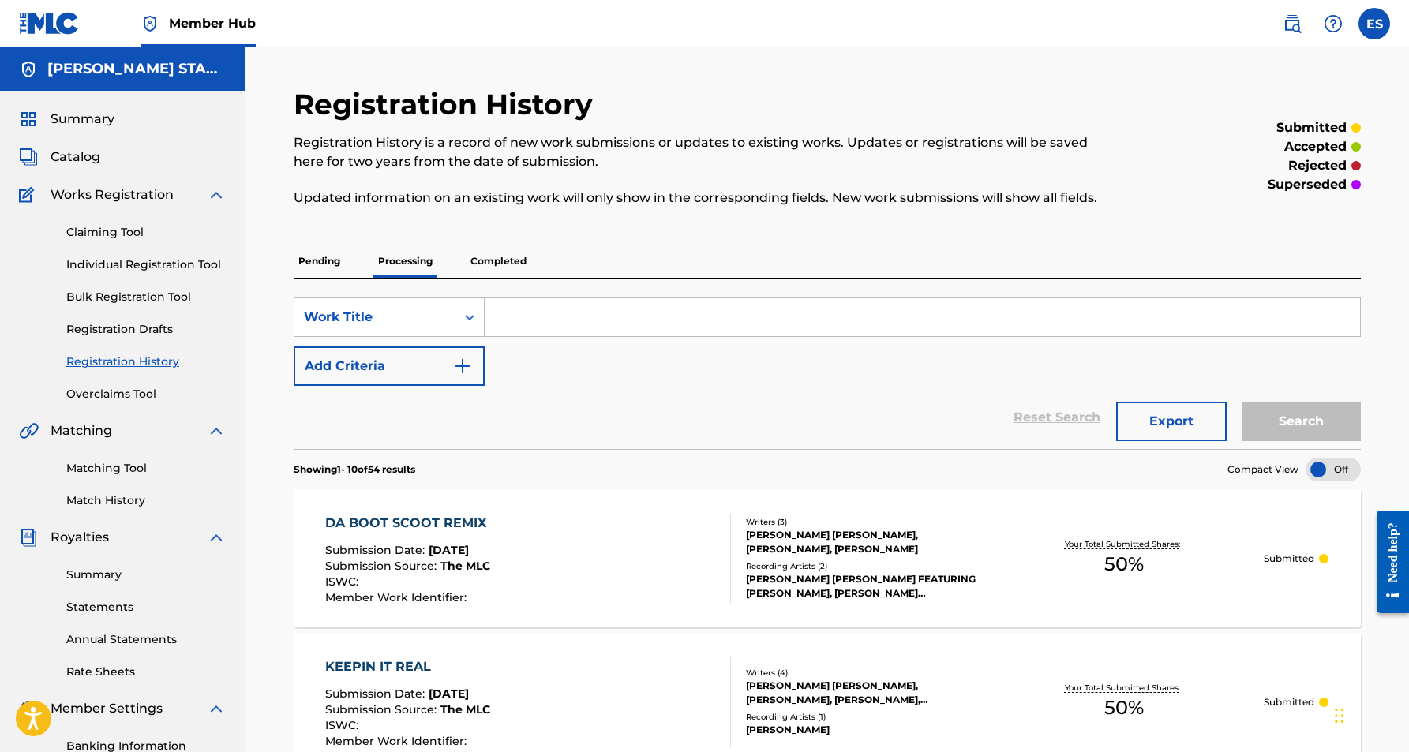
click at [319, 258] on p "Pending" at bounding box center [319, 261] width 51 height 33
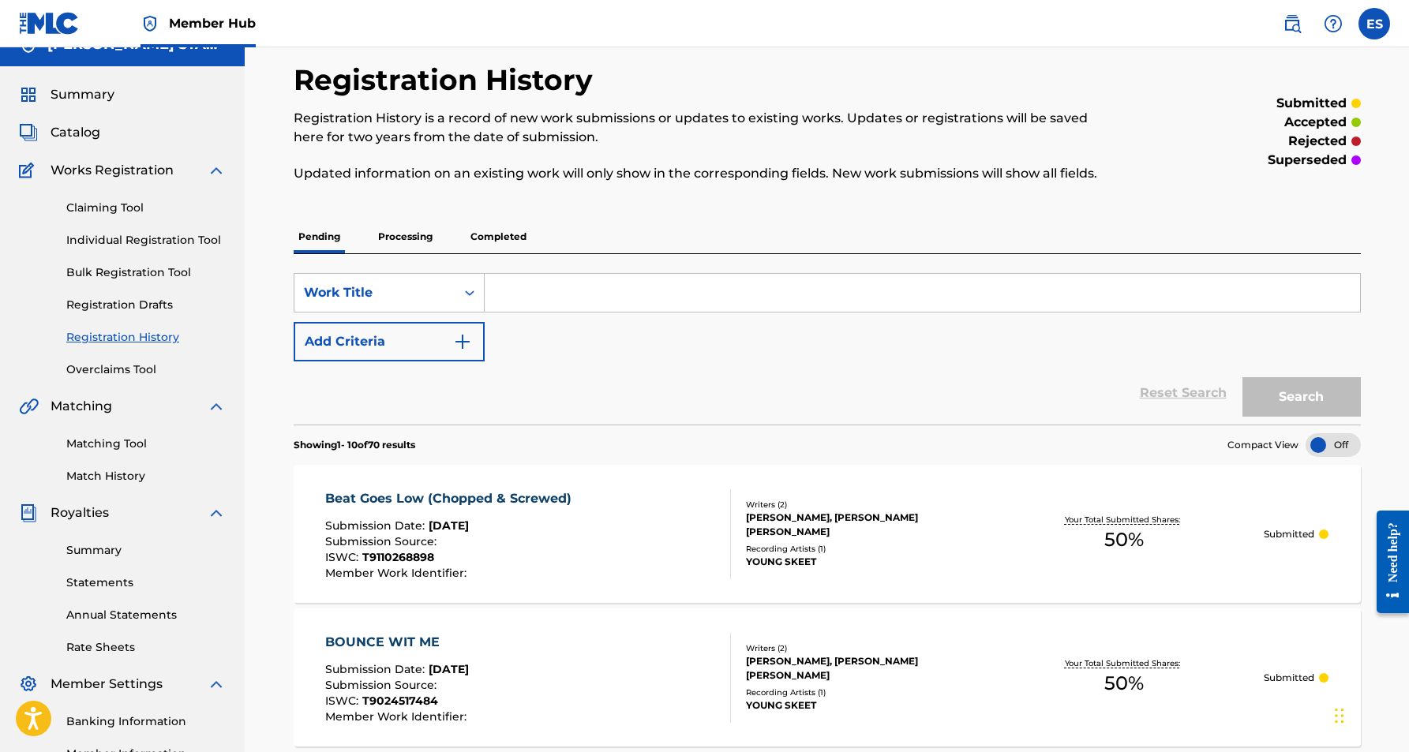
scroll to position [21, 0]
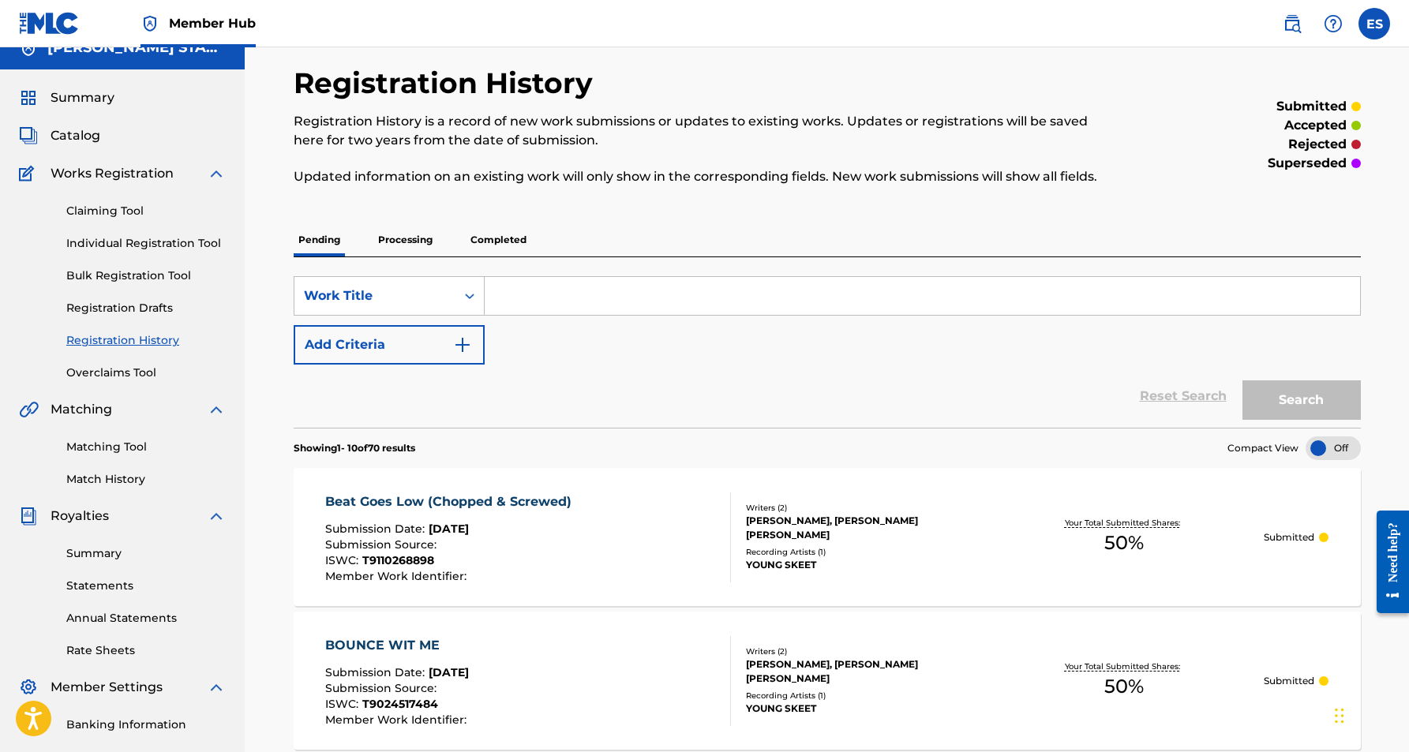
click at [394, 239] on p "Processing" at bounding box center [405, 239] width 64 height 33
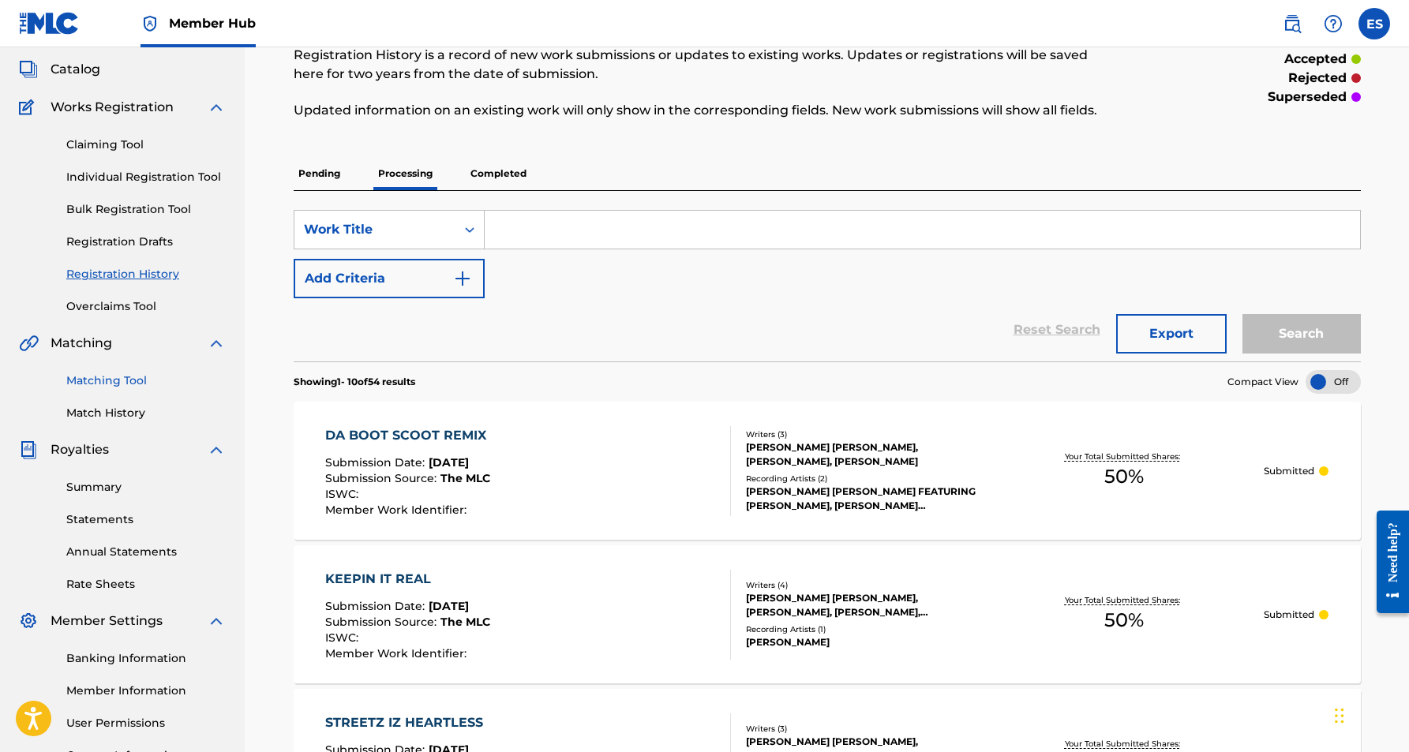
scroll to position [66, 0]
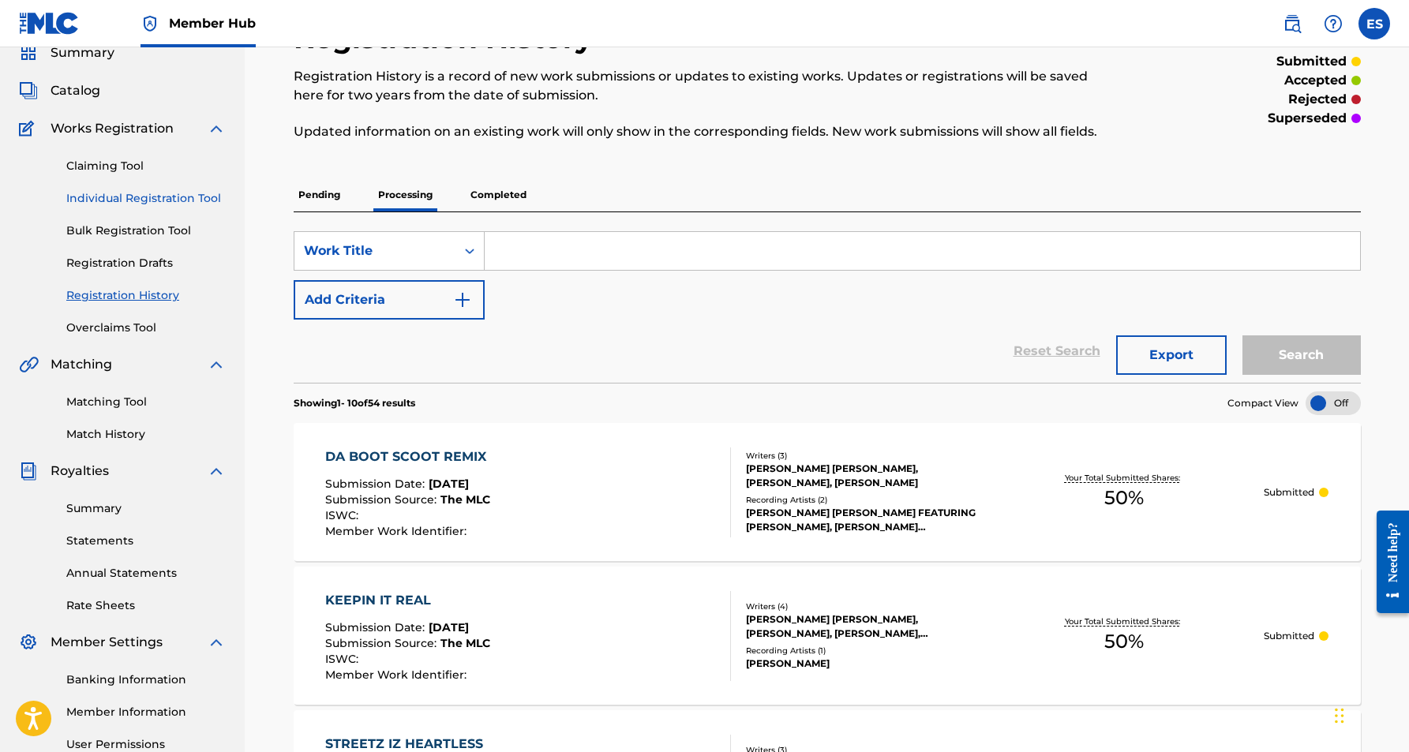
click at [126, 197] on link "Individual Registration Tool" at bounding box center [145, 198] width 159 height 17
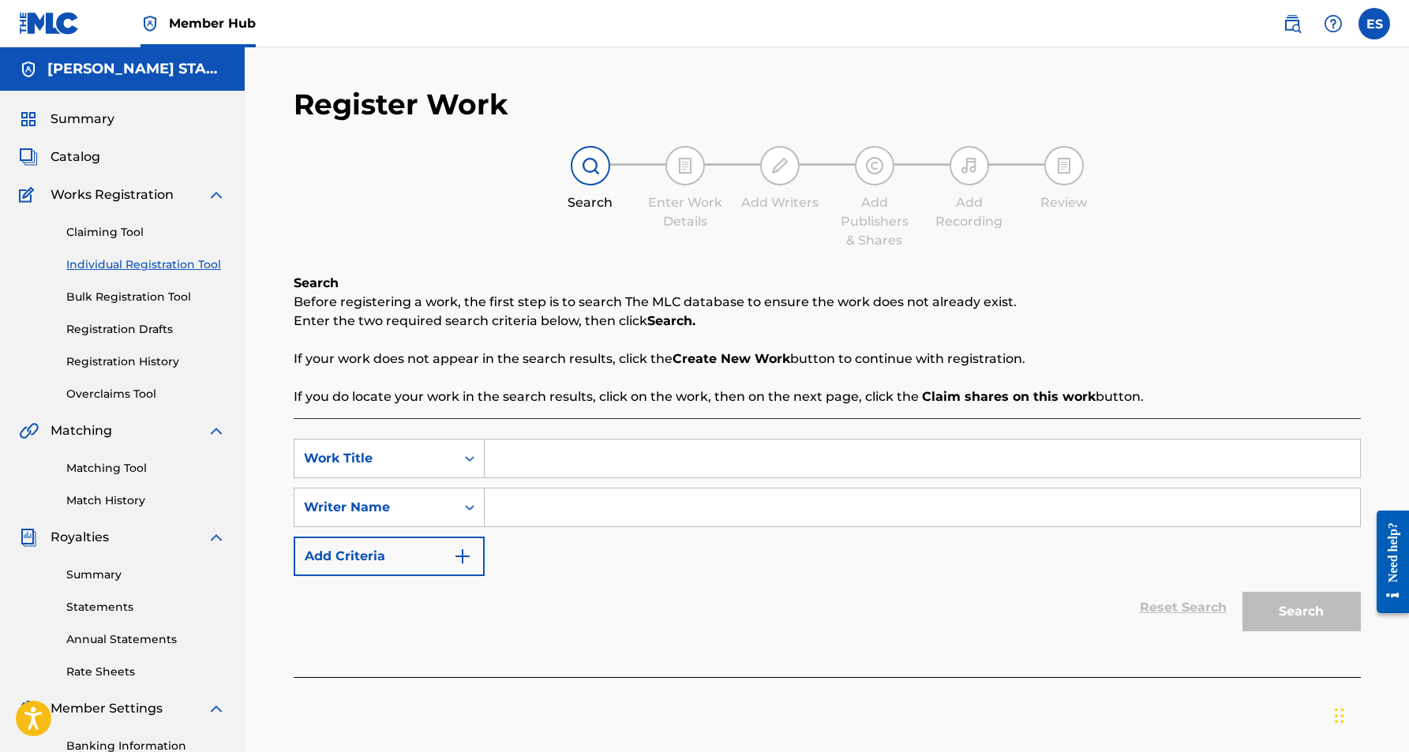
click at [516, 460] on input "Search Form" at bounding box center [923, 459] width 876 height 38
type input "GET CRUNK"
click at [535, 531] on div "SearchWithCriteria397f1d8e-438f-49fc-aa35-c571f3980eda Work Title GET CRUNK get…" at bounding box center [827, 507] width 1067 height 137
click at [561, 512] on input "Search Form" at bounding box center [923, 508] width 876 height 38
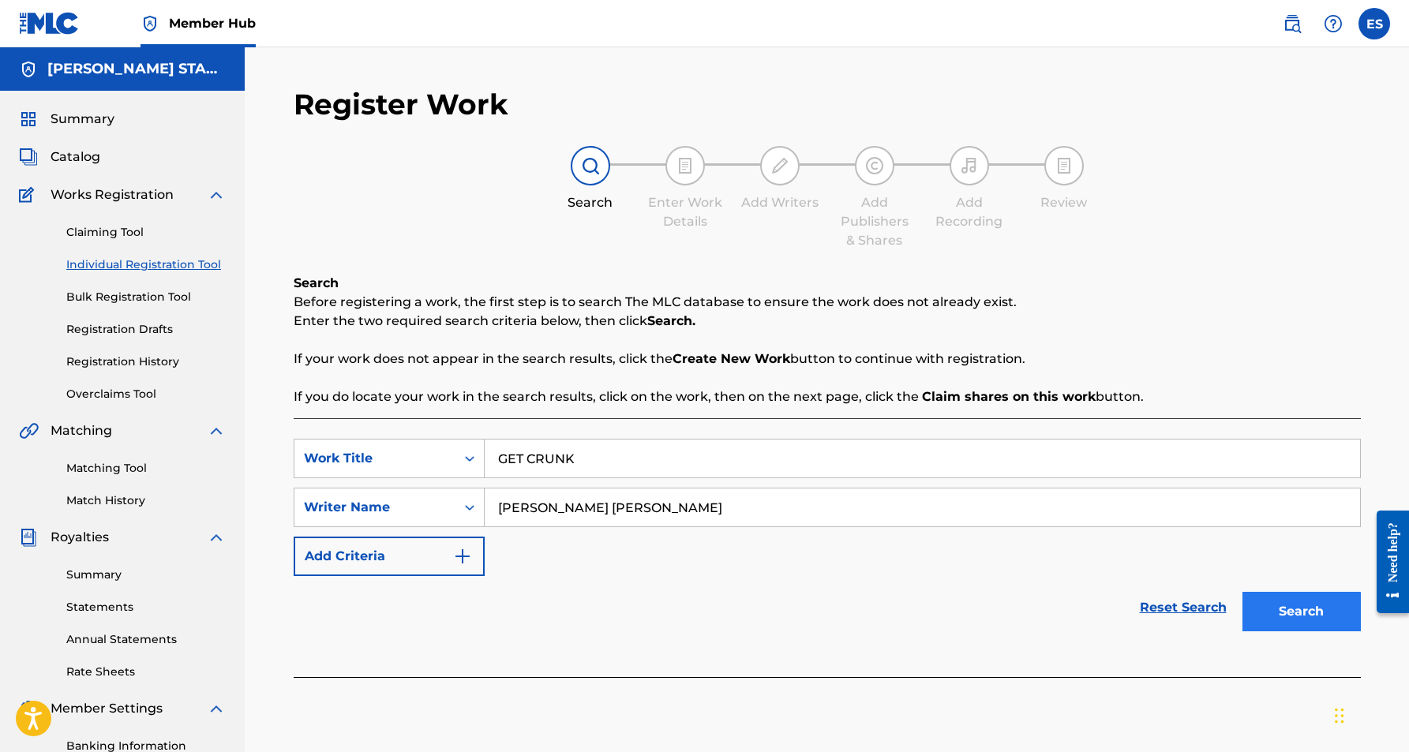
type input "[PERSON_NAME] [PERSON_NAME]"
click at [1265, 612] on button "Search" at bounding box center [1302, 611] width 118 height 39
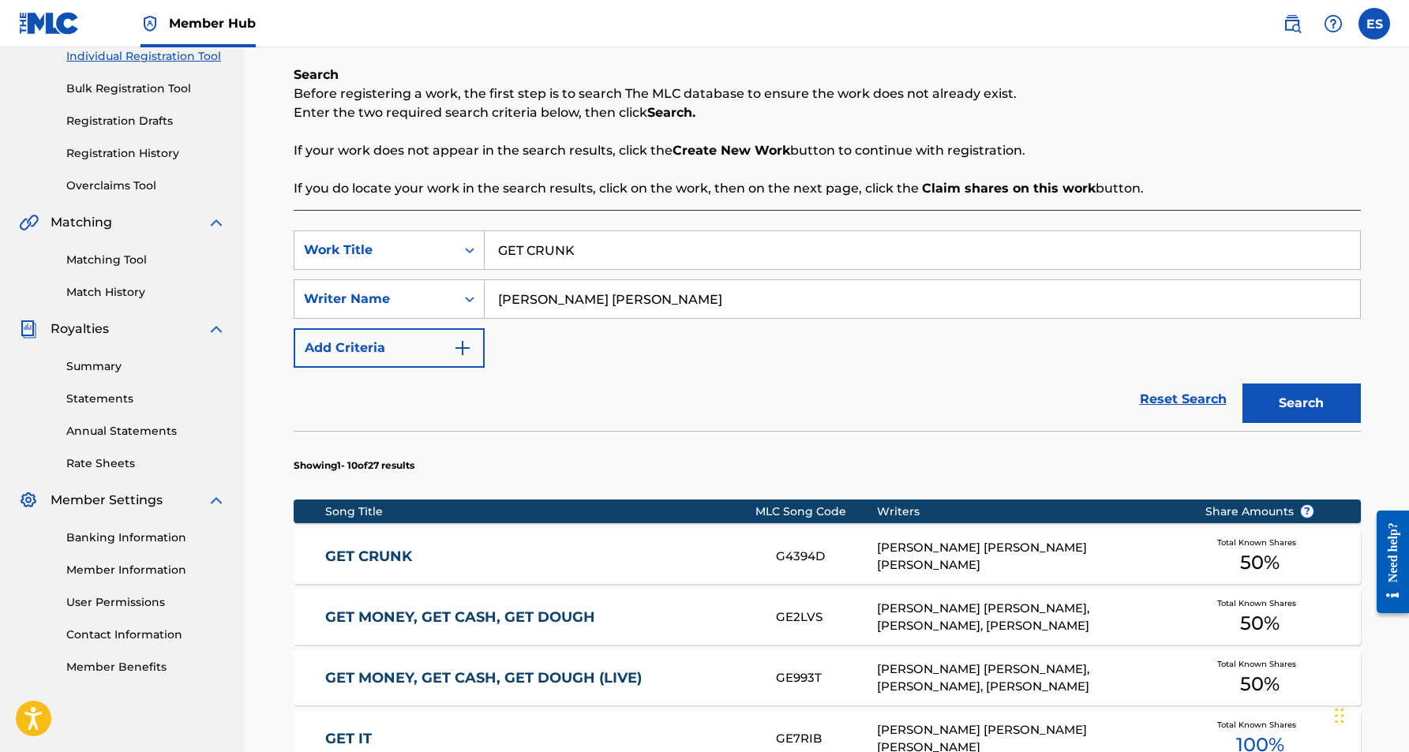
scroll to position [211, 0]
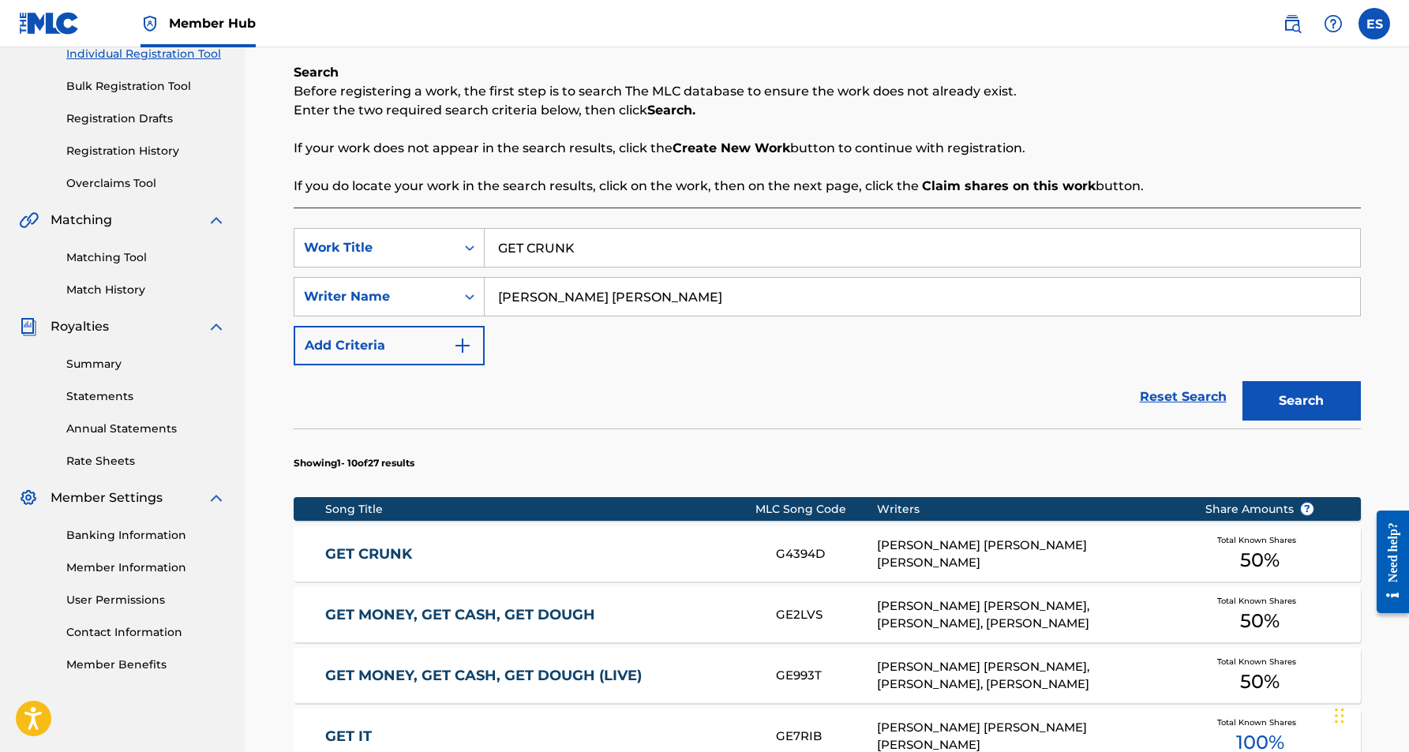
click at [1001, 557] on div "[PERSON_NAME] [PERSON_NAME] [PERSON_NAME]" at bounding box center [1029, 555] width 304 height 36
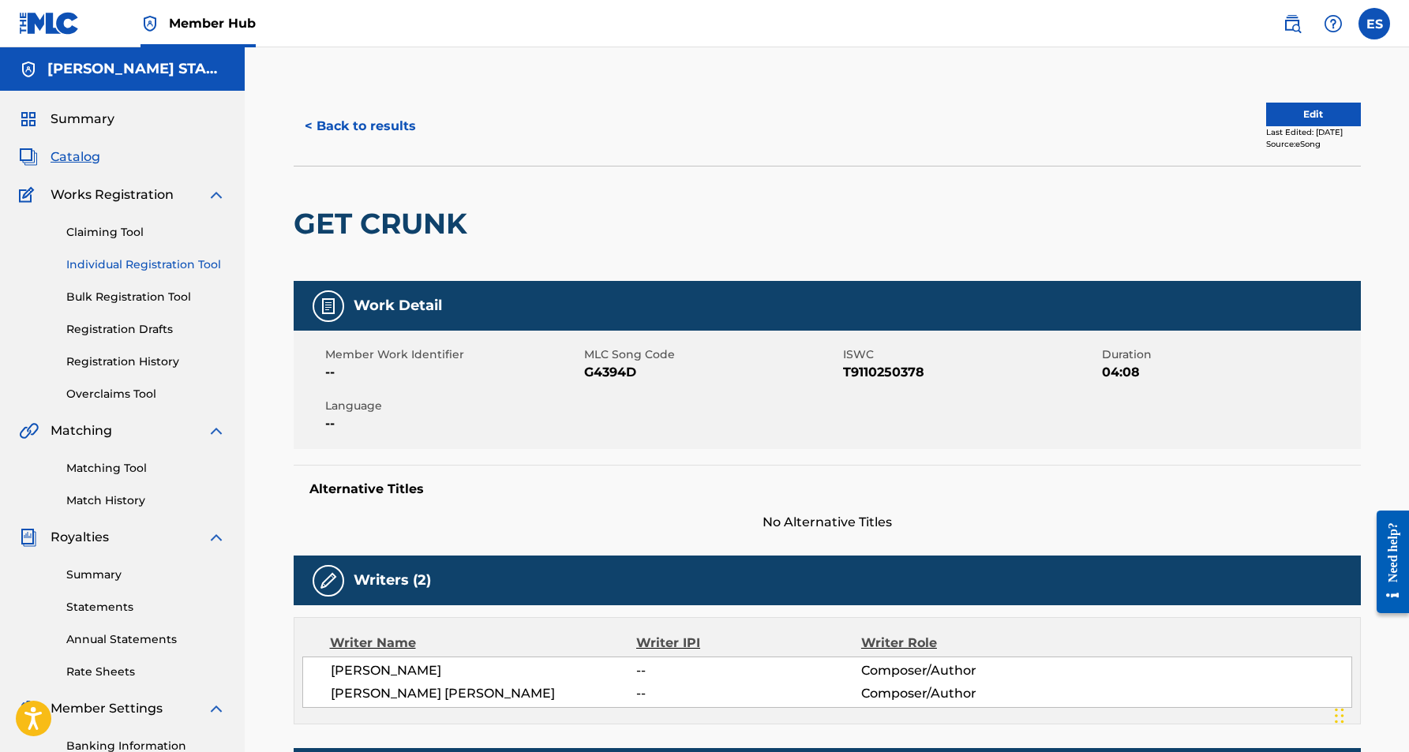
click at [155, 263] on link "Individual Registration Tool" at bounding box center [145, 265] width 159 height 17
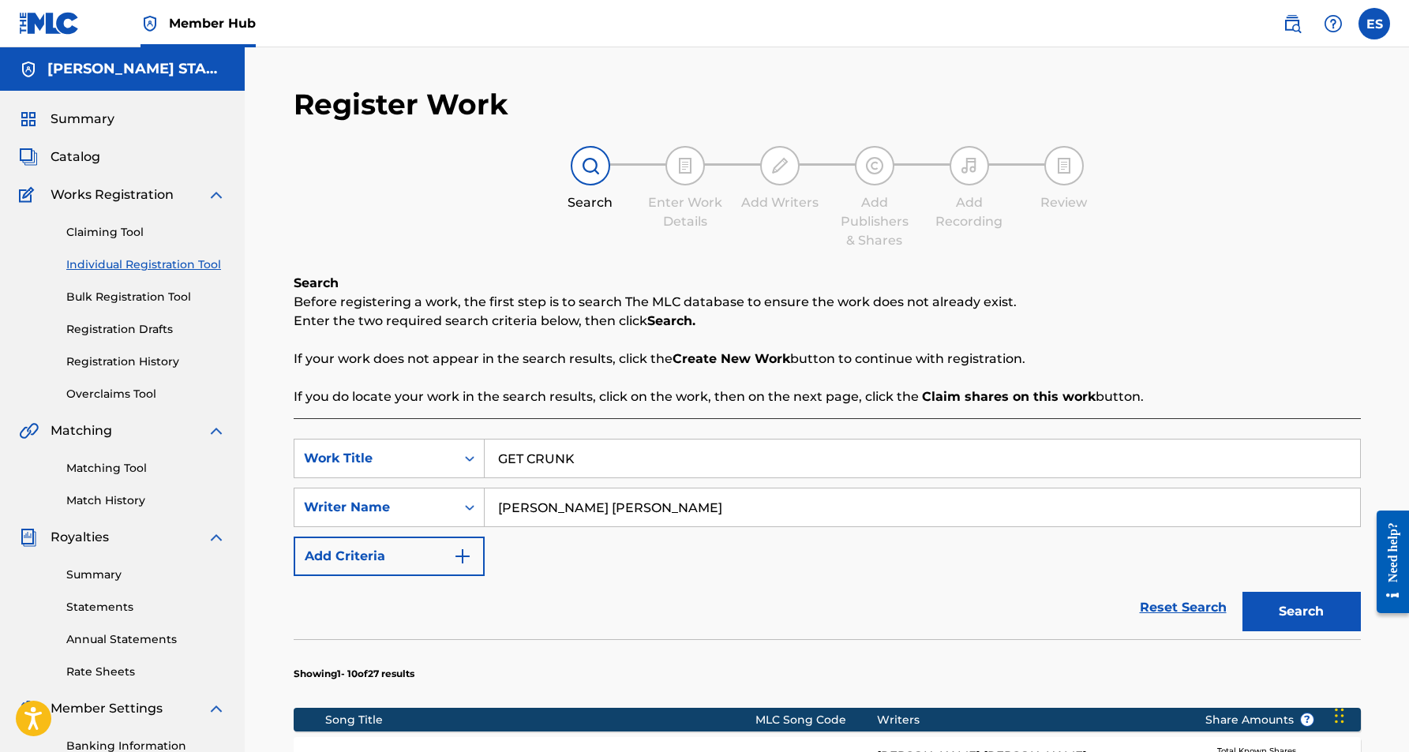
click at [587, 455] on input "GET CRUNK" at bounding box center [923, 459] width 876 height 38
type input "G"
type input "RIPPLES IN THE WIND"
click at [865, 590] on div "Reset Search Search" at bounding box center [827, 607] width 1067 height 63
click at [1328, 601] on button "Search" at bounding box center [1302, 611] width 118 height 39
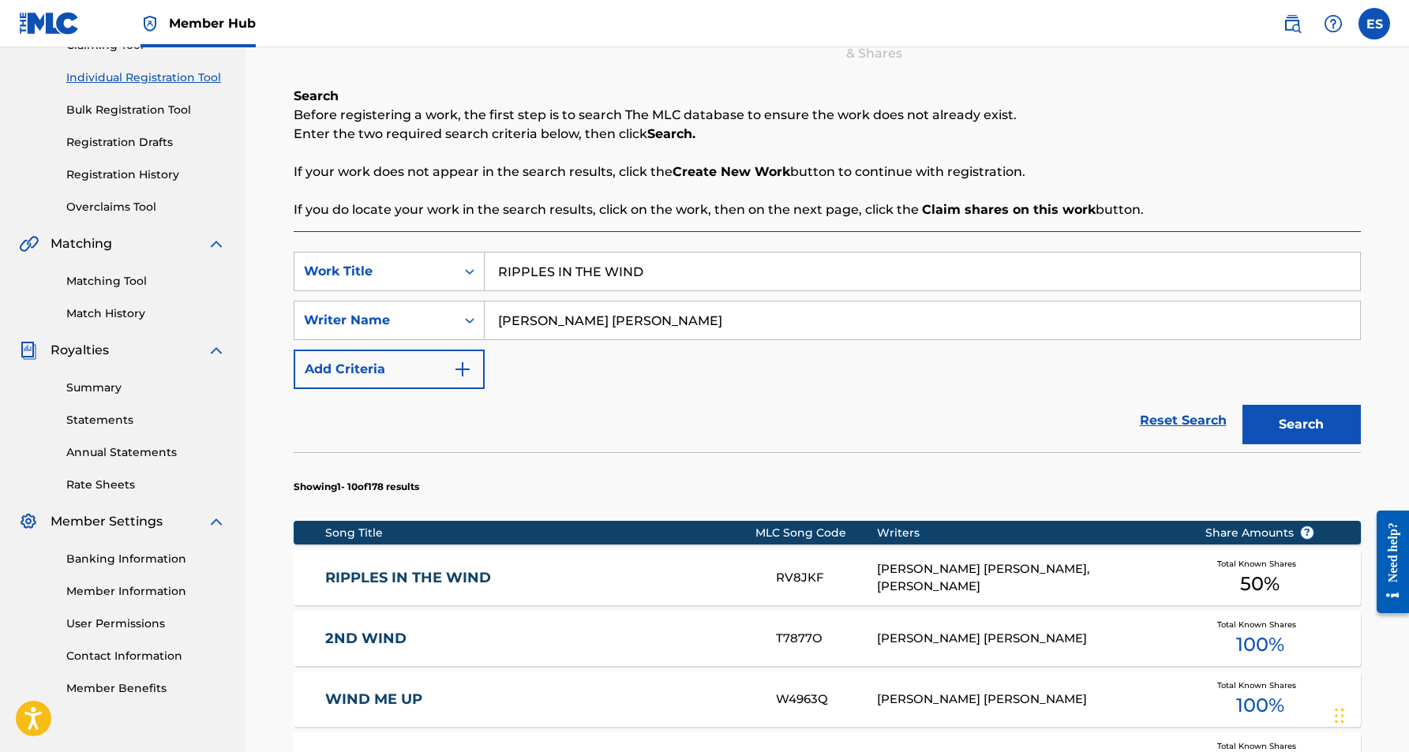
scroll to position [189, 0]
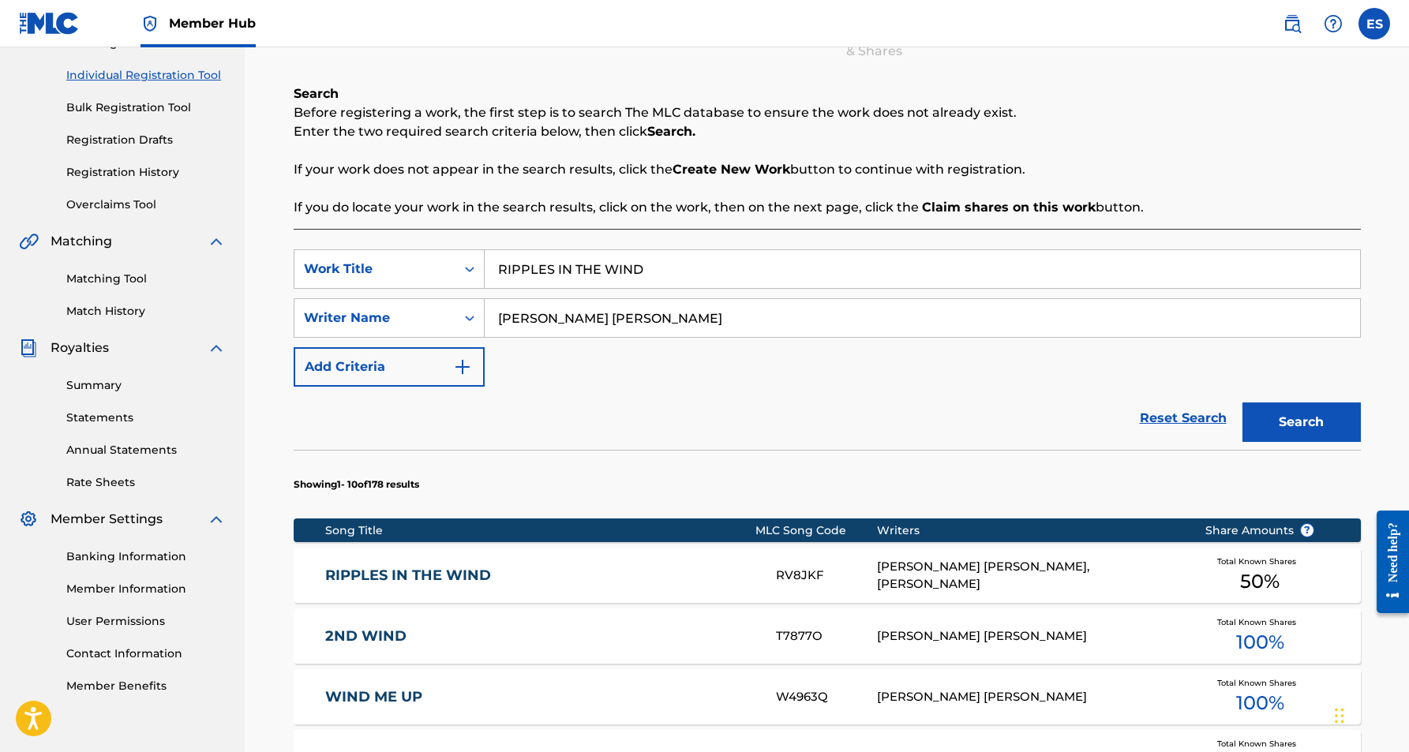
click at [1027, 580] on div "[PERSON_NAME] [PERSON_NAME], [PERSON_NAME]" at bounding box center [1029, 576] width 304 height 36
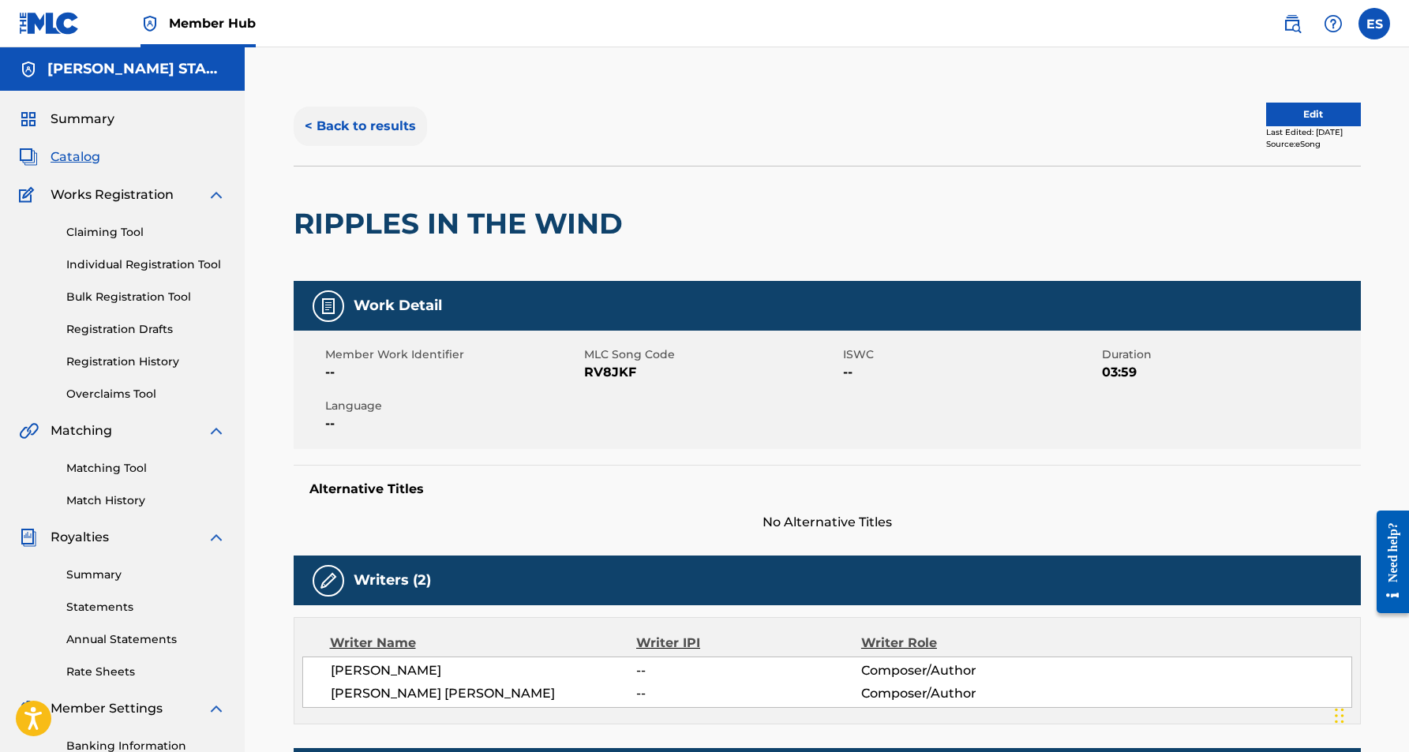
click at [372, 123] on button "< Back to results" at bounding box center [360, 126] width 133 height 39
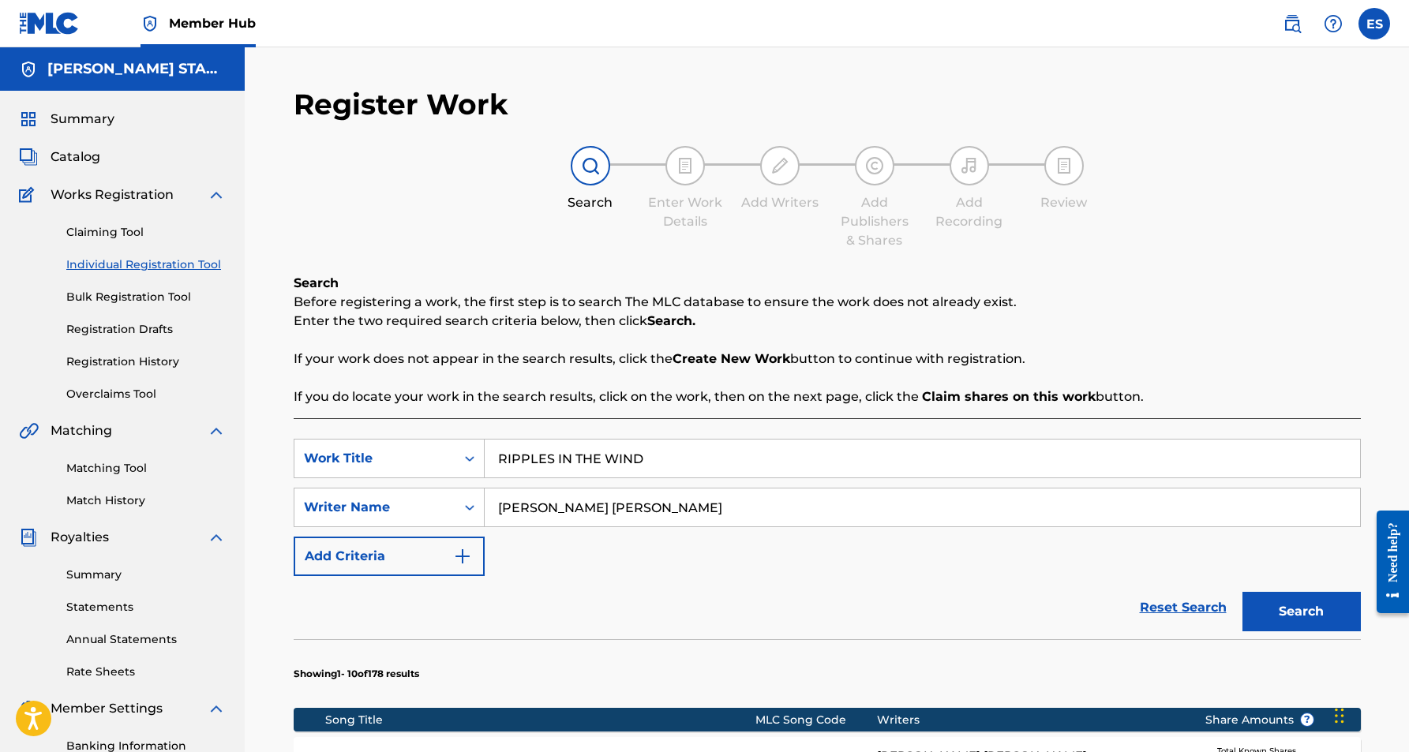
scroll to position [189, 0]
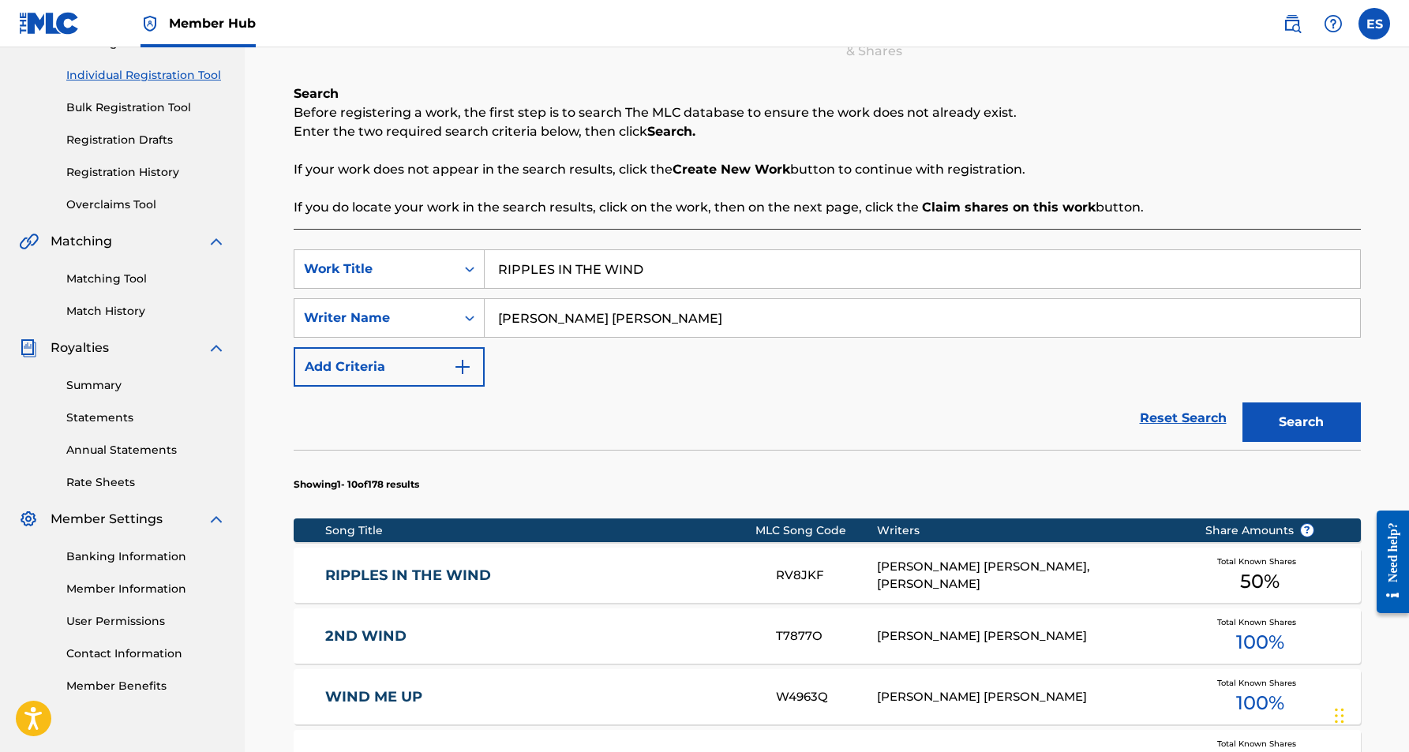
click at [650, 272] on input "RIPPLES IN THE WIND" at bounding box center [923, 269] width 876 height 38
type input "R"
type input "HEARTACHE BEGAN"
click at [774, 411] on div "Reset Search Search" at bounding box center [827, 418] width 1067 height 63
click at [1248, 417] on button "Search" at bounding box center [1302, 422] width 118 height 39
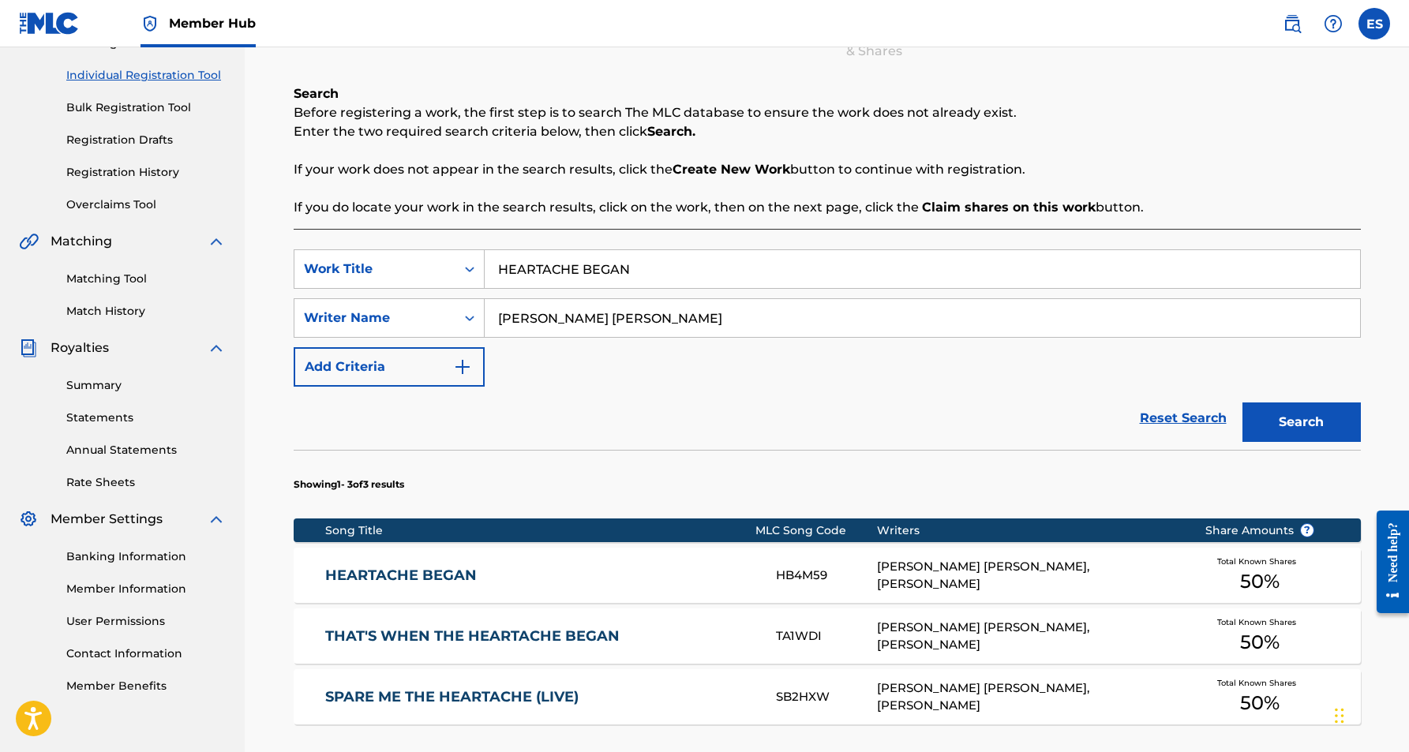
click at [906, 568] on div "[PERSON_NAME] [PERSON_NAME], [PERSON_NAME]" at bounding box center [1029, 576] width 304 height 36
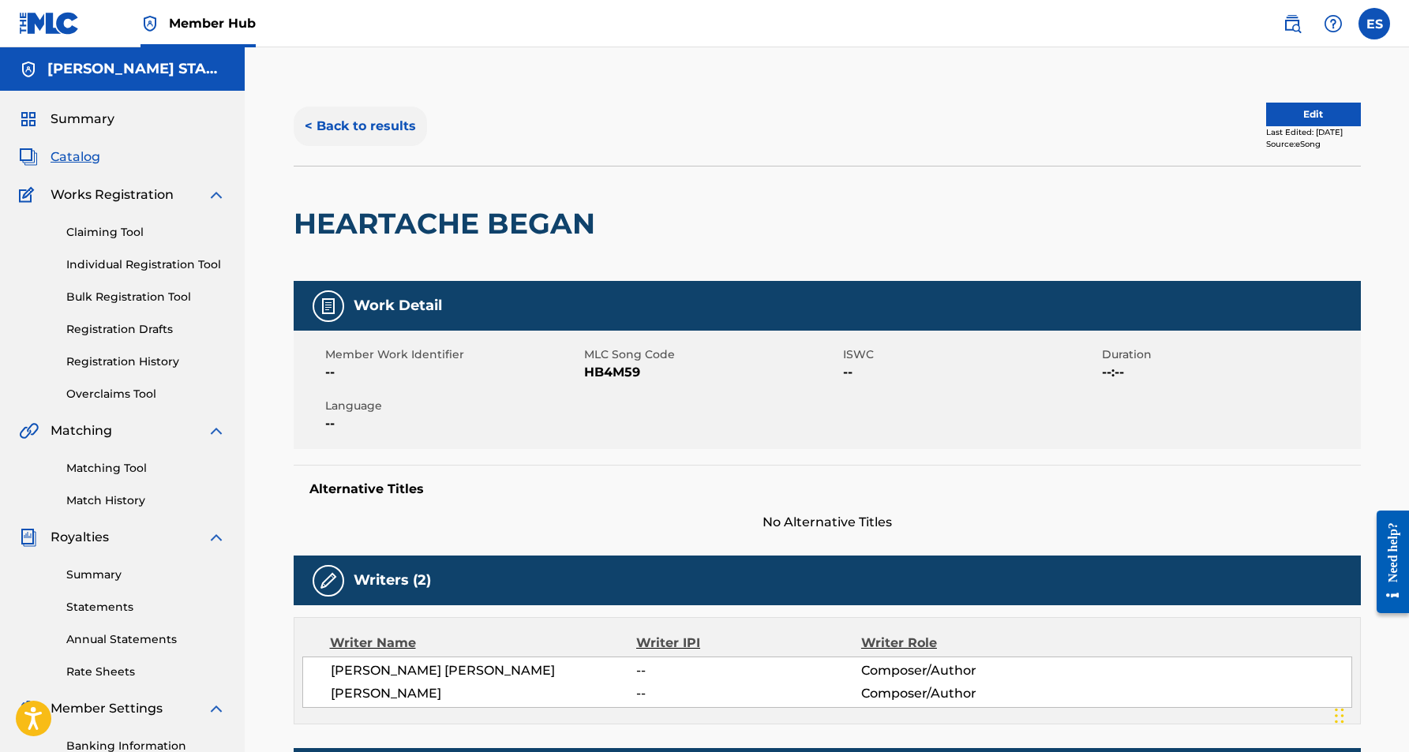
click at [394, 133] on button "< Back to results" at bounding box center [360, 126] width 133 height 39
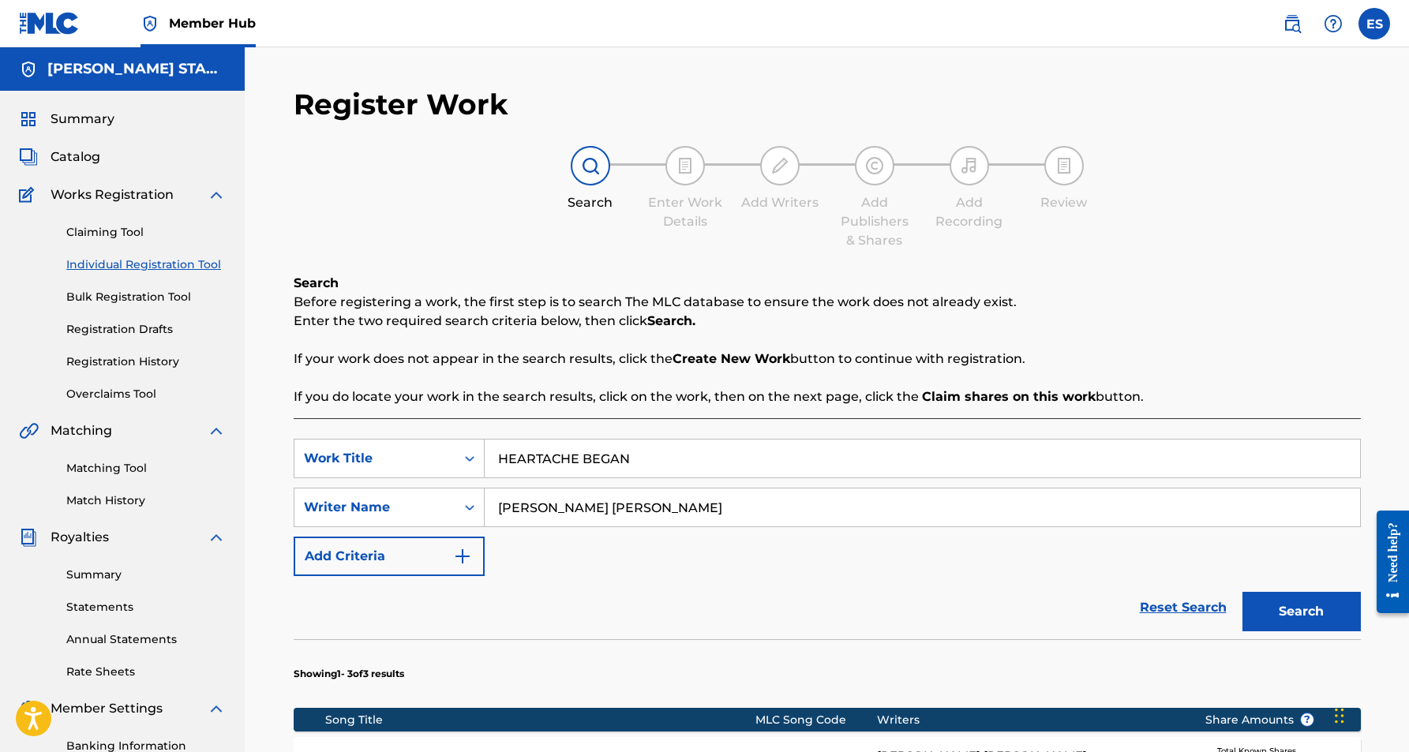
scroll to position [189, 0]
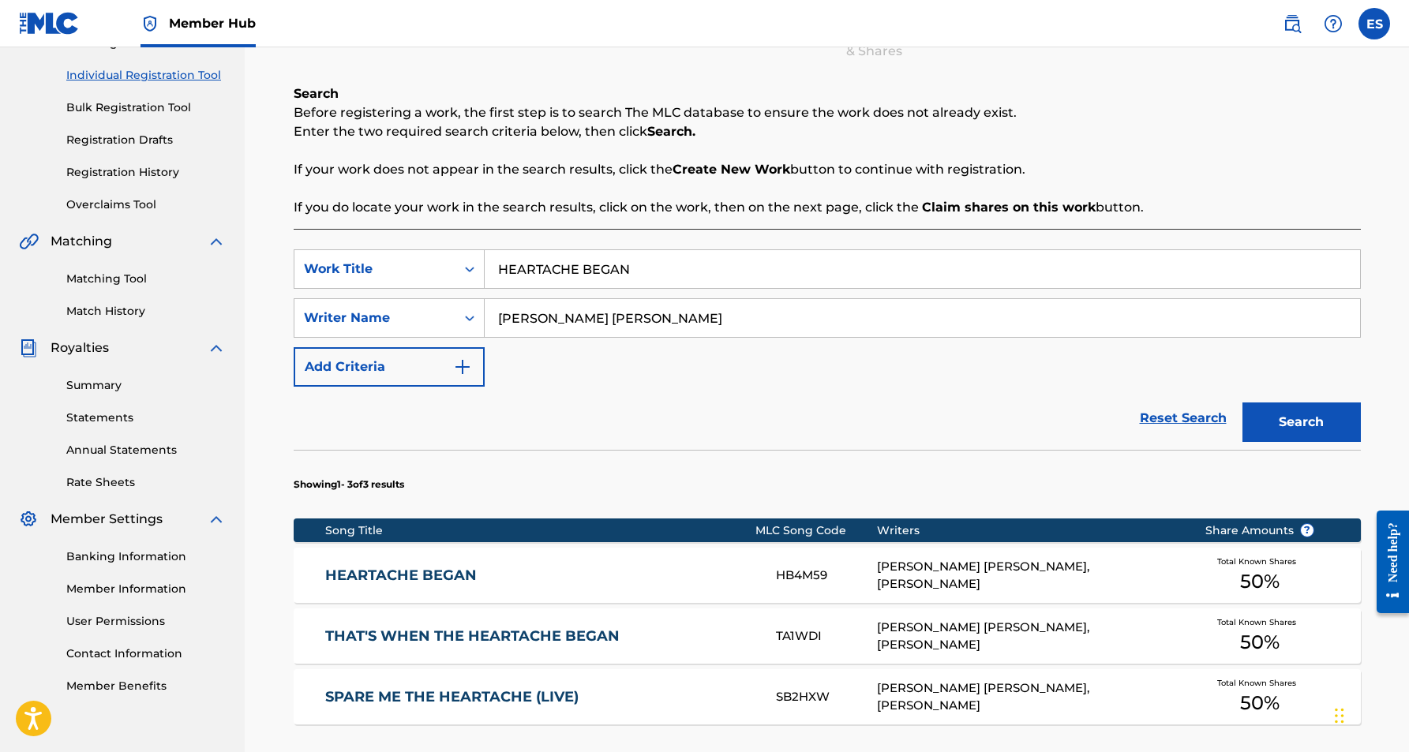
click at [641, 287] on input "HEARTACHE BEGAN" at bounding box center [923, 269] width 876 height 38
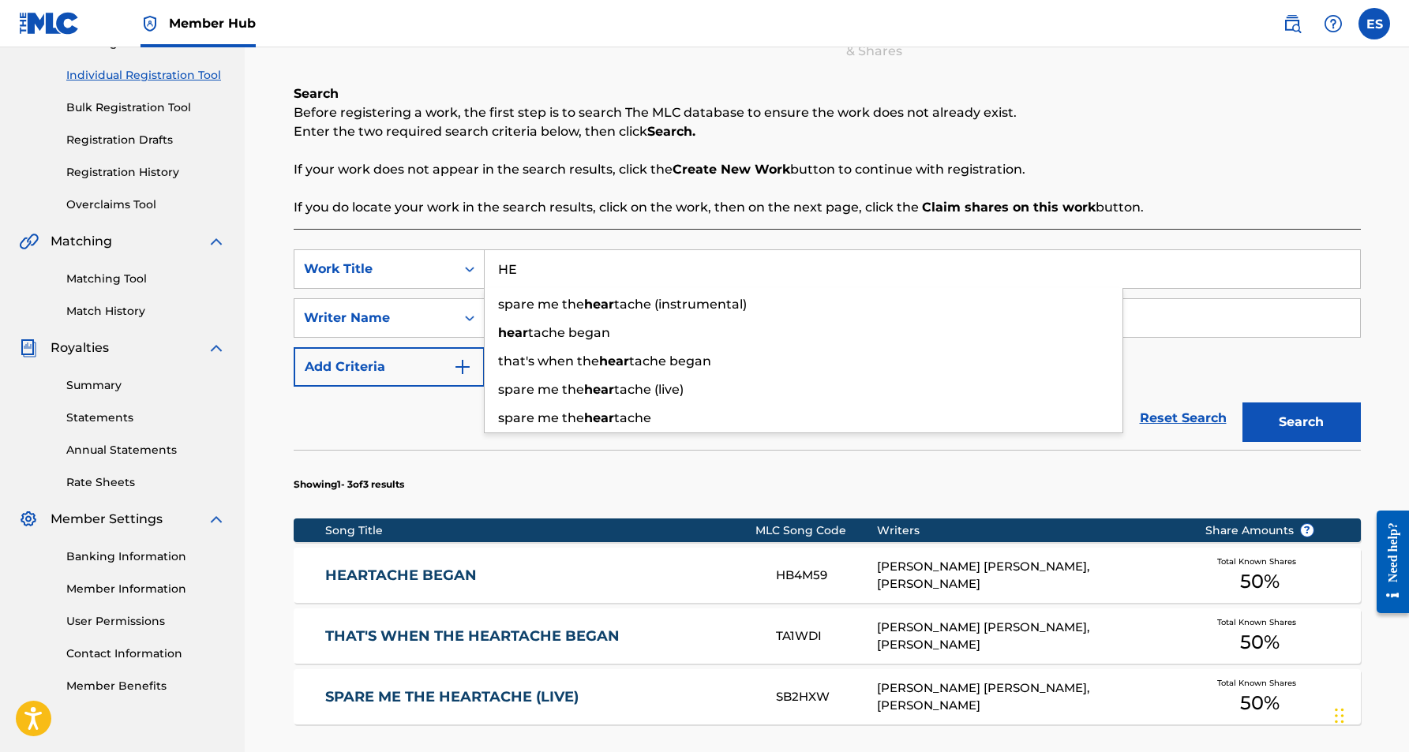
type input "H"
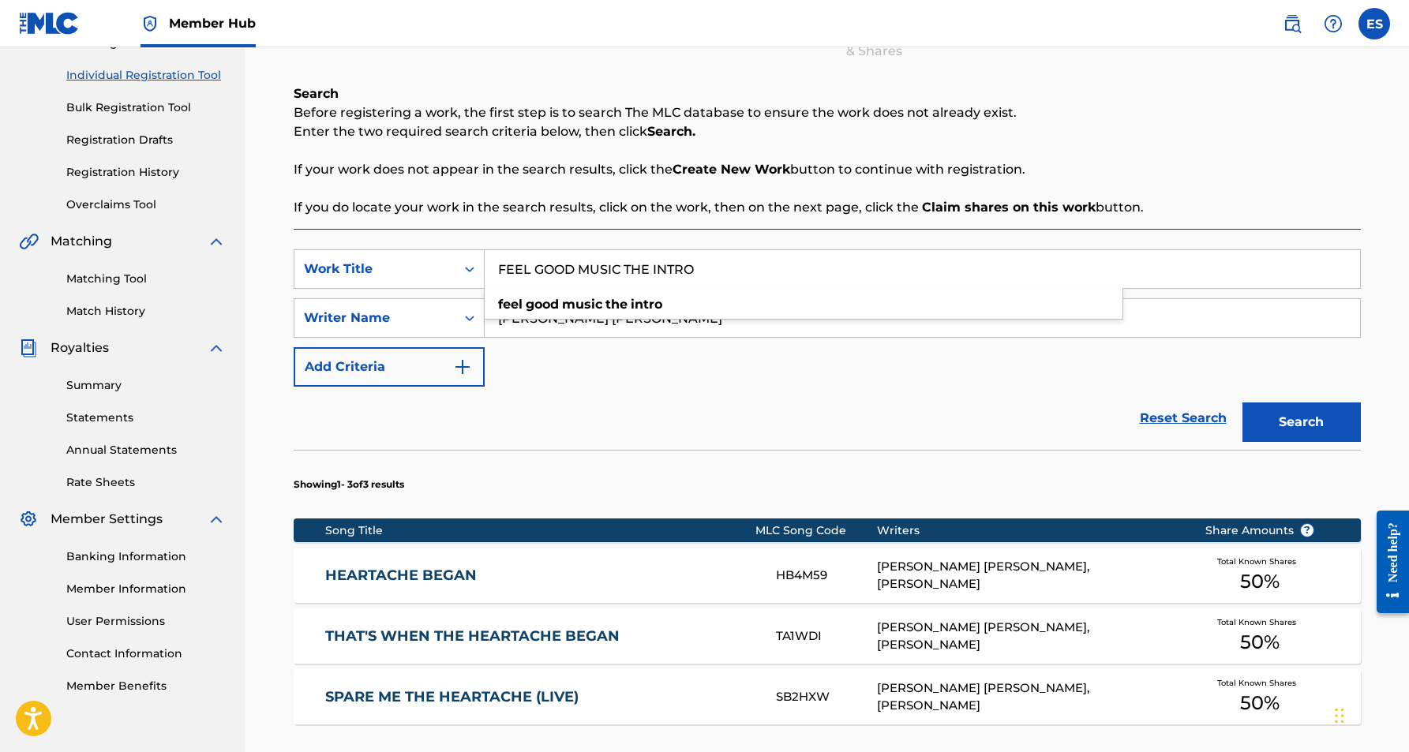
type input "FEEL GOOD MUSIC THE INTRO"
click at [805, 409] on div "Reset Search Search" at bounding box center [827, 418] width 1067 height 63
click at [1303, 430] on button "Search" at bounding box center [1302, 422] width 118 height 39
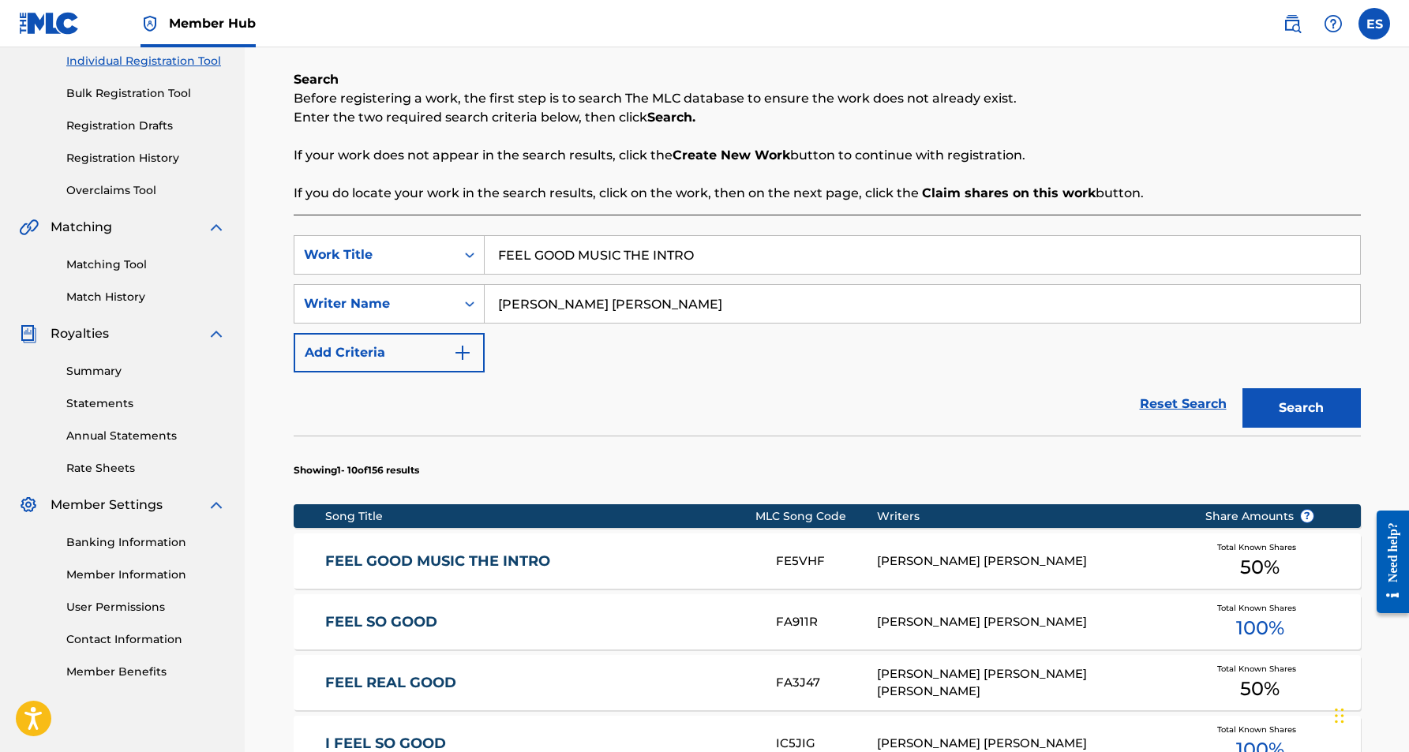
scroll to position [205, 0]
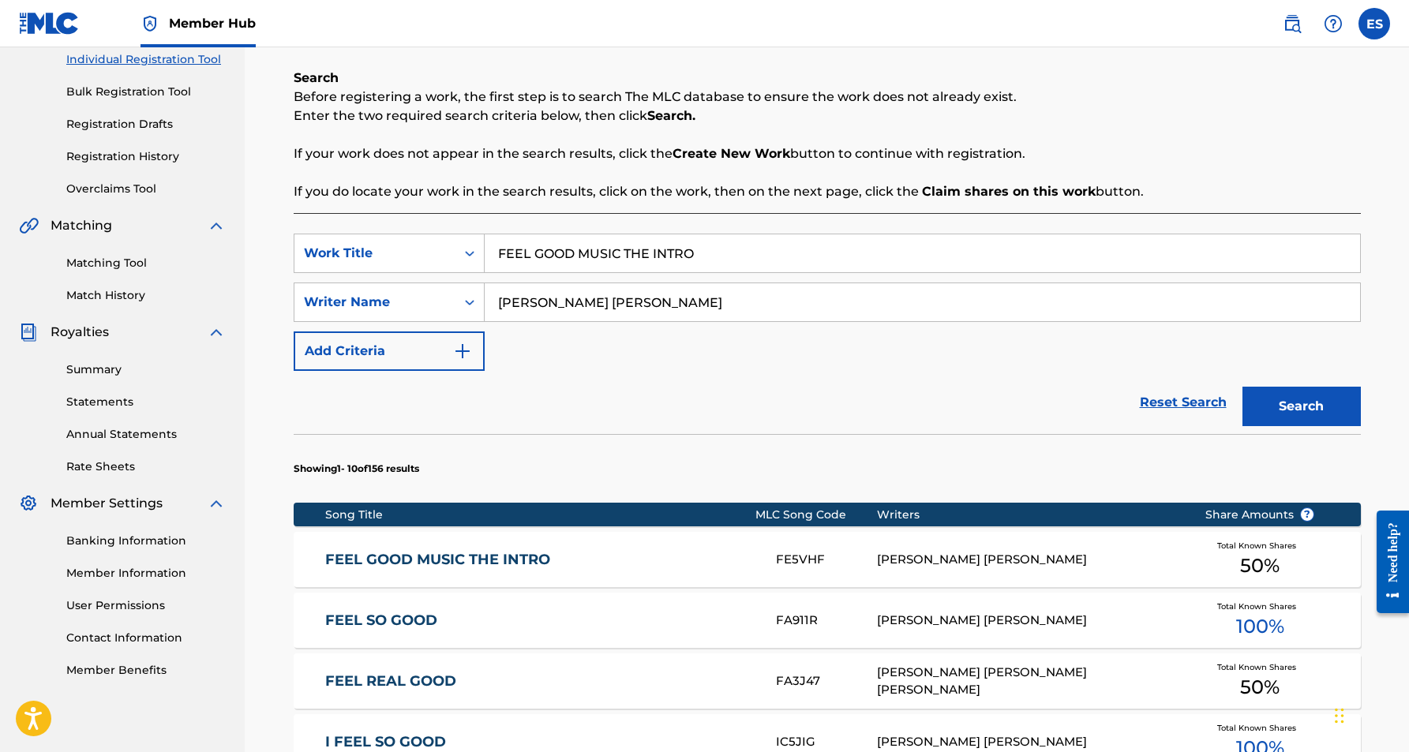
click at [1008, 554] on div "[PERSON_NAME] [PERSON_NAME]" at bounding box center [1029, 560] width 304 height 18
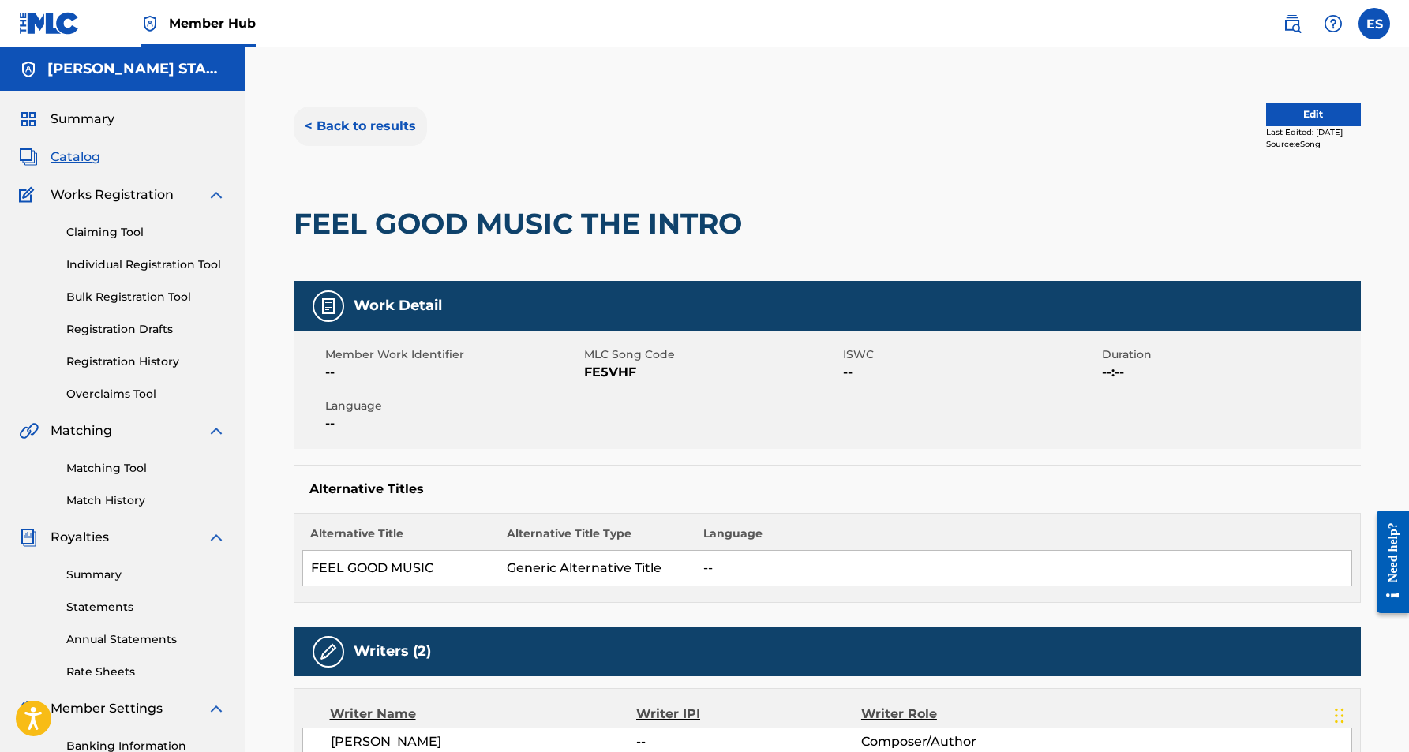
click at [366, 125] on button "< Back to results" at bounding box center [360, 126] width 133 height 39
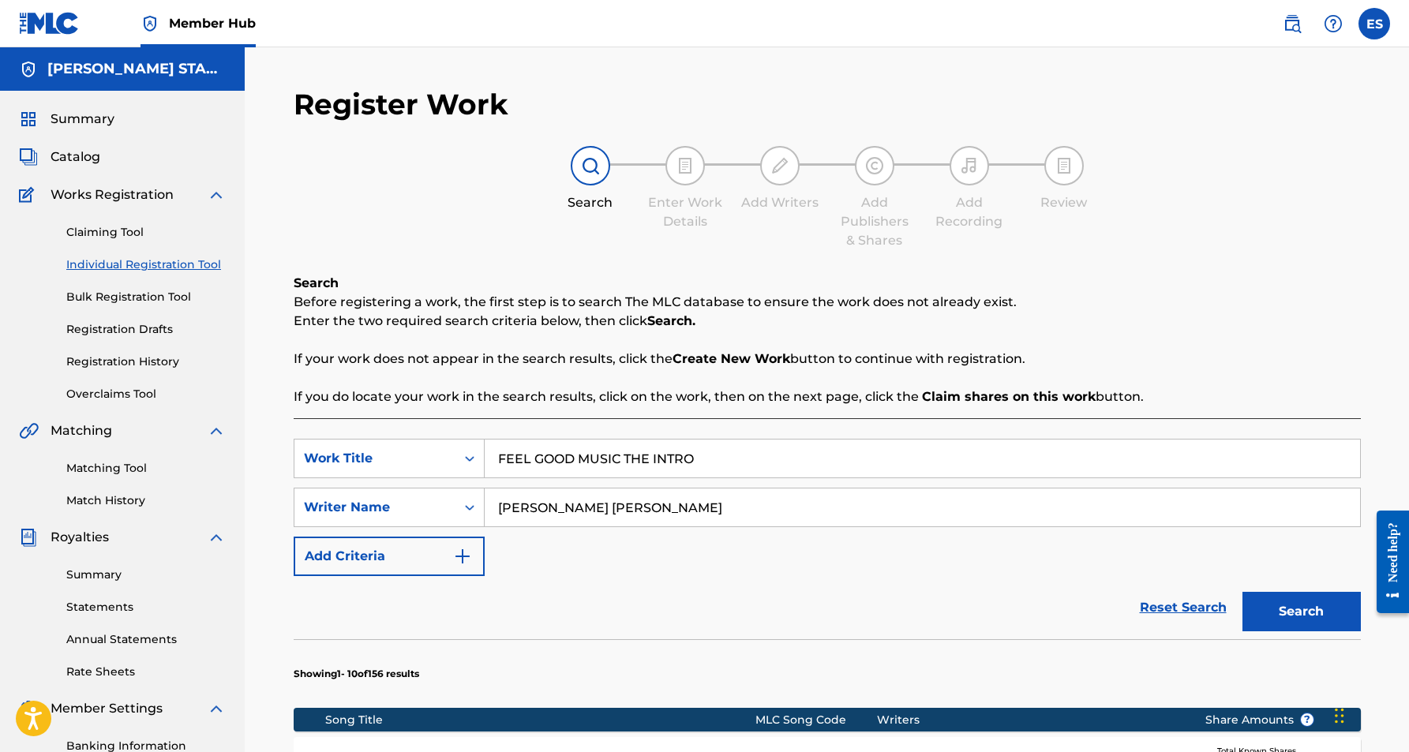
scroll to position [205, 0]
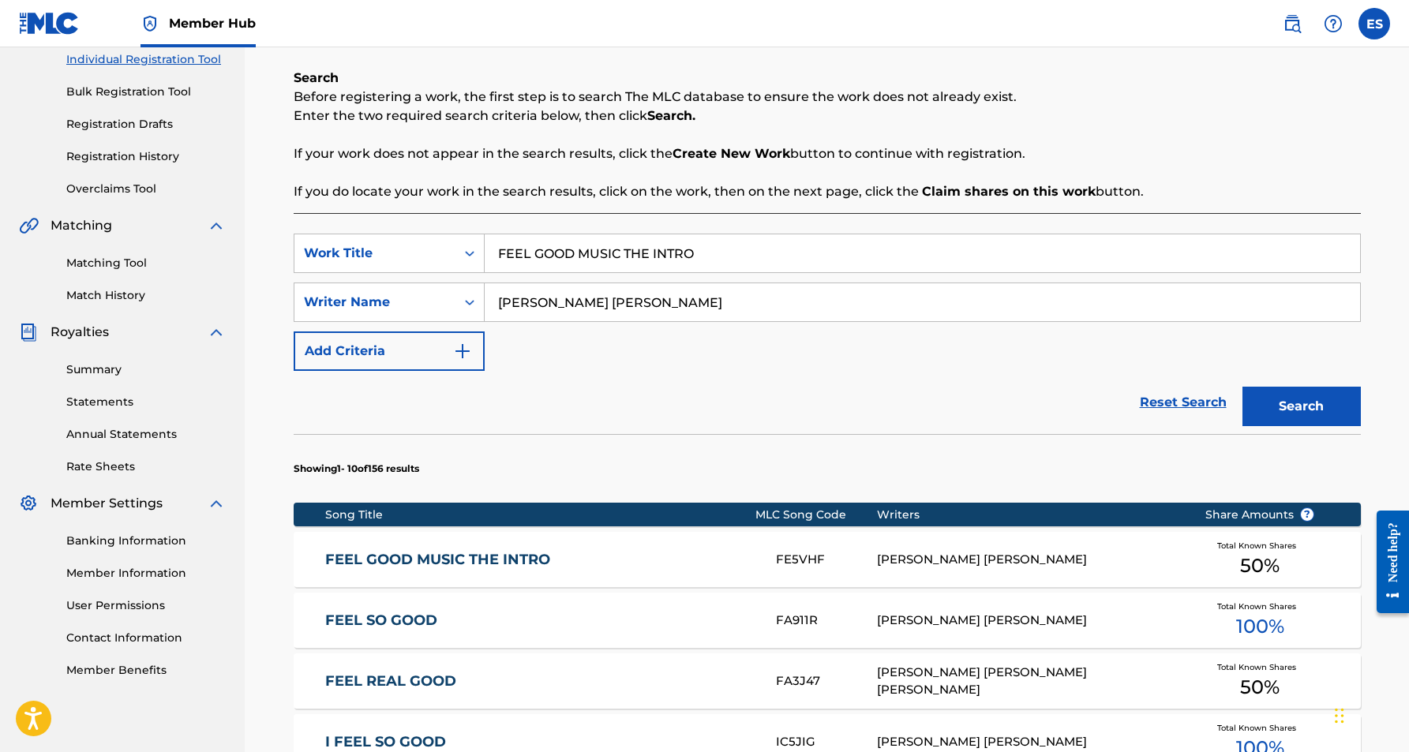
click at [711, 259] on input "FEEL GOOD MUSIC THE INTRO" at bounding box center [923, 253] width 876 height 38
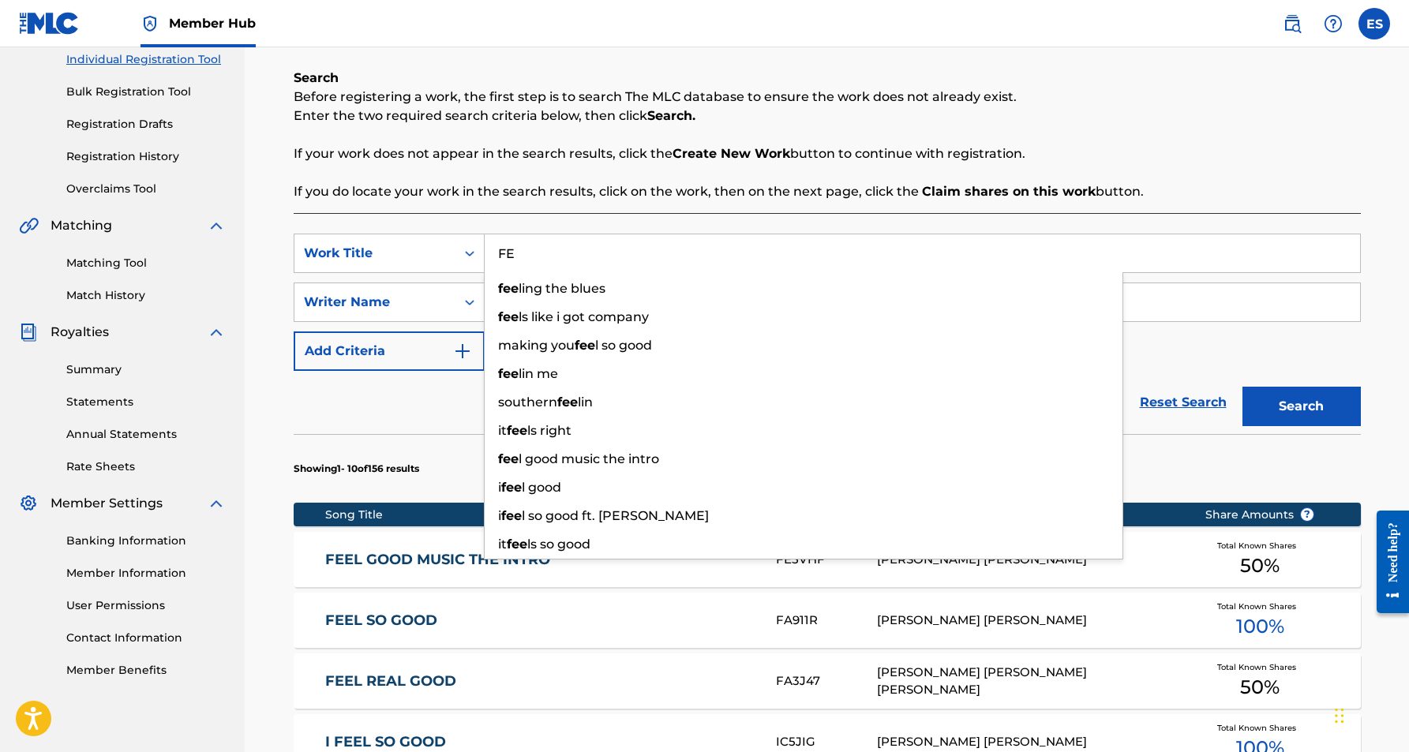
type input "F"
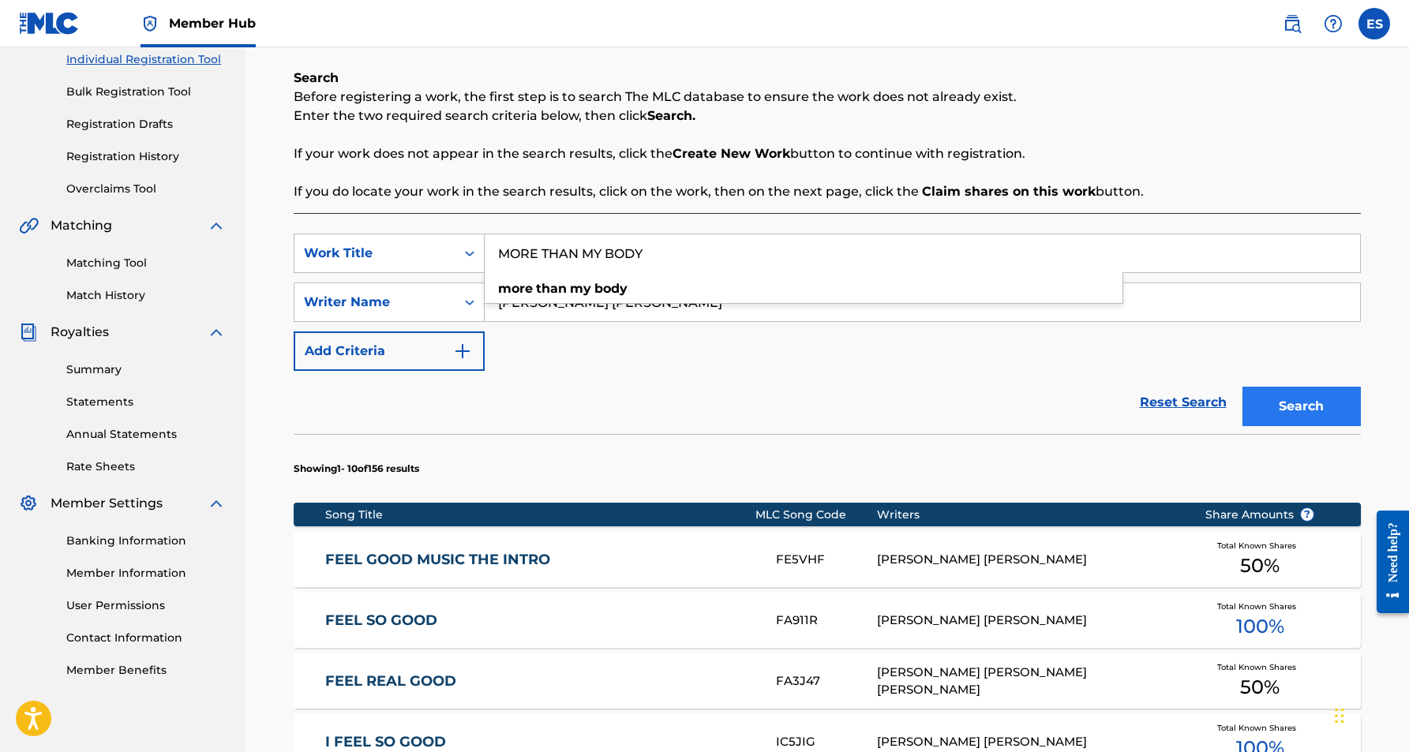
type input "MORE THAN MY BODY"
click at [1268, 409] on button "Search" at bounding box center [1302, 406] width 118 height 39
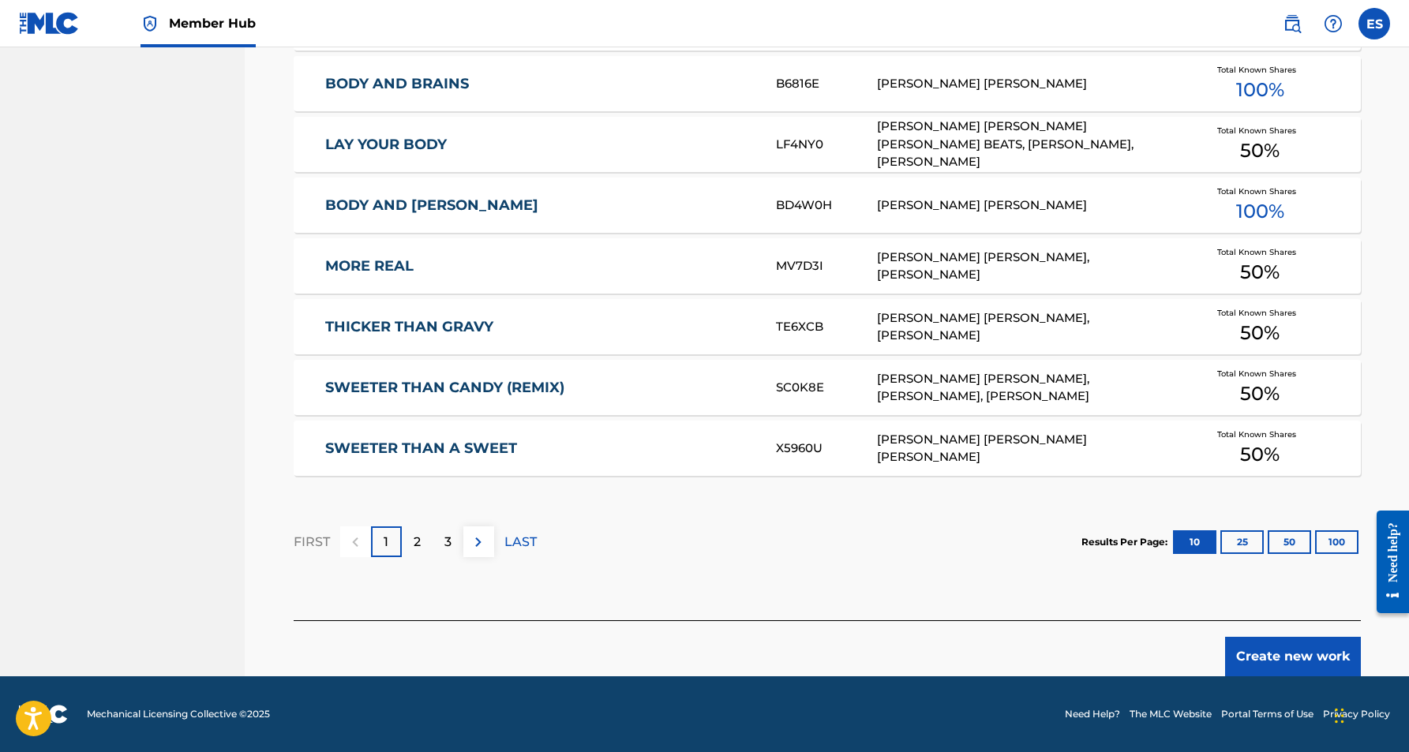
scroll to position [864, 0]
click at [1303, 646] on button "Create new work" at bounding box center [1293, 656] width 136 height 39
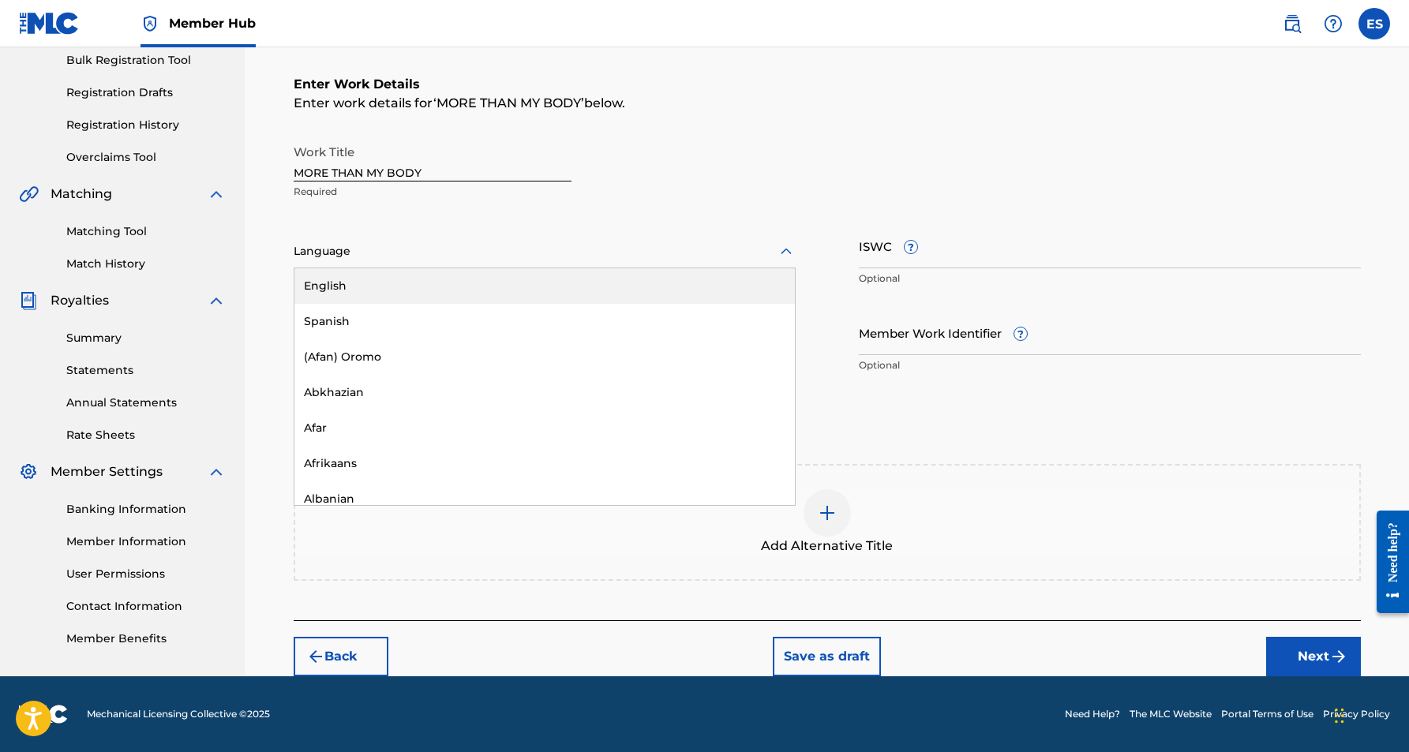
click at [787, 249] on icon at bounding box center [786, 251] width 19 height 19
click at [696, 296] on div "English" at bounding box center [544, 286] width 501 height 36
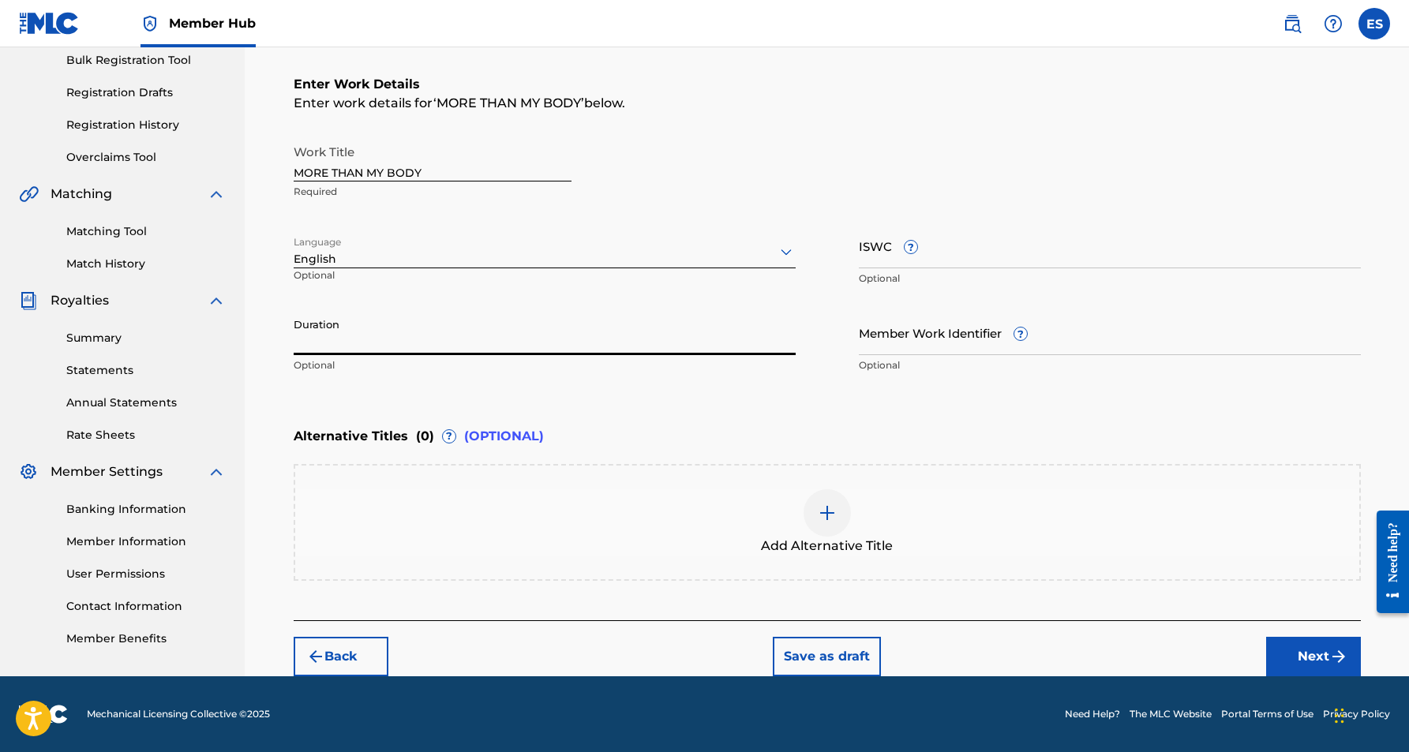
click at [376, 333] on input "Duration" at bounding box center [545, 332] width 502 height 45
type input "03:24"
click at [1301, 655] on button "Next" at bounding box center [1313, 656] width 95 height 39
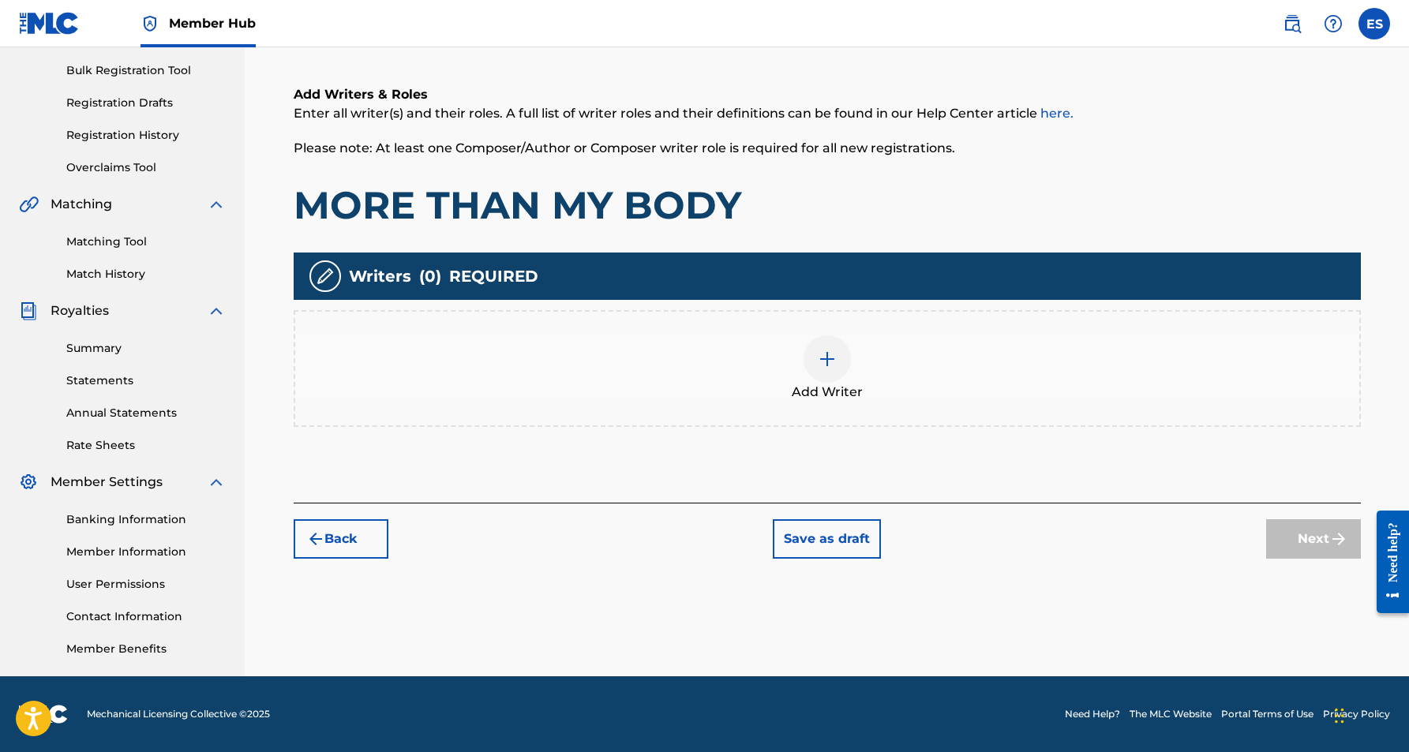
scroll to position [227, 0]
click at [832, 367] on img at bounding box center [827, 359] width 19 height 19
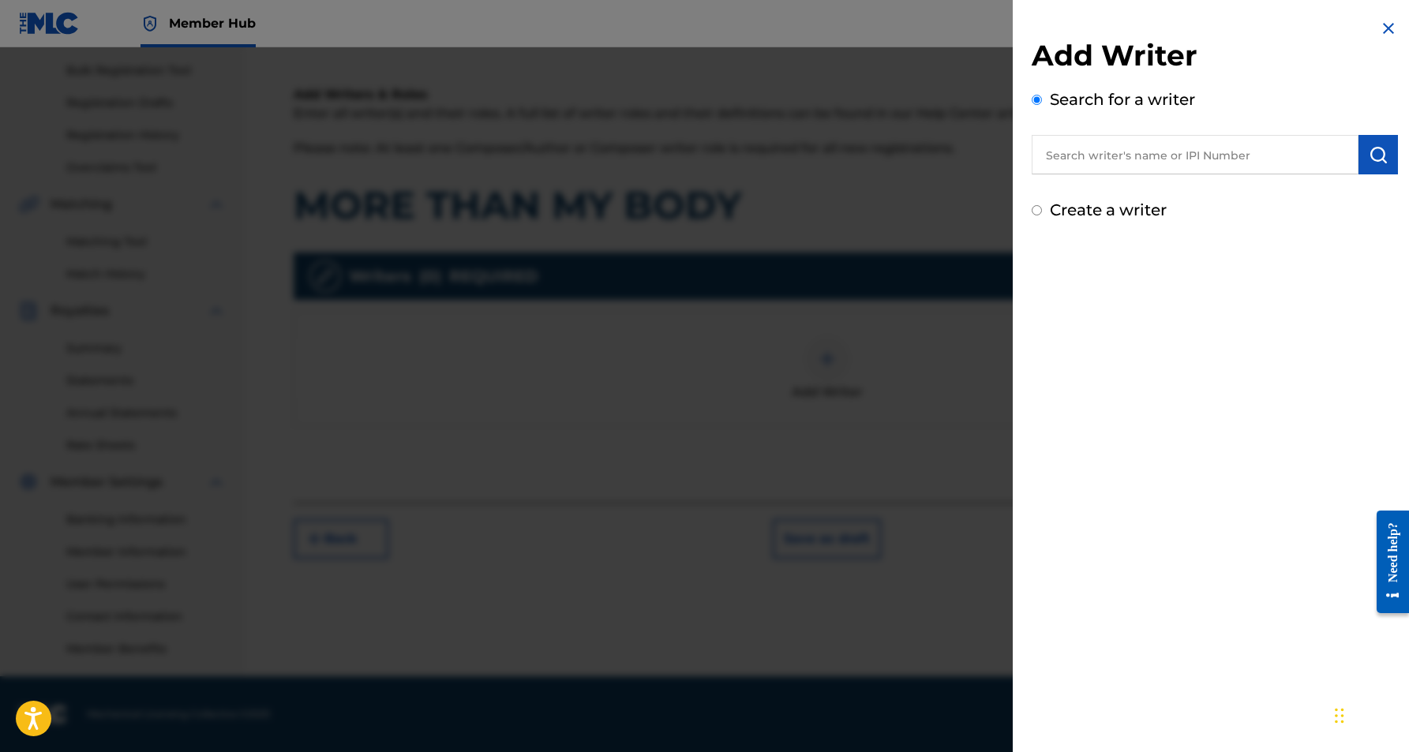
click at [1118, 160] on input "text" at bounding box center [1195, 154] width 327 height 39
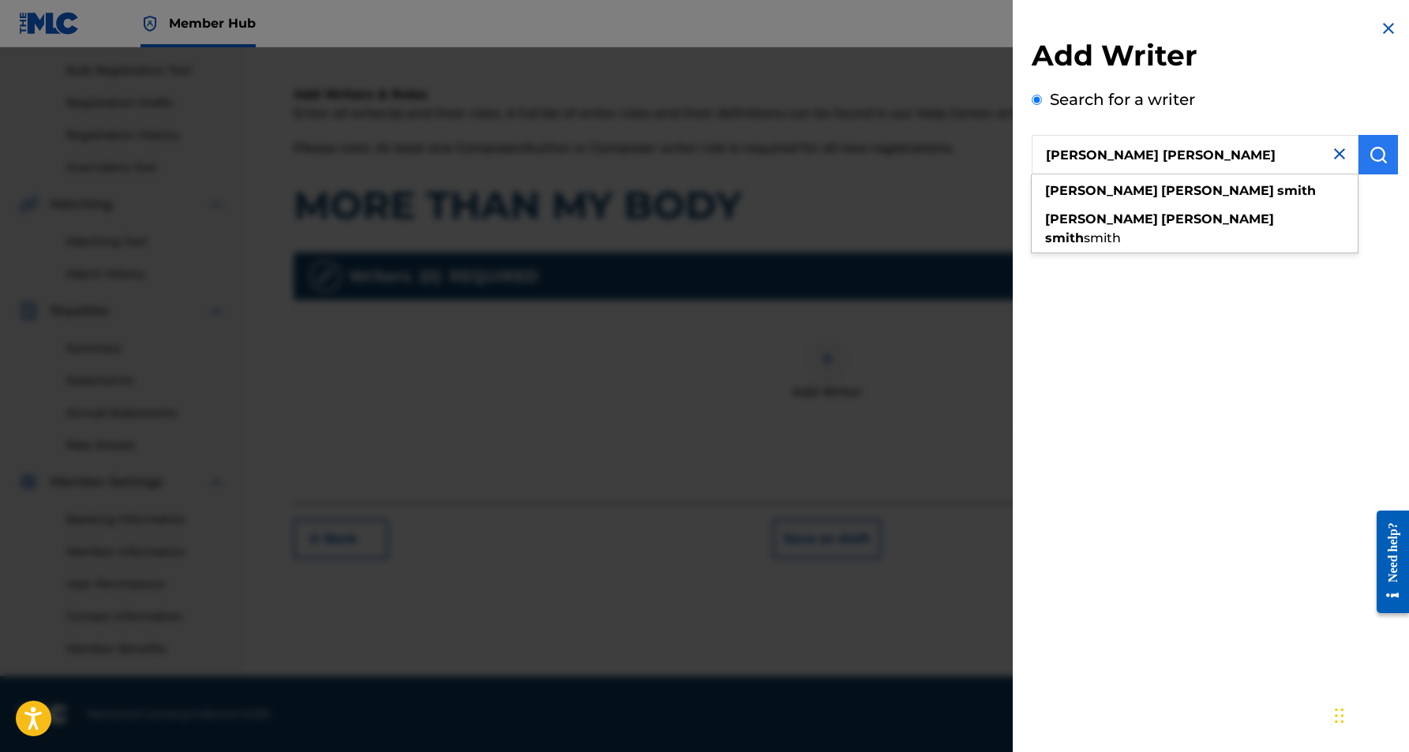
type input "[PERSON_NAME] [PERSON_NAME]"
click at [1375, 157] on img "submit" at bounding box center [1378, 154] width 19 height 19
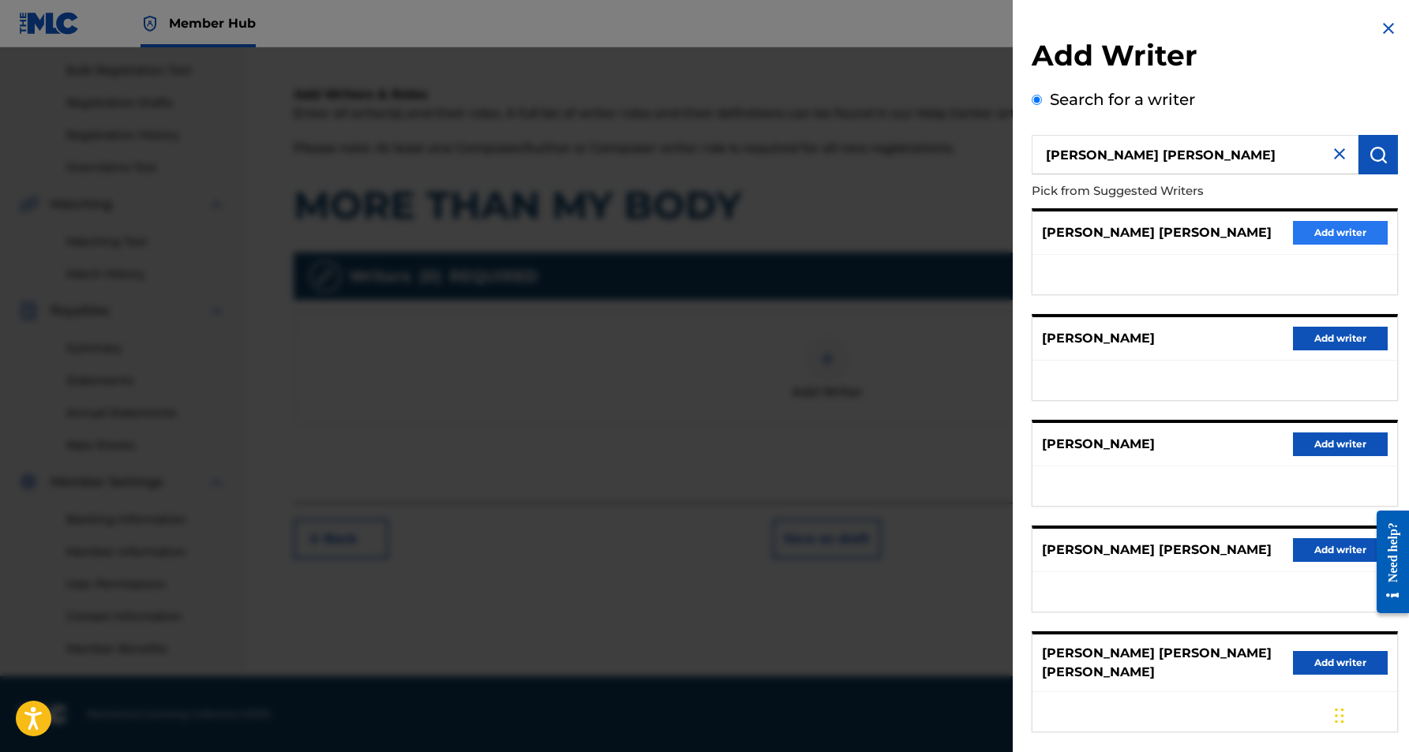
click at [1314, 228] on button "Add writer" at bounding box center [1340, 233] width 95 height 24
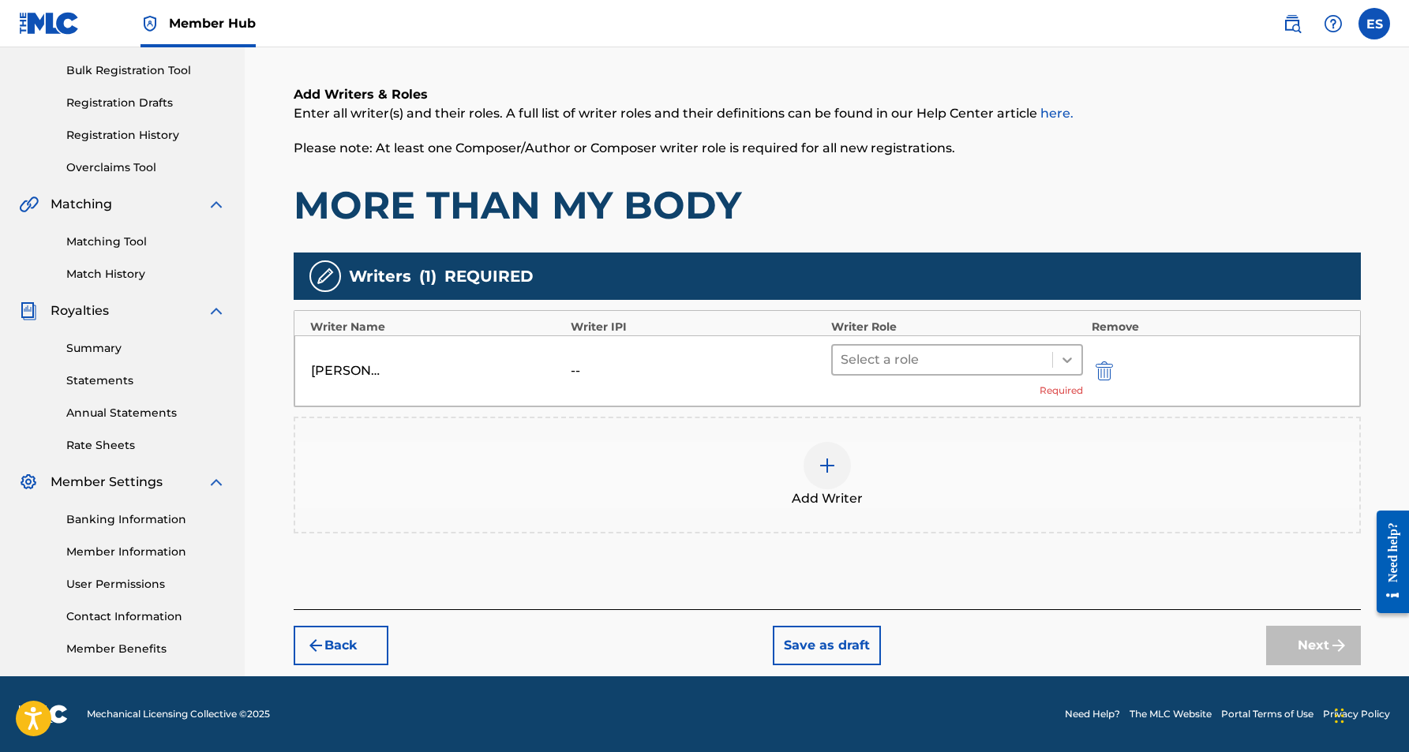
click at [1058, 361] on div at bounding box center [1067, 360] width 28 height 28
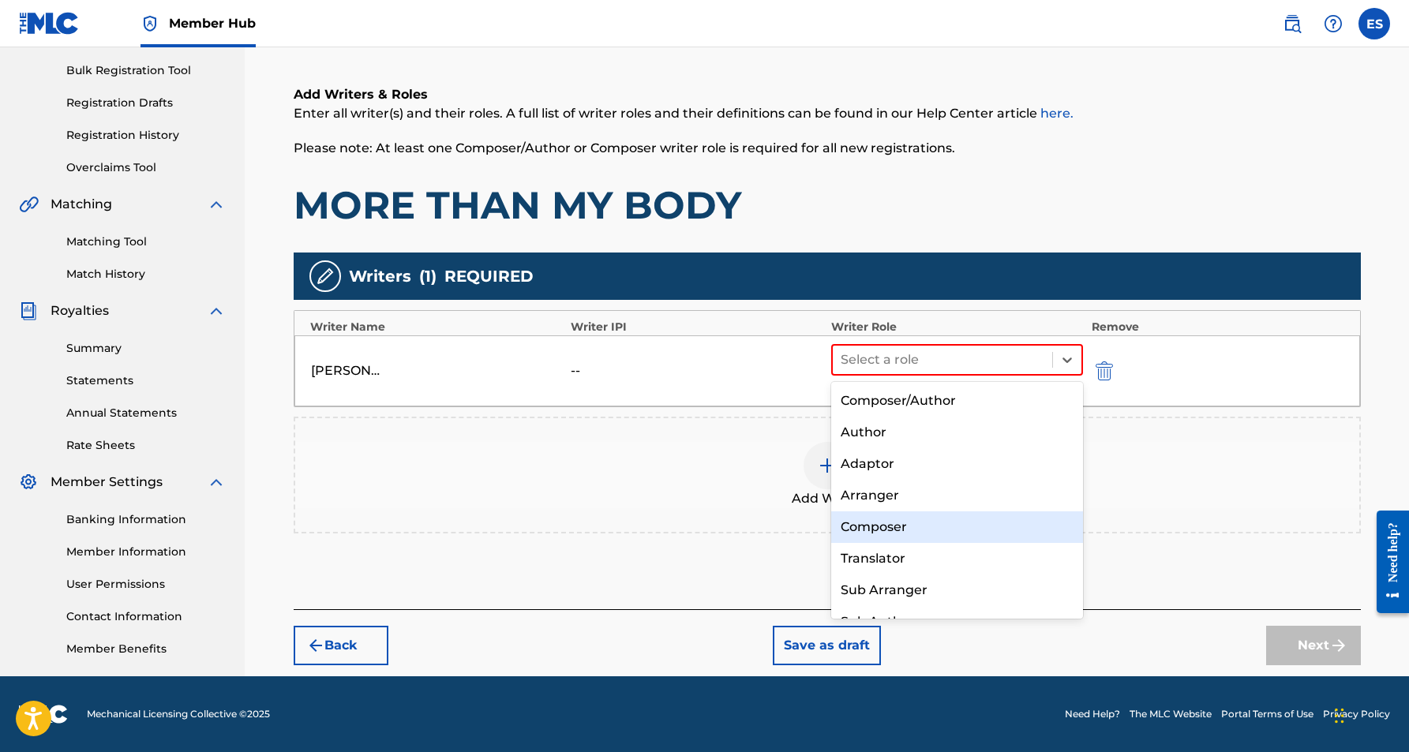
click at [914, 520] on div "Composer" at bounding box center [957, 528] width 253 height 32
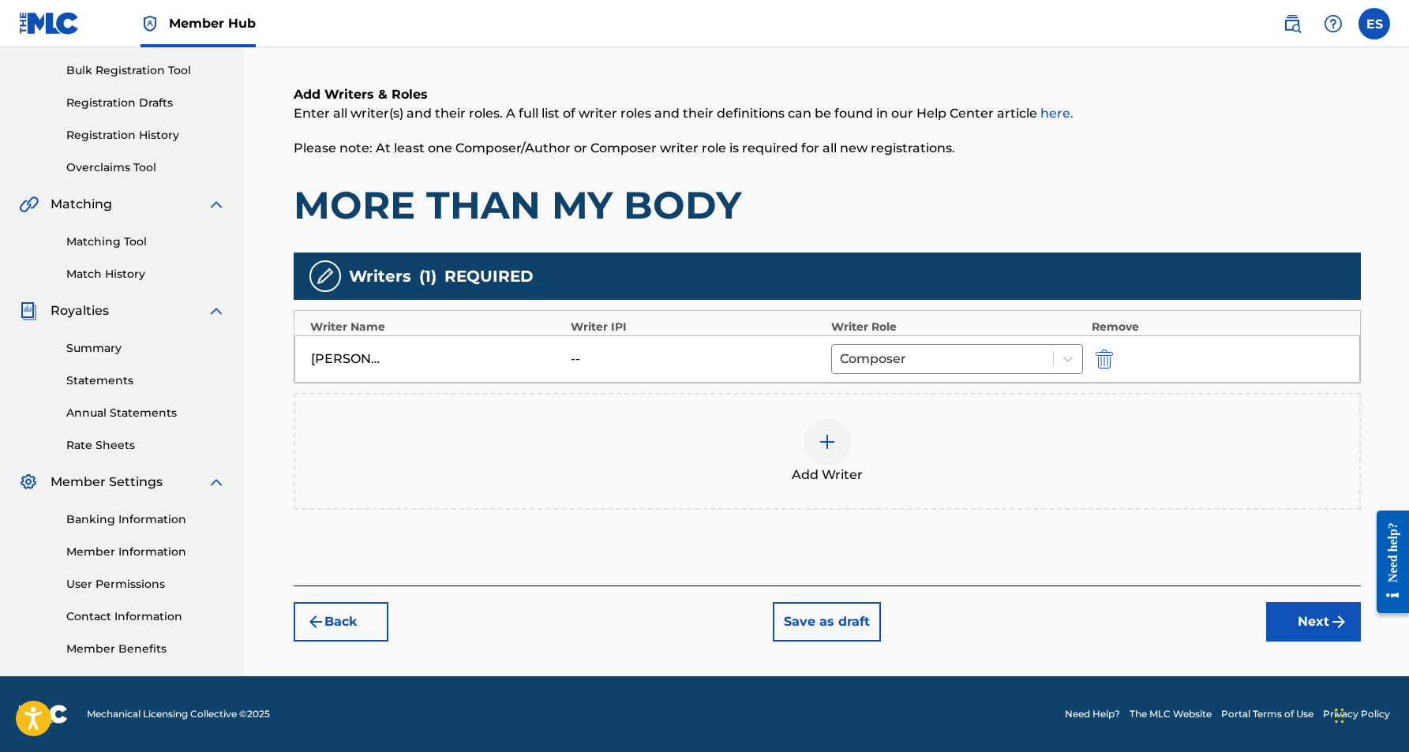
click at [830, 437] on img at bounding box center [827, 442] width 19 height 19
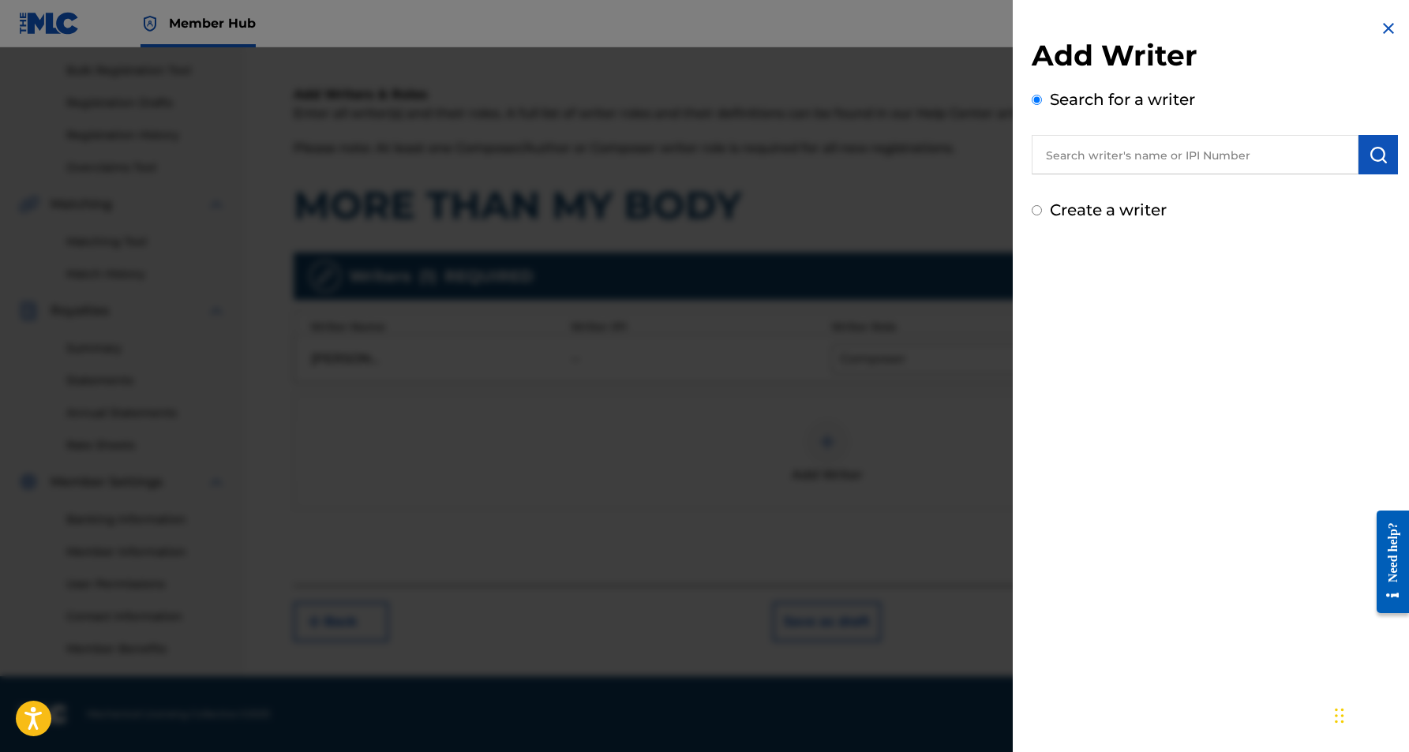
click at [1037, 213] on input "Create a writer" at bounding box center [1037, 210] width 10 height 10
radio input "false"
radio input "true"
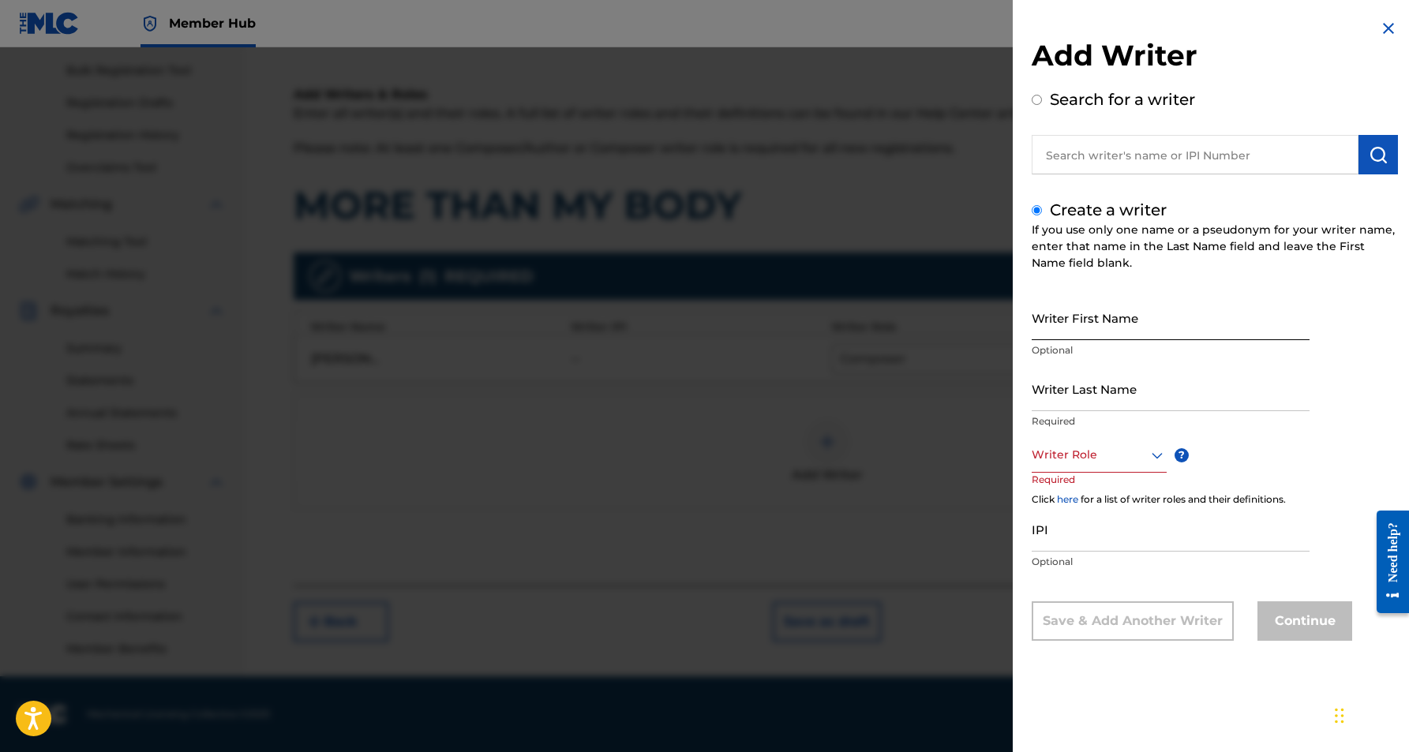
click at [1052, 317] on input "Writer First Name" at bounding box center [1171, 317] width 278 height 45
type input "[PERSON_NAME]"
click at [1087, 396] on input "Writer Last Name" at bounding box center [1171, 388] width 278 height 45
type input "[PERSON_NAME]"
click at [1071, 328] on input "[PERSON_NAME]" at bounding box center [1171, 317] width 278 height 45
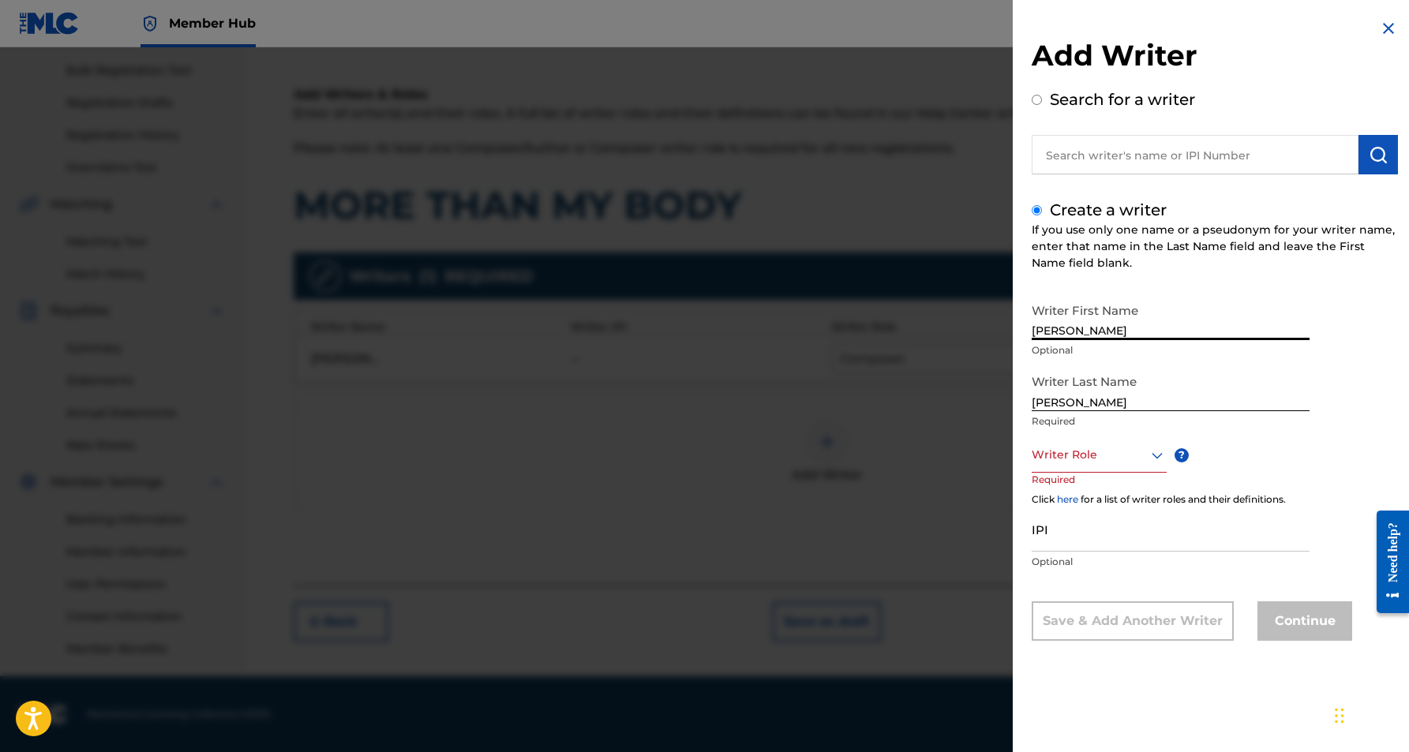
click at [1159, 330] on input "[PERSON_NAME]" at bounding box center [1171, 317] width 278 height 45
type input "[PERSON_NAME]"
click at [1156, 456] on icon at bounding box center [1157, 455] width 19 height 19
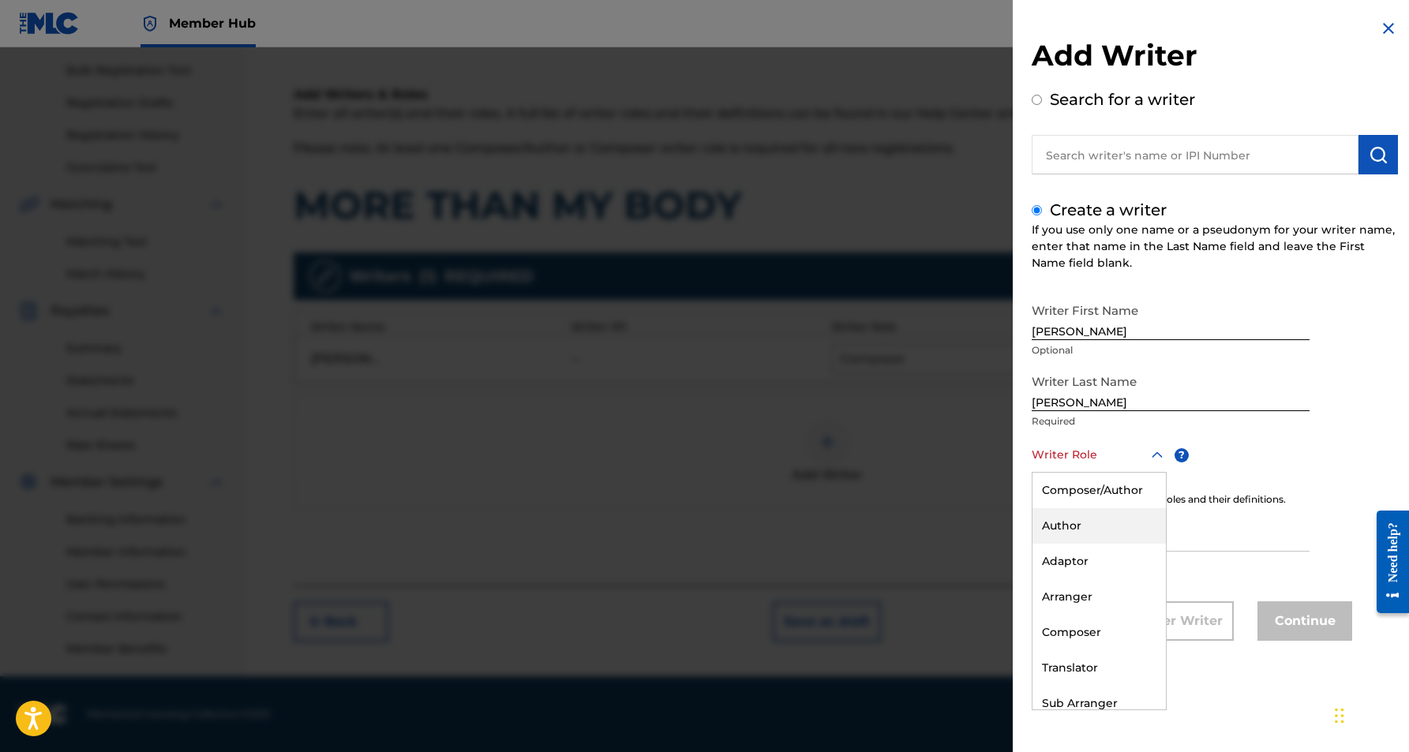
click at [1093, 523] on div "Author" at bounding box center [1099, 526] width 133 height 36
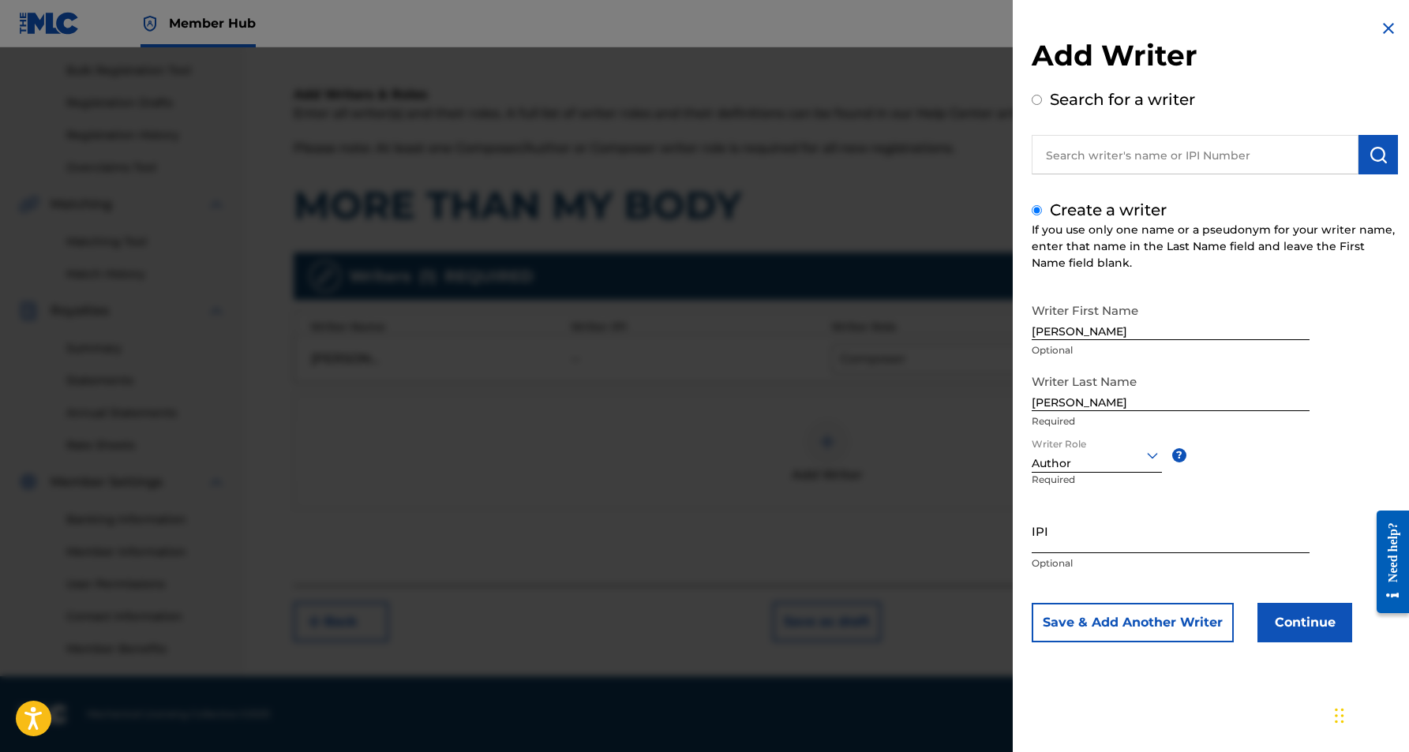
click at [1077, 523] on input "IPI" at bounding box center [1171, 530] width 278 height 45
type input "467219633"
click at [1289, 627] on button "Continue" at bounding box center [1305, 622] width 95 height 39
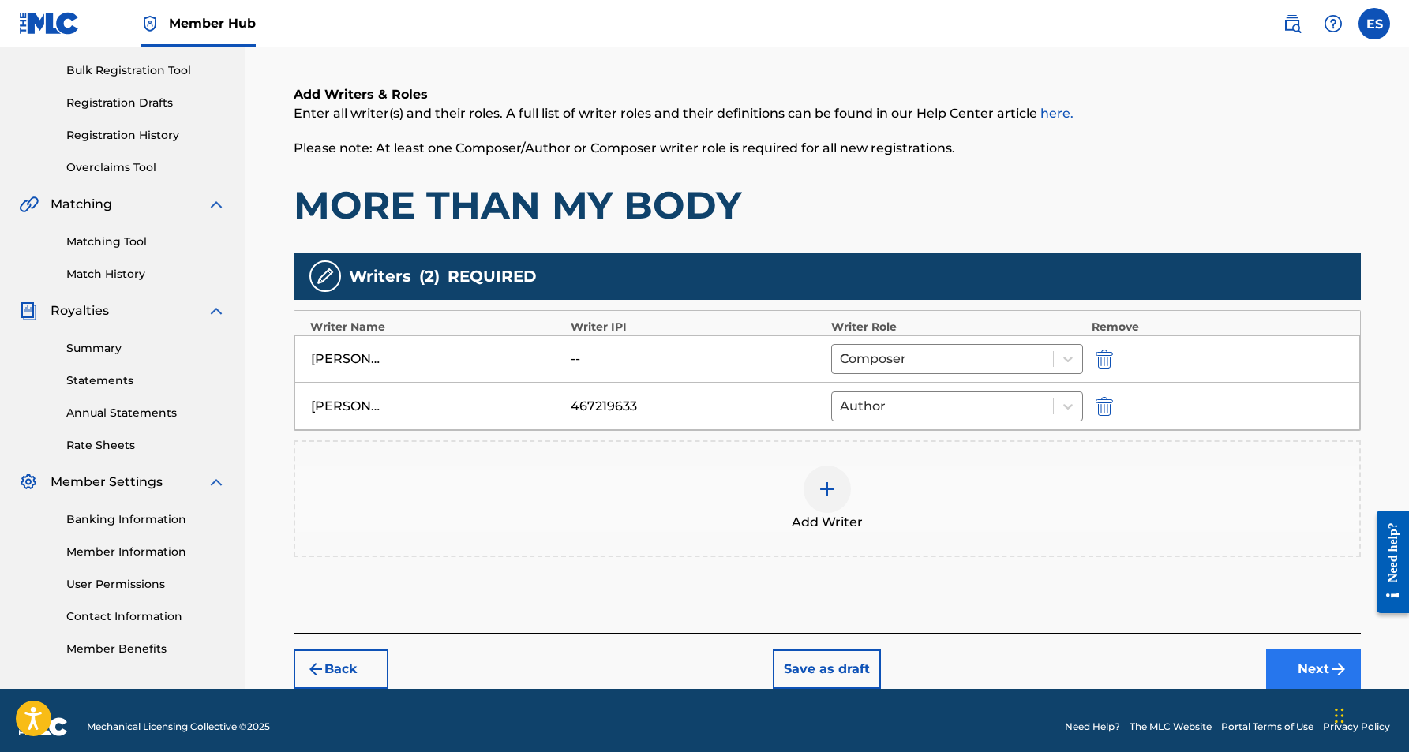
click at [1308, 657] on button "Next" at bounding box center [1313, 669] width 95 height 39
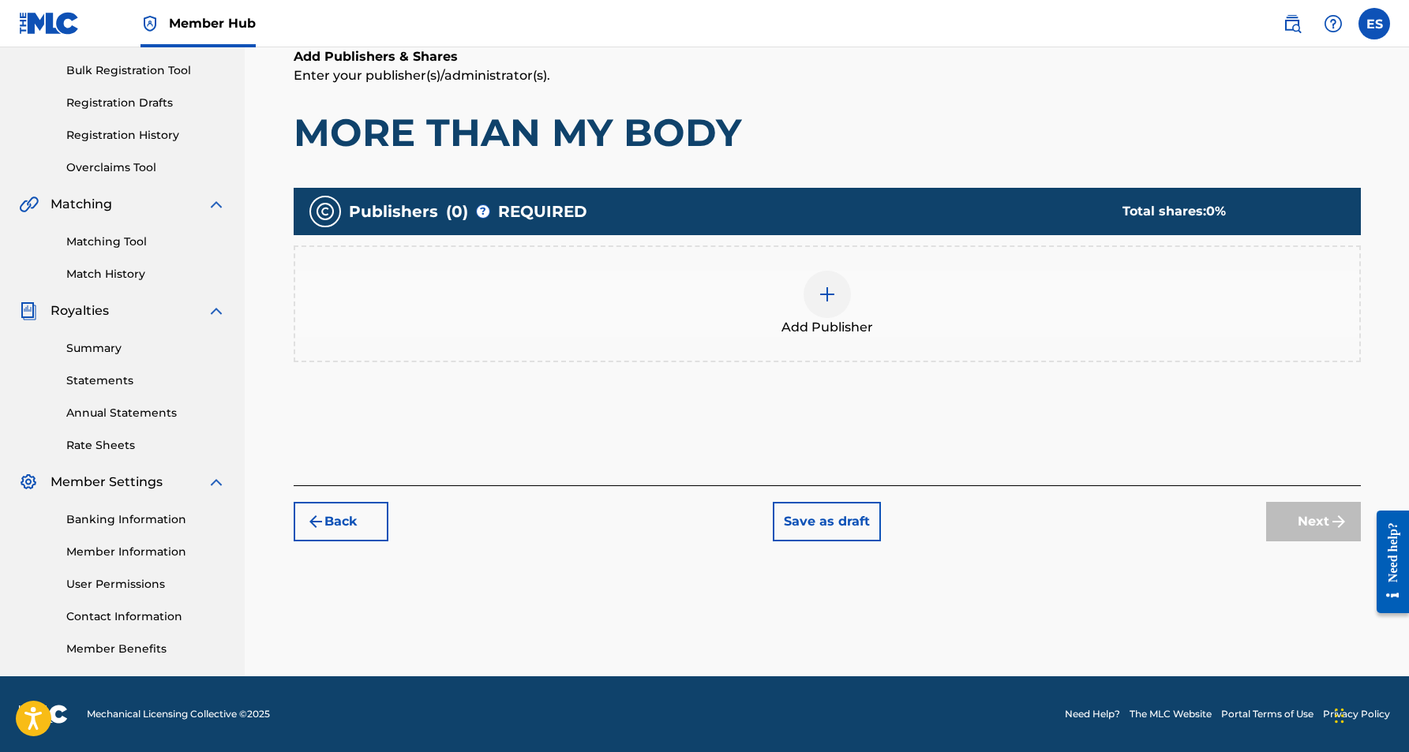
scroll to position [71, 0]
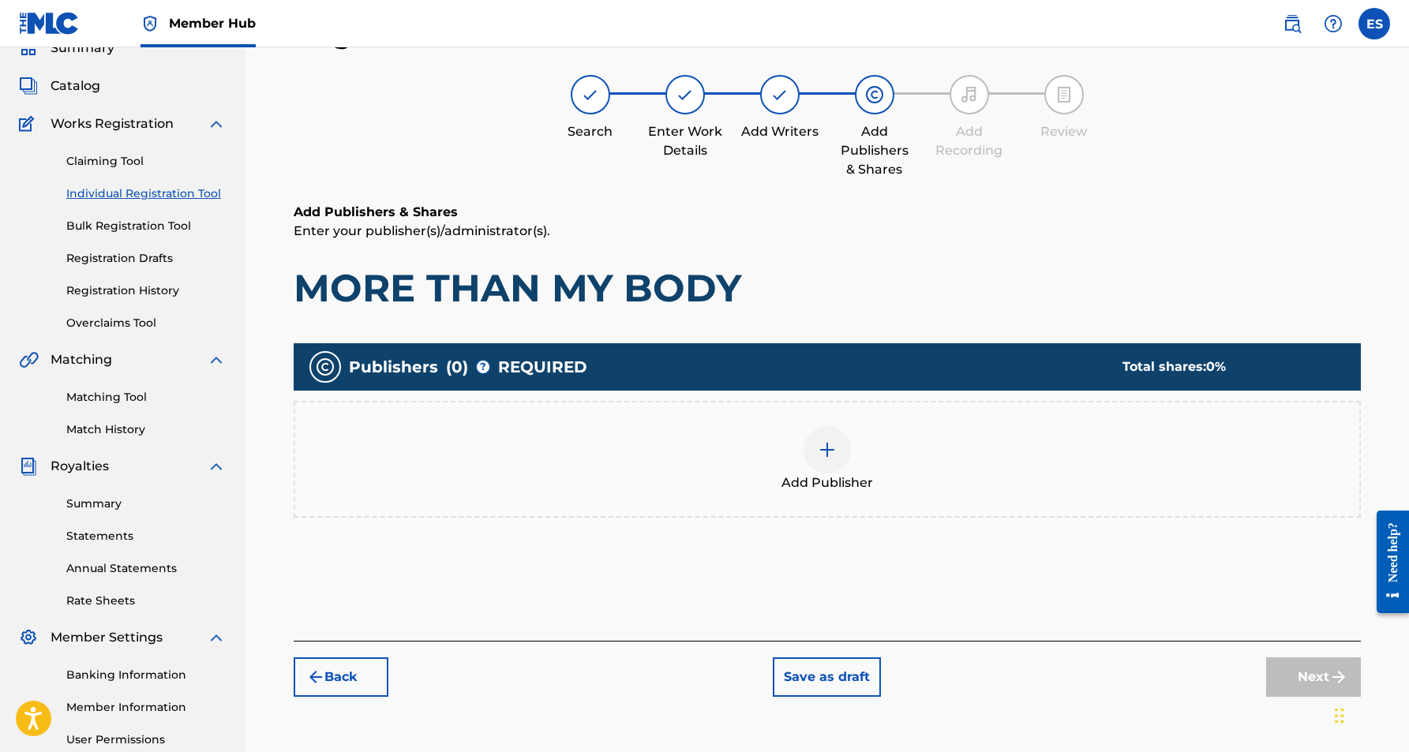
click at [832, 452] on img at bounding box center [827, 450] width 19 height 19
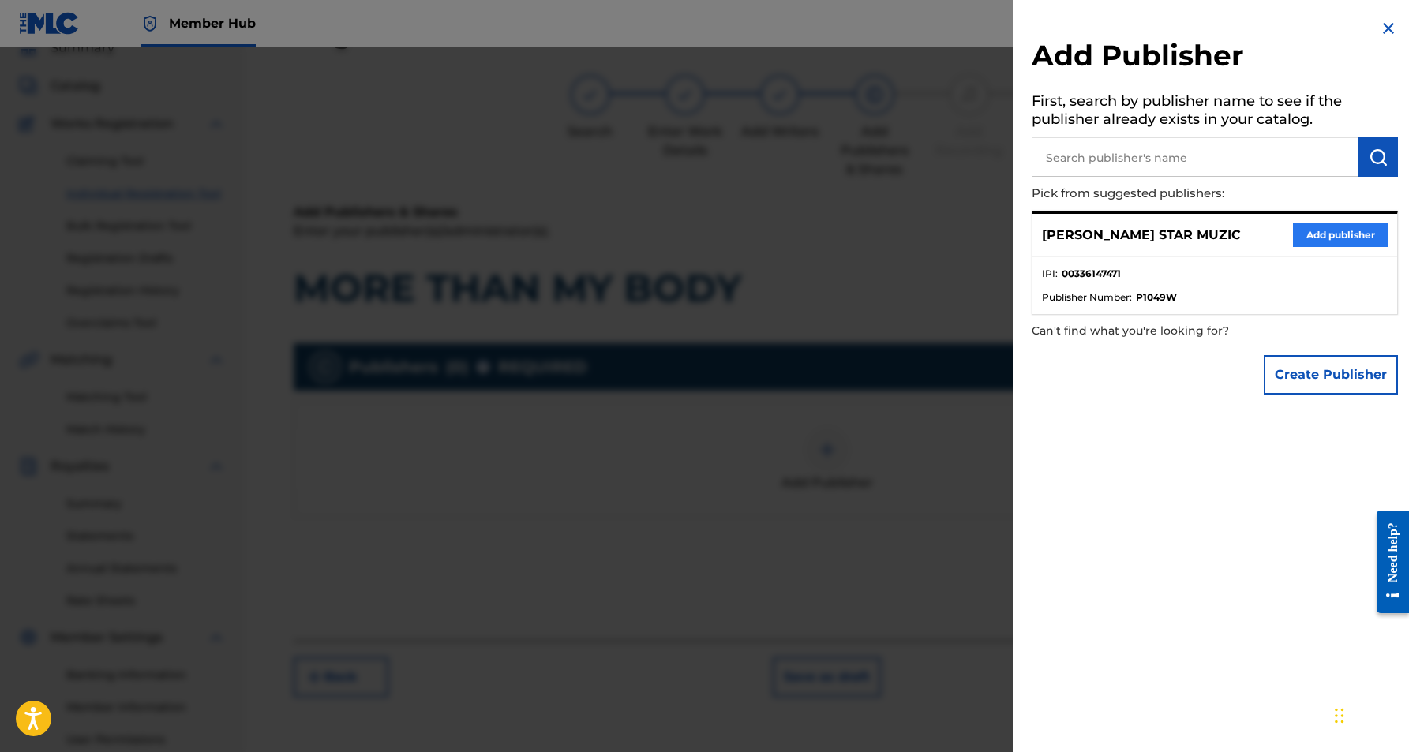
click at [1308, 232] on button "Add publisher" at bounding box center [1340, 235] width 95 height 24
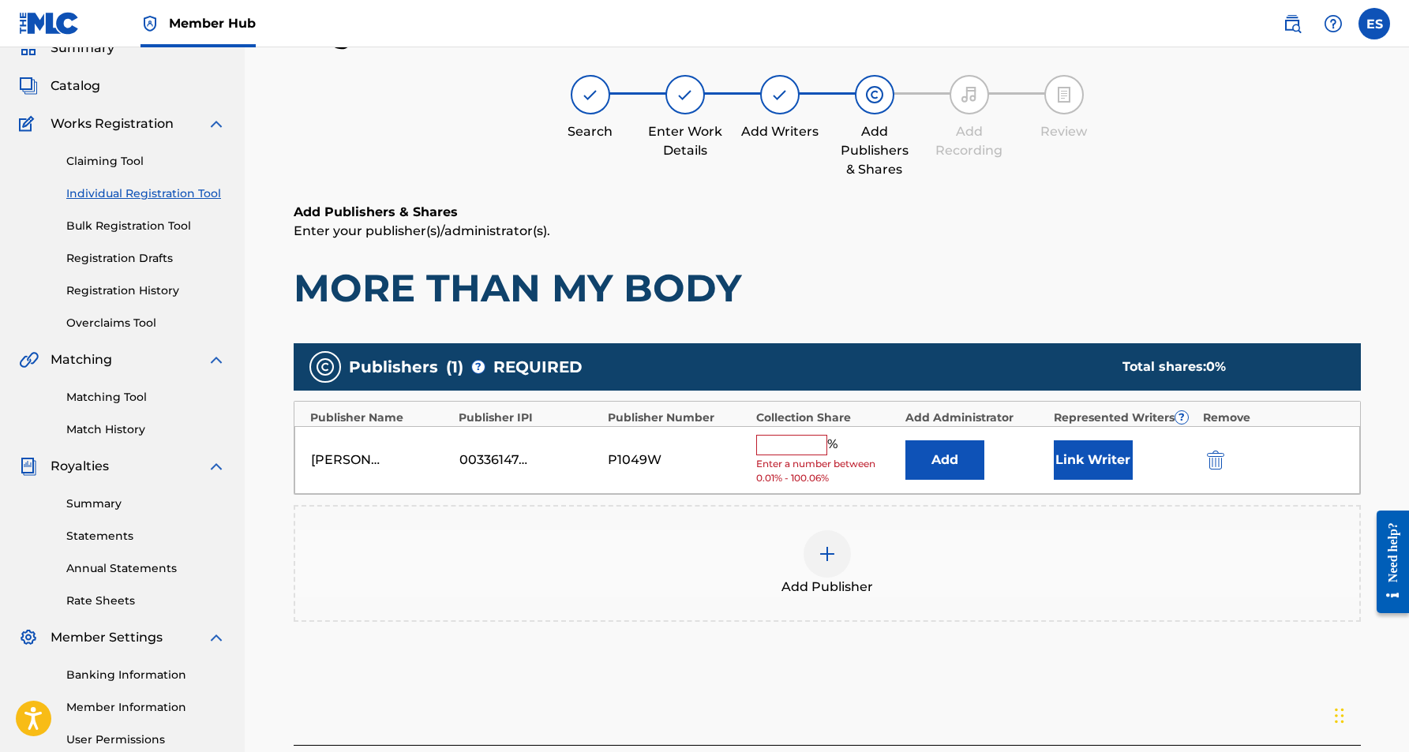
click at [807, 448] on input "text" at bounding box center [791, 445] width 71 height 21
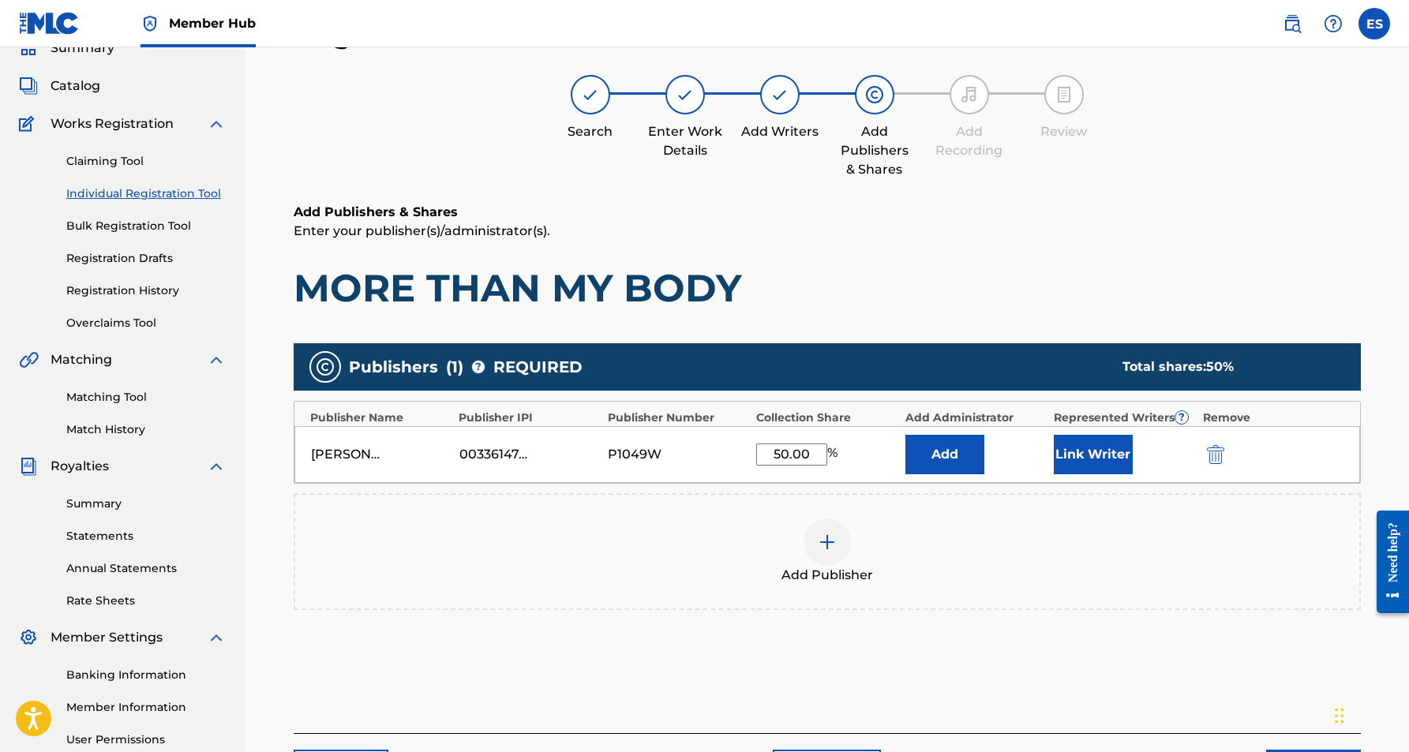
type input "50.00"
click at [909, 301] on h1 "MORE THAN MY BODY" at bounding box center [827, 287] width 1067 height 47
click at [1076, 448] on button "Link Writer" at bounding box center [1093, 454] width 79 height 39
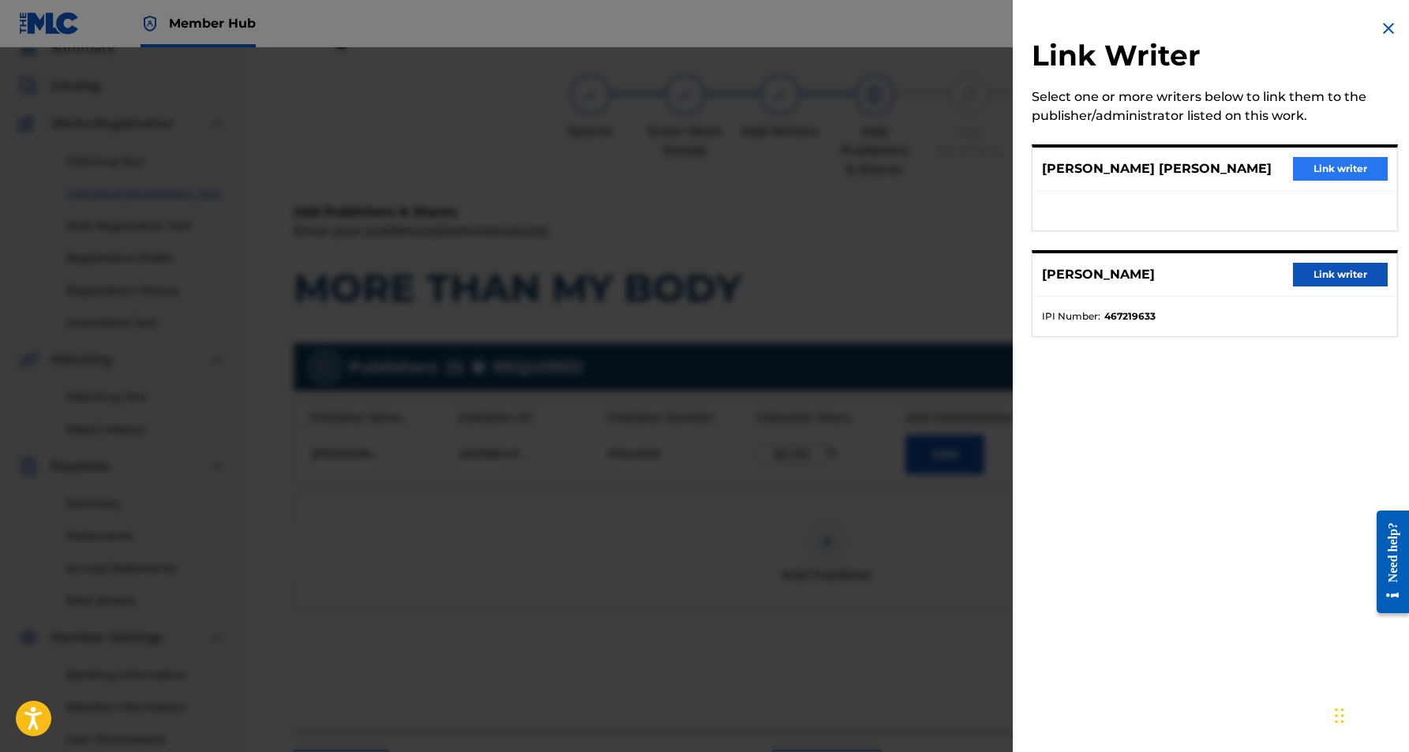
click at [1311, 167] on button "Link writer" at bounding box center [1340, 169] width 95 height 24
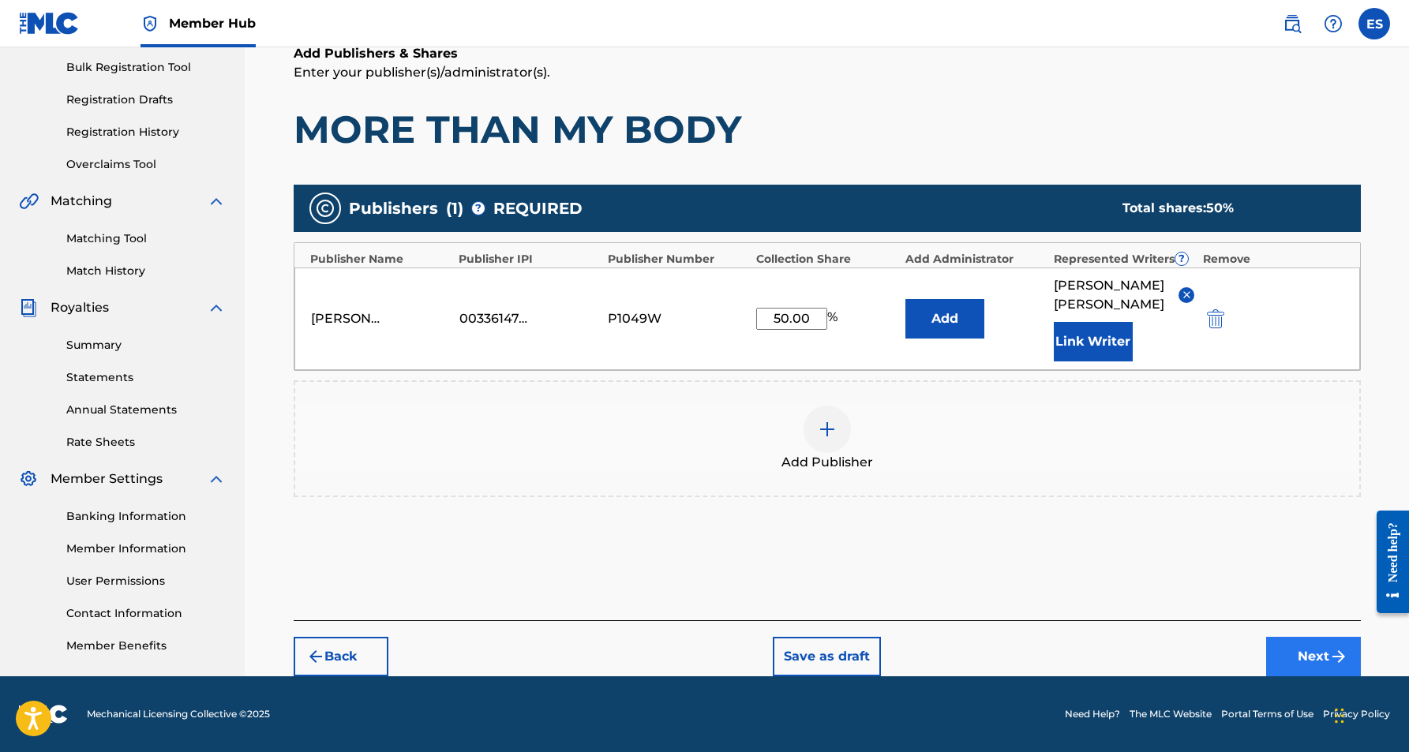
click at [1307, 656] on button "Next" at bounding box center [1313, 656] width 95 height 39
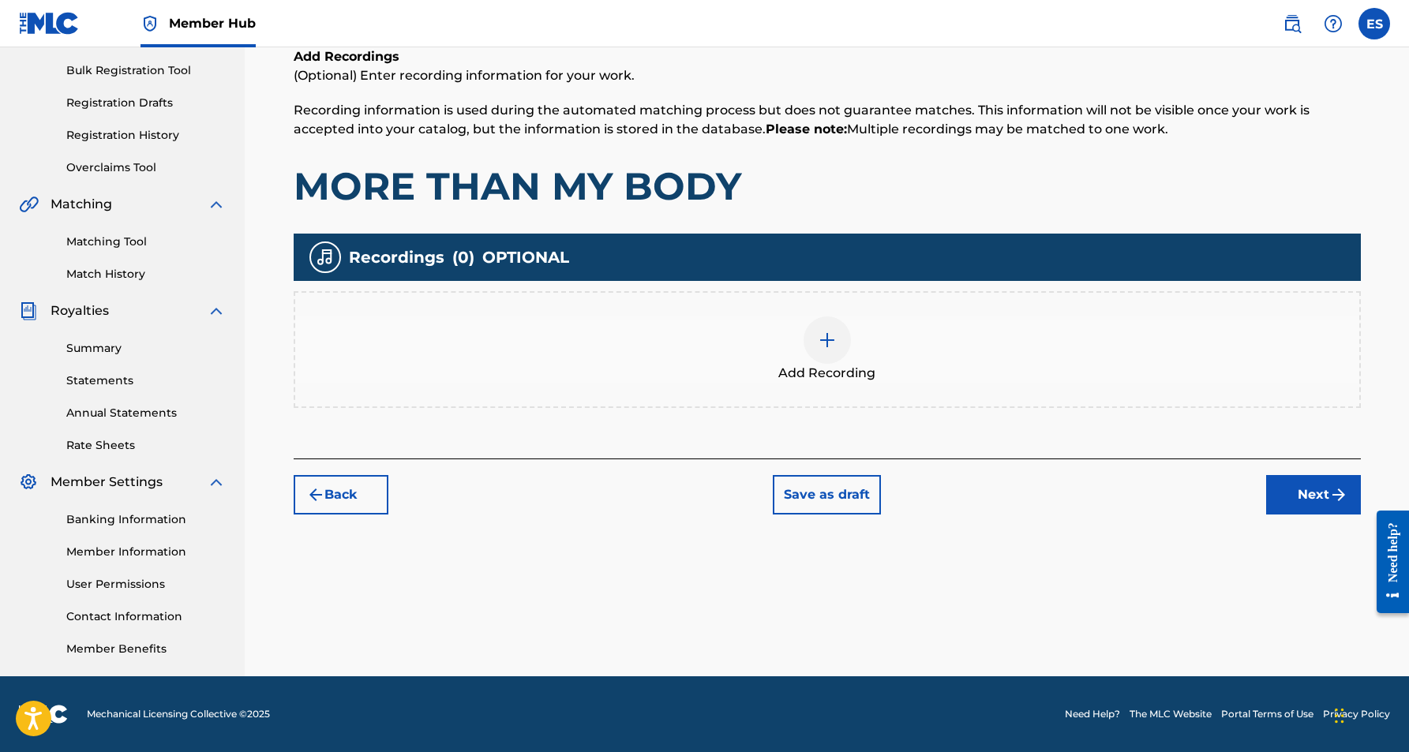
scroll to position [227, 0]
click at [832, 350] on div at bounding box center [827, 340] width 47 height 47
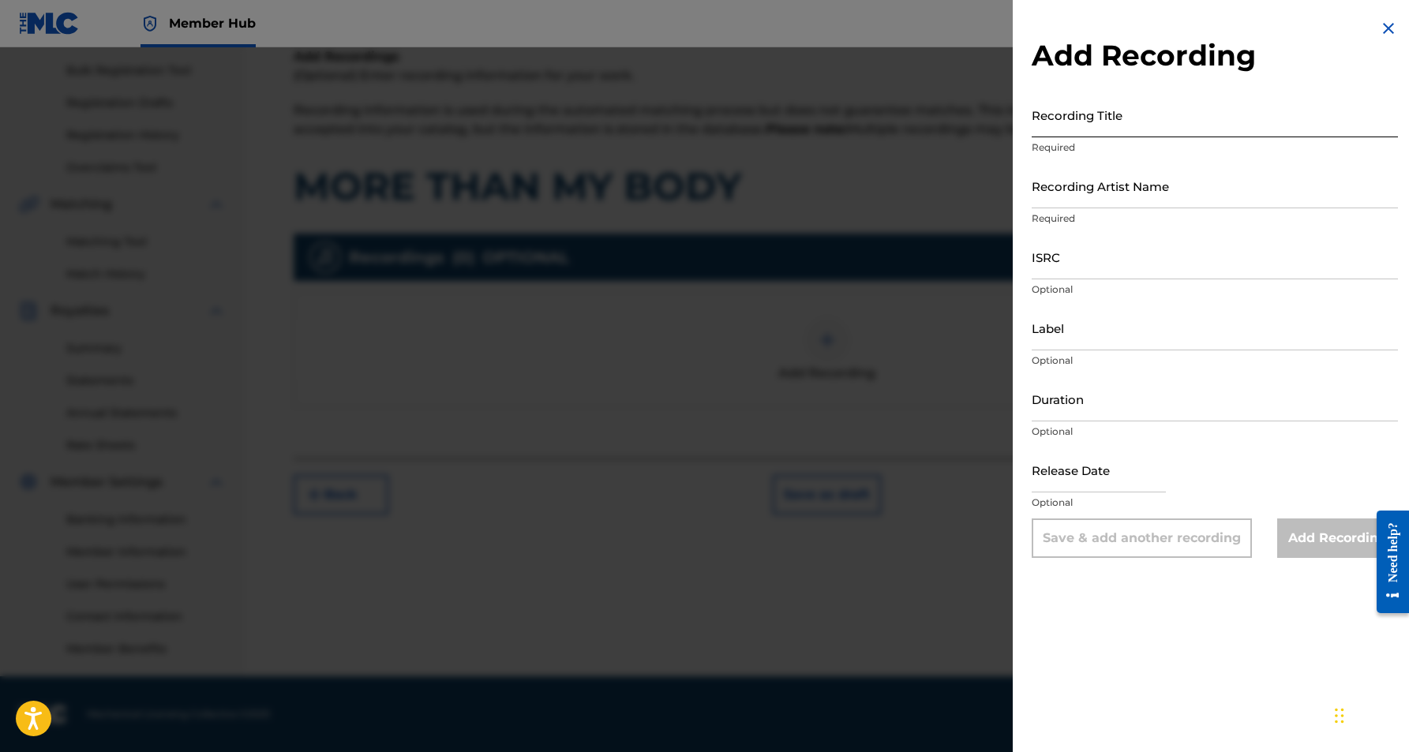
click at [1116, 117] on input "Recording Title" at bounding box center [1215, 114] width 366 height 45
type input "MORE THAN MY BODY"
click at [1157, 186] on input "Recording Artist Name" at bounding box center [1215, 185] width 366 height 45
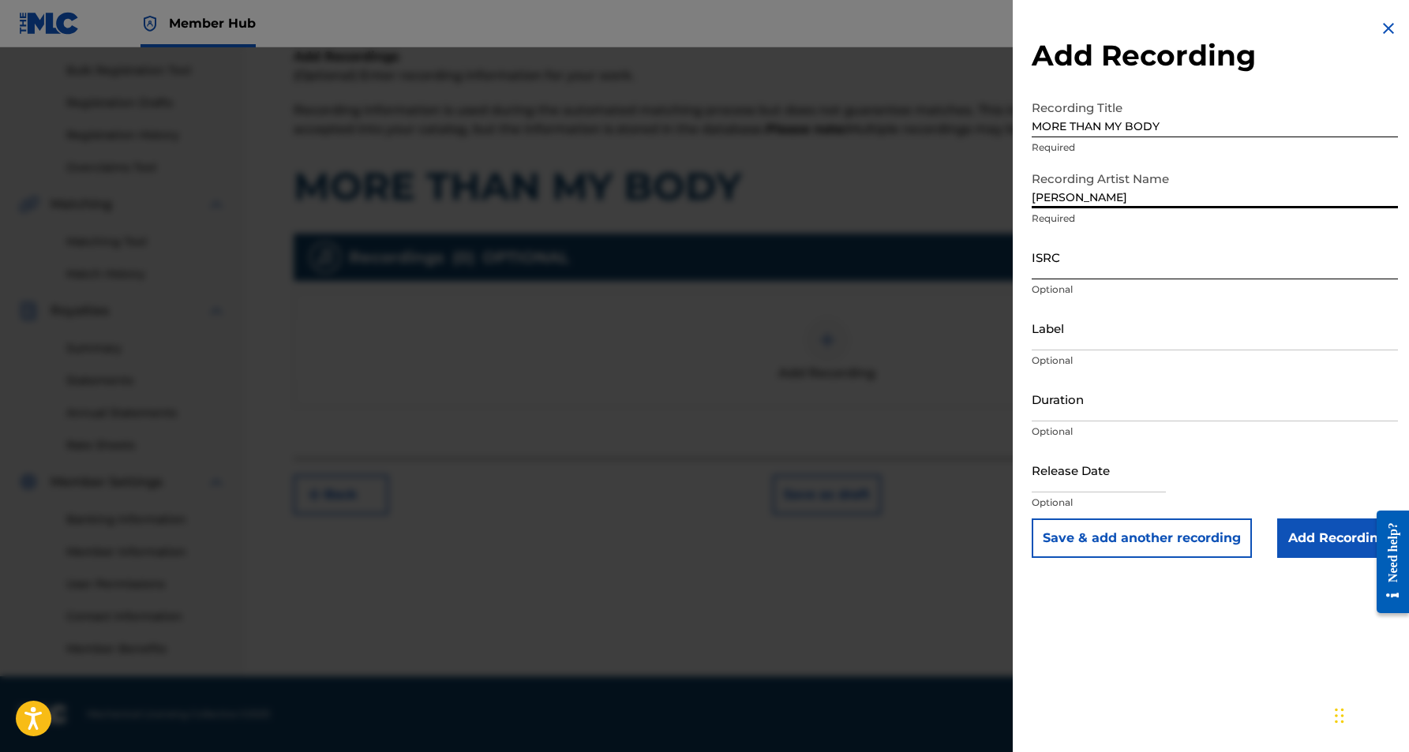
type input "[PERSON_NAME]"
click at [1120, 259] on input "ISRC" at bounding box center [1215, 256] width 366 height 45
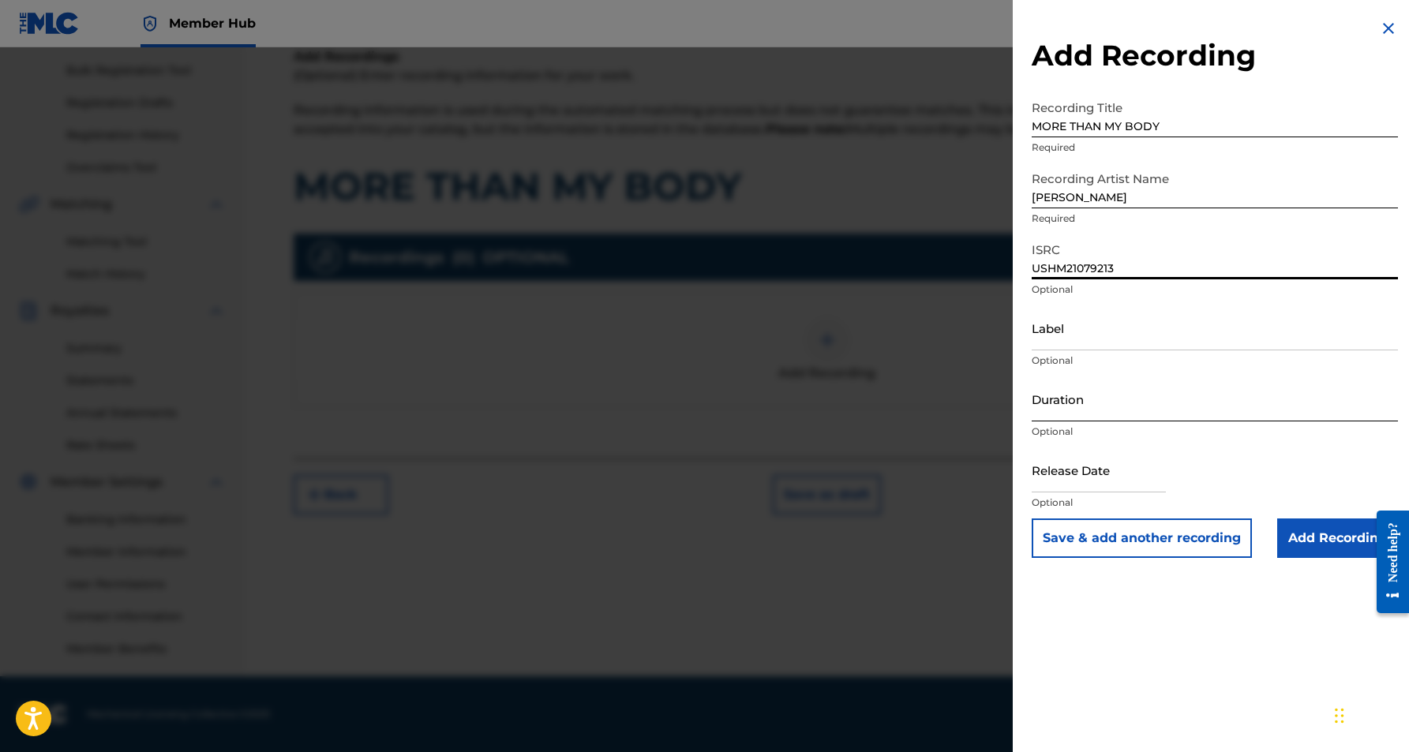
type input "USHM21079213"
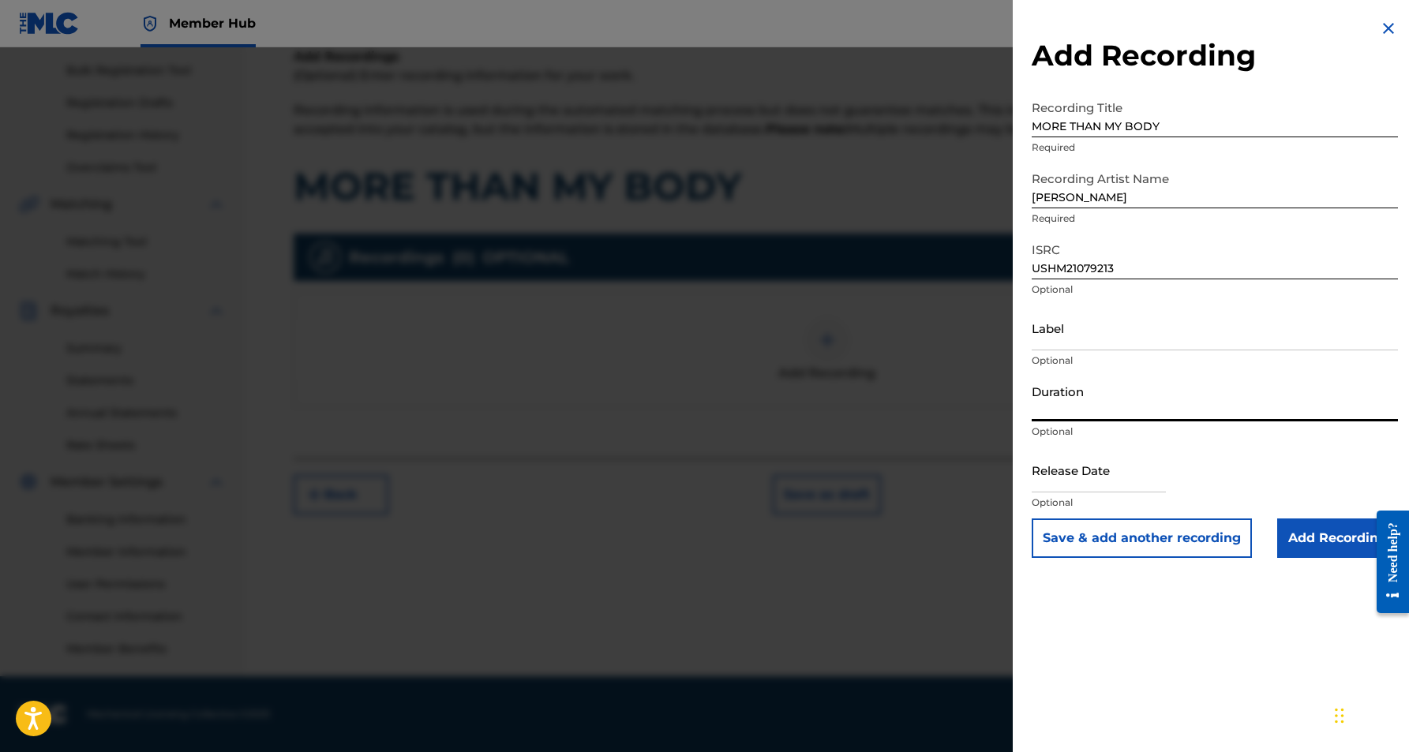
click at [1140, 400] on input "Duration" at bounding box center [1215, 399] width 366 height 45
type input "03:24"
click at [1330, 546] on input "Add Recording" at bounding box center [1337, 538] width 121 height 39
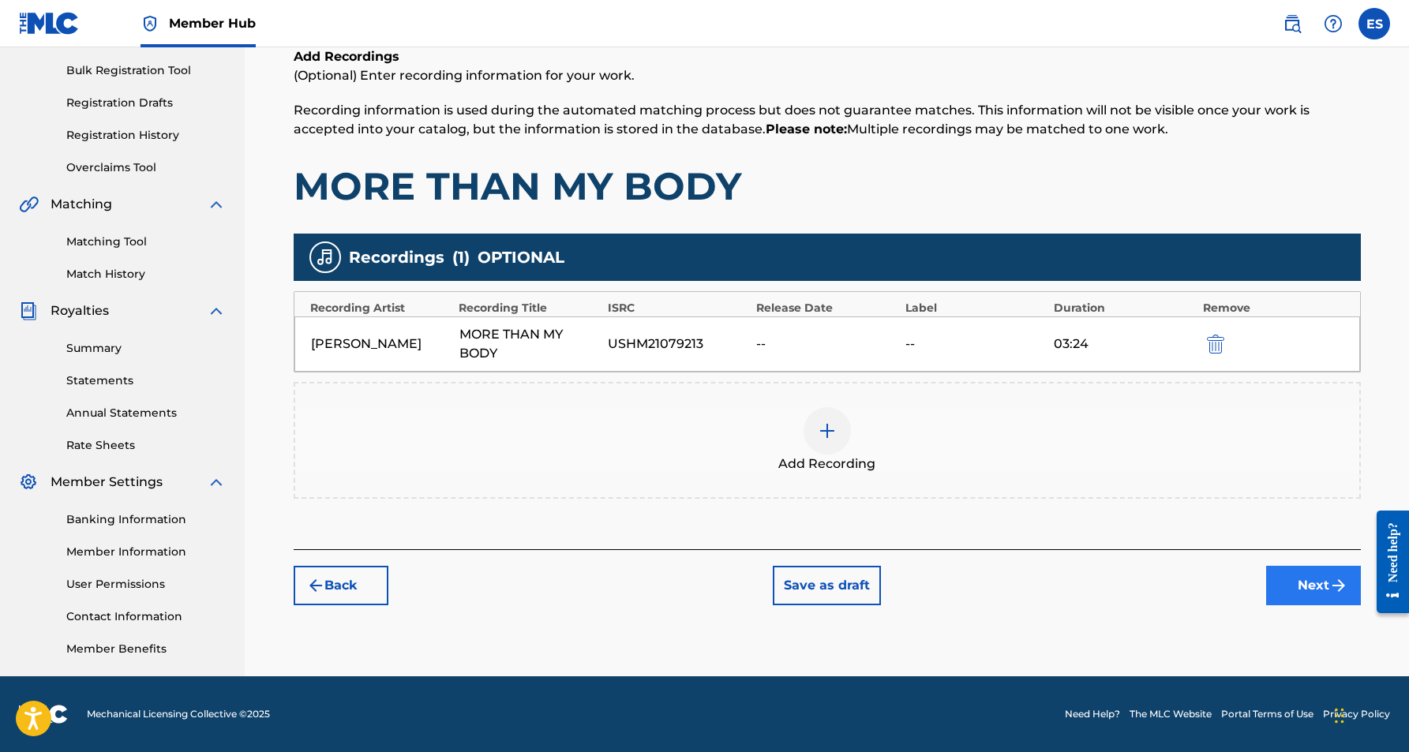
click at [1311, 588] on button "Next" at bounding box center [1313, 585] width 95 height 39
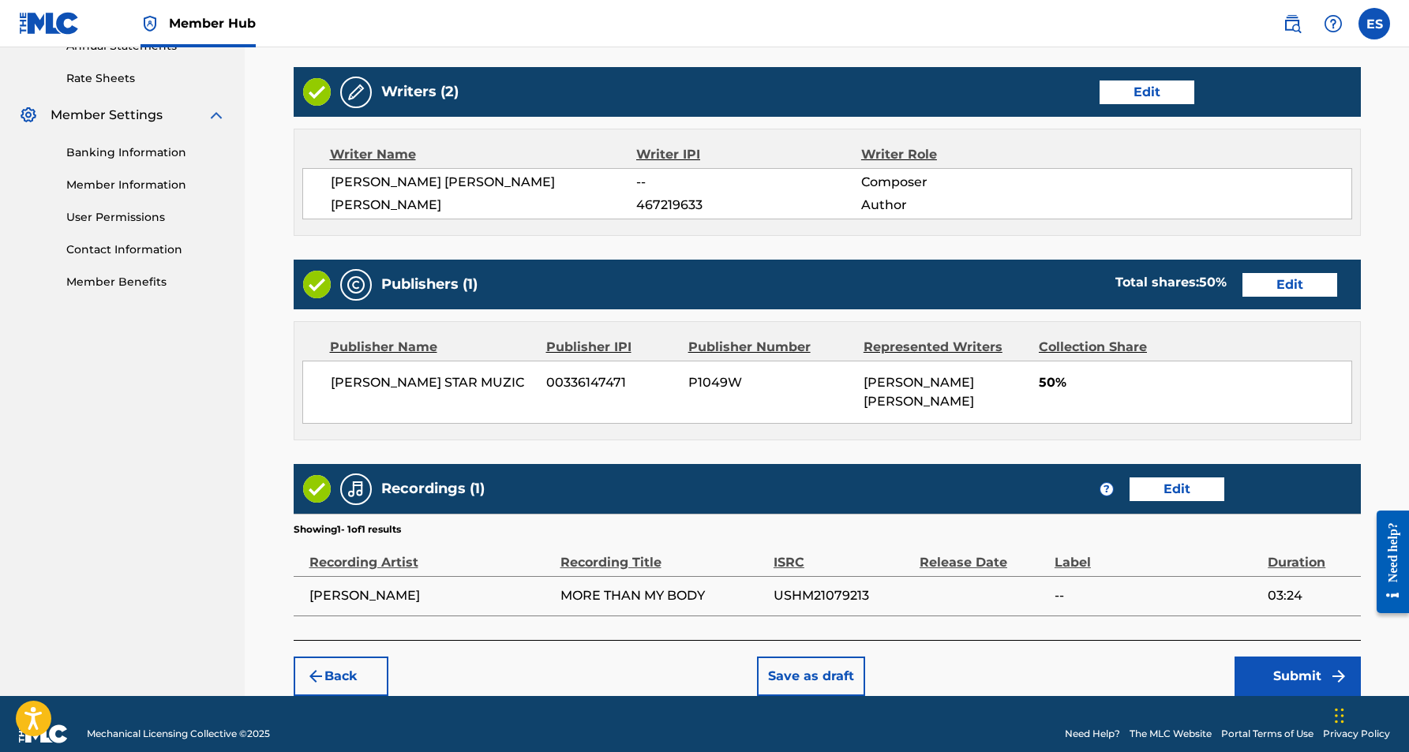
scroll to position [593, 0]
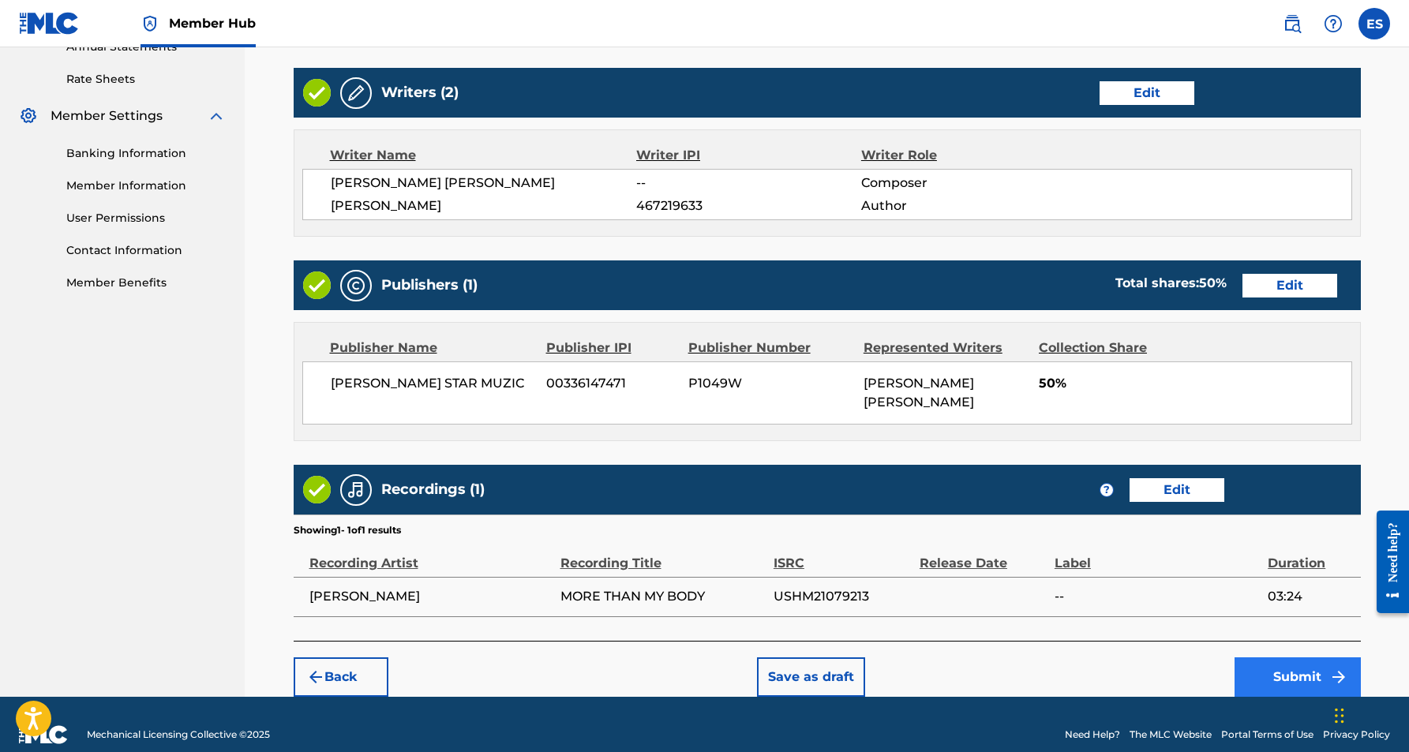
click at [1271, 658] on button "Submit" at bounding box center [1298, 677] width 126 height 39
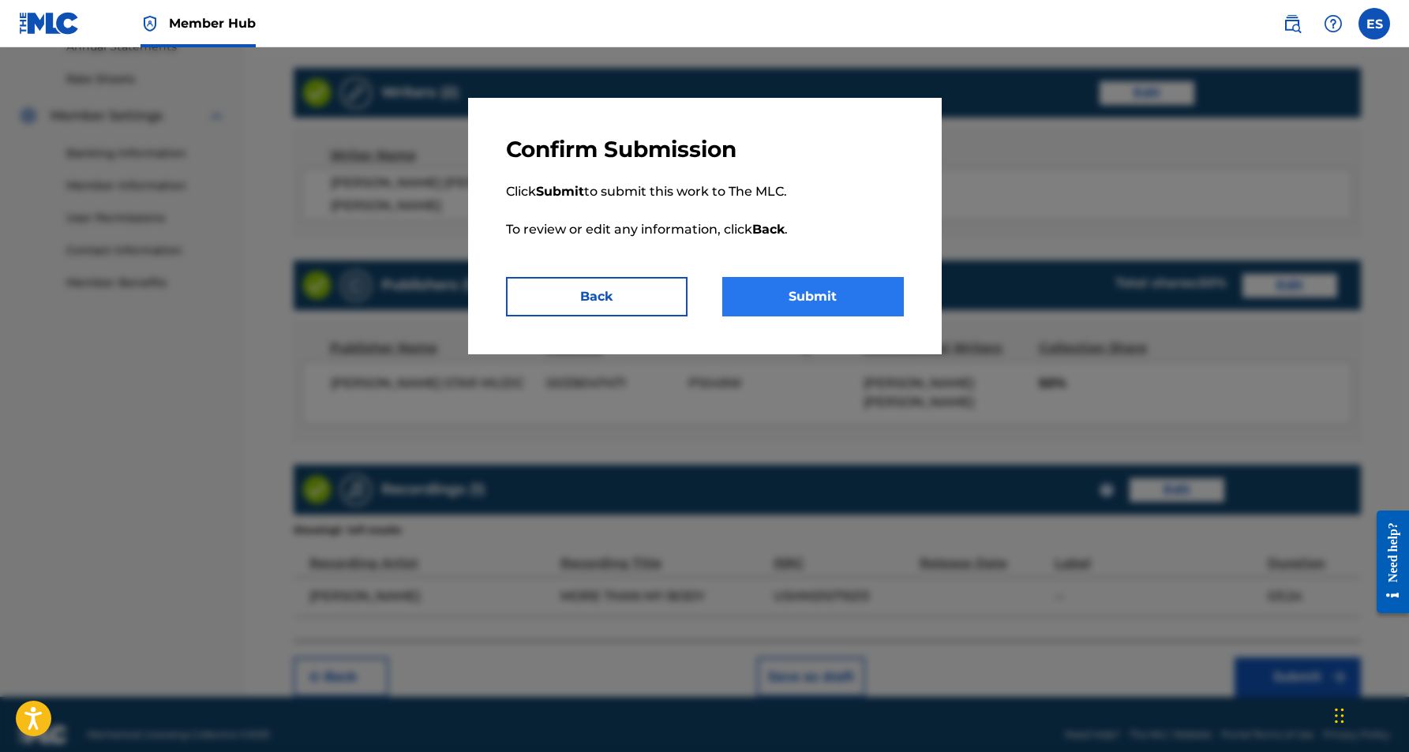
click at [865, 298] on button "Submit" at bounding box center [813, 296] width 182 height 39
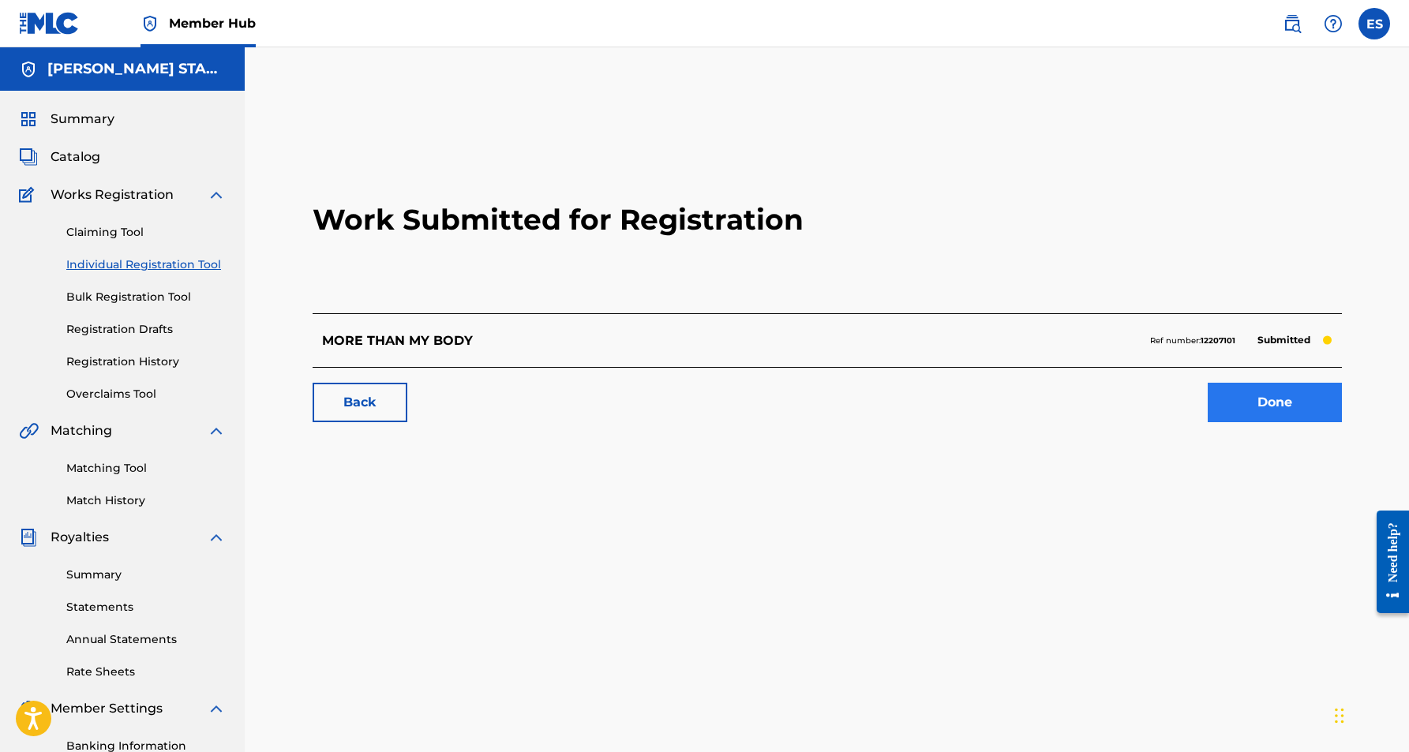
click at [1274, 411] on link "Done" at bounding box center [1275, 402] width 134 height 39
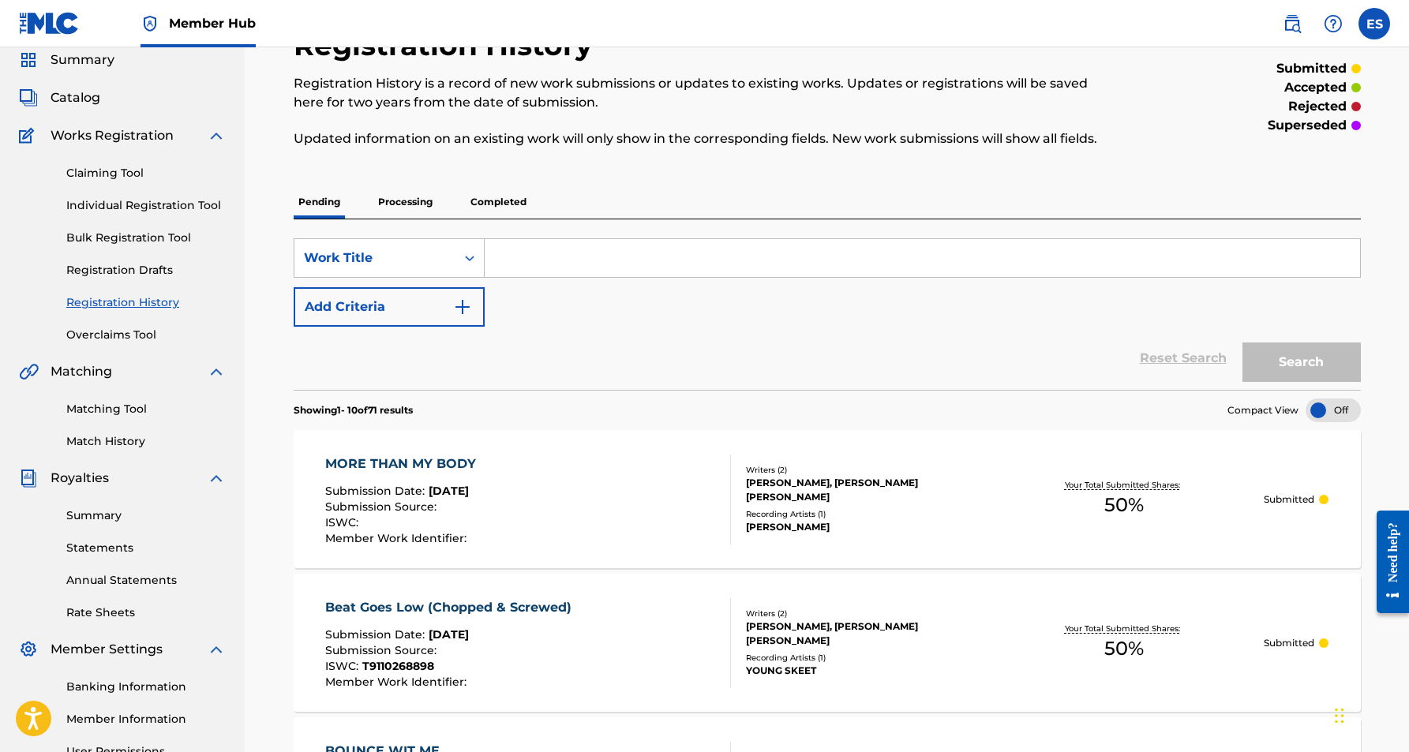
scroll to position [54, 0]
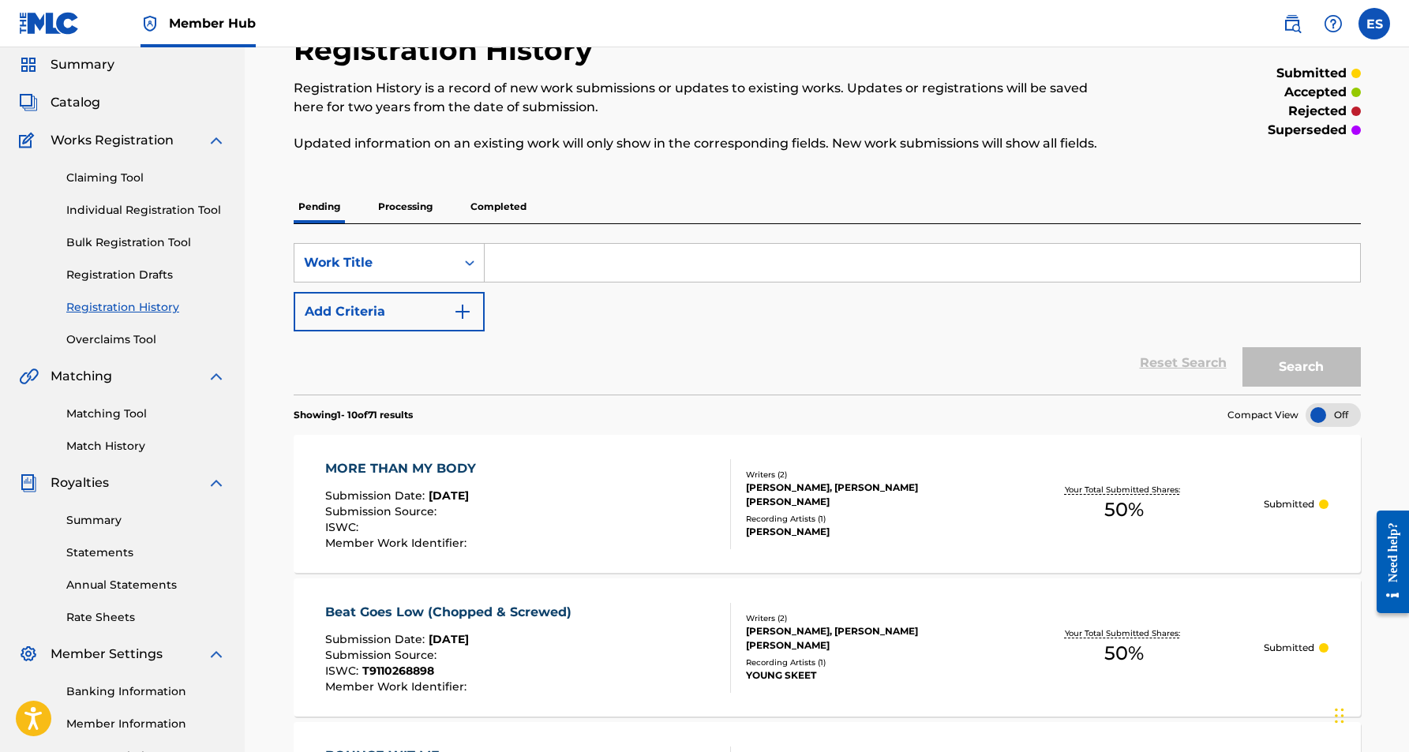
click at [493, 207] on p "Completed" at bounding box center [499, 206] width 66 height 33
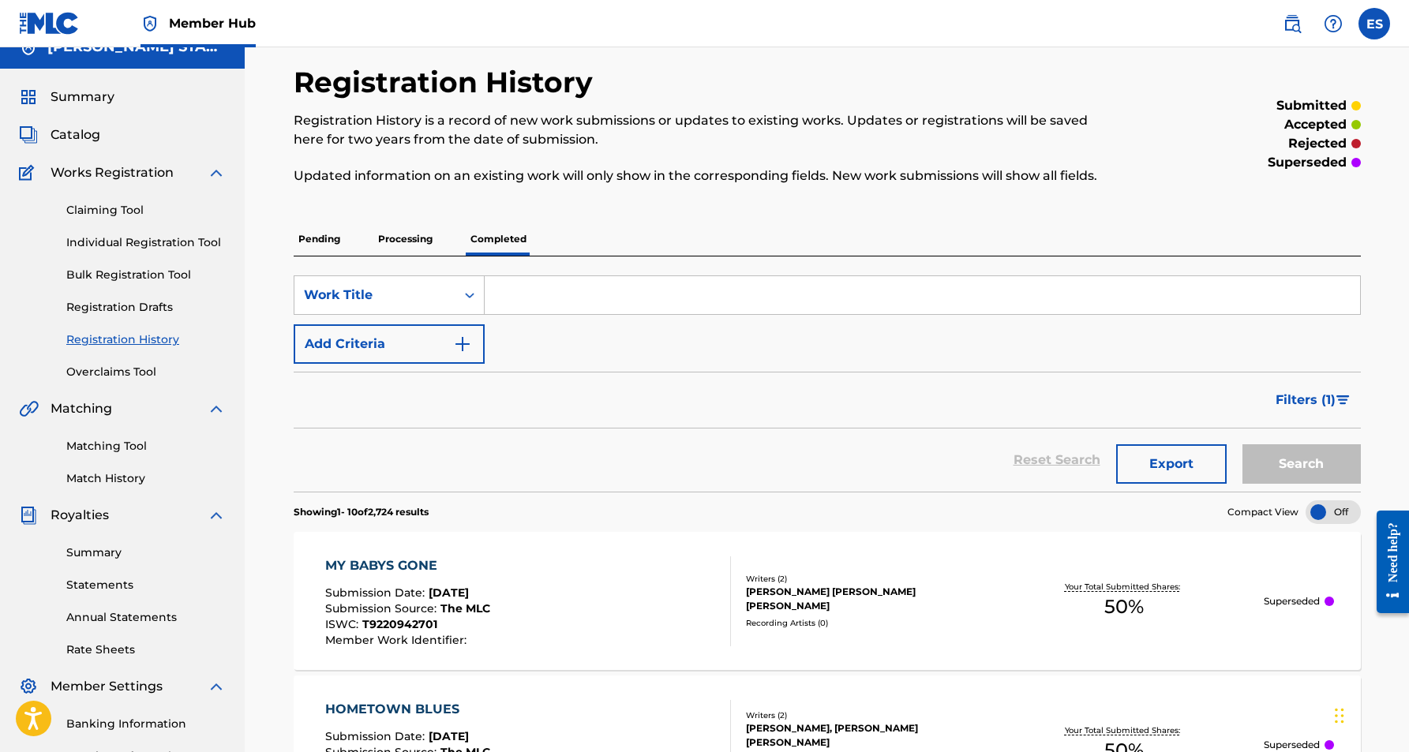
scroll to position [13, 0]
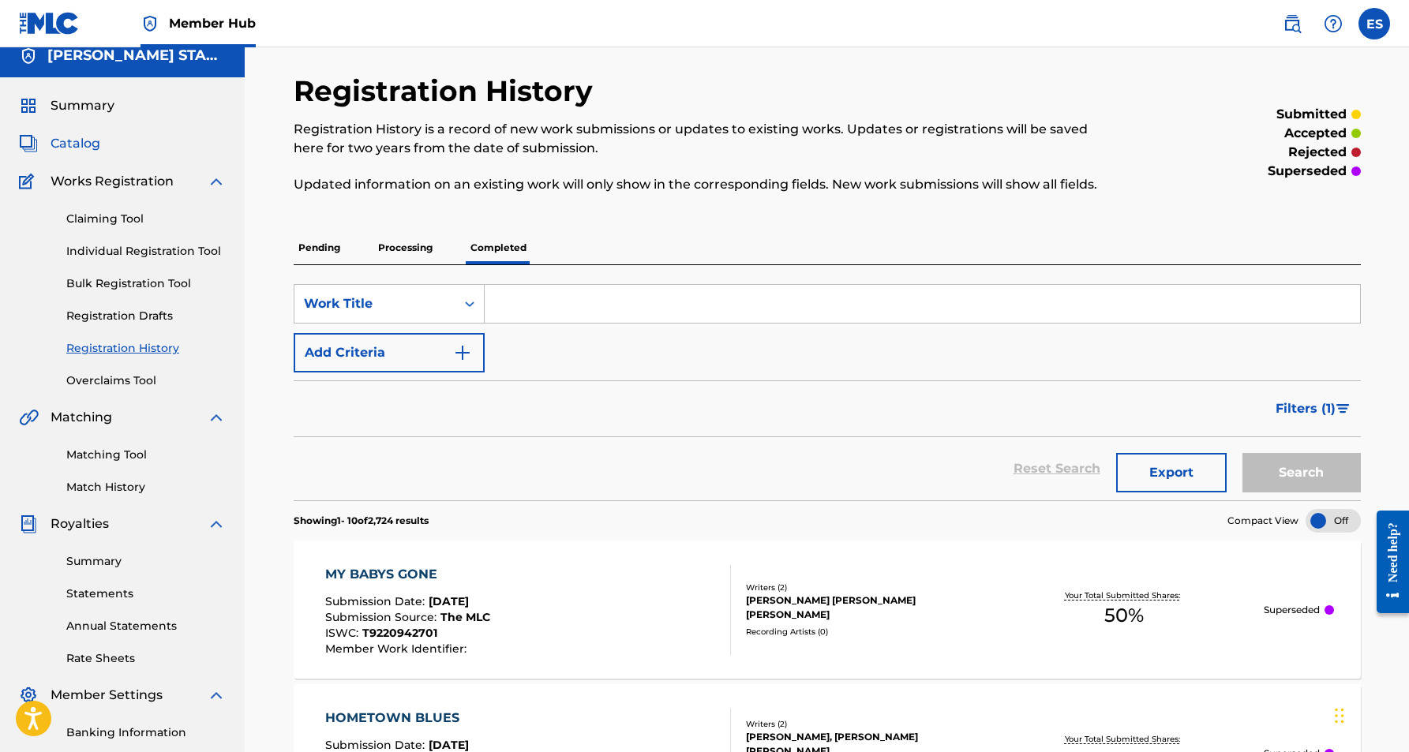
click at [68, 148] on span "Catalog" at bounding box center [76, 143] width 50 height 19
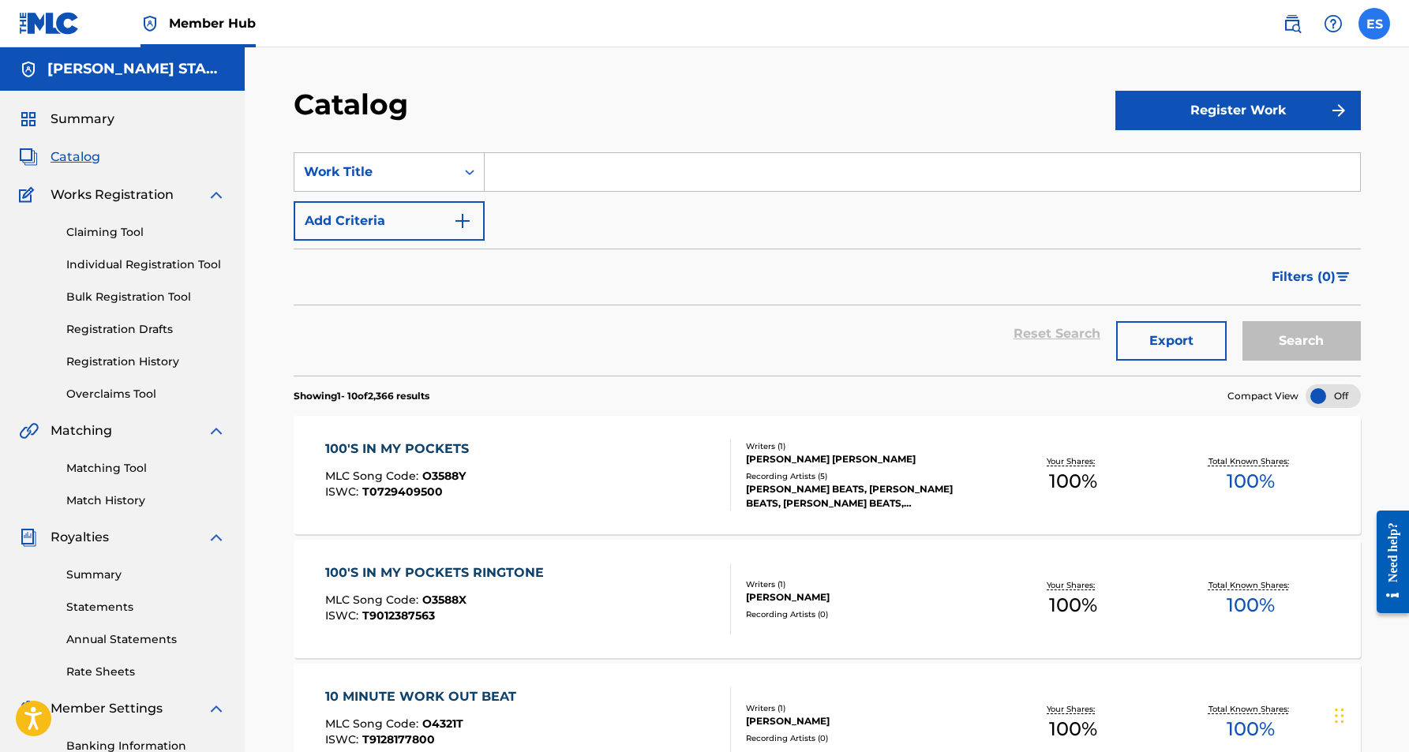
click at [1376, 23] on label at bounding box center [1375, 24] width 32 height 32
click at [1375, 24] on input "ES [PERSON_NAME] [EMAIL_ADDRESS][DOMAIN_NAME] Notification Preferences Profile …" at bounding box center [1375, 24] width 0 height 0
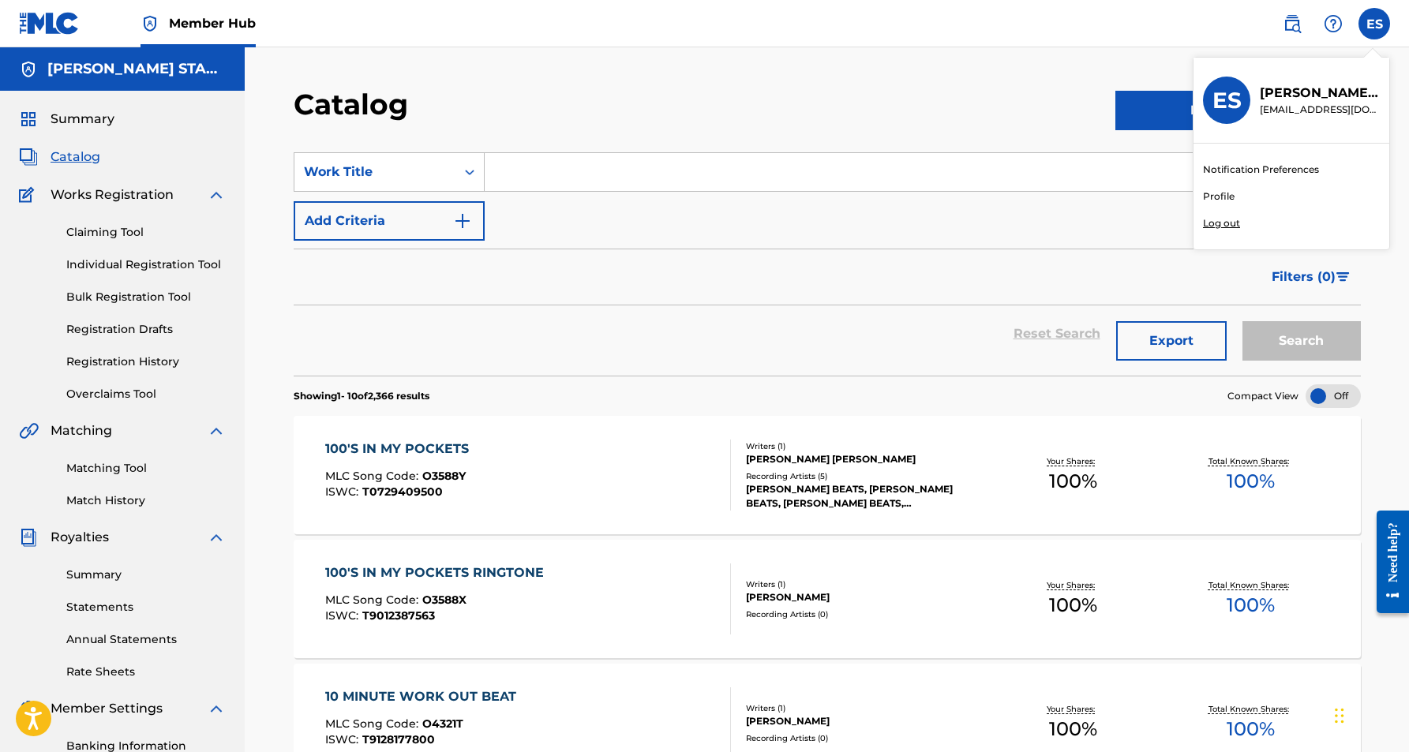
click at [1221, 222] on p "Log out" at bounding box center [1221, 223] width 37 height 14
click at [1375, 24] on input "ES [PERSON_NAME] [EMAIL_ADDRESS][DOMAIN_NAME] Notification Preferences Profile …" at bounding box center [1375, 24] width 0 height 0
